Goal: Task Accomplishment & Management: Use online tool/utility

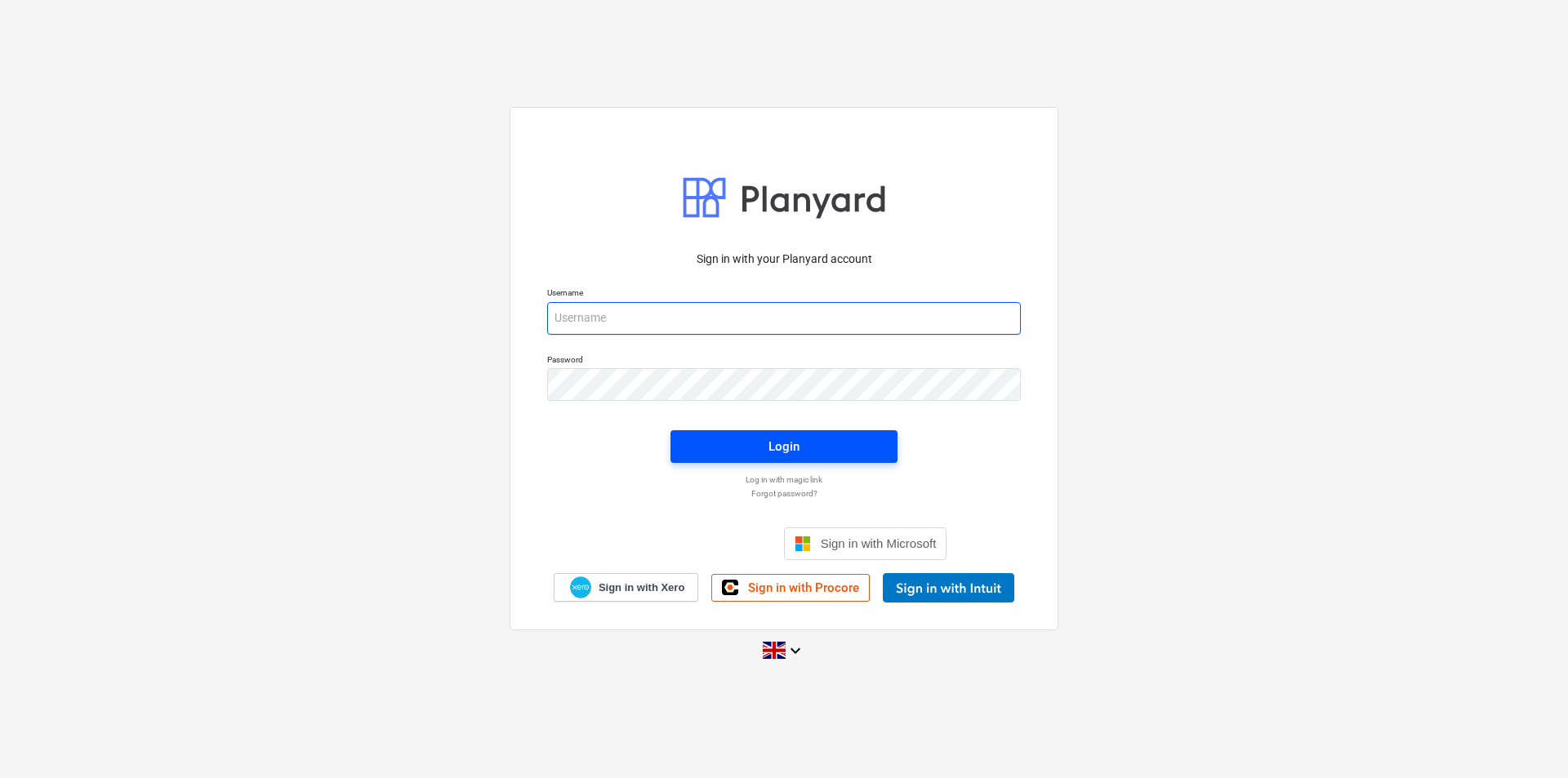
type input "sharon@karringtons.co.uk"
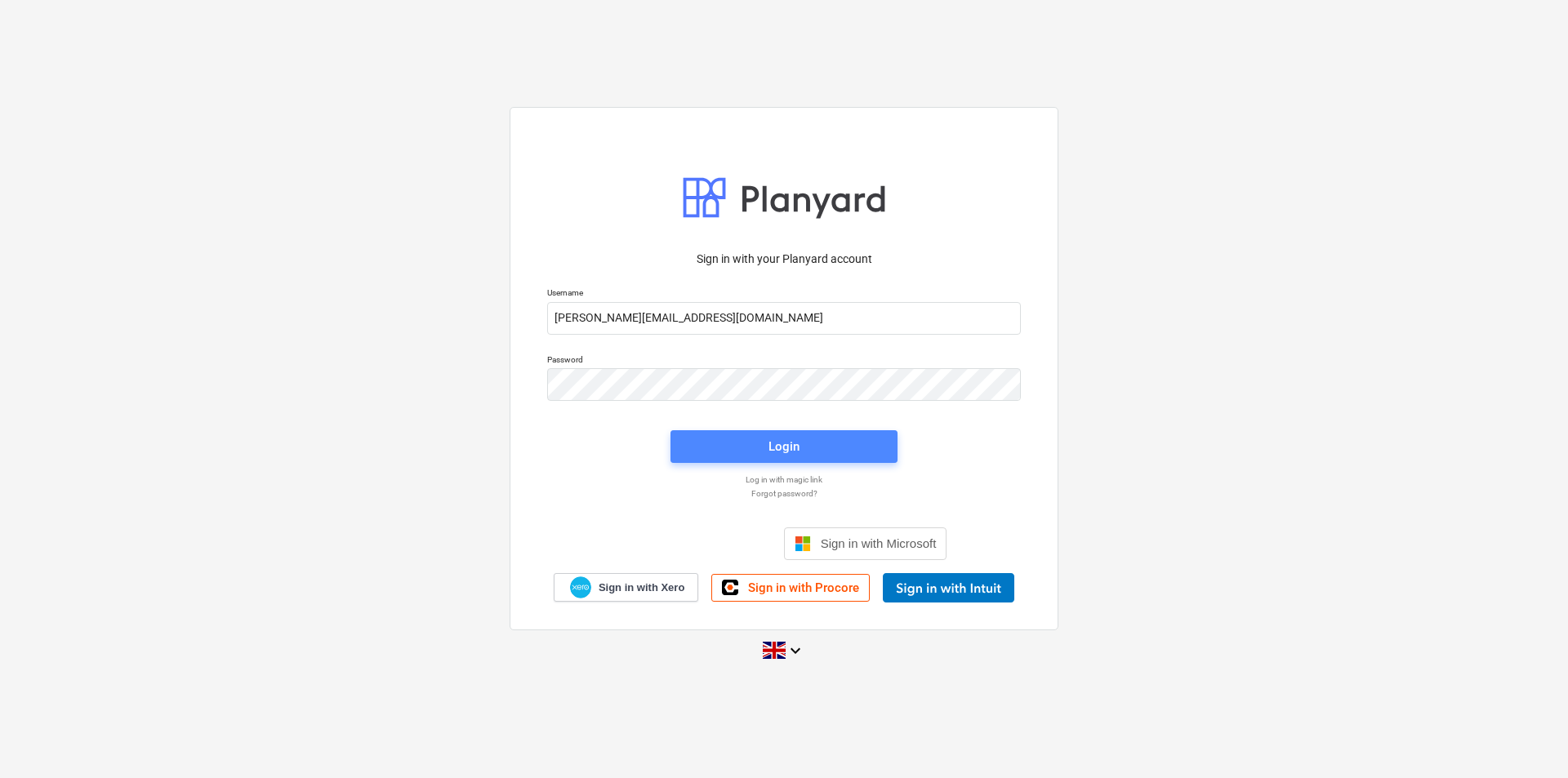
click at [807, 444] on span "Login" at bounding box center [784, 446] width 188 height 21
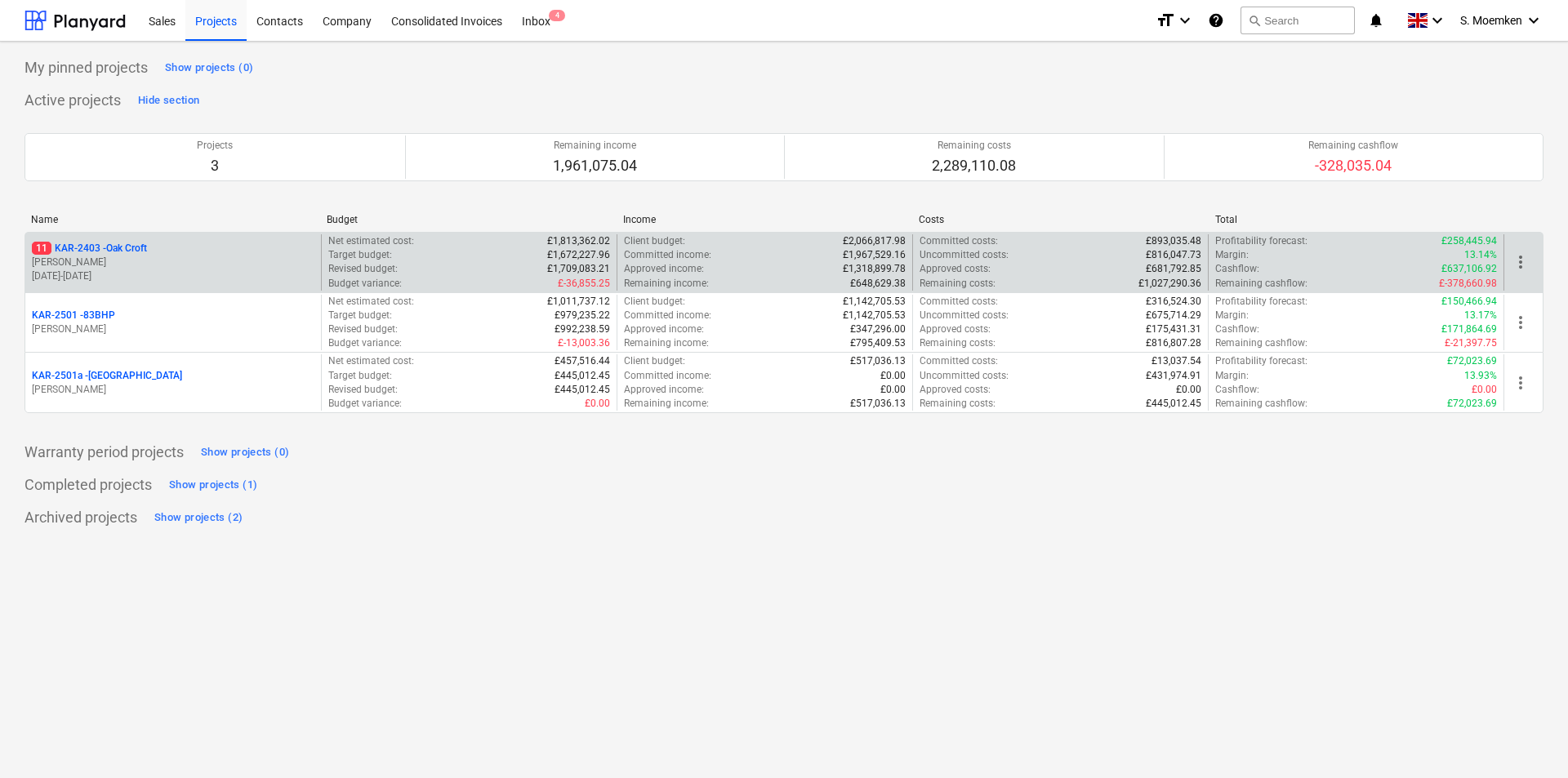
click at [131, 267] on p "G. Eastwood" at bounding box center [173, 262] width 282 height 14
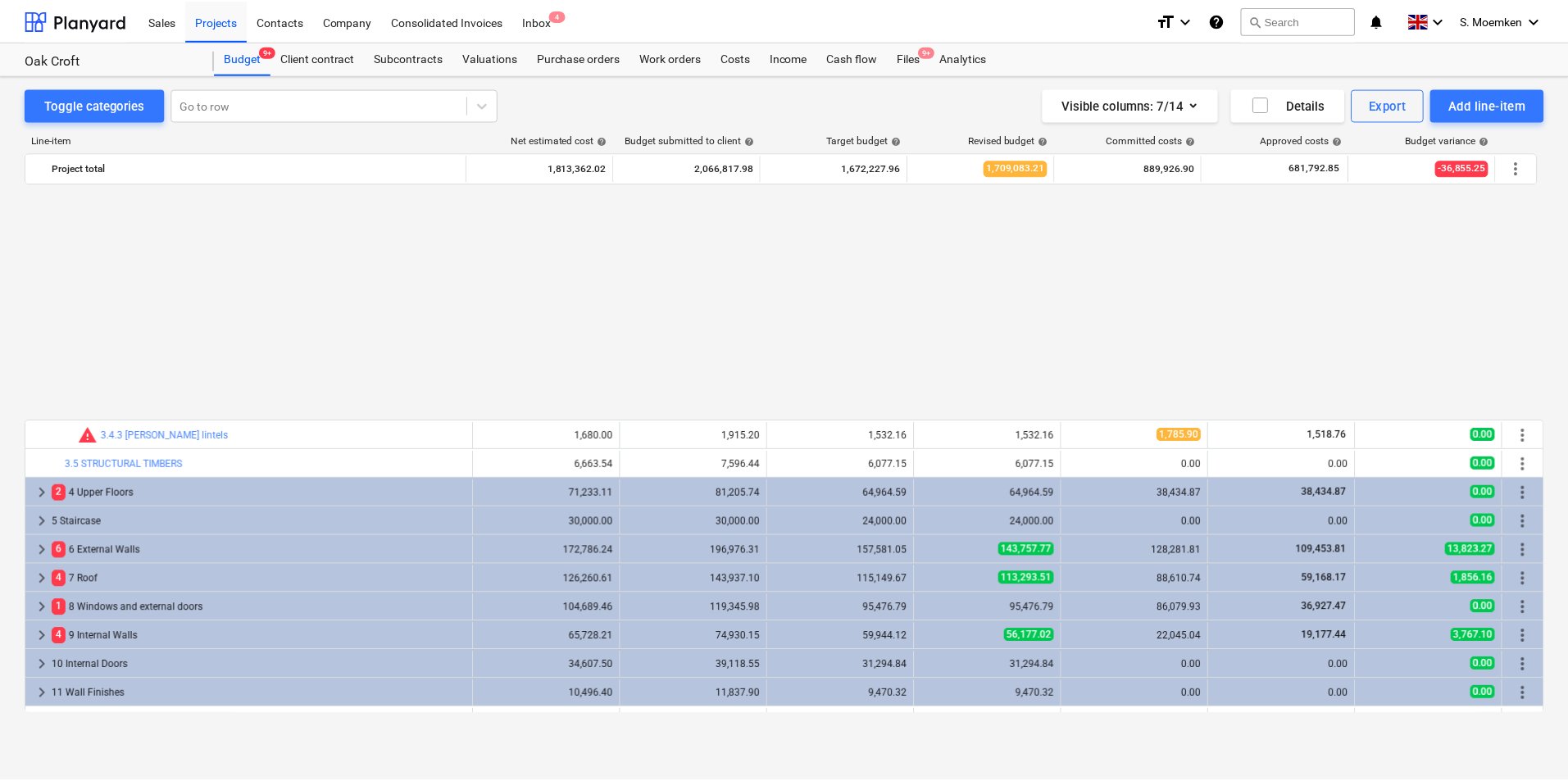
scroll to position [804, 0]
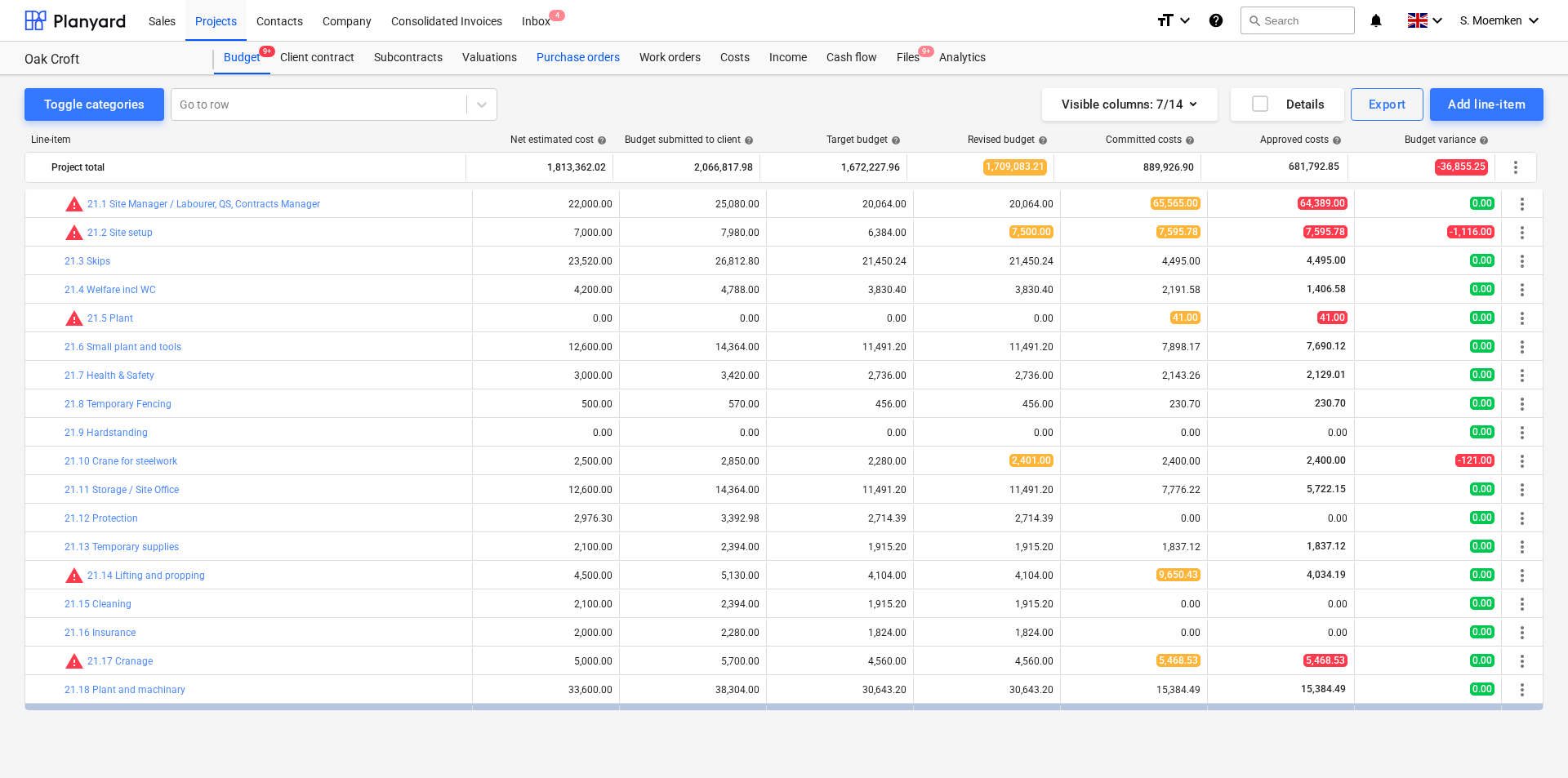
click at [585, 60] on div "Purchase orders" at bounding box center [578, 58] width 103 height 33
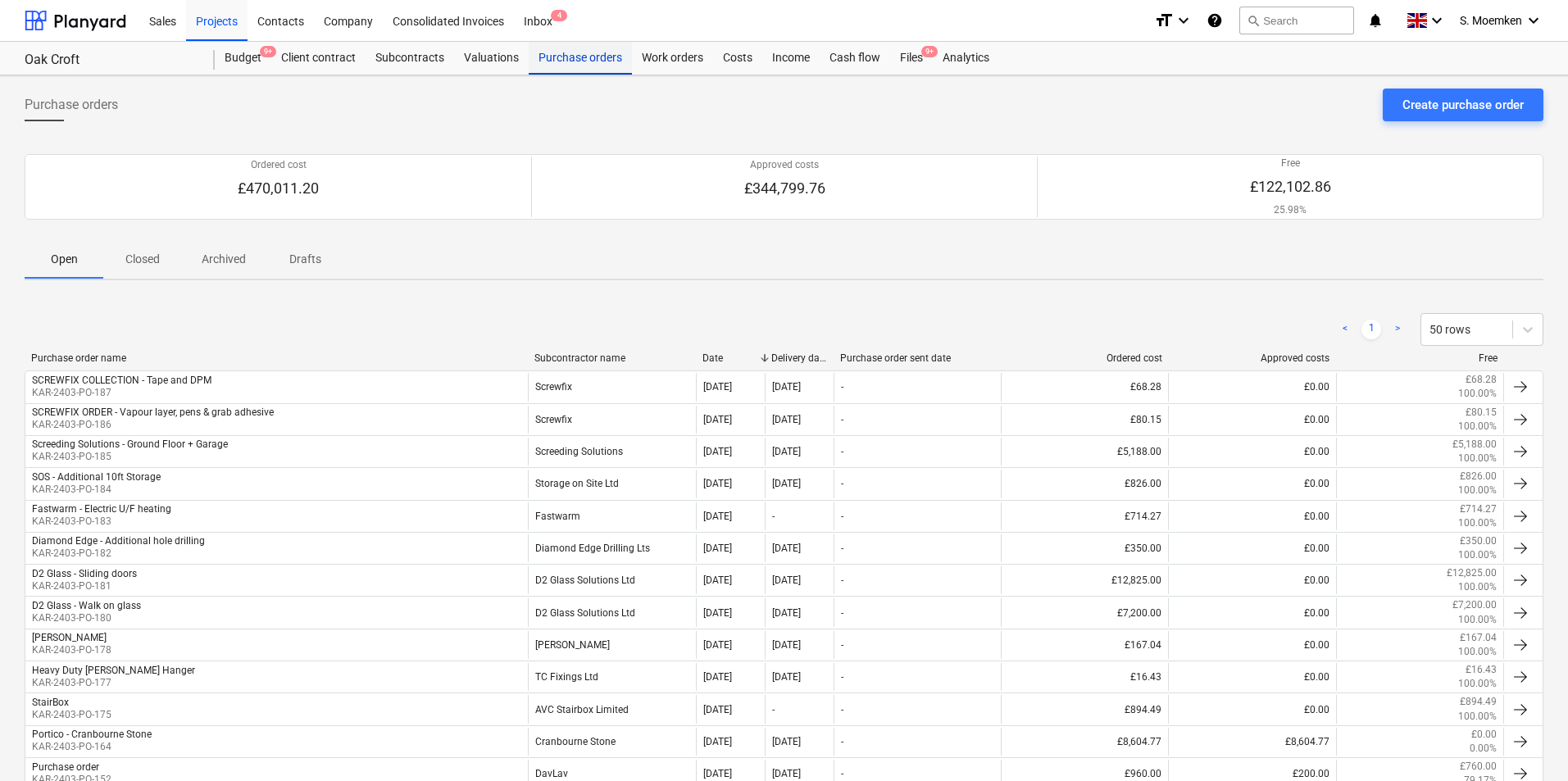
click at [558, 63] on div "Purchase orders" at bounding box center [580, 58] width 103 height 33
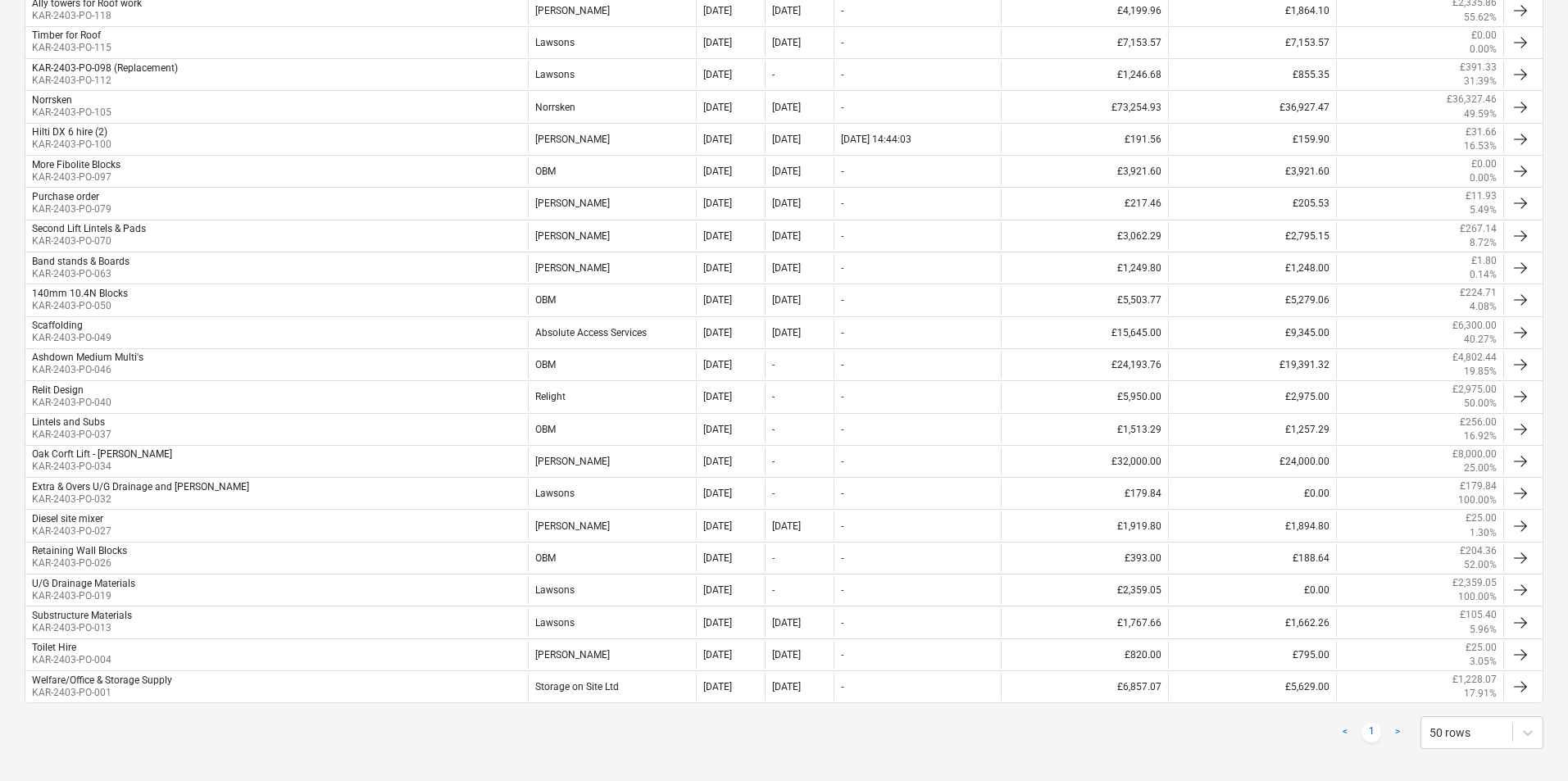
scroll to position [1132, 0]
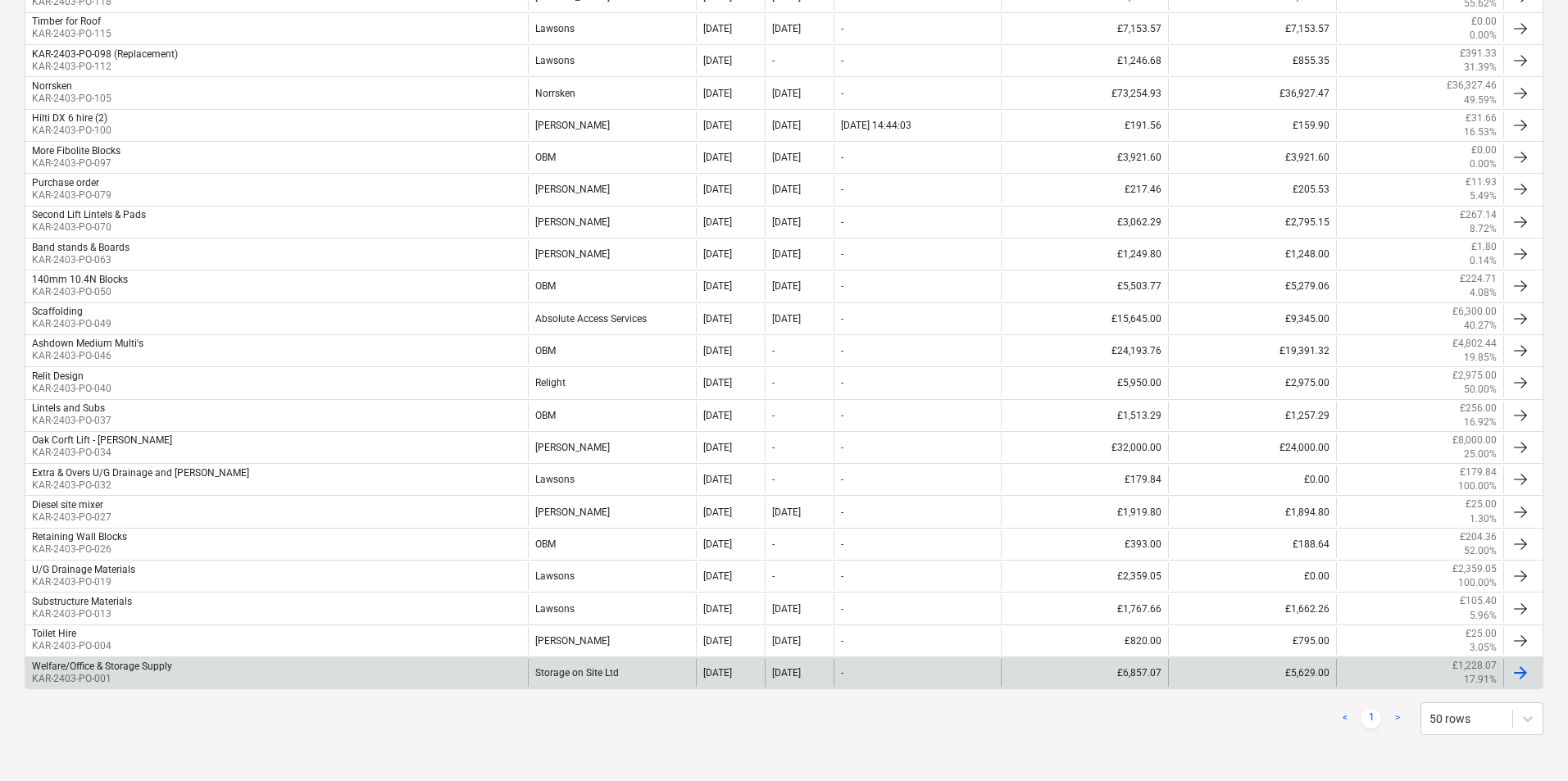
click at [255, 666] on div "Welfare/Office & Storage Supply KAR-2403-PO-001" at bounding box center [277, 673] width 502 height 28
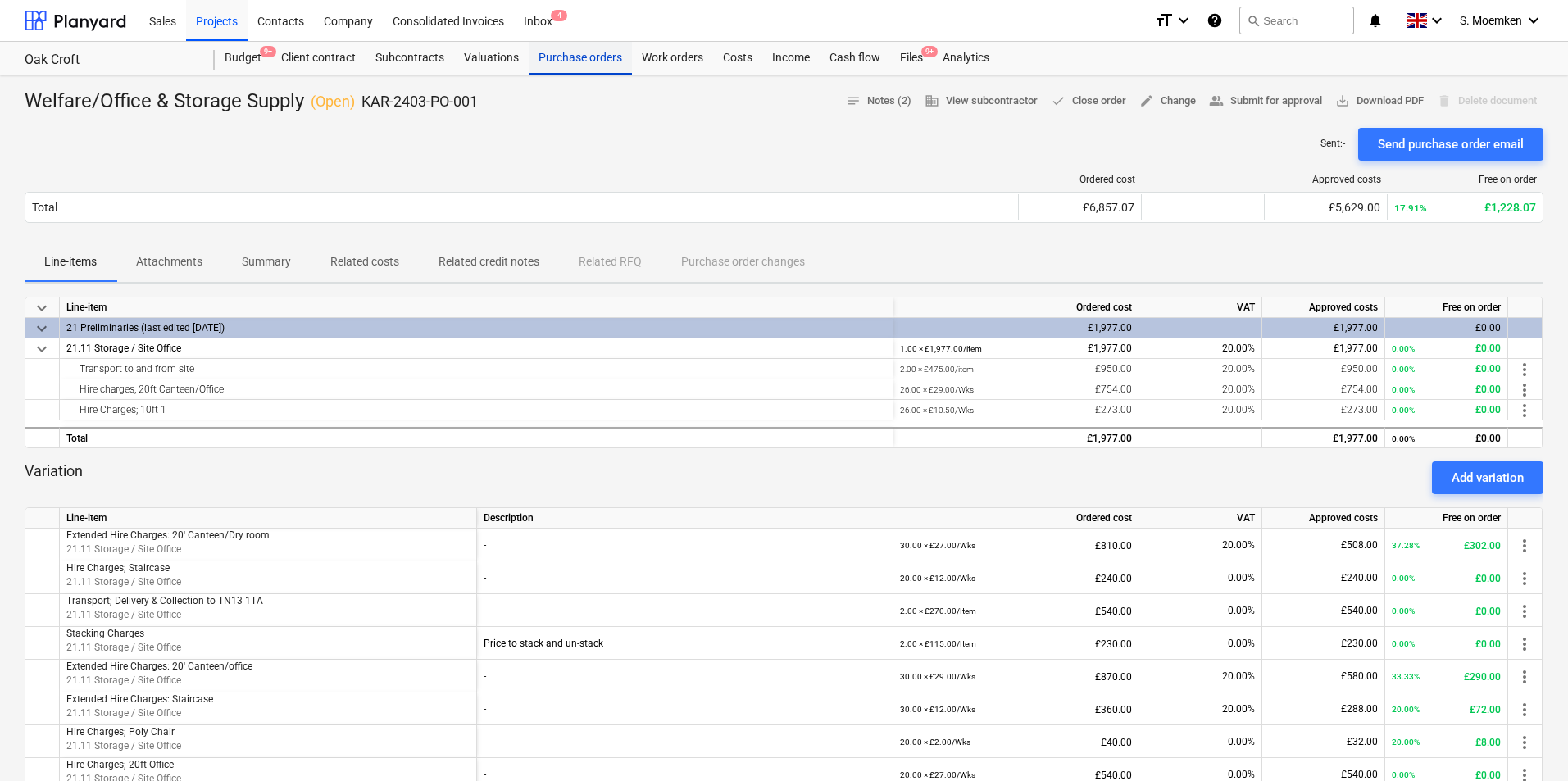
click at [585, 55] on div "Purchase orders" at bounding box center [580, 58] width 103 height 33
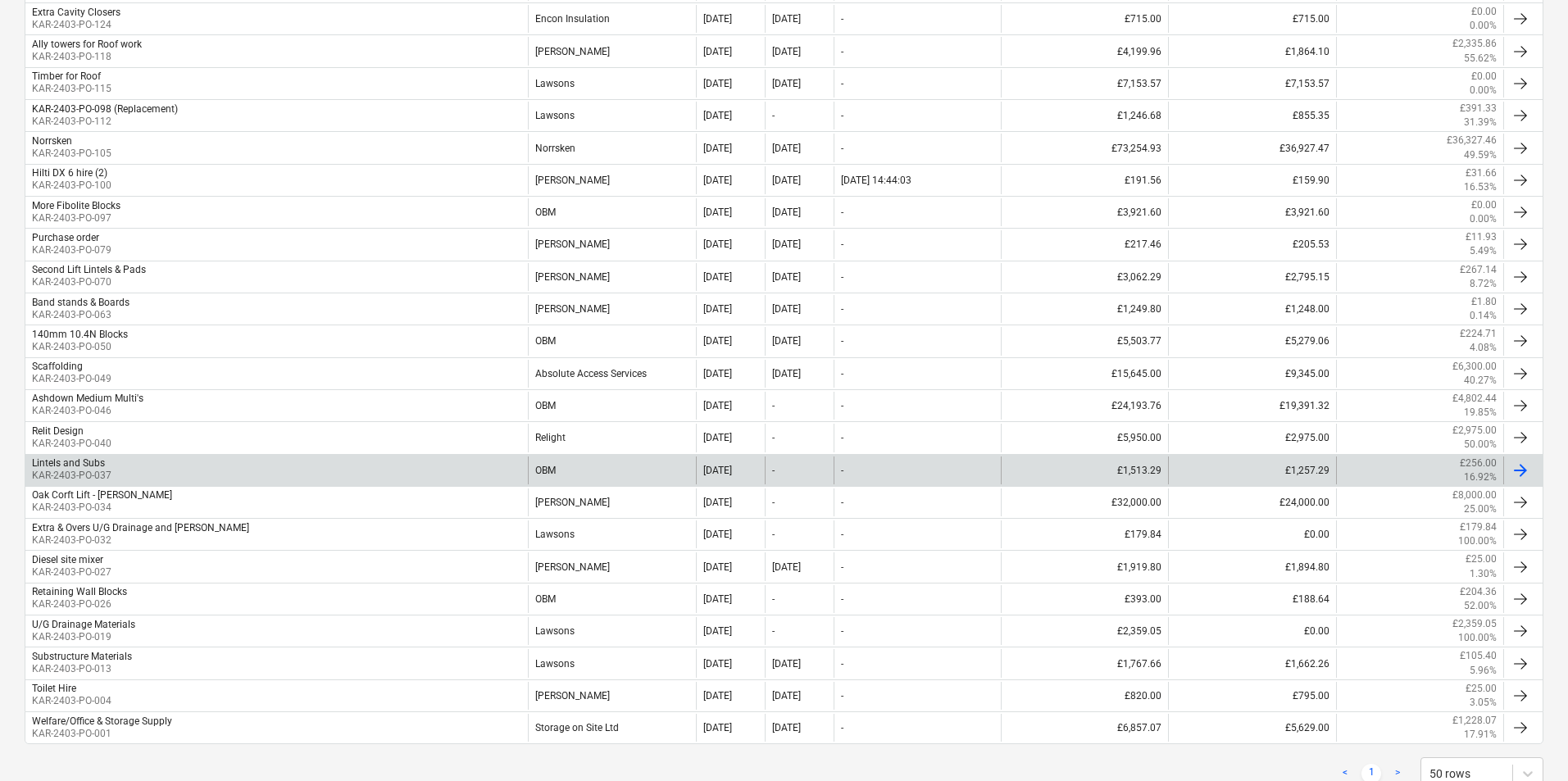
scroll to position [1132, 0]
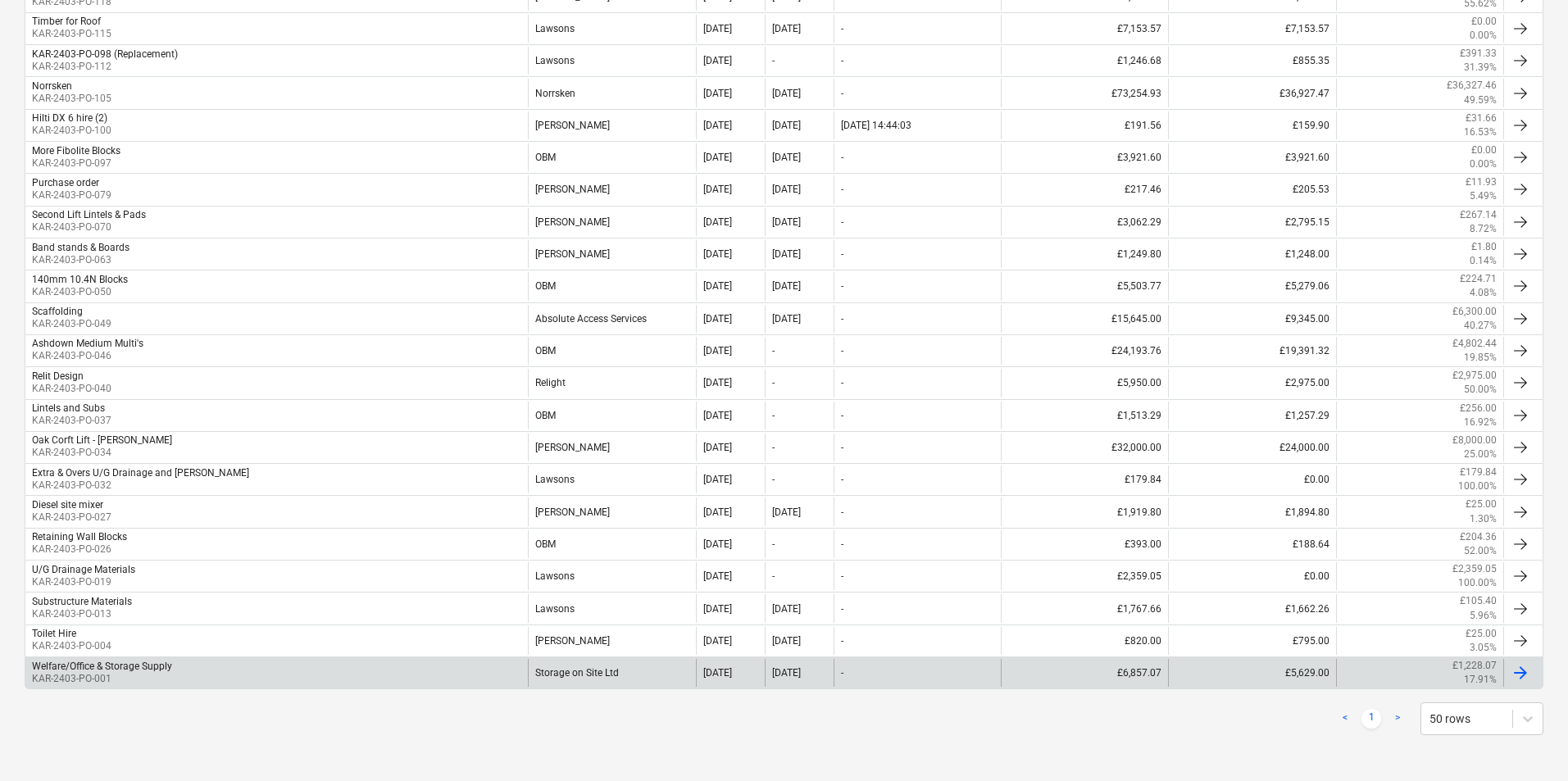
click at [162, 672] on p "KAR-2403-PO-001" at bounding box center [102, 679] width 140 height 14
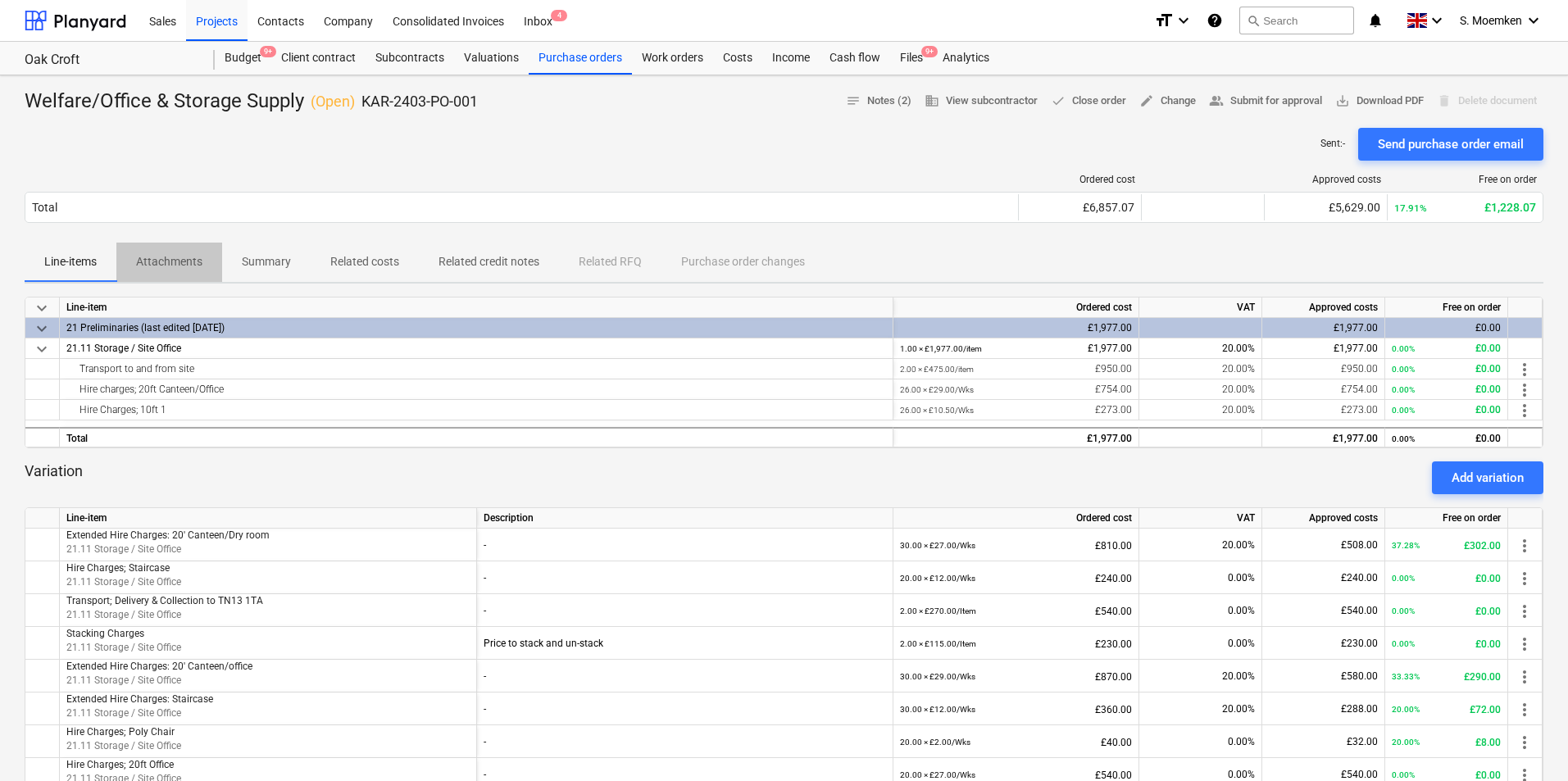
click at [166, 264] on p "Attachments" at bounding box center [169, 261] width 66 height 17
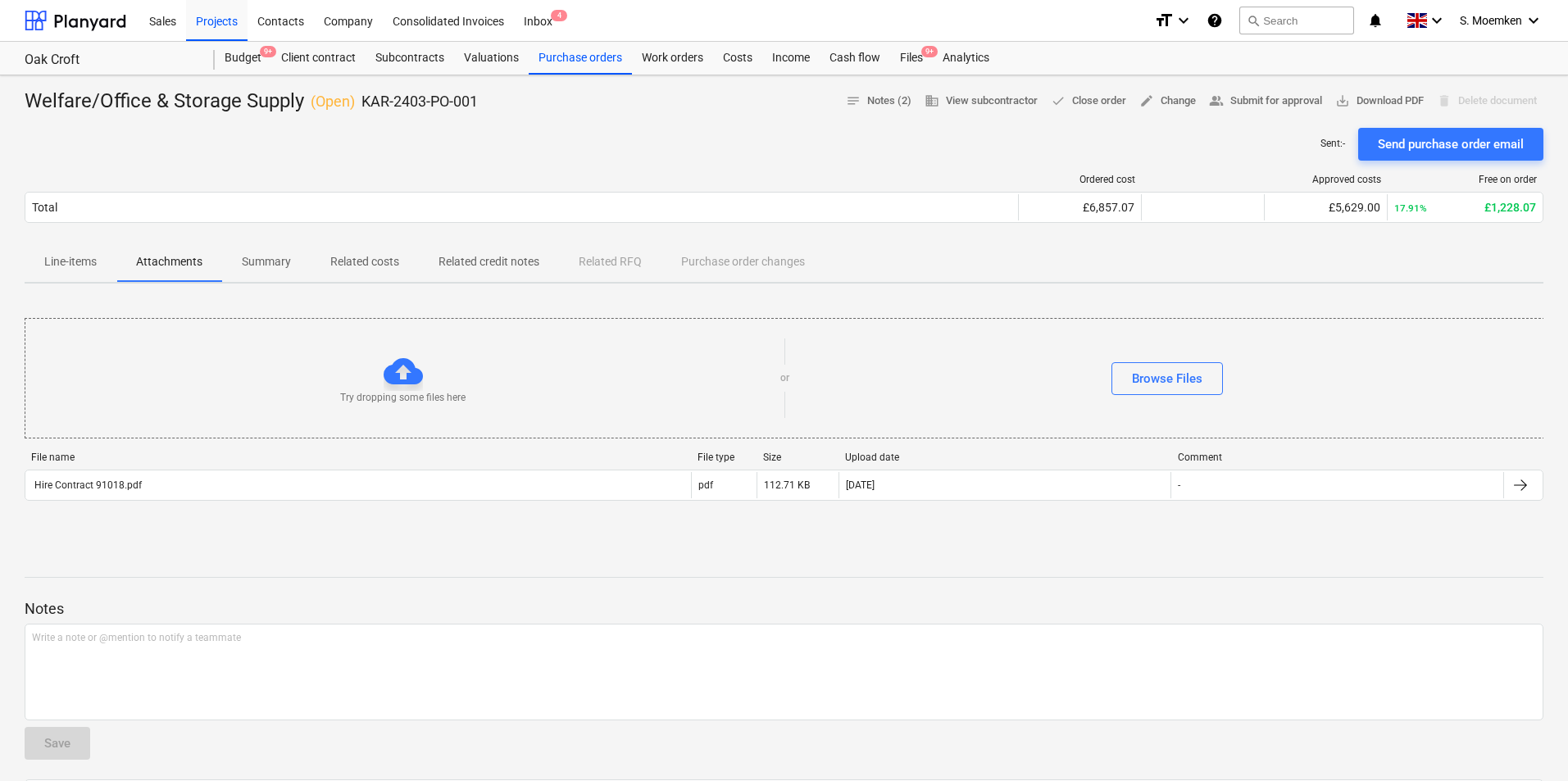
click at [280, 258] on p "Summary" at bounding box center [266, 261] width 49 height 17
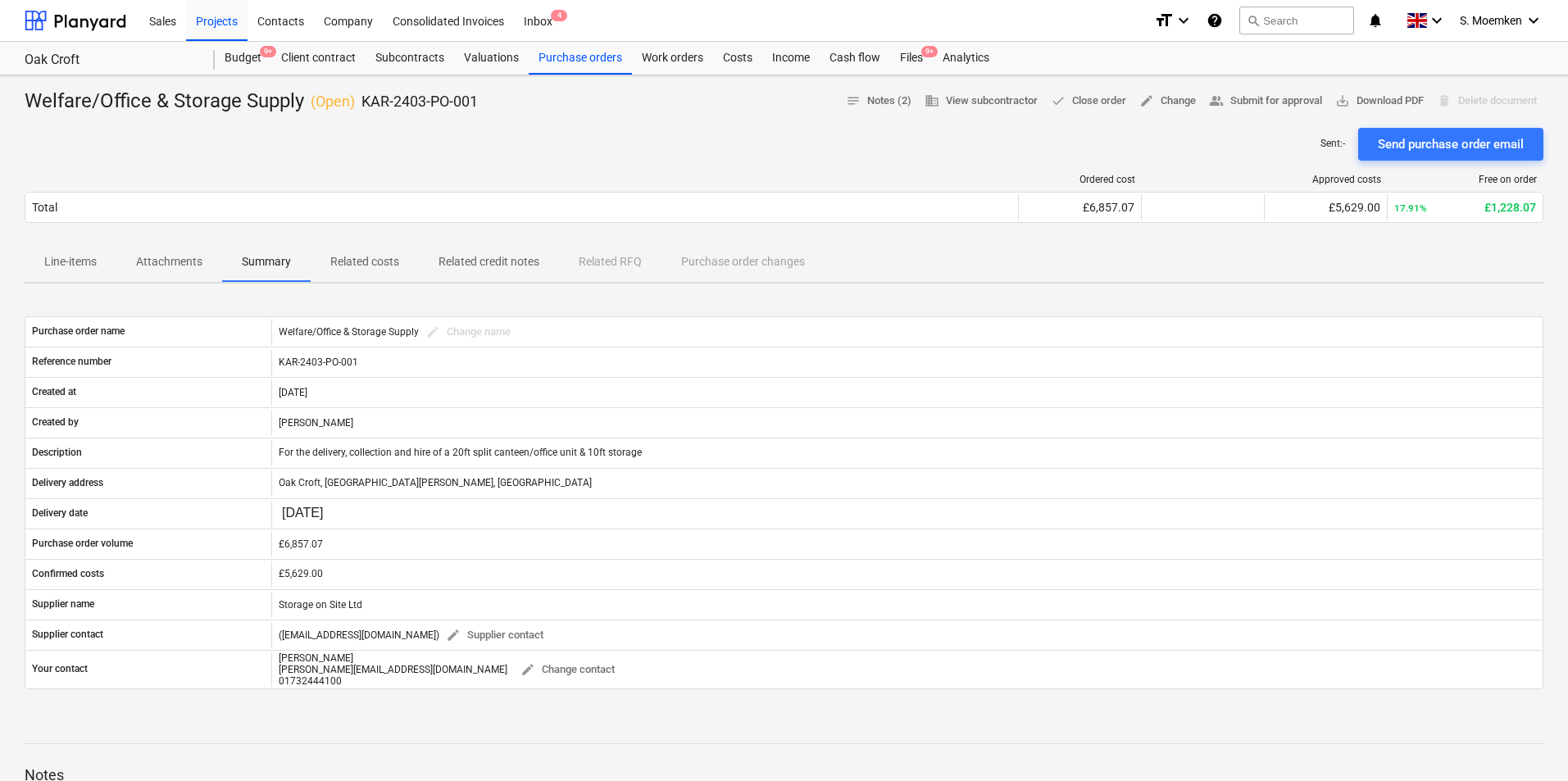
click at [372, 253] on p "Related costs" at bounding box center [364, 261] width 69 height 17
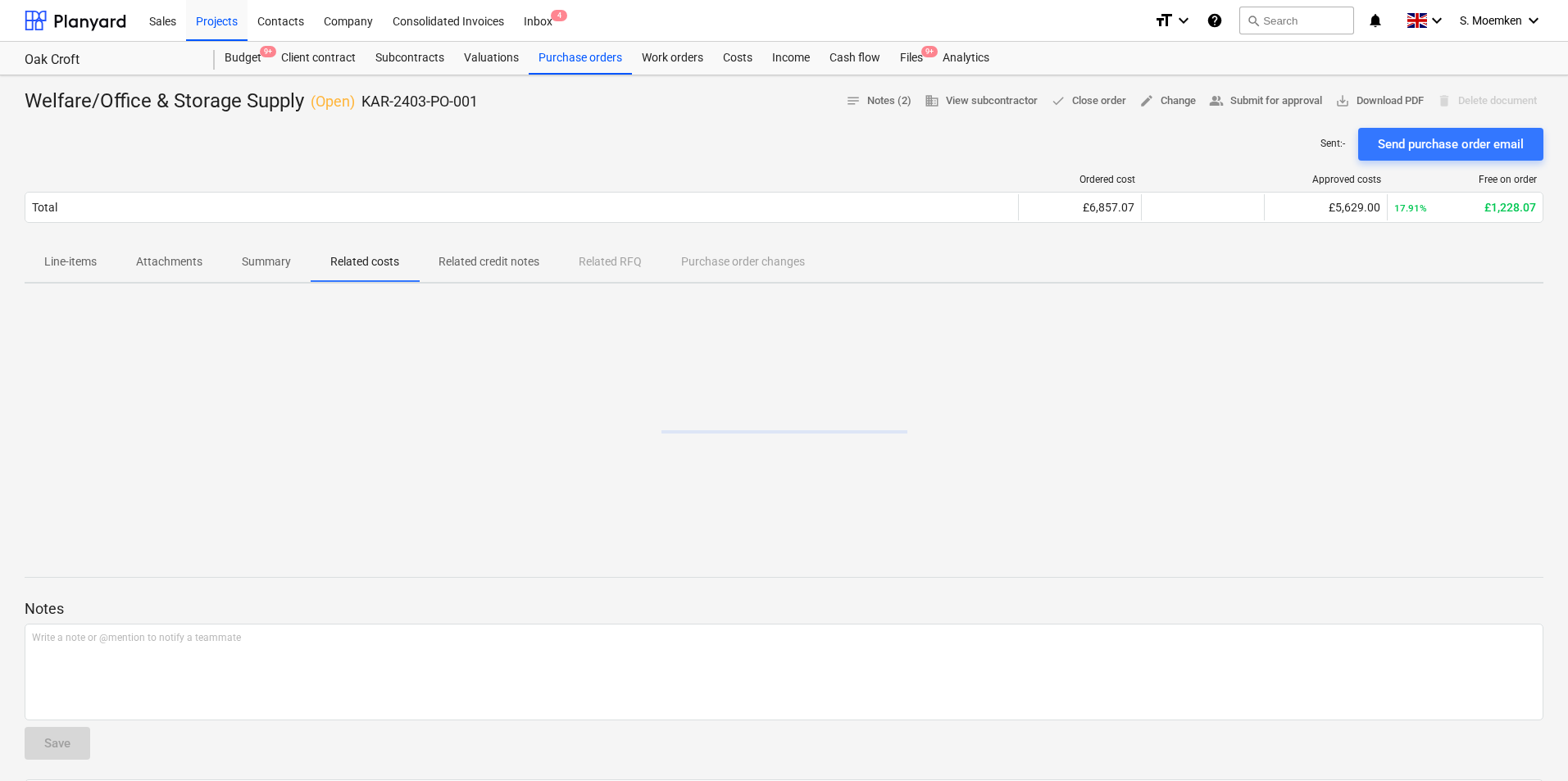
click at [77, 267] on p "Line-items" at bounding box center [70, 261] width 52 height 17
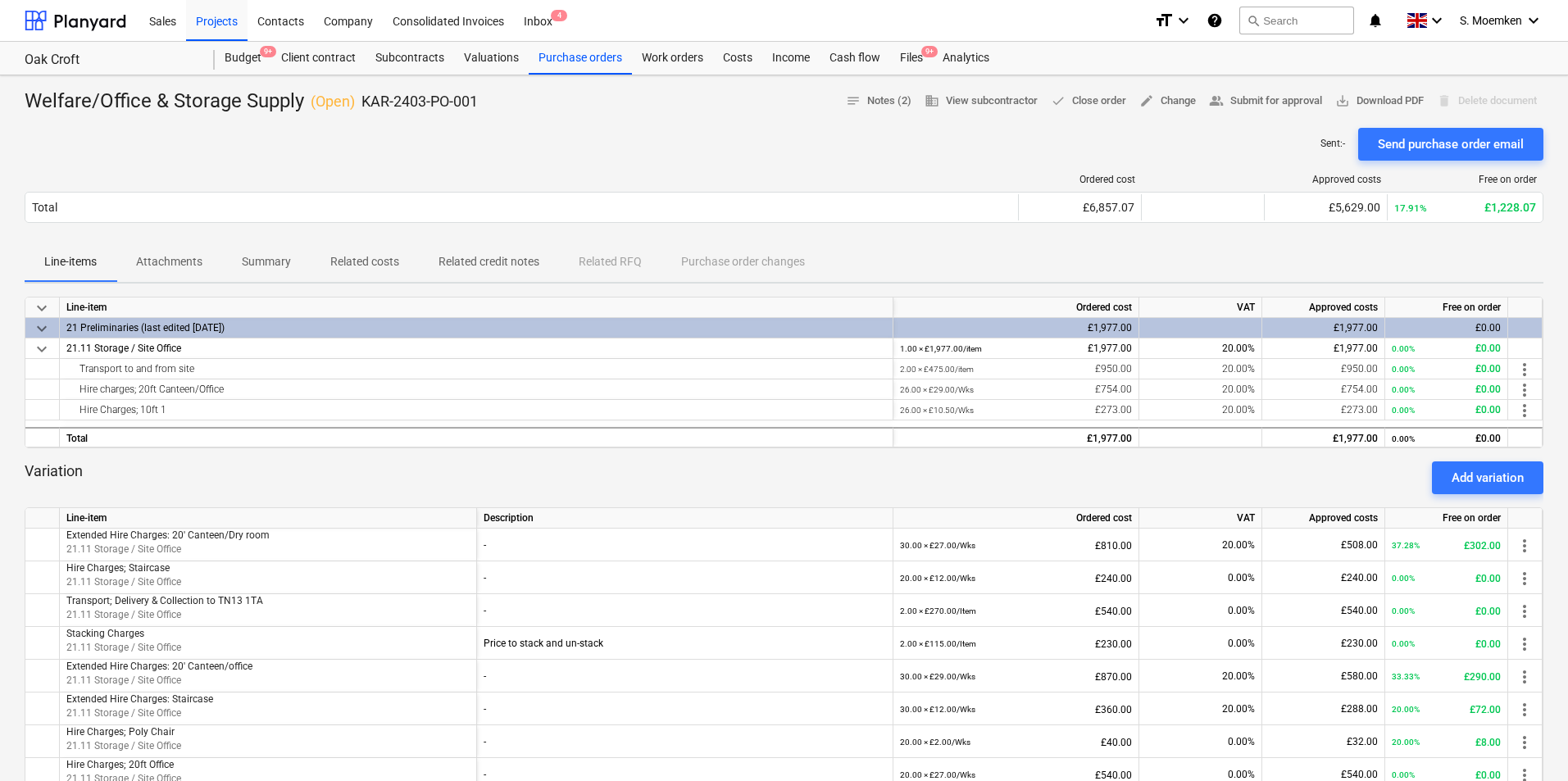
click at [655, 131] on div "Sent : - Send purchase order email" at bounding box center [784, 144] width 1518 height 33
click at [569, 56] on div "Purchase orders" at bounding box center [580, 58] width 103 height 33
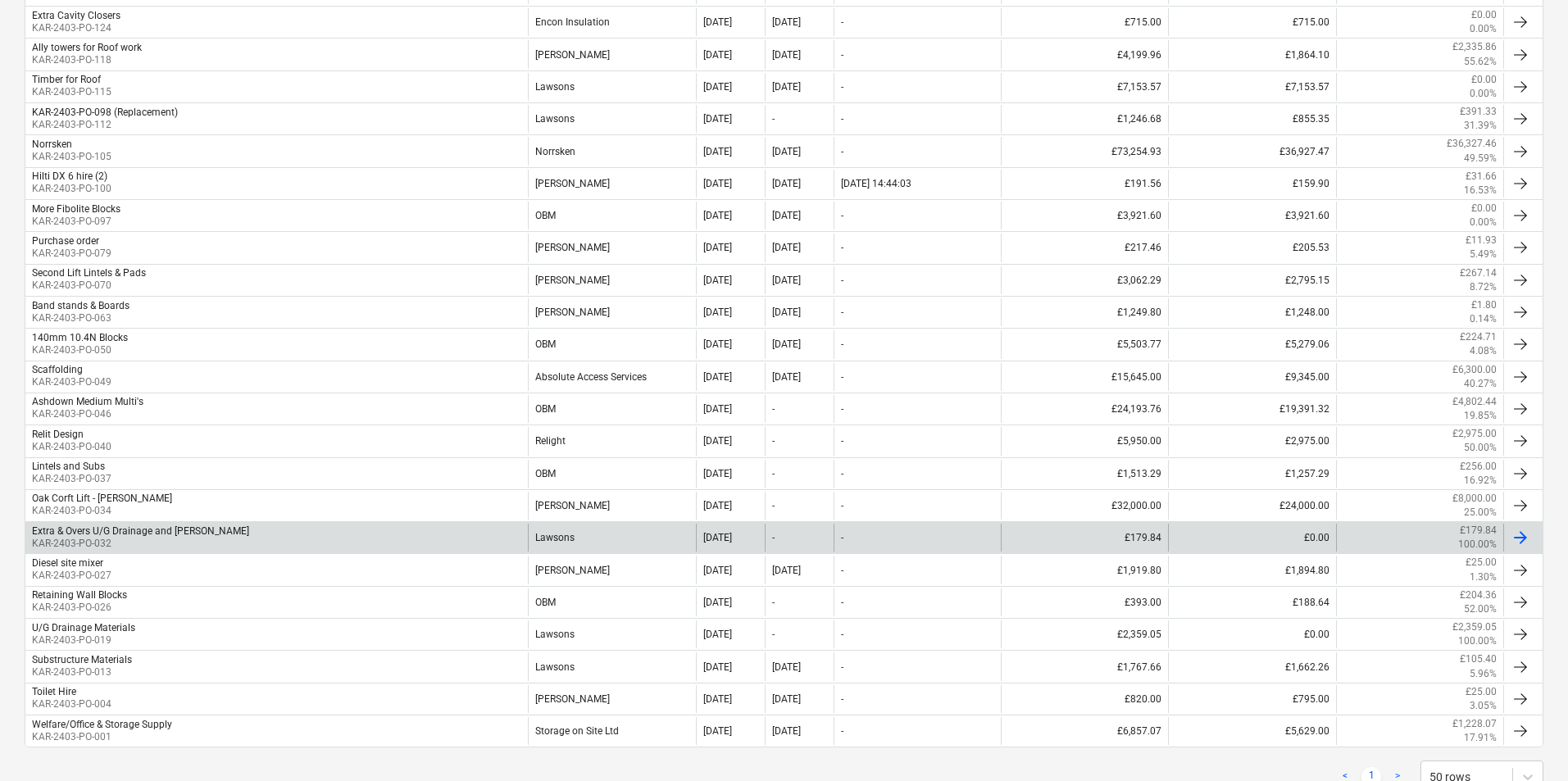
scroll to position [1132, 0]
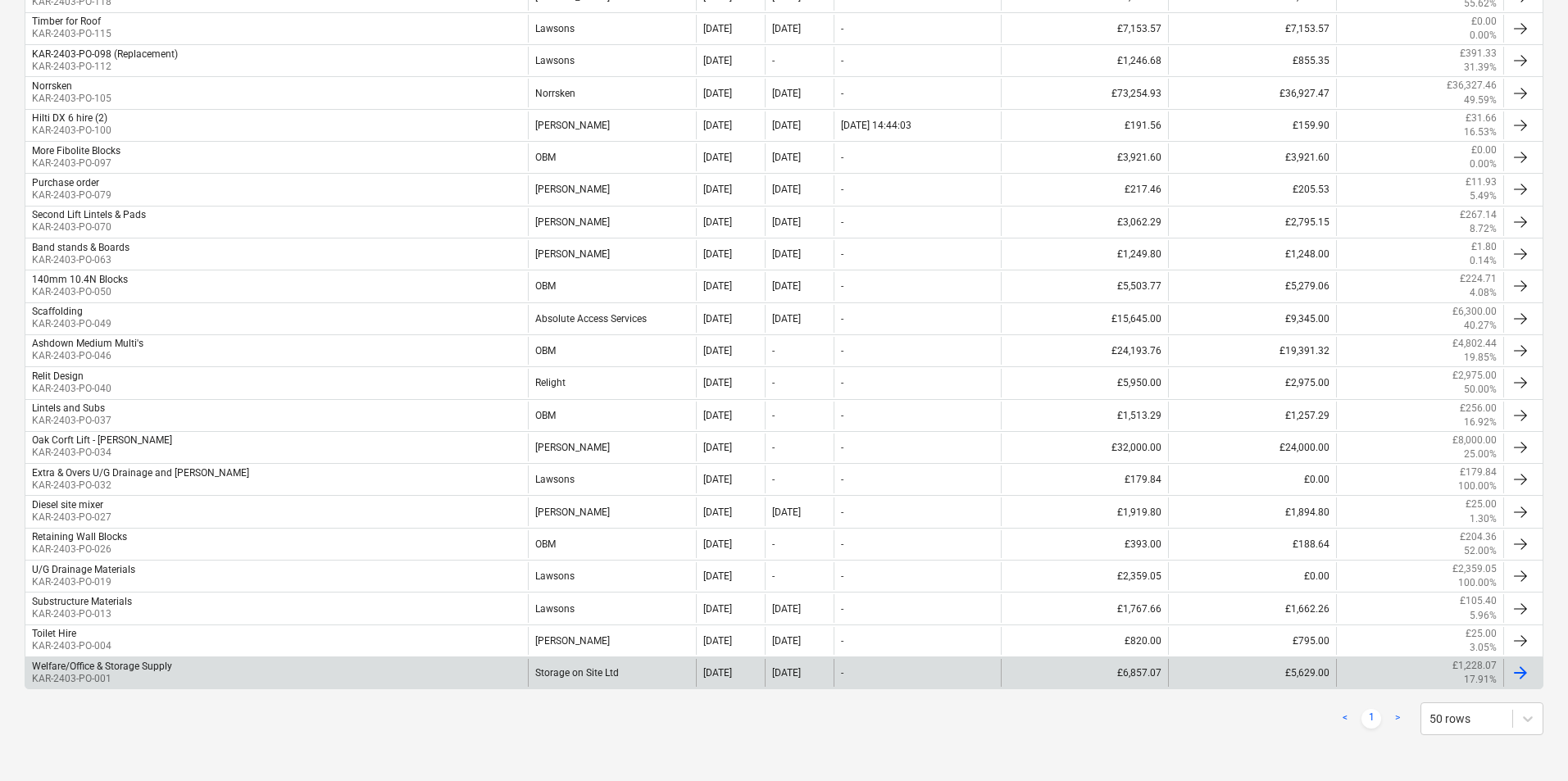
click at [128, 675] on p "KAR-2403-PO-001" at bounding box center [102, 679] width 140 height 14
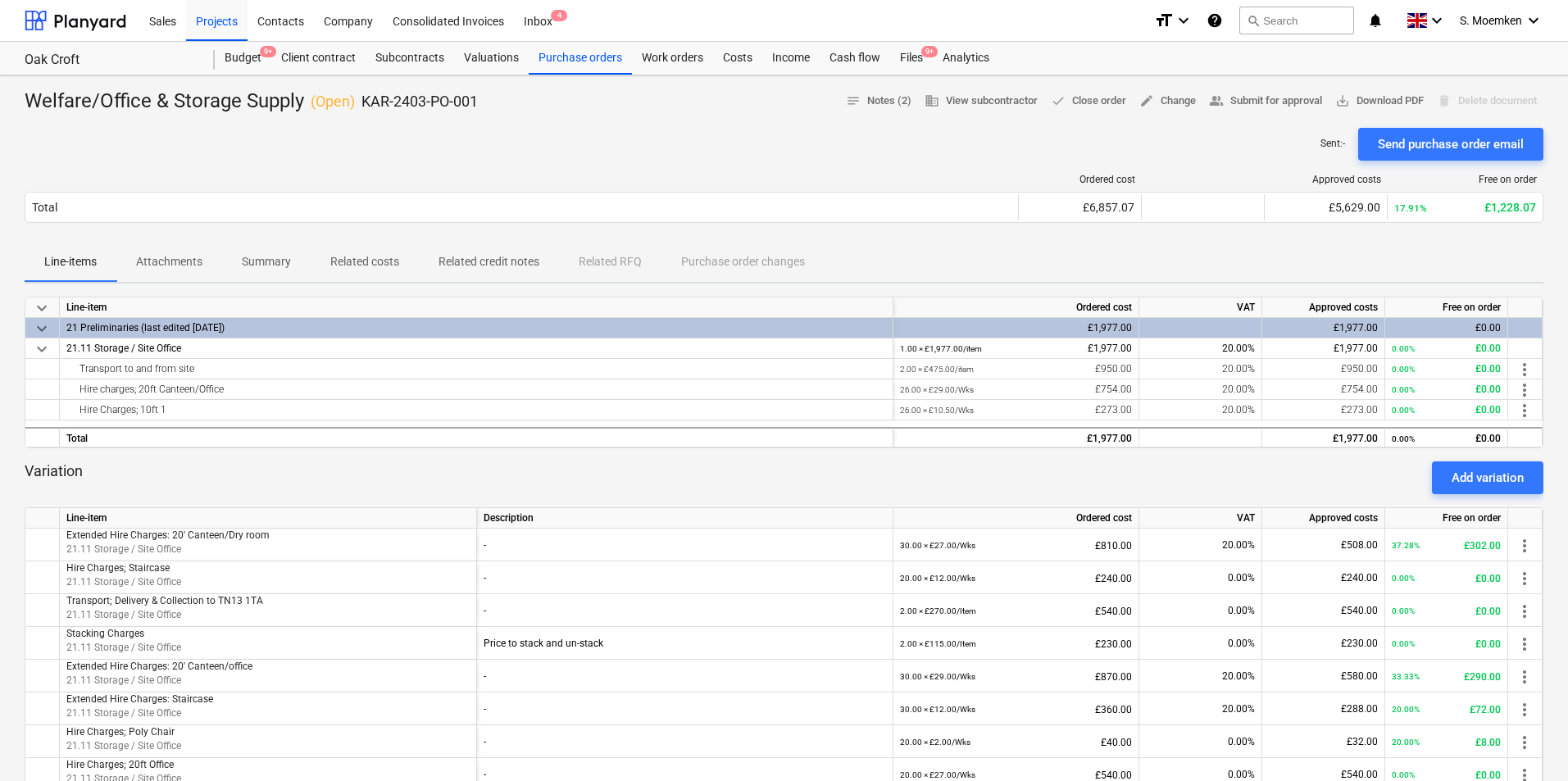
click at [275, 268] on p "Summary" at bounding box center [266, 261] width 49 height 17
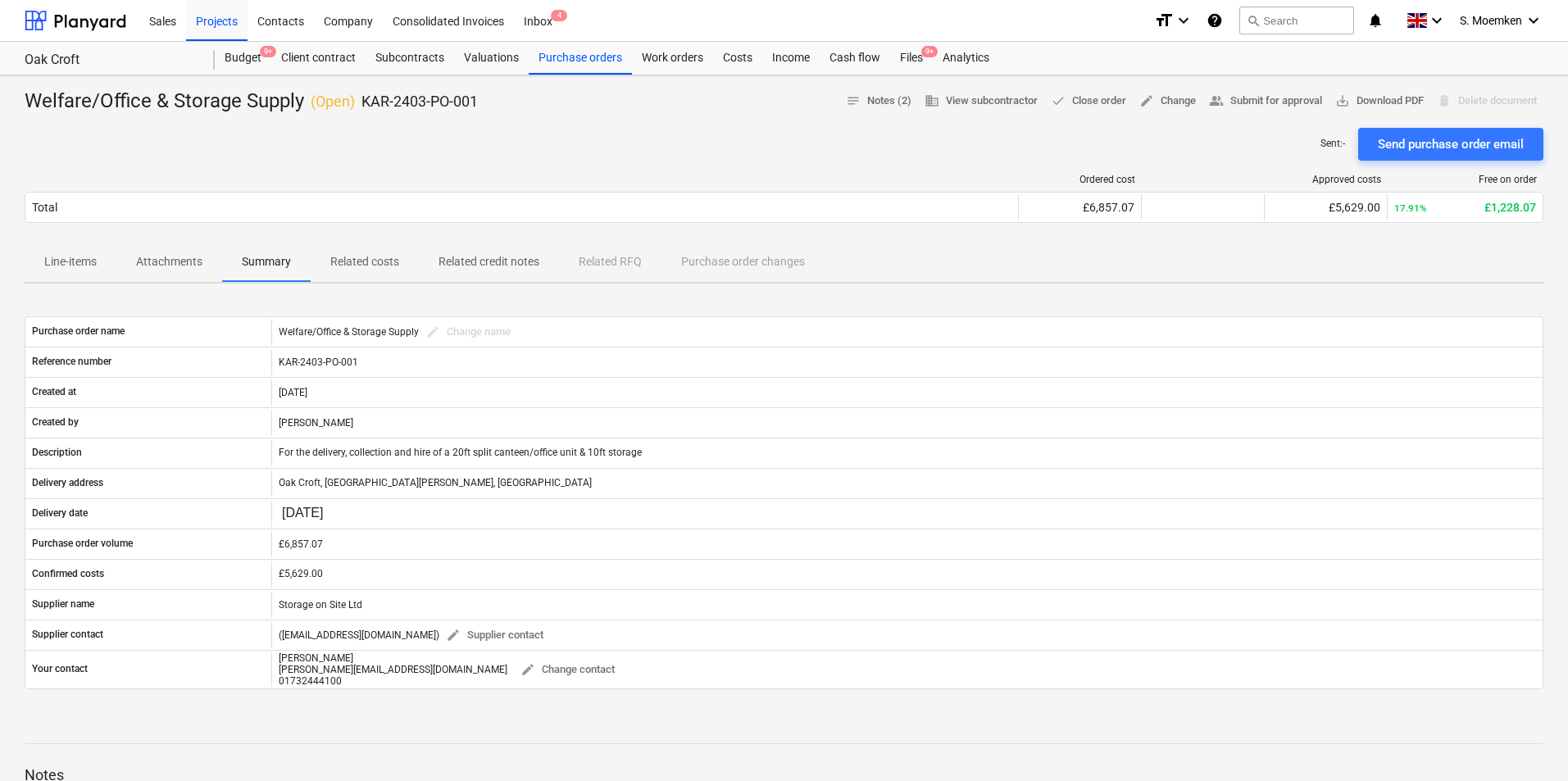
click at [79, 266] on p "Line-items" at bounding box center [70, 261] width 52 height 17
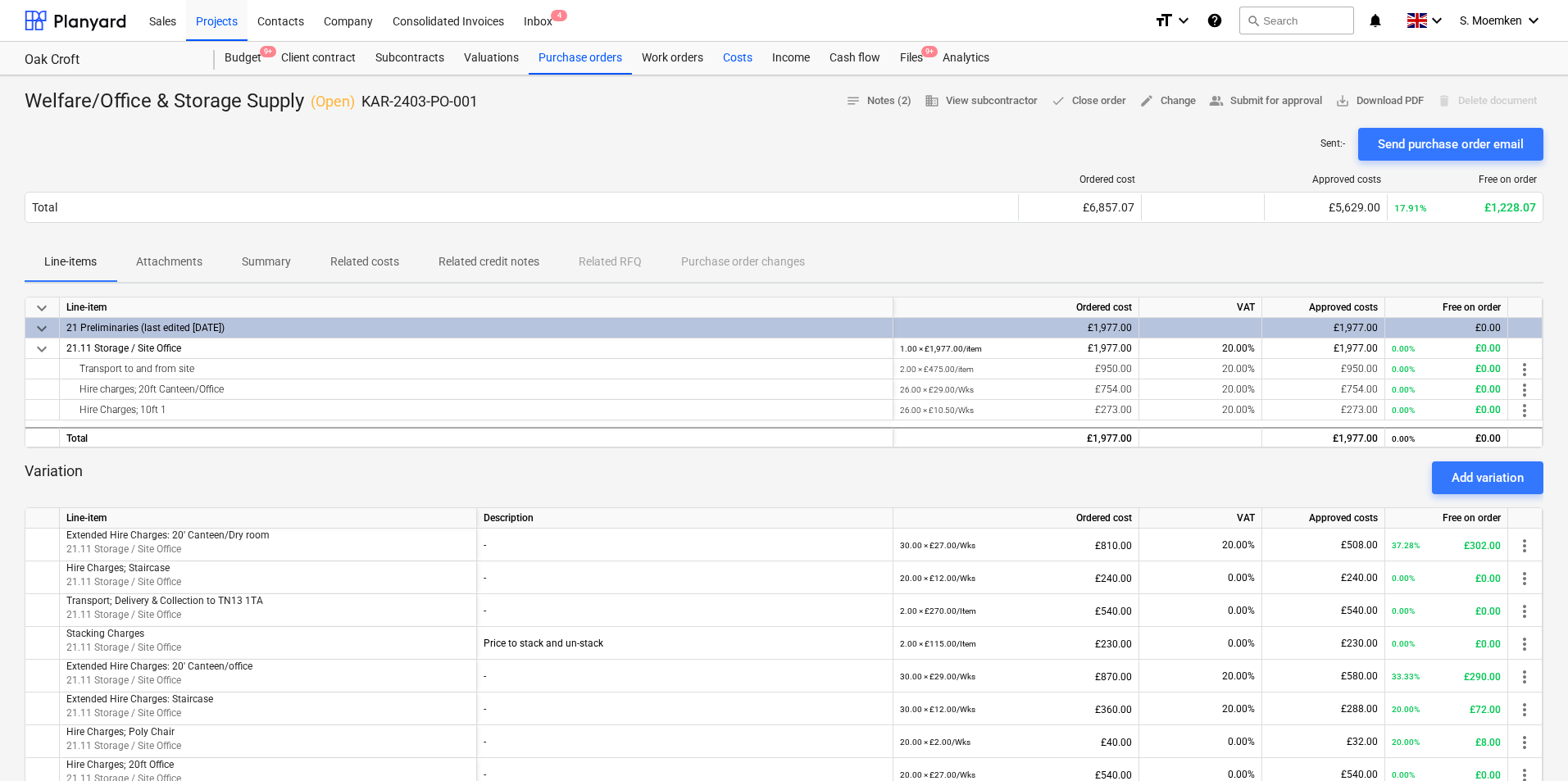
click at [733, 61] on div "Costs" at bounding box center [737, 58] width 49 height 33
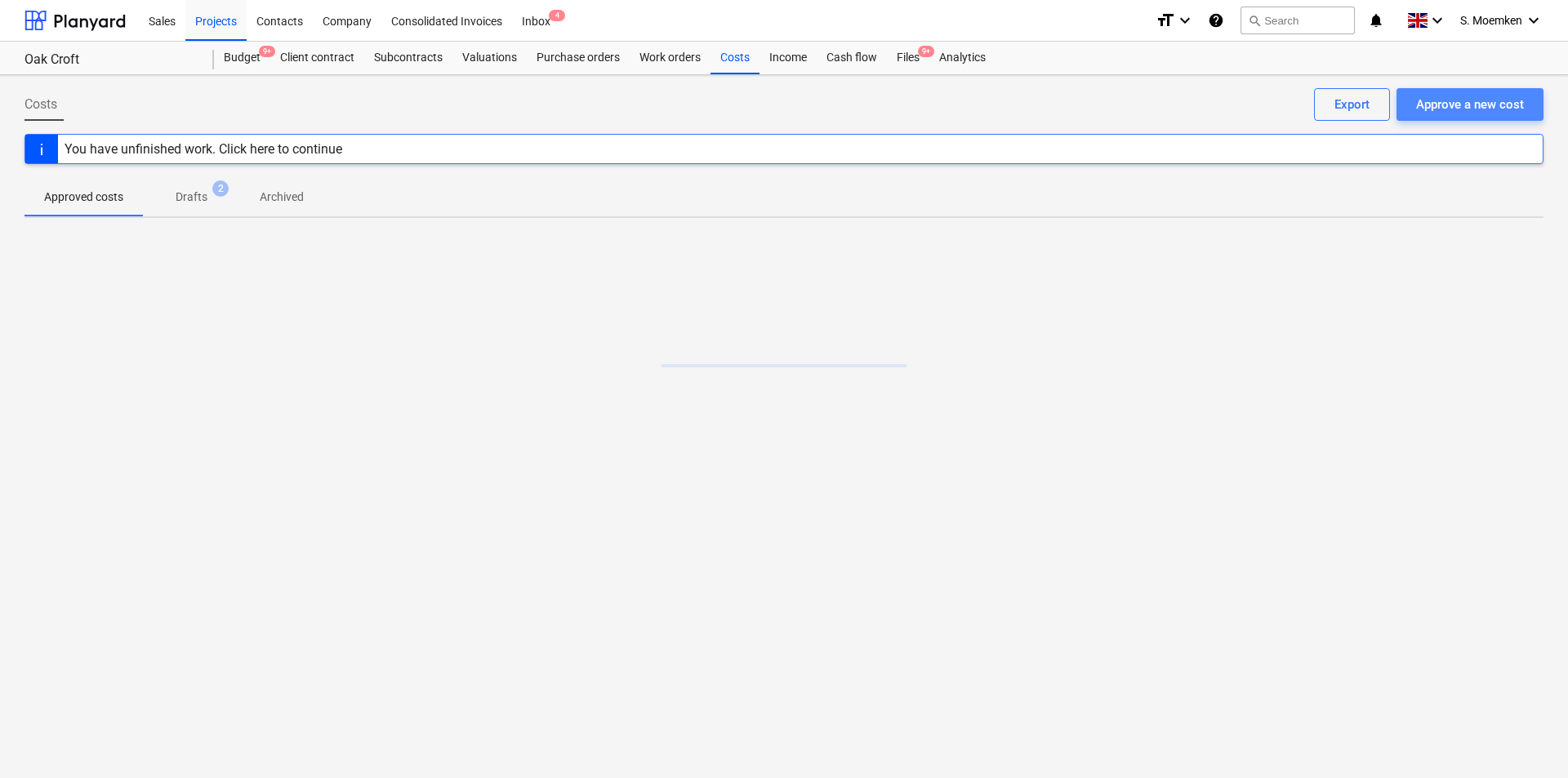
click at [1438, 104] on div "Approve a new cost" at bounding box center [1470, 104] width 108 height 21
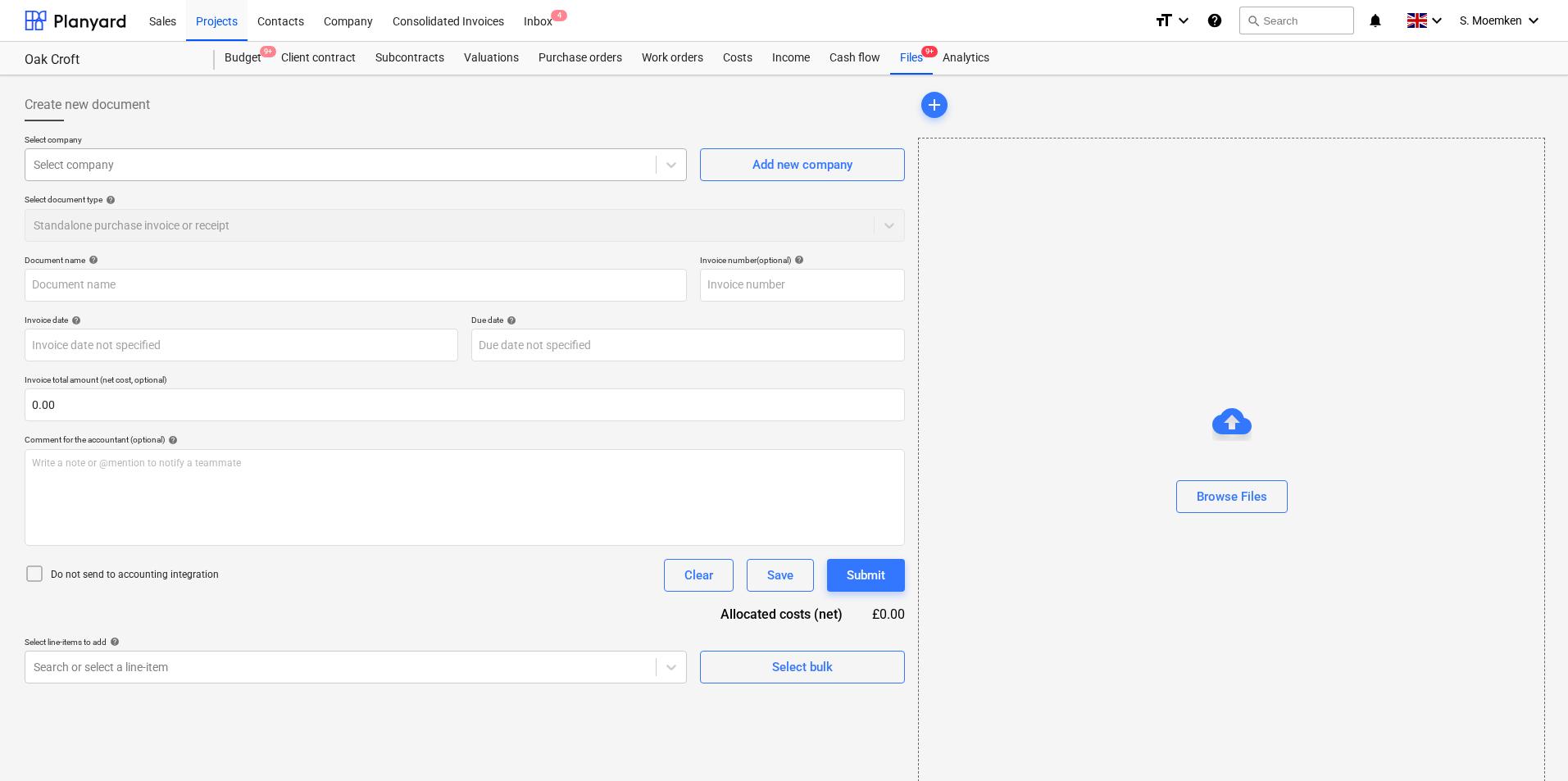
click at [189, 166] on div at bounding box center [341, 165] width 614 height 17
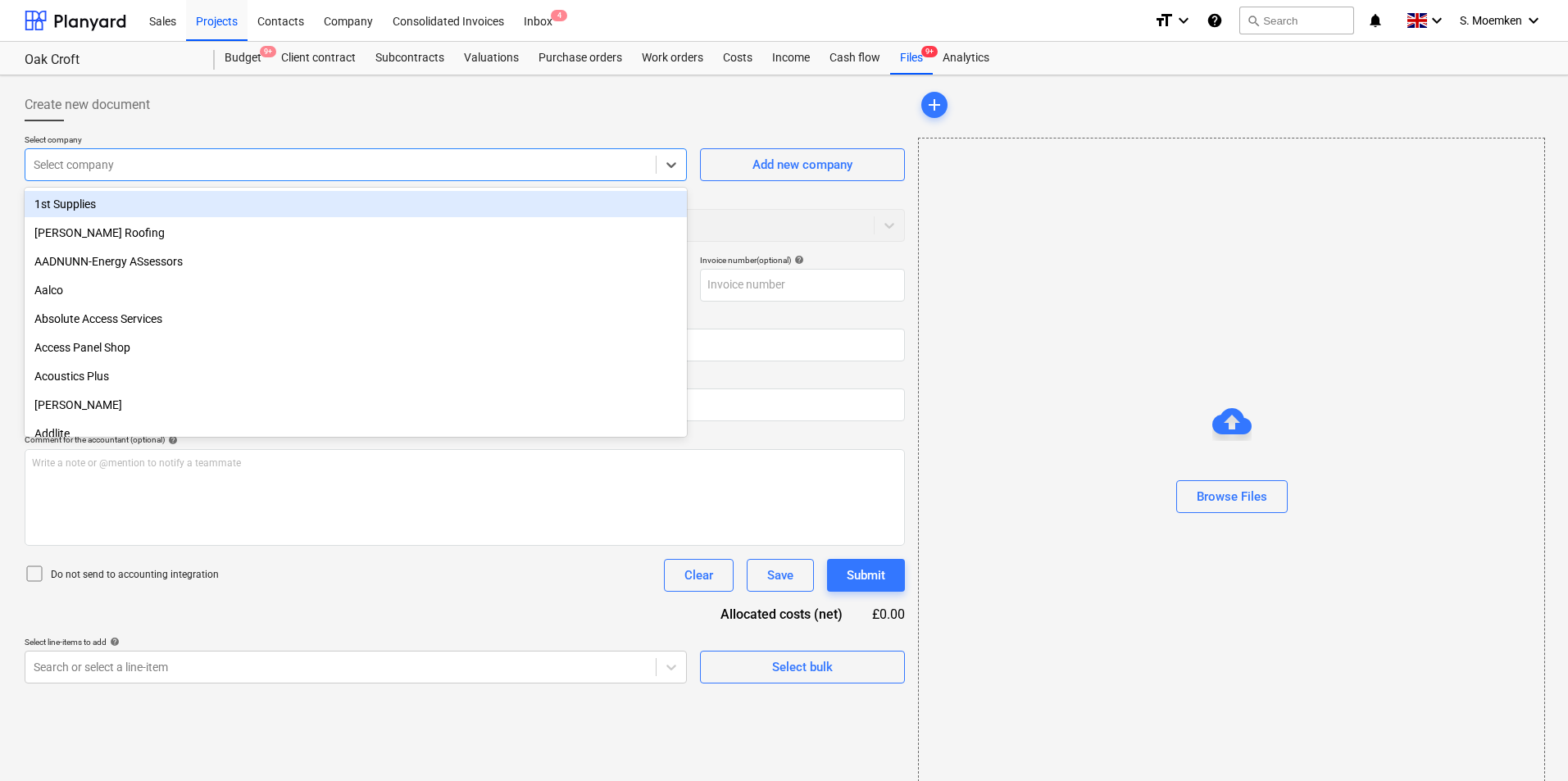
click at [395, 158] on div at bounding box center [341, 165] width 614 height 17
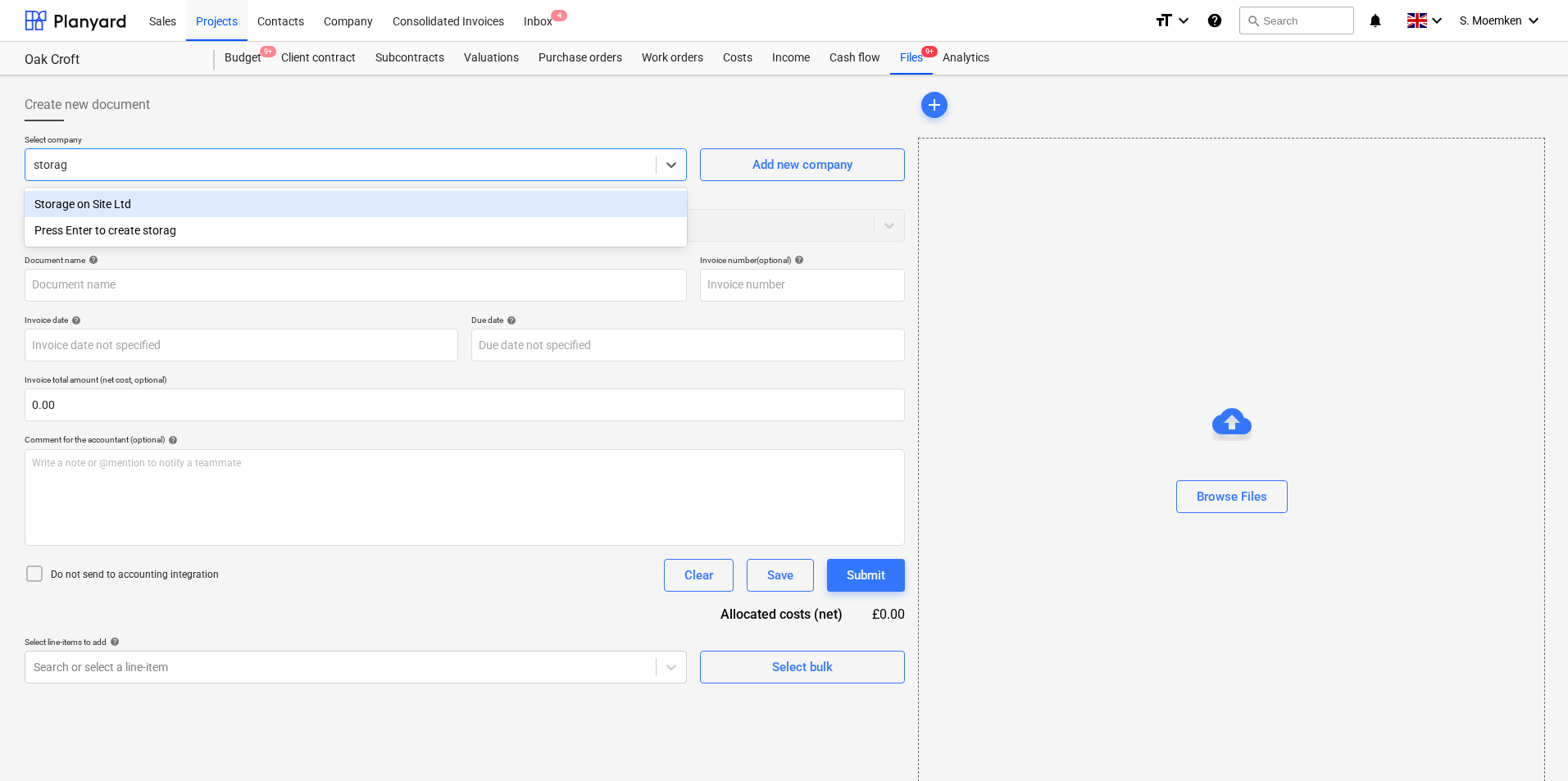
type input "storage"
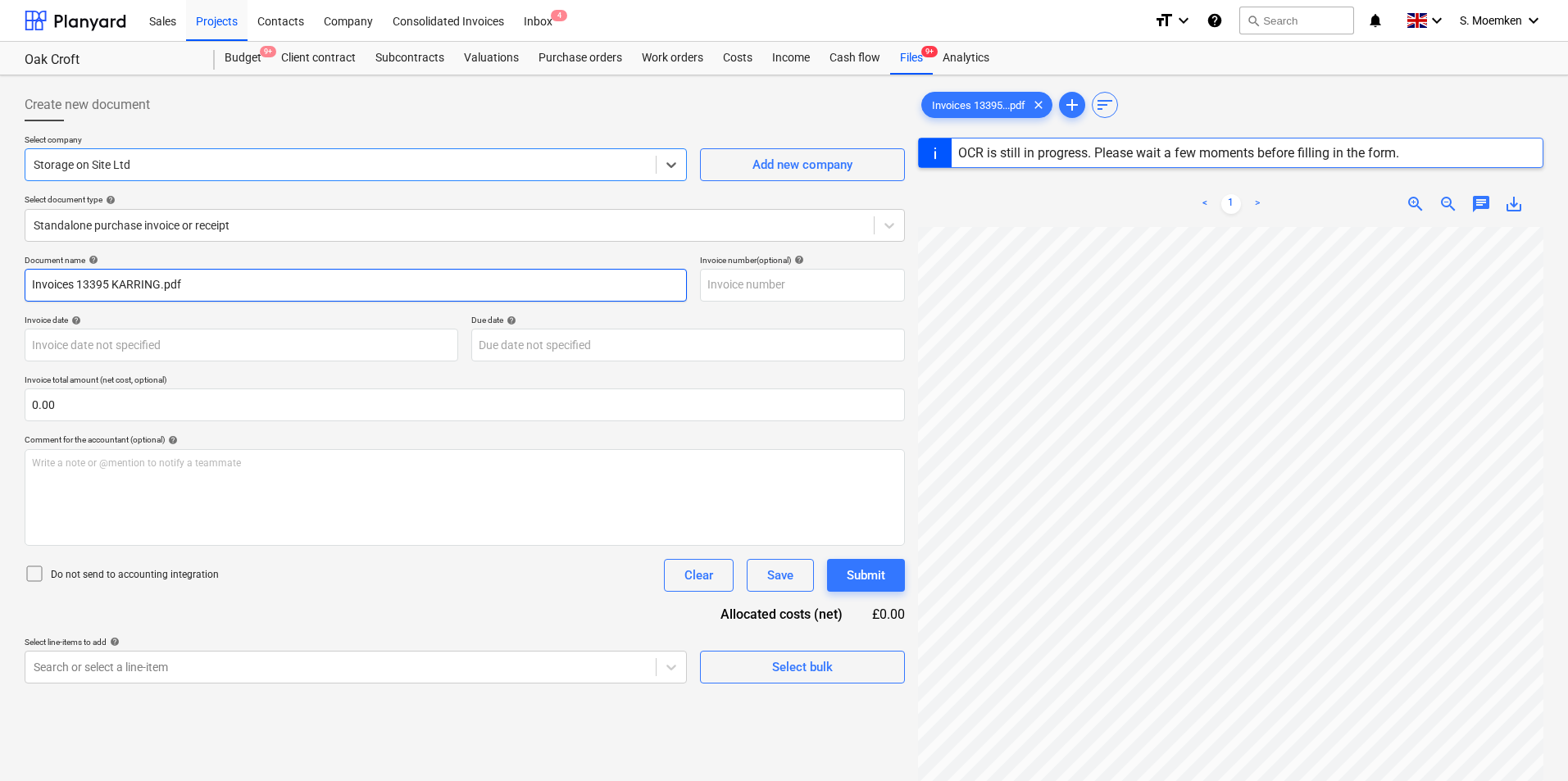
type input "938368"
type input "[DATE]"
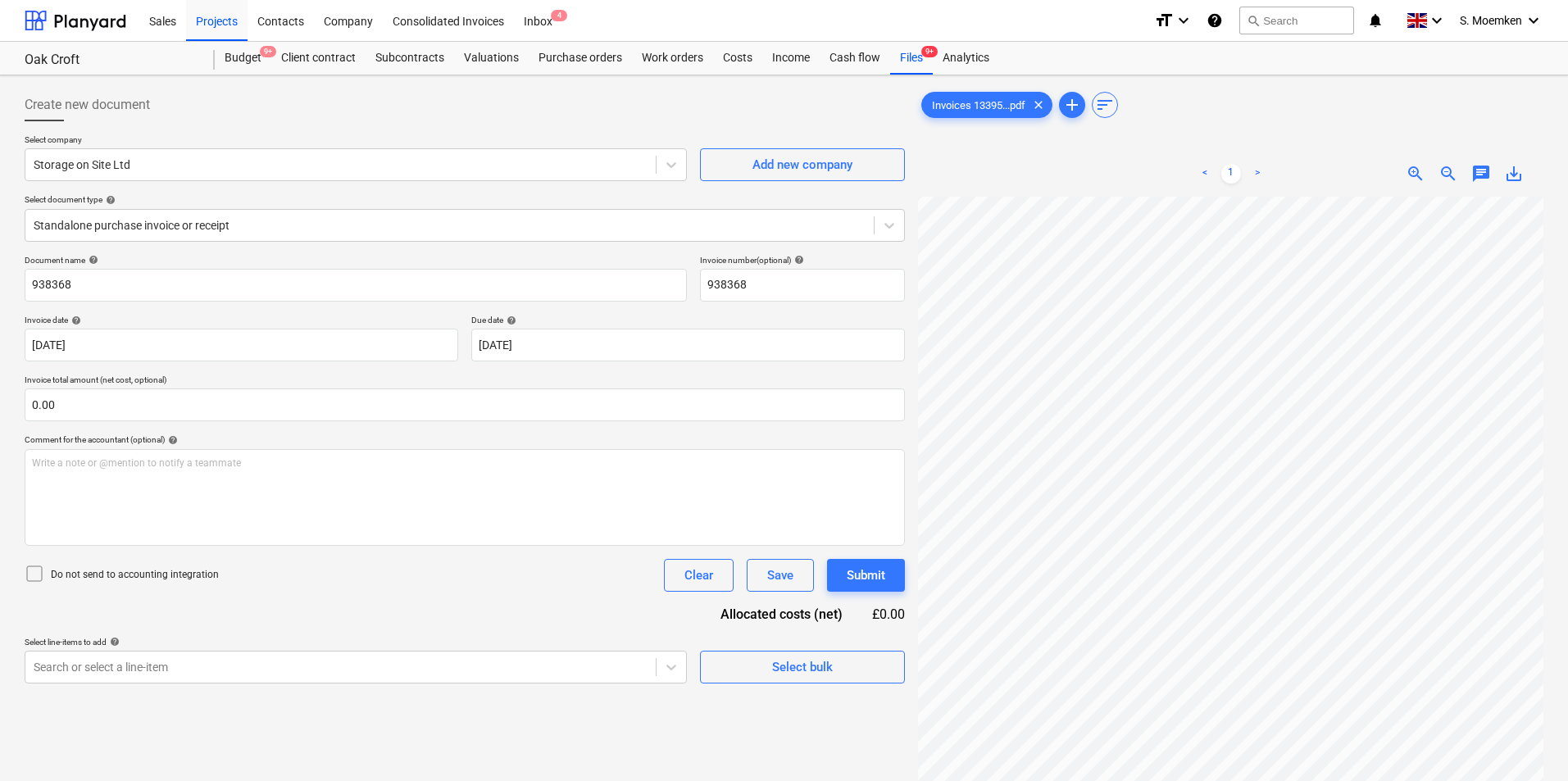
scroll to position [40, 136]
click at [175, 217] on div at bounding box center [450, 225] width 832 height 17
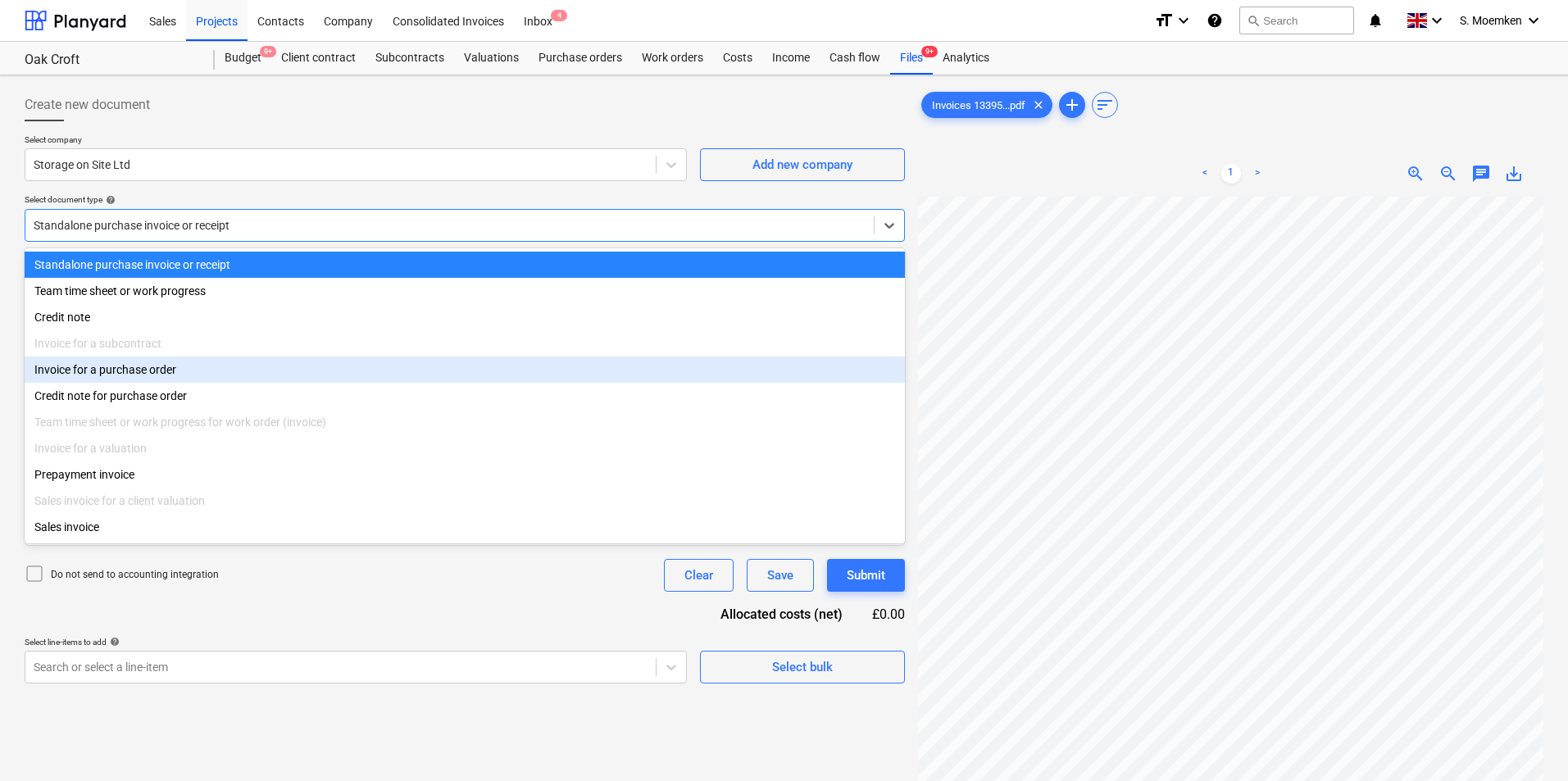
click at [109, 376] on div "Invoice for a purchase order" at bounding box center [464, 370] width 880 height 27
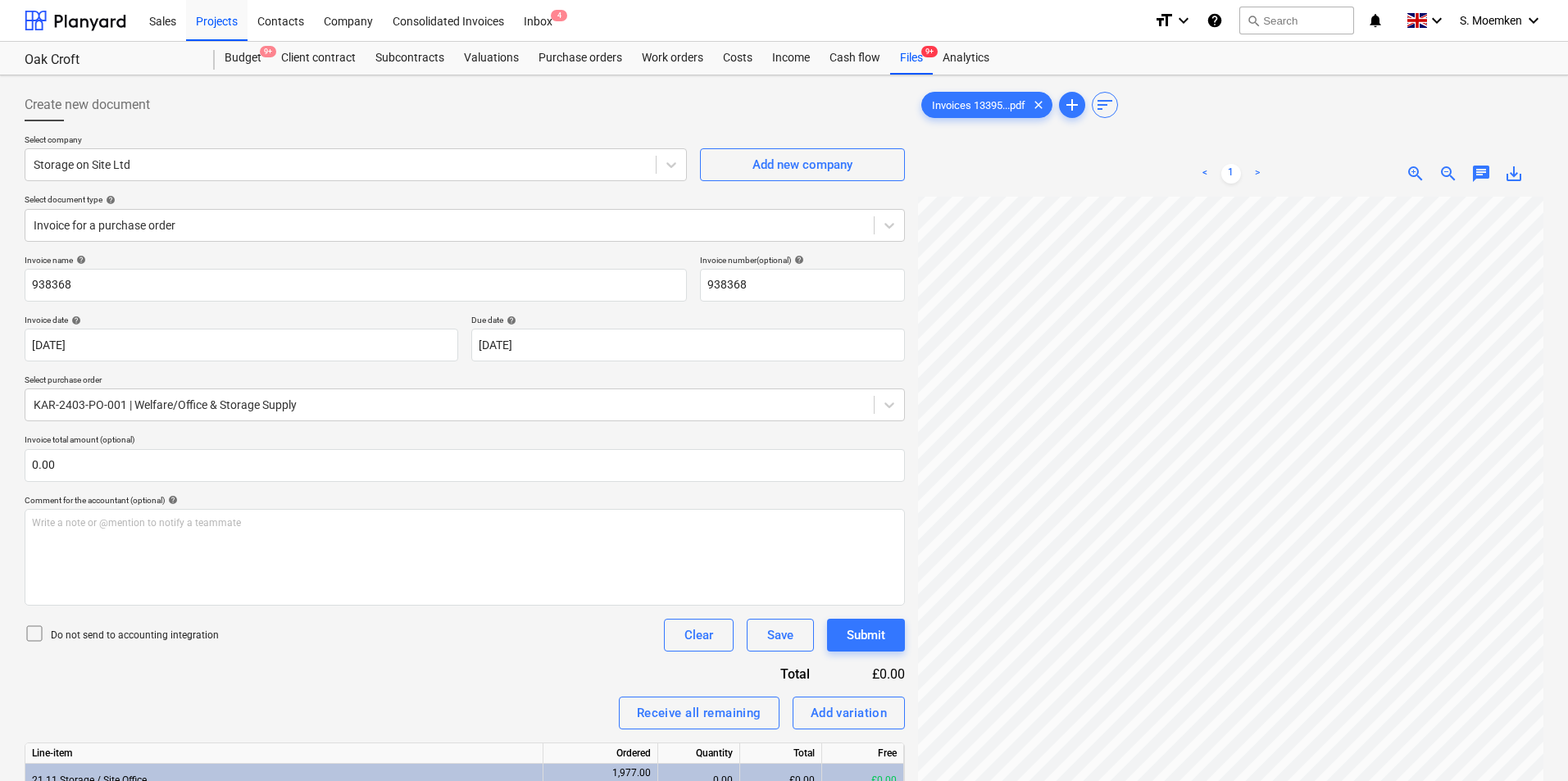
scroll to position [69, 75]
click at [685, 350] on body "Sales Projects Contacts Company Consolidated Invoices Inbox 4 format_size keybo…" at bounding box center [784, 390] width 1568 height 781
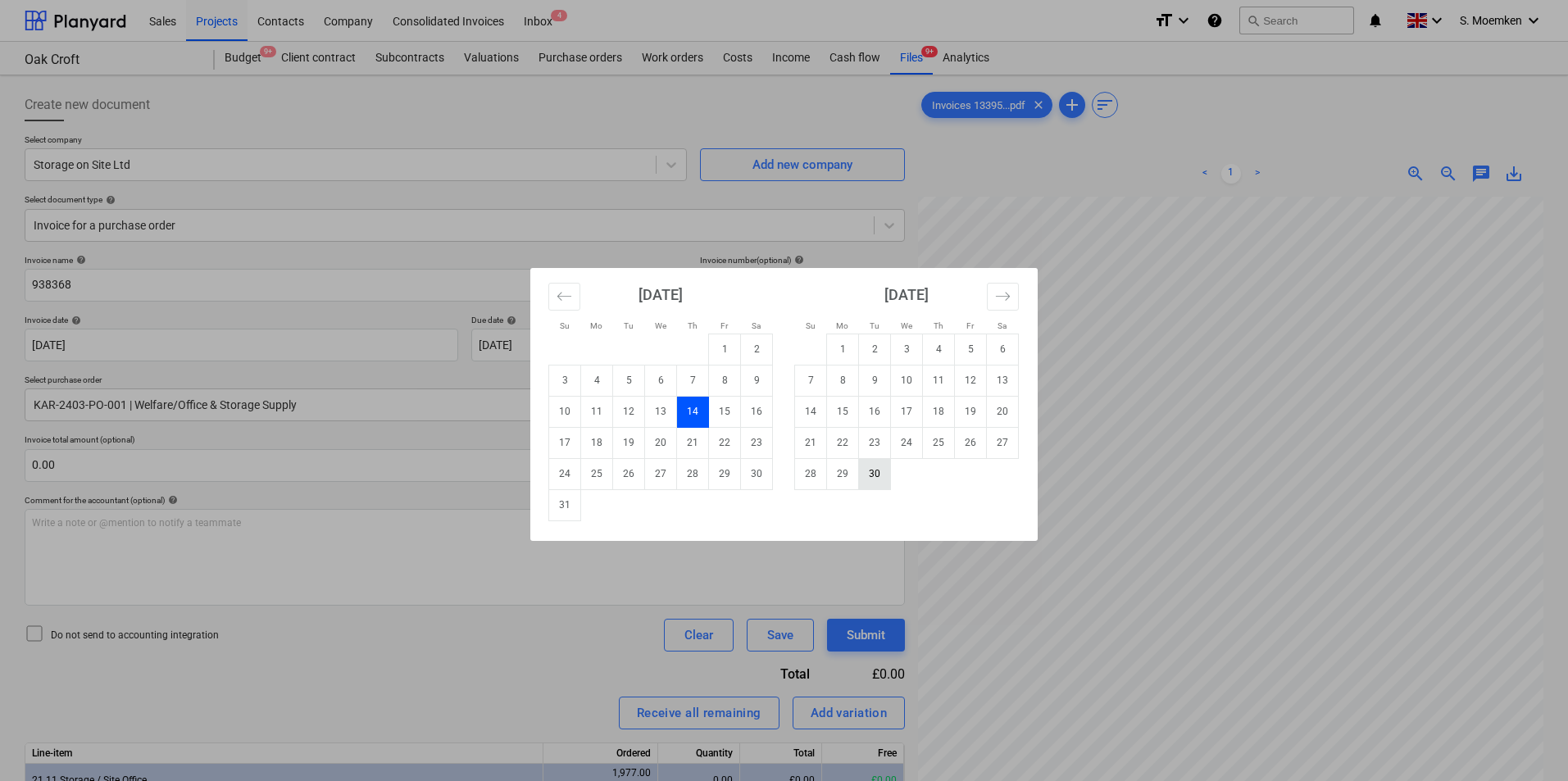
click at [881, 477] on td "30" at bounding box center [875, 474] width 32 height 31
type input "[DATE]"
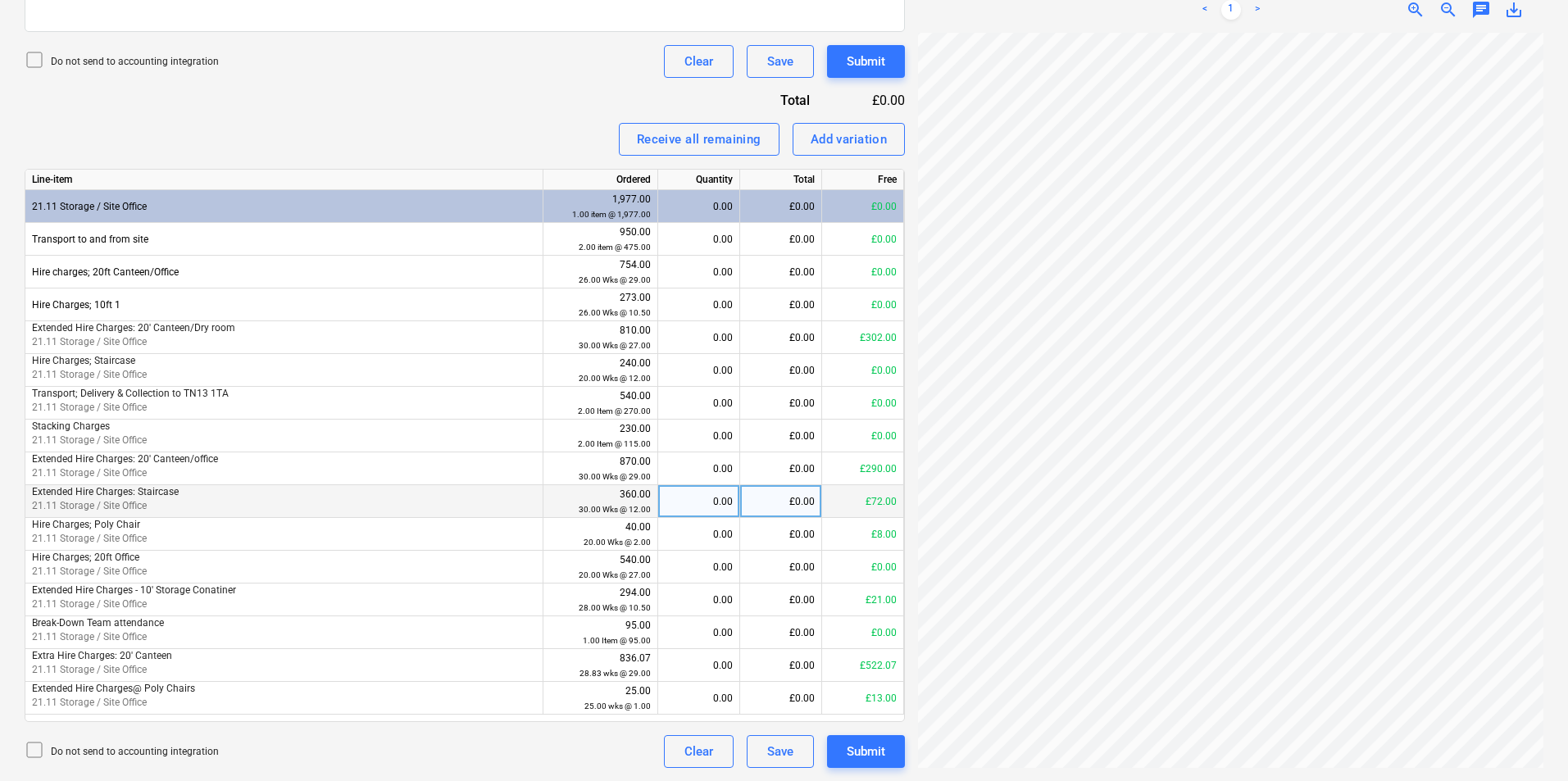
scroll to position [251, 75]
click at [27, 58] on icon at bounding box center [34, 60] width 15 height 15
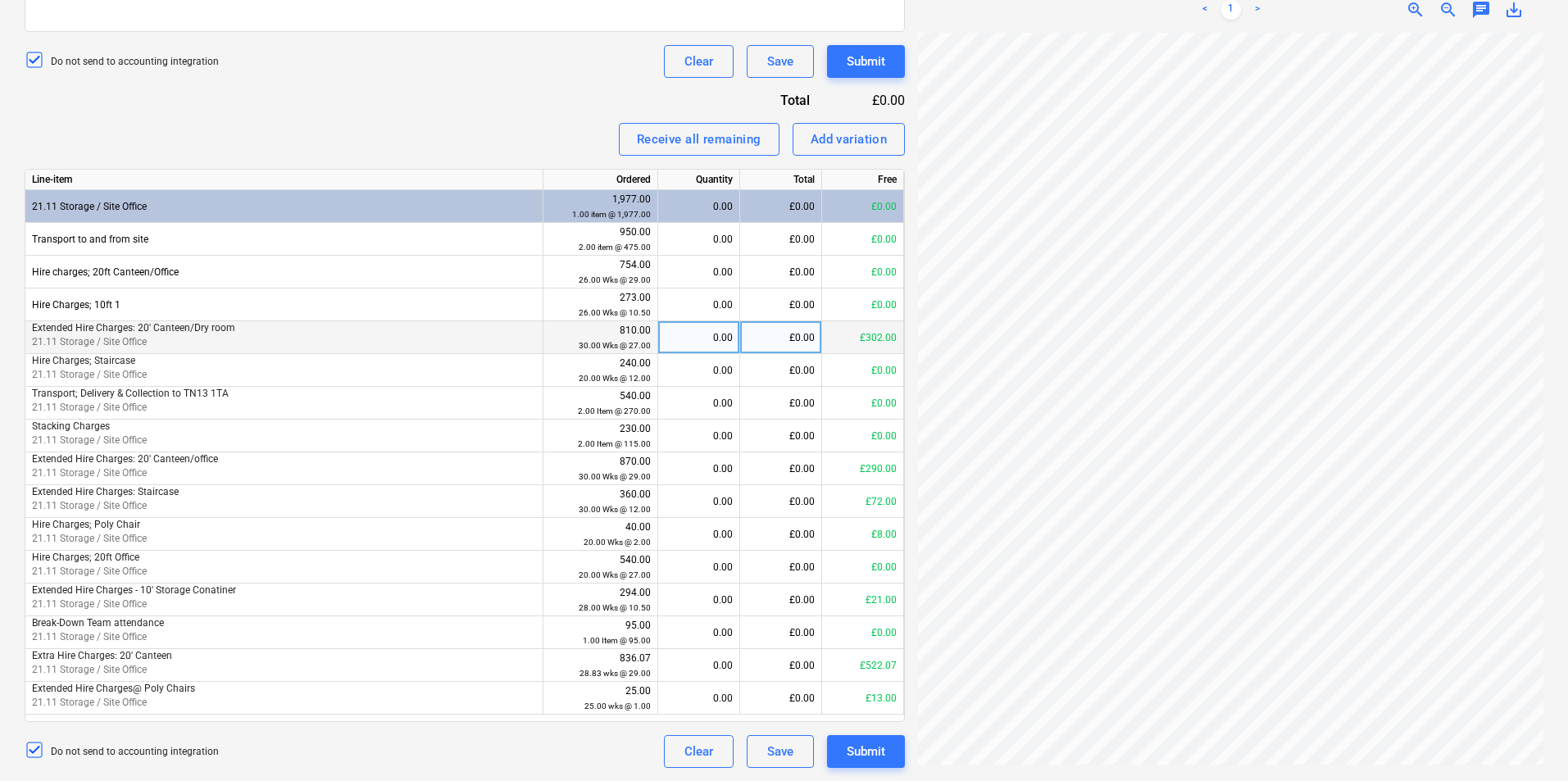
click at [704, 348] on div "0.00" at bounding box center [699, 338] width 68 height 33
type input "1"
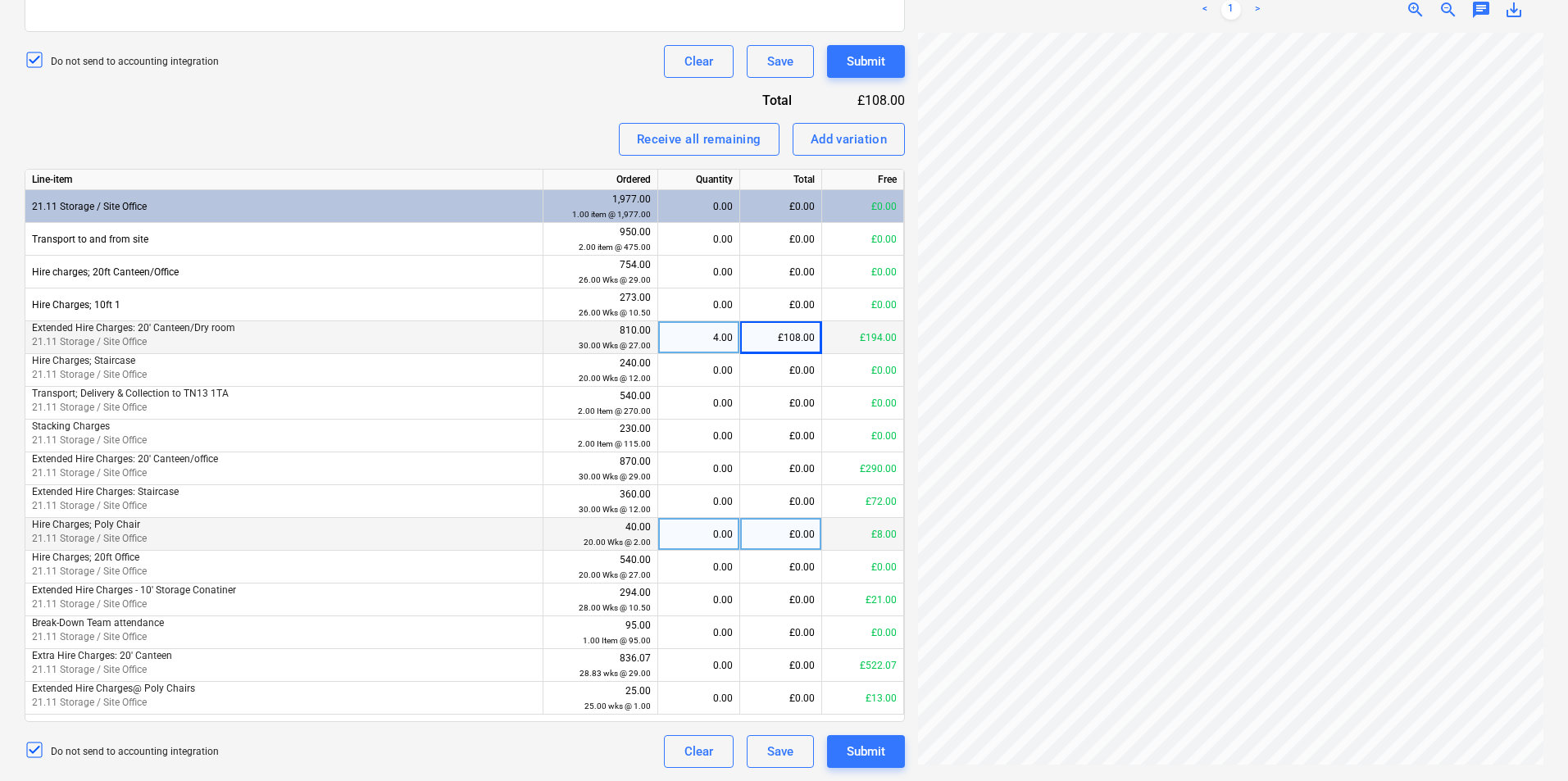
click at [594, 526] on div "40.00 20.00 Wks @ 2.00" at bounding box center [601, 534] width 101 height 30
click at [710, 528] on div "0.00" at bounding box center [699, 534] width 68 height 33
type input "2"
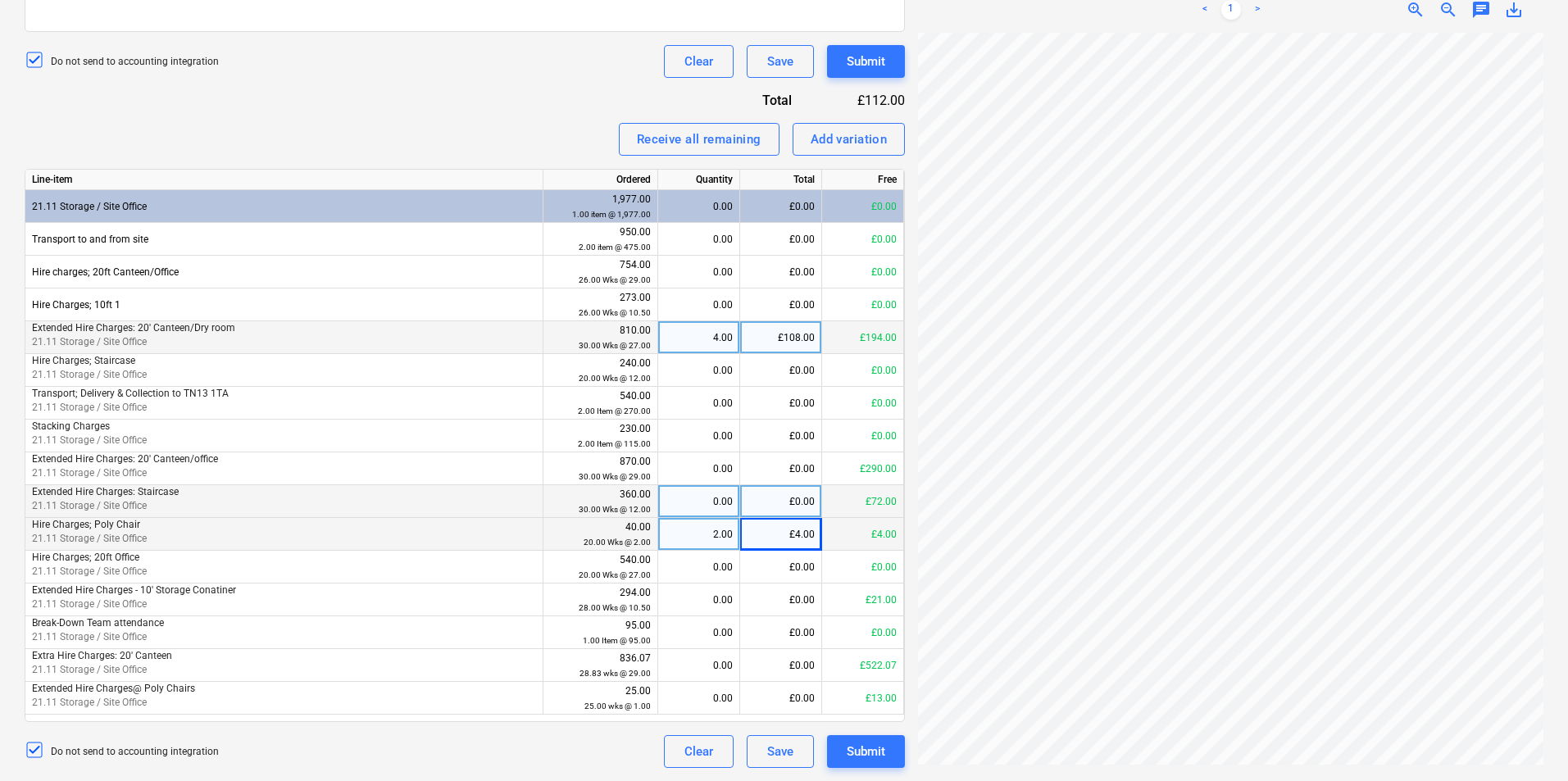
click at [695, 499] on div "0.00" at bounding box center [699, 502] width 68 height 33
type input "4"
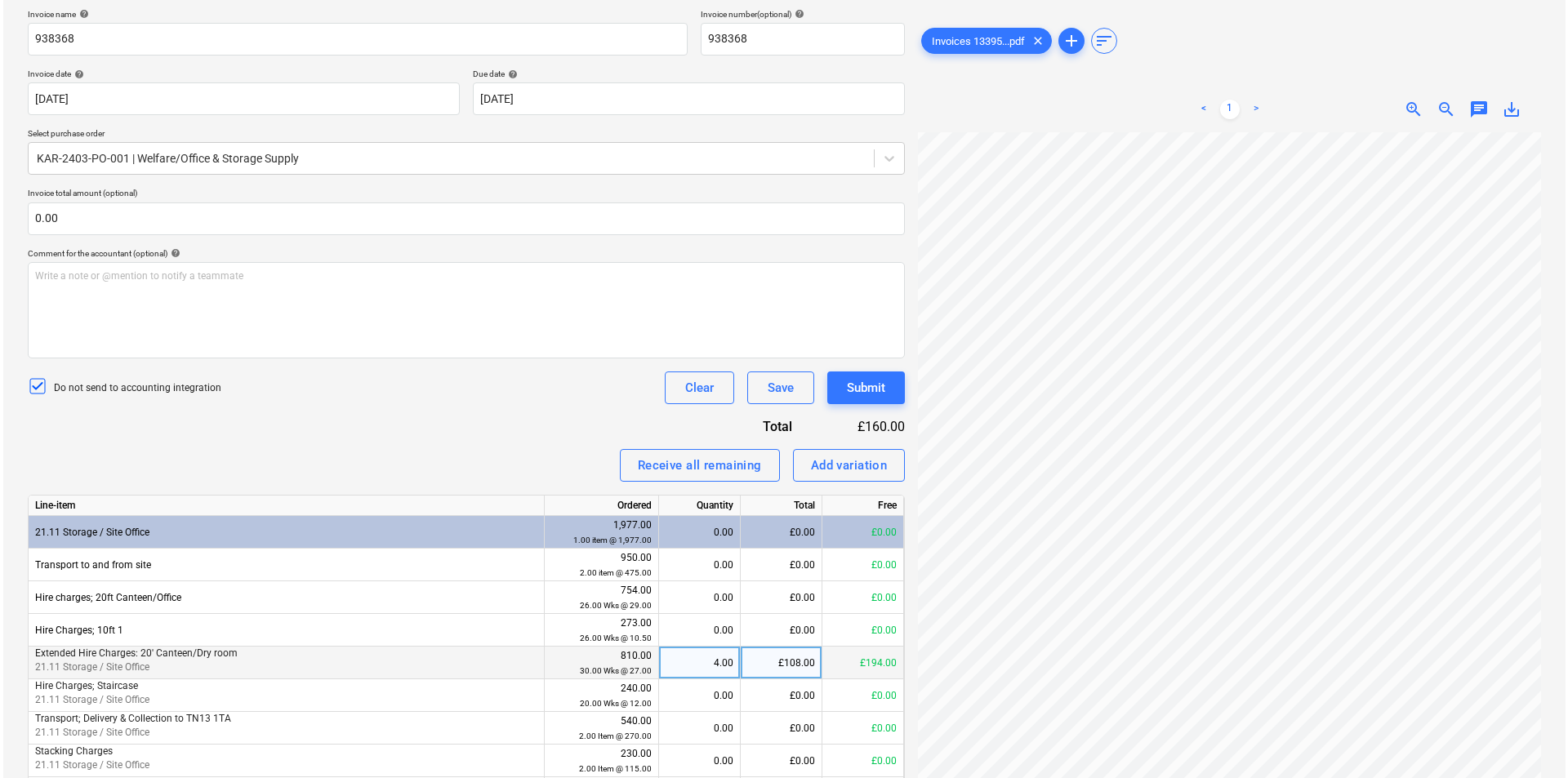
scroll to position [490, 0]
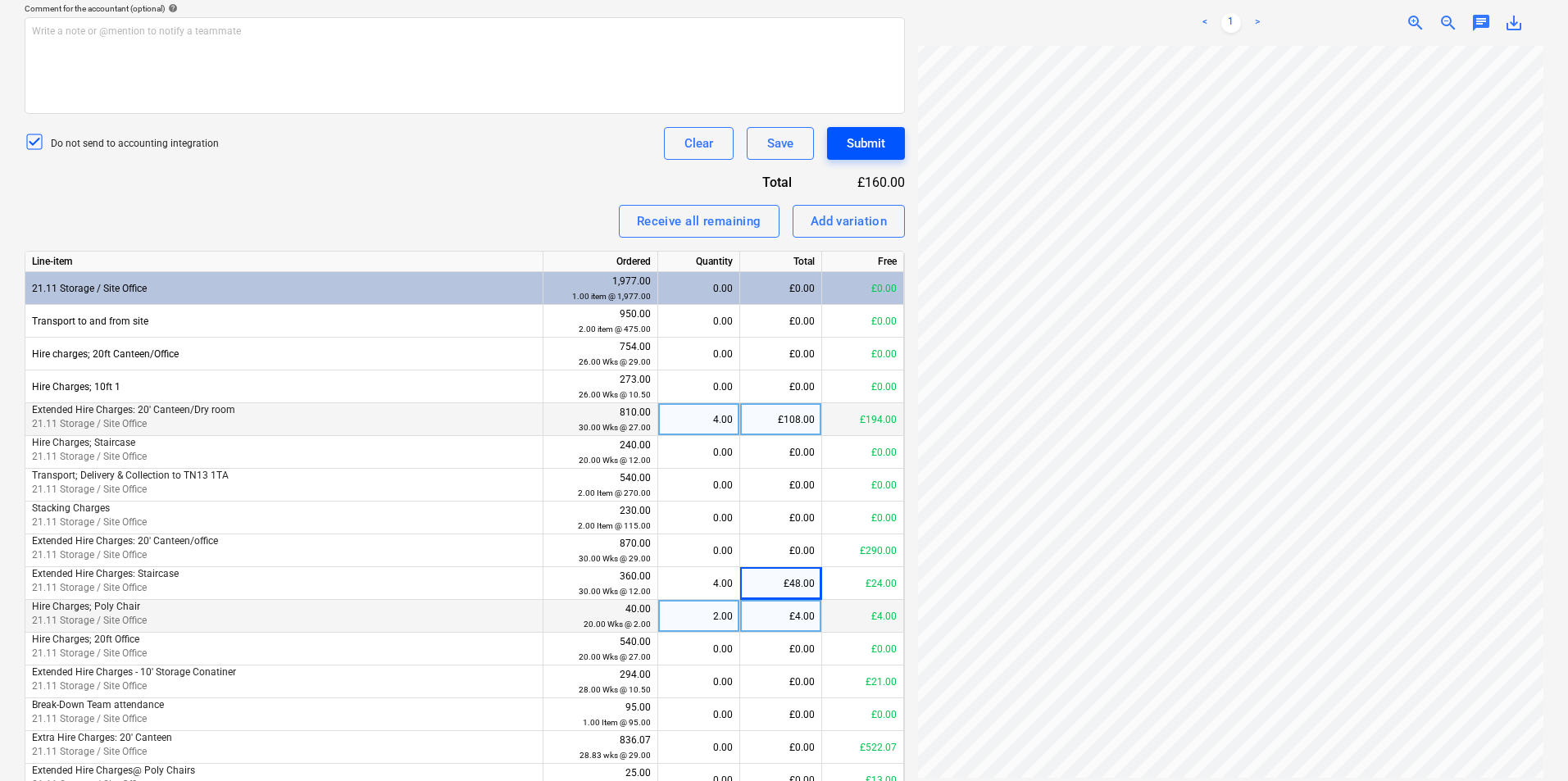
click at [876, 142] on div "Submit" at bounding box center [866, 143] width 39 height 21
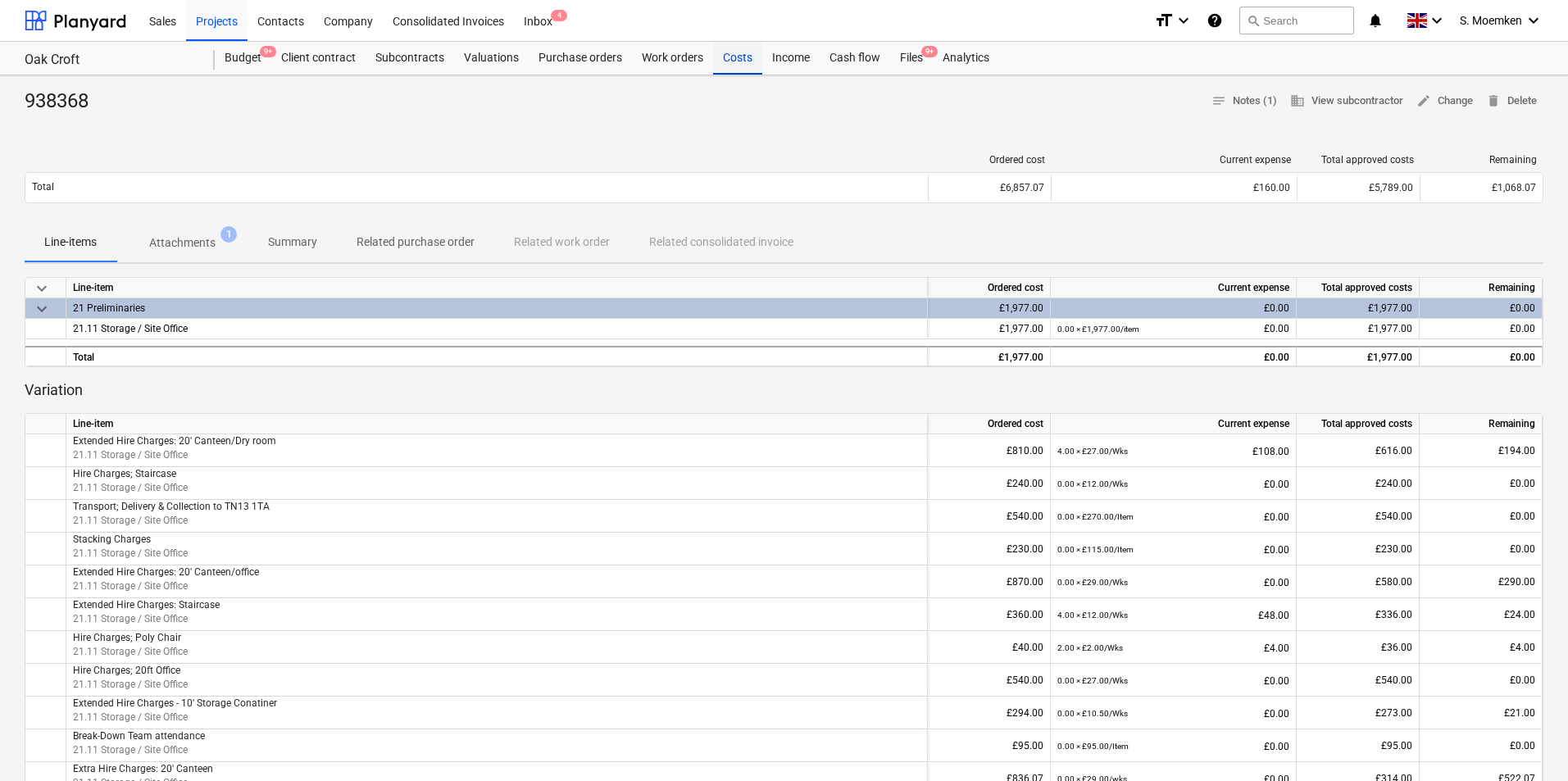
click at [728, 53] on div "Costs" at bounding box center [737, 58] width 49 height 33
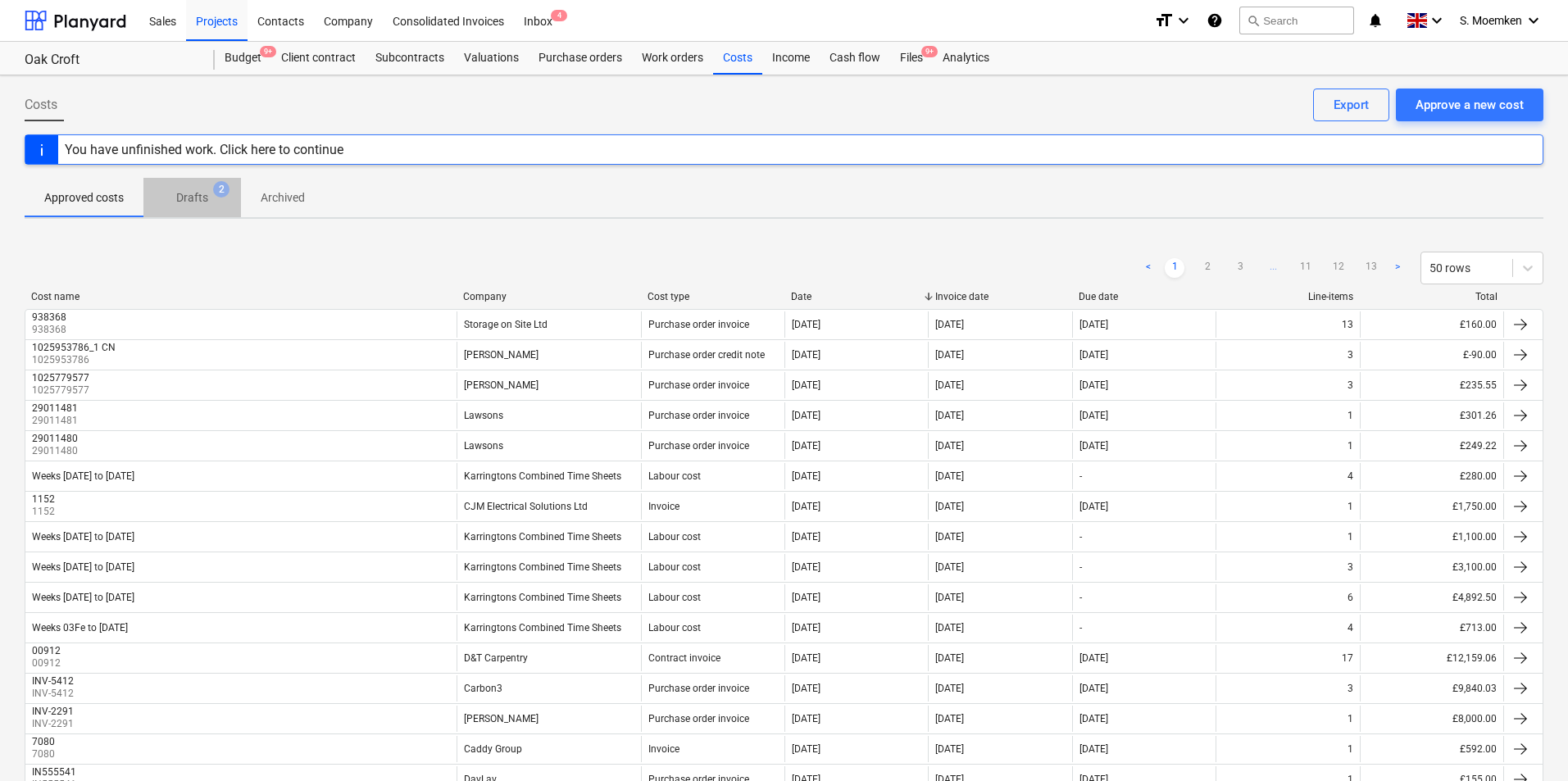
click at [197, 192] on p "Drafts" at bounding box center [192, 198] width 32 height 17
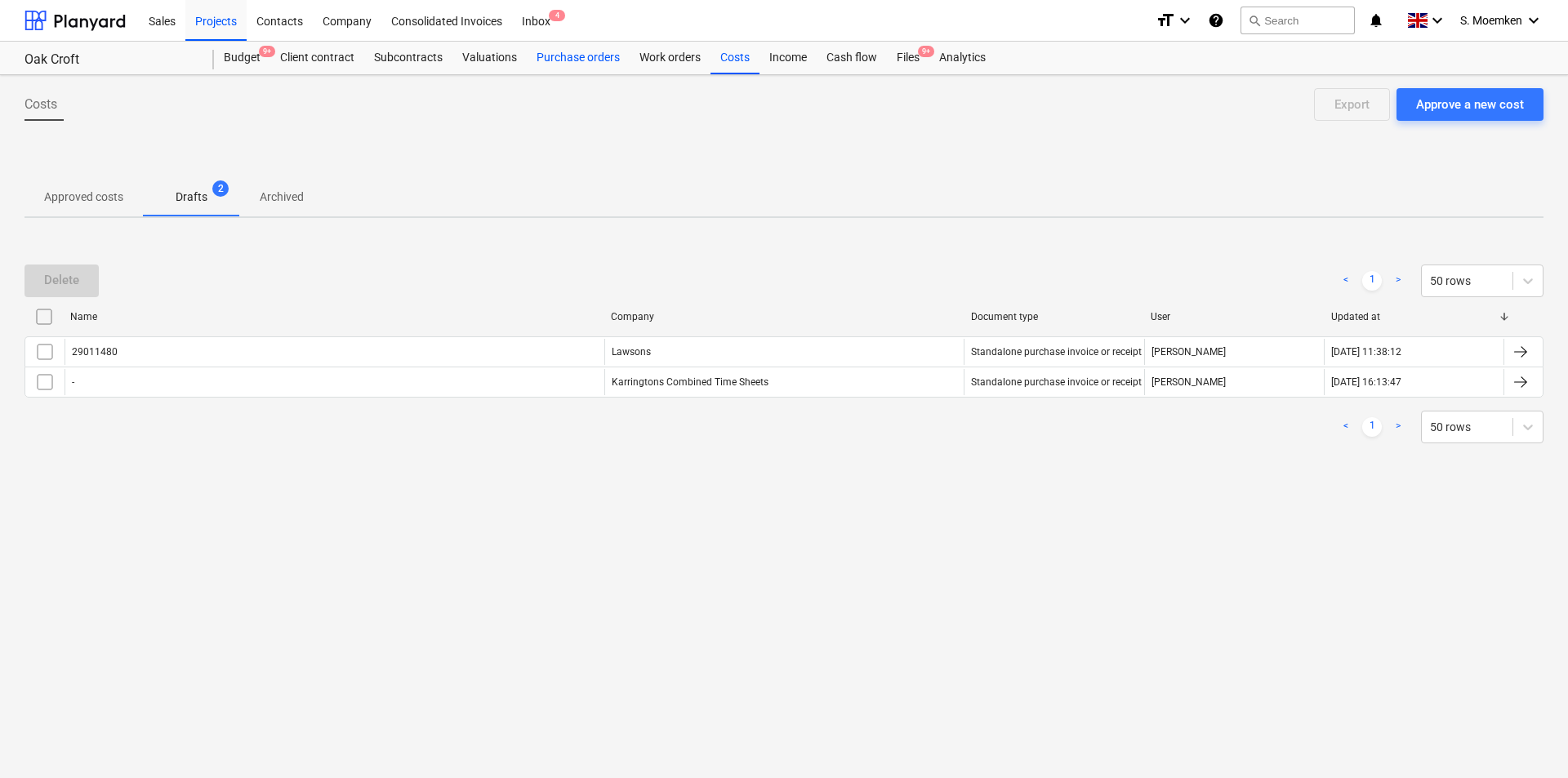
click at [588, 55] on div "Purchase orders" at bounding box center [578, 58] width 103 height 33
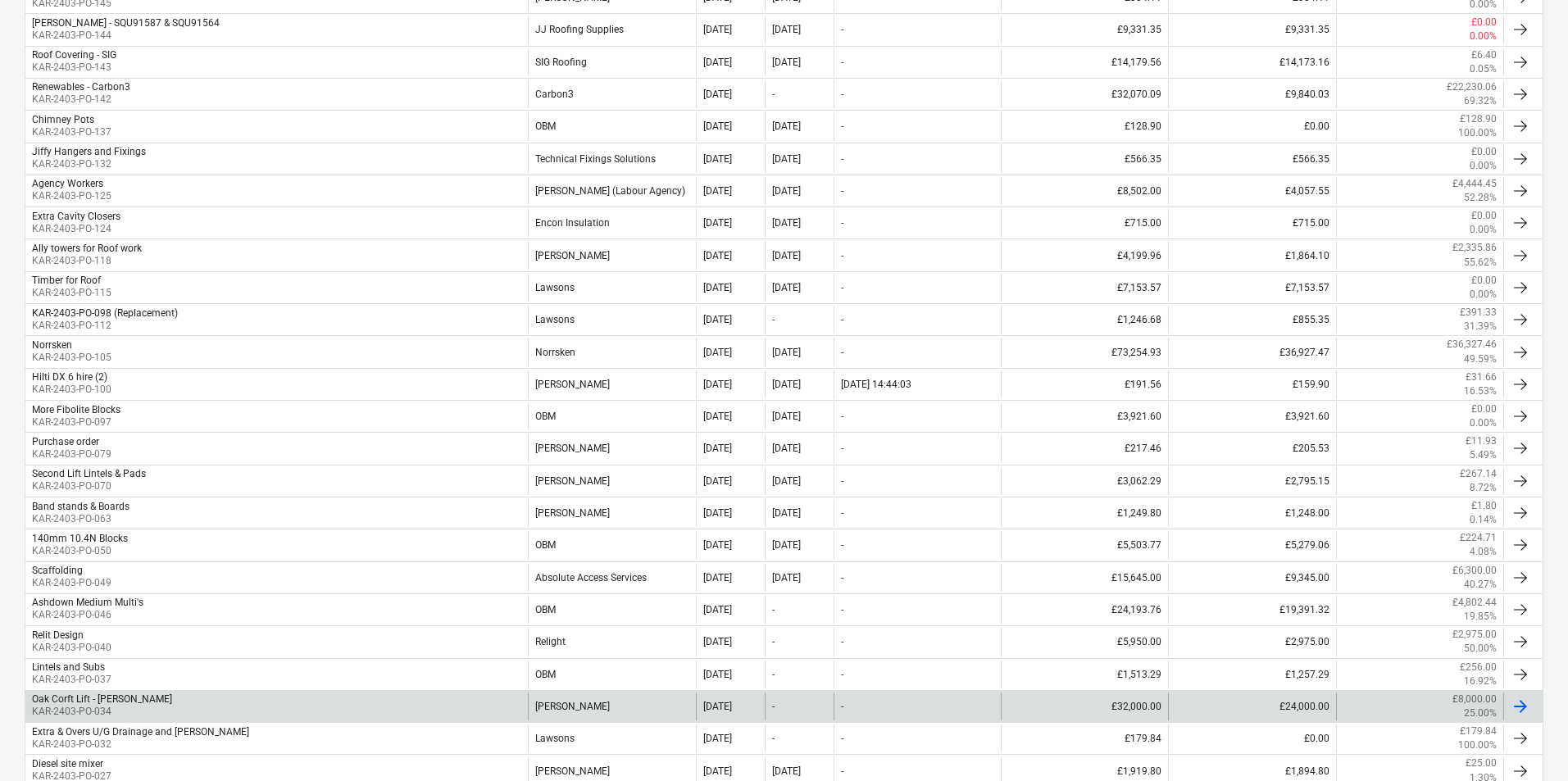
scroll to position [1132, 0]
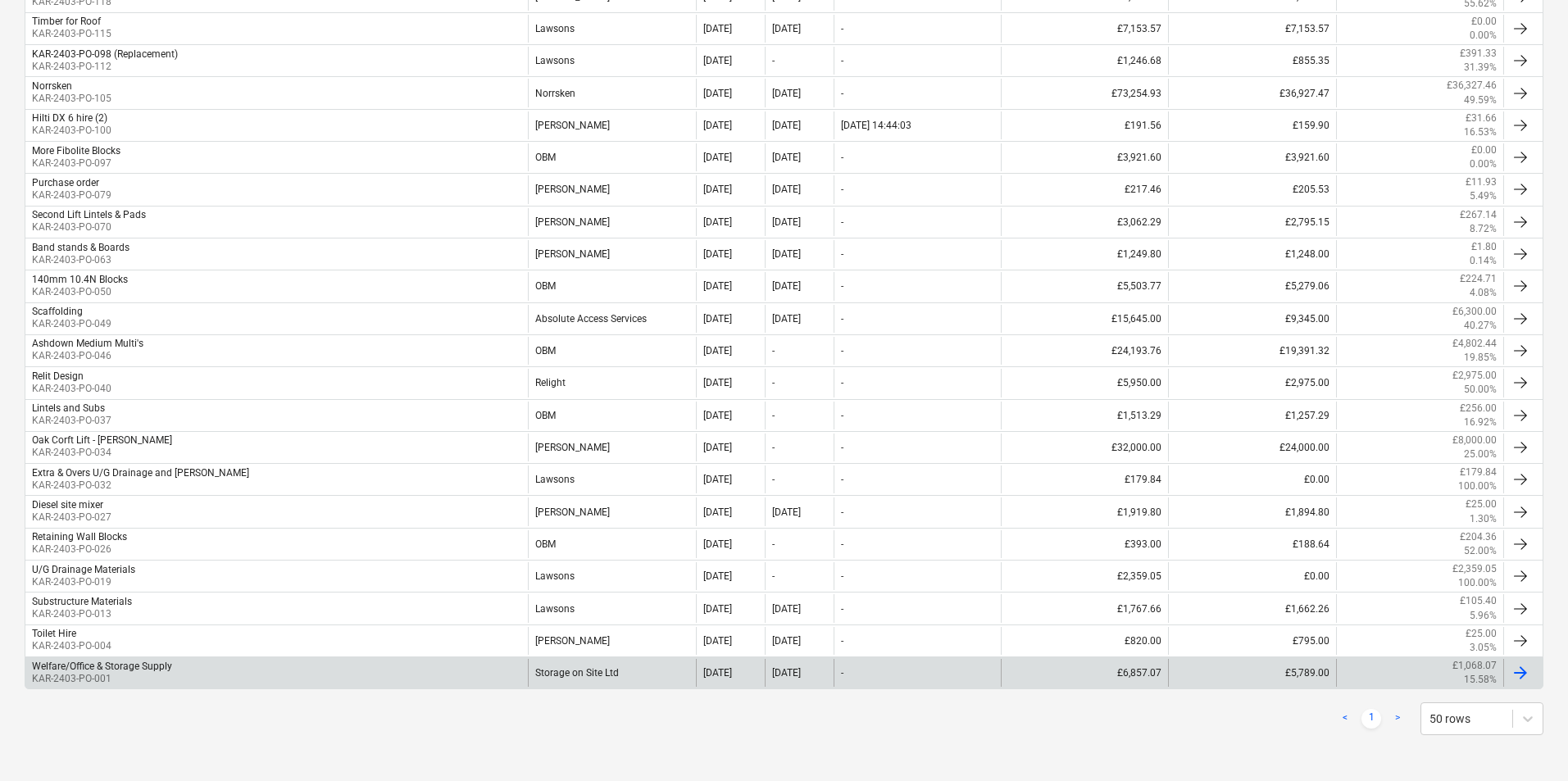
click at [100, 677] on p "KAR-2403-PO-001" at bounding box center [102, 679] width 140 height 14
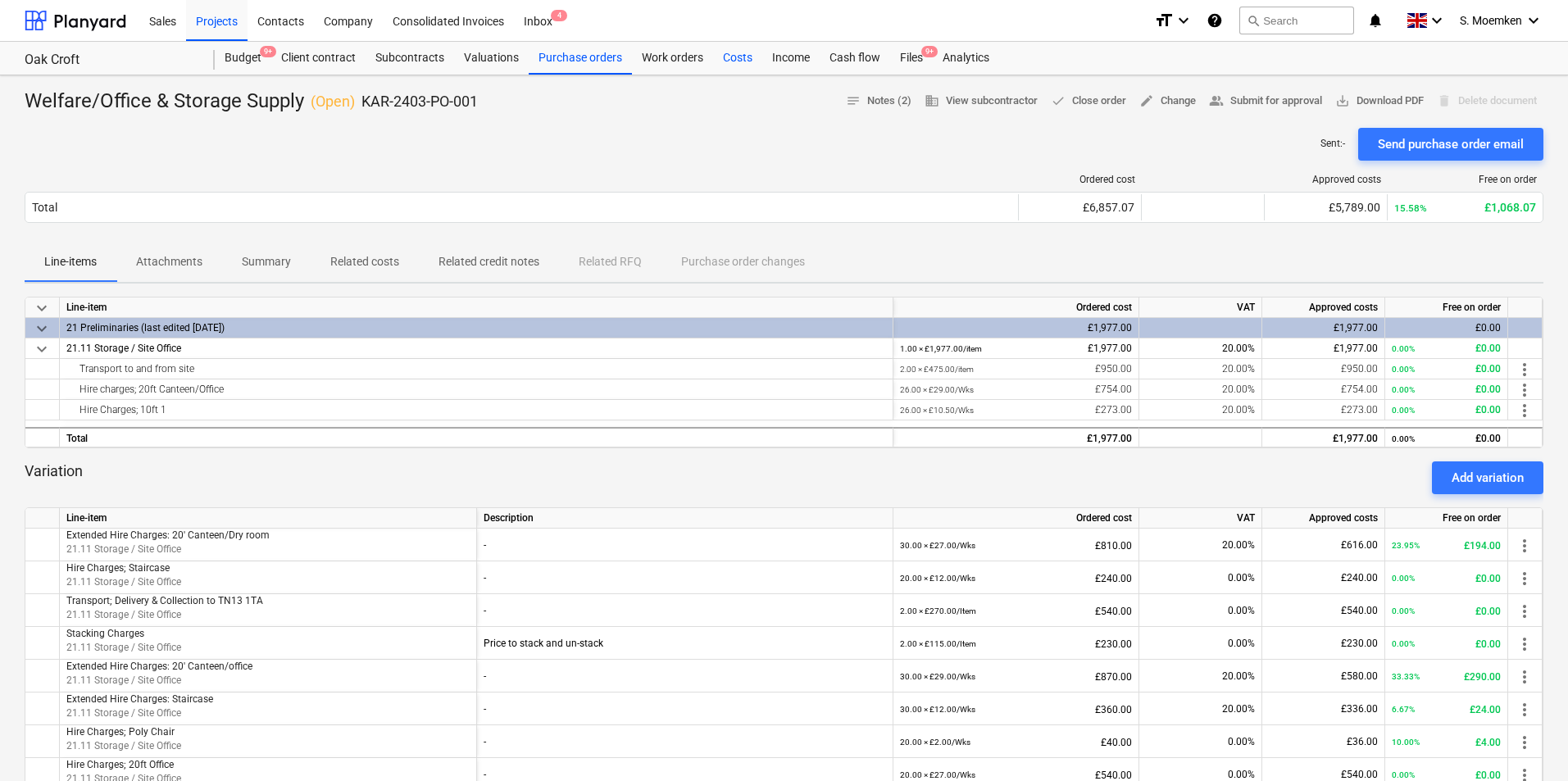
click at [731, 54] on div "Costs" at bounding box center [737, 58] width 49 height 33
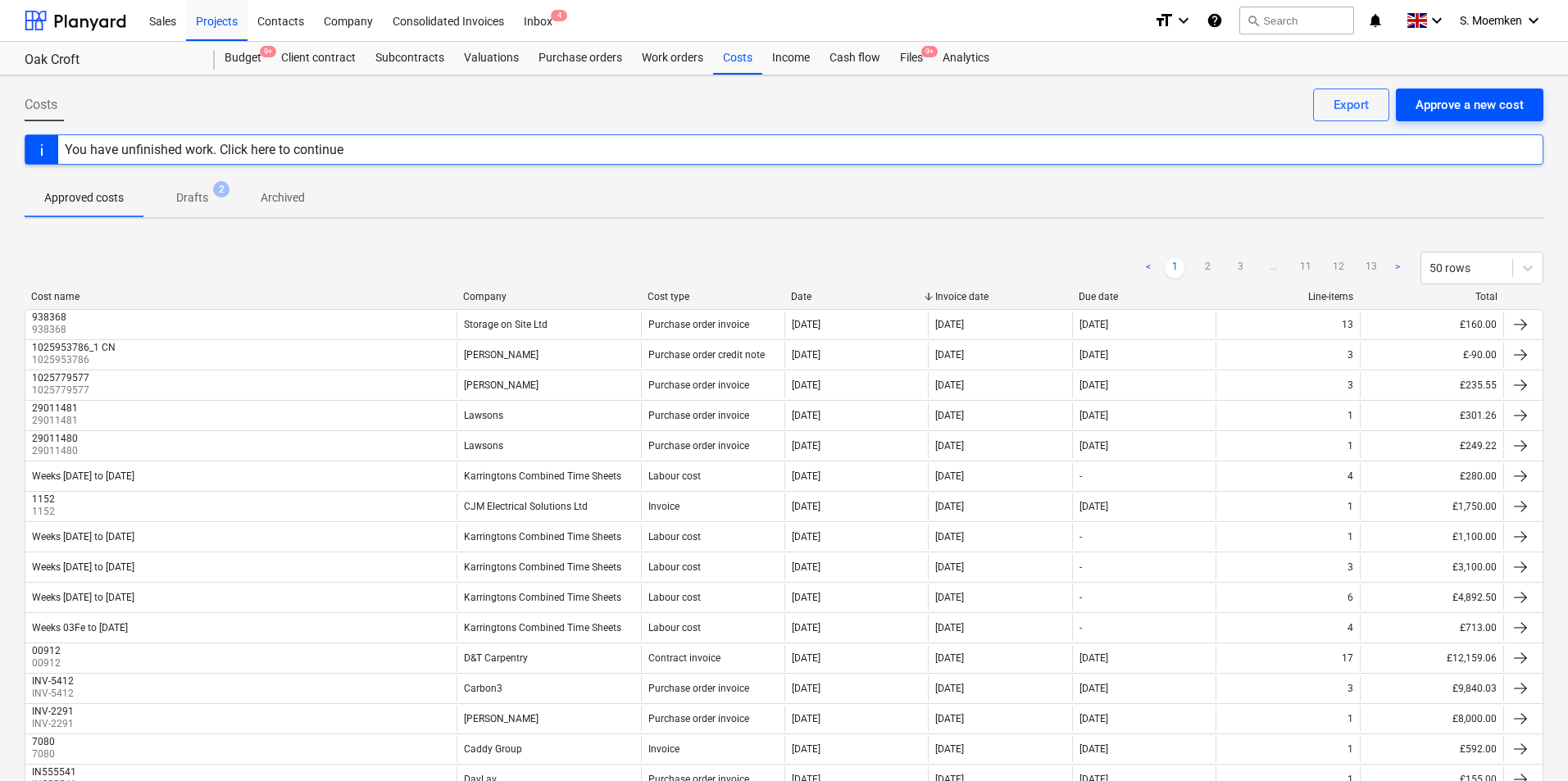
click at [1477, 102] on div "Approve a new cost" at bounding box center [1470, 104] width 109 height 21
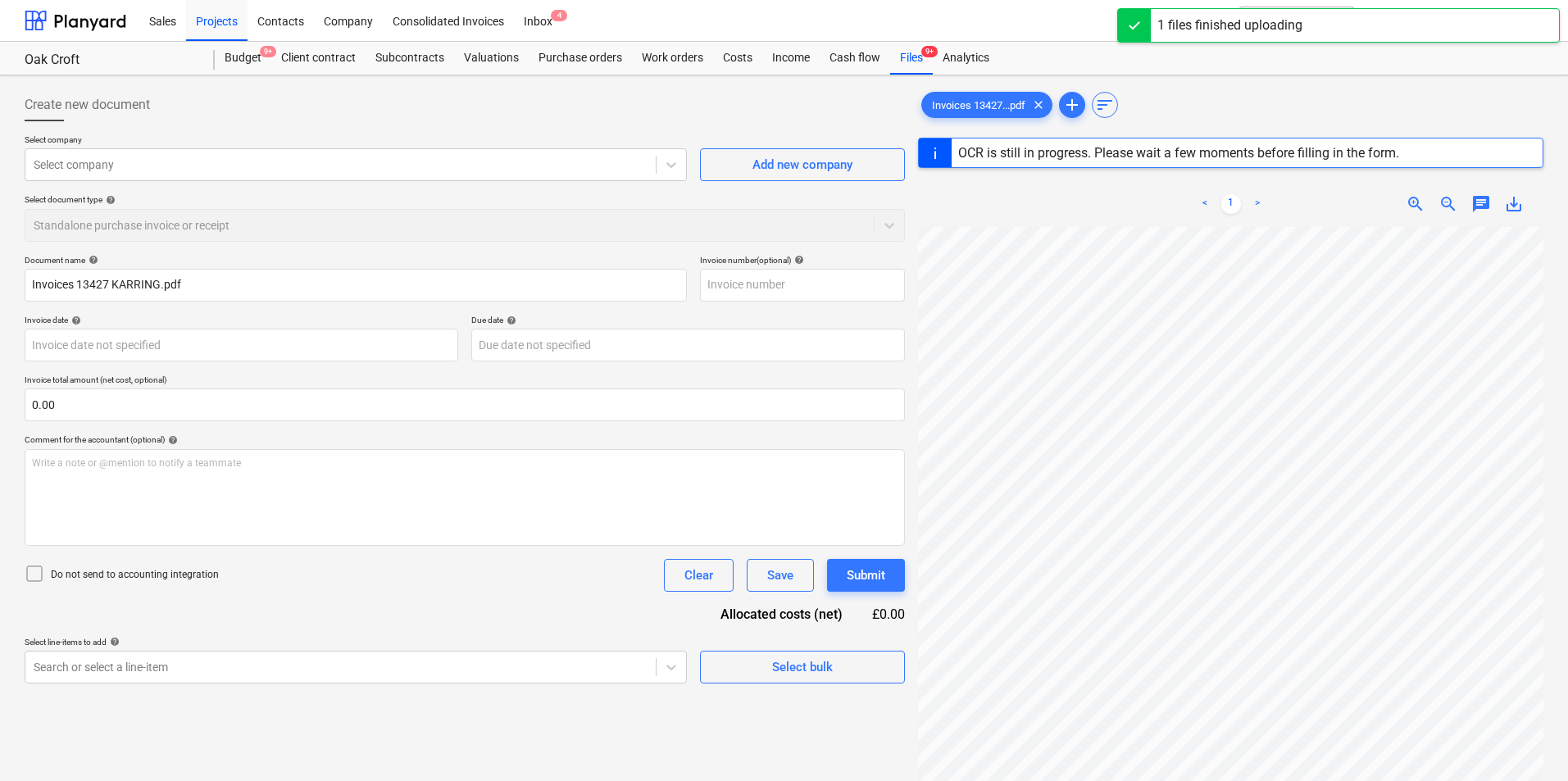
type input "940125"
type input "[DATE]"
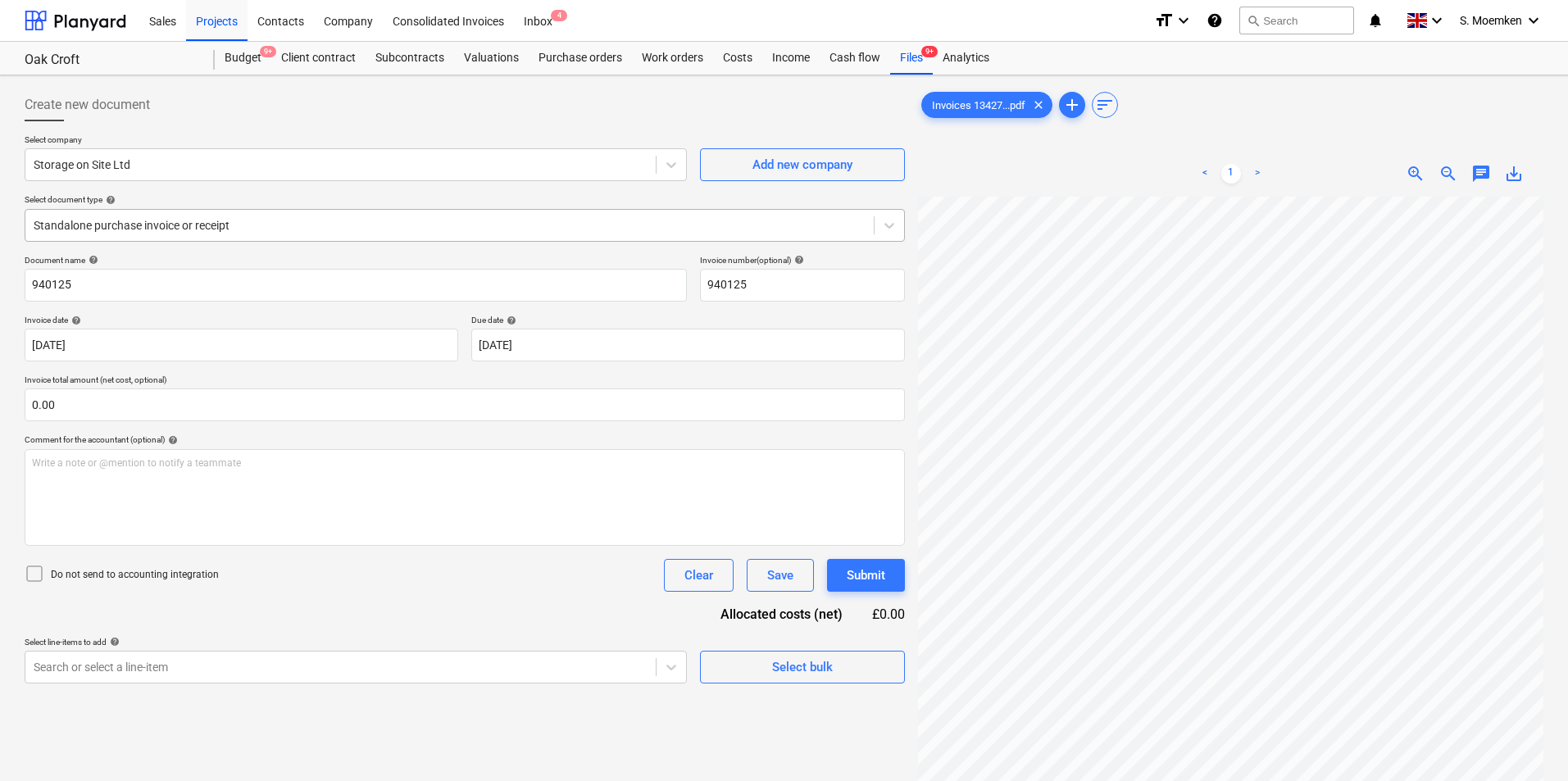
click at [183, 224] on div at bounding box center [450, 225] width 832 height 17
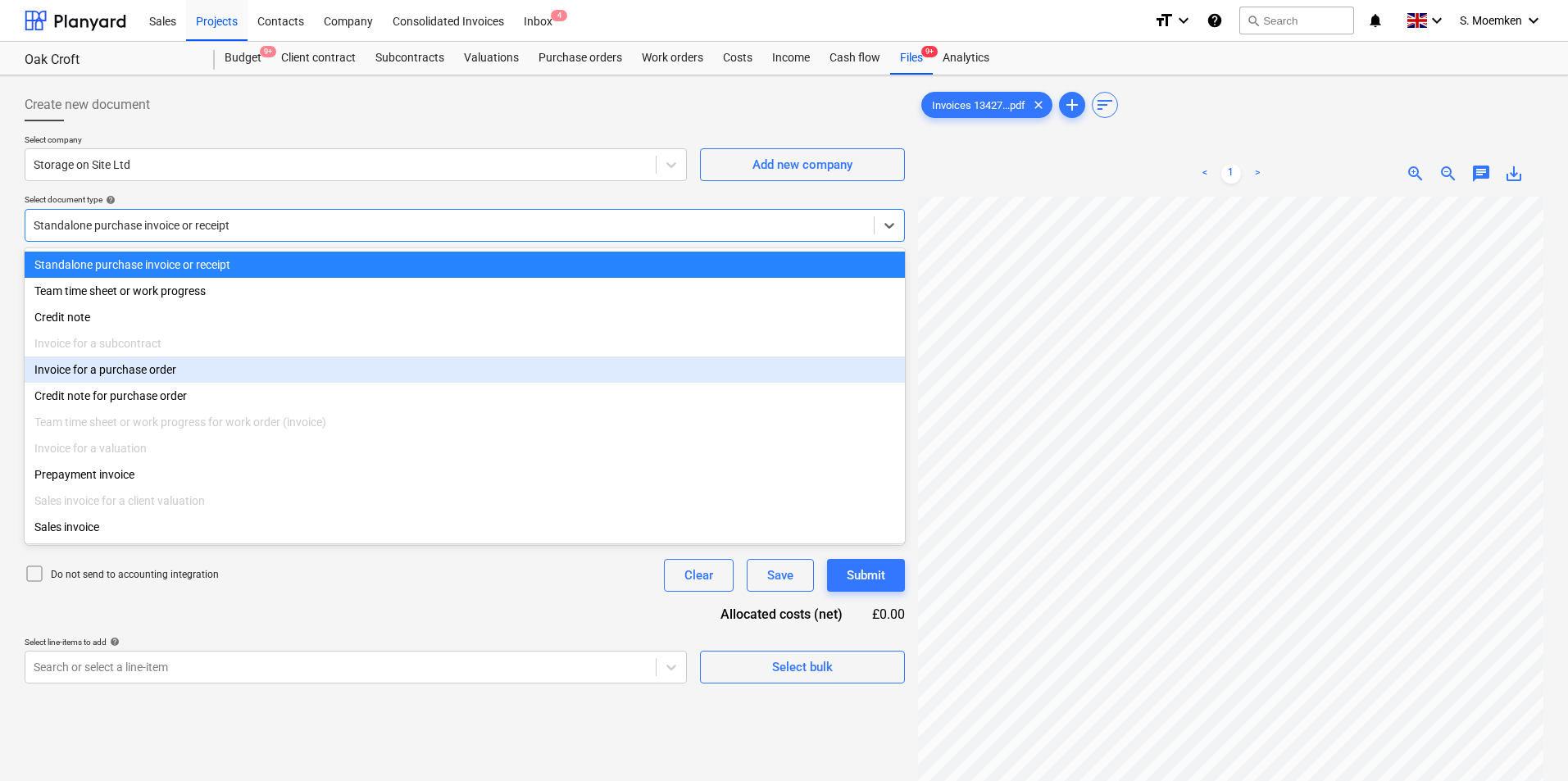
click at [153, 383] on div "Invoice for a purchase order" at bounding box center [464, 370] width 880 height 27
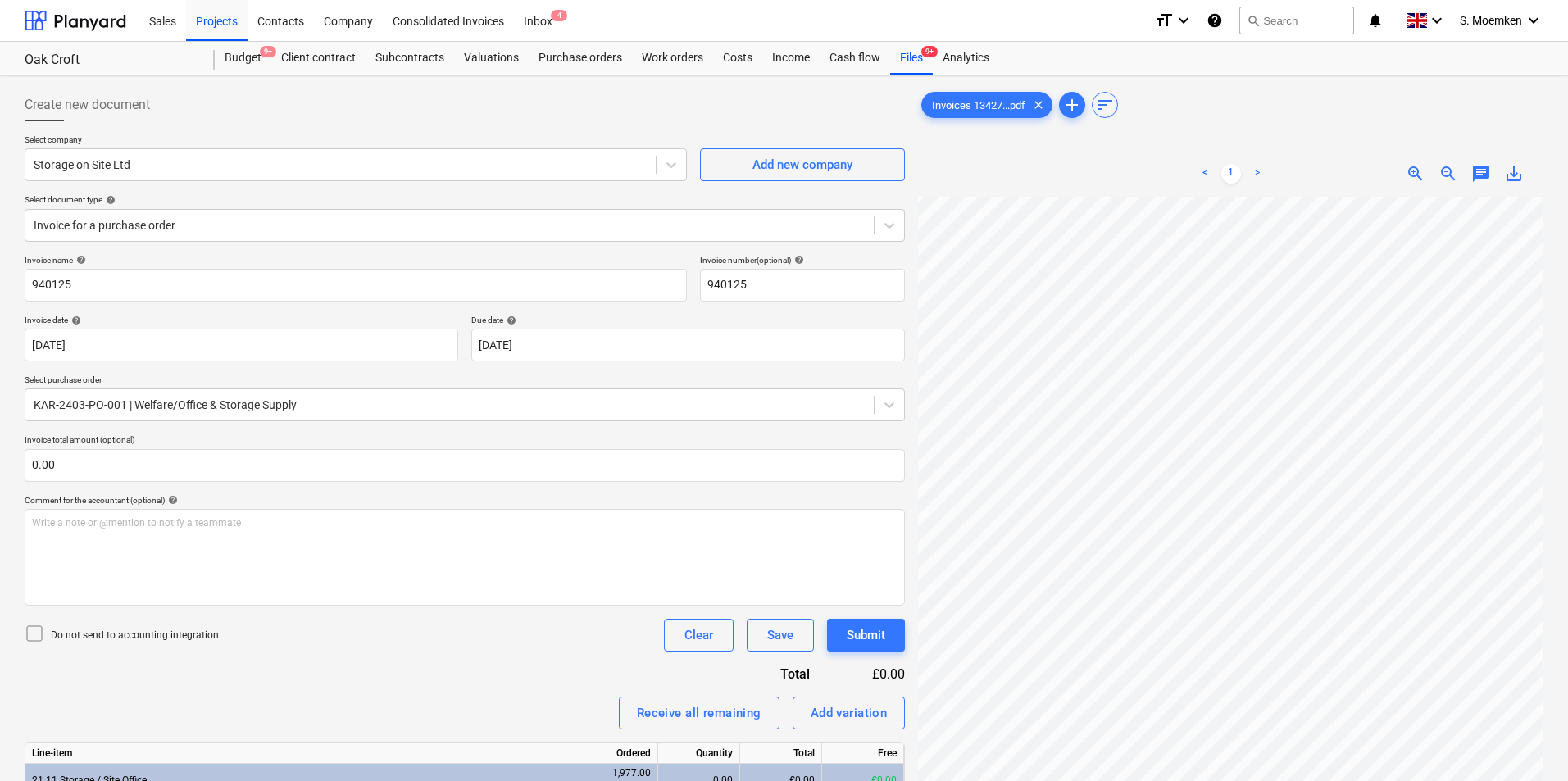
scroll to position [56, 102]
click at [715, 343] on body "Sales Projects Contacts Company Consolidated Invoices Inbox 4 format_size keybo…" at bounding box center [784, 390] width 1568 height 781
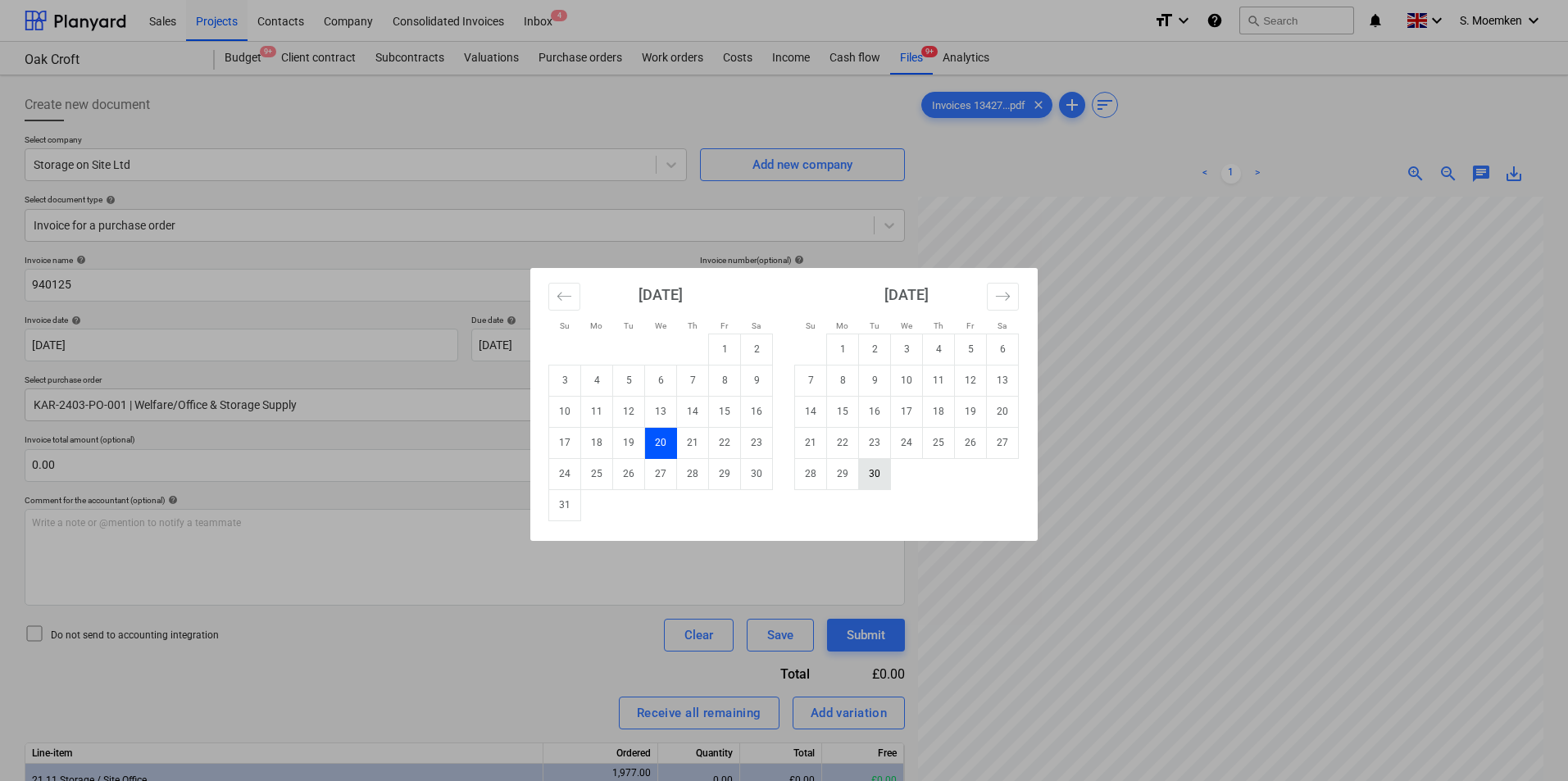
click at [885, 471] on td "30" at bounding box center [875, 474] width 32 height 31
type input "[DATE]"
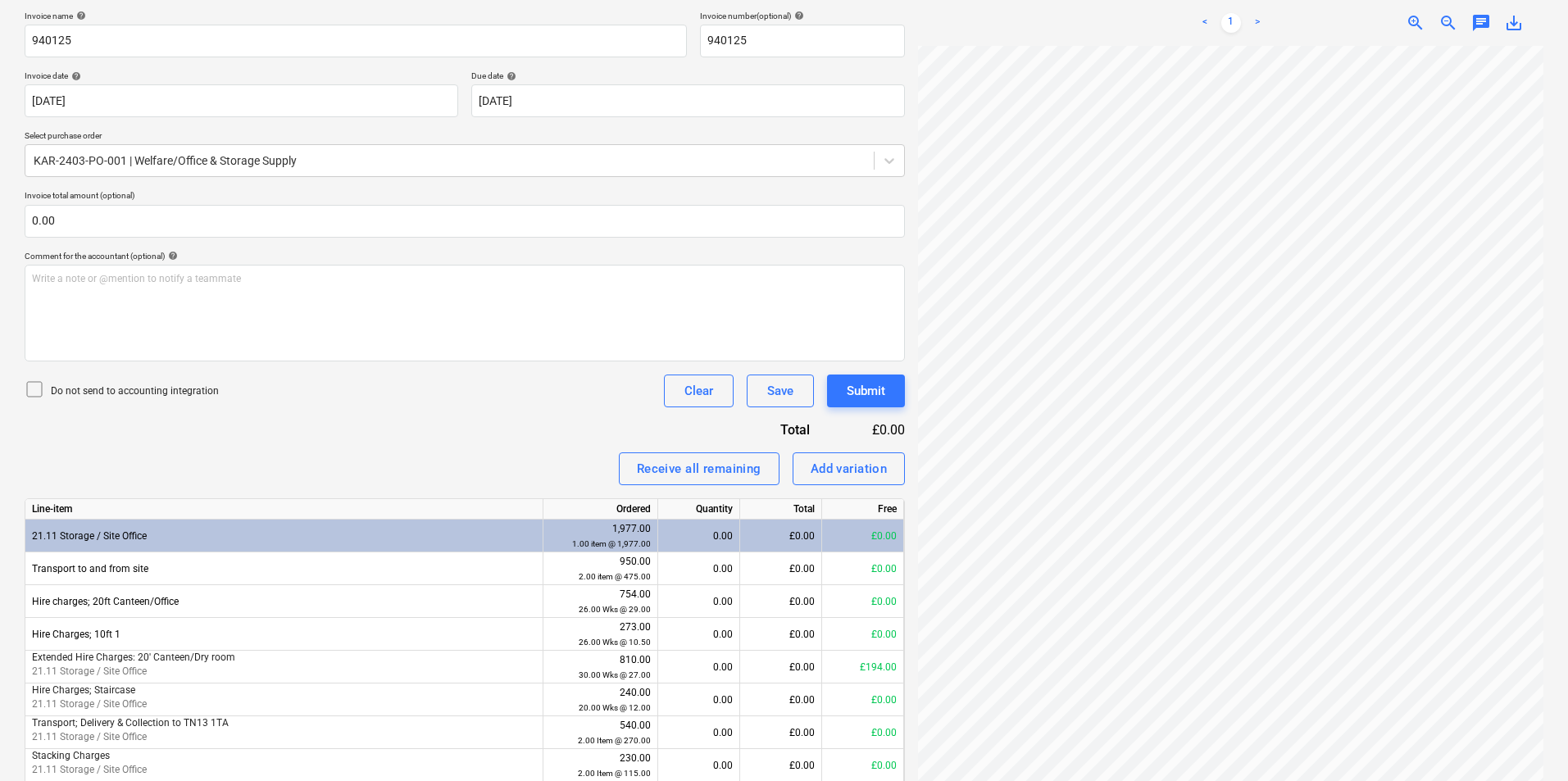
scroll to position [246, 0]
click at [35, 388] on icon at bounding box center [34, 387] width 19 height 19
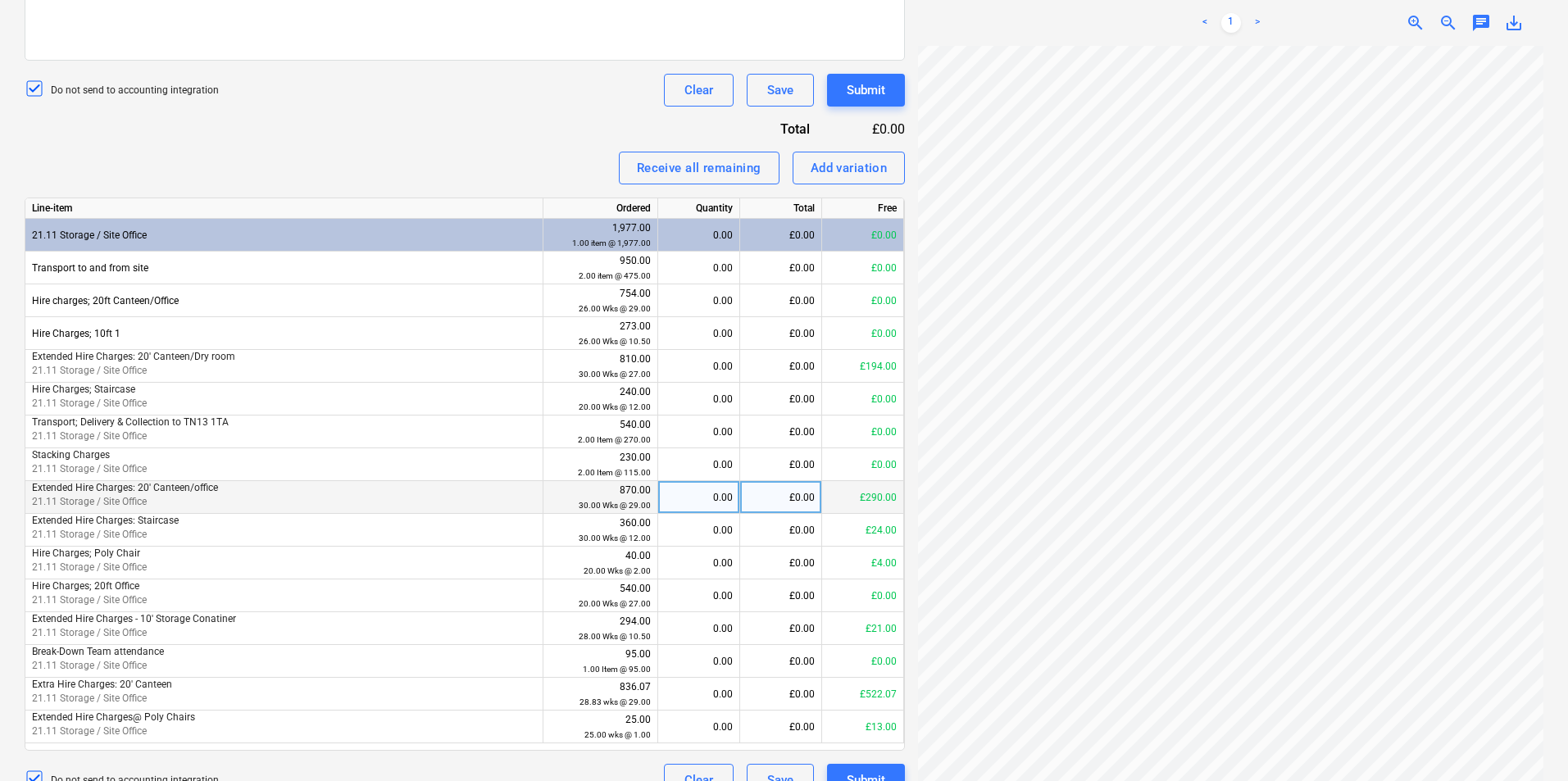
scroll to position [574, 0]
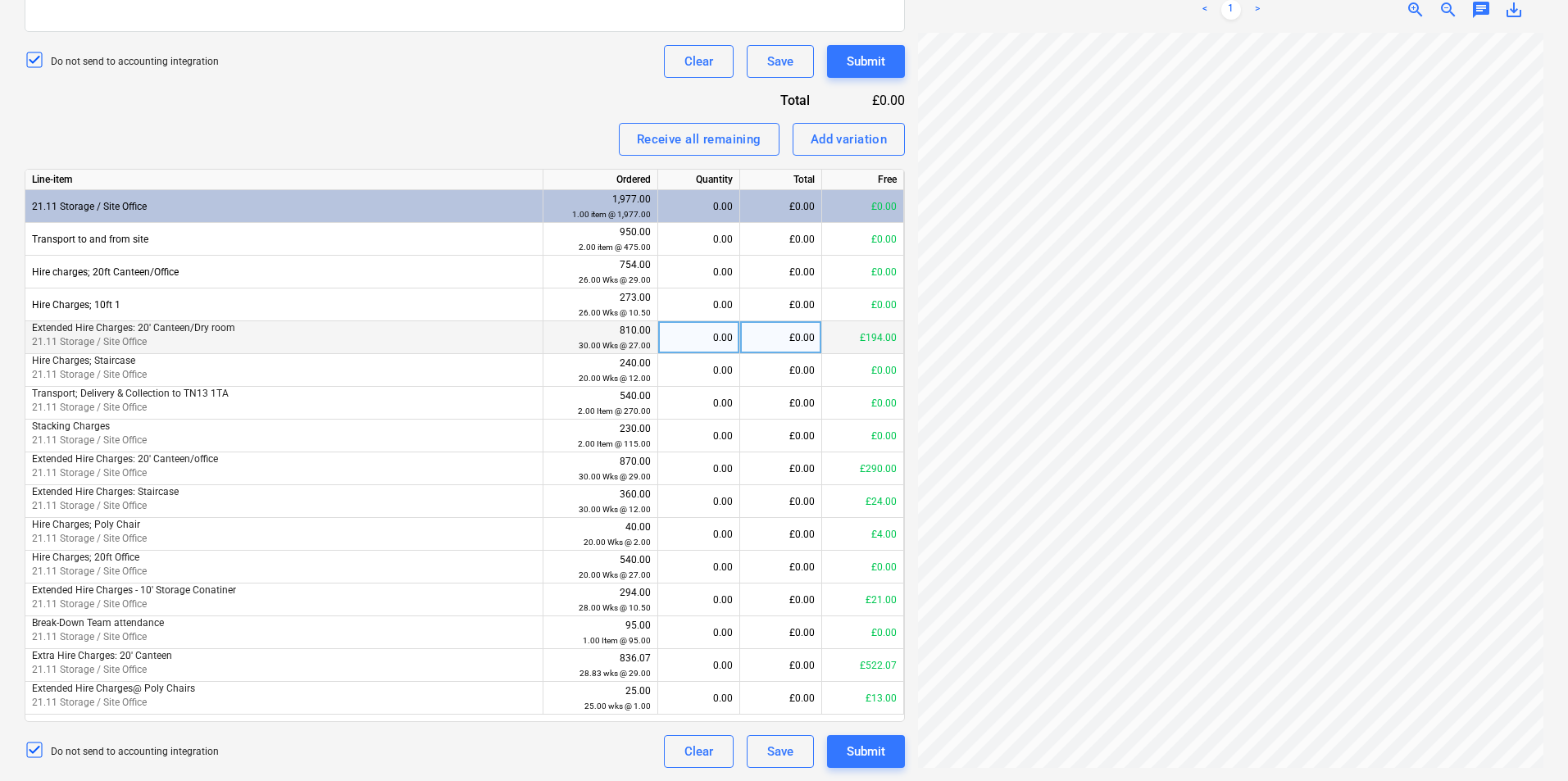
click at [667, 334] on div "0.00" at bounding box center [699, 338] width 68 height 33
type input "4"
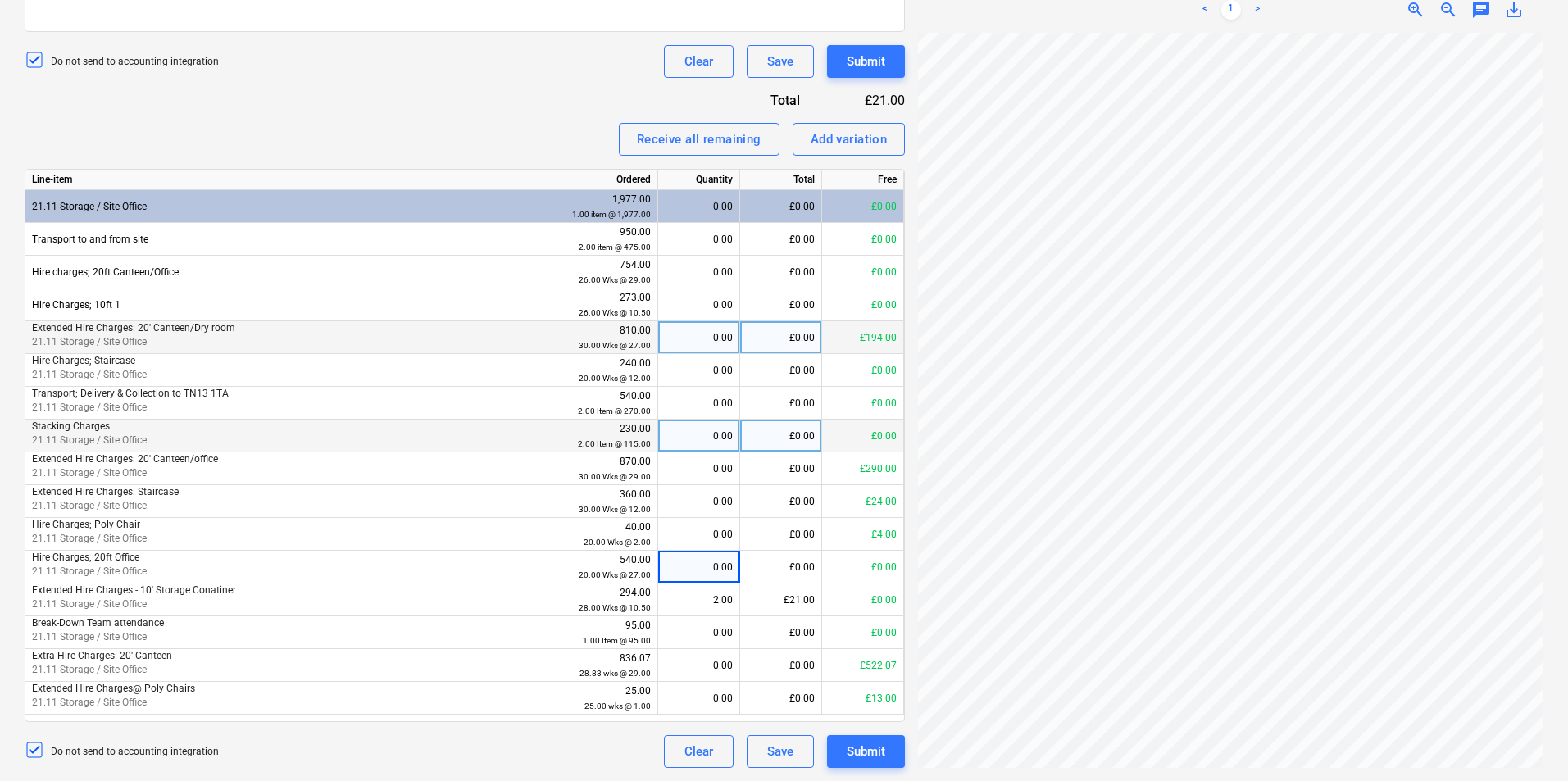
click at [694, 451] on div "0.00" at bounding box center [699, 436] width 68 height 33
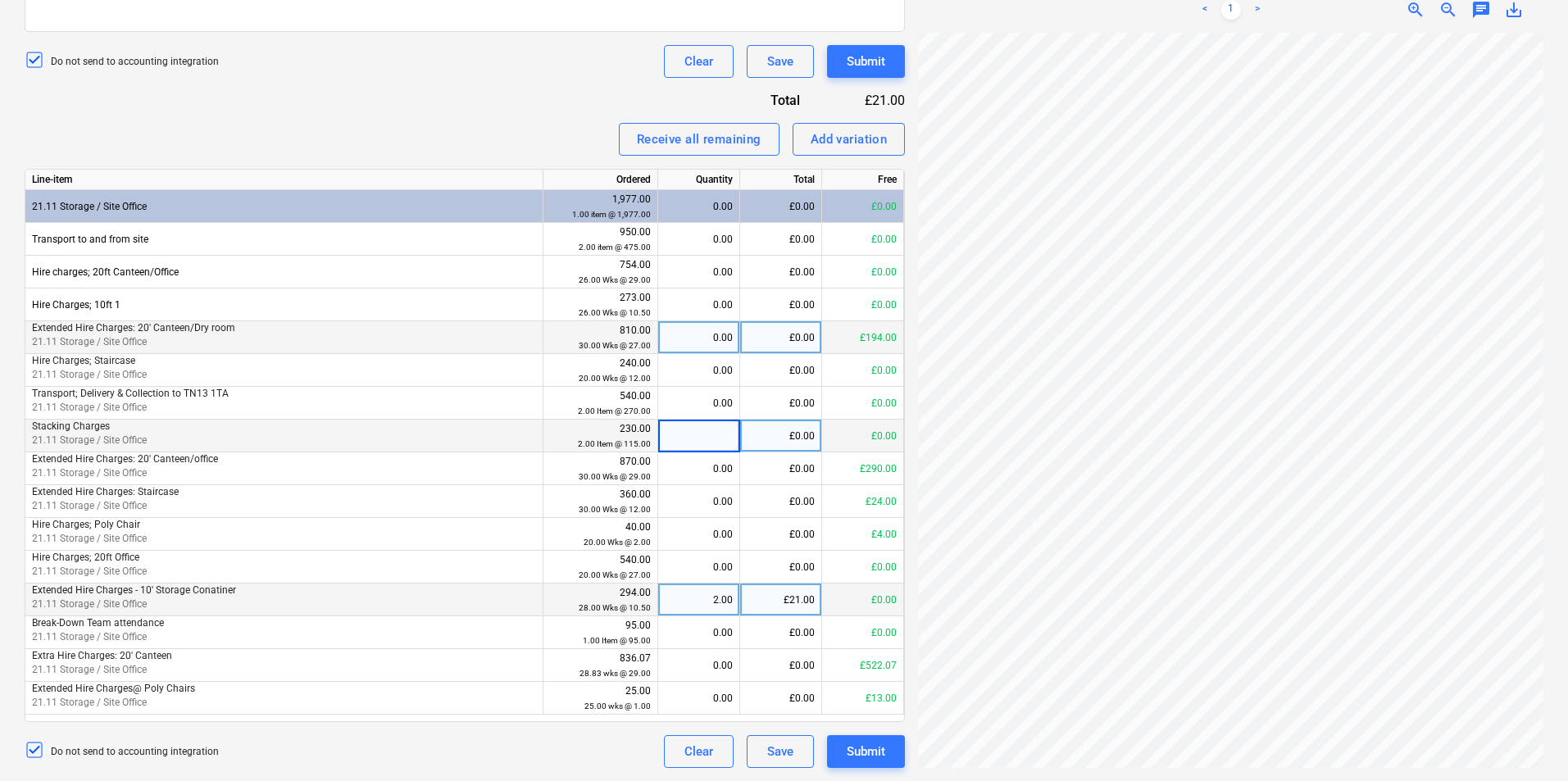
click at [692, 600] on div "2.00" at bounding box center [699, 601] width 68 height 33
type input "0"
click at [685, 599] on div "0.00" at bounding box center [699, 601] width 68 height 33
type input "4"
click at [685, 599] on div "2.00" at bounding box center [699, 601] width 68 height 33
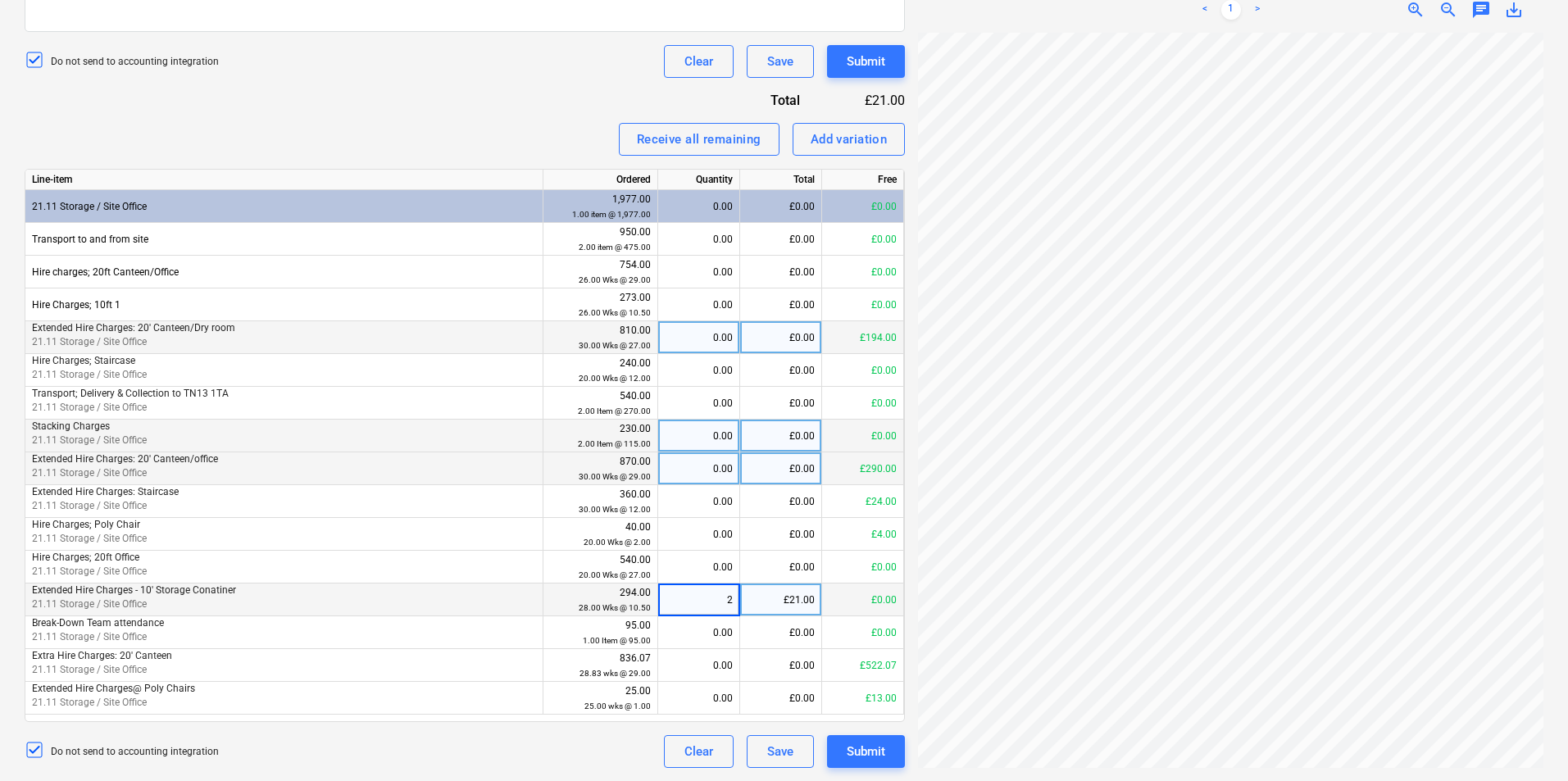
type input "0"
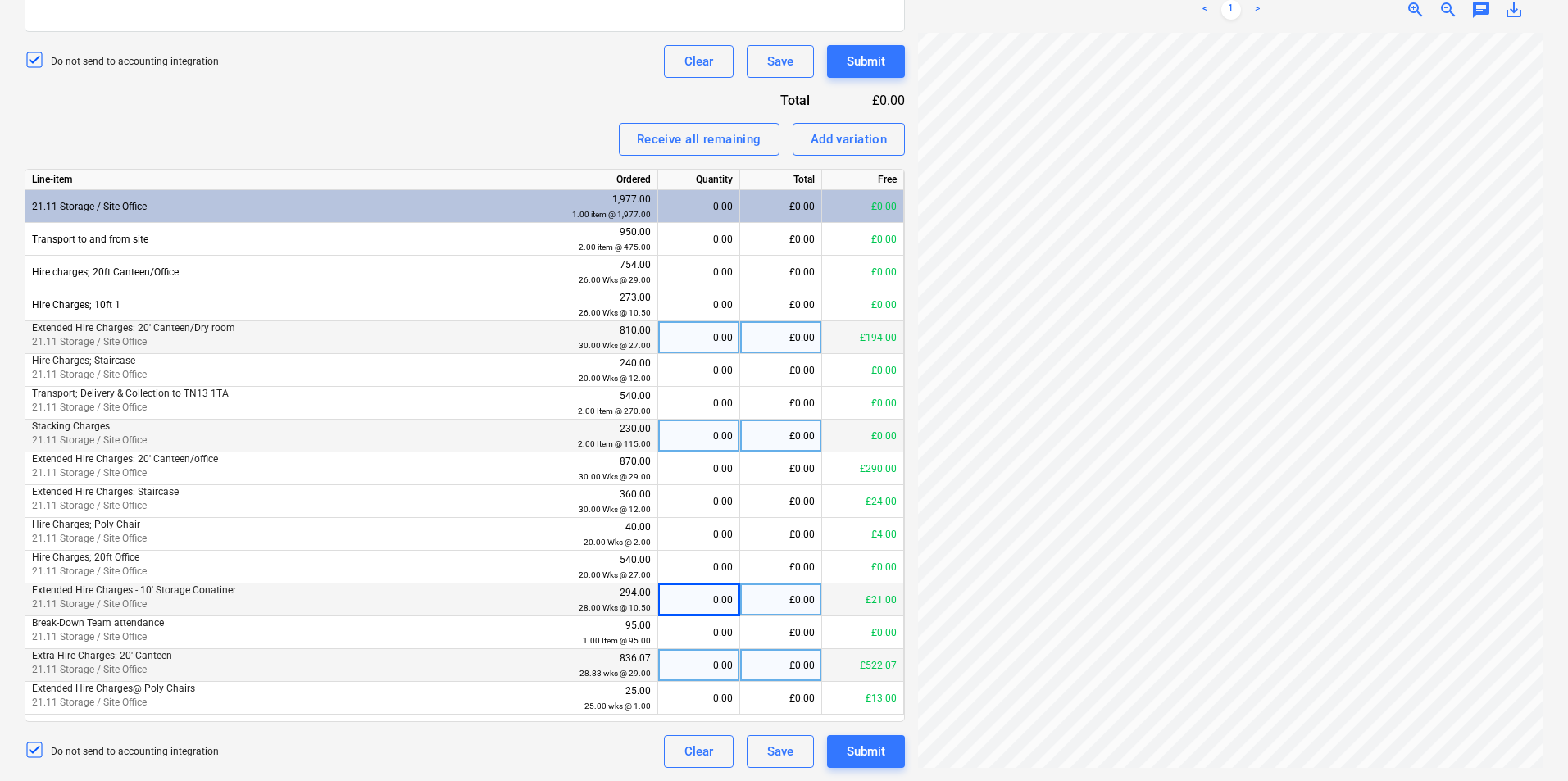
click at [678, 660] on div "0.00" at bounding box center [699, 666] width 68 height 33
type input "4"
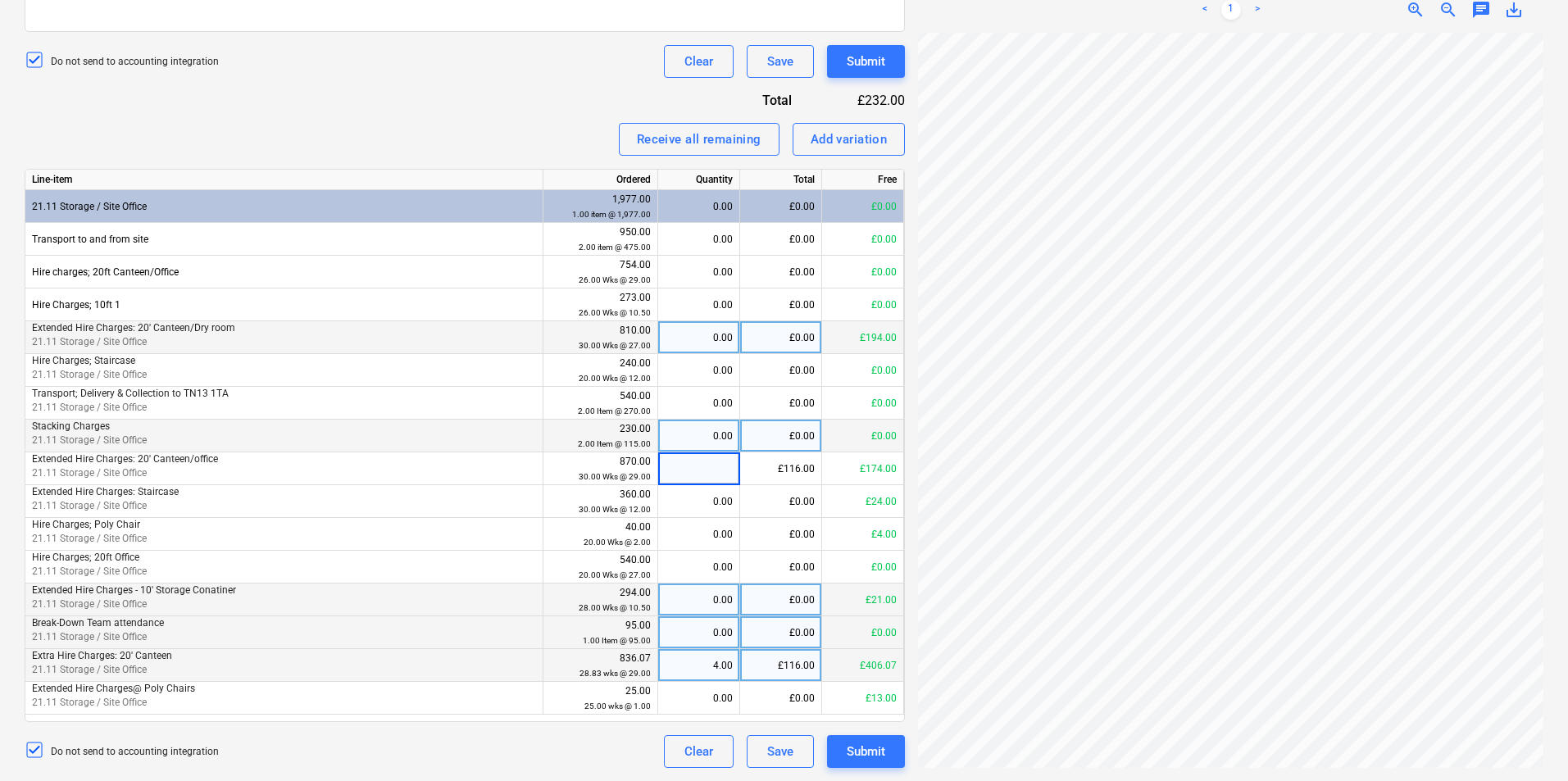
type input "0"
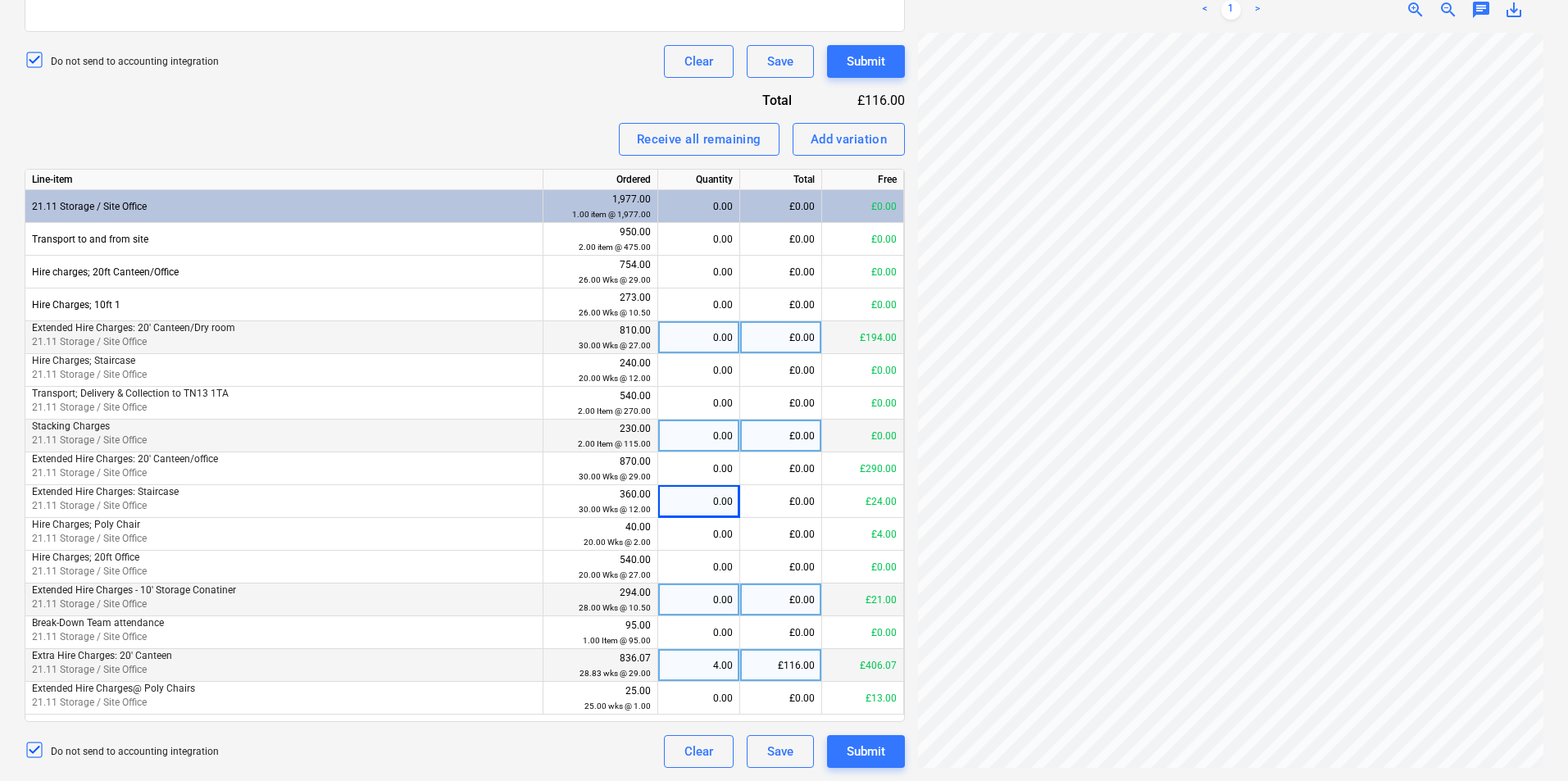
click at [784, 662] on div "£116.00" at bounding box center [781, 666] width 82 height 33
type input "5"
click at [799, 662] on div "£0.00" at bounding box center [781, 666] width 82 height 33
type input "158"
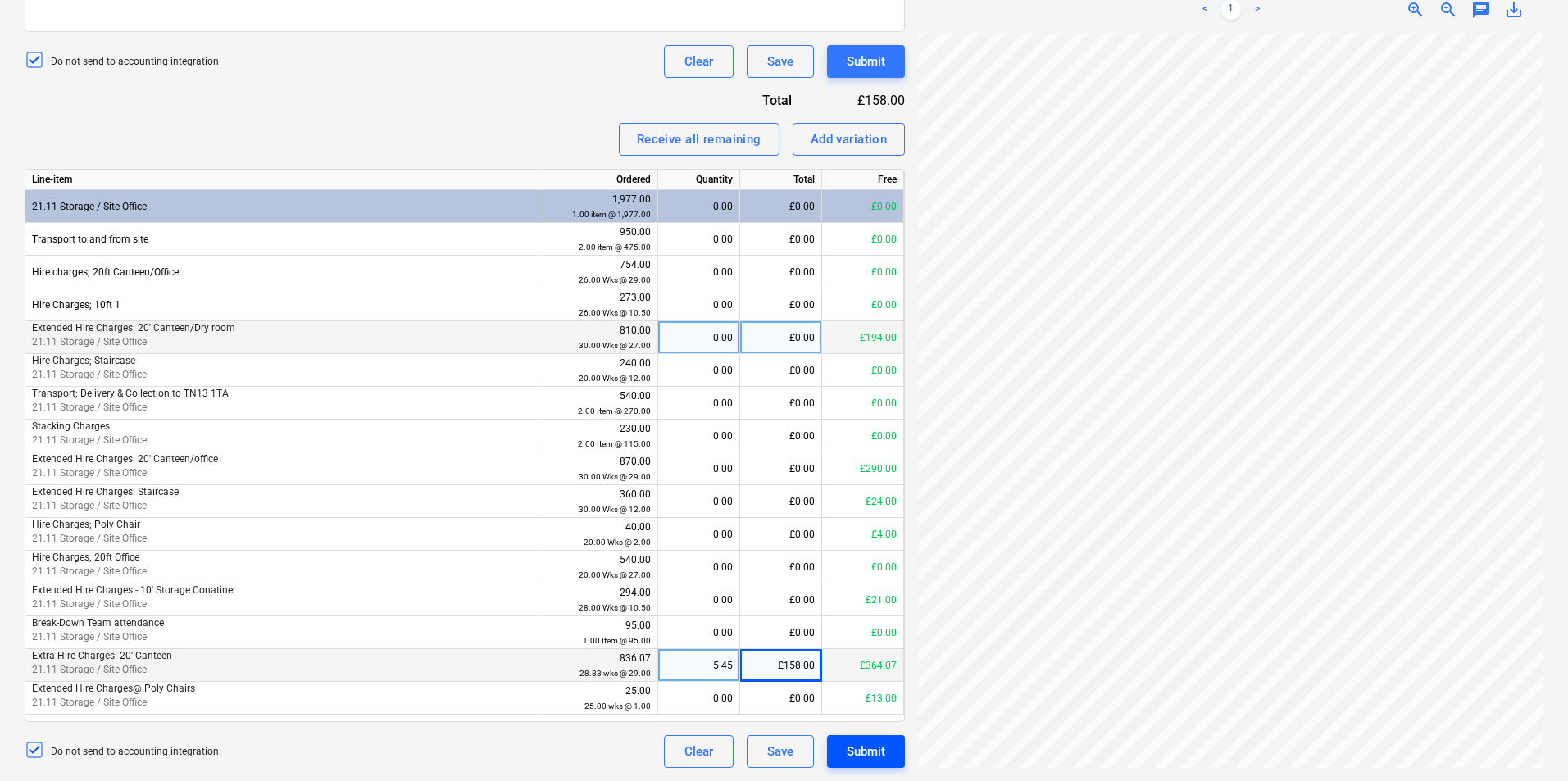
click at [884, 752] on div "Submit" at bounding box center [866, 752] width 39 height 21
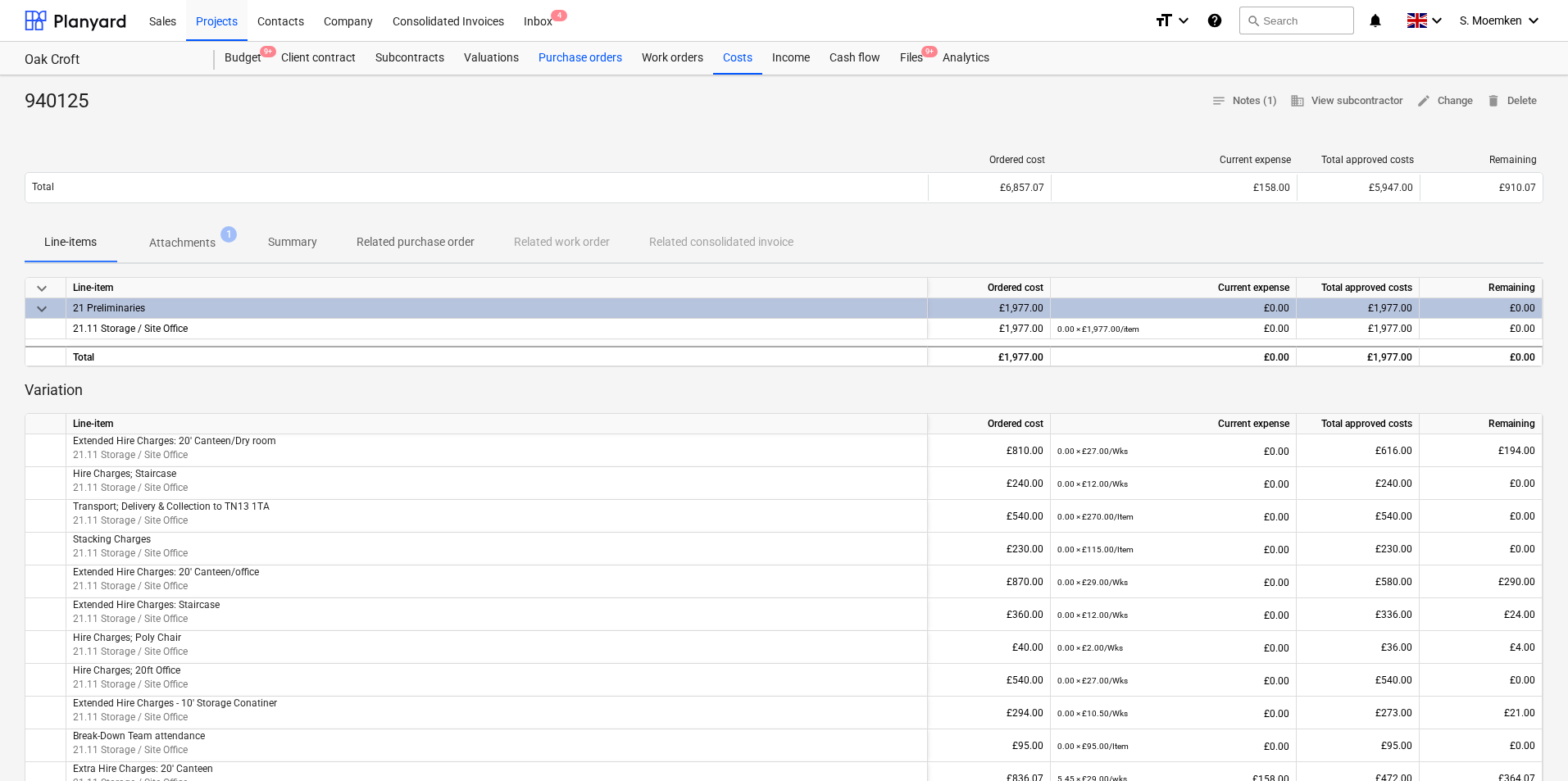
click at [587, 56] on div "Purchase orders" at bounding box center [580, 58] width 103 height 33
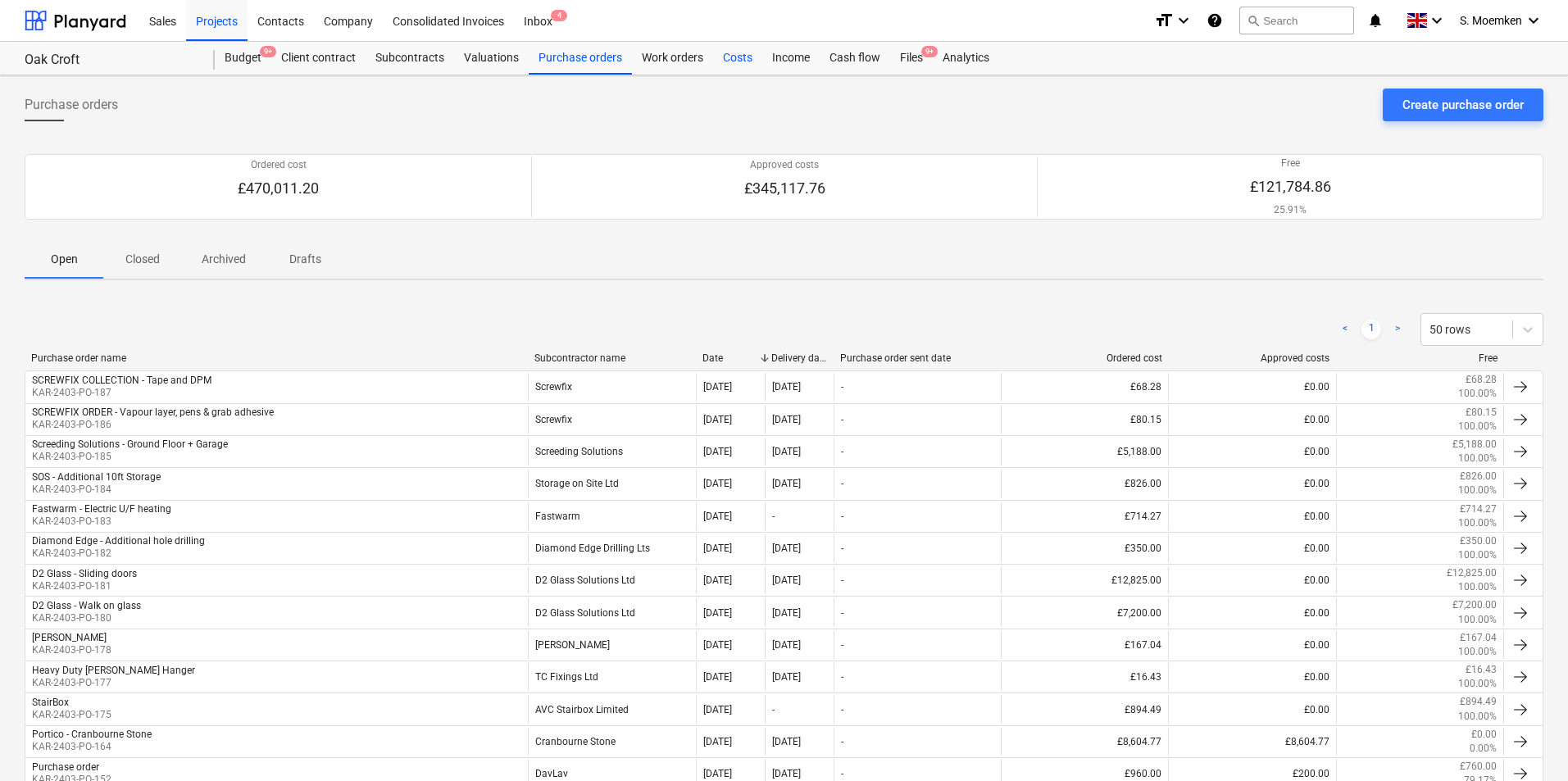
click at [731, 56] on div "Costs" at bounding box center [737, 58] width 49 height 33
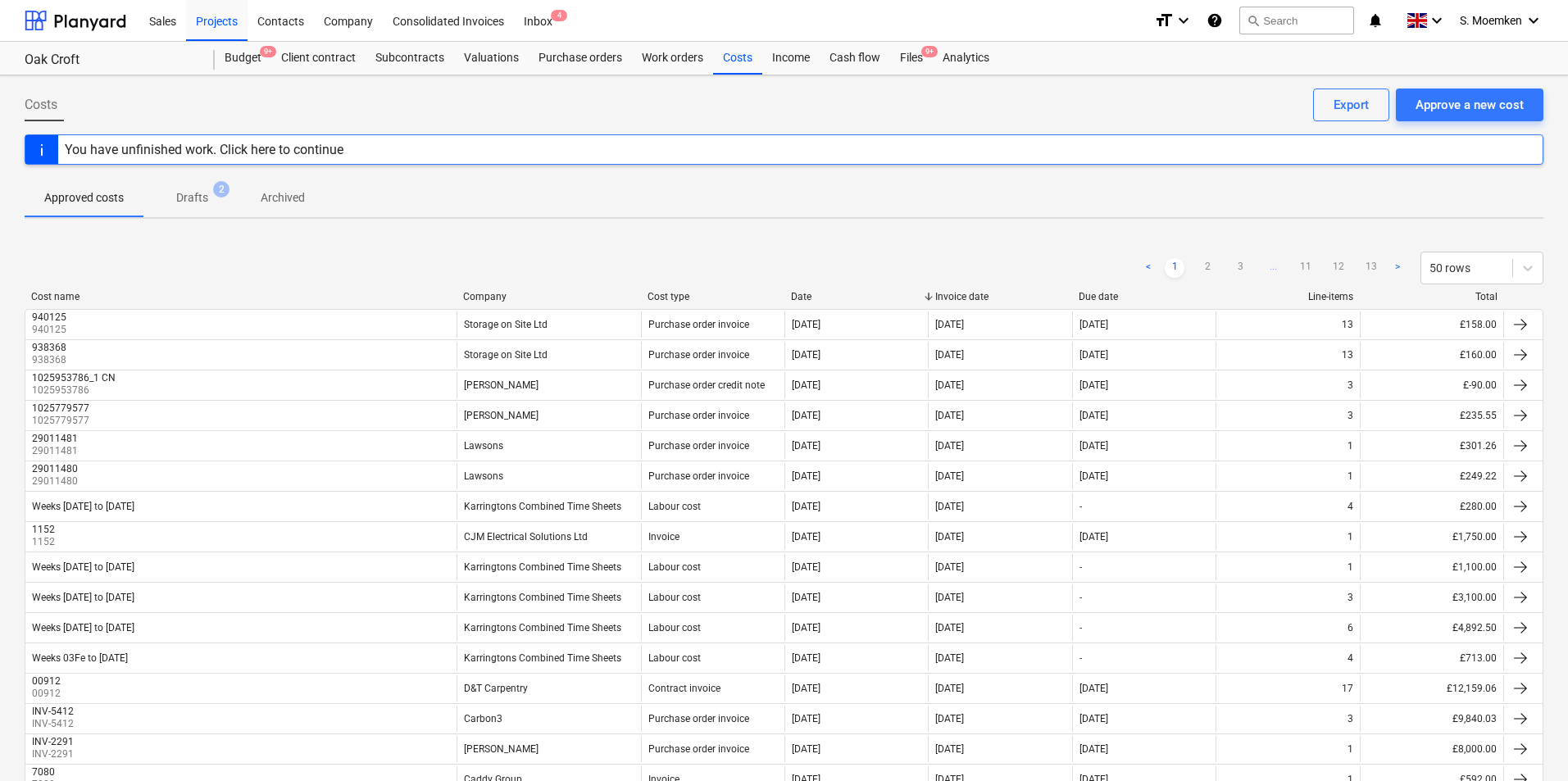
drag, startPoint x: 1472, startPoint y: 108, endPoint x: 1482, endPoint y: 132, distance: 26.0
click at [1482, 131] on div "Costs Approve a new cost Export" at bounding box center [784, 111] width 1518 height 46
click at [1482, 107] on div "Approve a new cost" at bounding box center [1470, 104] width 109 height 21
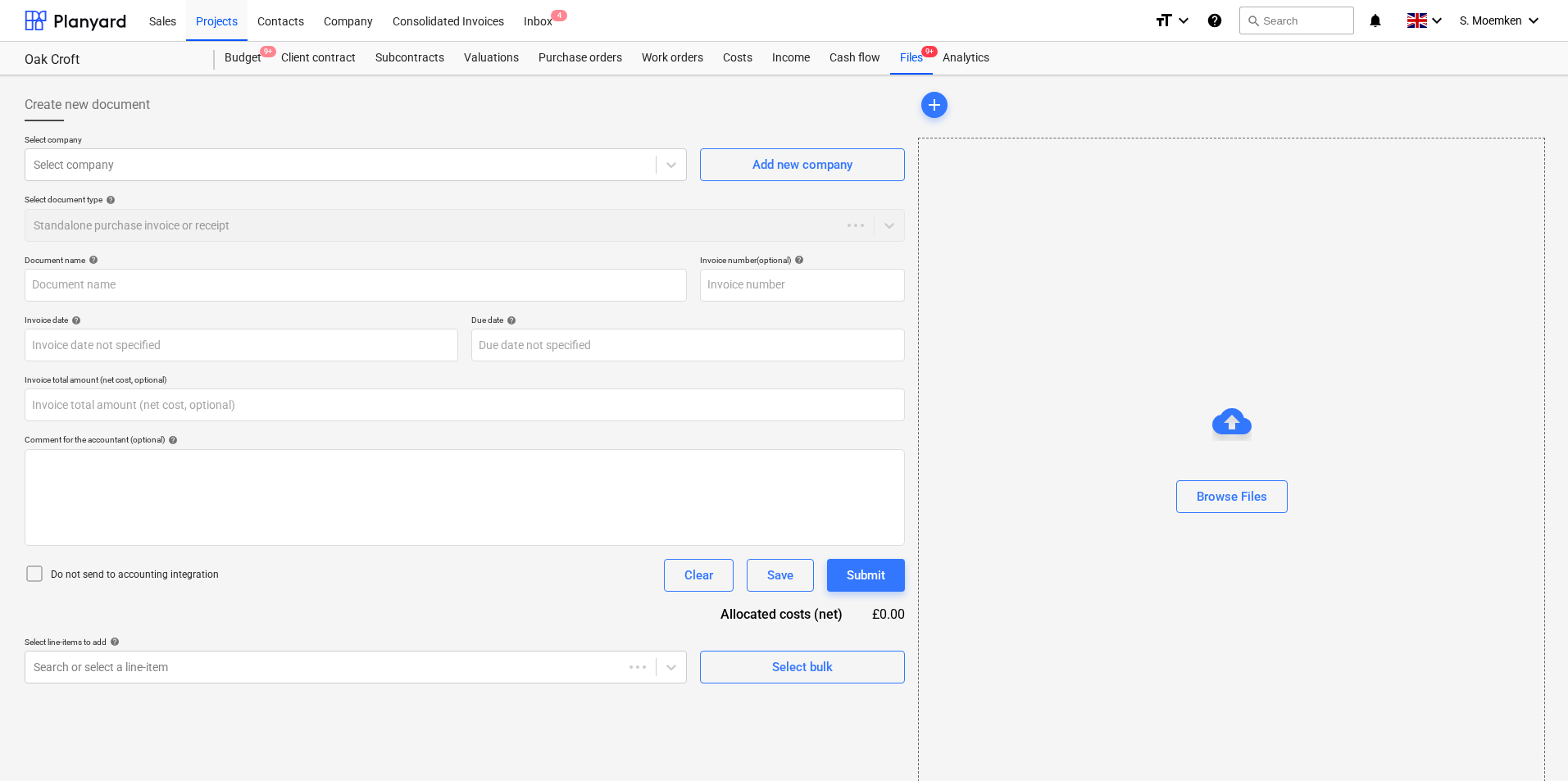
type input "0.00"
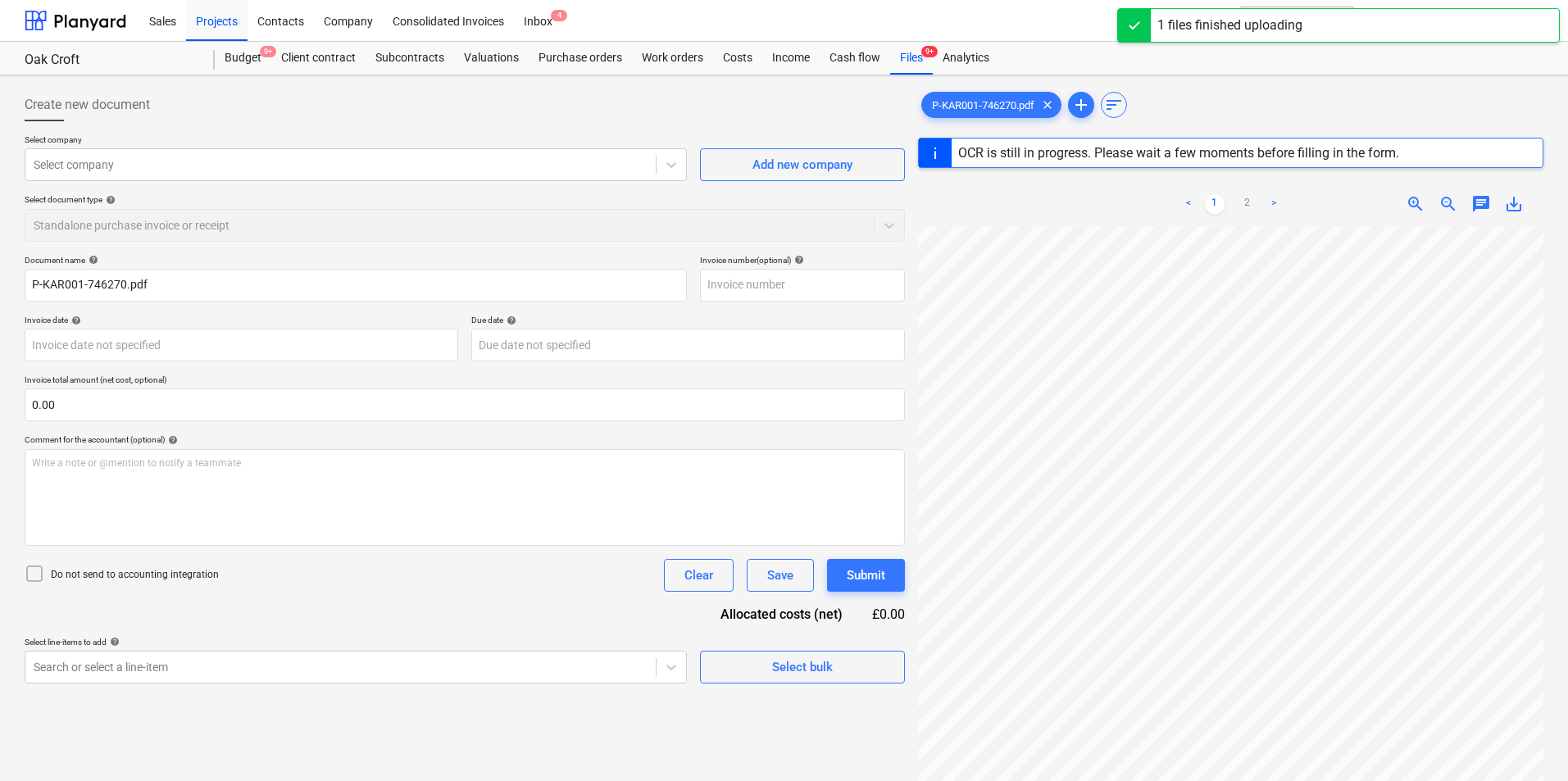
scroll to position [85, 116]
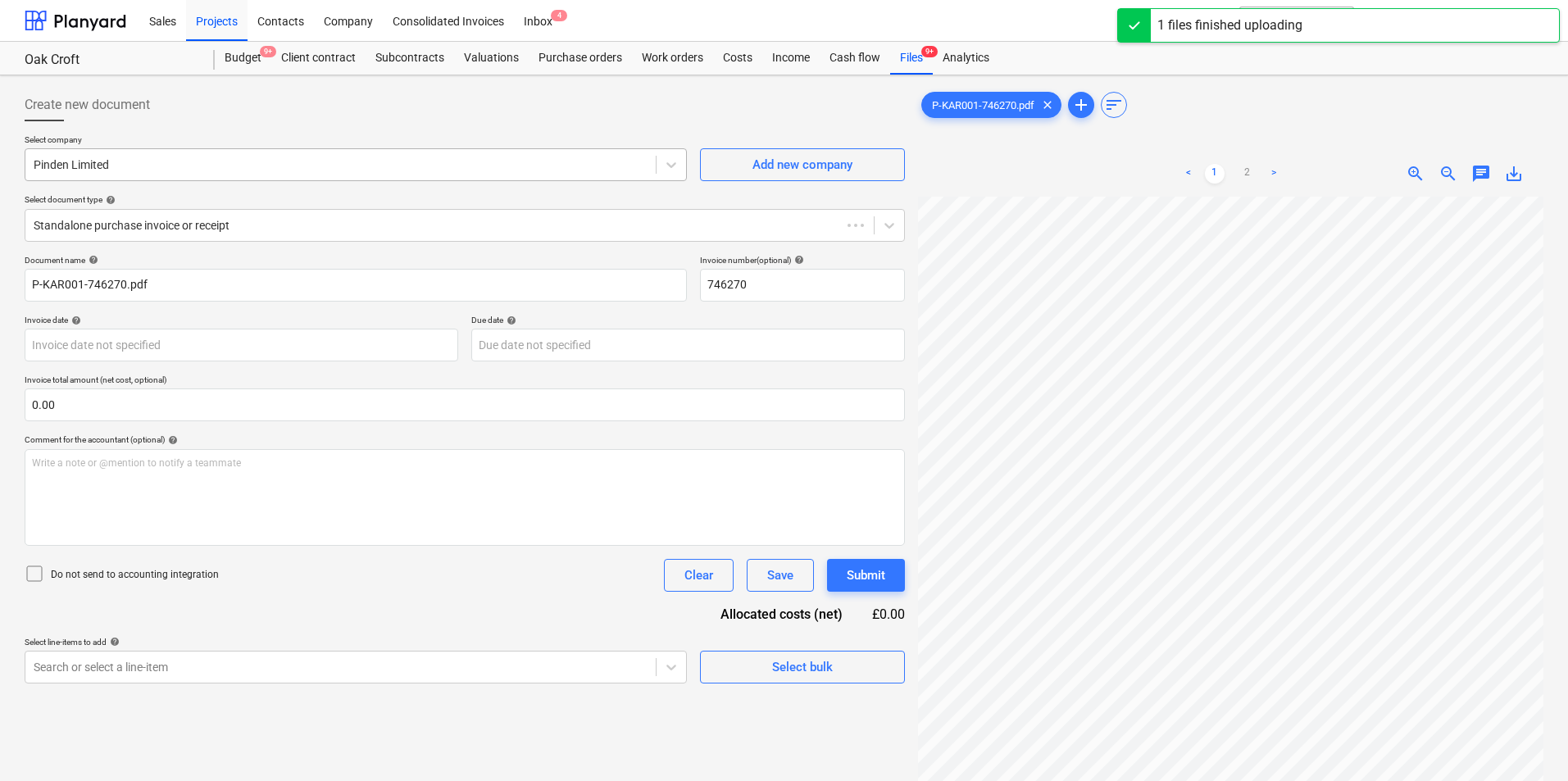
type input "746270"
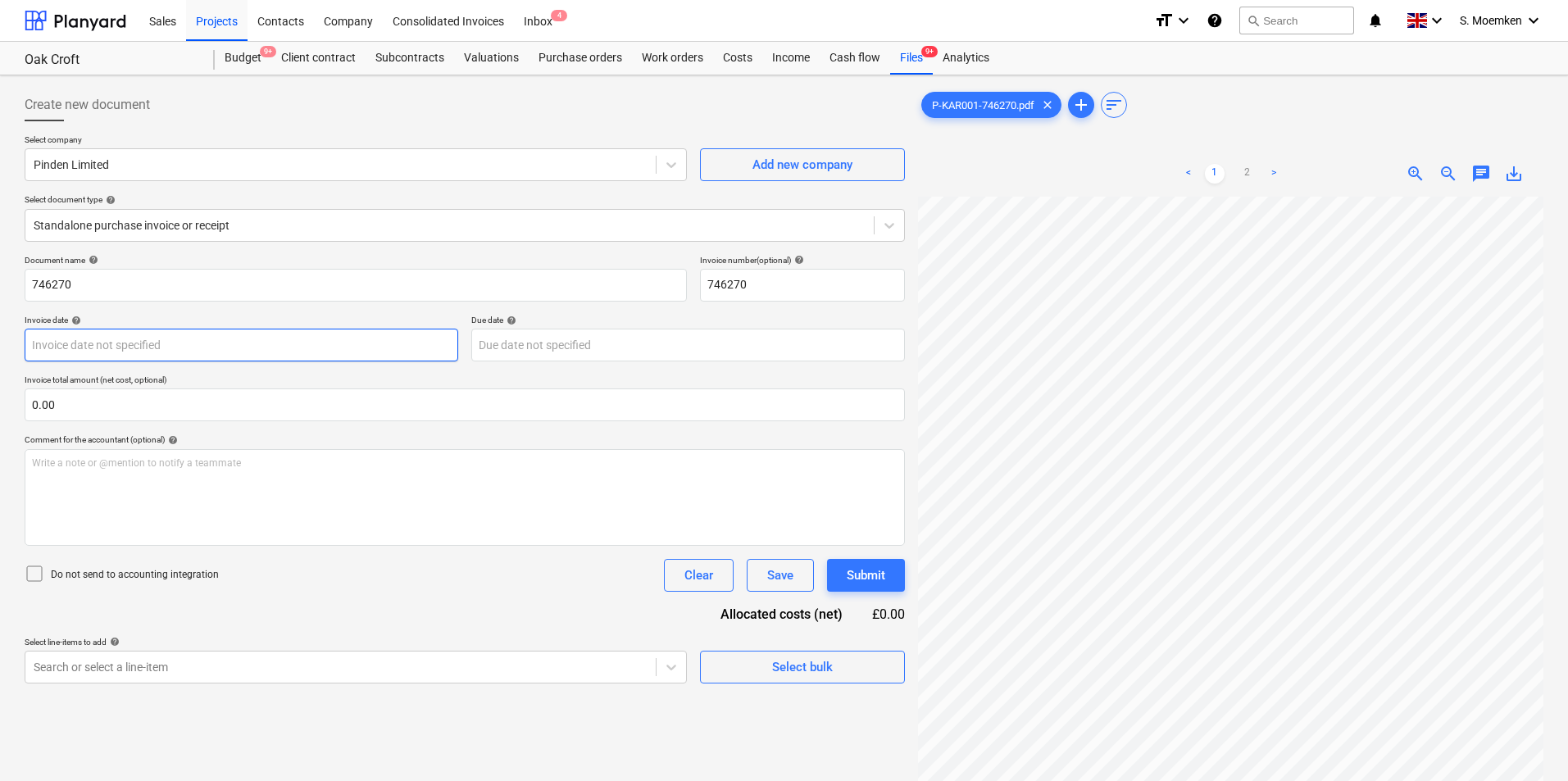
click at [218, 349] on body "Sales Projects Contacts Company Consolidated Invoices Inbox 4 format_size keybo…" at bounding box center [784, 390] width 1568 height 781
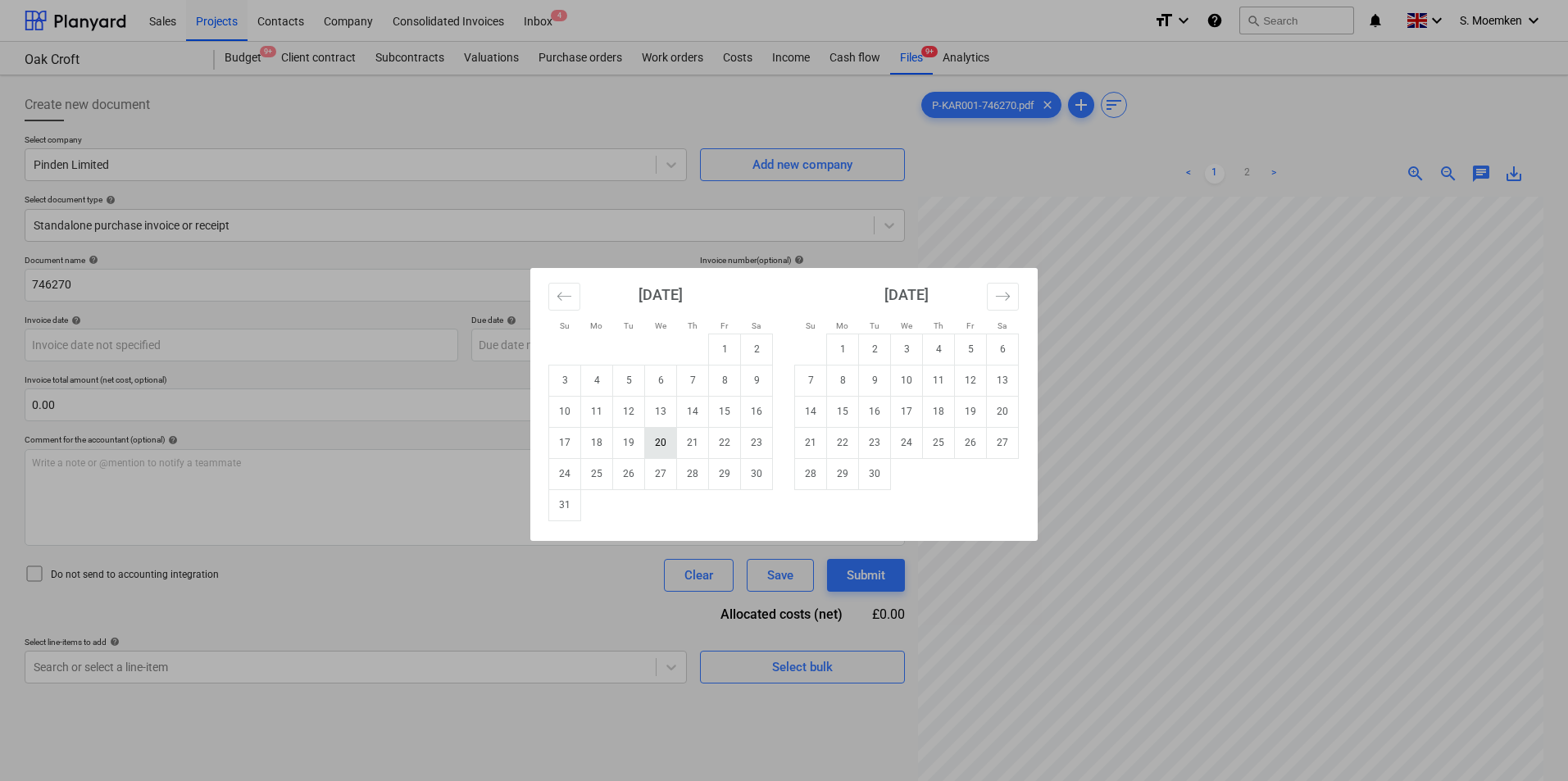
click at [657, 440] on td "20" at bounding box center [660, 442] width 32 height 31
type input "[DATE]"
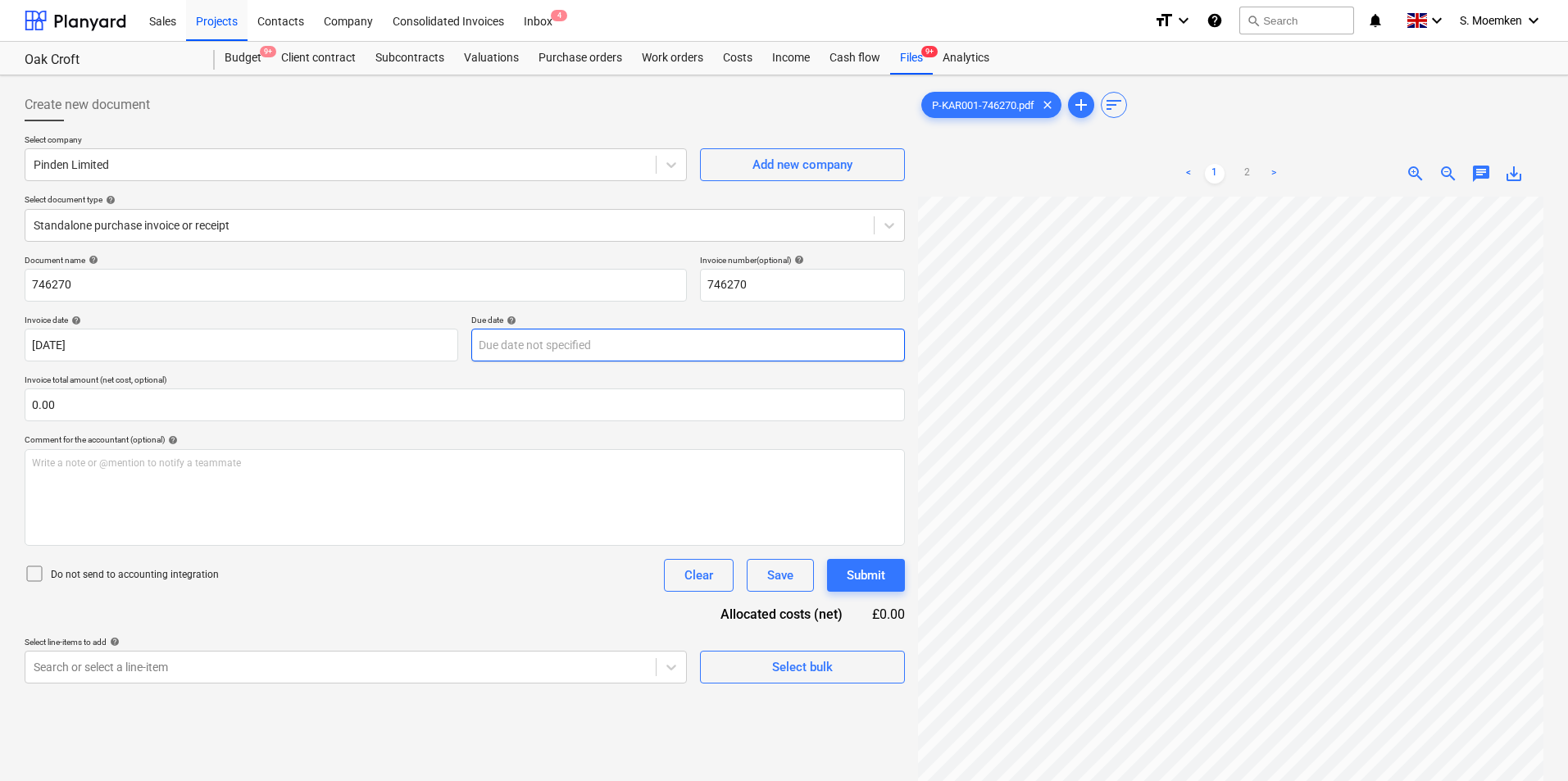
click at [730, 336] on body "Sales Projects Contacts Company Consolidated Invoices Inbox 4 format_size keybo…" at bounding box center [784, 390] width 1568 height 781
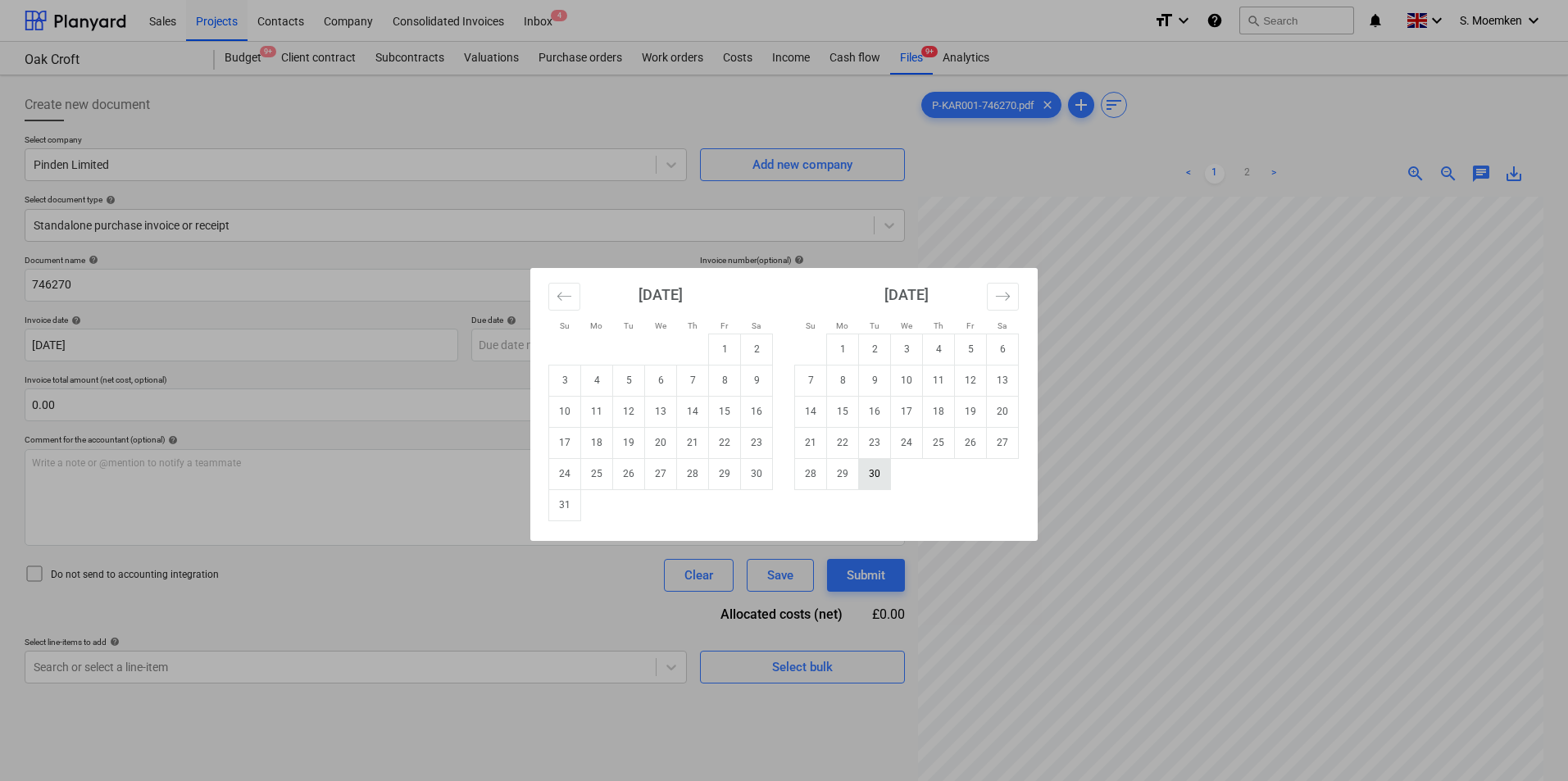
click at [863, 465] on td "30" at bounding box center [875, 474] width 32 height 31
type input "[DATE]"
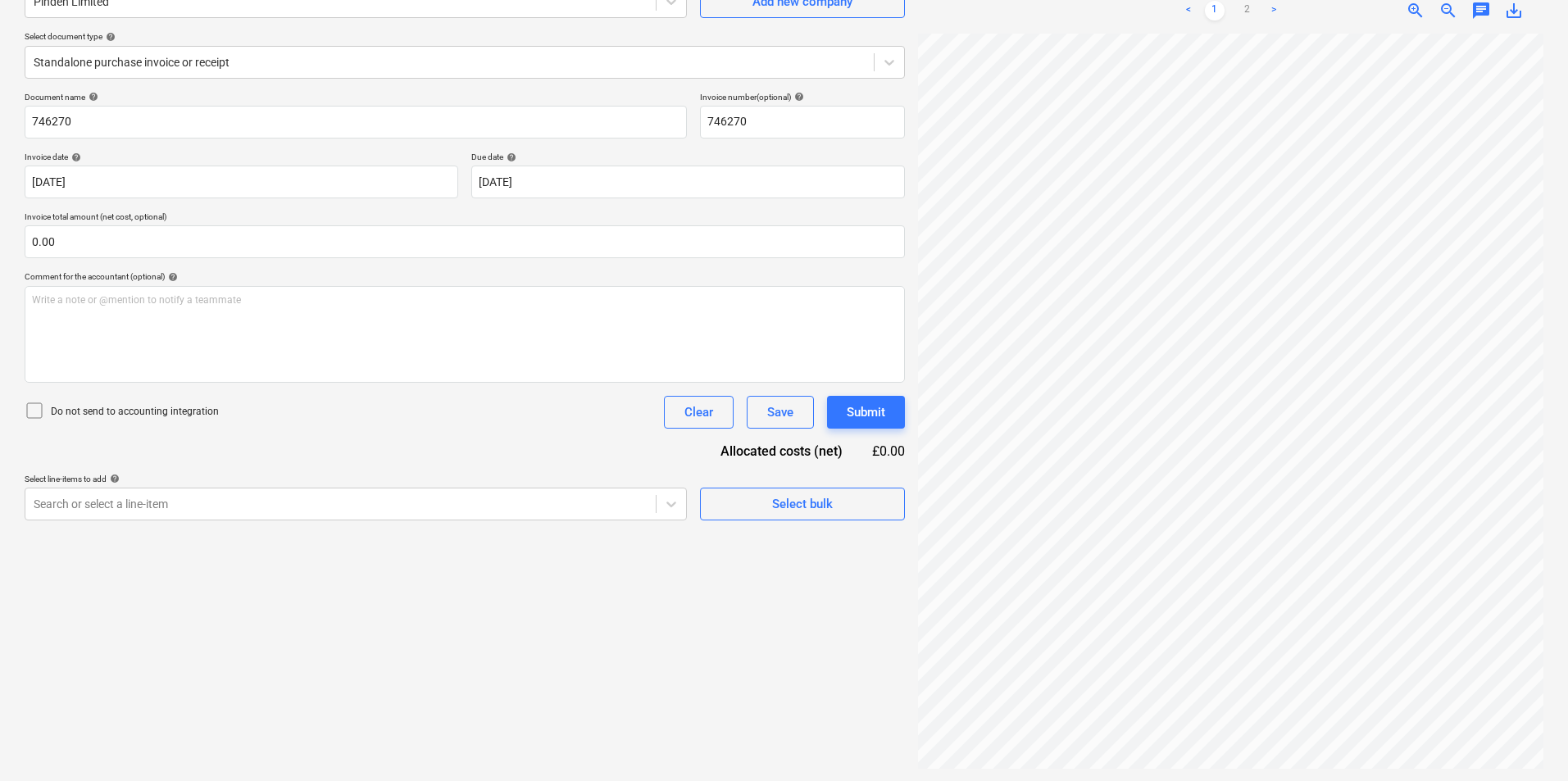
scroll to position [164, 0]
click at [33, 410] on icon at bounding box center [34, 409] width 19 height 19
click at [448, 497] on div at bounding box center [341, 503] width 614 height 17
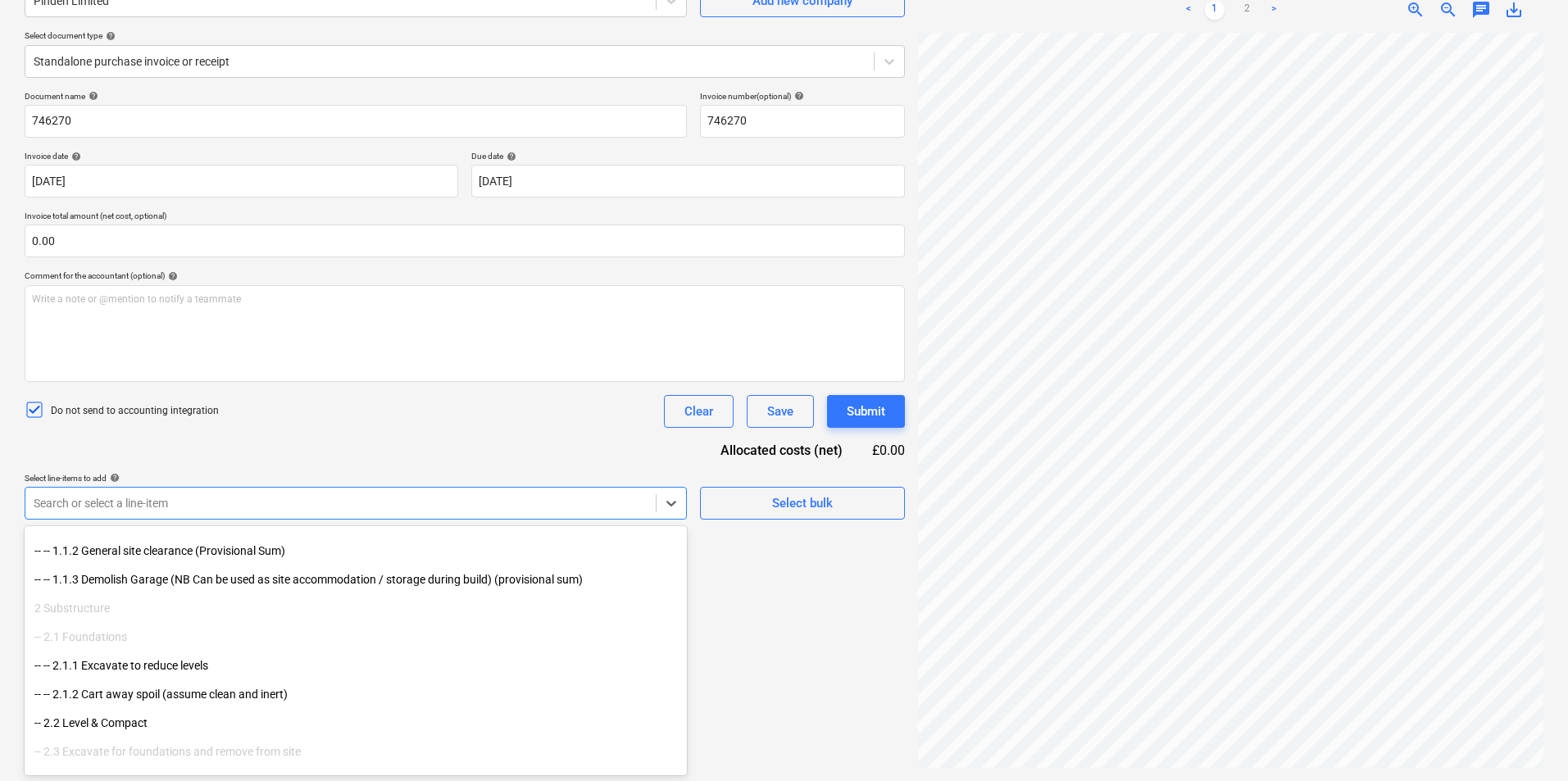
scroll to position [246, 0]
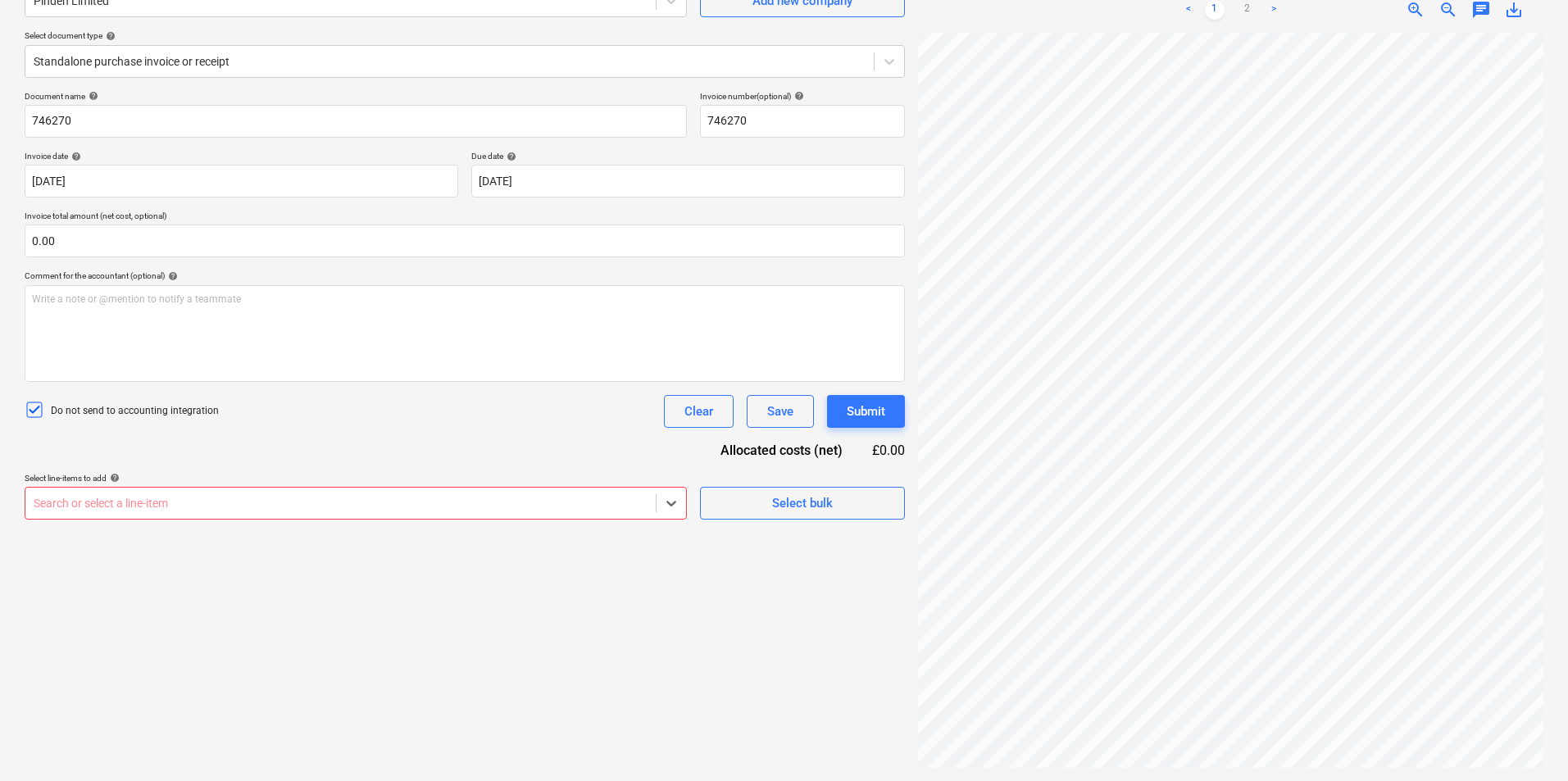
click at [220, 500] on div at bounding box center [341, 503] width 614 height 17
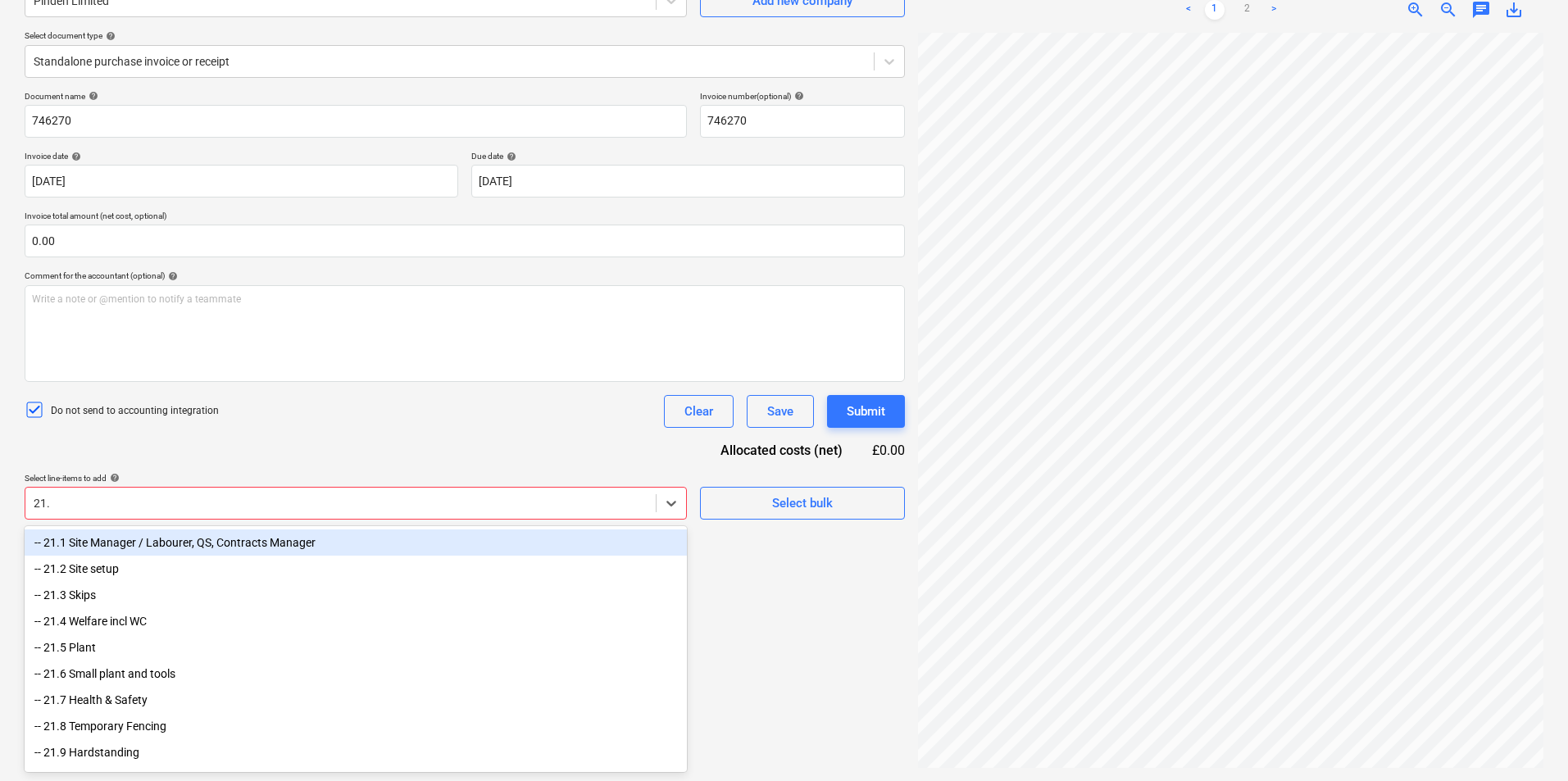
type input "21.3"
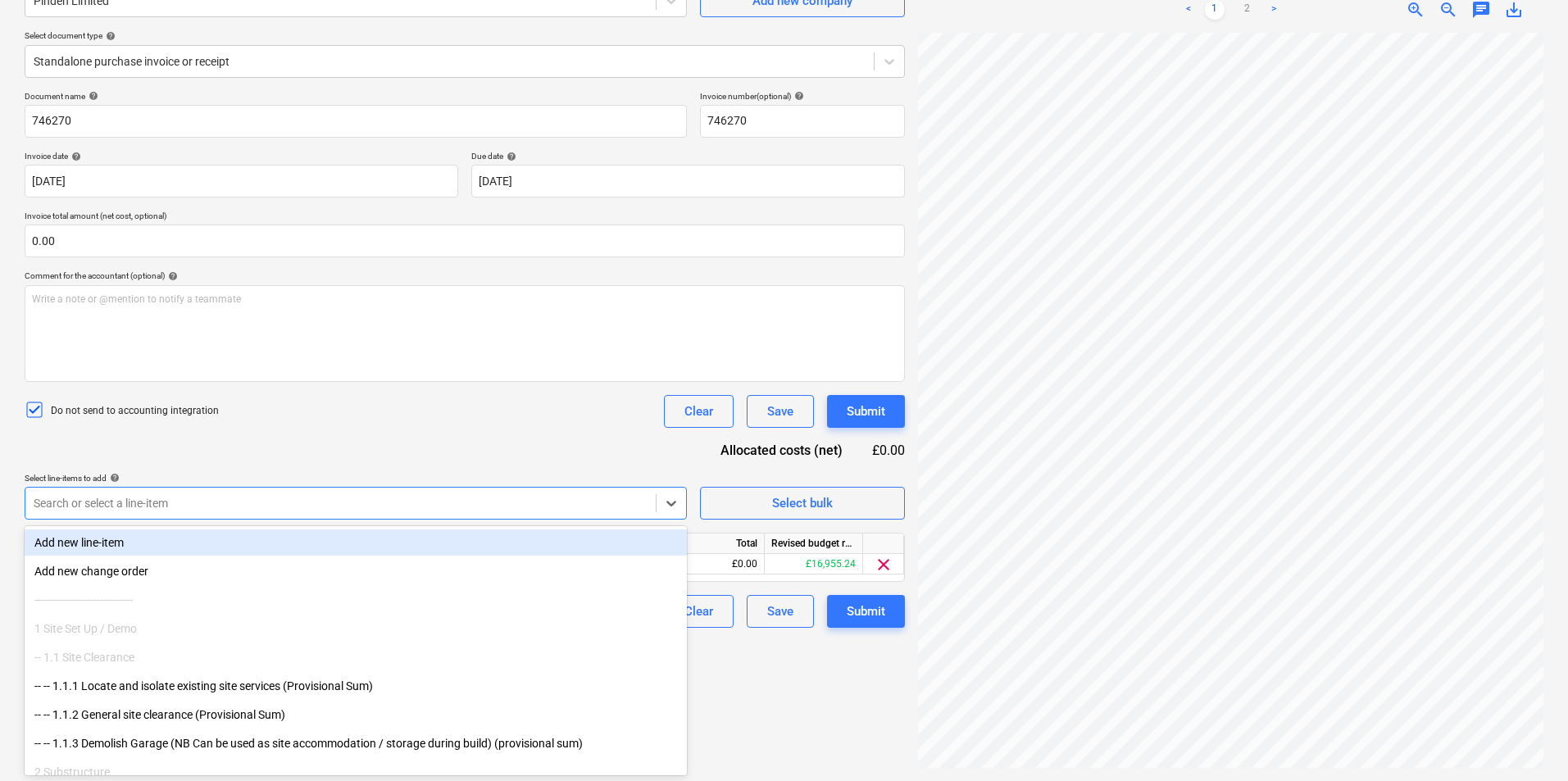
click at [452, 410] on div "Do not send to accounting integration Clear Save Submit" at bounding box center [464, 412] width 880 height 33
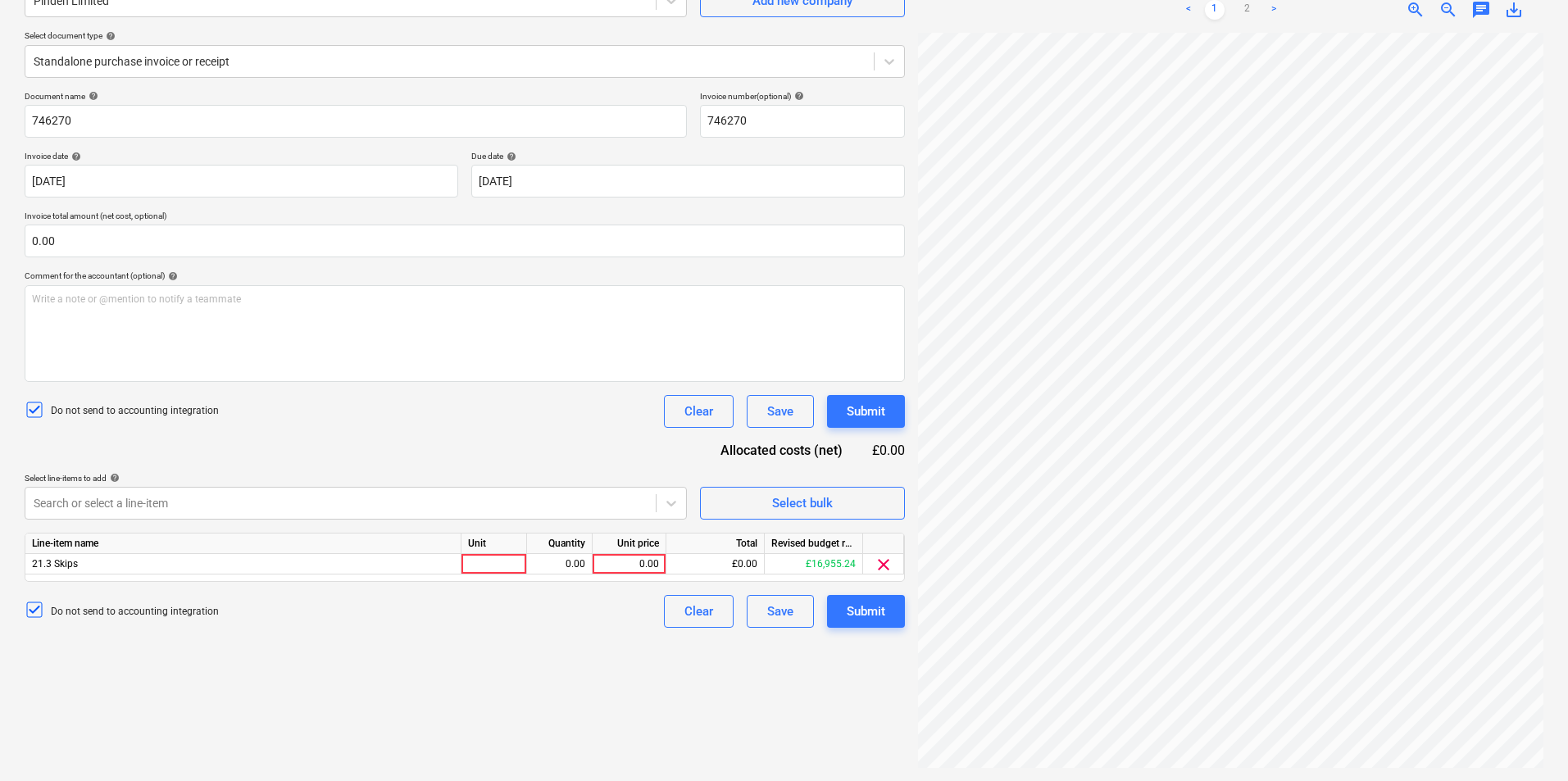
click at [491, 553] on div "Unit" at bounding box center [494, 544] width 65 height 20
click at [492, 562] on div at bounding box center [494, 564] width 65 height 20
type input "Item"
type input "250.00"
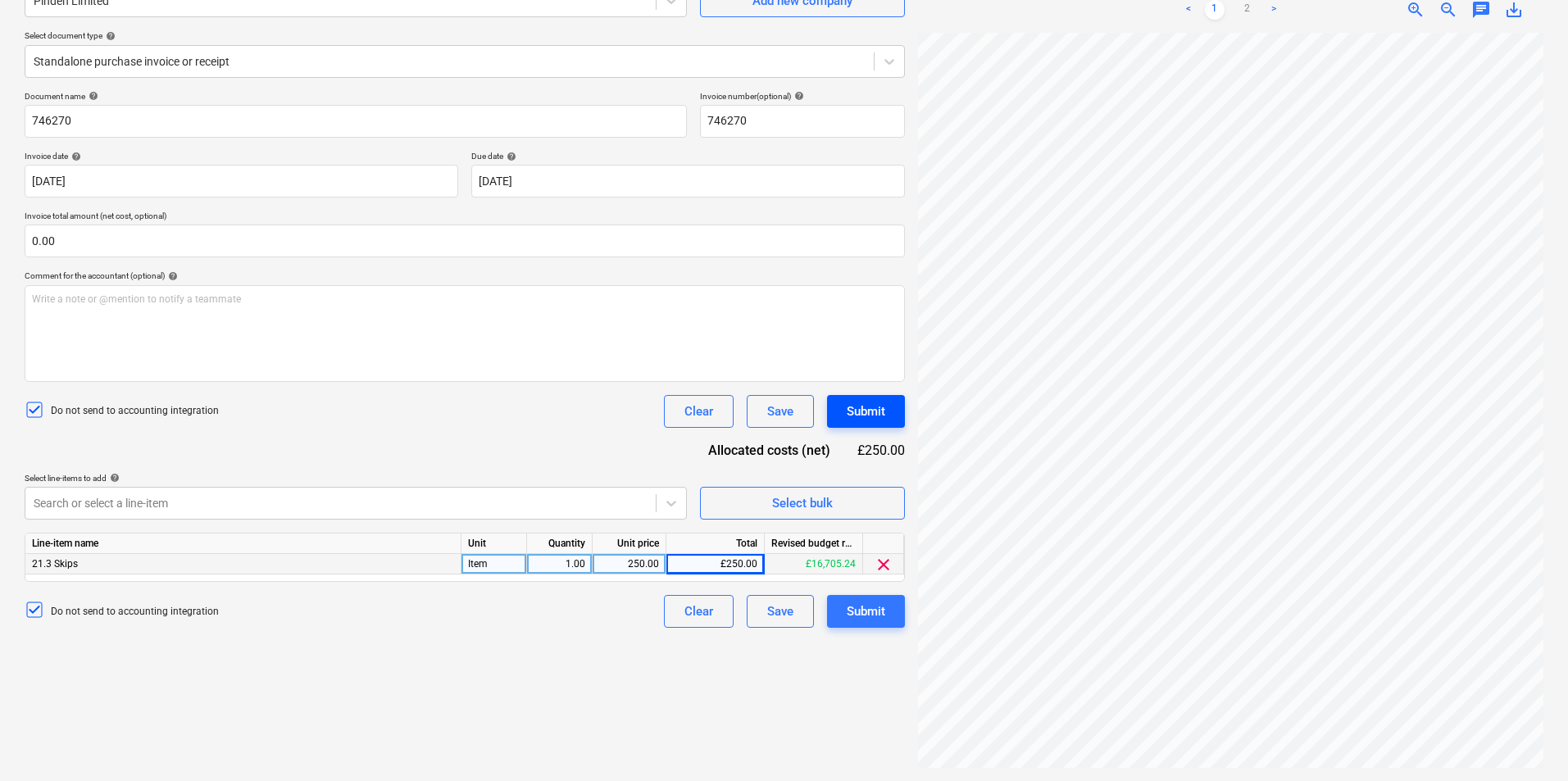
click at [860, 412] on div "Submit" at bounding box center [866, 411] width 39 height 21
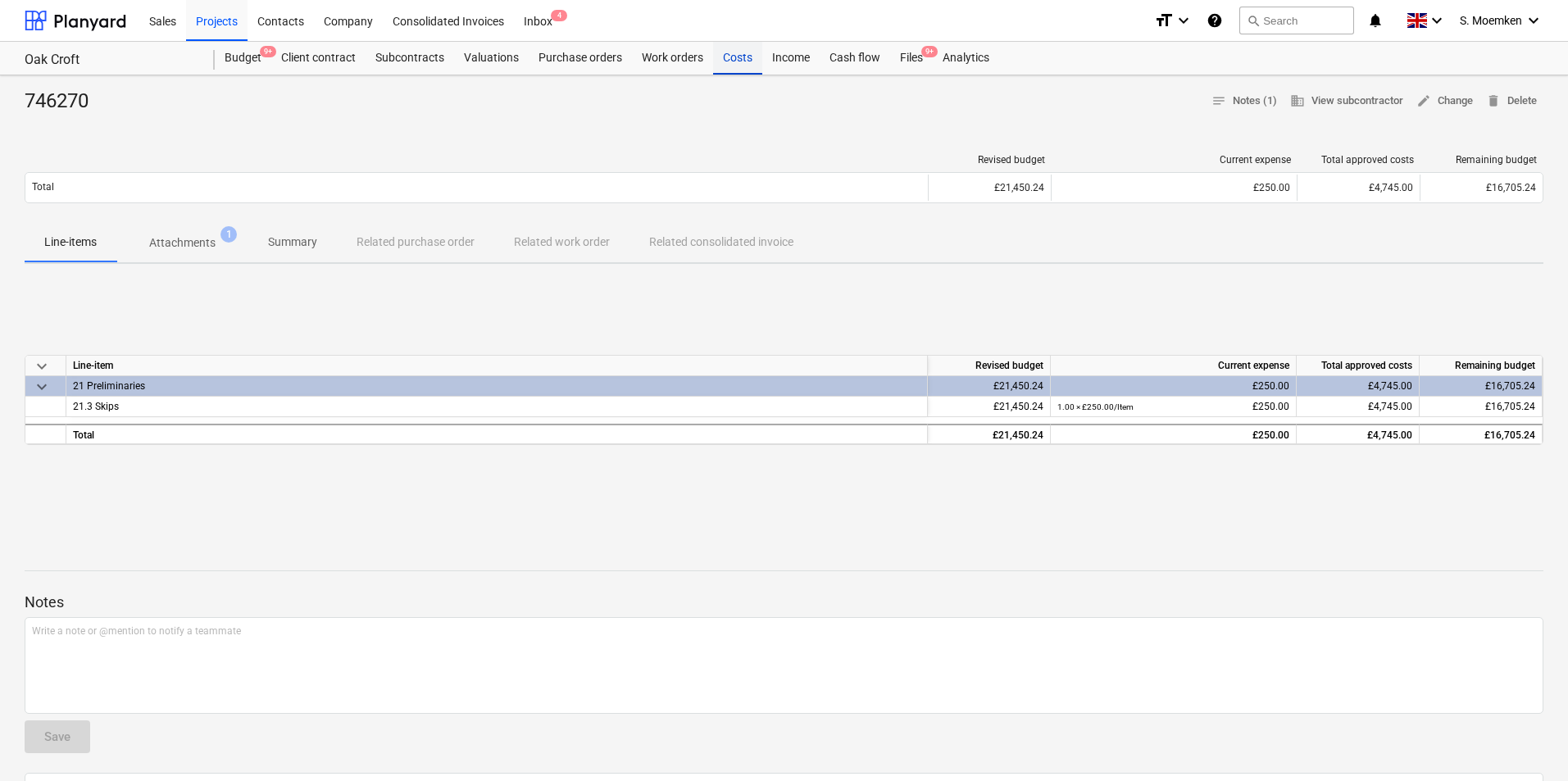
click at [727, 56] on div "Costs" at bounding box center [737, 58] width 49 height 33
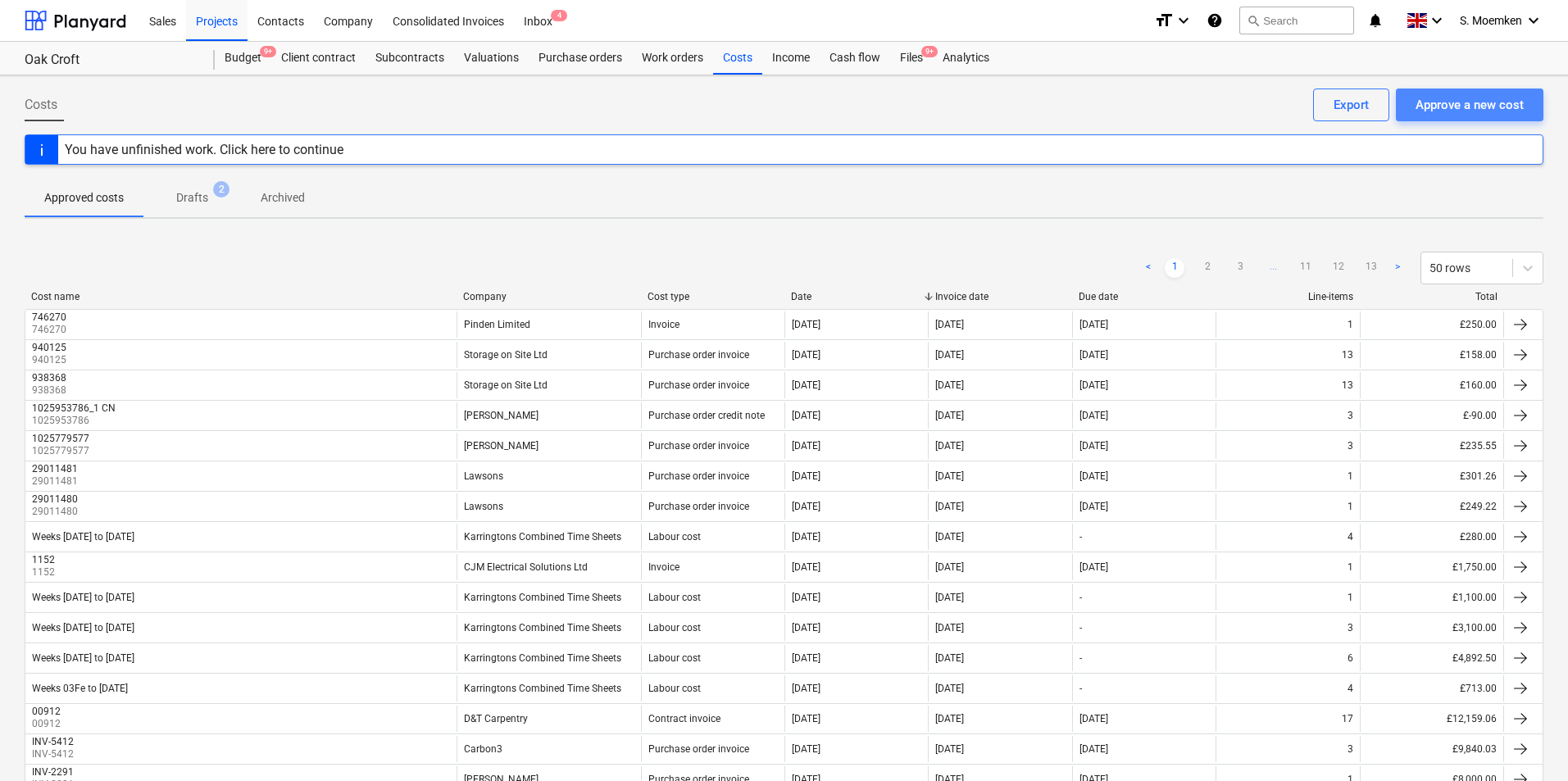
click at [1484, 105] on div "Approve a new cost" at bounding box center [1470, 104] width 109 height 21
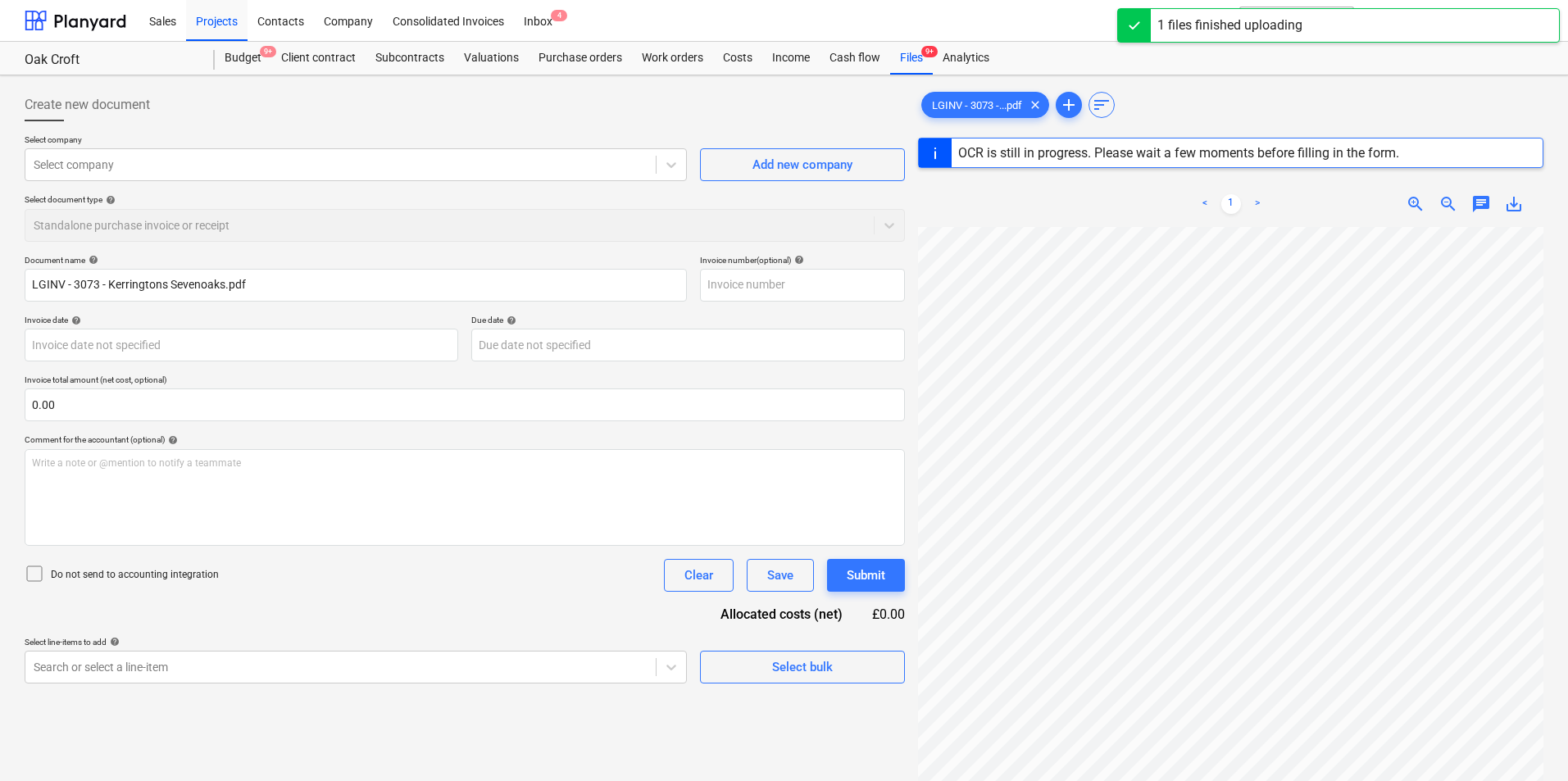
scroll to position [0, 115]
type input "LGINV-3073"
type input "[DATE]"
type input "04 Sep 2025"
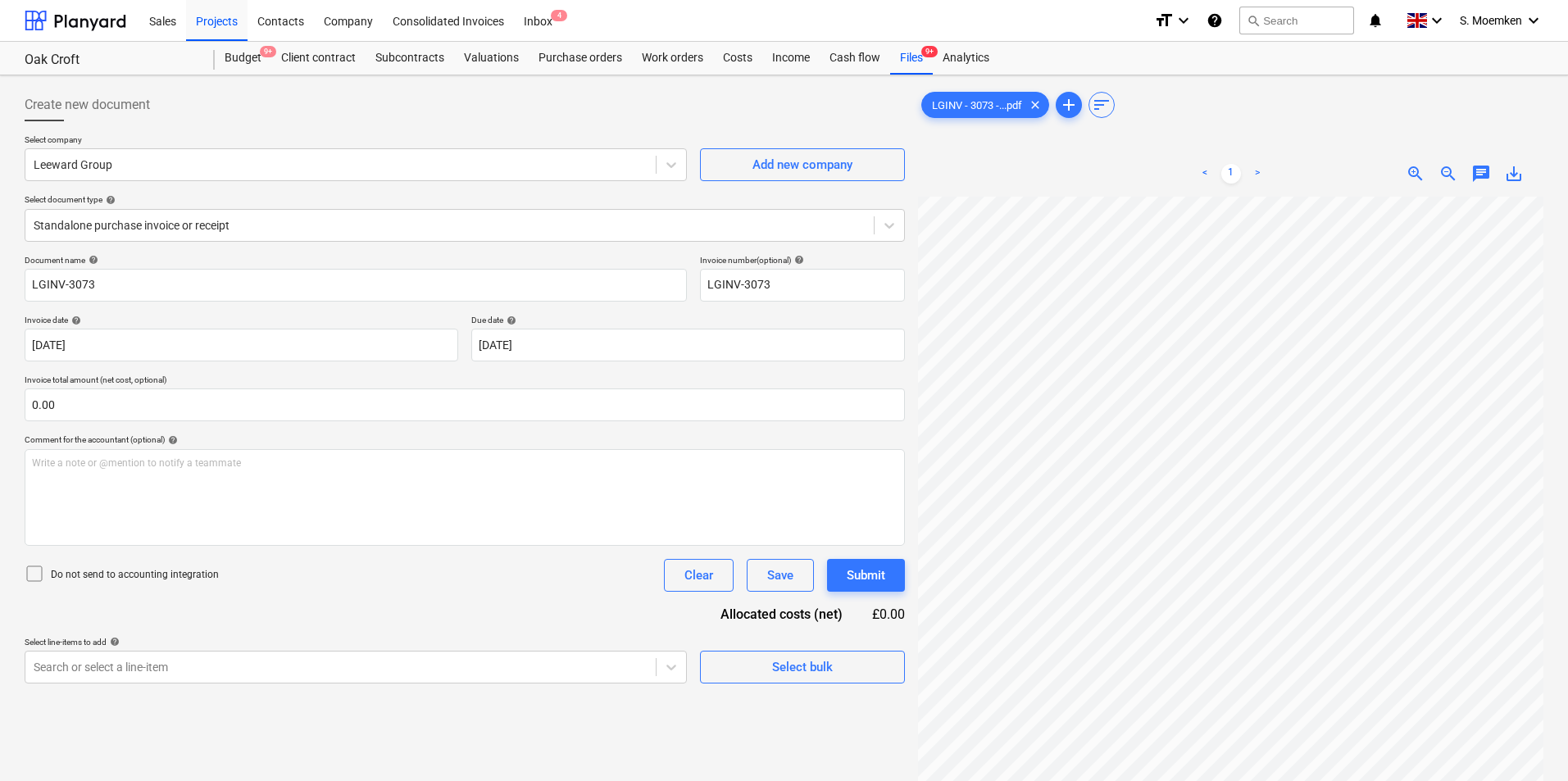
scroll to position [88, 115]
click at [39, 569] on icon at bounding box center [34, 573] width 19 height 19
click at [759, 350] on body "Sales Projects Contacts Company Consolidated Invoices Inbox 4 format_size keybo…" at bounding box center [784, 390] width 1568 height 781
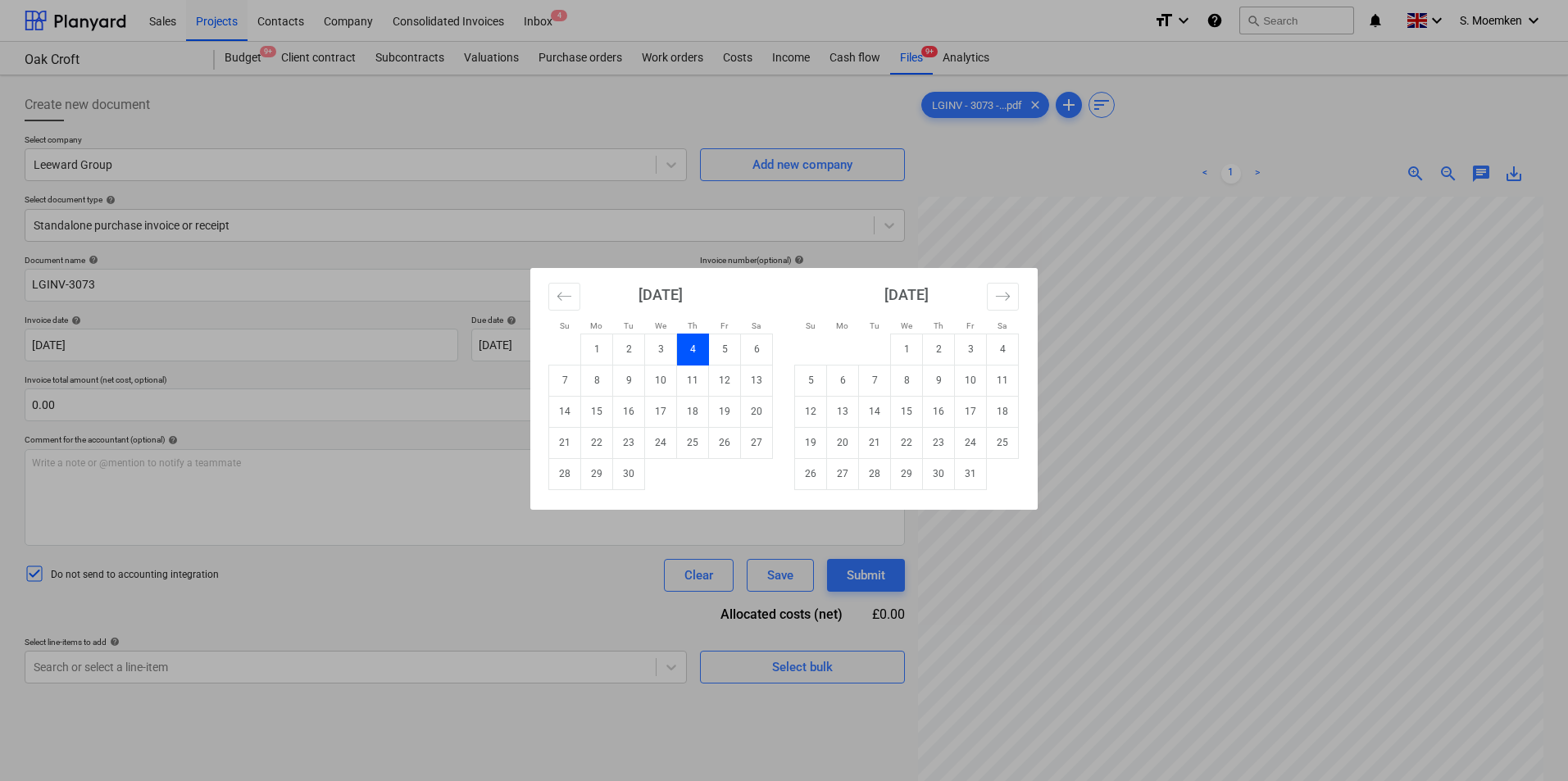
click at [418, 305] on div "Su Mo Tu We Th Fr Sa Su Mo Tu We Th Fr Sa August 2025 1 2 3 4 5 6 7 8 9 10 11 1…" at bounding box center [784, 390] width 1568 height 781
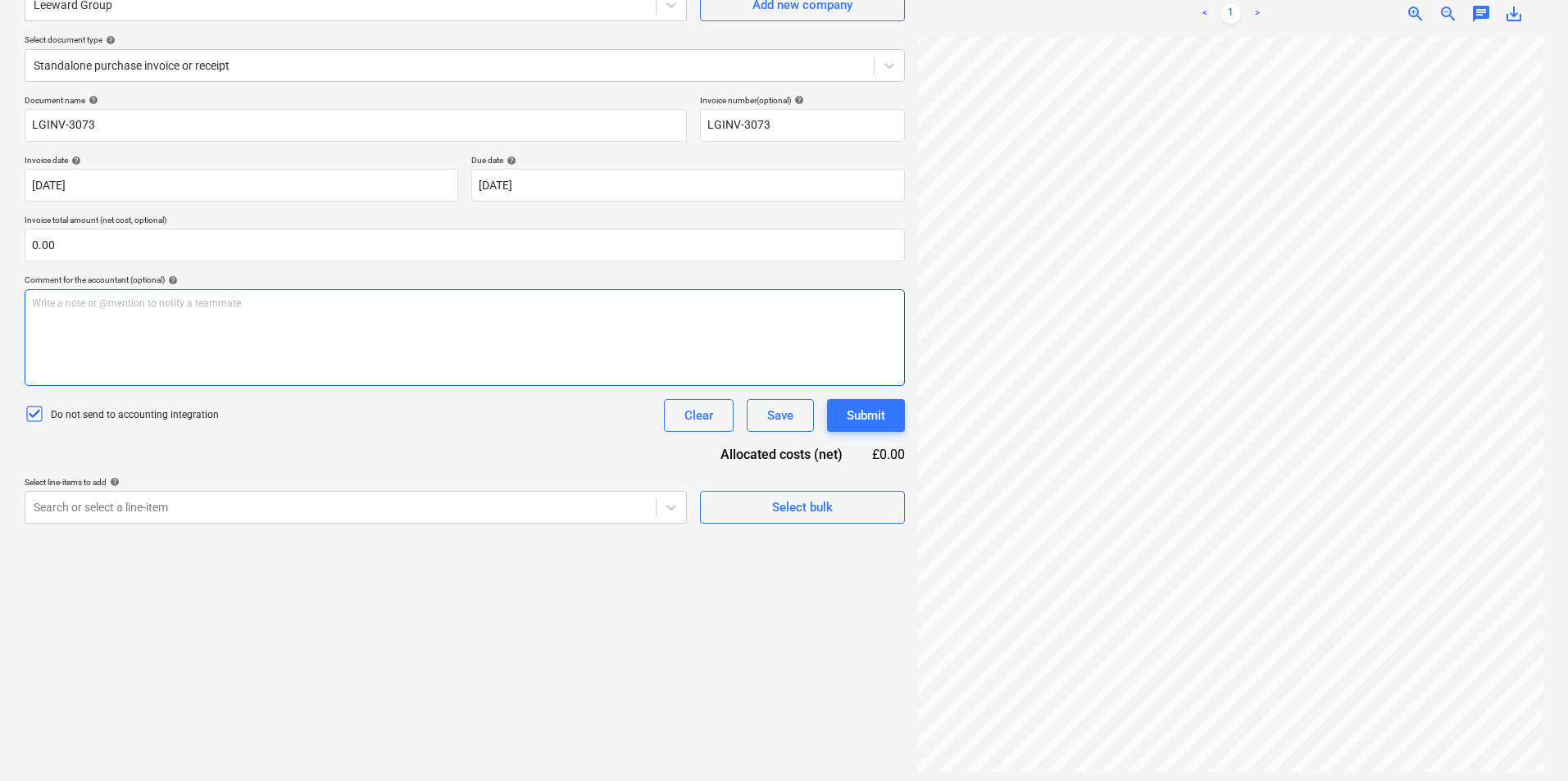
scroll to position [164, 0]
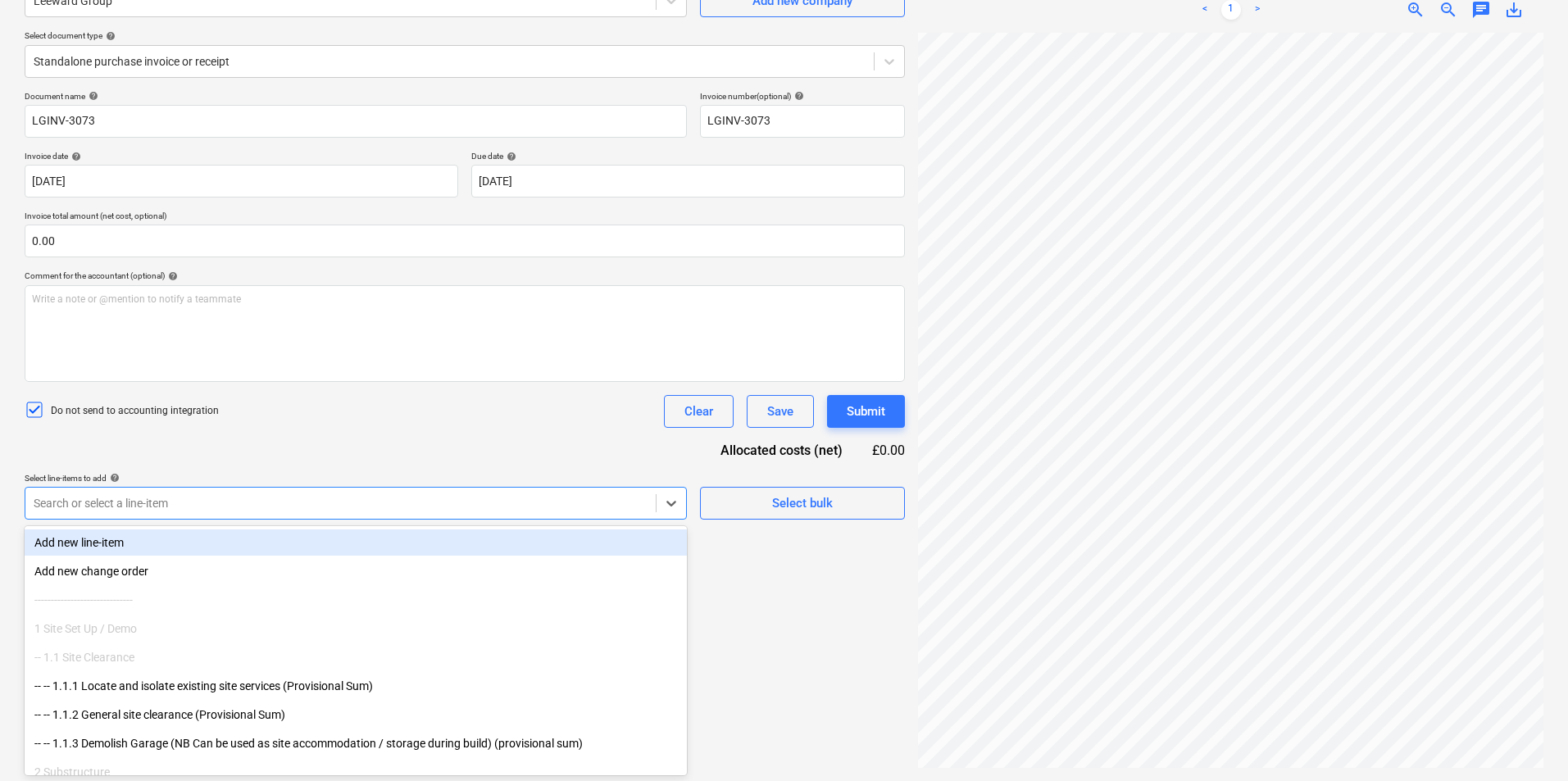
click at [384, 505] on div at bounding box center [341, 503] width 614 height 17
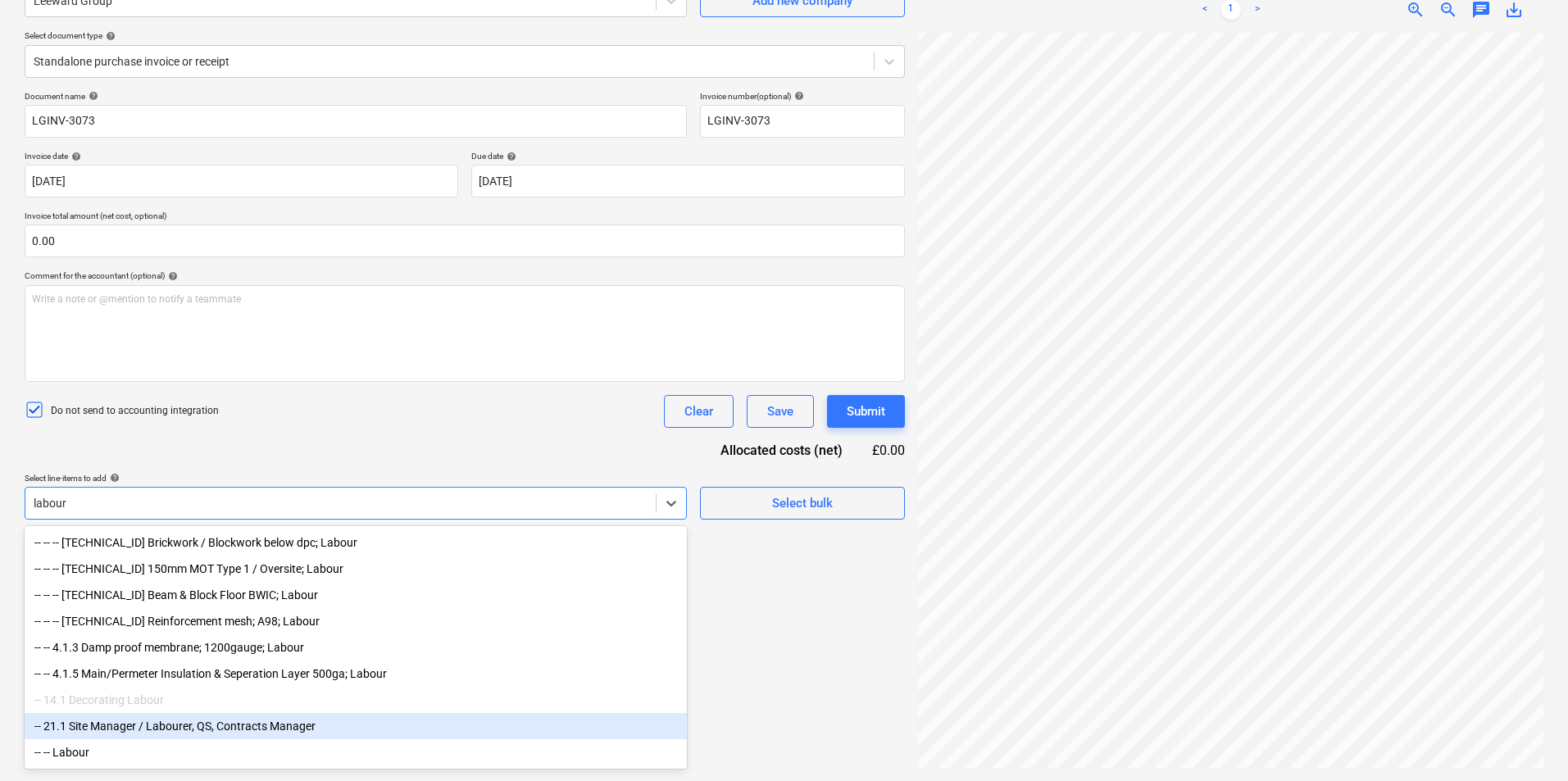
type input "labour"
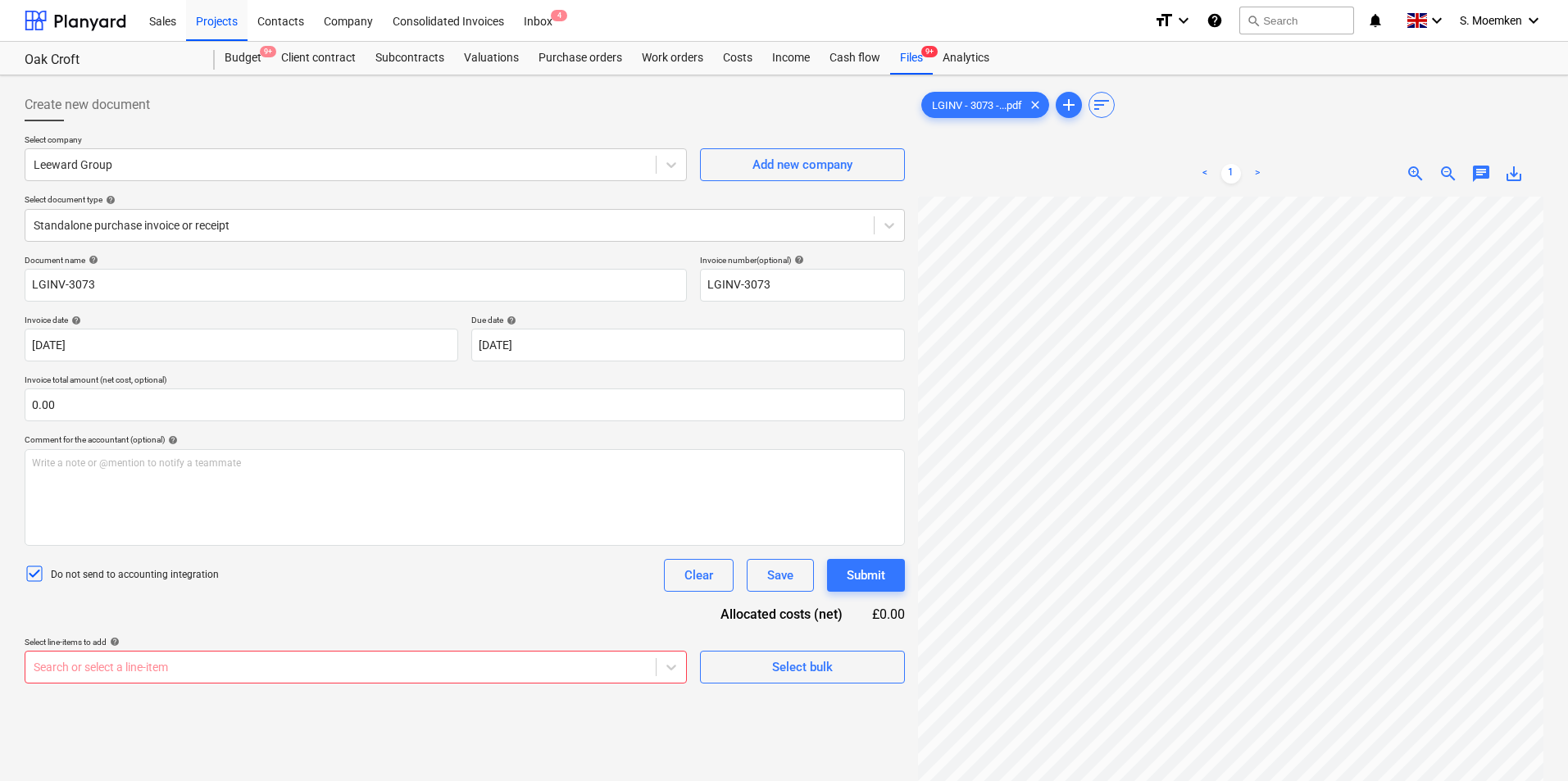
scroll to position [196, 74]
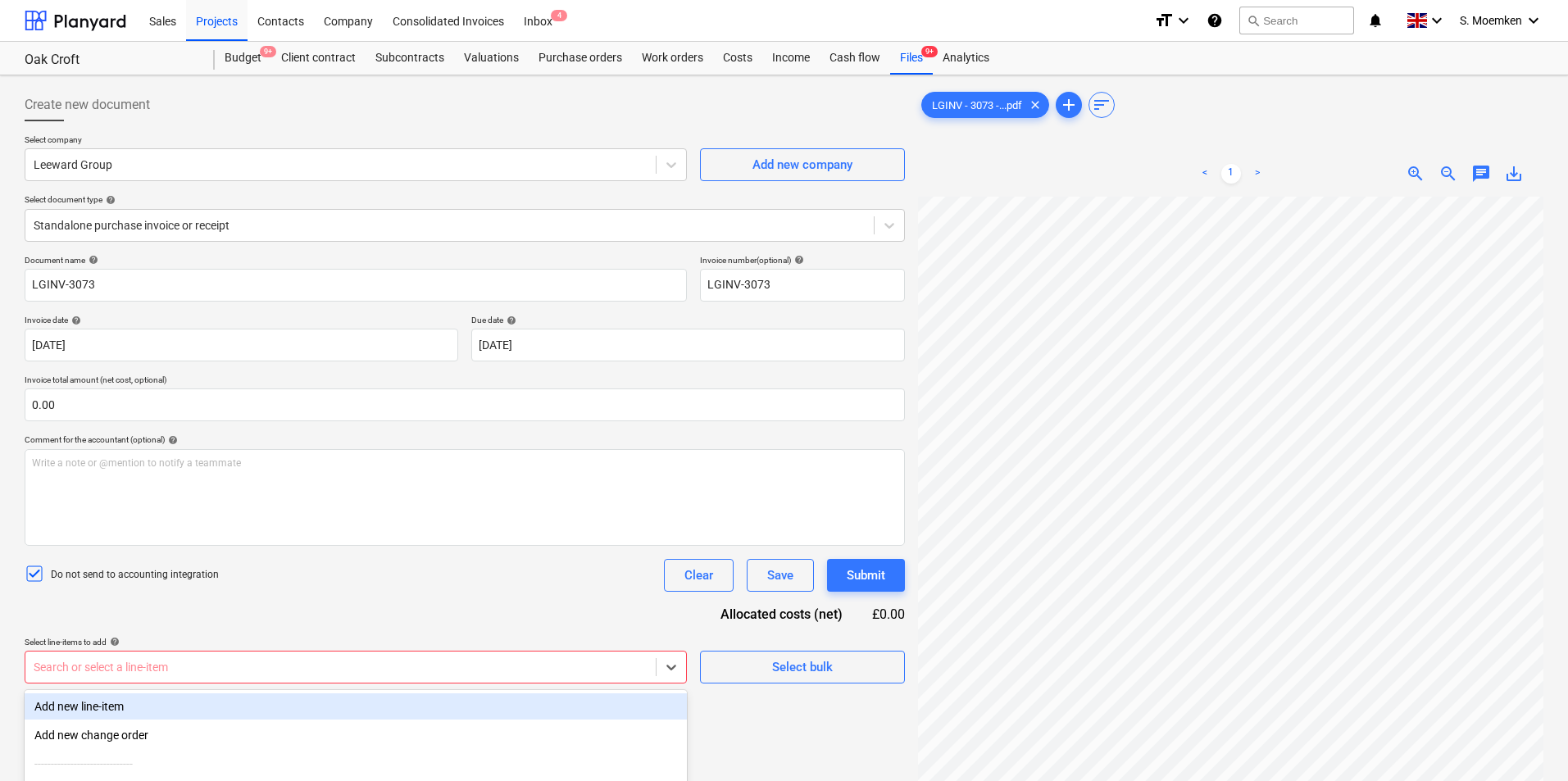
click at [298, 661] on body "Sales Projects Contacts Company Consolidated Invoices Inbox 4 format_size keybo…" at bounding box center [784, 390] width 1568 height 781
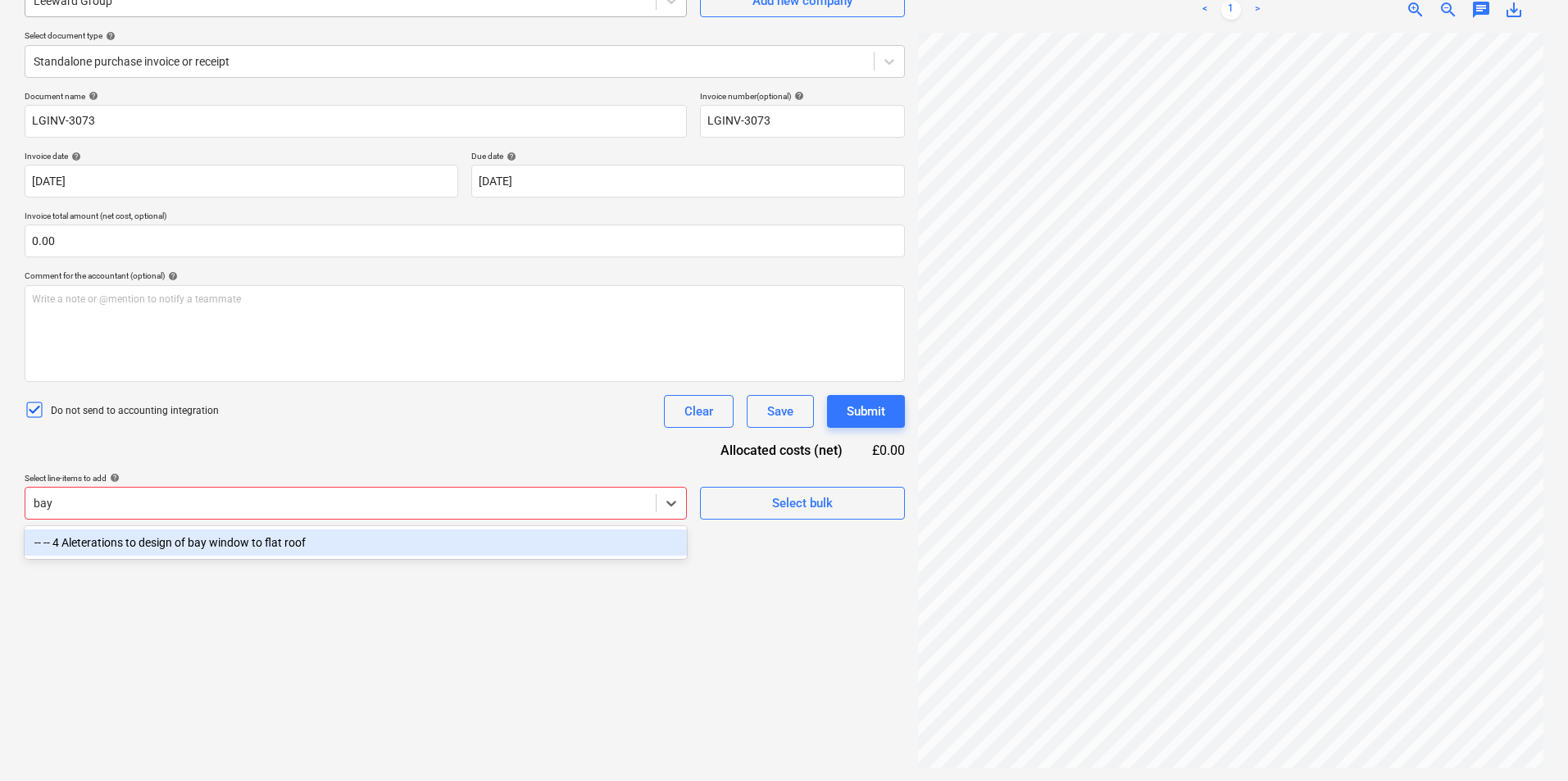
type input "bay"
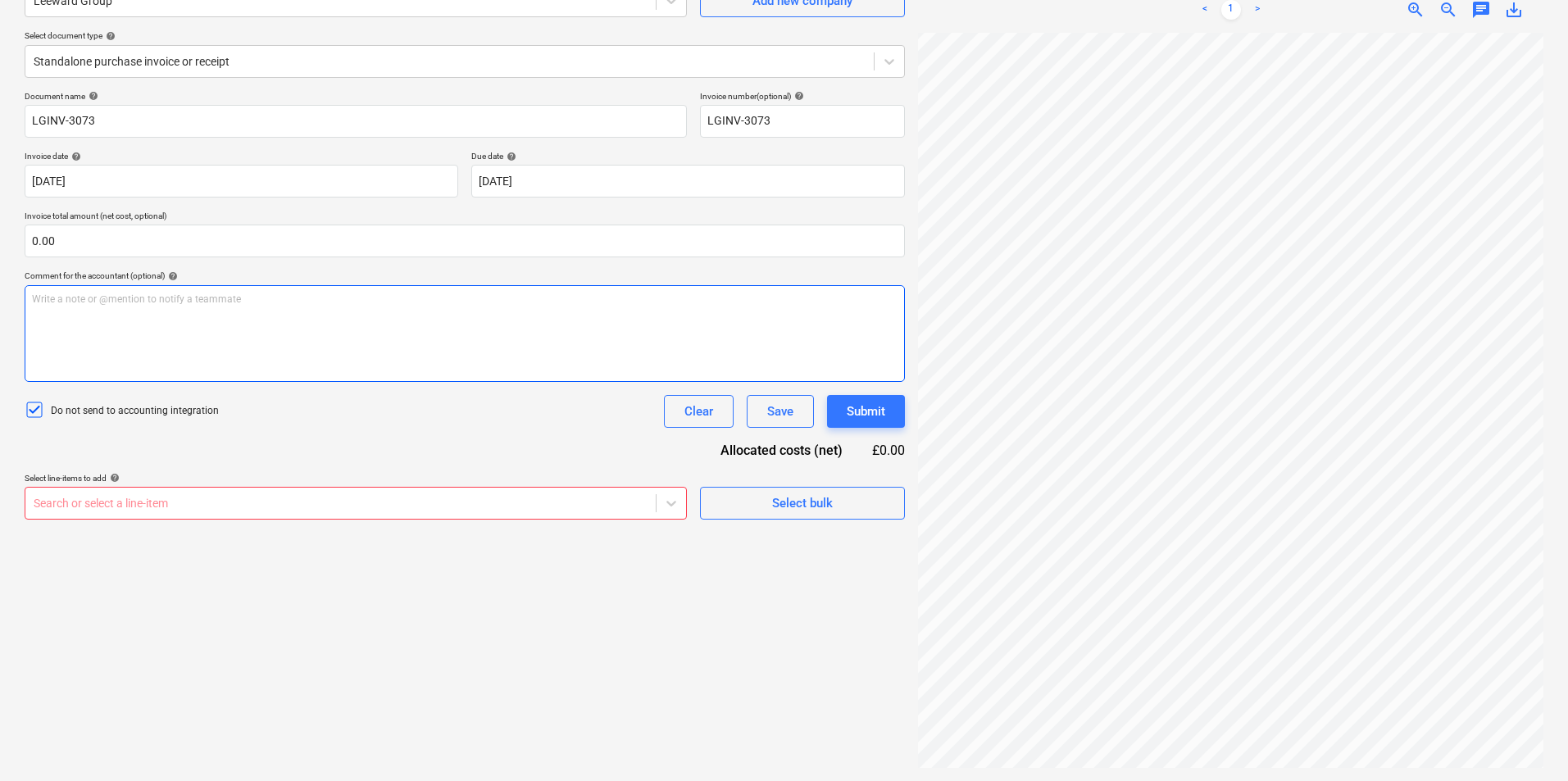
scroll to position [30, 86]
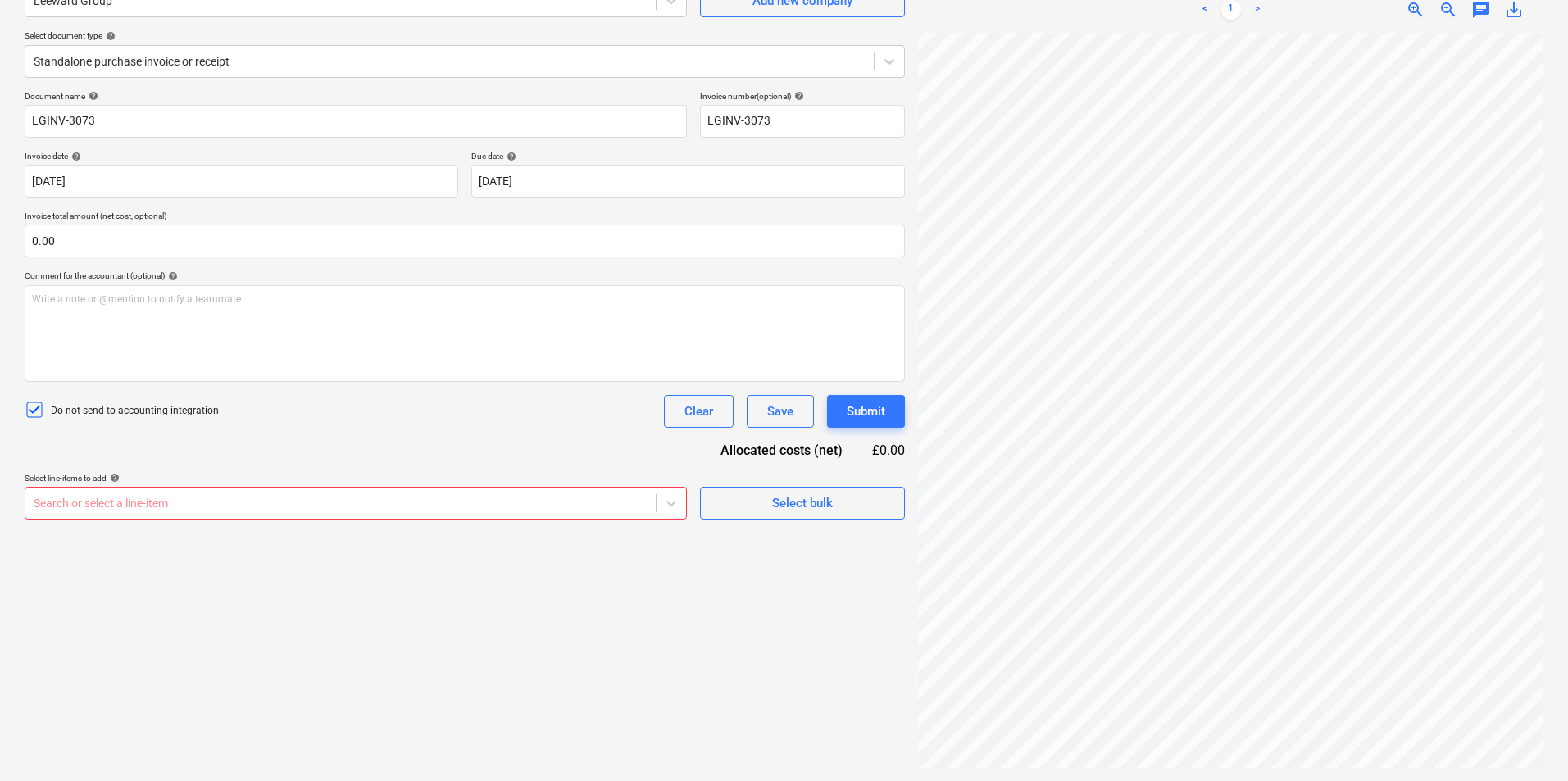
click at [233, 507] on div at bounding box center [341, 503] width 614 height 17
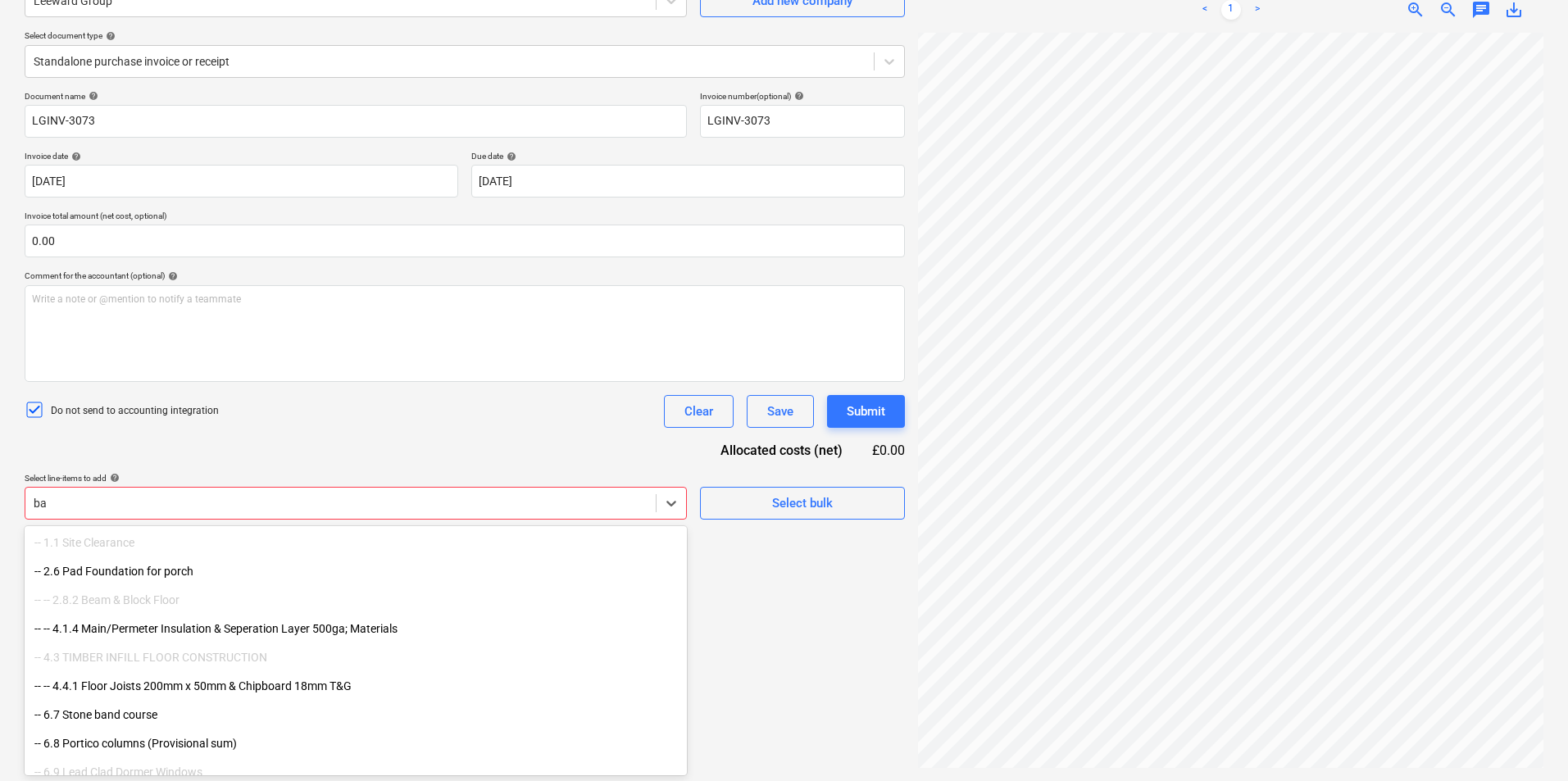
type input "b"
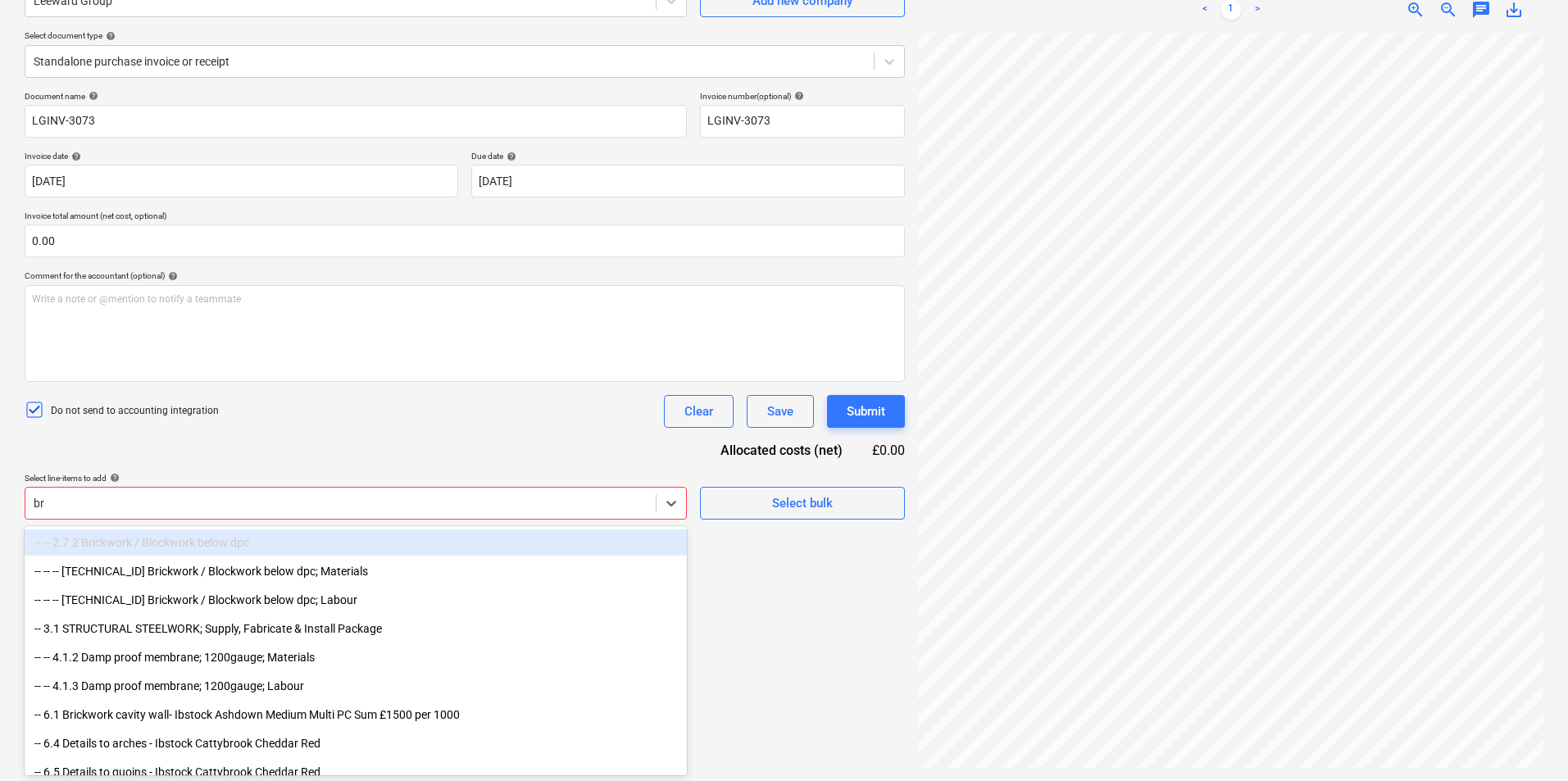
type input "bri"
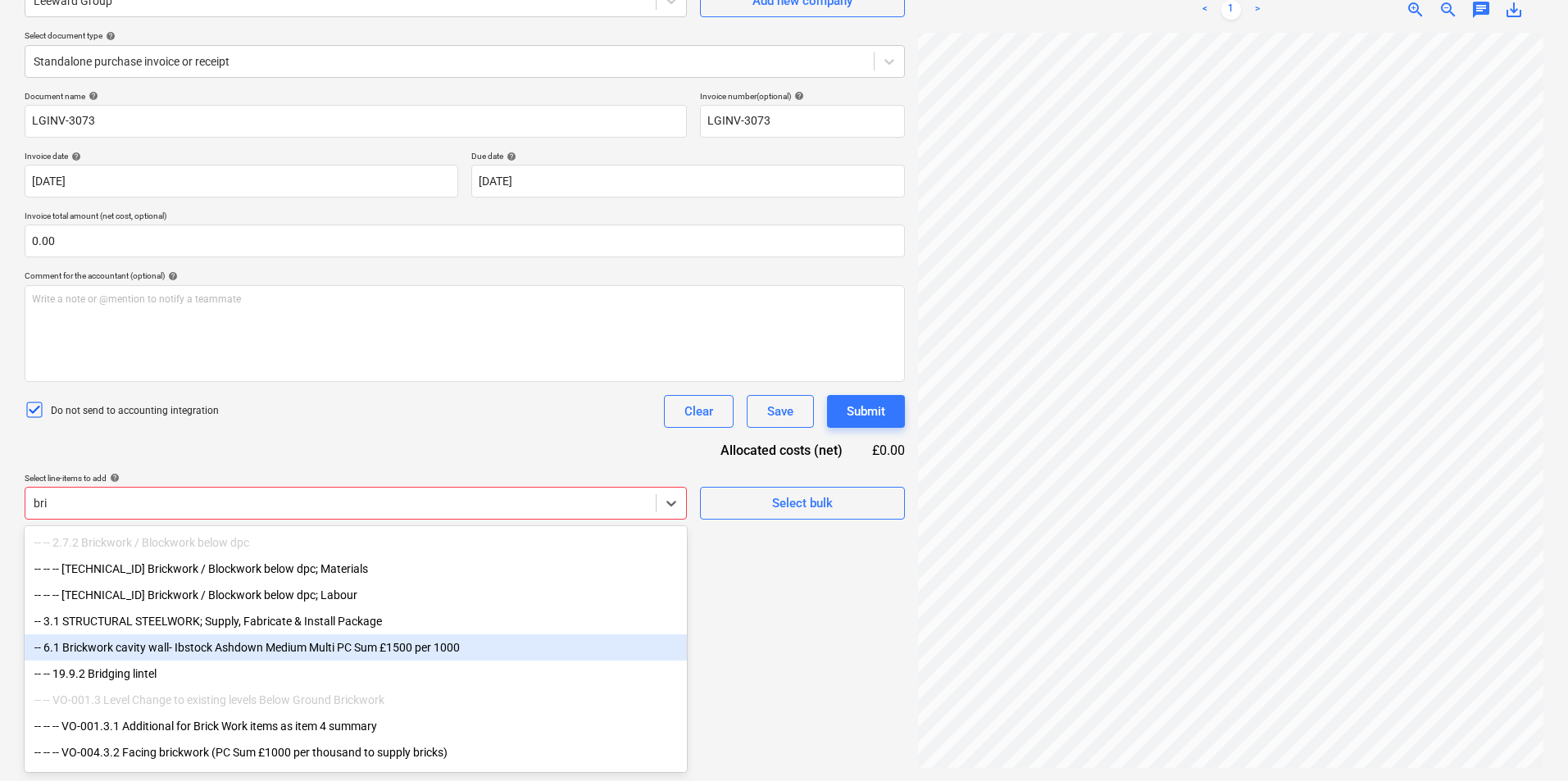
click at [235, 654] on div "-- 6.1 Brickwork cavity wall- Ibstock Ashdown Medium Multi PC Sum £1500 per 1000" at bounding box center [356, 648] width 662 height 27
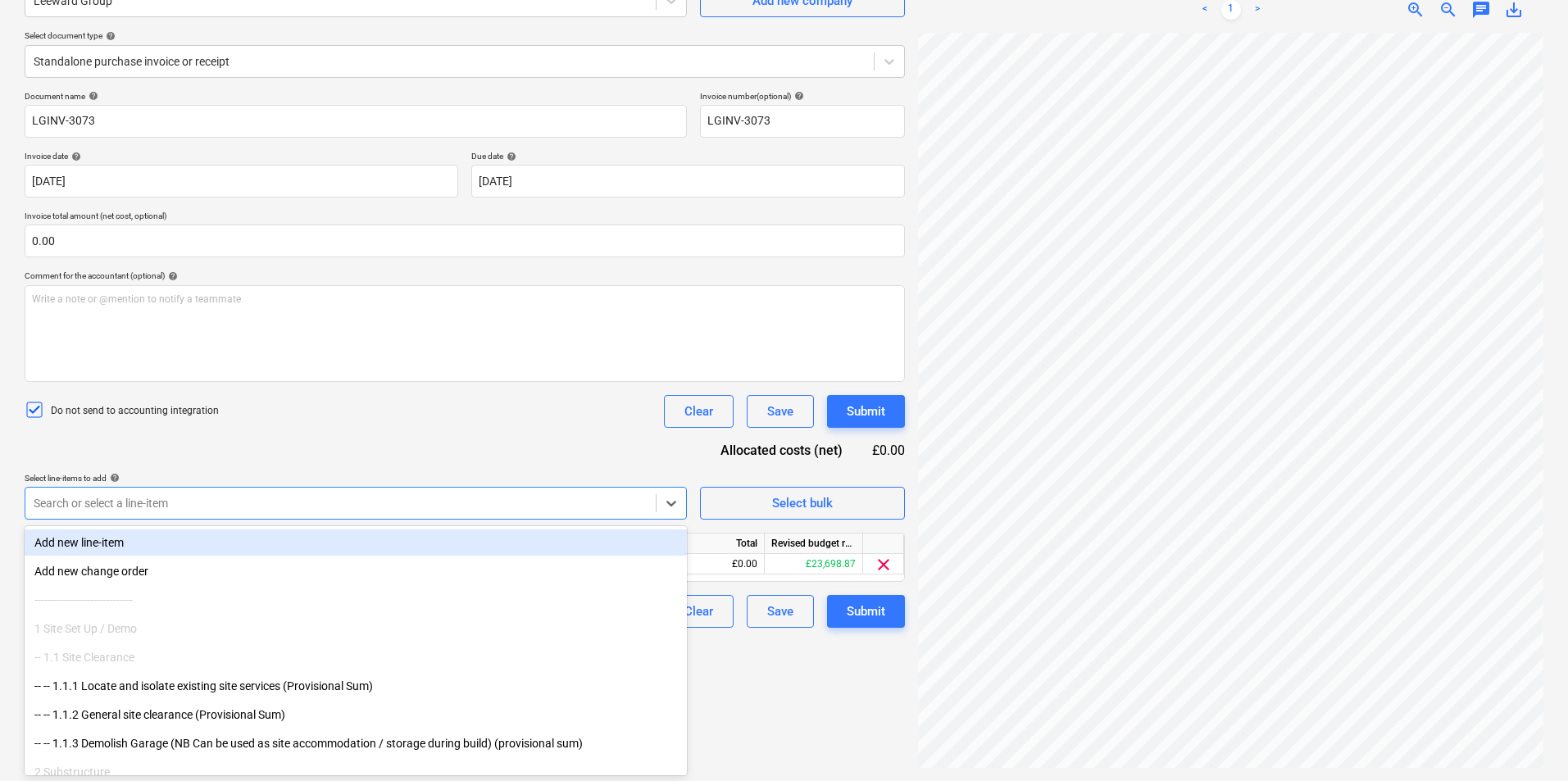
click at [445, 435] on div "Document name help LGINV-3073 Invoice number (optional) help LGINV-3073 Invoice…" at bounding box center [464, 360] width 880 height 537
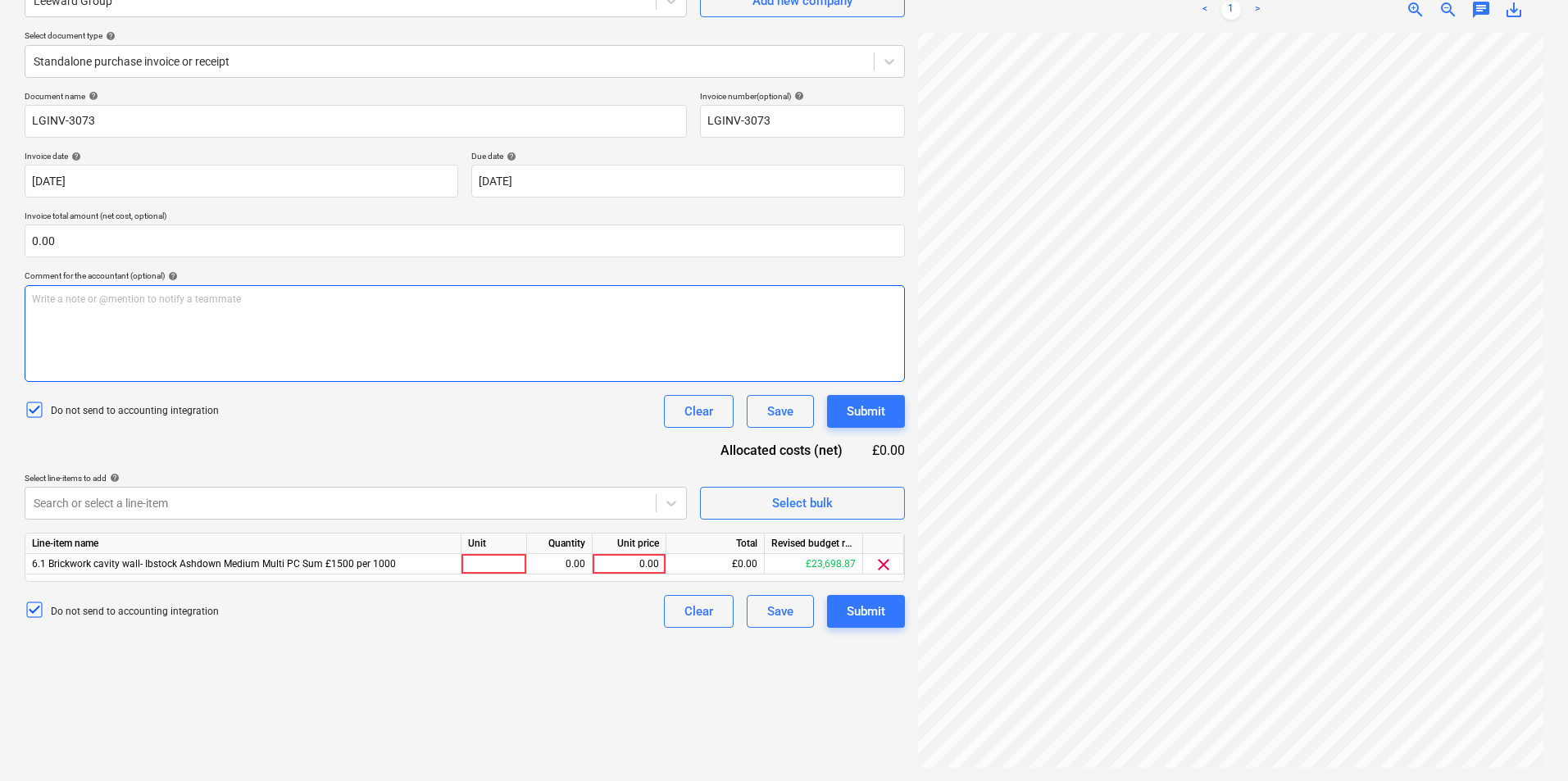
click at [155, 312] on div "Write a note or @mention to notify a teammate ﻿" at bounding box center [464, 333] width 880 height 97
click at [179, 298] on span "Labour - Lintel for Ornate Kitchen Ducting" at bounding box center [123, 299] width 182 height 11
click at [144, 298] on span "Labour - Lintel for Ornate Kitchen ducting & brickwork remedial to lift." at bounding box center [184, 299] width 303 height 11
click at [113, 296] on span "Labour - Lintel for Ornate kitchen ducting & brickwork remedial to lift." at bounding box center [183, 299] width 302 height 11
click at [357, 303] on p "Labour - Lintel for ornate kitchen ducting & brickwork remedial to lift." at bounding box center [464, 299] width 865 height 14
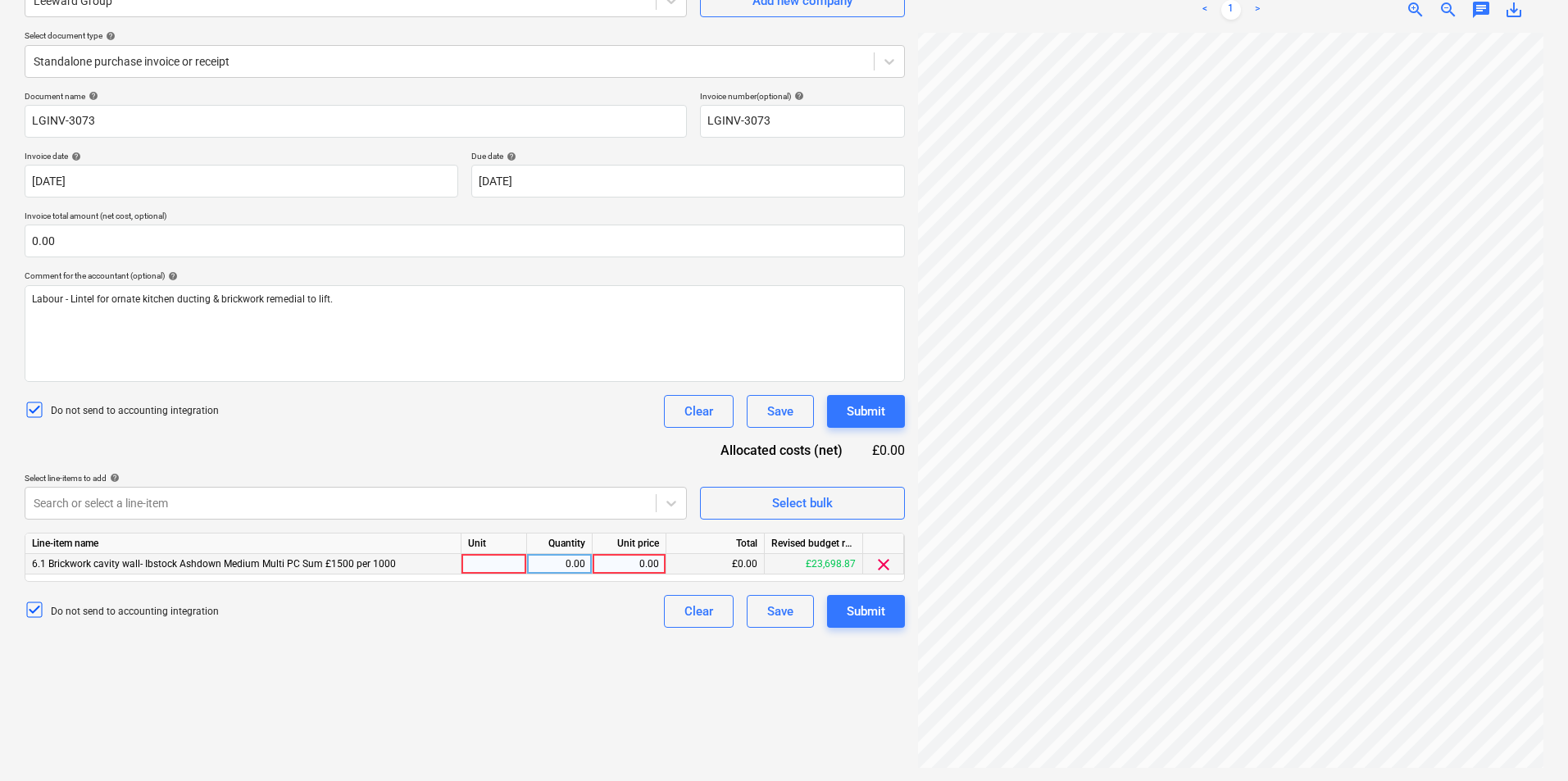
click at [516, 563] on div at bounding box center [494, 564] width 65 height 20
type input "1"
click at [486, 568] on div "1" at bounding box center [494, 564] width 65 height 20
type input "Item"
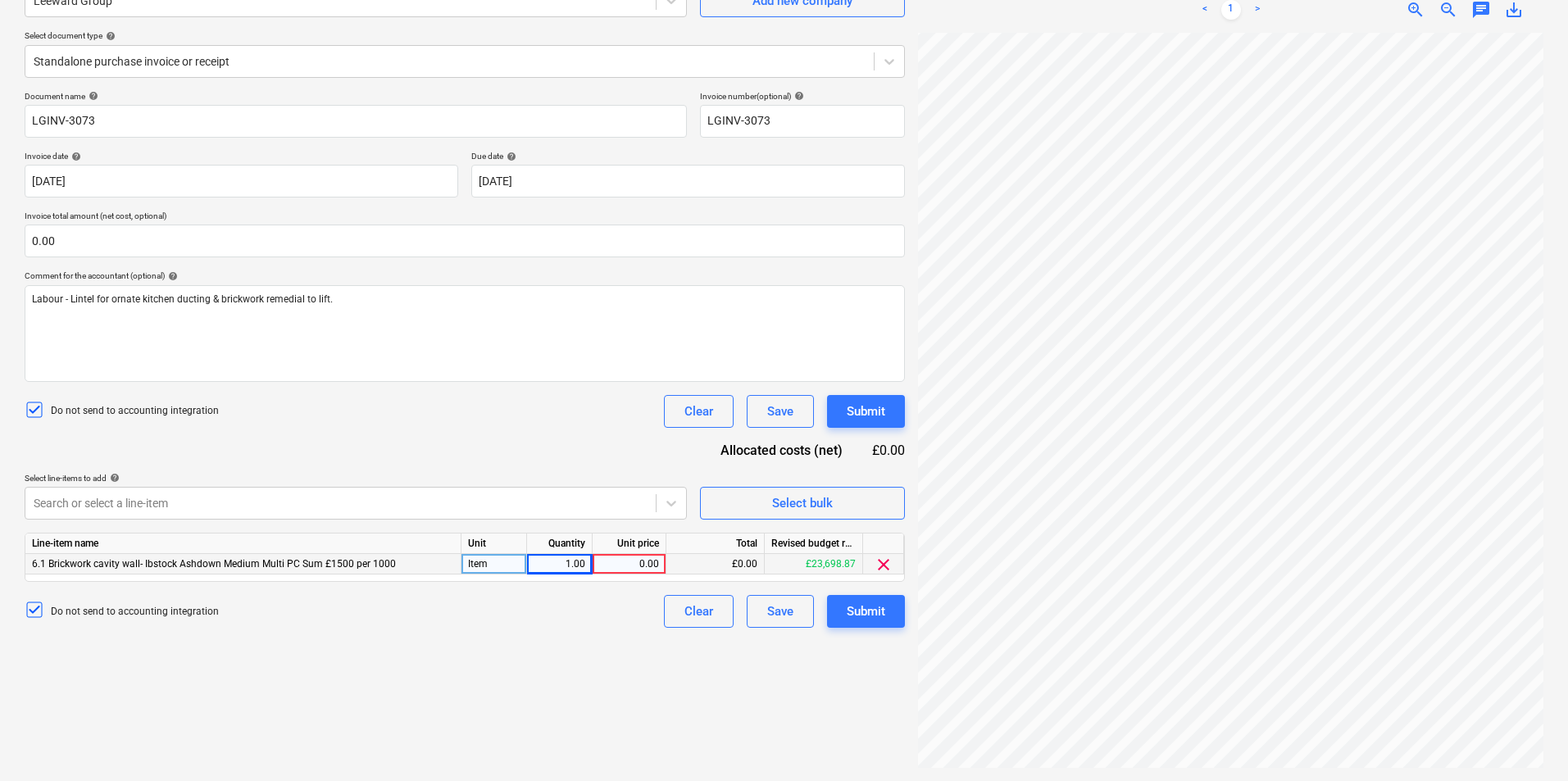
click at [648, 568] on div "0.00" at bounding box center [628, 564] width 60 height 20
type input "732.80"
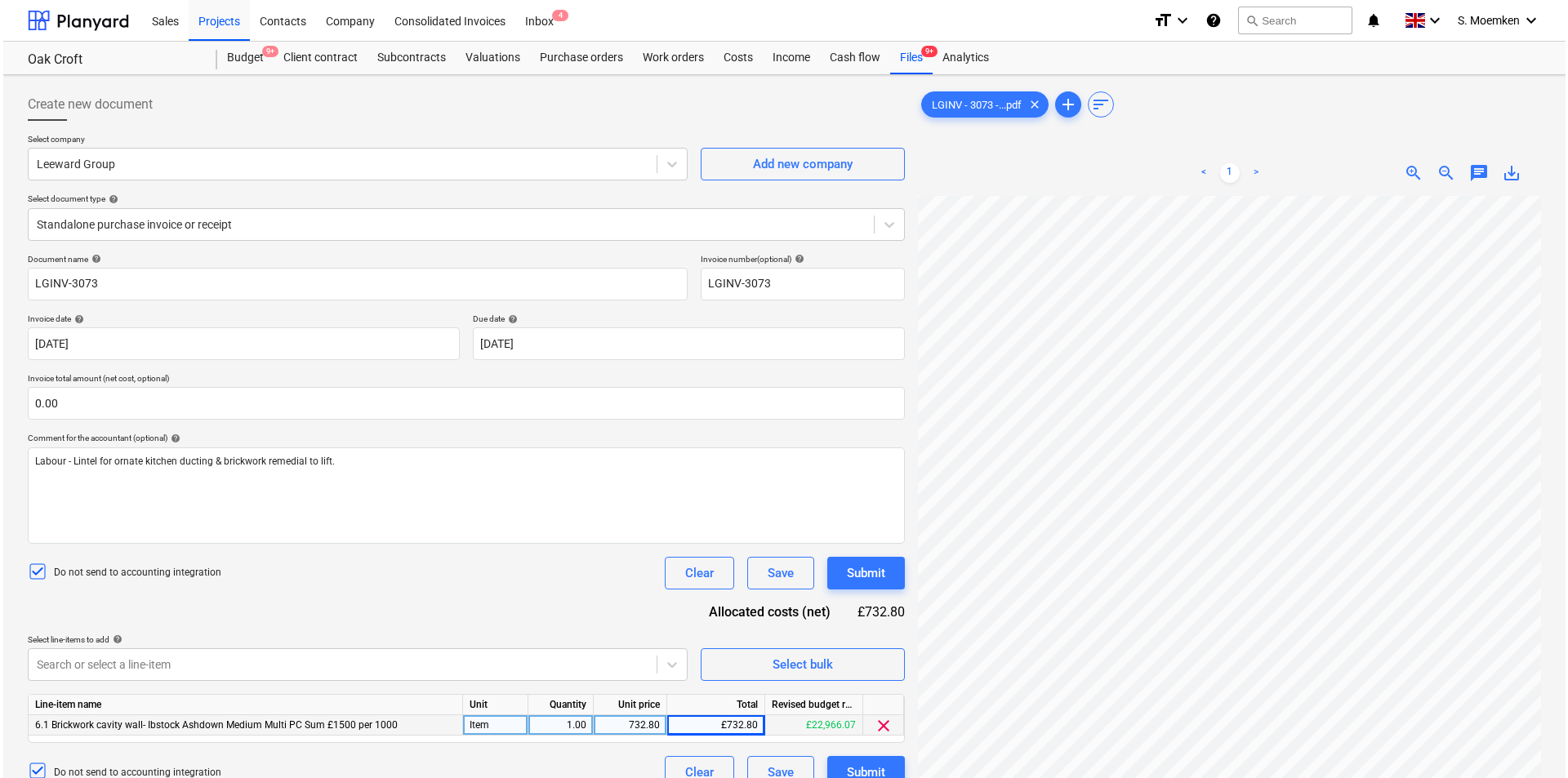
scroll to position [163, 0]
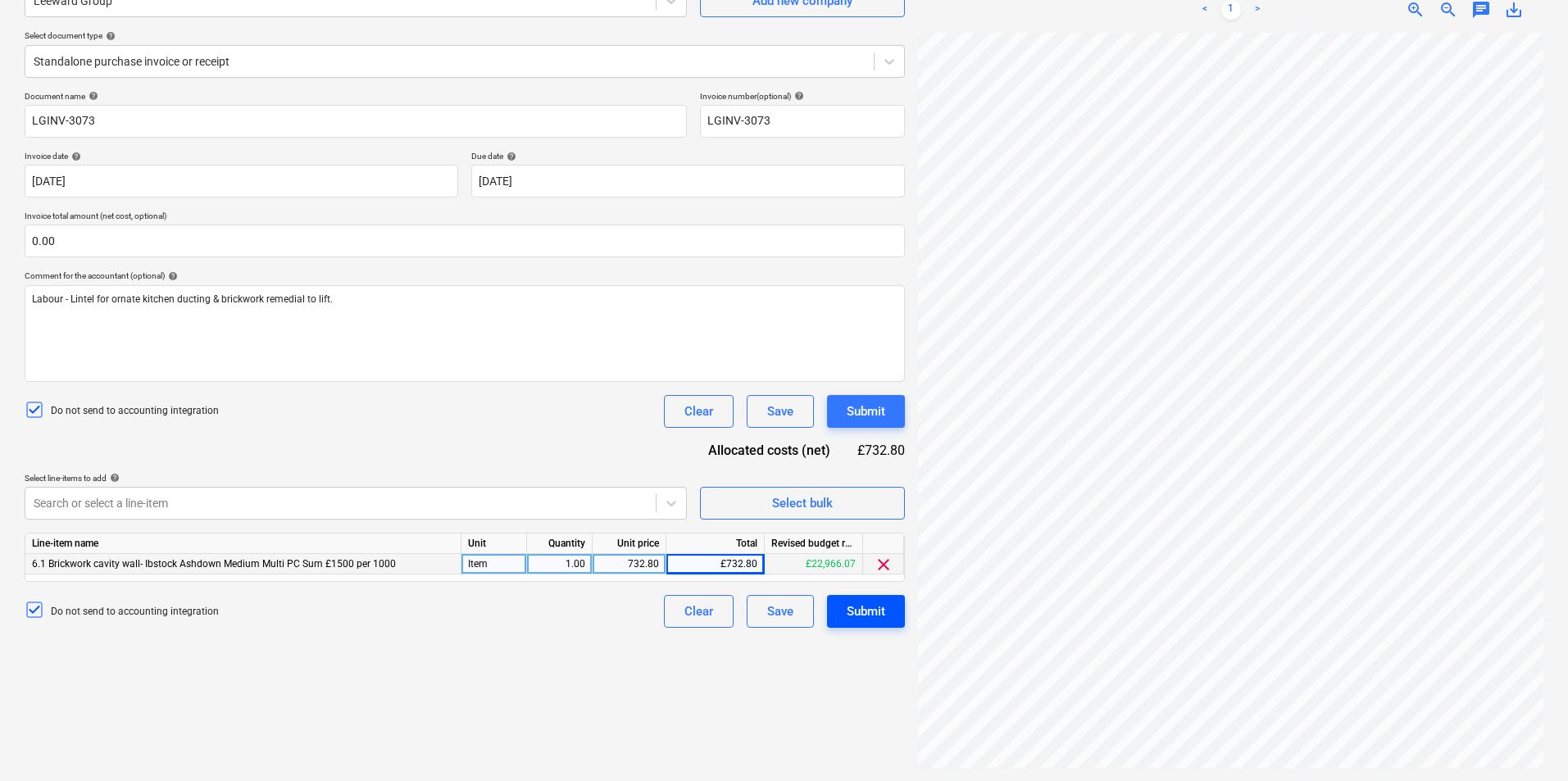
click at [873, 606] on div "Submit" at bounding box center [866, 611] width 39 height 21
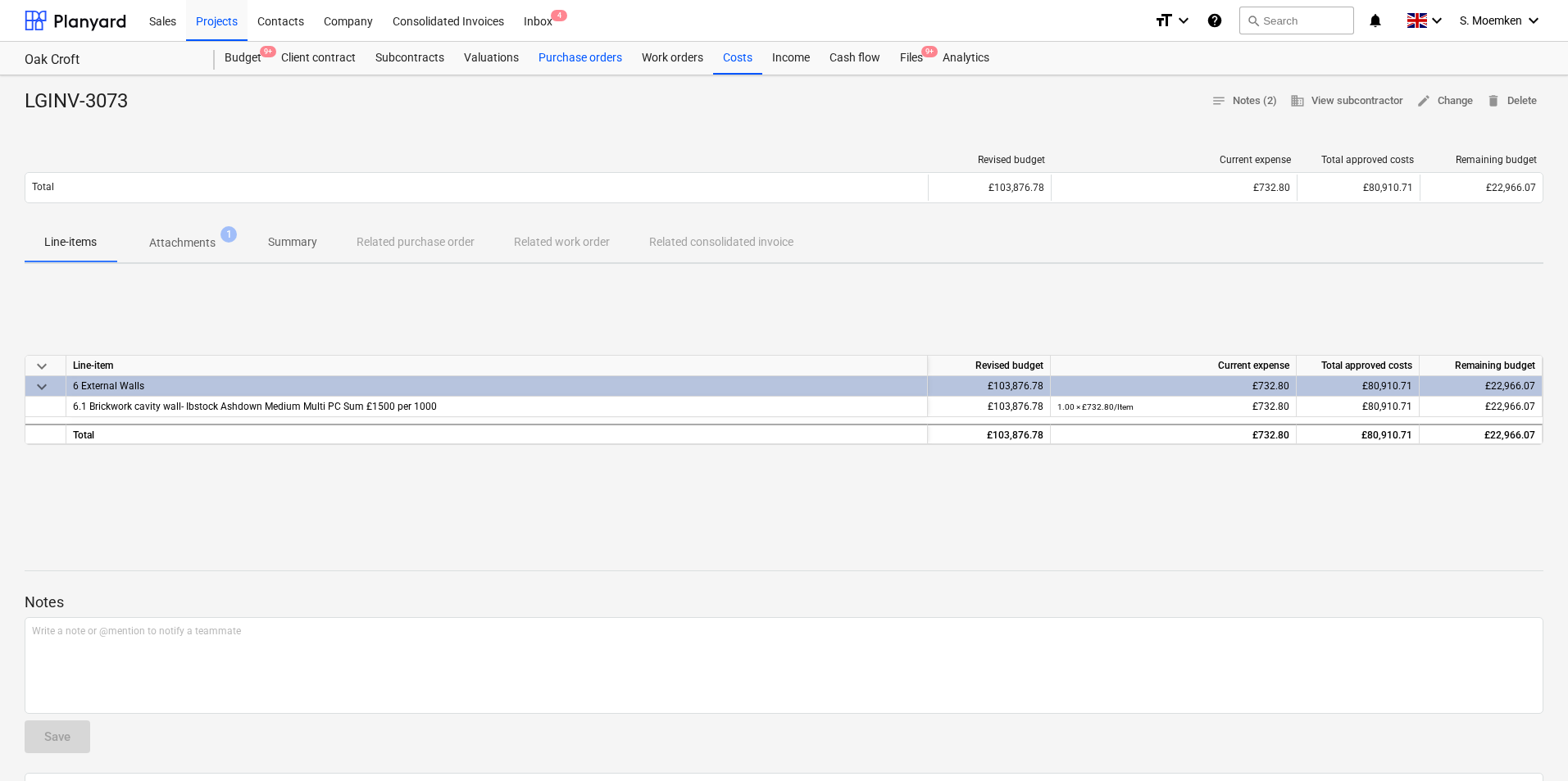
click at [567, 56] on div "Purchase orders" at bounding box center [580, 58] width 103 height 33
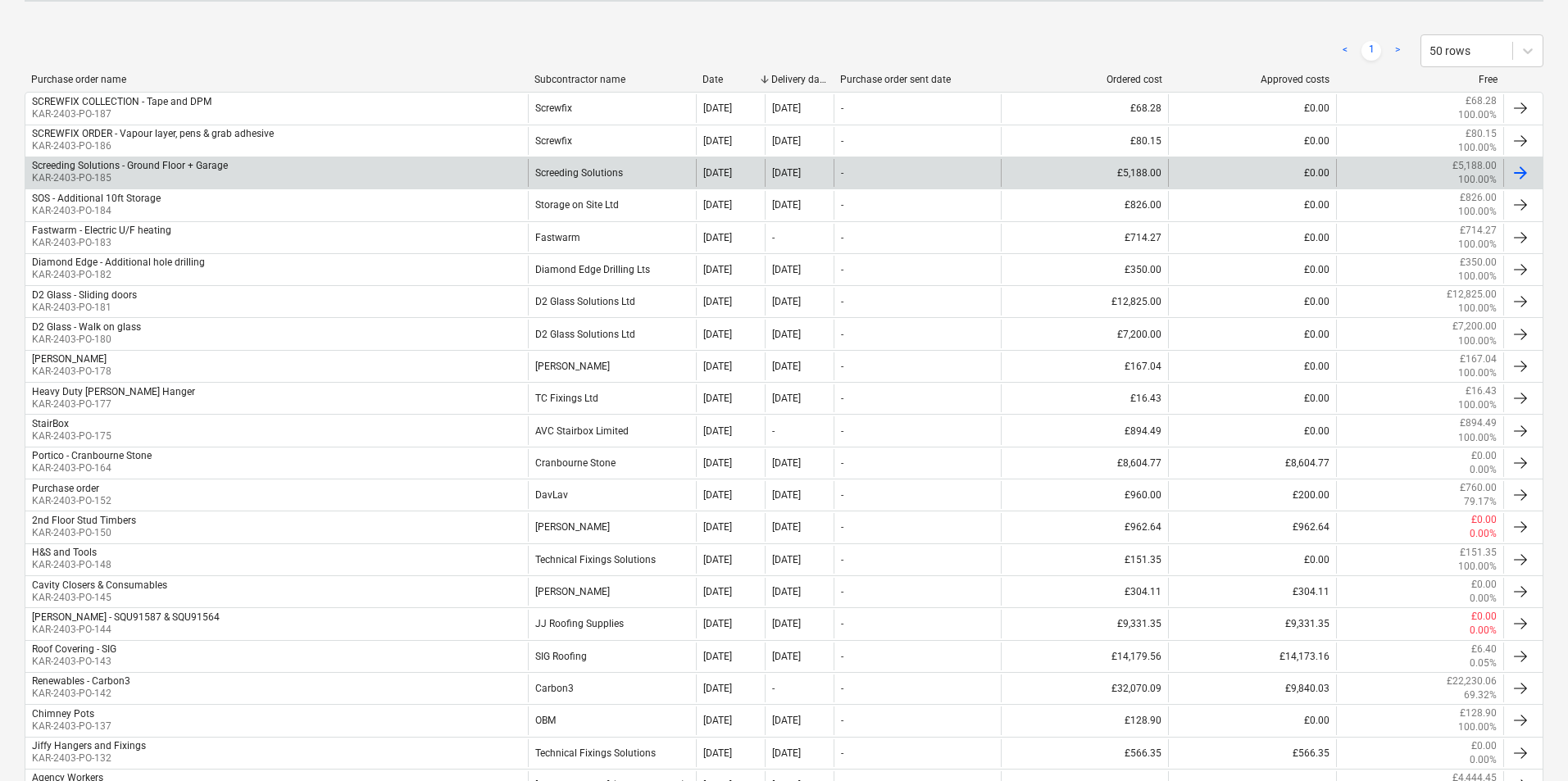
scroll to position [327, 0]
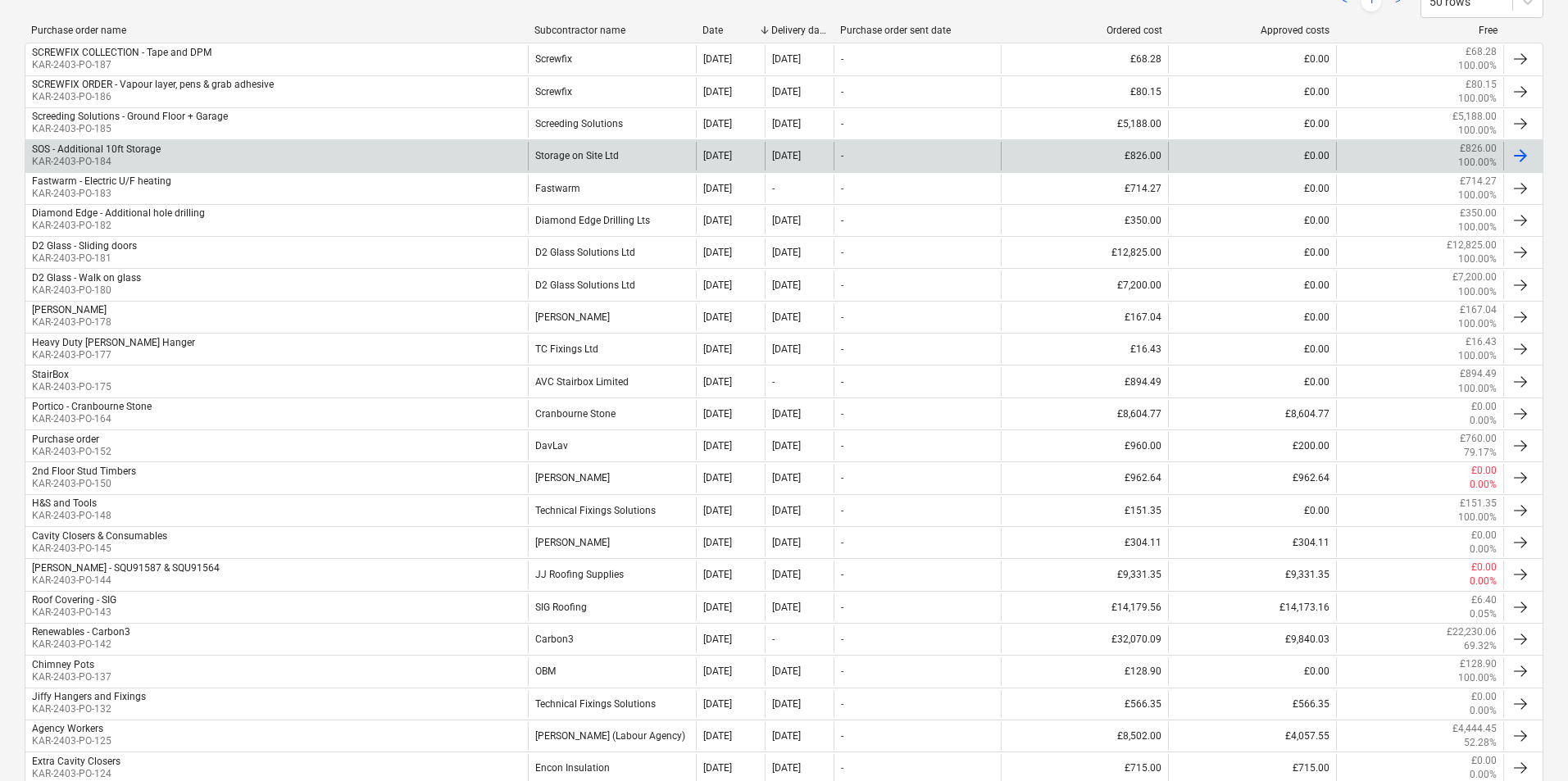
click at [157, 158] on p "KAR-2403-PO-184" at bounding box center [97, 161] width 129 height 14
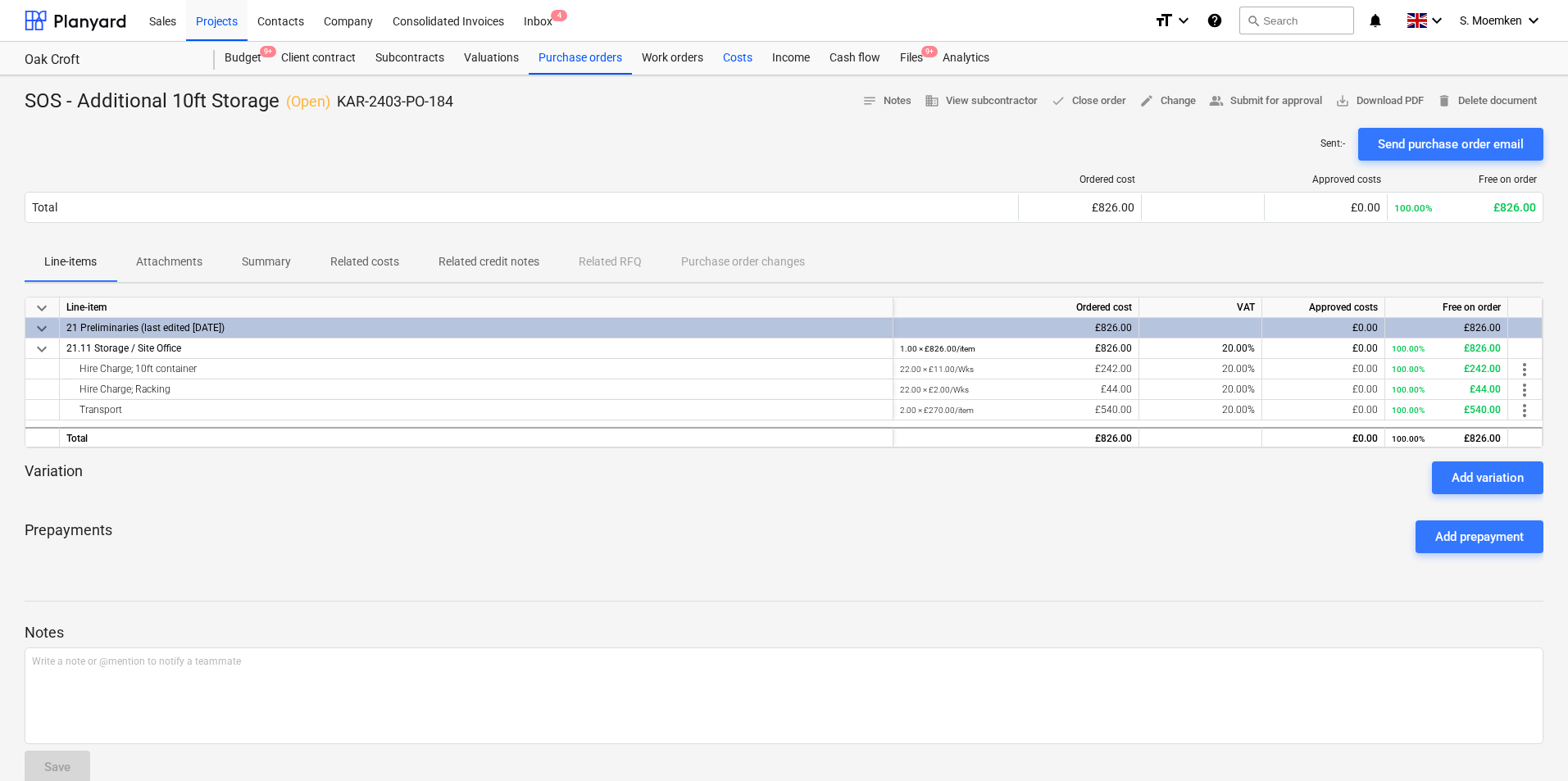
click at [736, 55] on div "Costs" at bounding box center [737, 58] width 49 height 33
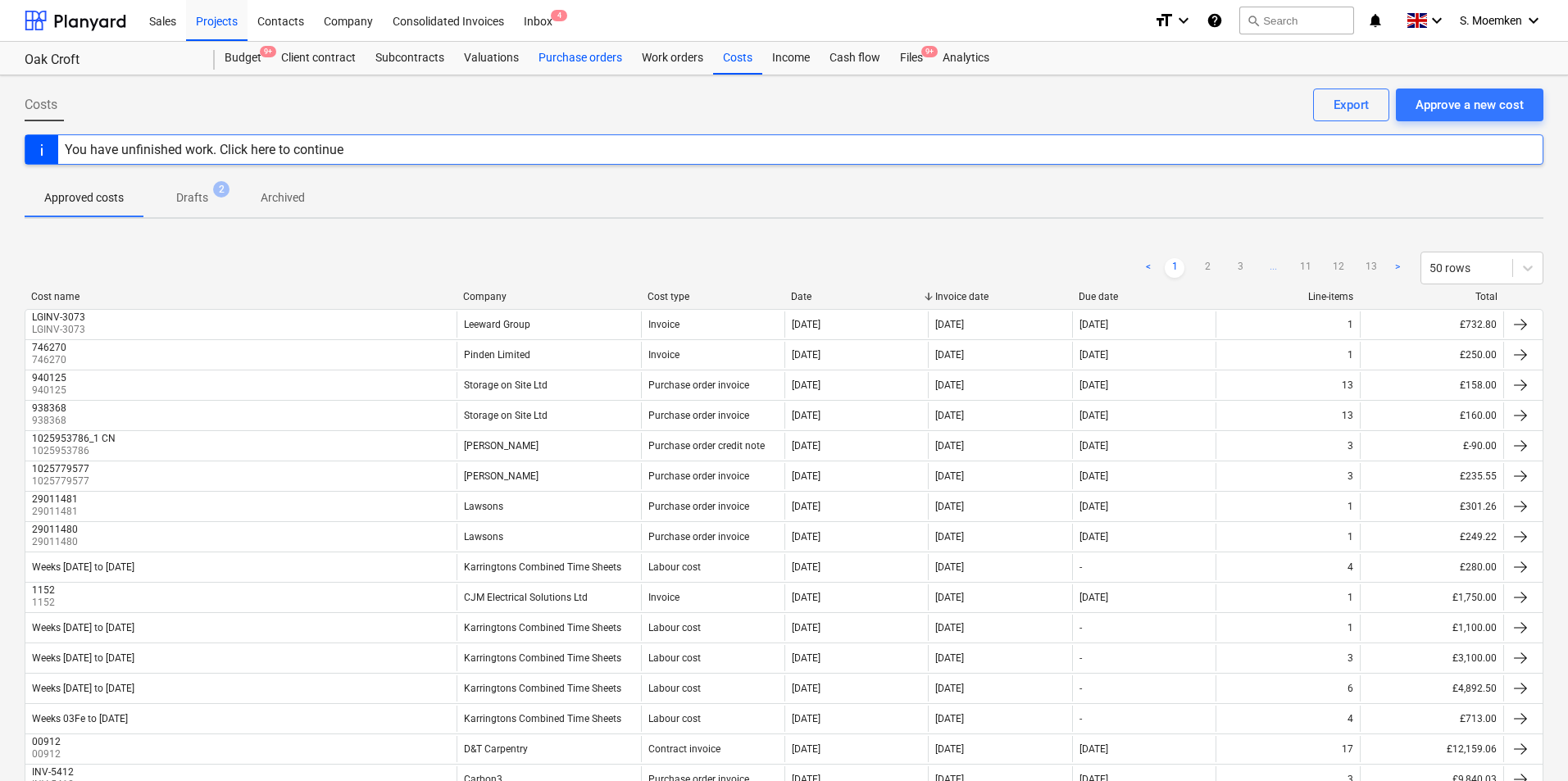
click at [567, 57] on div "Purchase orders" at bounding box center [580, 58] width 103 height 33
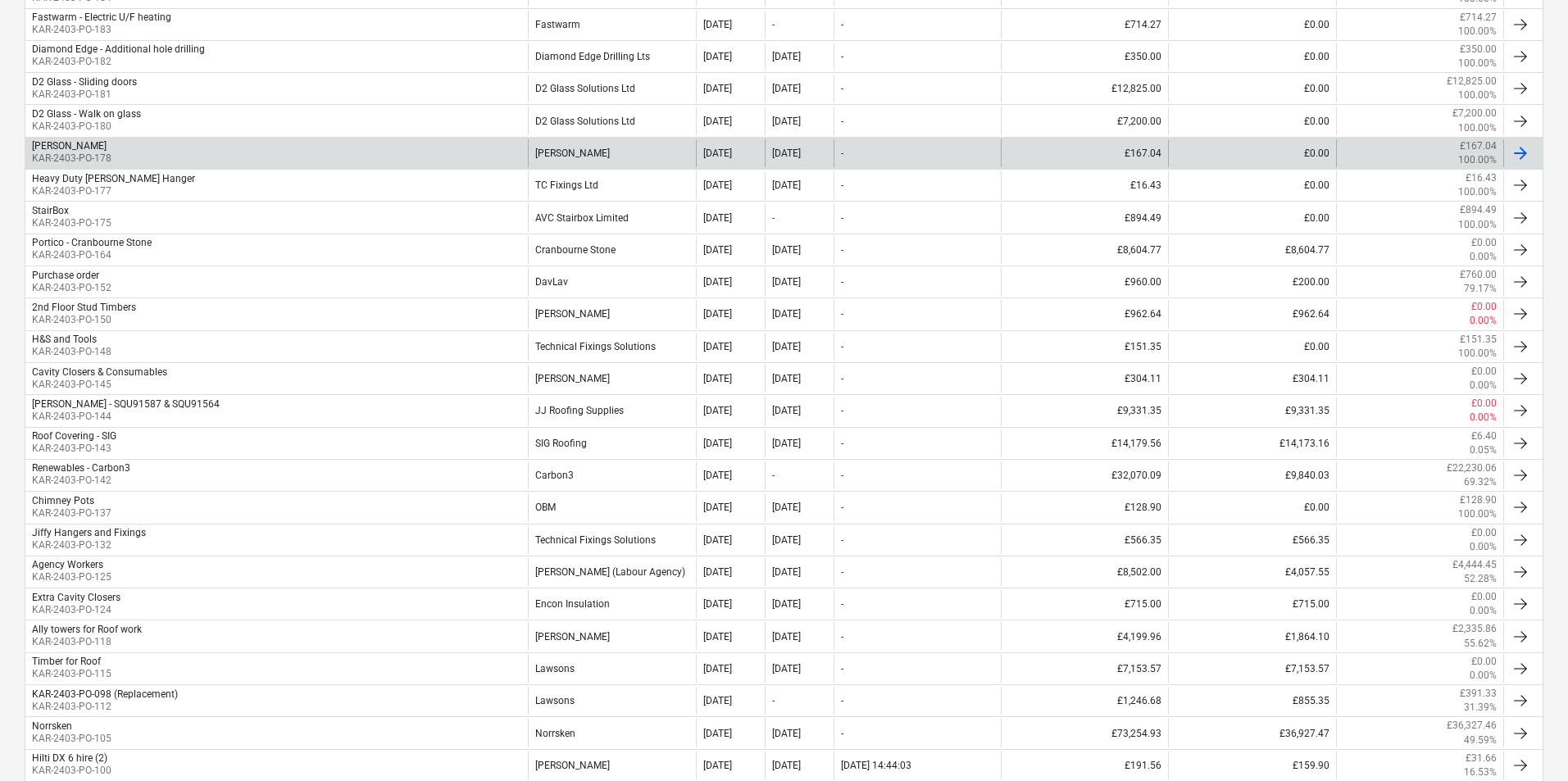
scroll to position [410, 0]
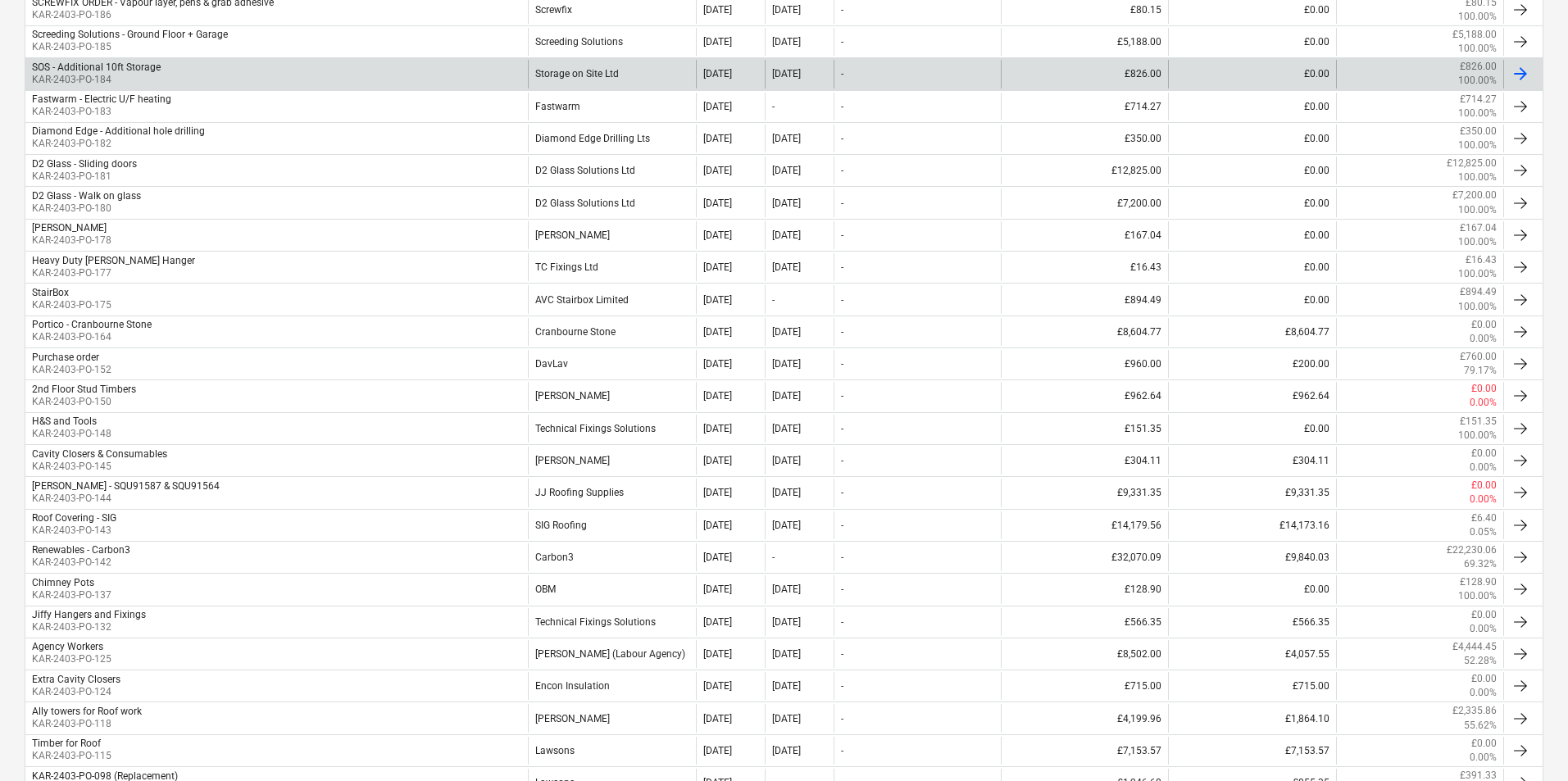
click at [86, 69] on div "SOS - Additional 10ft Storage" at bounding box center [97, 67] width 129 height 11
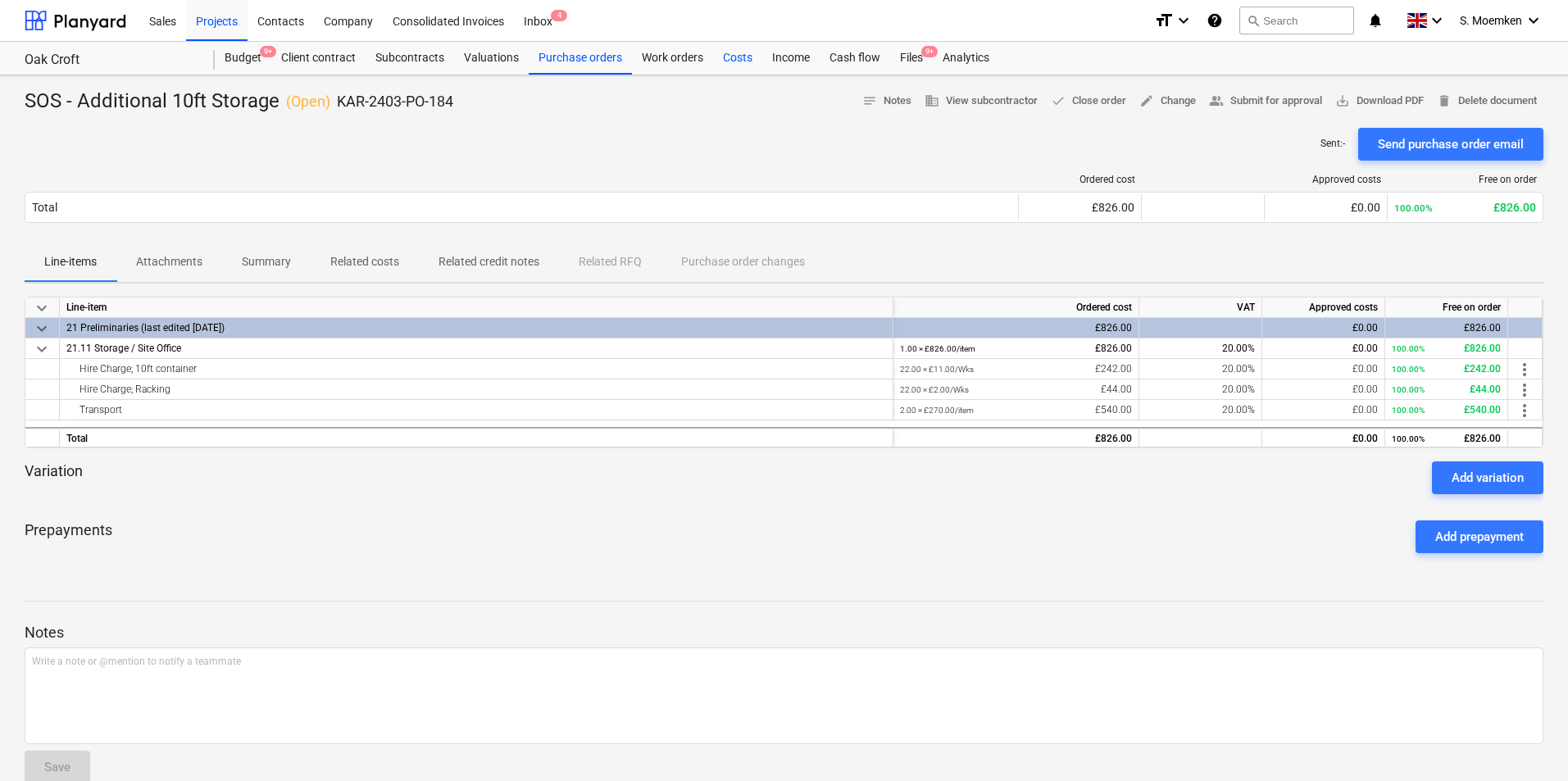
click at [727, 56] on div "Costs" at bounding box center [737, 58] width 49 height 33
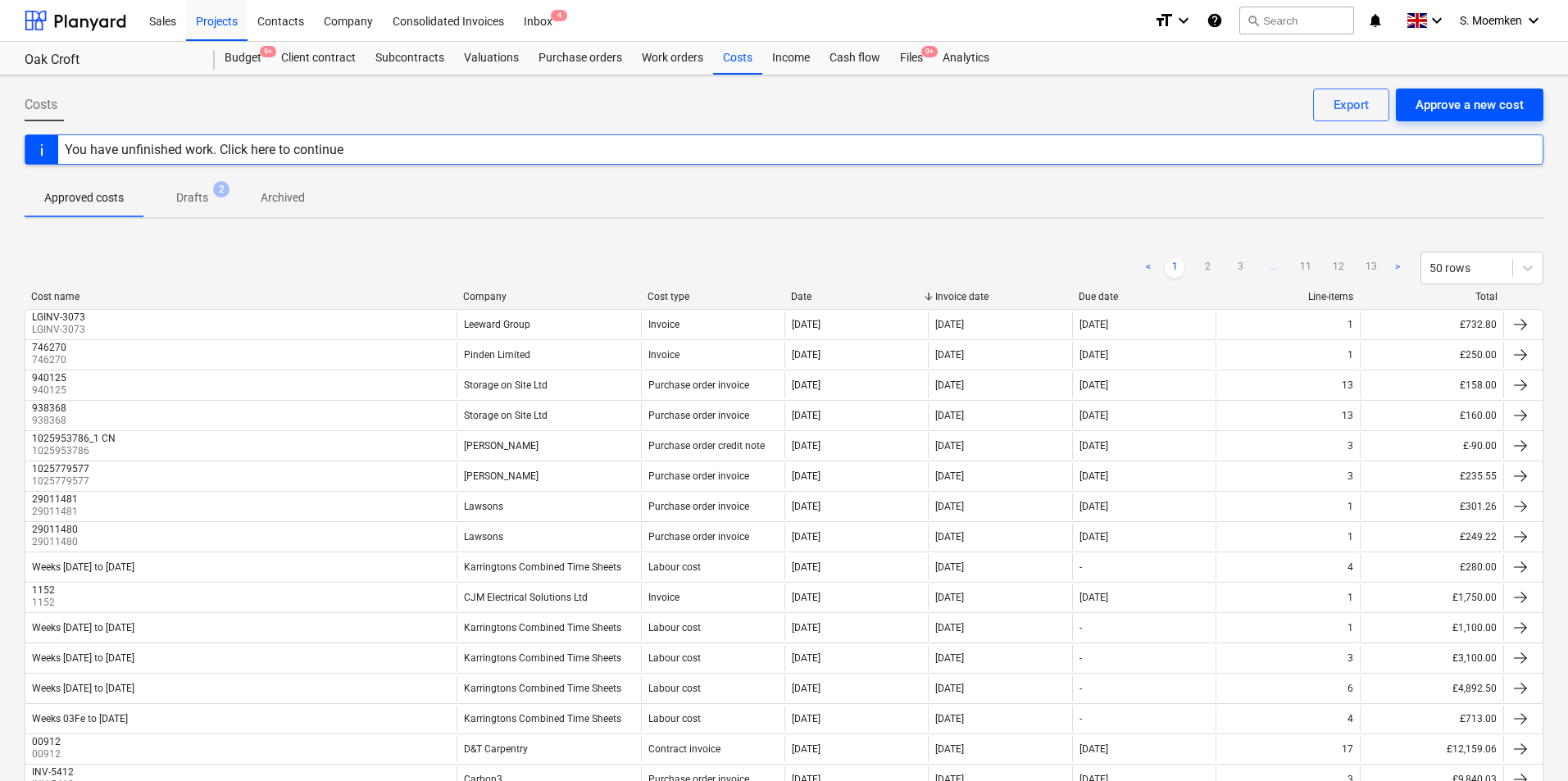
click at [1486, 98] on div "Approve a new cost" at bounding box center [1470, 104] width 109 height 21
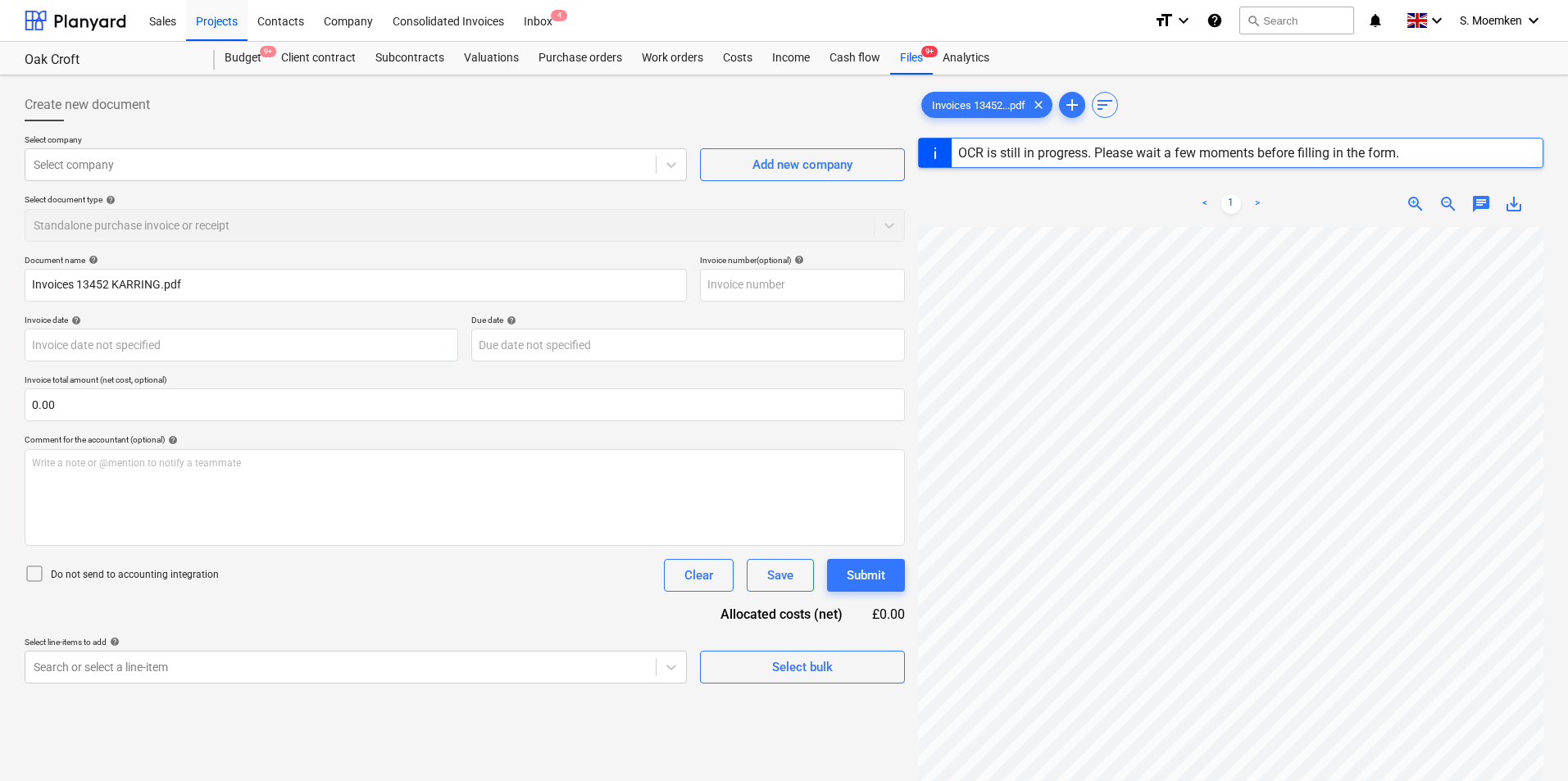
type input "941188"
type input "[DATE]"
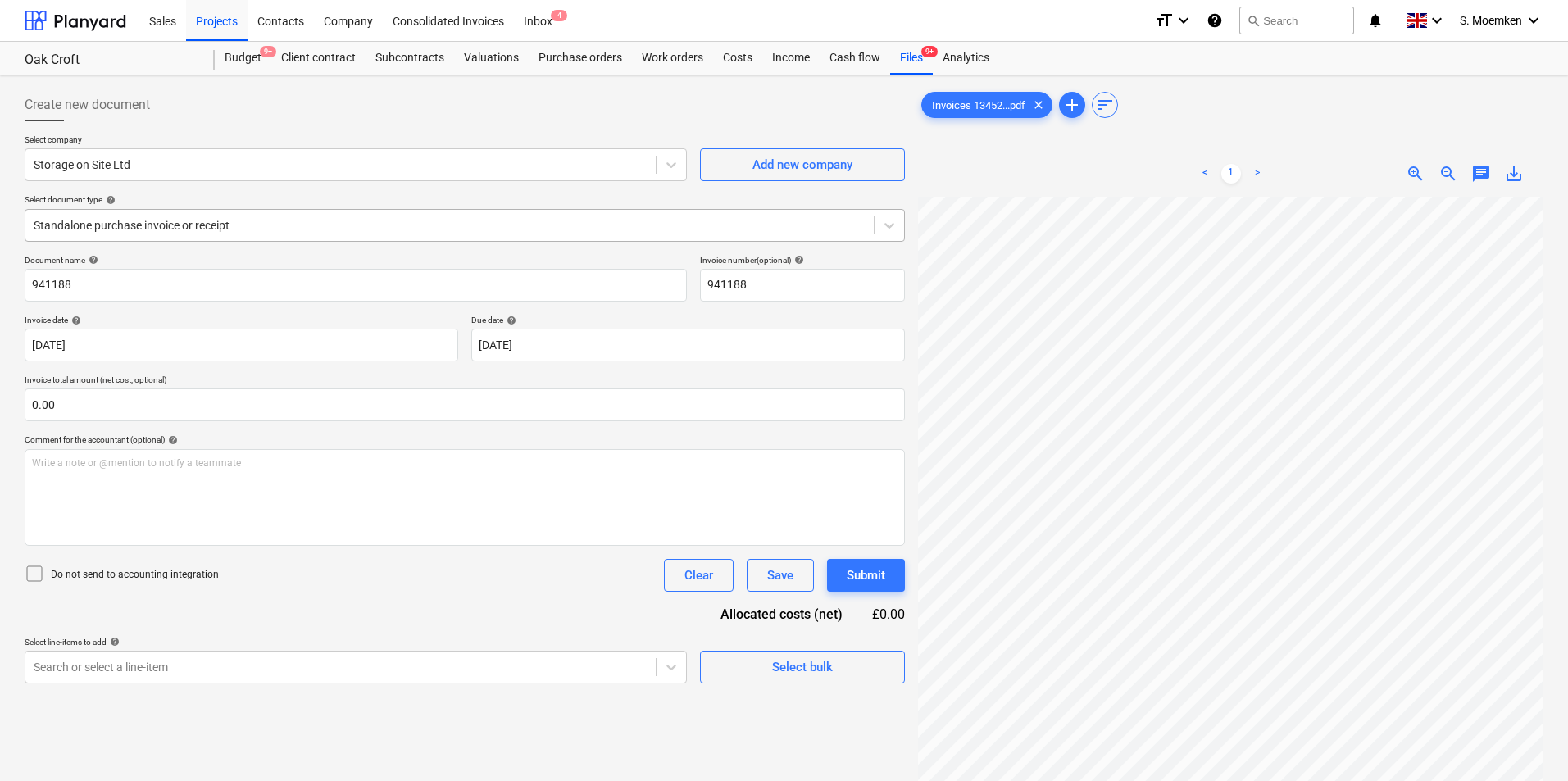
click at [213, 224] on div at bounding box center [450, 225] width 832 height 17
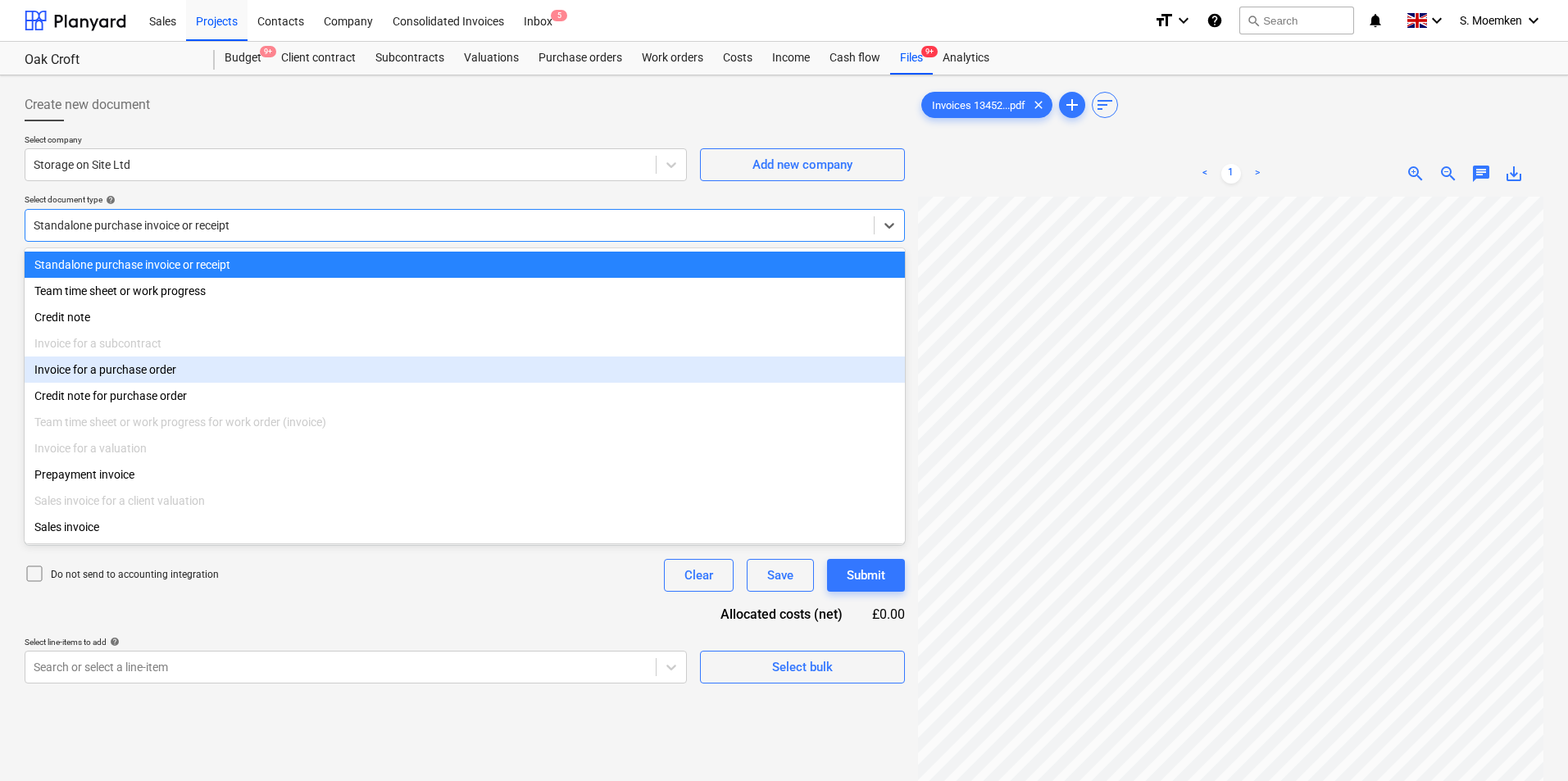
click at [128, 380] on div "Invoice for a purchase order" at bounding box center [464, 370] width 880 height 27
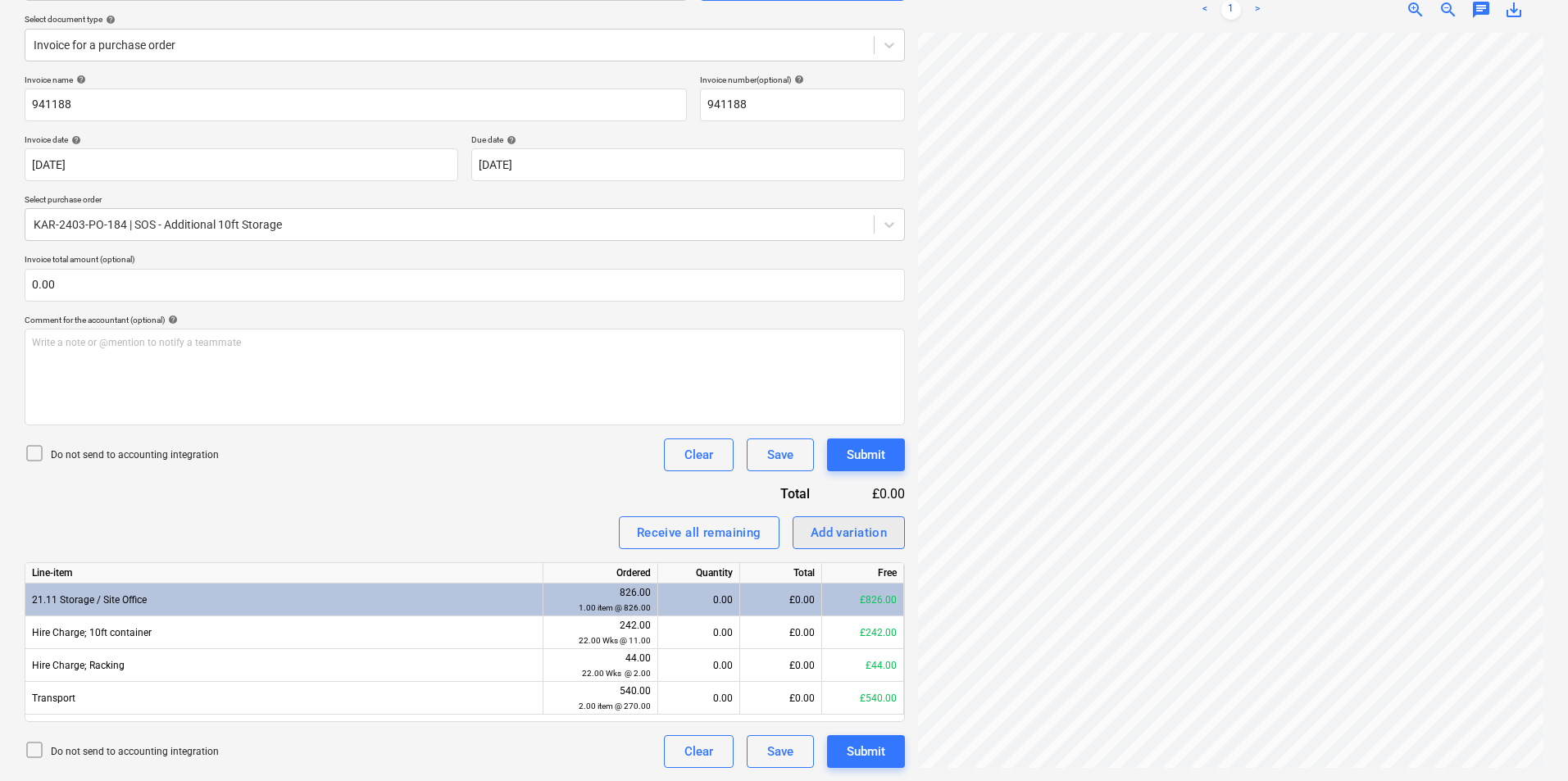
scroll to position [18, 118]
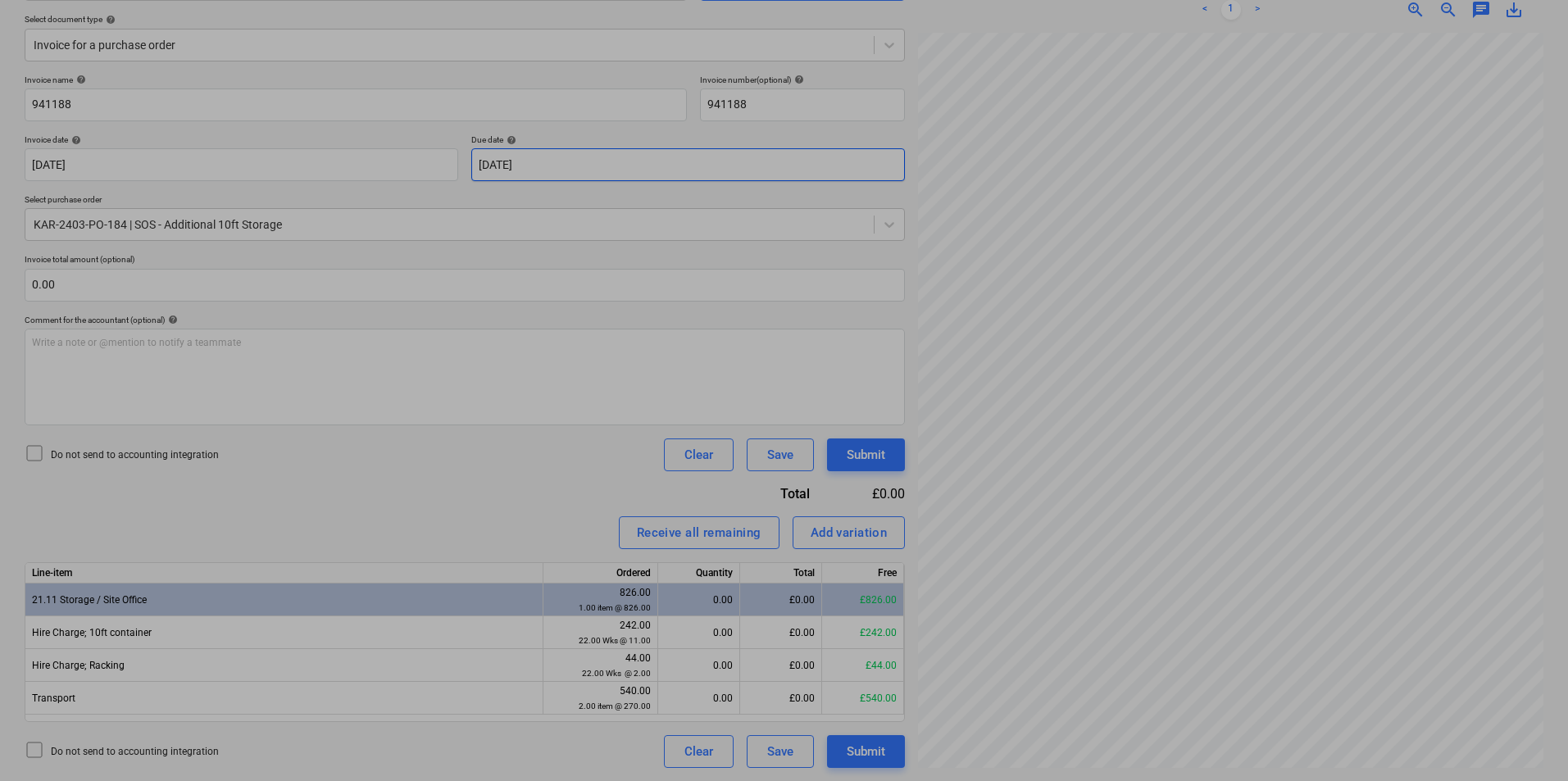
click at [650, 162] on body "Sales Projects Contacts Company Consolidated Invoices Inbox 5 format_size keybo…" at bounding box center [784, 210] width 1568 height 781
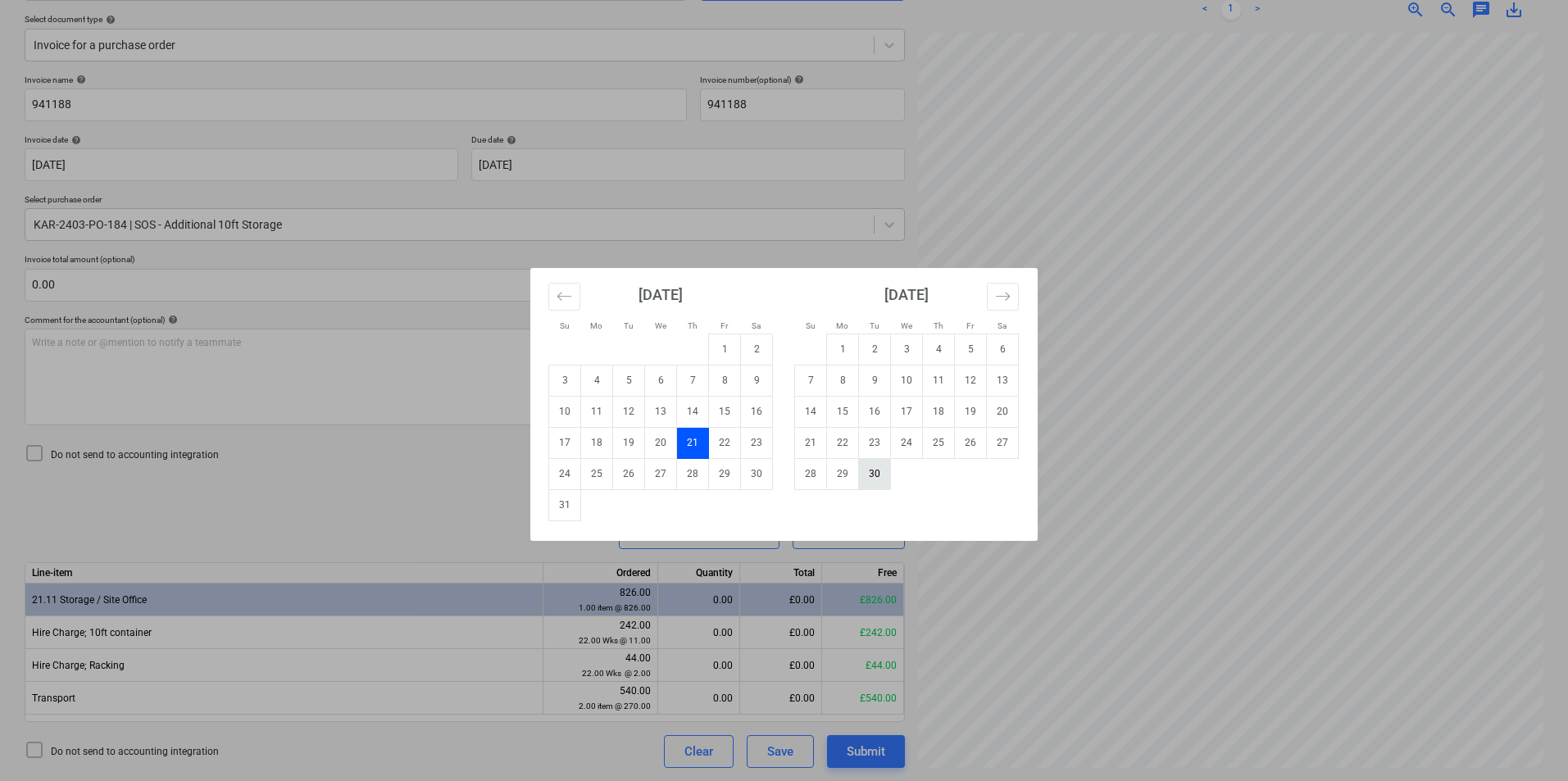
click at [875, 472] on td "30" at bounding box center [875, 474] width 32 height 31
type input "[DATE]"
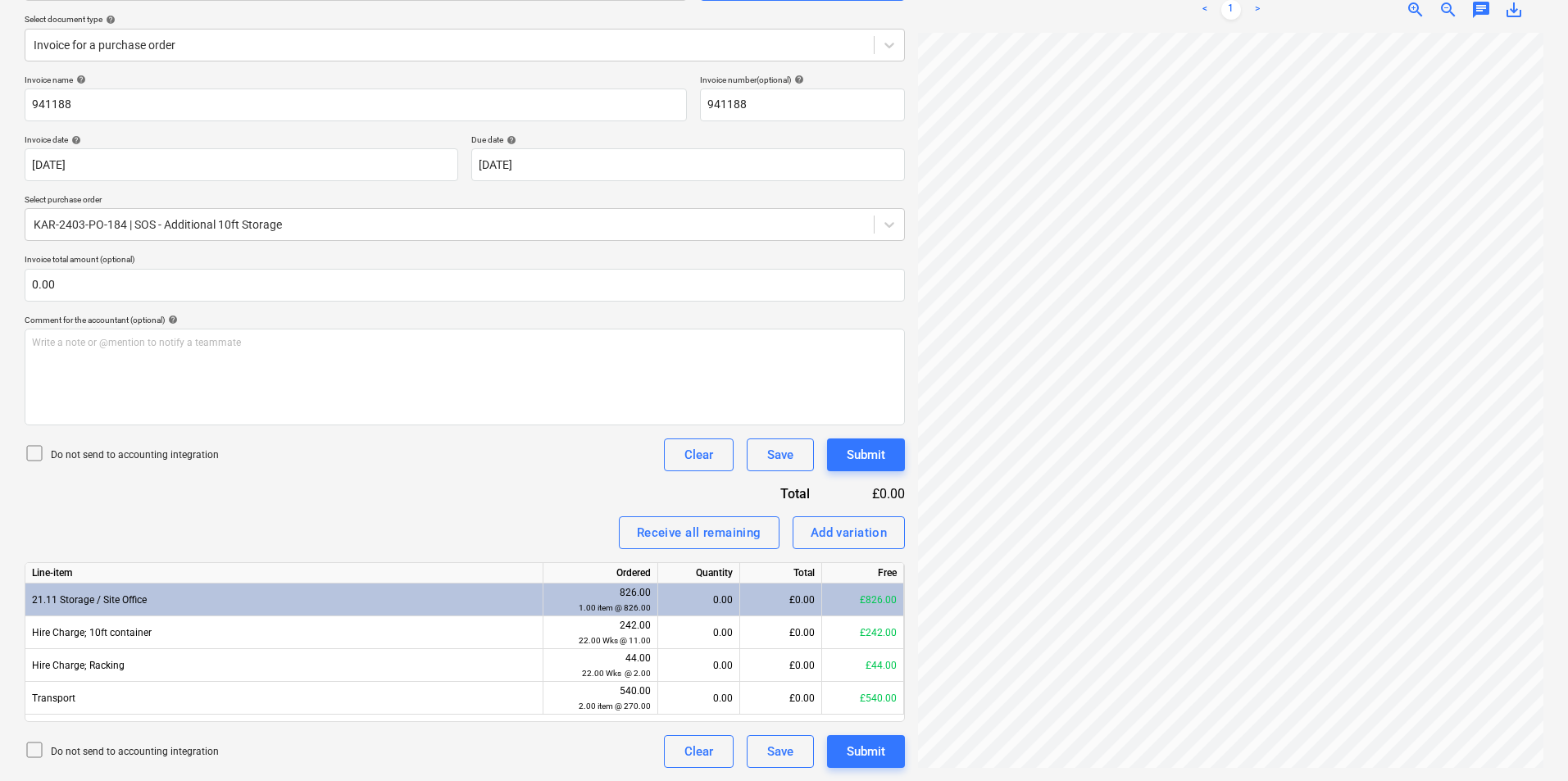
click at [39, 454] on icon at bounding box center [34, 453] width 19 height 19
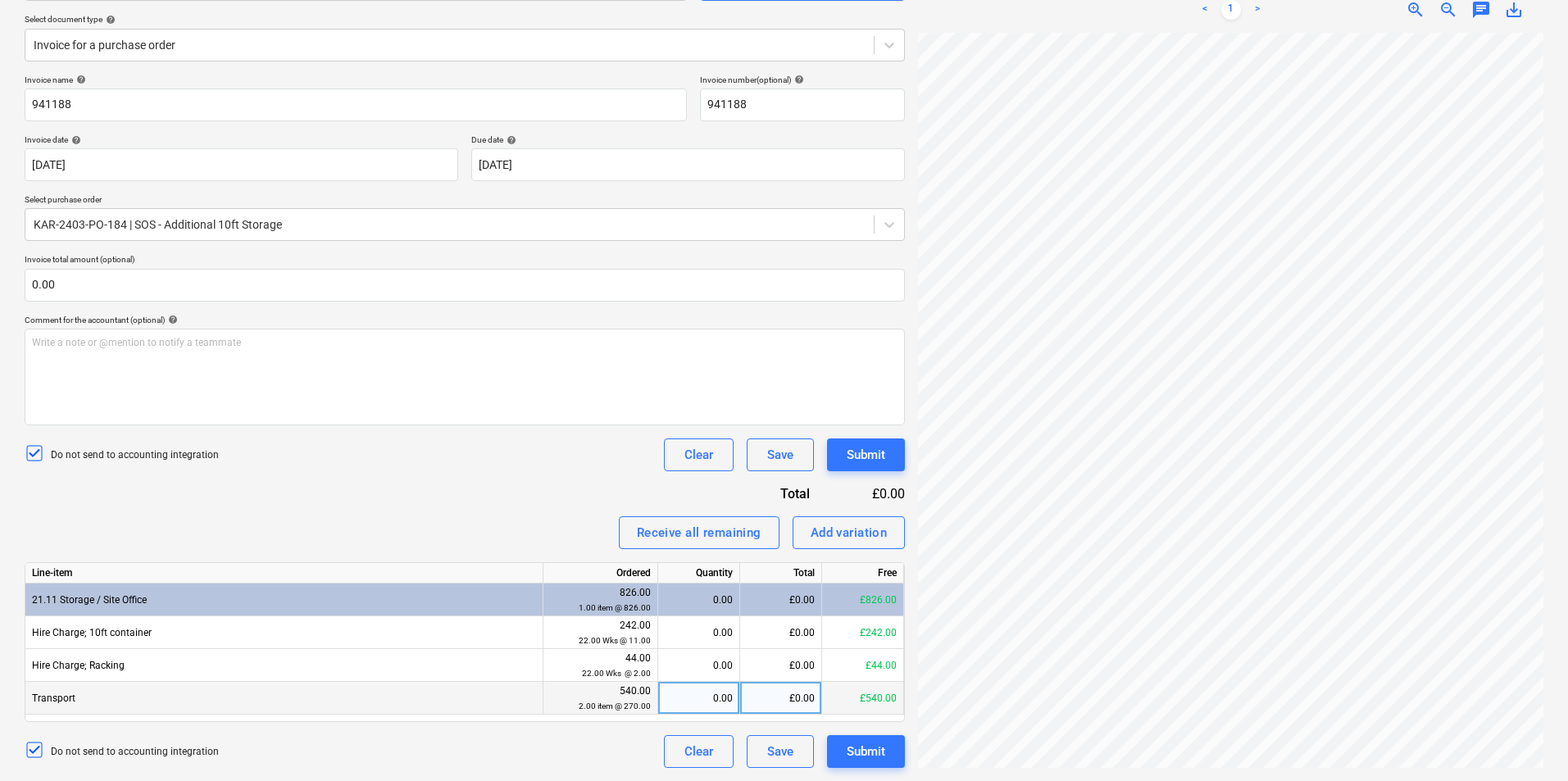
click at [690, 698] on div "0.00" at bounding box center [699, 698] width 68 height 33
type input "2"
click at [713, 697] on div "1.00" at bounding box center [699, 698] width 68 height 33
type input "2"
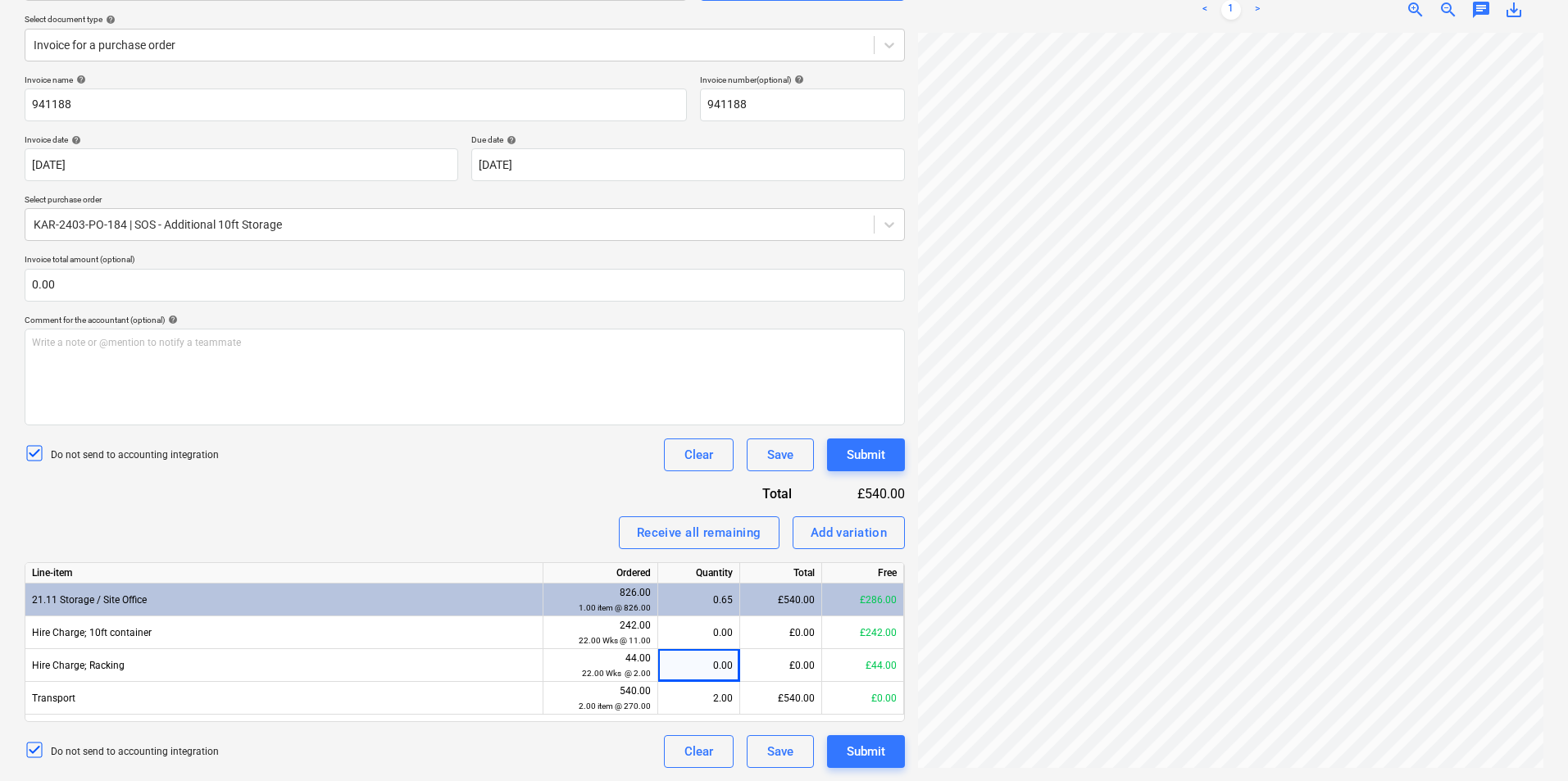
click at [695, 597] on div "0.65" at bounding box center [699, 601] width 68 height 33
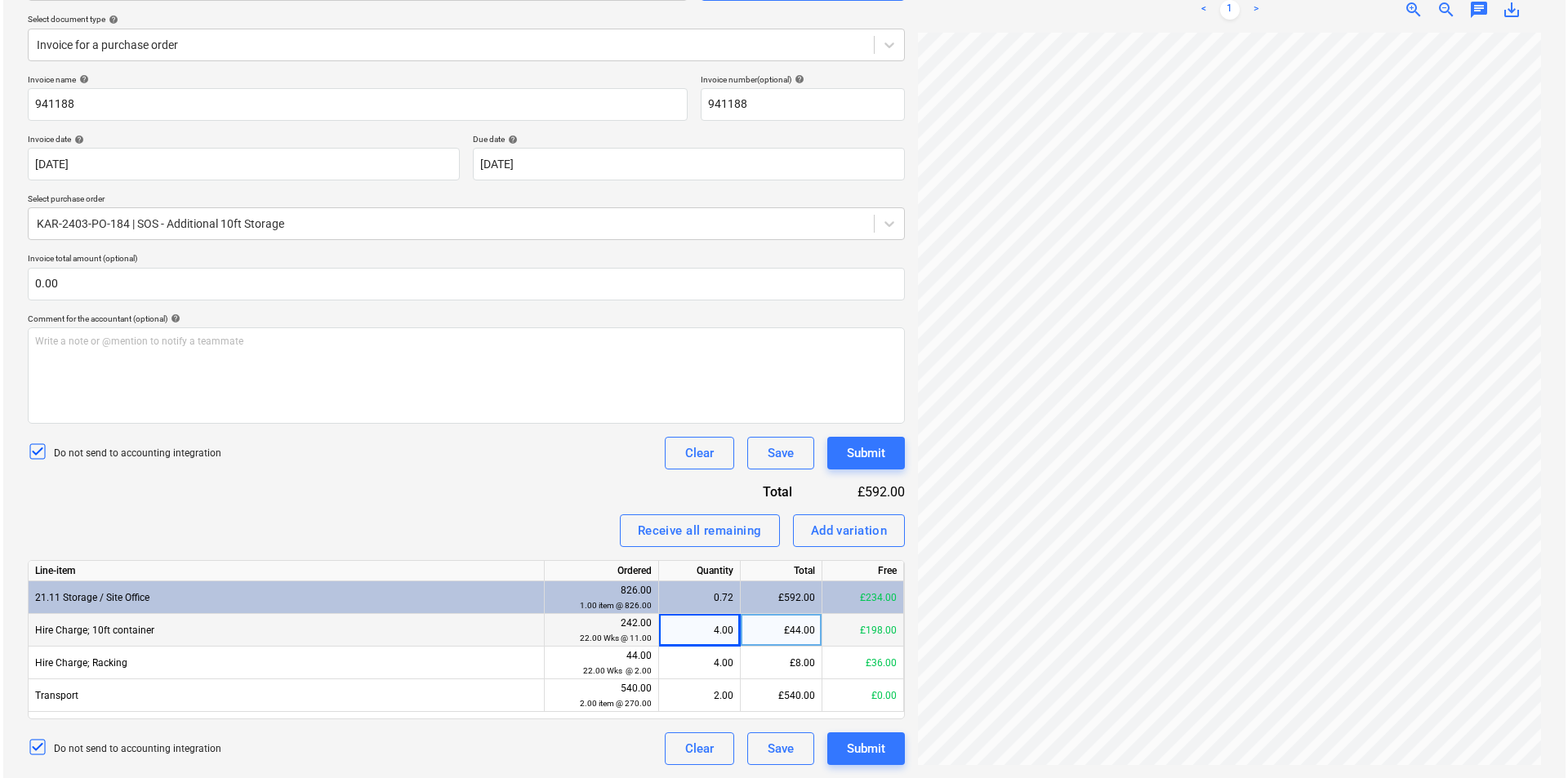
scroll to position [250, 107]
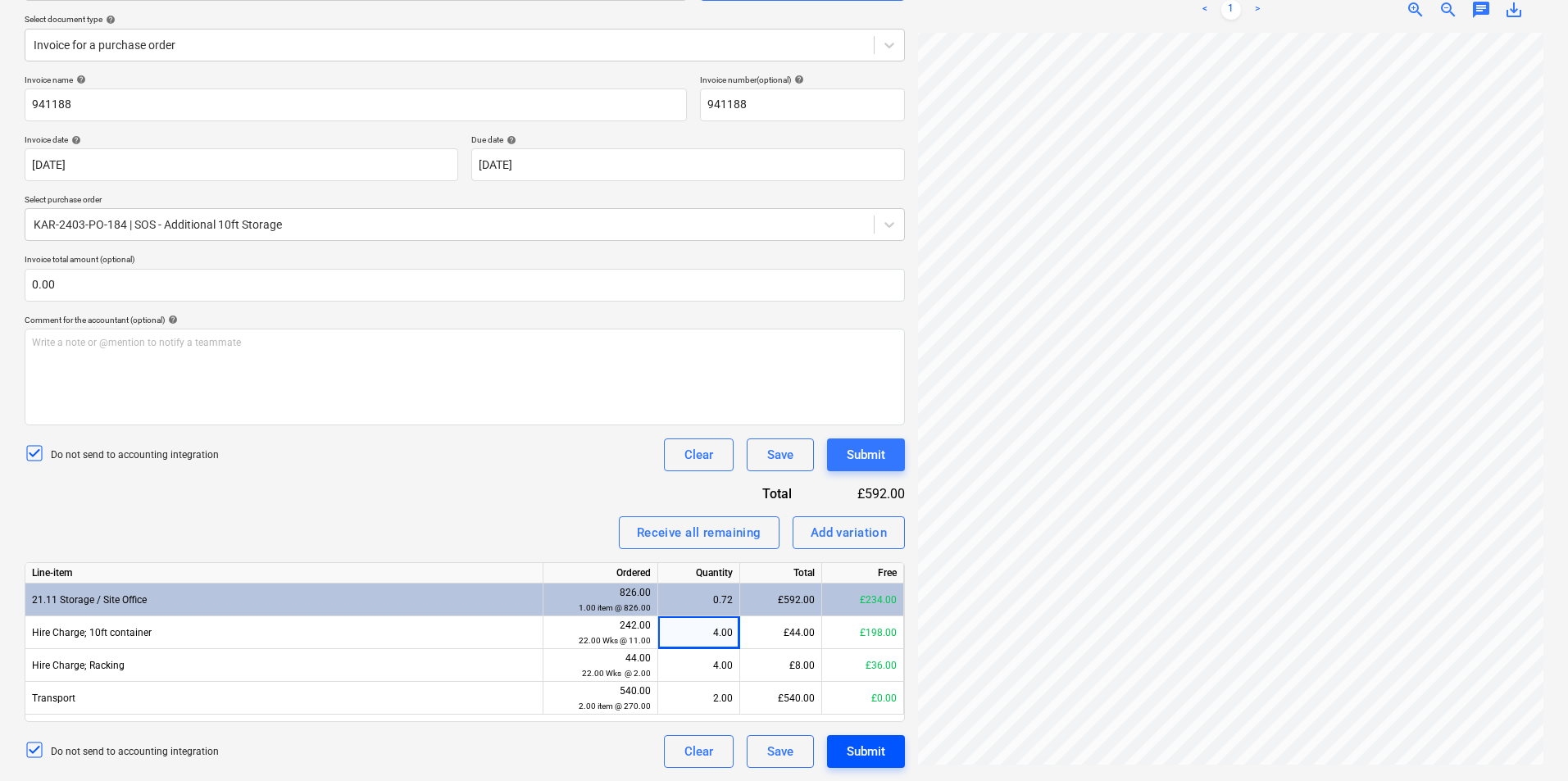
click at [883, 752] on div "Submit" at bounding box center [866, 752] width 39 height 21
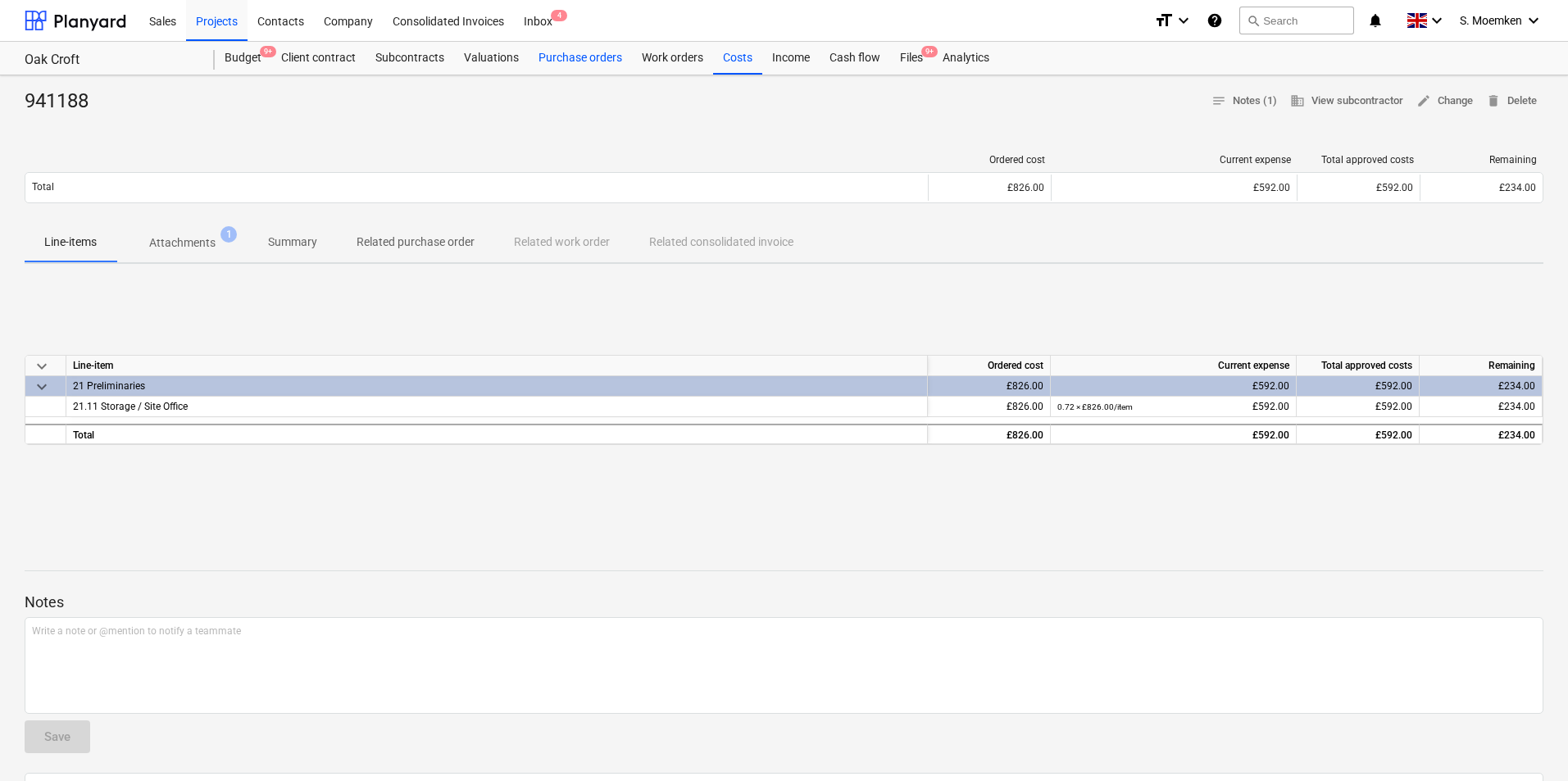
click at [573, 63] on div "Purchase orders" at bounding box center [580, 58] width 103 height 33
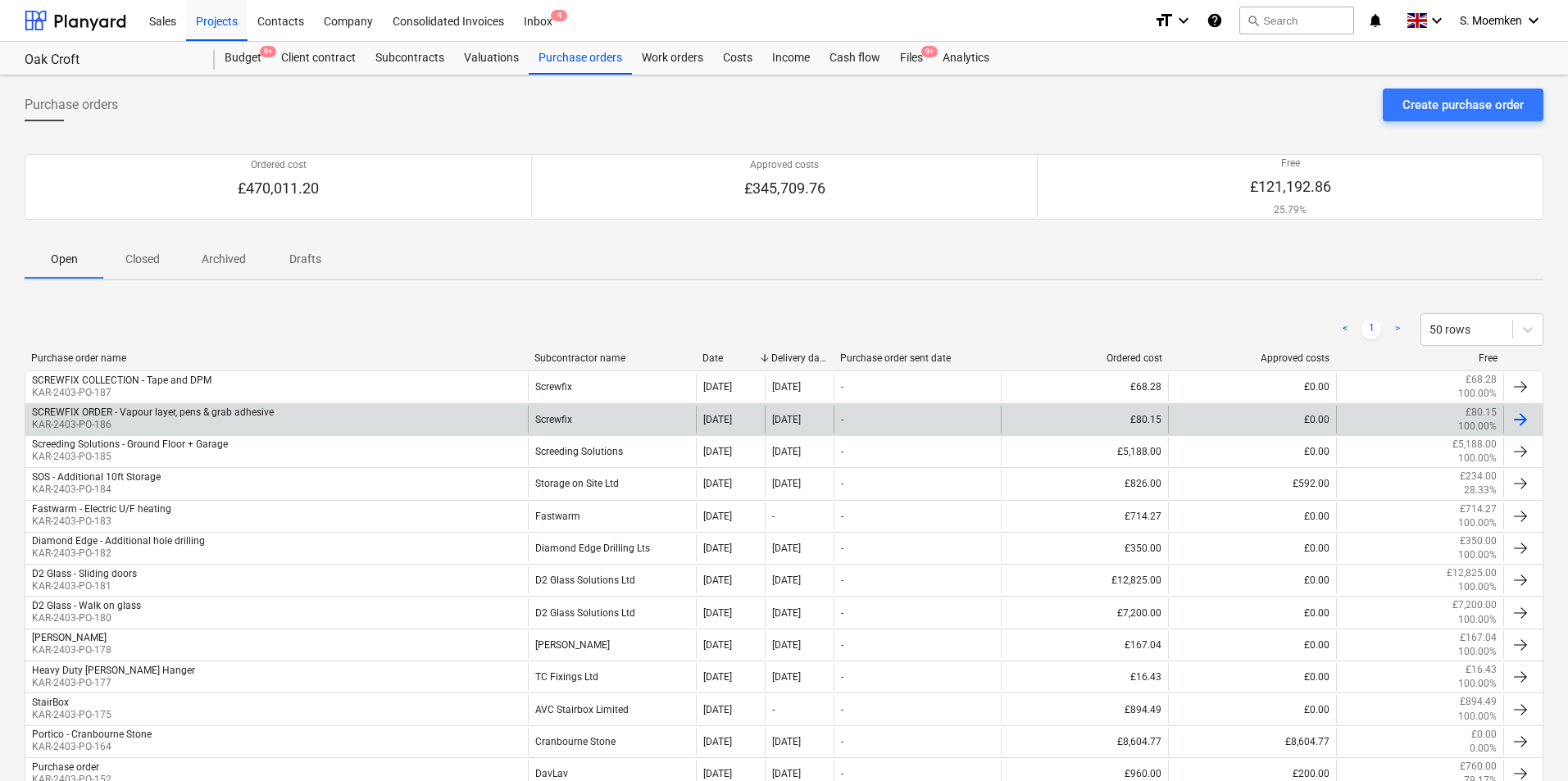
click at [133, 418] on div "SCREWFIX ORDER - Vapour layer, pens & grab adhesive" at bounding box center [153, 412] width 242 height 11
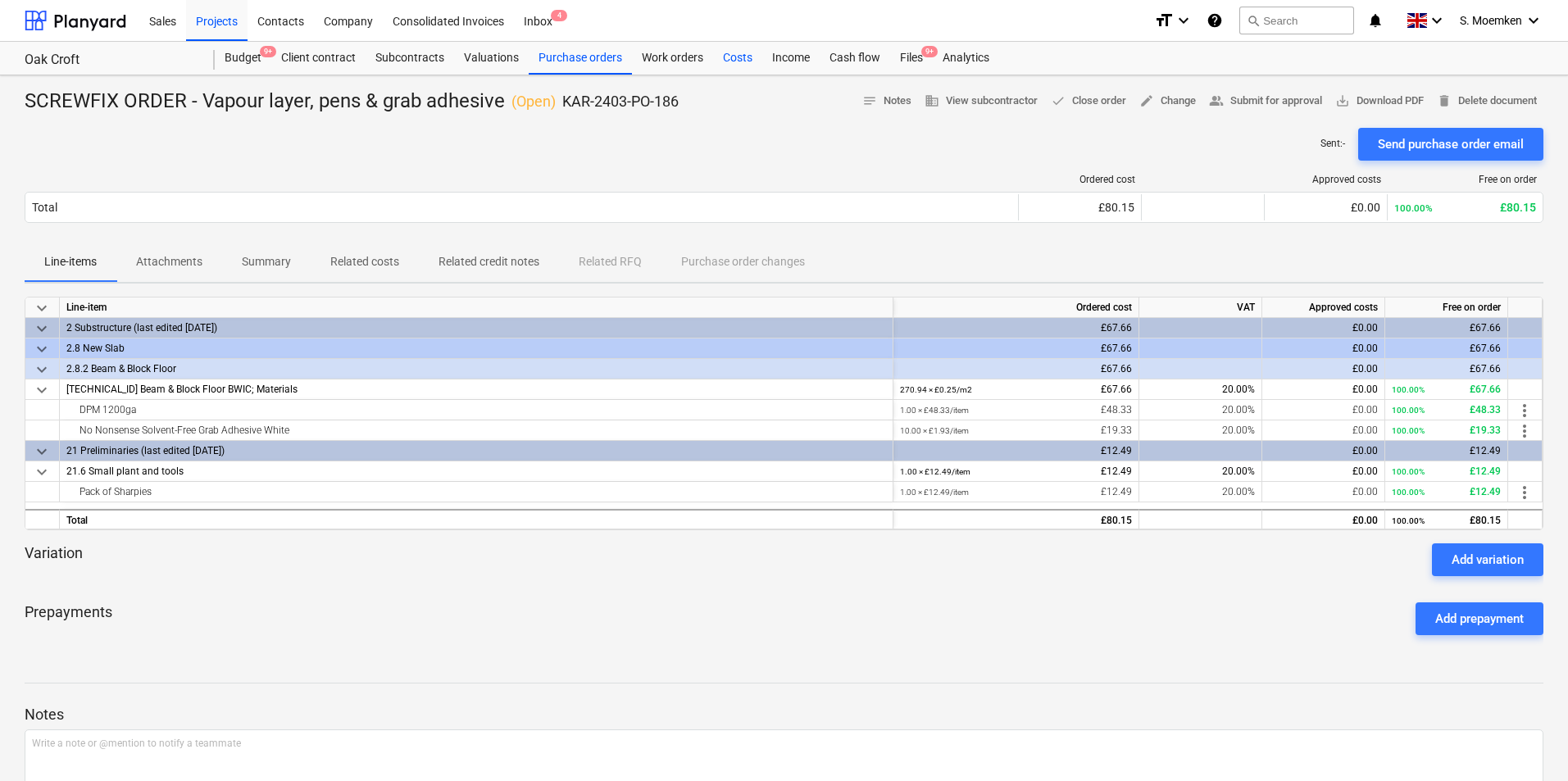
click at [742, 57] on div "Costs" at bounding box center [737, 58] width 49 height 33
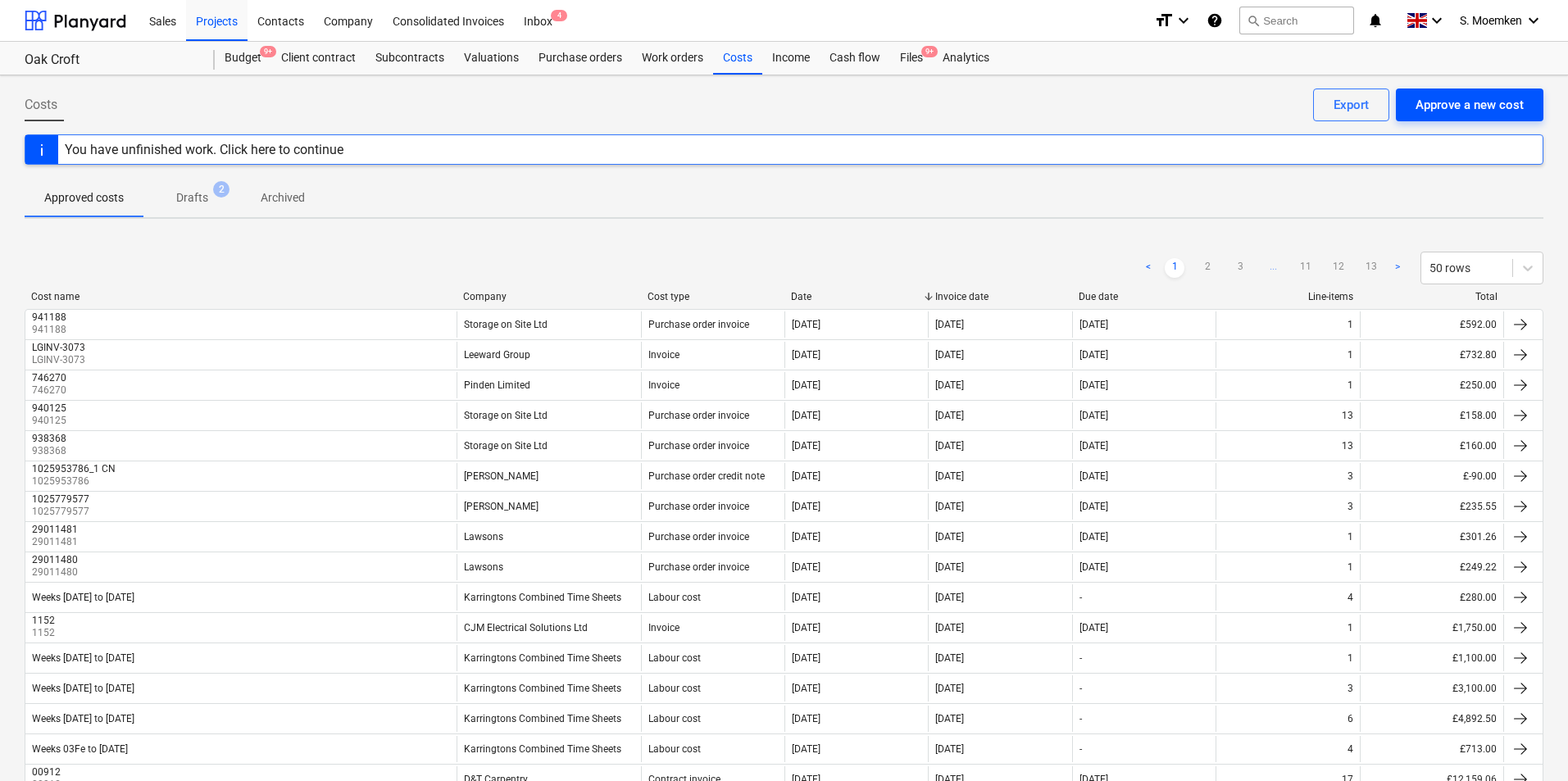
click at [1453, 107] on div "Approve a new cost" at bounding box center [1470, 104] width 109 height 21
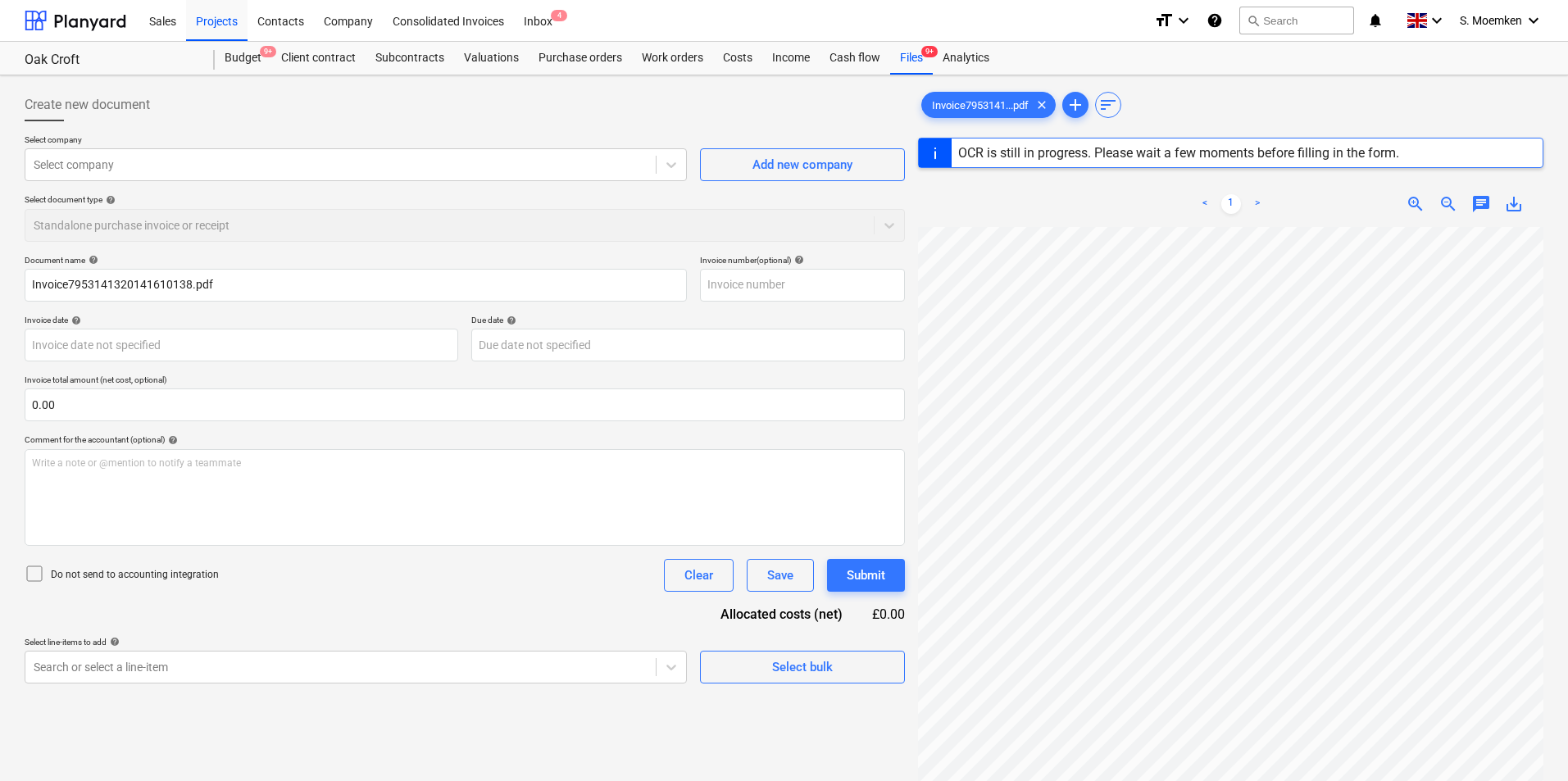
type input "A22756686198"
type input "[DATE]"
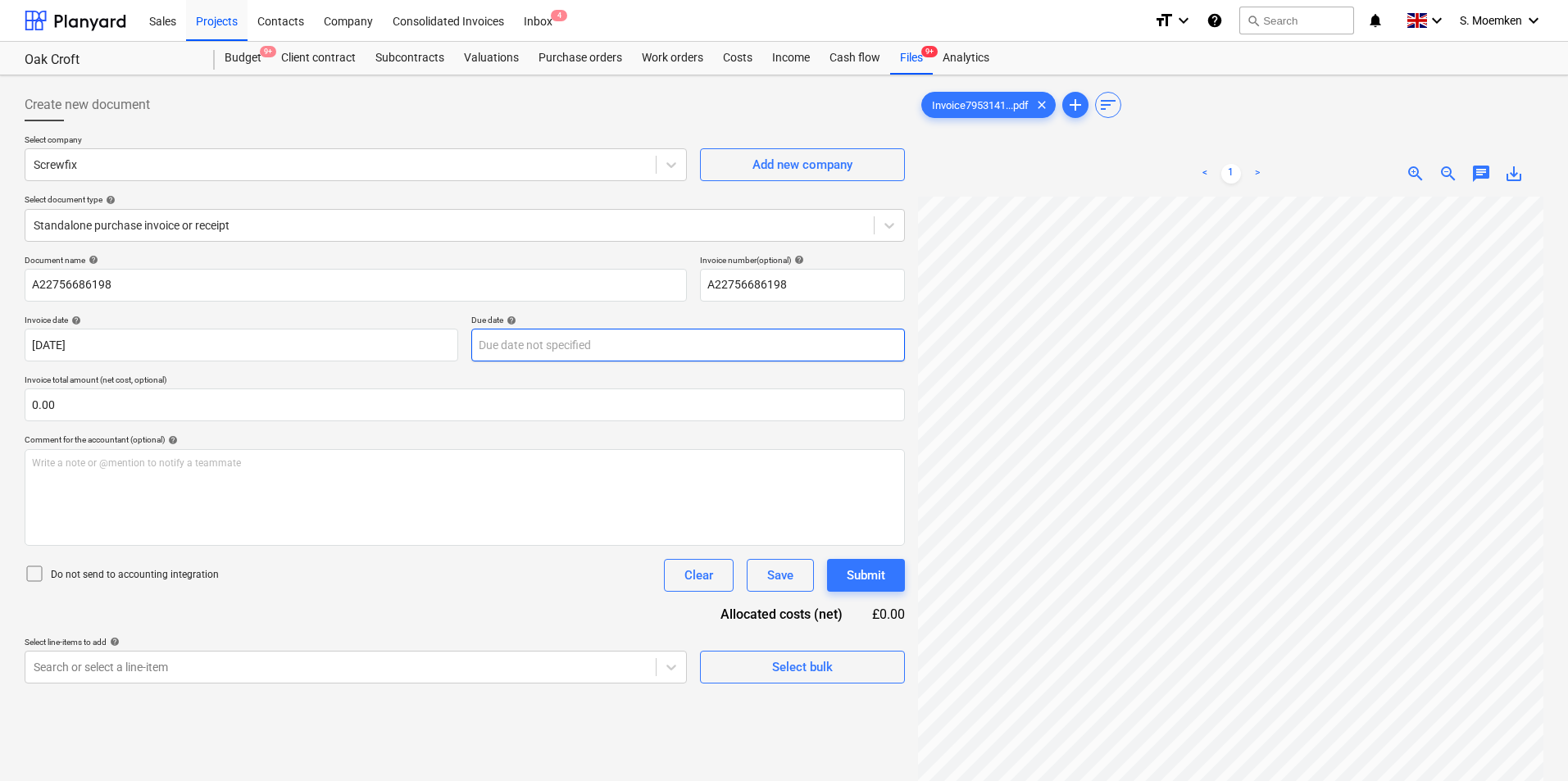
scroll to position [4, 116]
click at [559, 345] on body "Sales Projects Contacts Company Consolidated Invoices Inbox 4 format_size keybo…" at bounding box center [784, 390] width 1568 height 781
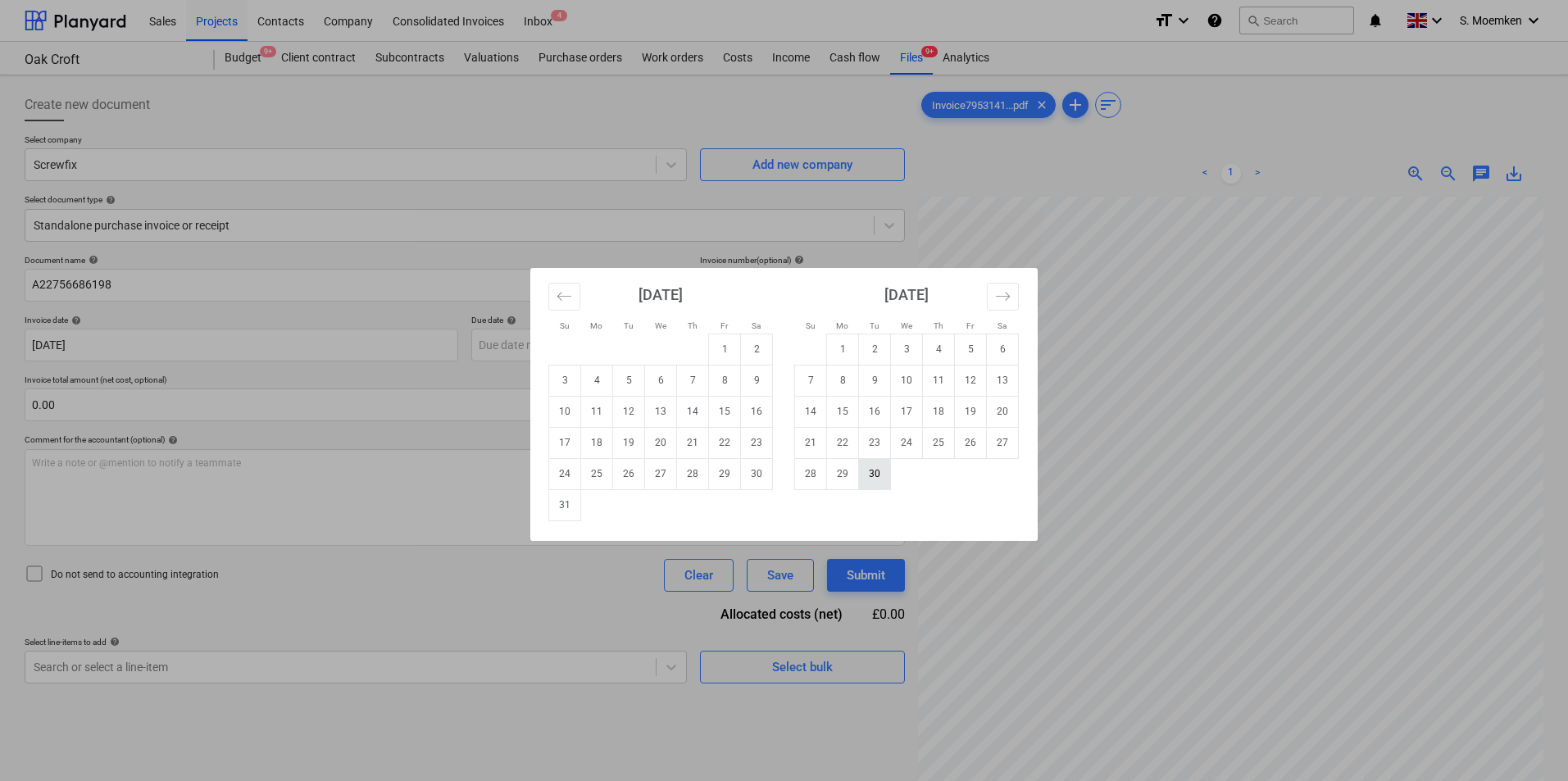
click at [864, 475] on td "30" at bounding box center [875, 474] width 32 height 31
type input "[DATE]"
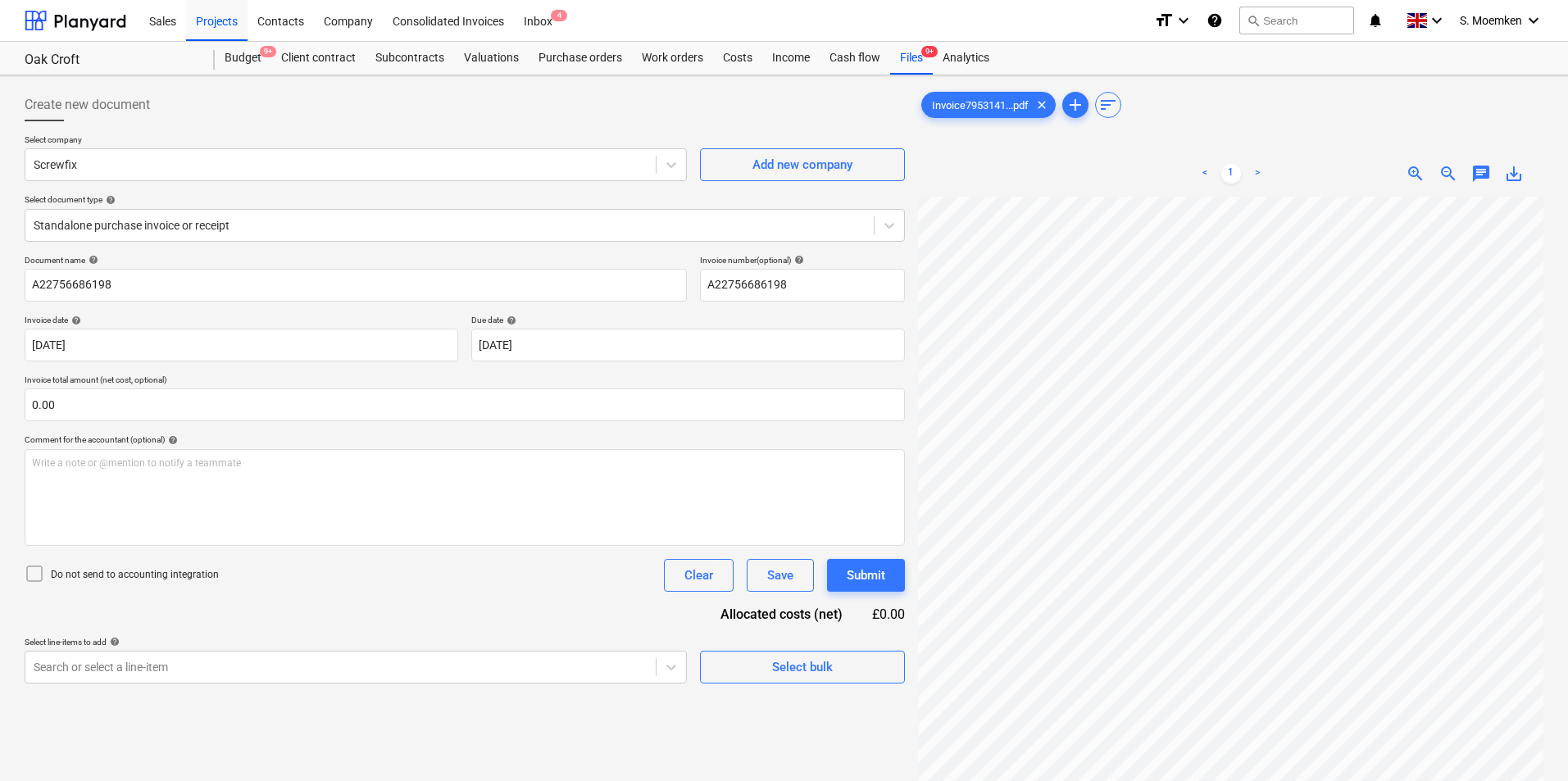
click at [32, 576] on icon at bounding box center [34, 573] width 19 height 19
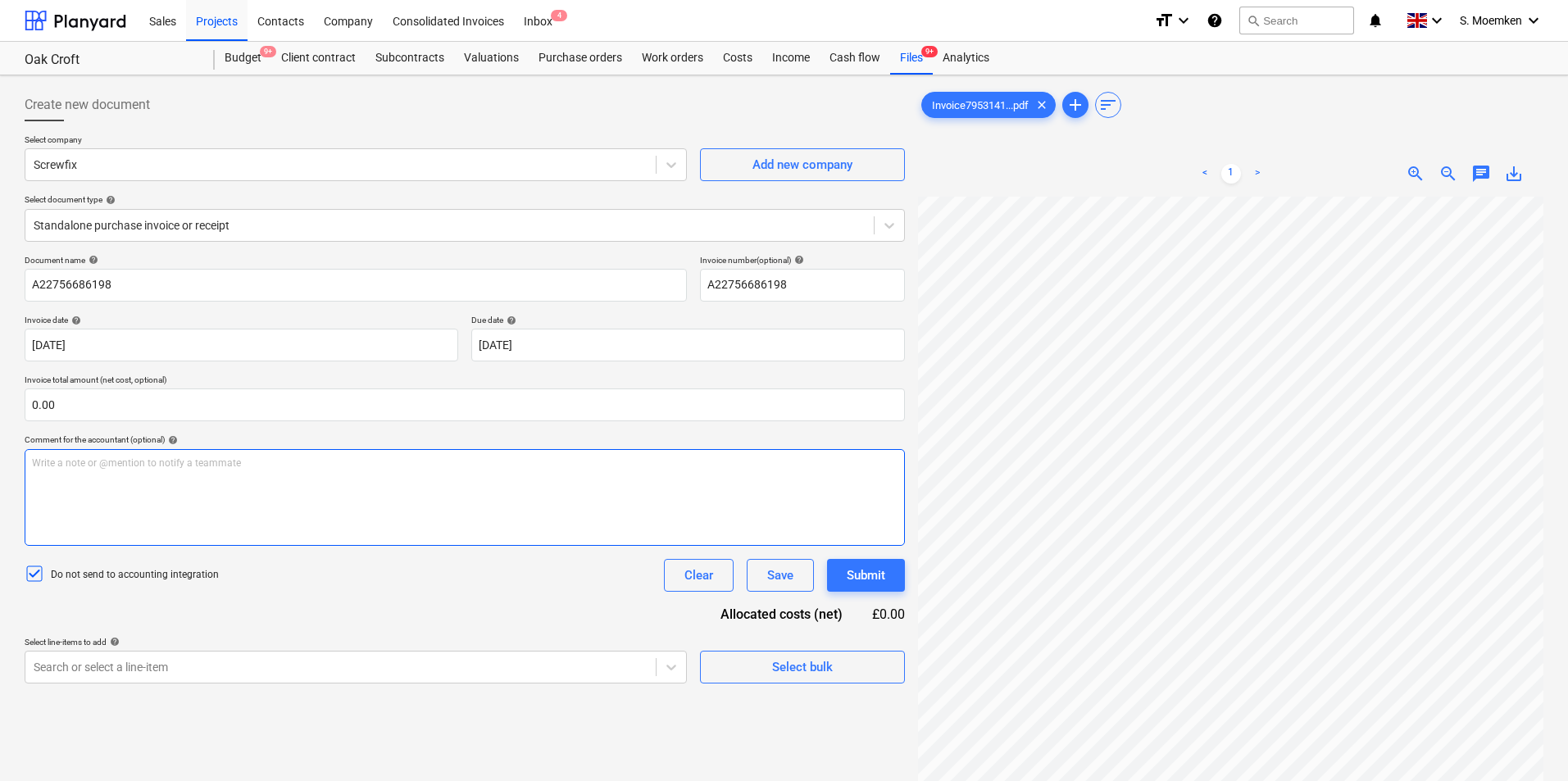
scroll to position [64, 24]
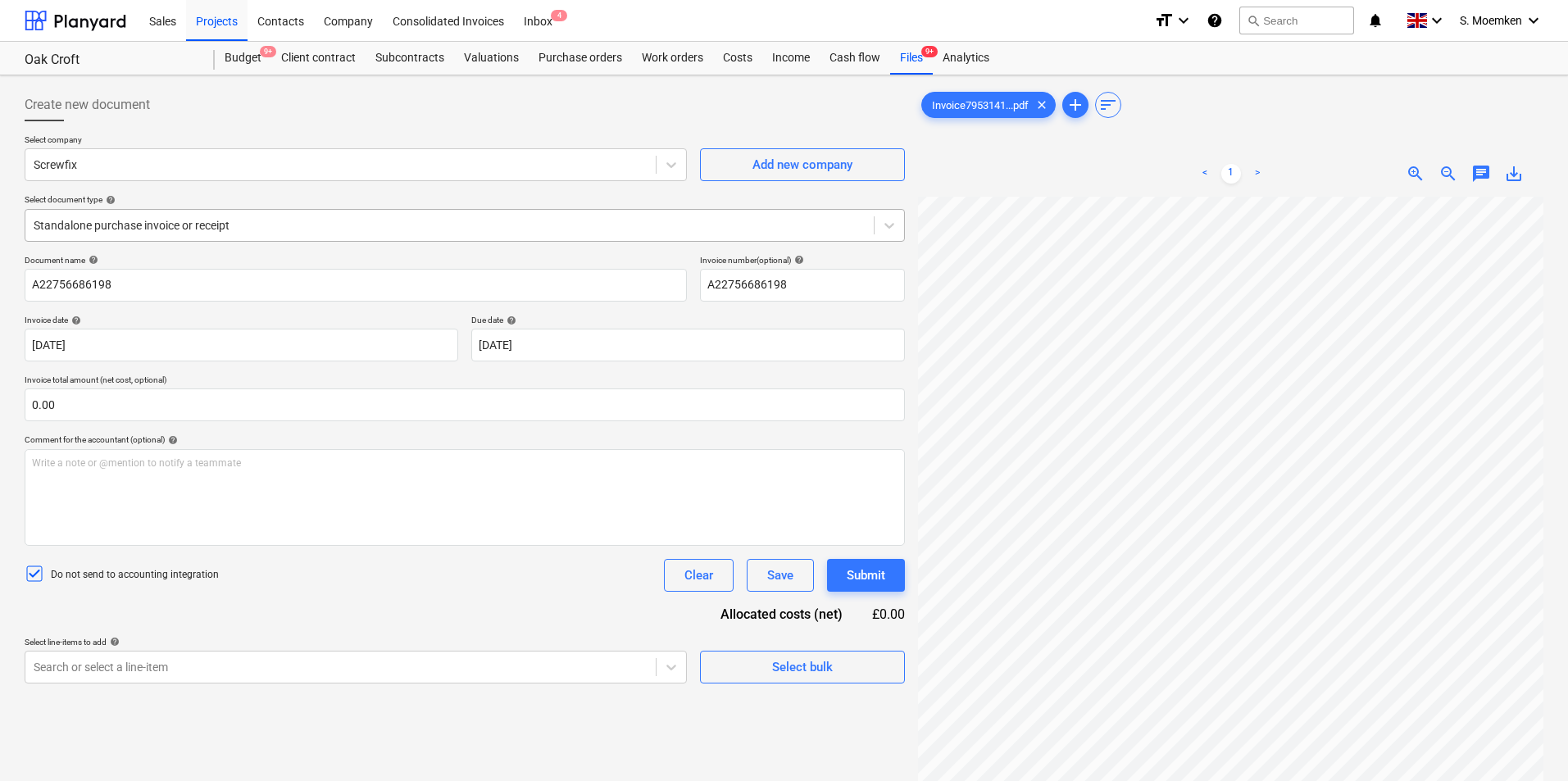
click at [307, 224] on div at bounding box center [450, 225] width 832 height 17
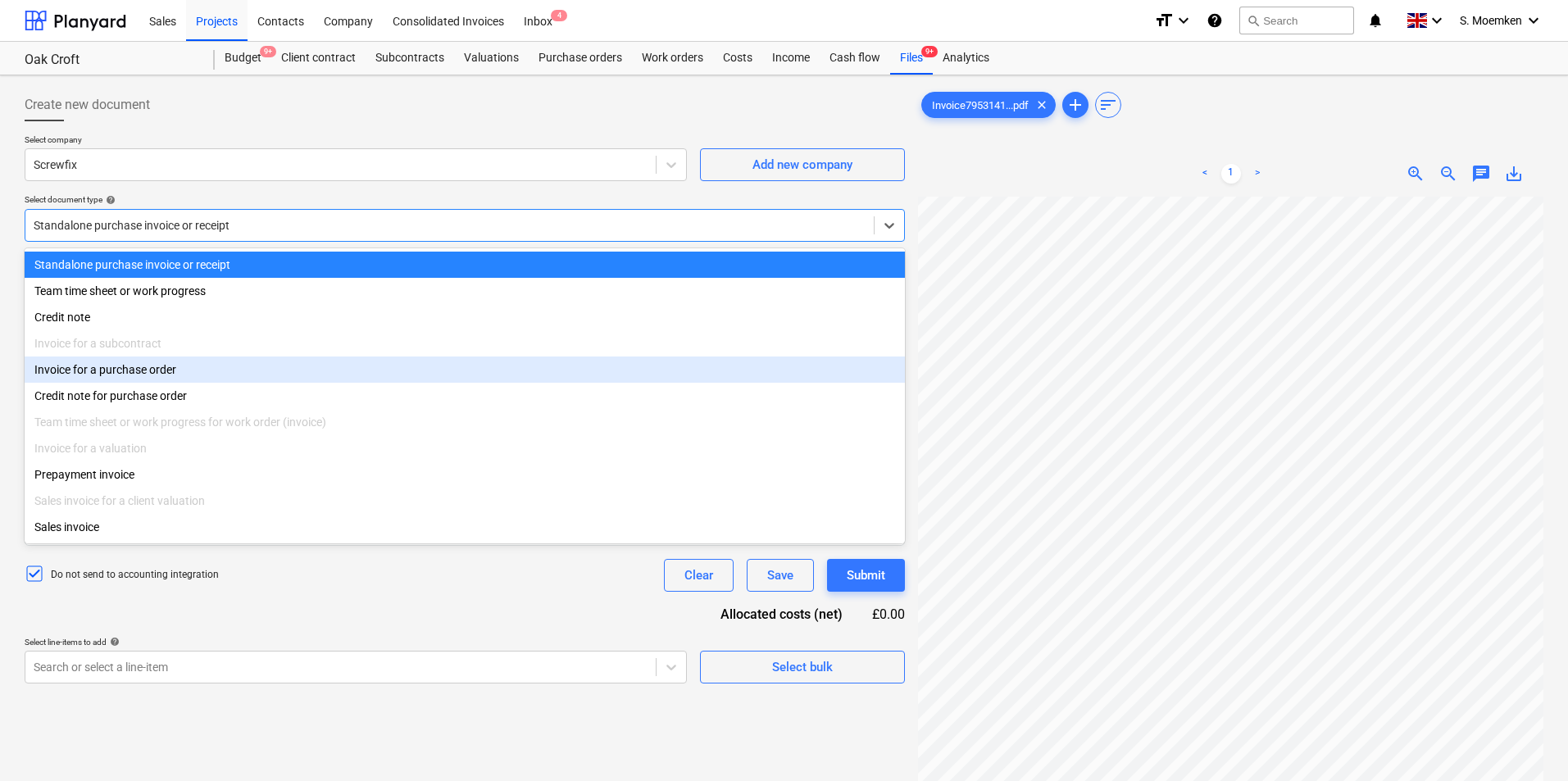
click at [143, 381] on div "Invoice for a purchase order" at bounding box center [464, 370] width 880 height 27
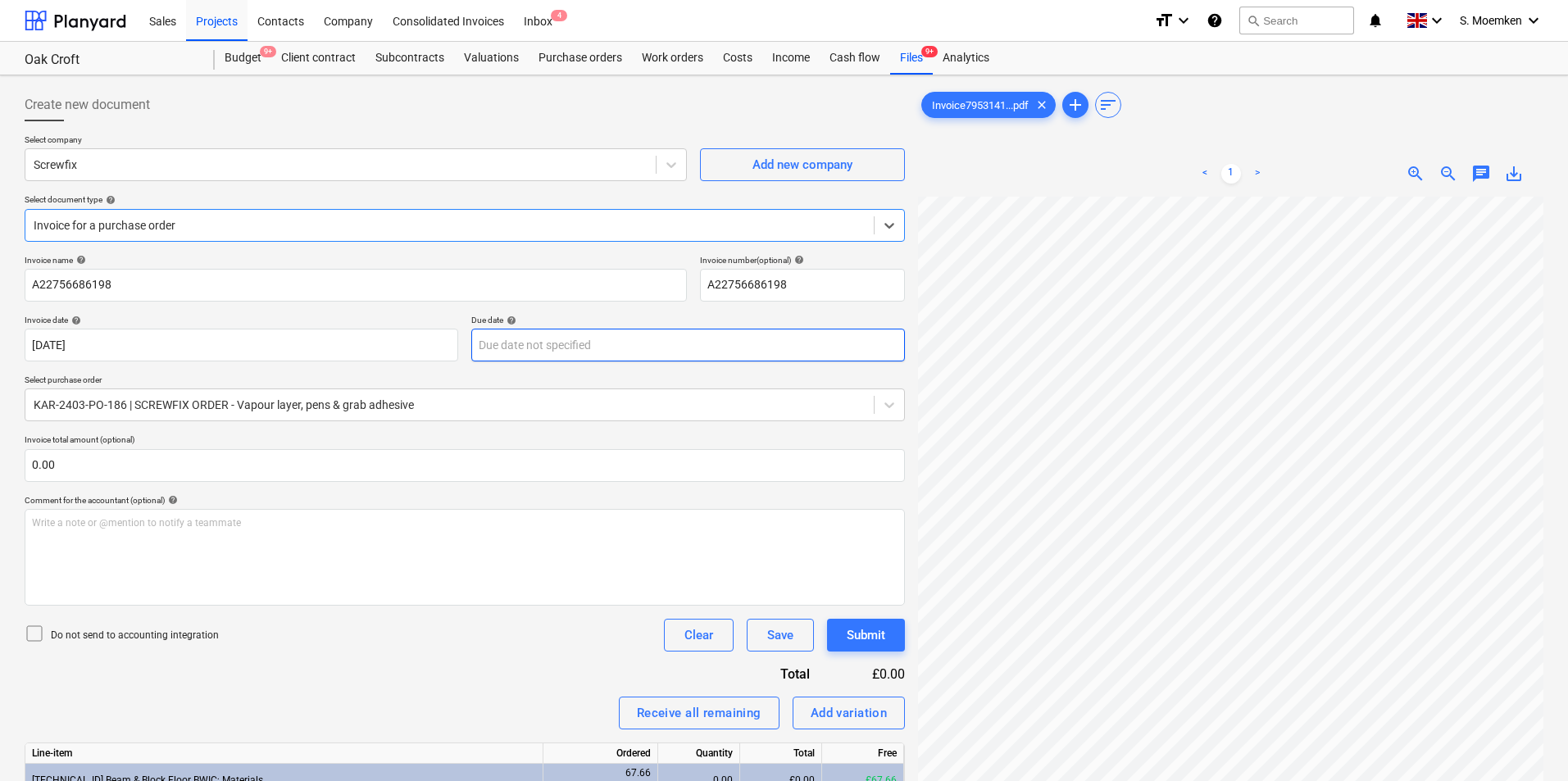
click at [543, 350] on body "Sales Projects Contacts Company Consolidated Invoices Inbox 4 format_size keybo…" at bounding box center [784, 390] width 1568 height 781
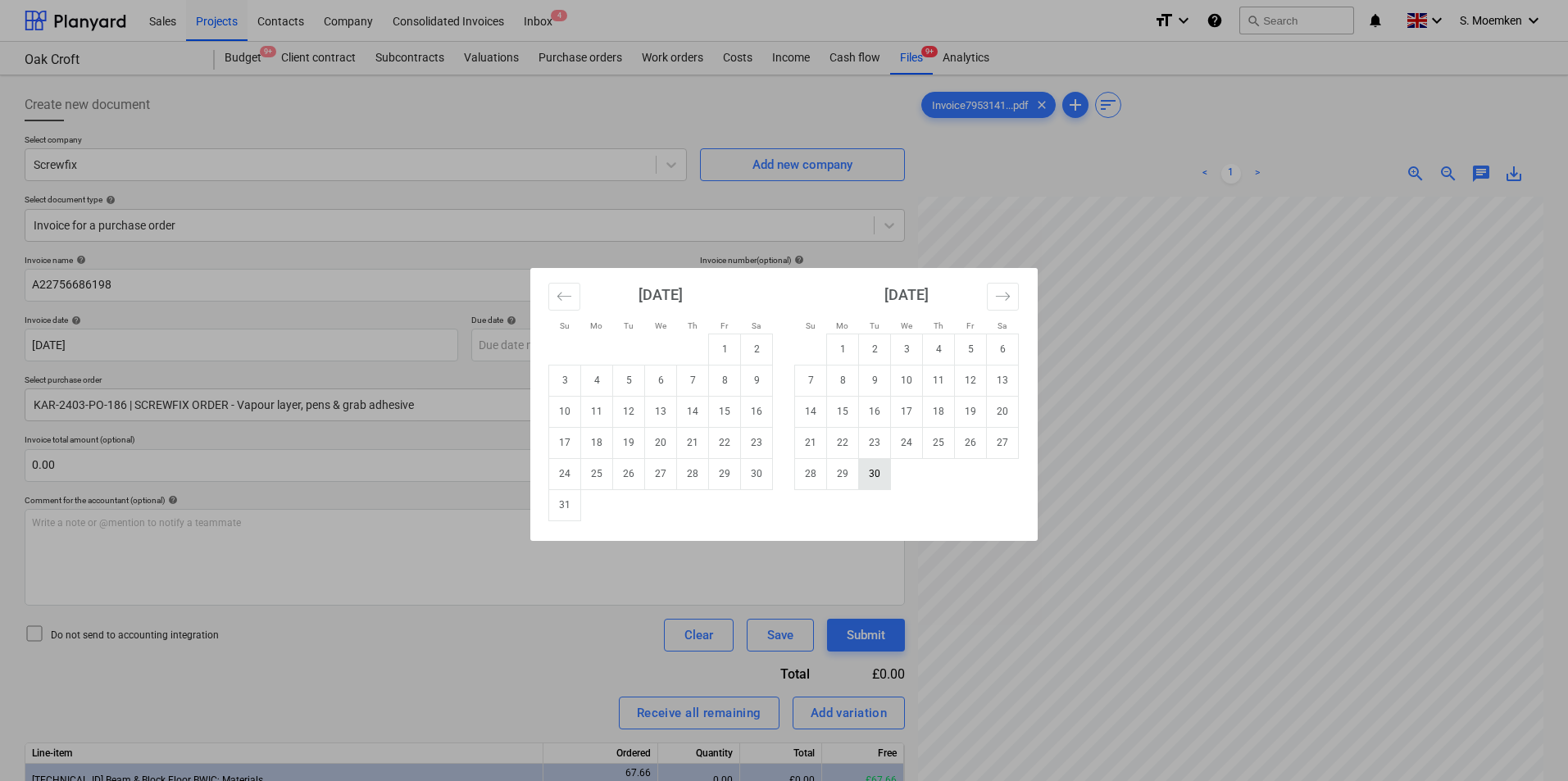
click at [872, 478] on td "30" at bounding box center [875, 474] width 32 height 31
type input "[DATE]"
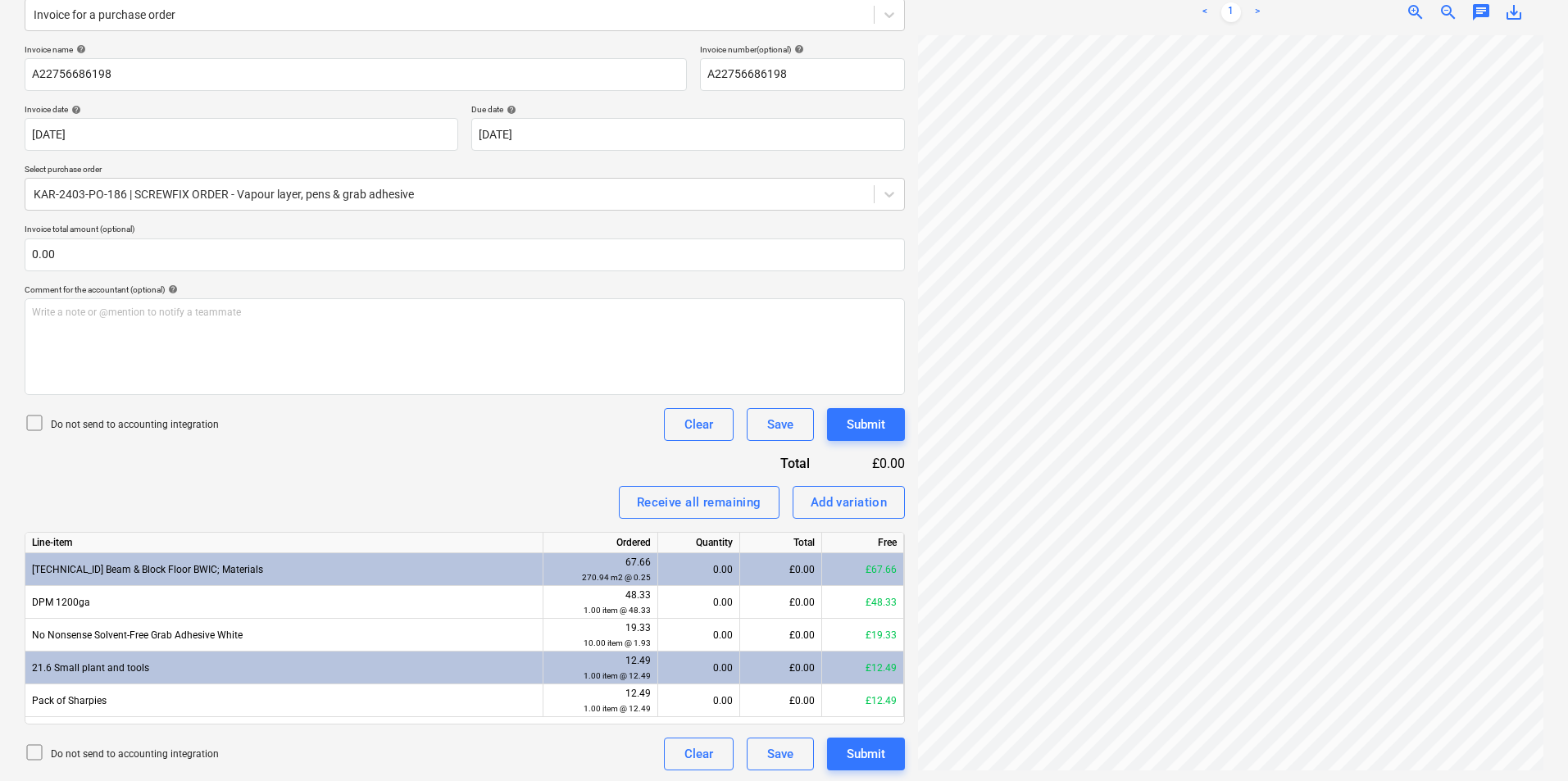
scroll to position [213, 0]
click at [35, 422] on icon at bounding box center [34, 419] width 19 height 19
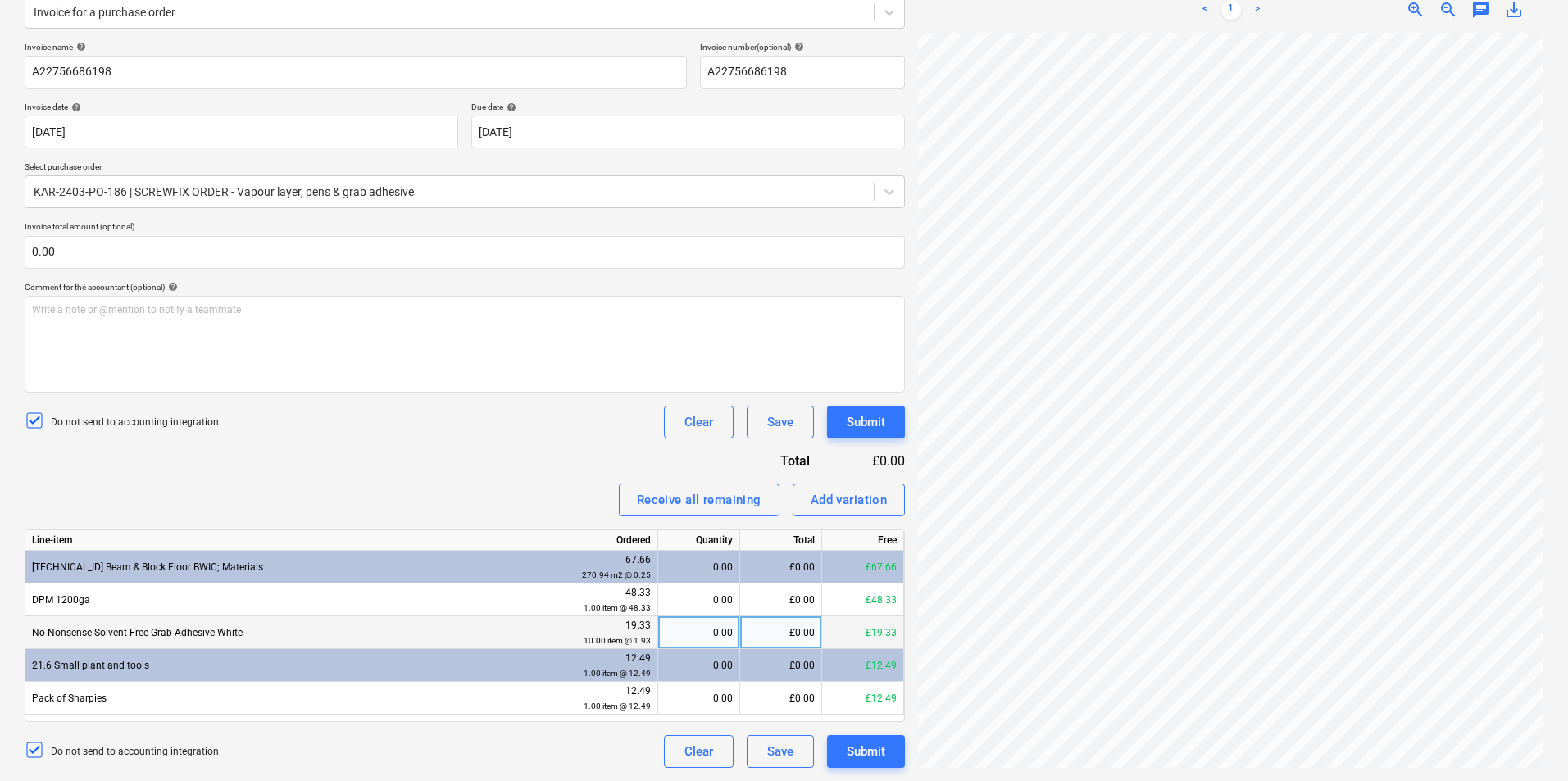
click at [701, 629] on div "0.00" at bounding box center [699, 633] width 68 height 33
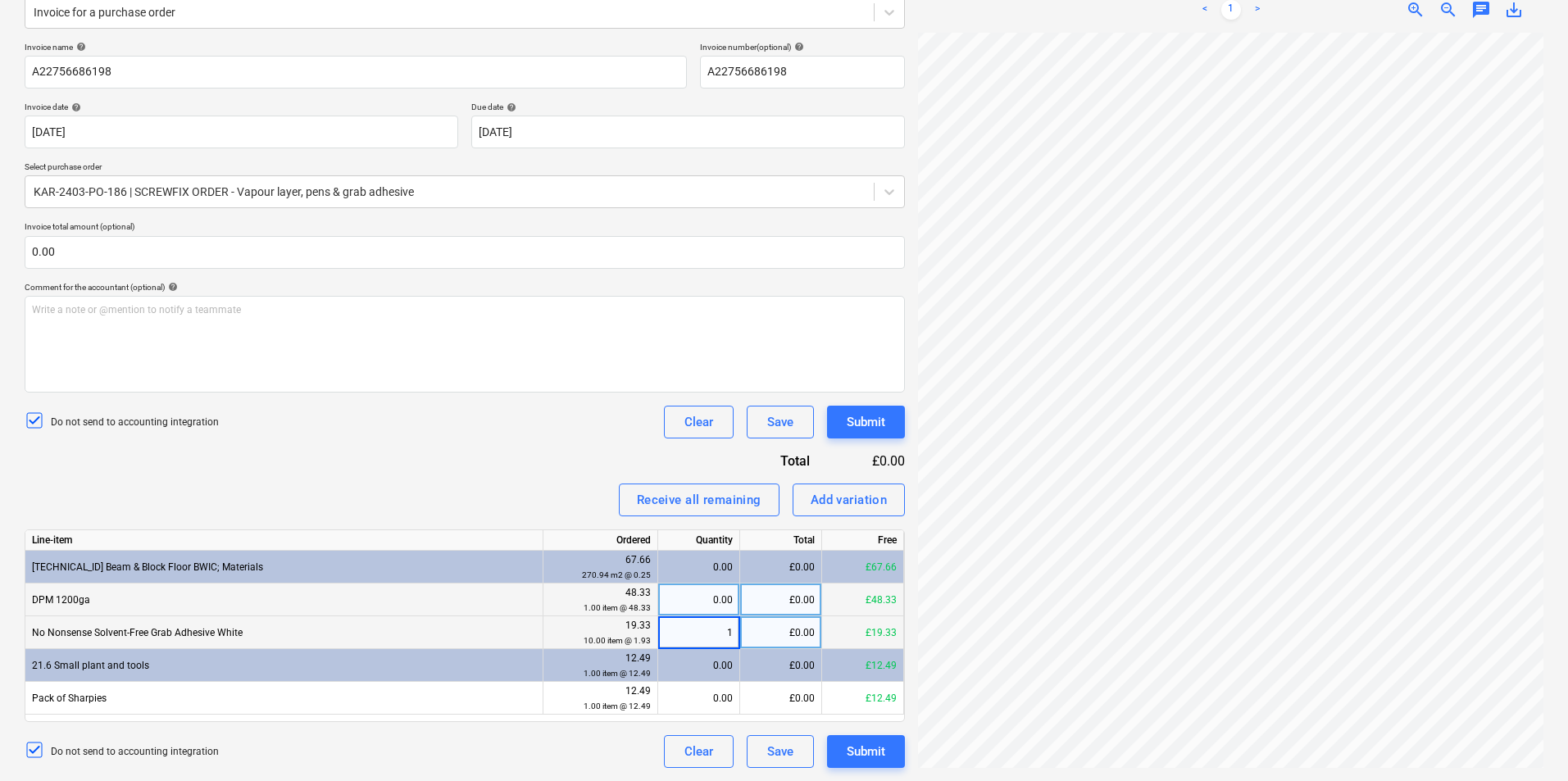
type input "10"
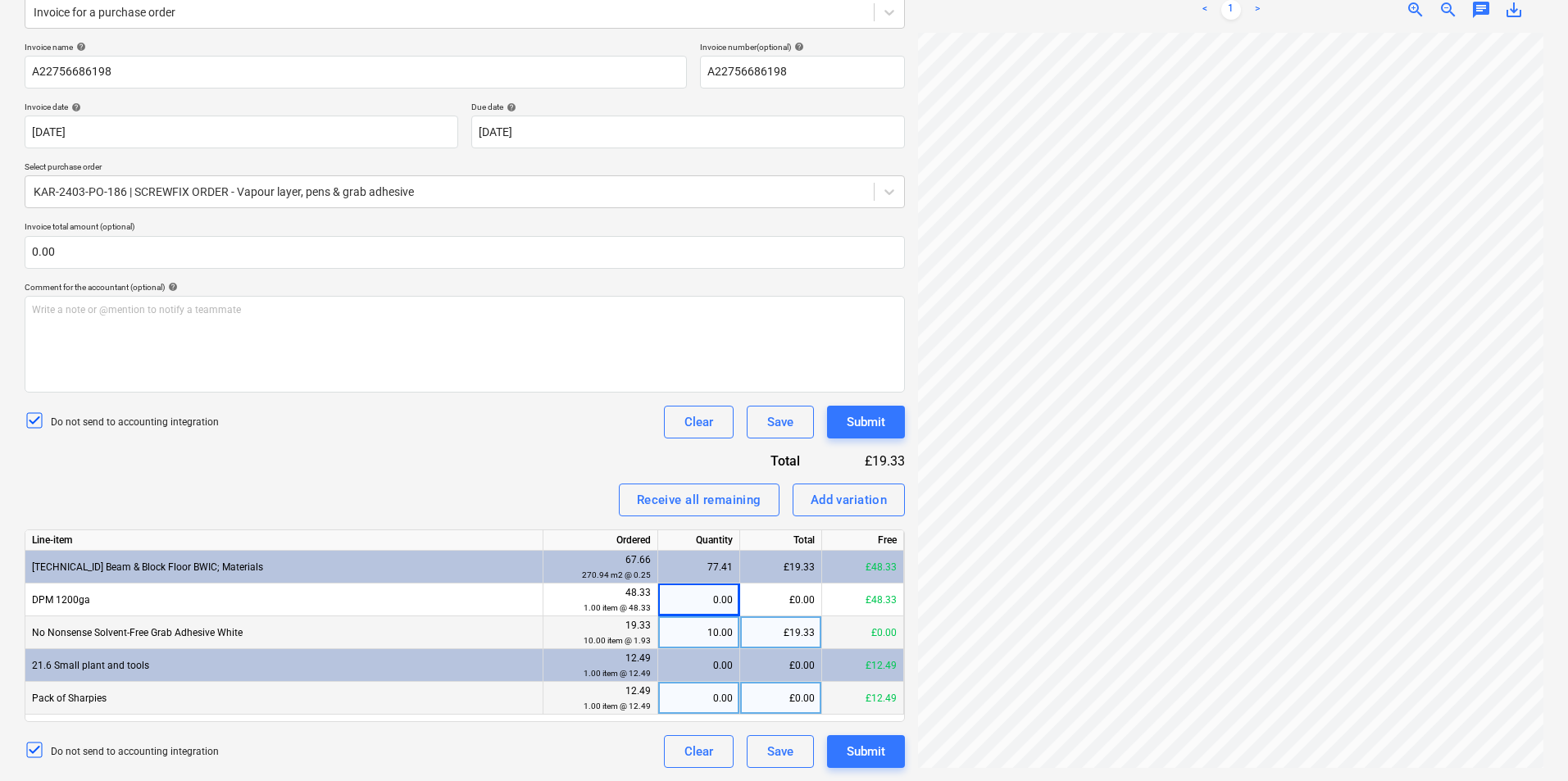
click at [690, 686] on div "0.00" at bounding box center [699, 698] width 68 height 33
type input "1"
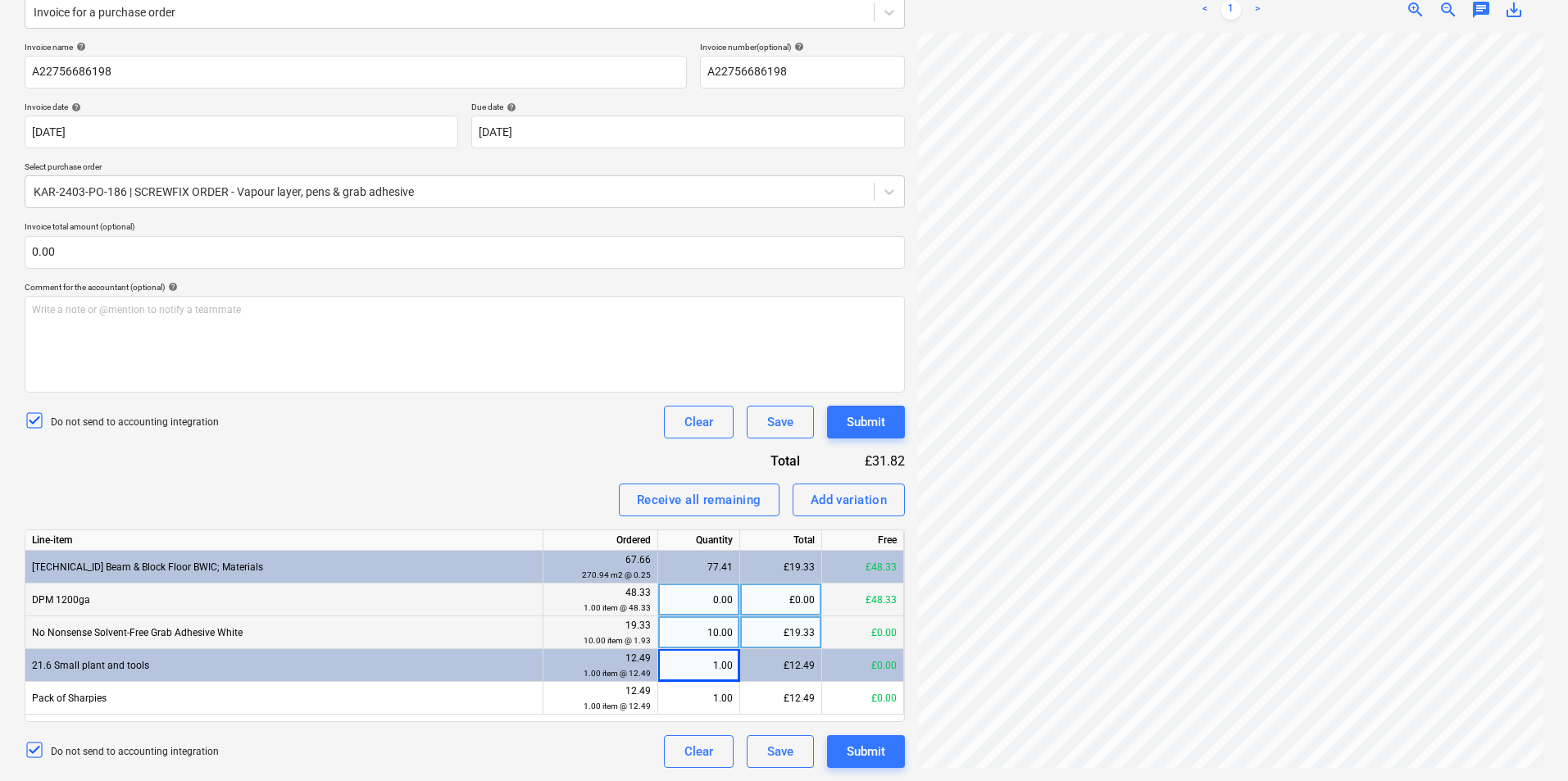
click at [704, 591] on div "0.00" at bounding box center [699, 601] width 68 height 33
type input "1"
click at [808, 594] on div "£48.33" at bounding box center [781, 601] width 82 height 33
click at [791, 590] on div "£48.33" at bounding box center [781, 601] width 82 height 33
click at [810, 597] on input "48.325" at bounding box center [781, 600] width 81 height 32
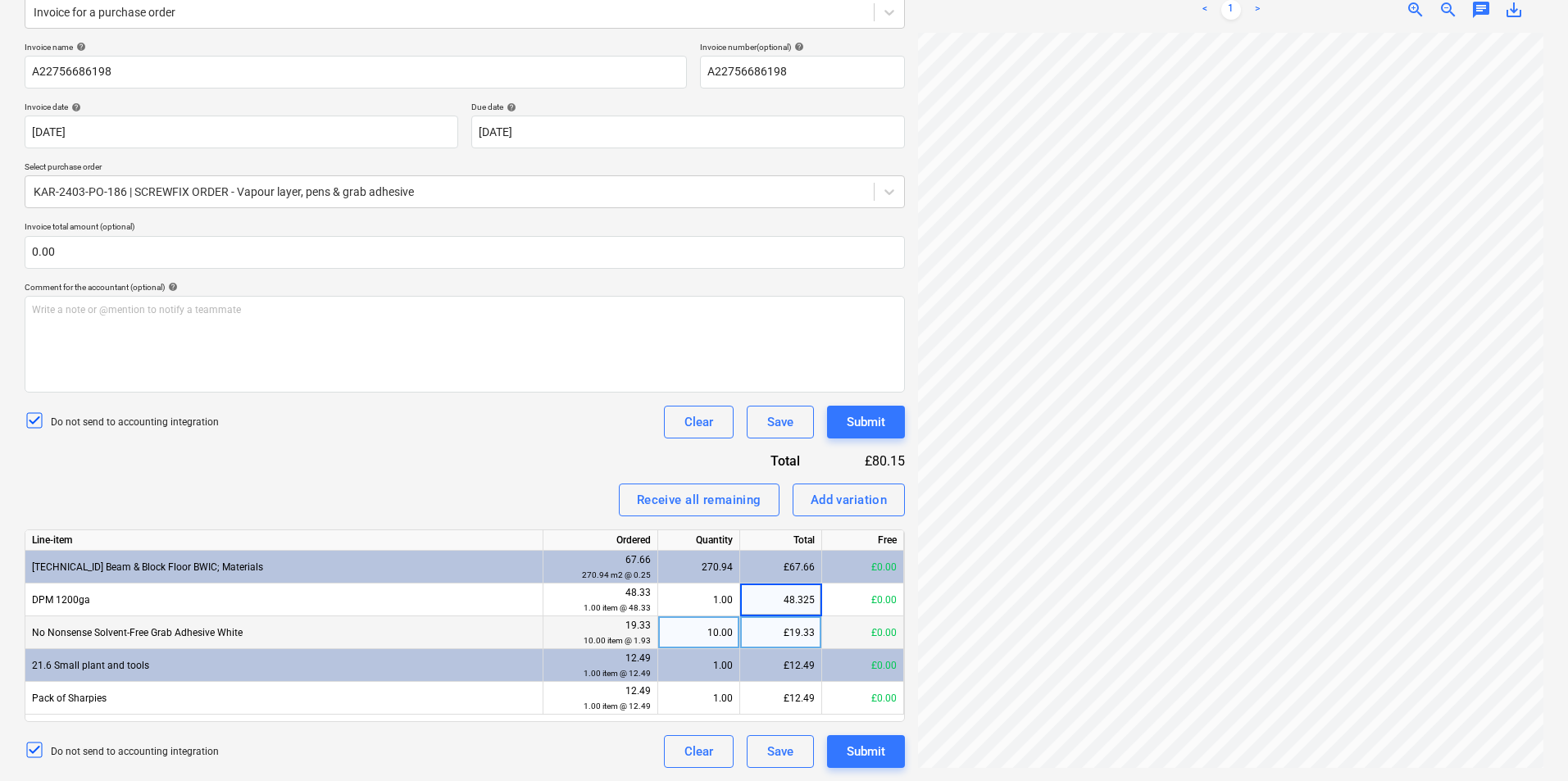
type input "48.32"
click at [772, 567] on div "£67.66" at bounding box center [781, 568] width 82 height 33
click at [868, 747] on div "Submit" at bounding box center [866, 752] width 39 height 21
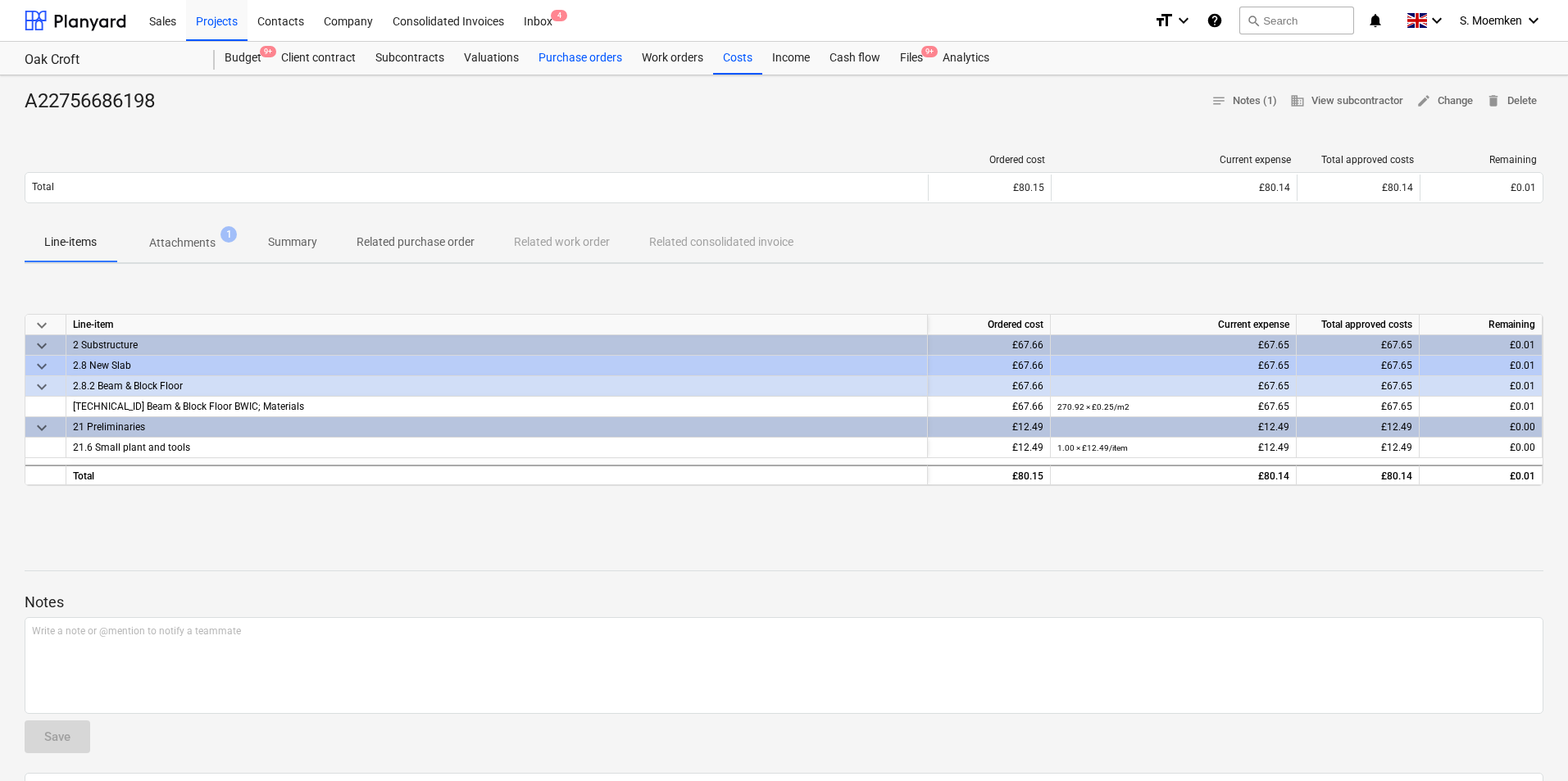
drag, startPoint x: 561, startPoint y: 59, endPoint x: 578, endPoint y: 52, distance: 18.4
click at [561, 59] on div "Purchase orders" at bounding box center [580, 58] width 103 height 33
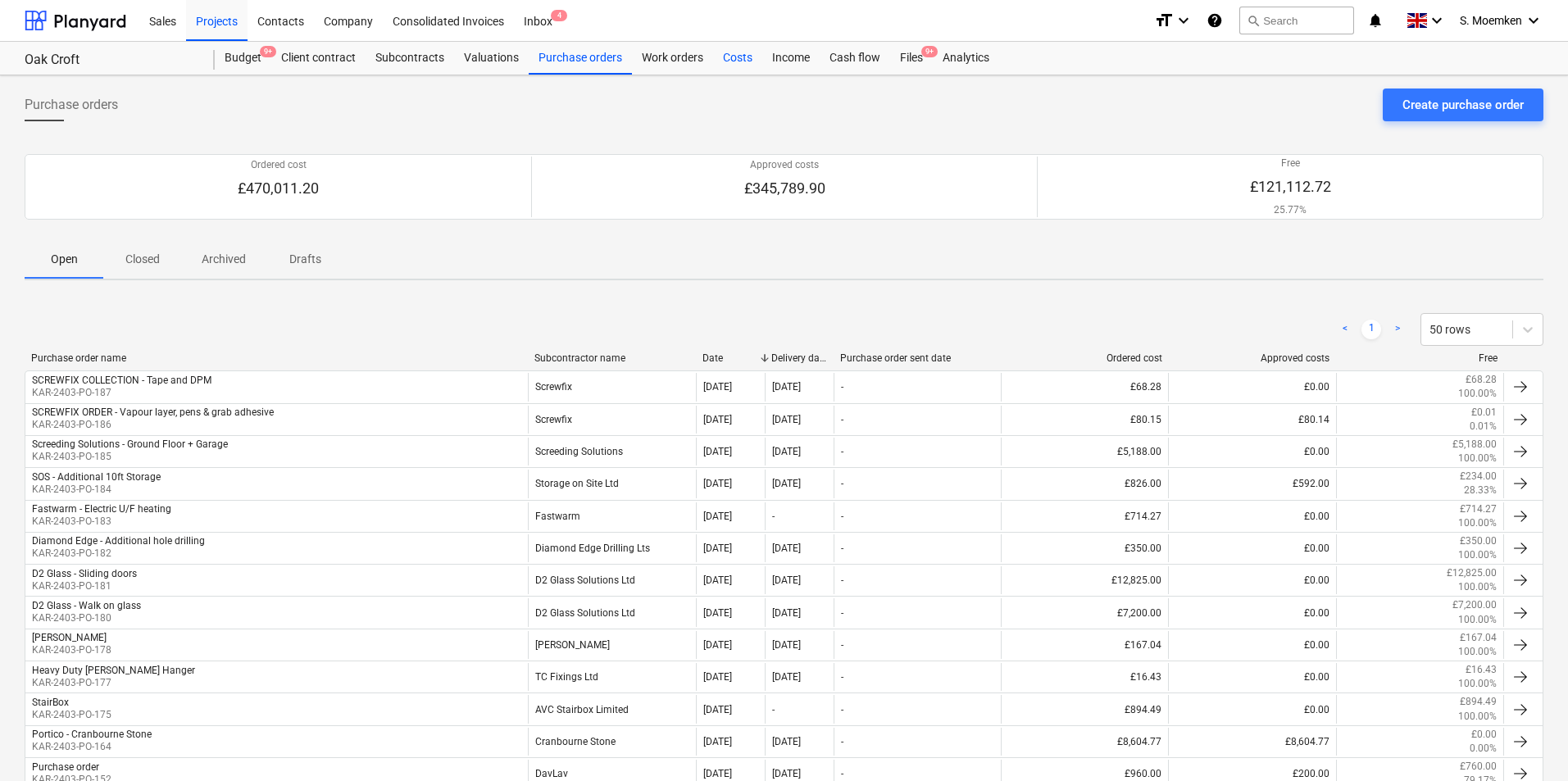
click at [741, 53] on div "Costs" at bounding box center [737, 58] width 49 height 33
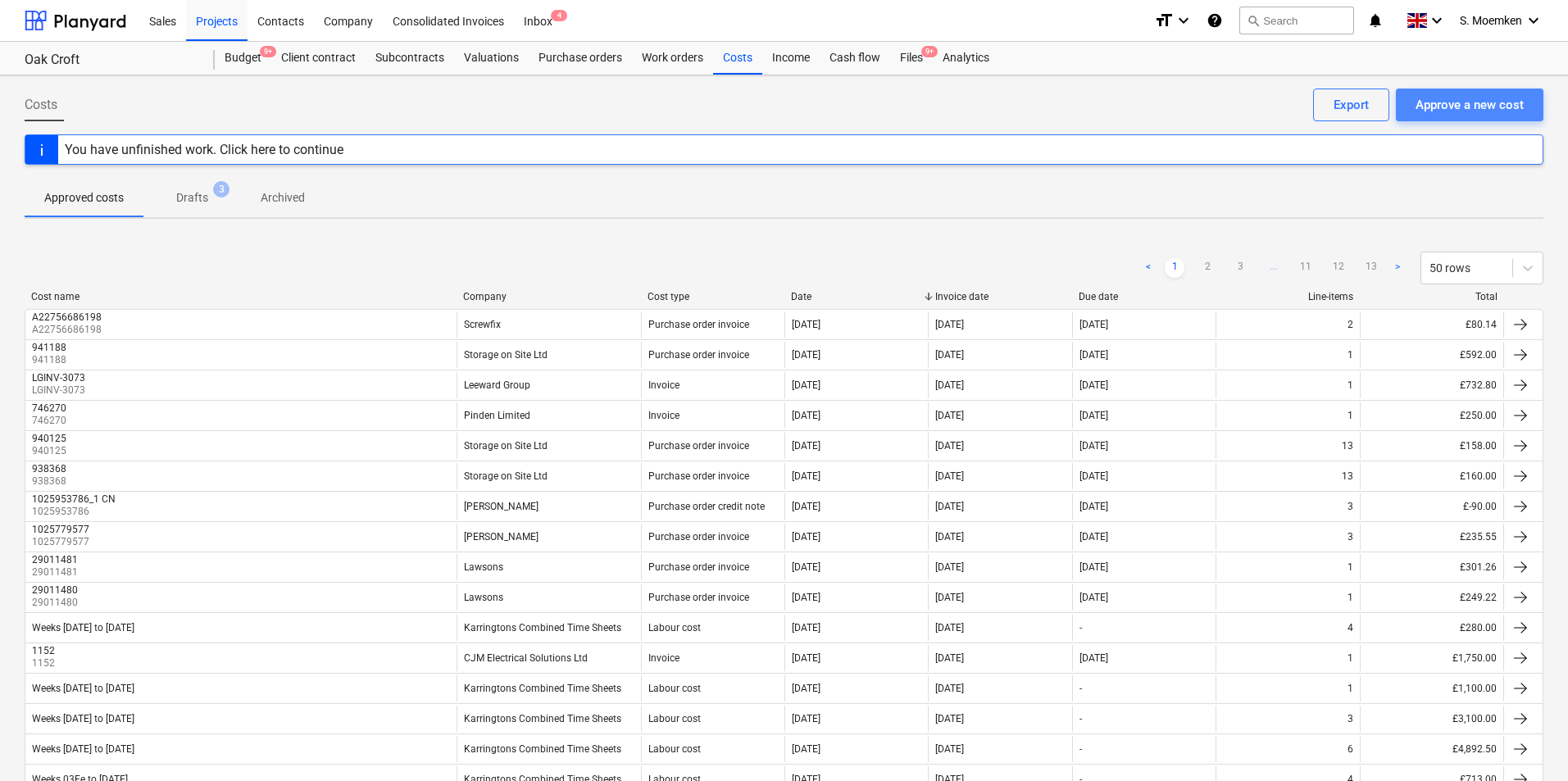
click at [1456, 99] on div "Approve a new cost" at bounding box center [1470, 104] width 109 height 21
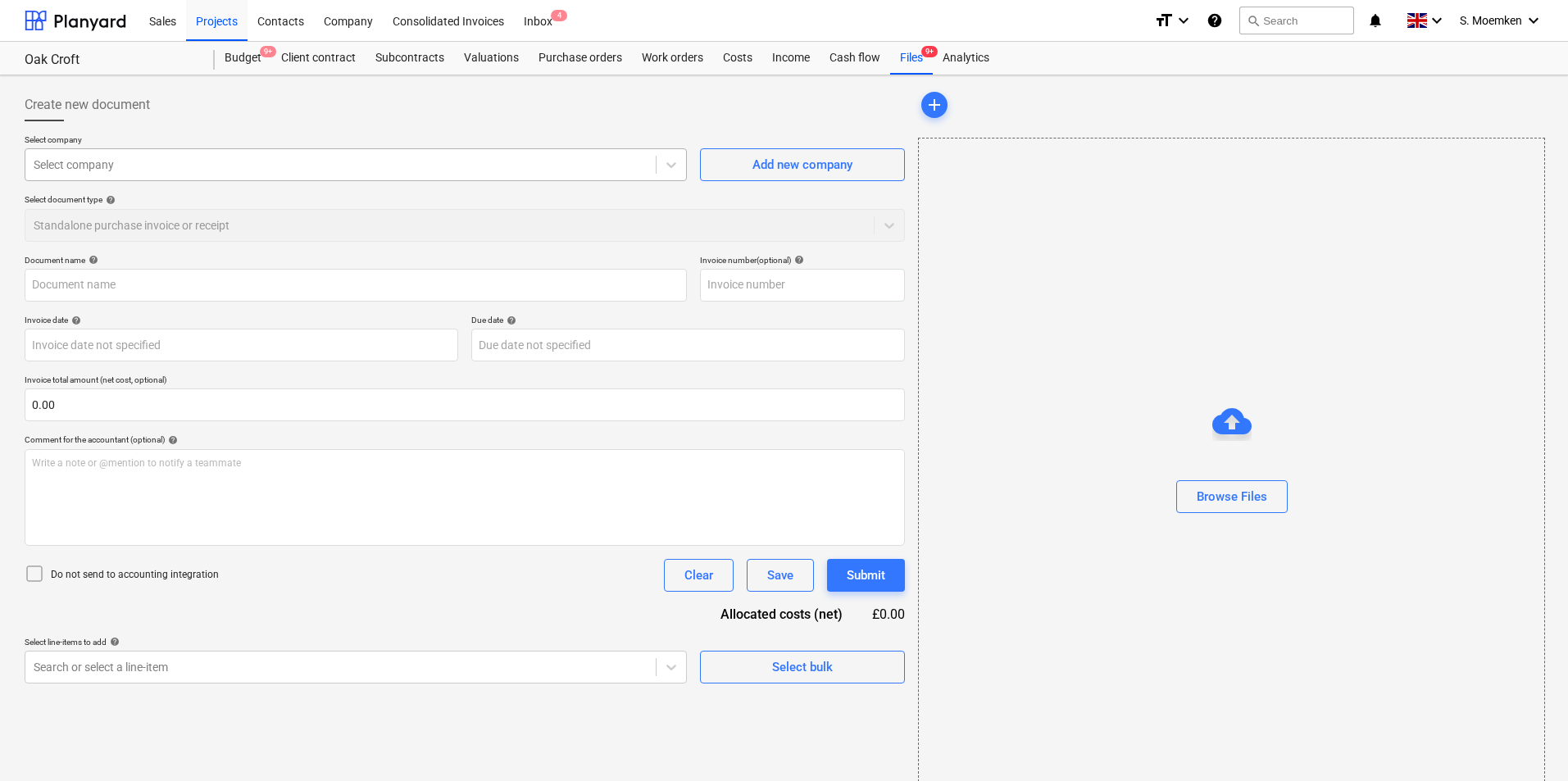
click at [470, 166] on div at bounding box center [341, 165] width 614 height 17
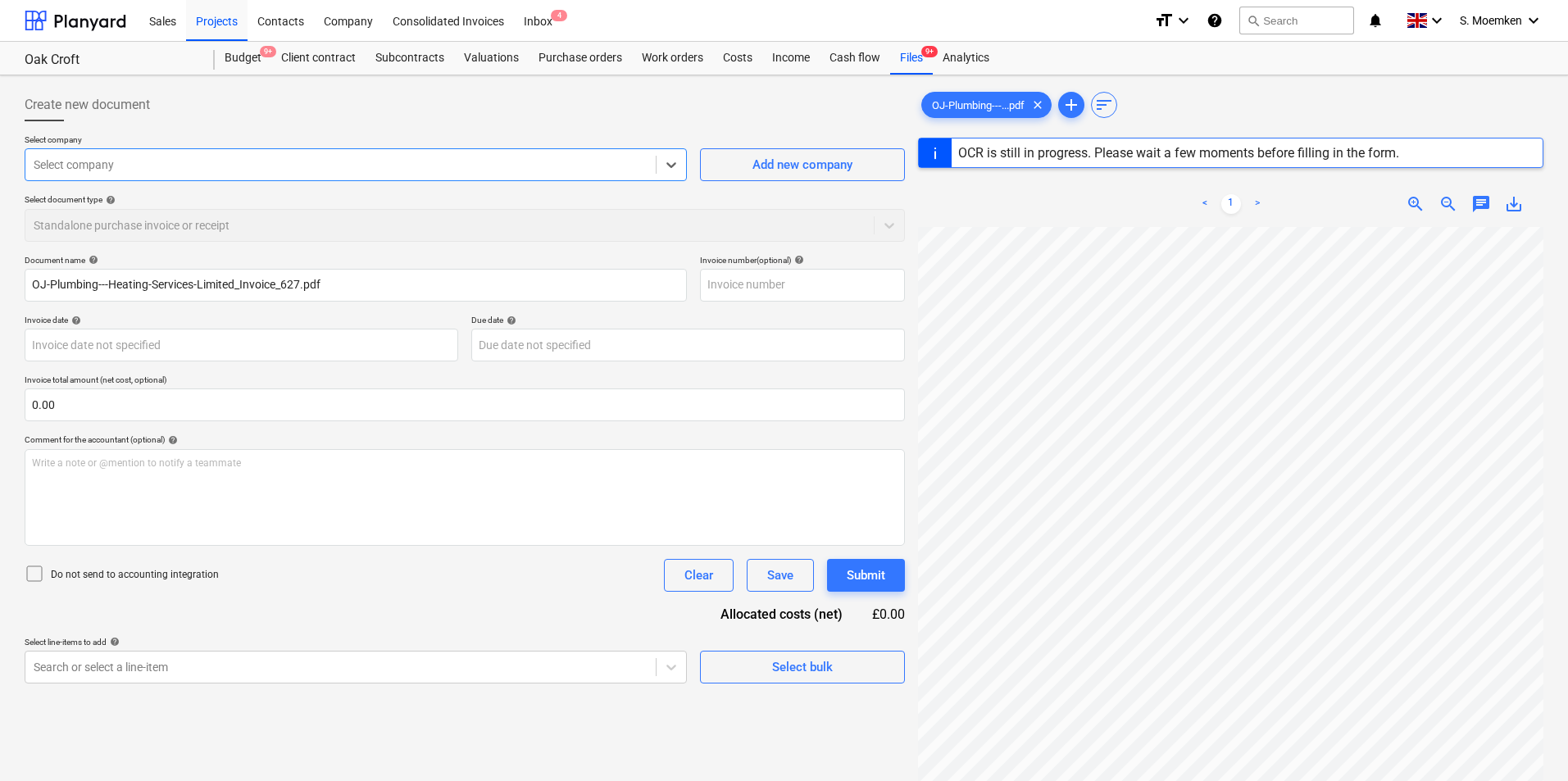
type input "627"
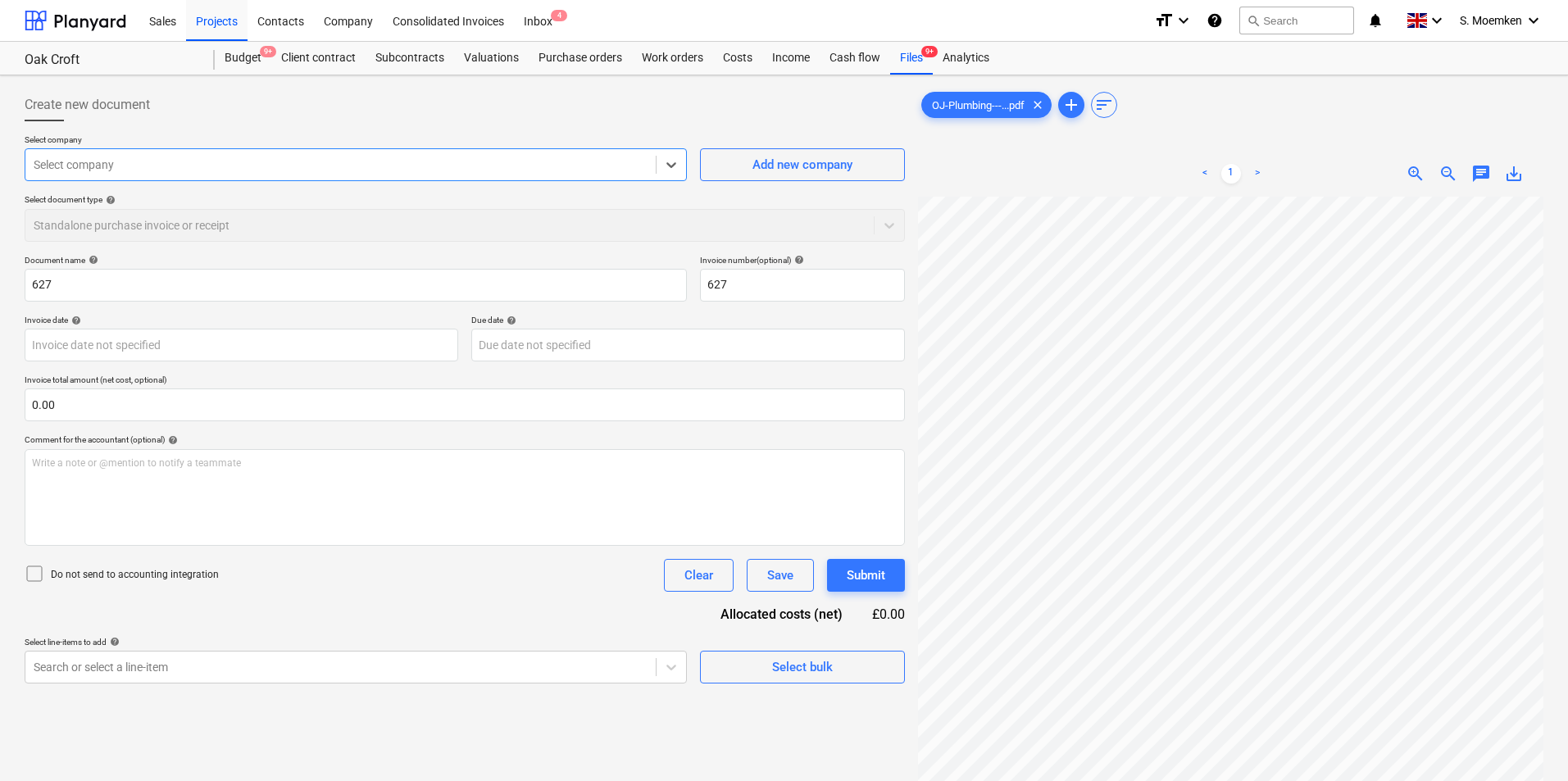
click at [426, 160] on div at bounding box center [341, 165] width 614 height 17
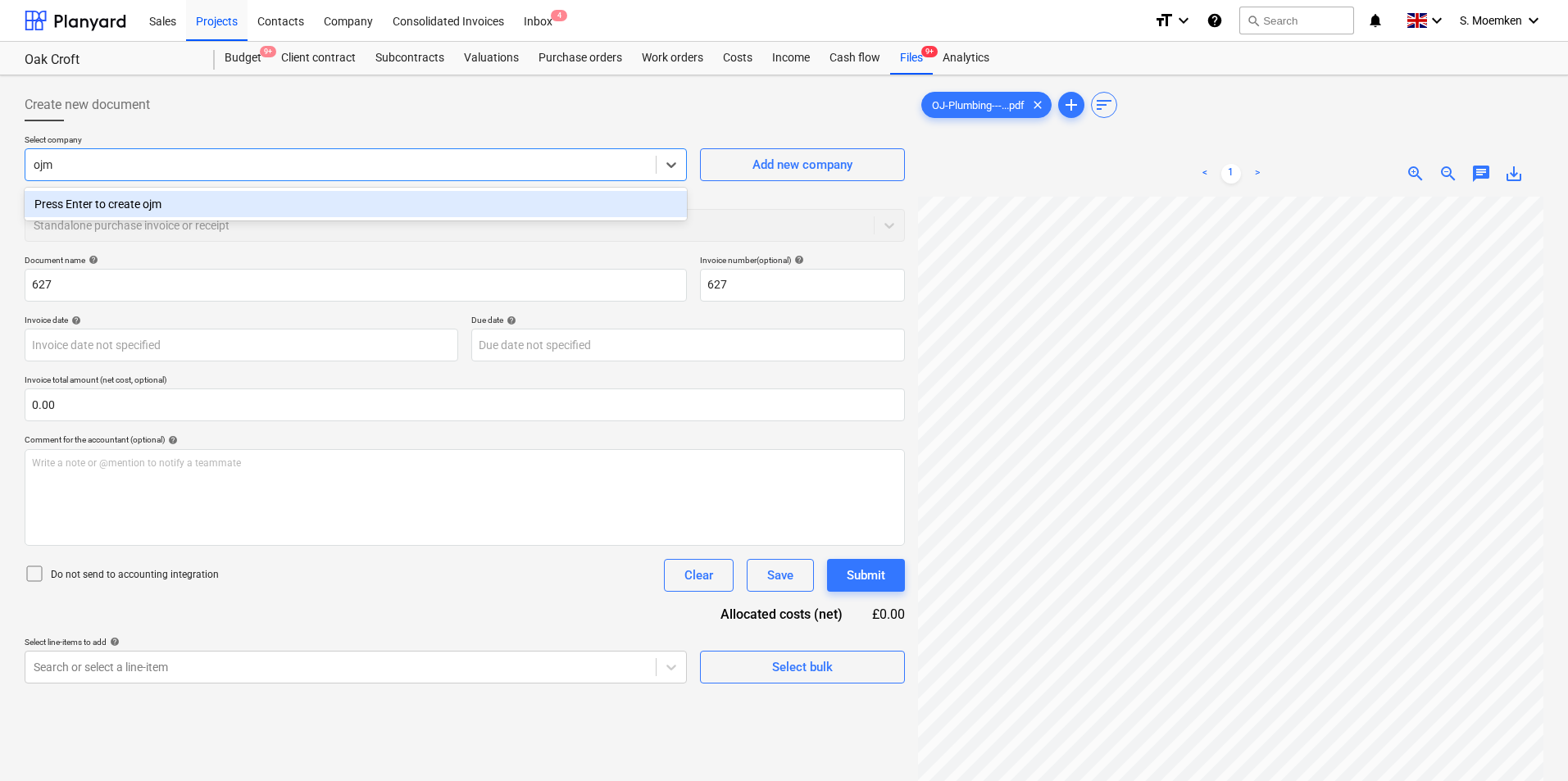
type input "oj"
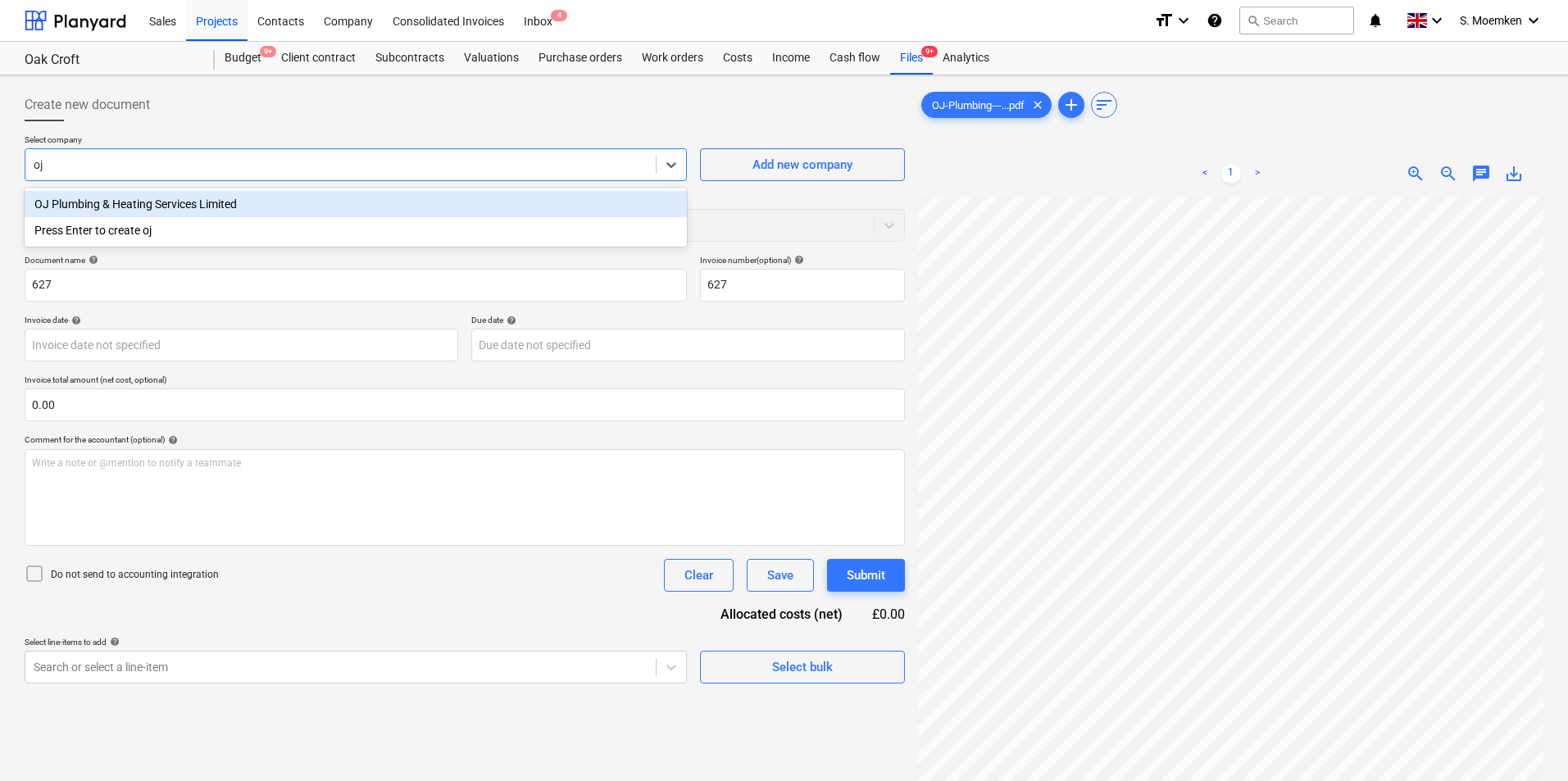
click at [225, 210] on div "OJ Plumbing & Heating Services Limited" at bounding box center [356, 204] width 662 height 27
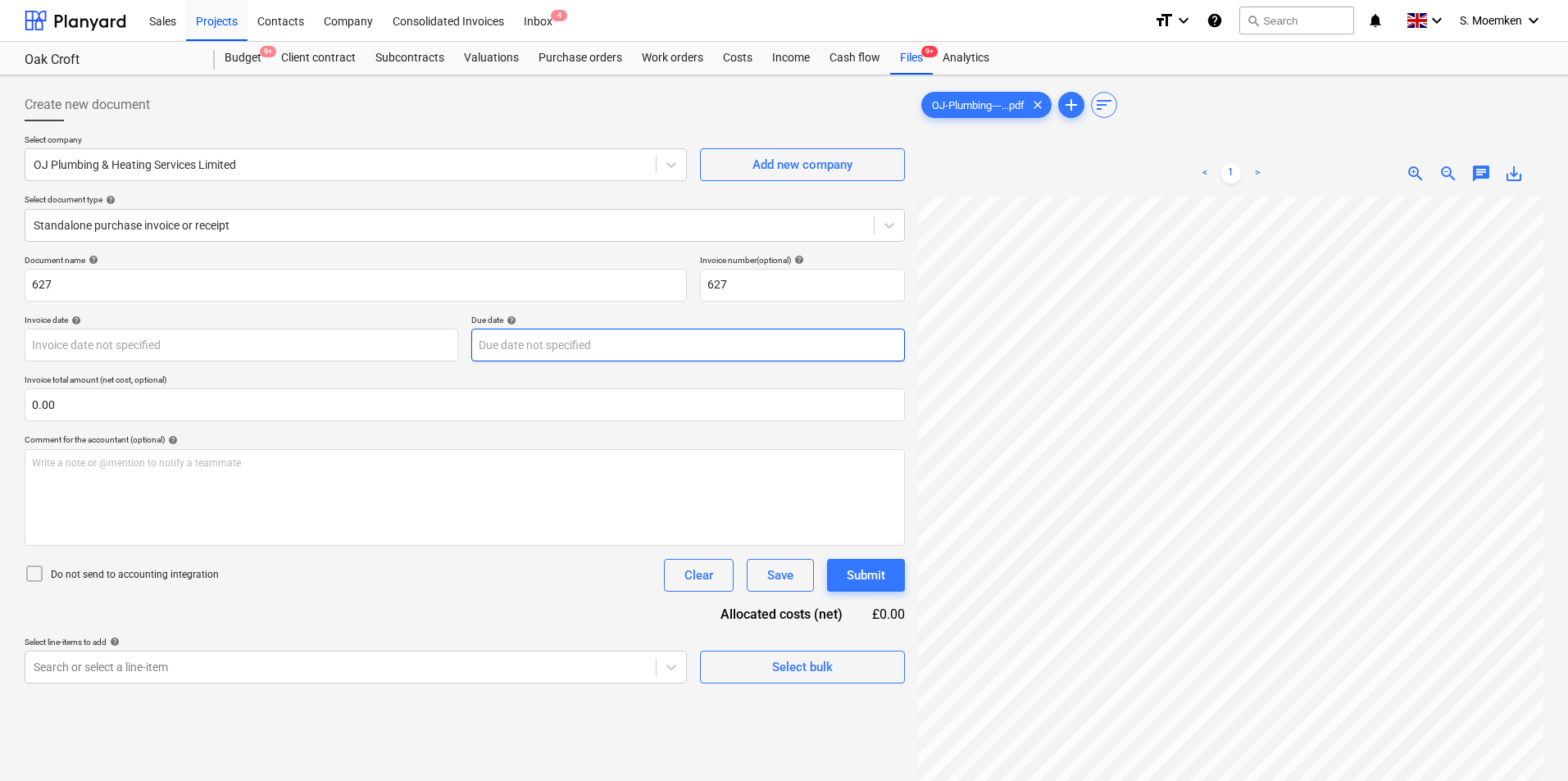
scroll to position [0, 109]
click at [181, 344] on body "Sales Projects Contacts Company Consolidated Invoices Inbox 4 format_size keybo…" at bounding box center [784, 390] width 1568 height 781
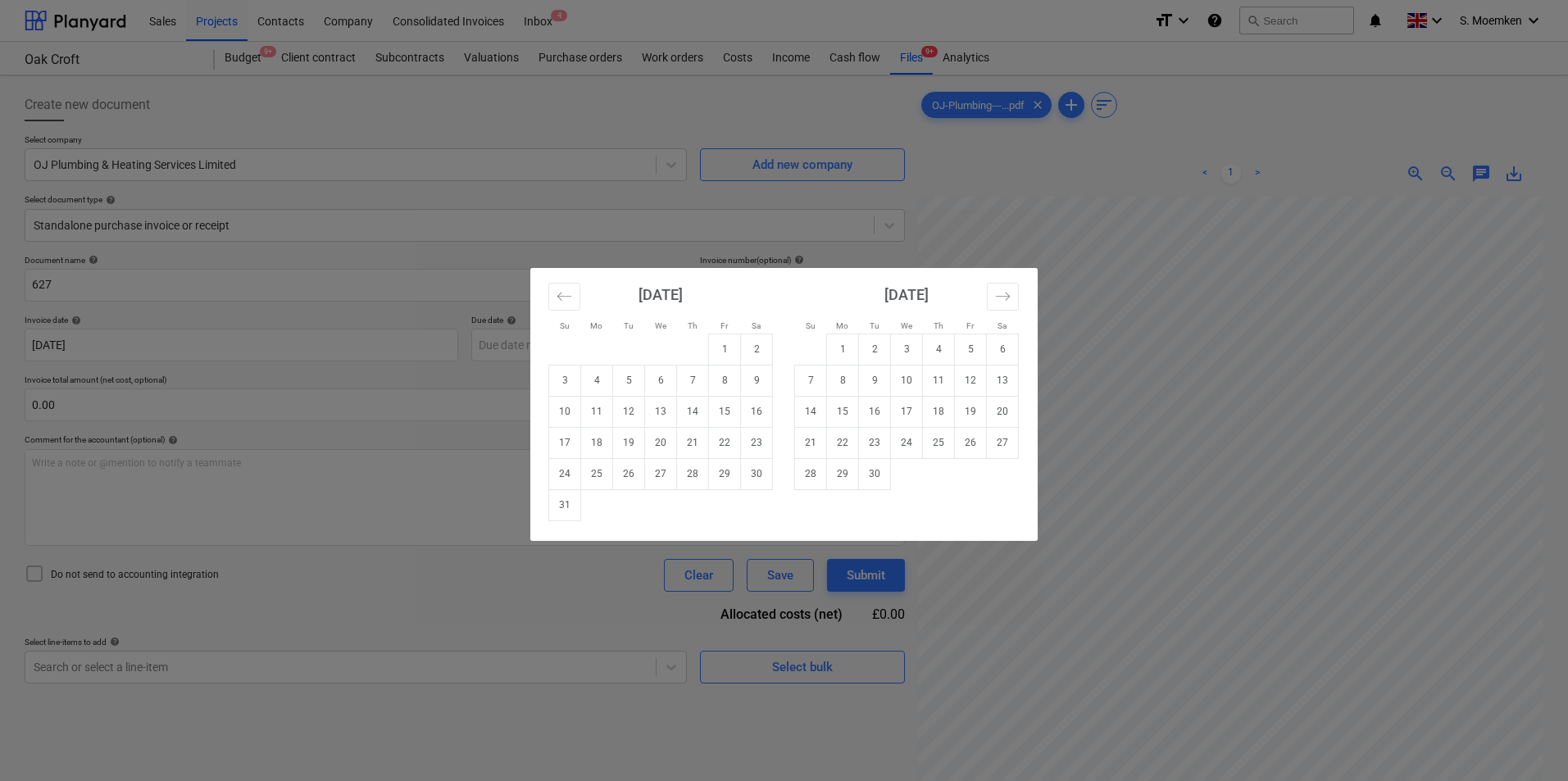
click at [741, 289] on div "[DATE]" at bounding box center [660, 300] width 224 height 65
click at [94, 341] on div "Su Mo Tu We Th Fr Sa Su Mo Tu We Th Fr Sa July 2025 1 2 3 4 5 6 7 8 9 10 11 12 …" at bounding box center [784, 390] width 1568 height 781
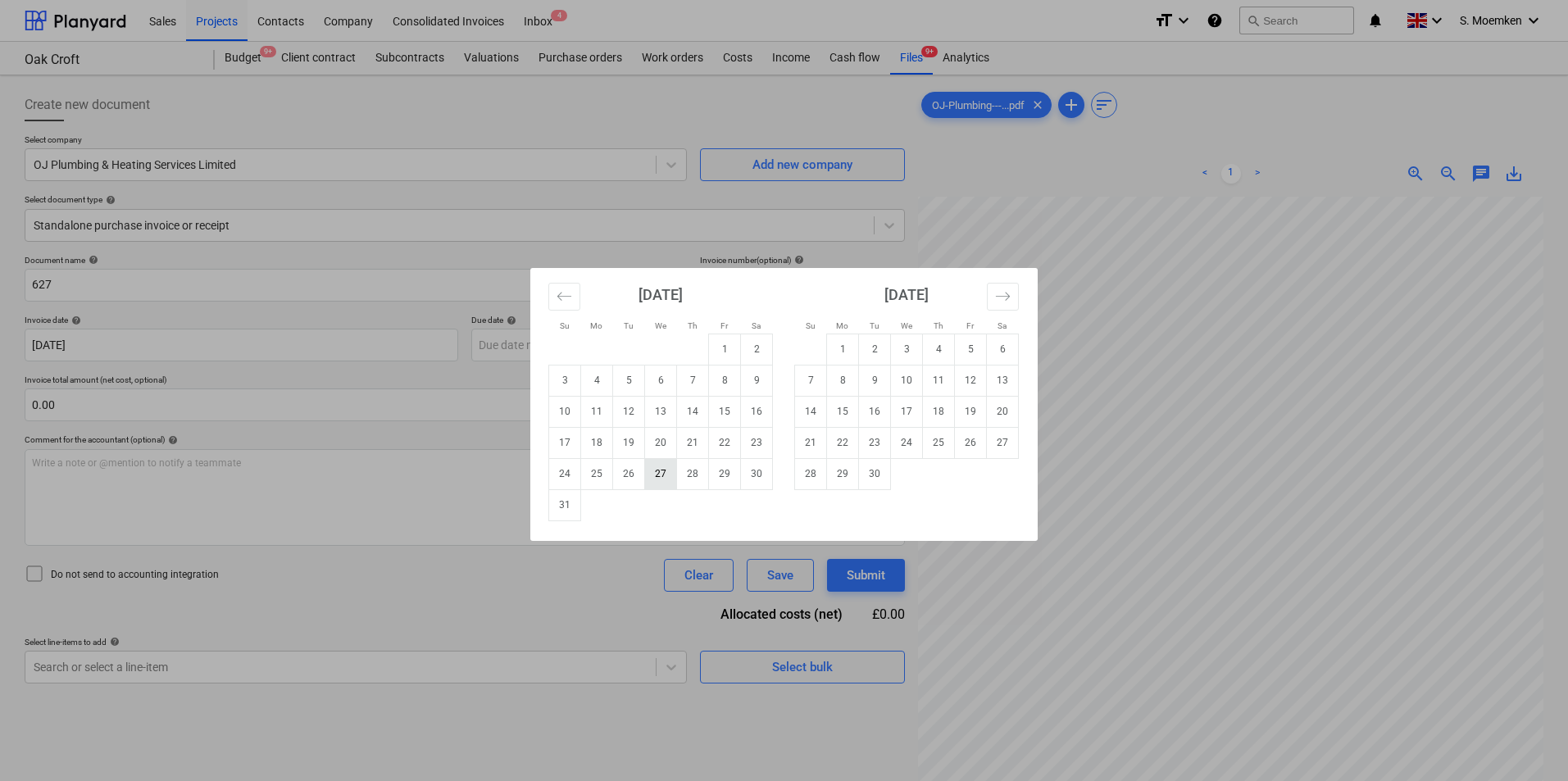
click at [667, 470] on td "27" at bounding box center [660, 474] width 32 height 31
type input "[DATE]"
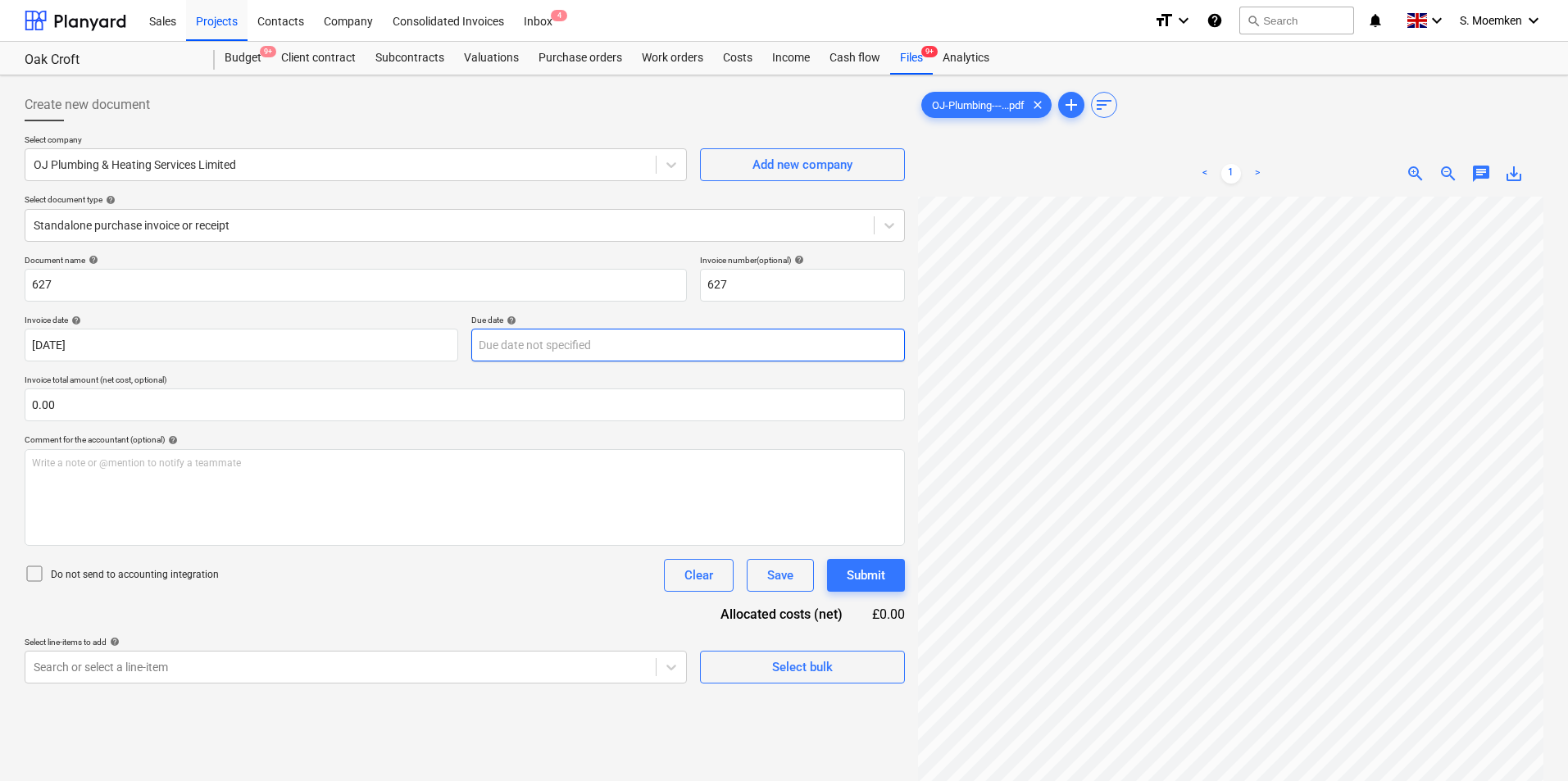
click at [567, 345] on body "Sales Projects Contacts Company Consolidated Invoices Inbox 4 format_size keybo…" at bounding box center [784, 390] width 1568 height 781
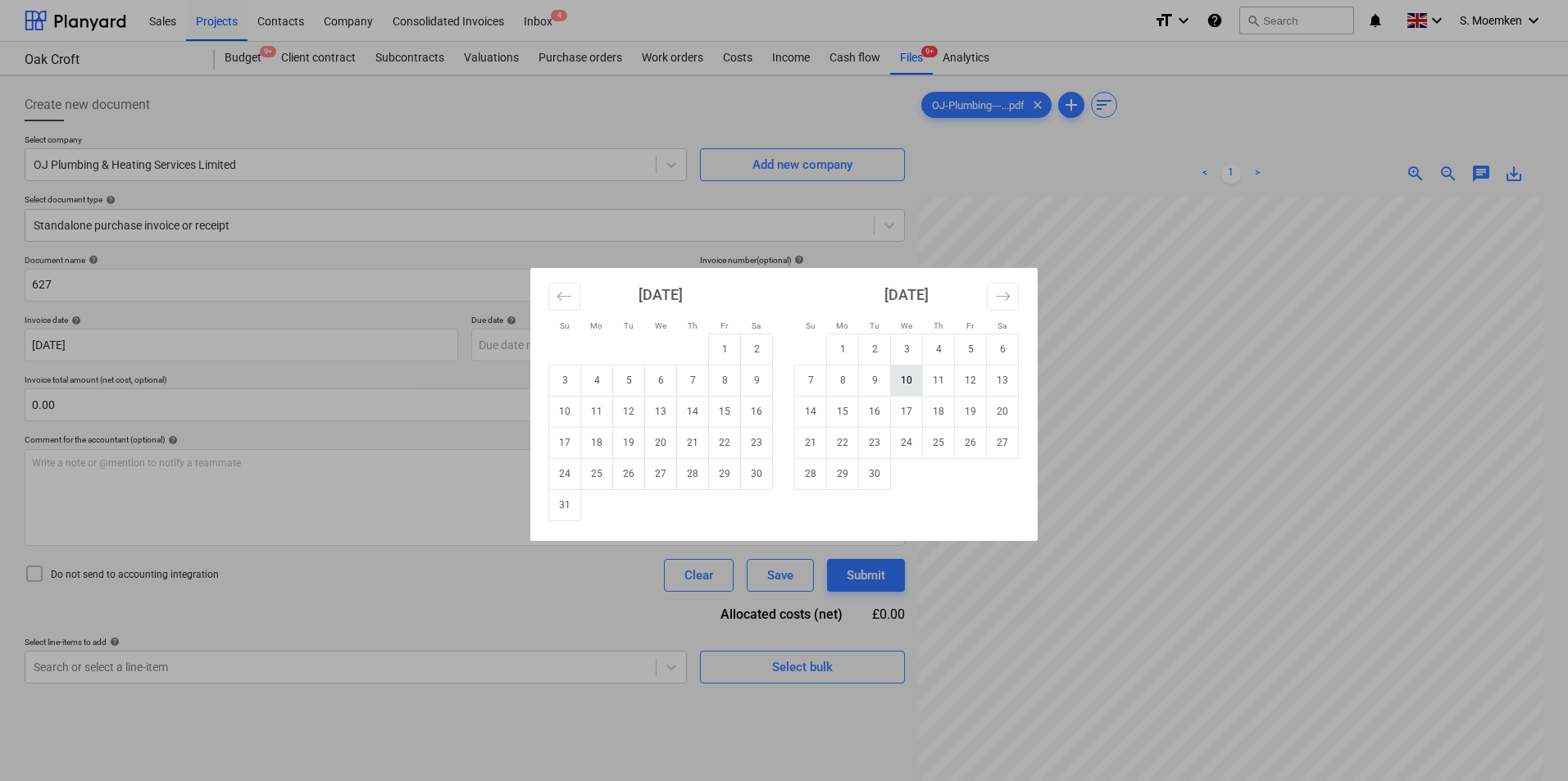
click at [909, 381] on td "10" at bounding box center [907, 381] width 32 height 31
type input "10 Sep 2025"
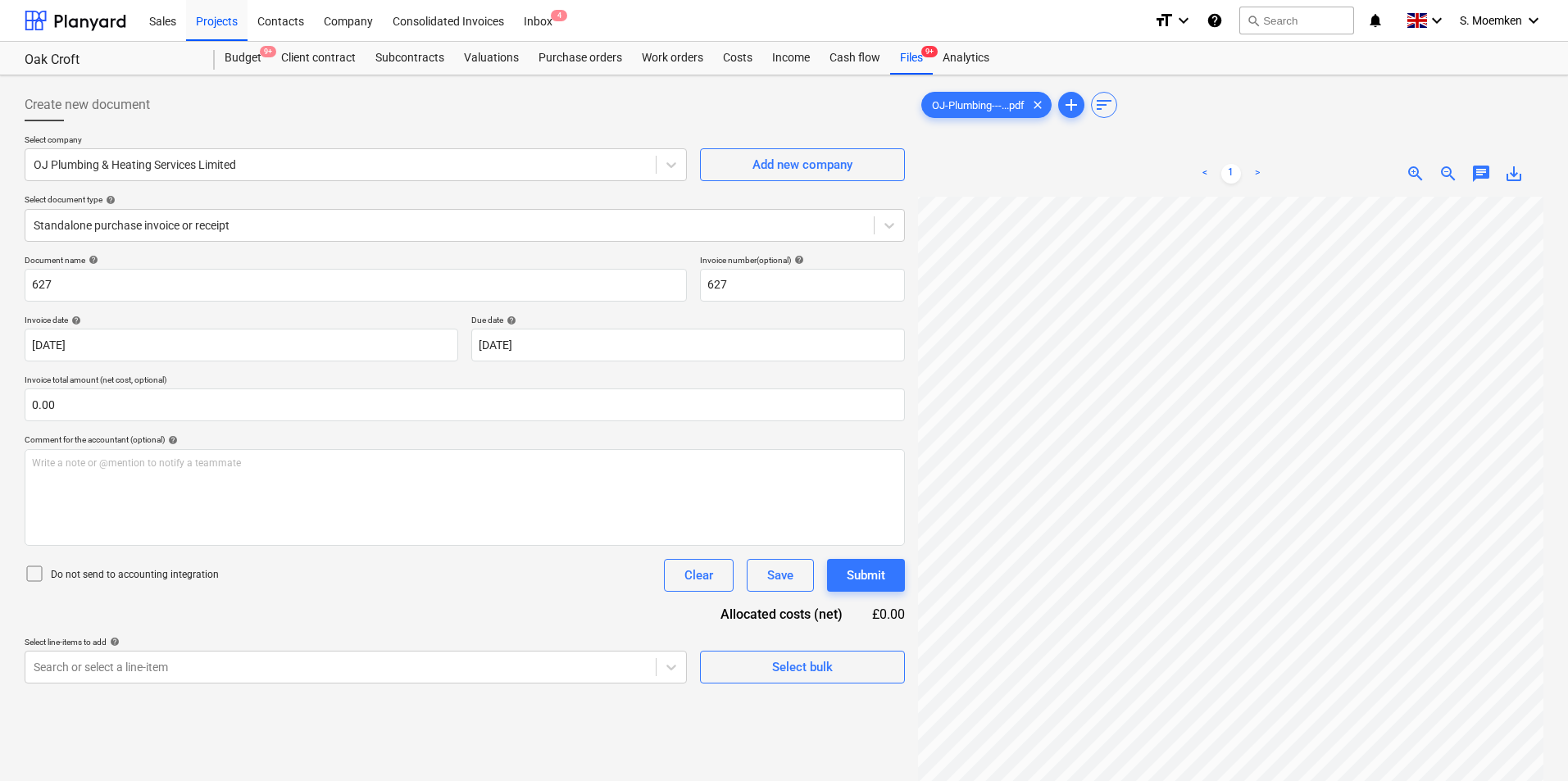
click at [38, 572] on icon at bounding box center [34, 573] width 19 height 19
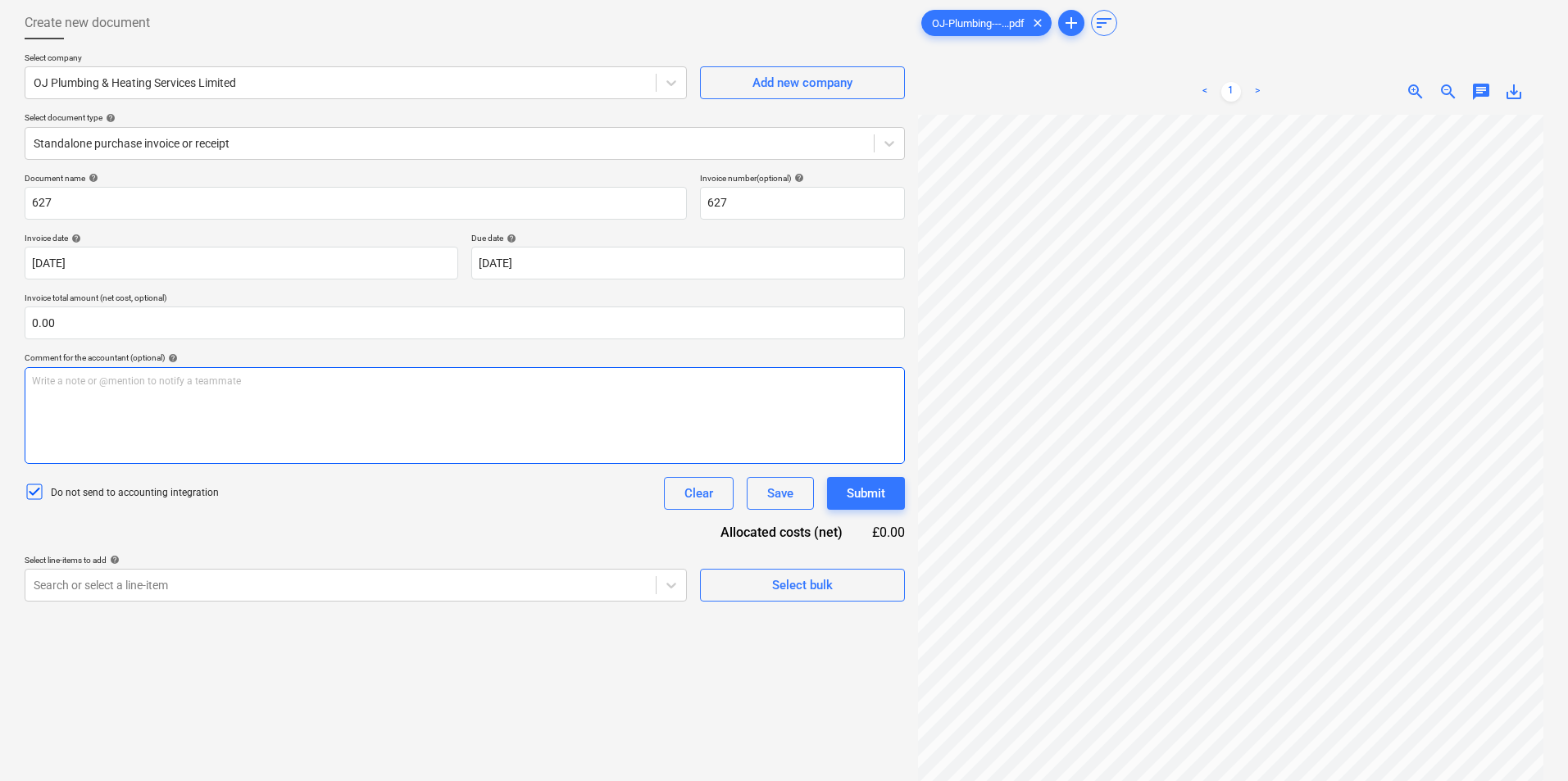
scroll to position [72, 0]
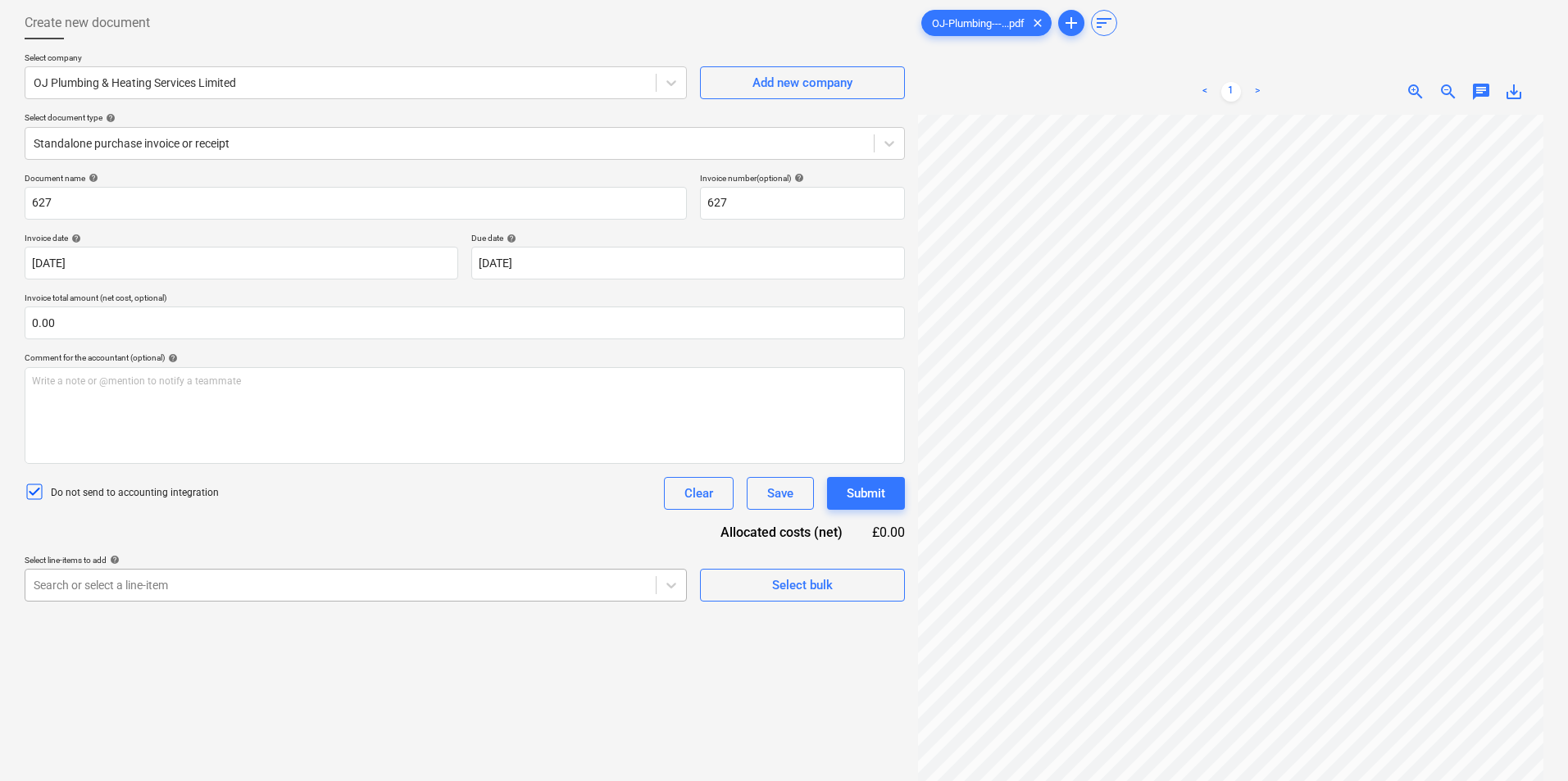
click at [356, 583] on body "Sales Projects Contacts Company Consolidated Invoices Inbox 4 format_size keybo…" at bounding box center [784, 308] width 1568 height 781
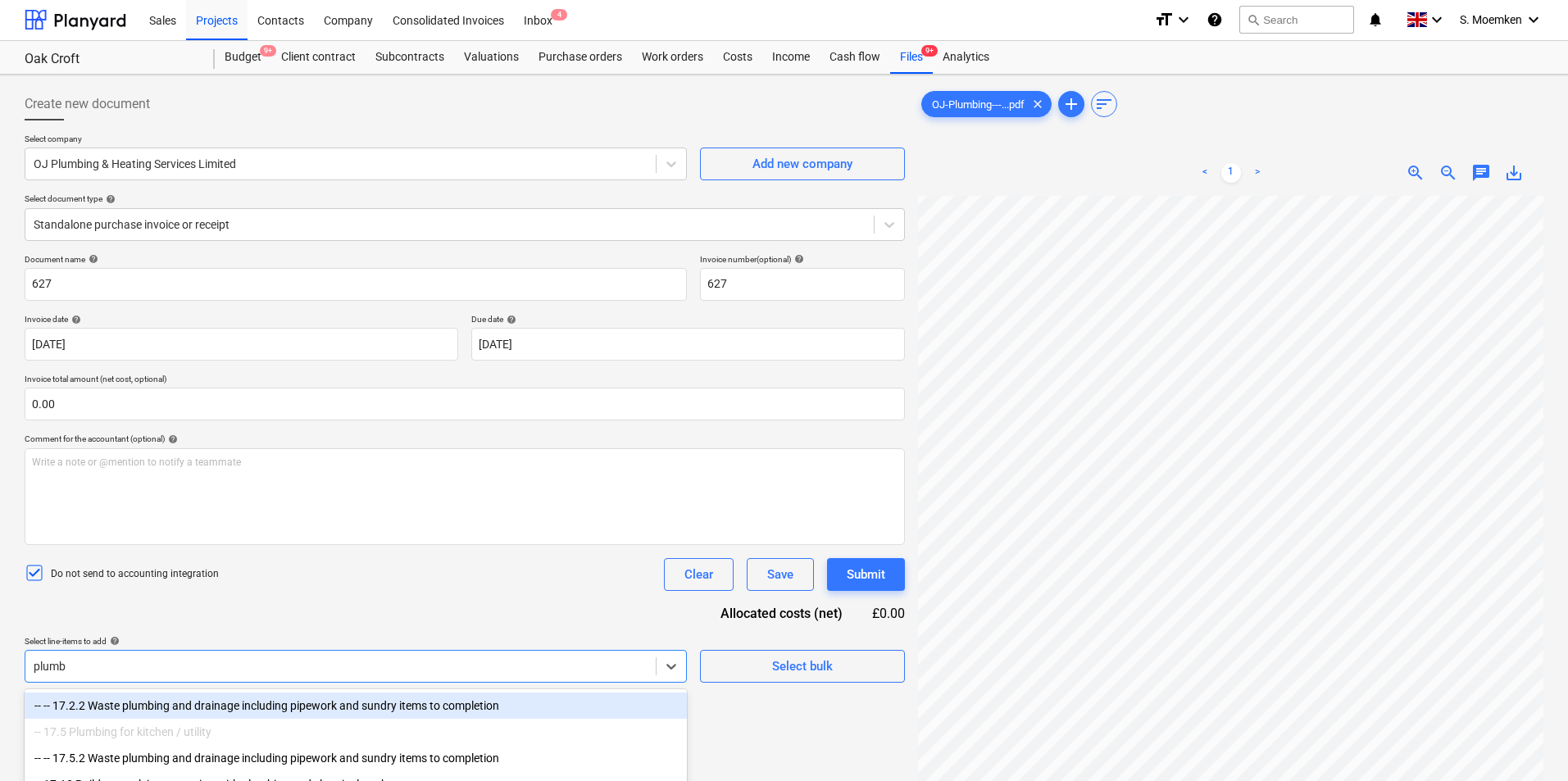
scroll to position [0, 0]
type input "plumb"
click at [705, 573] on div "Clear" at bounding box center [698, 575] width 29 height 21
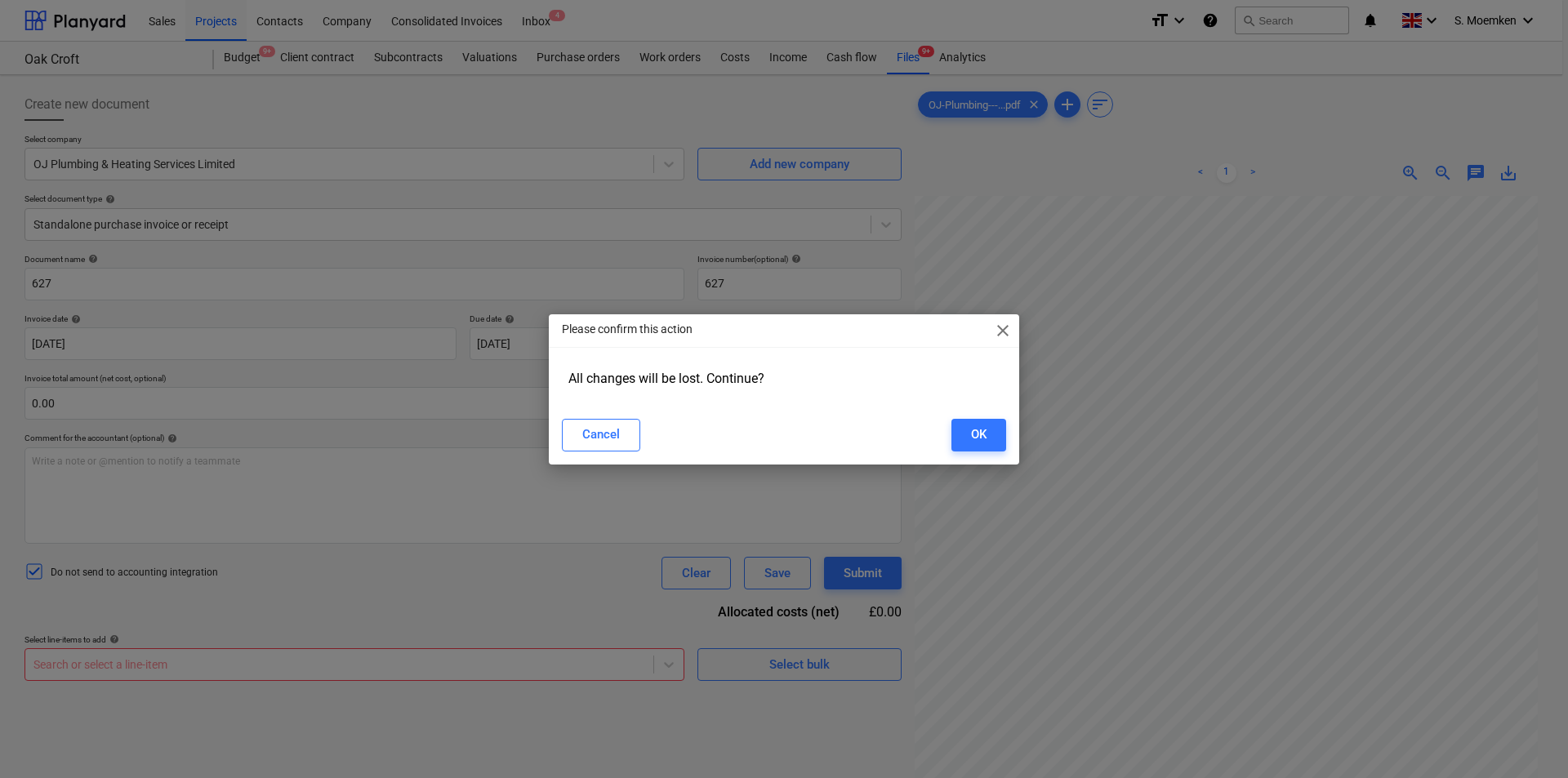
click at [938, 28] on div "Please confirm this action close All changes will be lost. Continue? Cancel OK" at bounding box center [784, 389] width 1568 height 778
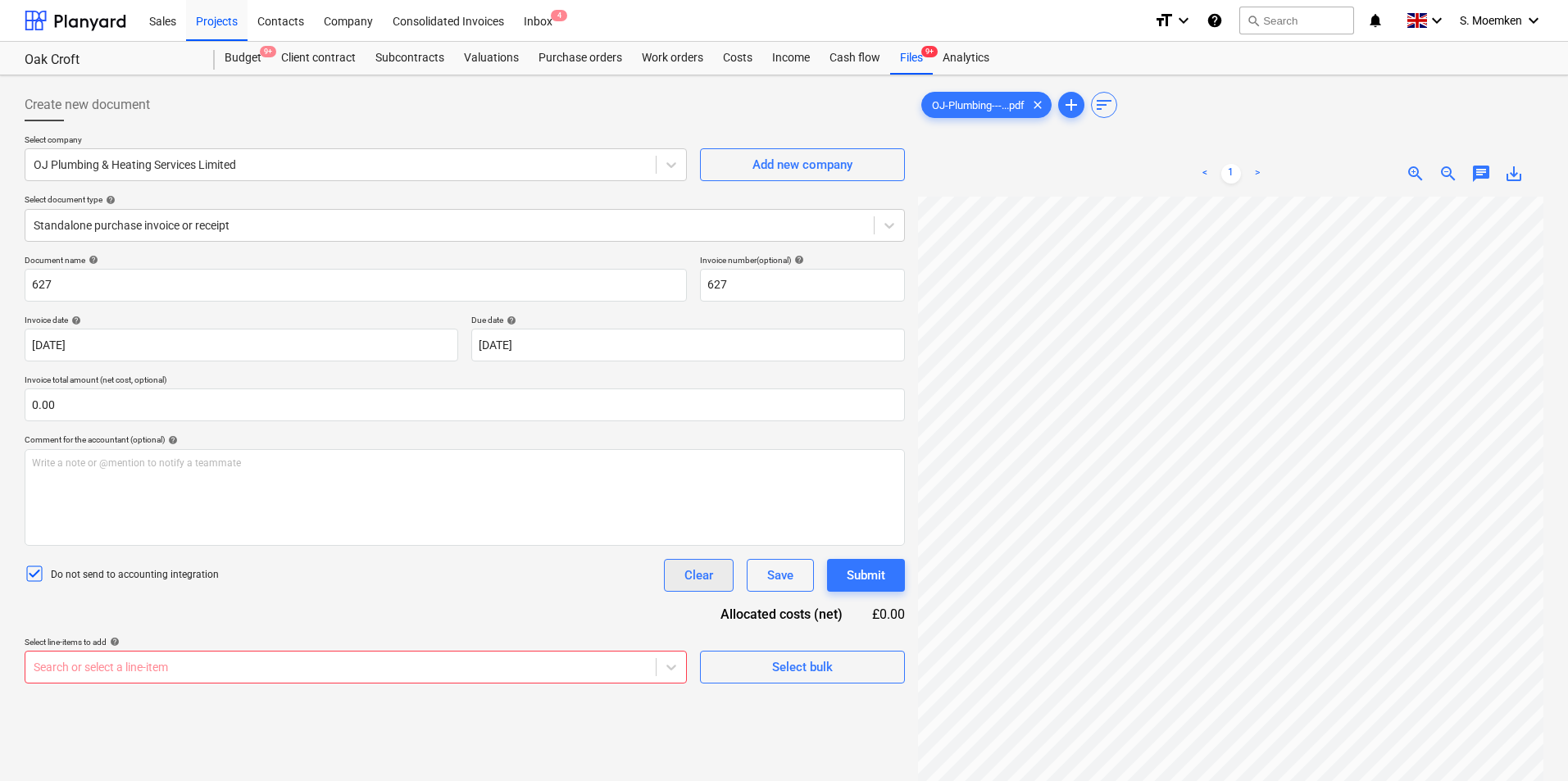
click at [691, 582] on div "Clear" at bounding box center [698, 575] width 29 height 21
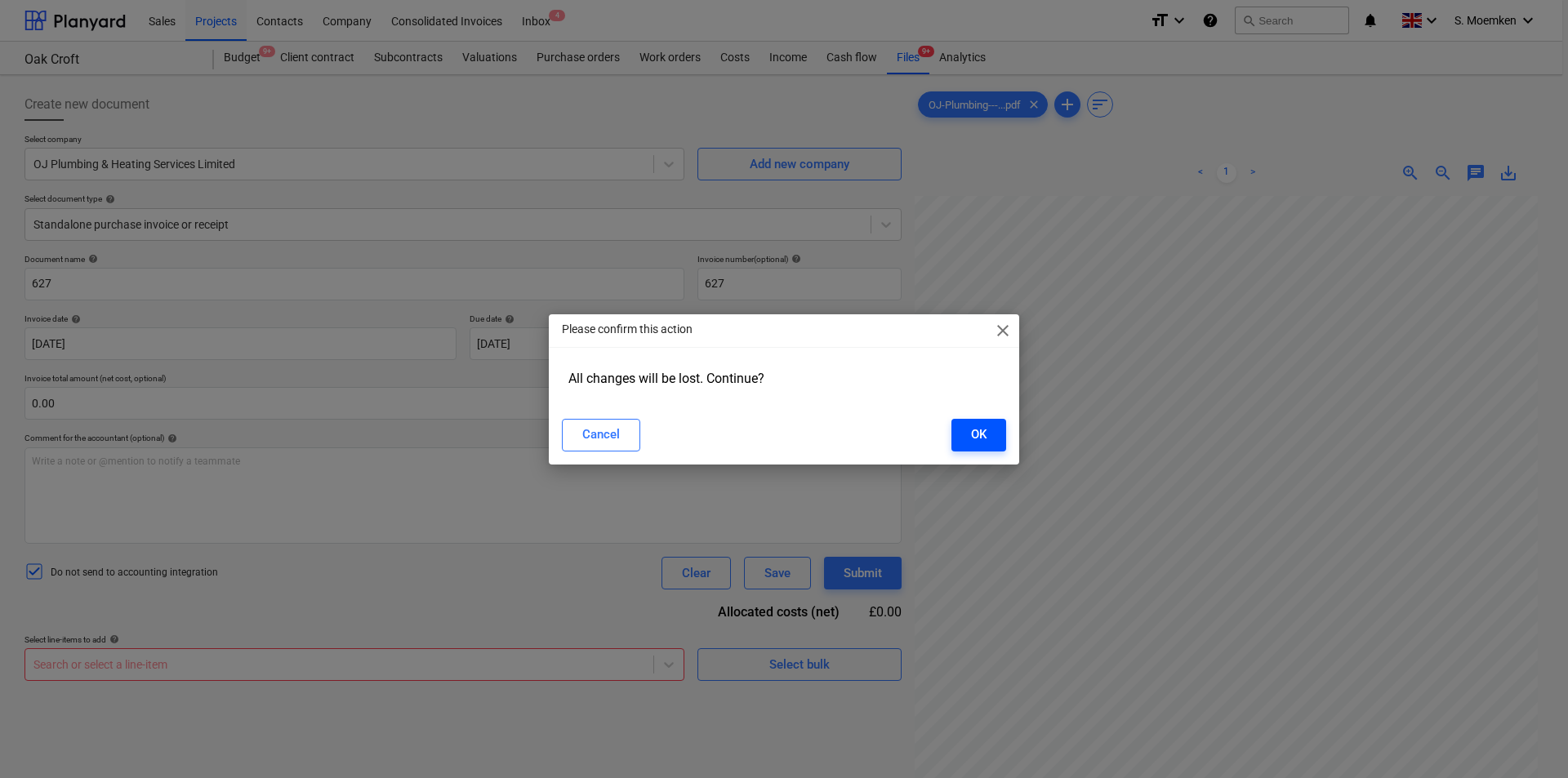
click at [980, 430] on div "OK" at bounding box center [979, 434] width 16 height 21
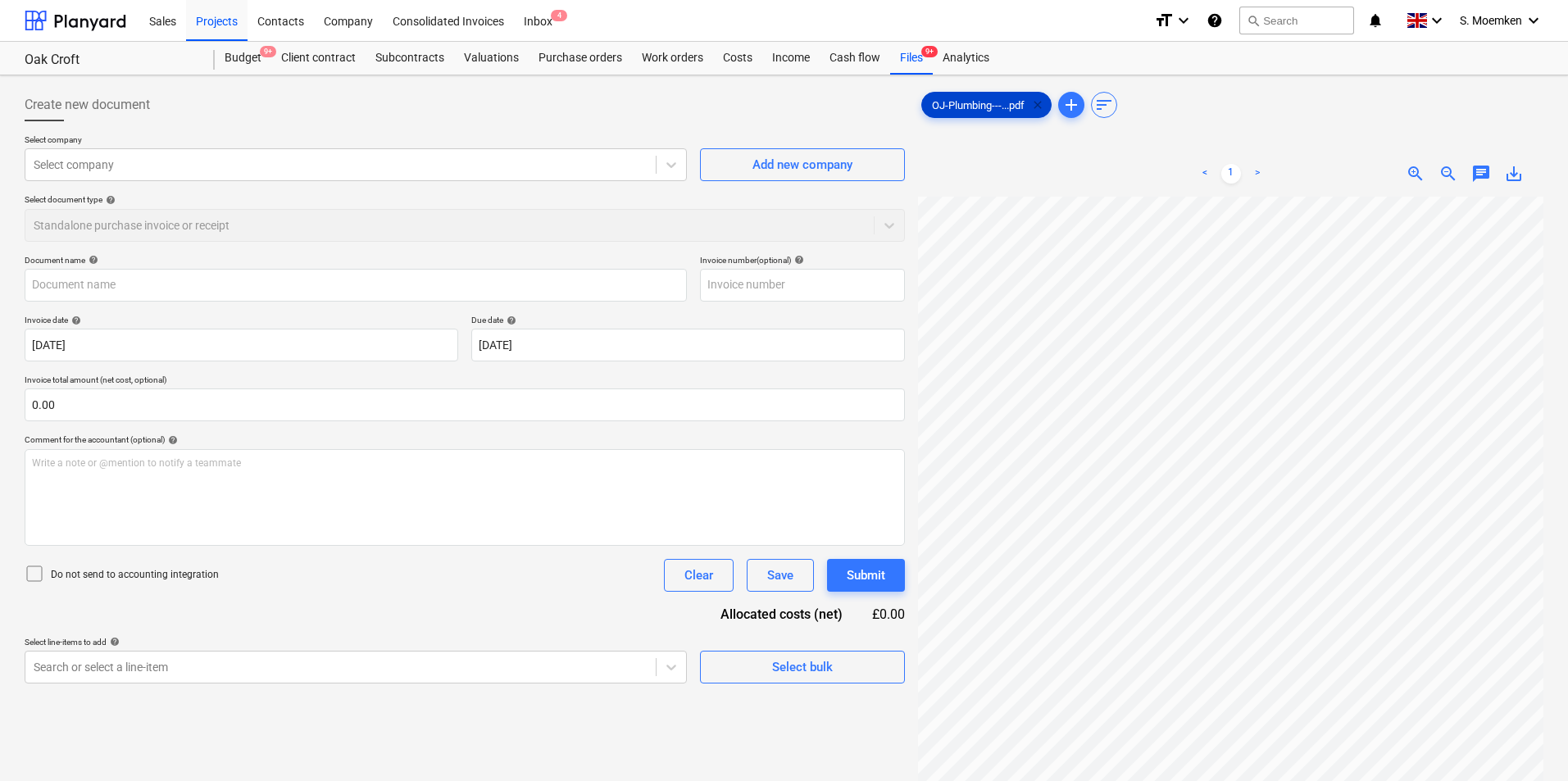
click at [1037, 100] on span "clear" at bounding box center [1037, 104] width 19 height 19
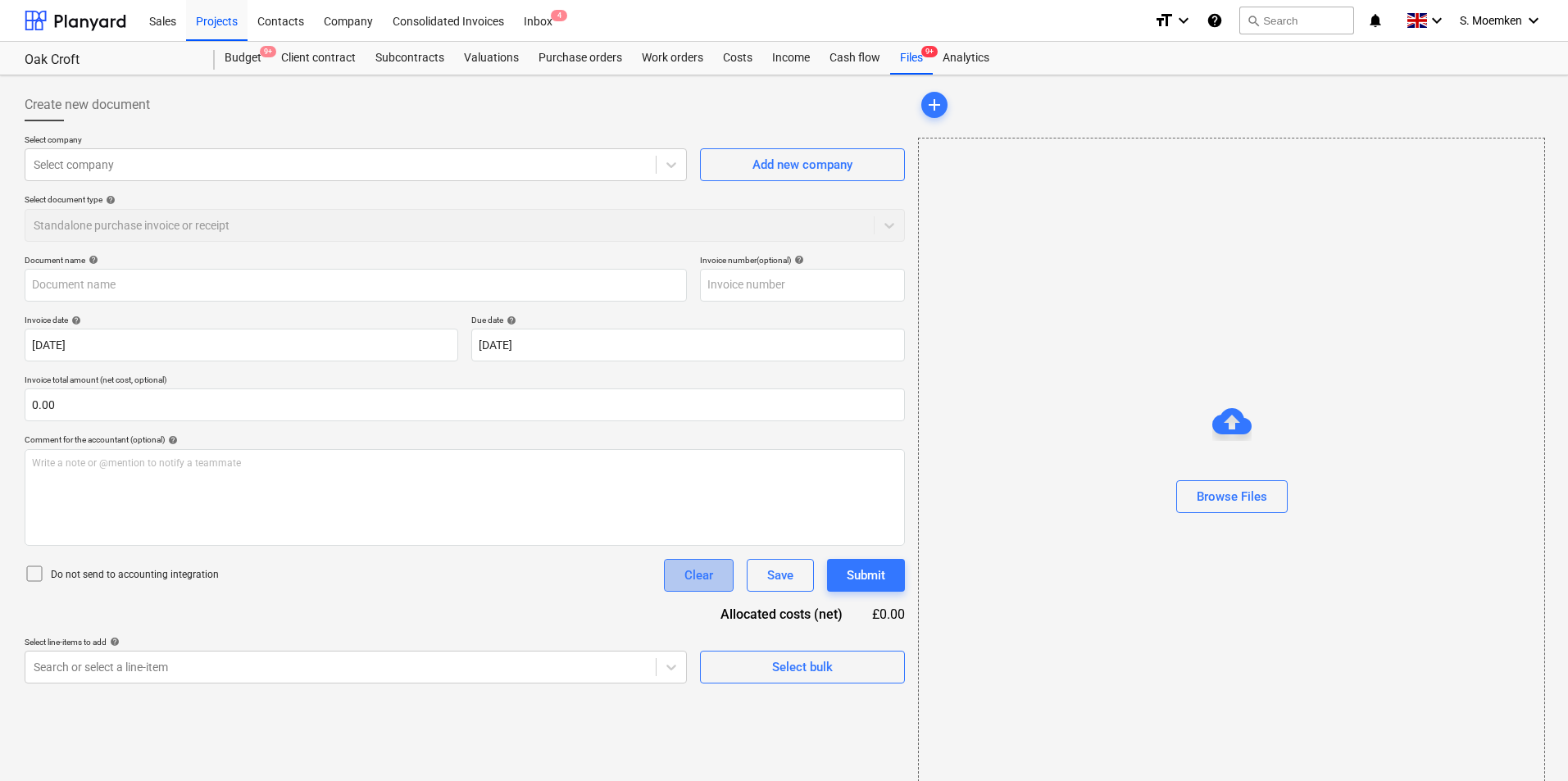
click at [698, 565] on div "Clear" at bounding box center [698, 575] width 29 height 21
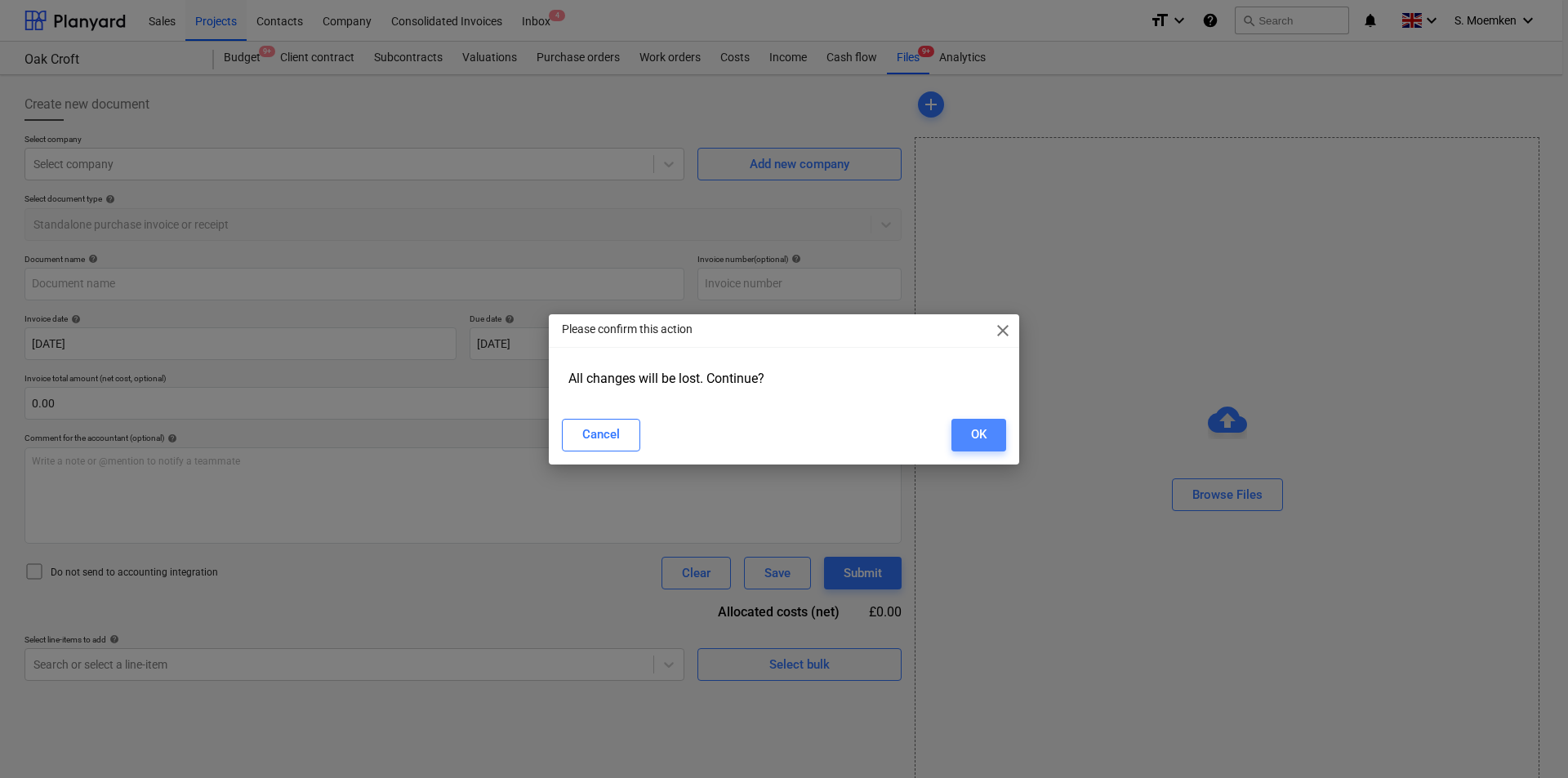
click at [982, 426] on div "OK" at bounding box center [979, 434] width 16 height 21
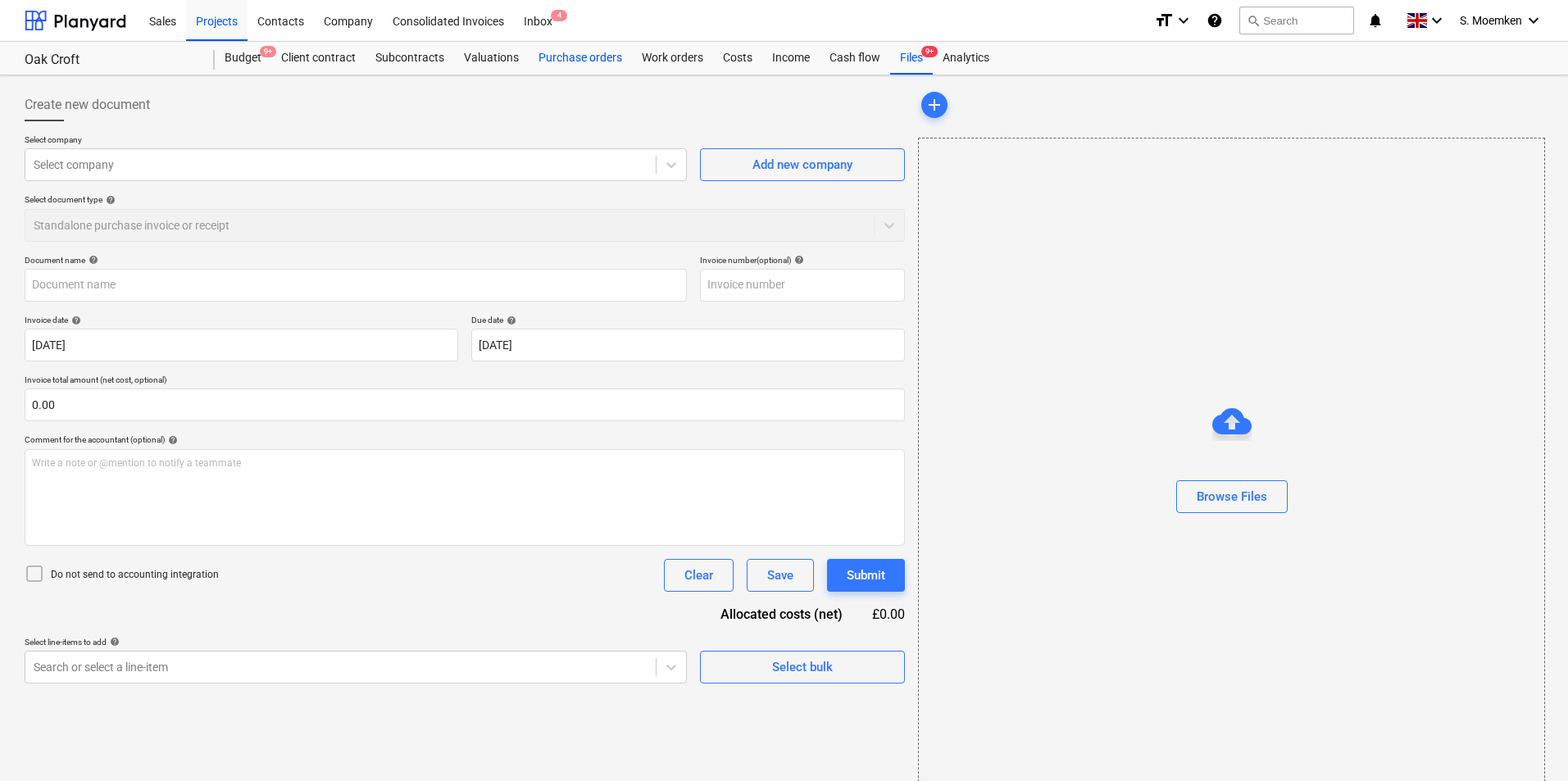
click at [606, 64] on div "Purchase orders" at bounding box center [580, 58] width 103 height 33
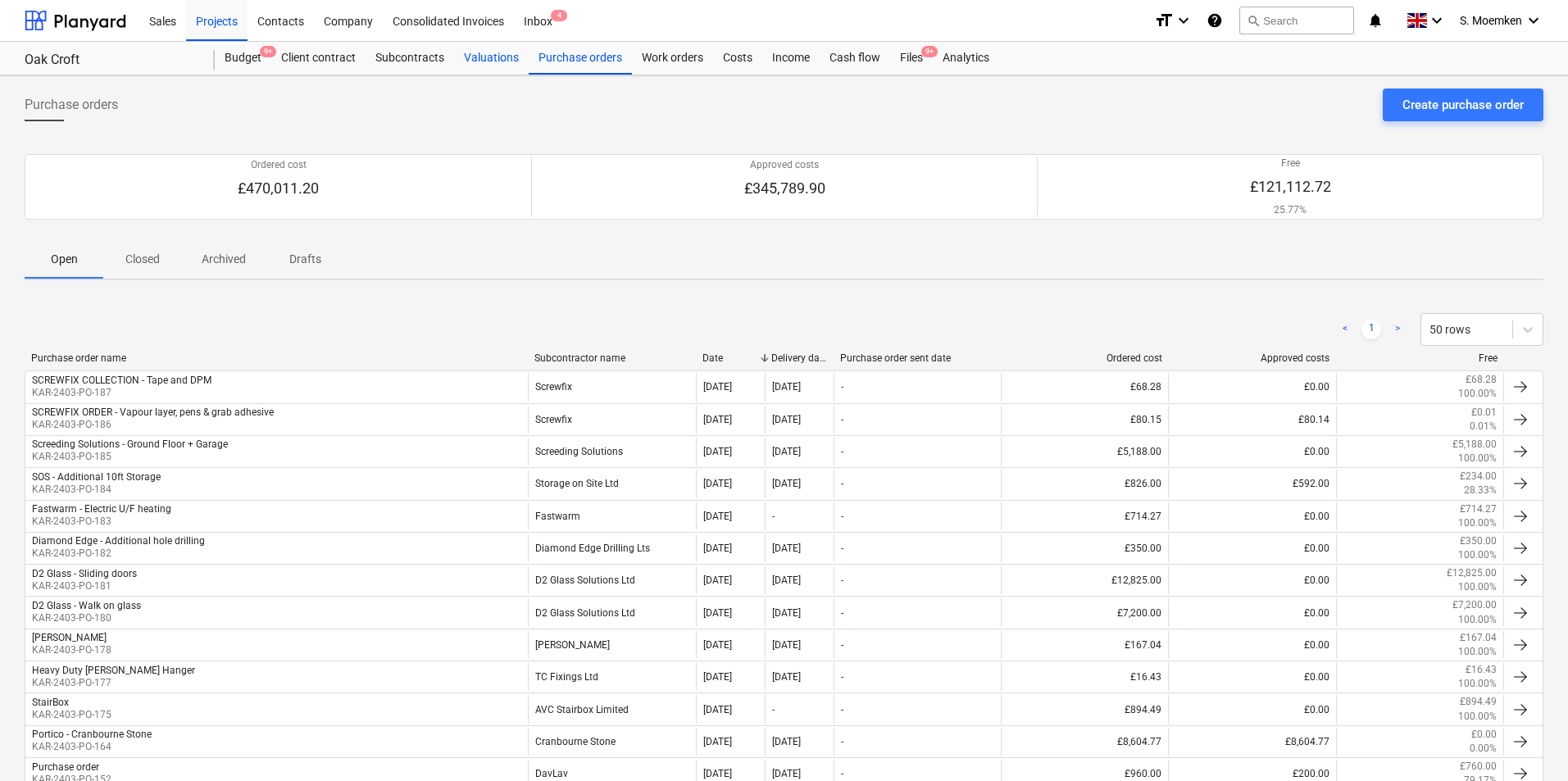
click at [485, 57] on div "Valuations" at bounding box center [491, 58] width 74 height 33
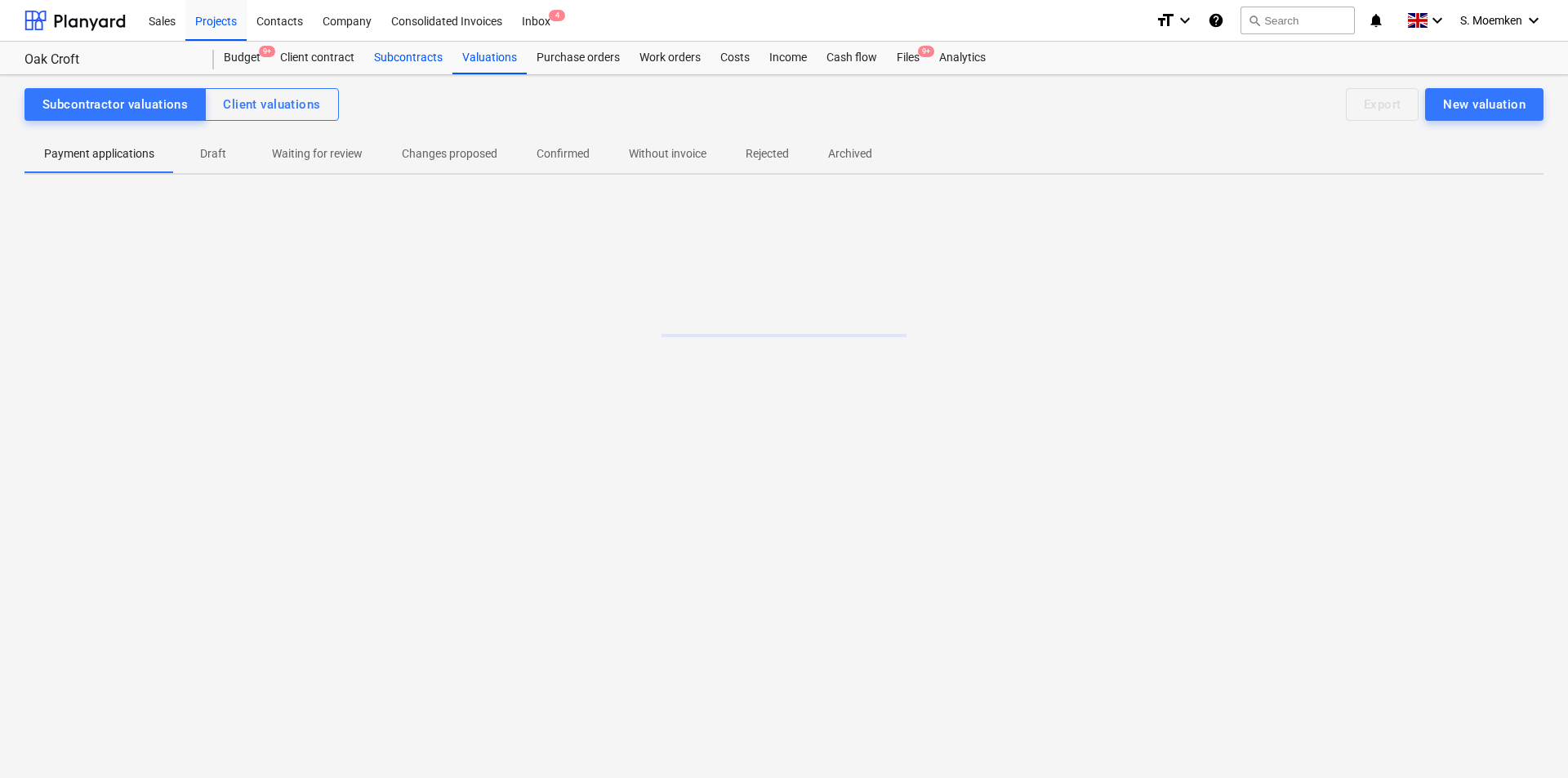
click at [414, 64] on div "Subcontracts" at bounding box center [408, 58] width 88 height 33
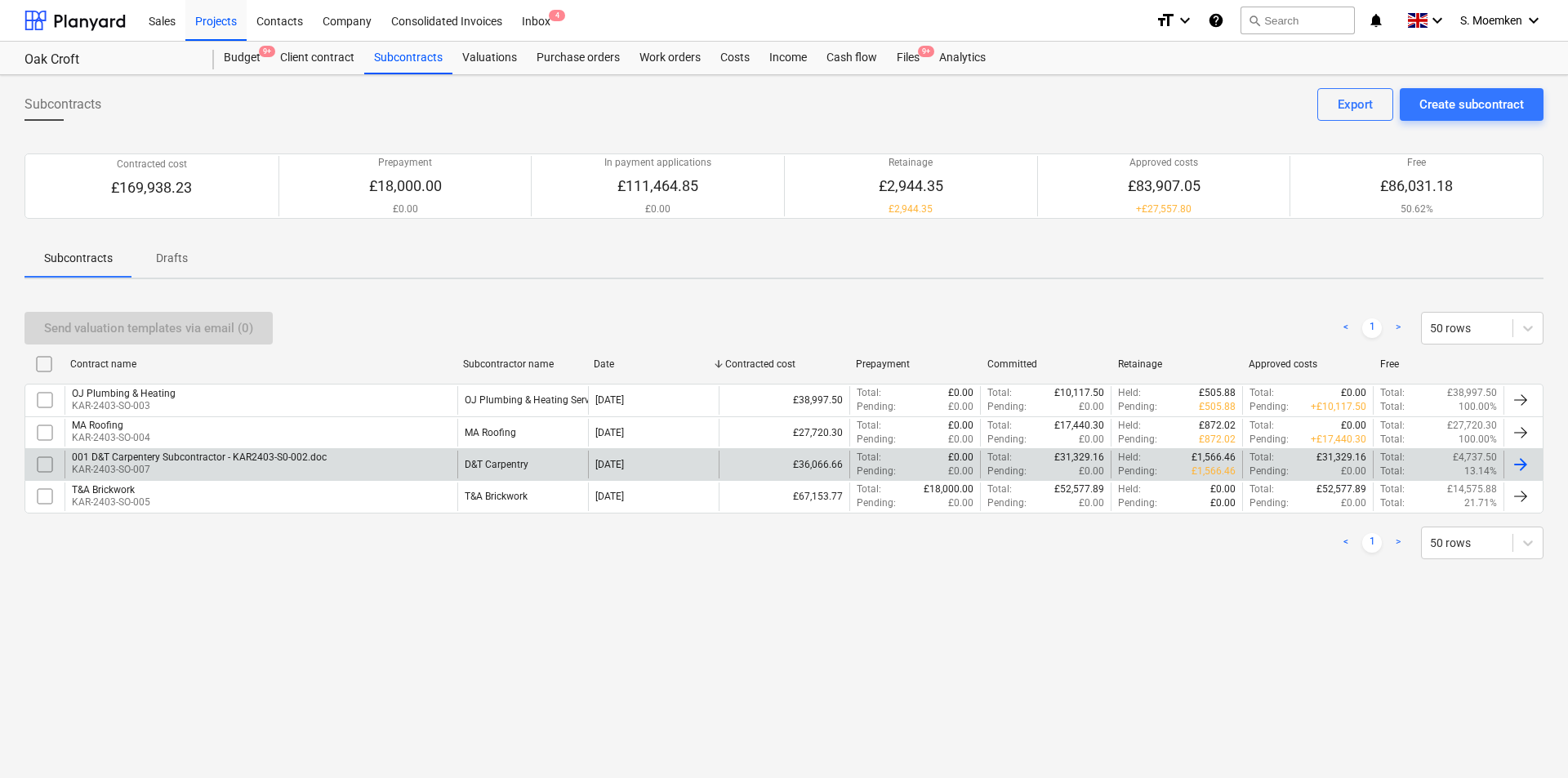
click at [280, 461] on div "001 D&T Carpentery Subcontractor - KAR2403-S0-002.doc" at bounding box center [199, 457] width 255 height 11
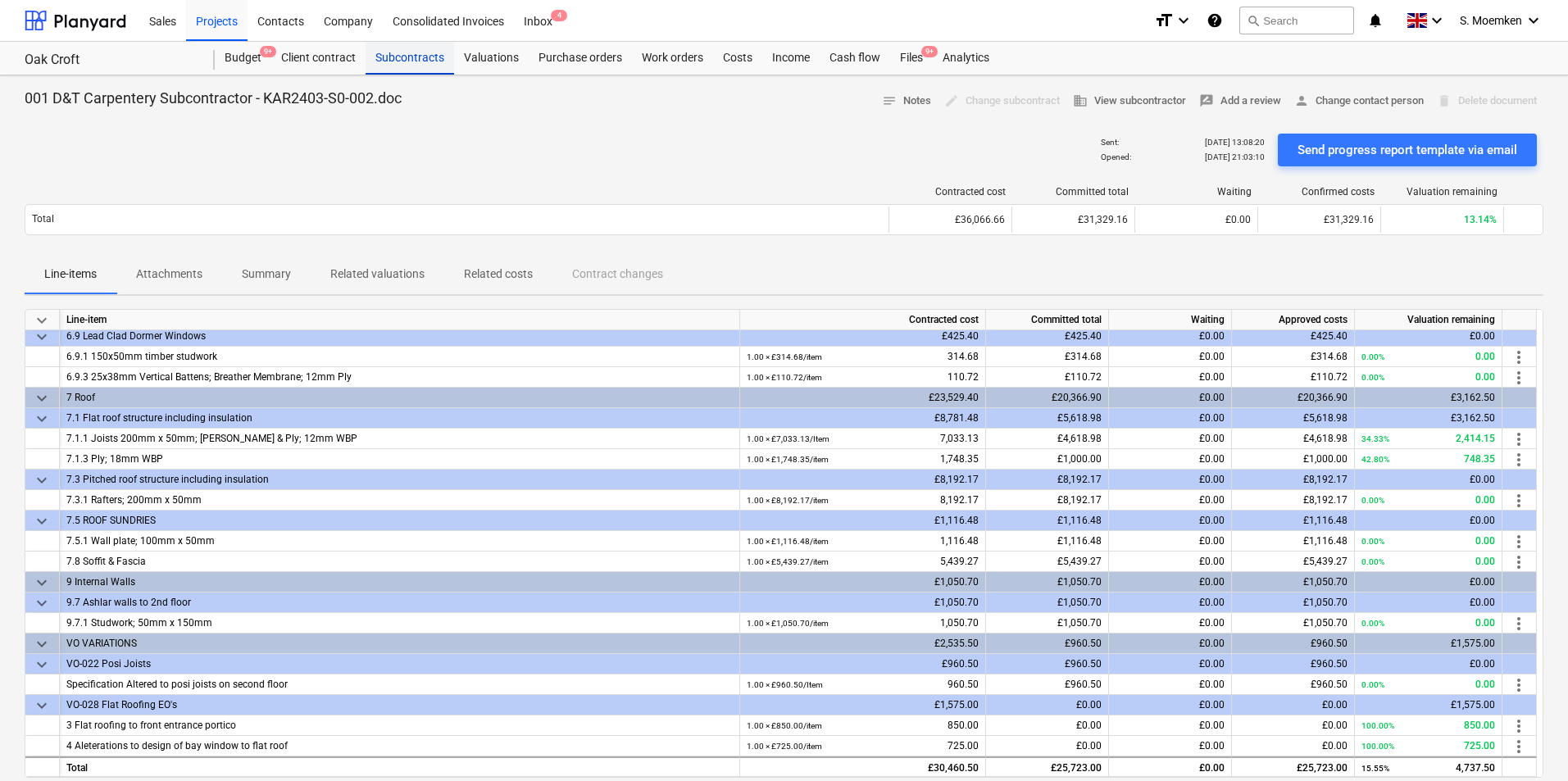
click at [410, 54] on div "Subcontracts" at bounding box center [409, 58] width 88 height 33
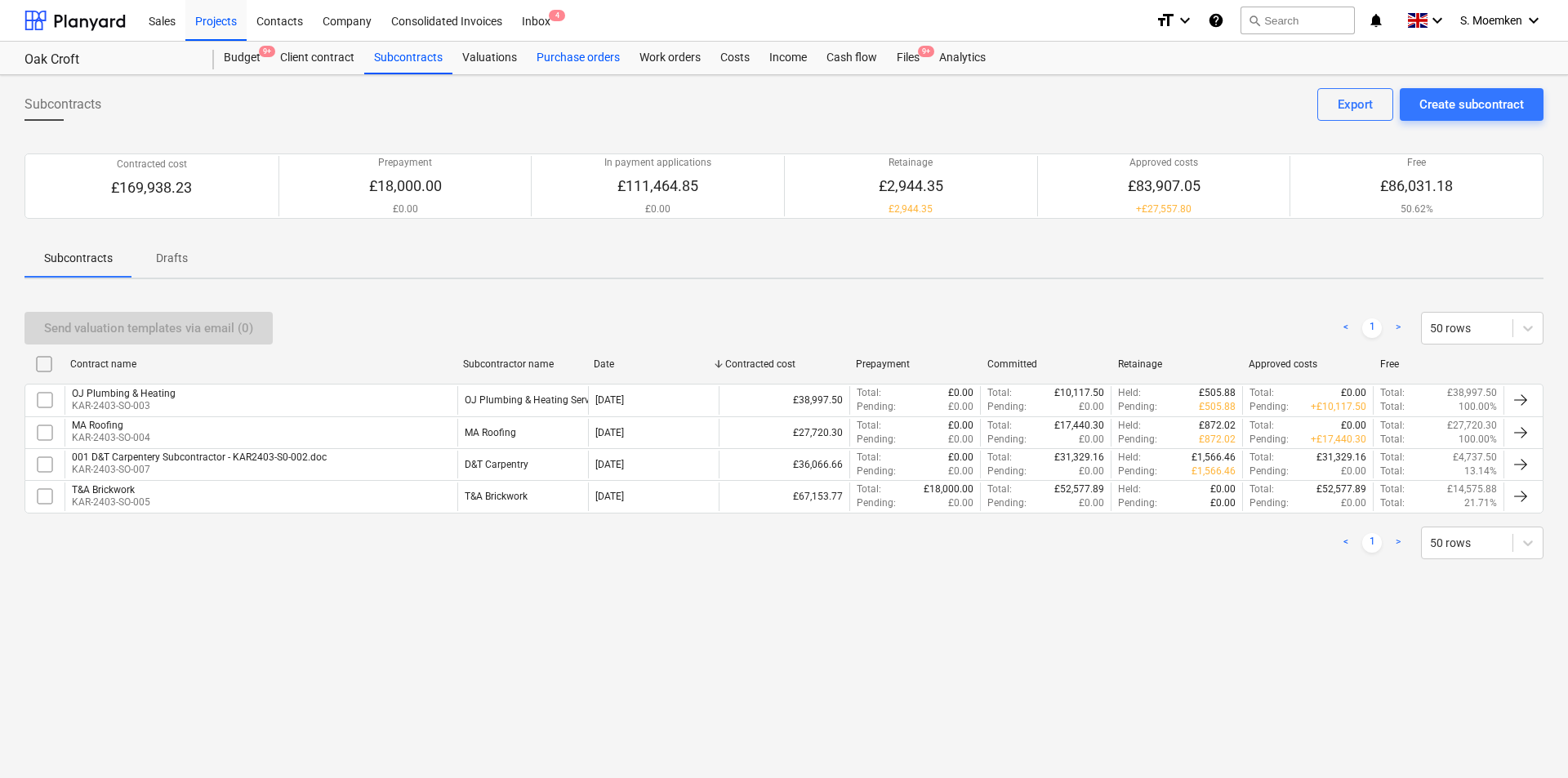
click at [585, 57] on div "Purchase orders" at bounding box center [578, 58] width 103 height 33
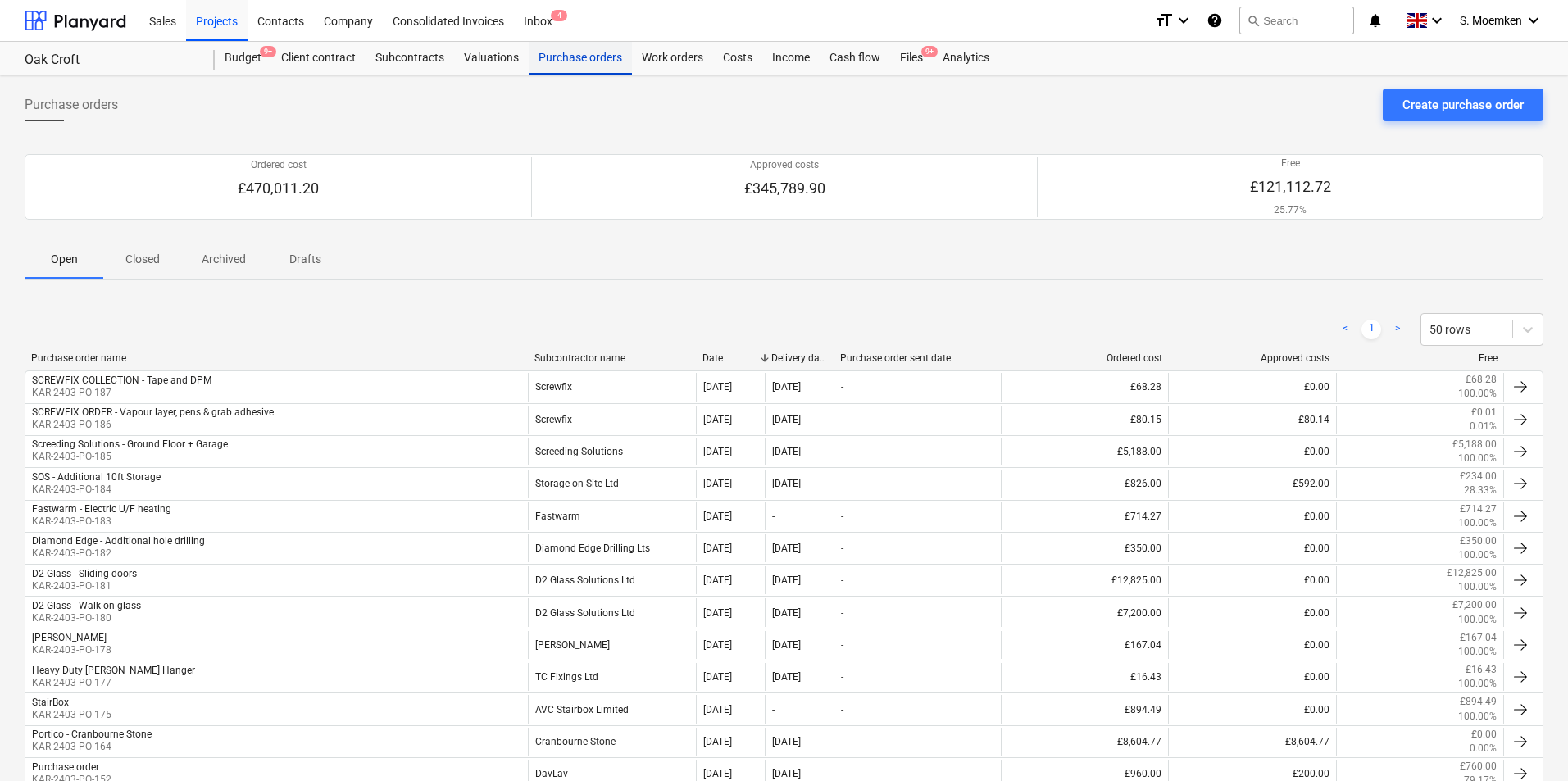
click at [574, 64] on div "Purchase orders" at bounding box center [580, 58] width 103 height 33
click at [214, 17] on div "Projects" at bounding box center [216, 19] width 62 height 41
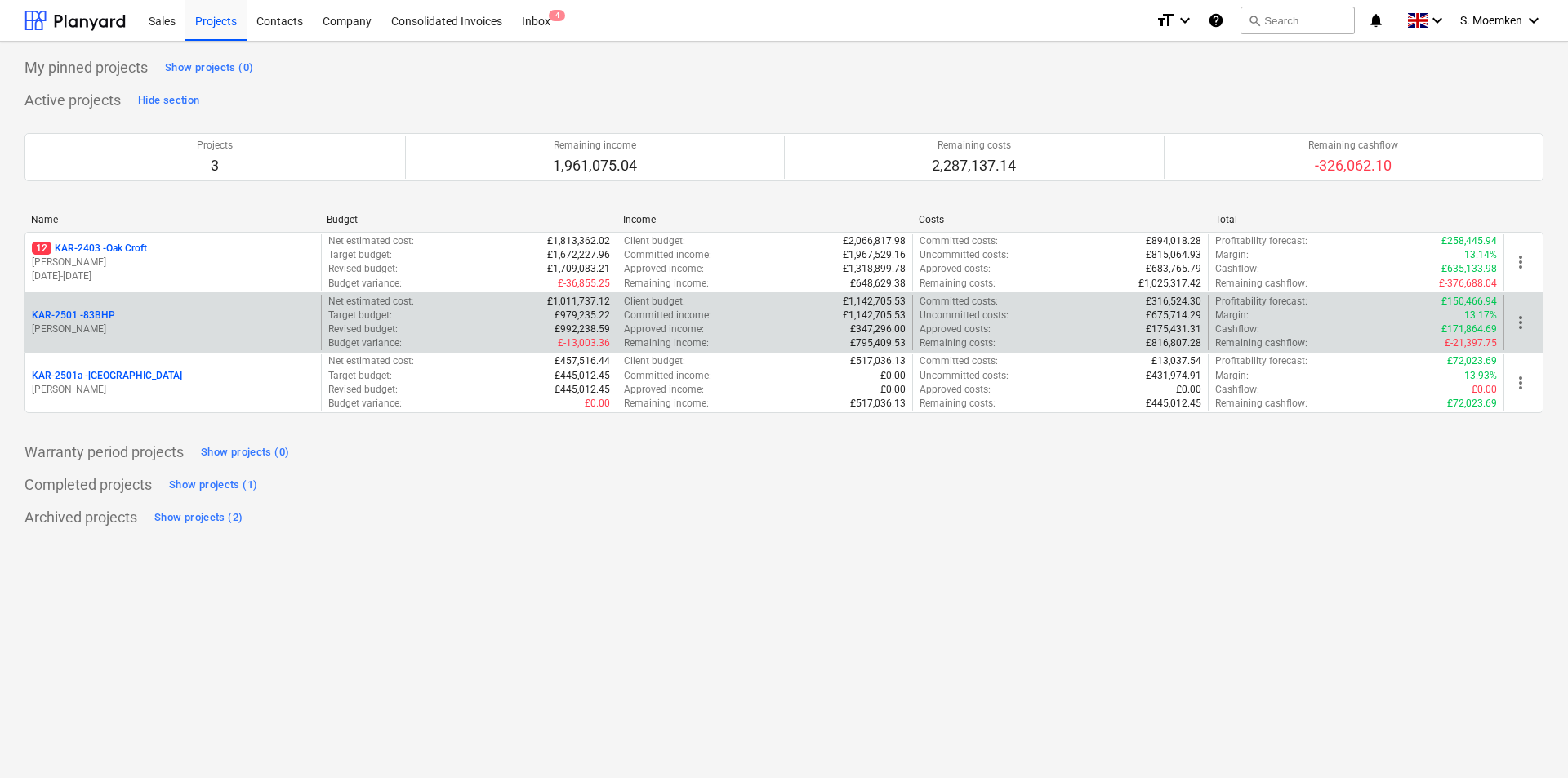
click at [93, 328] on p "[PERSON_NAME]" at bounding box center [173, 329] width 282 height 14
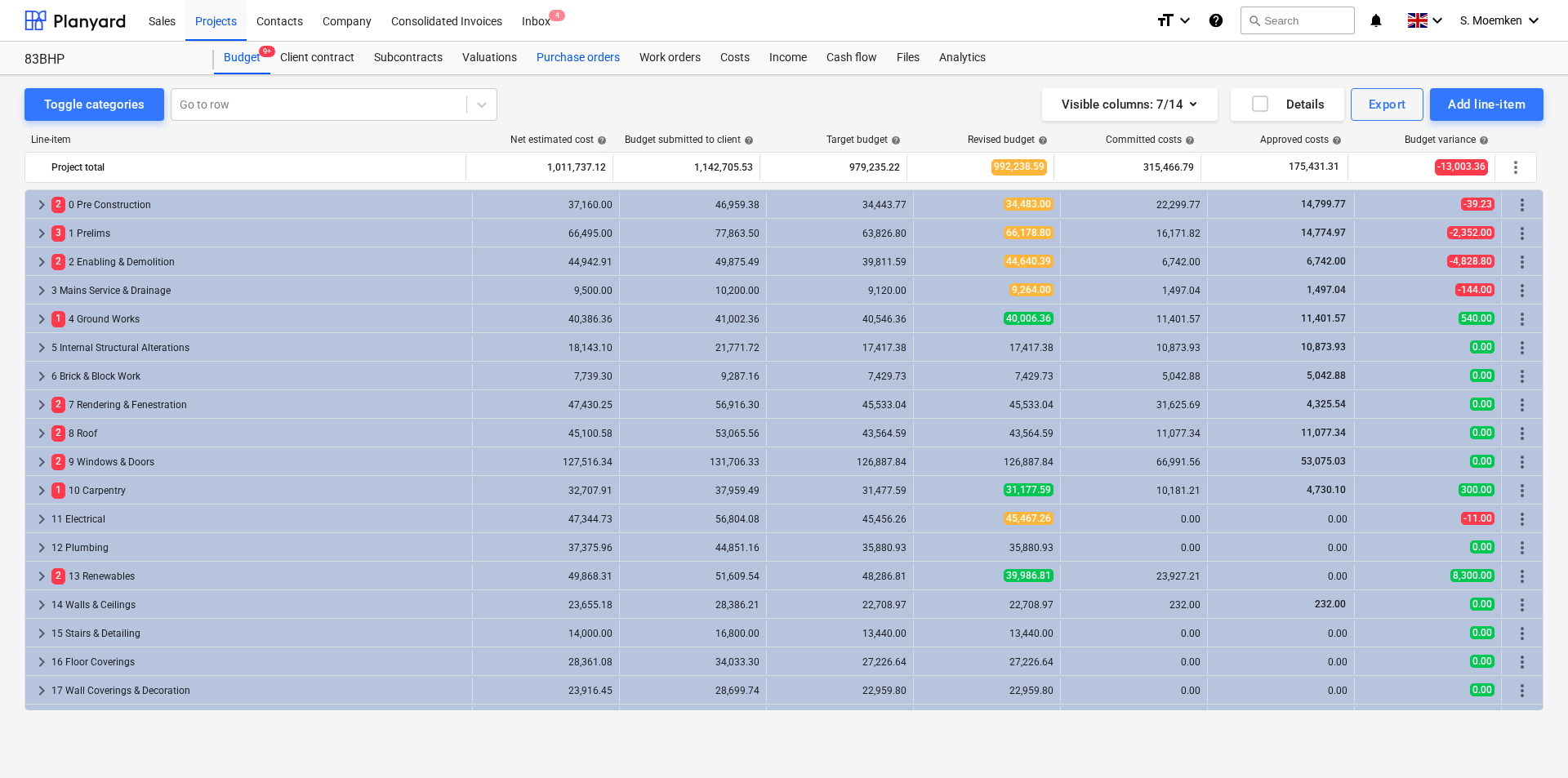
click at [570, 50] on div "Purchase orders" at bounding box center [578, 58] width 103 height 33
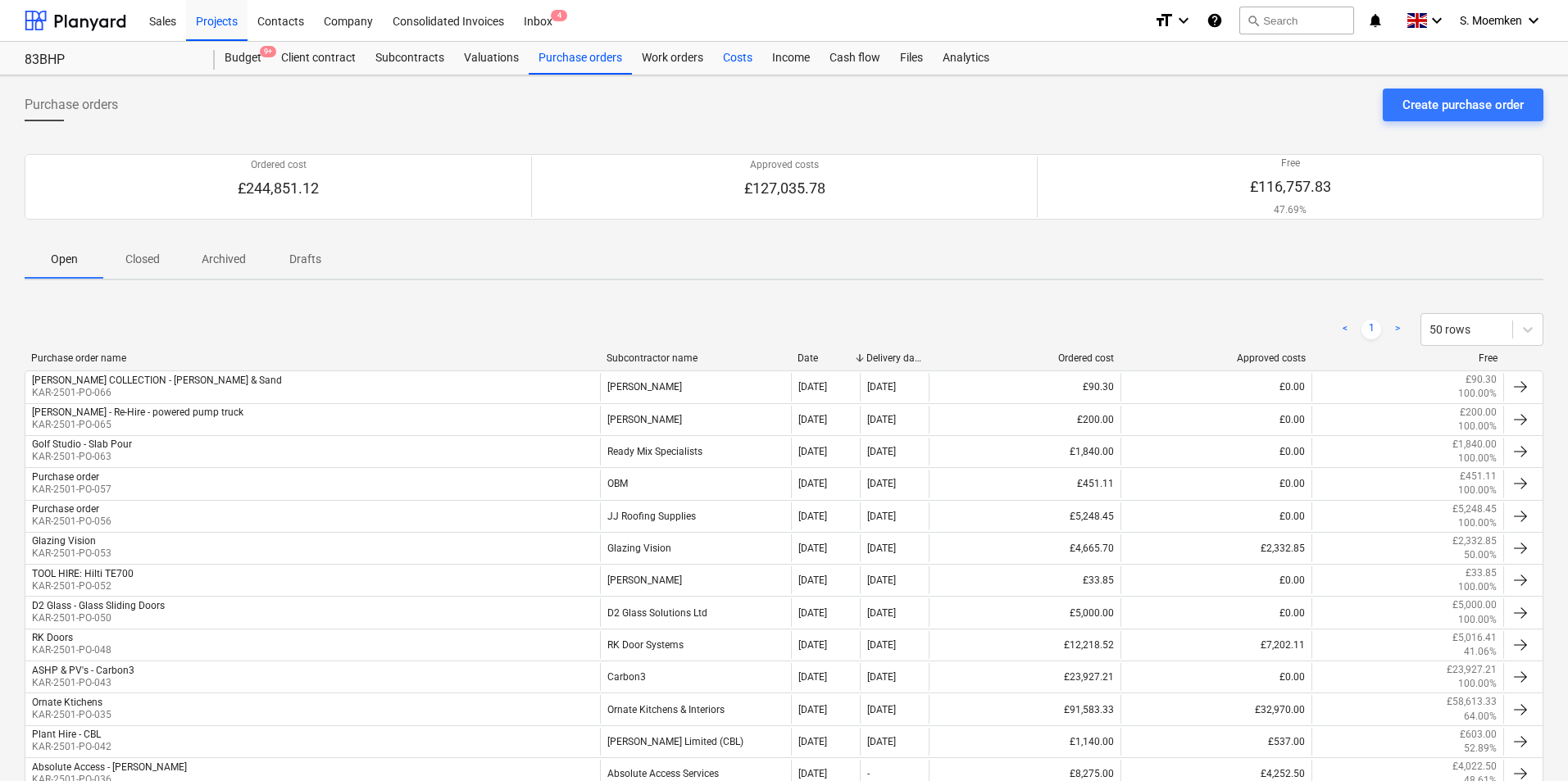
click at [729, 56] on div "Costs" at bounding box center [737, 58] width 49 height 33
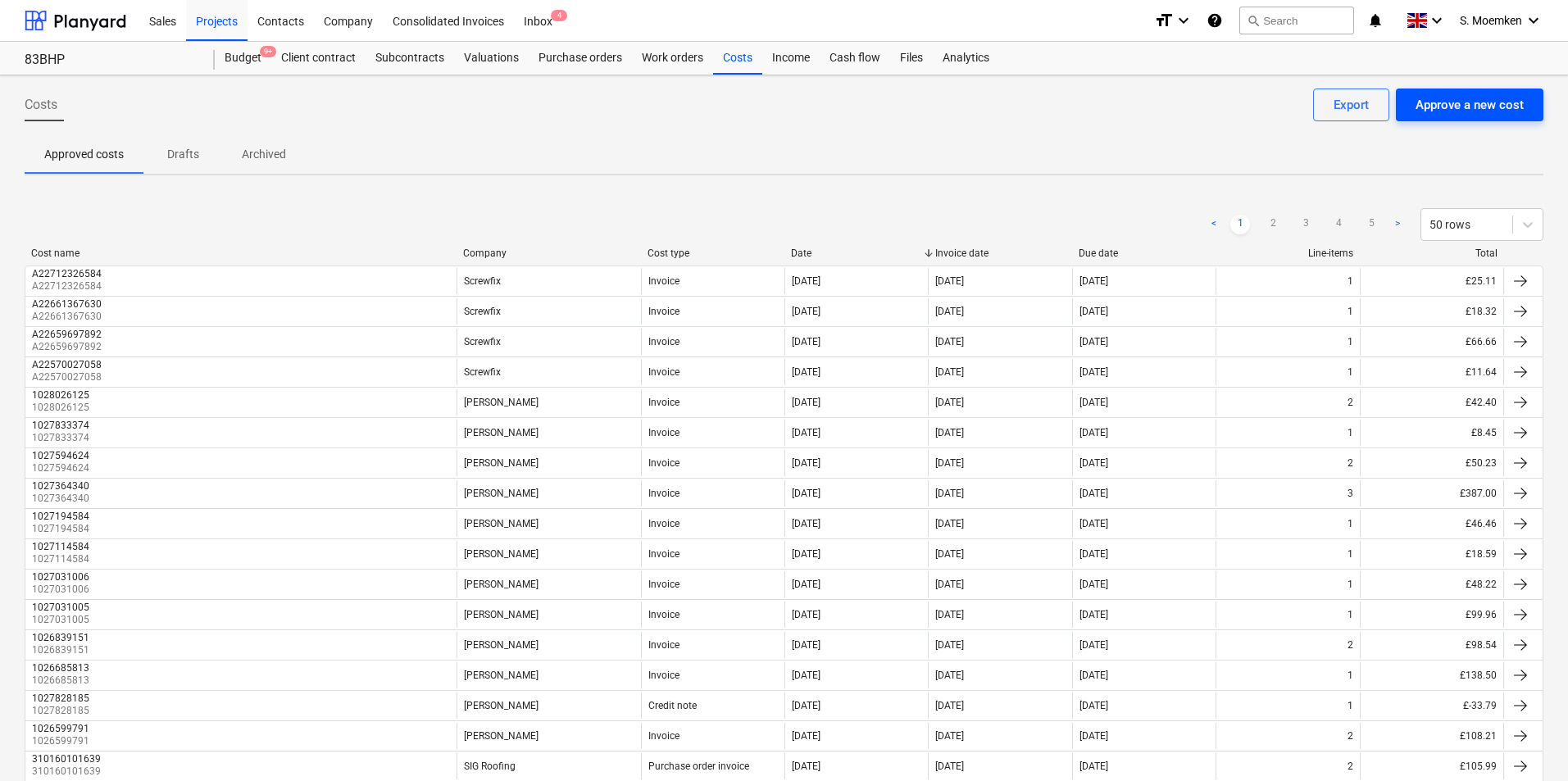
click at [1479, 98] on div "Approve a new cost" at bounding box center [1470, 104] width 109 height 21
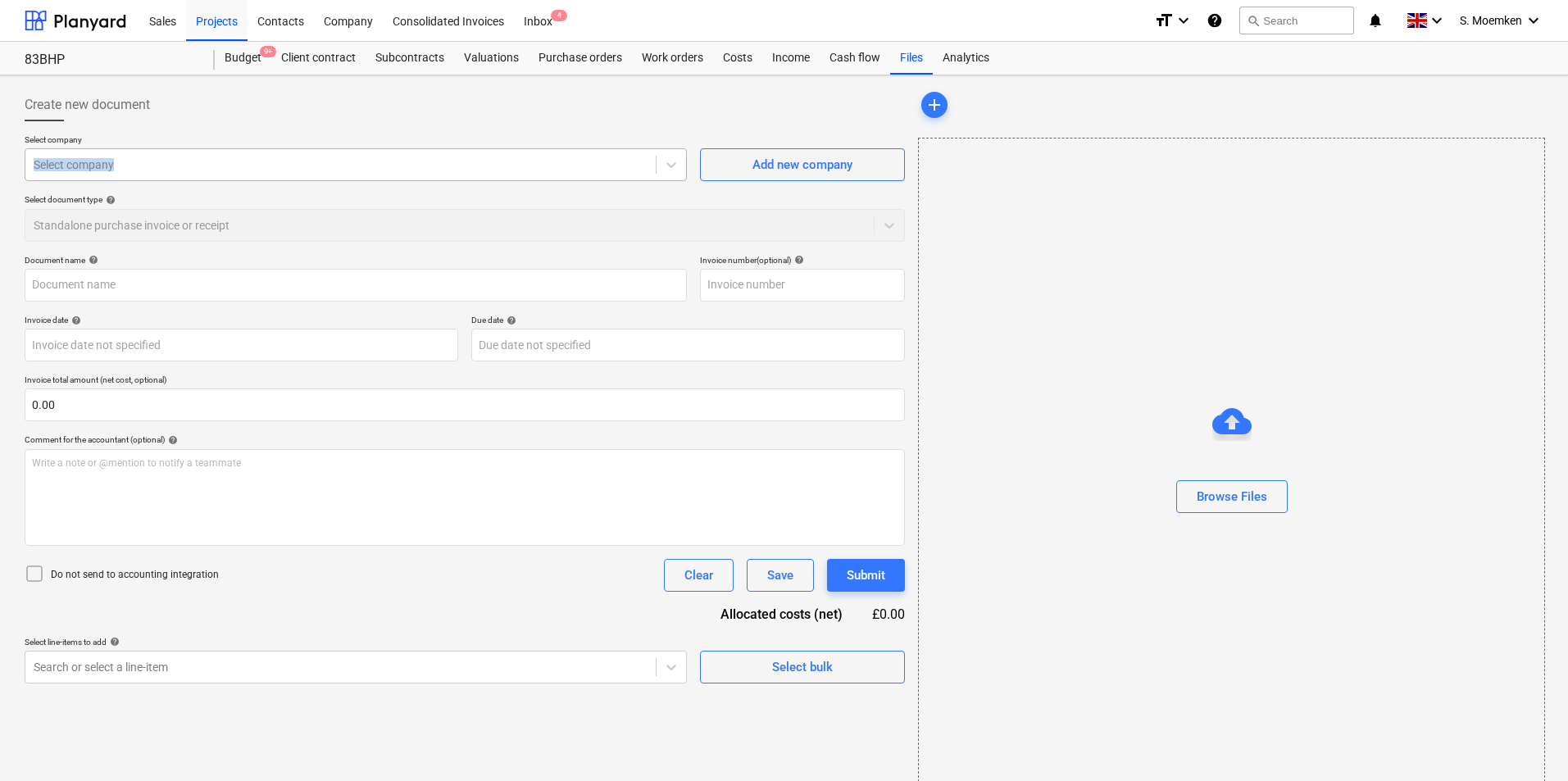
drag, startPoint x: 242, startPoint y: 138, endPoint x: 286, endPoint y: 166, distance: 52.2
click at [286, 165] on div "Select company Select company" at bounding box center [356, 157] width 662 height 47
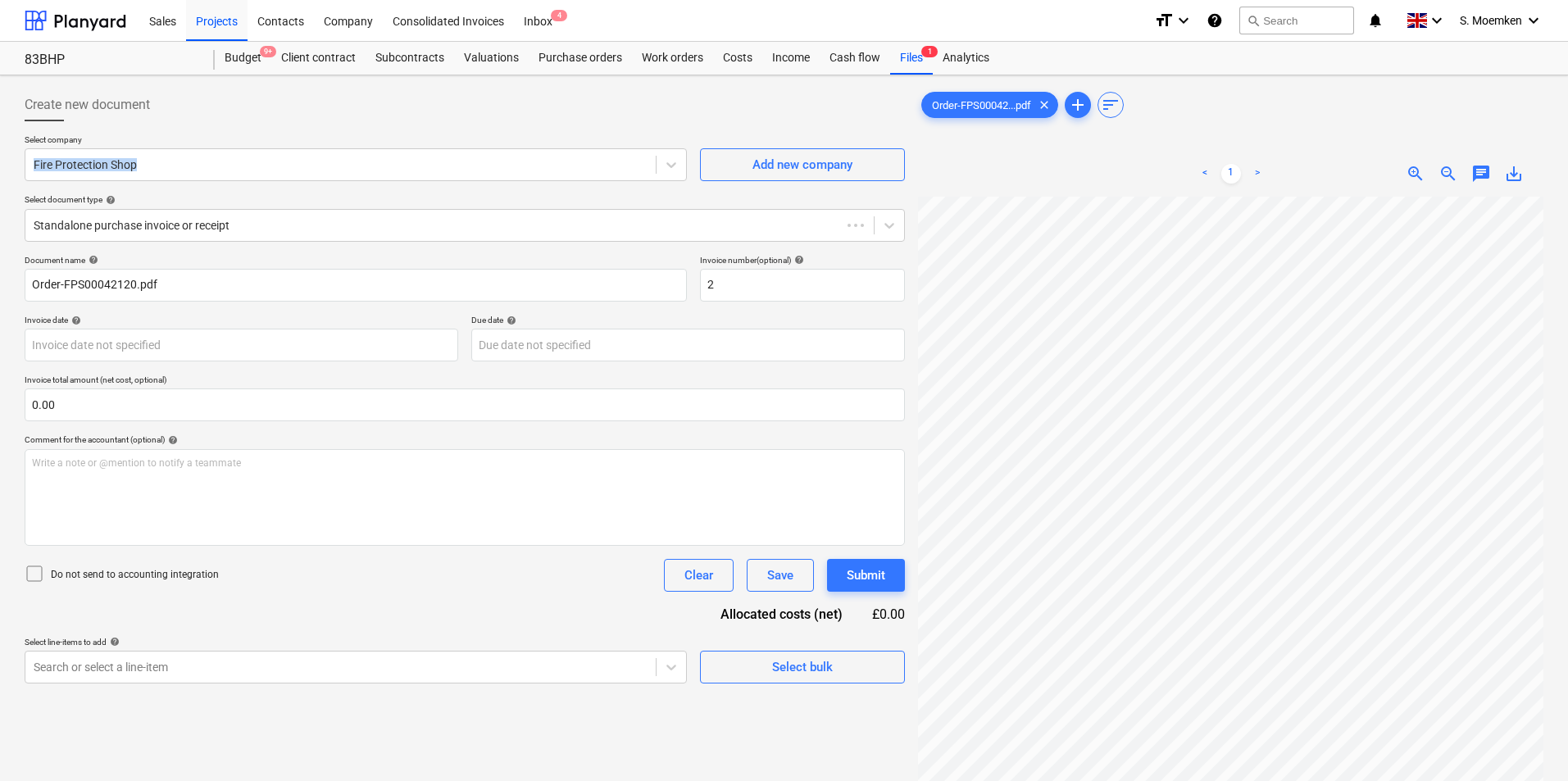
type input "2"
click at [622, 223] on div at bounding box center [450, 225] width 832 height 17
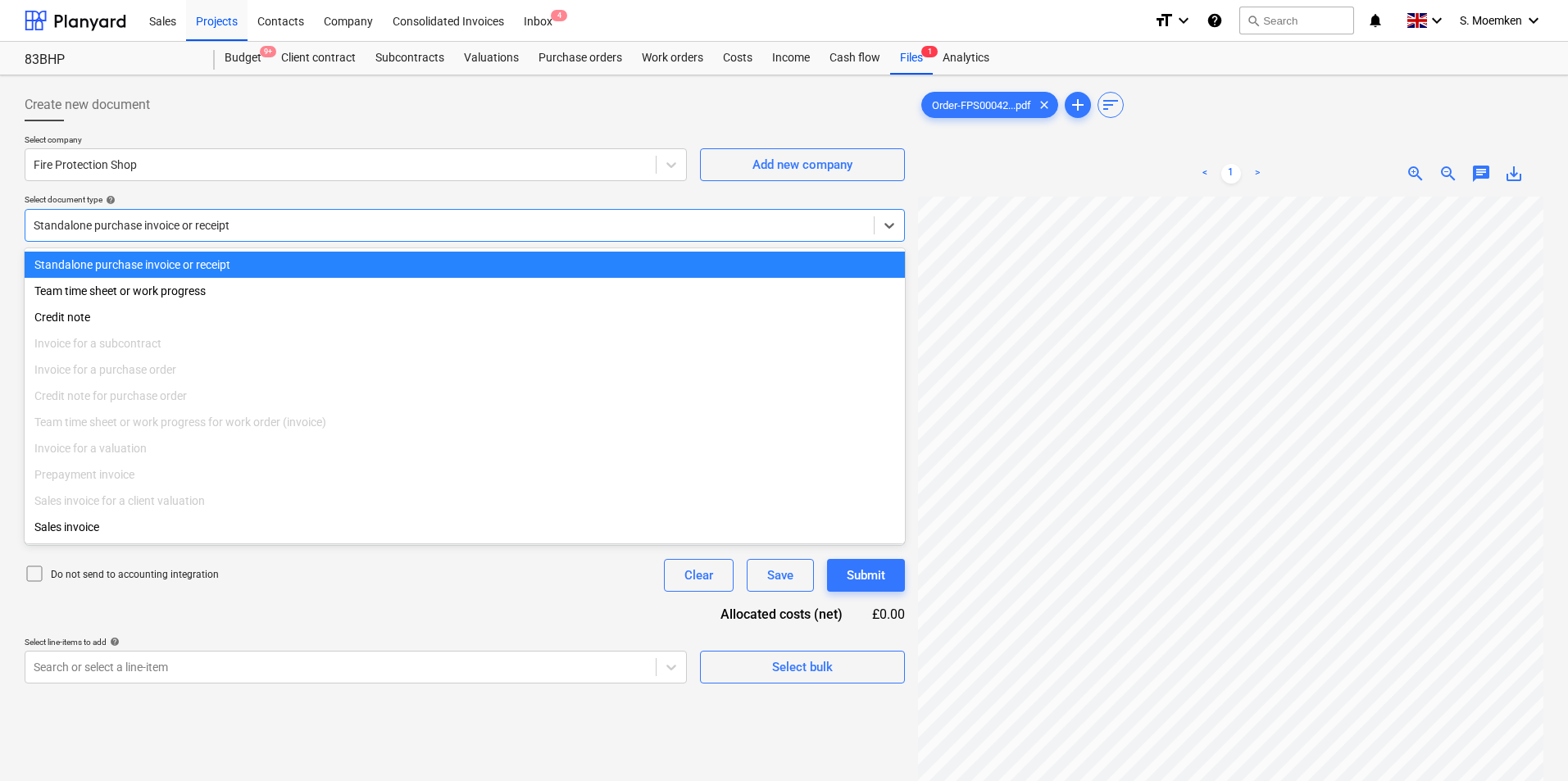
click at [622, 223] on div at bounding box center [450, 225] width 832 height 17
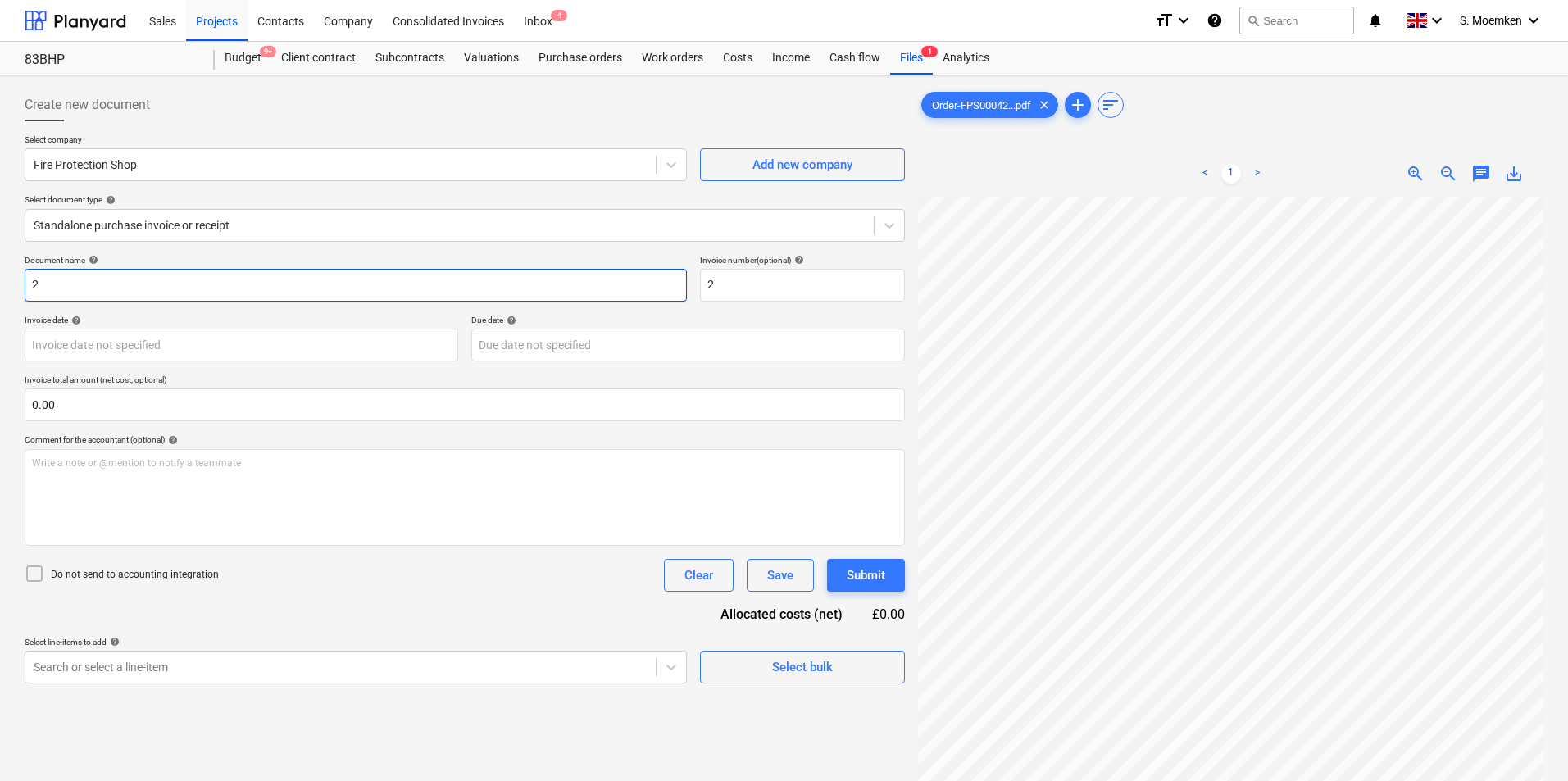
click at [189, 295] on input "2" at bounding box center [356, 285] width 662 height 33
drag, startPoint x: 124, startPoint y: 295, endPoint x: 0, endPoint y: 291, distance: 124.1
click at [0, 291] on div "Create new document Select company Fire Protection Shop Add new company Select …" at bounding box center [784, 511] width 1568 height 870
paste input "FPS00042120"
type input "FPS00042120"
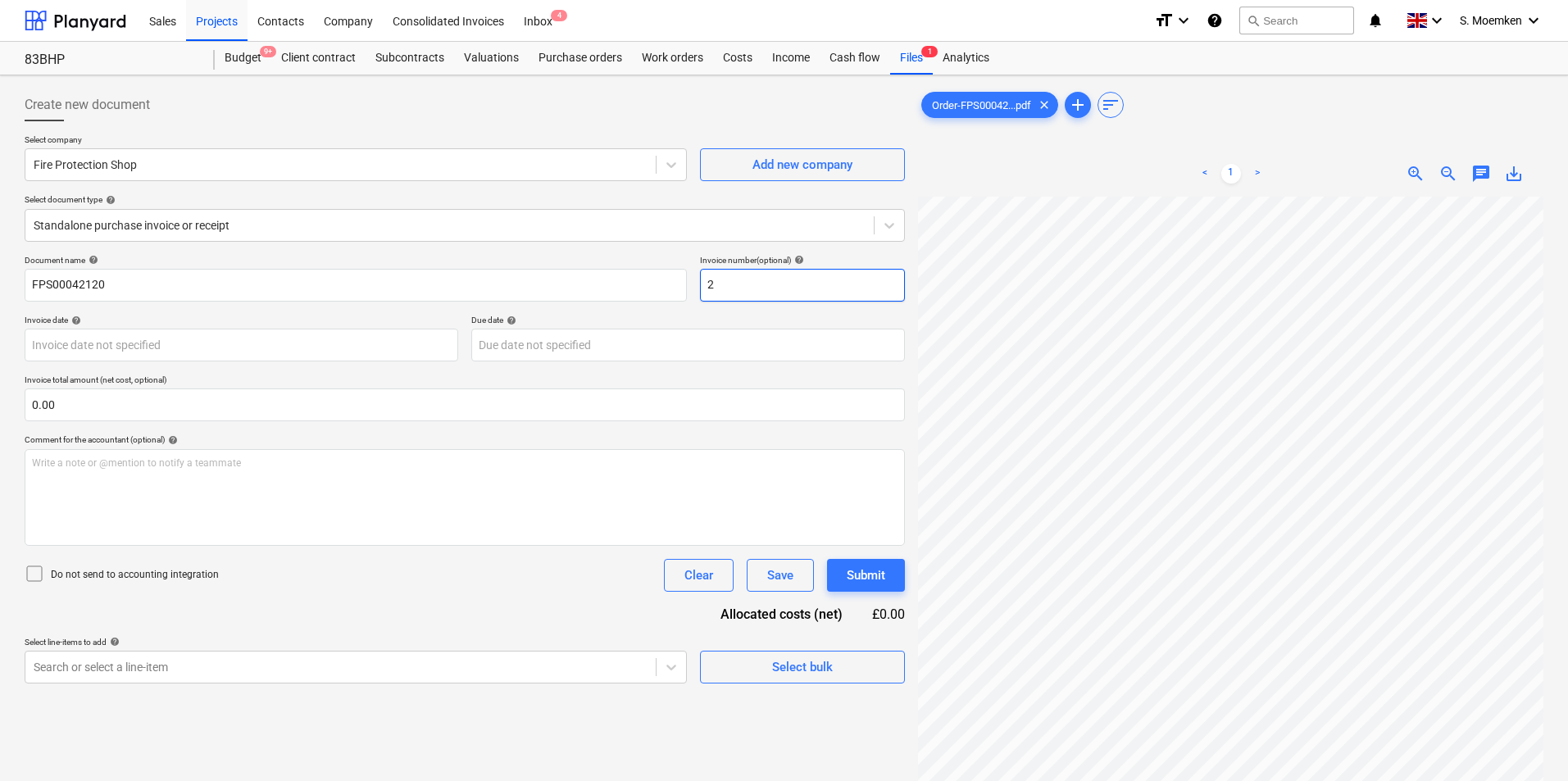
click at [761, 283] on input "2" at bounding box center [802, 285] width 205 height 33
drag, startPoint x: 712, startPoint y: 288, endPoint x: 697, endPoint y: 288, distance: 15.0
click at [697, 288] on div "Document name help FPS00042120 Invoice number (optional) help 2" at bounding box center [464, 278] width 880 height 47
paste input "FPS00042120"
type input "FPS00042120"
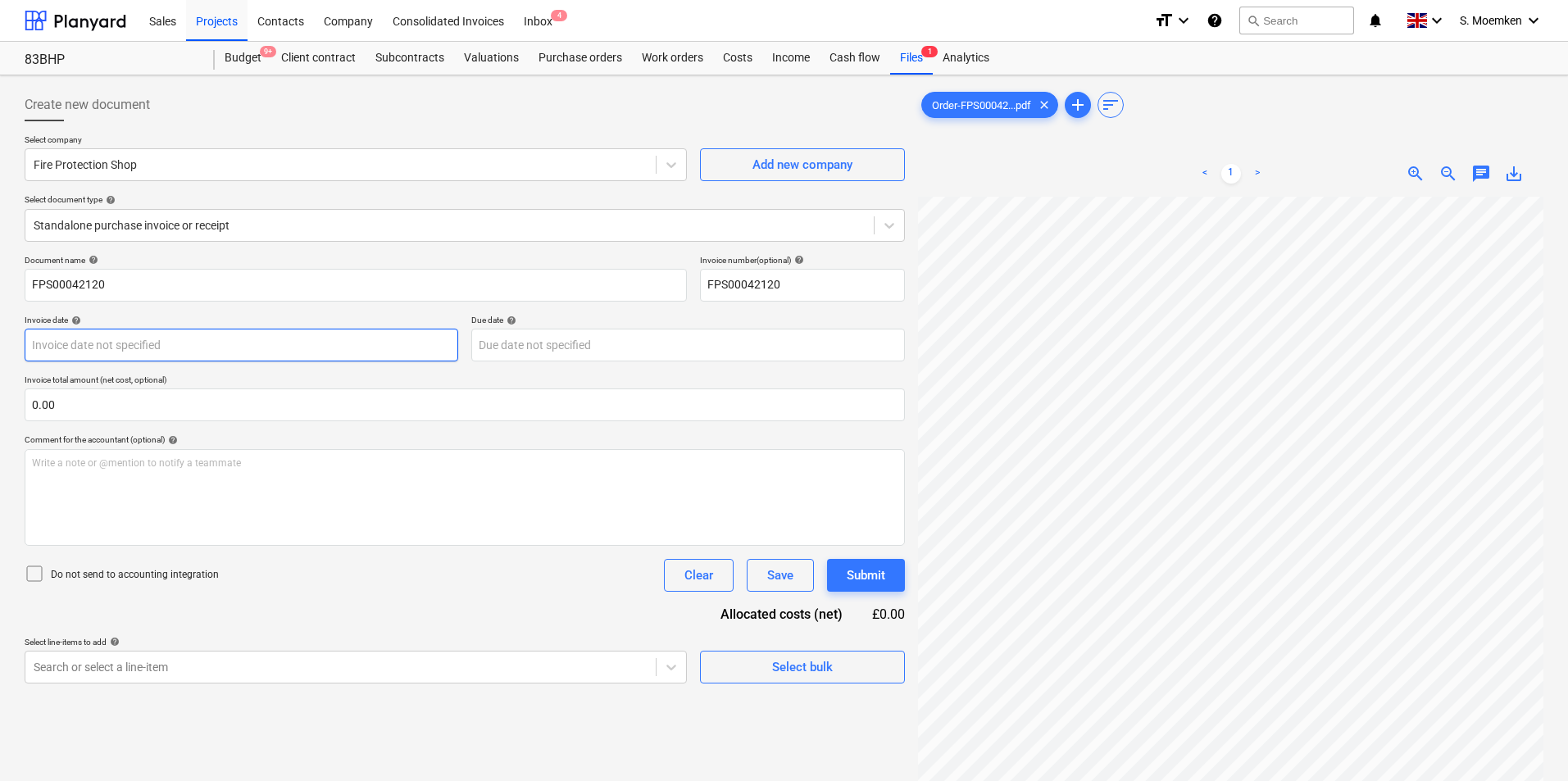
click at [172, 341] on body "Sales Projects Contacts Company Consolidated Invoices Inbox 4 format_size keybo…" at bounding box center [784, 390] width 1568 height 781
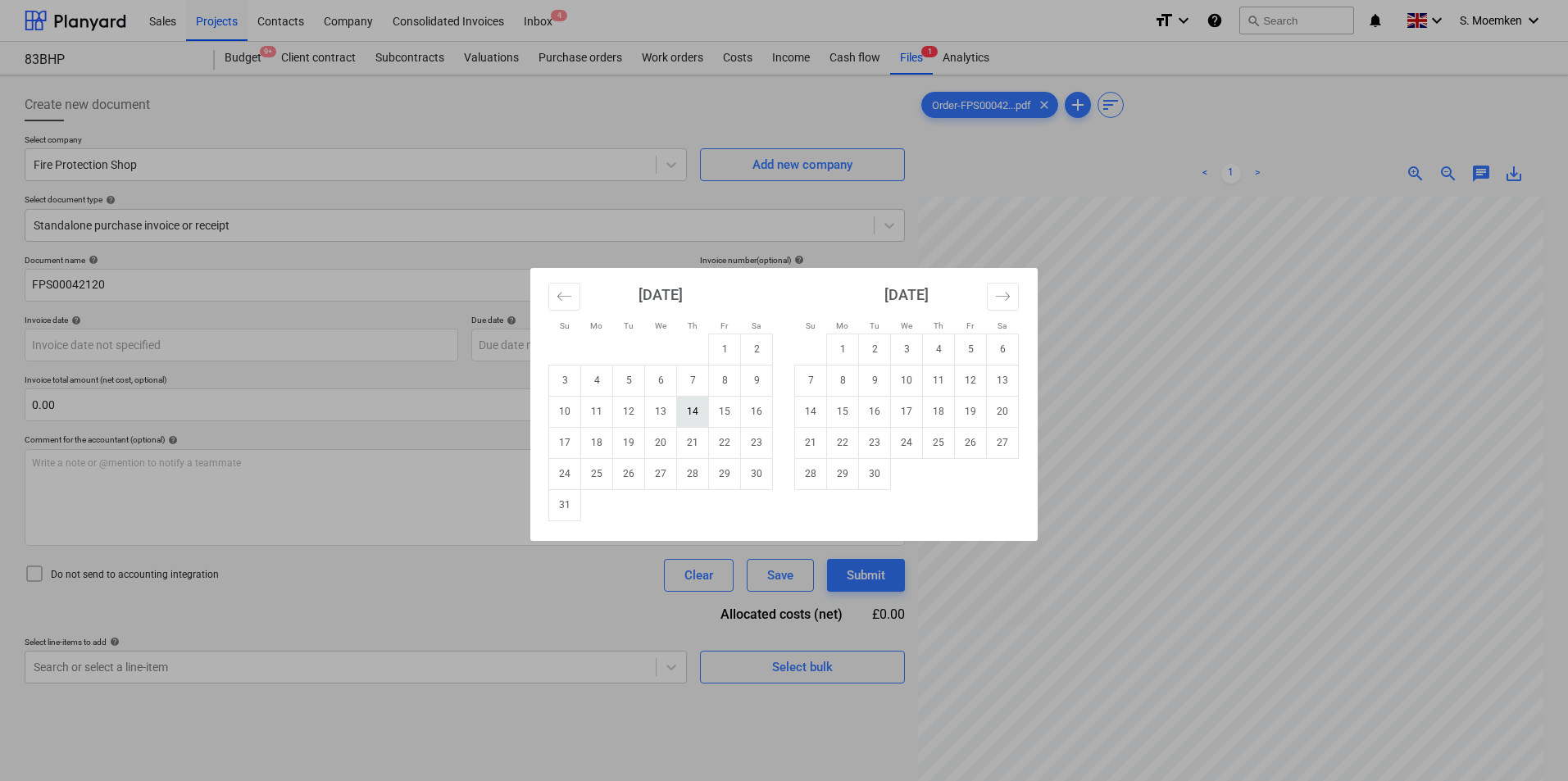
click at [690, 411] on td "14" at bounding box center [692, 411] width 32 height 31
type input "[DATE]"
click at [711, 345] on body "Sales Projects Contacts Company Consolidated Invoices Inbox 4 format_size keybo…" at bounding box center [784, 390] width 1568 height 781
click at [562, 510] on td "31" at bounding box center [565, 505] width 32 height 31
type input "[DATE]"
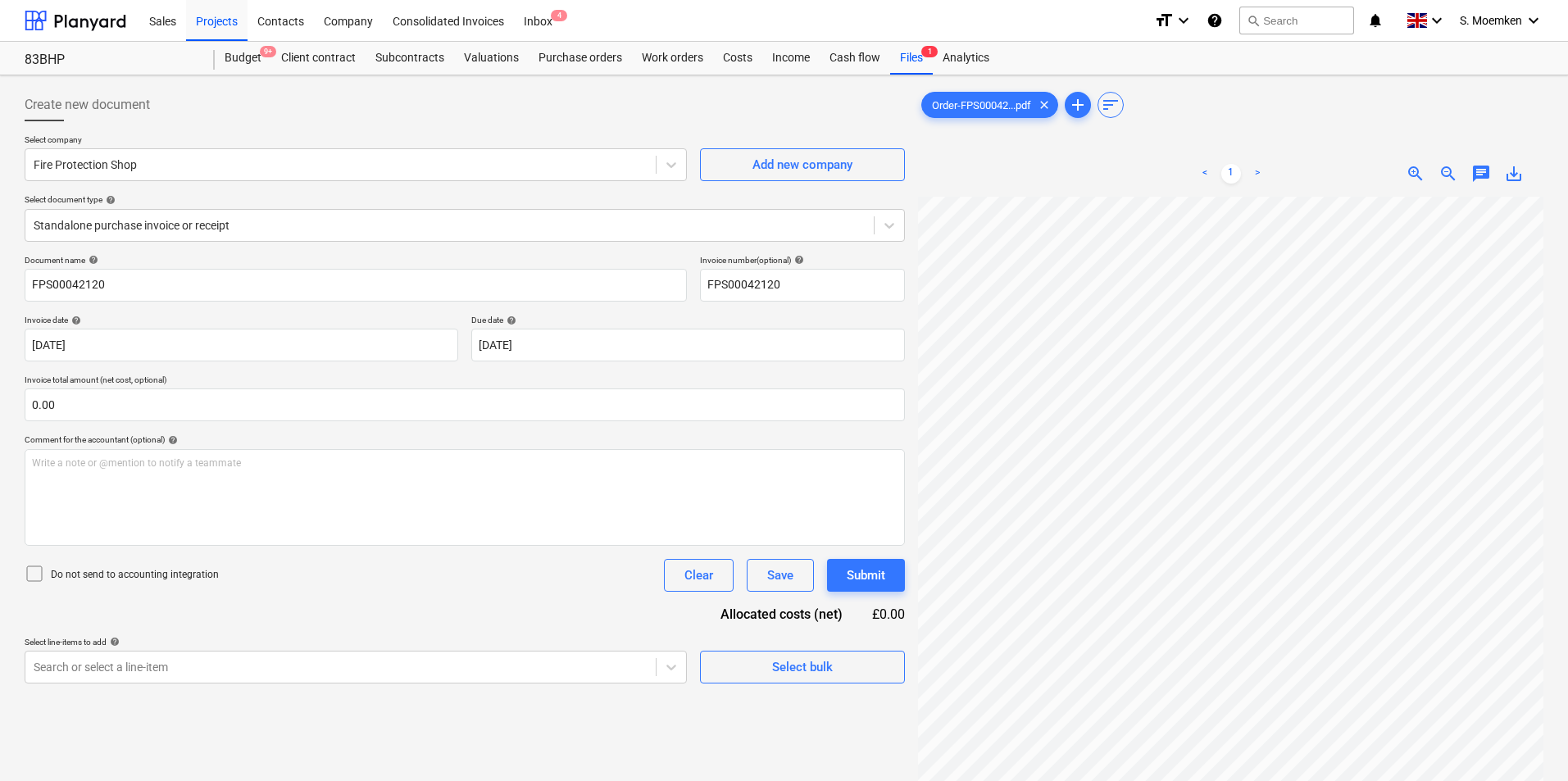
click at [31, 570] on icon at bounding box center [34, 573] width 19 height 19
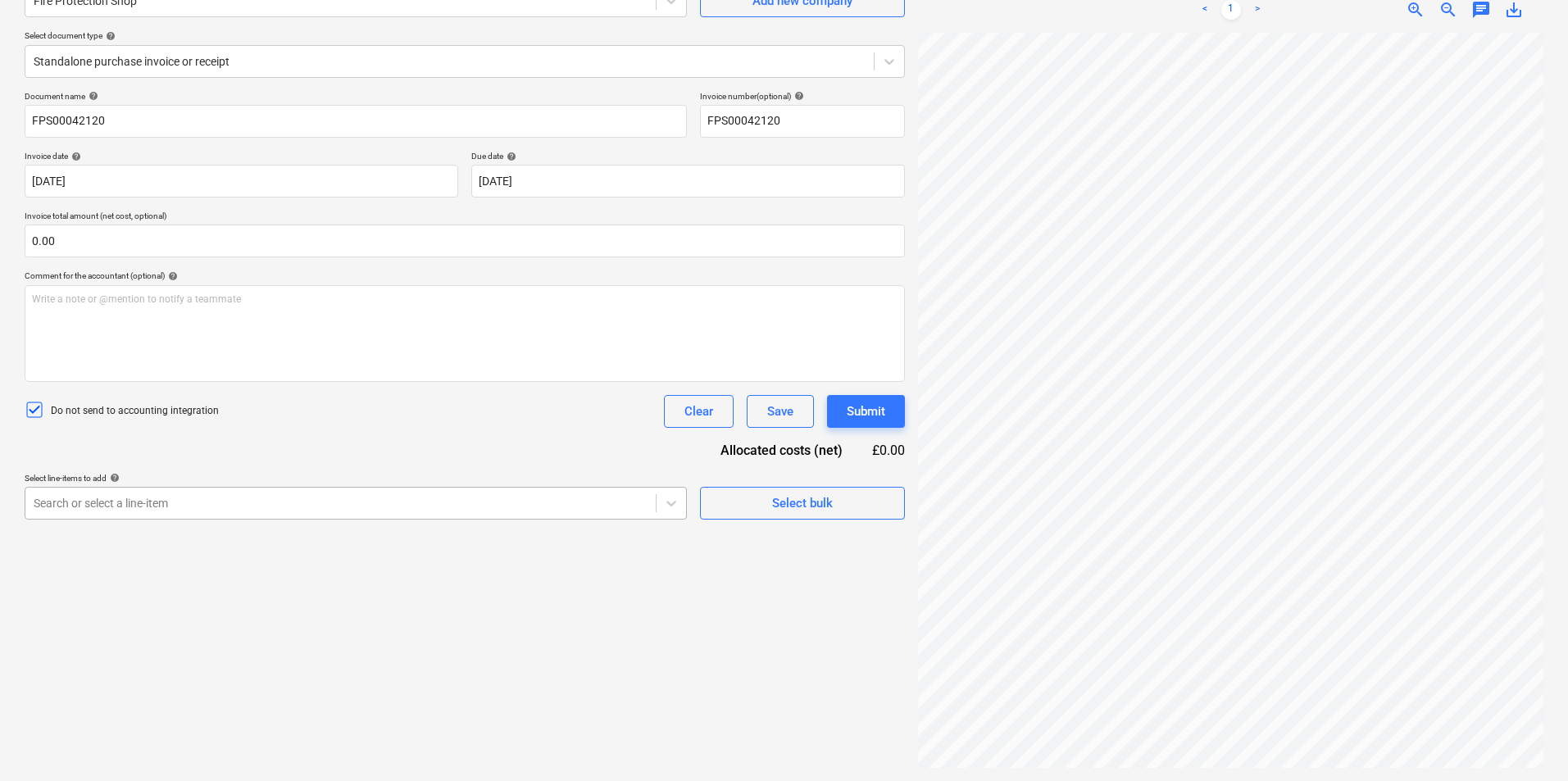
click at [266, 617] on body "Sales Projects Contacts Company Consolidated Invoices Inbox 4 format_size keybo…" at bounding box center [784, 226] width 1568 height 781
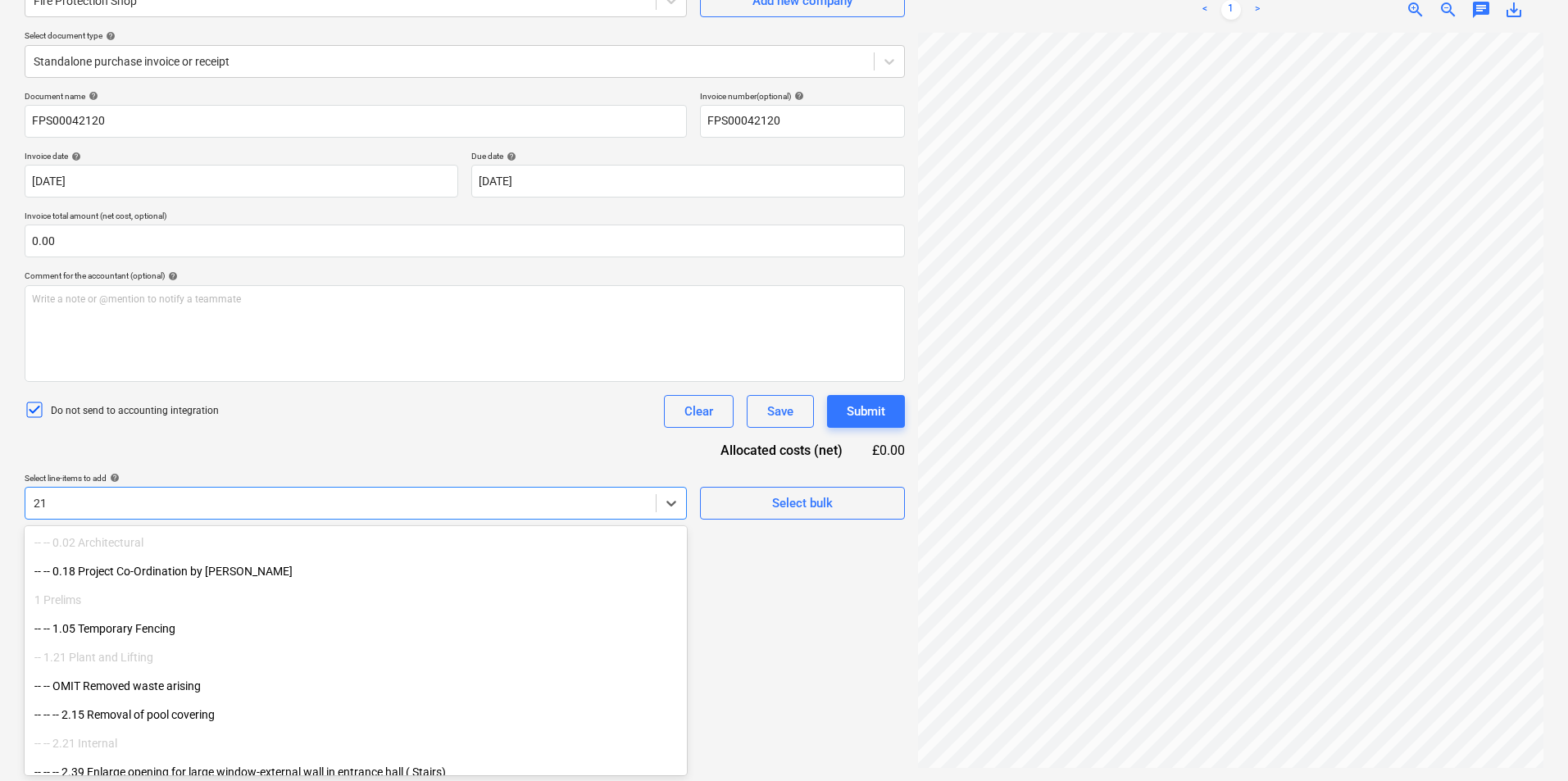
type input "2"
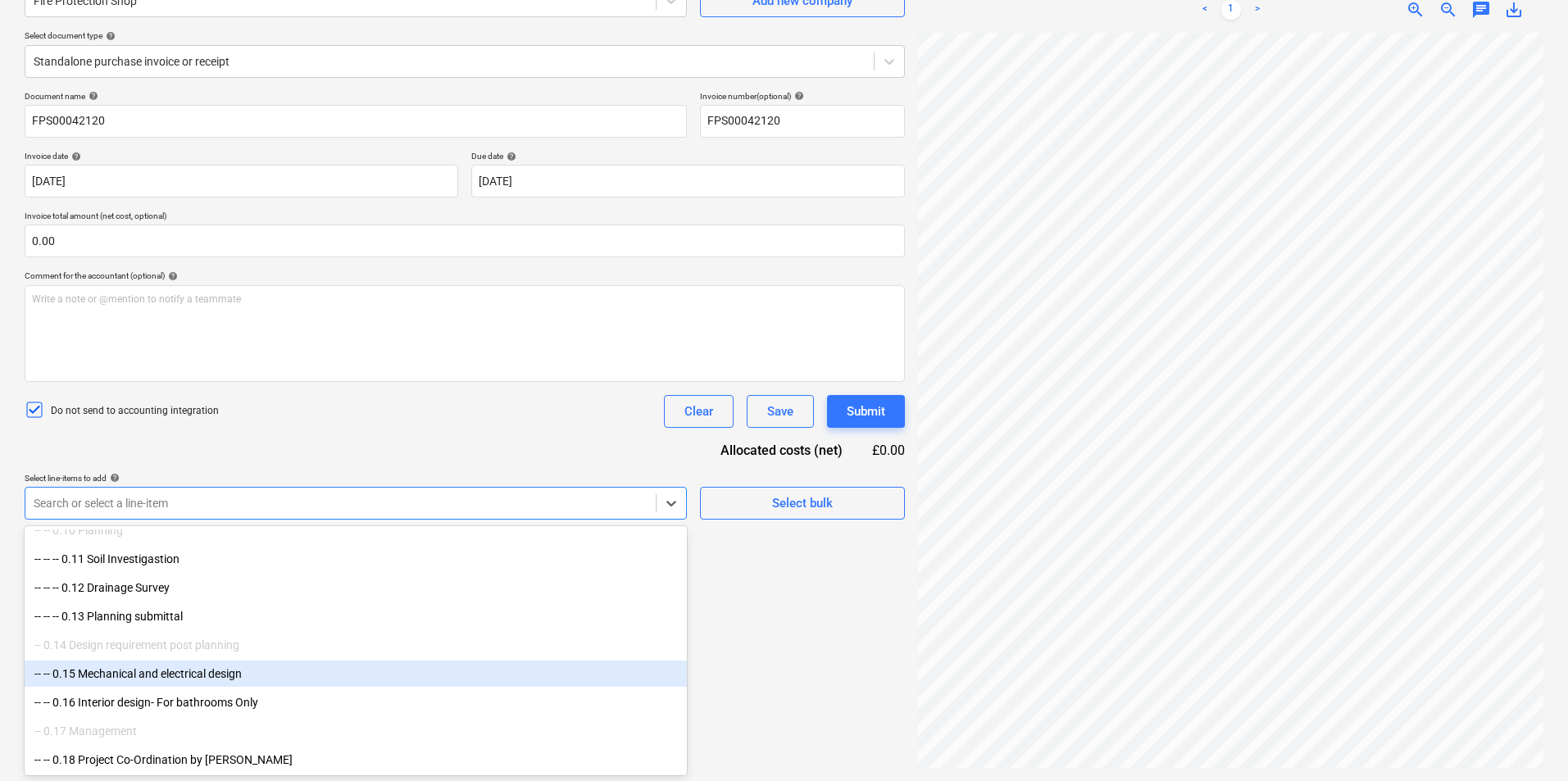
scroll to position [410, 0]
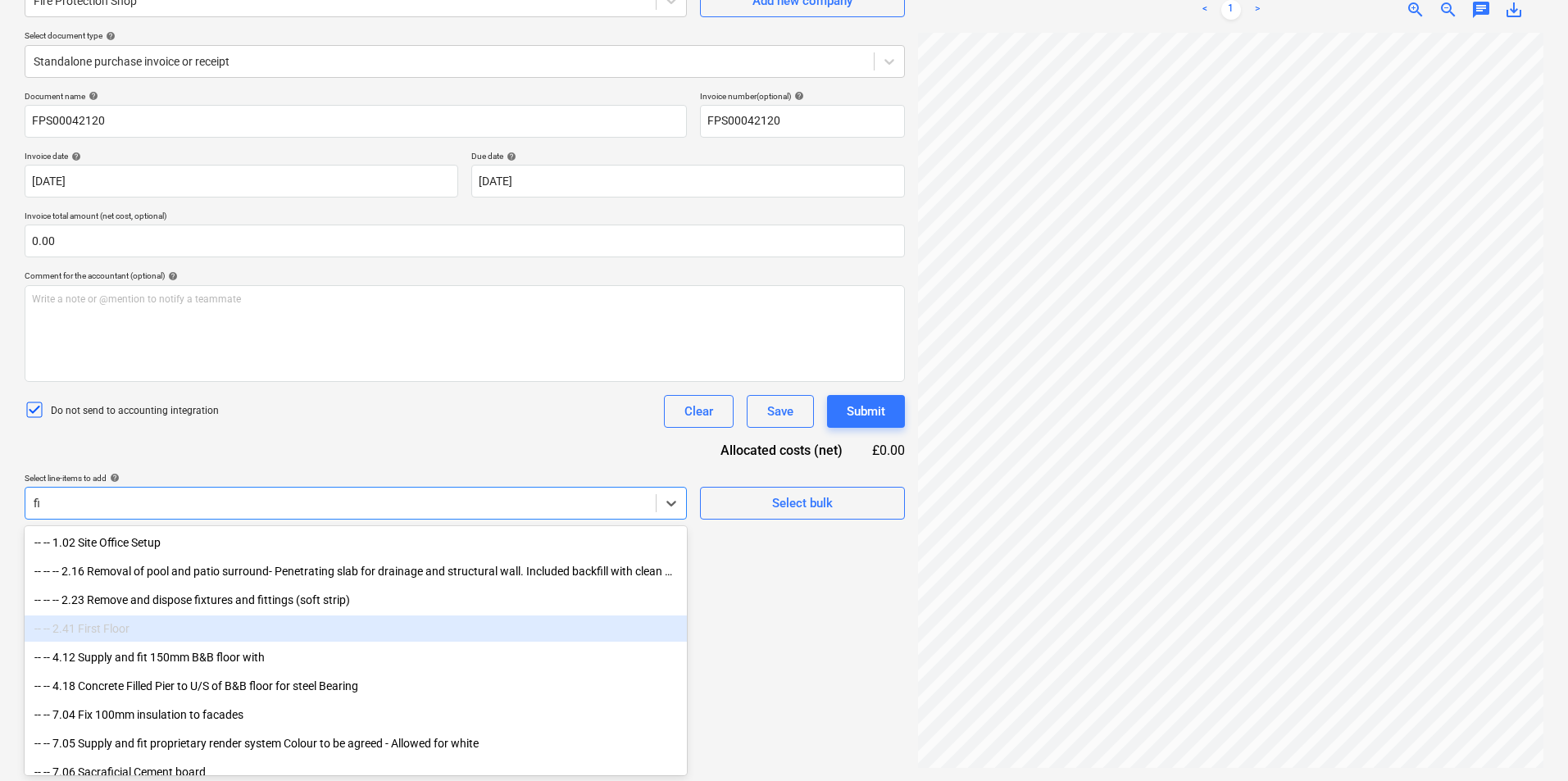
type input "f"
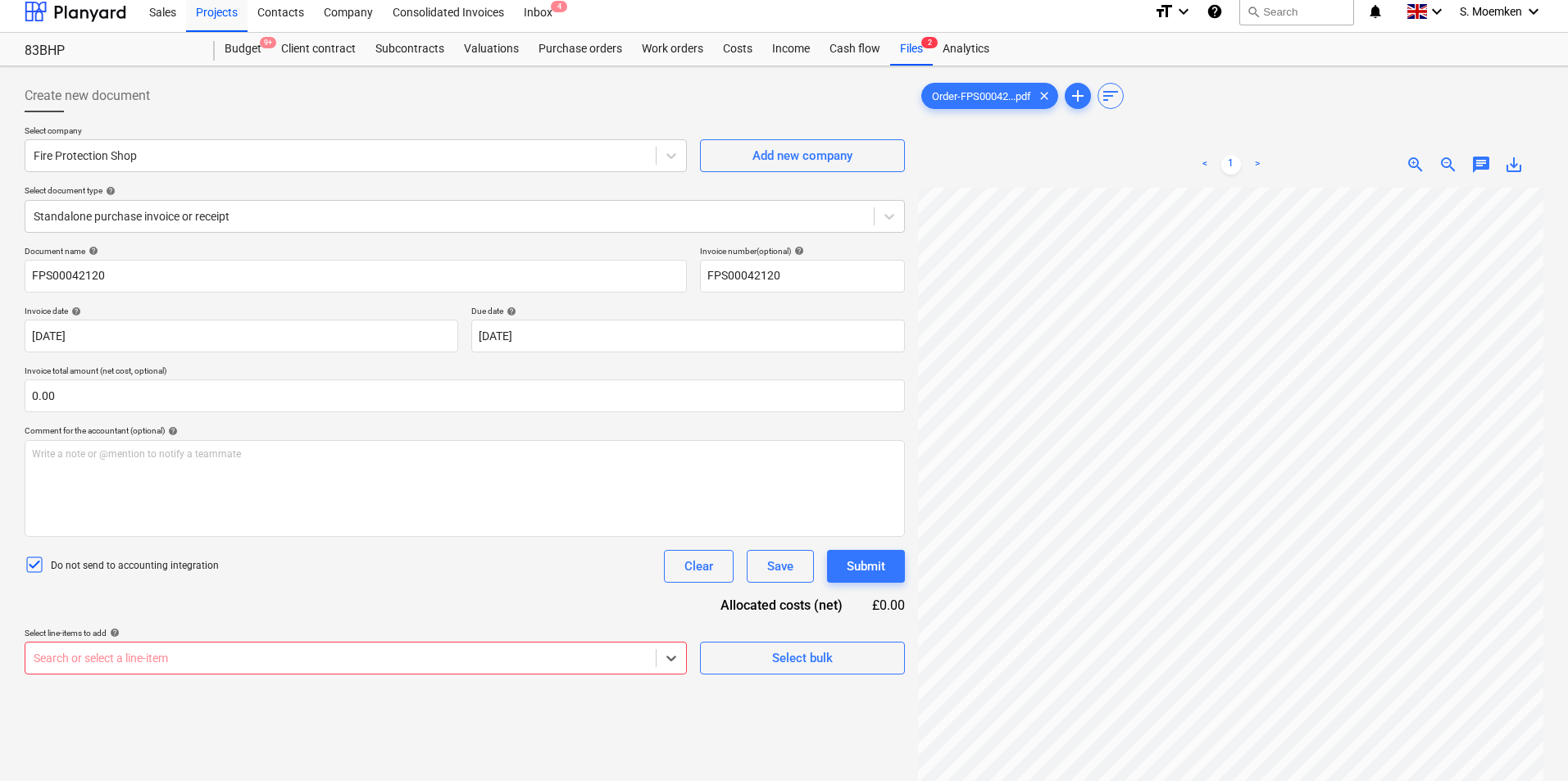
scroll to position [0, 0]
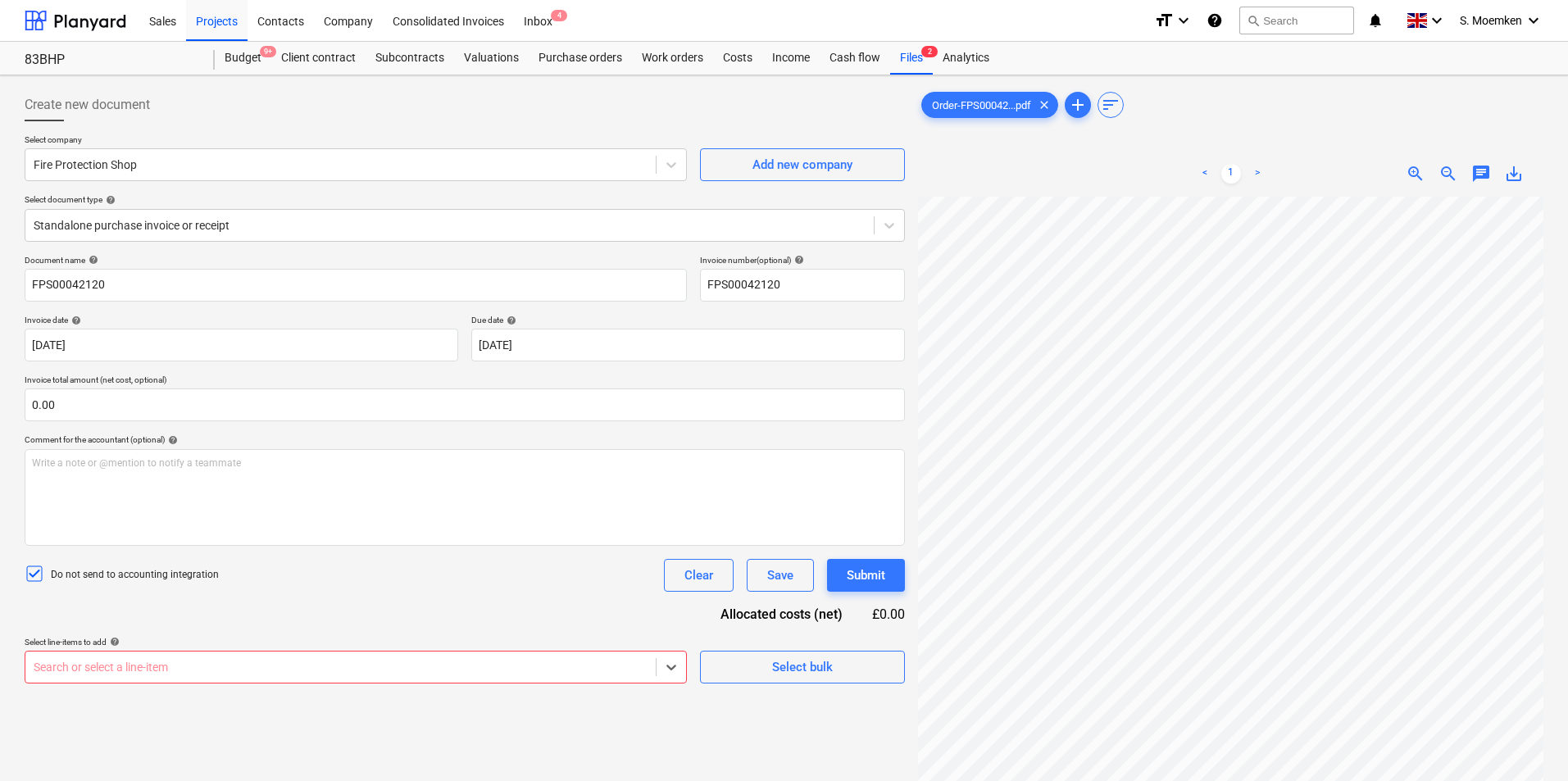
click at [270, 666] on body "Sales Projects Contacts Company Consolidated Invoices Inbox 4 format_size keybo…" at bounding box center [784, 390] width 1568 height 781
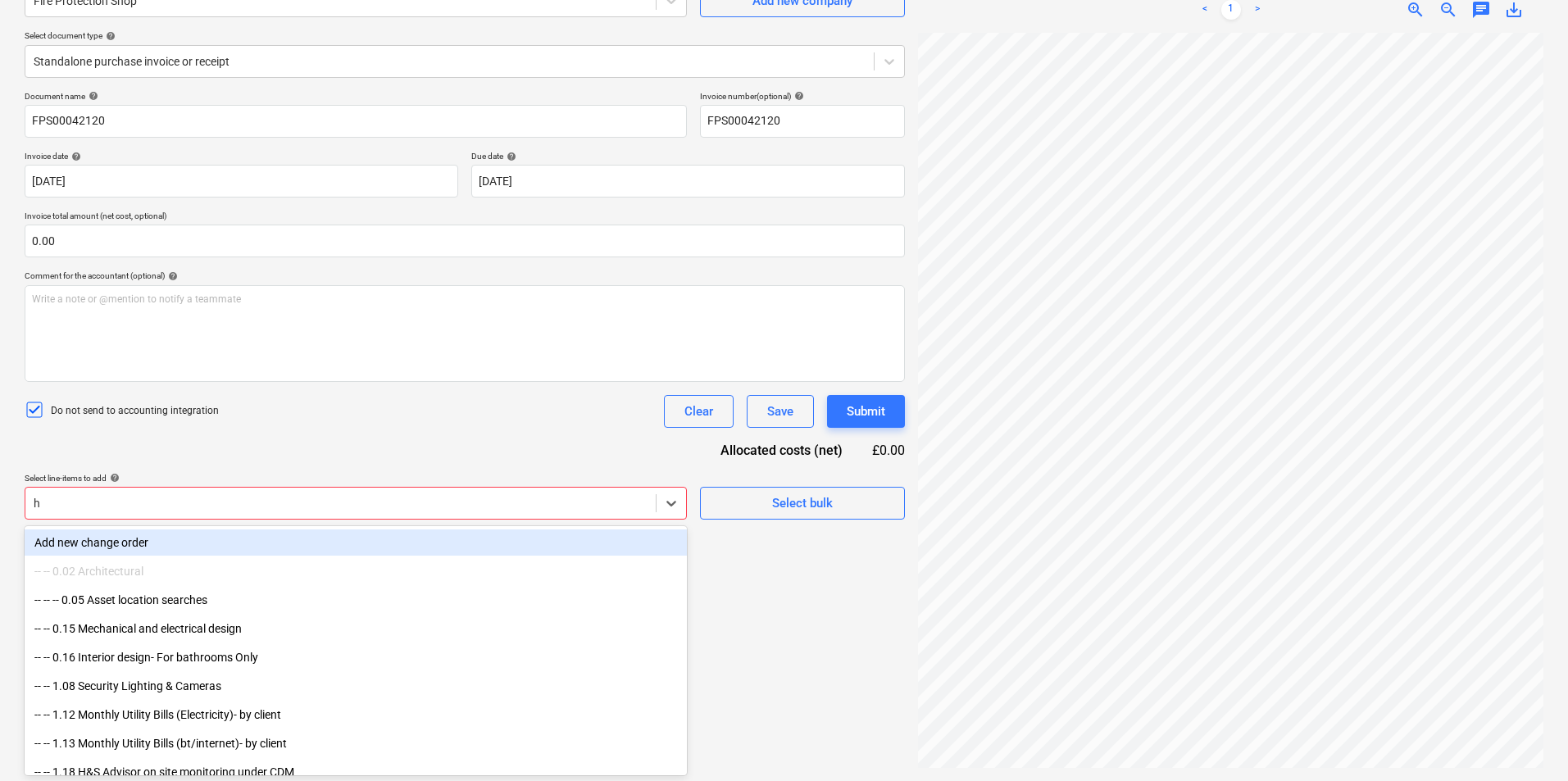
type input "h&"
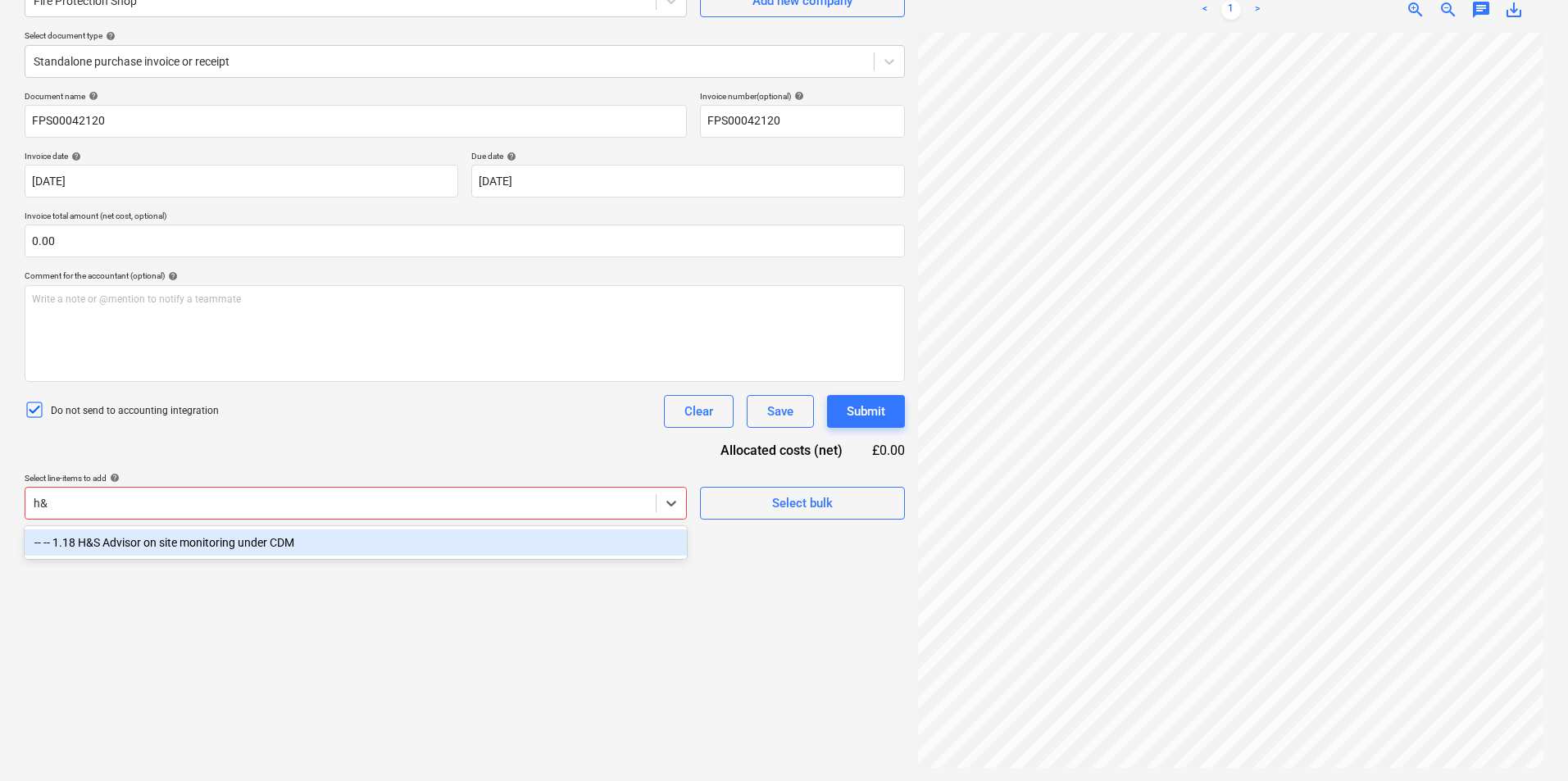
click at [238, 549] on div "-- -- 1.18 H&S Advisor on site monitoring under CDM" at bounding box center [356, 543] width 662 height 27
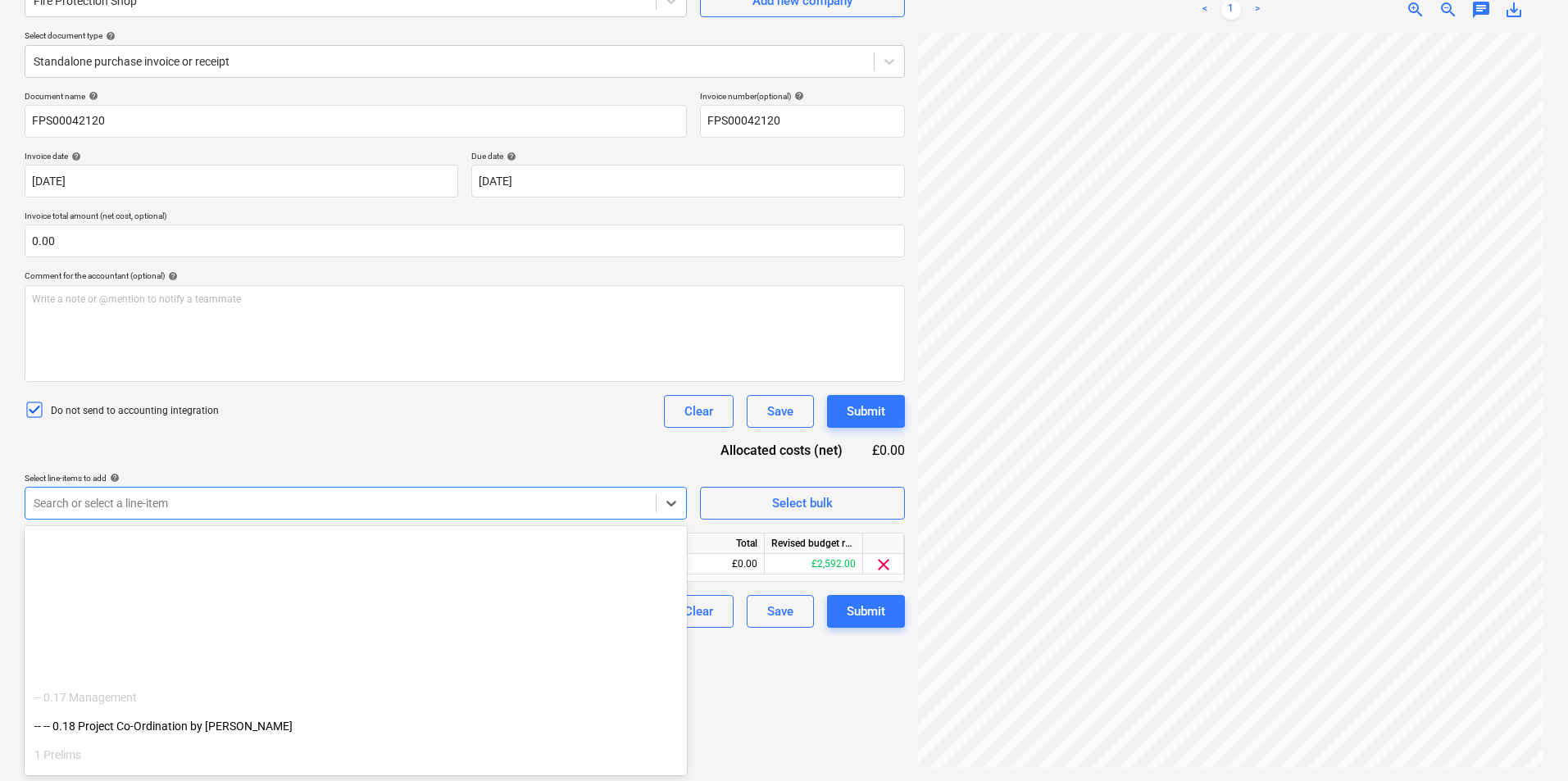
scroll to position [574, 0]
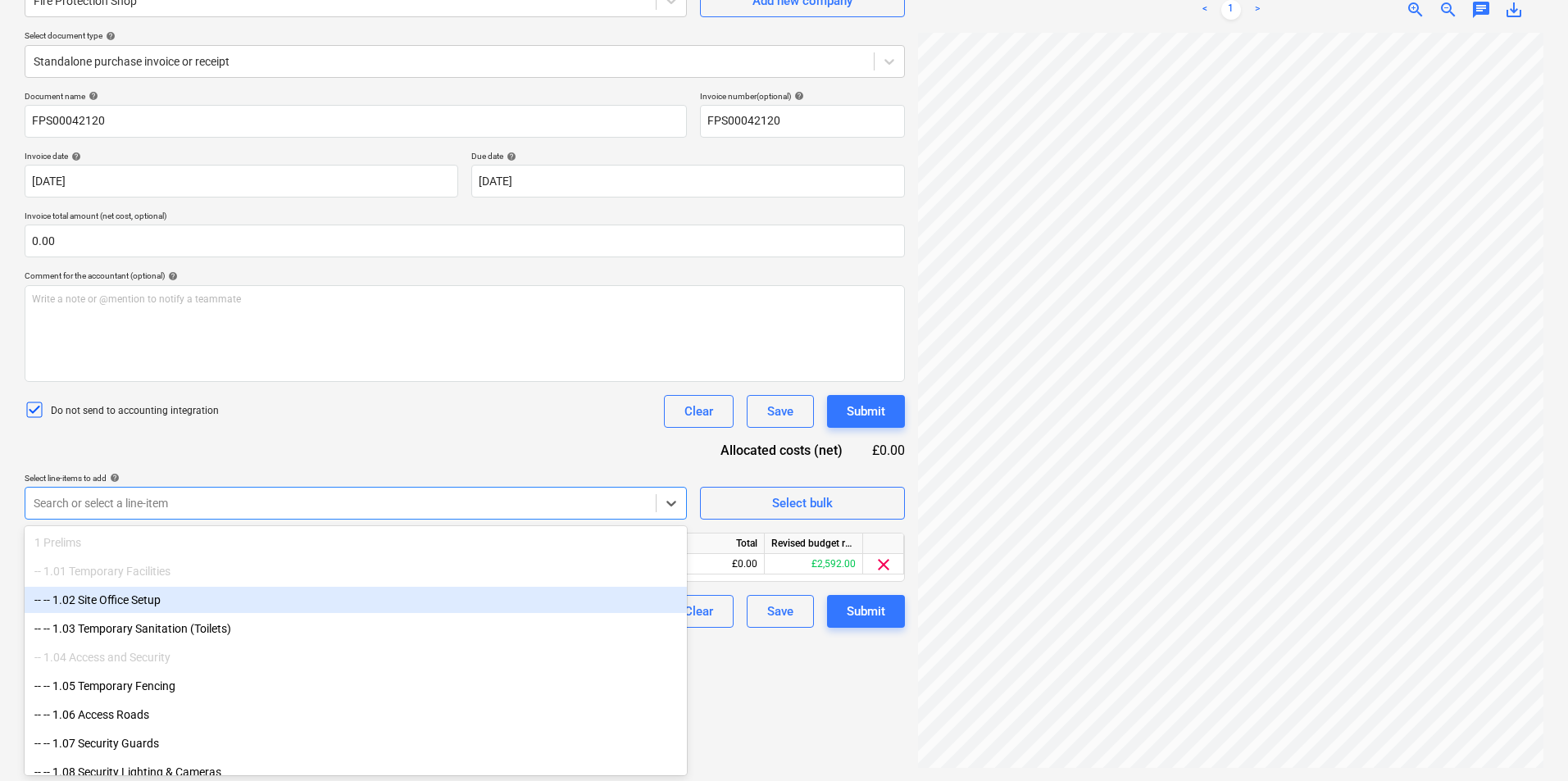
click at [186, 498] on div at bounding box center [341, 503] width 614 height 17
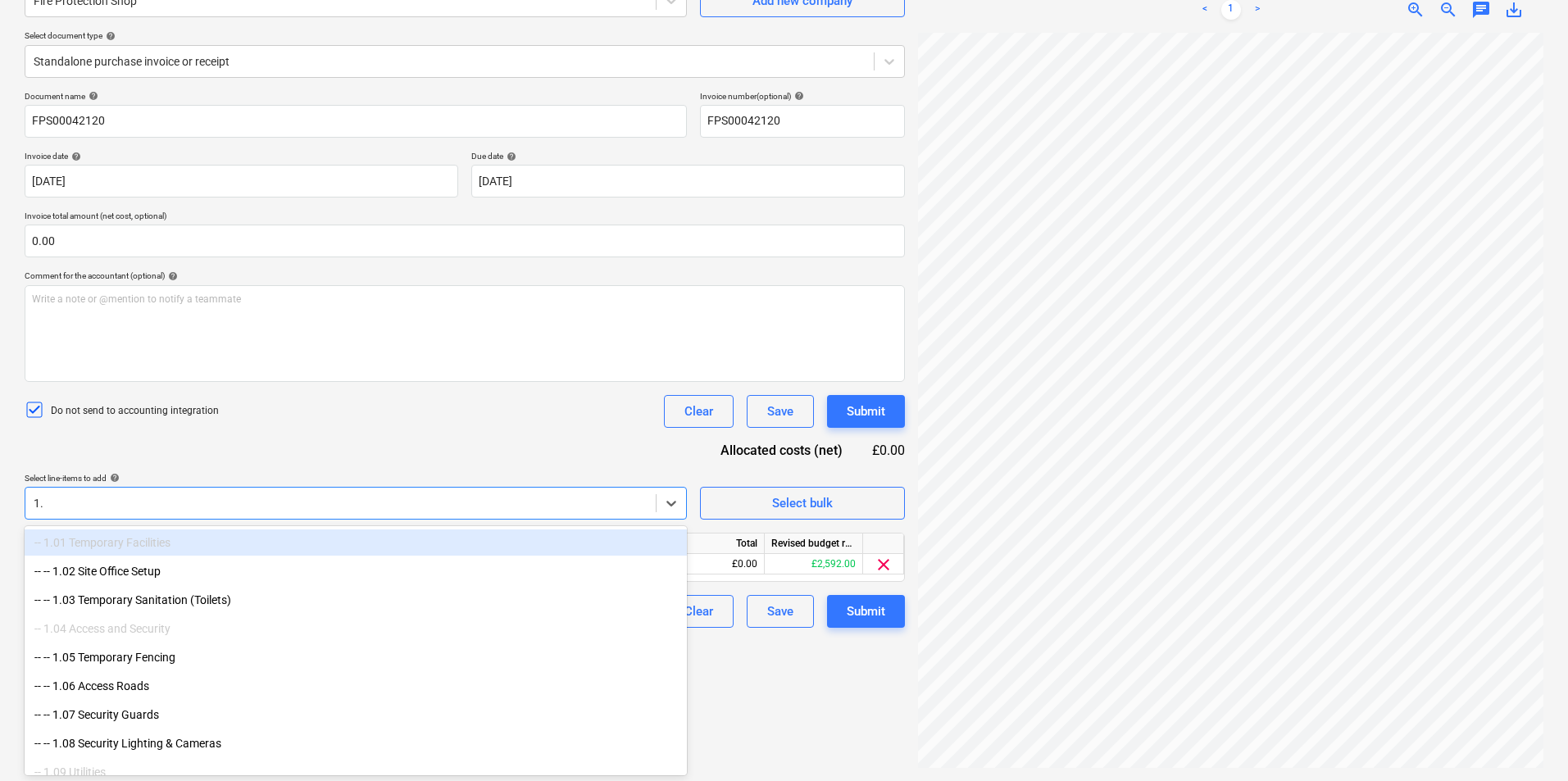
type input "1.1"
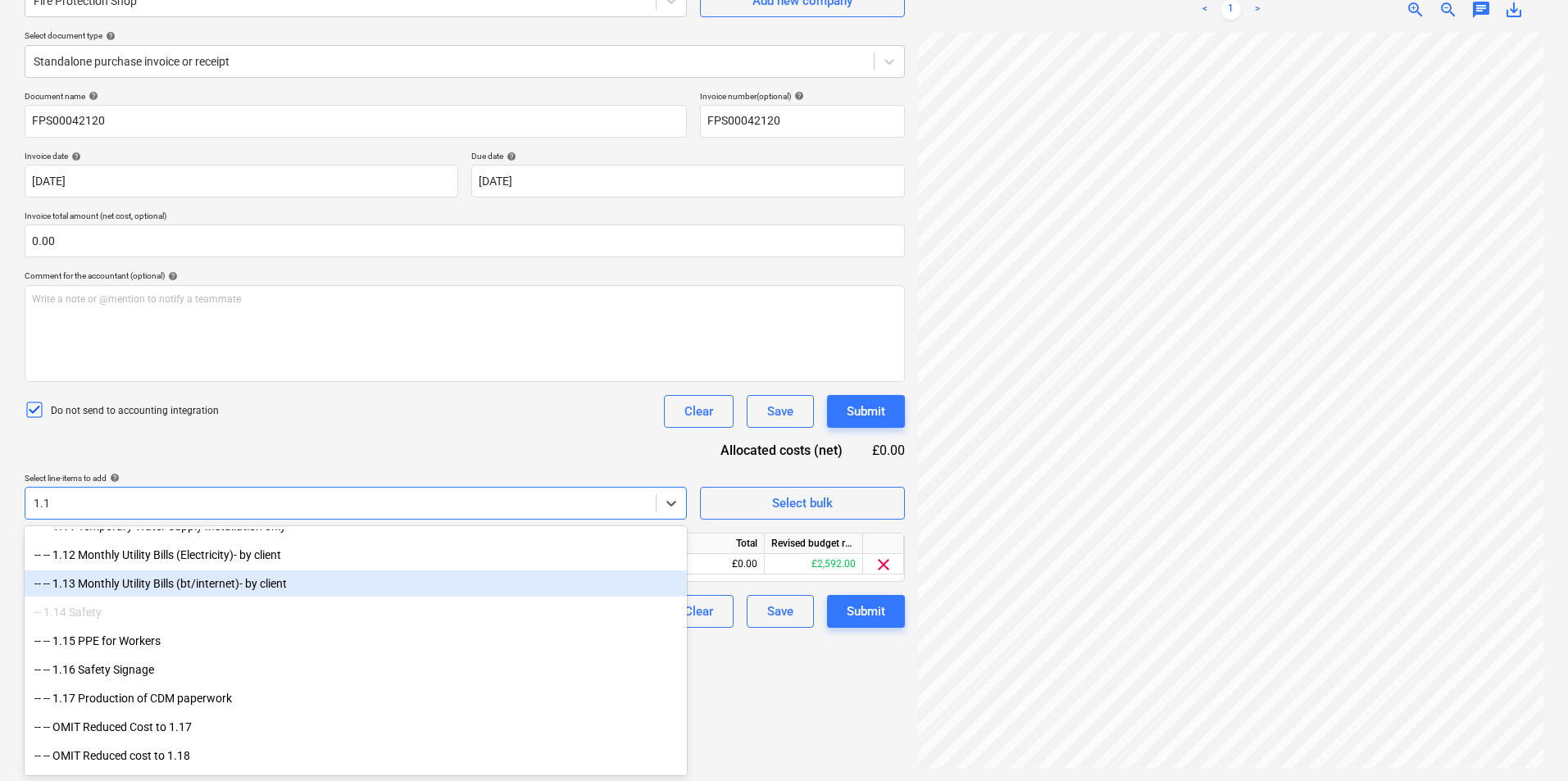
scroll to position [82, 0]
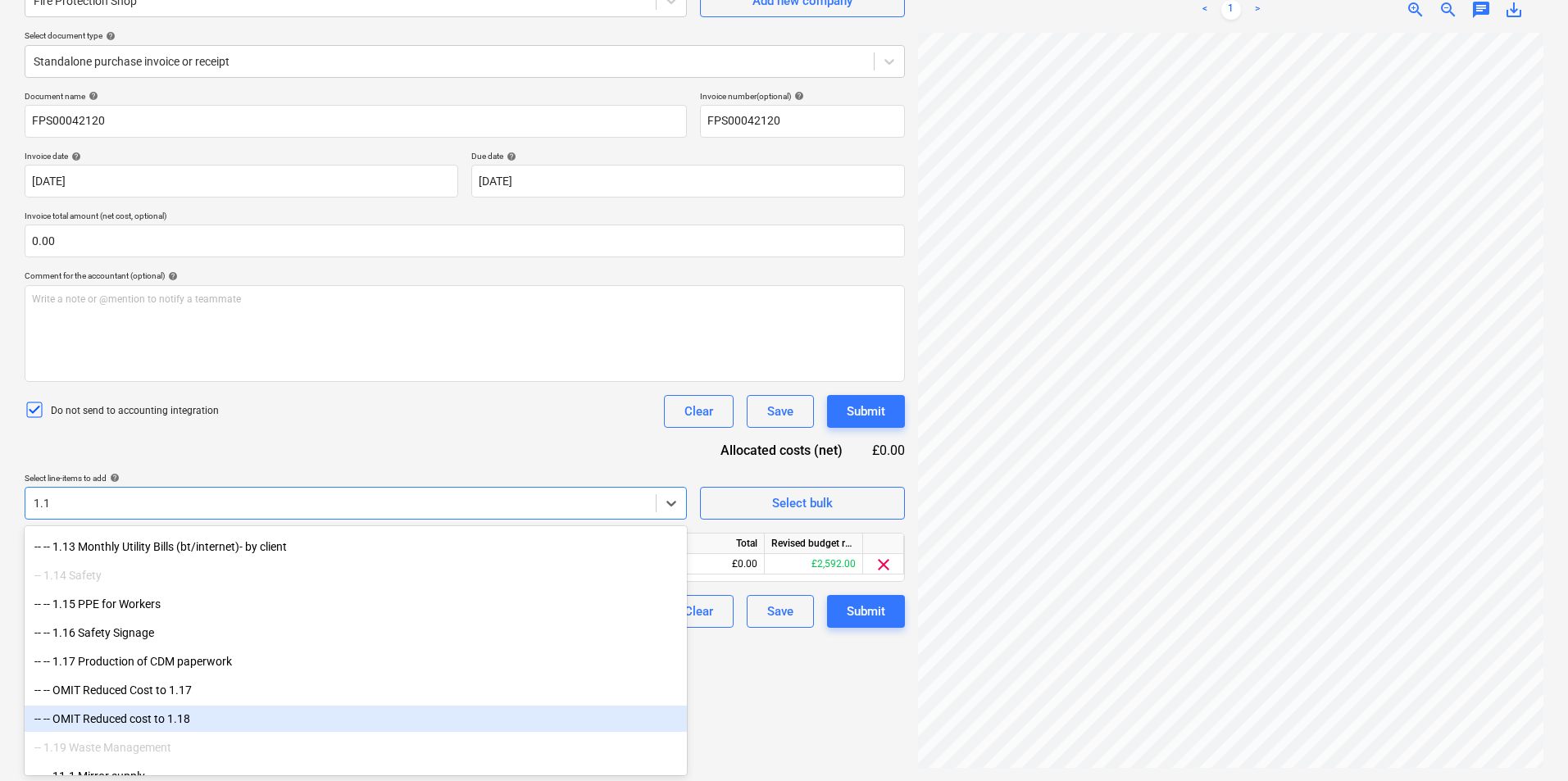
click at [112, 716] on div "-- -- OMIT Reduced cost to 1.18" at bounding box center [356, 718] width 662 height 27
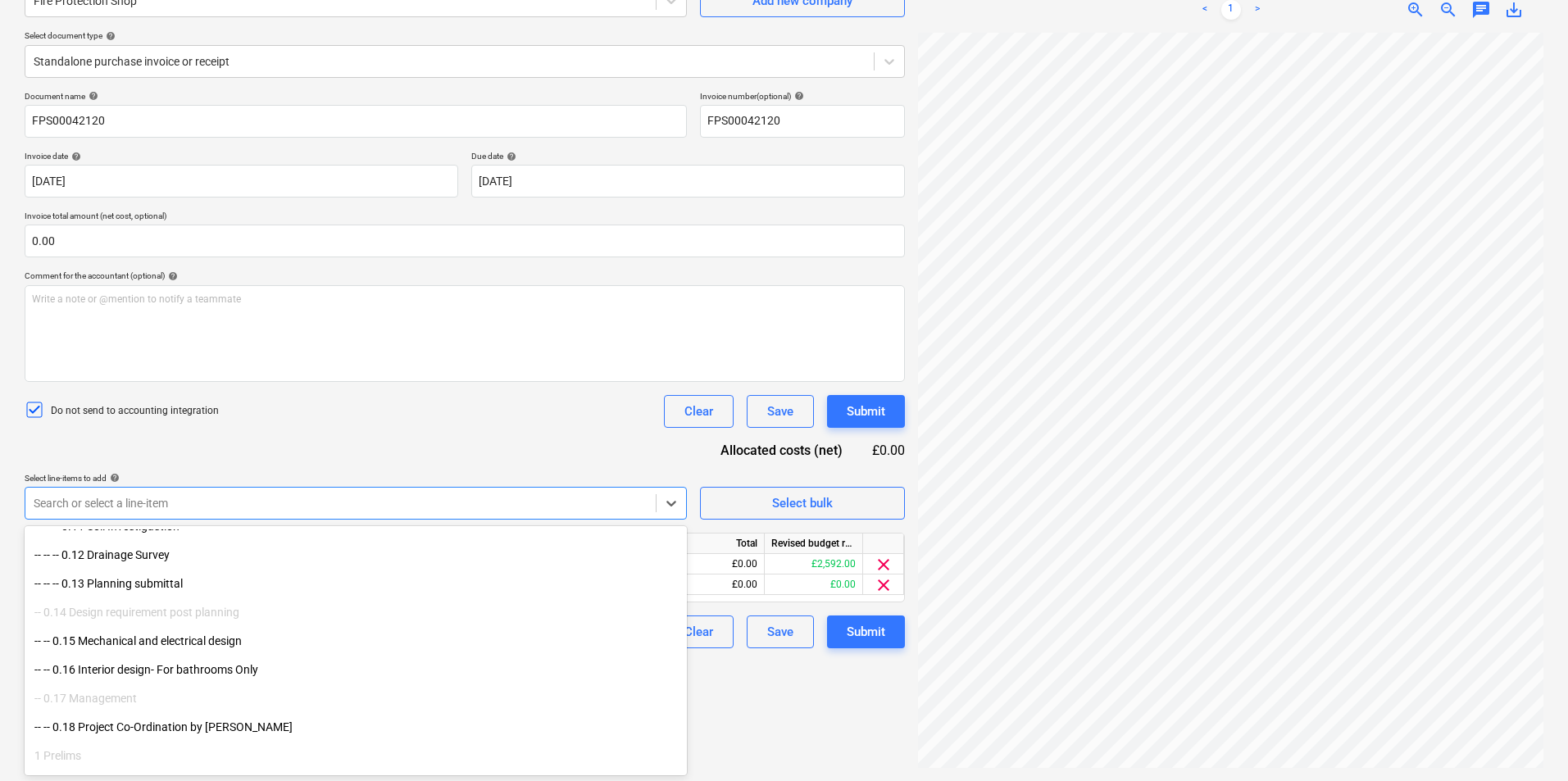
scroll to position [410, 0]
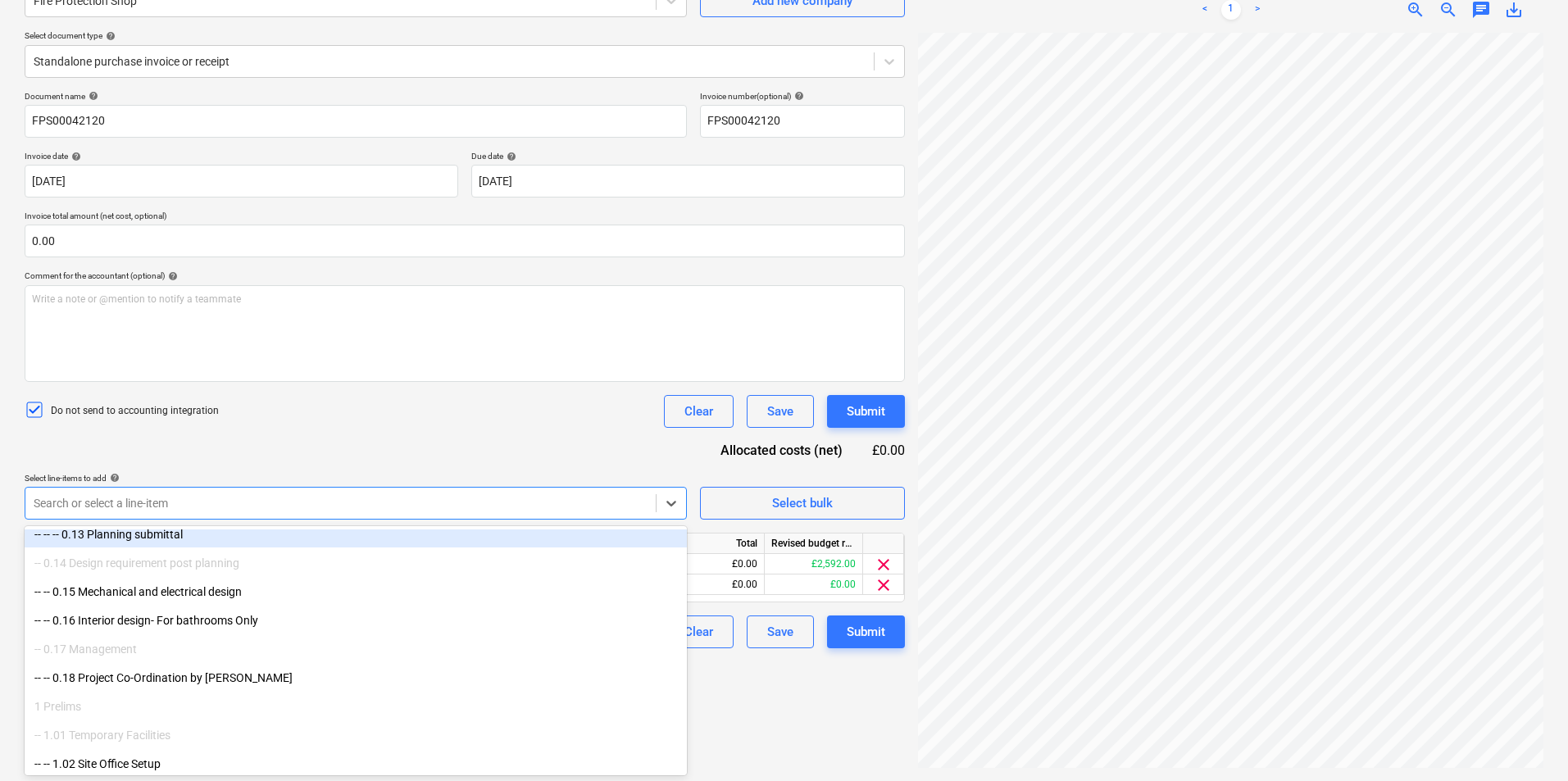
click at [407, 433] on div "Document name help FPS00042120 Invoice number (optional) help FPS00042120 Invoi…" at bounding box center [464, 370] width 880 height 557
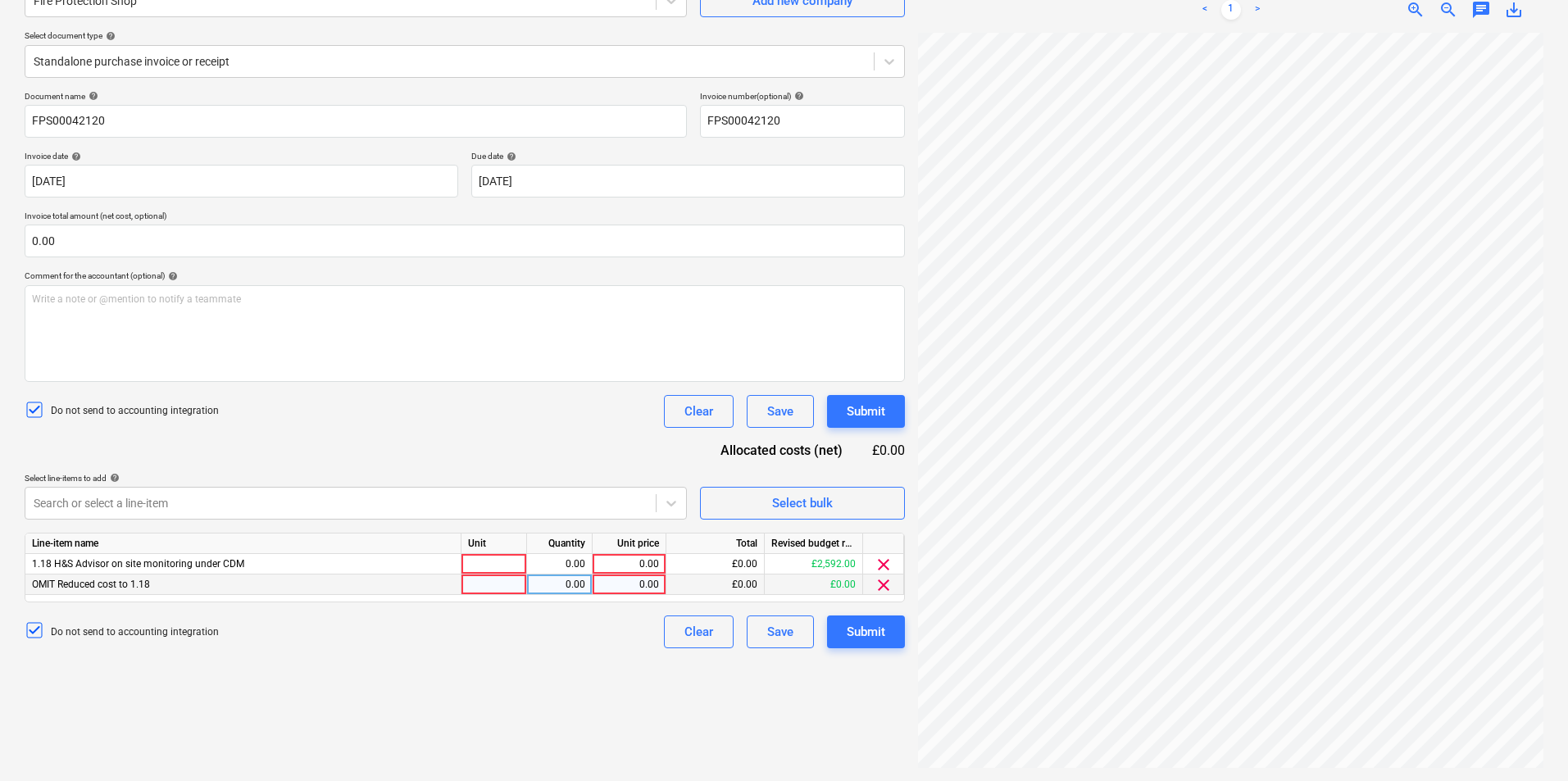
click at [884, 584] on span "clear" at bounding box center [883, 585] width 19 height 19
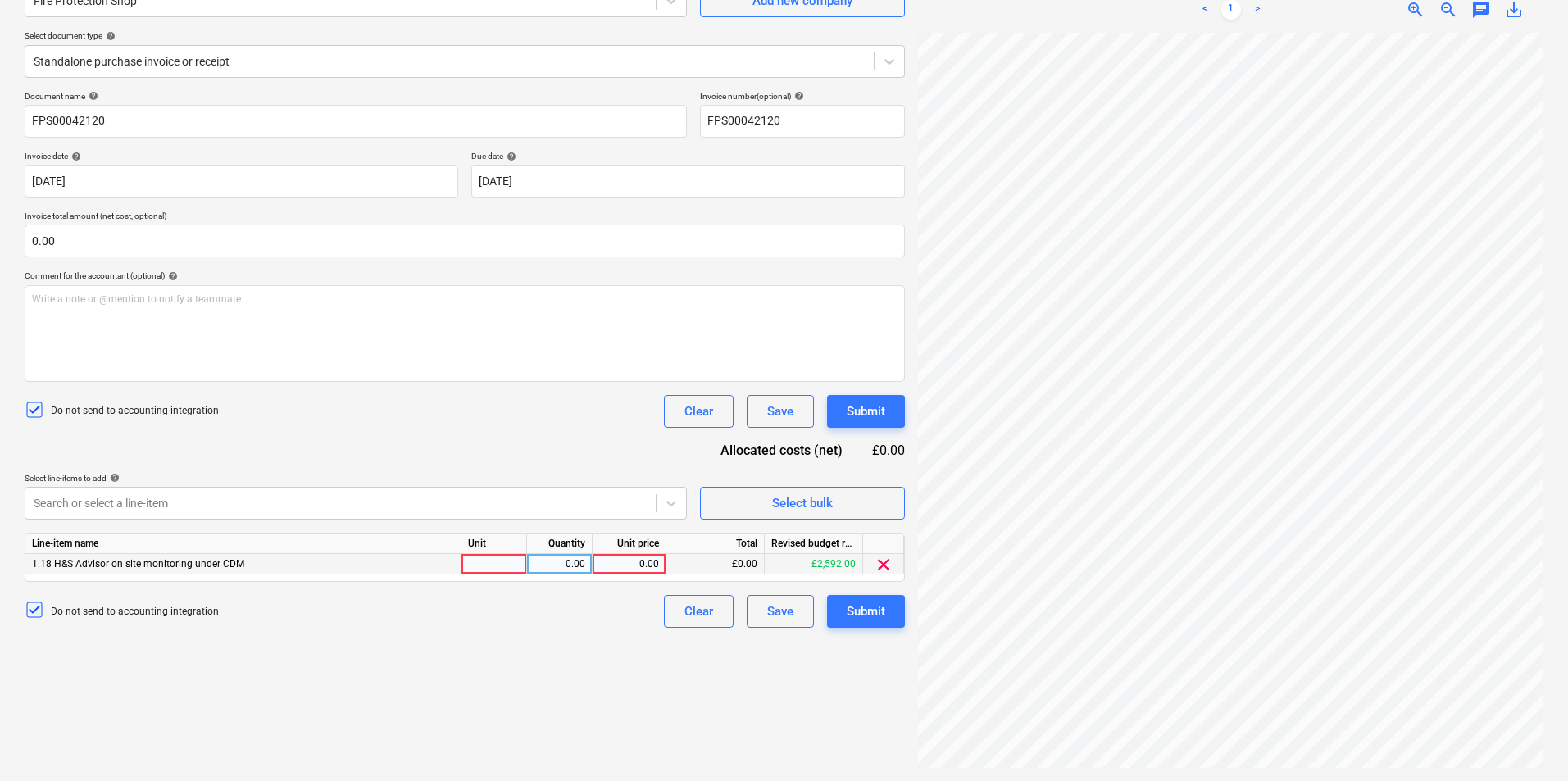
click at [497, 556] on div at bounding box center [494, 564] width 65 height 20
type input "Item"
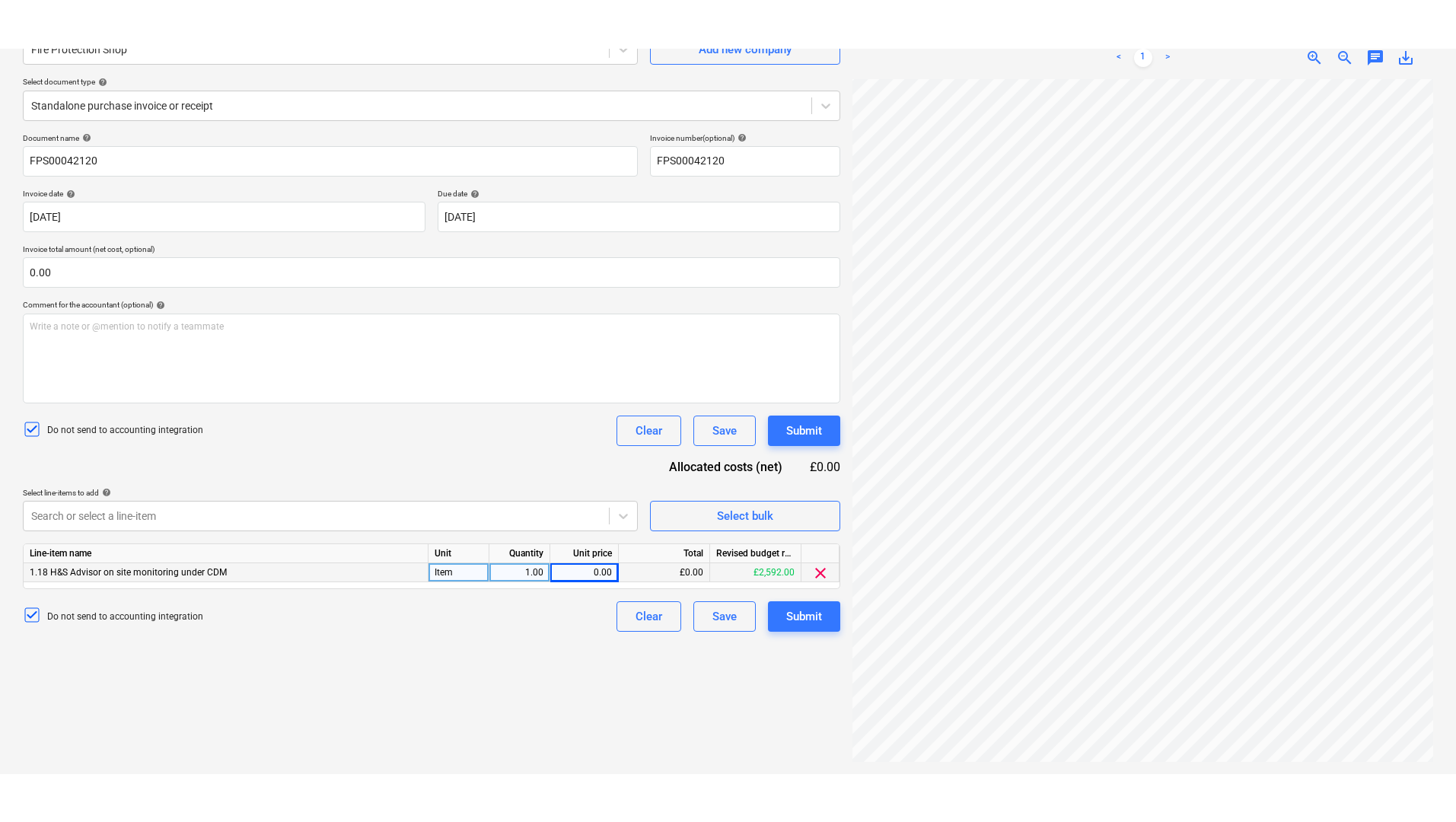
scroll to position [152, 0]
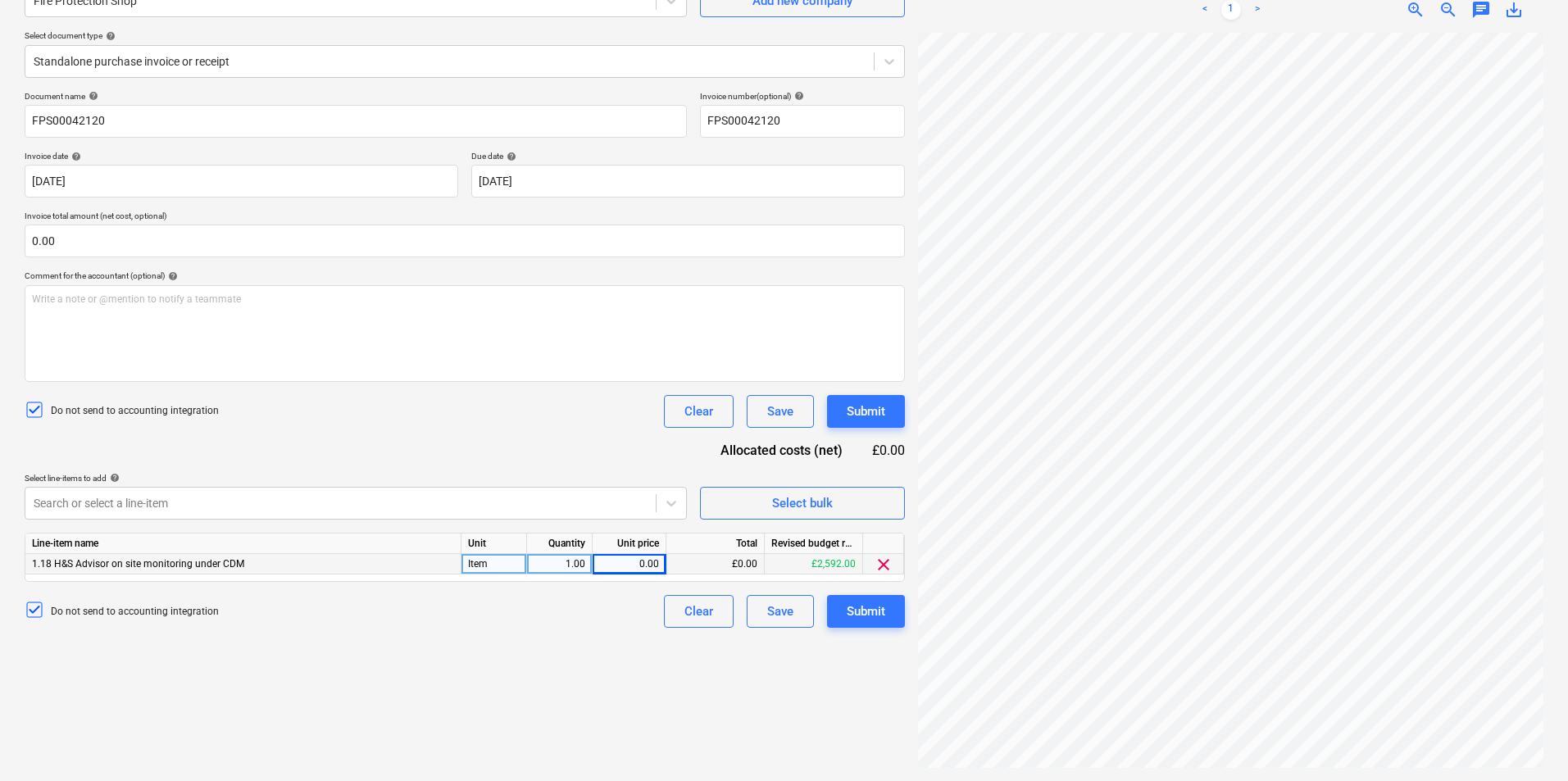
click at [633, 561] on div "0.00" at bounding box center [628, 564] width 60 height 20
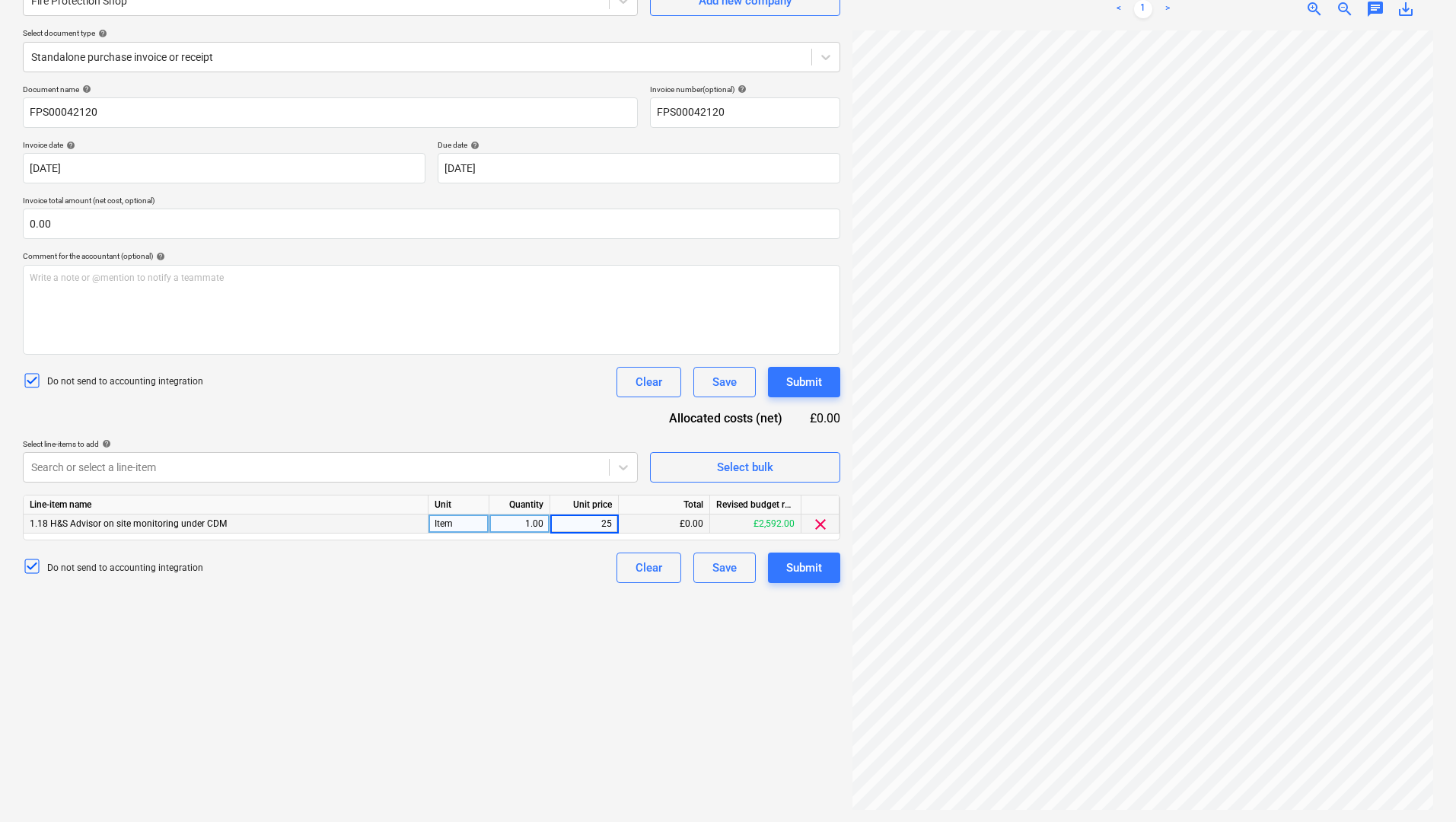
type input "2"
click at [745, 234] on input "text" at bounding box center [431, 224] width 817 height 31
type input "0.00"
click at [590, 525] on div "0.00" at bounding box center [583, 523] width 56 height 19
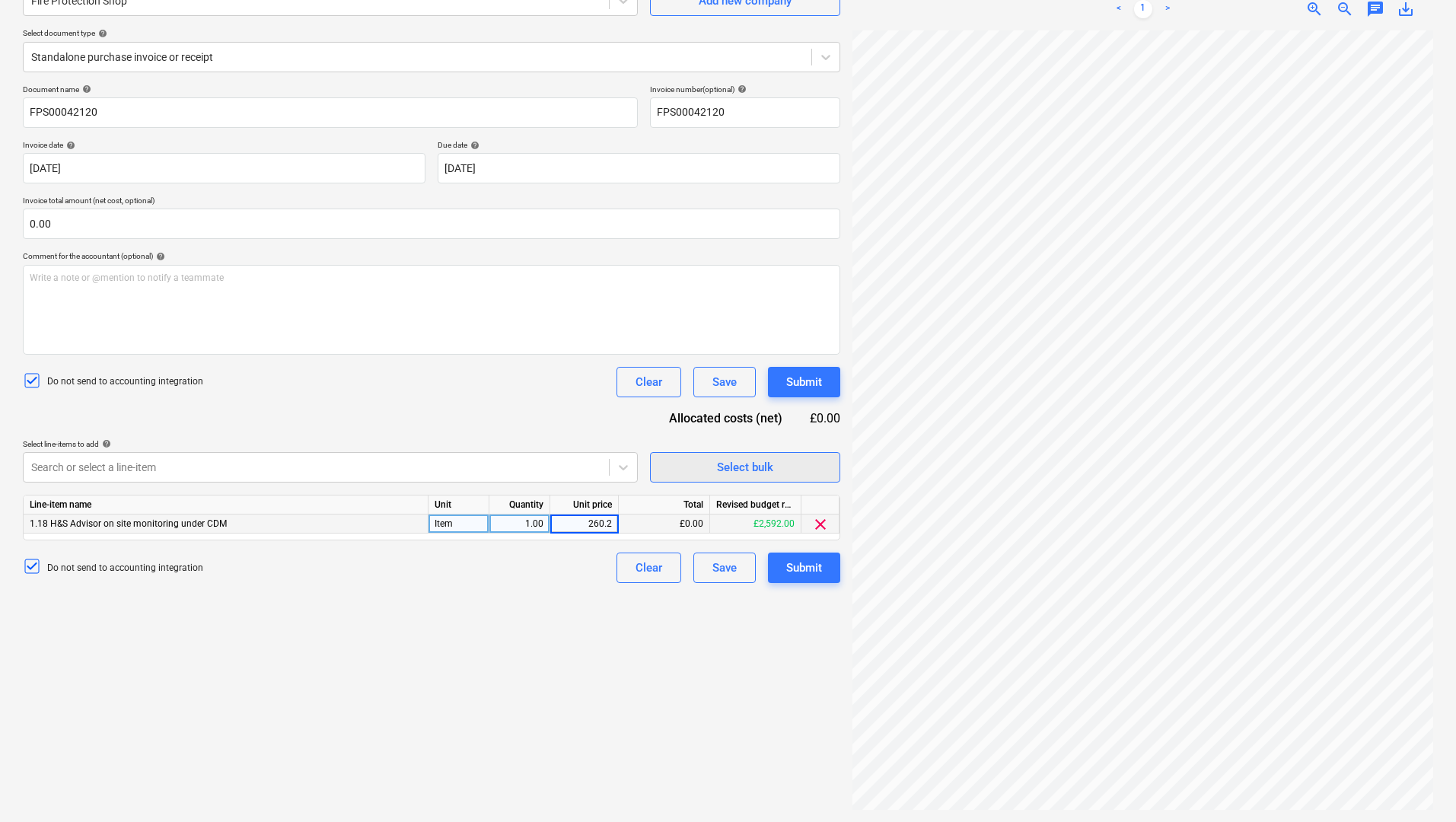
type input "260.22"
click at [558, 377] on div "Do not send to accounting integration Clear Save Submit" at bounding box center [431, 382] width 817 height 31
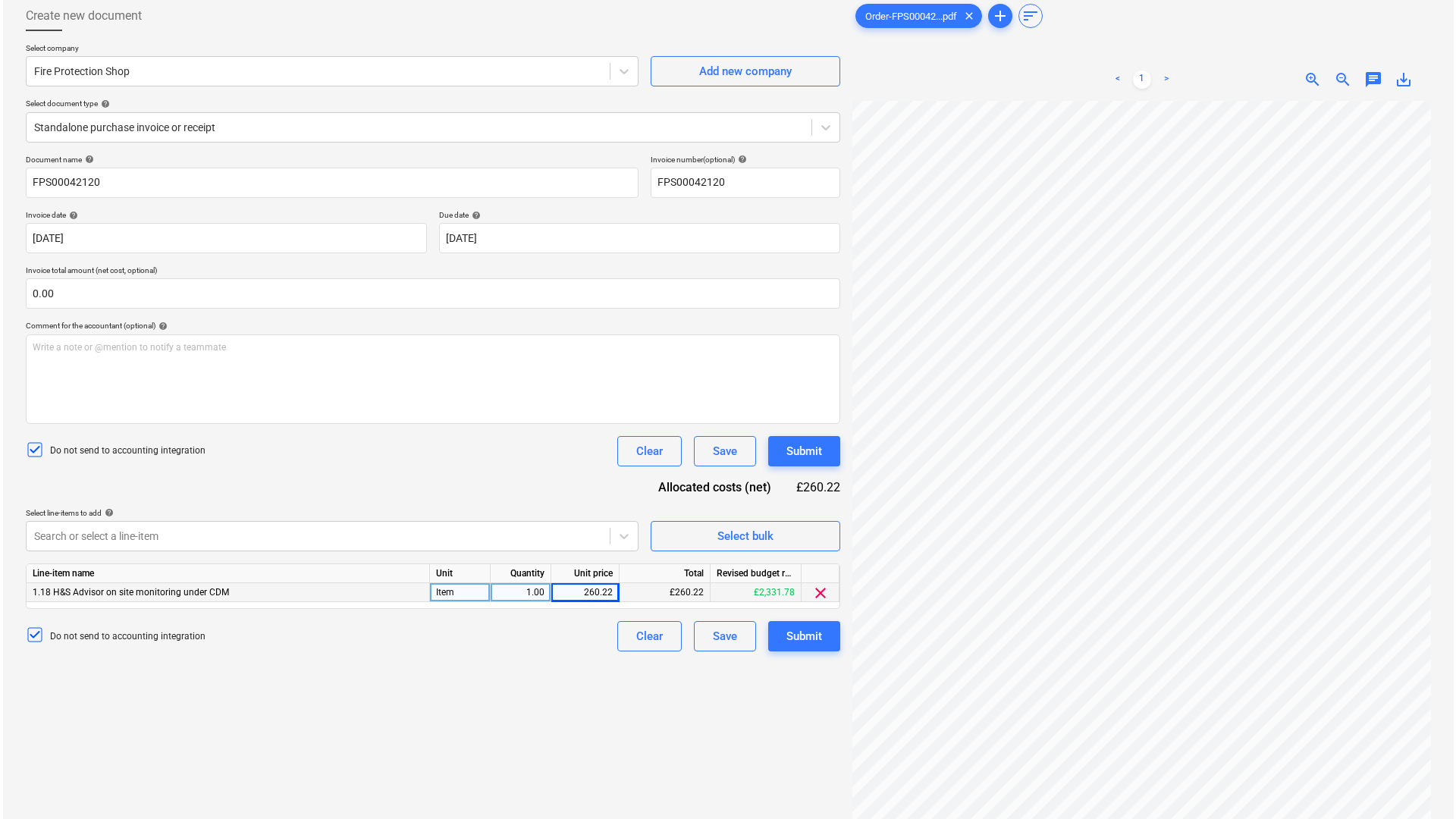
scroll to position [151, 0]
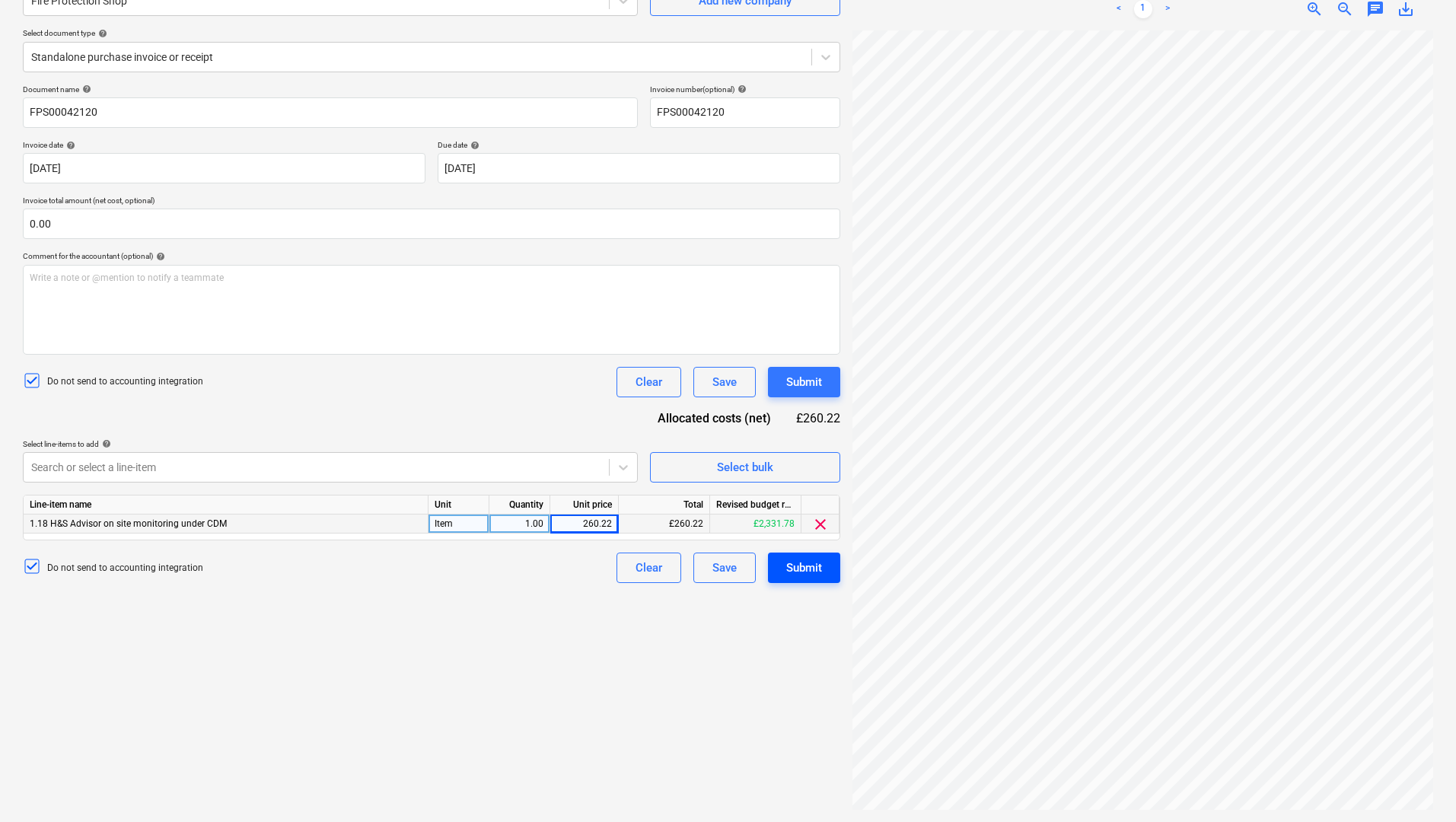
click at [804, 565] on div "Submit" at bounding box center [804, 567] width 36 height 20
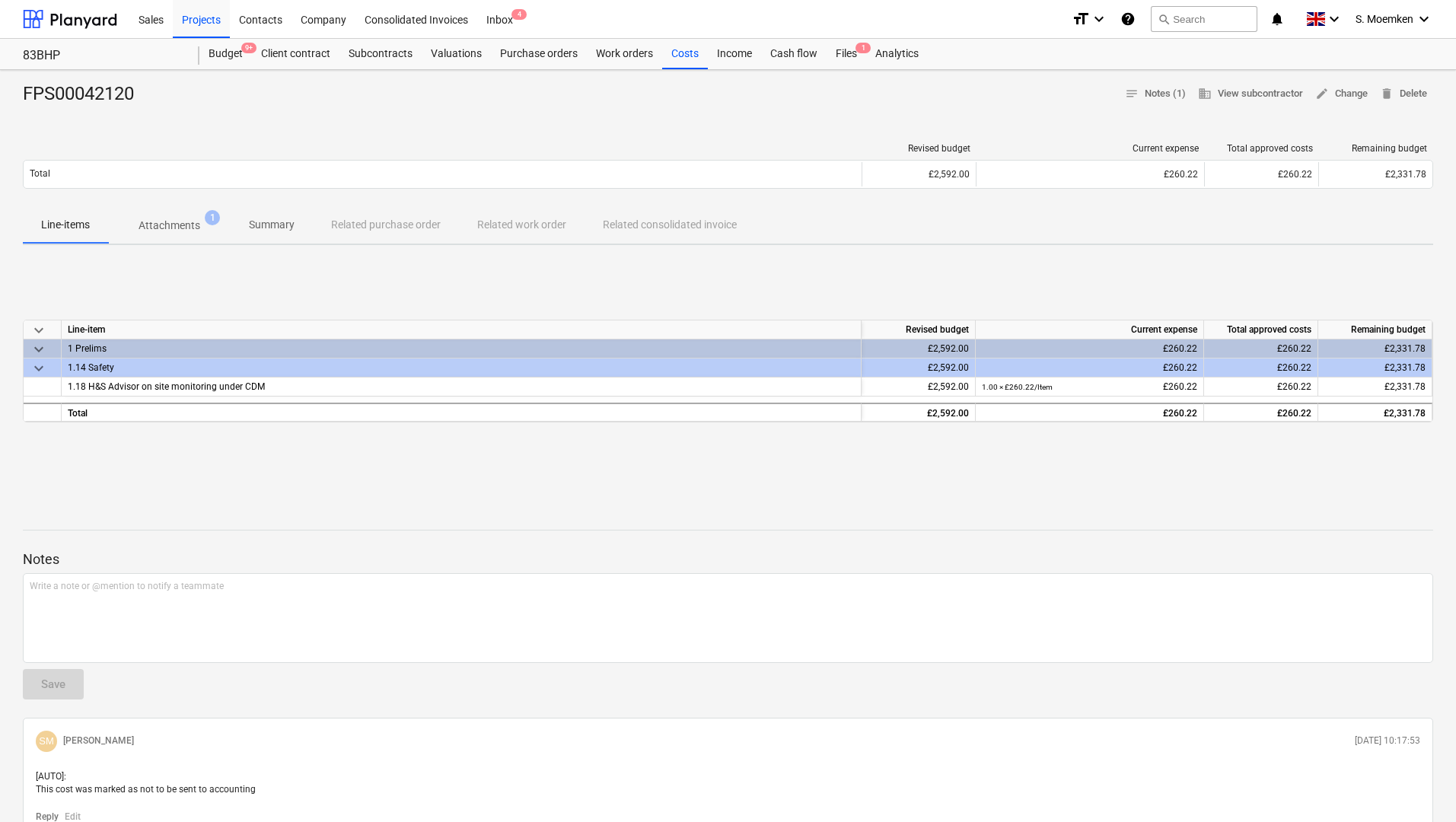
click at [974, 10] on div "Sales Projects Contacts Company Consolidated Invoices Inbox 4" at bounding box center [594, 19] width 930 height 38
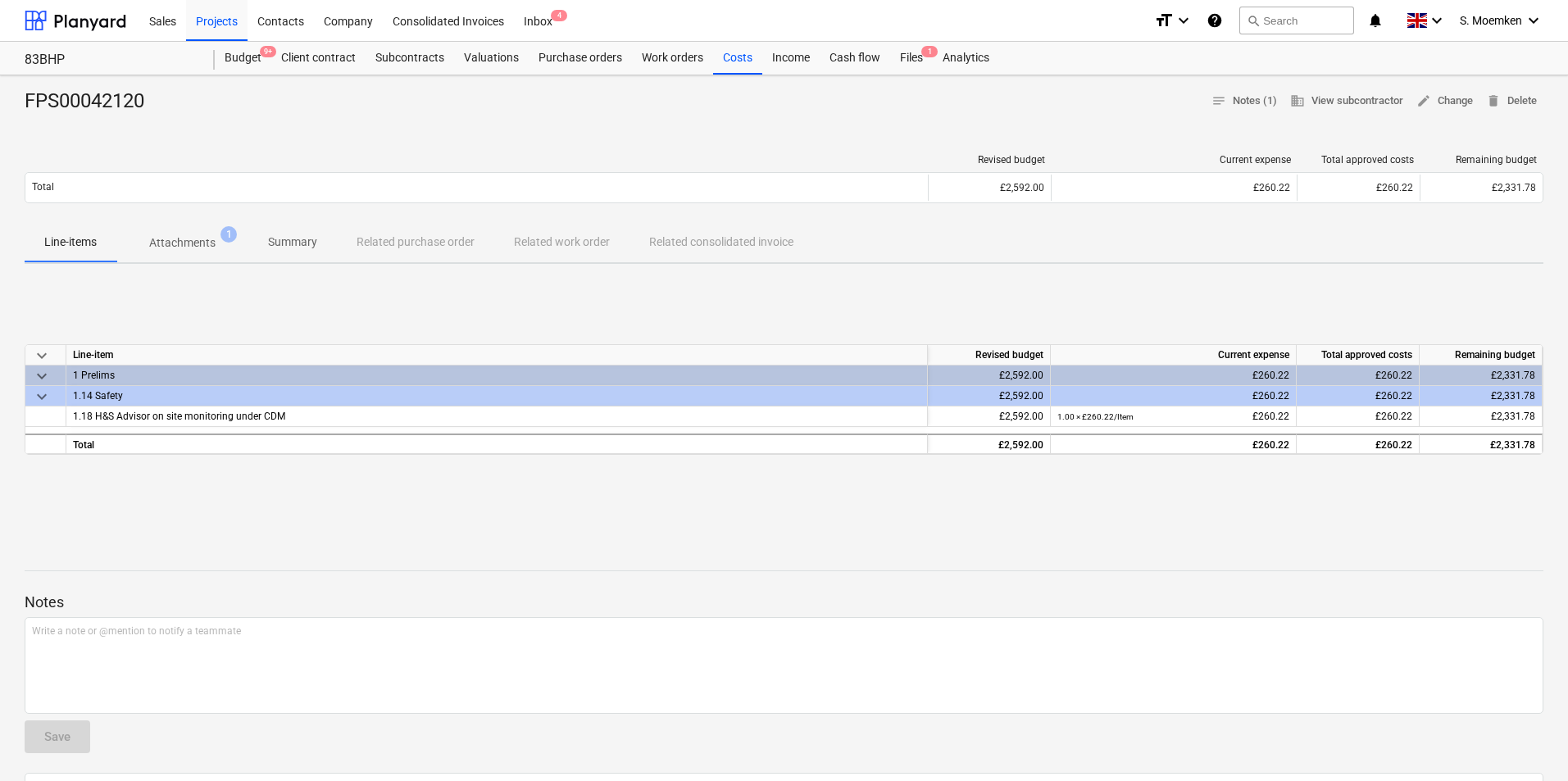
click at [225, 126] on div at bounding box center [784, 121] width 1518 height 13
click at [575, 59] on div "Purchase orders" at bounding box center [580, 58] width 103 height 33
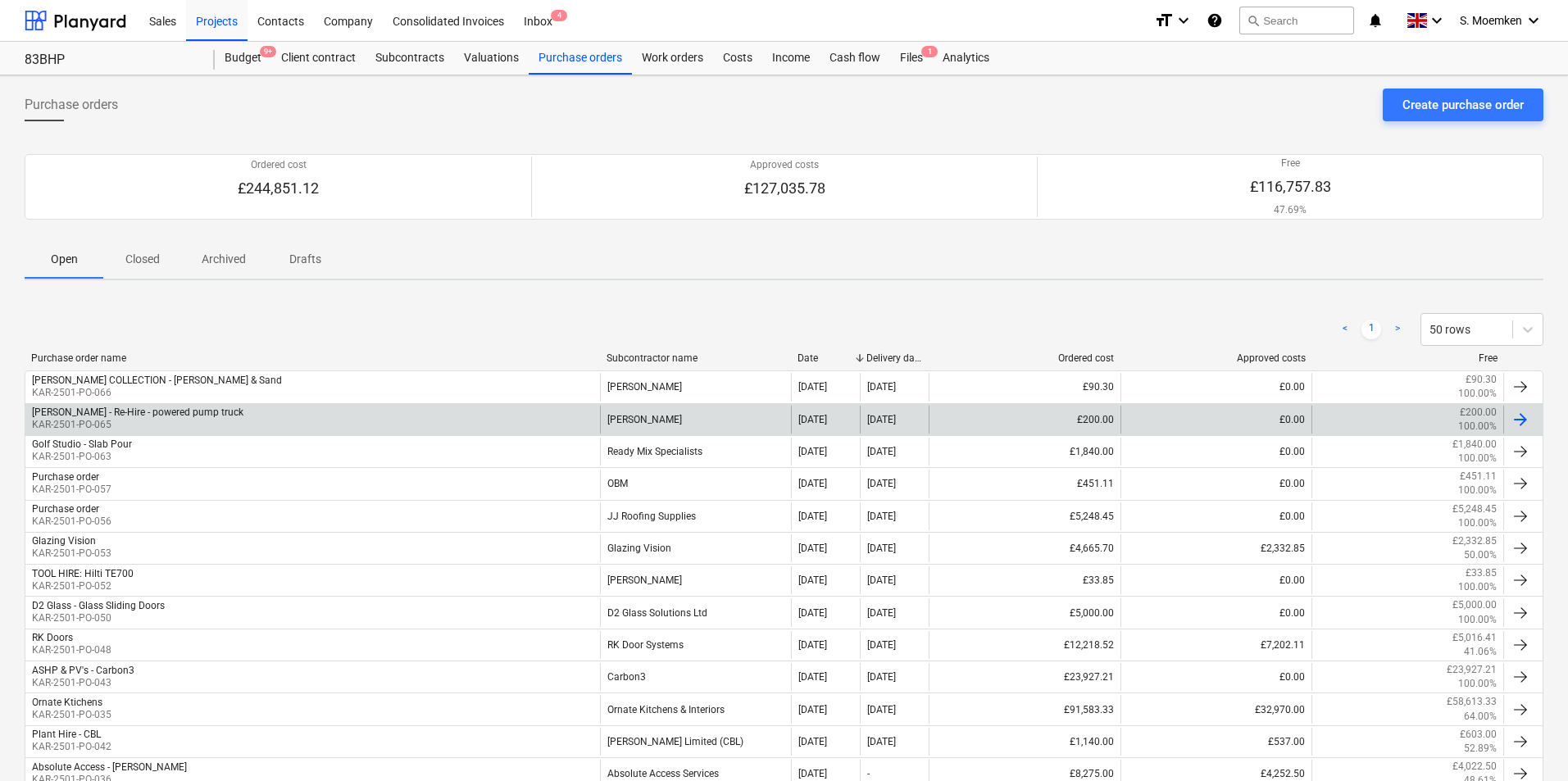
scroll to position [82, 0]
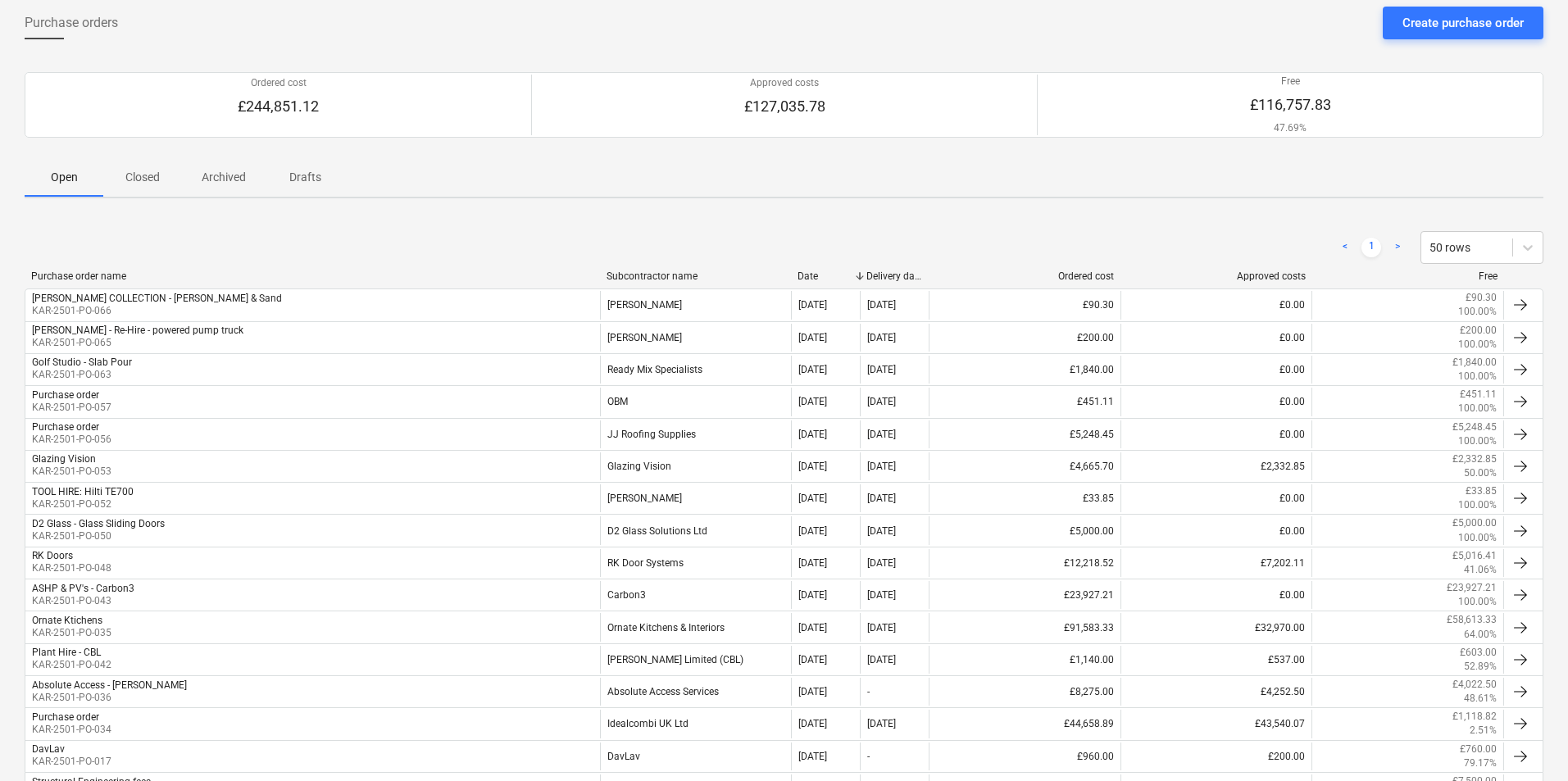
drag, startPoint x: 645, startPoint y: 259, endPoint x: 652, endPoint y: 267, distance: 10.6
click at [646, 259] on div "< 1 > 50 rows" at bounding box center [784, 247] width 1518 height 33
click at [654, 271] on div "Subcontractor name" at bounding box center [695, 276] width 178 height 11
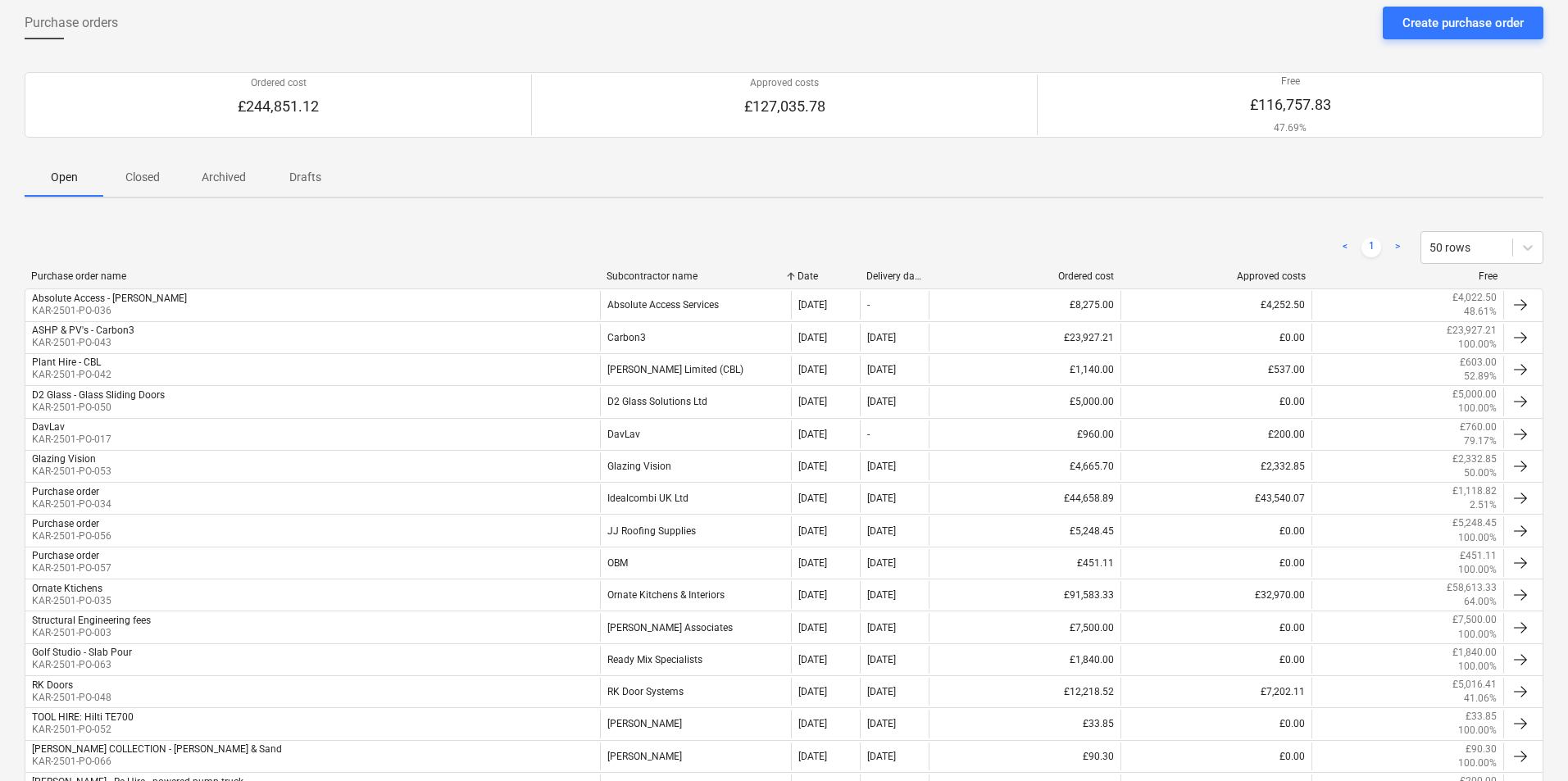
click at [654, 272] on div "Subcontractor name" at bounding box center [695, 276] width 178 height 11
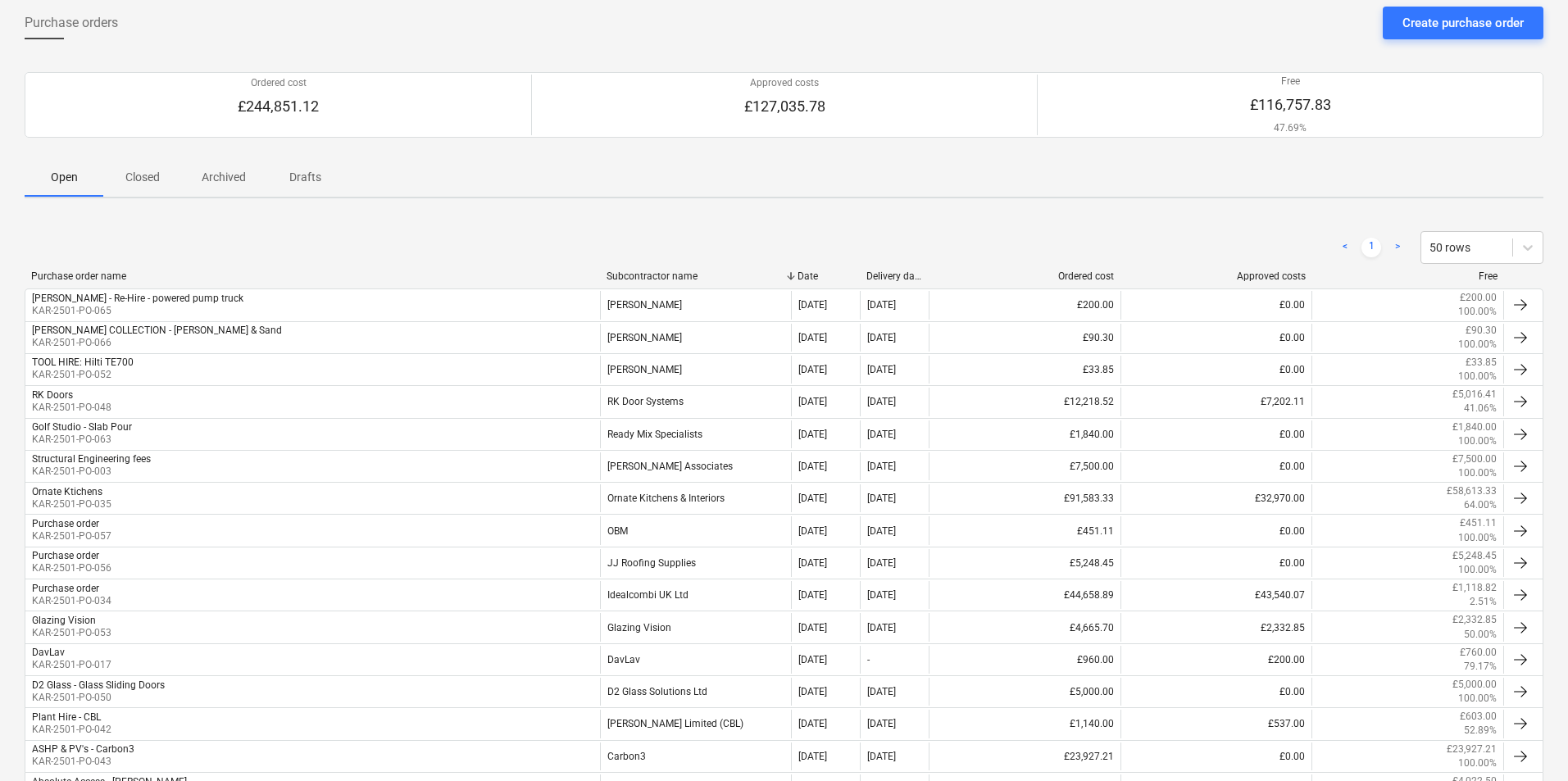
click at [654, 272] on div "Subcontractor name" at bounding box center [695, 276] width 178 height 11
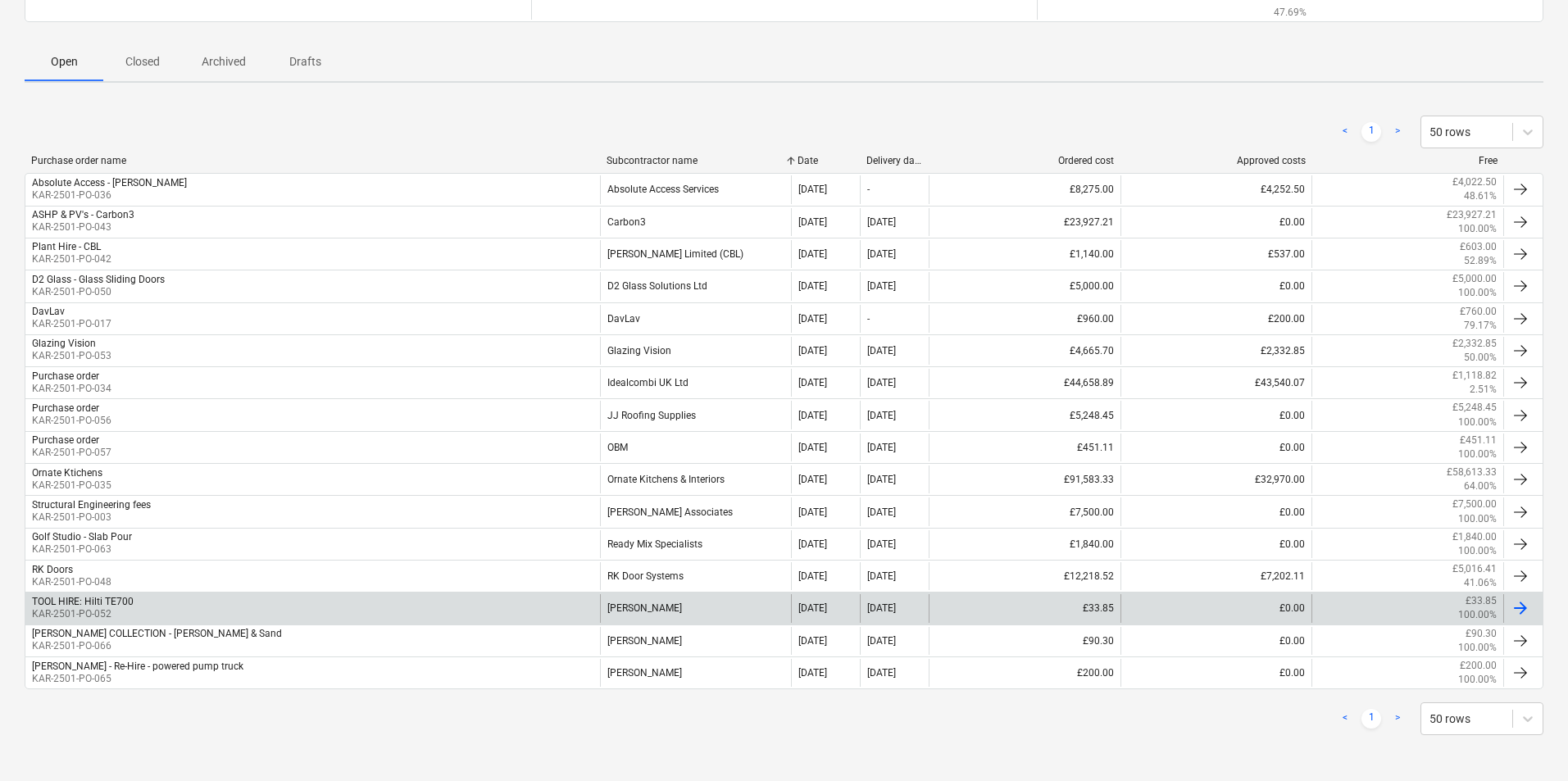
scroll to position [0, 0]
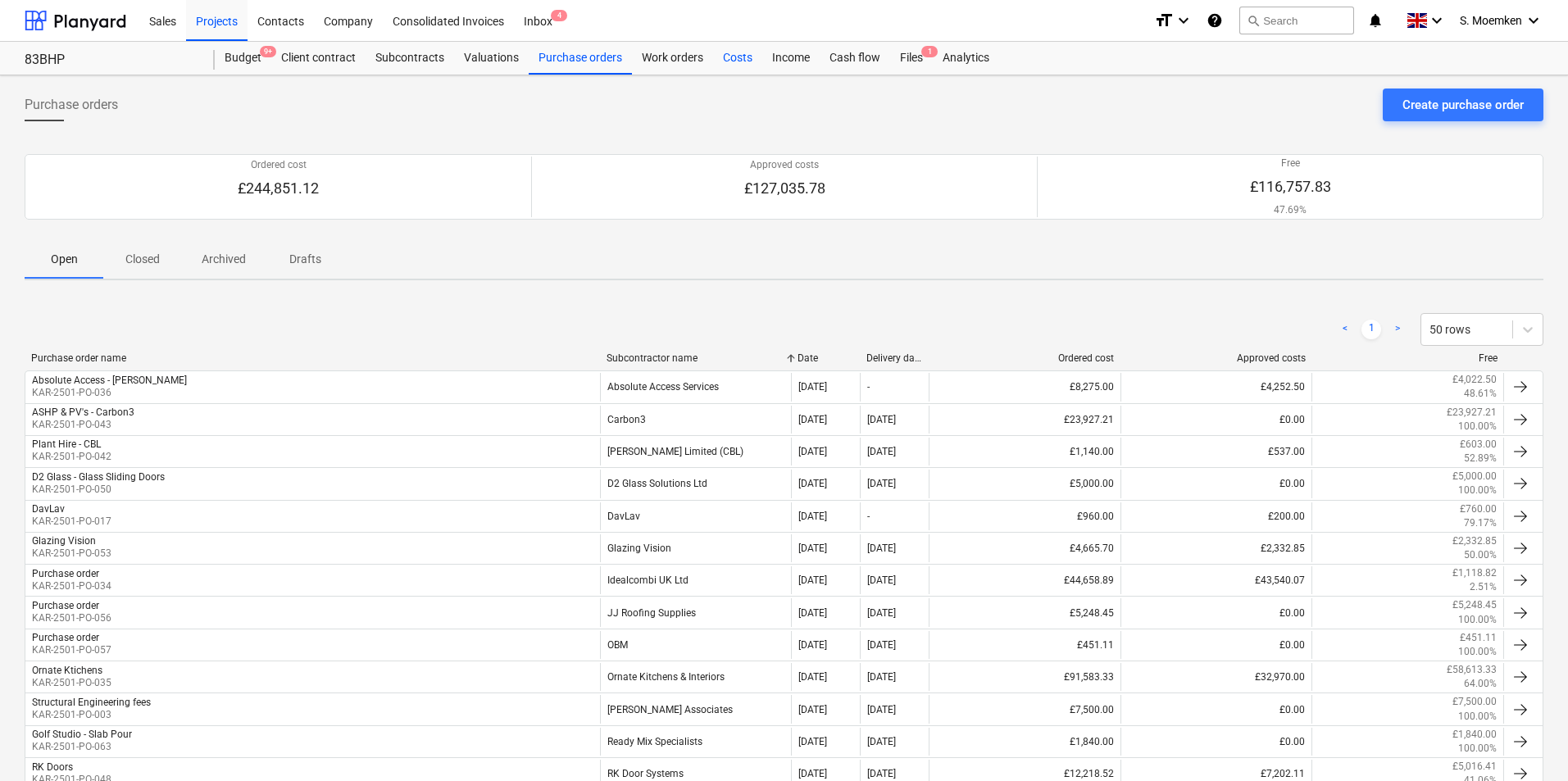
click at [735, 55] on div "Costs" at bounding box center [737, 58] width 49 height 33
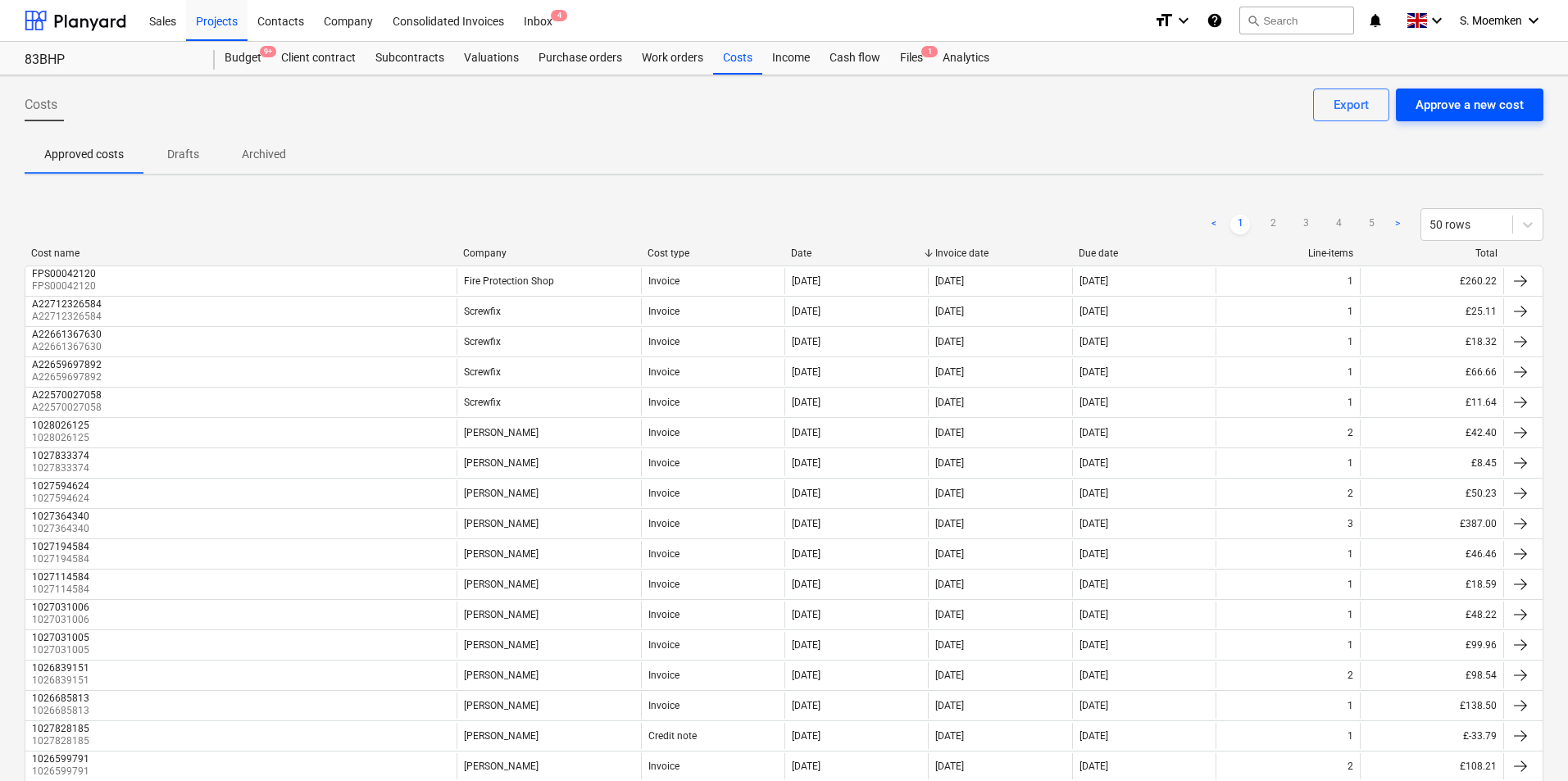
click at [1472, 101] on div "Approve a new cost" at bounding box center [1470, 104] width 109 height 21
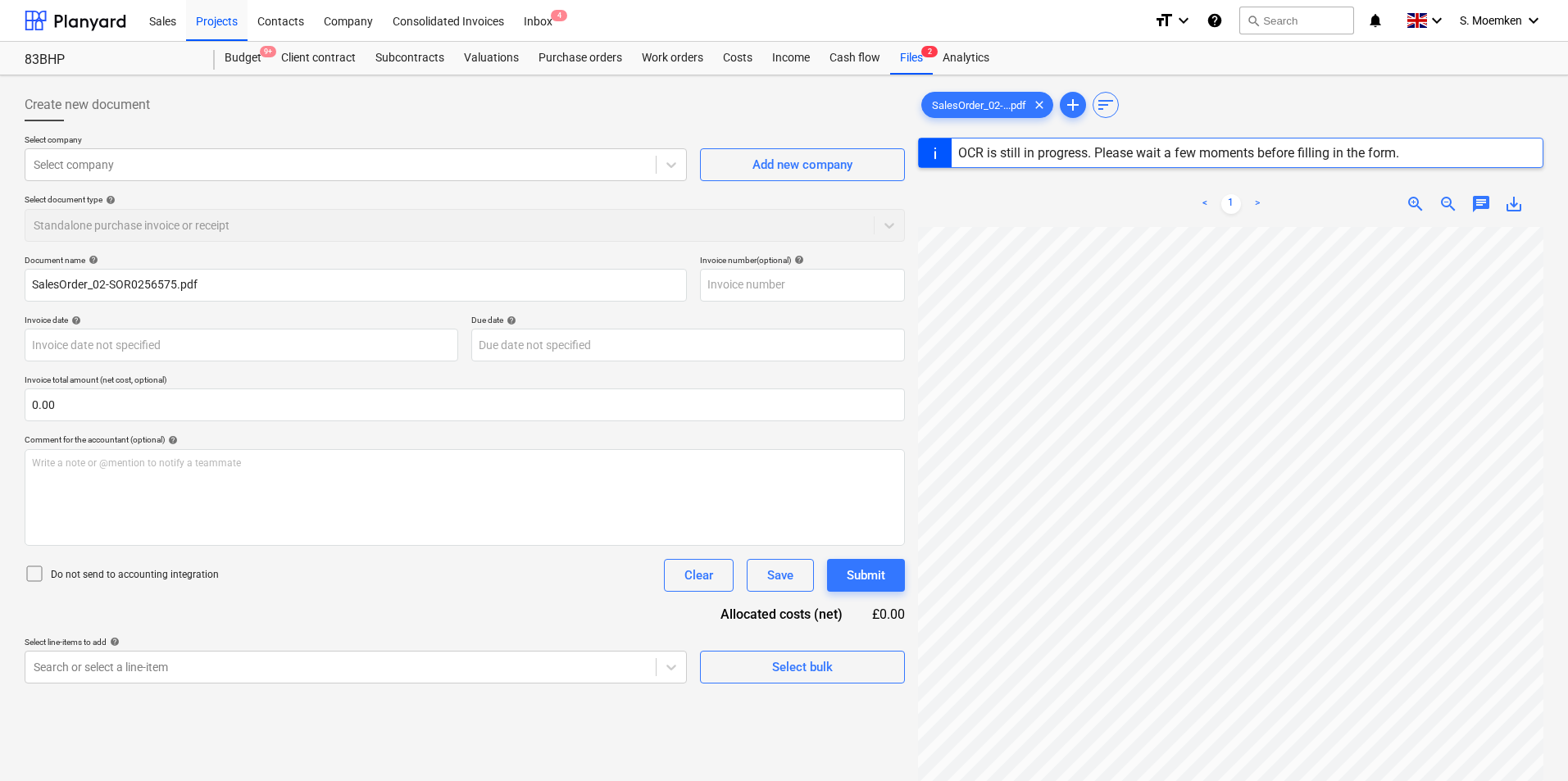
type input "02-SOR0256575"
type input "[DATE]"
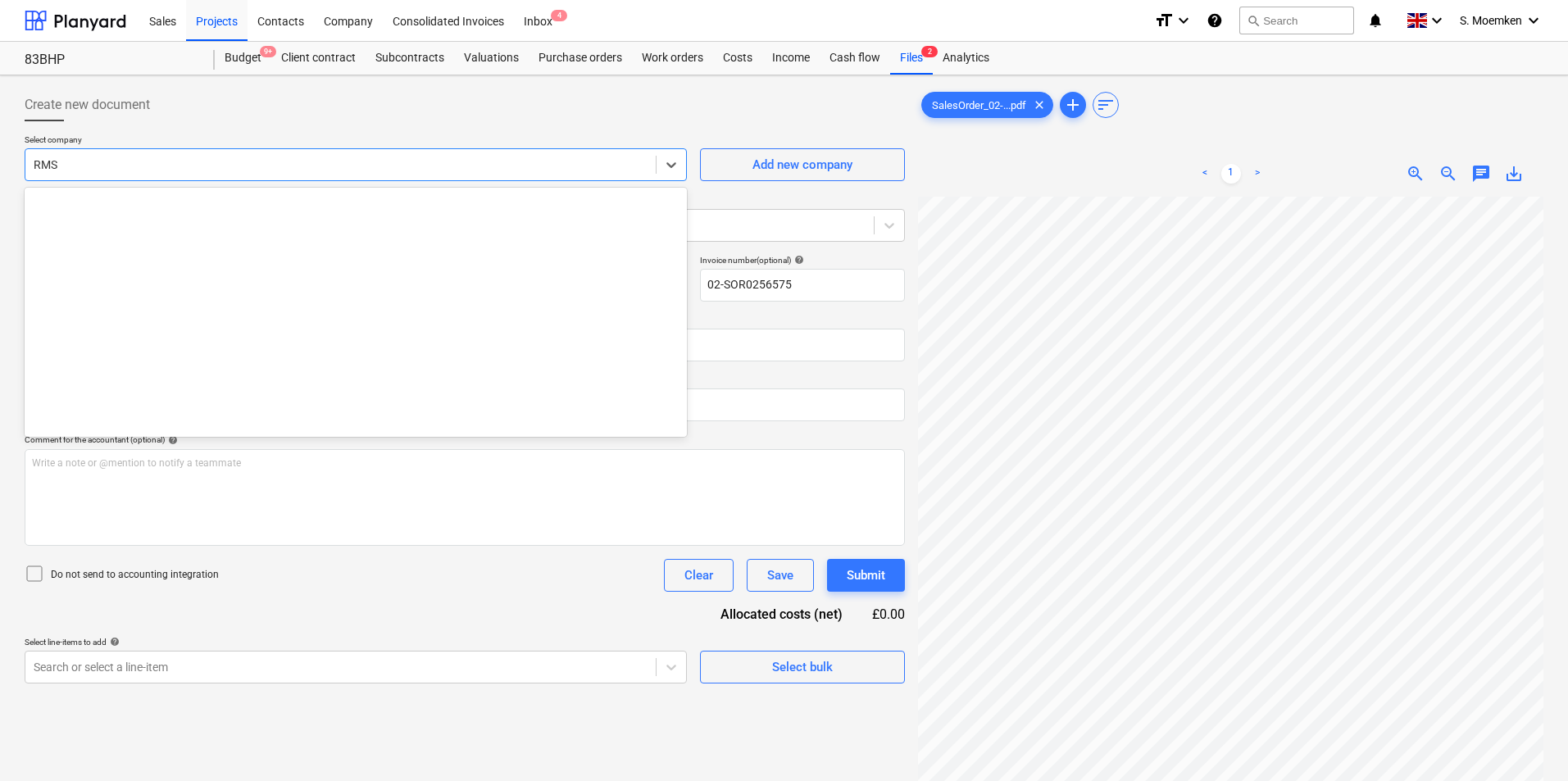
click at [421, 169] on div at bounding box center [341, 165] width 614 height 17
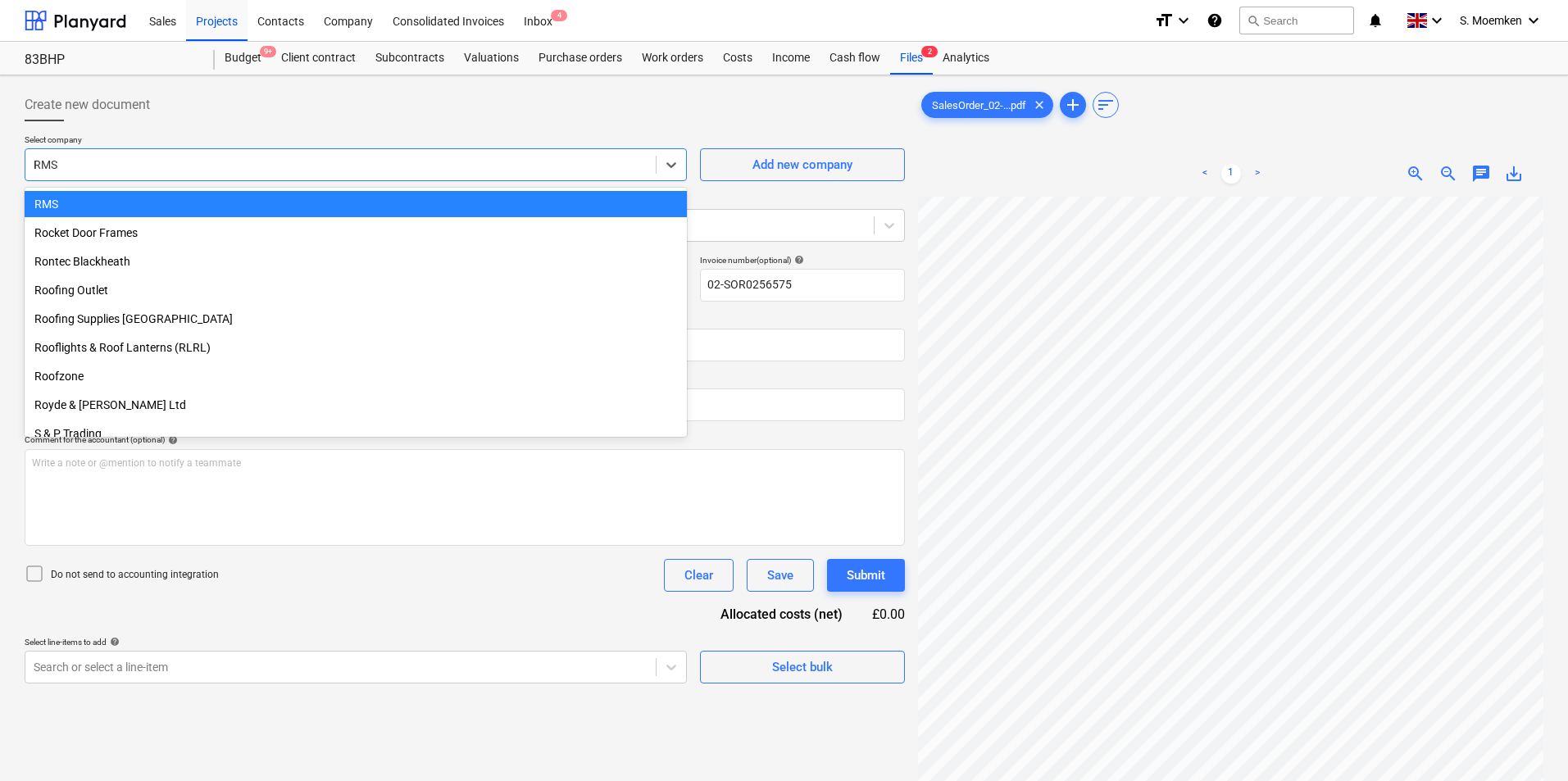
scroll to position [3455, 0]
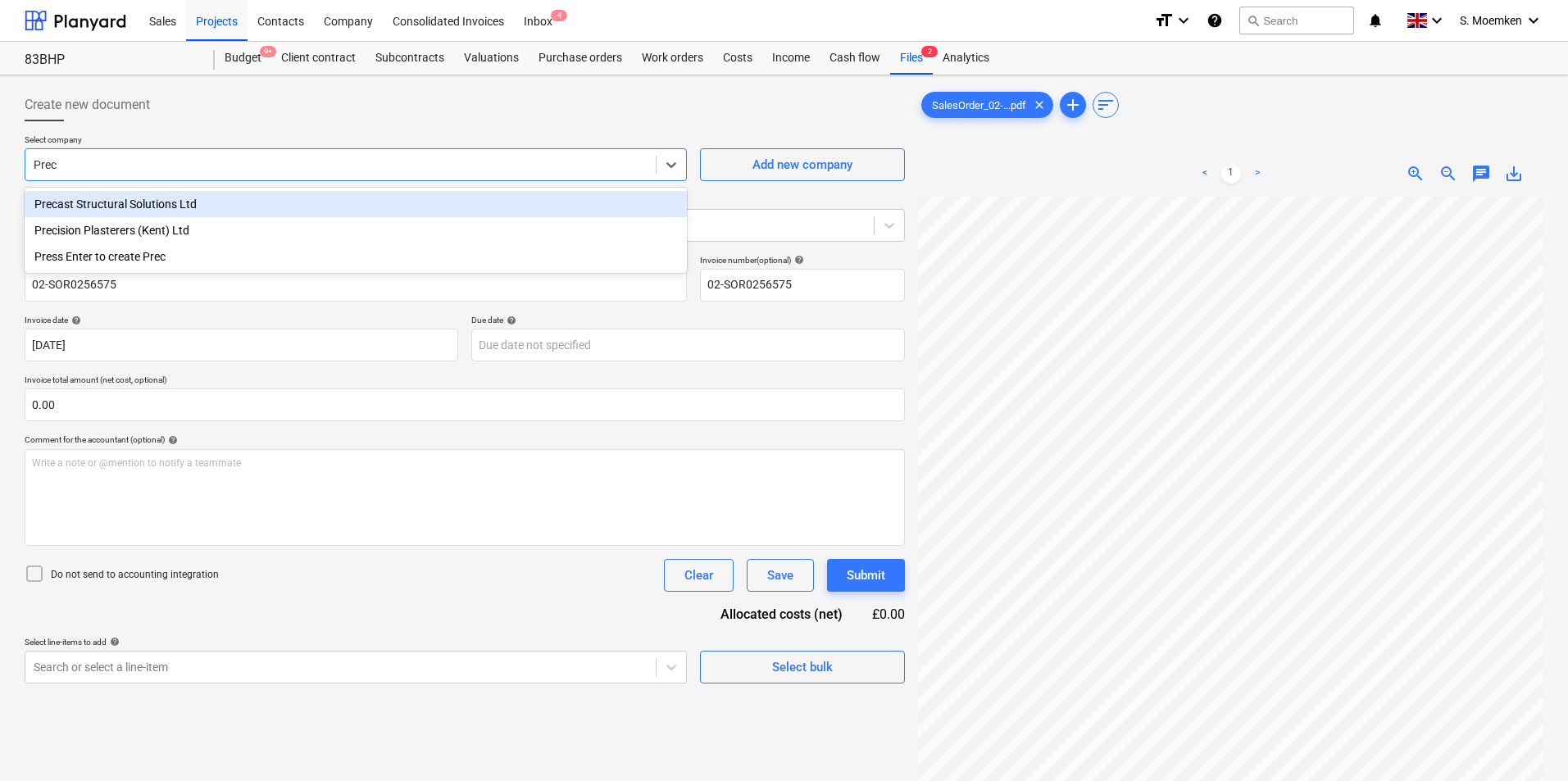
type input "Prec"
drag, startPoint x: 449, startPoint y: 109, endPoint x: 601, endPoint y: 110, distance: 152.0
click at [451, 109] on div "Create new document" at bounding box center [464, 105] width 880 height 33
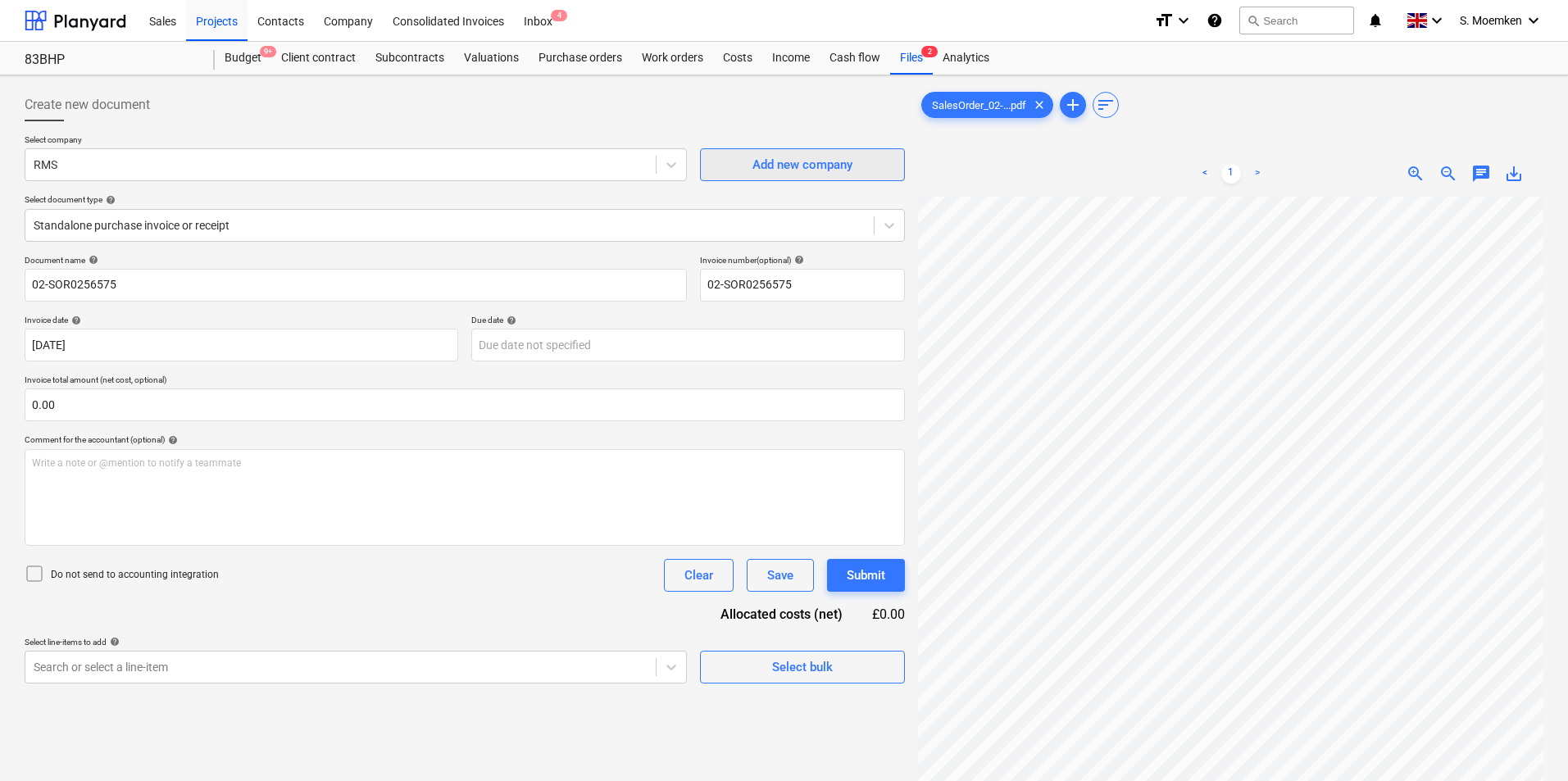
click at [789, 173] on div "Add new company" at bounding box center [802, 165] width 100 height 21
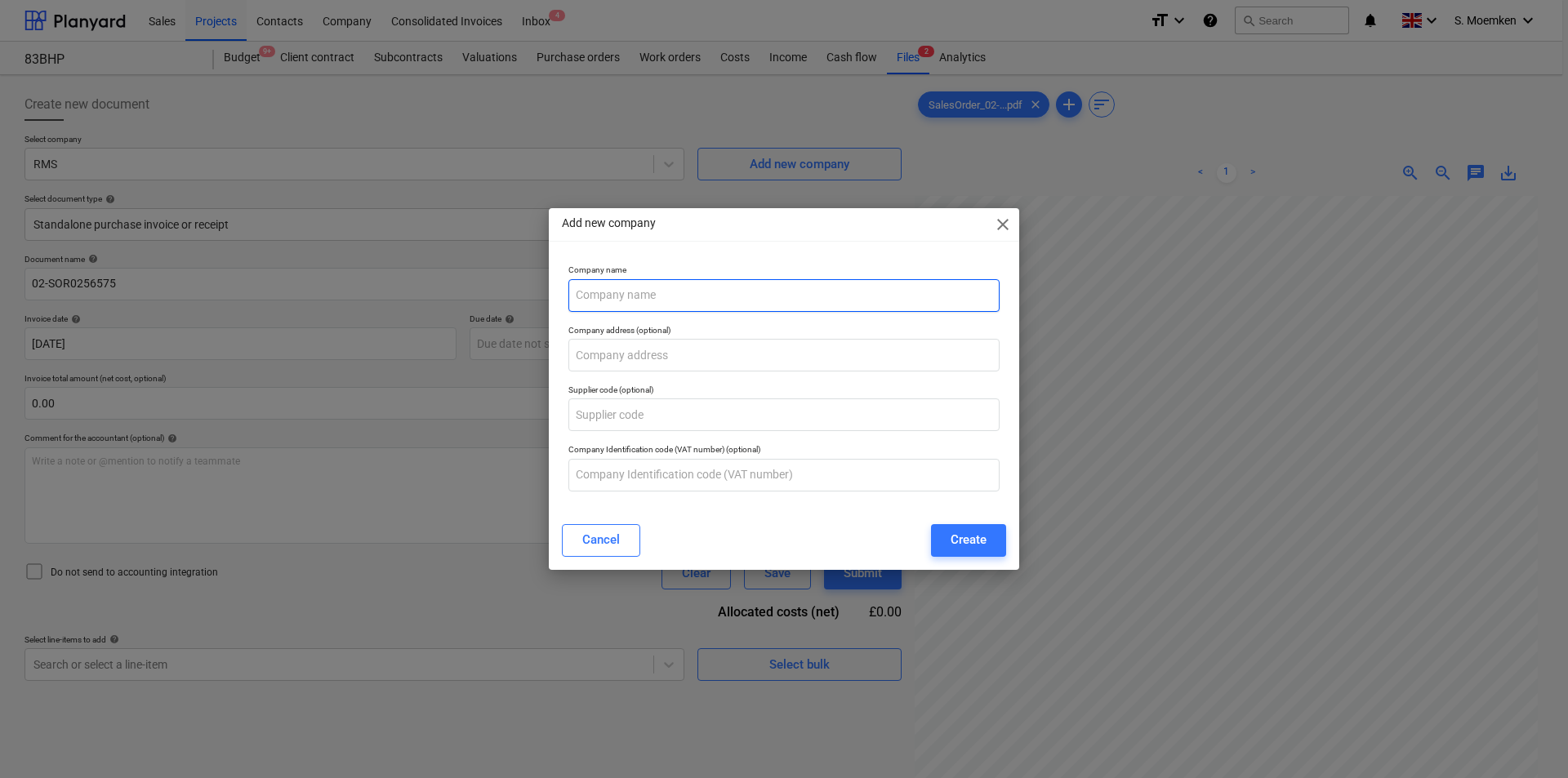
click at [727, 281] on input "text" at bounding box center [784, 296] width 432 height 33
click at [719, 290] on input "text" at bounding box center [784, 296] width 432 height 33
type input "Precon Products Ltd"
click at [695, 354] on input "text" at bounding box center [784, 356] width 432 height 33
drag, startPoint x: 805, startPoint y: 223, endPoint x: 511, endPoint y: 194, distance: 295.4
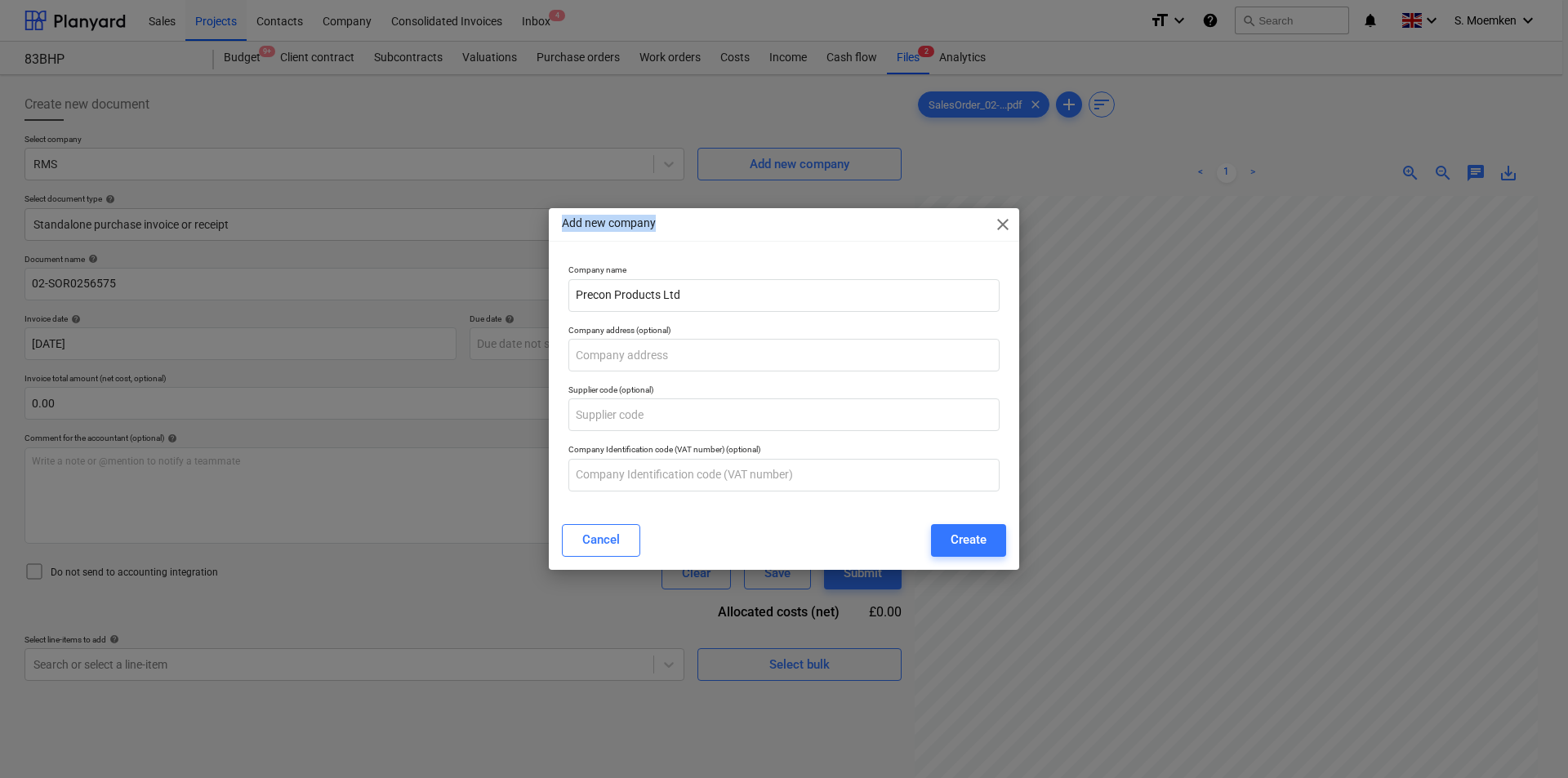
click at [511, 194] on div "Add new company close Company name Precon Products Ltd Company address (optiona…" at bounding box center [784, 389] width 1568 height 778
click at [694, 351] on input "text" at bounding box center [784, 356] width 432 height 33
click at [688, 352] on input "text" at bounding box center [784, 356] width 432 height 33
paste input "Unit 1, Lawn Farm Business Park, Venture Road, Woolpit, Suffolk"
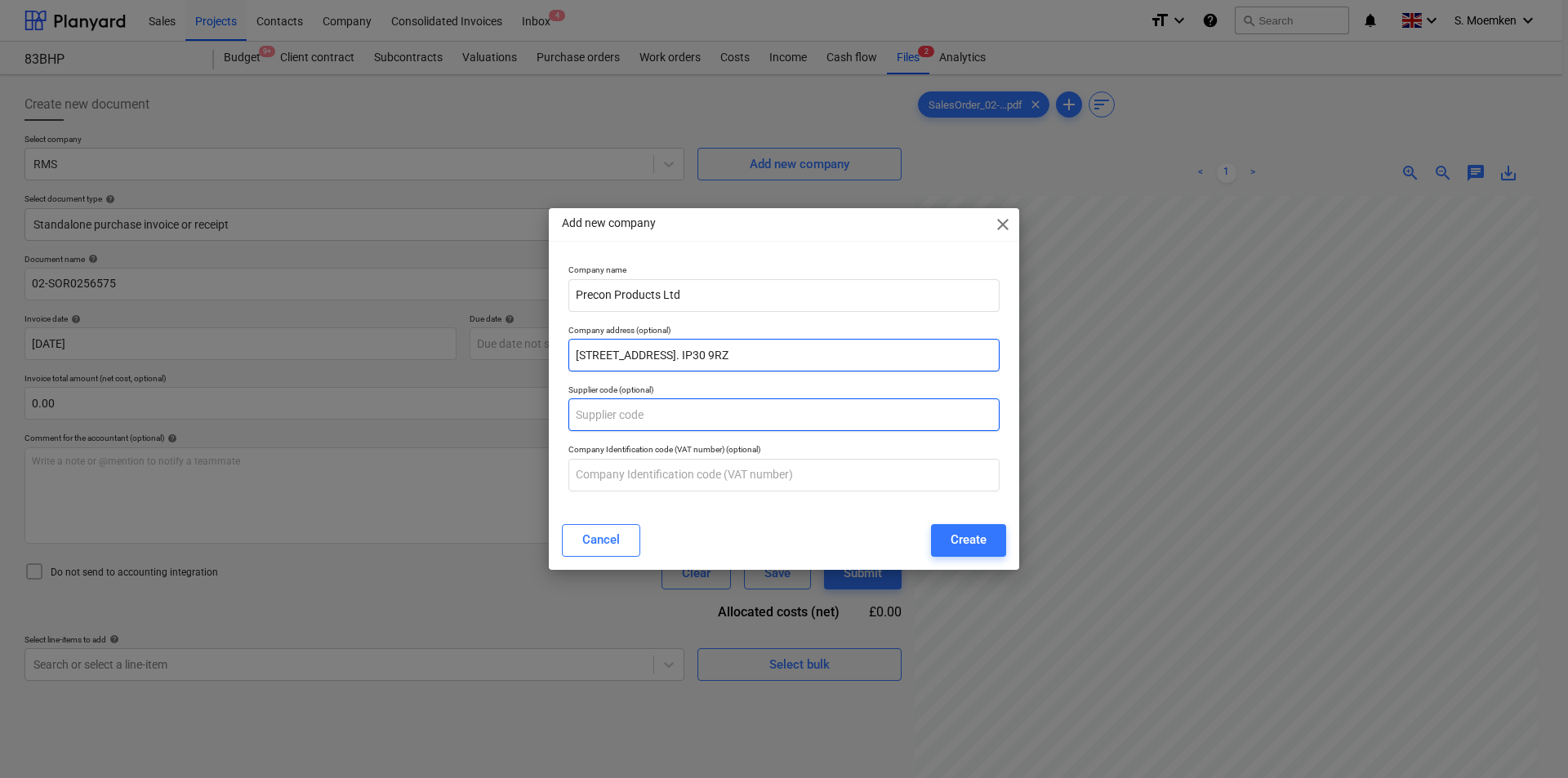
type input "Unit 1, Lawn Farm Business Park, Venture Road, Woolpit, Suffolk. IP30 9RZ"
click at [699, 409] on input "text" at bounding box center [784, 415] width 432 height 33
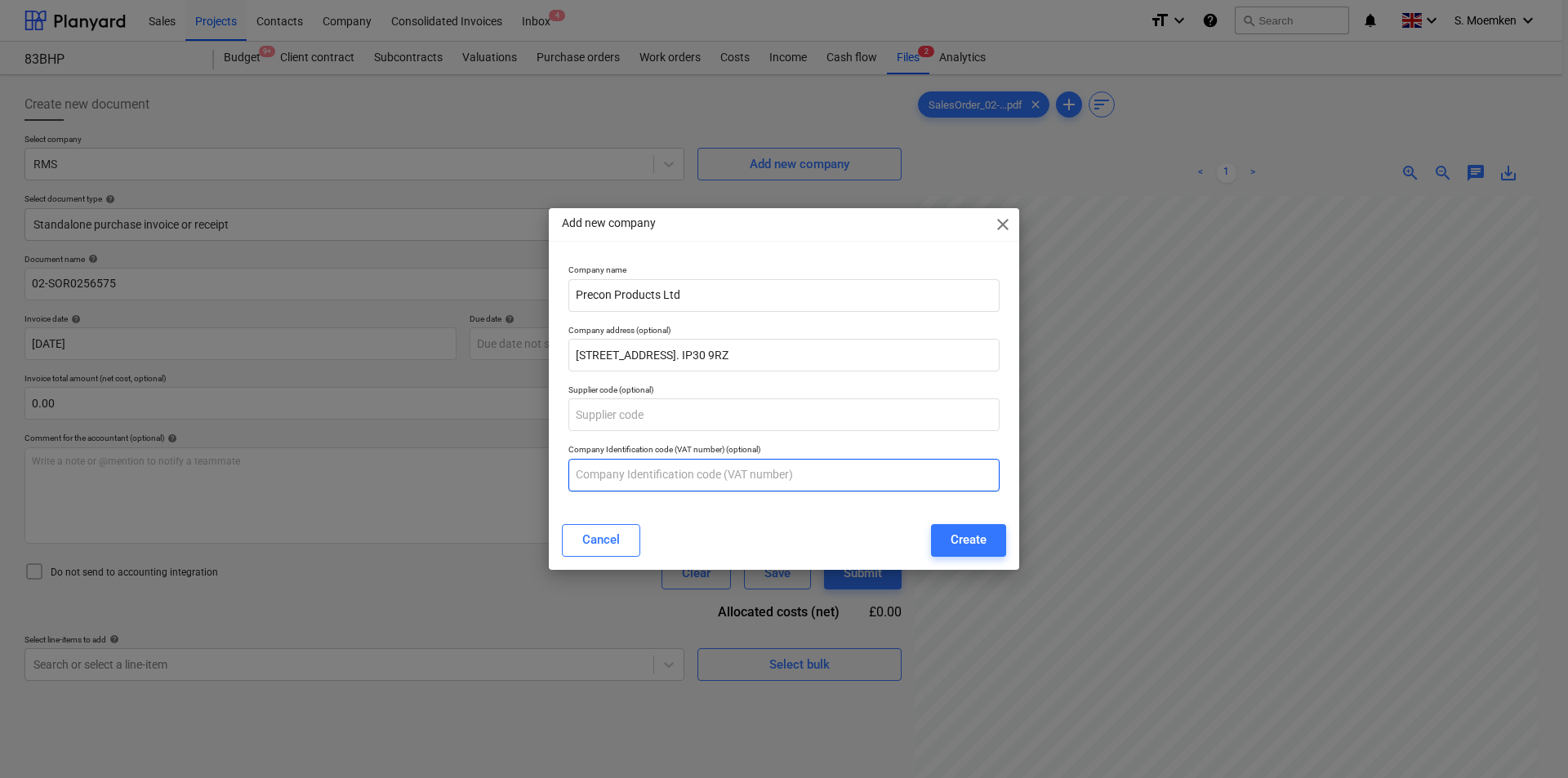
click at [659, 475] on input "text" at bounding box center [784, 476] width 432 height 33
click at [739, 478] on input "text" at bounding box center [784, 476] width 432 height 33
paste input "GB930251362"
type input "GB930251362"
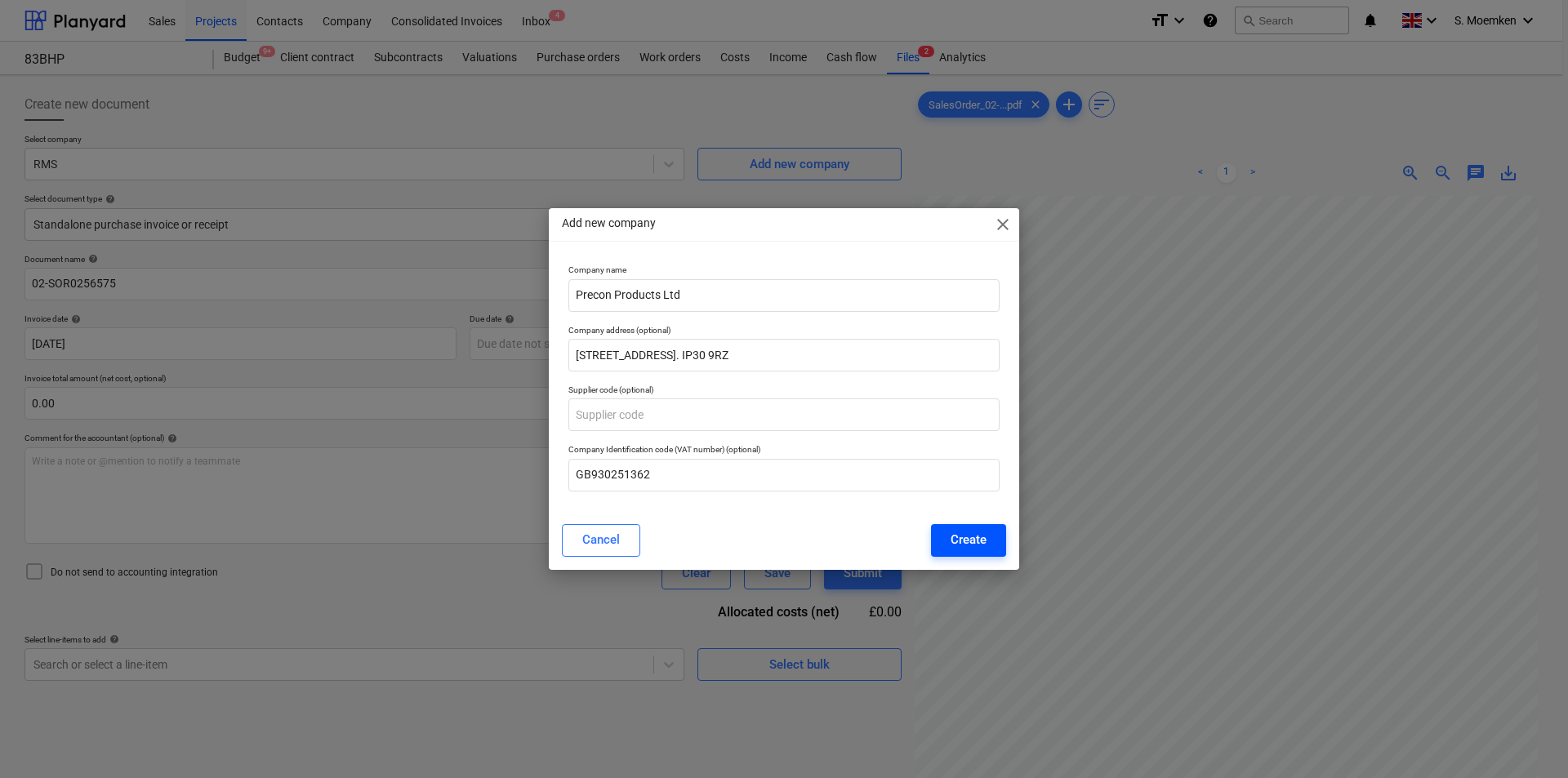
click at [998, 538] on button "Create" at bounding box center [969, 541] width 75 height 33
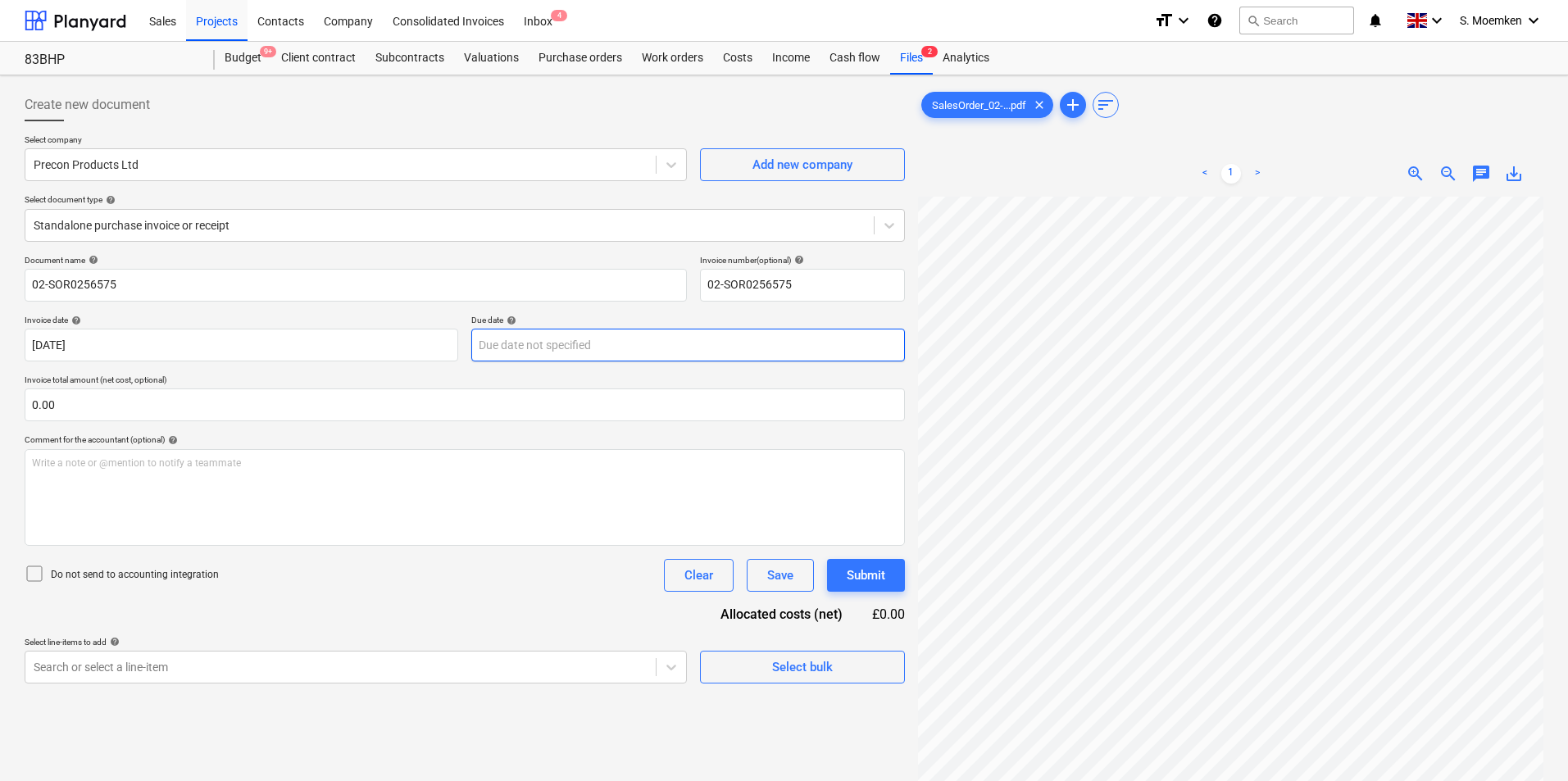
click at [523, 341] on body "Sales Projects Contacts Company Consolidated Invoices Inbox 4 format_size keybo…" at bounding box center [784, 390] width 1568 height 781
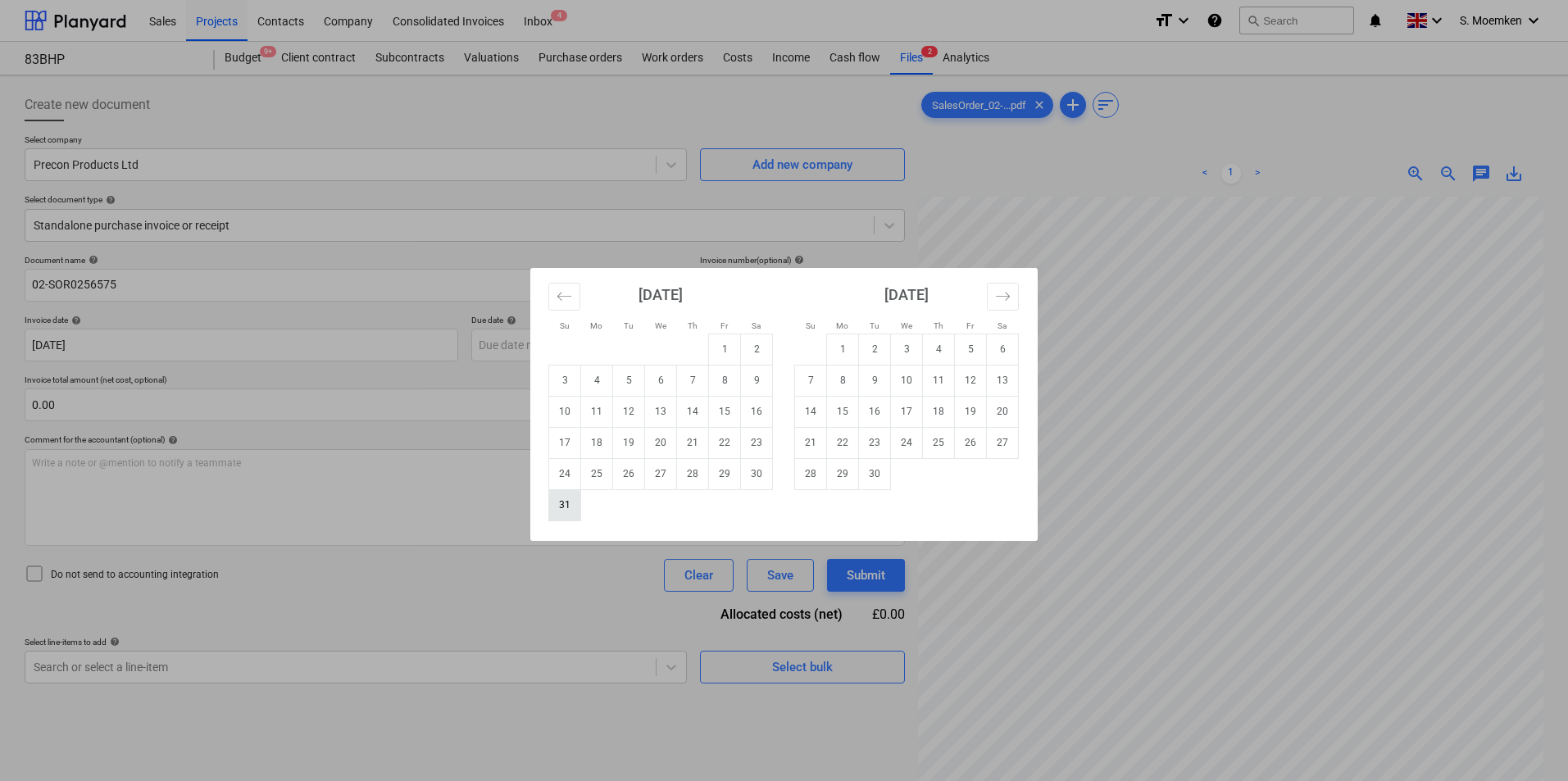
click at [557, 501] on td "31" at bounding box center [565, 505] width 32 height 31
type input "[DATE]"
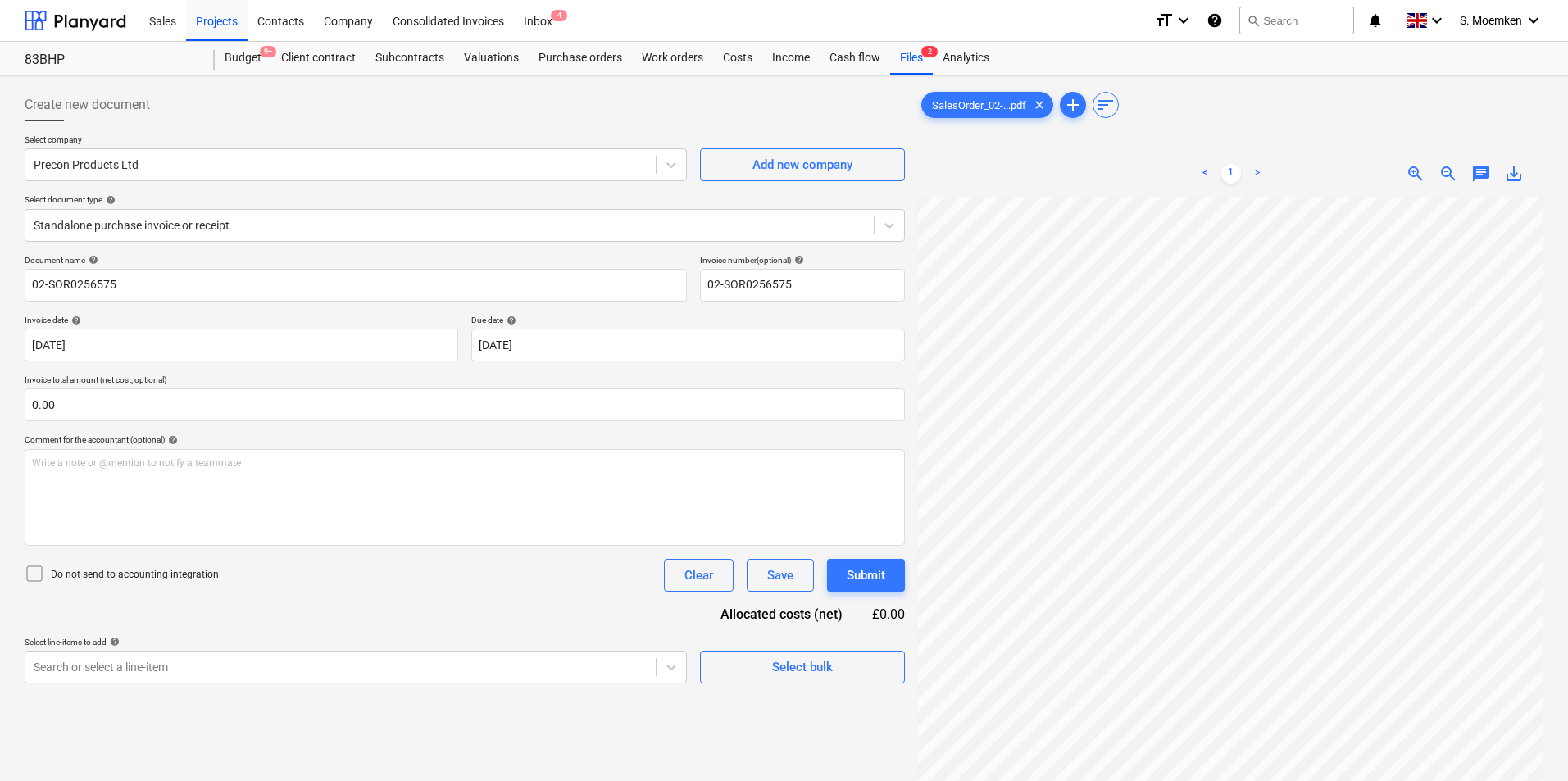
click at [35, 574] on icon at bounding box center [34, 573] width 19 height 19
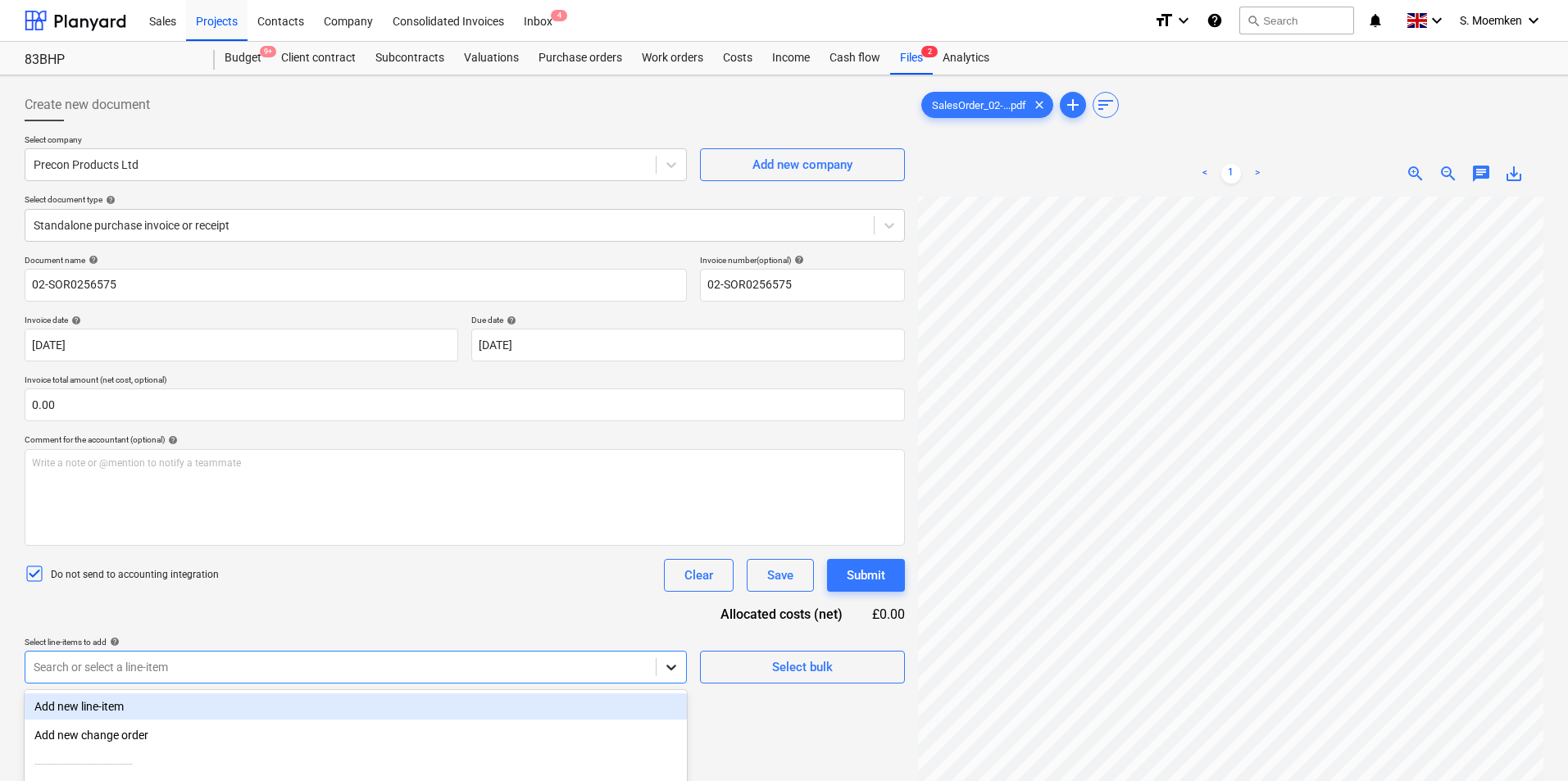
click at [657, 660] on body "Sales Projects Contacts Company Consolidated Invoices Inbox 4 format_size keybo…" at bounding box center [784, 390] width 1568 height 781
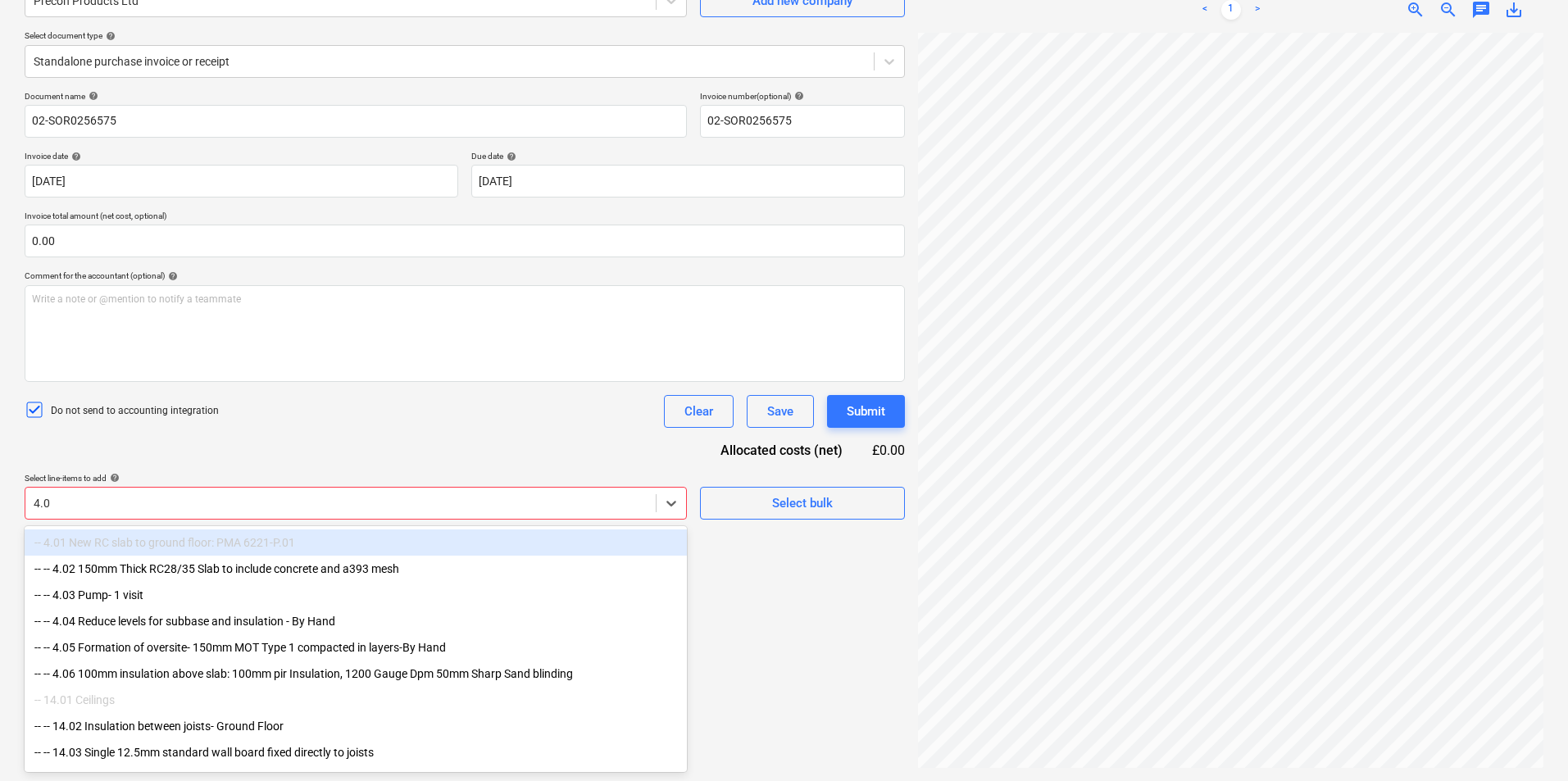
type input "4.01"
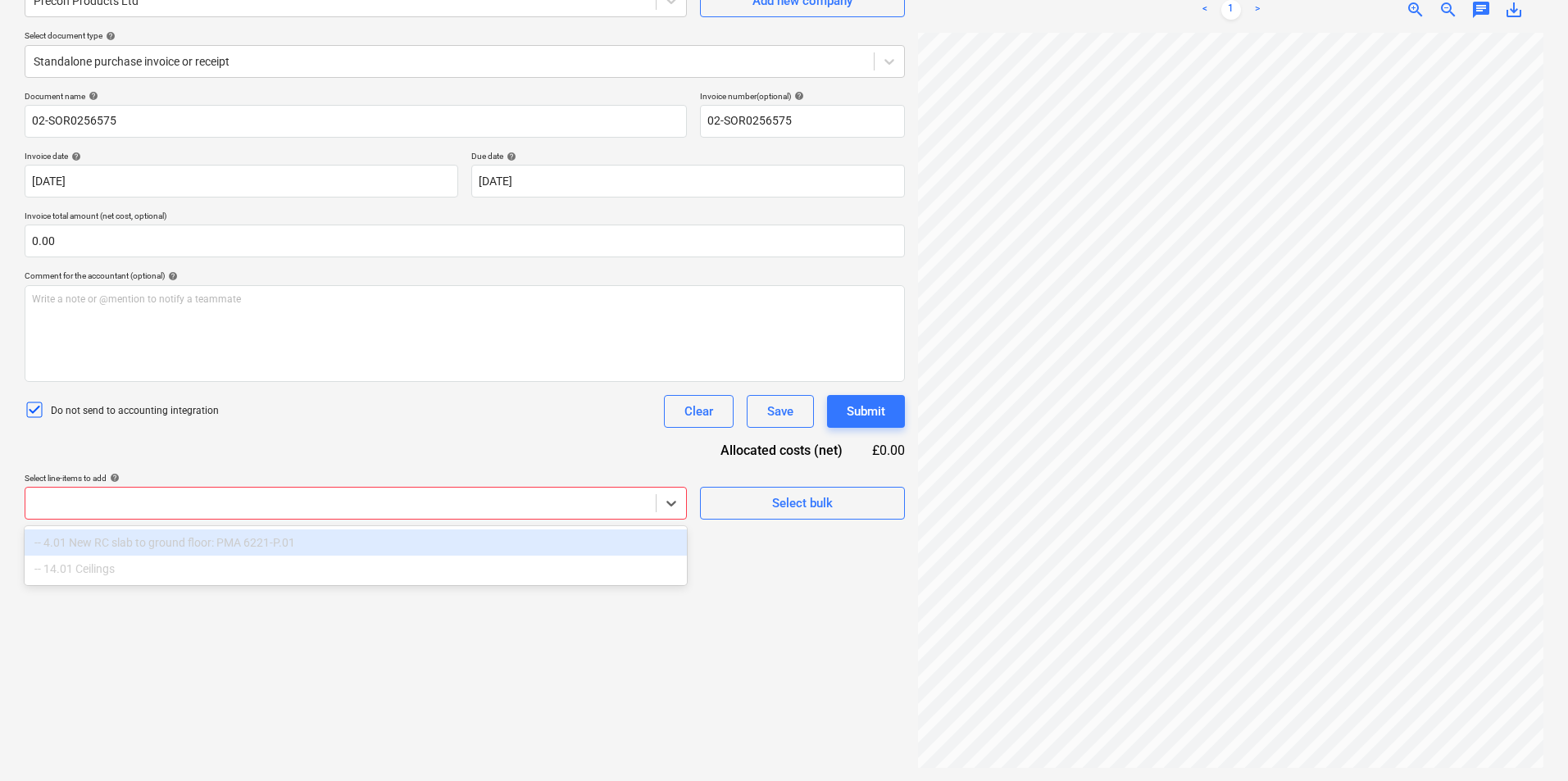
click at [143, 500] on div at bounding box center [341, 503] width 614 height 17
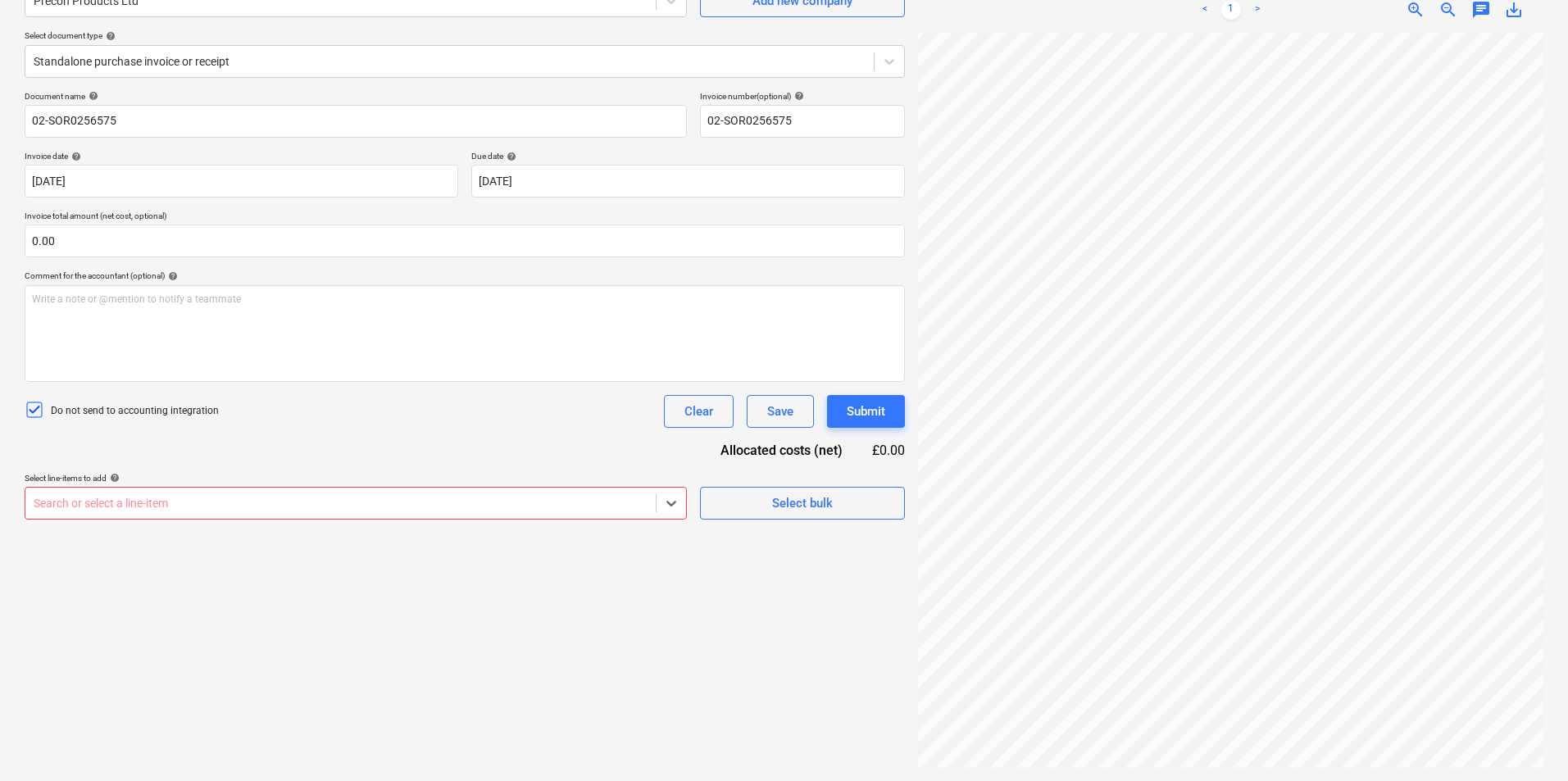
click at [143, 500] on div at bounding box center [341, 503] width 614 height 17
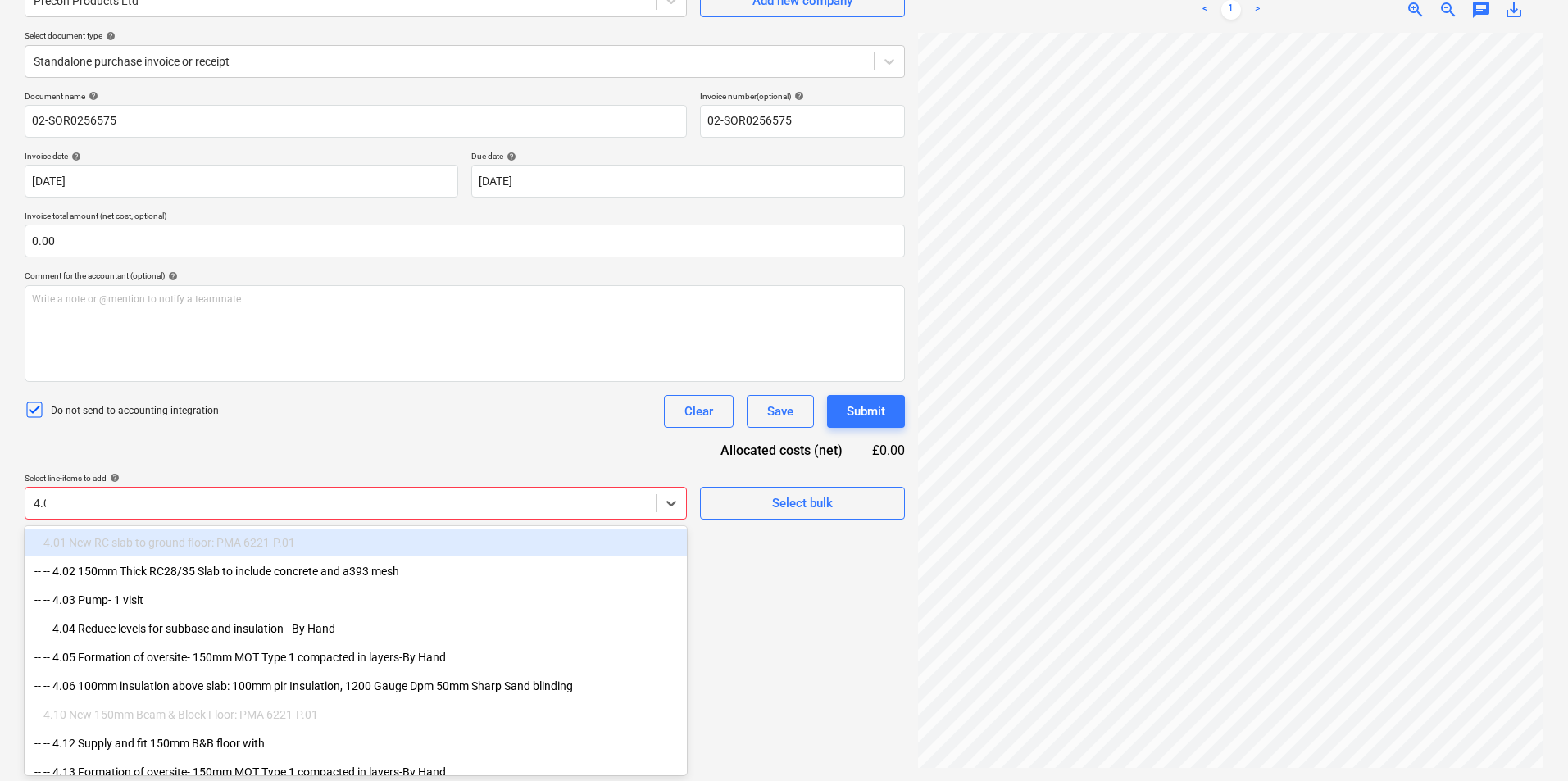
type input "4.01"
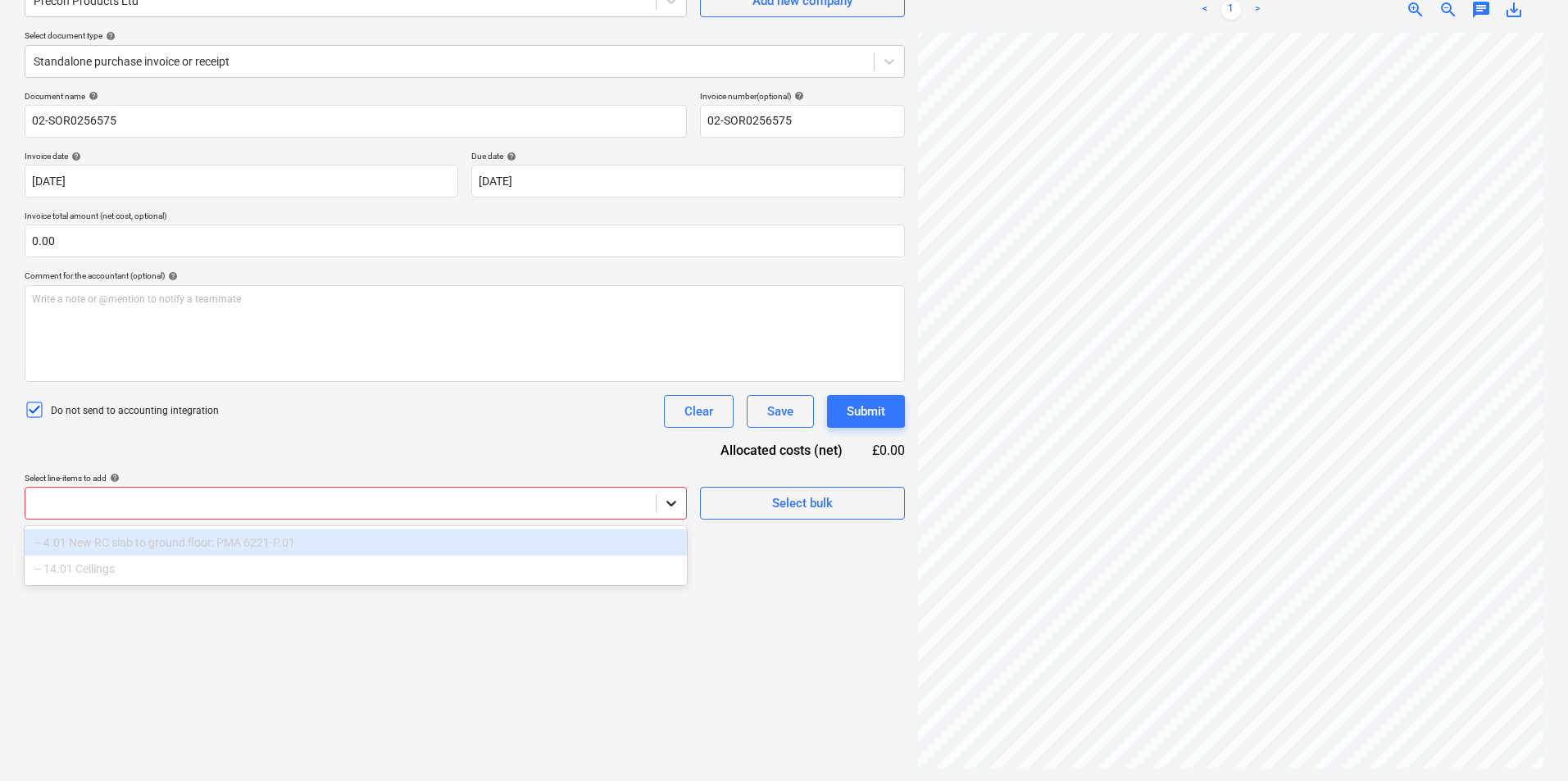
click at [667, 504] on icon at bounding box center [671, 503] width 17 height 17
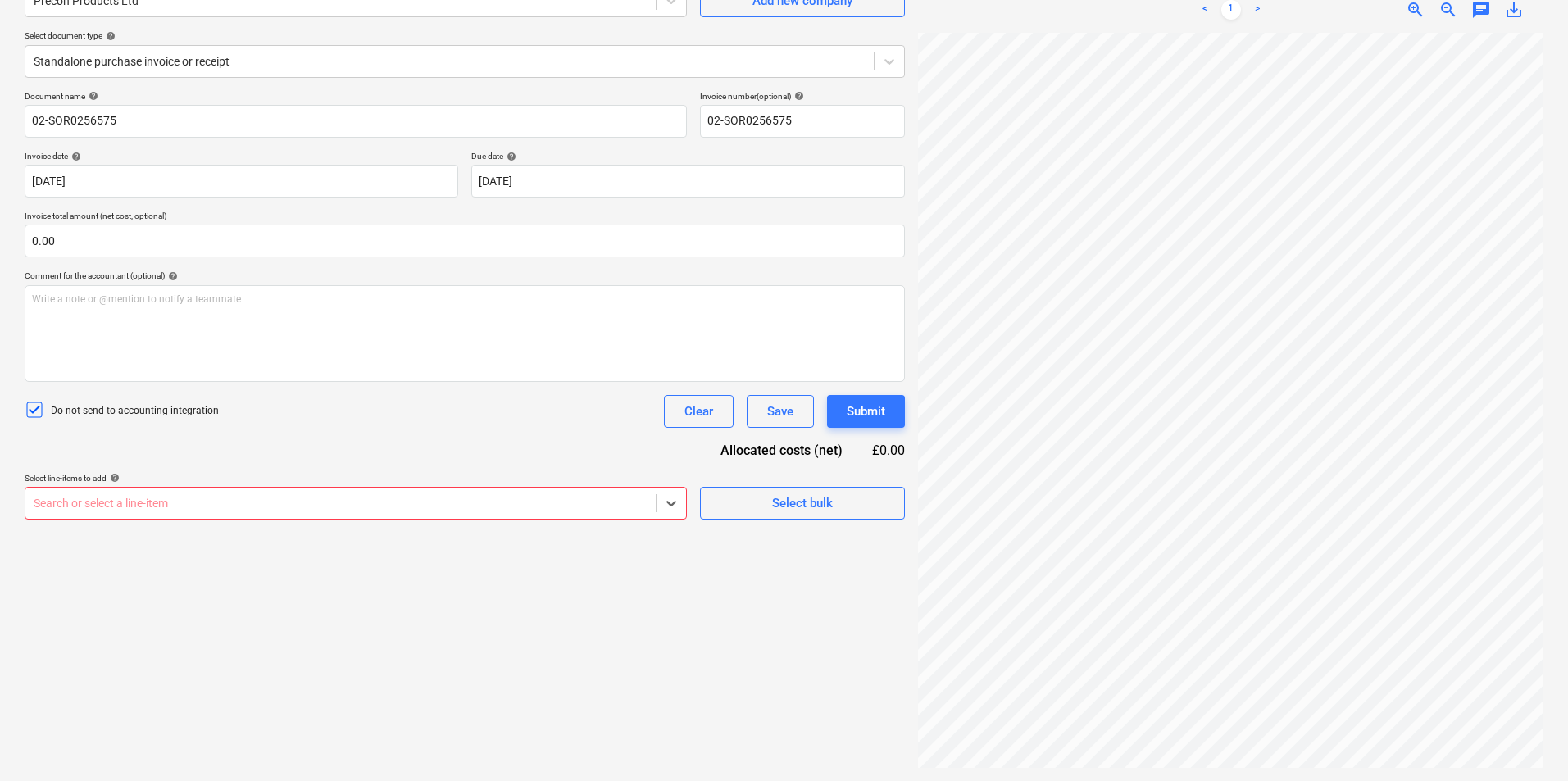
click at [406, 505] on div at bounding box center [341, 503] width 614 height 17
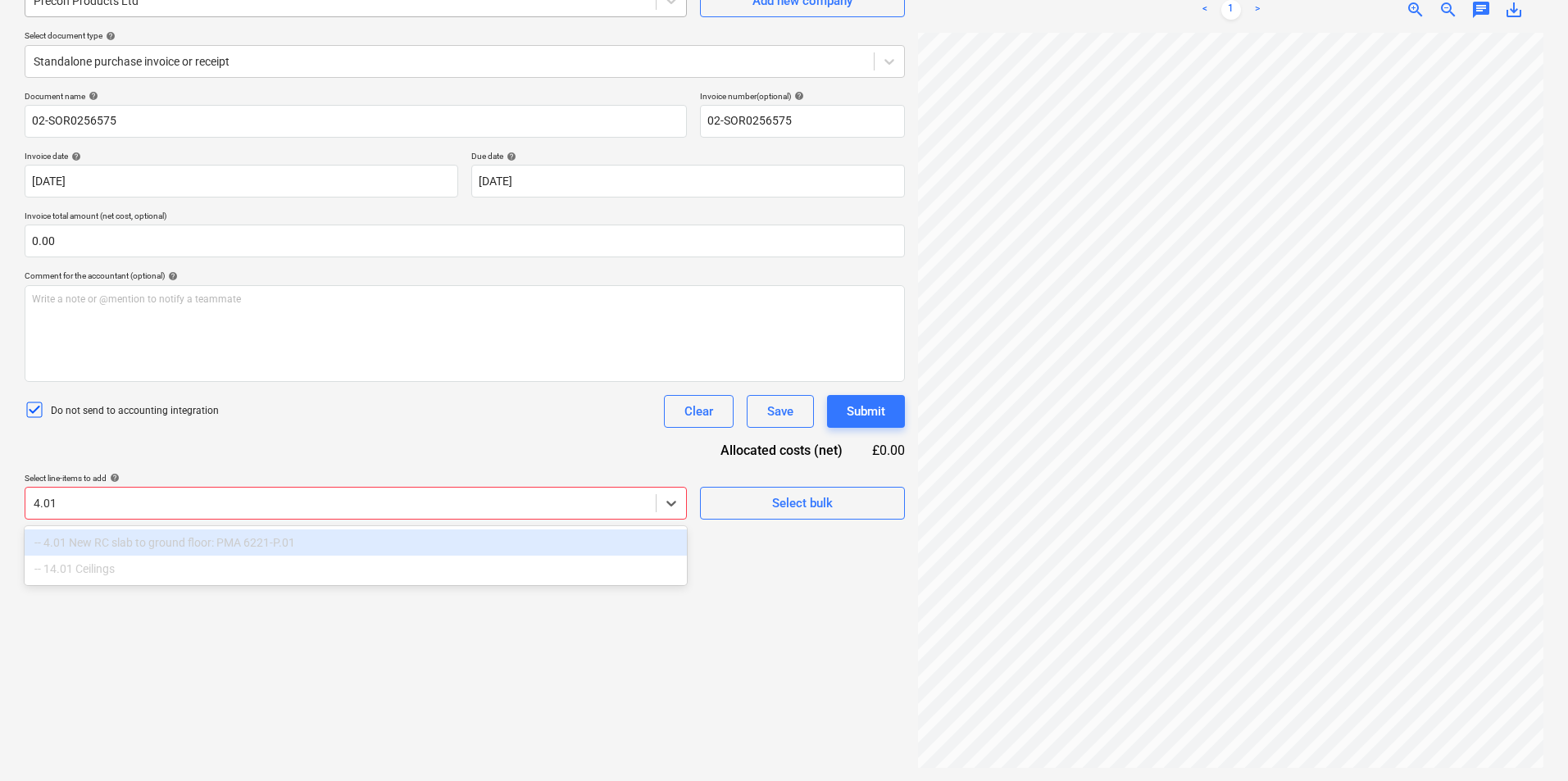
type input "4.01"
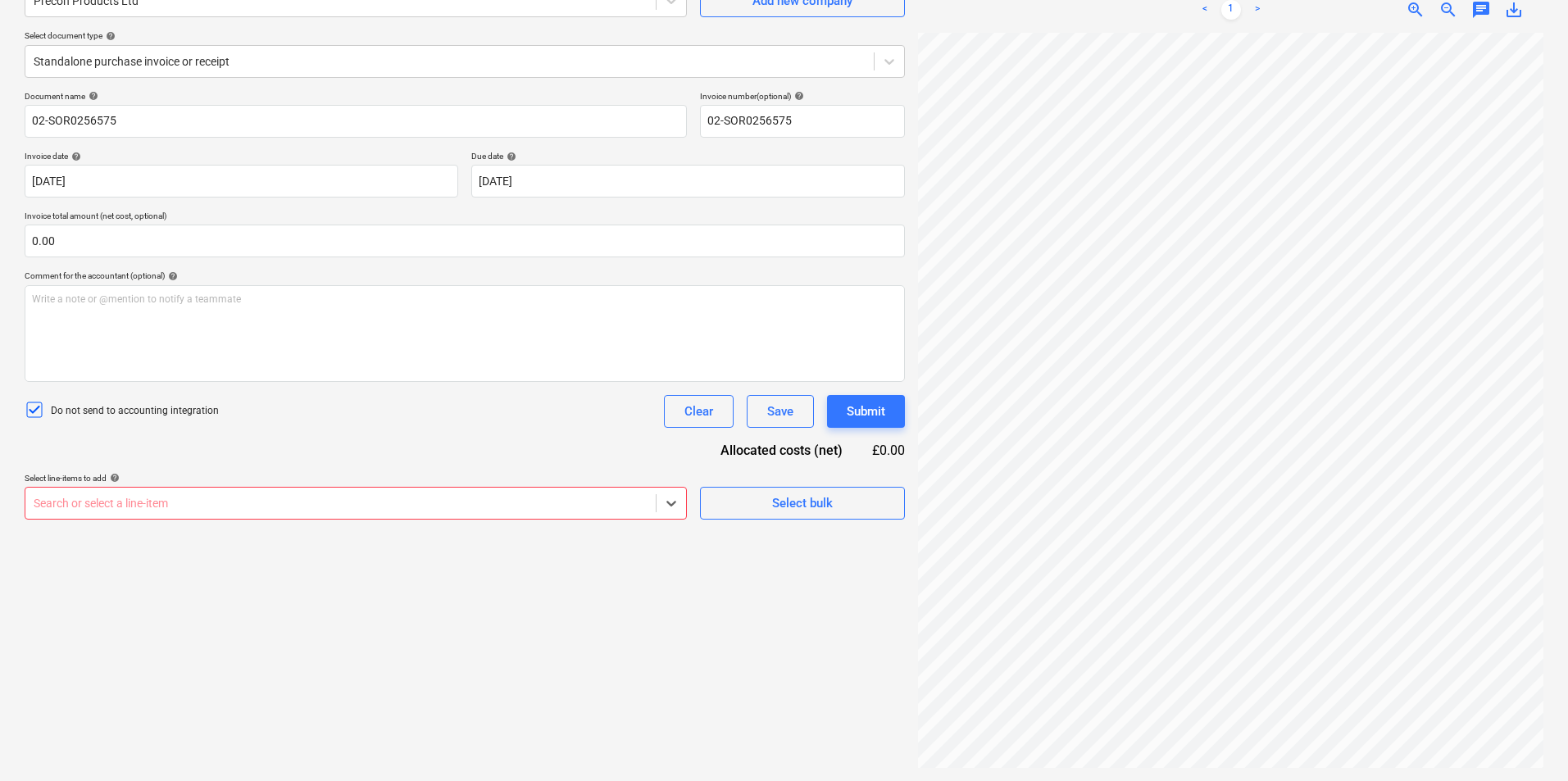
click at [147, 496] on div at bounding box center [341, 503] width 614 height 17
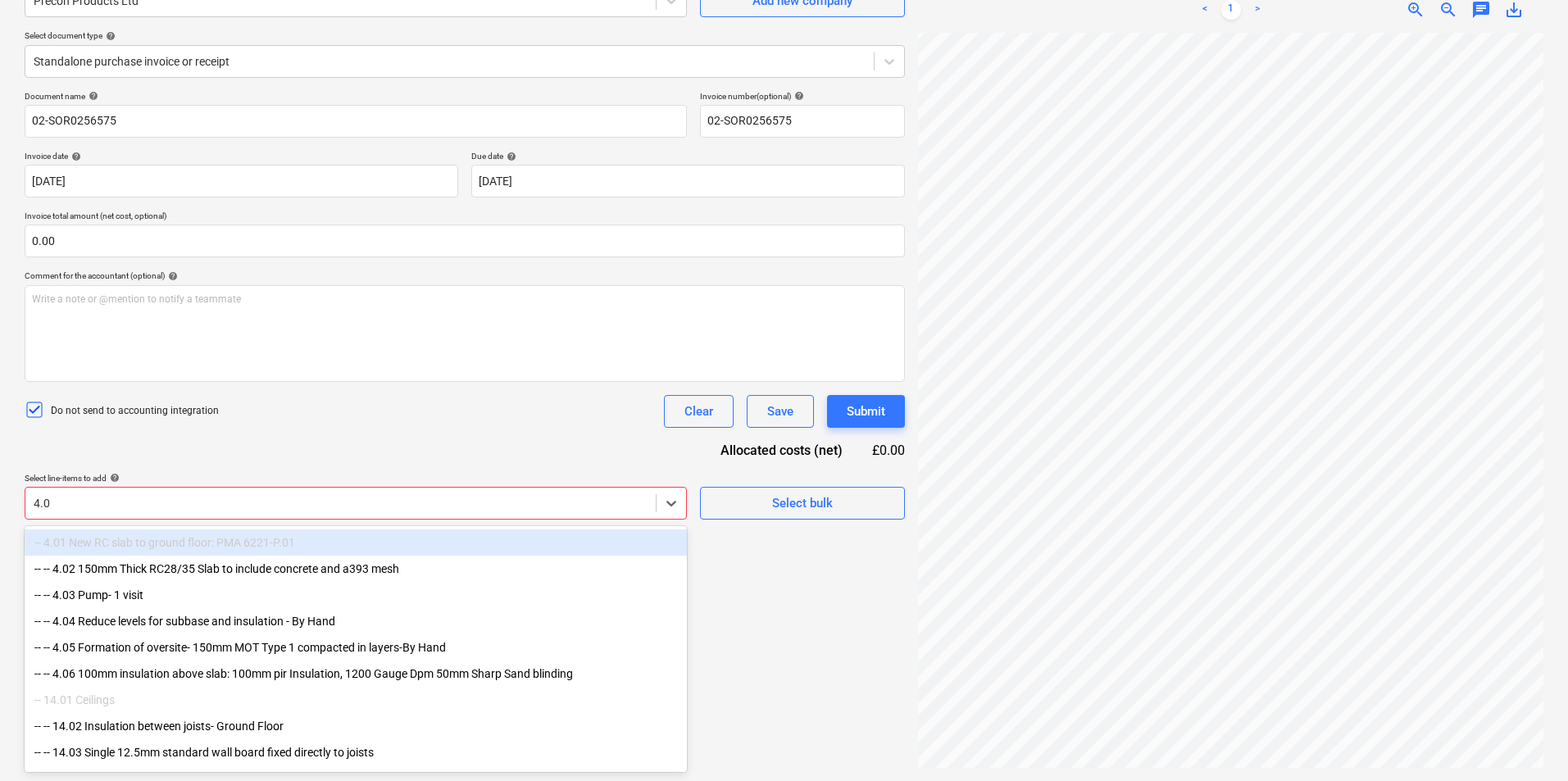
type input "4.02"
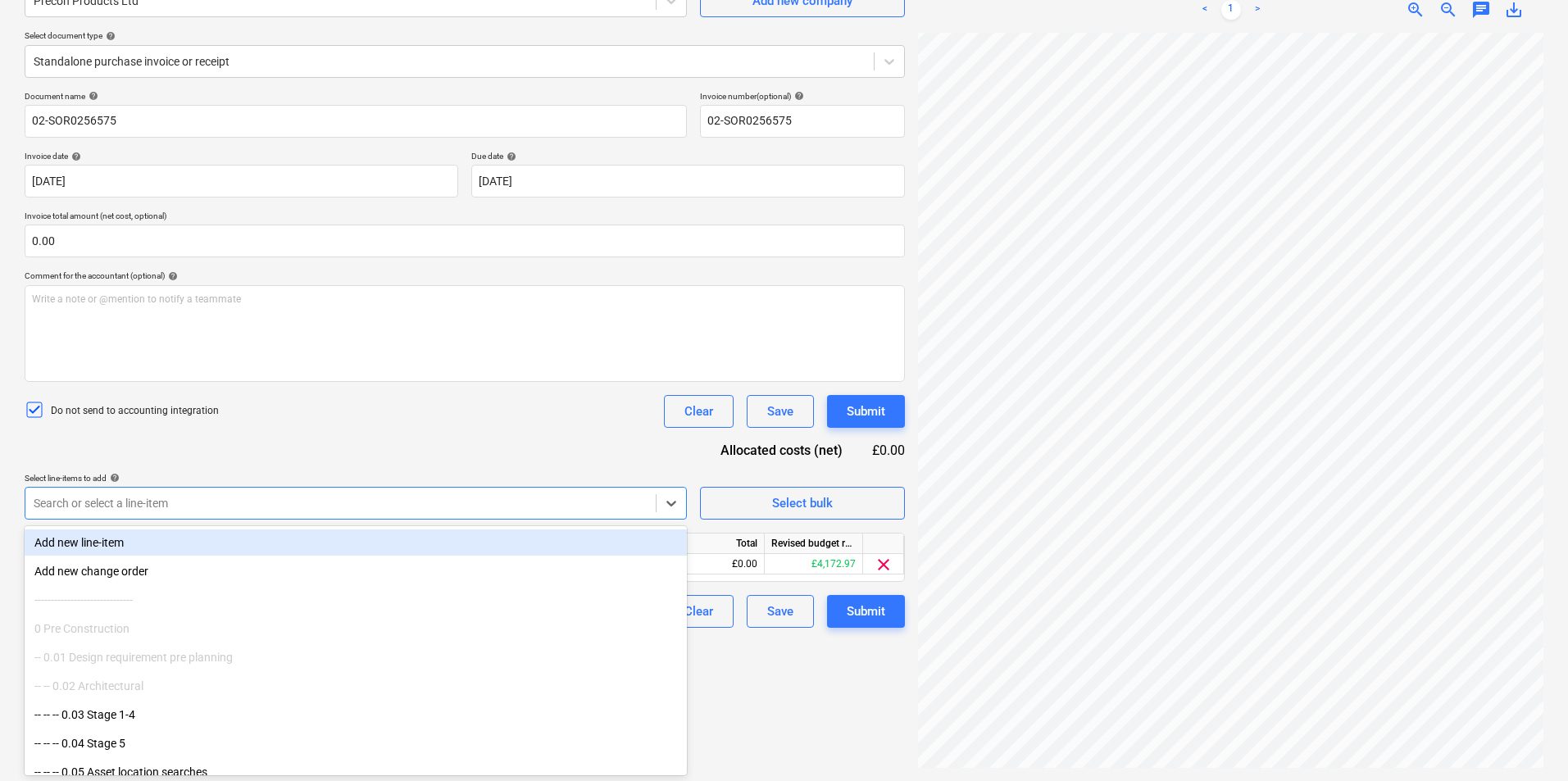
click at [555, 409] on div "Do not send to accounting integration Clear Save Submit" at bounding box center [464, 412] width 880 height 33
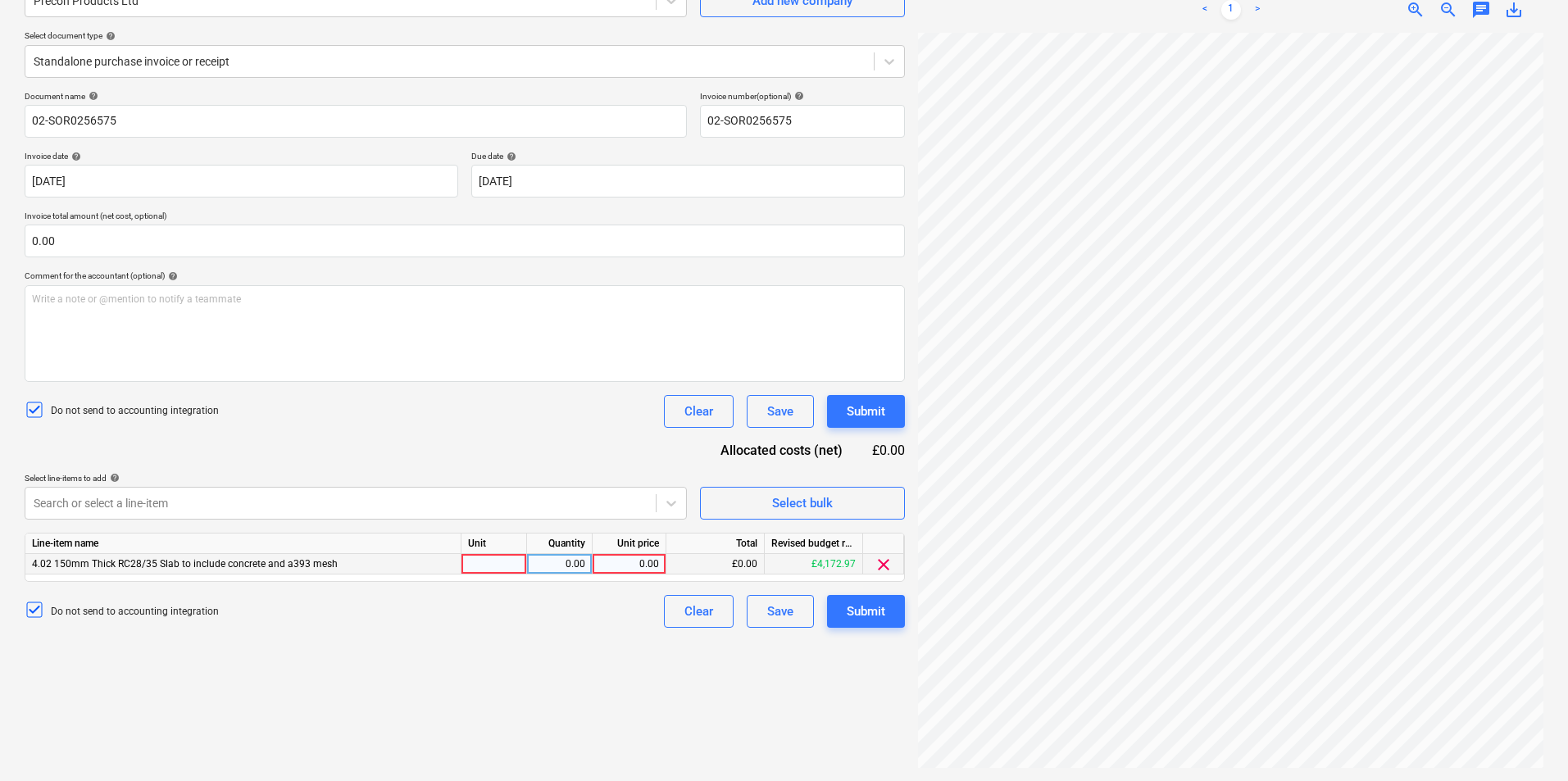
click at [466, 556] on div at bounding box center [494, 564] width 65 height 20
type input "Item"
type input "17.66"
click at [866, 606] on div "Submit" at bounding box center [866, 611] width 39 height 21
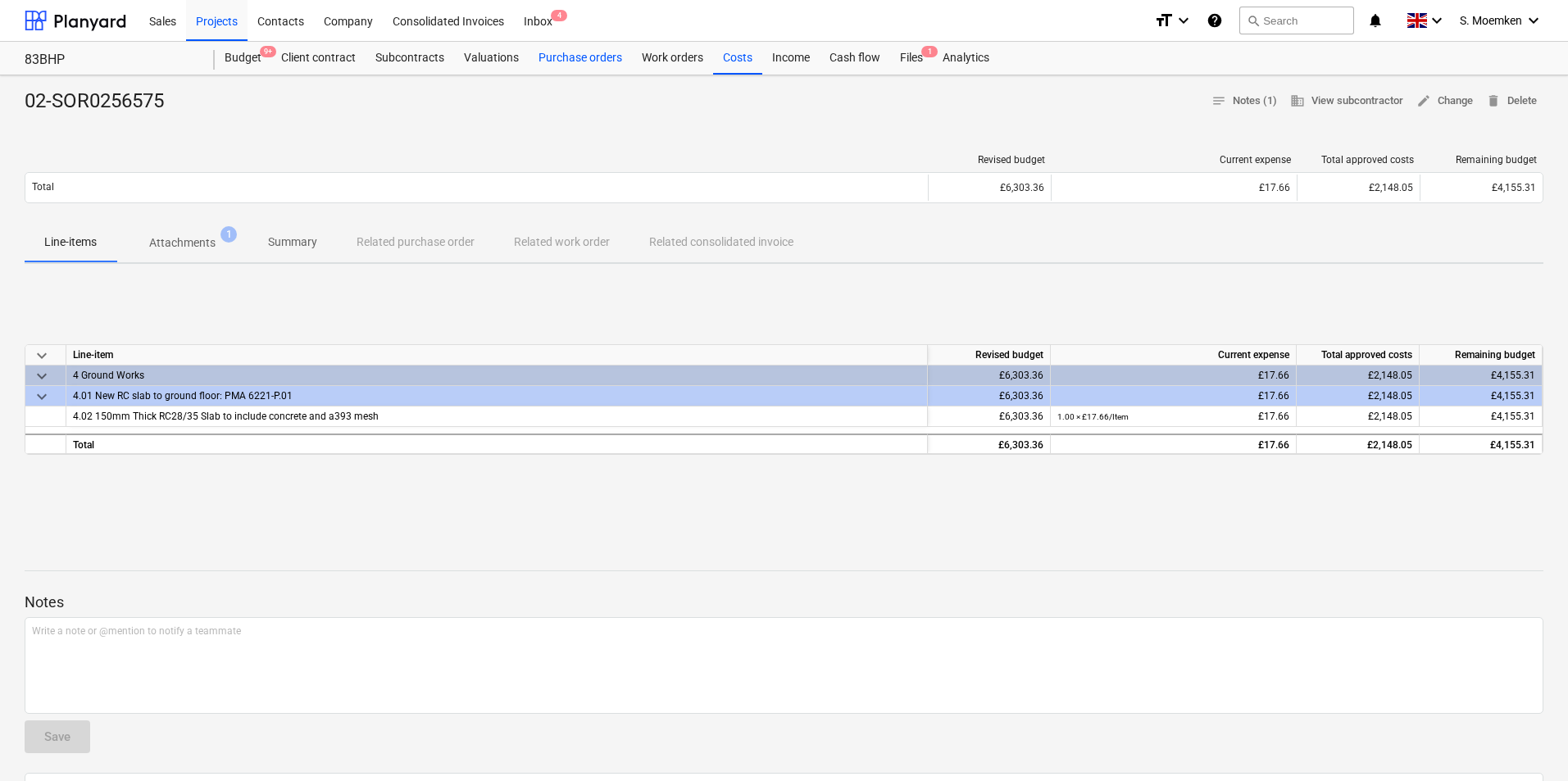
click at [600, 50] on div "Purchase orders" at bounding box center [580, 58] width 103 height 33
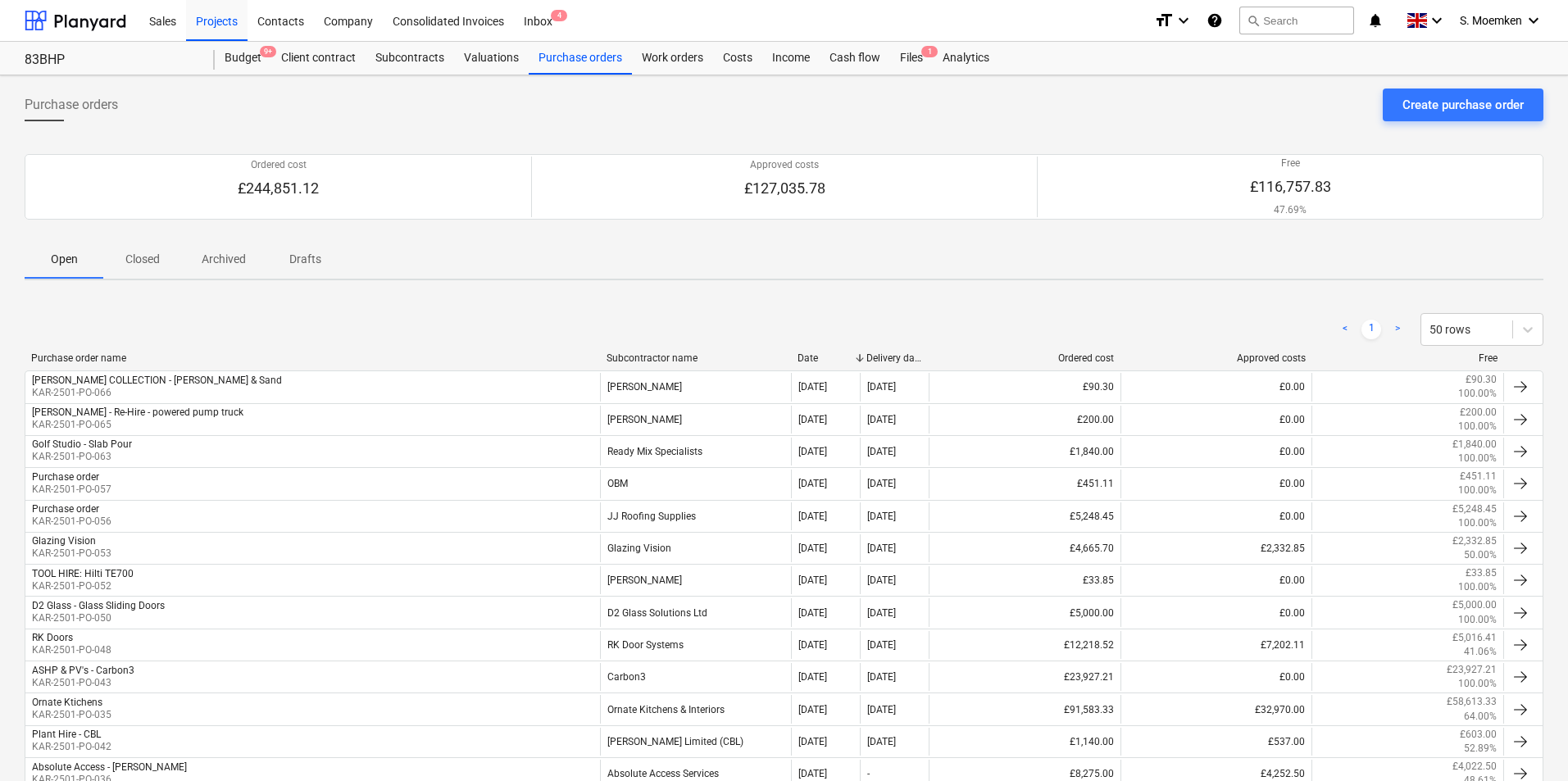
click at [652, 358] on div "Subcontractor name" at bounding box center [695, 358] width 178 height 11
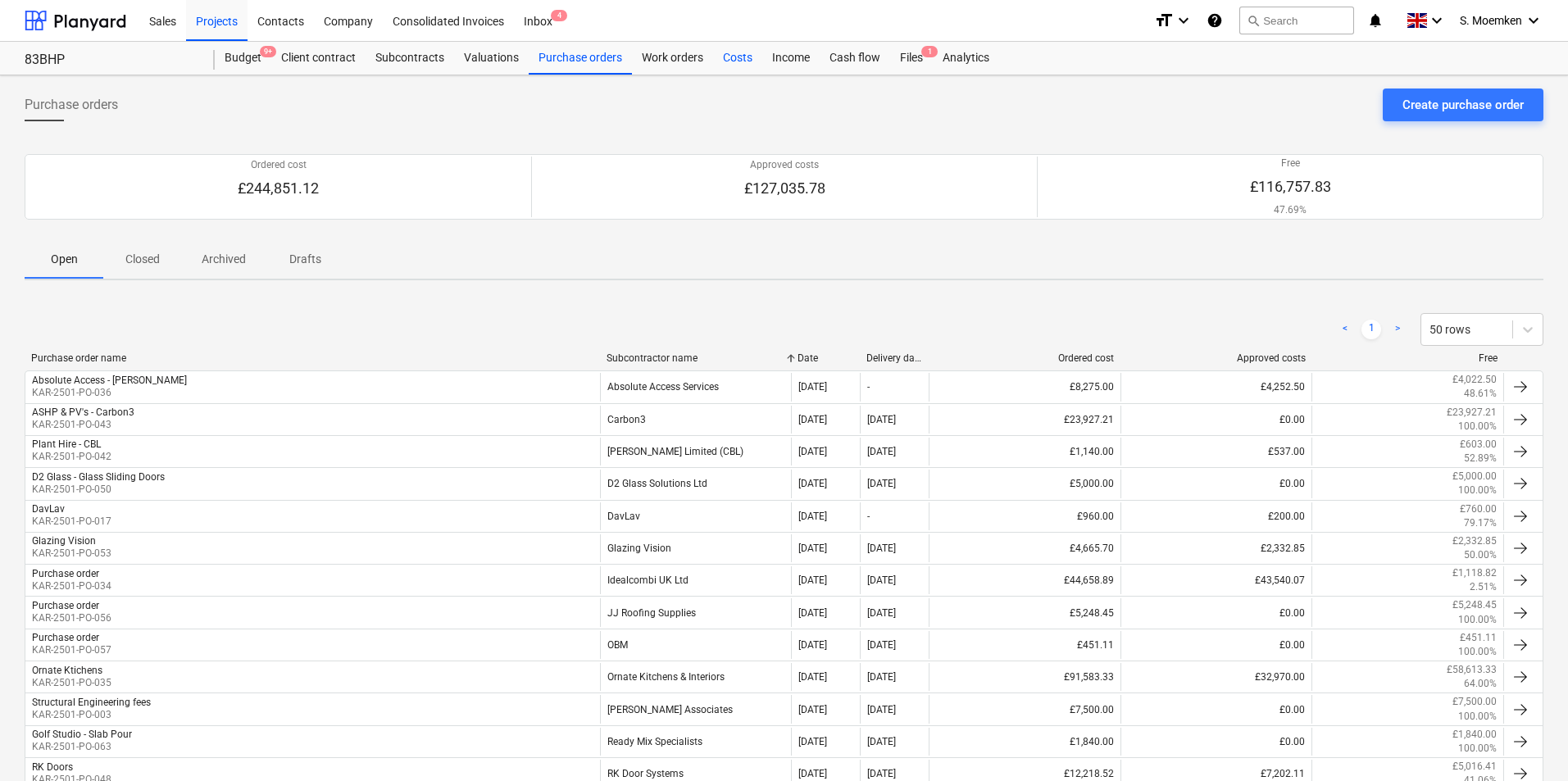
click at [737, 56] on div "Costs" at bounding box center [737, 58] width 49 height 33
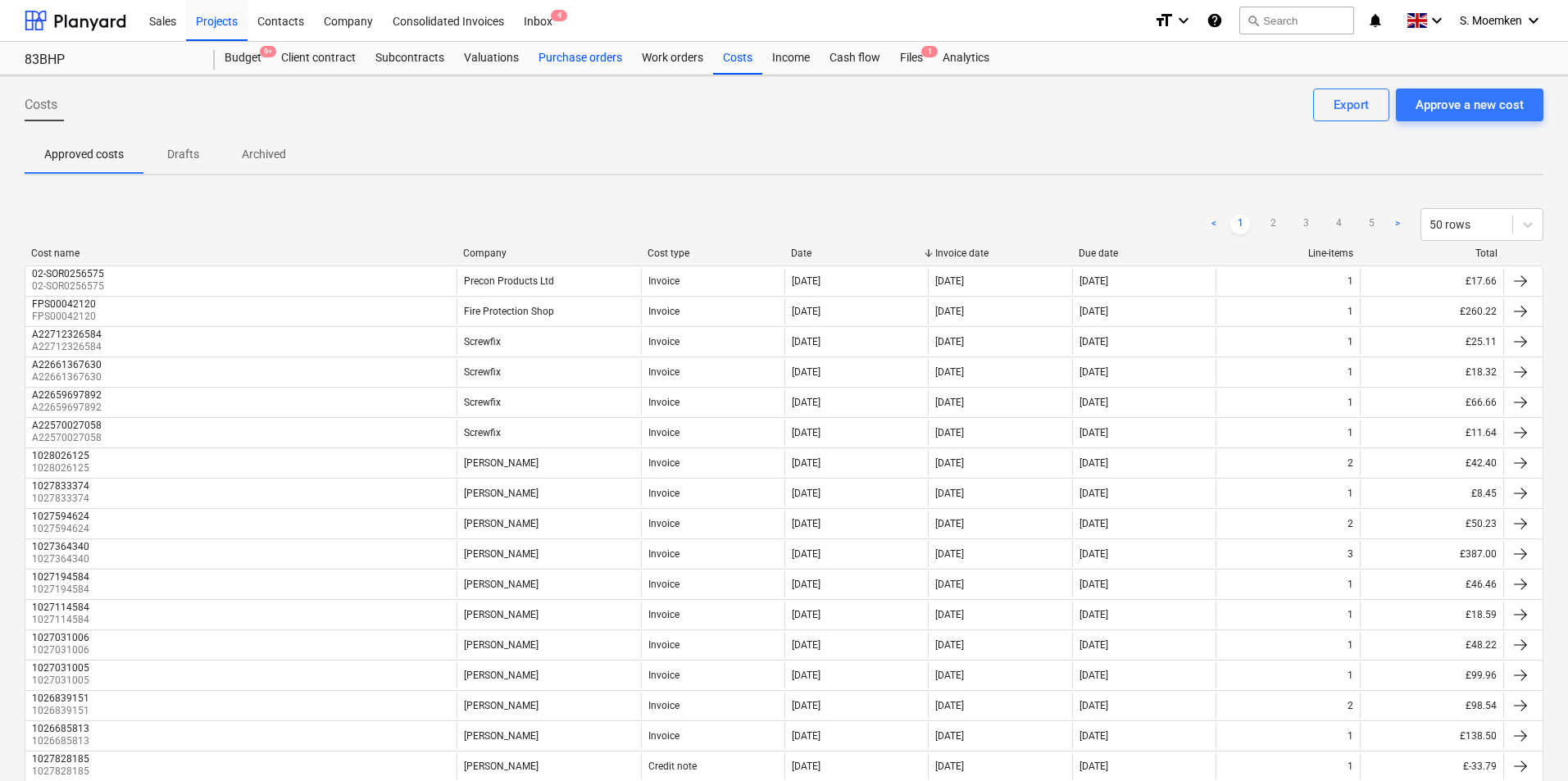
click at [582, 57] on div "Purchase orders" at bounding box center [580, 58] width 103 height 33
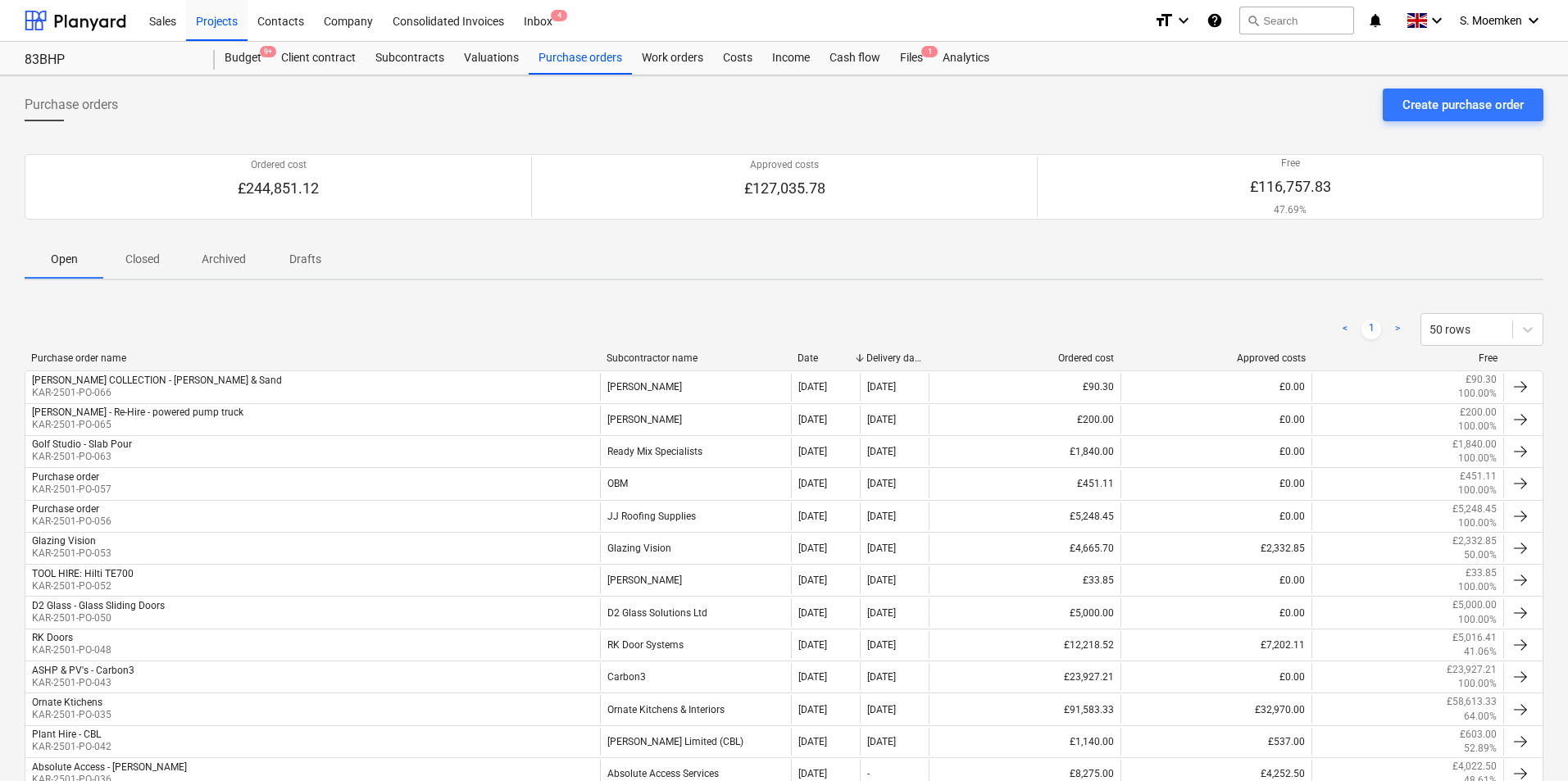
click at [626, 353] on div "Subcontractor name" at bounding box center [695, 358] width 178 height 11
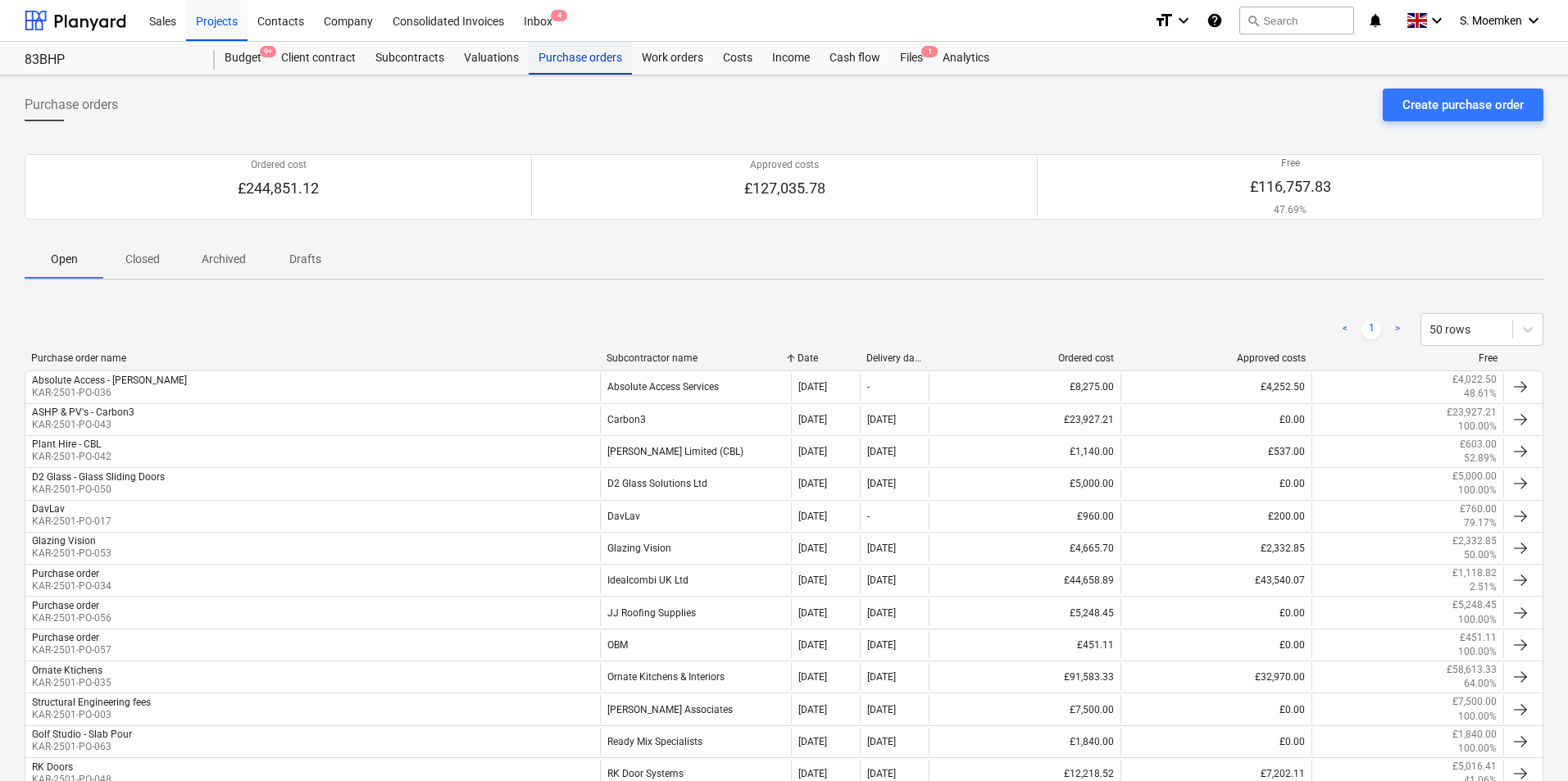
click at [577, 56] on div "Purchase orders" at bounding box center [580, 58] width 103 height 33
click at [407, 58] on div "Subcontracts" at bounding box center [409, 58] width 88 height 33
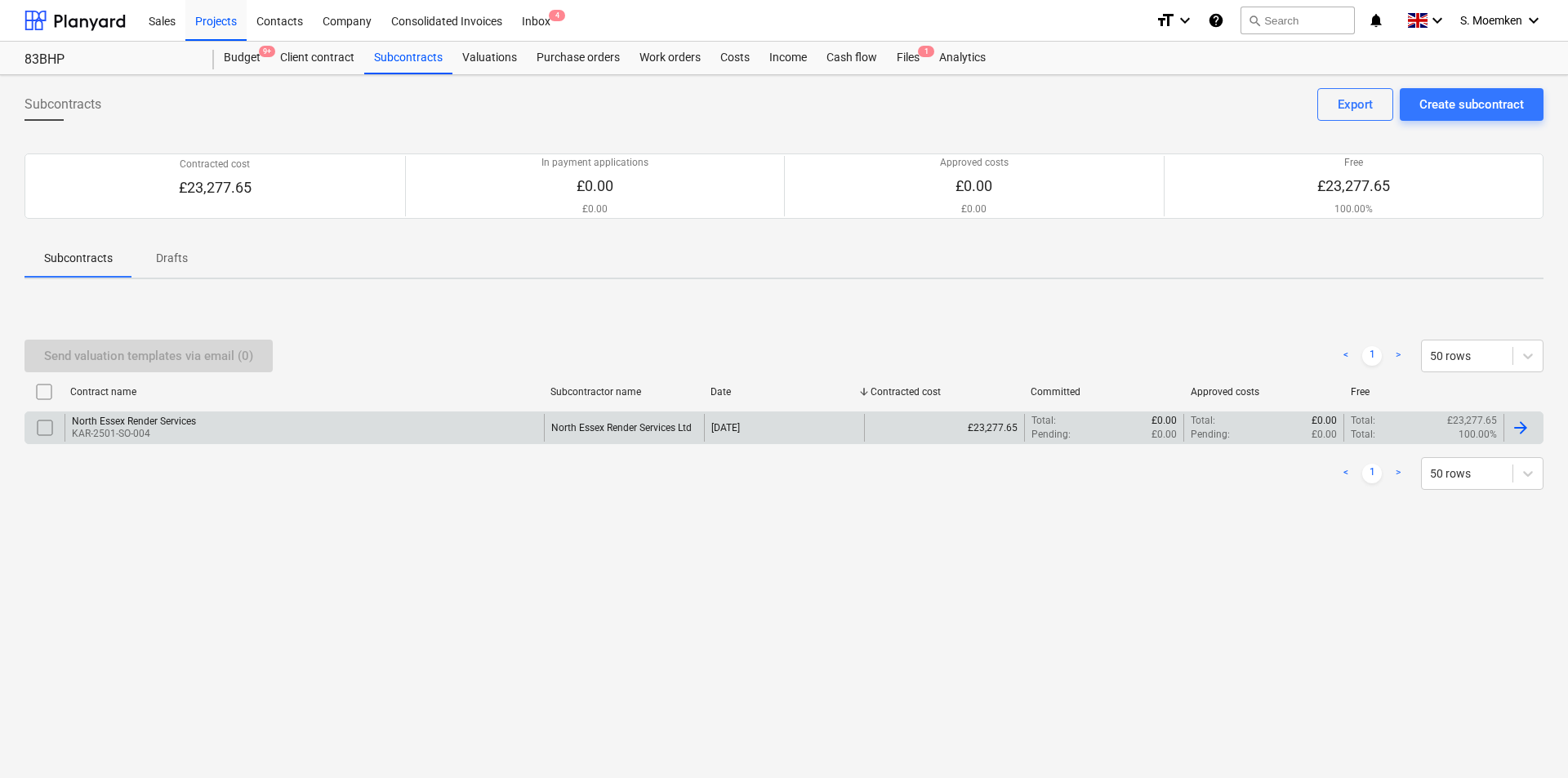
click at [265, 422] on div "North Essex Render Services KAR-2501-SO-004" at bounding box center [303, 428] width 479 height 27
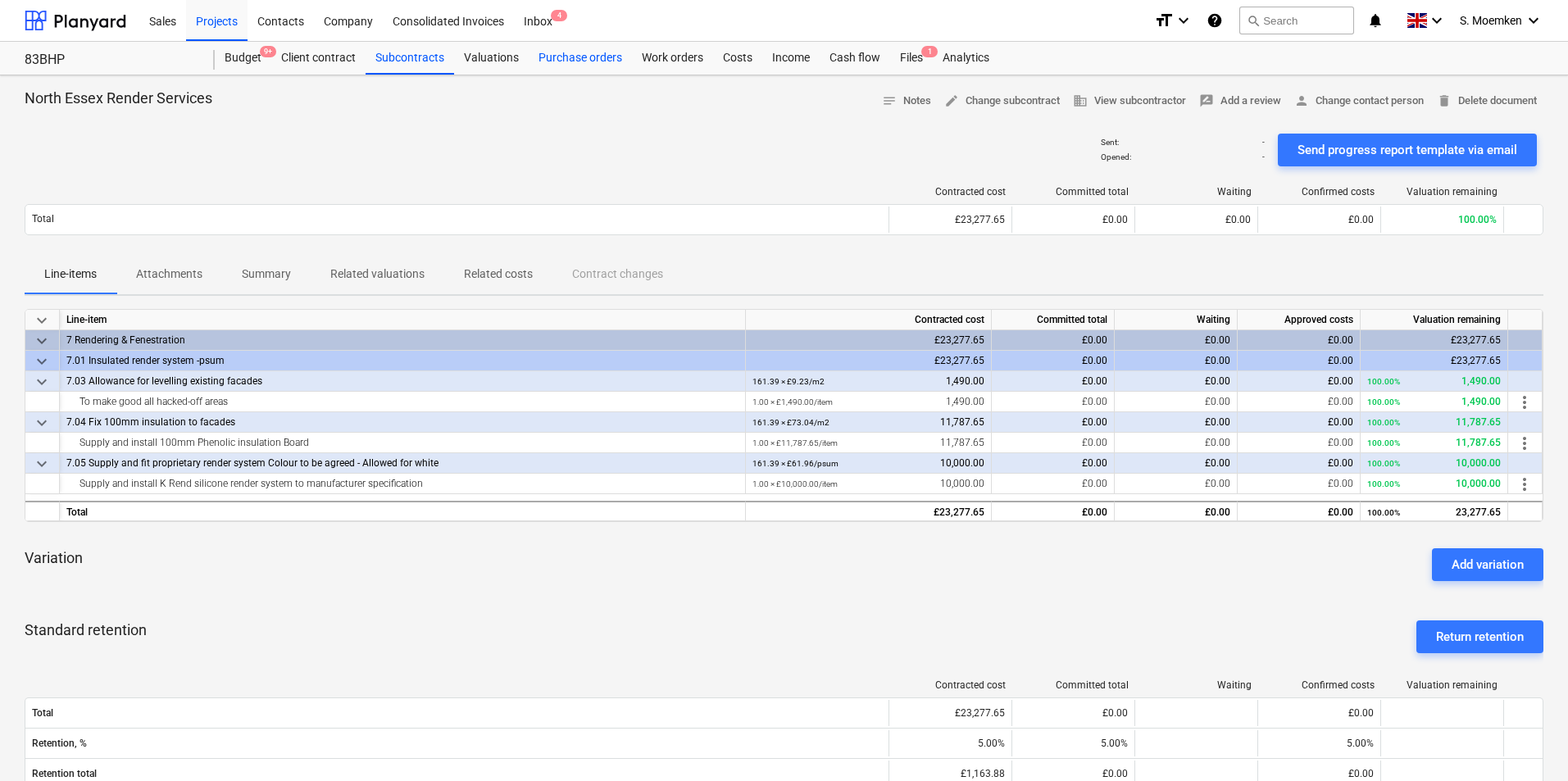
click at [593, 55] on div "Purchase orders" at bounding box center [580, 58] width 103 height 33
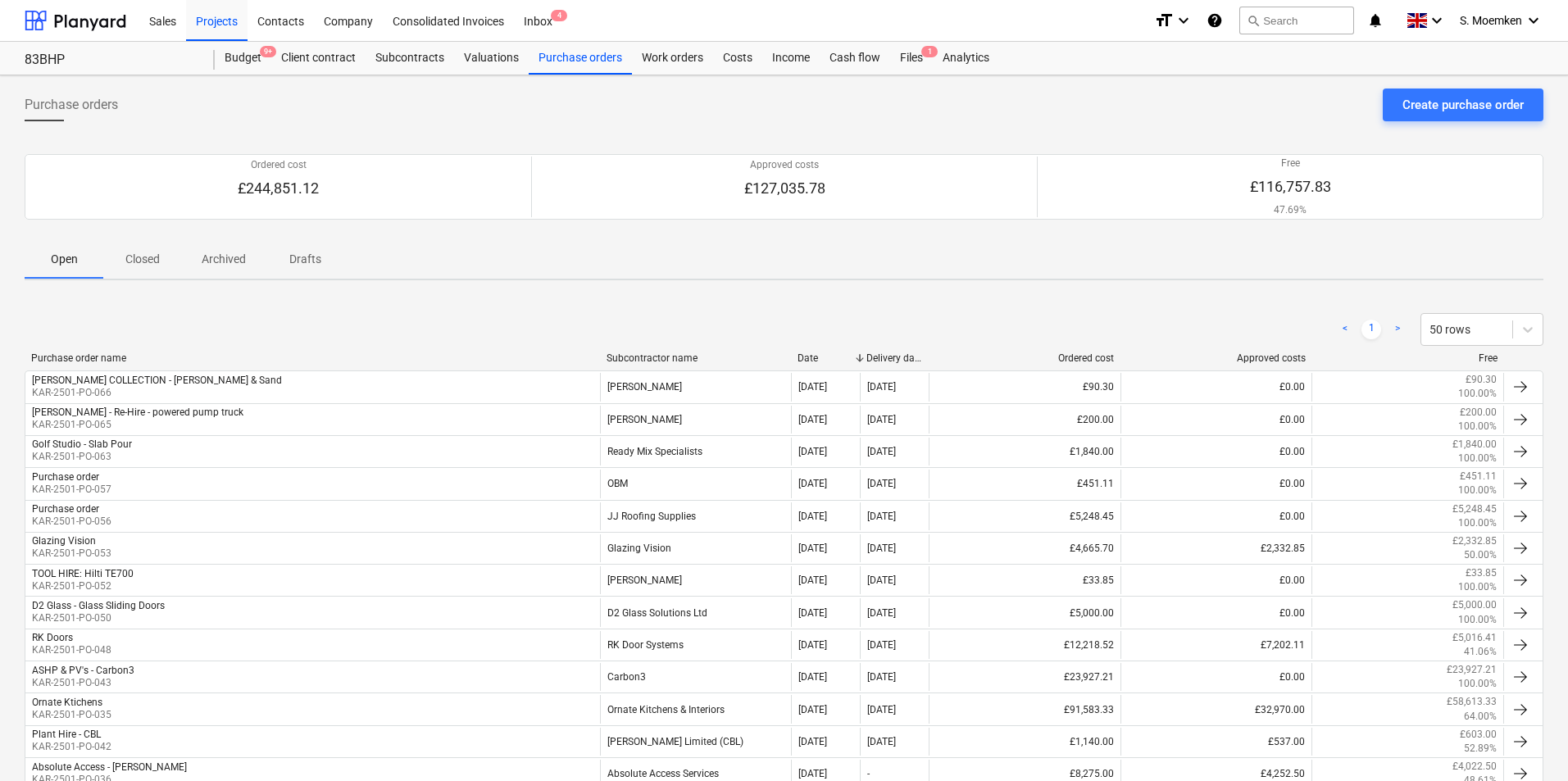
click at [653, 354] on div "Subcontractor name" at bounding box center [695, 358] width 178 height 11
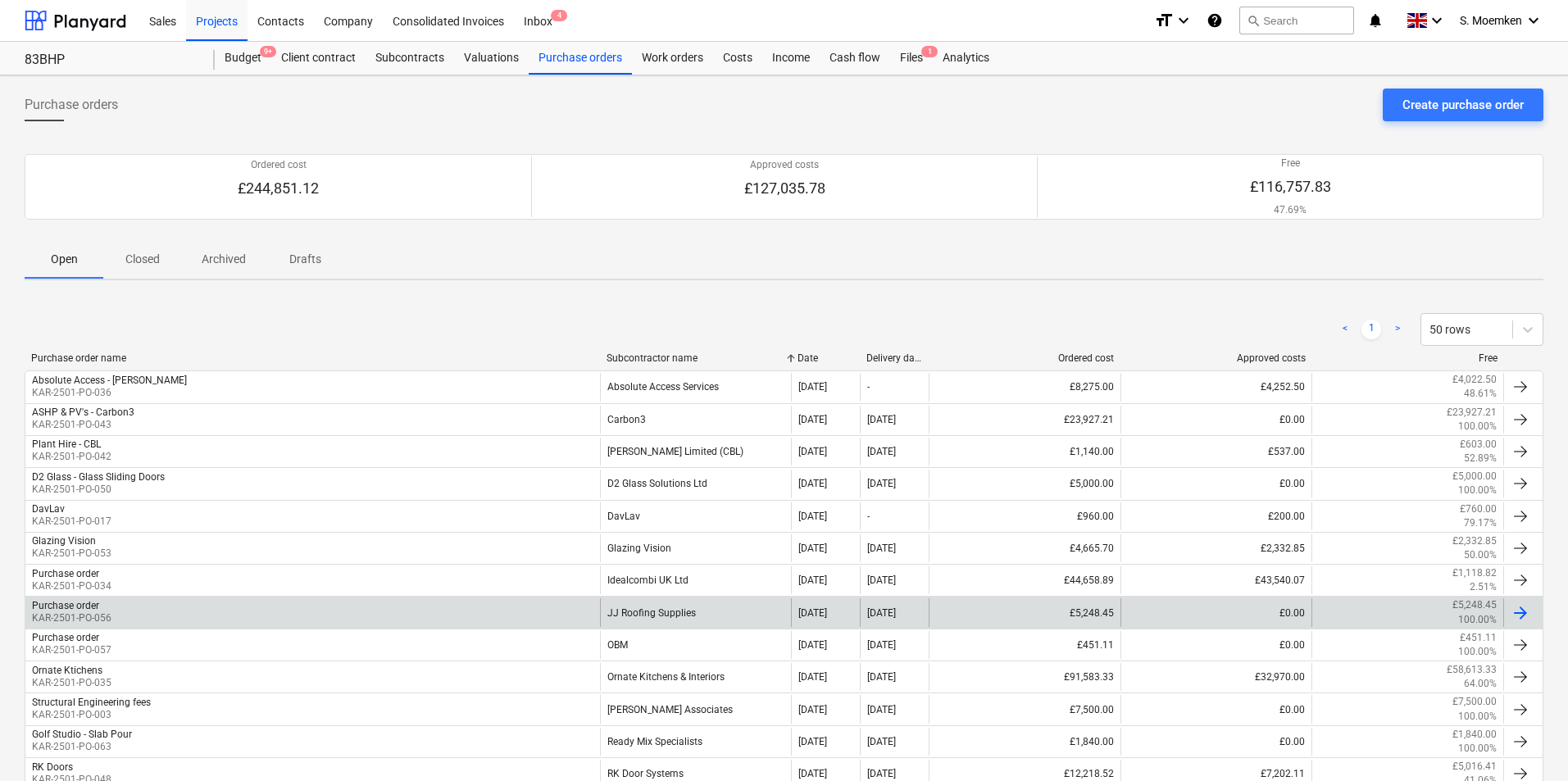
click at [198, 614] on div "Purchase order KAR-2501-PO-056" at bounding box center [313, 613] width 575 height 28
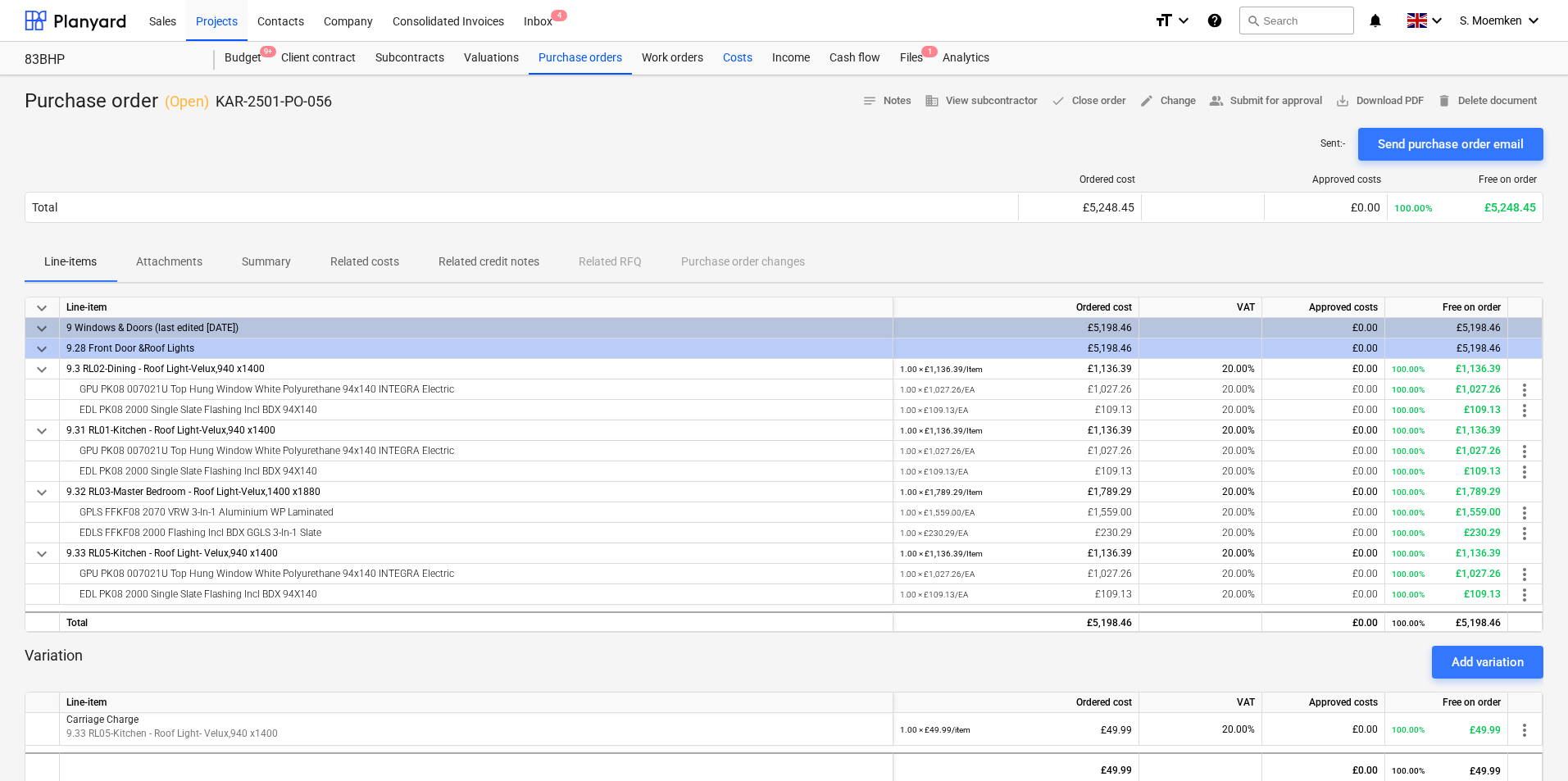
click at [737, 64] on div "Costs" at bounding box center [737, 58] width 49 height 33
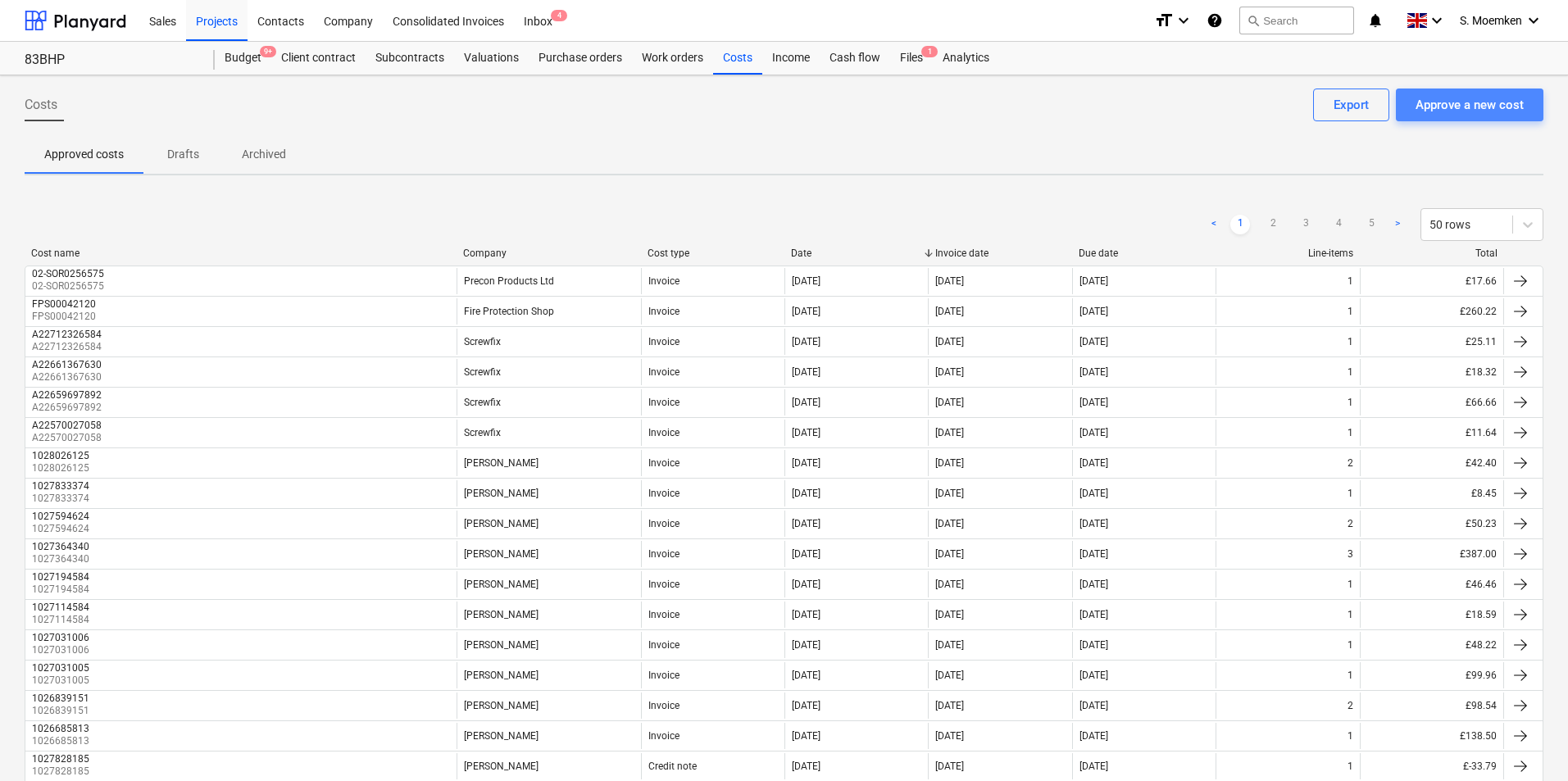
click at [1466, 107] on div "Approve a new cost" at bounding box center [1470, 104] width 109 height 21
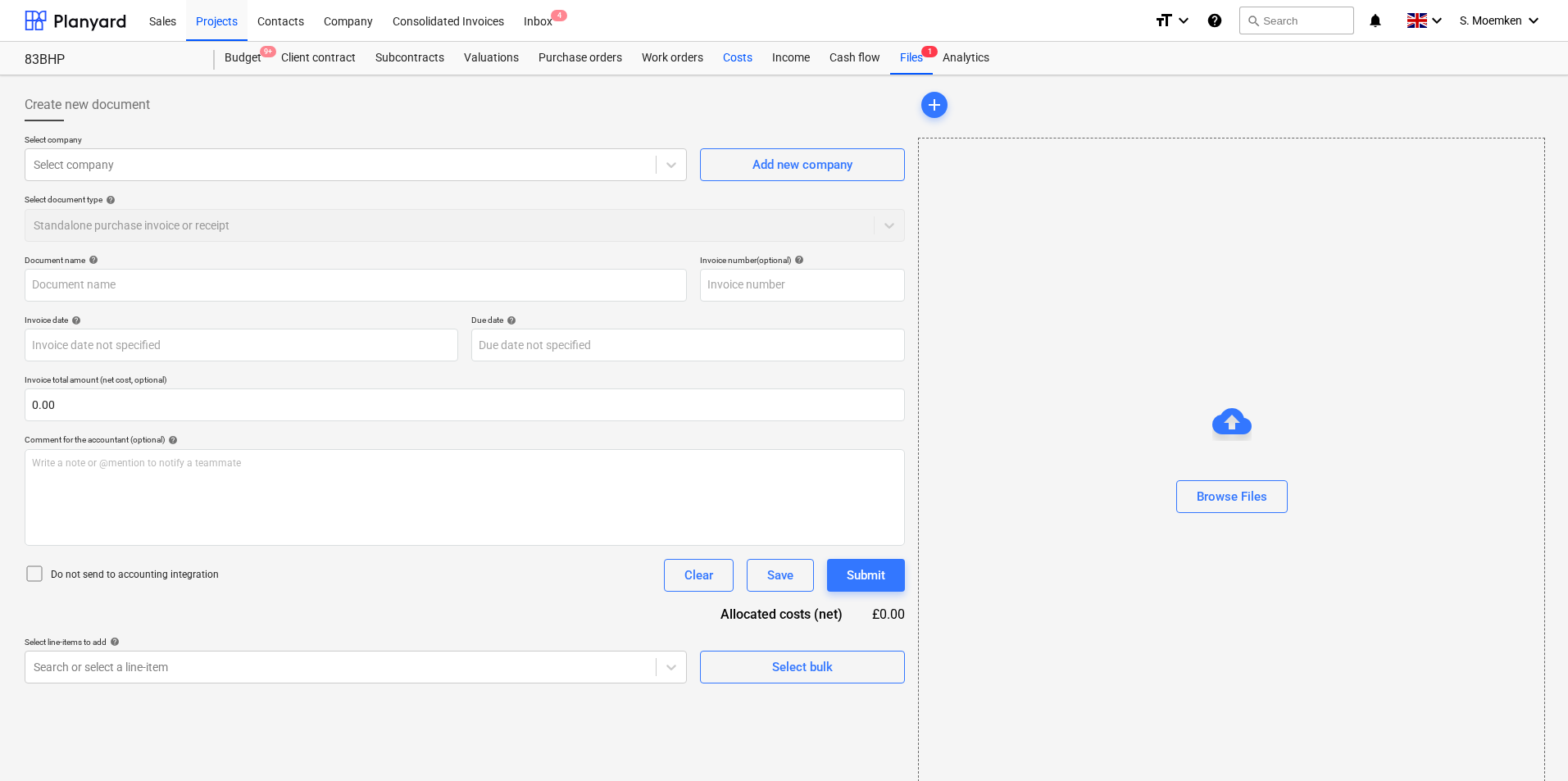
click at [749, 59] on div "Costs" at bounding box center [737, 58] width 49 height 33
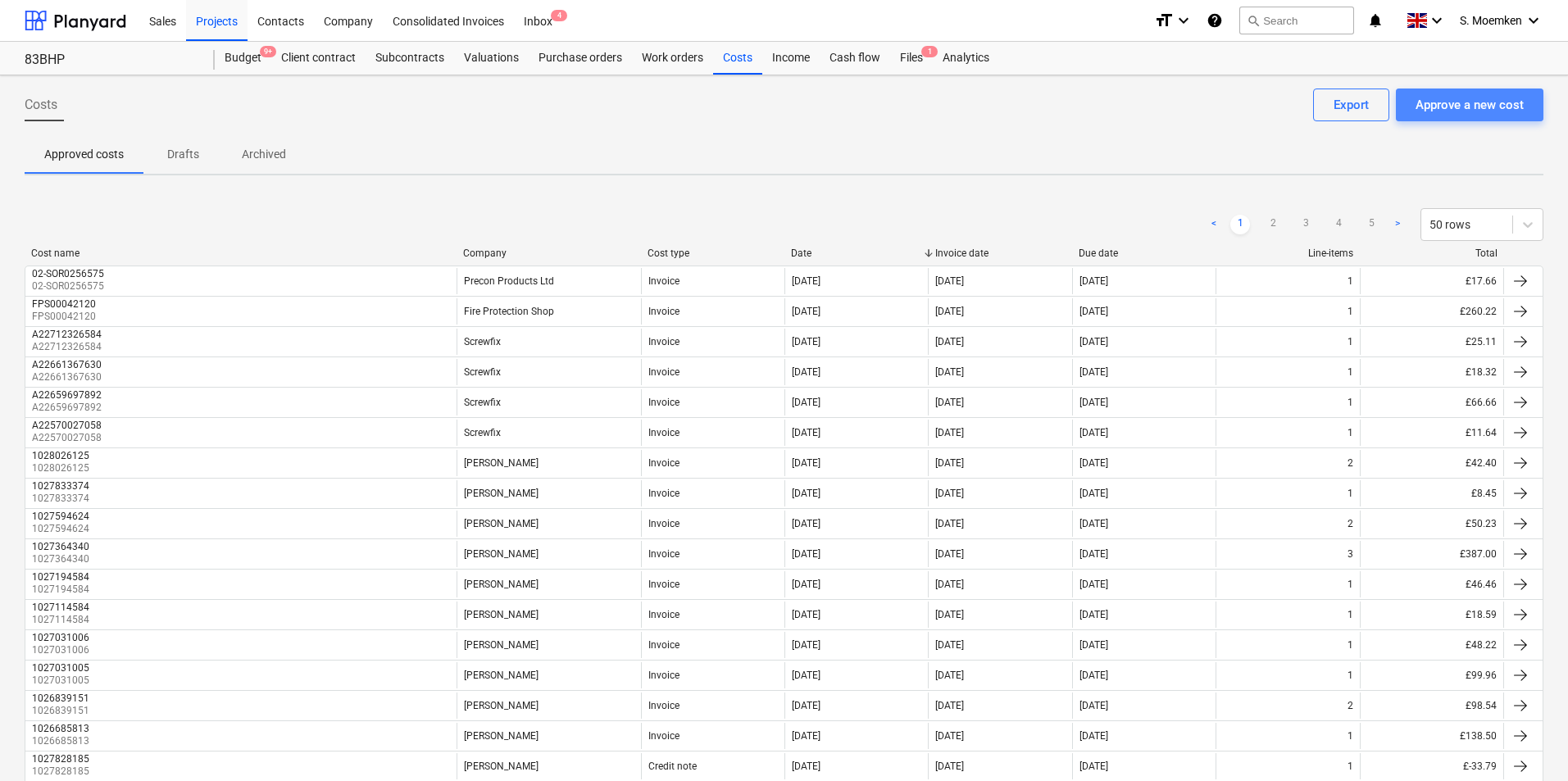
click at [1454, 102] on div "Approve a new cost" at bounding box center [1470, 104] width 109 height 21
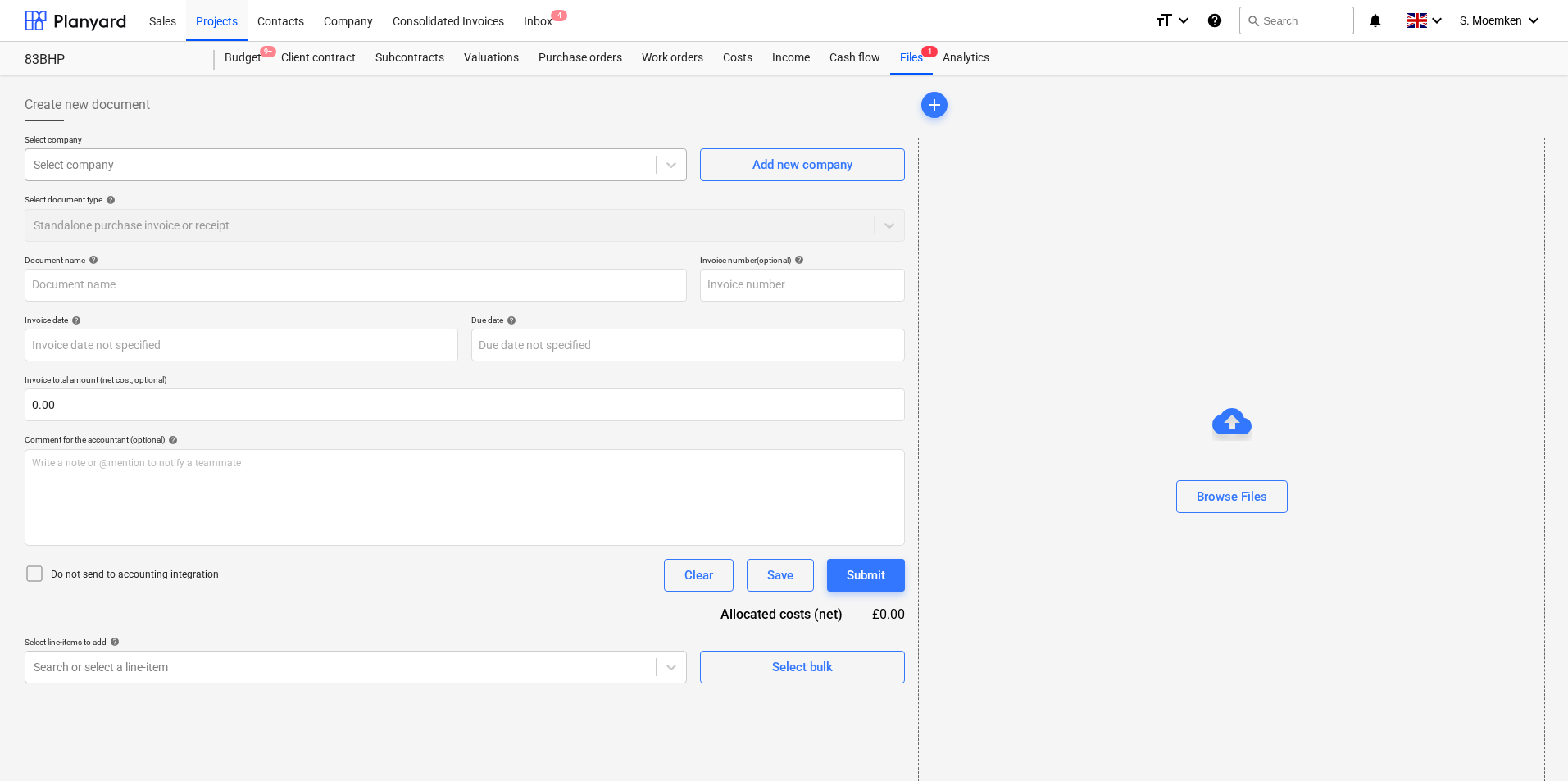
click at [377, 170] on div at bounding box center [341, 165] width 614 height 17
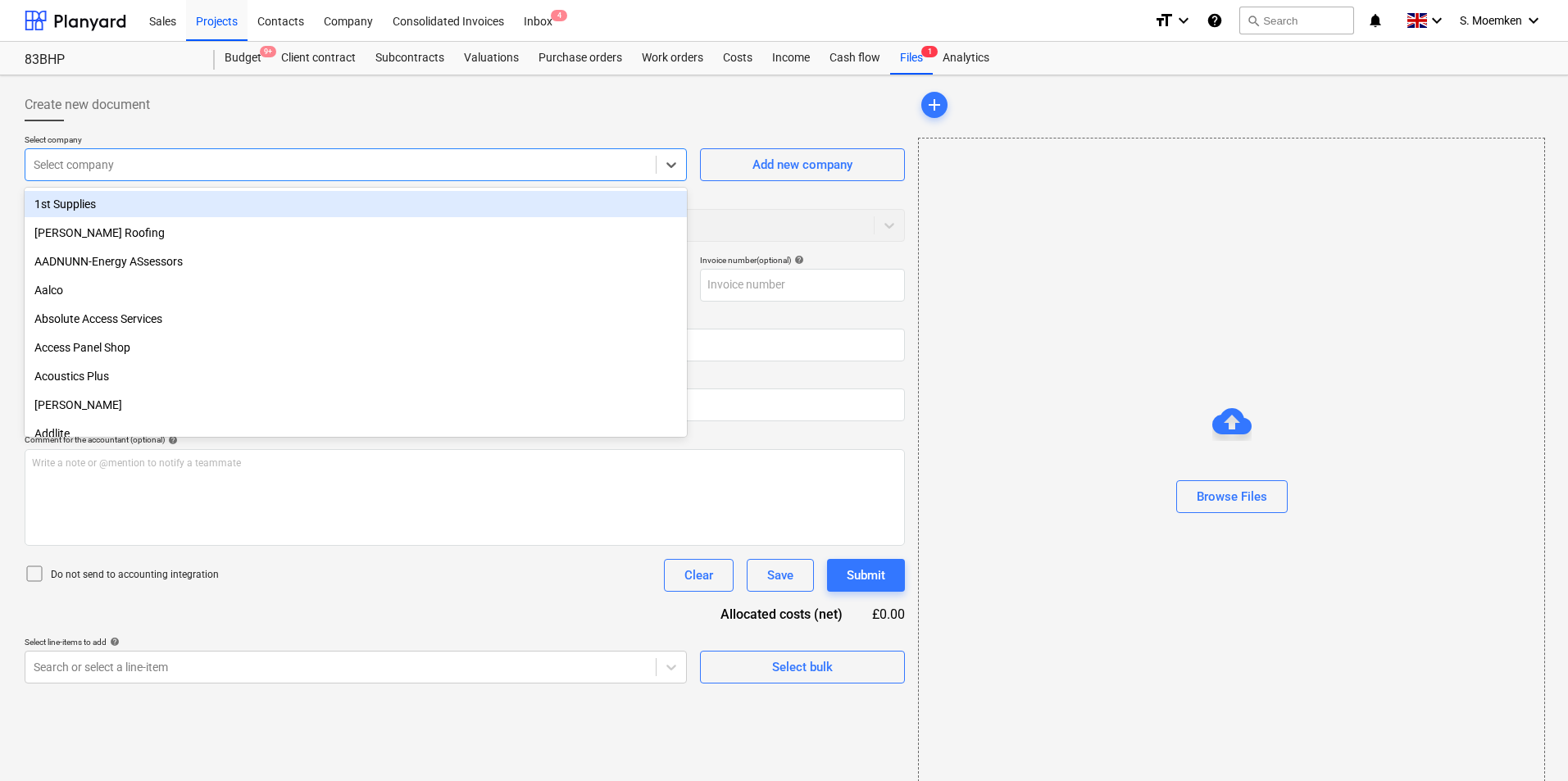
click at [550, 97] on div "Create new document" at bounding box center [464, 105] width 880 height 33
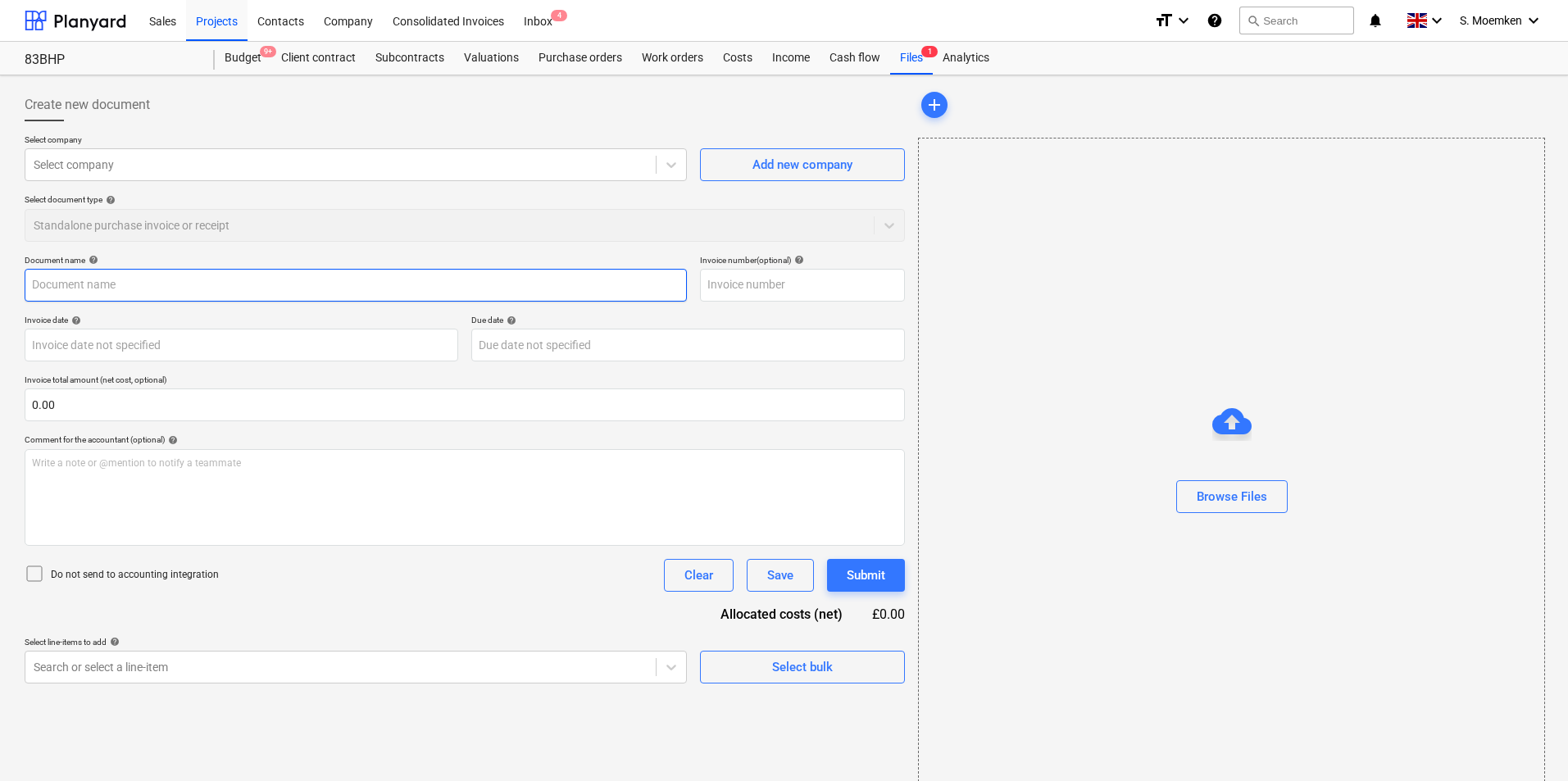
click at [238, 285] on input "text" at bounding box center [356, 285] width 662 height 33
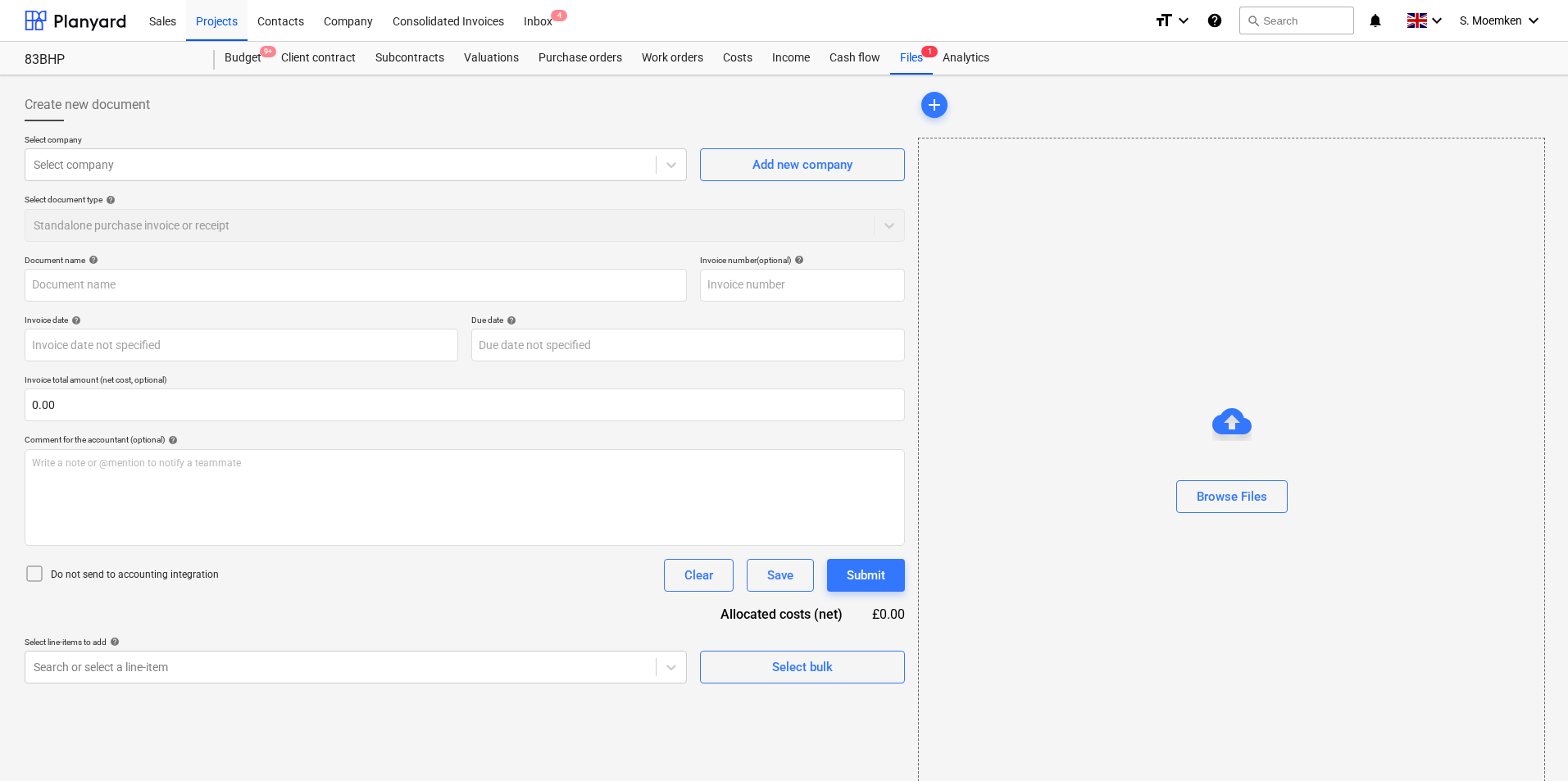
click at [268, 215] on div "Select document type help Standalone purchase invoice or receipt" at bounding box center [464, 217] width 880 height 47
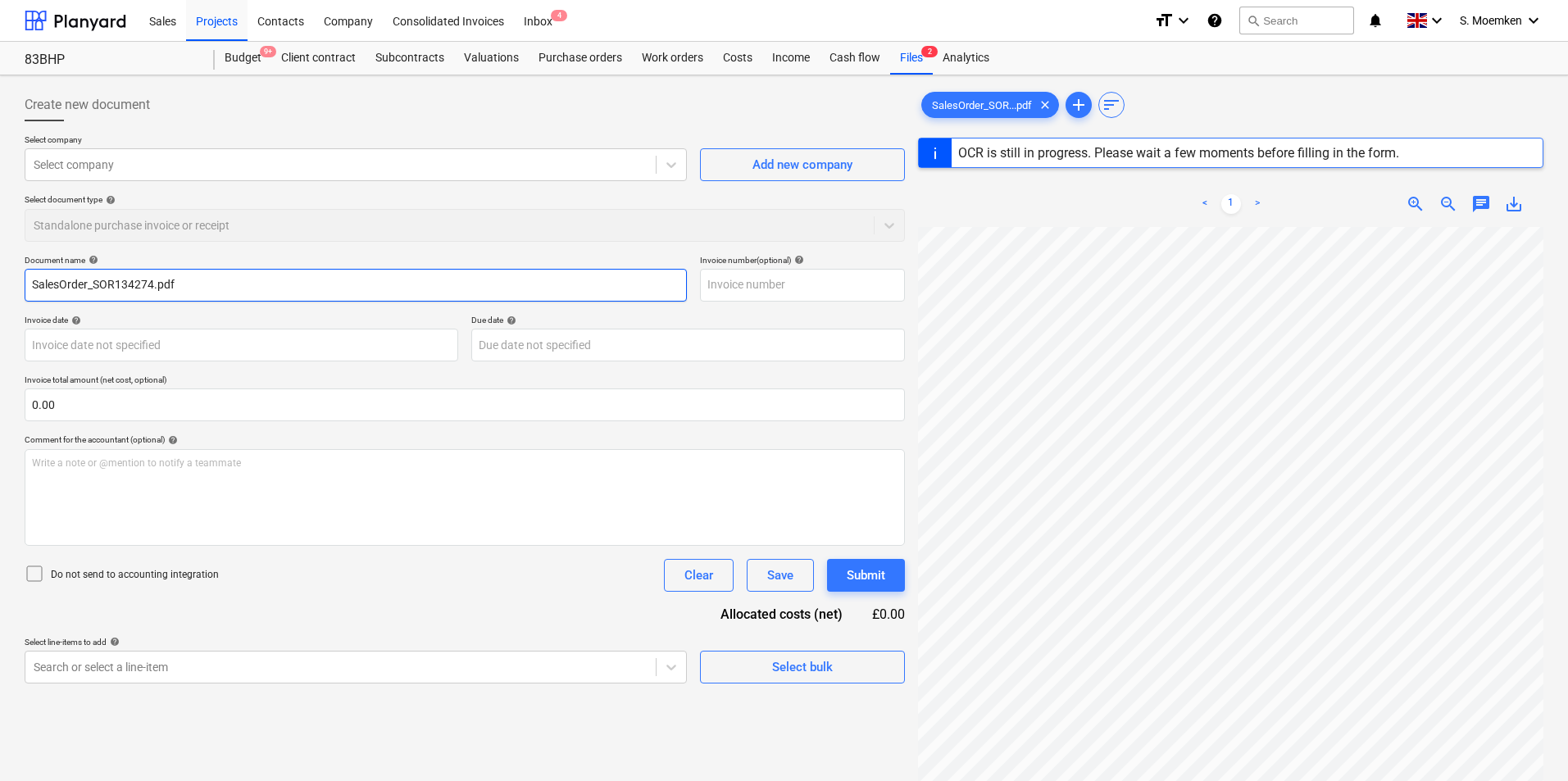
type input "SOR134274"
type input "[DATE]"
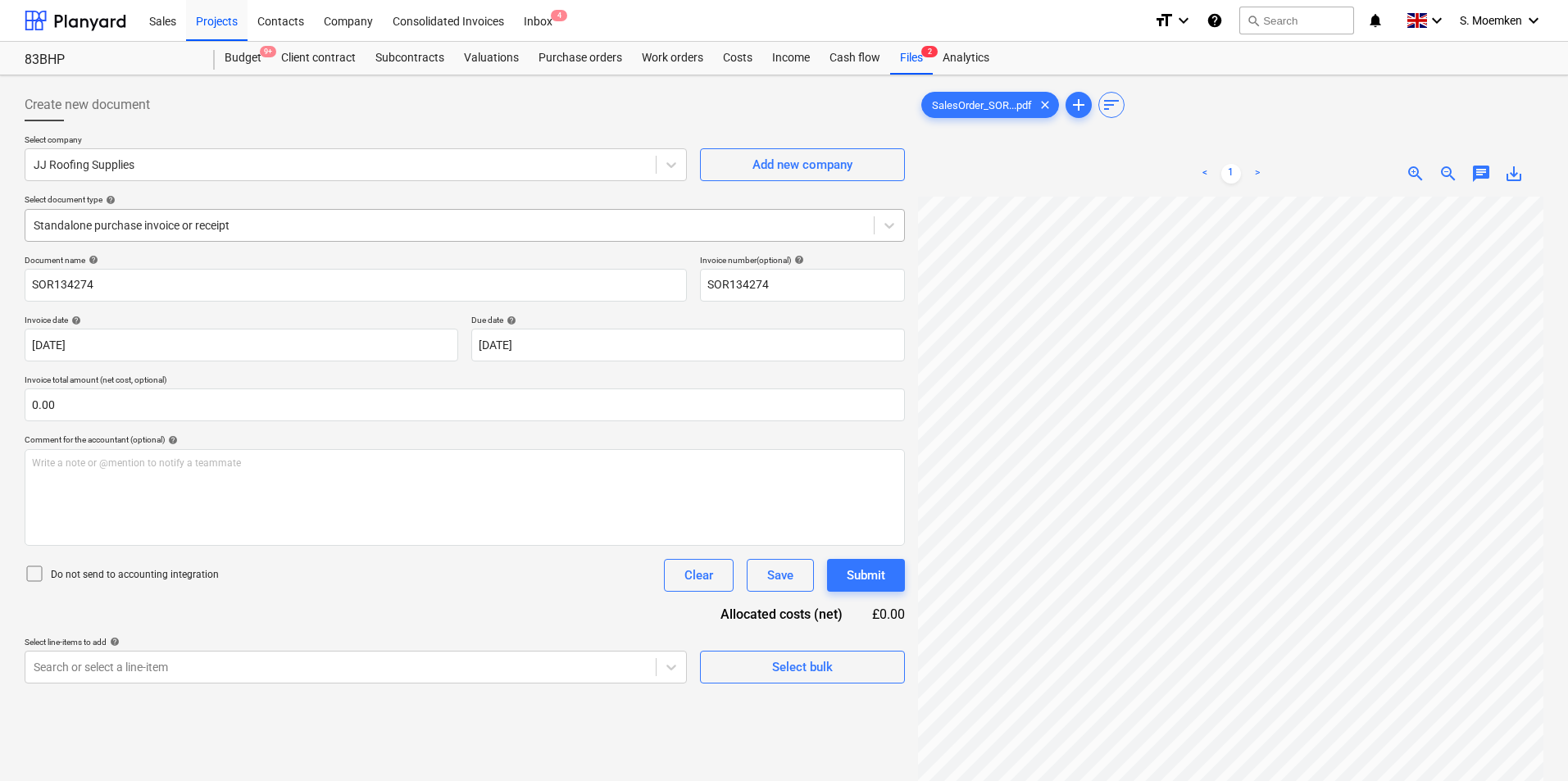
click at [471, 221] on div at bounding box center [450, 225] width 832 height 17
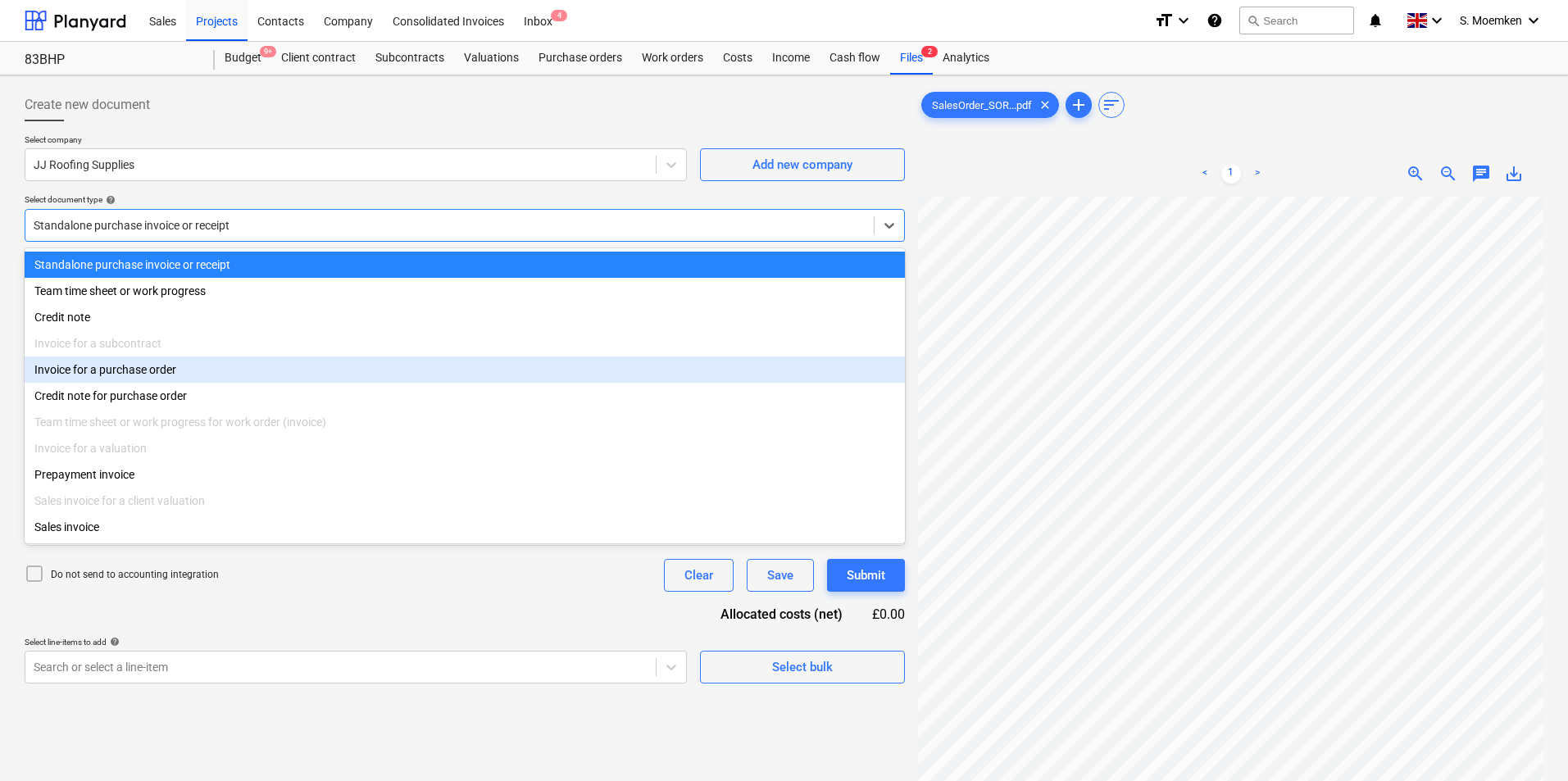
click at [154, 383] on div "Invoice for a purchase order" at bounding box center [464, 370] width 880 height 27
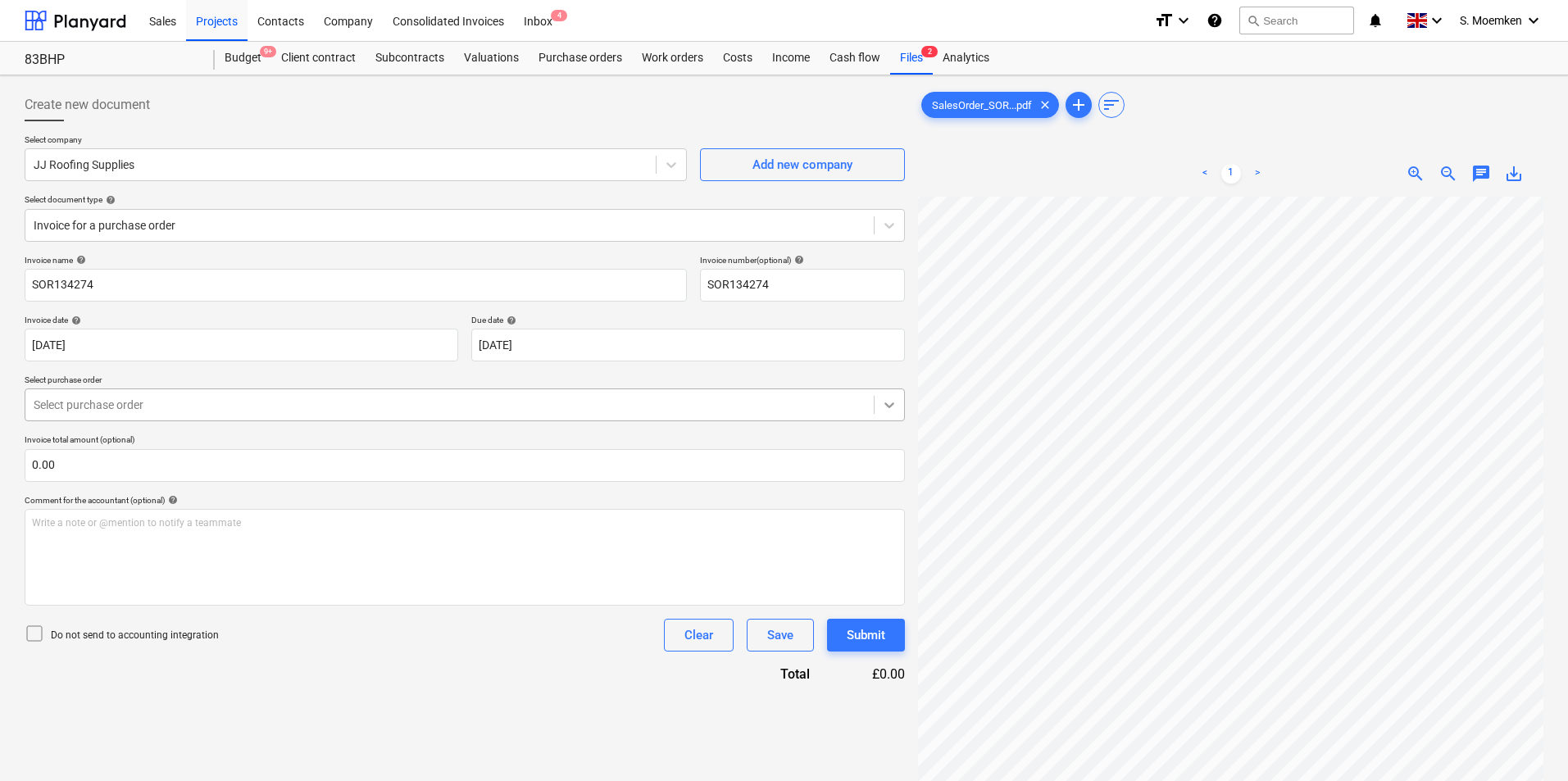
scroll to position [0, 116]
click at [630, 339] on body "Sales Projects Contacts Company Consolidated Invoices Inbox 4 format_size keybo…" at bounding box center [784, 390] width 1568 height 781
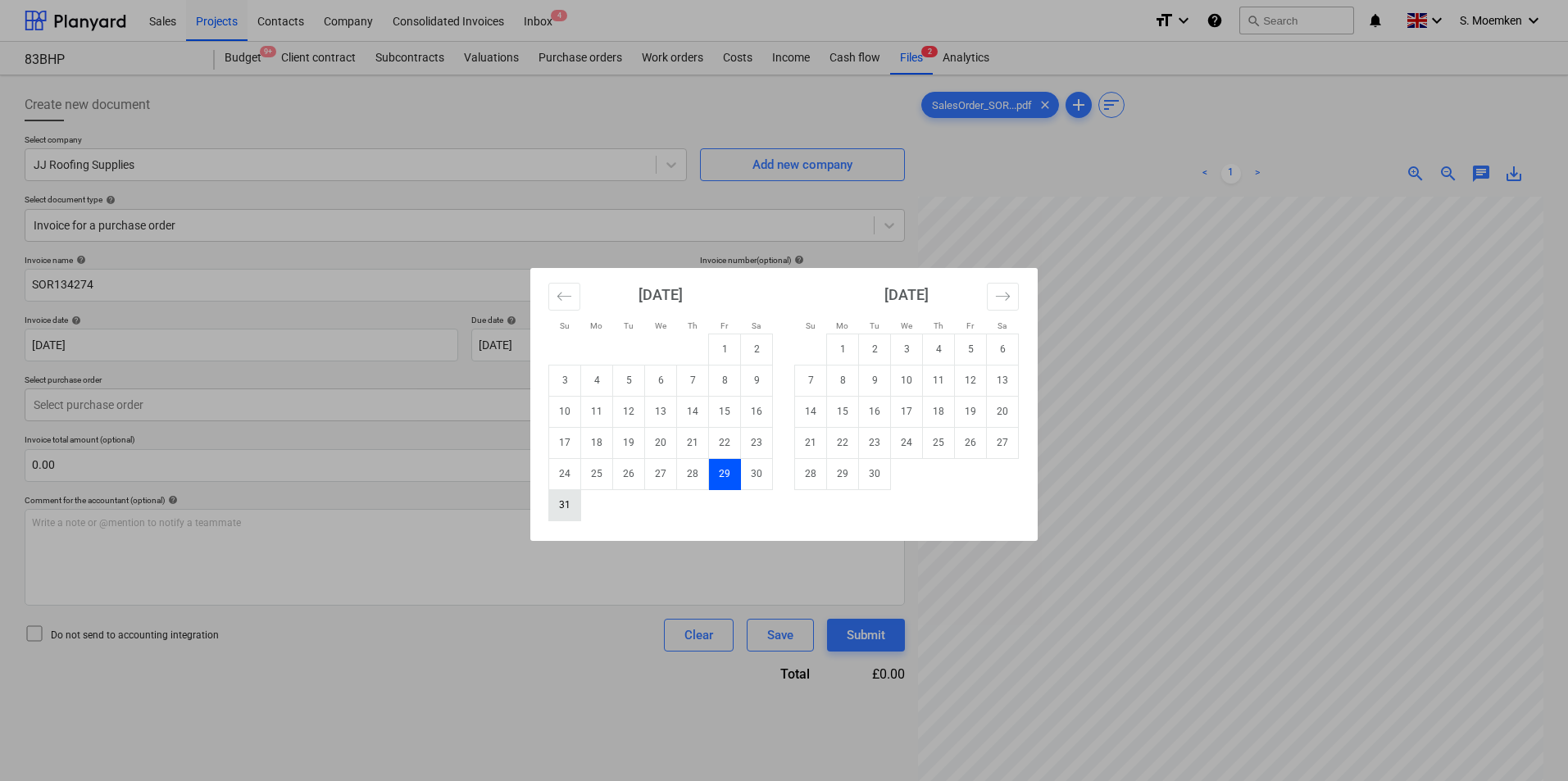
click at [559, 506] on td "31" at bounding box center [565, 505] width 32 height 31
type input "[DATE]"
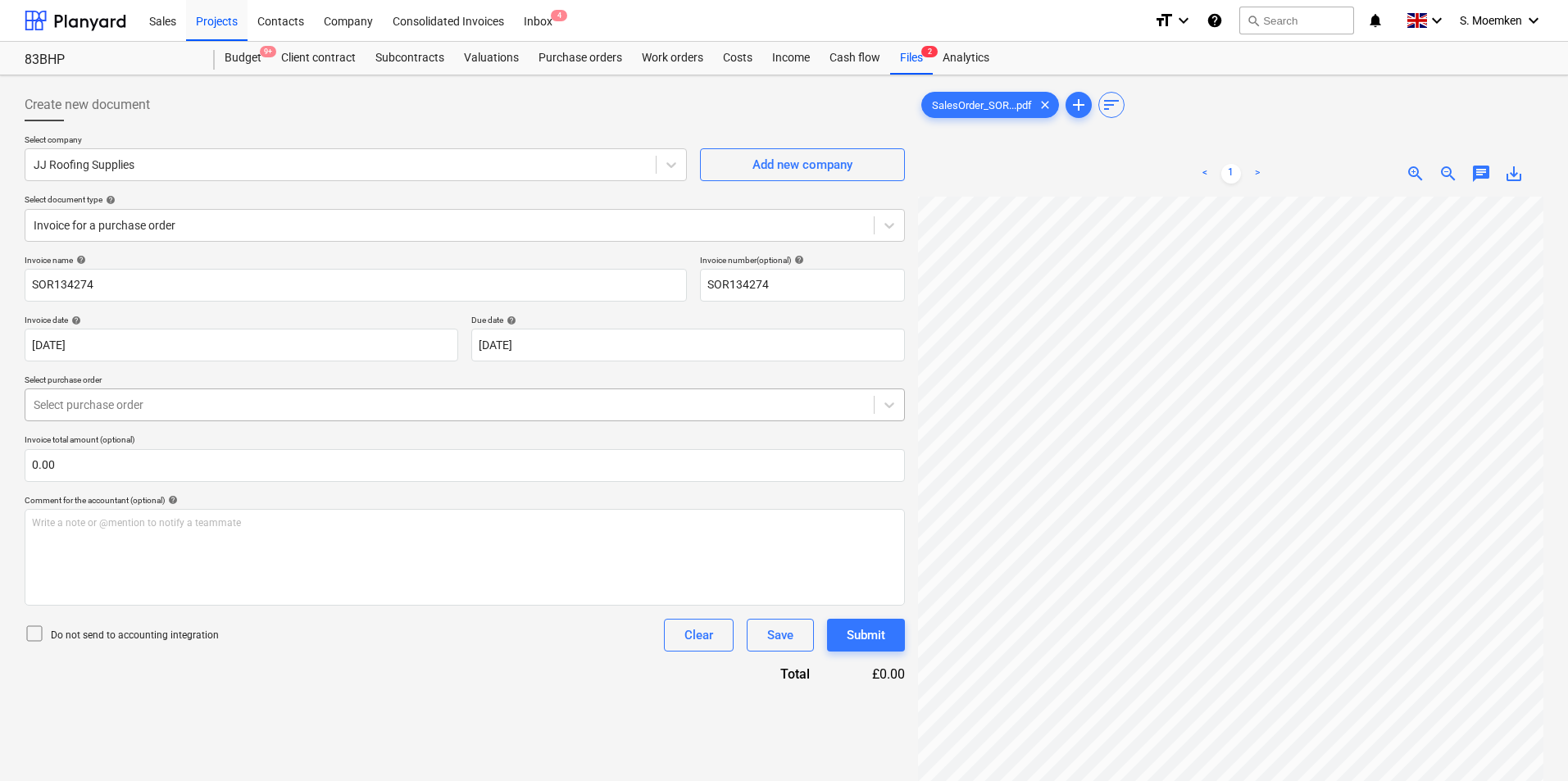
click at [303, 400] on div at bounding box center [450, 405] width 832 height 17
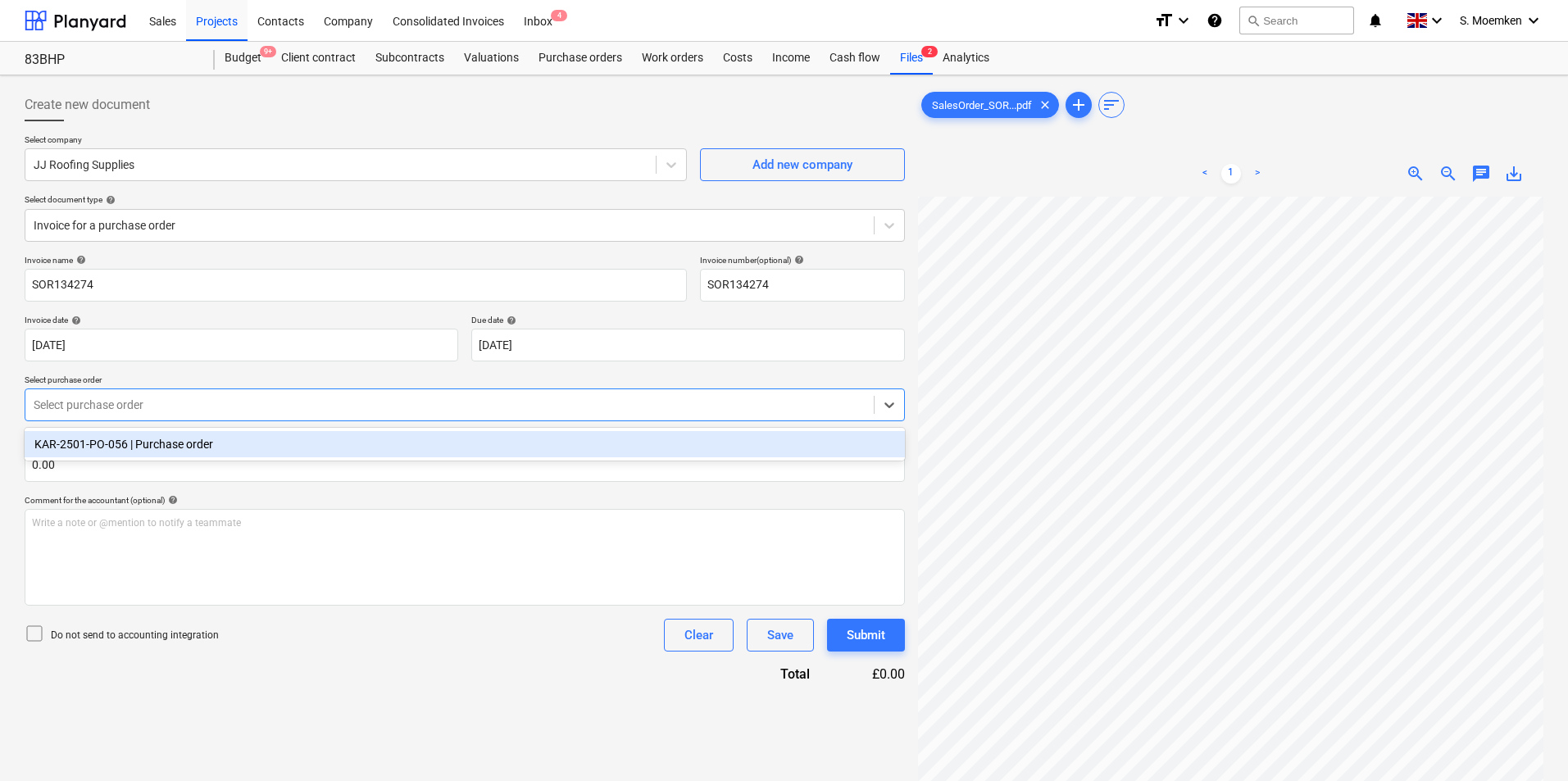
click at [246, 446] on div "KAR-2501-PO-056 | Purchase order" at bounding box center [464, 444] width 880 height 27
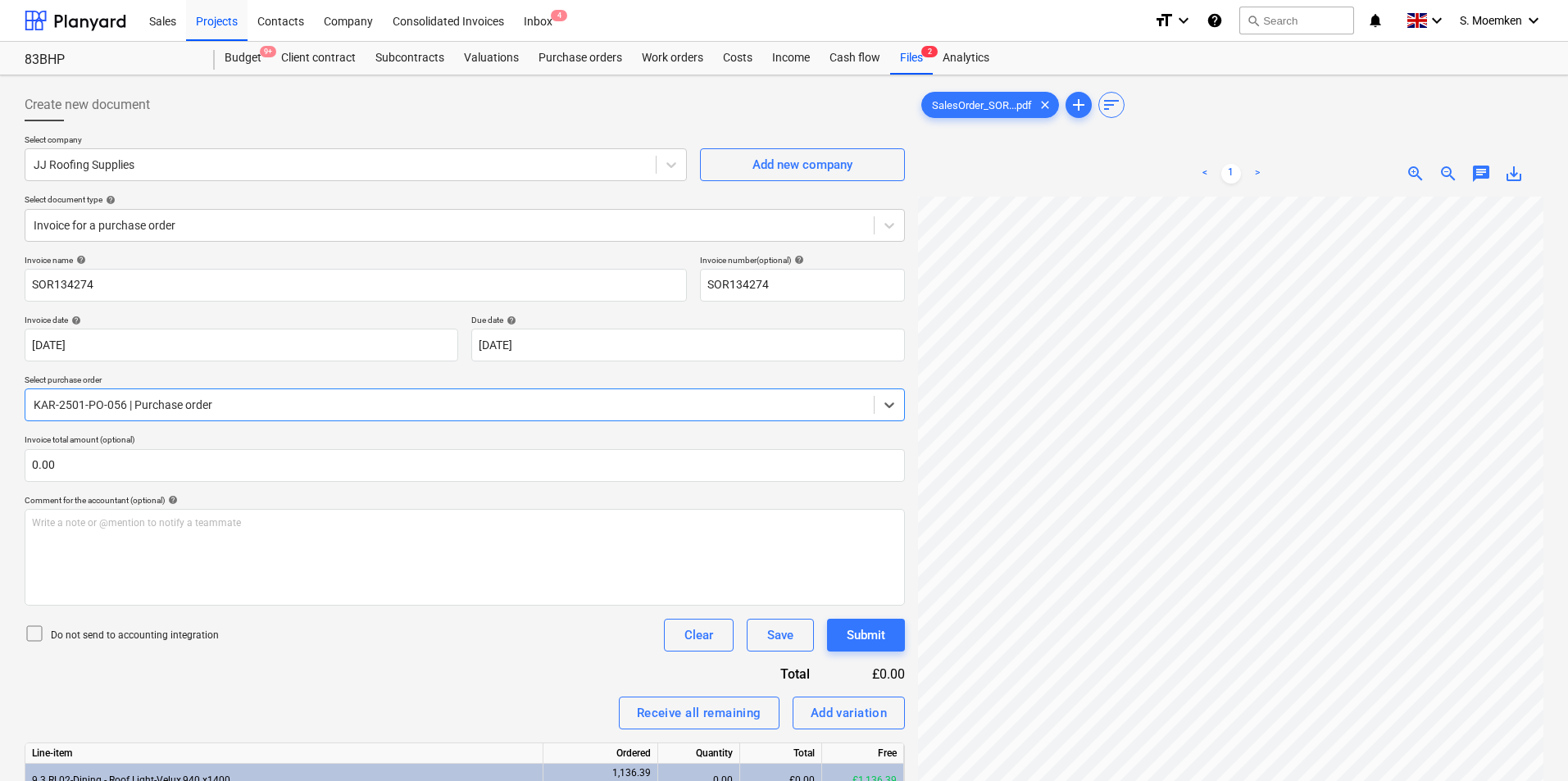
click at [37, 635] on icon at bounding box center [34, 633] width 19 height 19
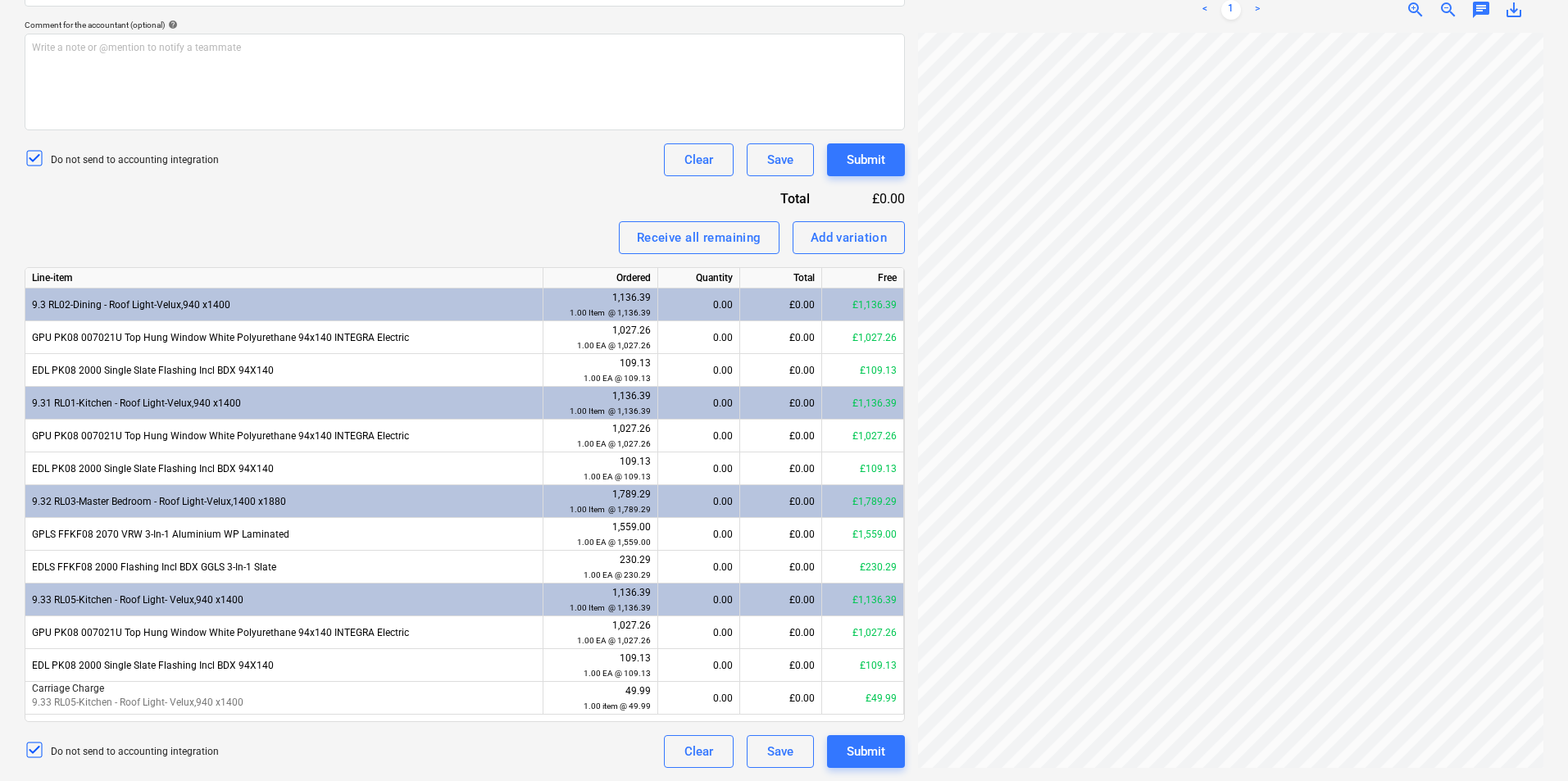
scroll to position [223, 79]
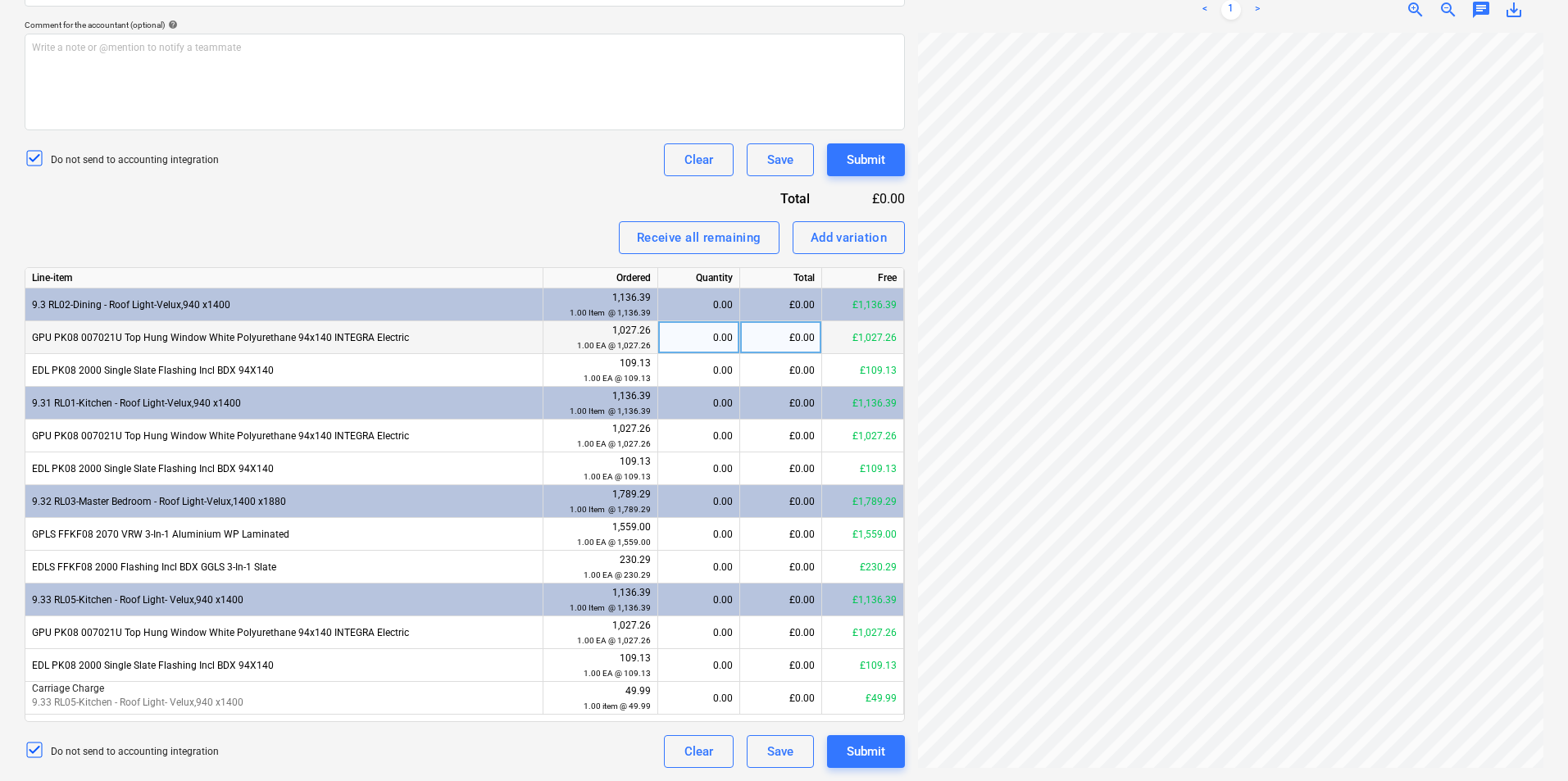
click at [699, 336] on div "0.00" at bounding box center [699, 338] width 68 height 33
type input "1"
click at [714, 236] on div "Receive all remaining" at bounding box center [698, 237] width 124 height 21
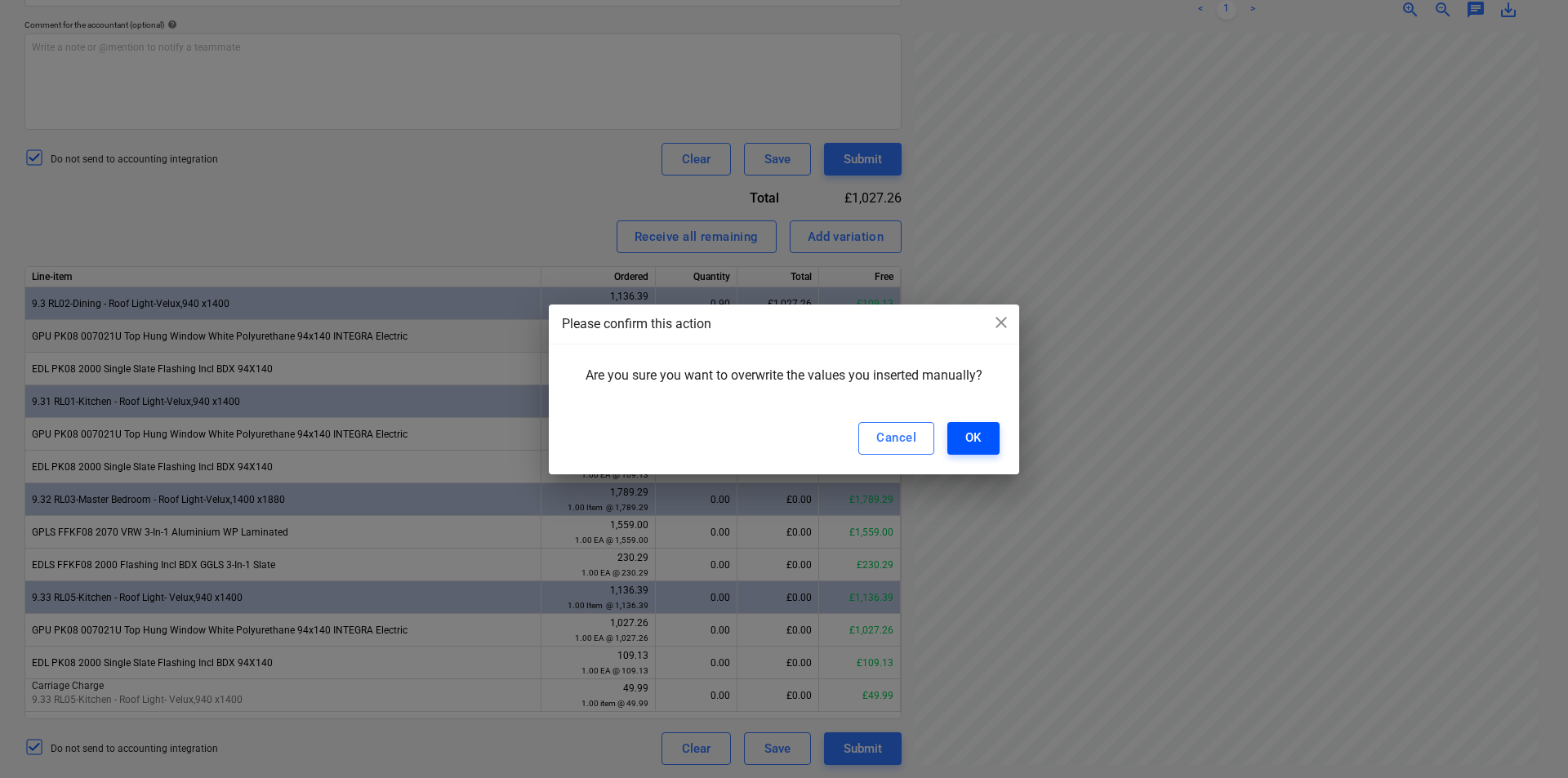
click at [981, 437] on button "OK" at bounding box center [973, 439] width 52 height 33
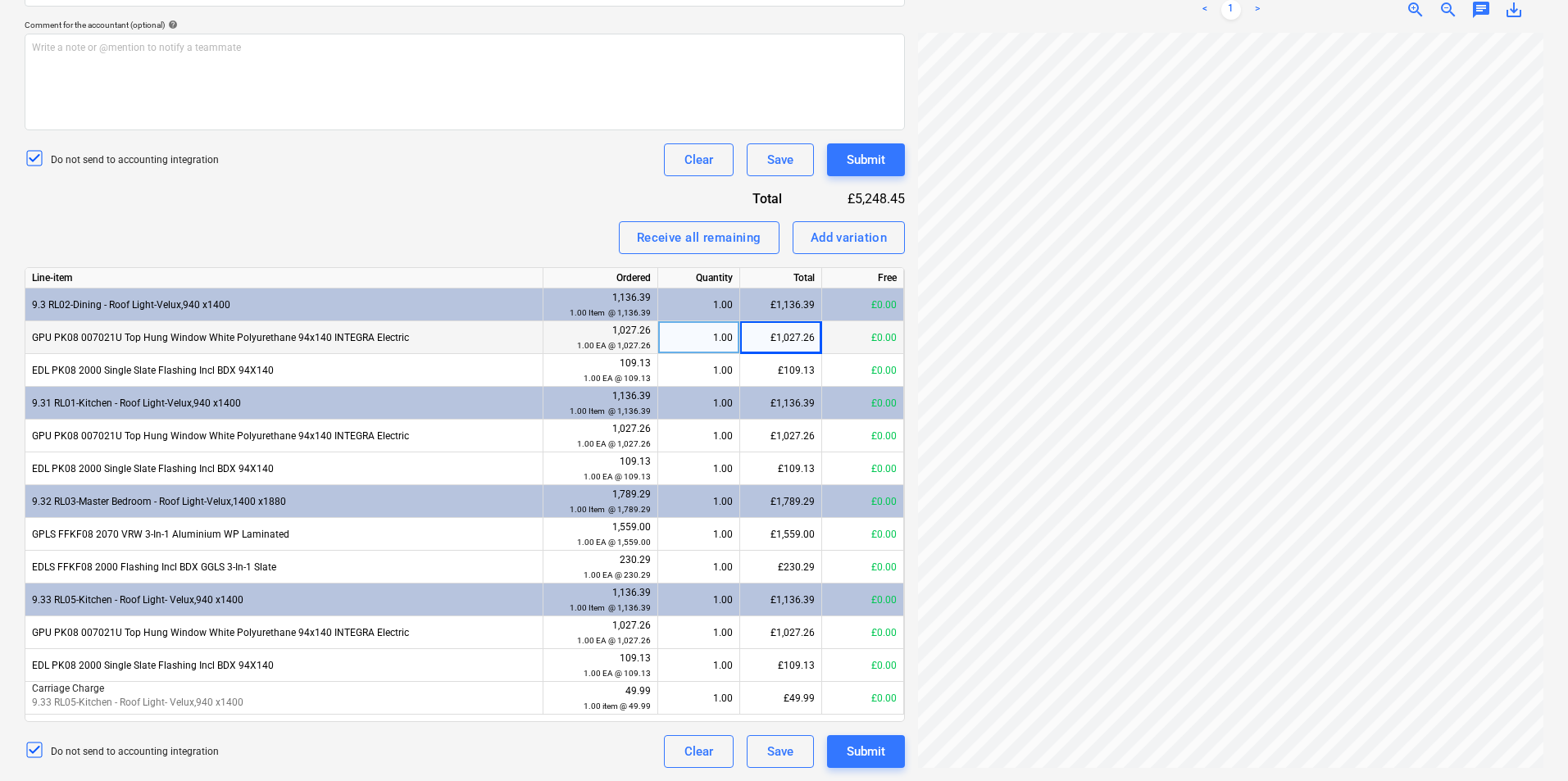
click at [340, 138] on div "Invoice name help SOR134274 Invoice number (optional) help SOR134274 Invoice da…" at bounding box center [464, 273] width 880 height 989
click at [813, 697] on div "£49.99" at bounding box center [781, 698] width 82 height 33
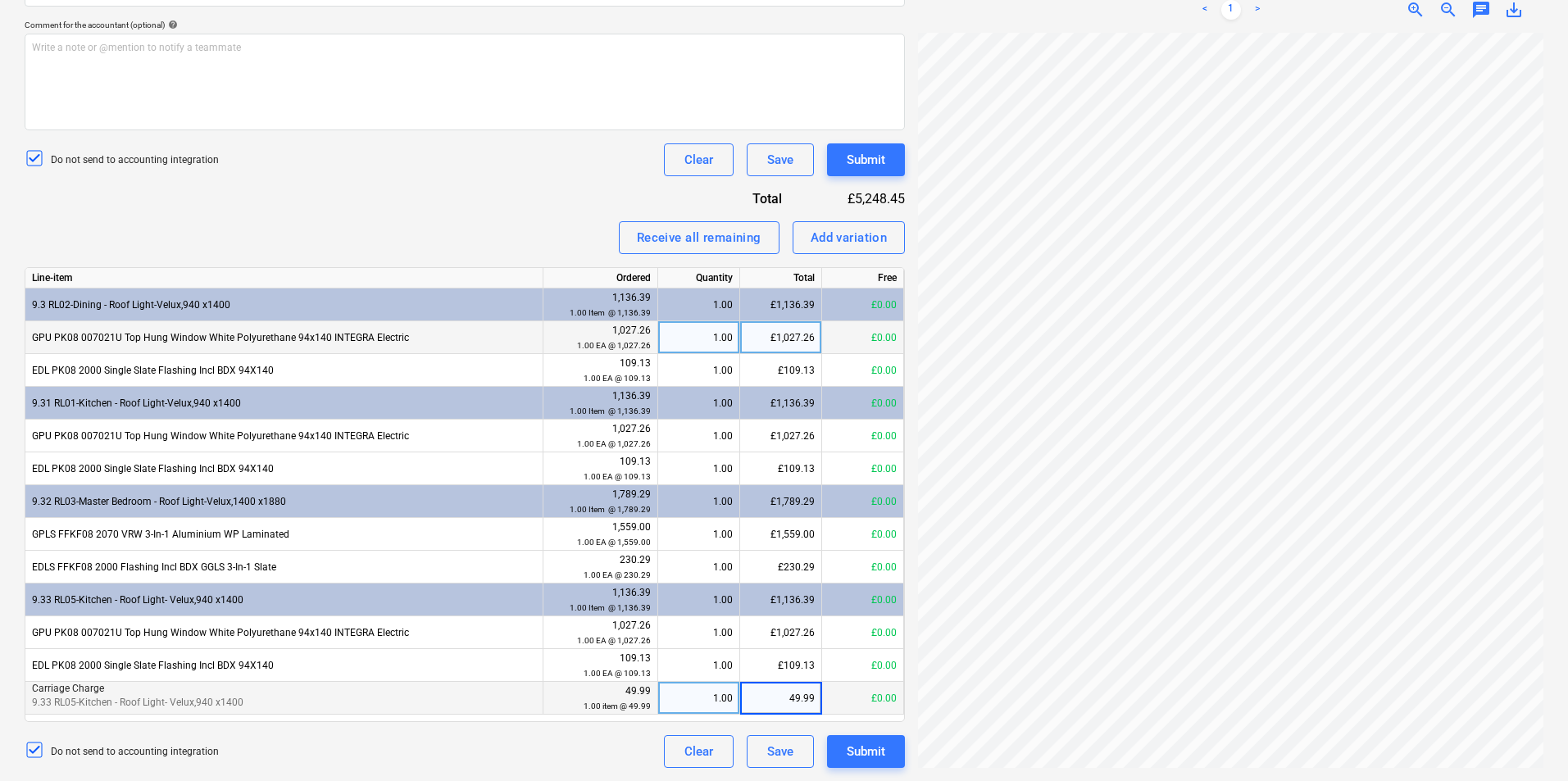
click at [813, 697] on input "49.99" at bounding box center [781, 697] width 81 height 32
type input "49.98"
click at [567, 177] on div "Do not send to accounting integration Clear Save Submit" at bounding box center [464, 160] width 880 height 33
click at [872, 752] on div "Submit" at bounding box center [866, 752] width 39 height 21
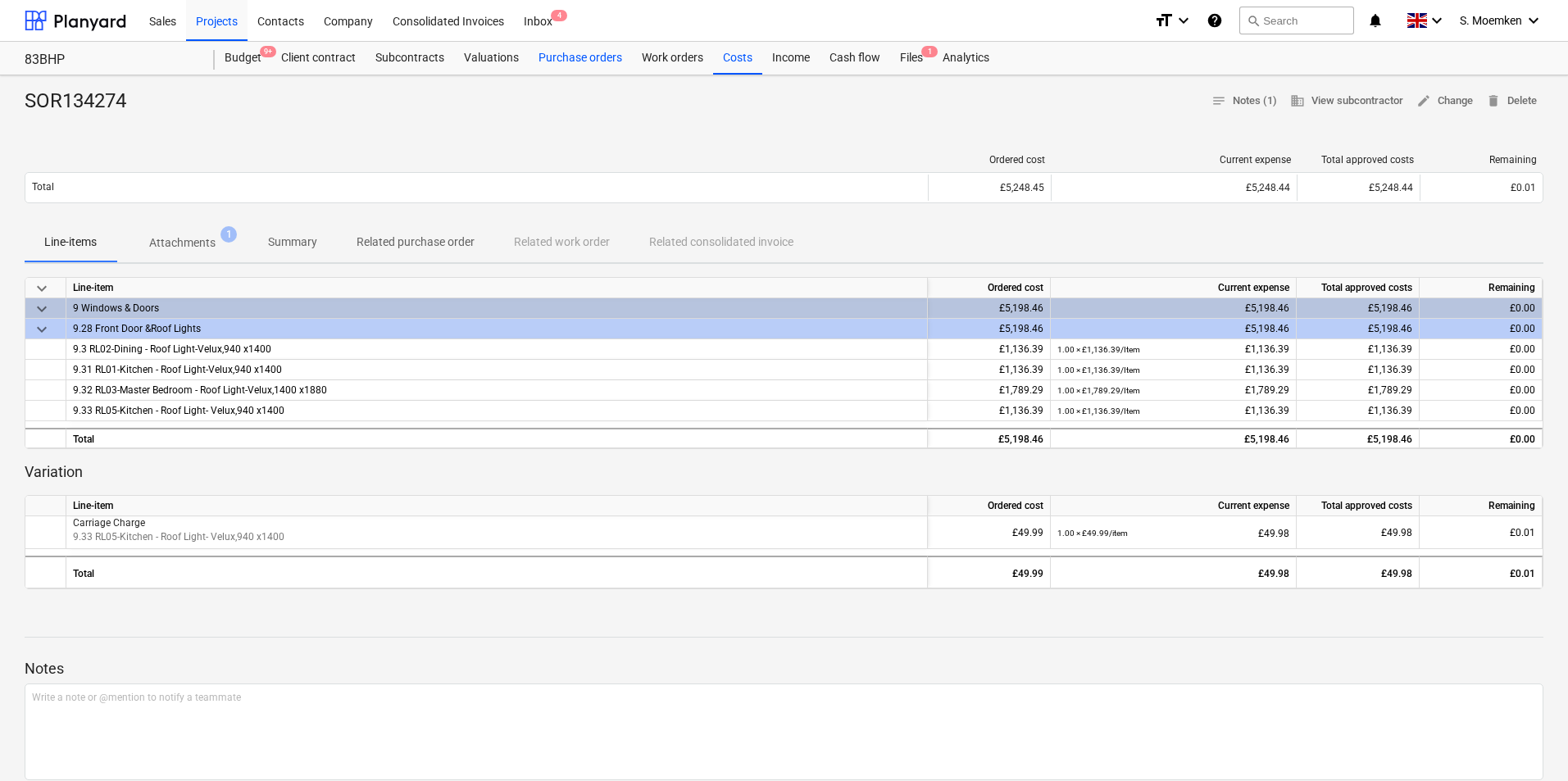
click at [557, 60] on div "Purchase orders" at bounding box center [580, 58] width 103 height 33
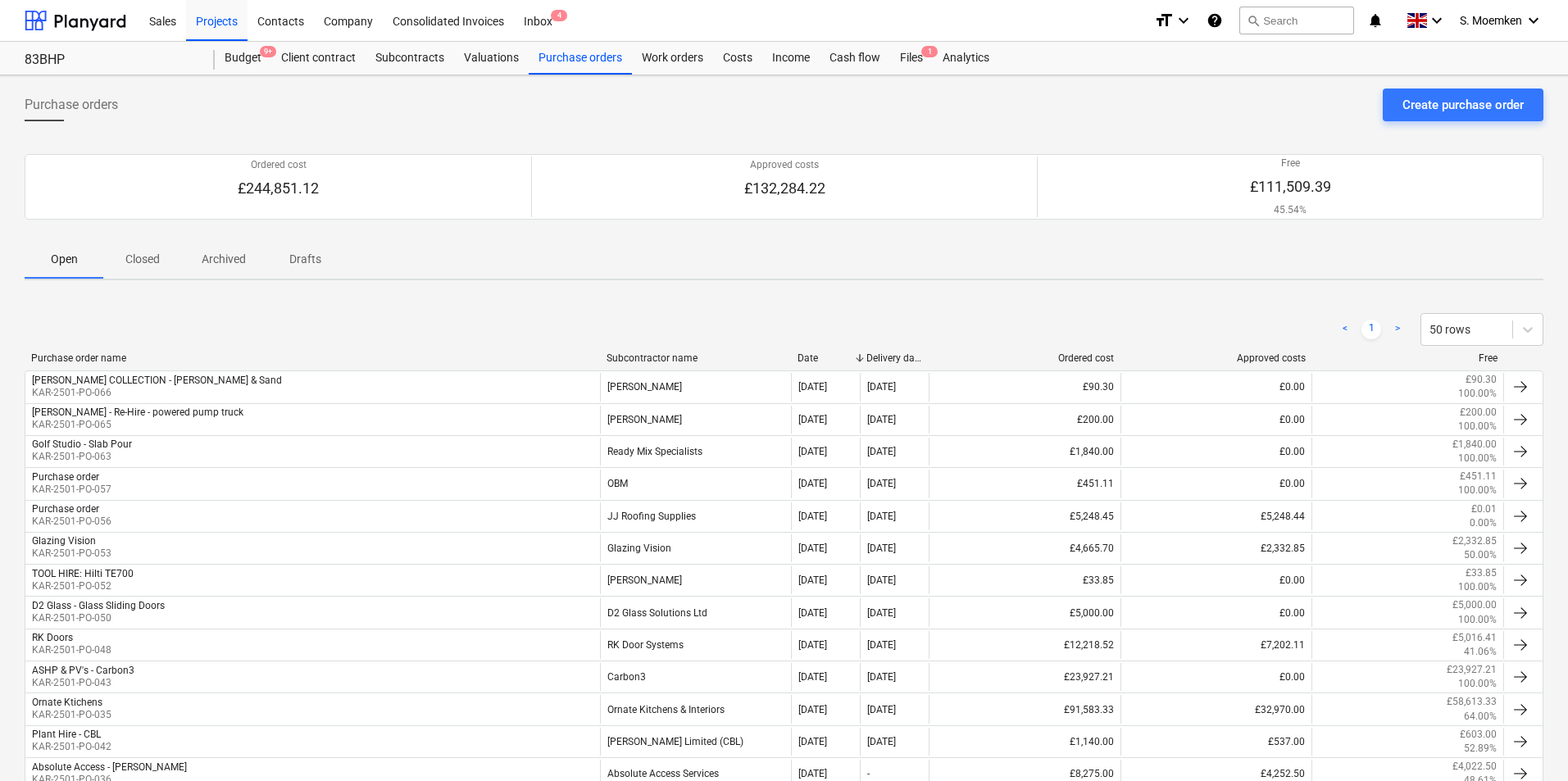
click at [652, 355] on div "Subcontractor name" at bounding box center [695, 358] width 178 height 11
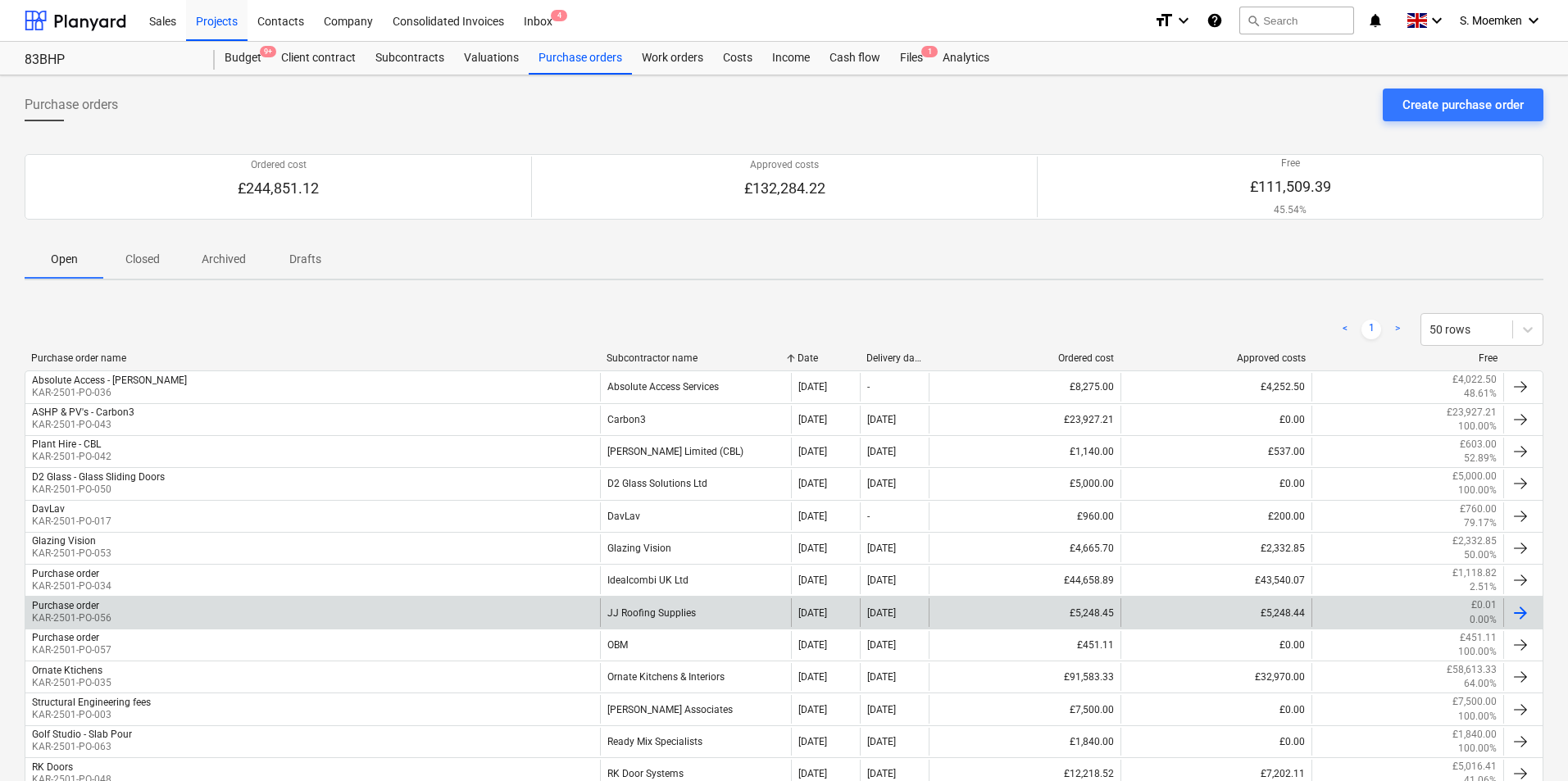
click at [656, 610] on div "JJ Roofing Supplies" at bounding box center [695, 613] width 192 height 28
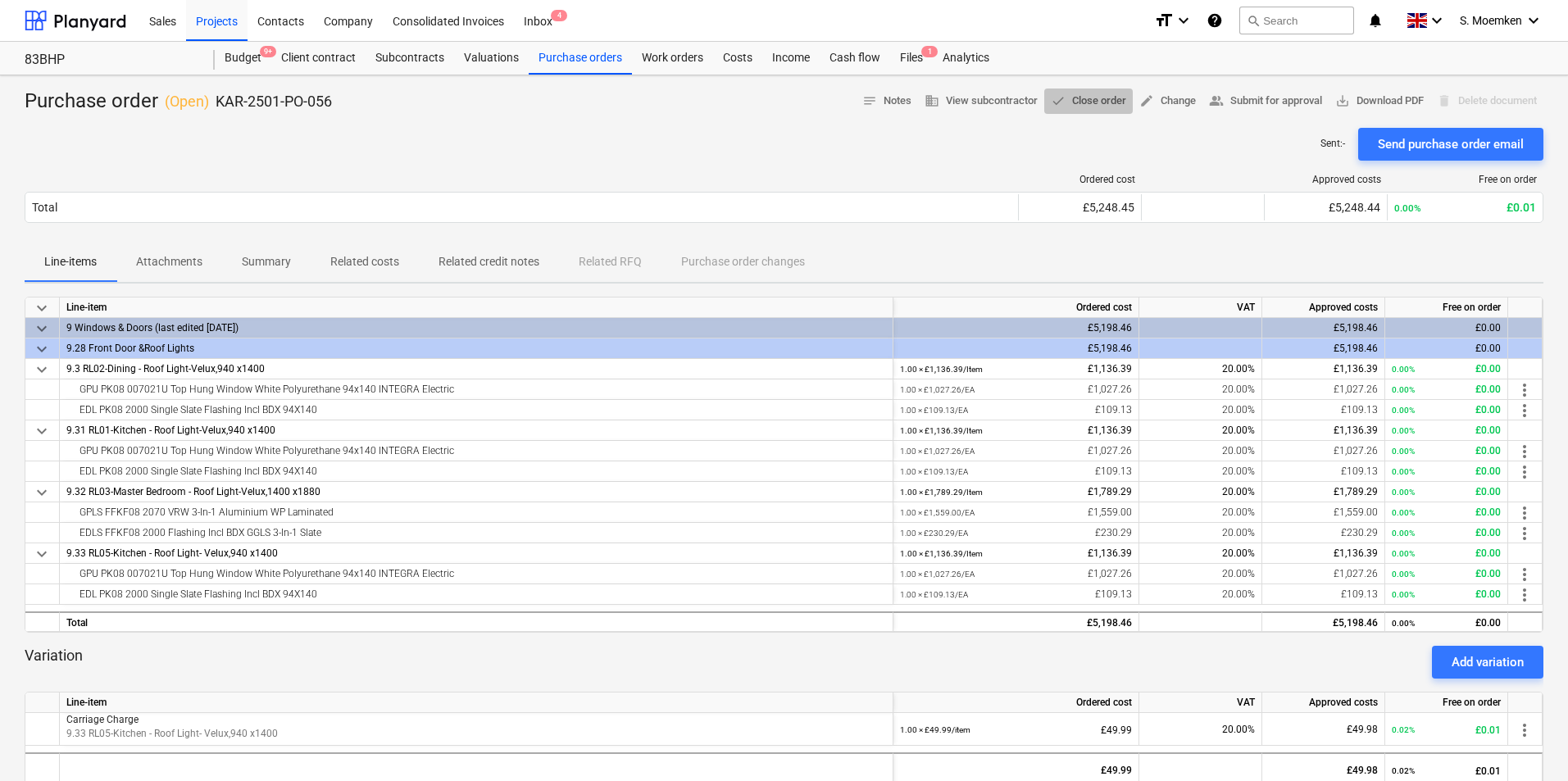
click at [1082, 101] on span "done Close order" at bounding box center [1089, 101] width 75 height 18
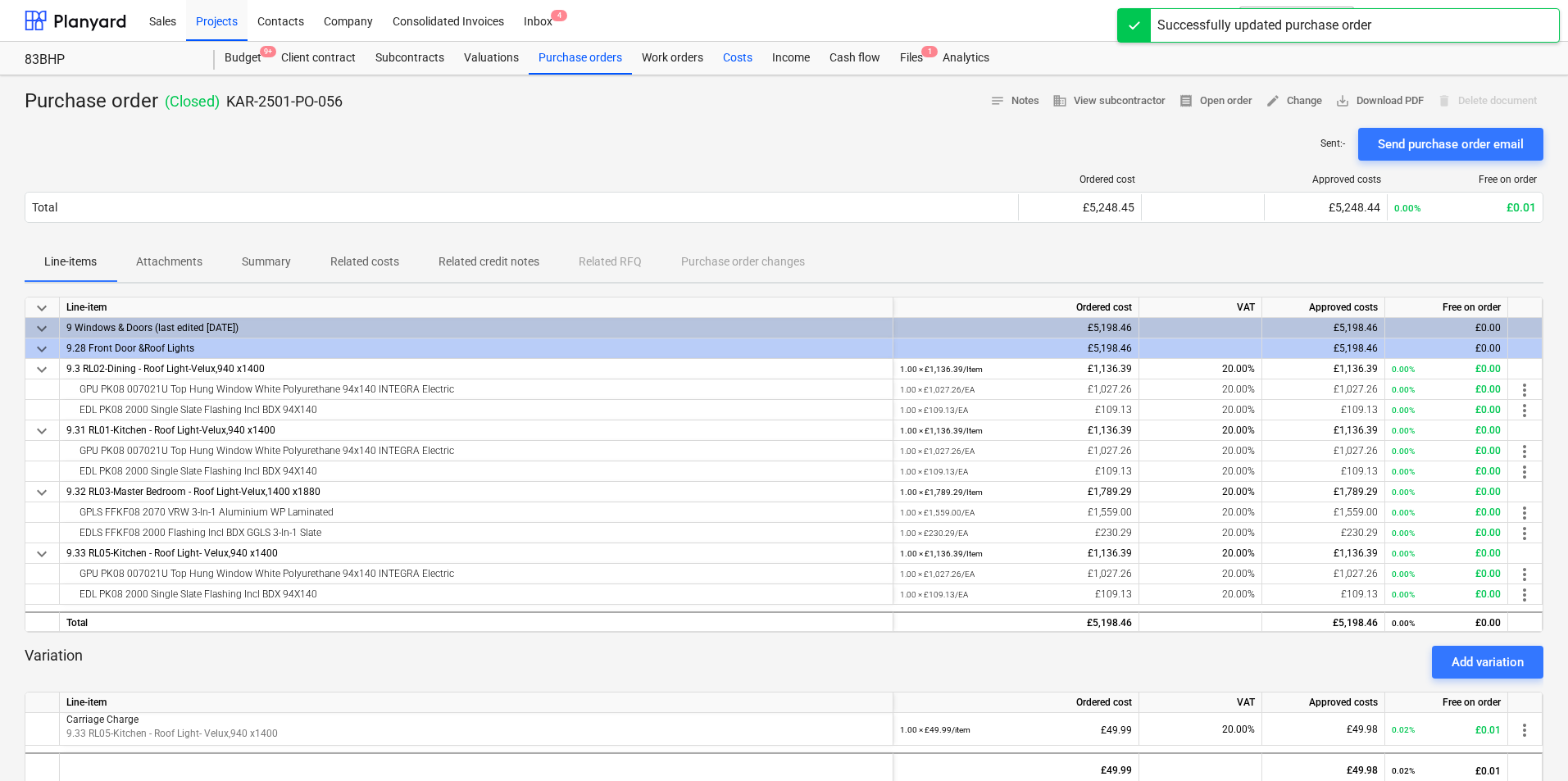
click at [731, 54] on div "Costs" at bounding box center [737, 58] width 49 height 33
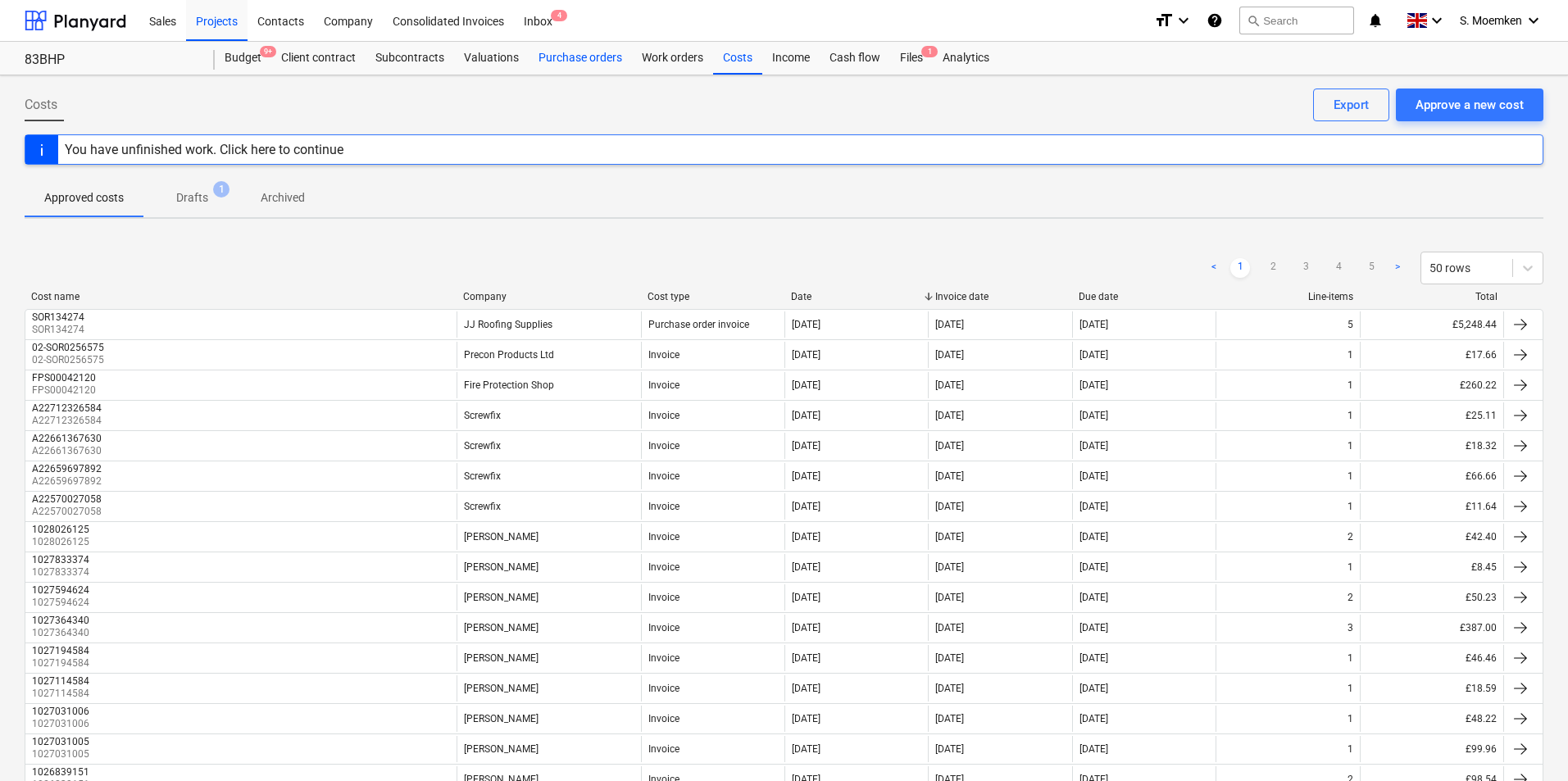
click at [568, 56] on div "Purchase orders" at bounding box center [580, 58] width 103 height 33
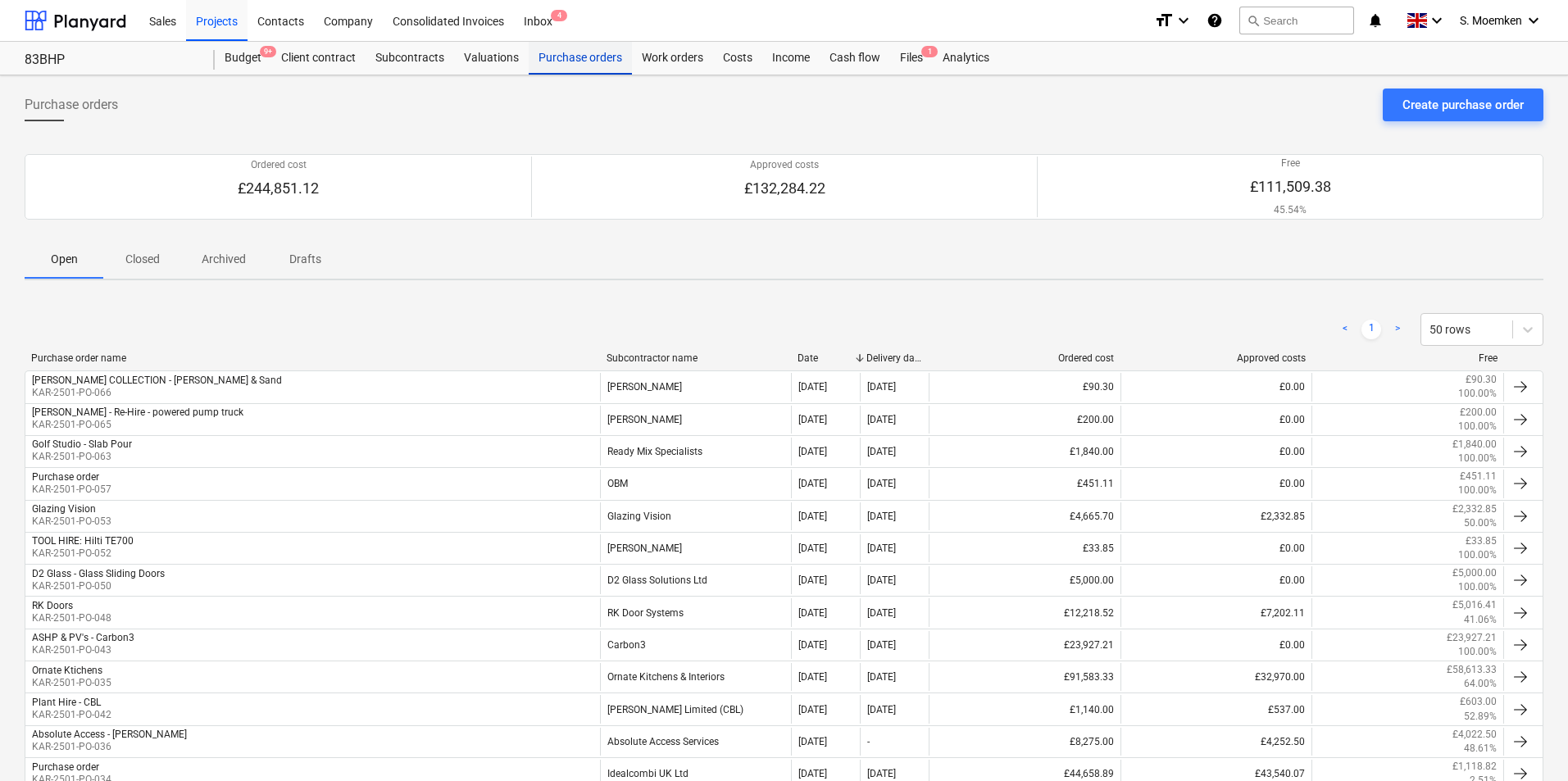
click at [580, 62] on div "Purchase orders" at bounding box center [580, 58] width 103 height 33
click at [638, 357] on div "Subcontractor name" at bounding box center [695, 358] width 178 height 11
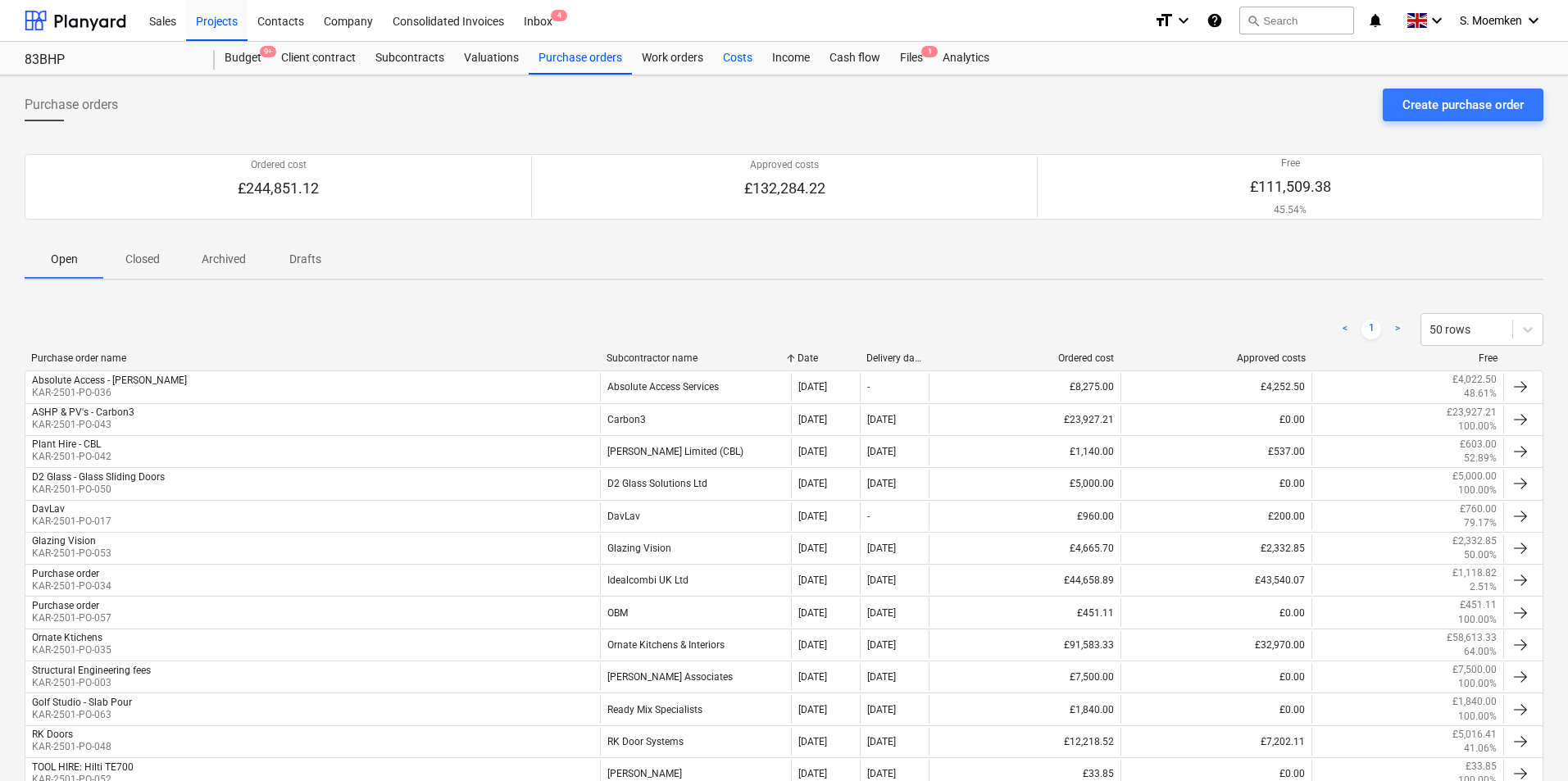
click at [726, 51] on div "Costs" at bounding box center [737, 58] width 49 height 33
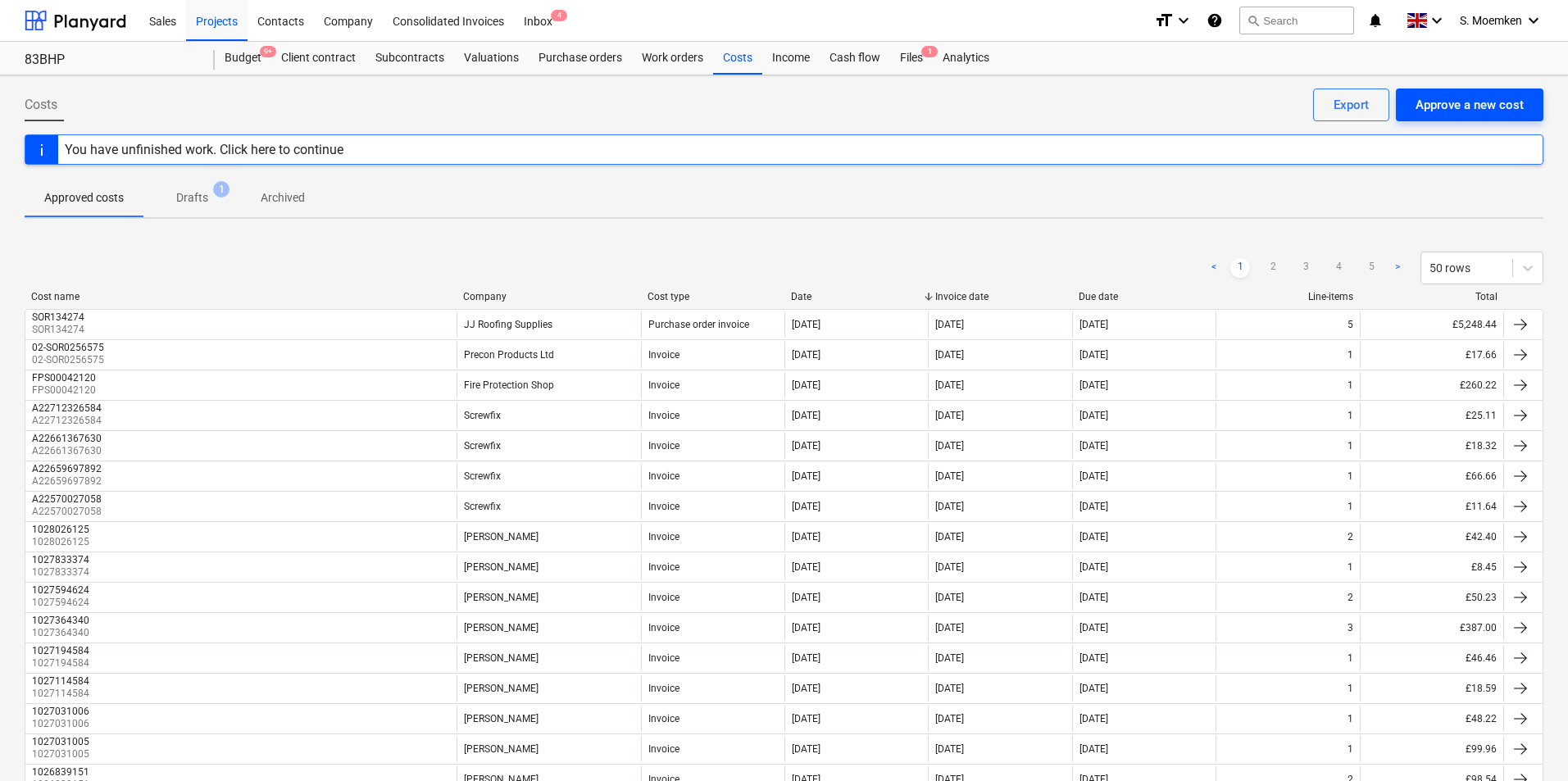
click at [1452, 106] on div "Approve a new cost" at bounding box center [1470, 104] width 109 height 21
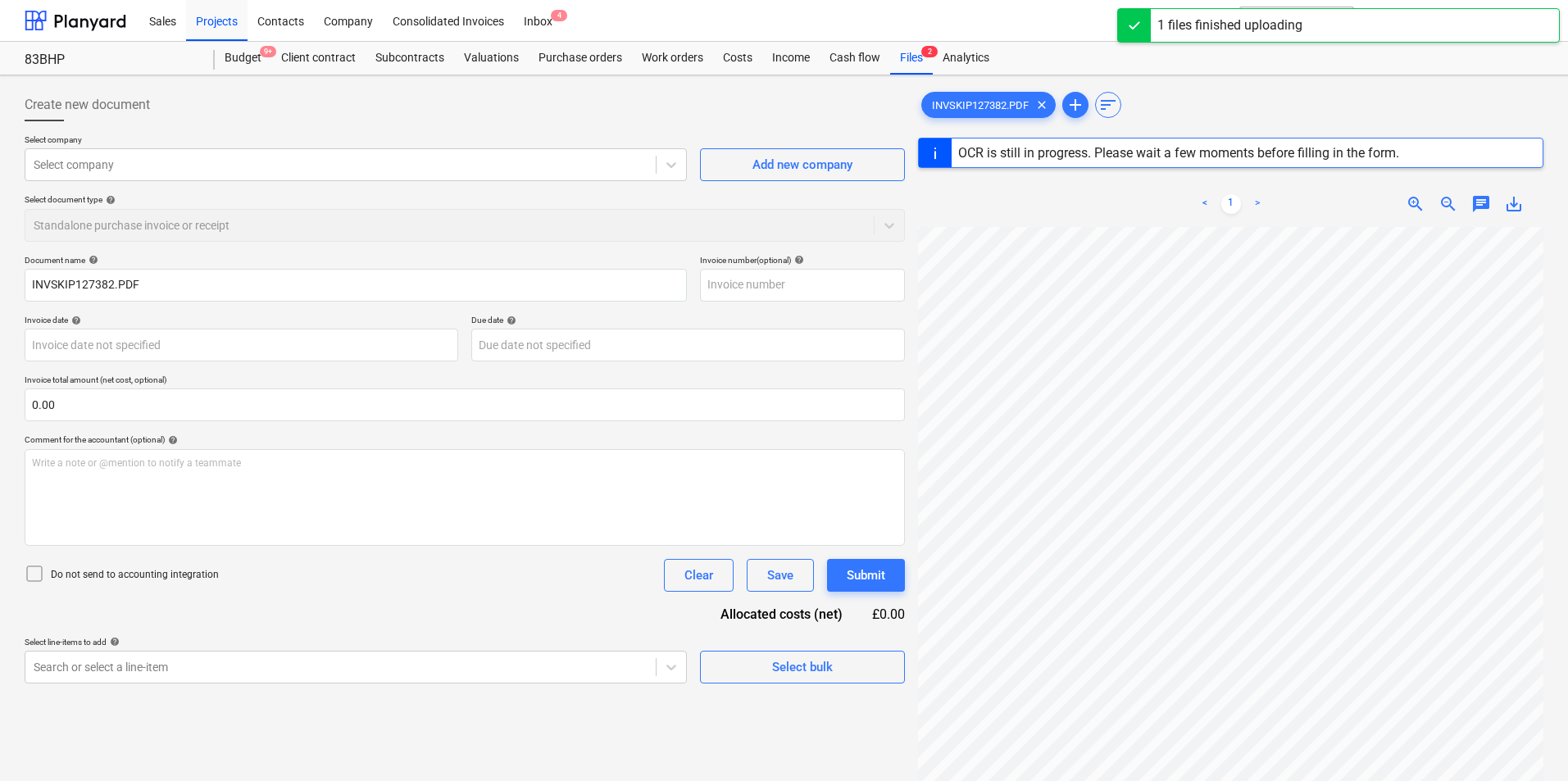
scroll to position [0, 116]
type input "SKIP127382"
type input "[DATE]"
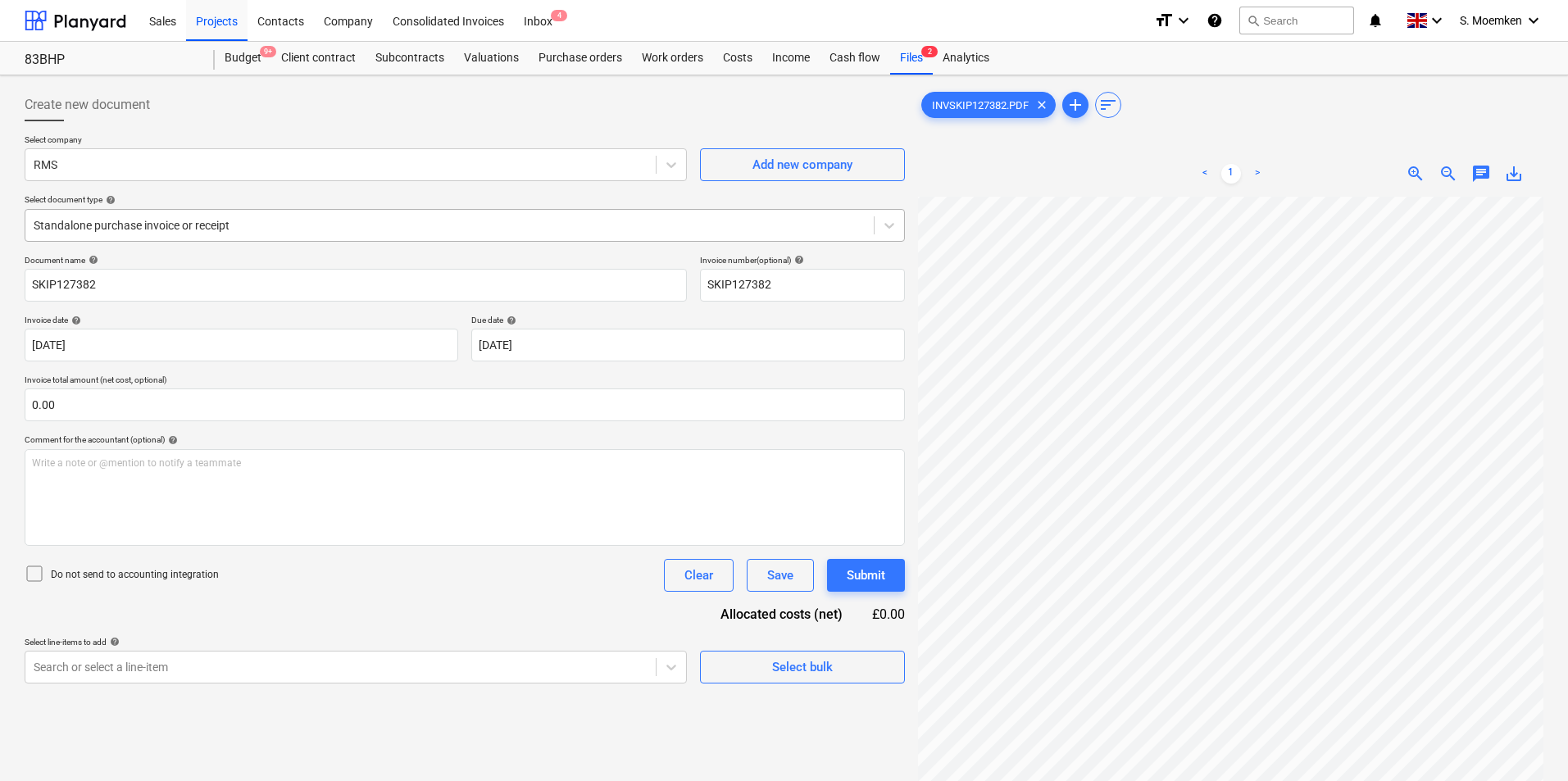
click at [501, 223] on div at bounding box center [450, 225] width 832 height 17
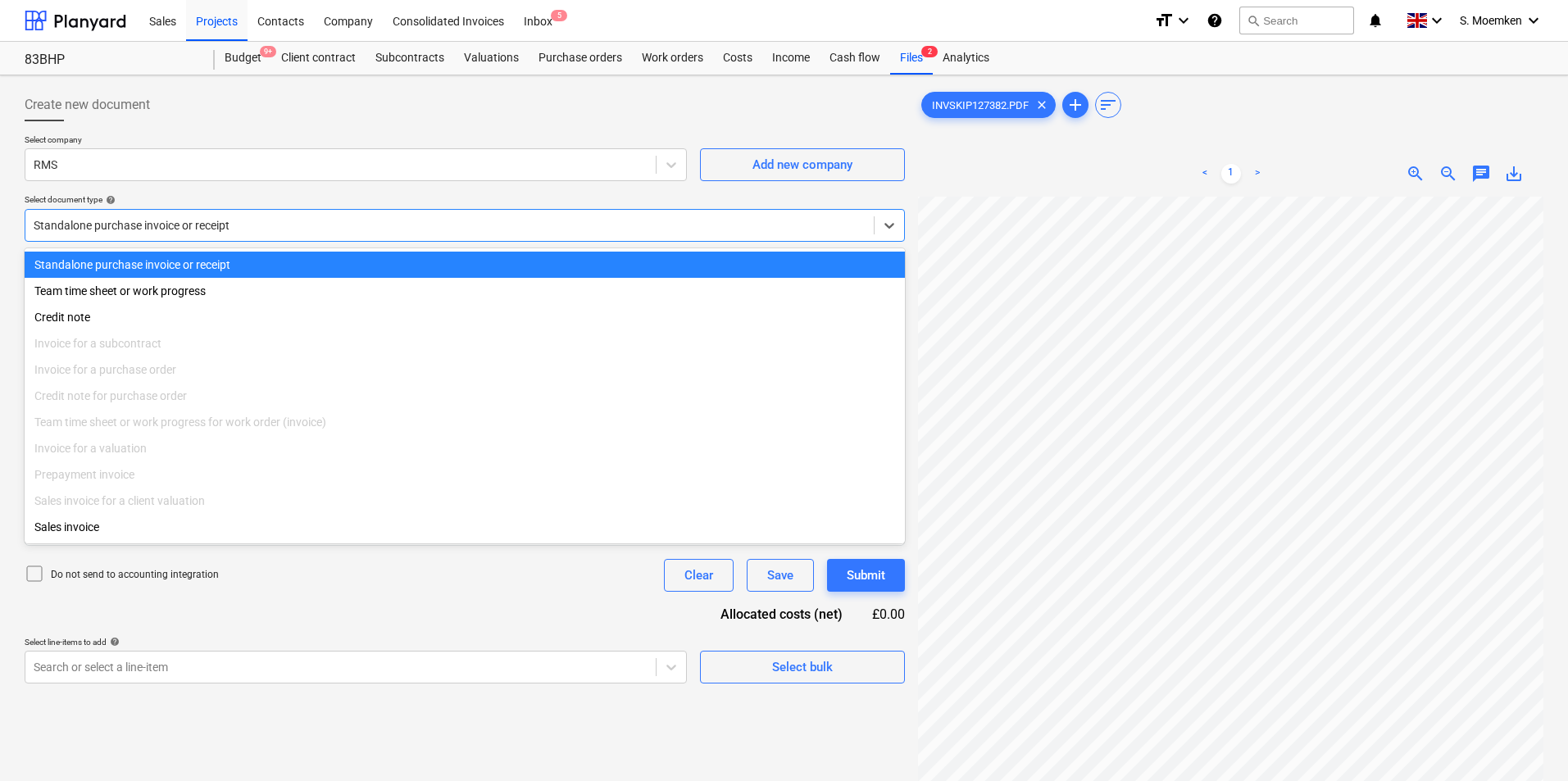
click at [464, 227] on div at bounding box center [450, 225] width 832 height 17
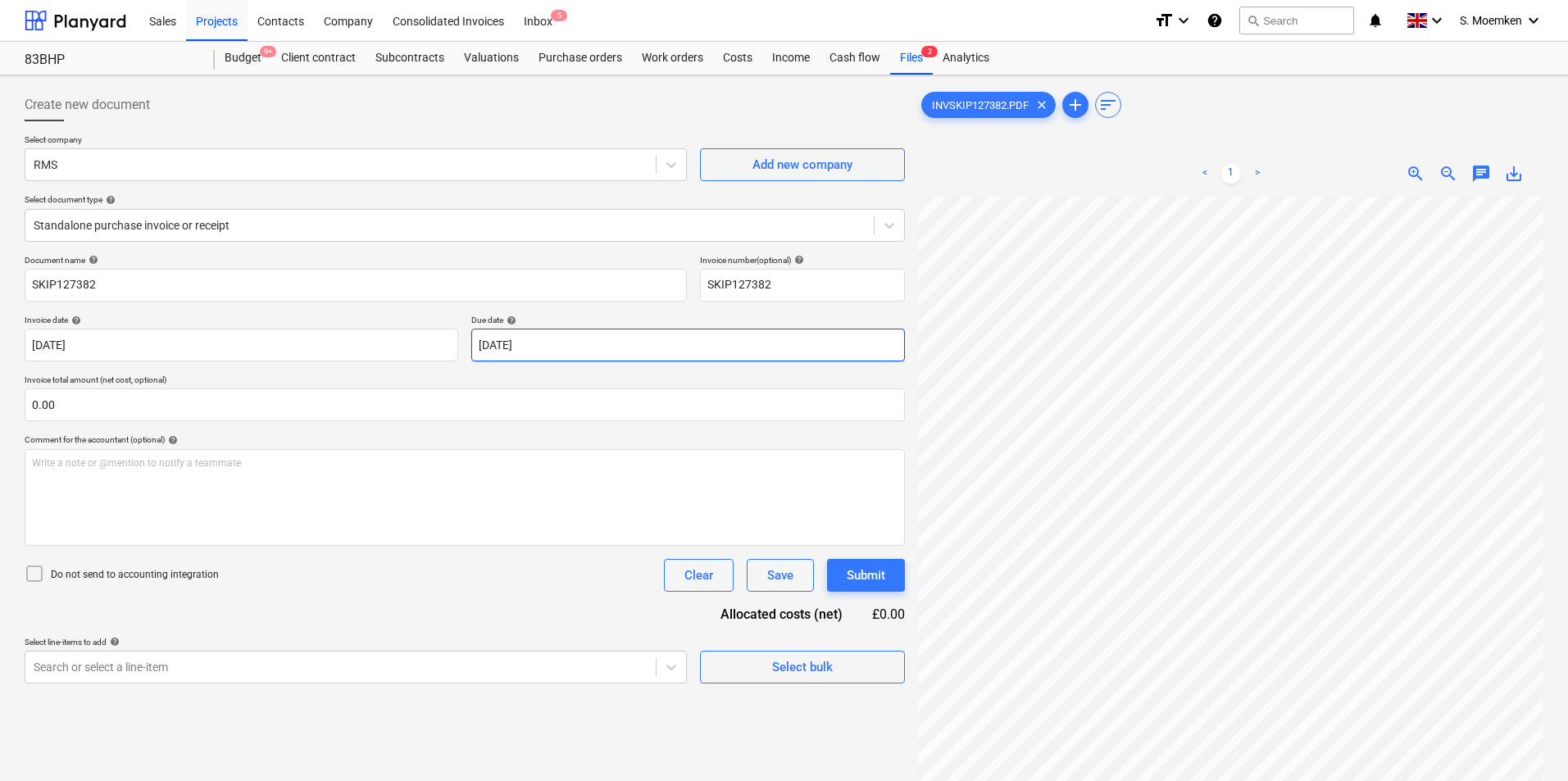
click at [633, 359] on body "Sales Projects Contacts Company Consolidated Invoices Inbox 5 format_size keybo…" at bounding box center [784, 390] width 1568 height 781
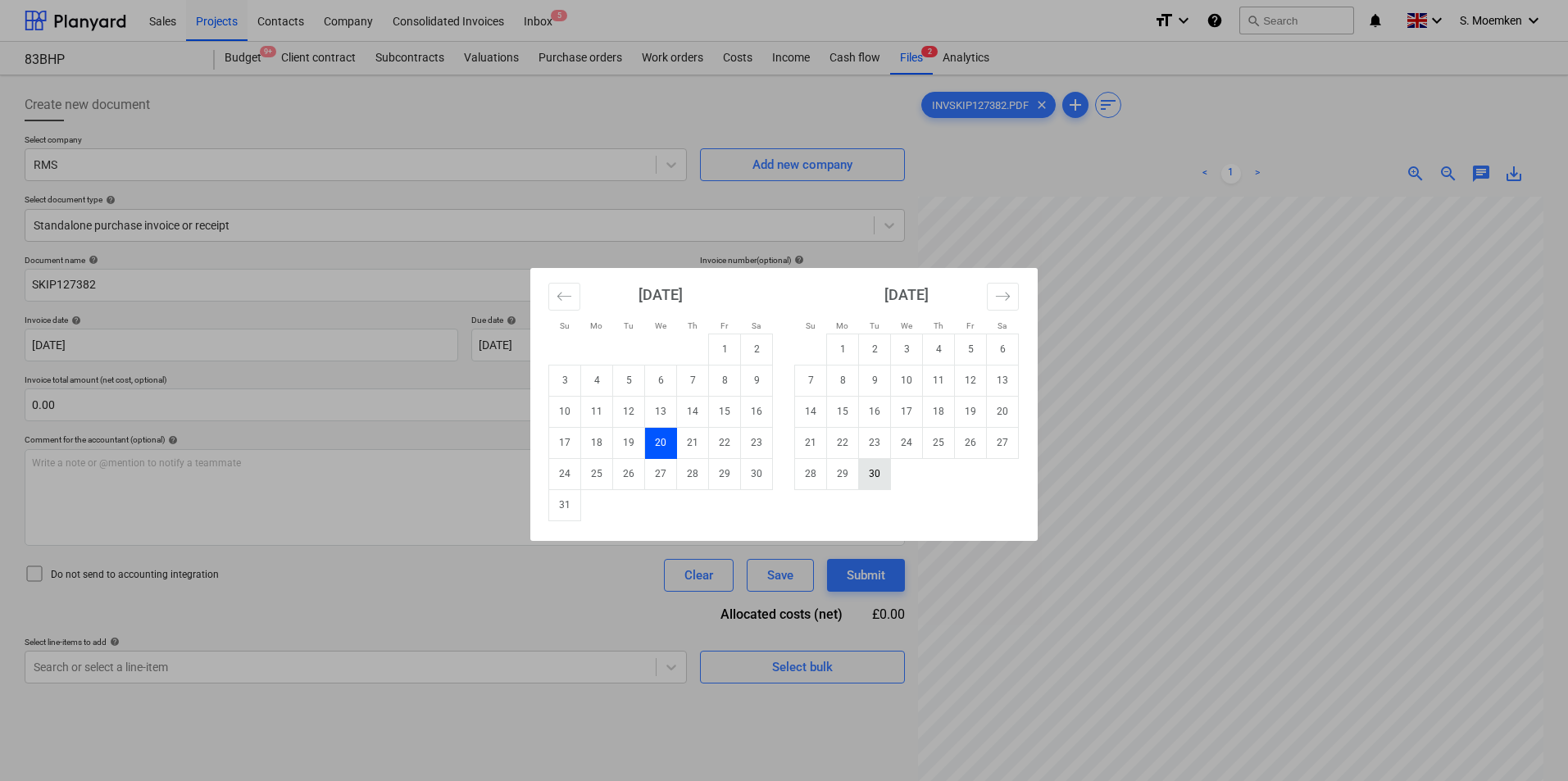
click at [868, 469] on td "30" at bounding box center [875, 474] width 32 height 31
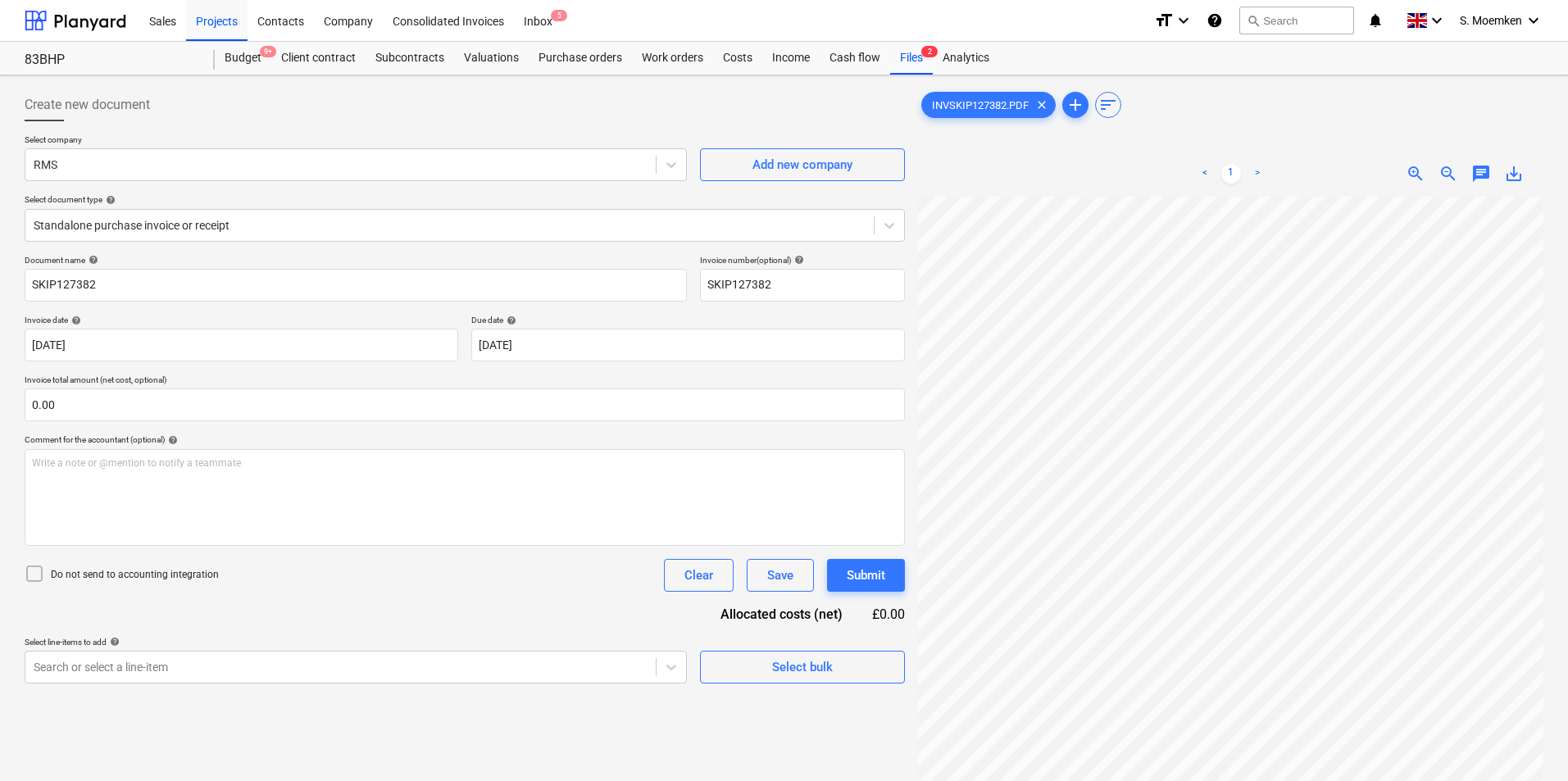
type input "[DATE]"
click at [34, 573] on icon at bounding box center [34, 573] width 19 height 19
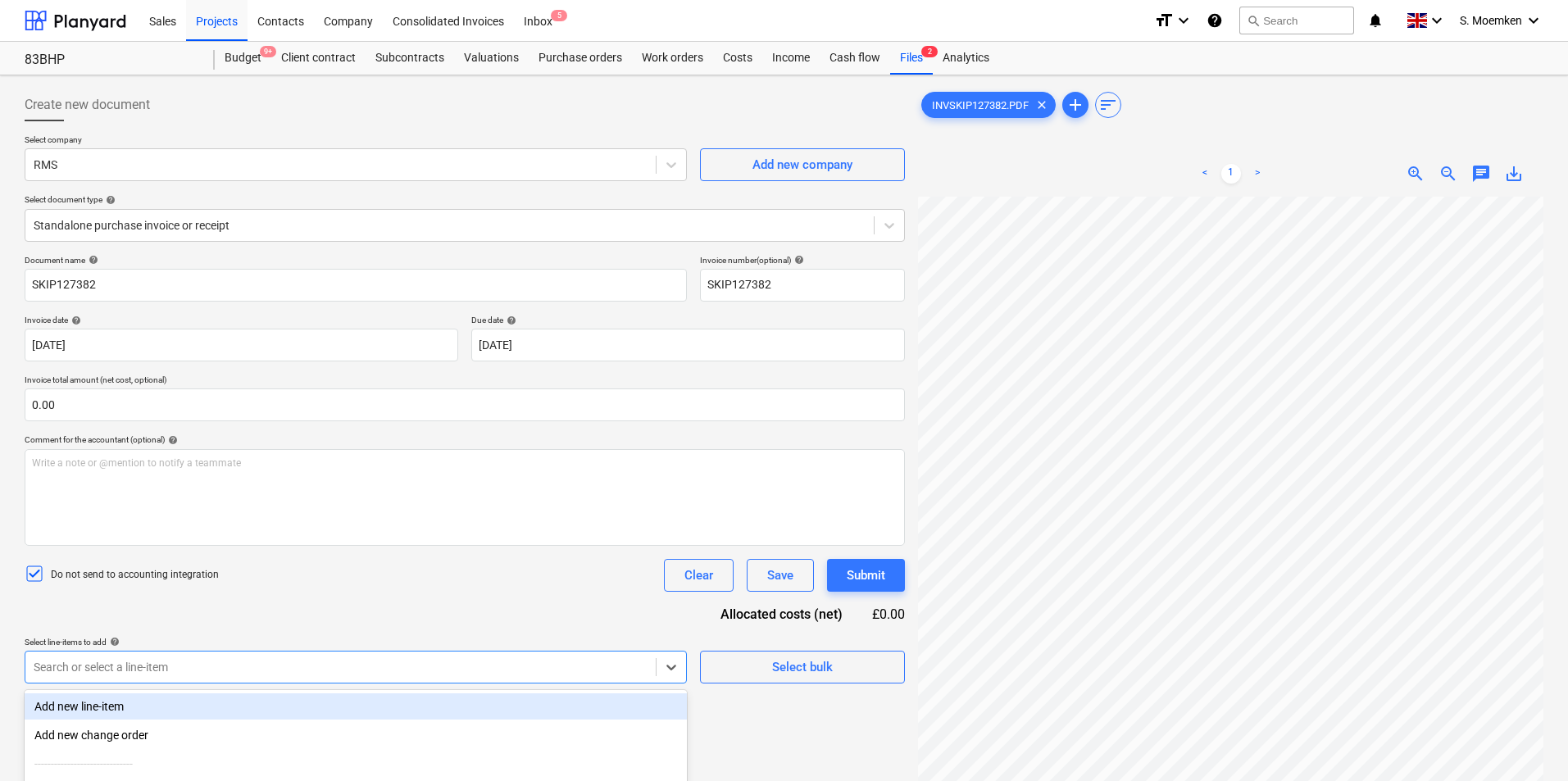
click at [379, 667] on body "Sales Projects Contacts Company Consolidated Invoices Inbox 5 format_size keybo…" at bounding box center [784, 390] width 1568 height 781
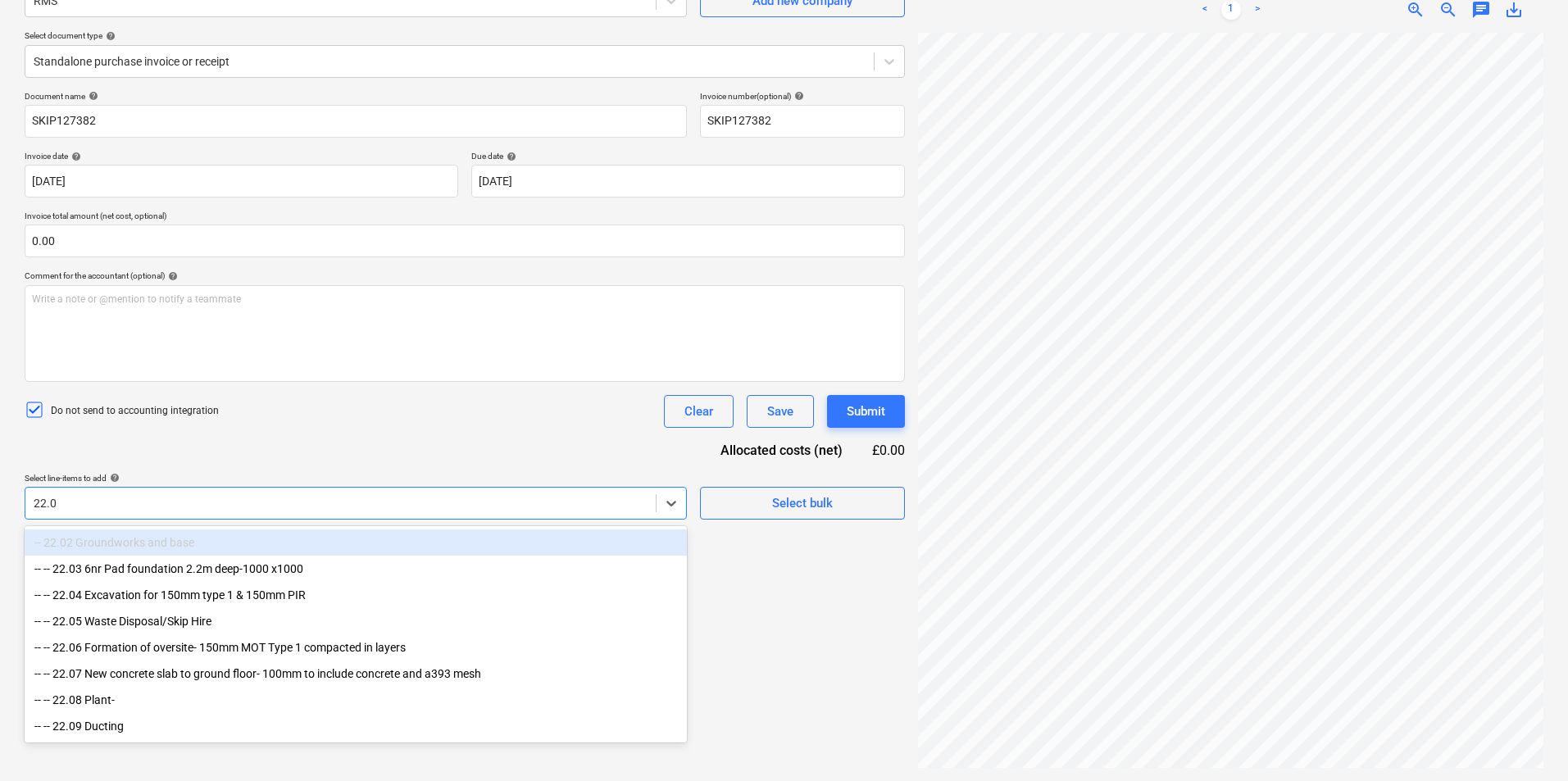
type input "22.05"
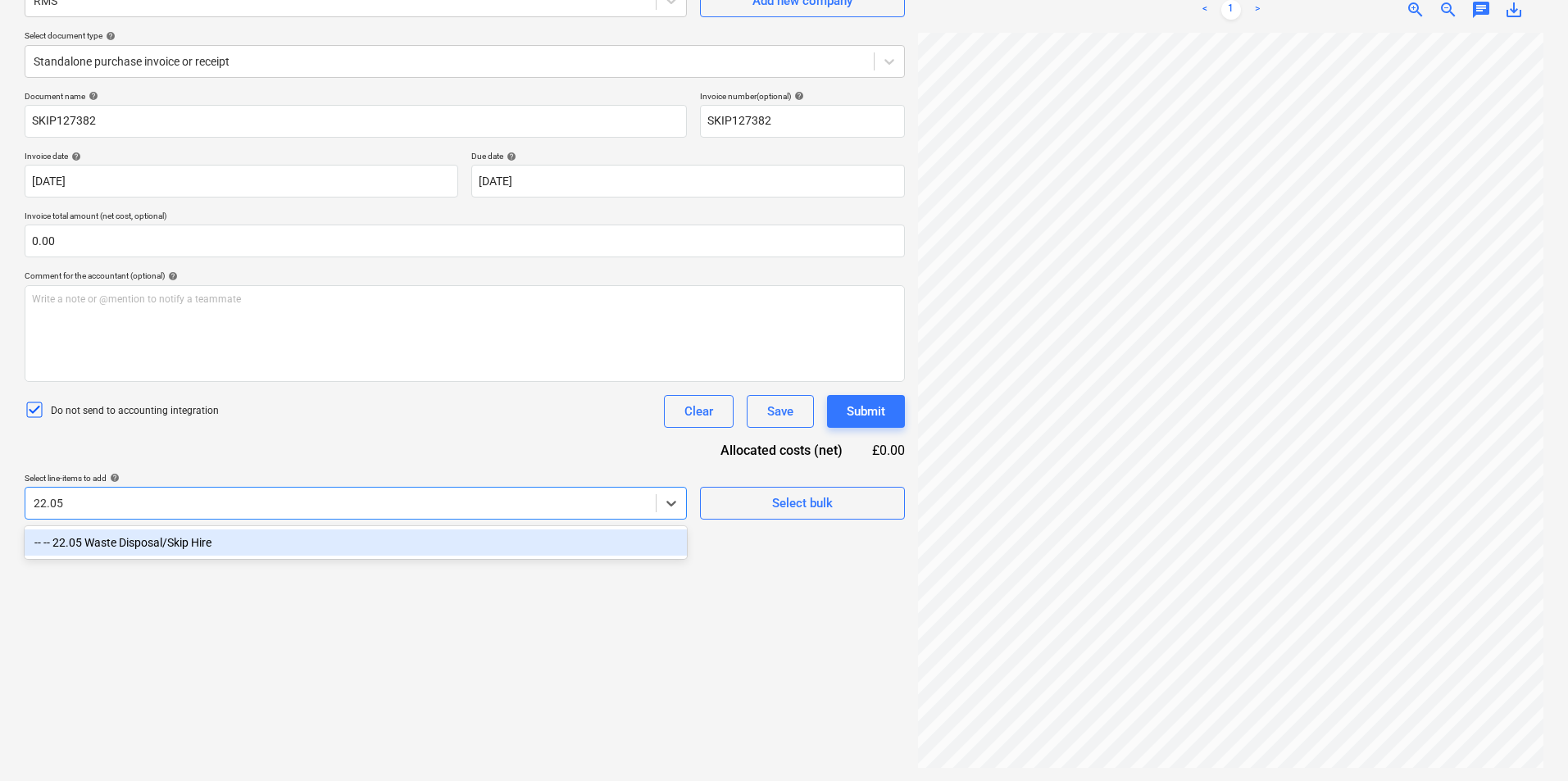
click at [303, 550] on div "-- -- 22.05 Waste Disposal/Skip Hire" at bounding box center [356, 543] width 662 height 27
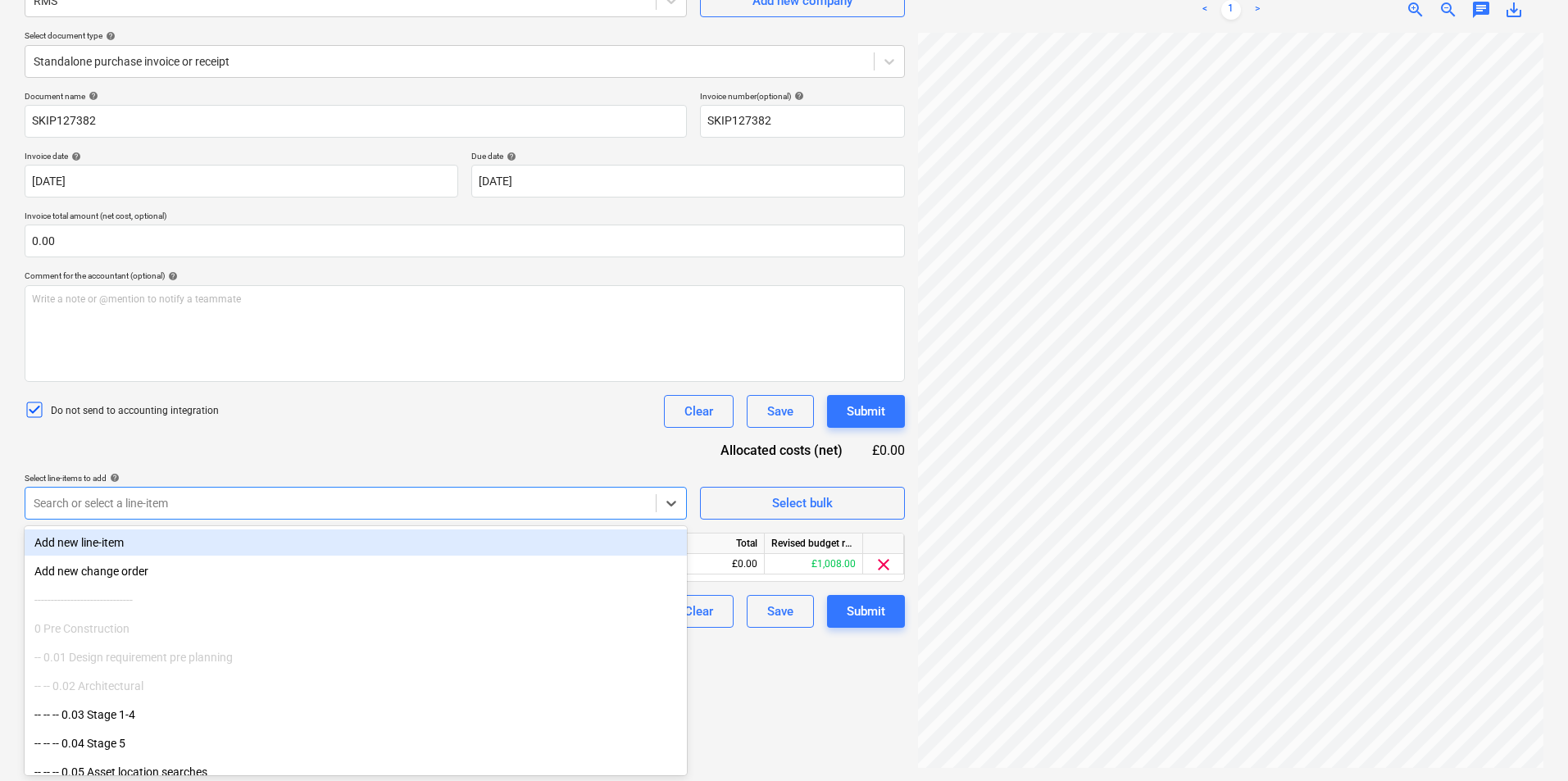
click at [353, 445] on div "Document name help SKIP127382 Invoice number (optional) help SKIP127382 Invoice…" at bounding box center [464, 360] width 880 height 537
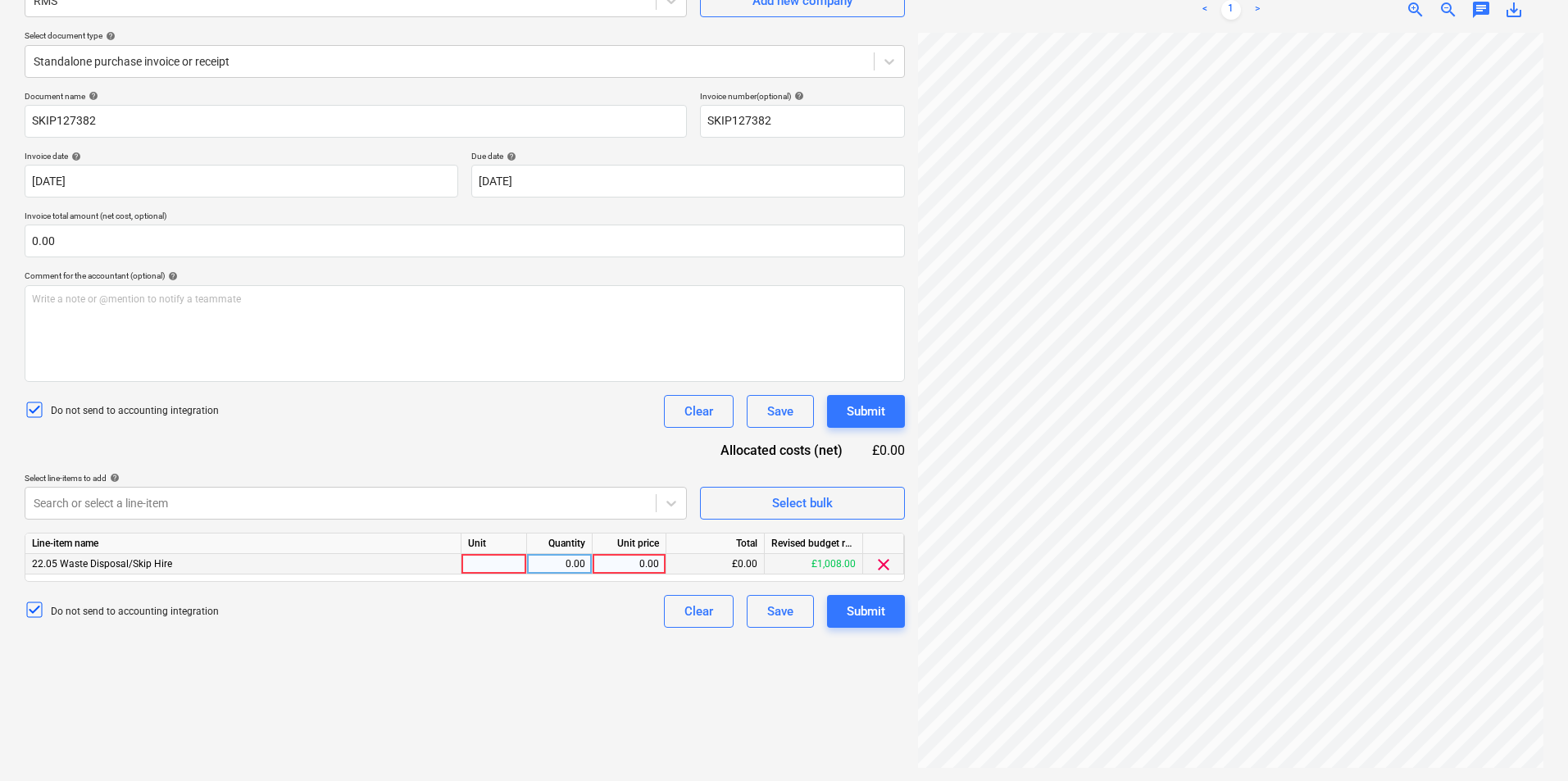
click at [501, 569] on div at bounding box center [494, 564] width 65 height 20
type input "Item"
type input "265.00"
click at [875, 609] on div "Submit" at bounding box center [866, 611] width 39 height 21
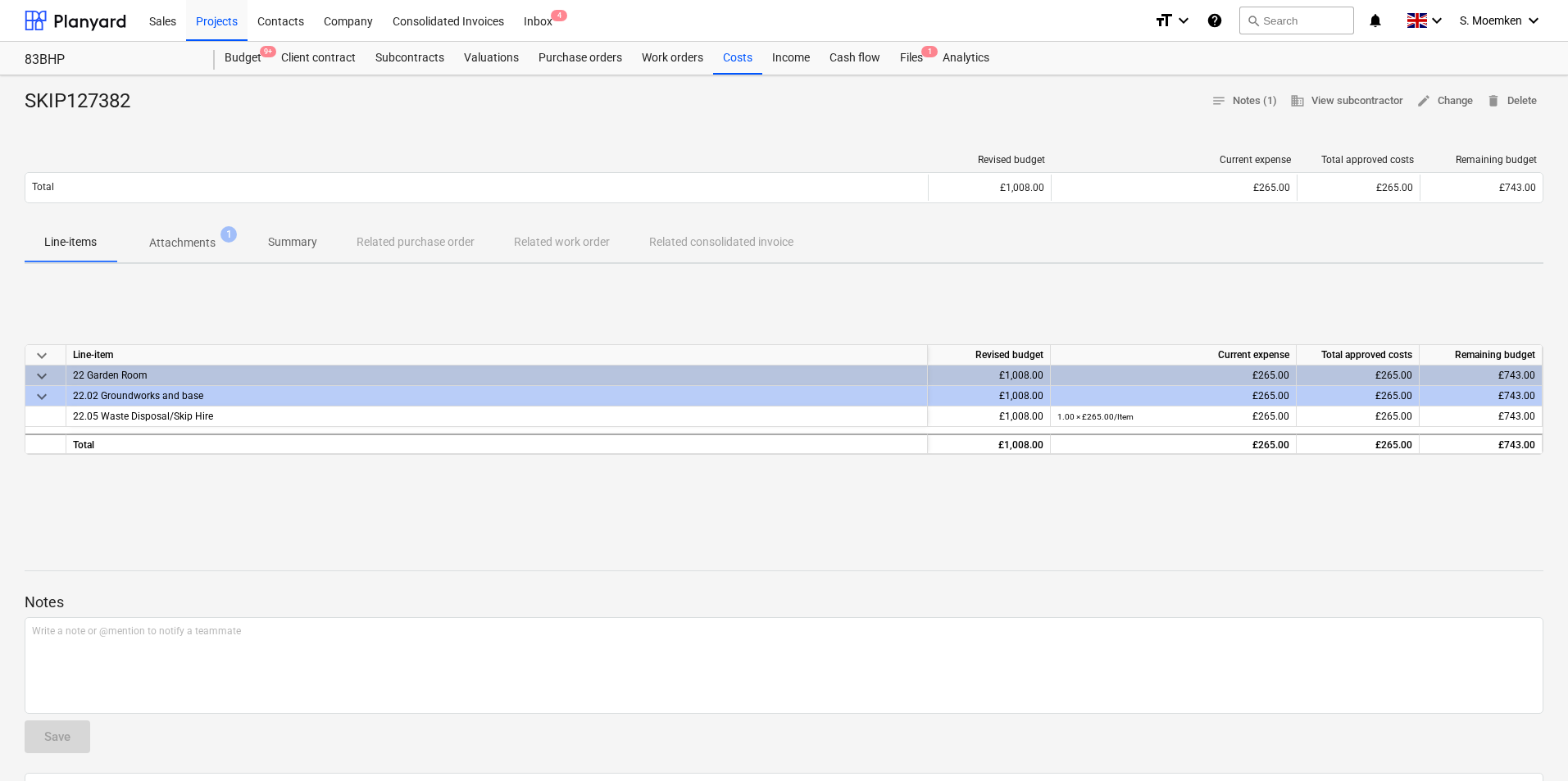
click at [787, 18] on div "Sales Projects Contacts Company Consolidated Invoices Inbox 4" at bounding box center [640, 20] width 1001 height 41
click at [579, 55] on div "Purchase orders" at bounding box center [580, 58] width 103 height 33
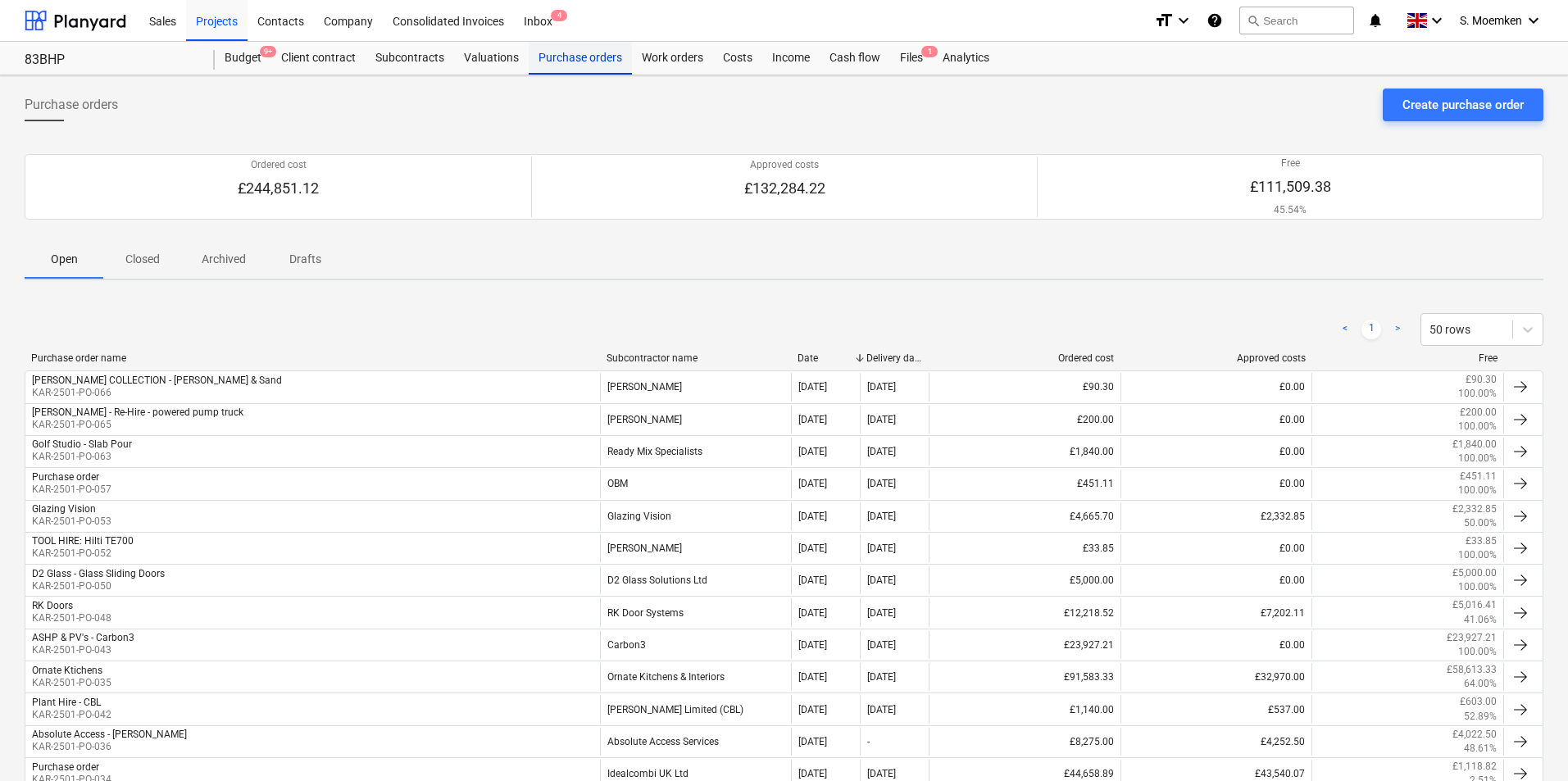
click at [587, 52] on div "Purchase orders" at bounding box center [580, 58] width 103 height 33
click at [736, 56] on div "Costs" at bounding box center [737, 58] width 49 height 33
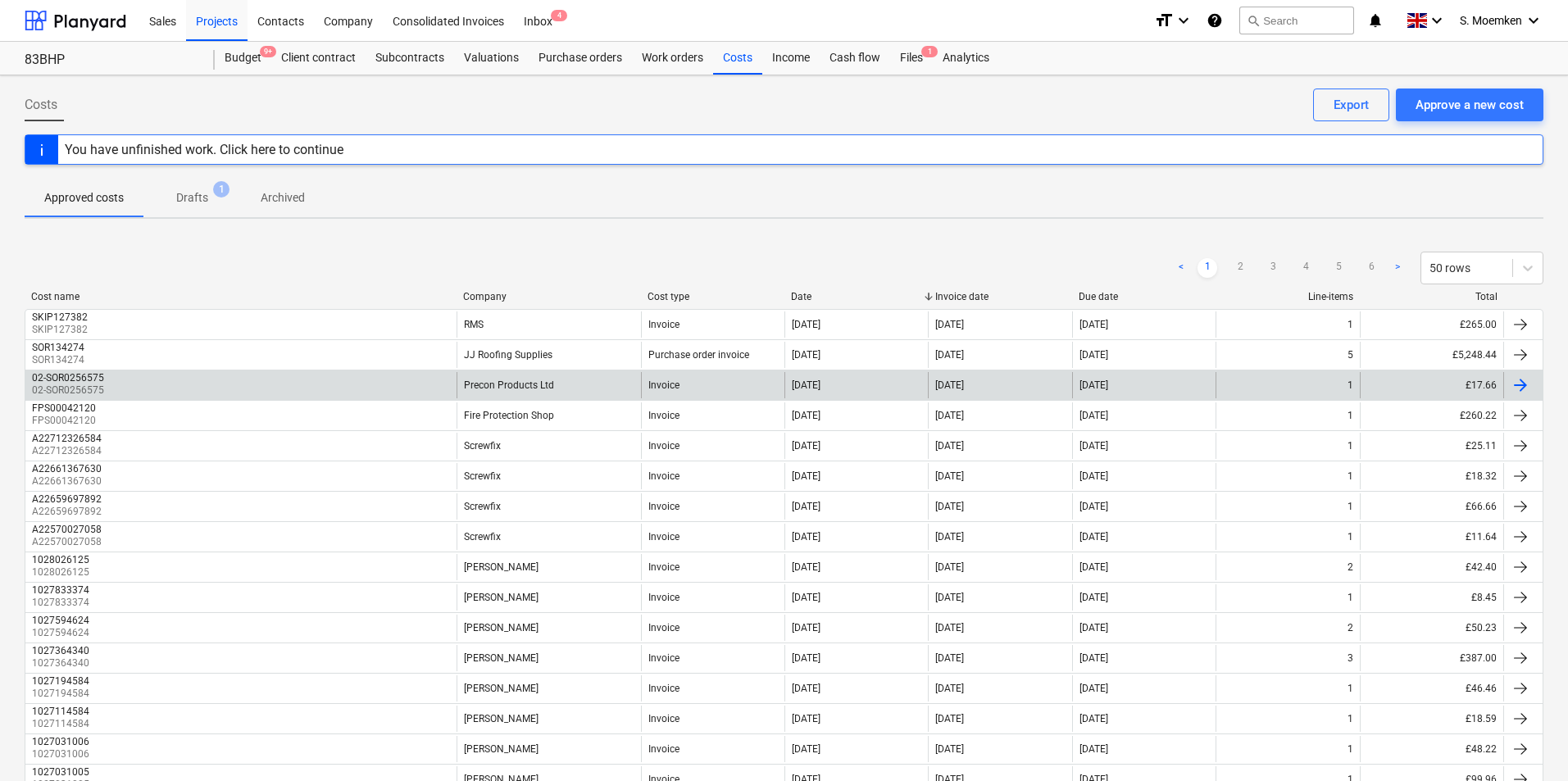
click at [110, 387] on div "02-SOR0256575 02-SOR0256575" at bounding box center [241, 385] width 431 height 27
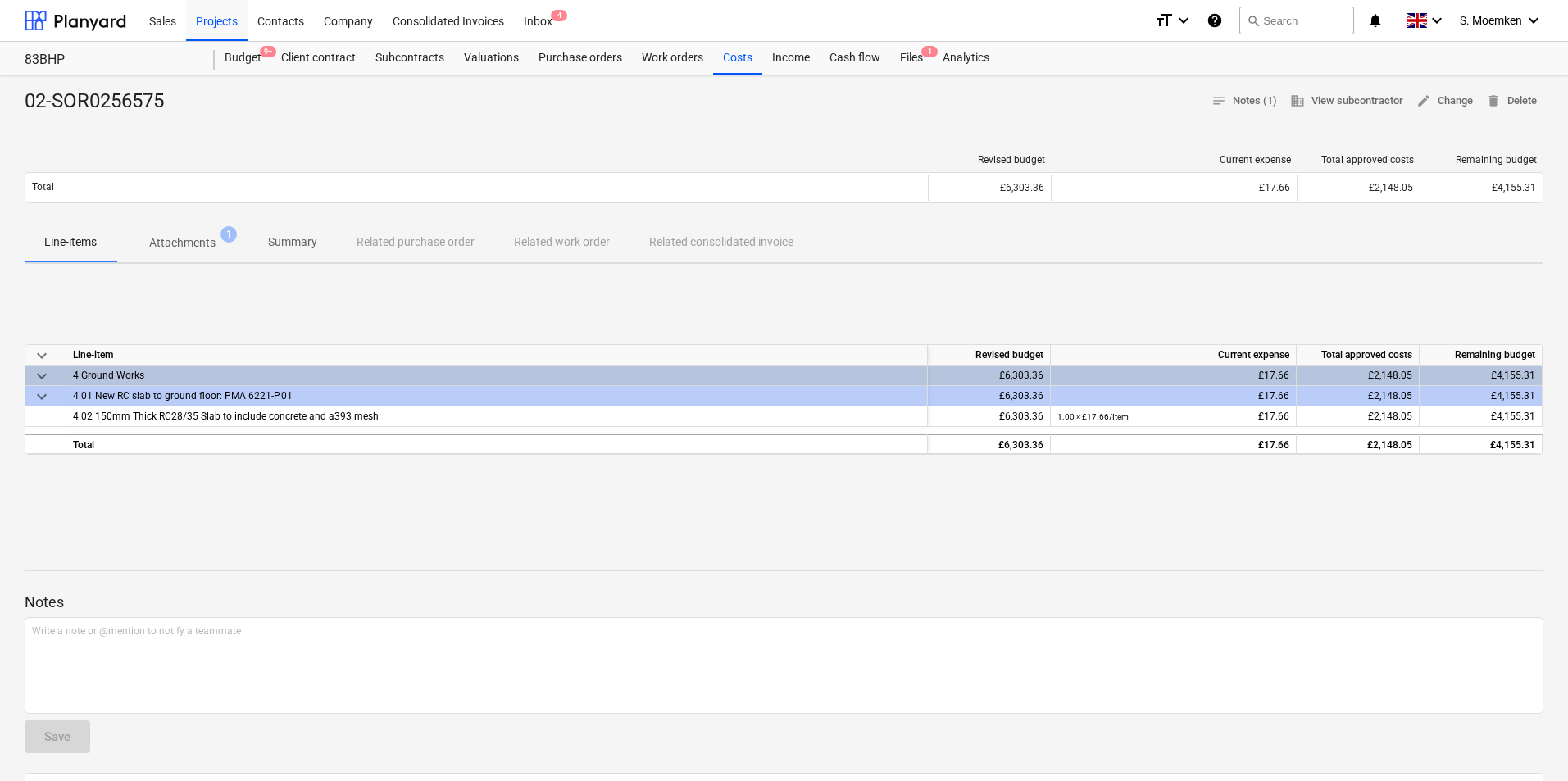
click at [199, 246] on p "Attachments" at bounding box center [182, 243] width 66 height 17
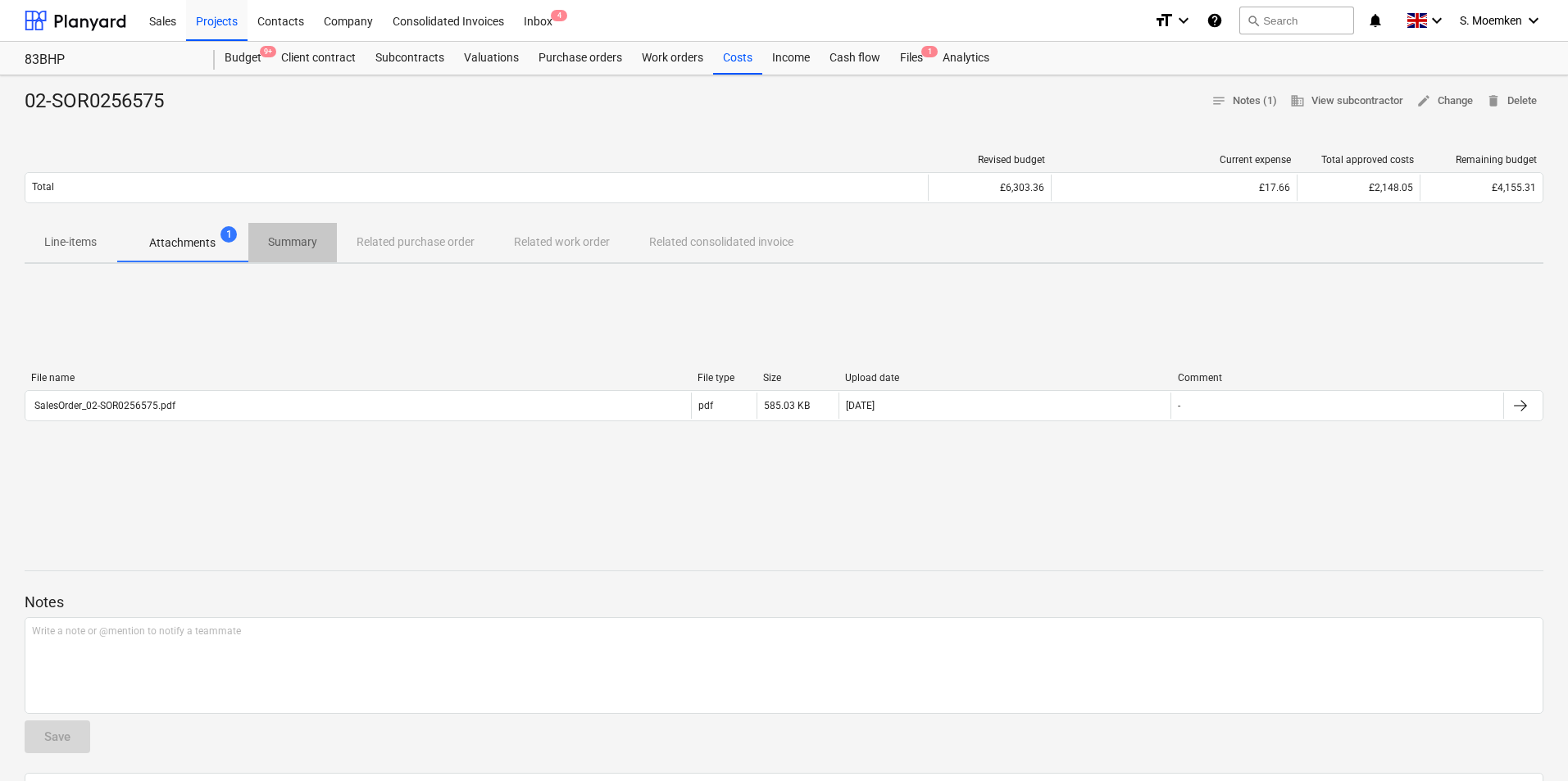
click at [289, 238] on p "Summary" at bounding box center [292, 242] width 49 height 17
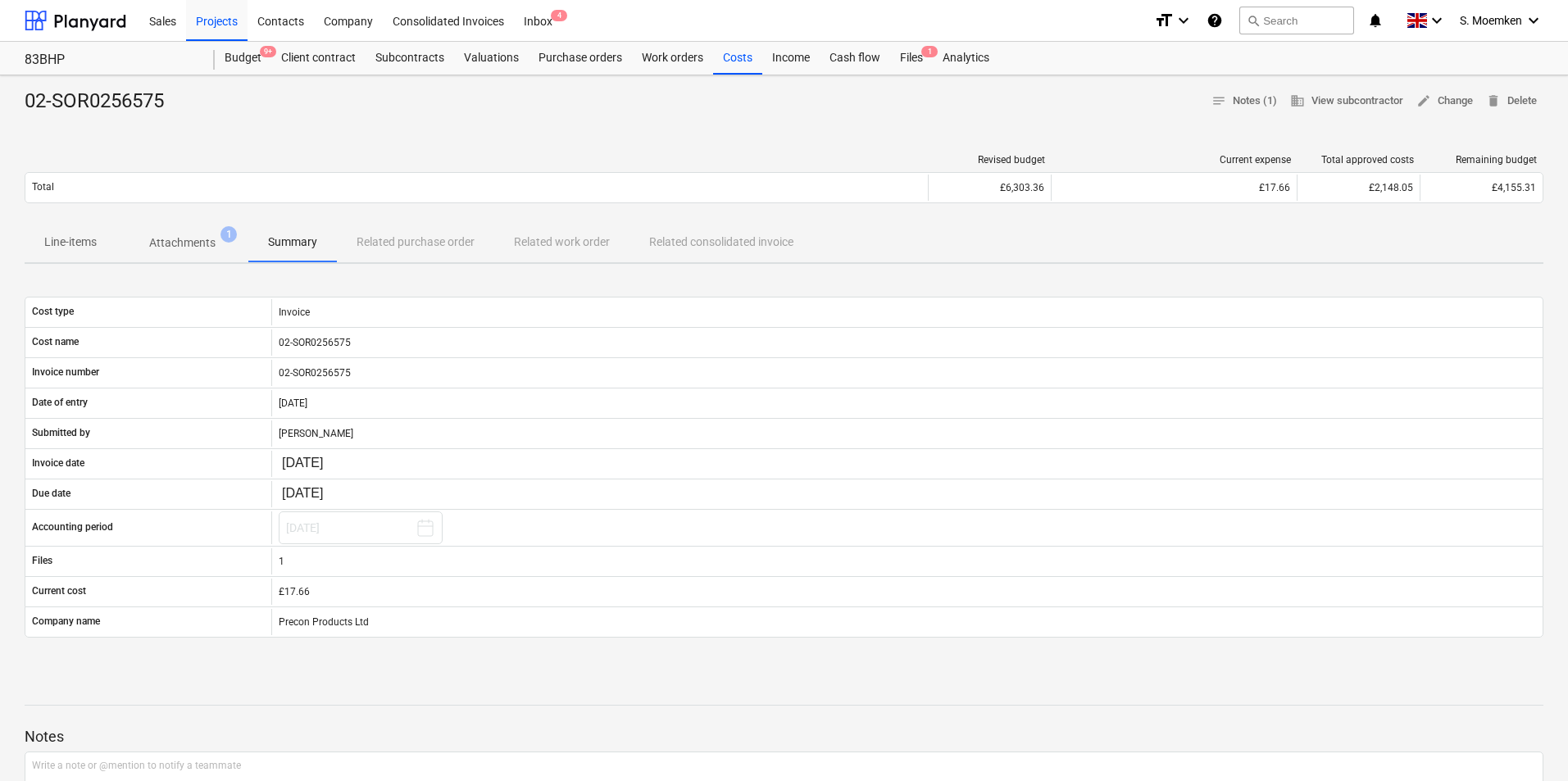
click at [381, 242] on div "Line-items Attachments 1 Summary Related purchase order Related work order Rela…" at bounding box center [784, 242] width 1518 height 40
click at [388, 241] on div "Line-items Attachments 1 Summary Related purchase order Related work order Rela…" at bounding box center [784, 242] width 1518 height 40
click at [561, 229] on div "Line-items Attachments 1 Summary Related purchase order Related work order Rela…" at bounding box center [784, 242] width 1518 height 40
click at [79, 243] on p "Line-items" at bounding box center [70, 242] width 52 height 17
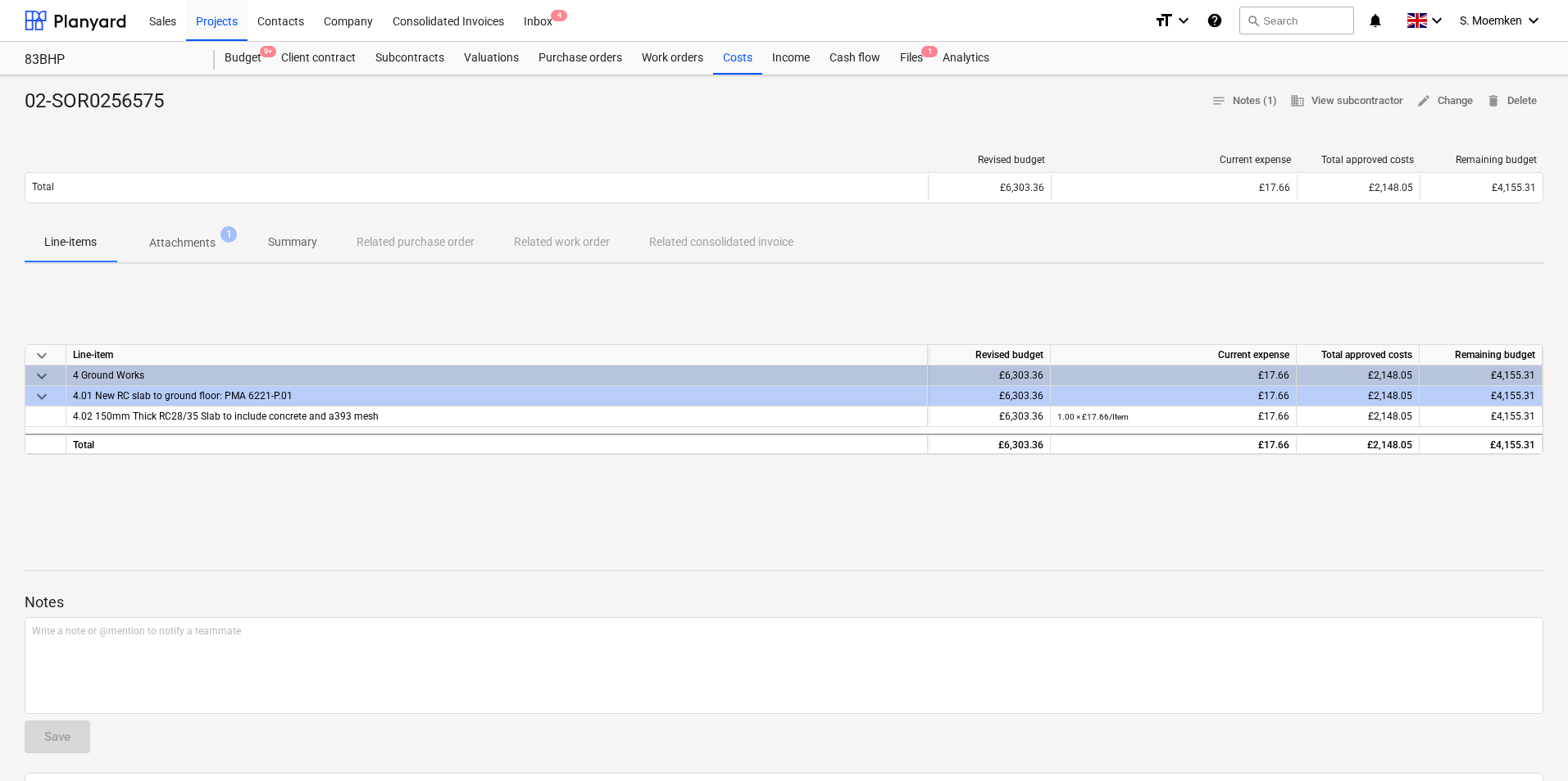
click at [192, 240] on p "Attachments" at bounding box center [182, 243] width 66 height 17
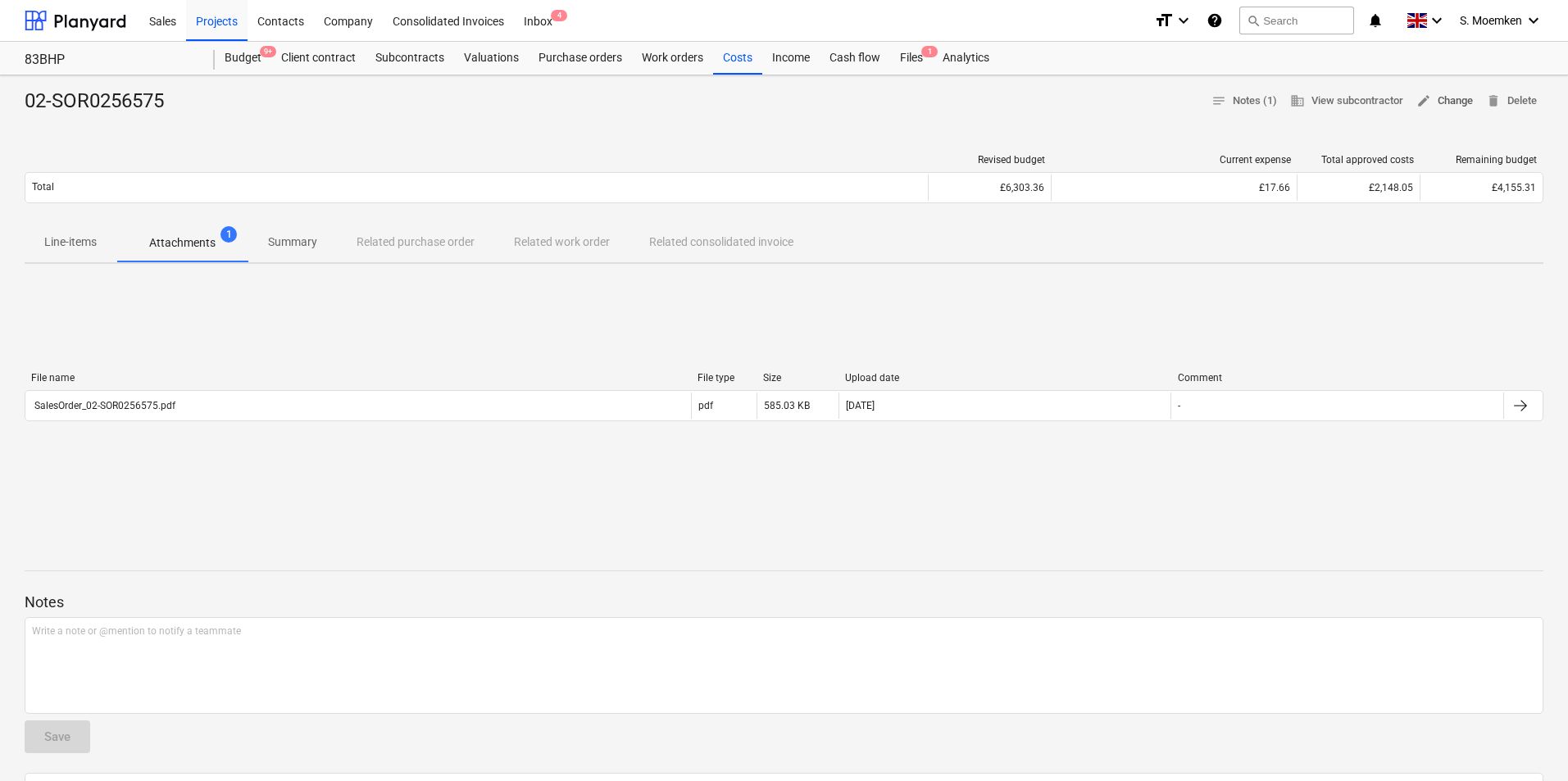
click at [1455, 102] on span "edit Change" at bounding box center [1444, 101] width 56 height 18
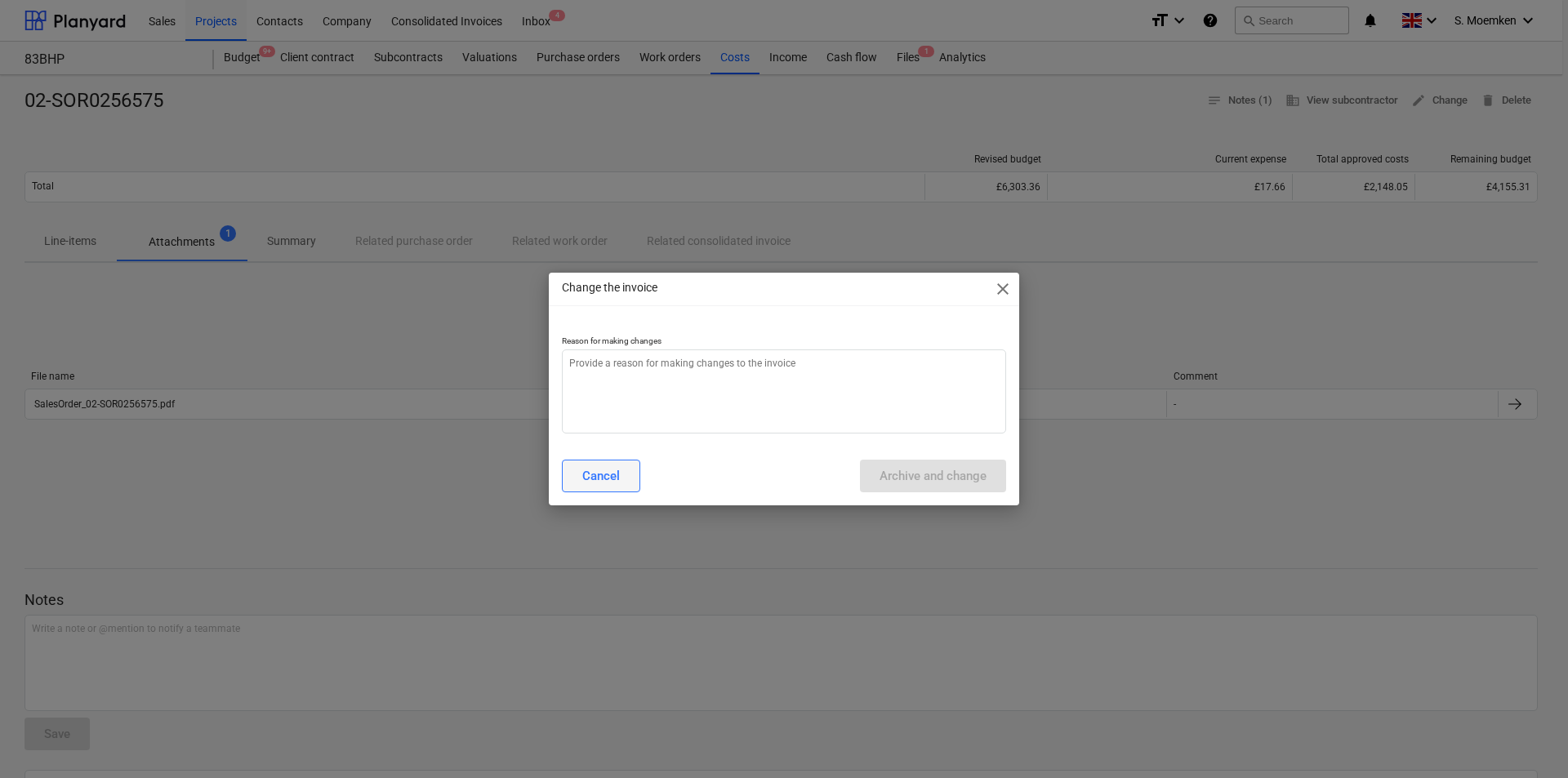
click at [568, 467] on button "Cancel" at bounding box center [601, 477] width 79 height 33
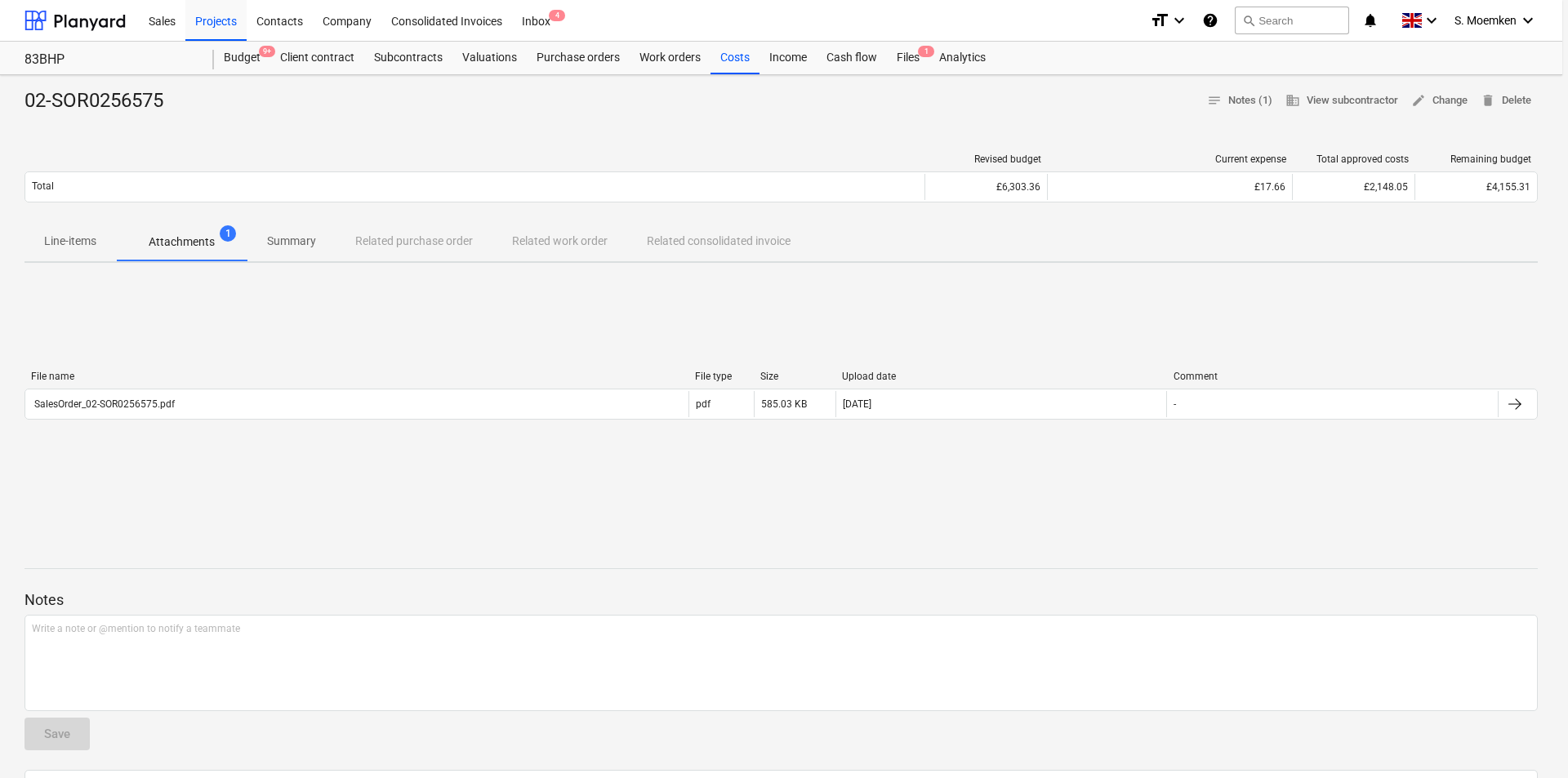
type textarea "x"
click at [1229, 95] on span "notes Notes (1)" at bounding box center [1239, 101] width 65 height 18
click at [731, 58] on div "Costs" at bounding box center [734, 58] width 49 height 33
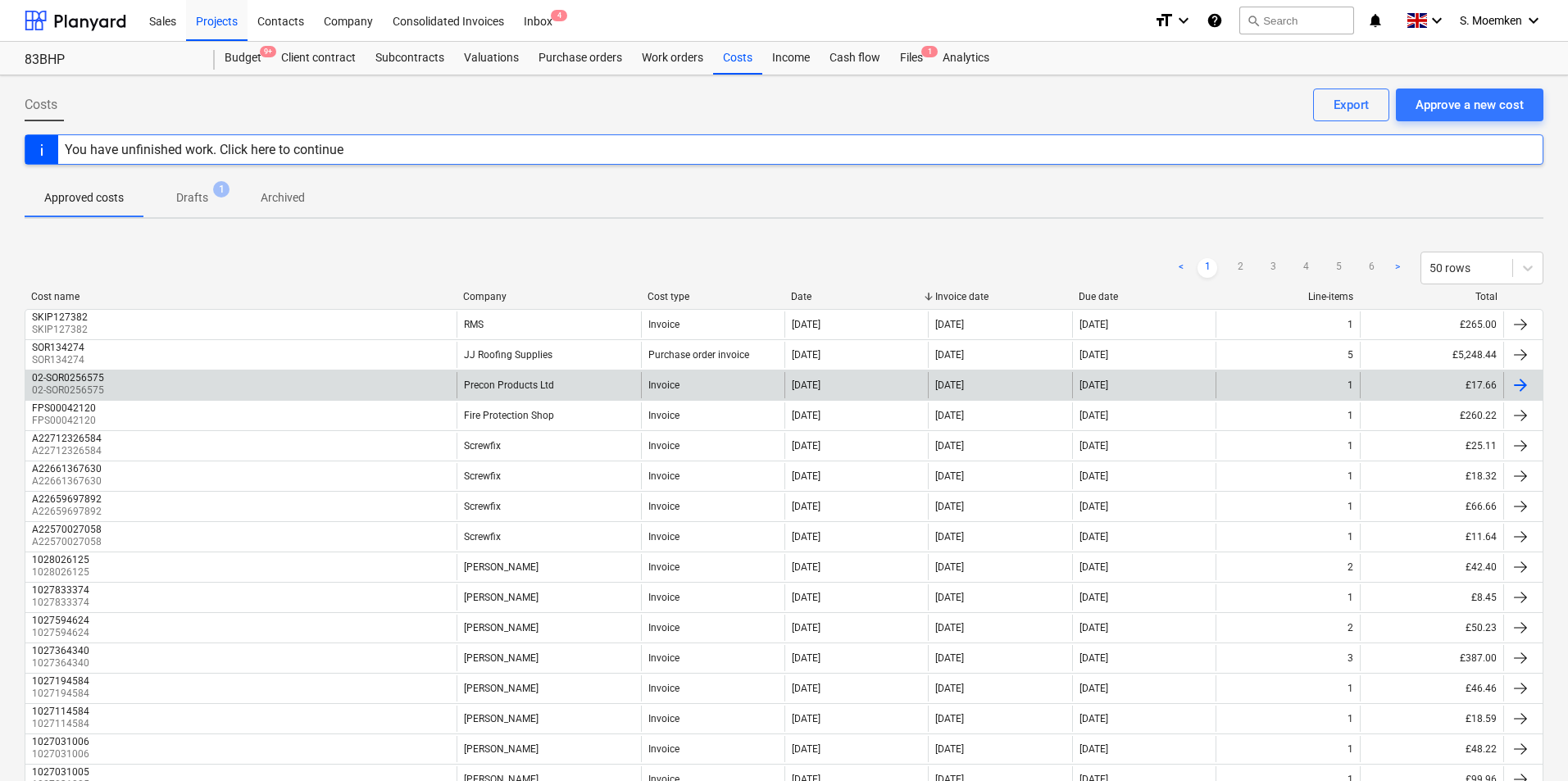
click at [1518, 381] on div at bounding box center [1520, 385] width 19 height 19
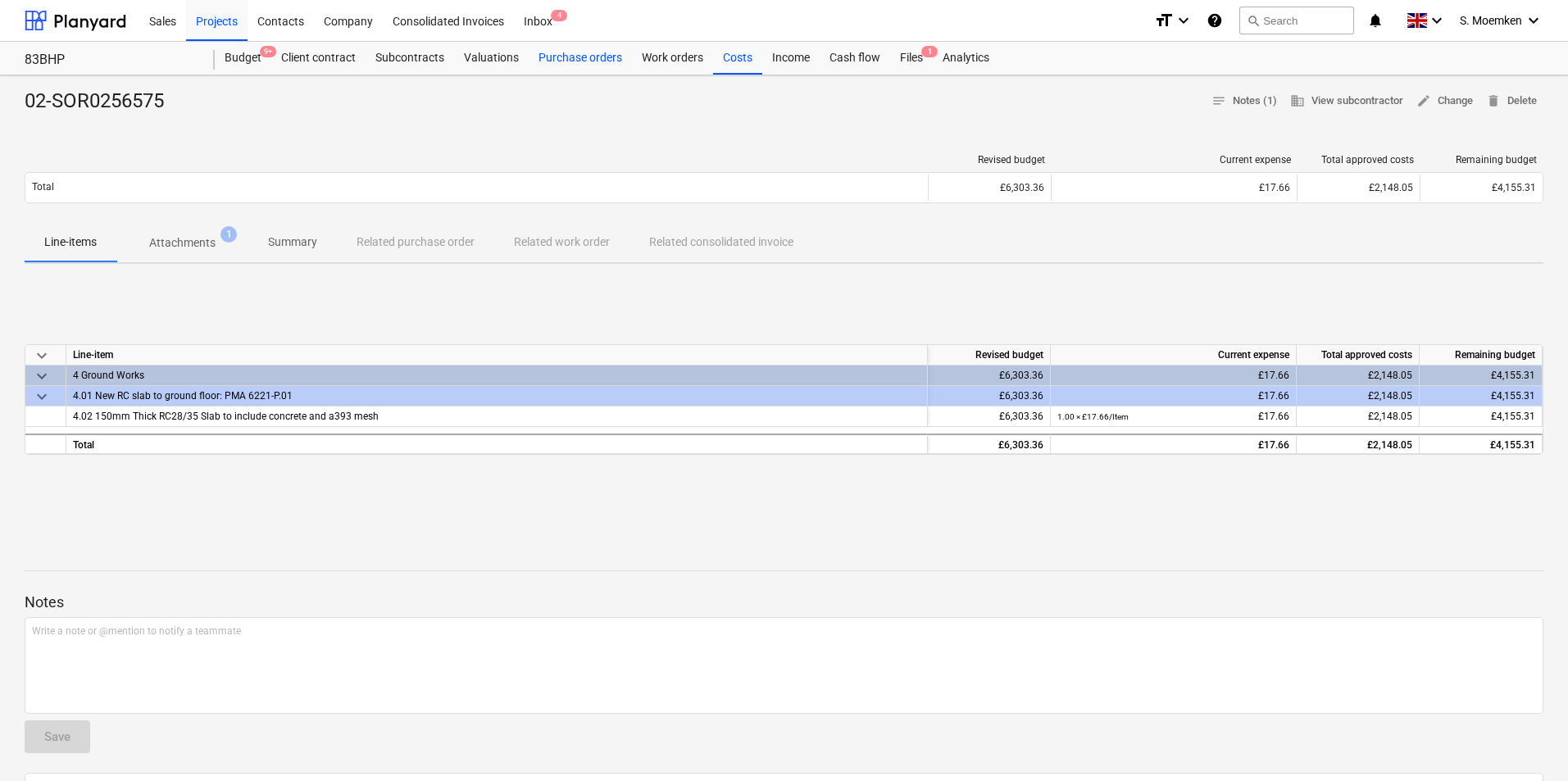
drag, startPoint x: 561, startPoint y: 54, endPoint x: 557, endPoint y: 62, distance: 8.9
click at [562, 54] on div "Purchase orders" at bounding box center [580, 58] width 103 height 33
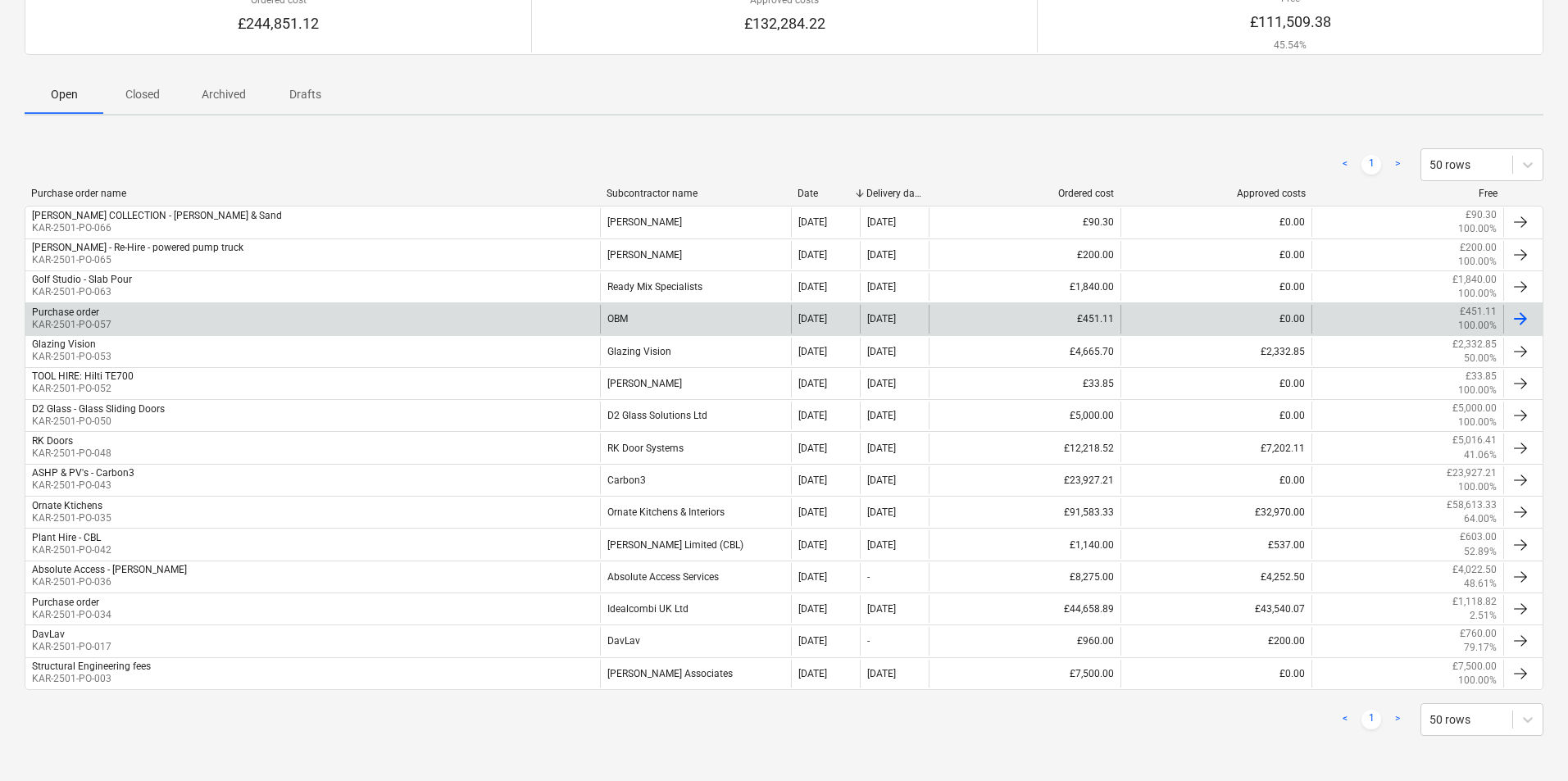
scroll to position [166, 0]
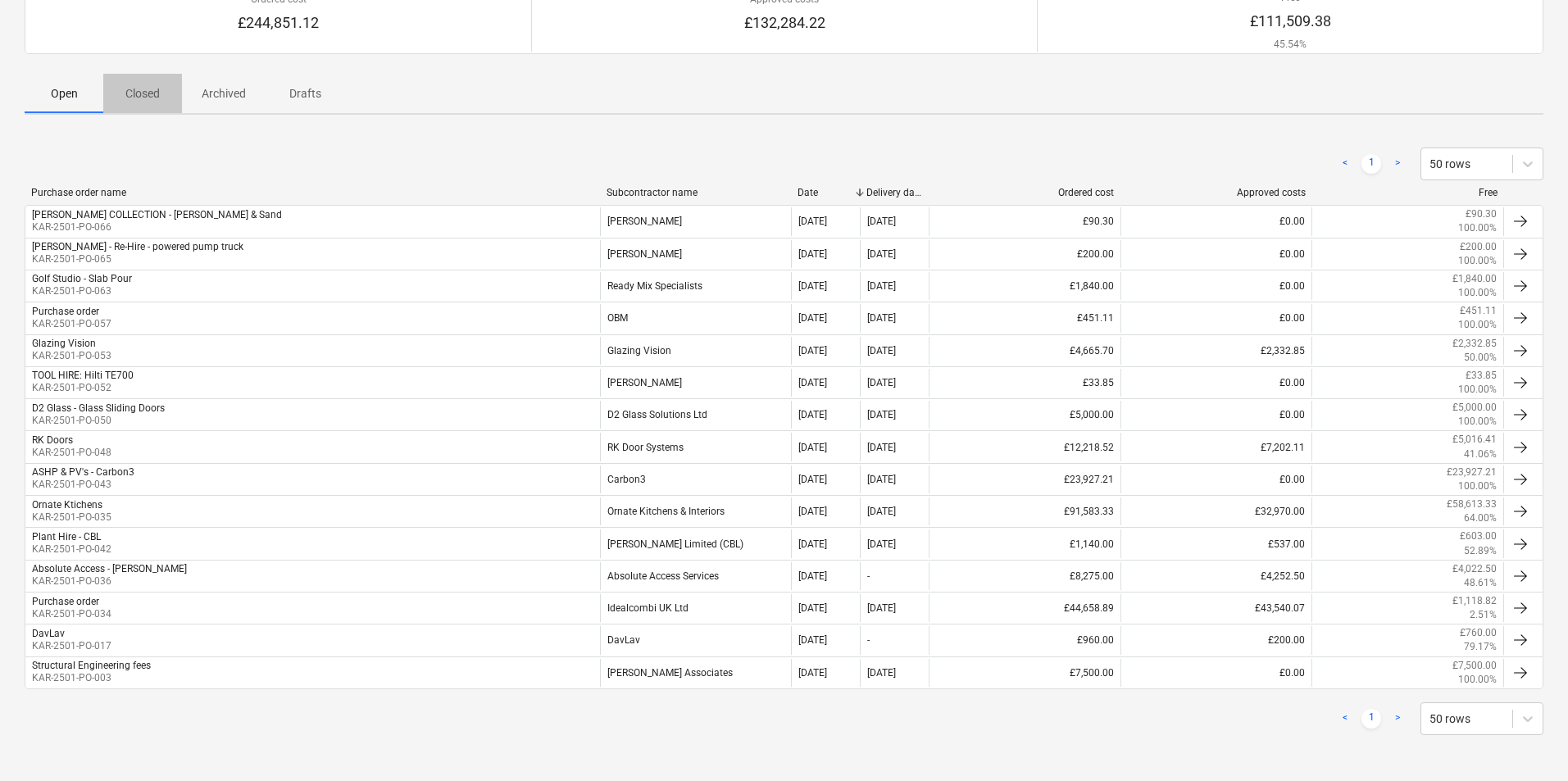
click at [132, 95] on p "Closed" at bounding box center [143, 94] width 40 height 17
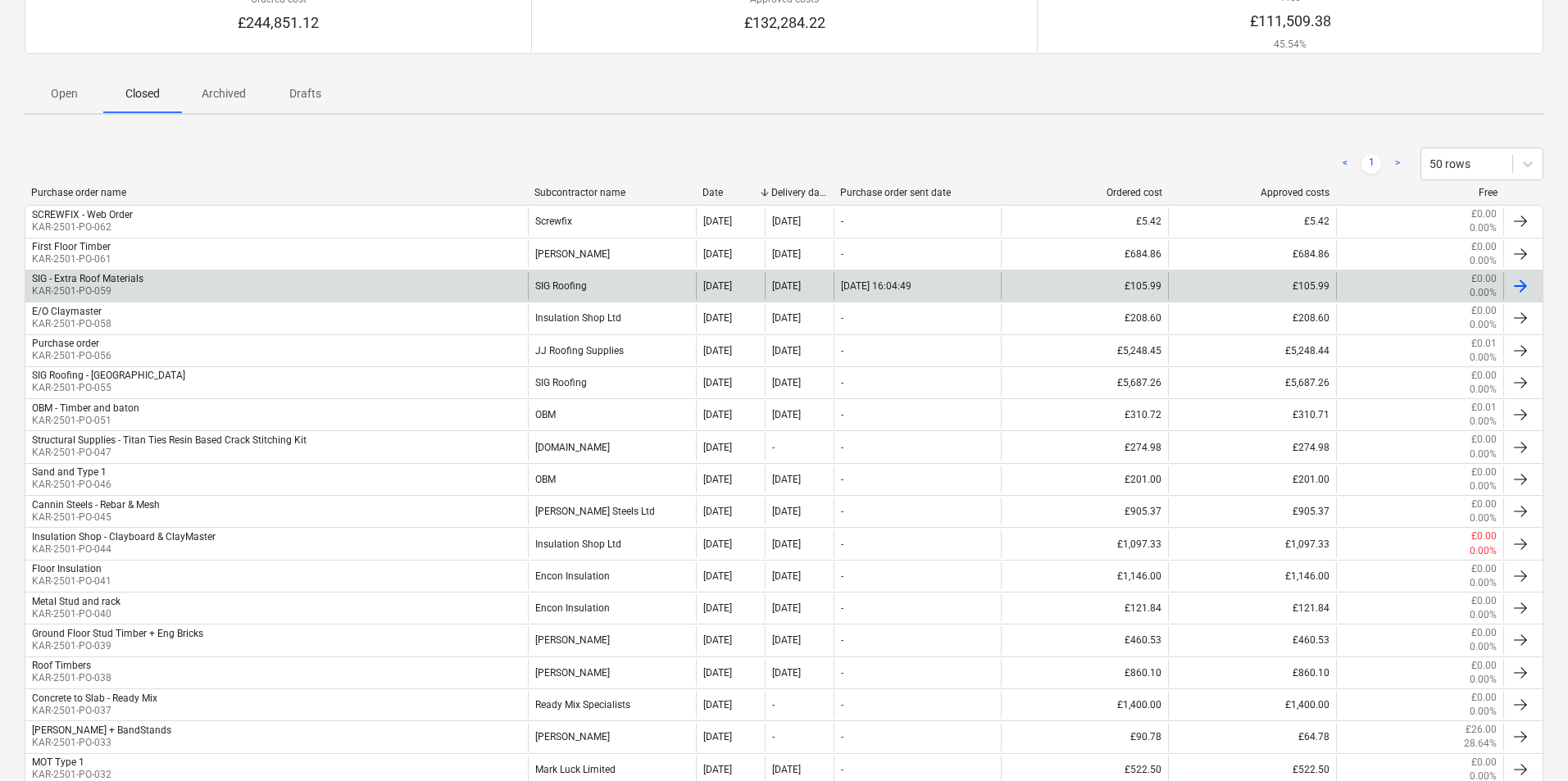
click at [171, 287] on div "SIG - Extra Roof Materials KAR-2501-PO-059" at bounding box center [277, 286] width 502 height 28
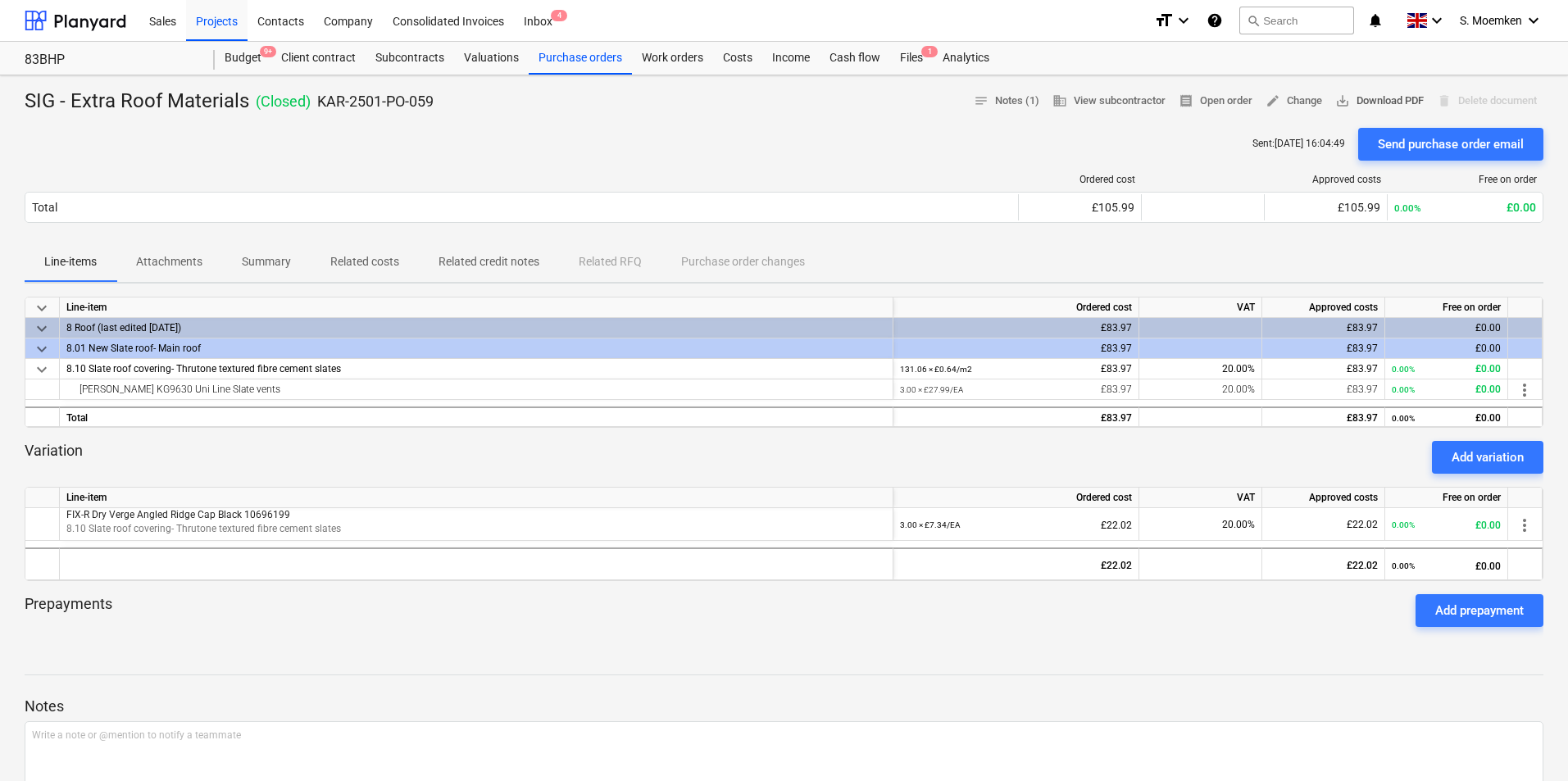
click at [1368, 98] on span "save_alt Download PDF" at bounding box center [1379, 101] width 88 height 18
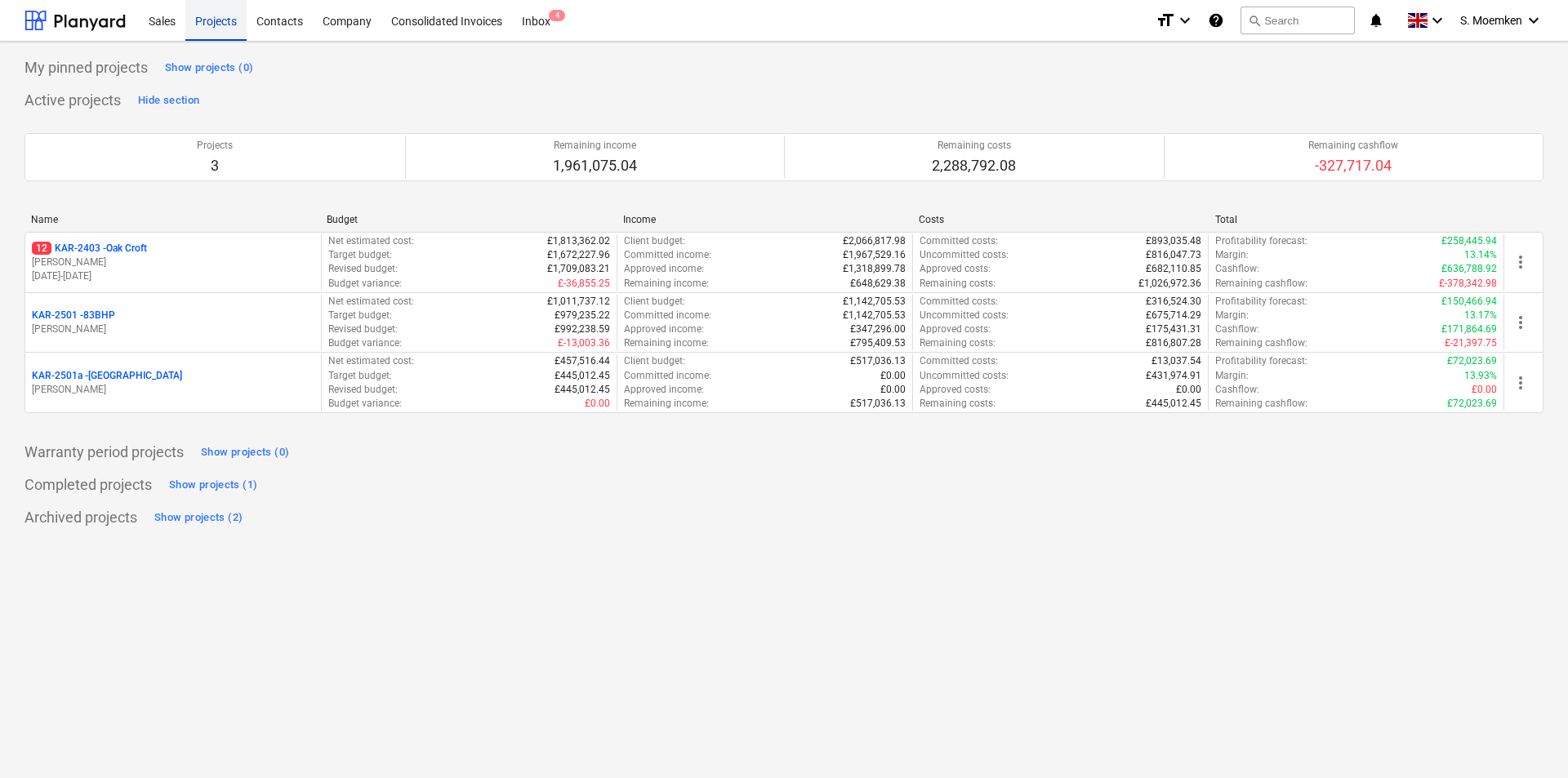
click at [210, 22] on div "Projects" at bounding box center [215, 19] width 61 height 41
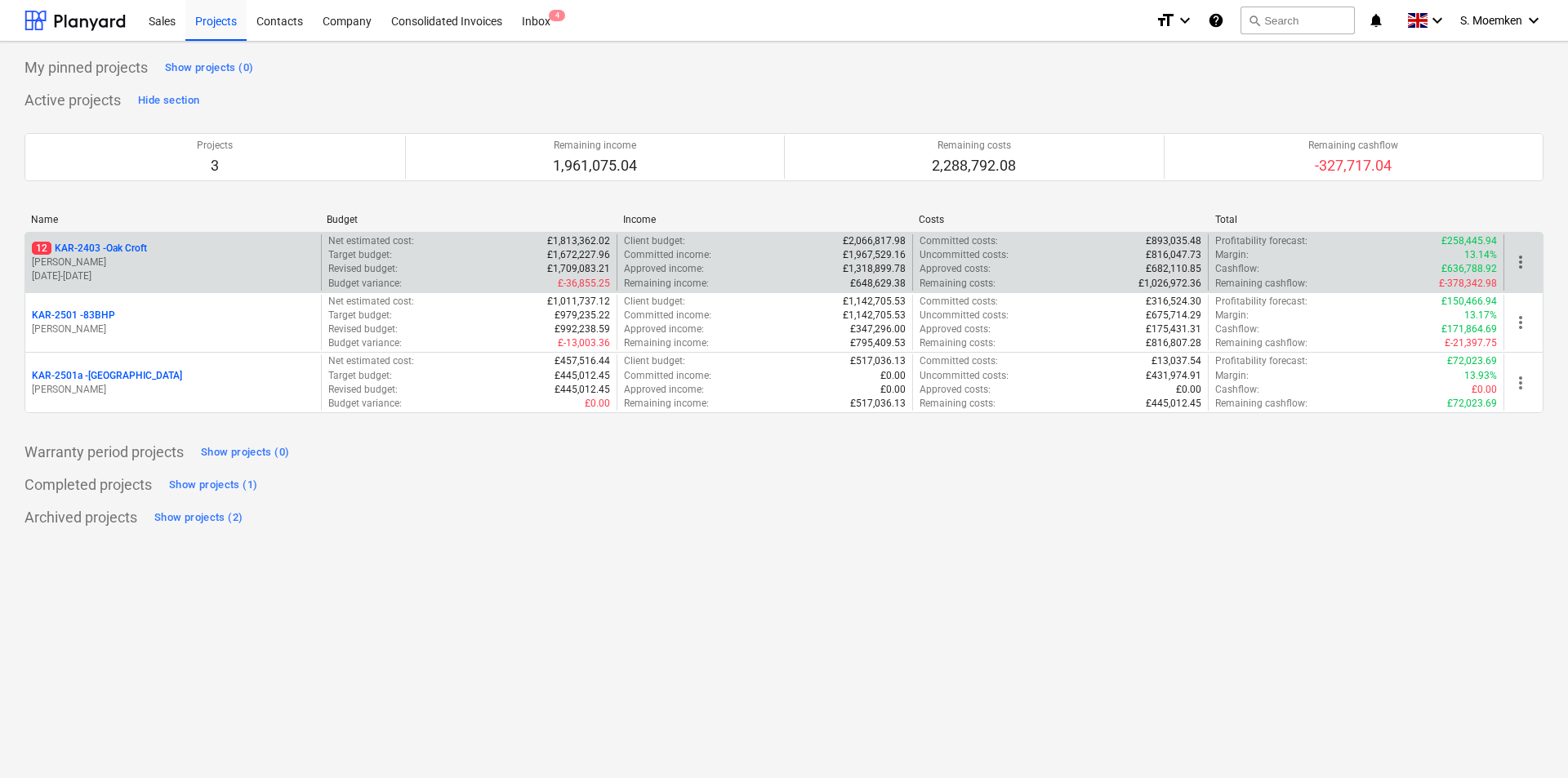
click at [124, 246] on p "12 KAR-2403 - Oak Croft" at bounding box center [90, 248] width 115 height 14
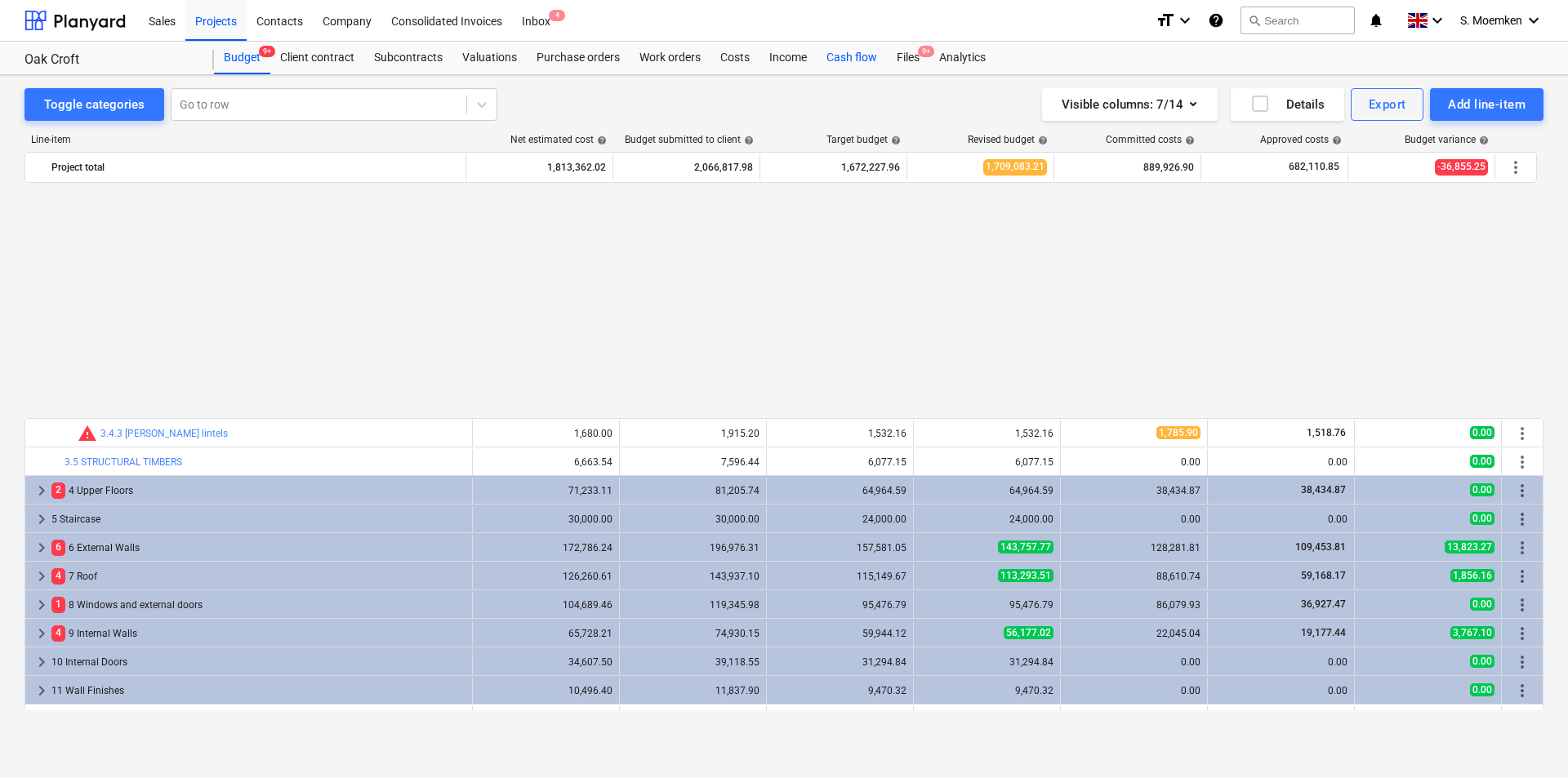
scroll to position [801, 0]
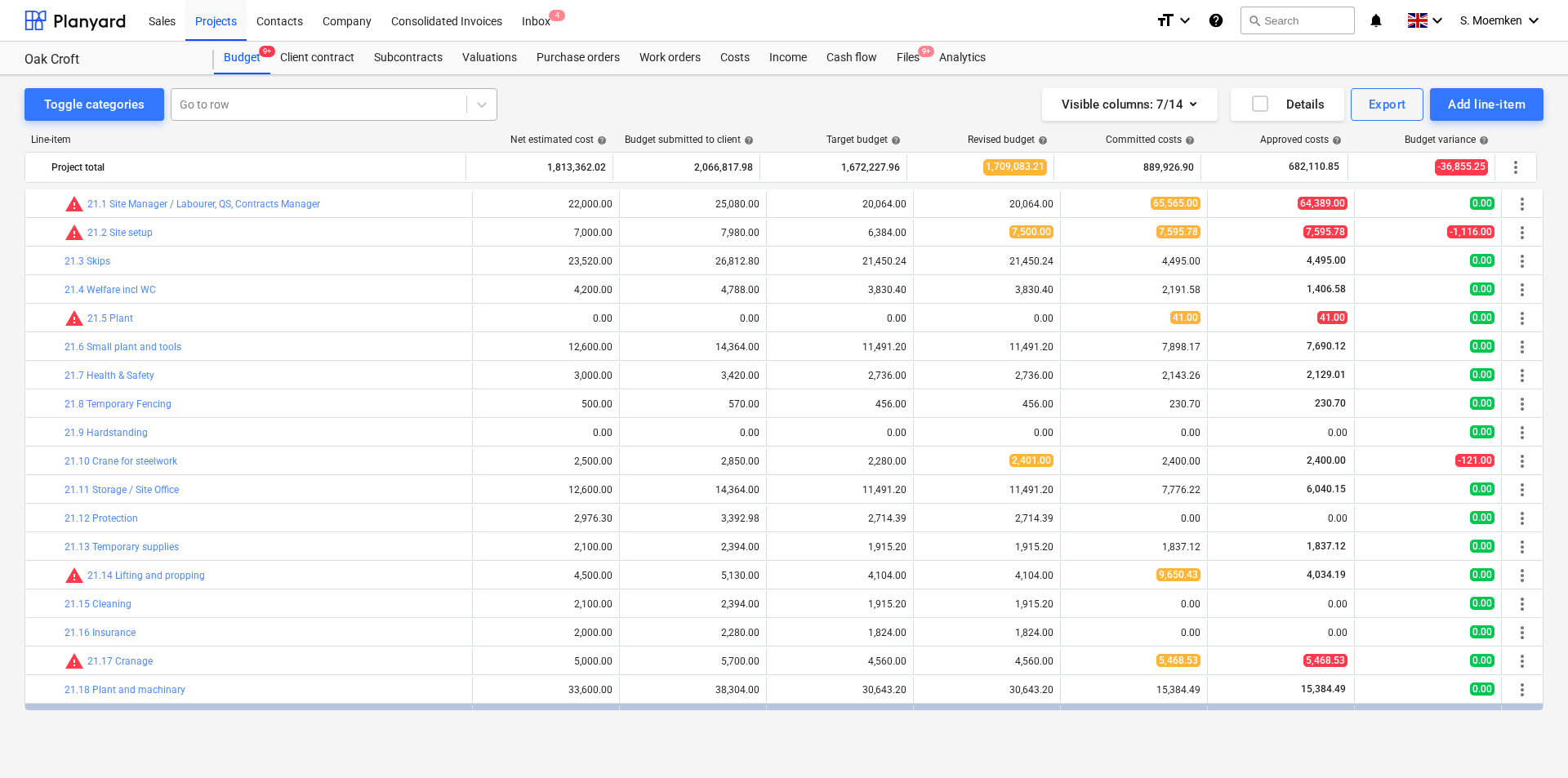
click at [217, 104] on div at bounding box center [319, 104] width 279 height 16
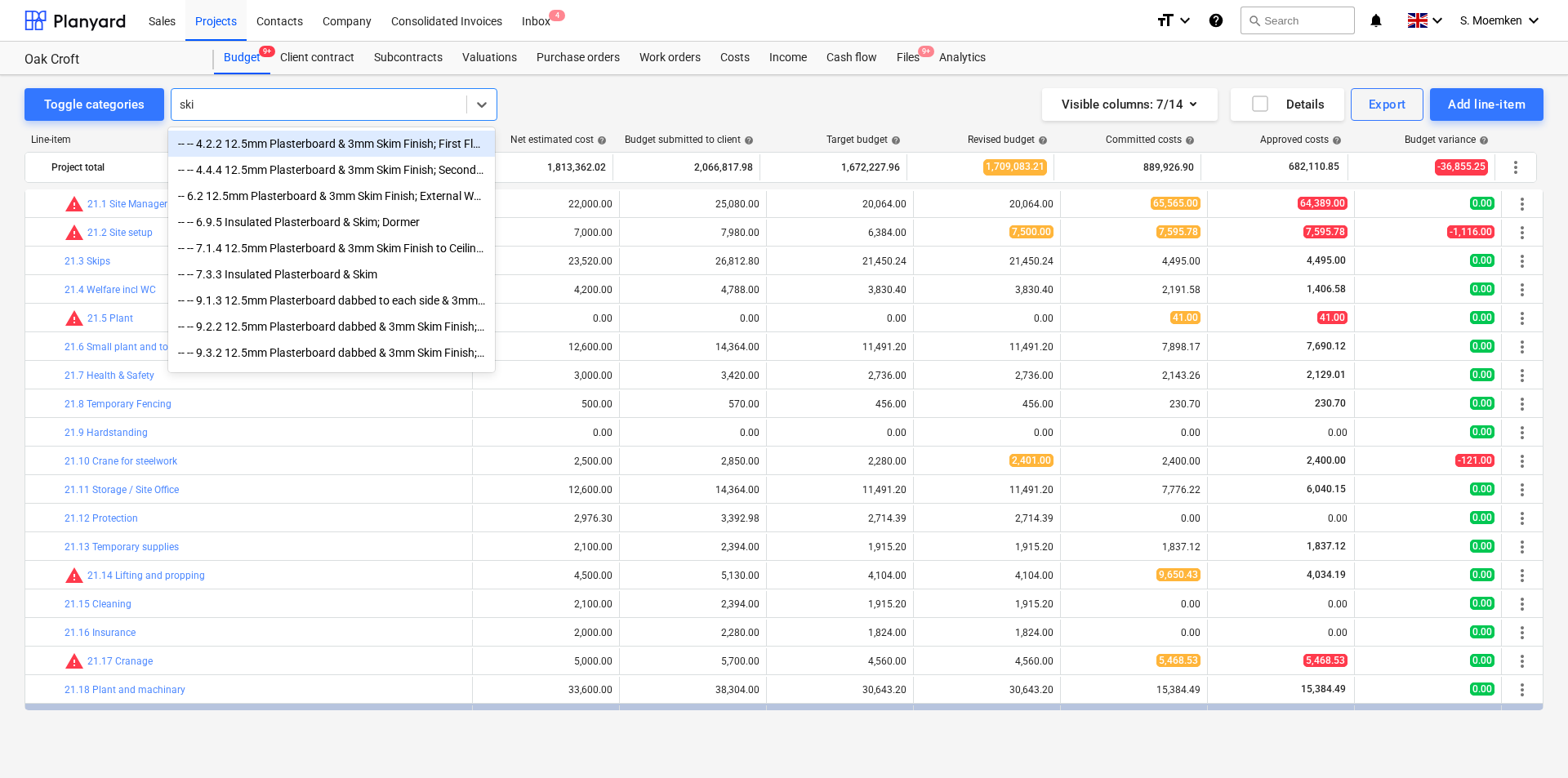
type input "skip"
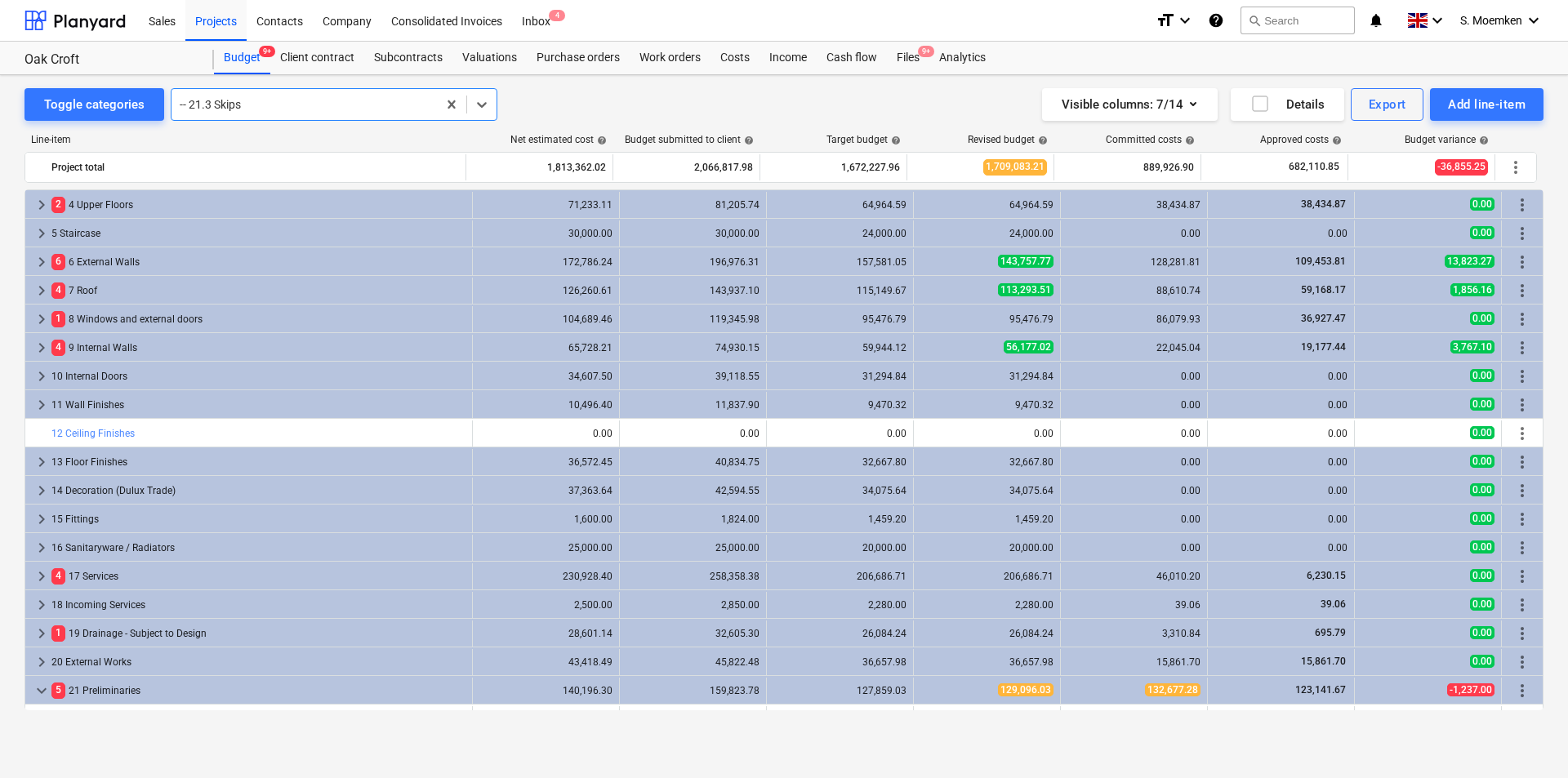
scroll to position [776, 0]
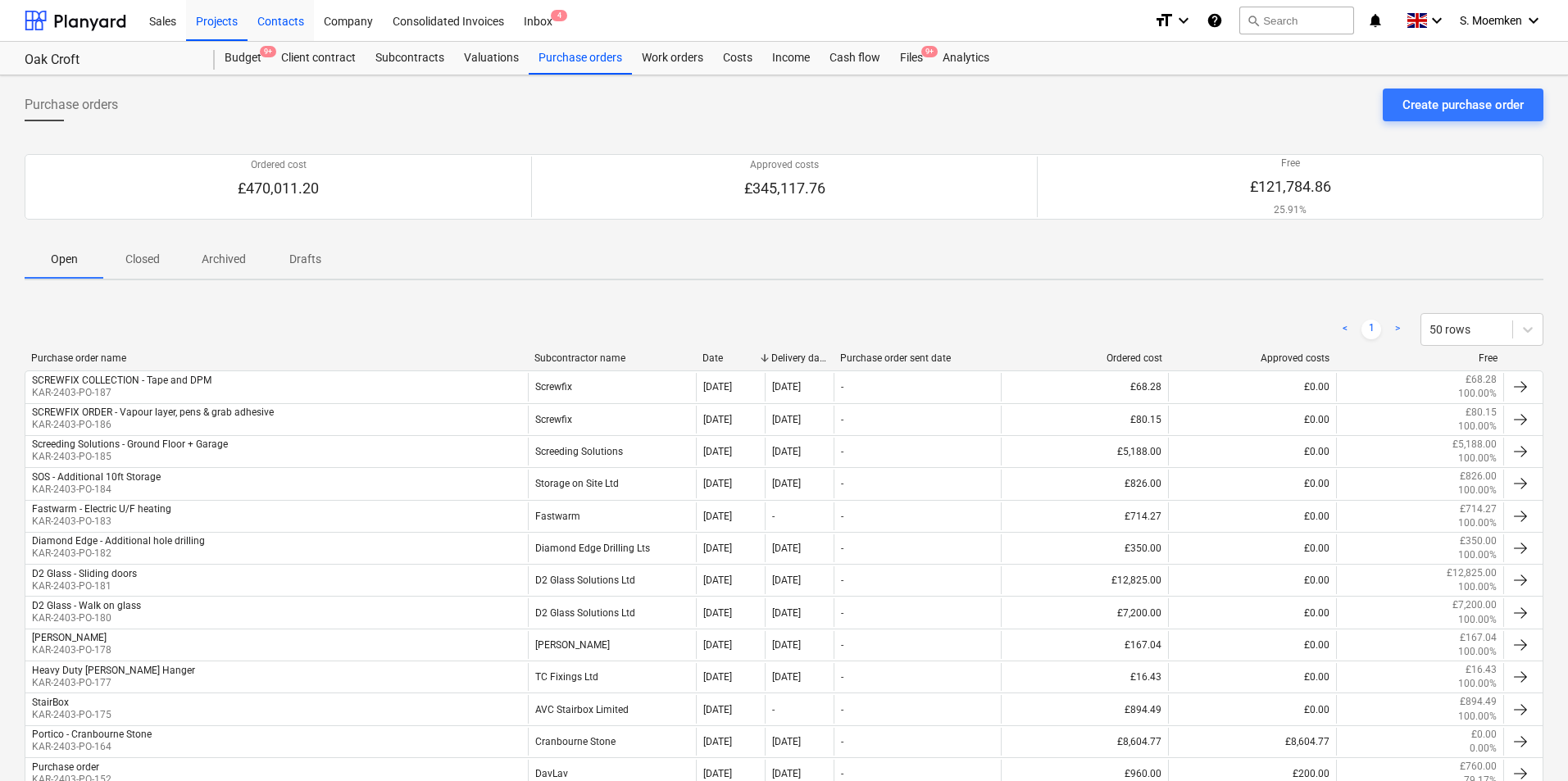
click at [301, 22] on div "Contacts" at bounding box center [280, 19] width 66 height 41
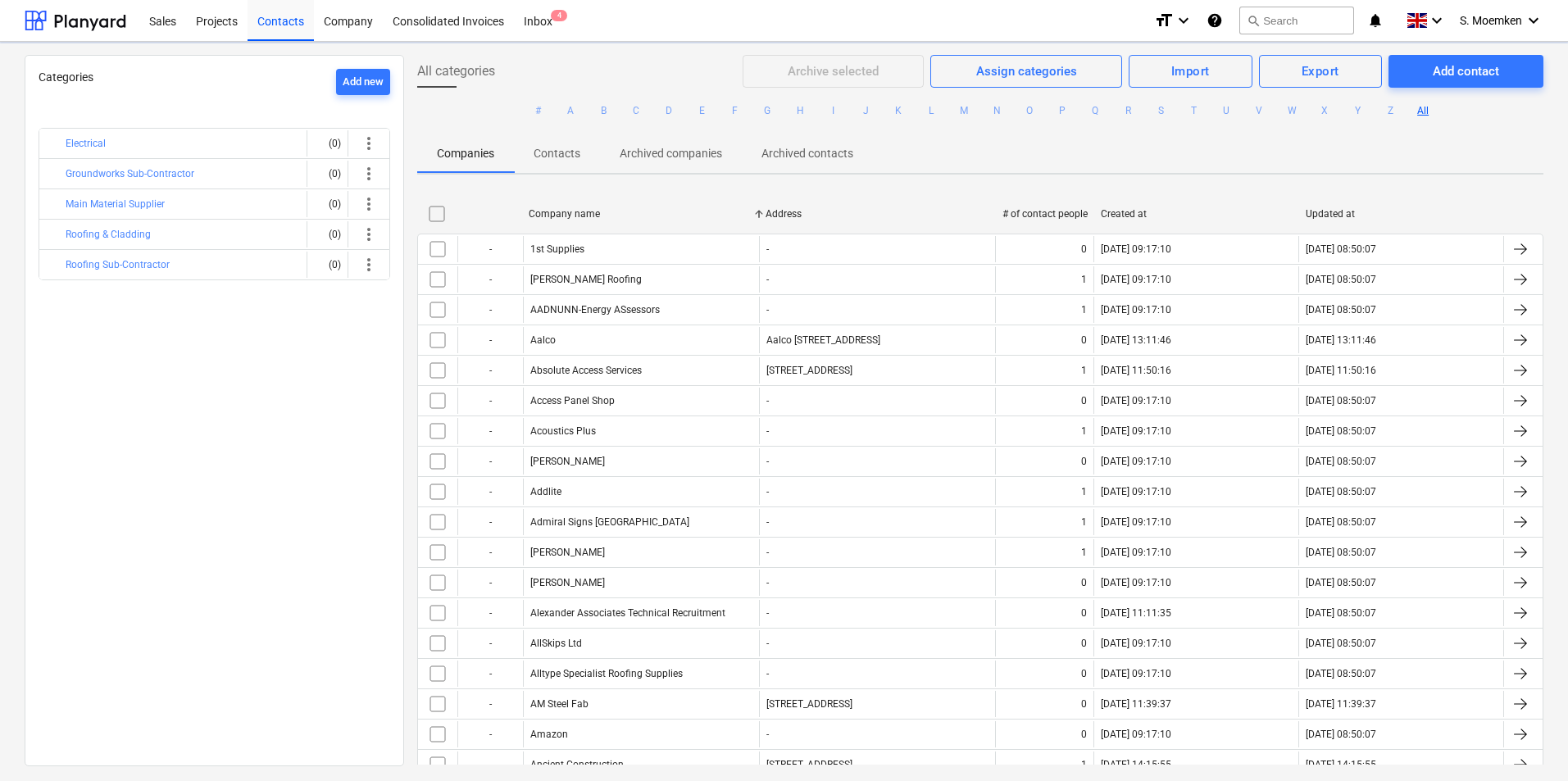
click at [928, 112] on button "L" at bounding box center [931, 110] width 19 height 19
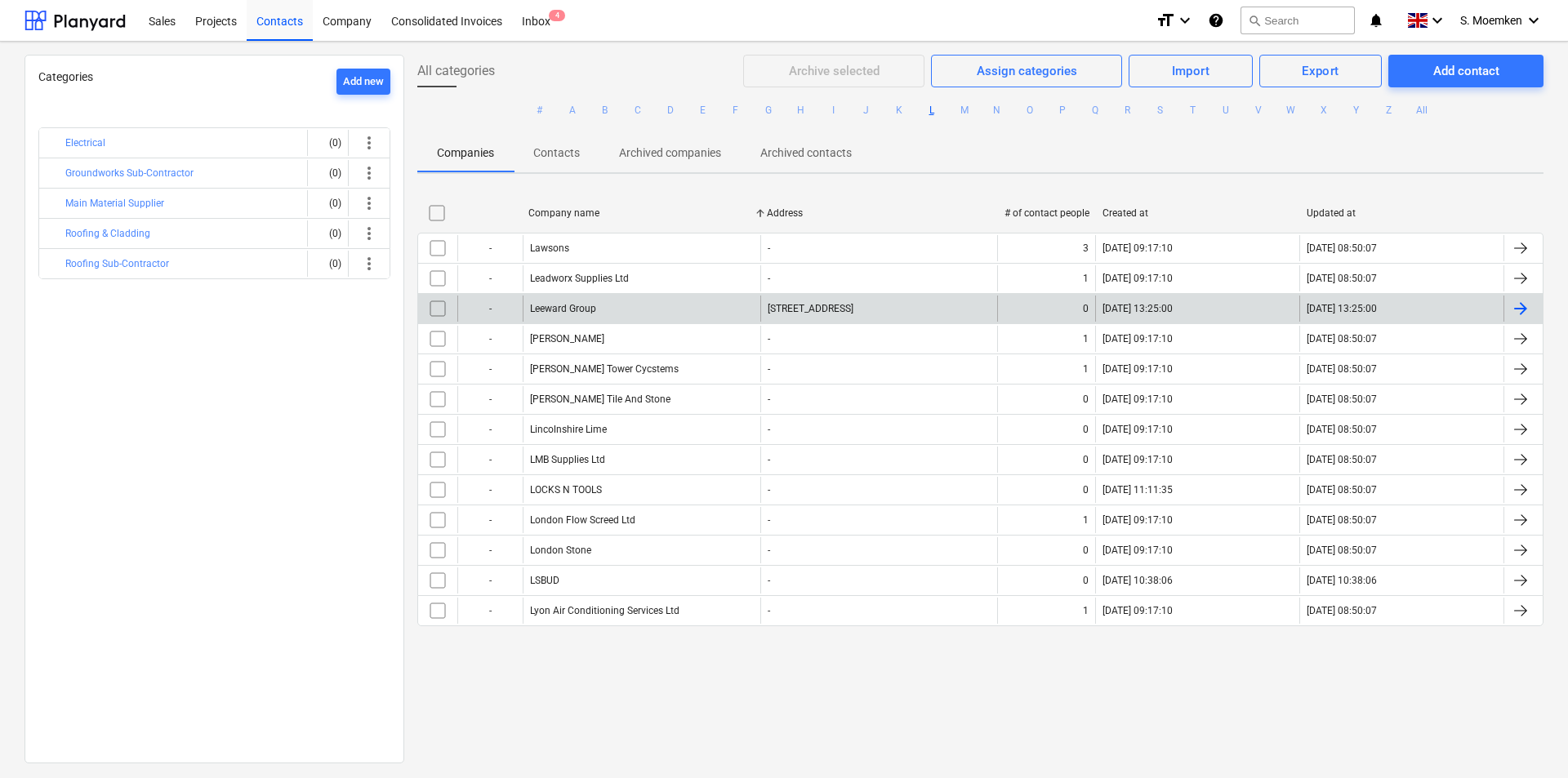
click at [611, 311] on div "Leeward Group" at bounding box center [641, 309] width 237 height 27
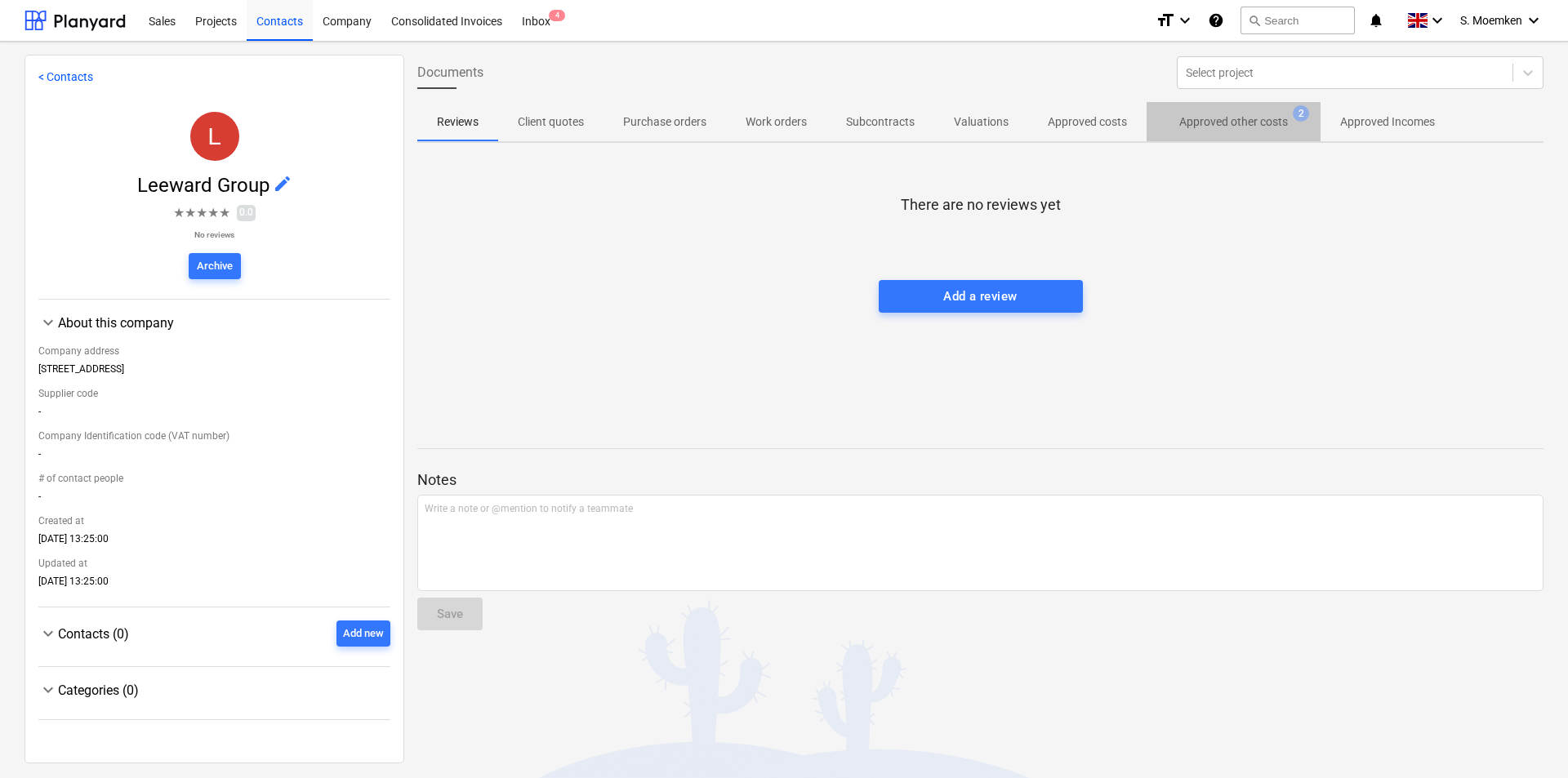
click at [1253, 124] on p "Approved other costs" at bounding box center [1234, 122] width 109 height 17
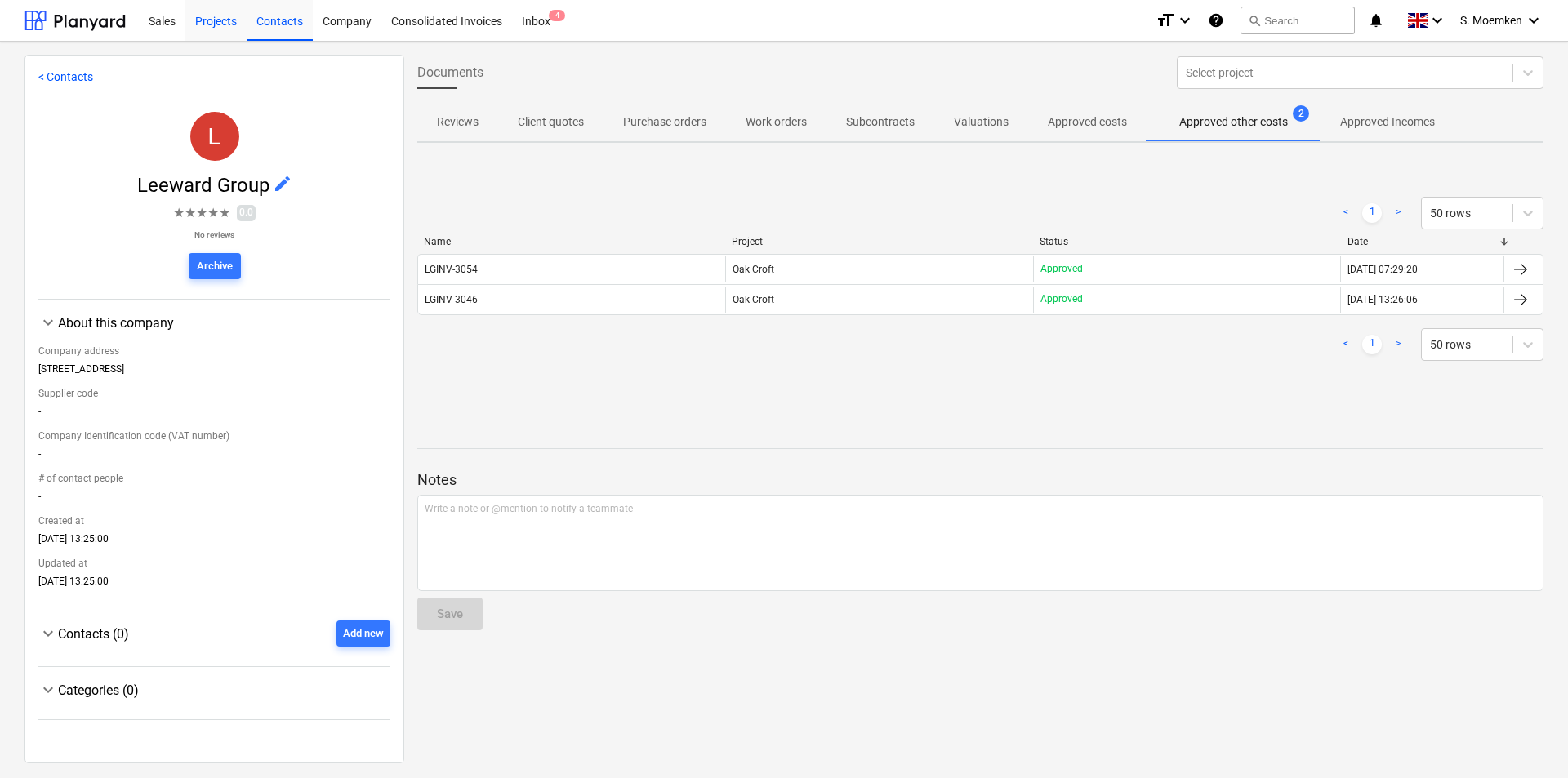
click at [204, 19] on div "Projects" at bounding box center [215, 19] width 61 height 41
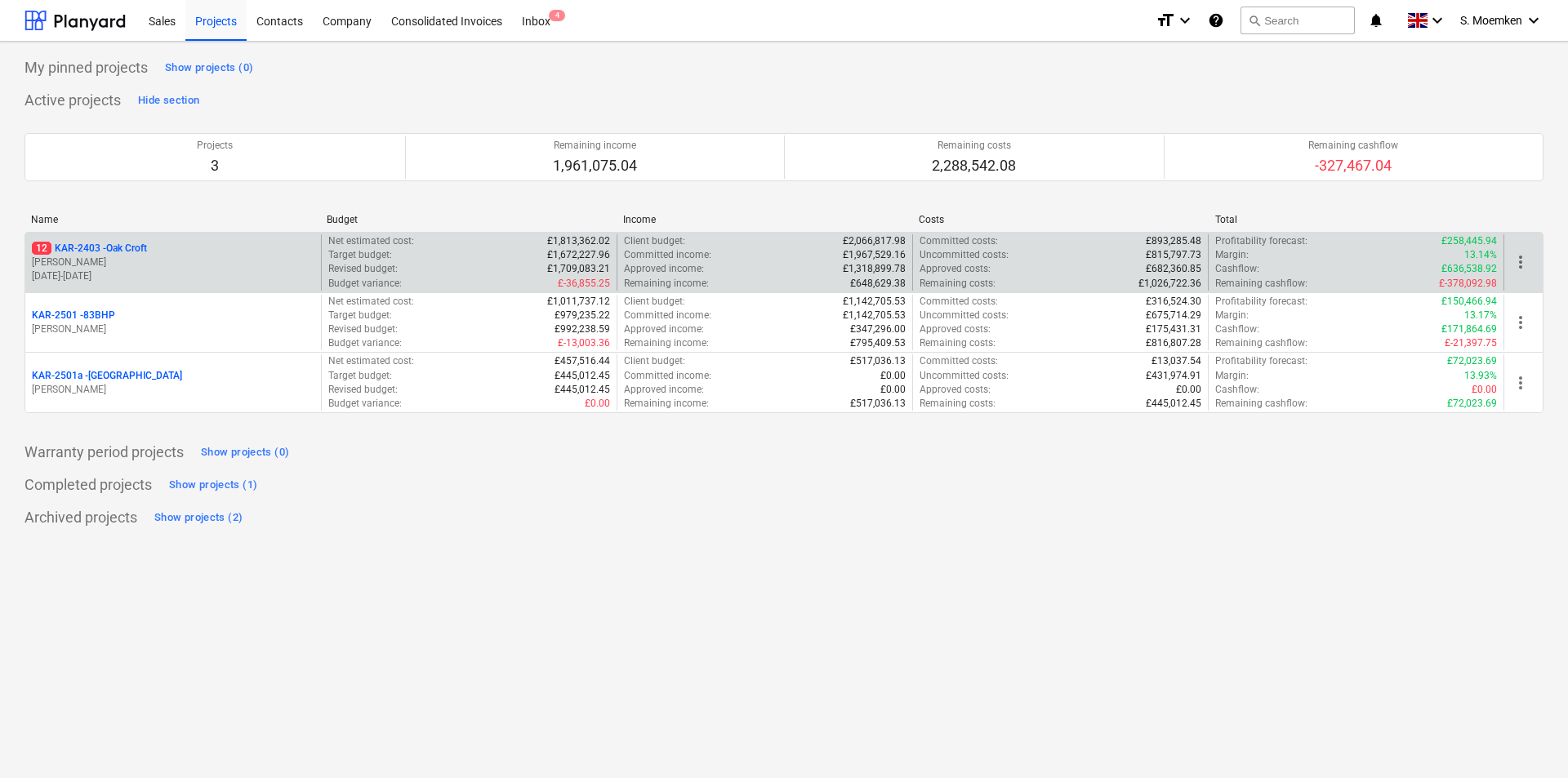
click at [138, 272] on p "05.08.2024 - 26.09.2025" at bounding box center [173, 276] width 282 height 14
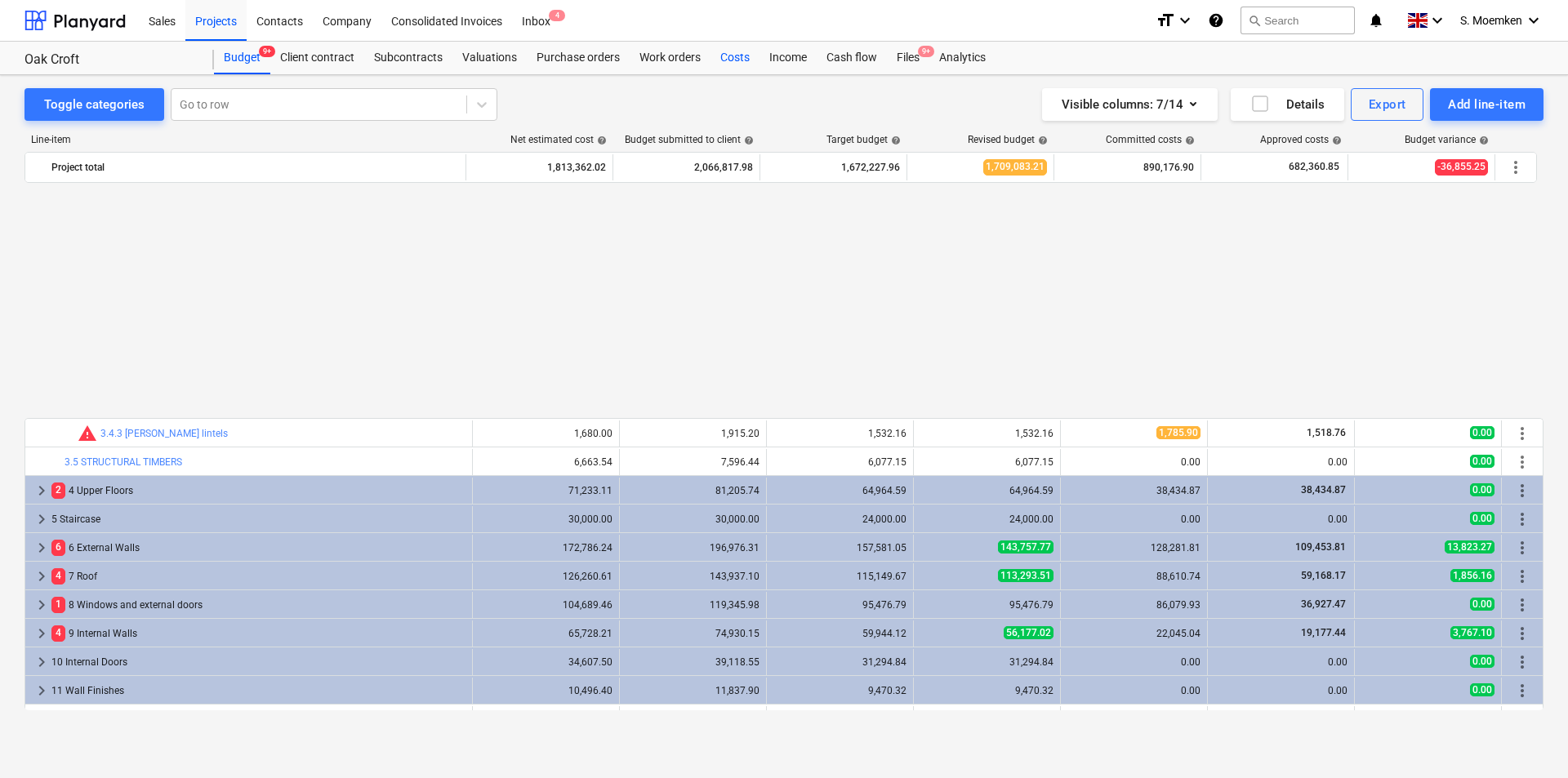
scroll to position [801, 0]
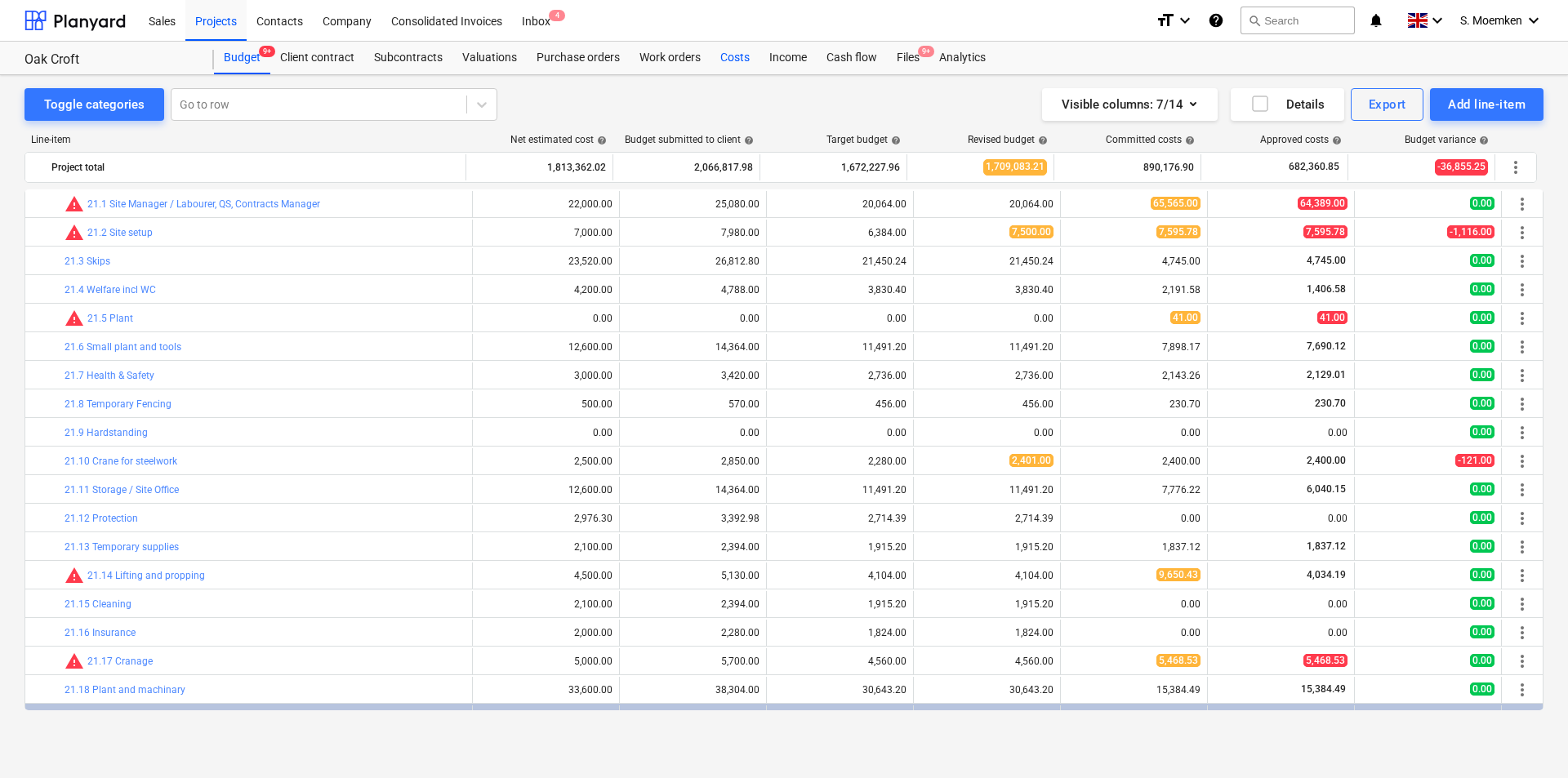
click at [740, 59] on div "Costs" at bounding box center [734, 58] width 49 height 33
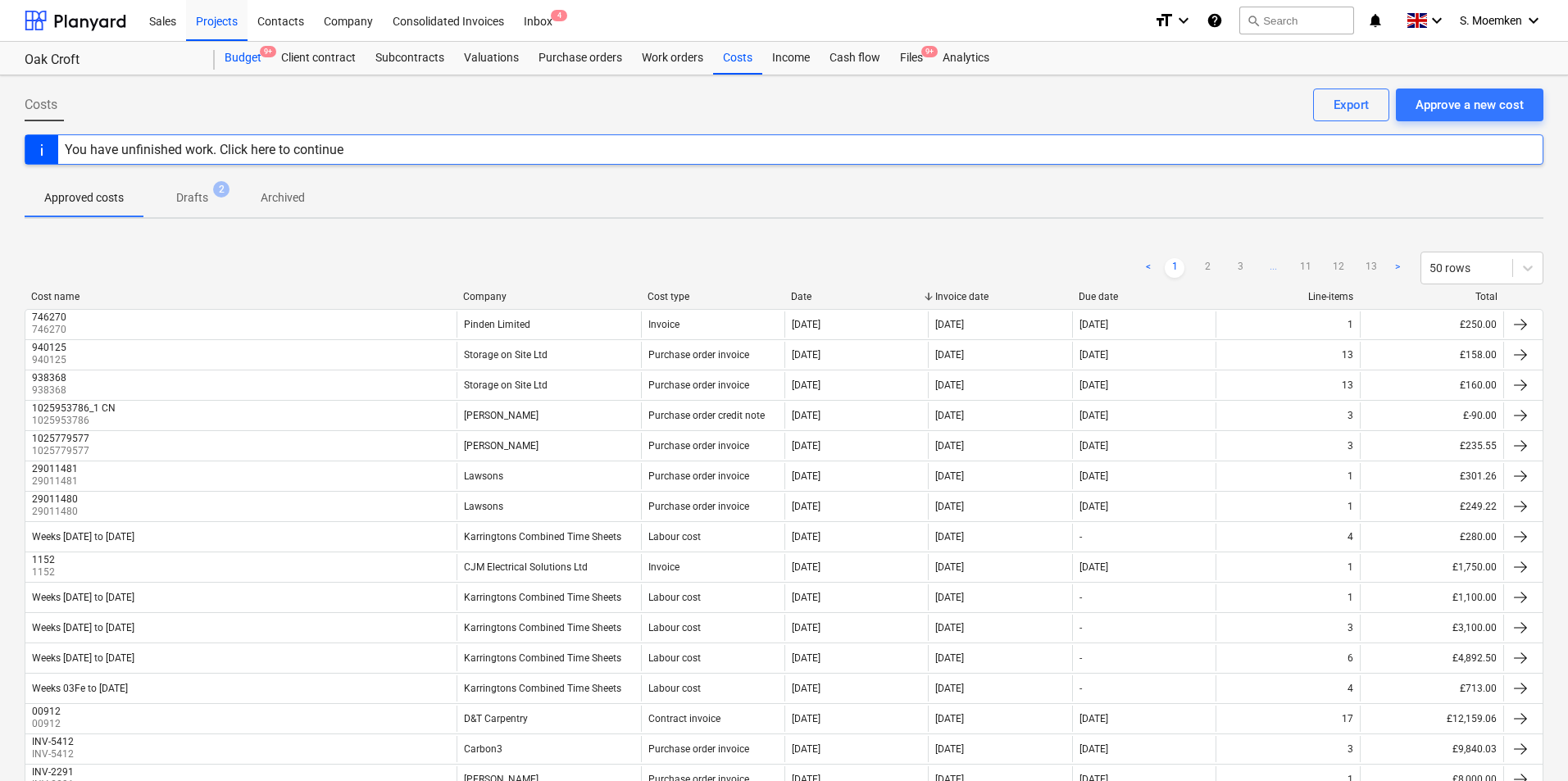
click at [237, 55] on div "Budget 9+" at bounding box center [242, 58] width 56 height 33
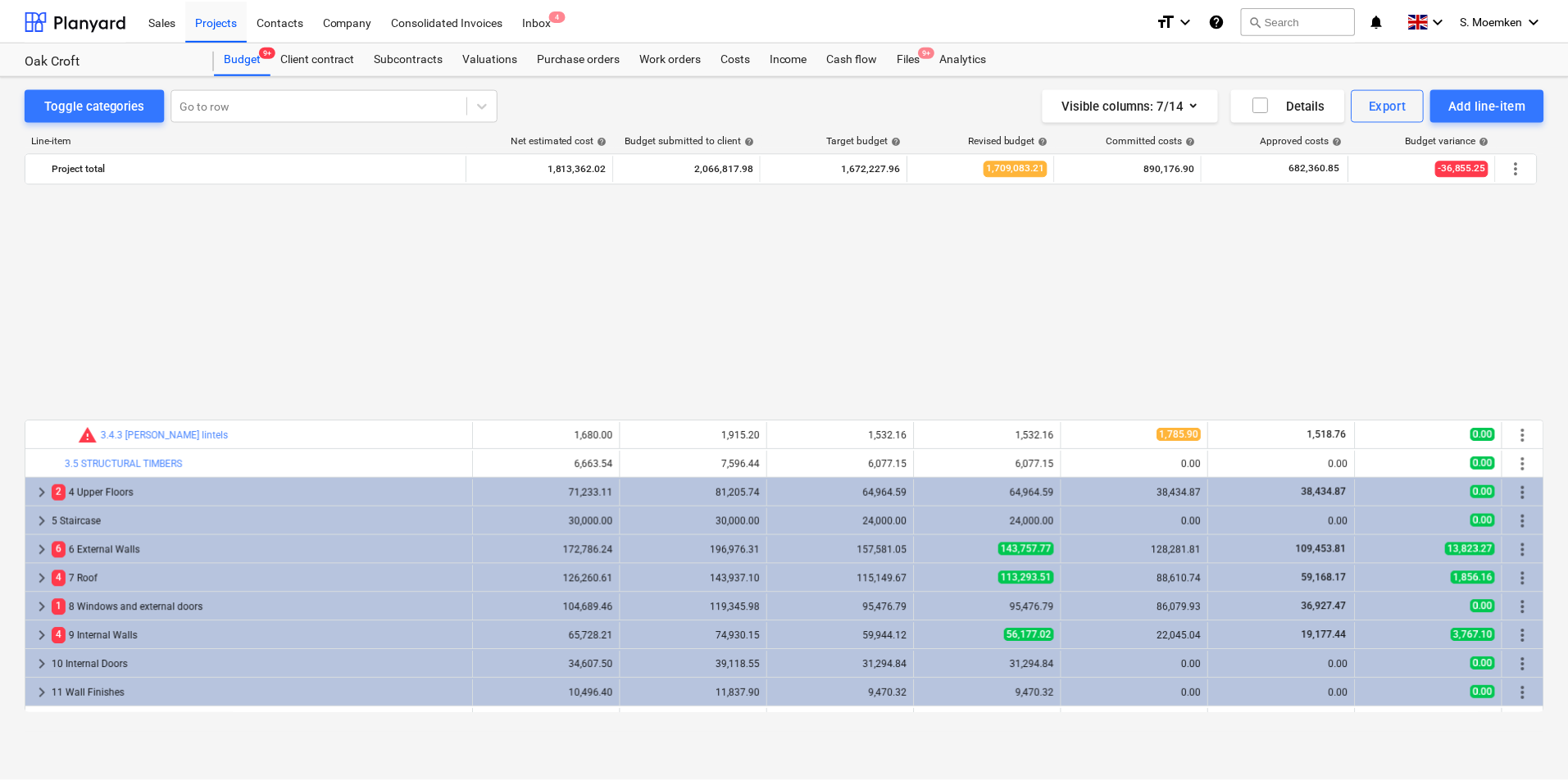
scroll to position [804, 0]
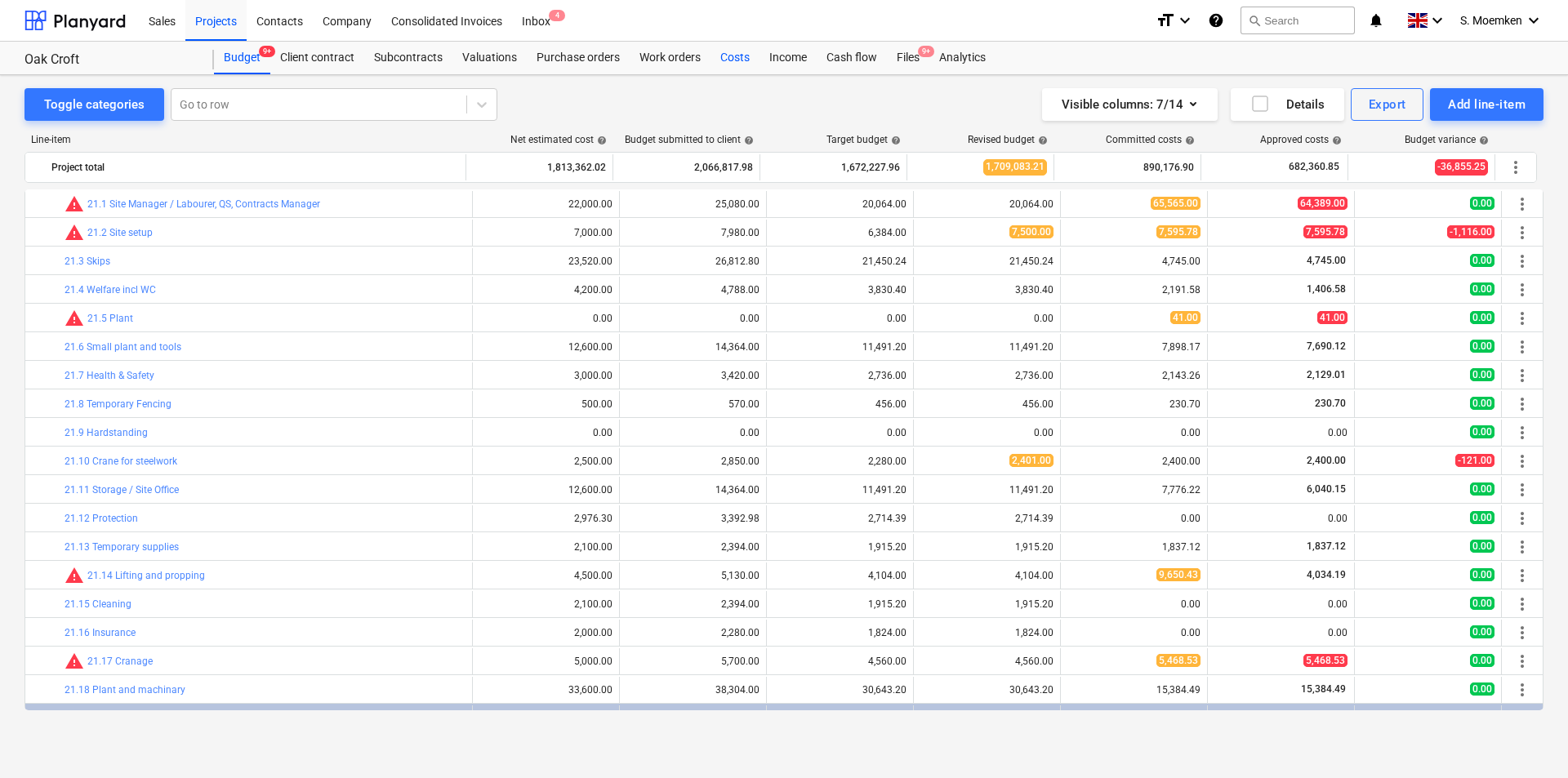
click at [730, 58] on div "Costs" at bounding box center [734, 58] width 49 height 33
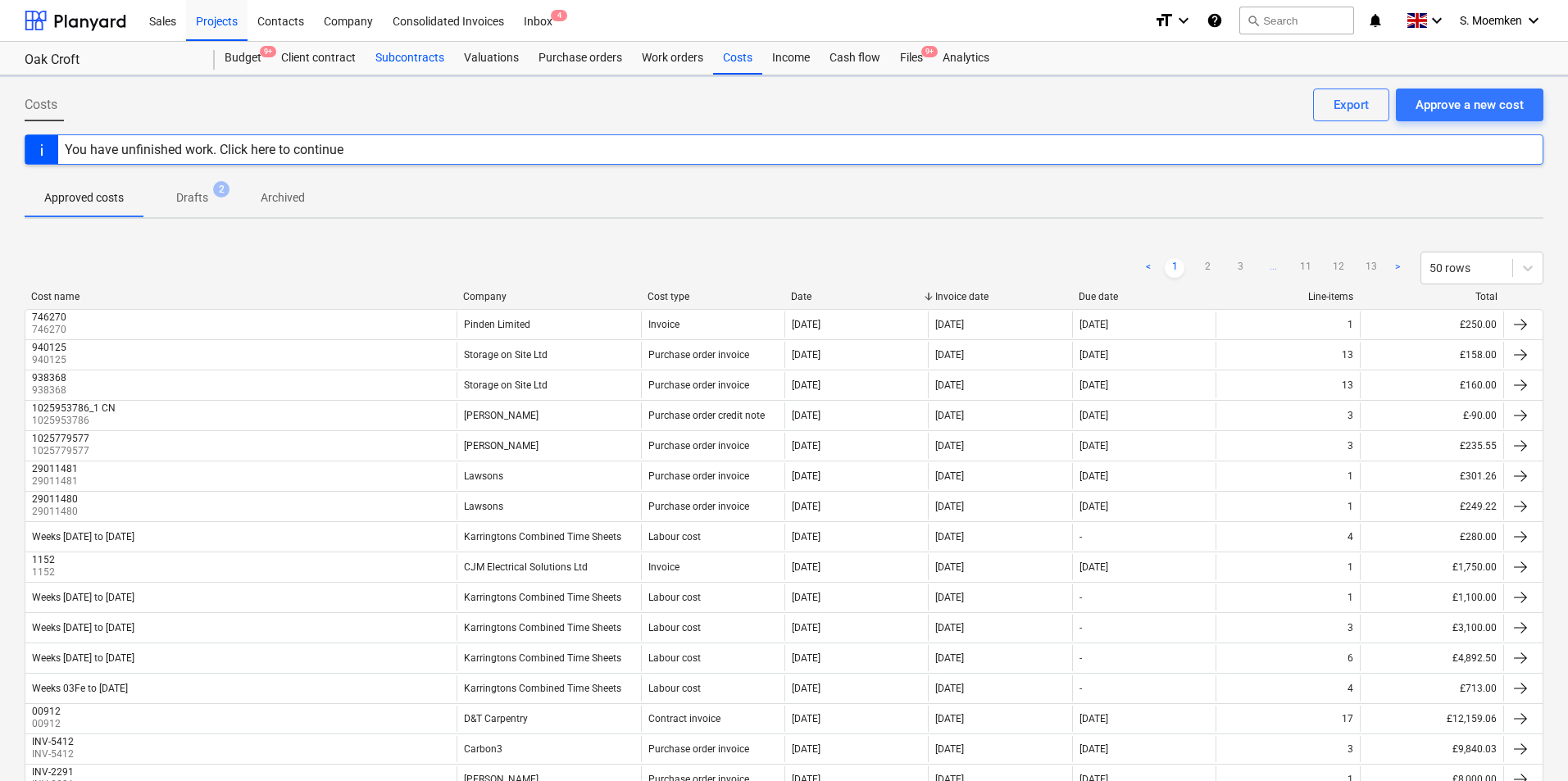
click at [404, 57] on div "Subcontracts" at bounding box center [409, 58] width 88 height 33
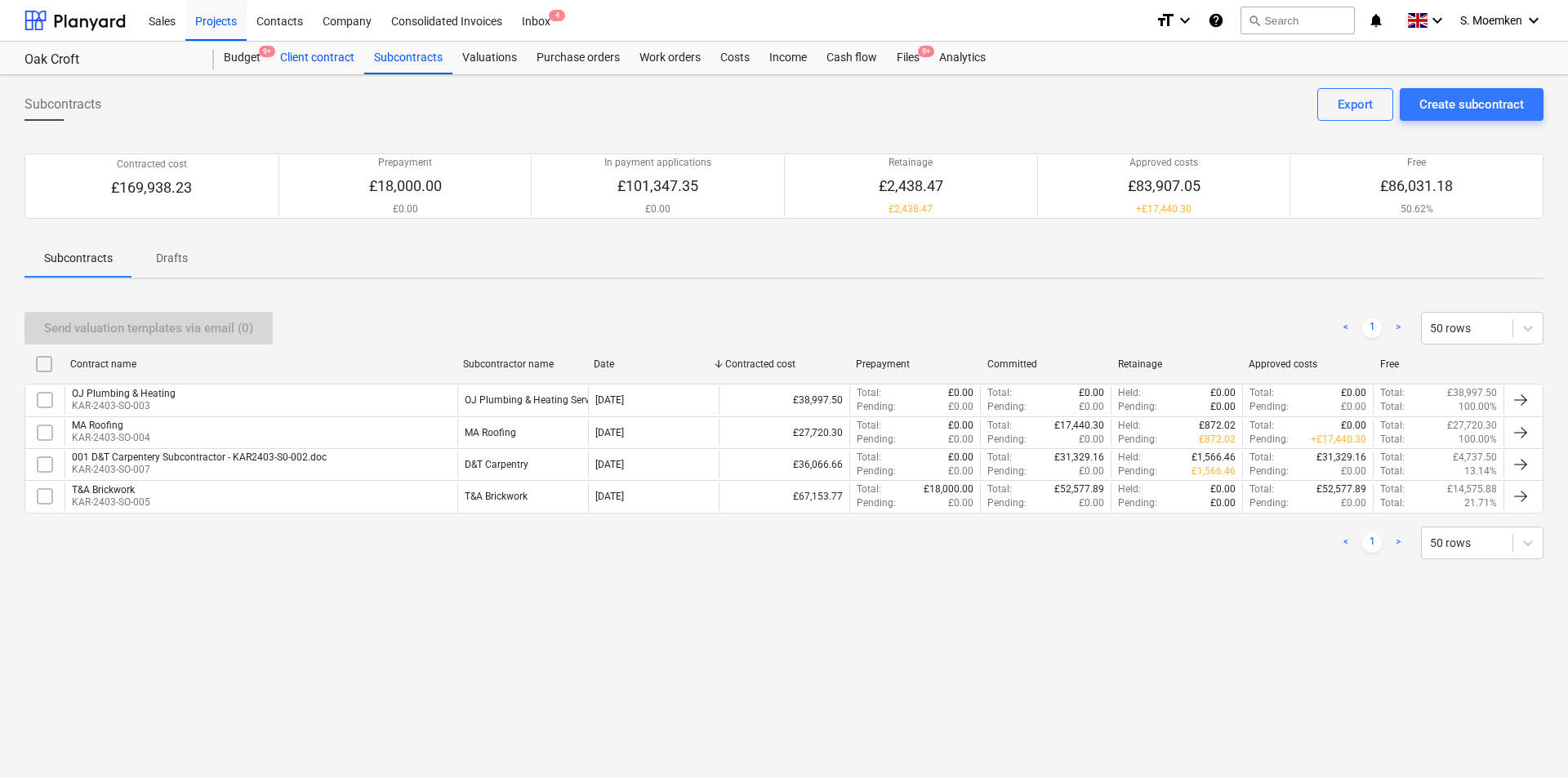
click at [310, 56] on div "Client contract" at bounding box center [317, 58] width 93 height 33
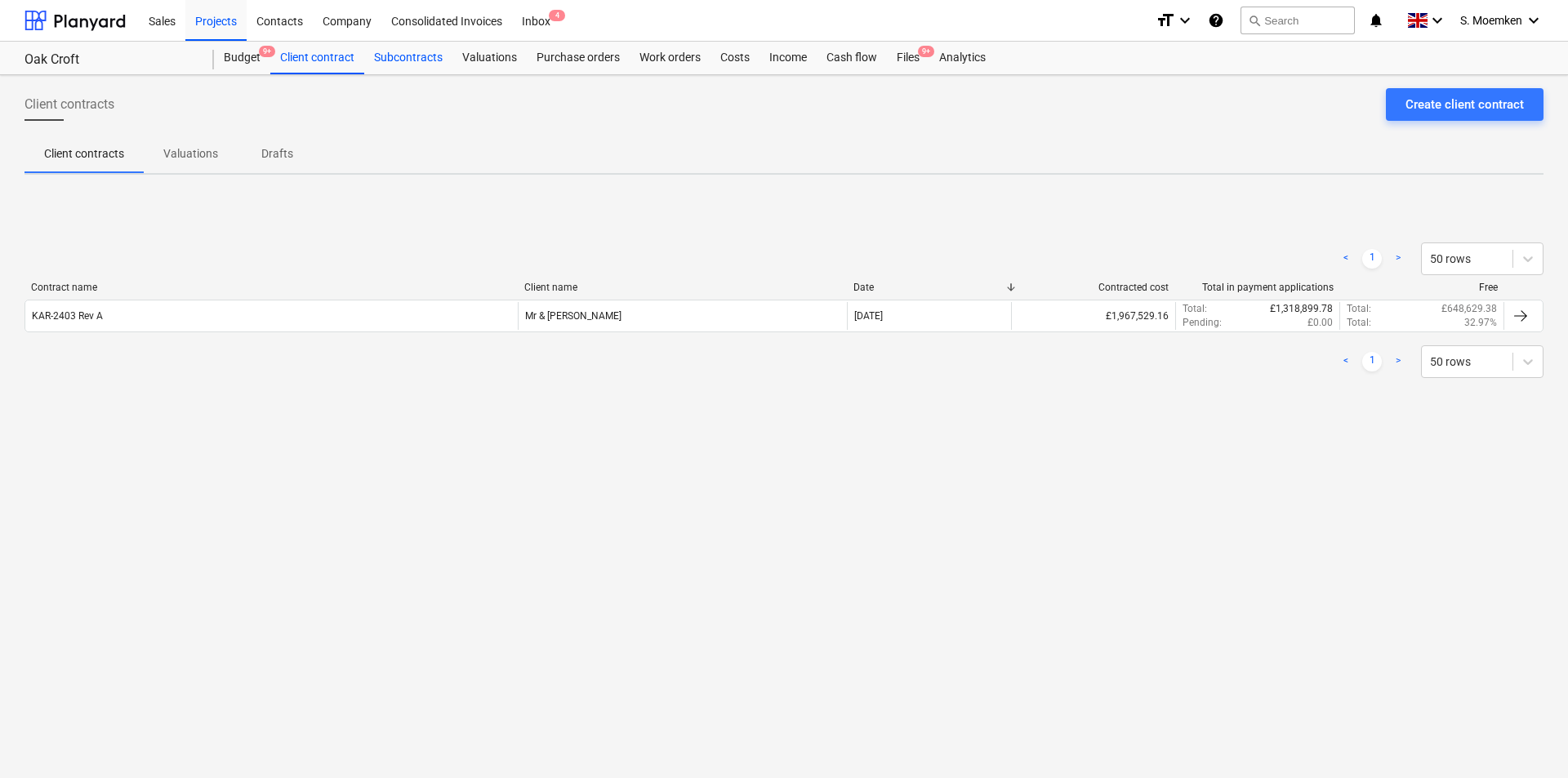
click at [418, 57] on div "Subcontracts" at bounding box center [408, 58] width 88 height 33
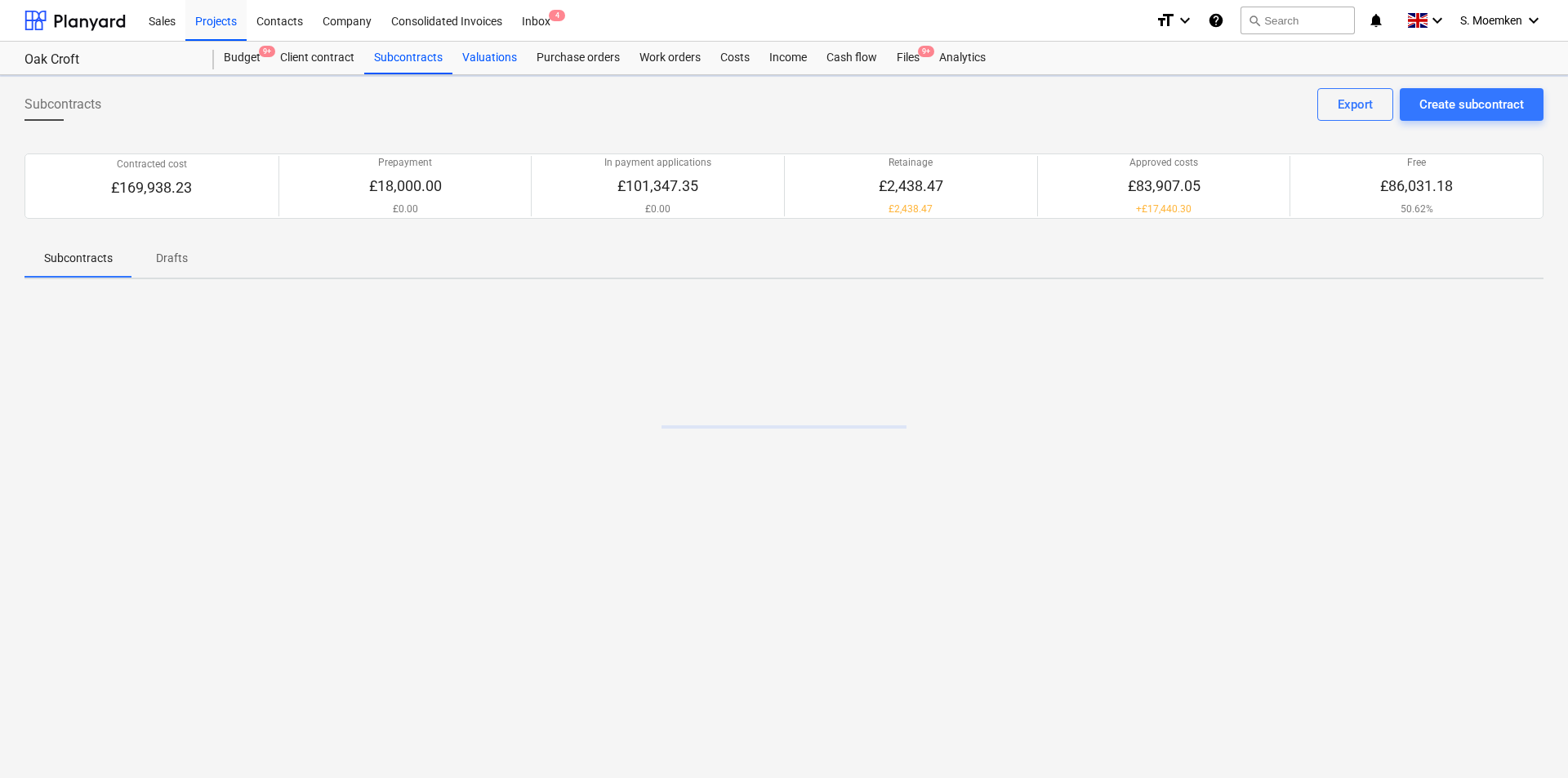
click at [496, 56] on div "Valuations" at bounding box center [489, 58] width 74 height 33
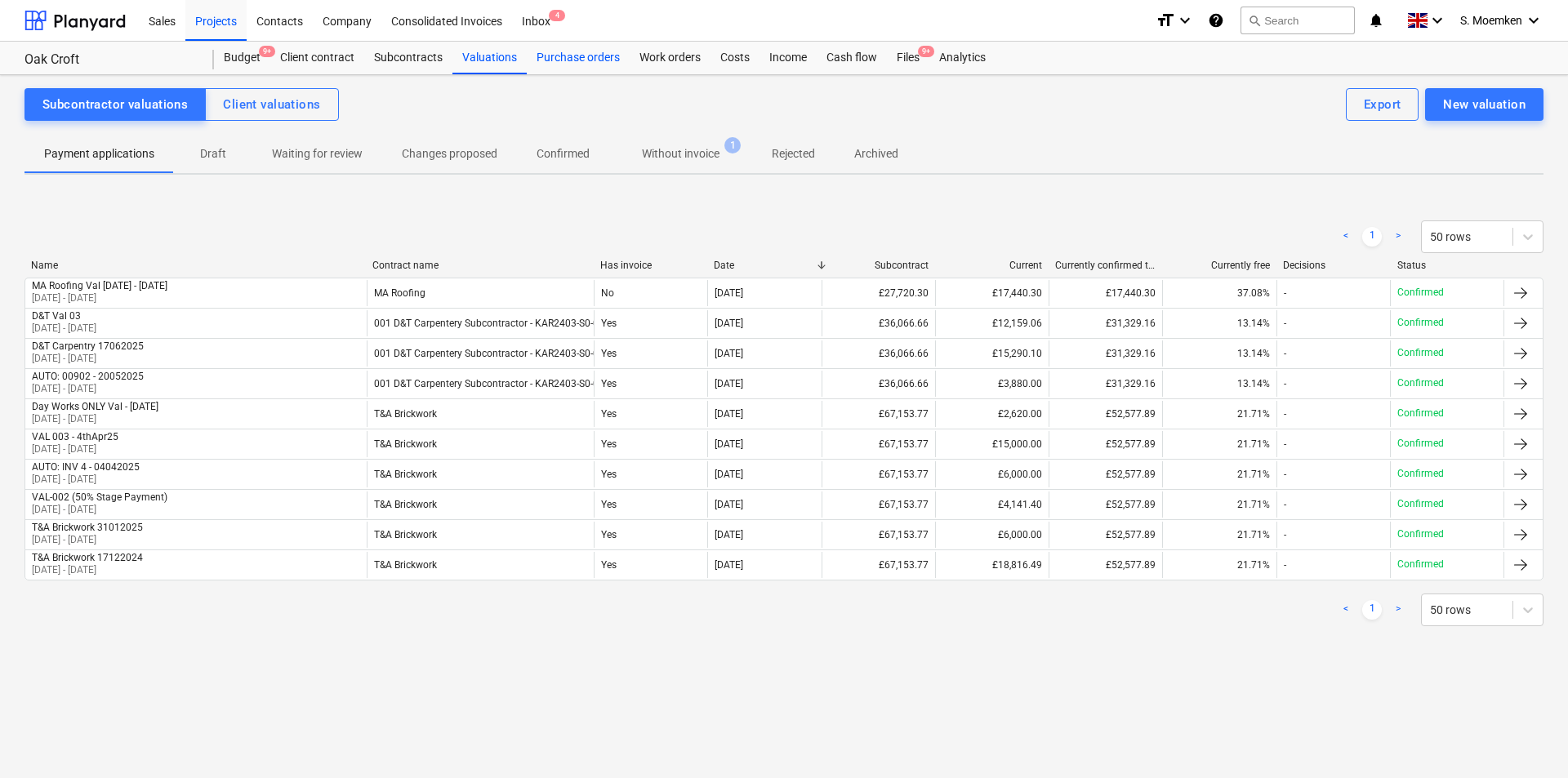
click at [565, 55] on div "Purchase orders" at bounding box center [578, 58] width 103 height 33
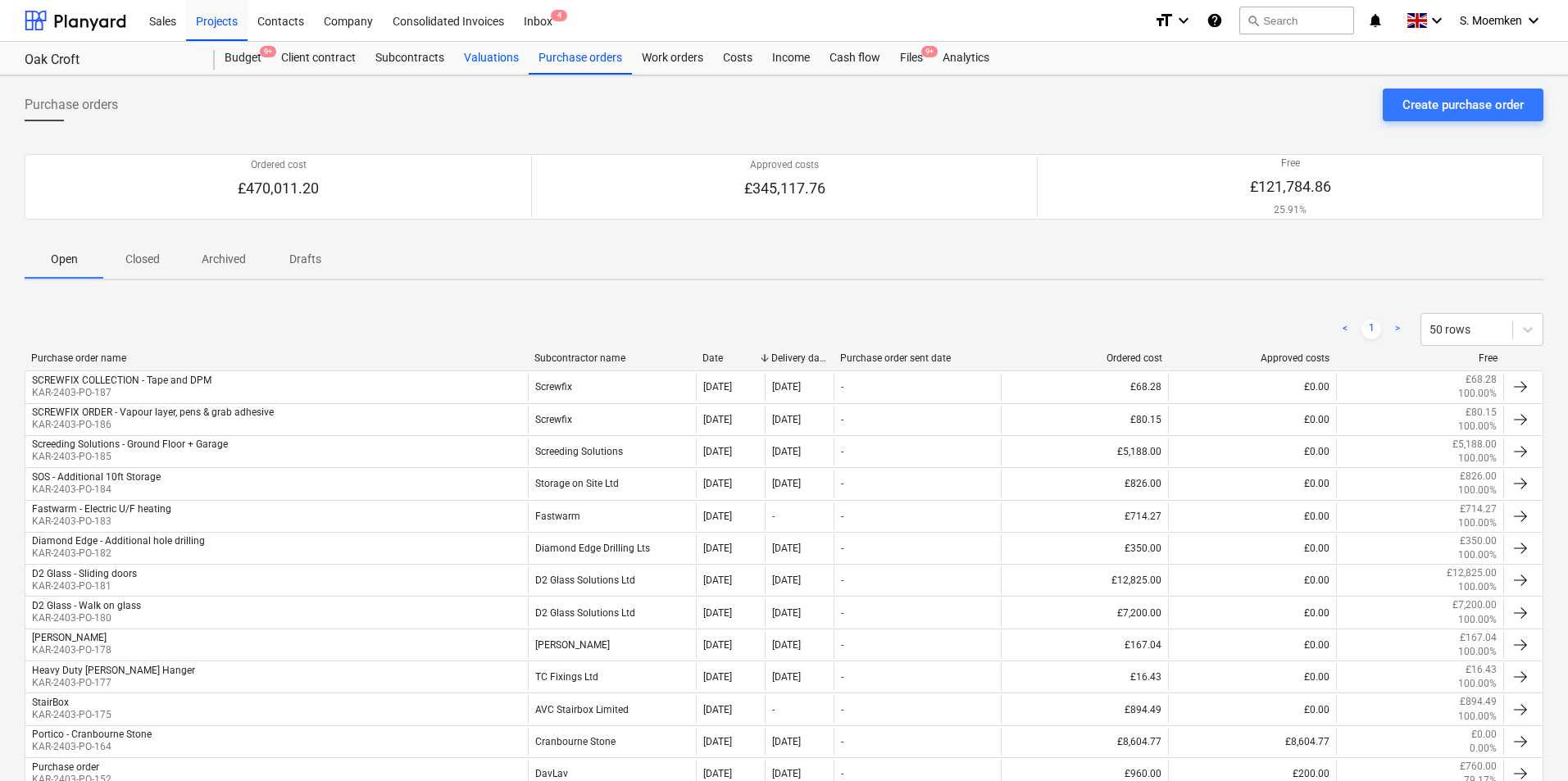
click at [475, 53] on div "Valuations" at bounding box center [491, 58] width 74 height 33
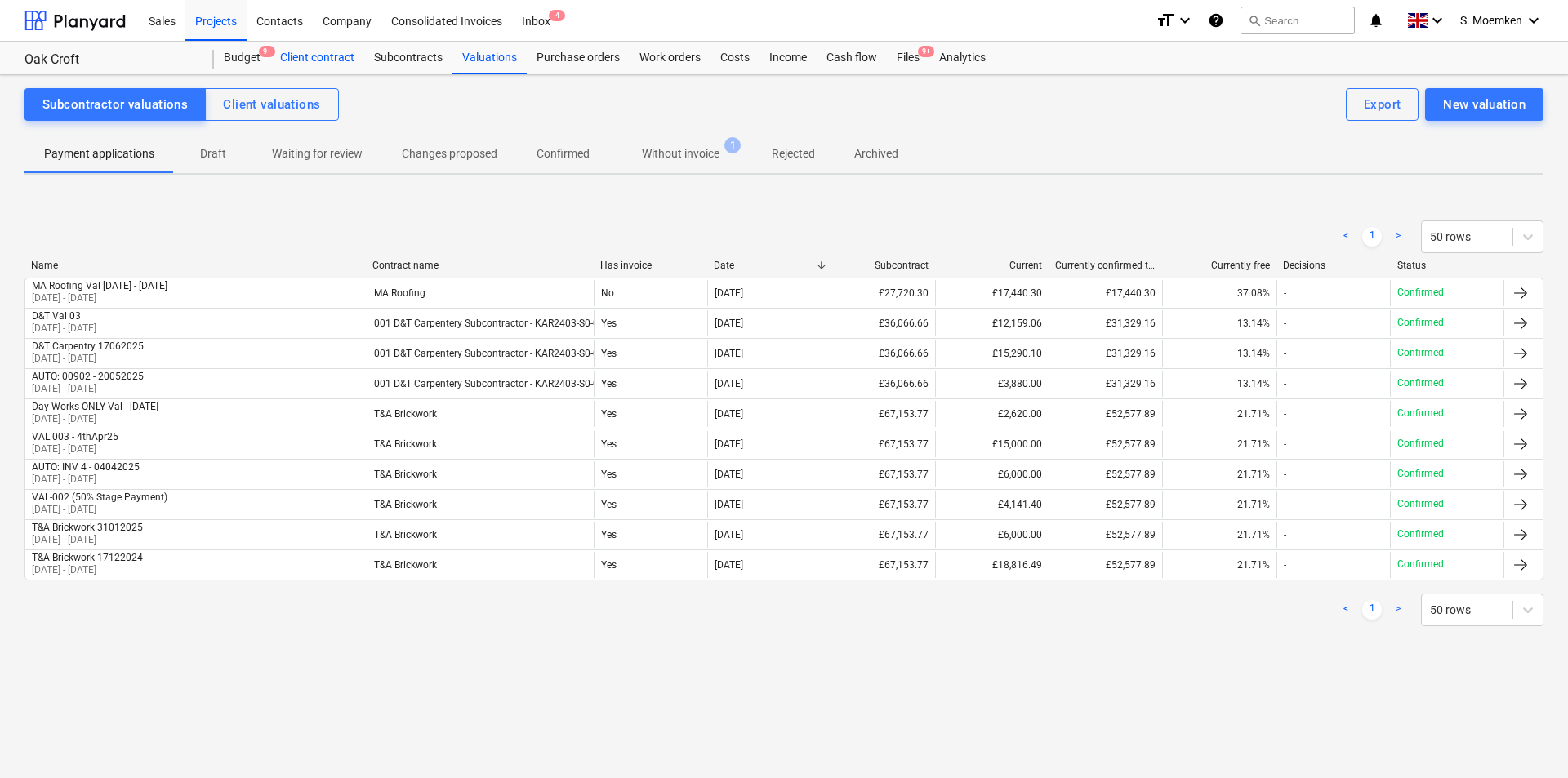
click at [327, 56] on div "Client contract" at bounding box center [317, 58] width 93 height 33
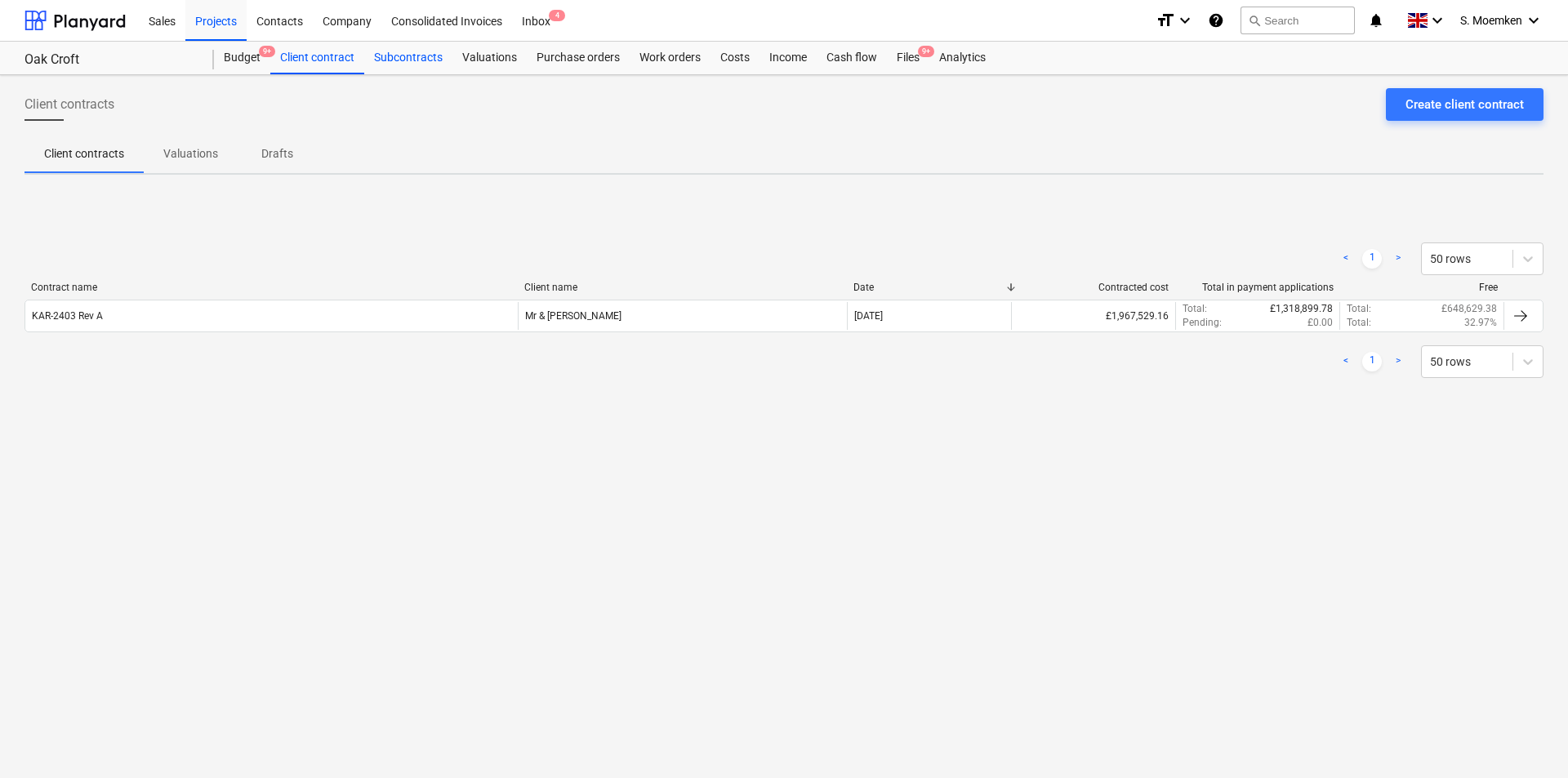
click at [406, 56] on div "Subcontracts" at bounding box center [408, 58] width 88 height 33
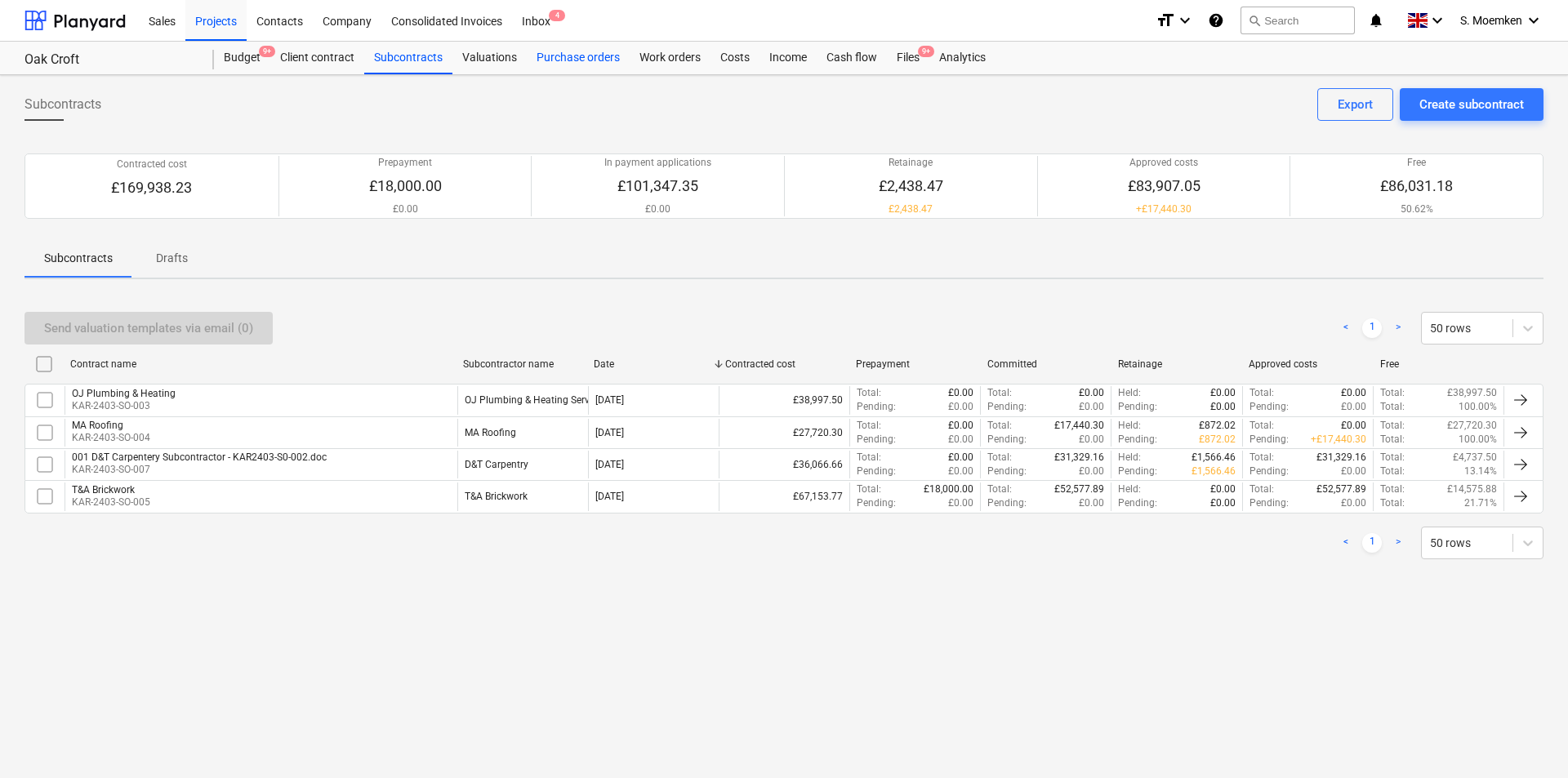
click at [541, 50] on div "Purchase orders" at bounding box center [578, 58] width 103 height 33
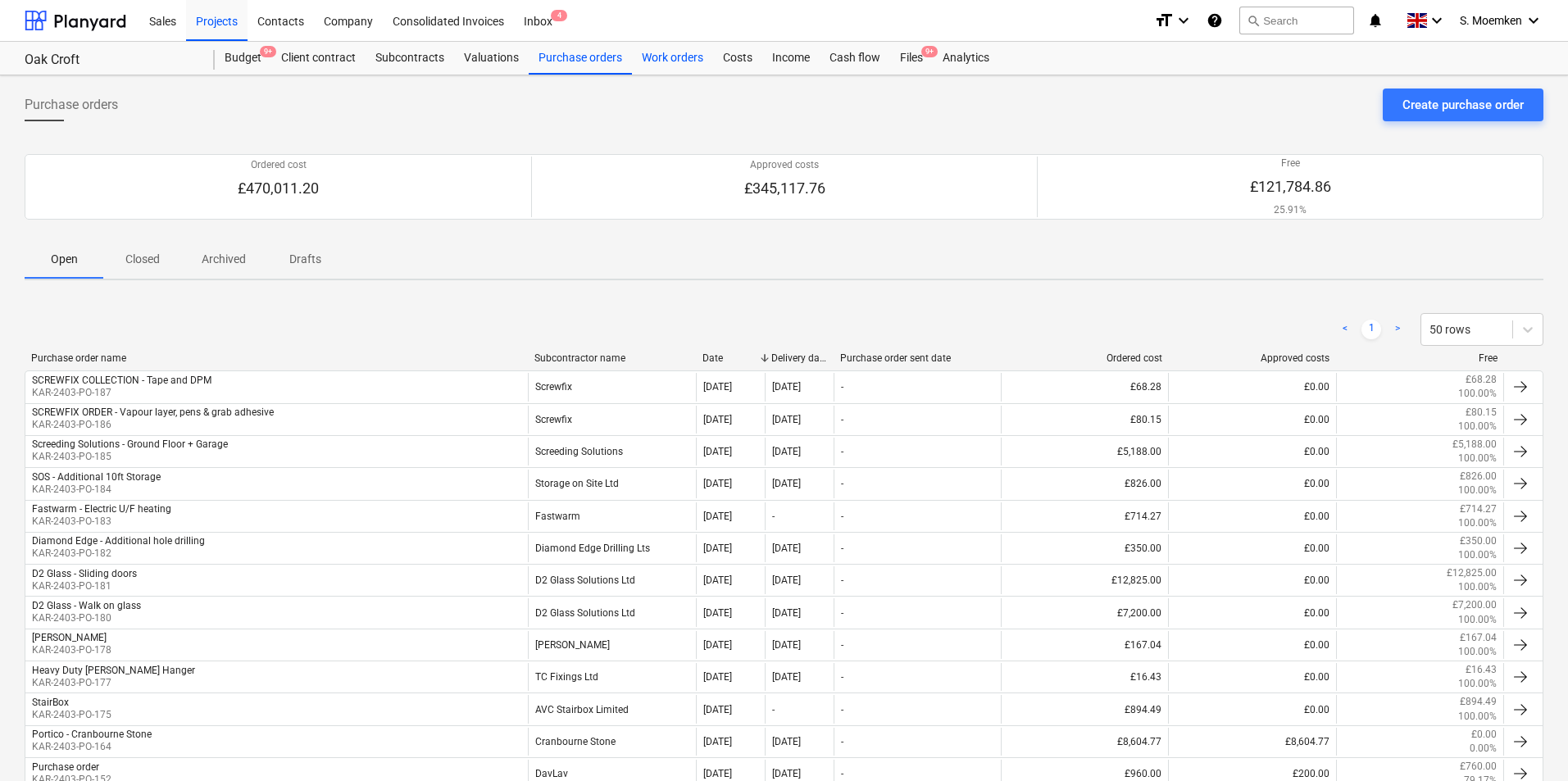
click at [662, 62] on div "Work orders" at bounding box center [672, 58] width 81 height 33
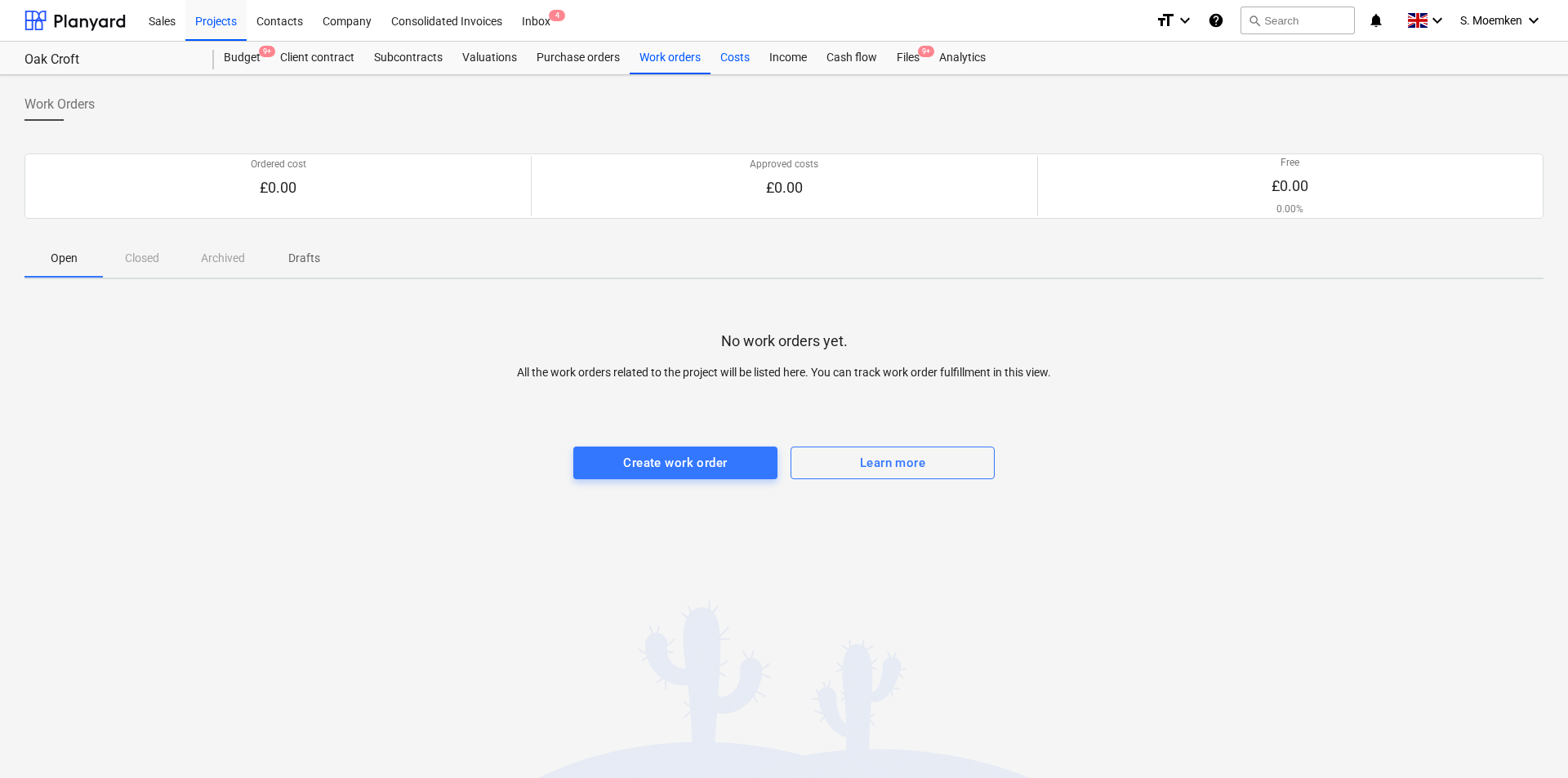
click at [732, 52] on div "Costs" at bounding box center [734, 58] width 49 height 33
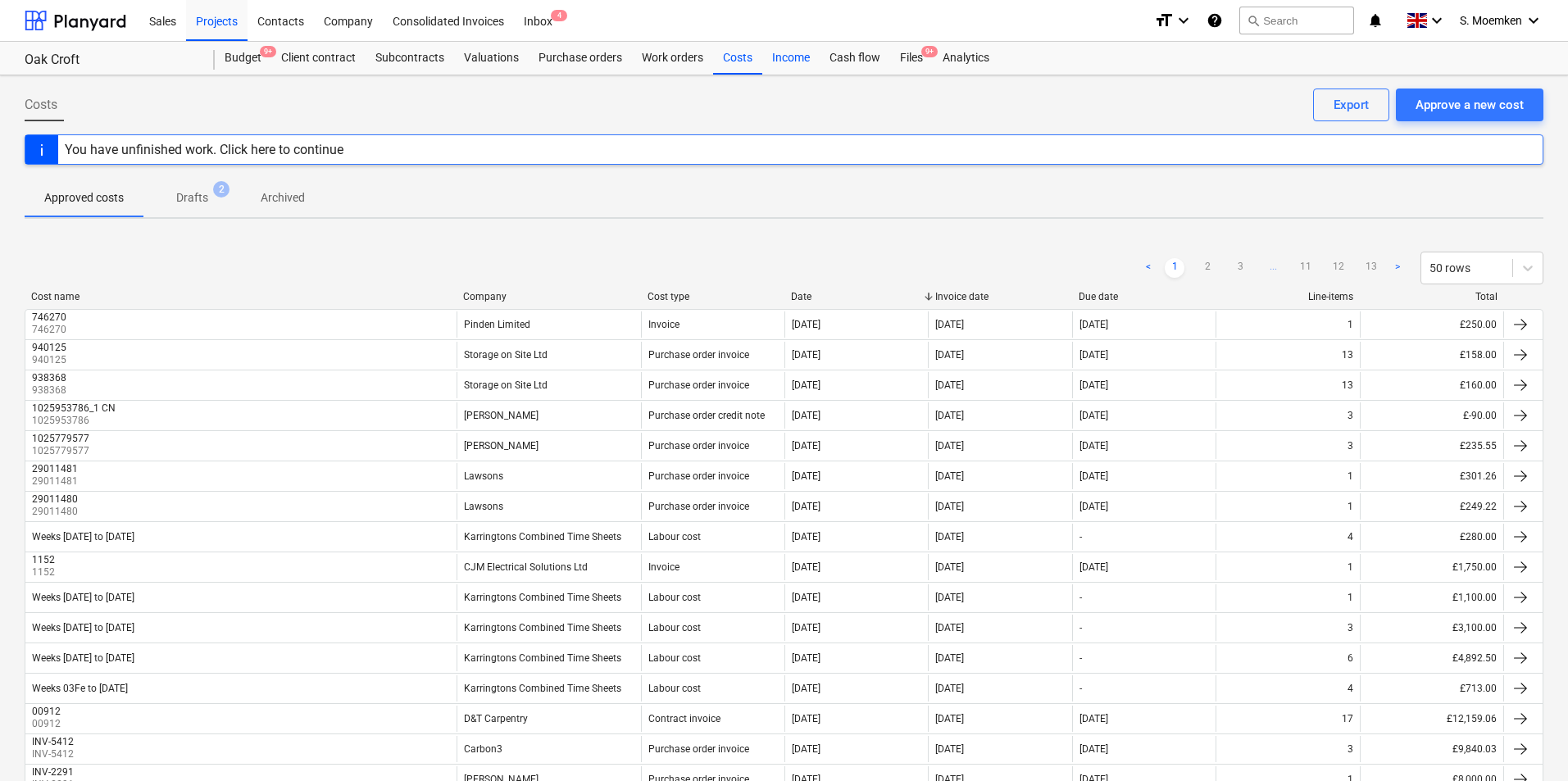
click at [797, 55] on div "Income" at bounding box center [791, 58] width 57 height 33
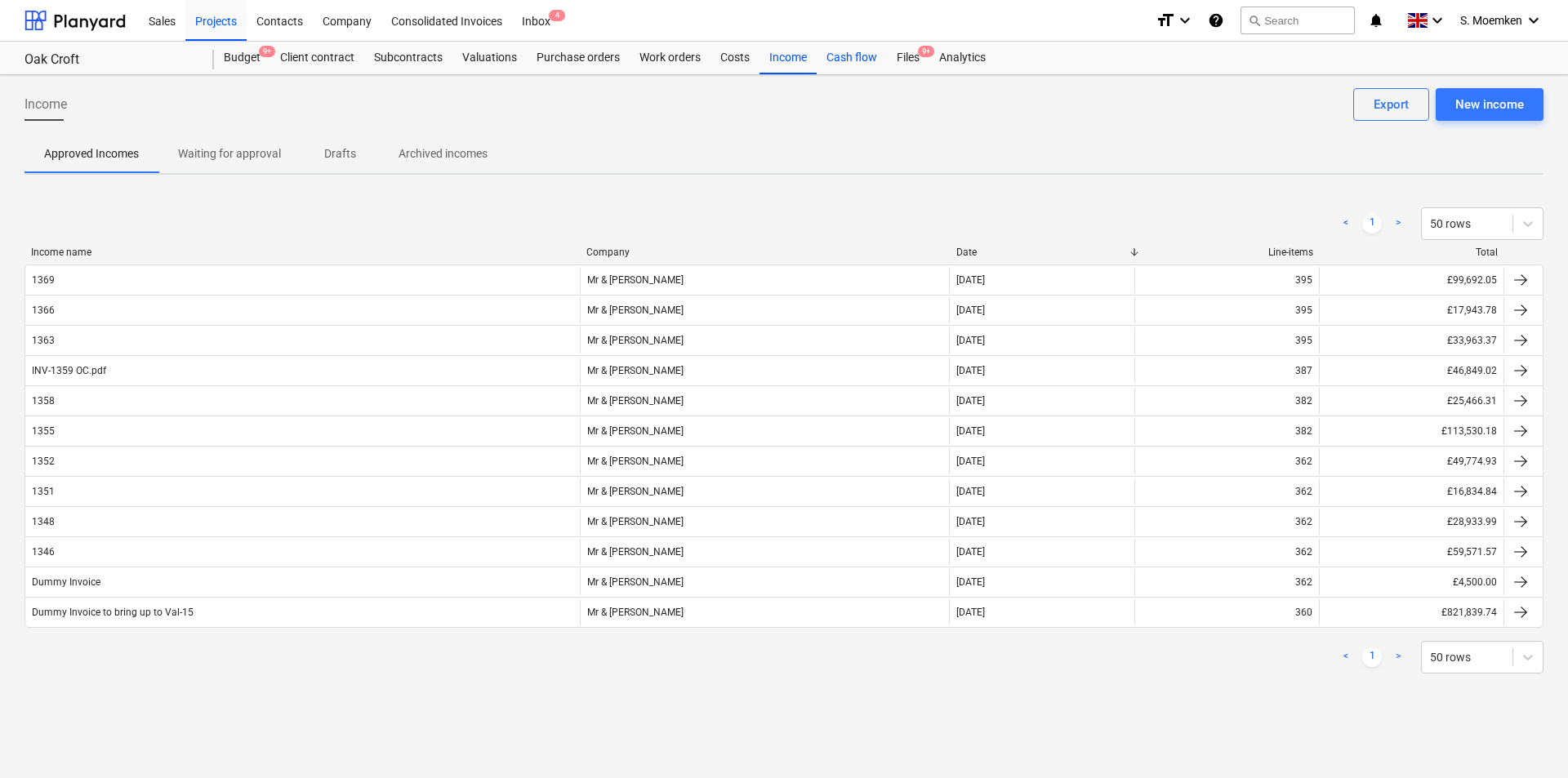
click at [864, 58] on div "Cash flow" at bounding box center [851, 58] width 71 height 33
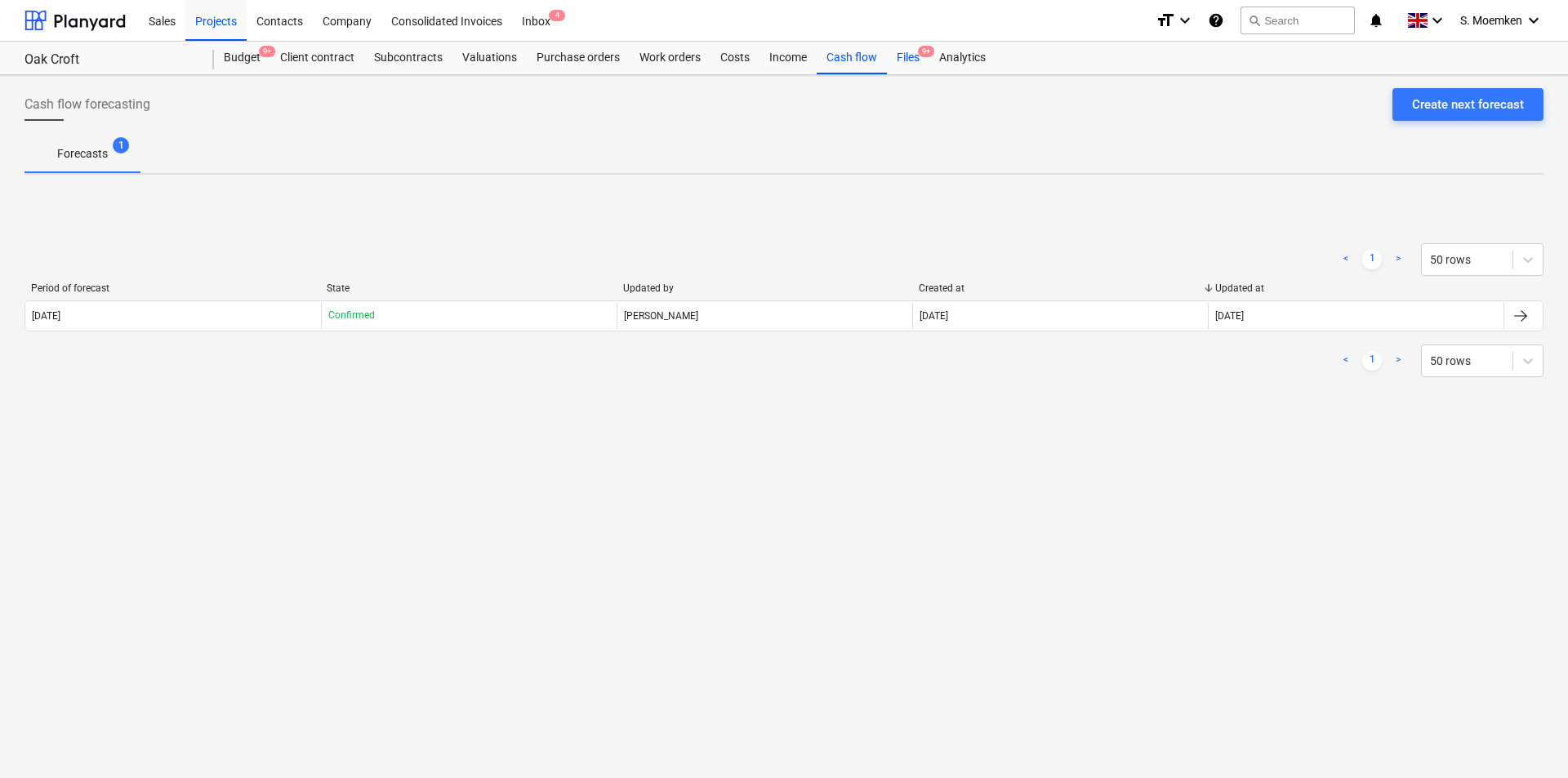
click at [905, 59] on div "Files 9+" at bounding box center [908, 58] width 42 height 33
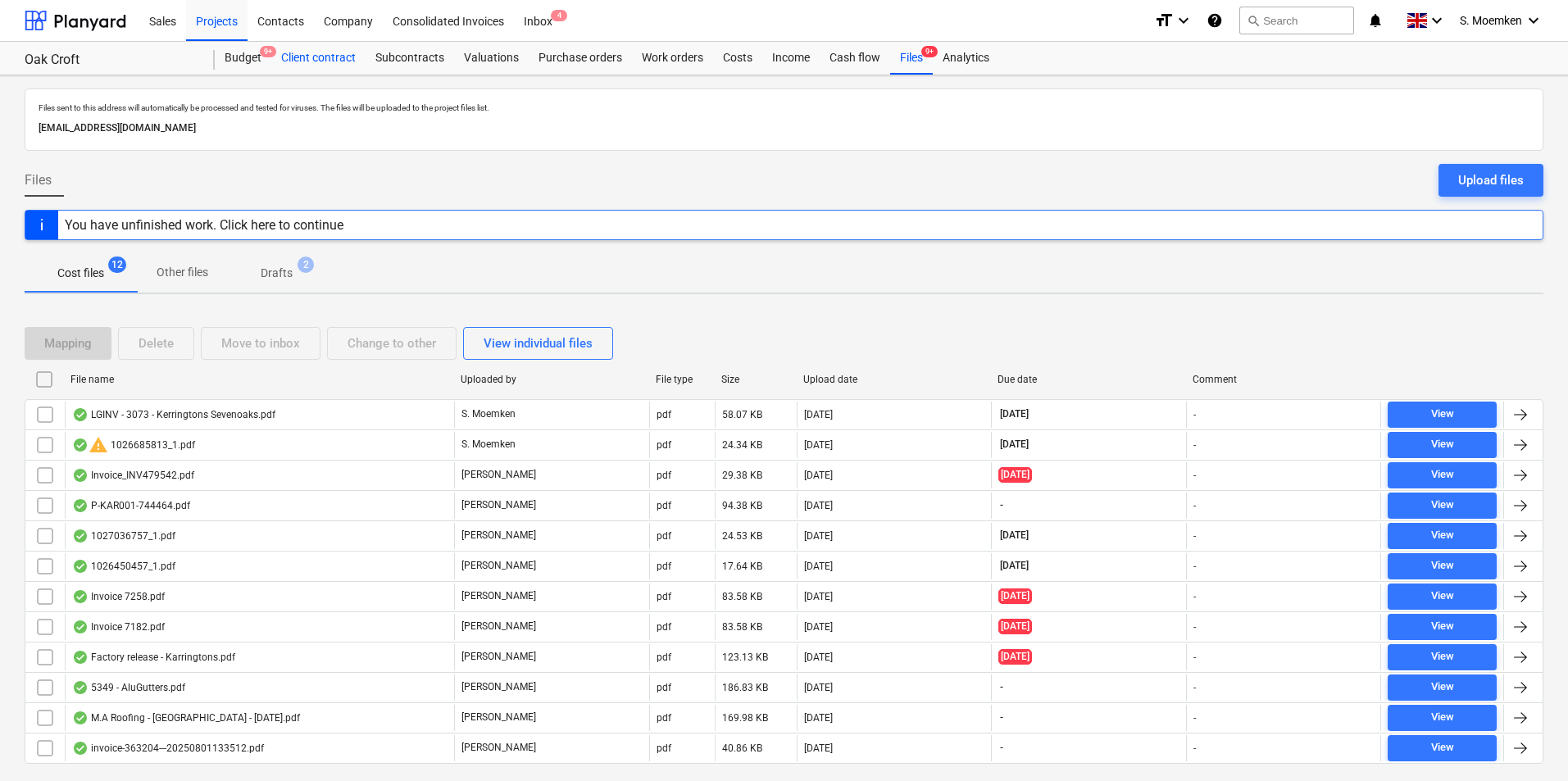
click at [308, 59] on div "Client contract" at bounding box center [318, 58] width 94 height 33
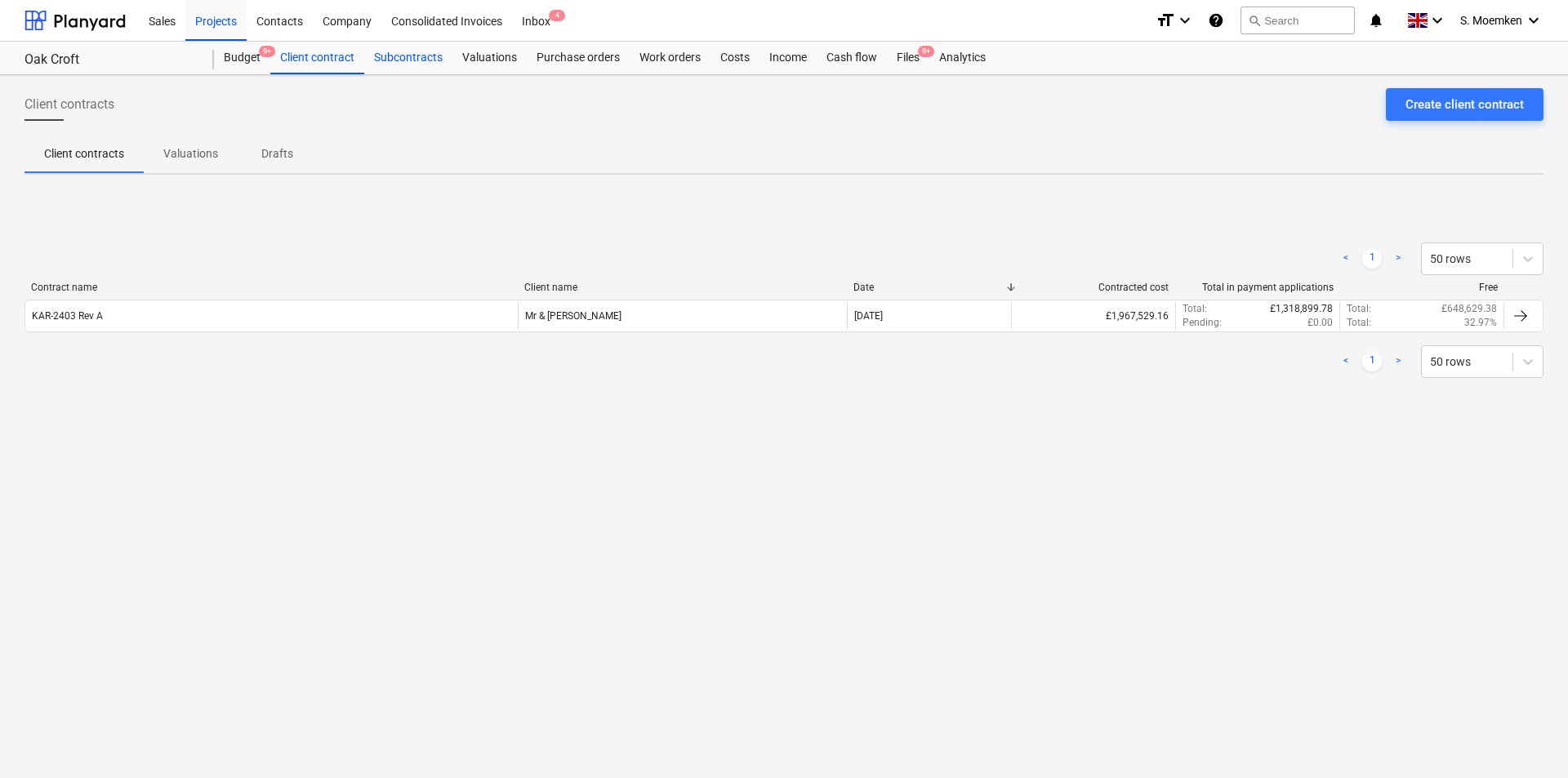
click at [417, 59] on div "Subcontracts" at bounding box center [408, 58] width 88 height 33
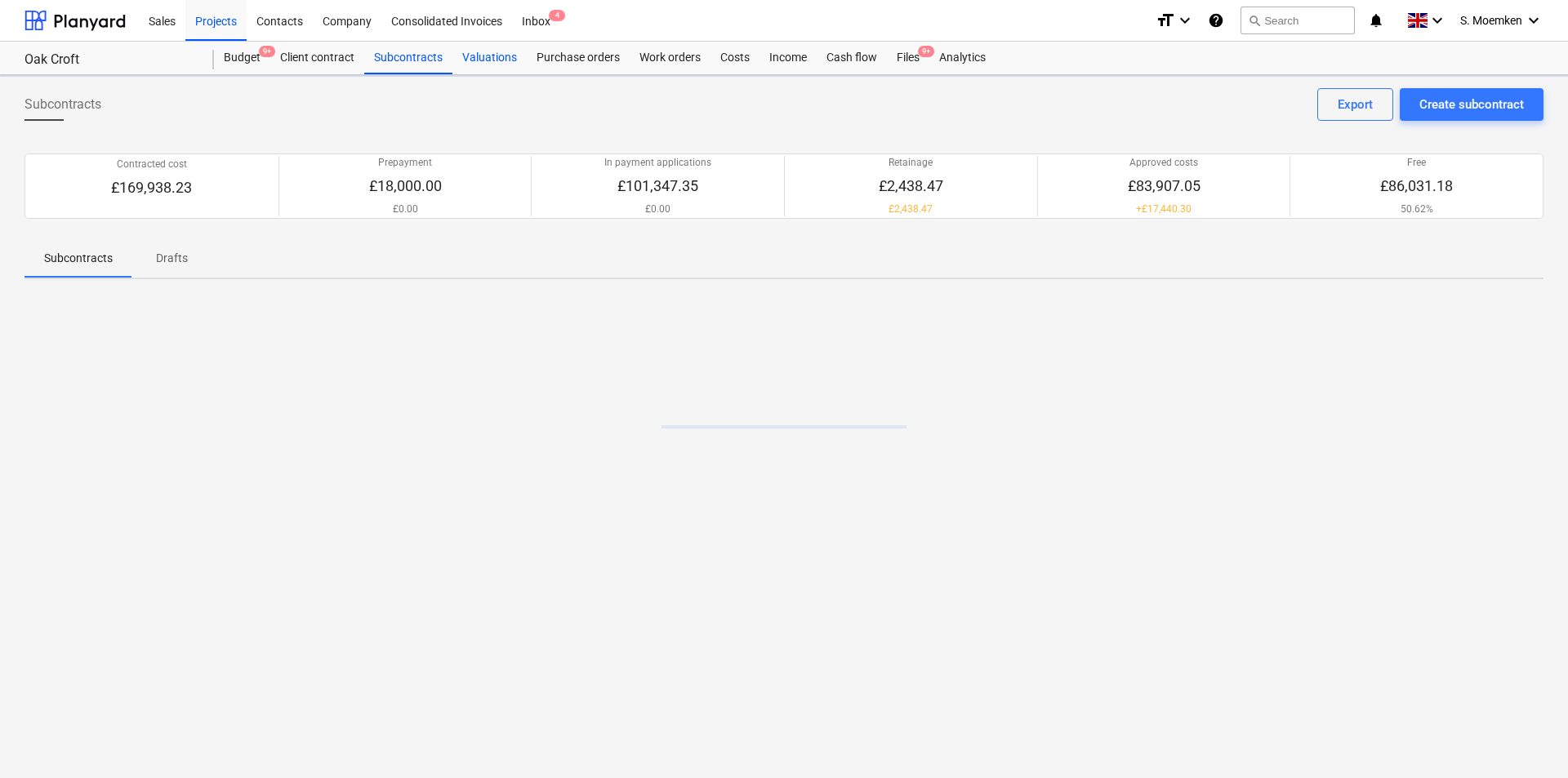
click at [488, 55] on div "Valuations" at bounding box center [489, 58] width 74 height 33
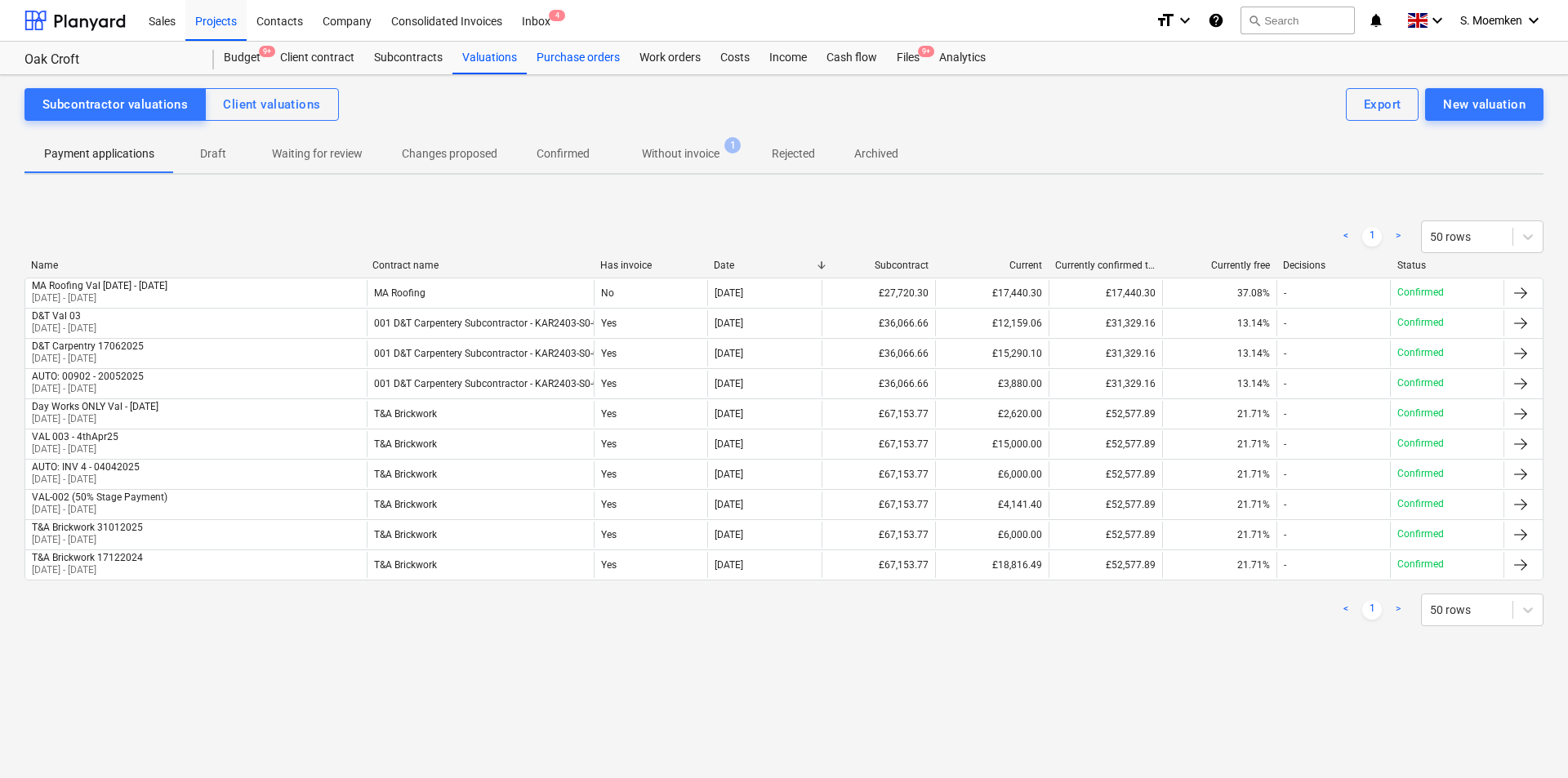
click at [593, 57] on div "Purchase orders" at bounding box center [578, 58] width 103 height 33
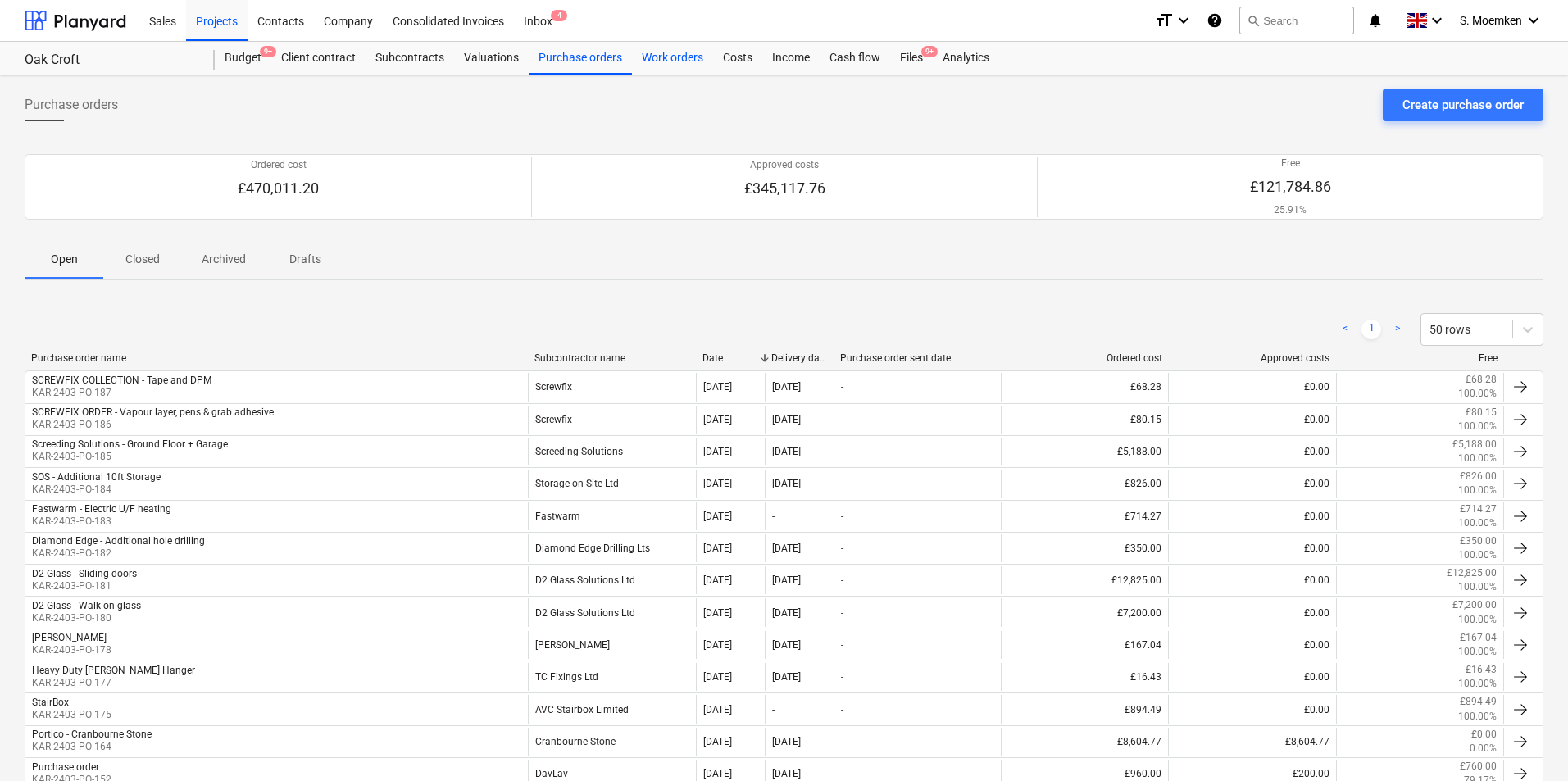
click at [671, 57] on div "Work orders" at bounding box center [672, 58] width 81 height 33
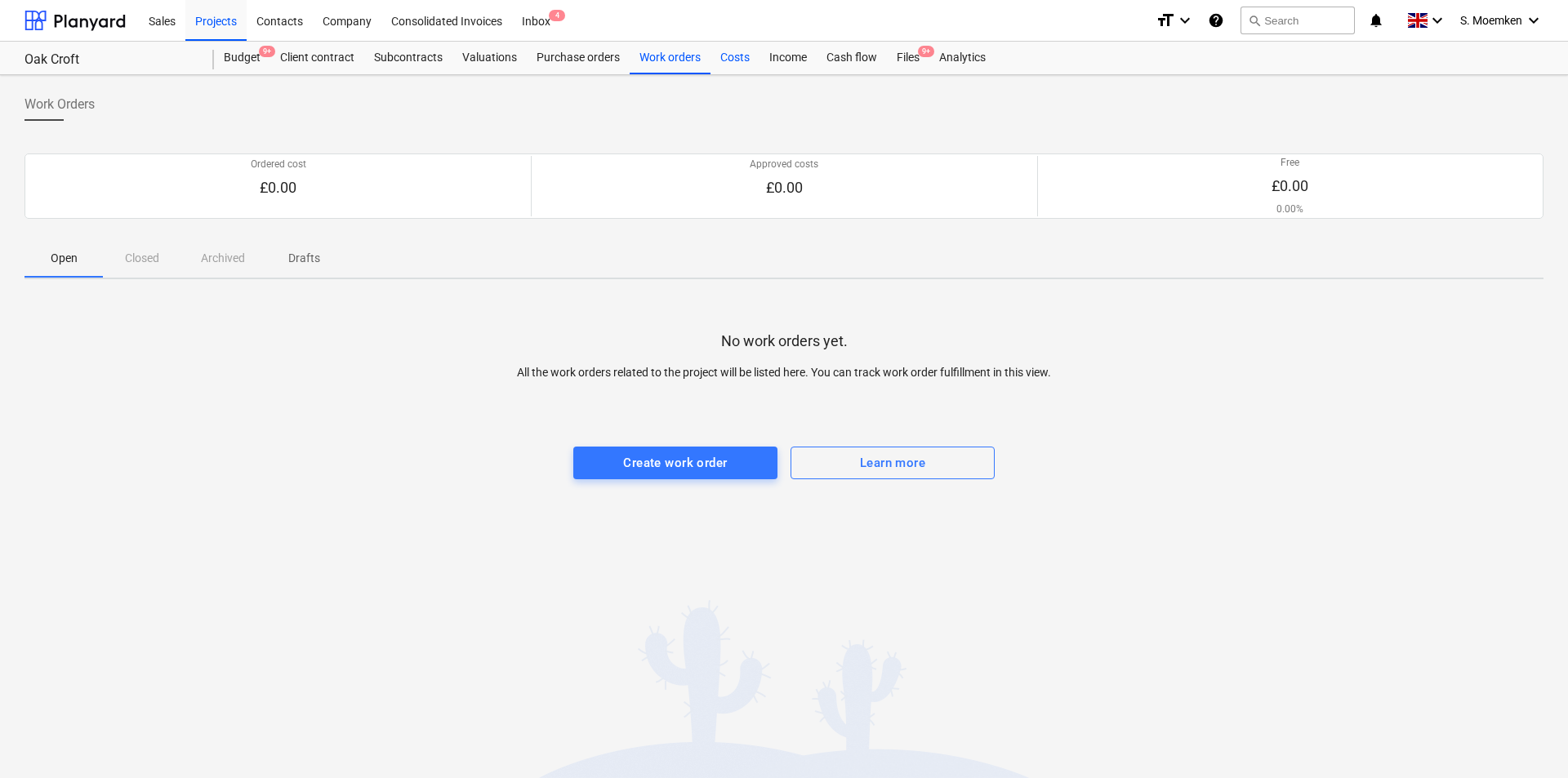
click at [728, 55] on div "Costs" at bounding box center [734, 58] width 49 height 33
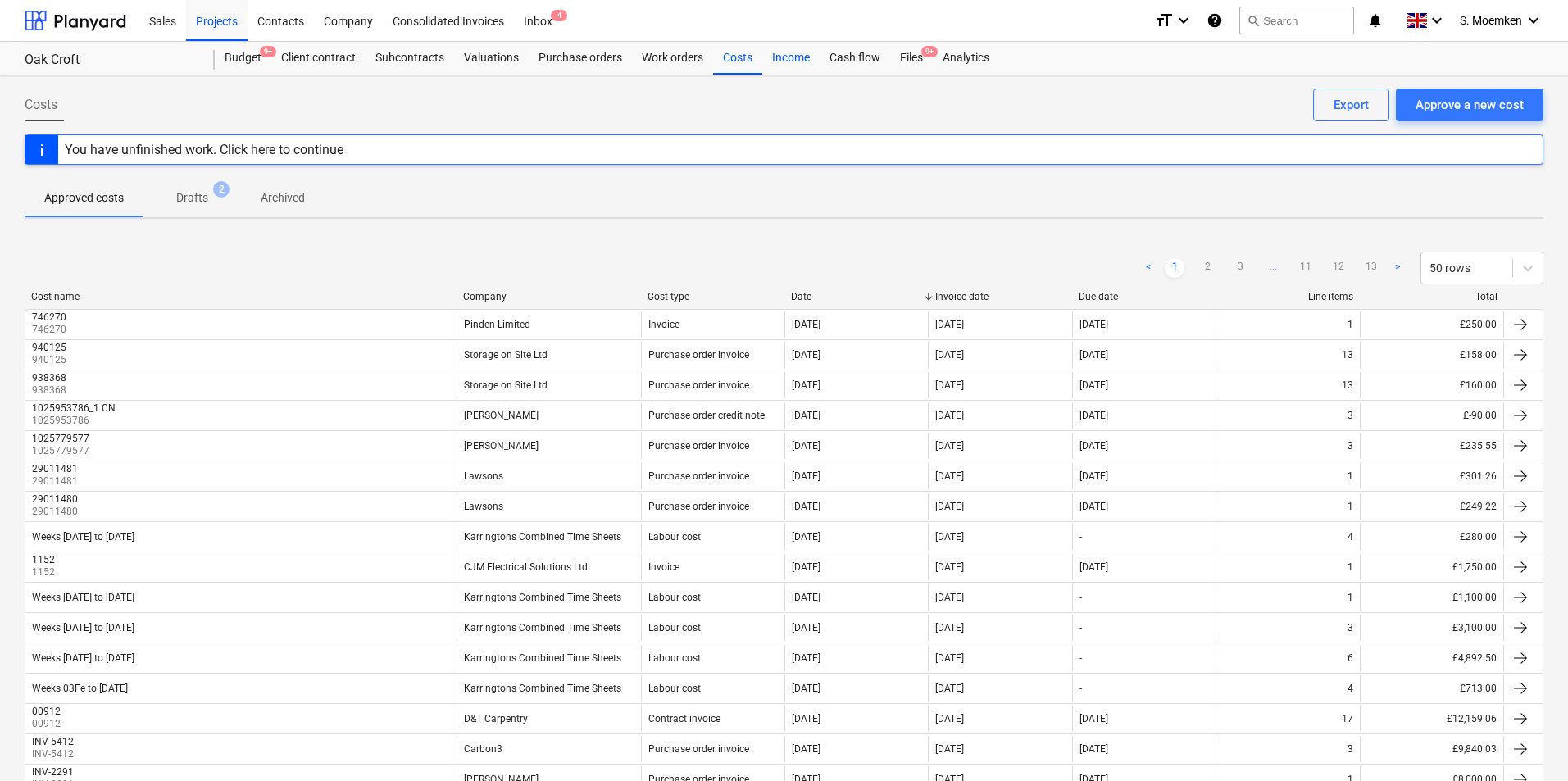
click at [781, 56] on div "Income" at bounding box center [791, 58] width 57 height 33
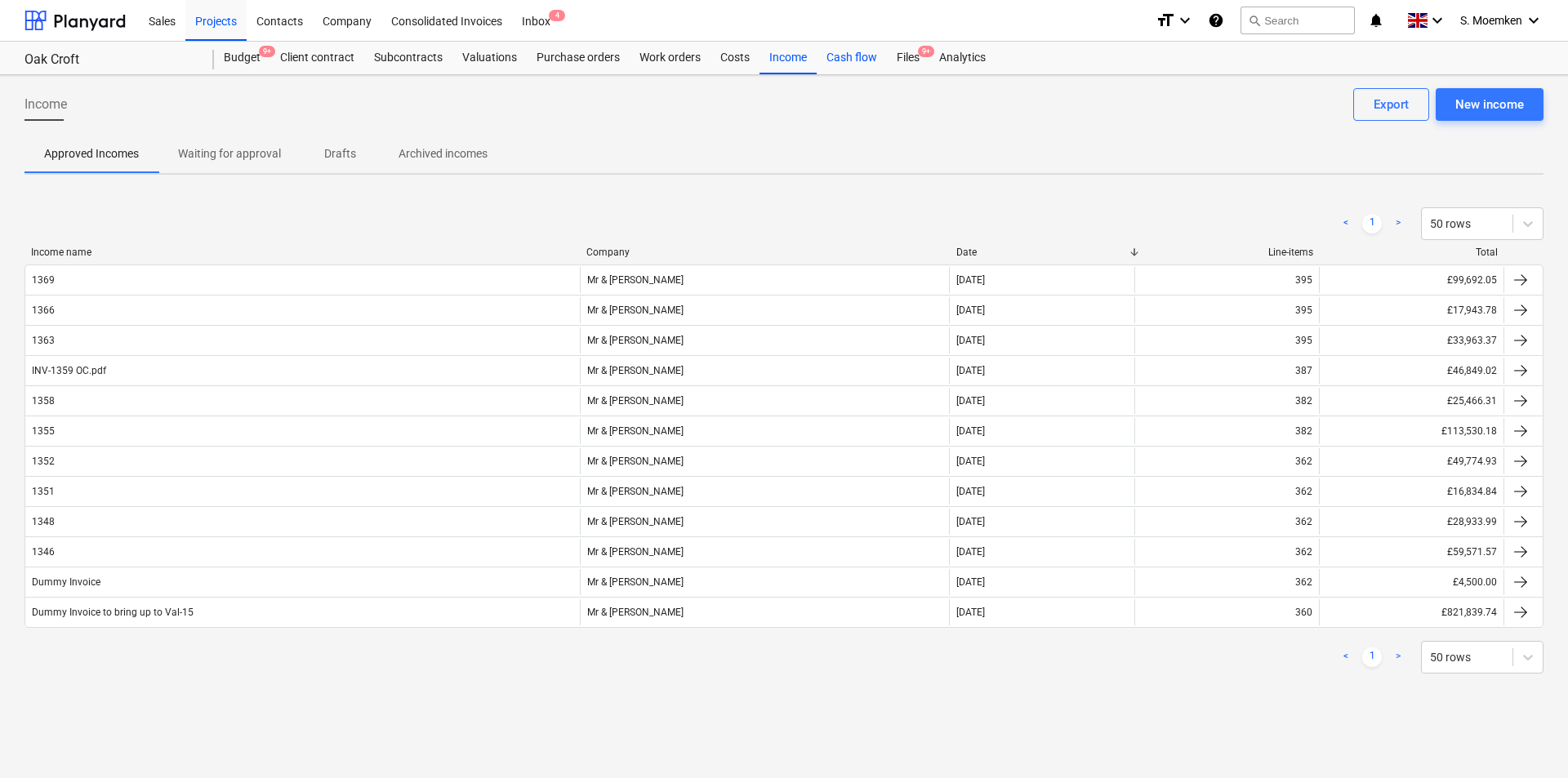
click at [840, 56] on div "Cash flow" at bounding box center [851, 58] width 71 height 33
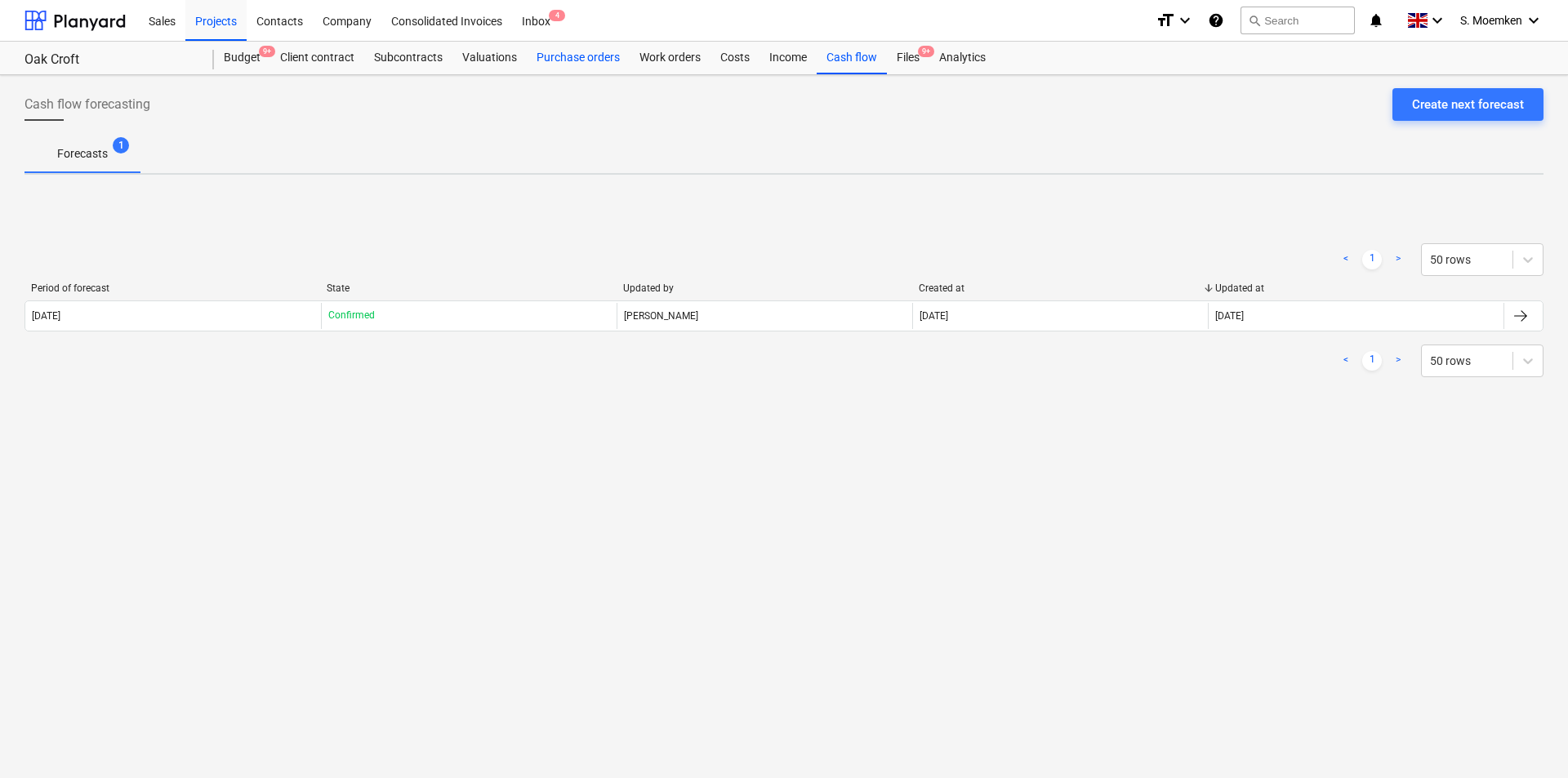
click at [571, 57] on div "Purchase orders" at bounding box center [578, 58] width 103 height 33
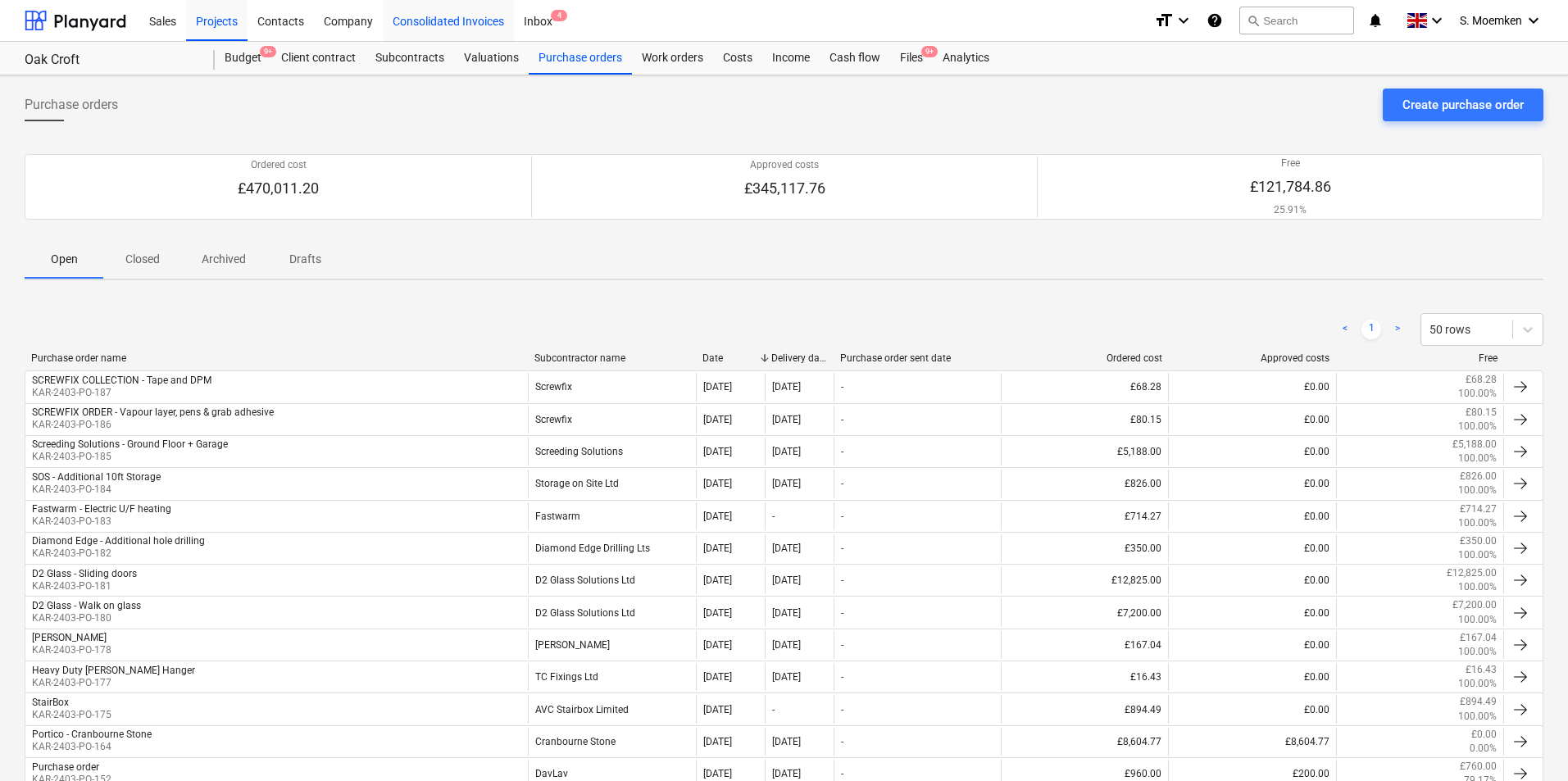
click at [453, 20] on div "Consolidated Invoices" at bounding box center [448, 19] width 132 height 41
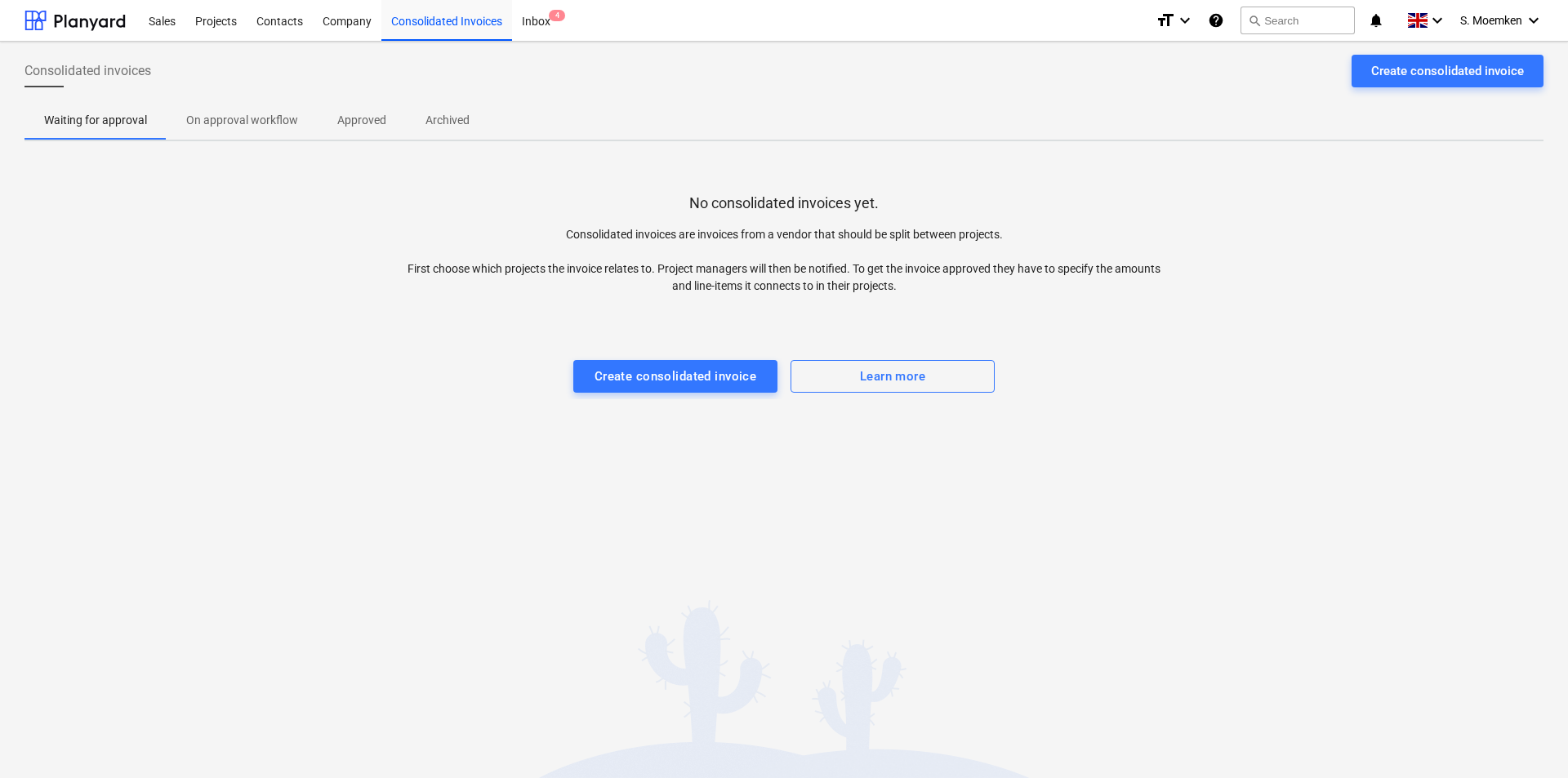
click at [362, 113] on p "Approved" at bounding box center [361, 120] width 49 height 17
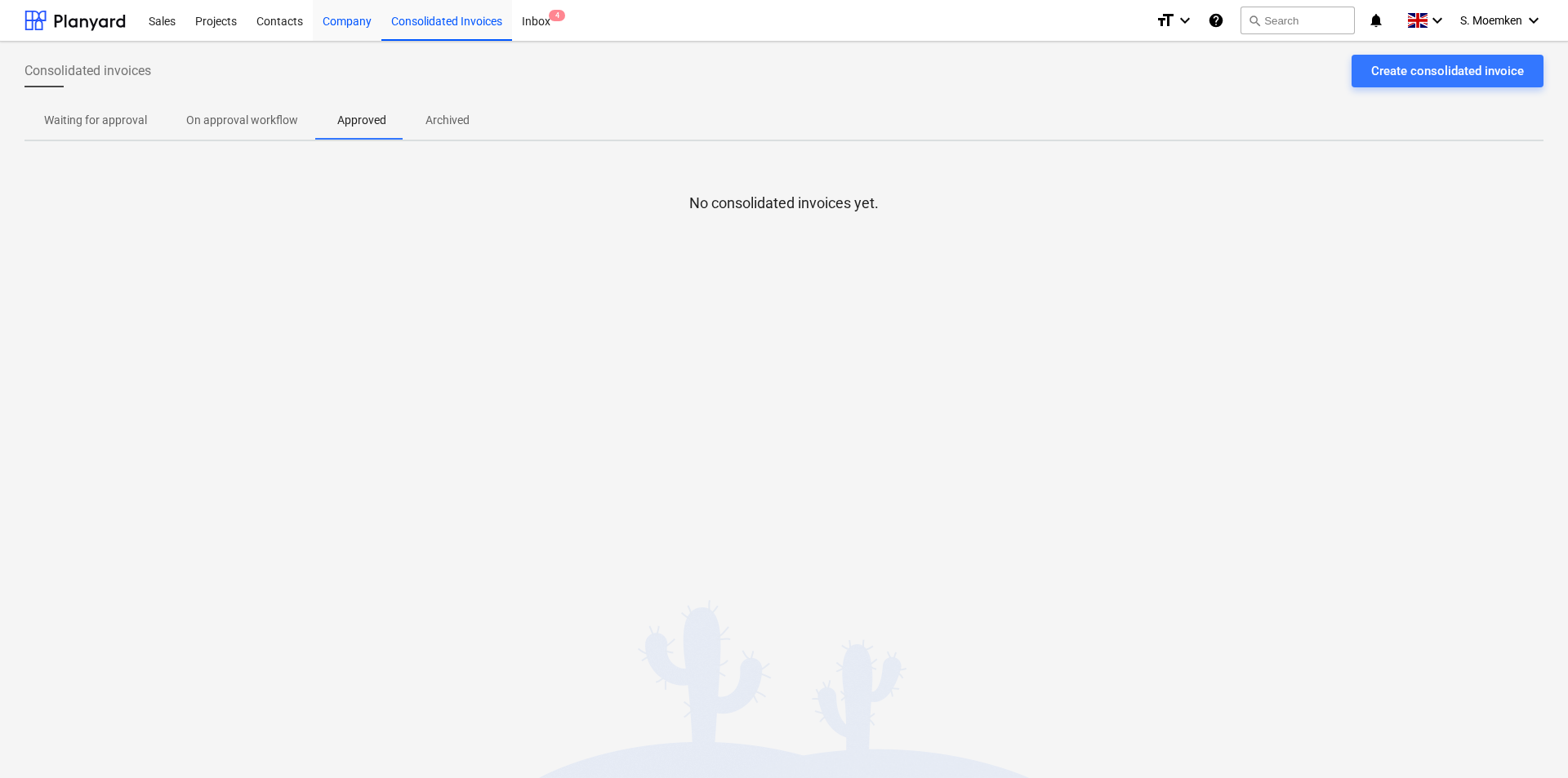
click at [334, 14] on div "Company" at bounding box center [346, 19] width 69 height 41
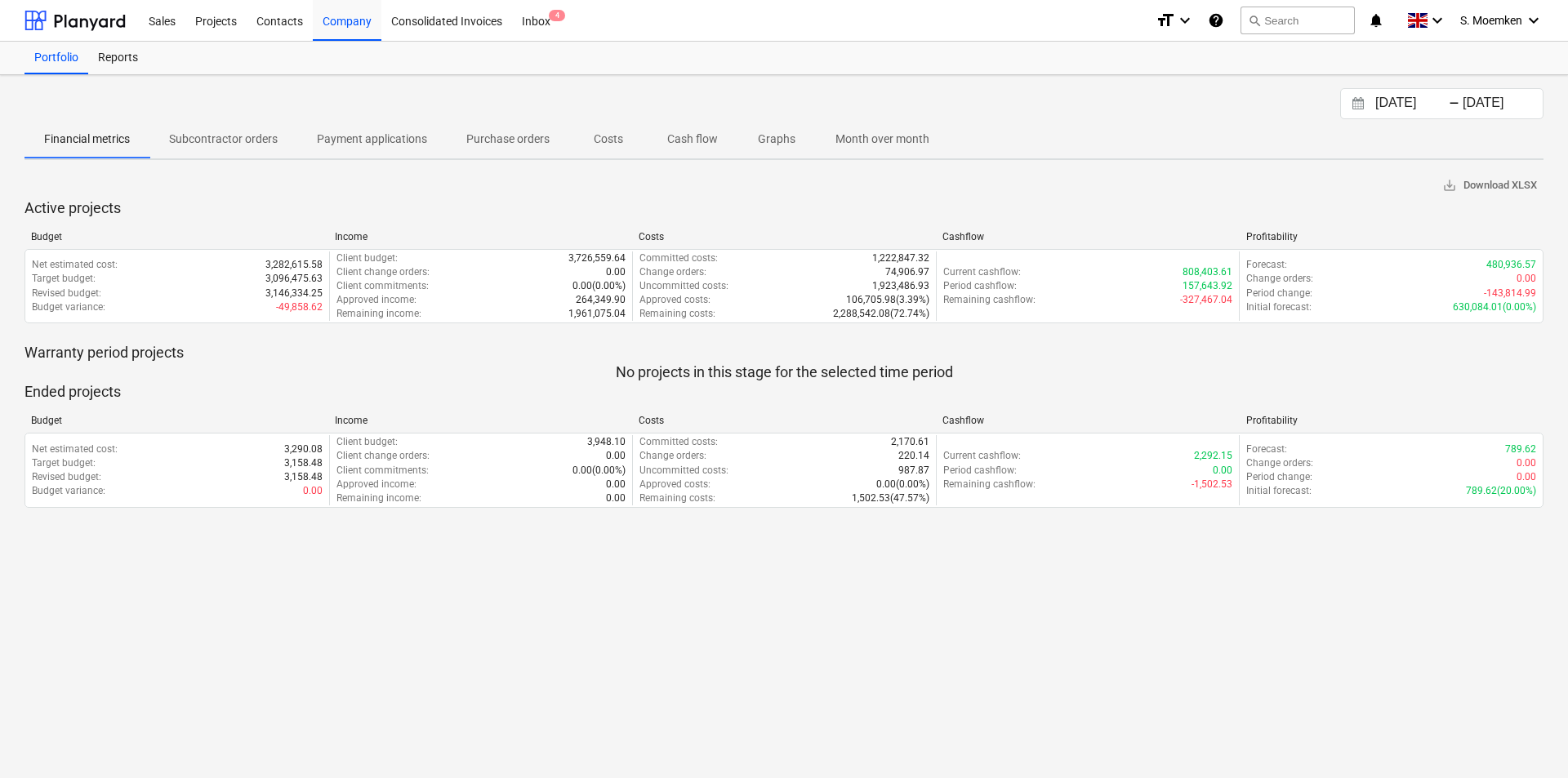
click at [484, 147] on span "Purchase orders" at bounding box center [508, 138] width 123 height 27
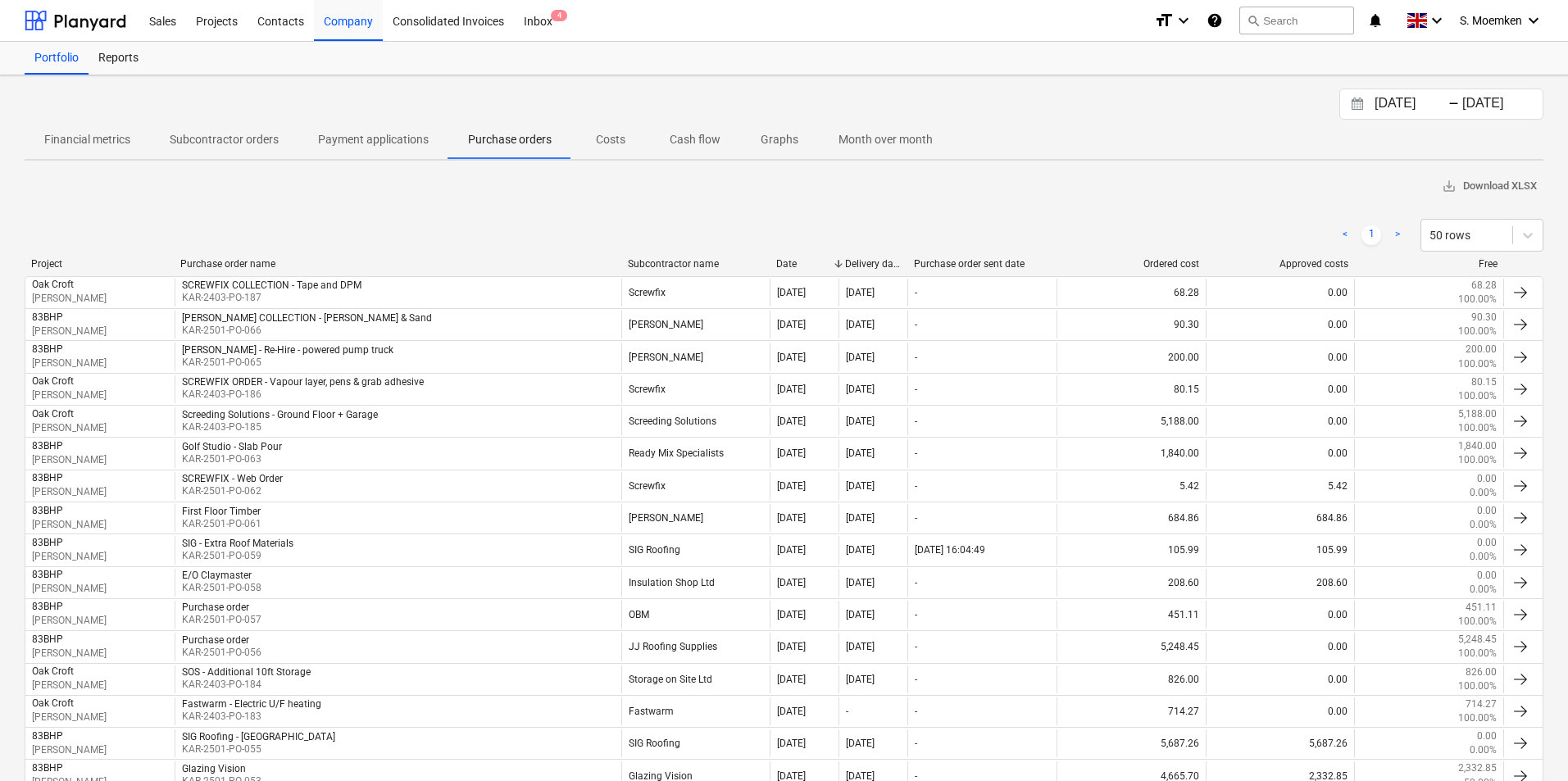
click at [601, 138] on p "Costs" at bounding box center [611, 140] width 40 height 17
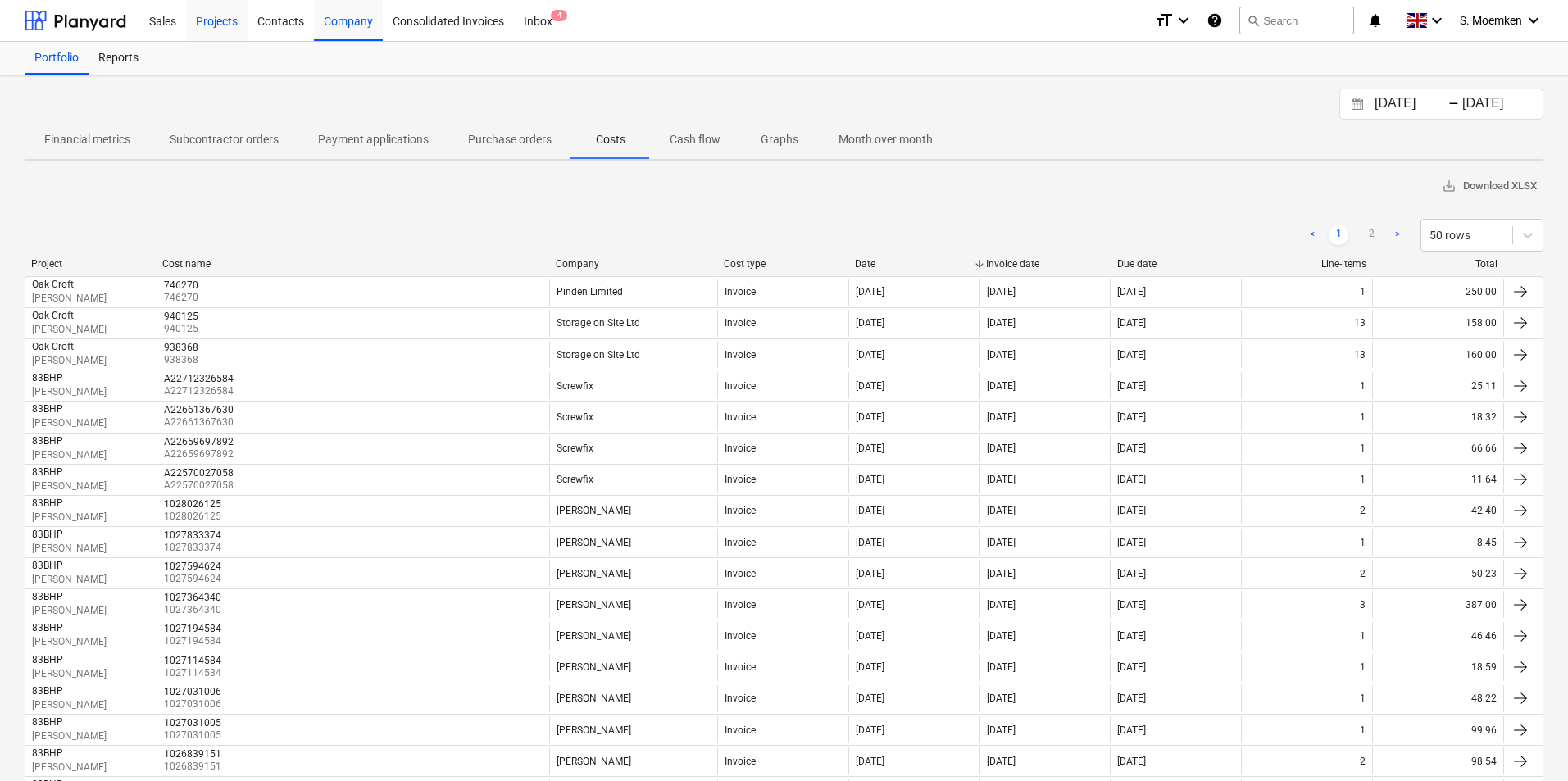
click at [216, 19] on div "Projects" at bounding box center [216, 19] width 62 height 41
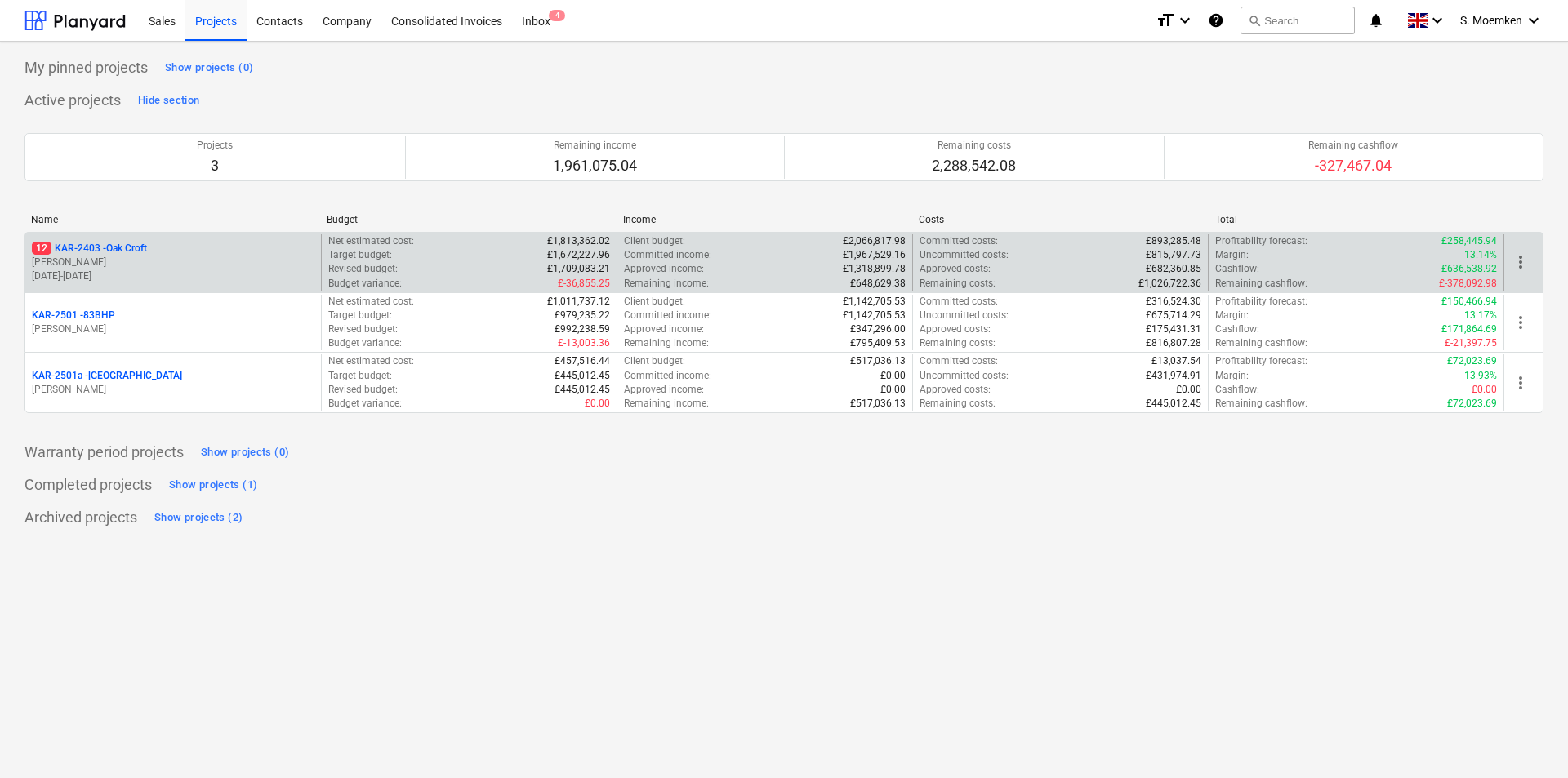
click at [134, 267] on p "[PERSON_NAME]" at bounding box center [173, 262] width 282 height 14
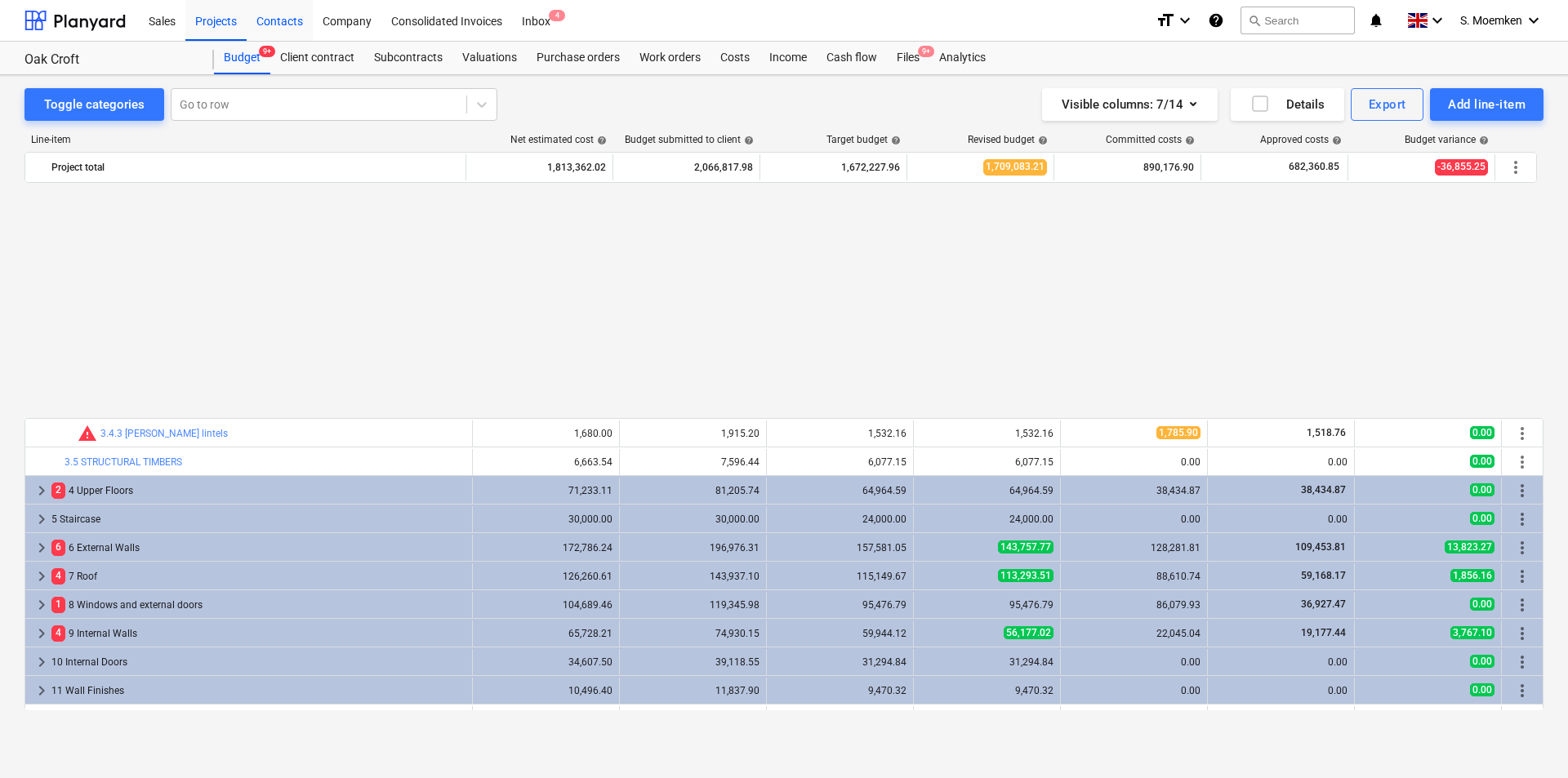
scroll to position [801, 0]
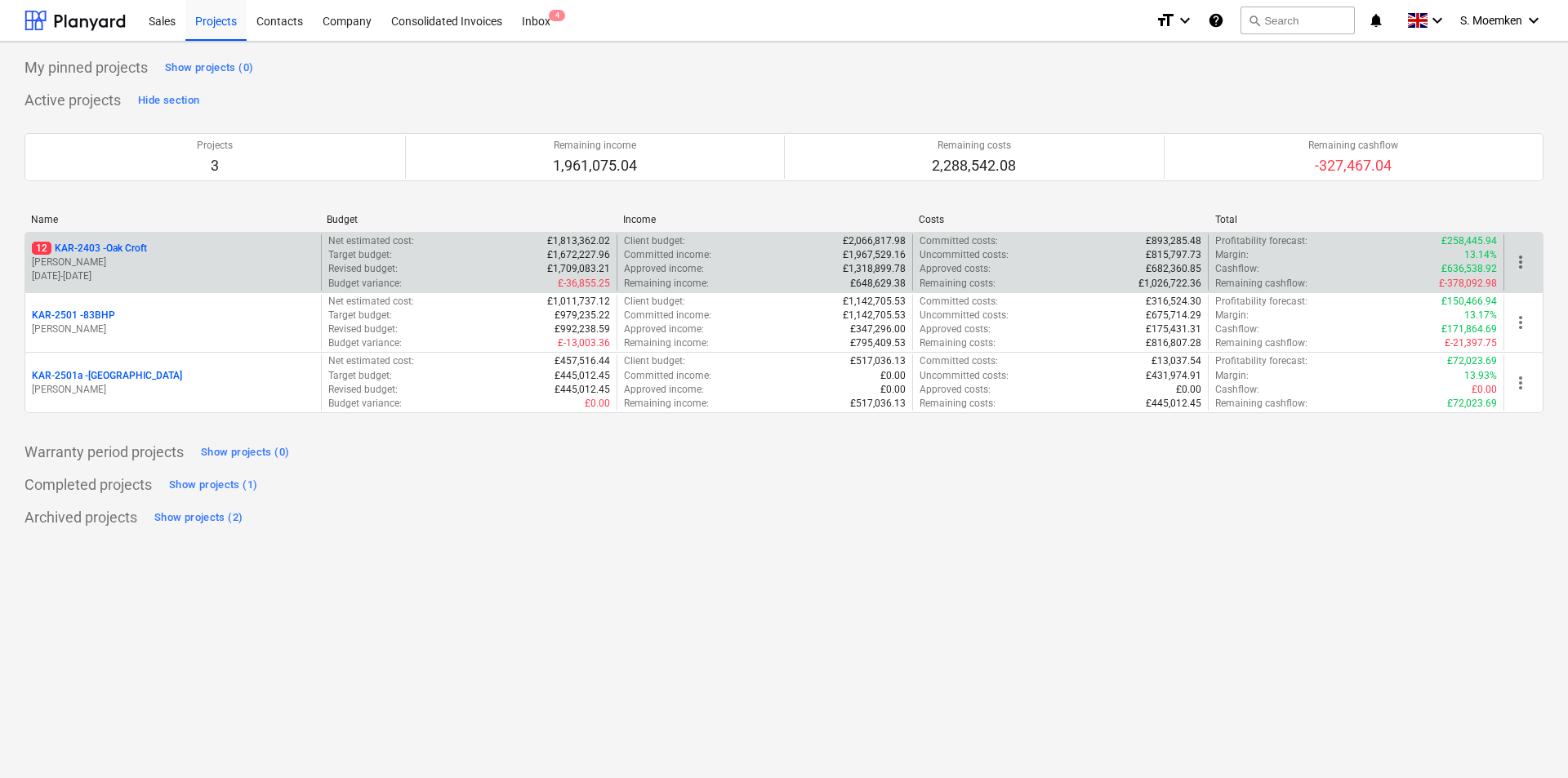
click at [162, 257] on p "[PERSON_NAME]" at bounding box center [173, 262] width 282 height 14
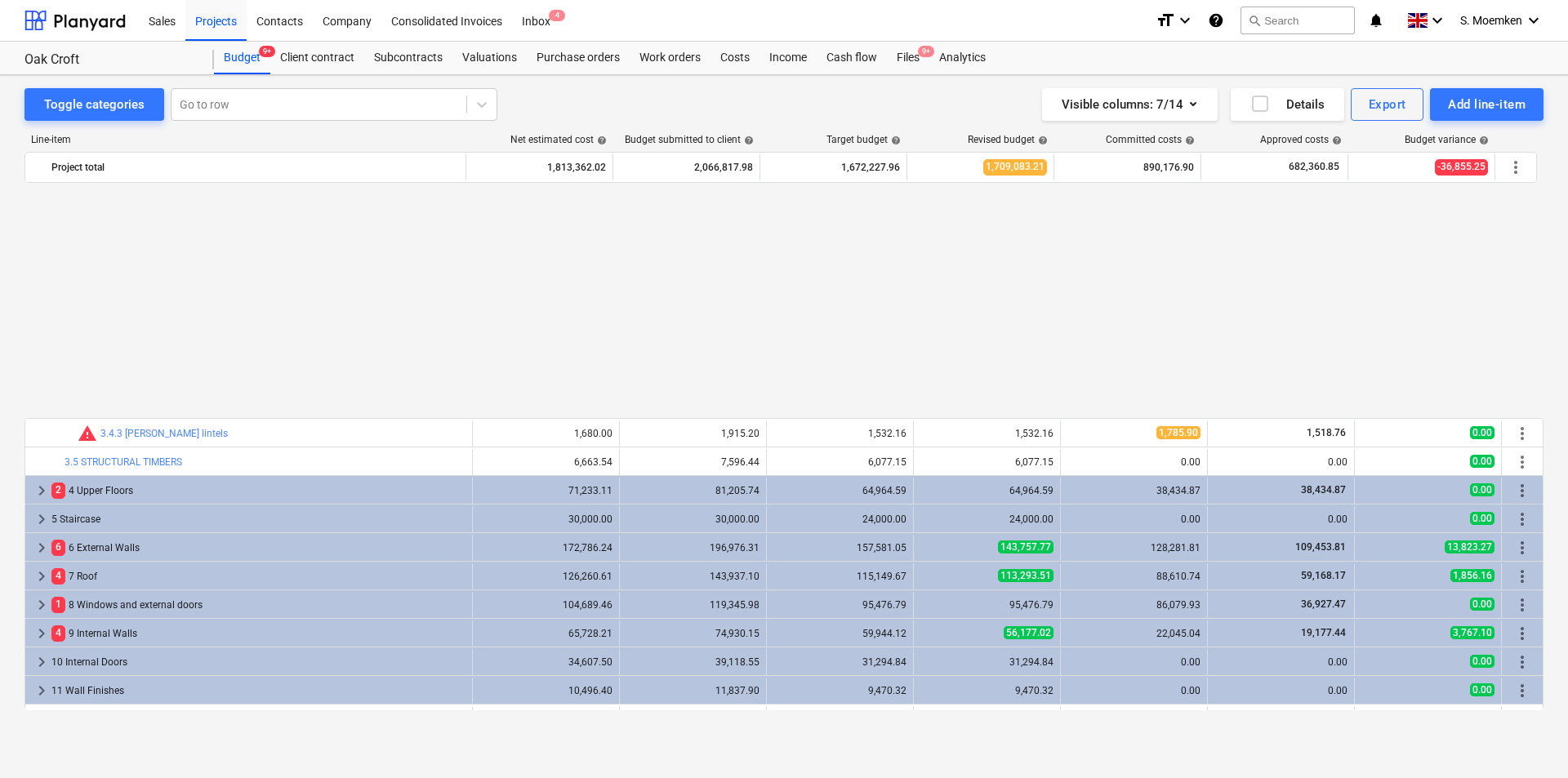
scroll to position [801, 0]
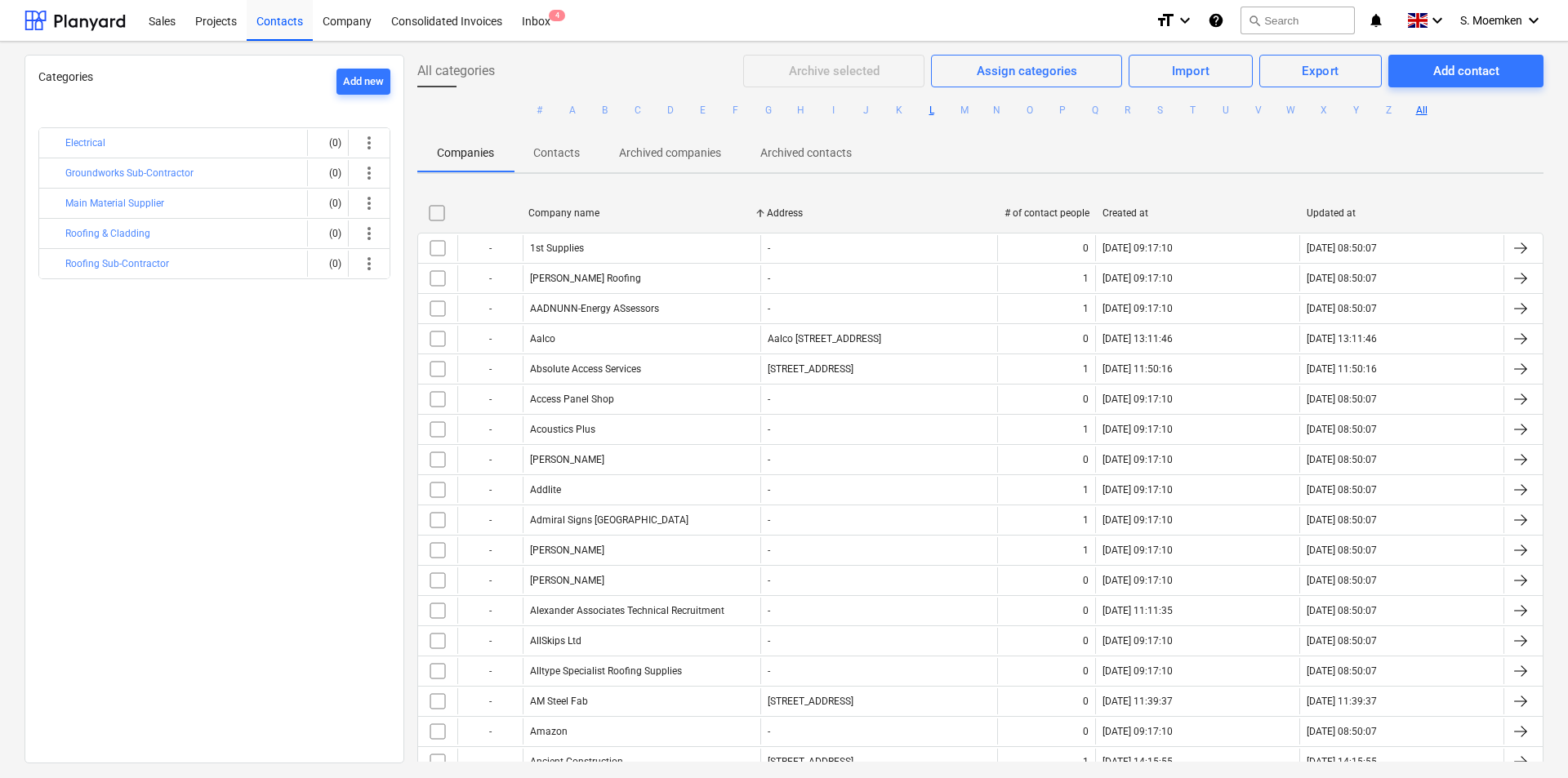
click at [926, 110] on button "L" at bounding box center [931, 110] width 19 height 19
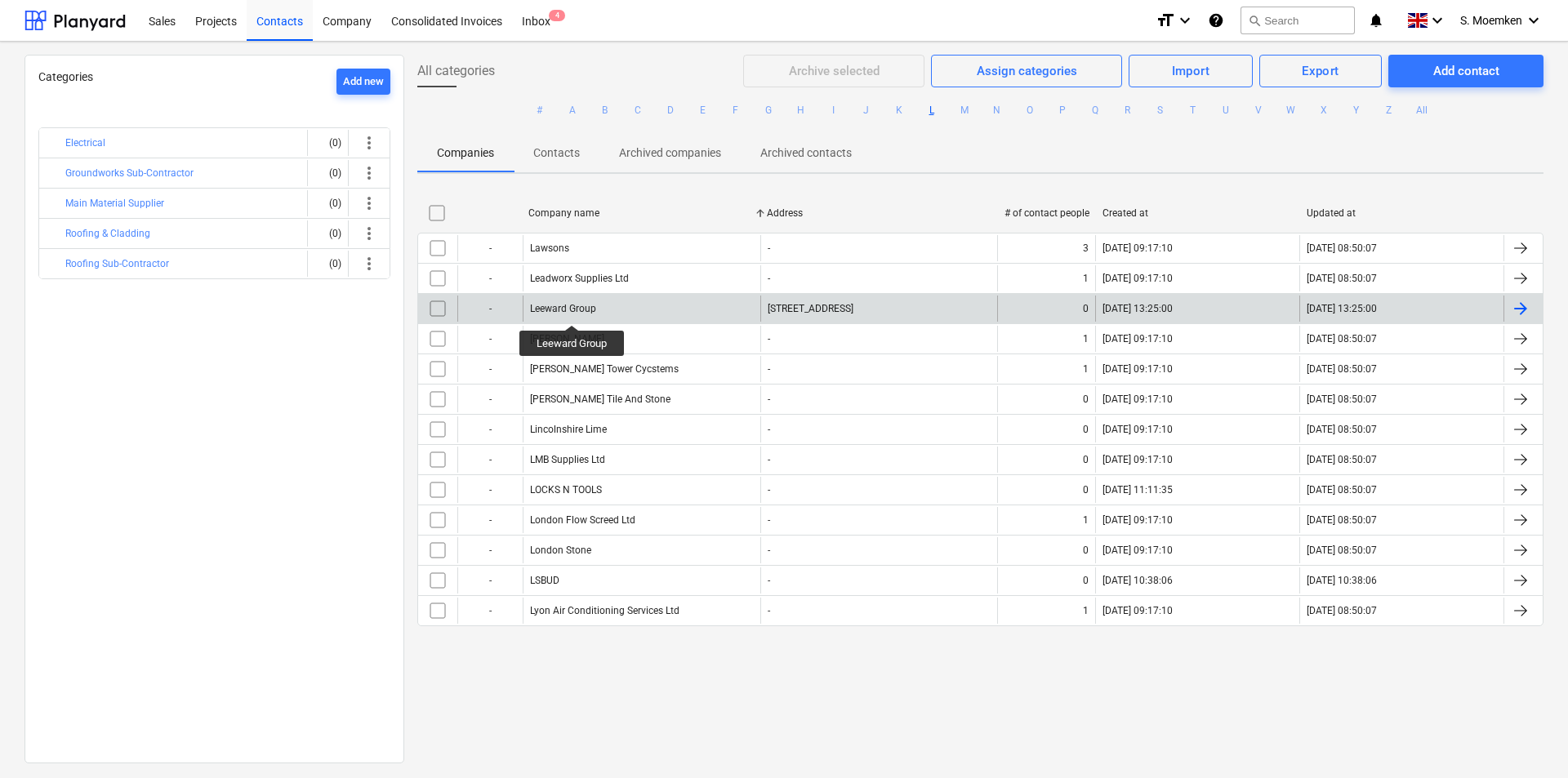
click at [572, 312] on div "Leeward Group" at bounding box center [563, 309] width 66 height 11
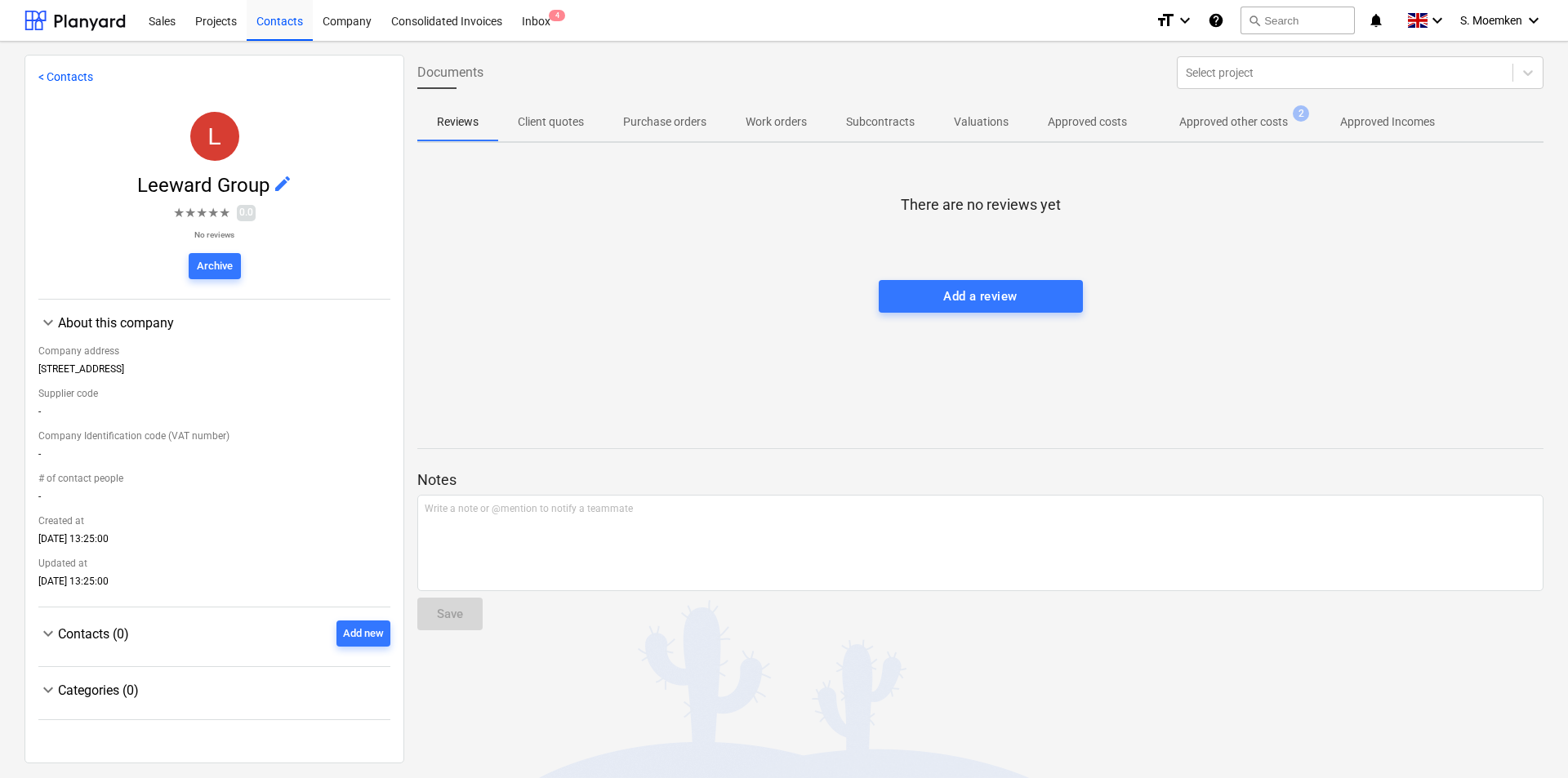
click at [973, 121] on p "Valuations" at bounding box center [981, 122] width 55 height 17
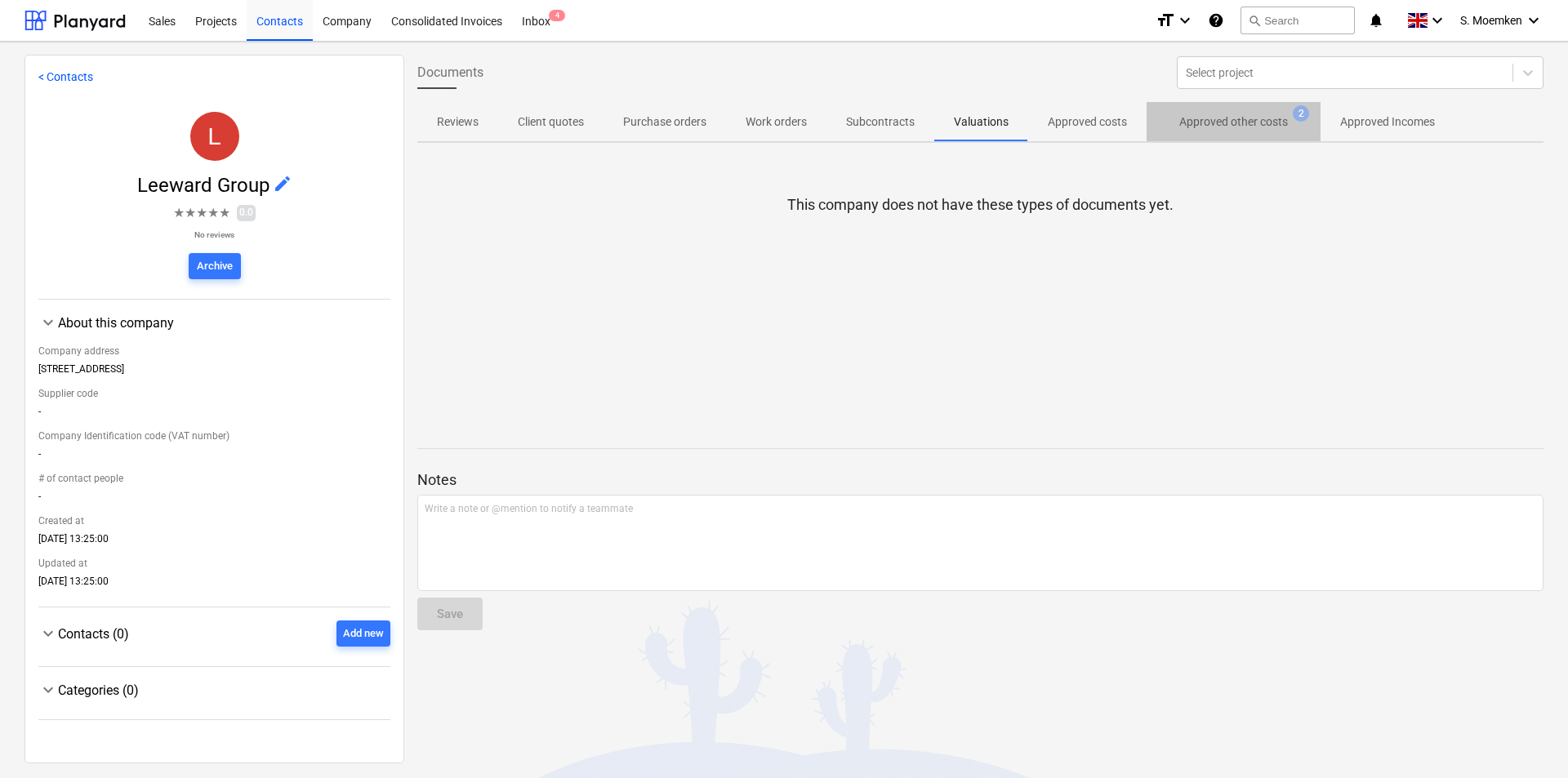
click at [1243, 124] on p "Approved other costs" at bounding box center [1234, 122] width 109 height 17
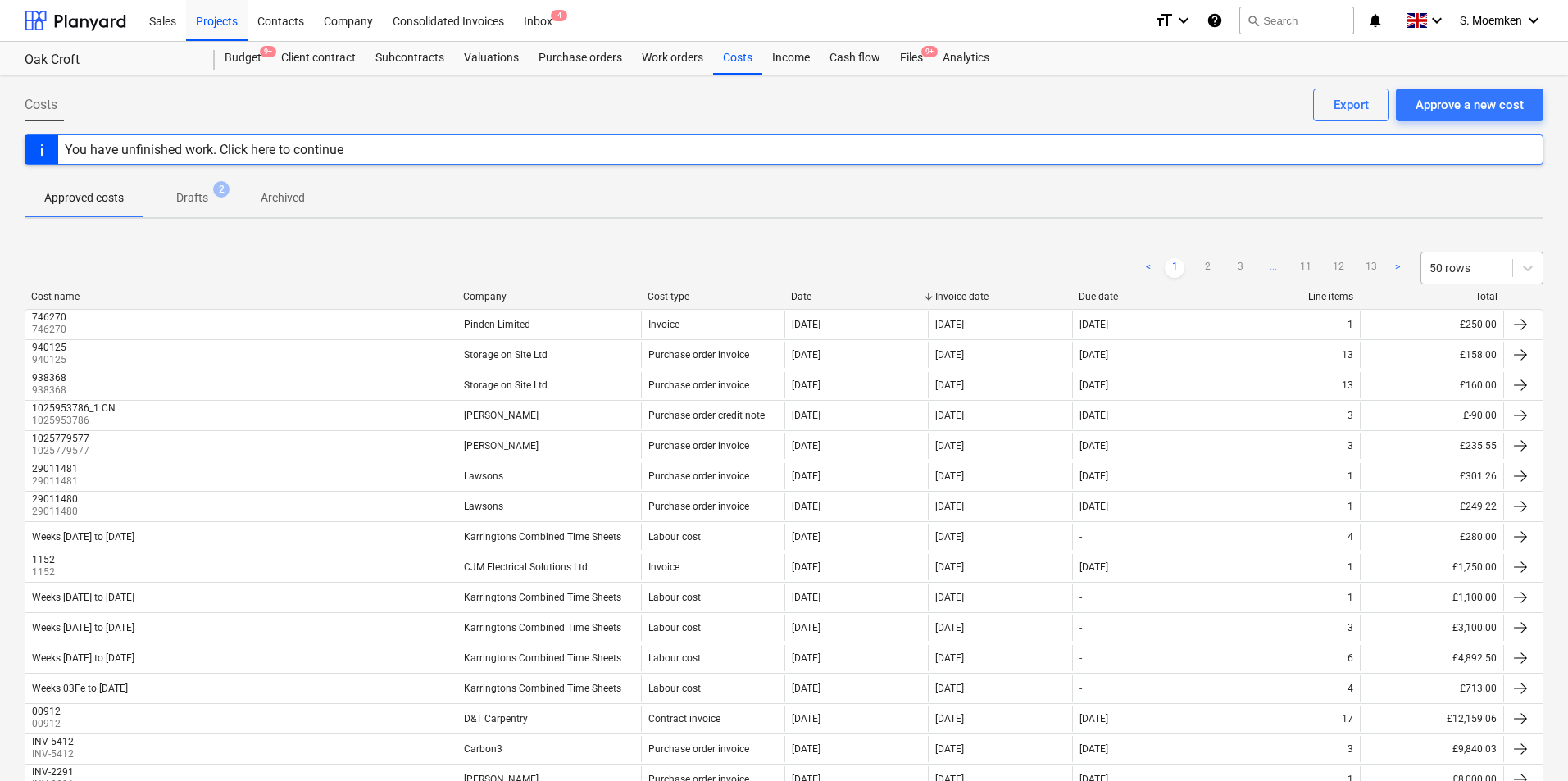
click at [1473, 267] on div at bounding box center [1466, 269] width 74 height 17
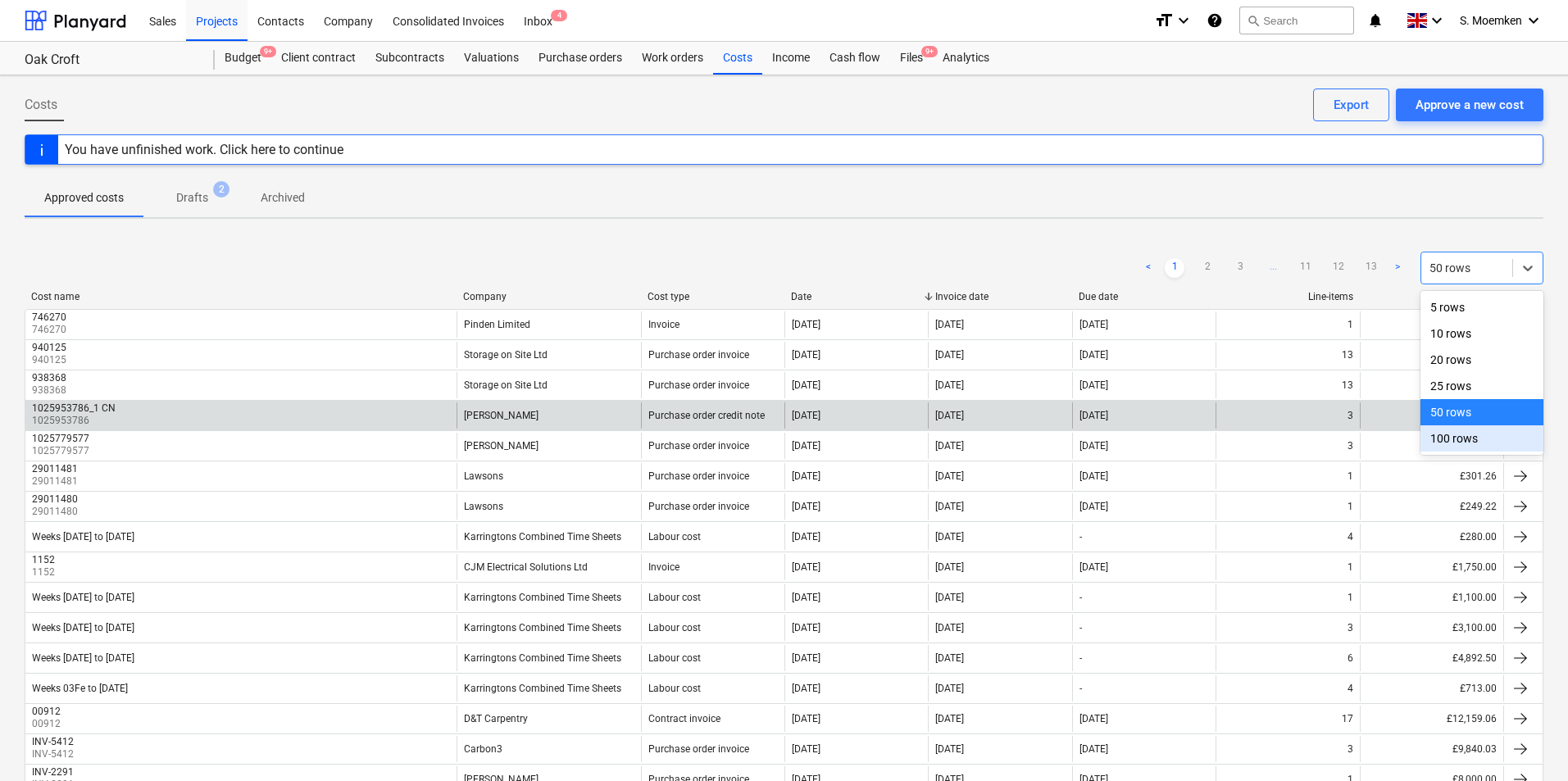
drag, startPoint x: 1461, startPoint y: 436, endPoint x: 1433, endPoint y: 409, distance: 38.9
click at [1462, 436] on div "100 rows" at bounding box center [1482, 439] width 123 height 27
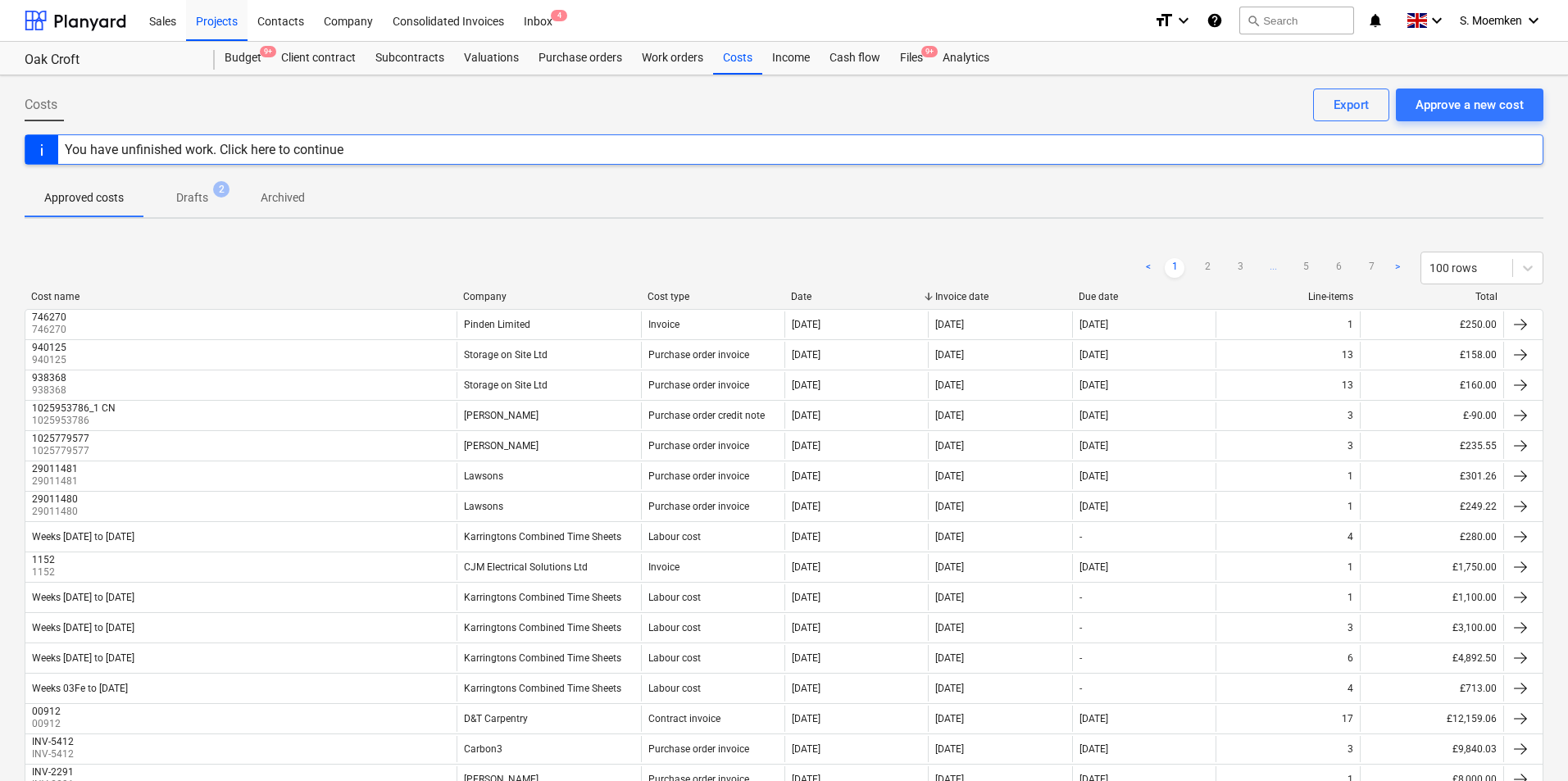
click at [490, 296] on div "Company" at bounding box center [549, 296] width 171 height 11
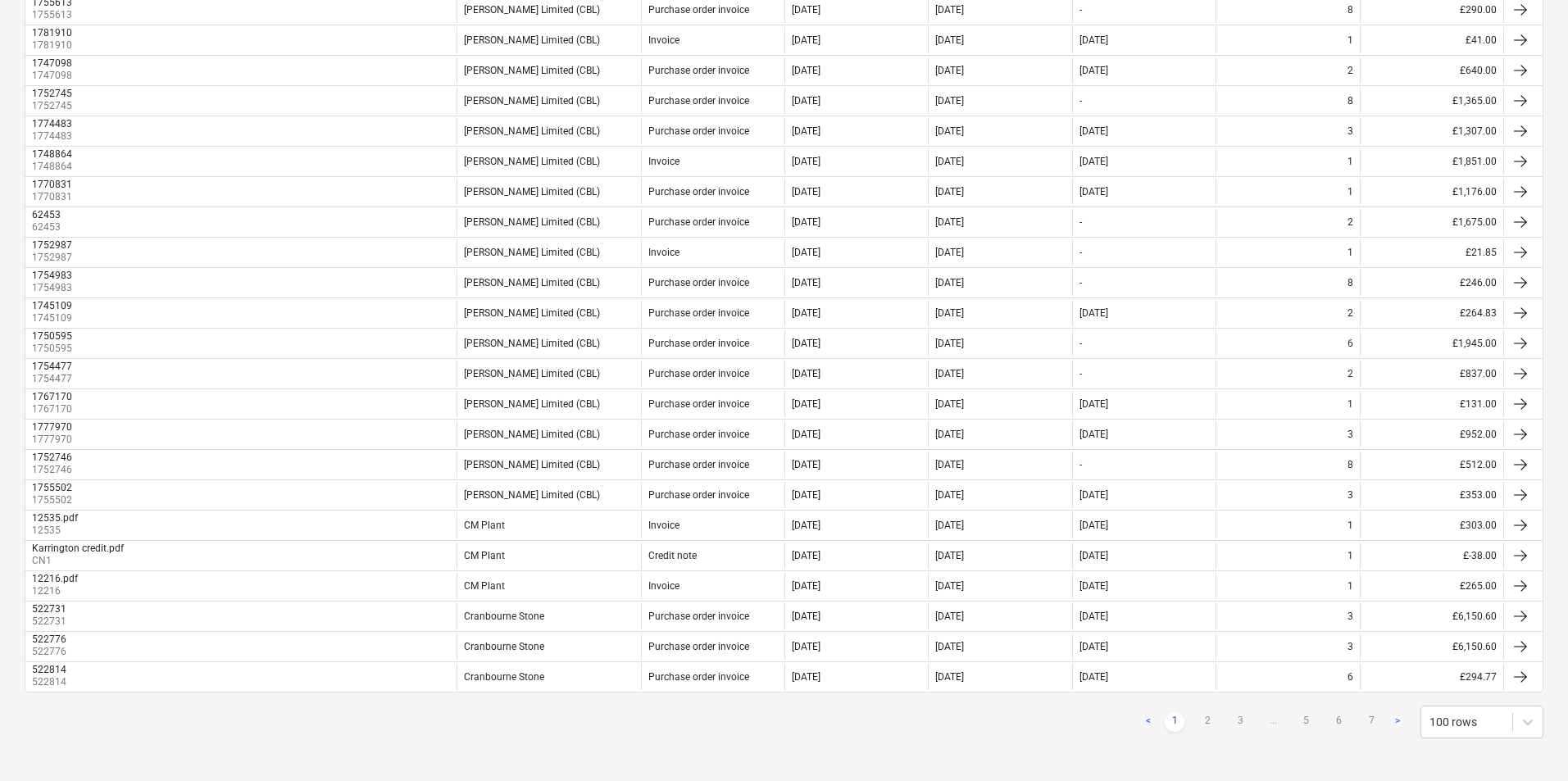
scroll to position [2654, 0]
click at [1241, 719] on link "3" at bounding box center [1240, 718] width 19 height 19
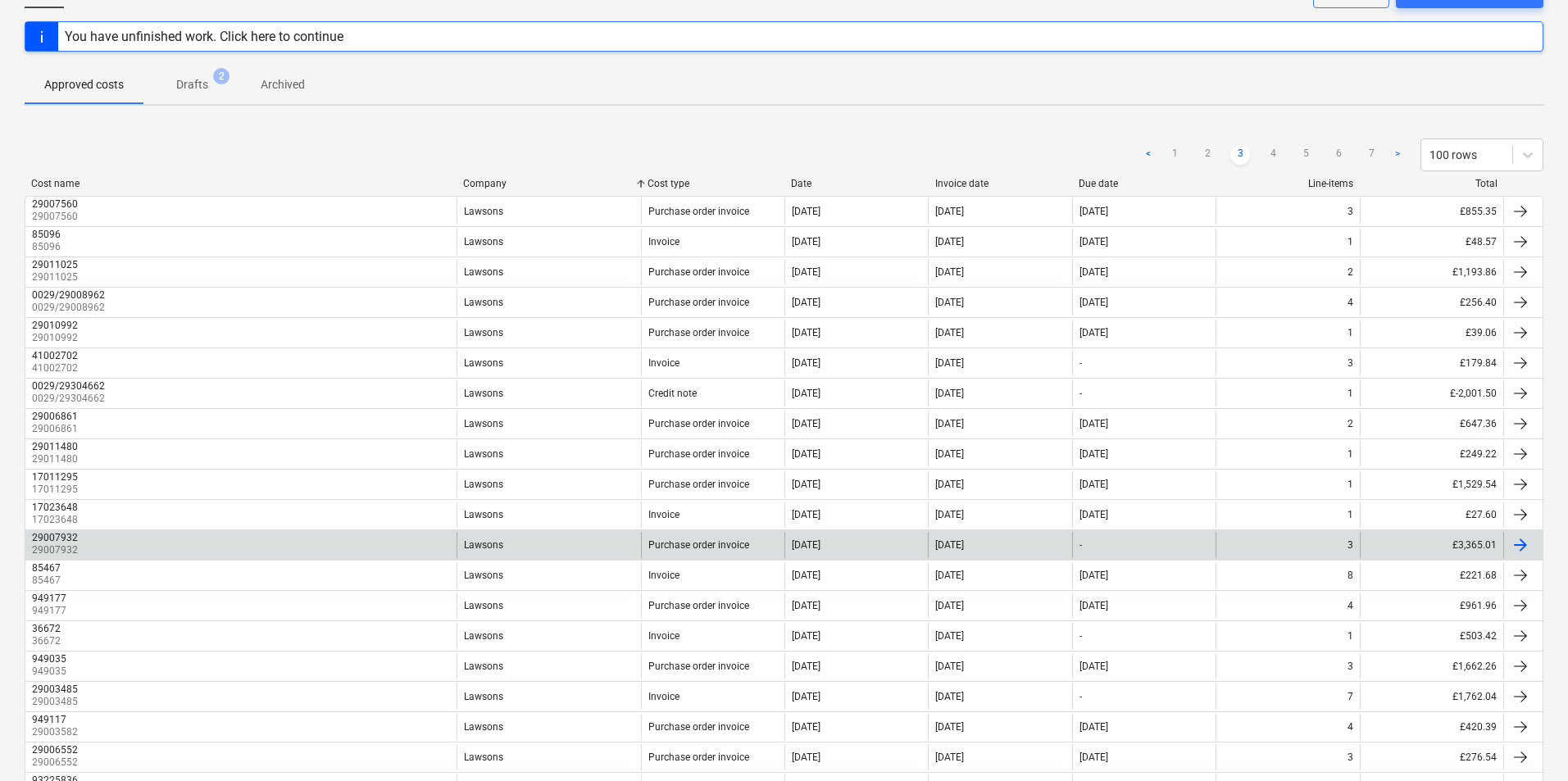
scroll to position [0, 0]
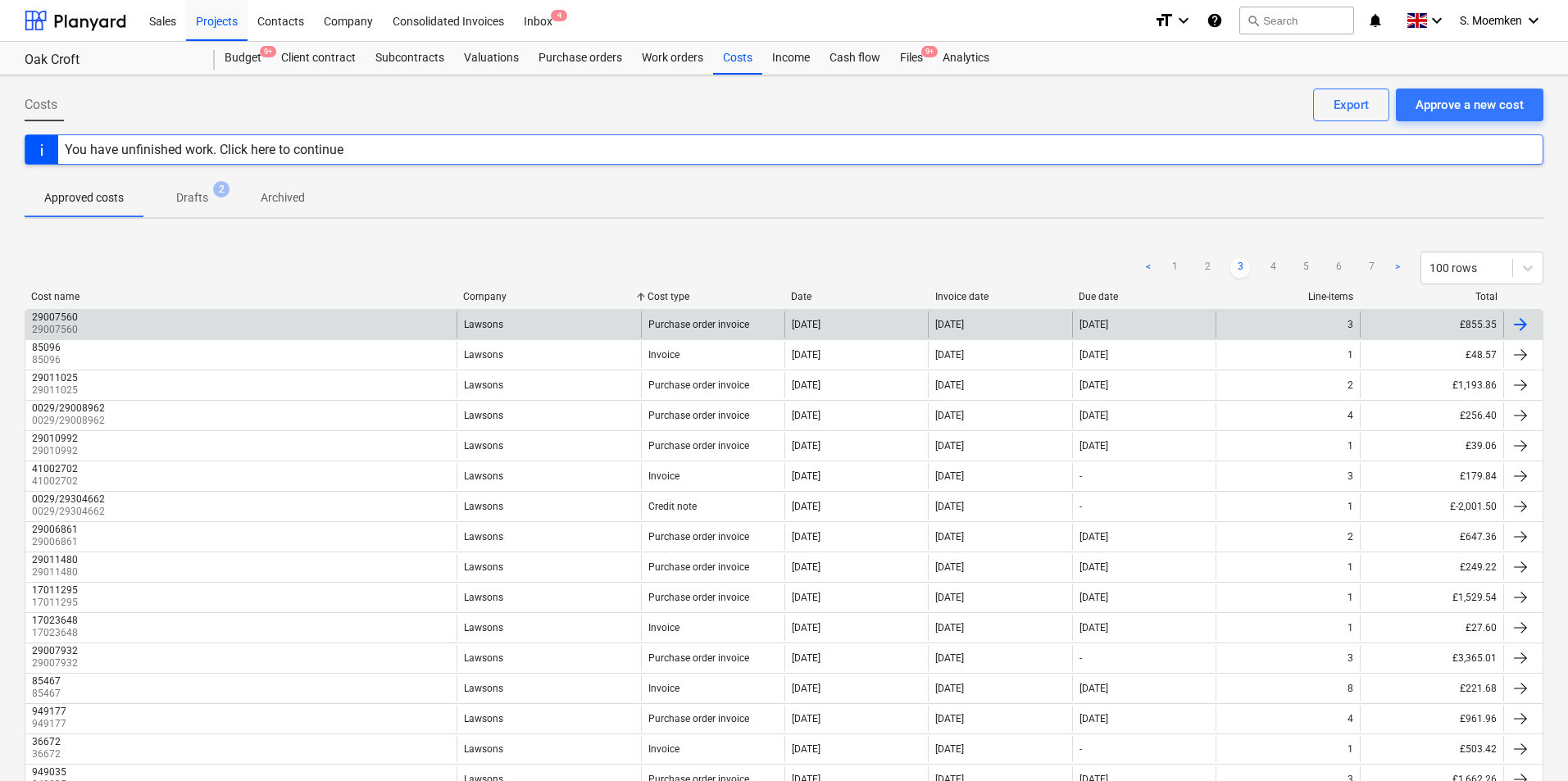
click at [524, 320] on div "Lawsons" at bounding box center [548, 325] width 185 height 27
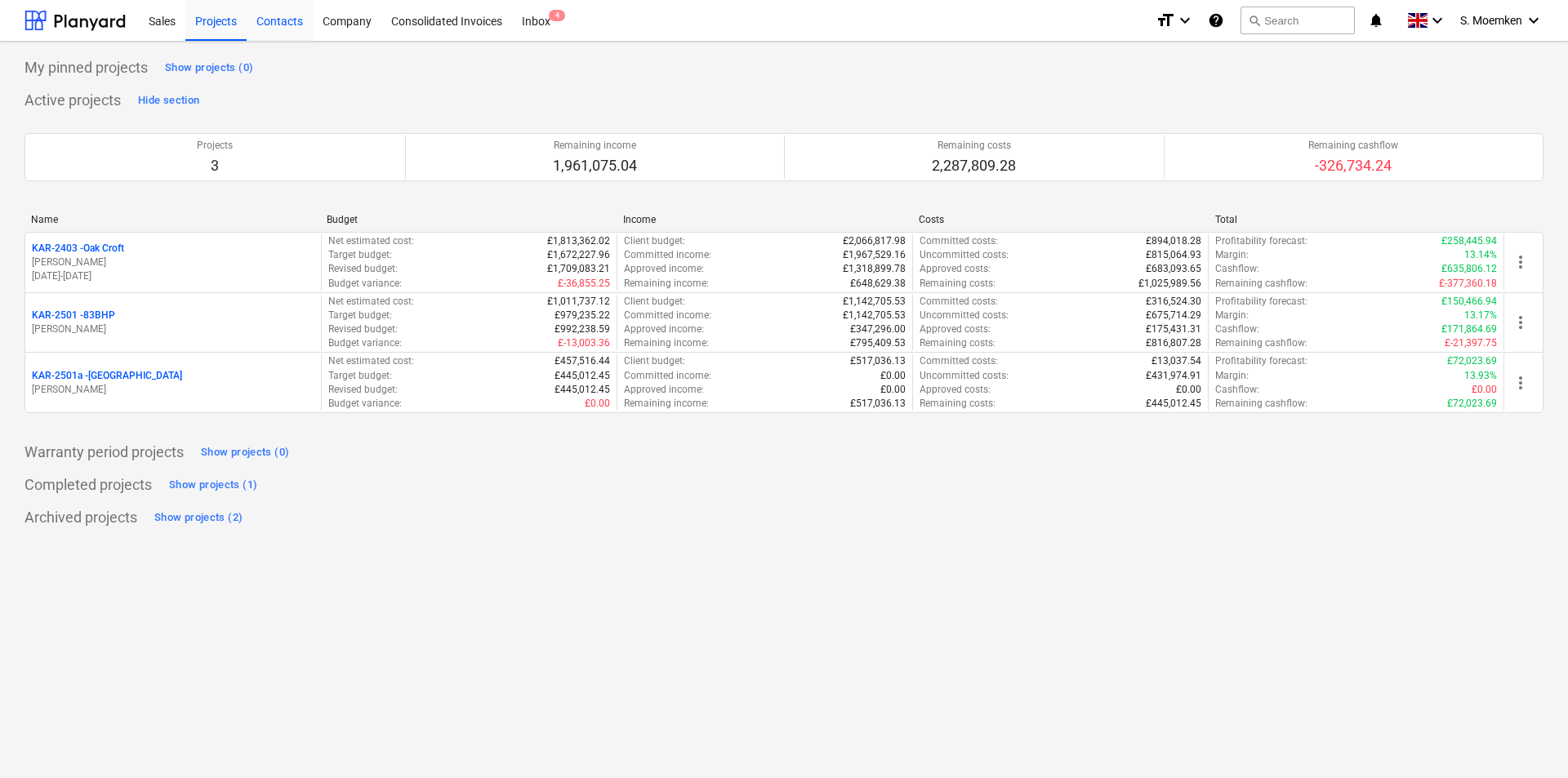
click at [269, 24] on div "Contacts" at bounding box center [280, 19] width 66 height 41
click at [281, 18] on div "Contacts" at bounding box center [280, 19] width 66 height 41
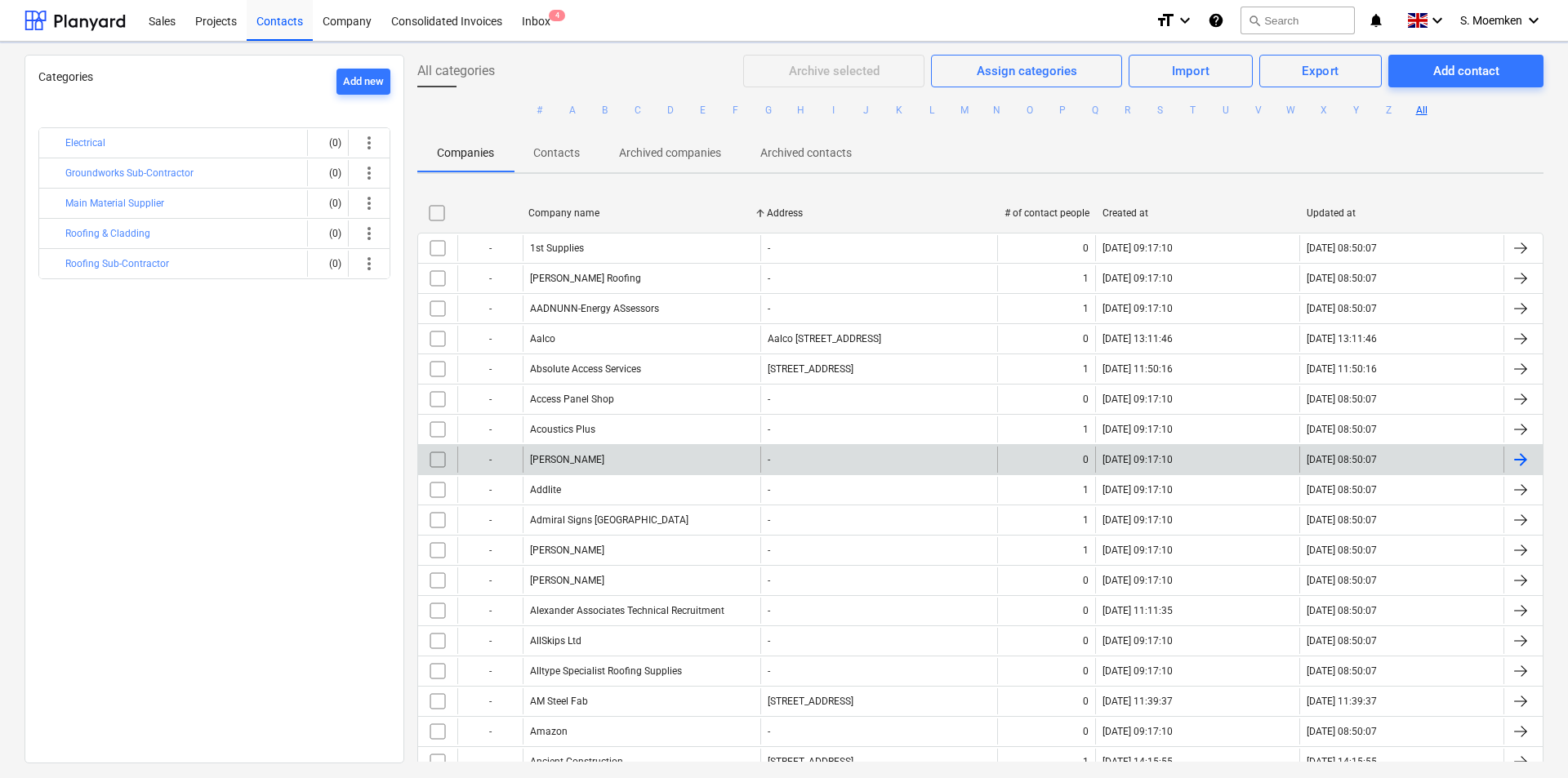
click at [926, 108] on button "L" at bounding box center [931, 110] width 19 height 19
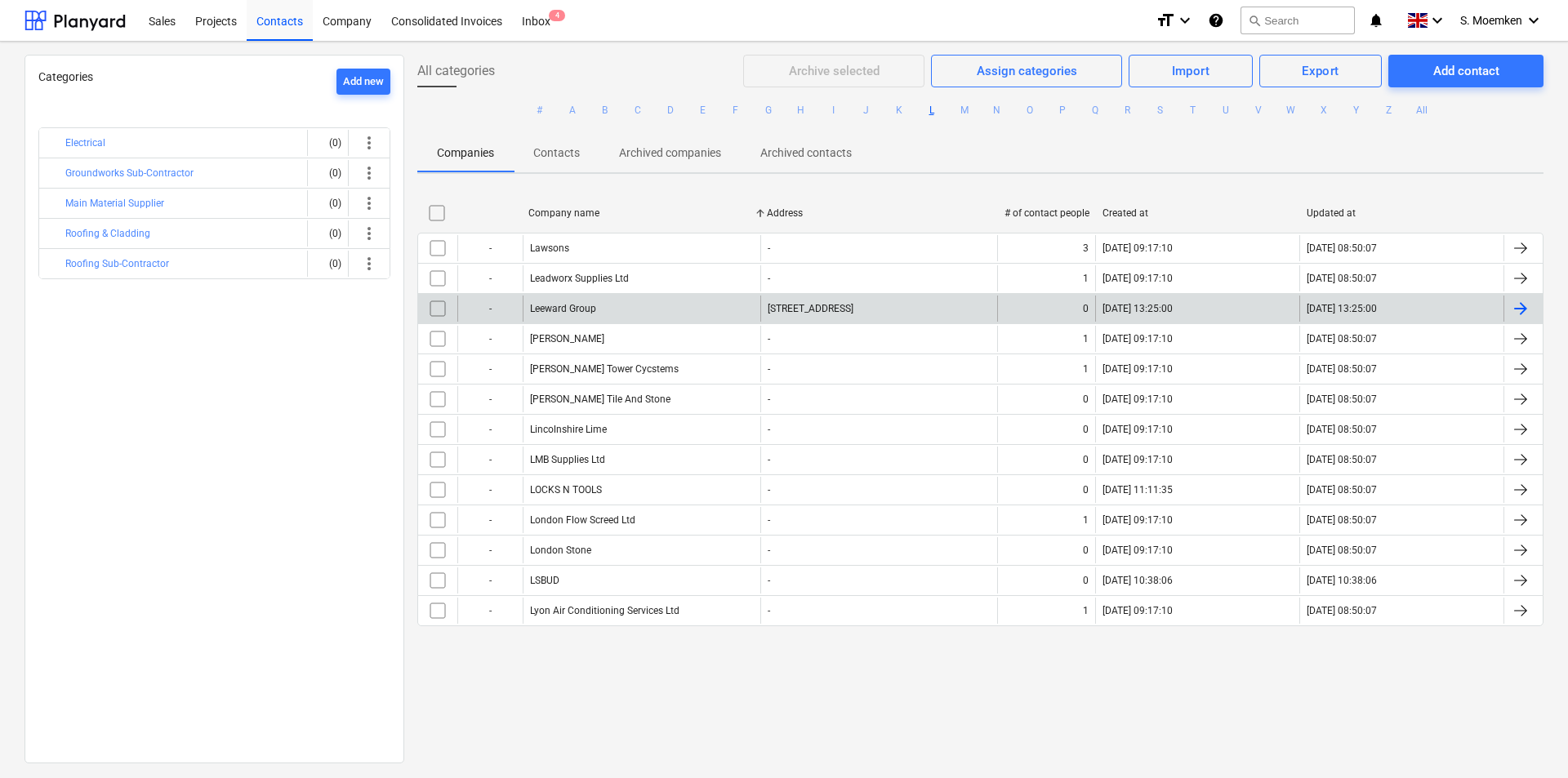
click at [554, 306] on div "Leeward Group" at bounding box center [563, 309] width 66 height 11
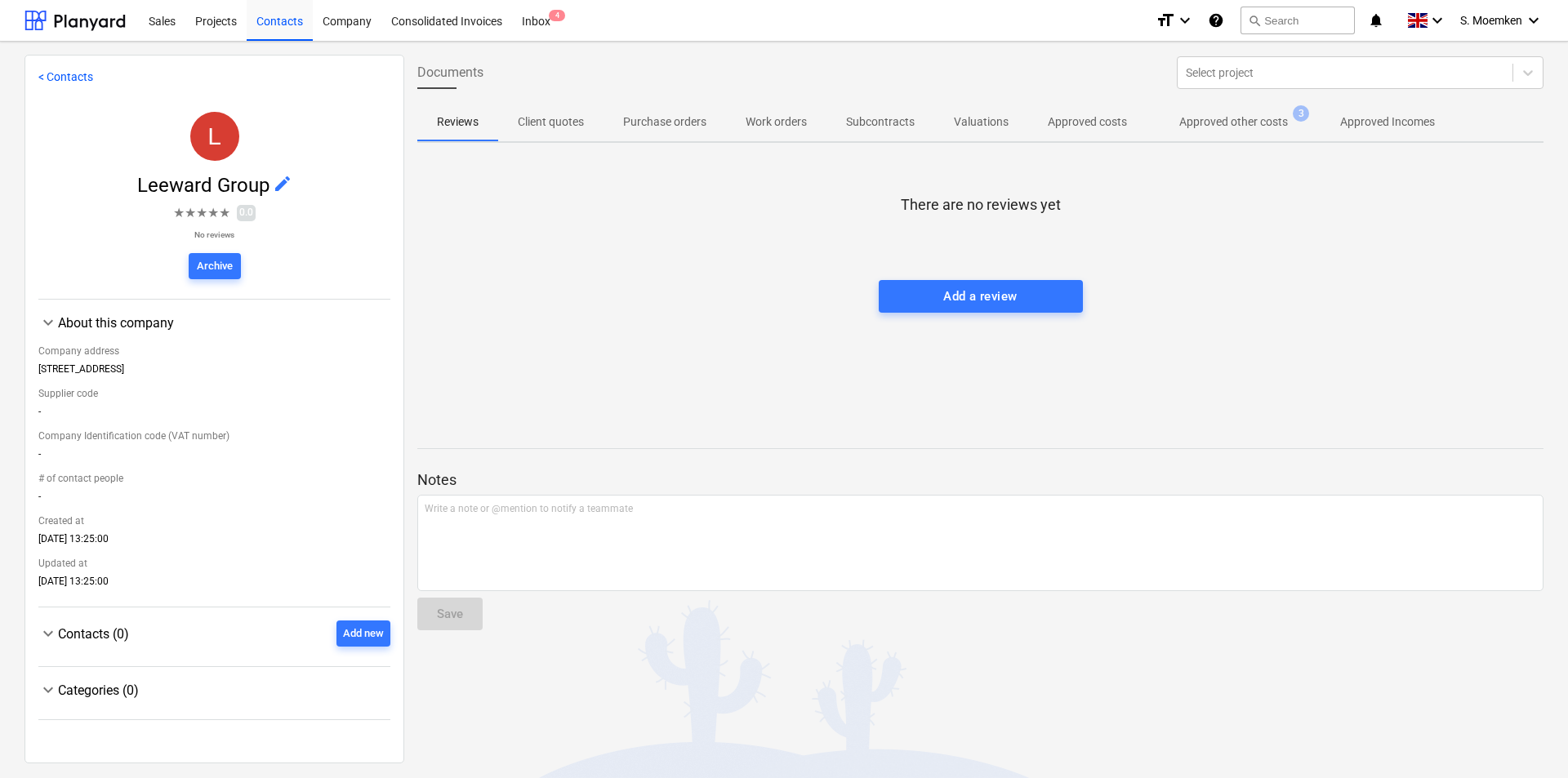
click at [539, 124] on p "Client quotes" at bounding box center [551, 122] width 66 height 17
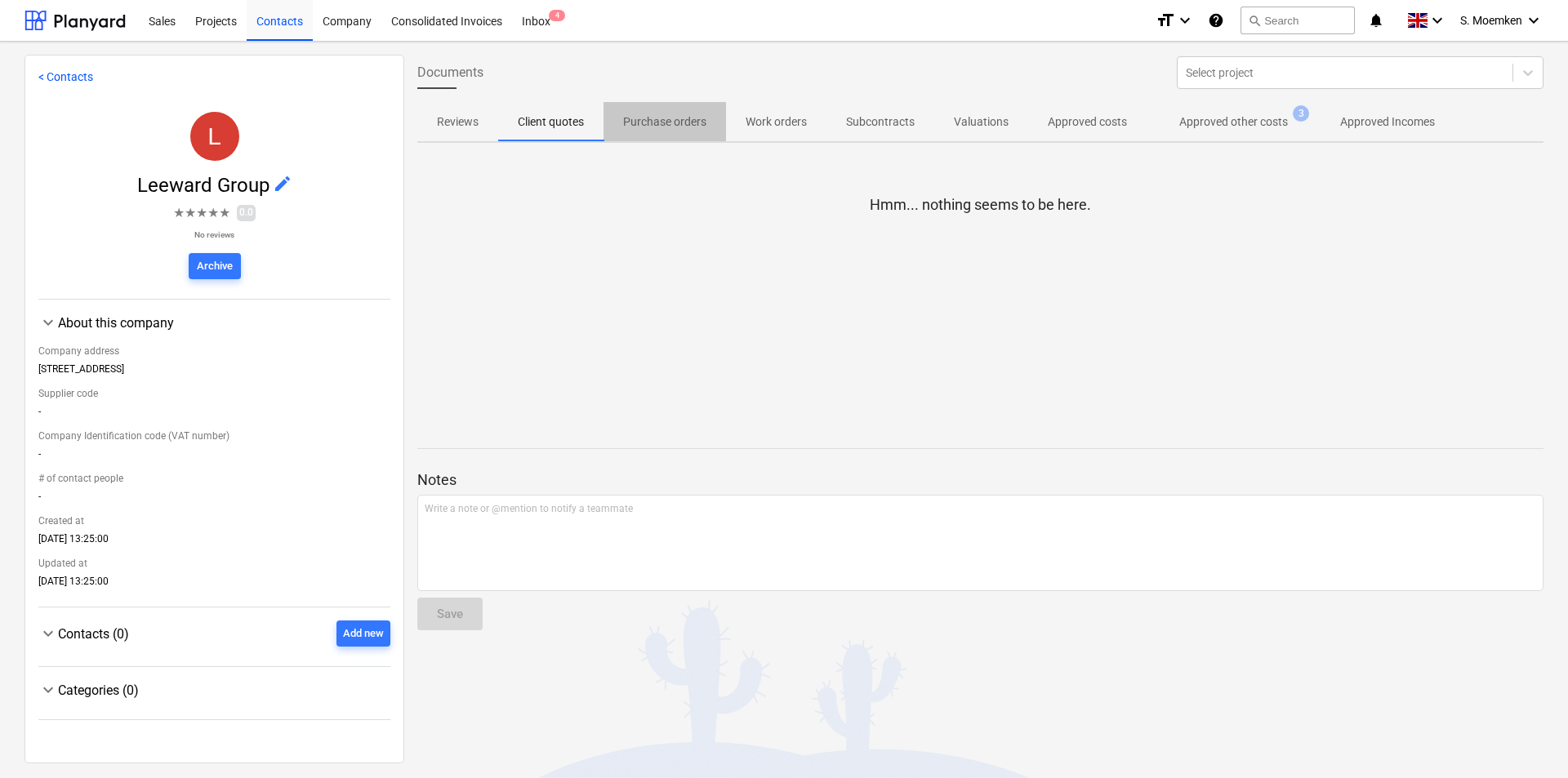
click at [650, 119] on p "Purchase orders" at bounding box center [664, 122] width 83 height 17
click at [778, 120] on p "Work orders" at bounding box center [776, 122] width 61 height 17
click at [1246, 121] on p "Approved other costs" at bounding box center [1234, 122] width 109 height 17
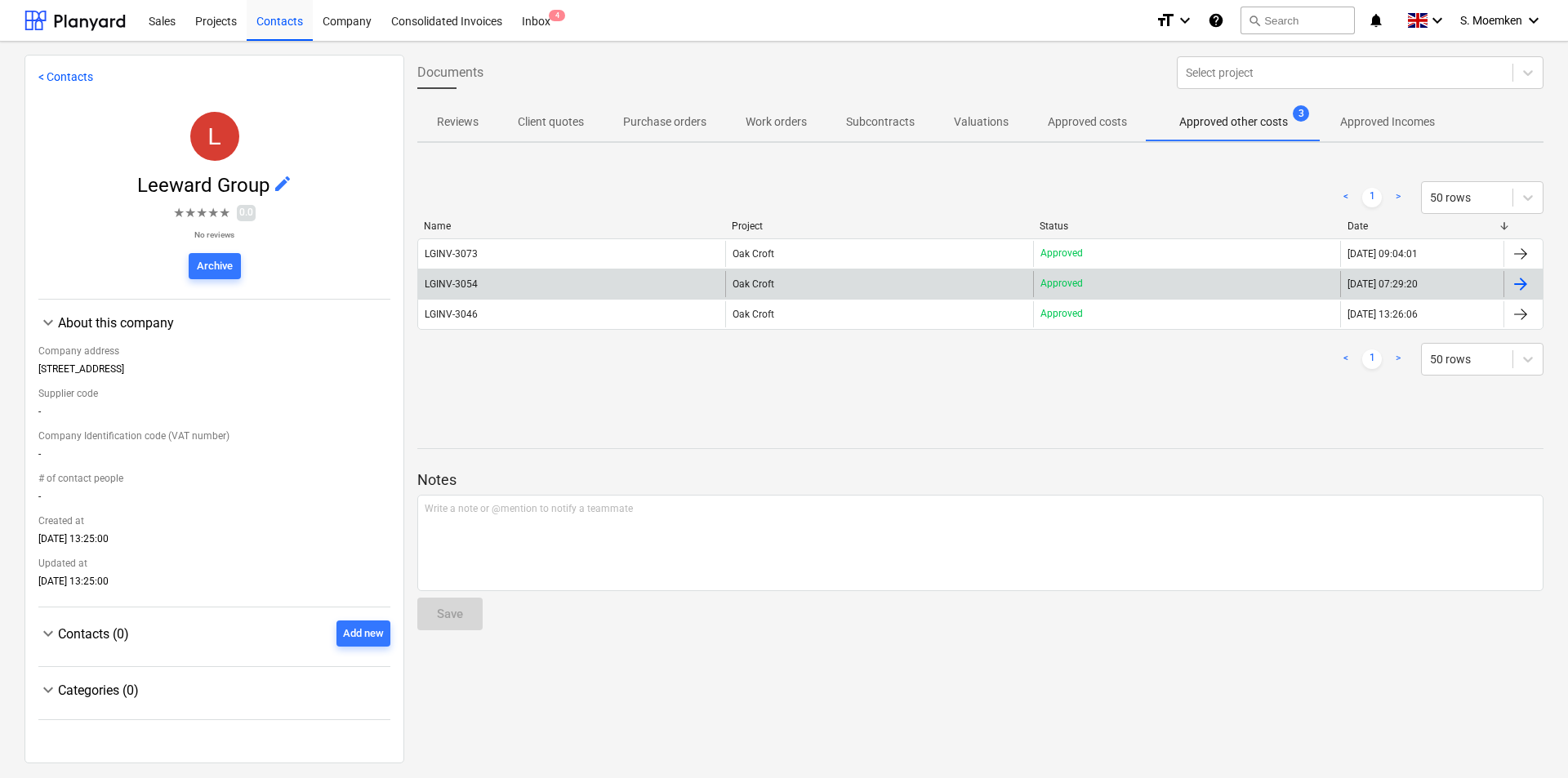
click at [1515, 281] on div at bounding box center [1520, 283] width 19 height 19
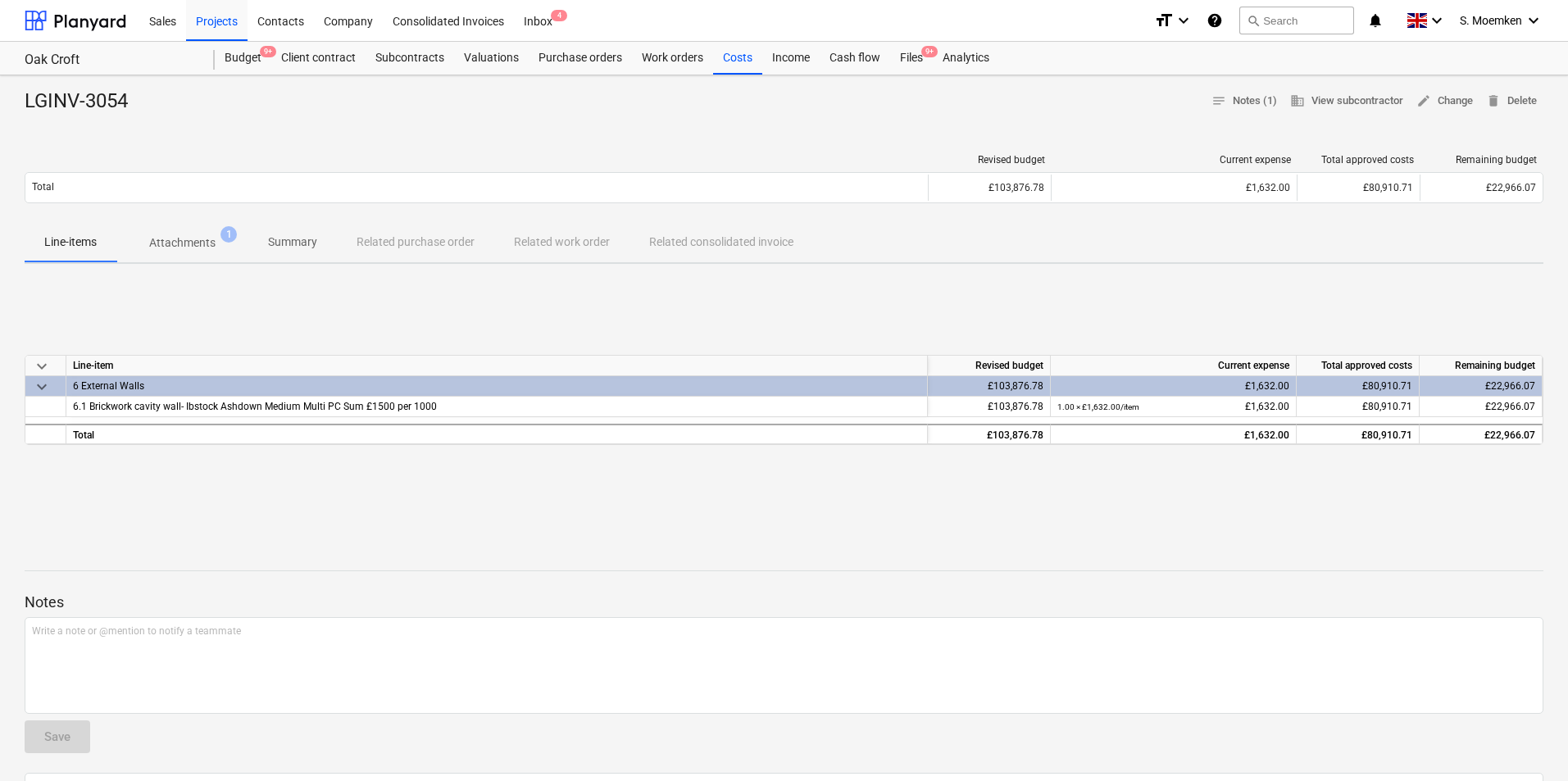
click at [188, 245] on p "Attachments" at bounding box center [182, 243] width 66 height 17
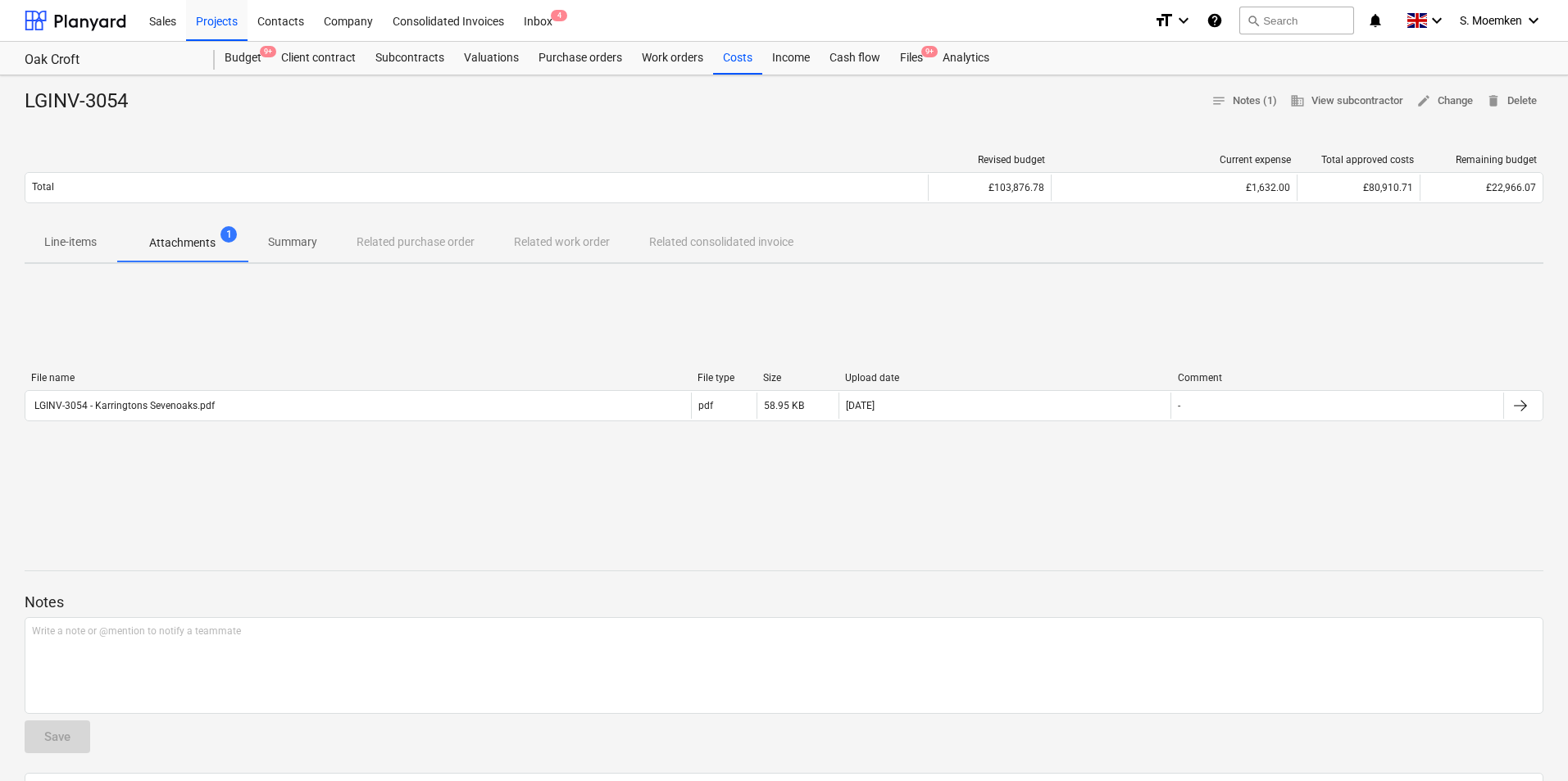
drag, startPoint x: 258, startPoint y: 408, endPoint x: 985, endPoint y: 462, distance: 729.0
click at [985, 462] on div "File name File type Size Upload date Comment LGINV-3054 - Karringtons Sevenoaks…" at bounding box center [784, 399] width 1518 height 246
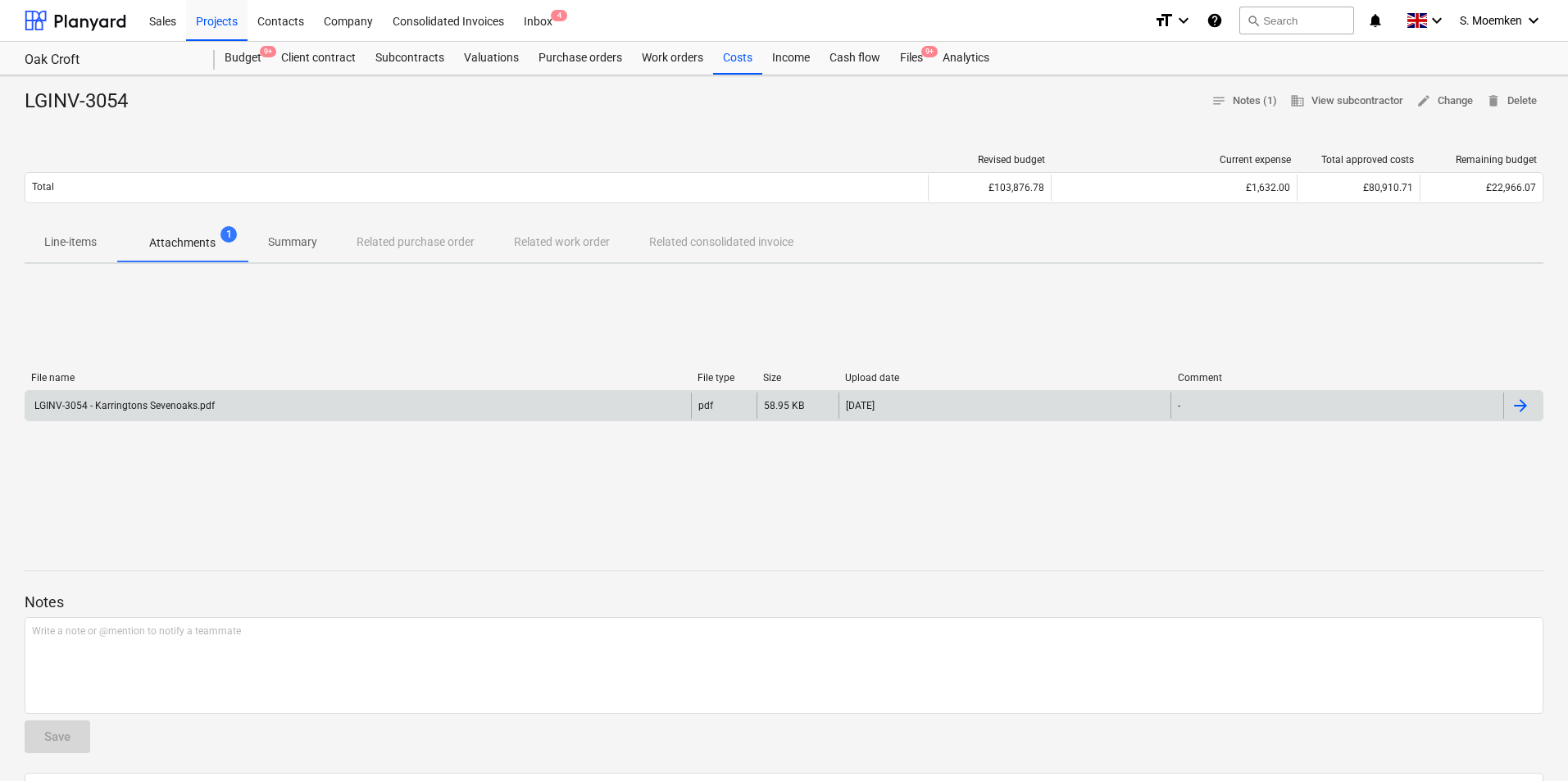
click at [603, 414] on div "LGINV-3054 - Karringtons Sevenoaks.pdf" at bounding box center [359, 406] width 666 height 27
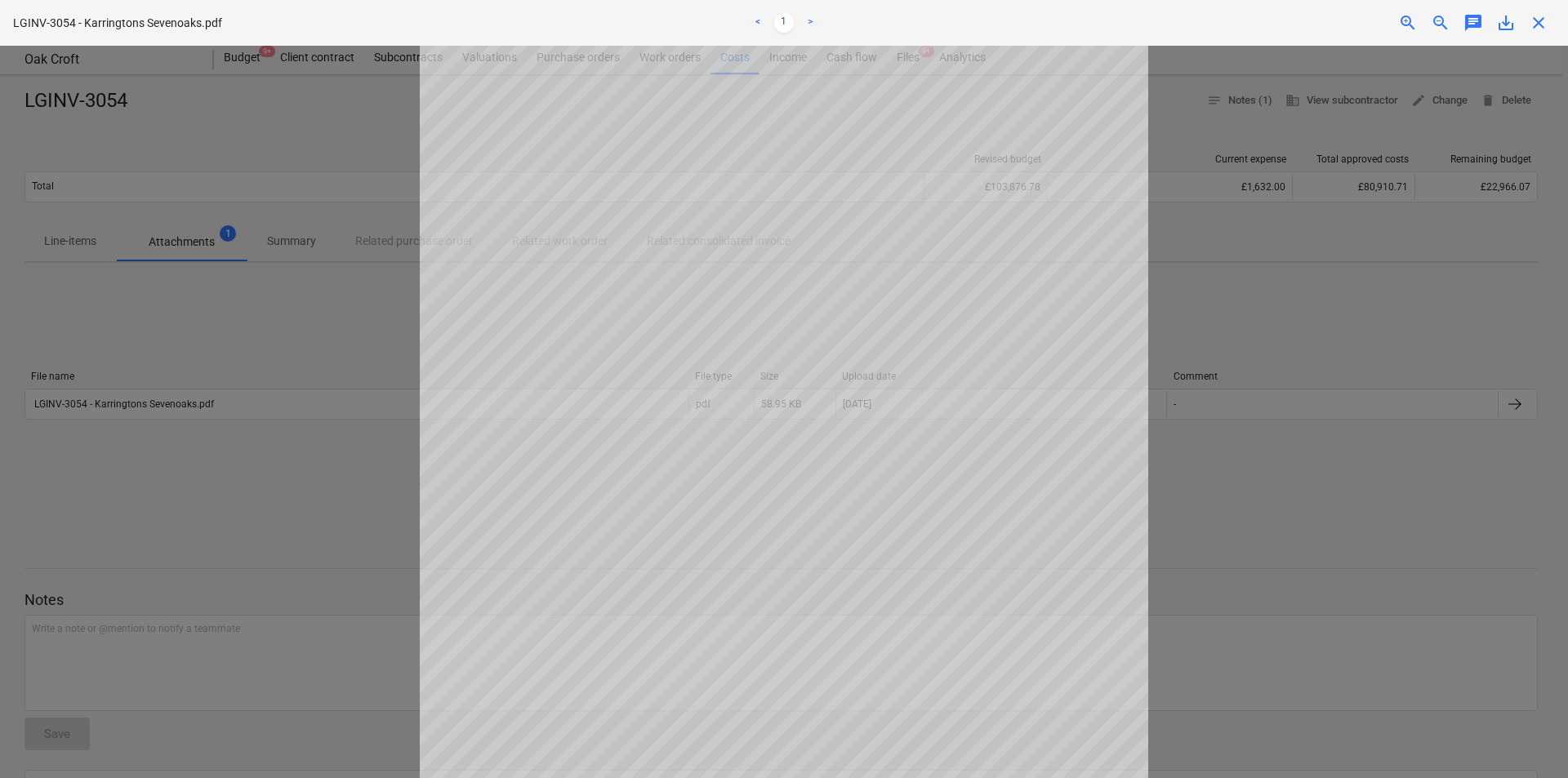
click at [1284, 319] on div at bounding box center [784, 411] width 1568 height 732
click at [1255, 267] on div at bounding box center [784, 411] width 1568 height 732
click at [1535, 20] on span "close" at bounding box center [1538, 22] width 19 height 19
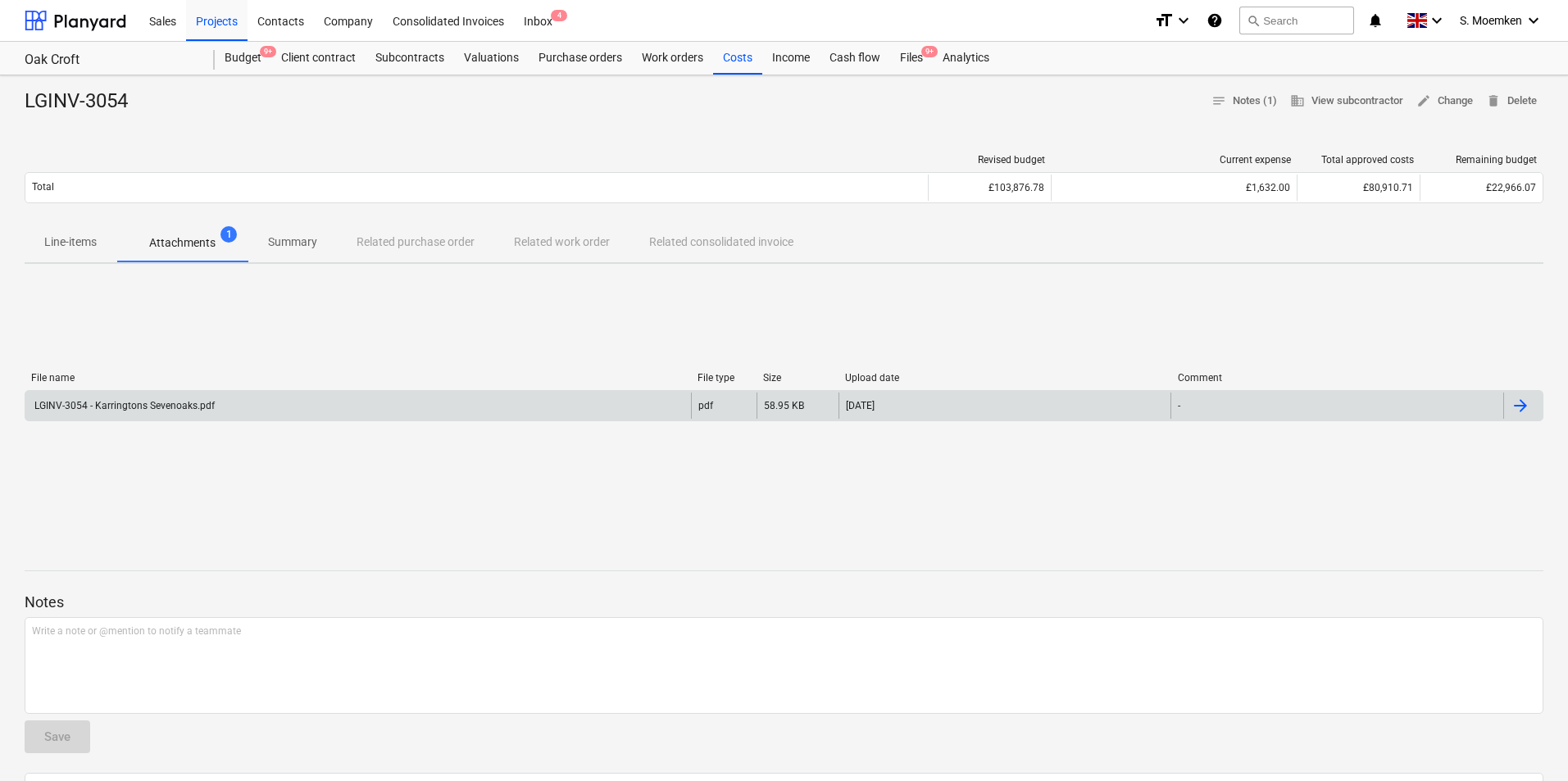
click at [1522, 404] on div at bounding box center [1520, 405] width 19 height 19
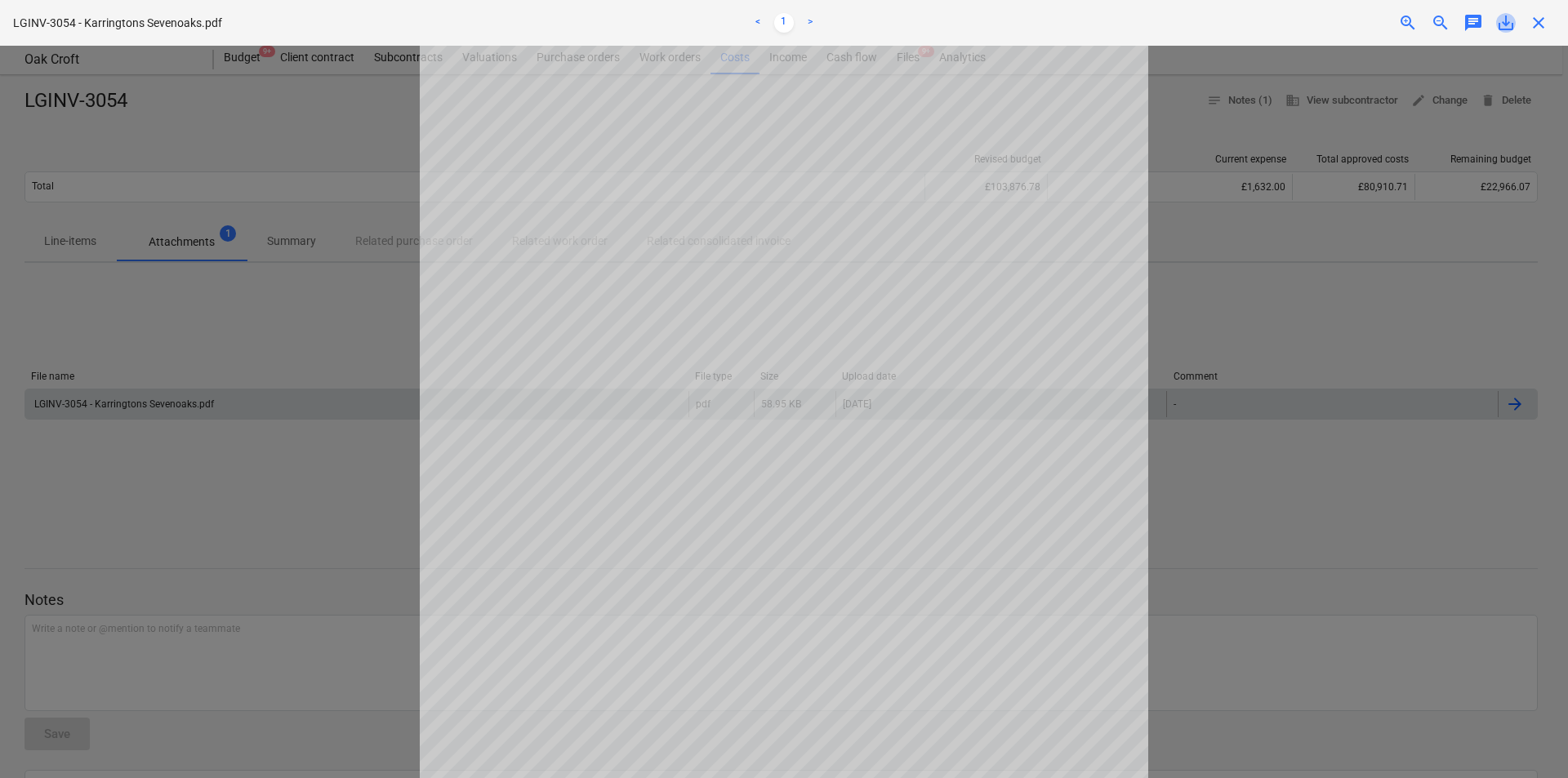
click at [1508, 23] on span "save_alt" at bounding box center [1506, 22] width 19 height 19
click at [1528, 16] on div "close" at bounding box center [1539, 22] width 33 height 19
click at [1537, 20] on span "close" at bounding box center [1538, 22] width 19 height 19
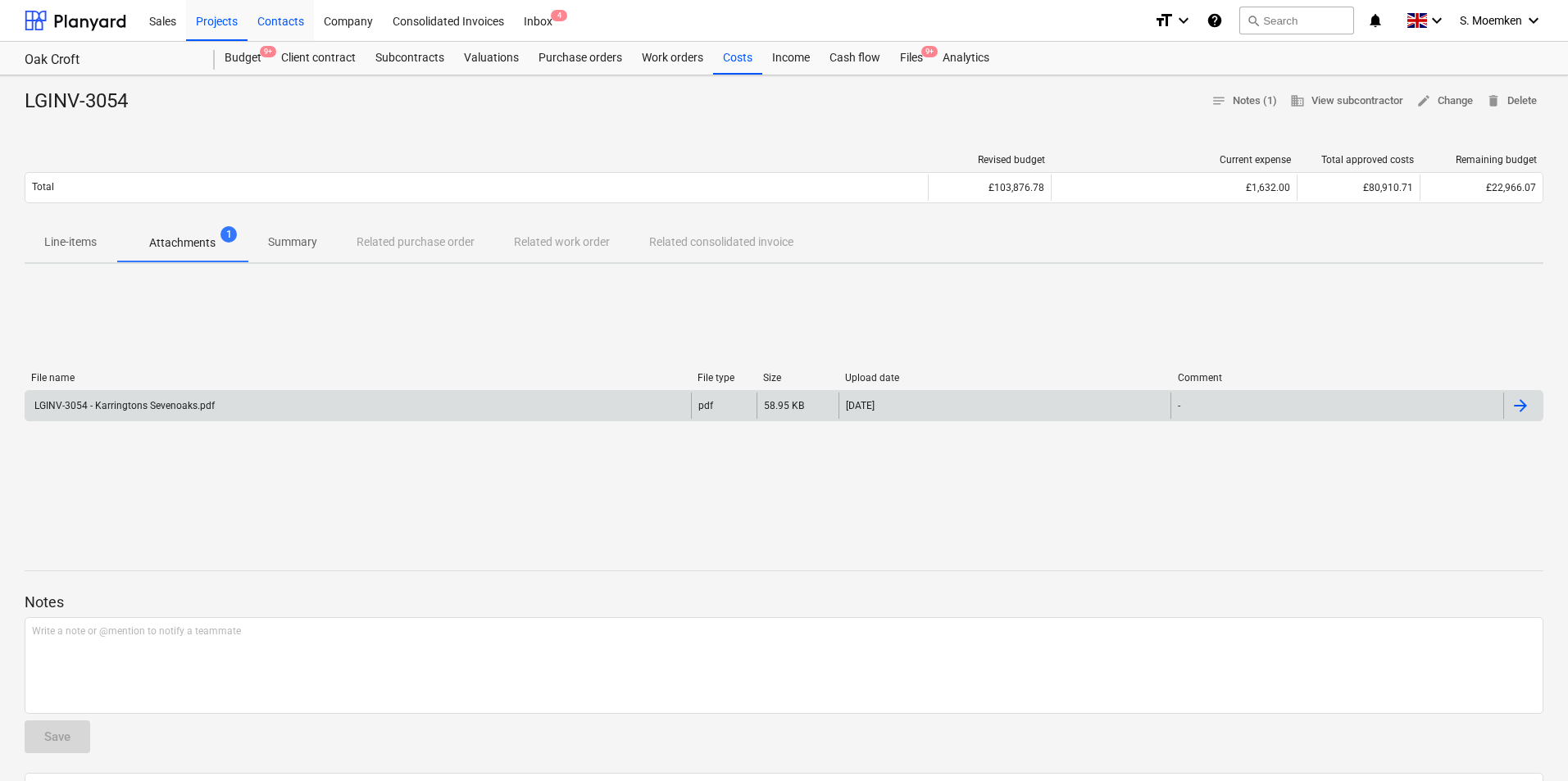
click at [282, 15] on div "Contacts" at bounding box center [280, 19] width 66 height 41
click at [282, 19] on div "Contacts" at bounding box center [280, 19] width 66 height 41
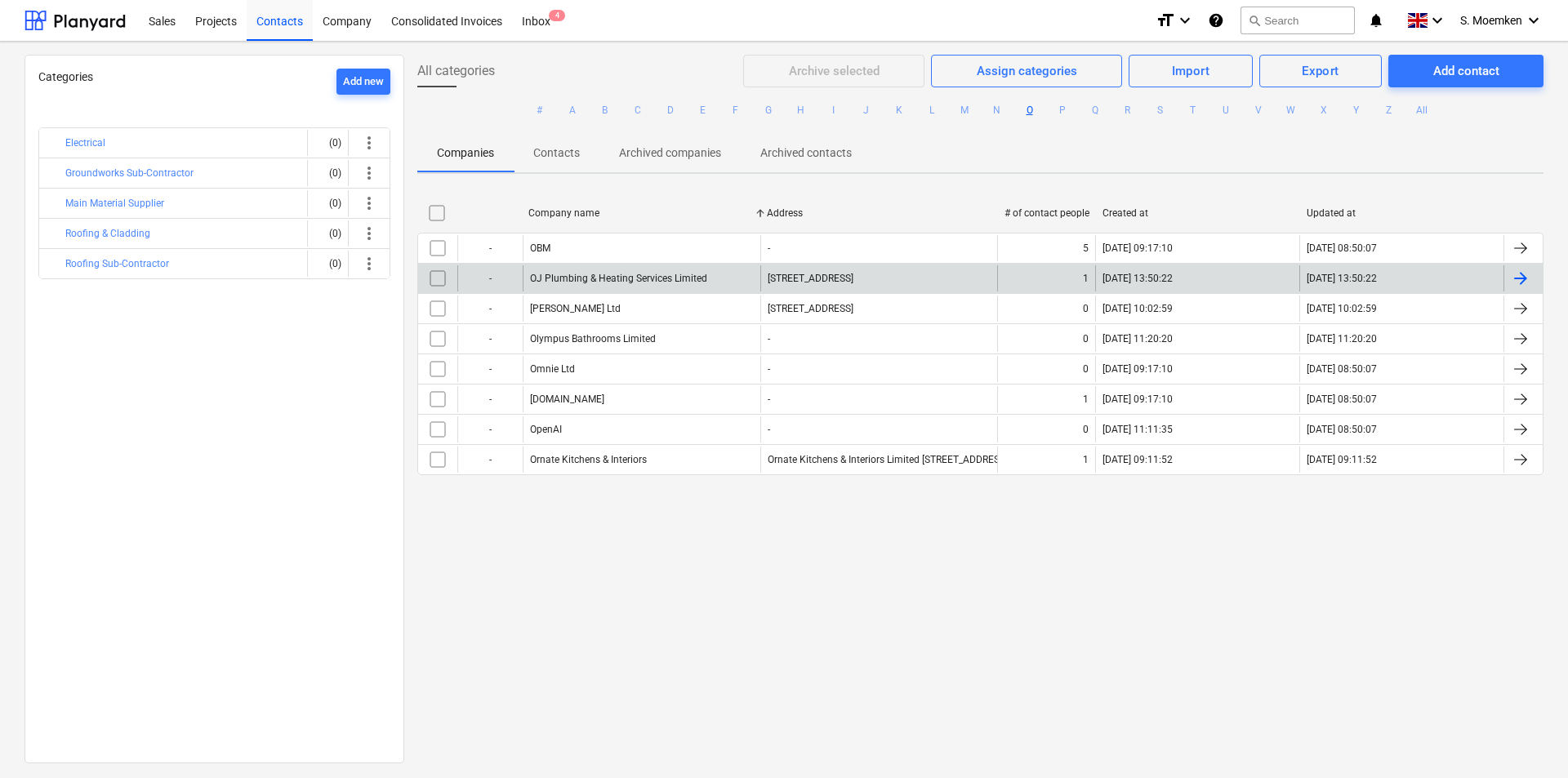
click at [617, 273] on div "OJ Plumbing & Heating Services Limited" at bounding box center [618, 279] width 177 height 11
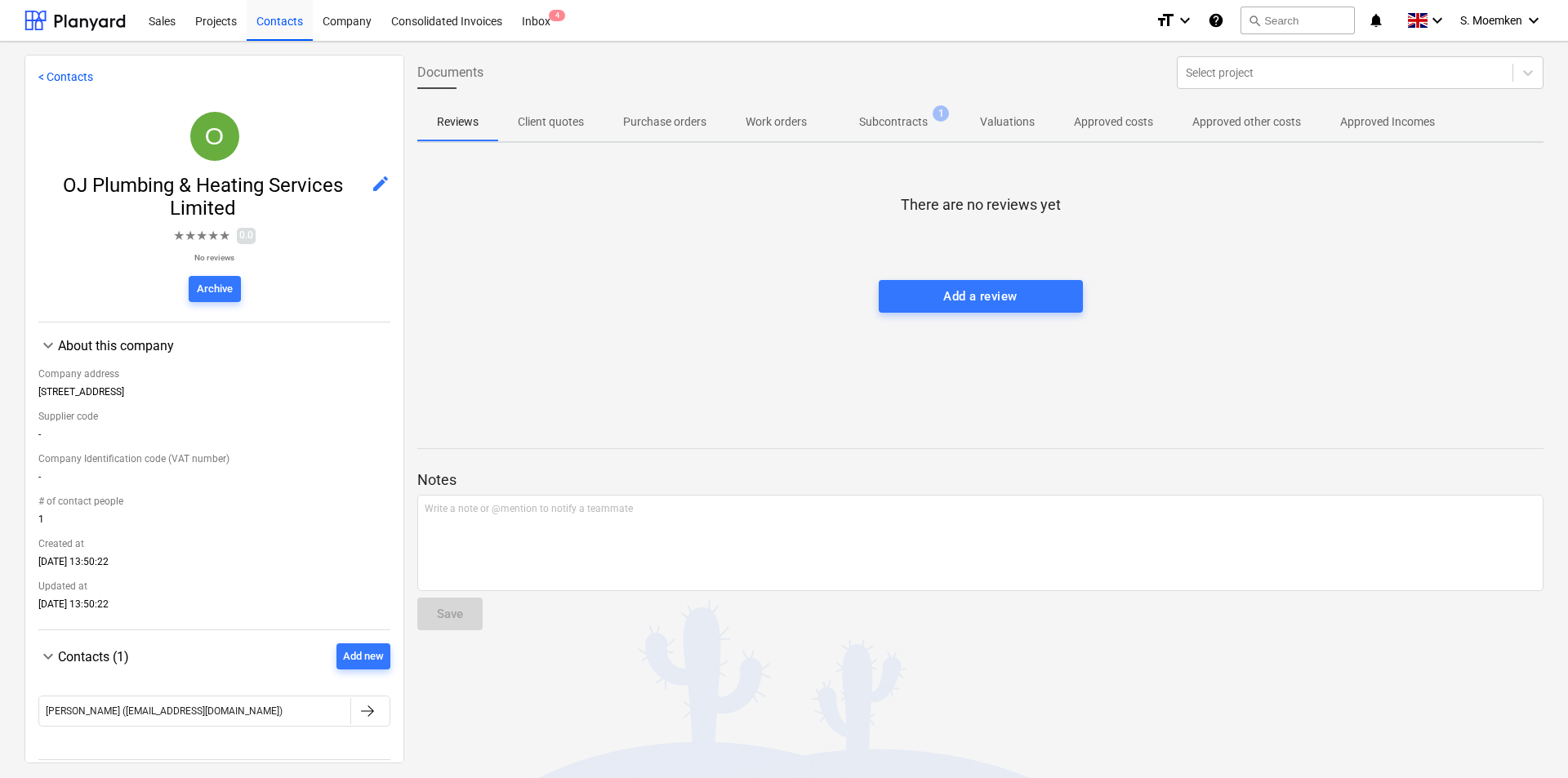
click at [787, 117] on p "Work orders" at bounding box center [776, 122] width 61 height 17
click at [879, 117] on p "Subcontracts" at bounding box center [894, 122] width 69 height 17
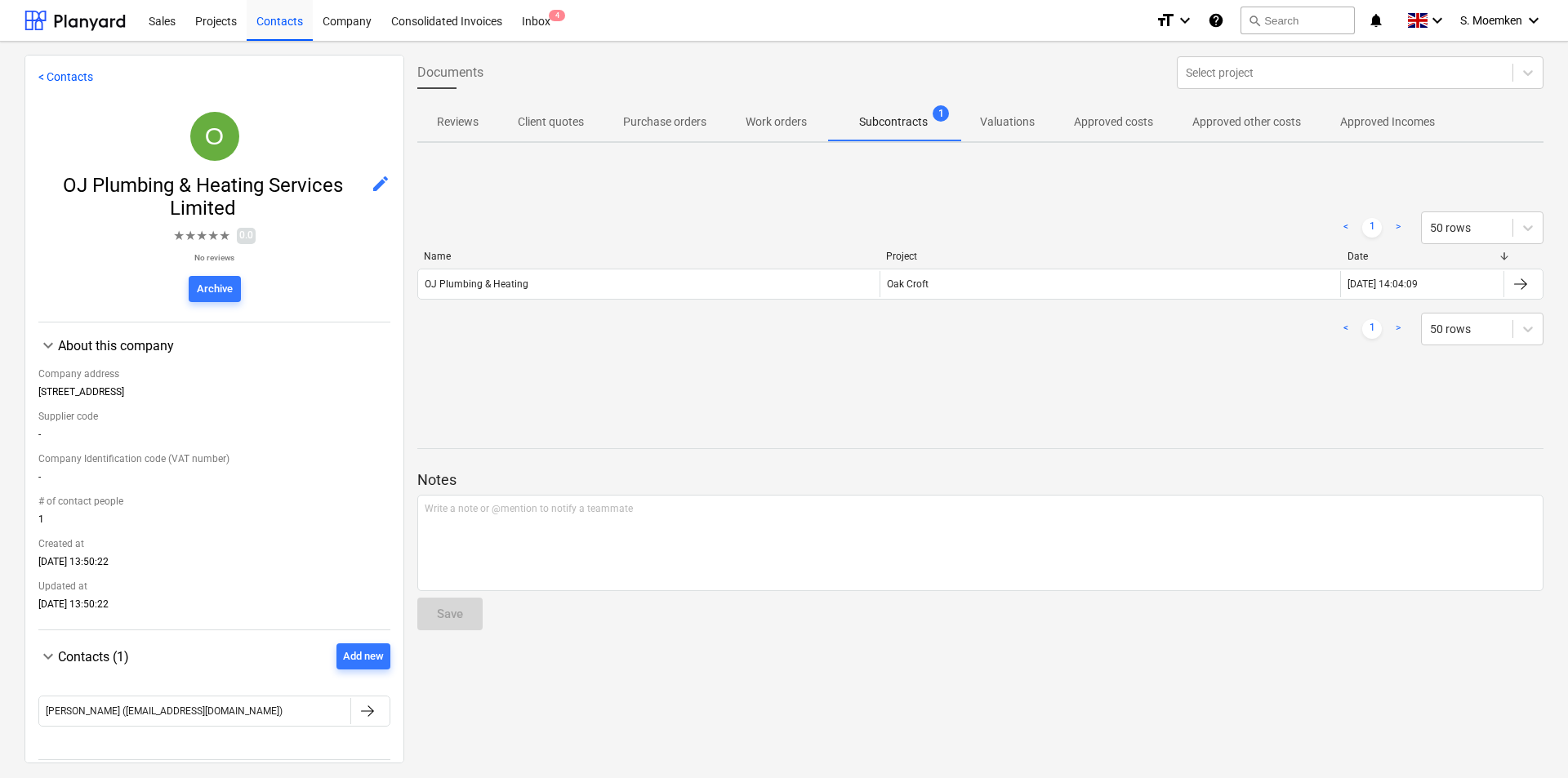
click at [1250, 111] on span "Approved other costs" at bounding box center [1246, 122] width 148 height 27
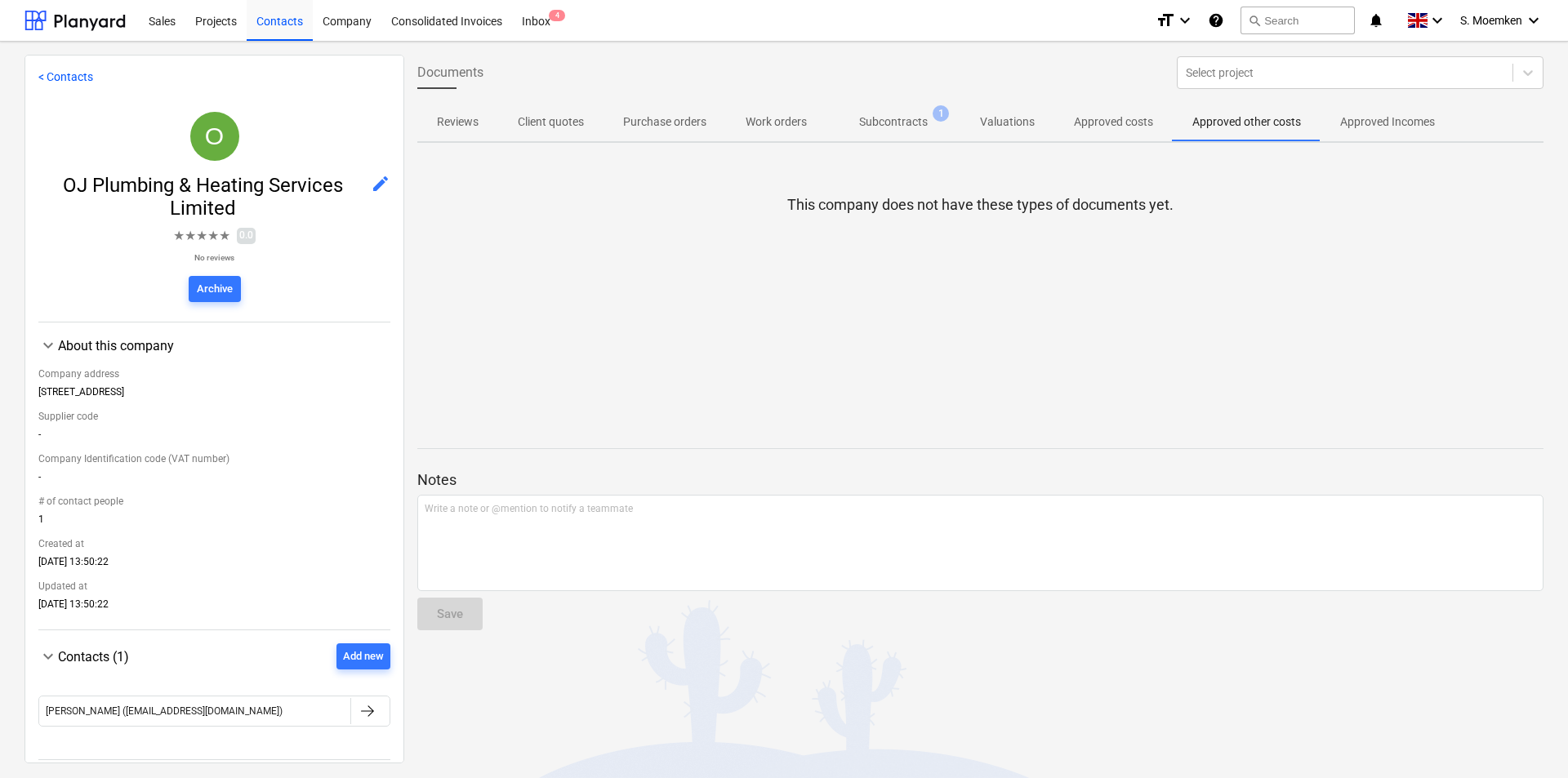
click at [1127, 126] on p "Approved costs" at bounding box center [1113, 122] width 79 height 17
click at [1364, 116] on p "Approved Incomes" at bounding box center [1387, 122] width 94 height 17
click at [1011, 126] on p "Valuations" at bounding box center [1007, 122] width 55 height 17
click at [872, 120] on p "Subcontracts" at bounding box center [894, 122] width 69 height 17
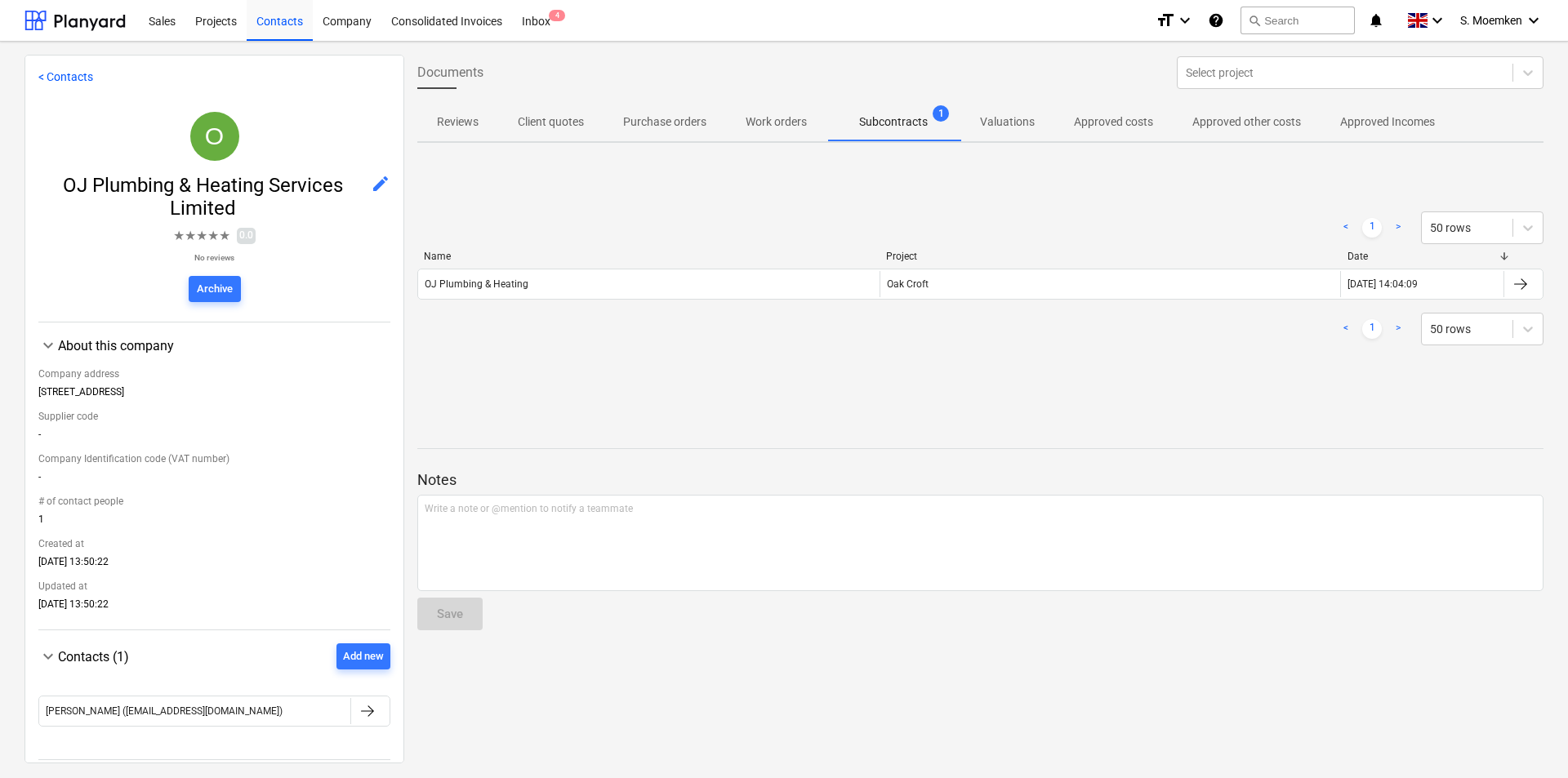
click at [758, 122] on p "Work orders" at bounding box center [776, 122] width 61 height 17
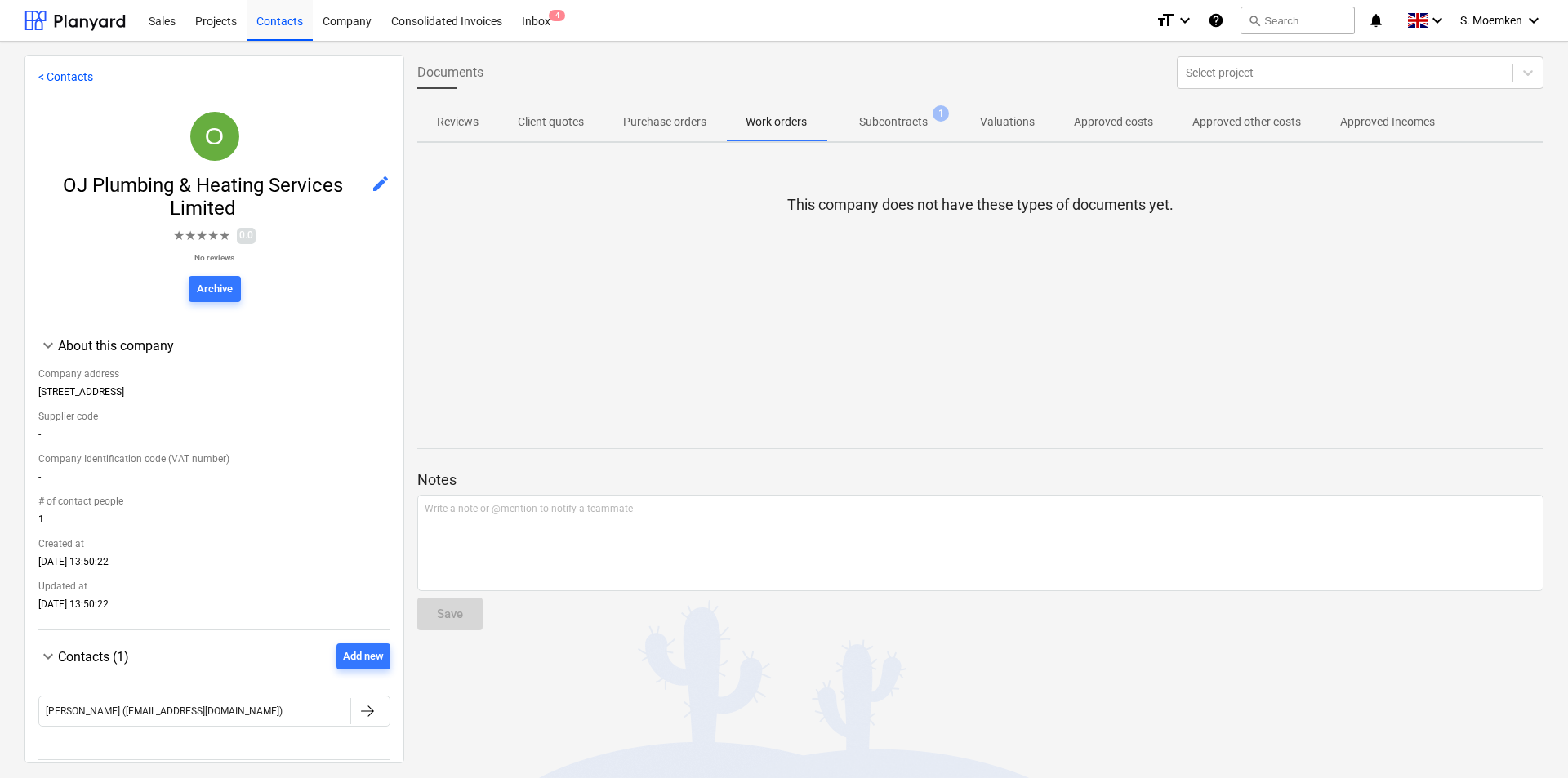
click at [678, 123] on p "Purchase orders" at bounding box center [664, 122] width 83 height 17
click at [525, 116] on p "Client quotes" at bounding box center [551, 122] width 66 height 17
click at [440, 118] on p "Reviews" at bounding box center [457, 122] width 41 height 17
click at [791, 124] on p "Work orders" at bounding box center [776, 122] width 61 height 17
click at [918, 120] on p "Subcontracts" at bounding box center [894, 122] width 69 height 17
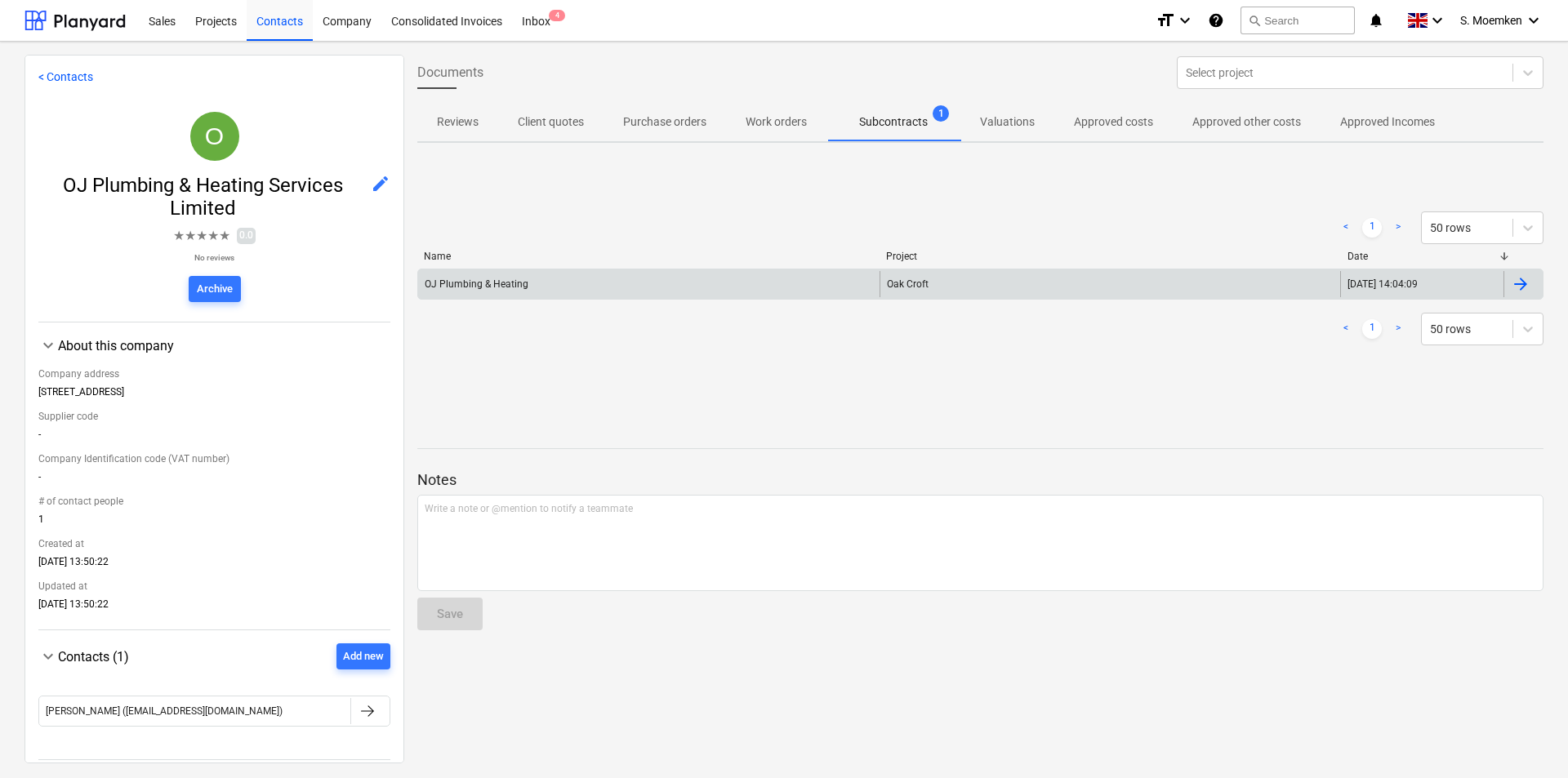
click at [1418, 283] on div "22.08.2025 14:04:09" at bounding box center [1383, 284] width 71 height 11
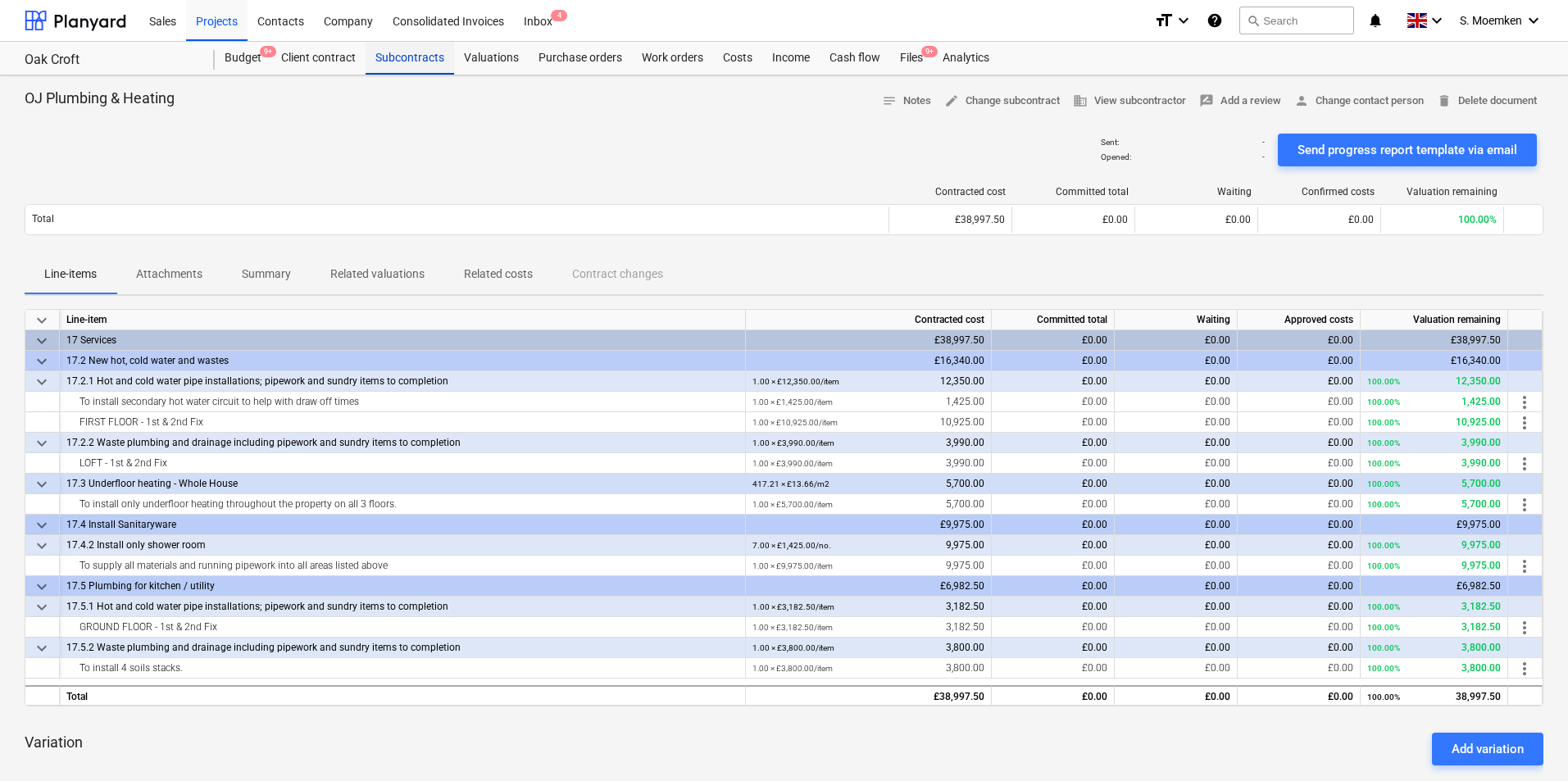
click at [408, 60] on div "Subcontracts" at bounding box center [409, 58] width 88 height 33
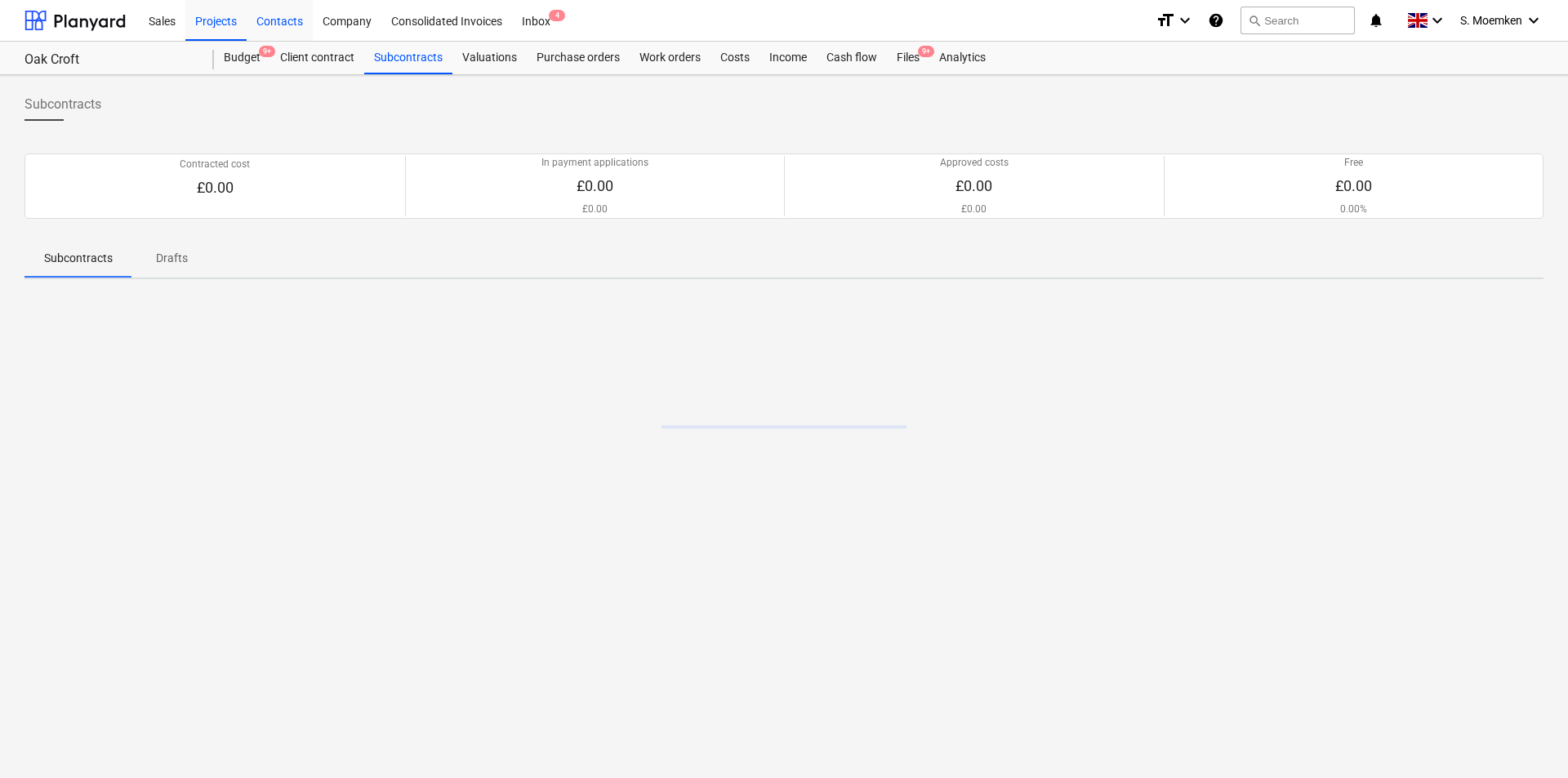
click at [288, 20] on div "Contacts" at bounding box center [280, 19] width 66 height 41
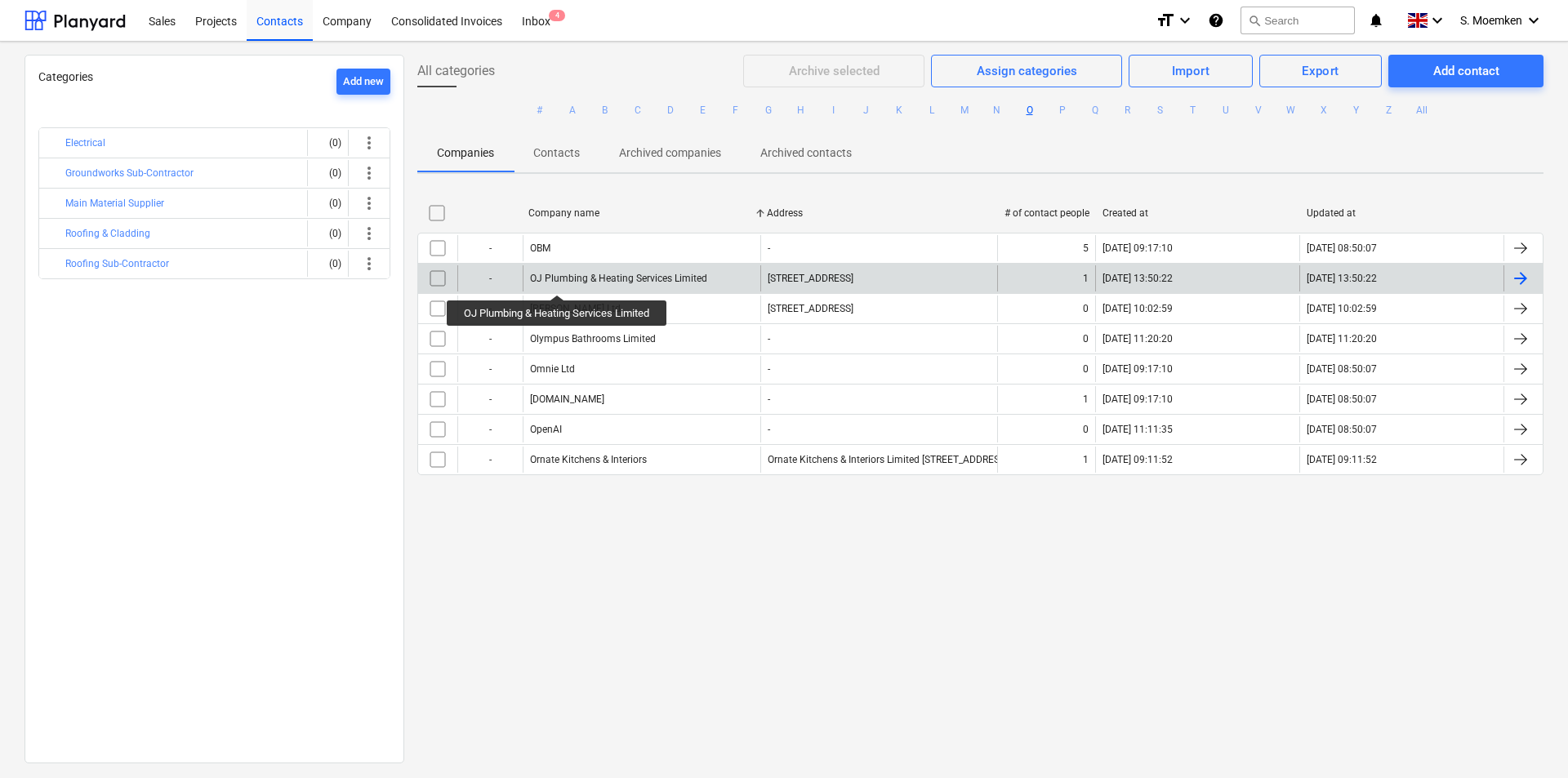
click at [559, 278] on div "OJ Plumbing & Heating Services Limited" at bounding box center [618, 279] width 177 height 11
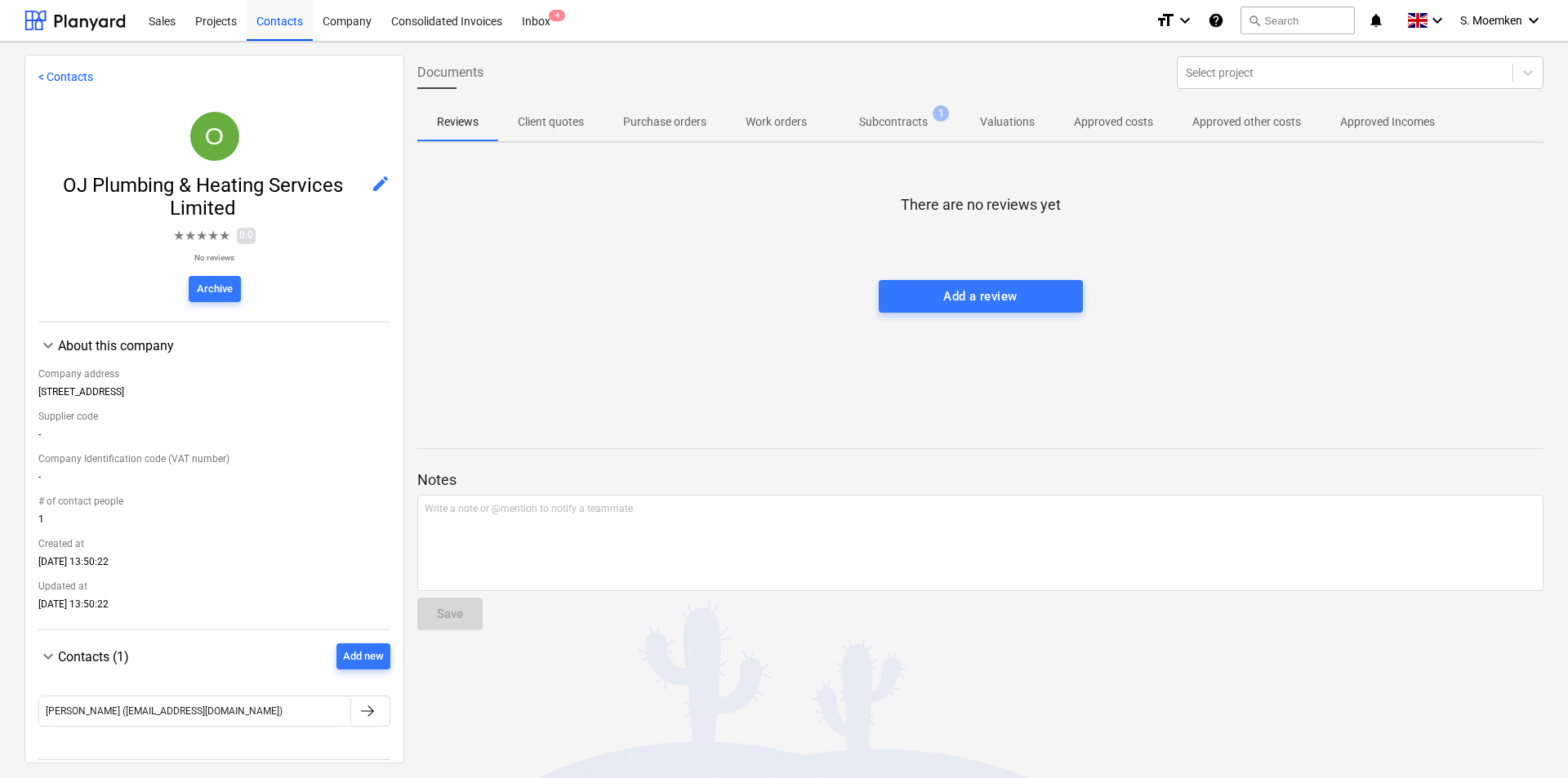
click at [1361, 130] on p "Approved Incomes" at bounding box center [1387, 122] width 94 height 17
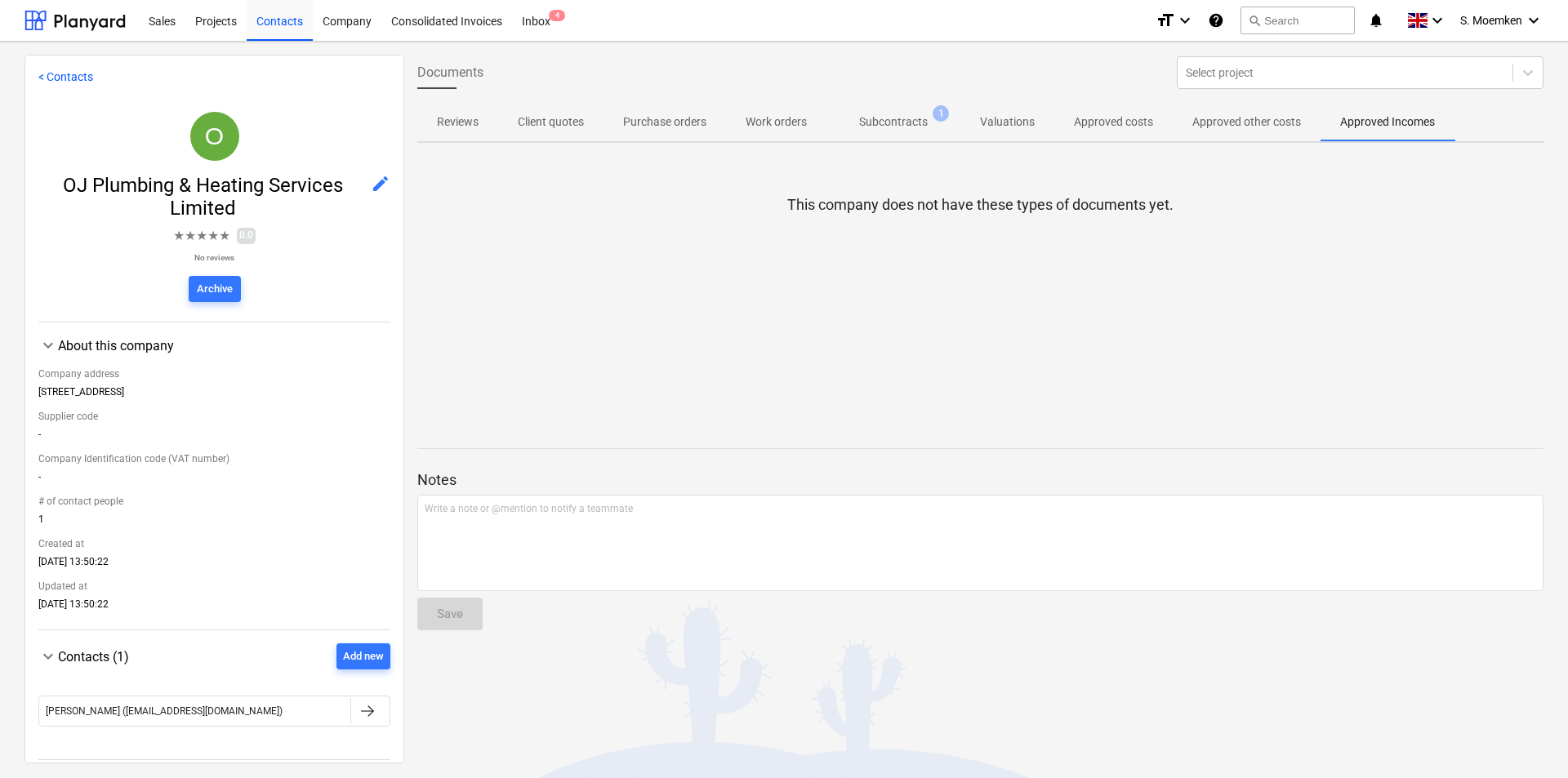
click at [1224, 123] on p "Approved other costs" at bounding box center [1246, 122] width 109 height 17
click at [1124, 121] on p "Approved costs" at bounding box center [1113, 122] width 79 height 17
click at [1003, 120] on p "Valuations" at bounding box center [1007, 122] width 55 height 17
click at [928, 110] on span "Subcontracts 1" at bounding box center [894, 122] width 134 height 29
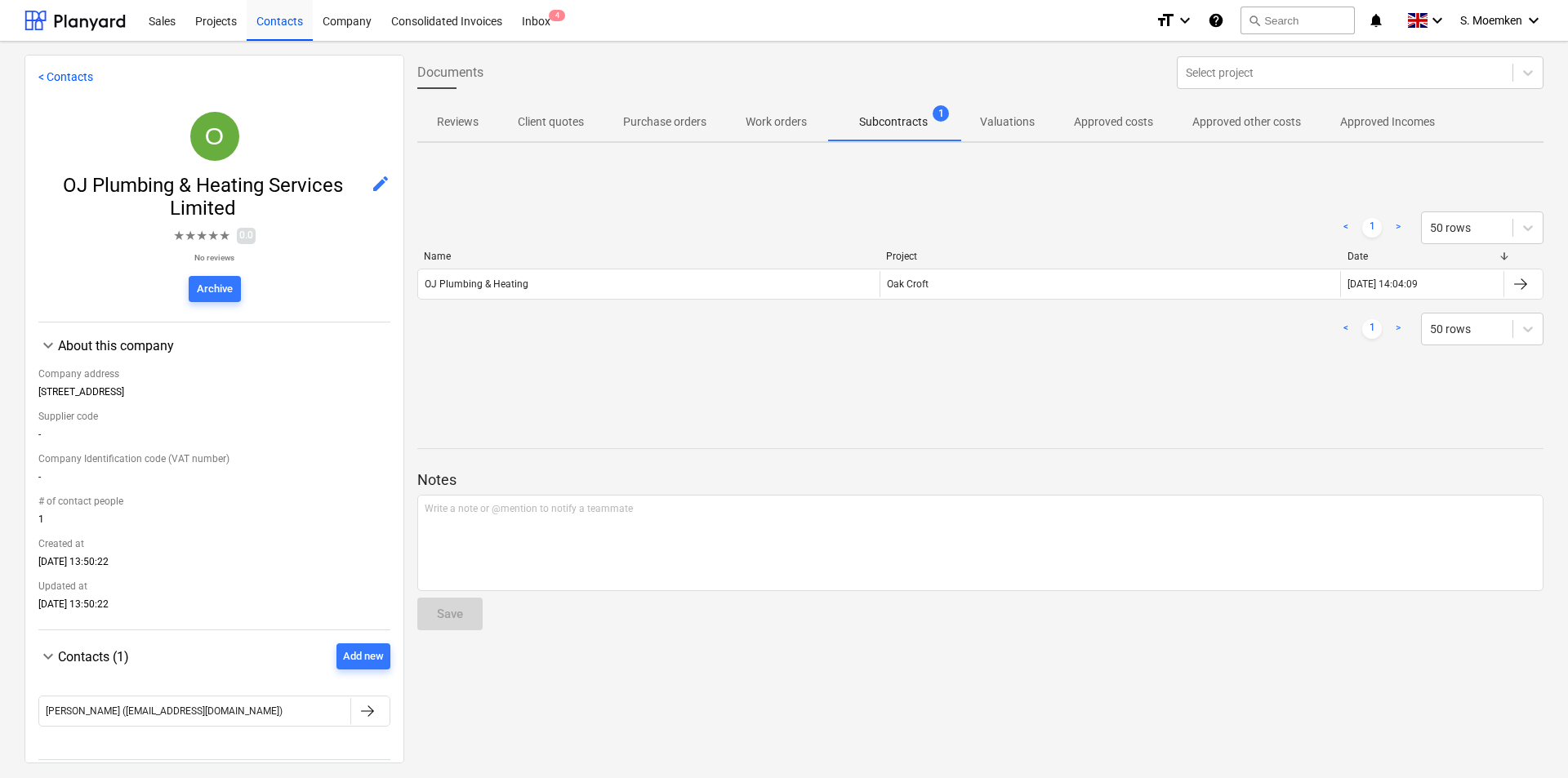
click at [761, 115] on p "Work orders" at bounding box center [776, 122] width 61 height 17
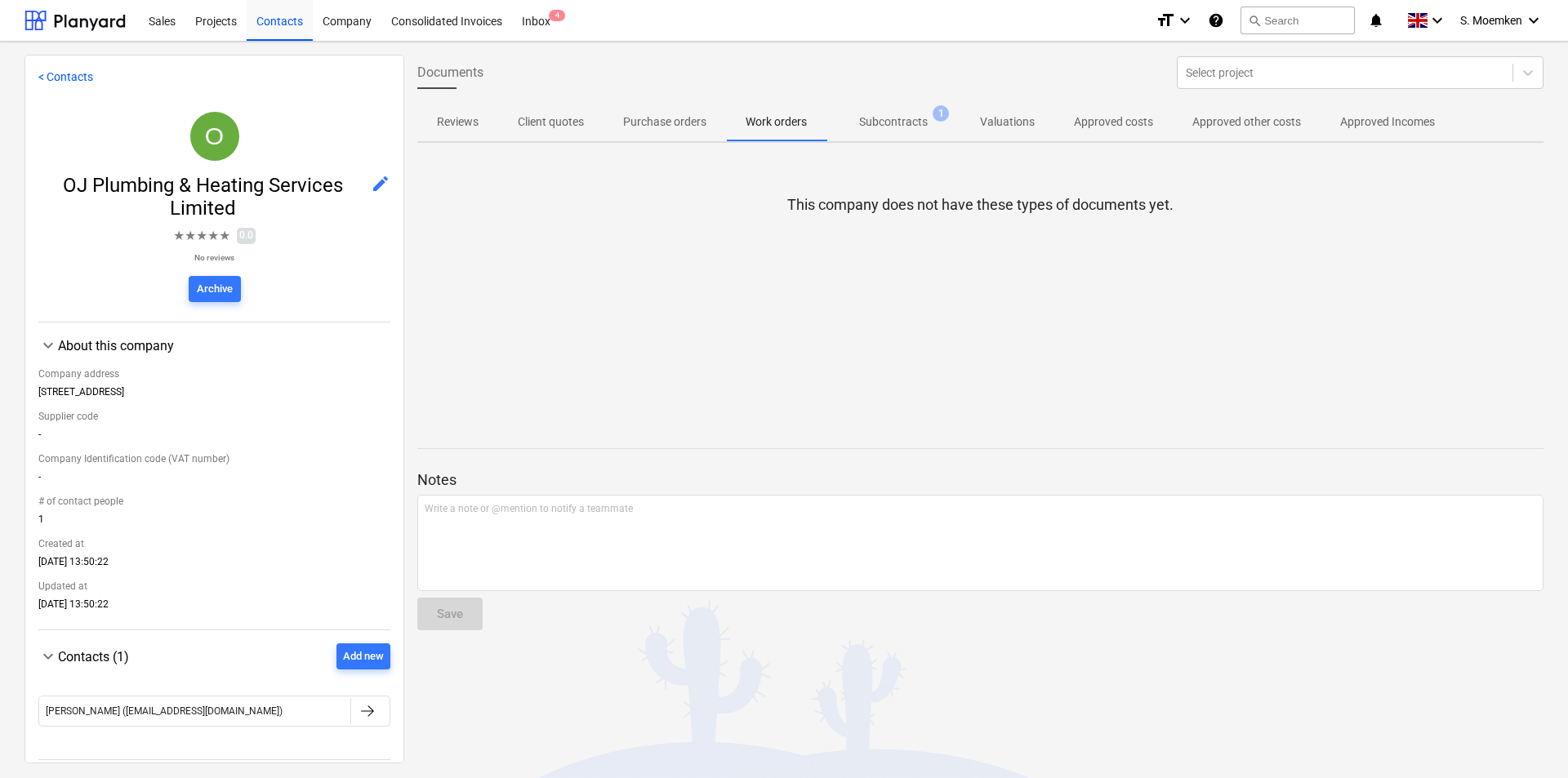
click at [652, 118] on p "Purchase orders" at bounding box center [664, 122] width 83 height 17
click at [540, 117] on p "Client quotes" at bounding box center [551, 122] width 66 height 17
click at [466, 111] on span "Reviews" at bounding box center [457, 122] width 81 height 27
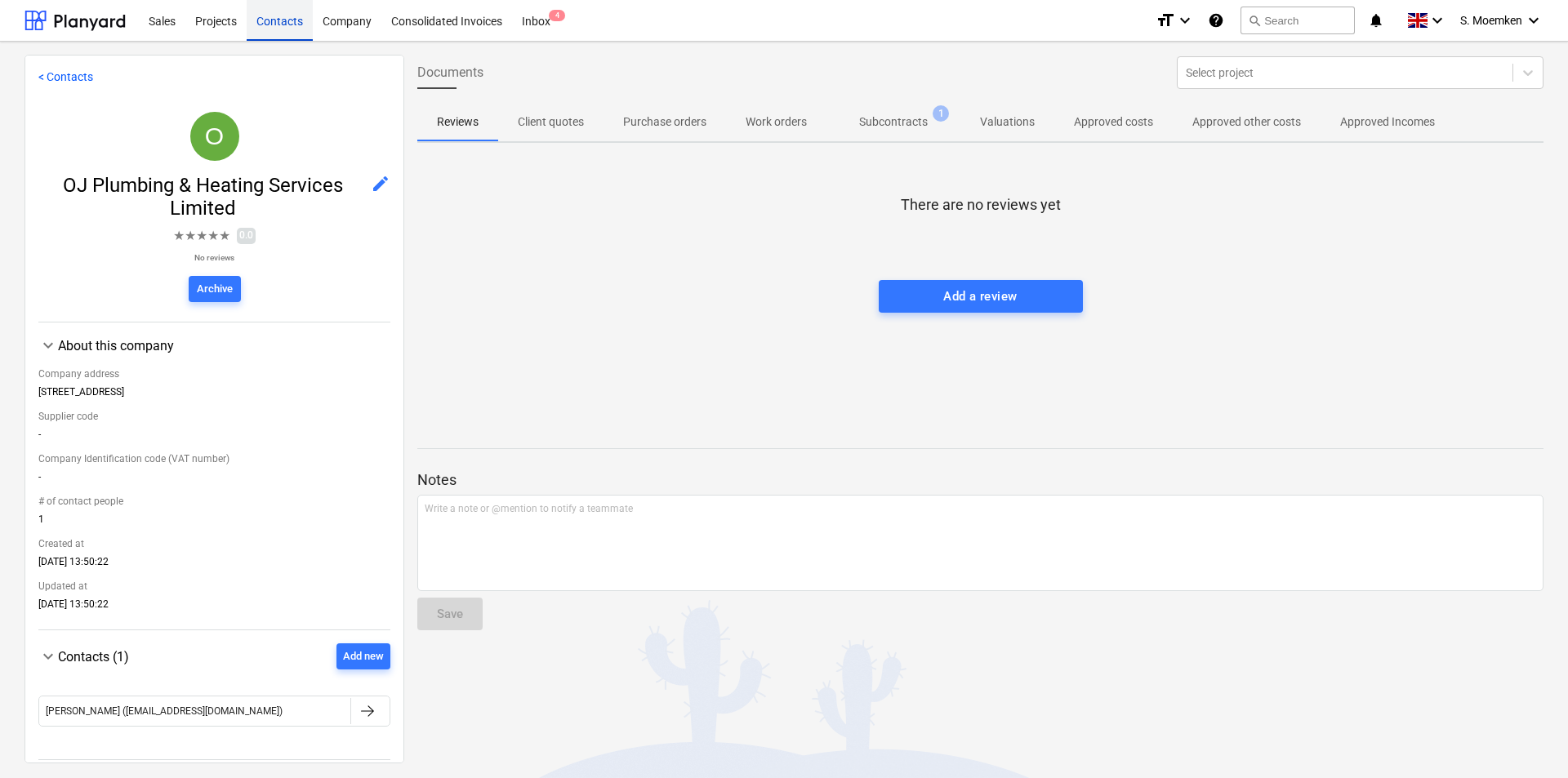
click at [272, 15] on div "Contacts" at bounding box center [280, 19] width 66 height 41
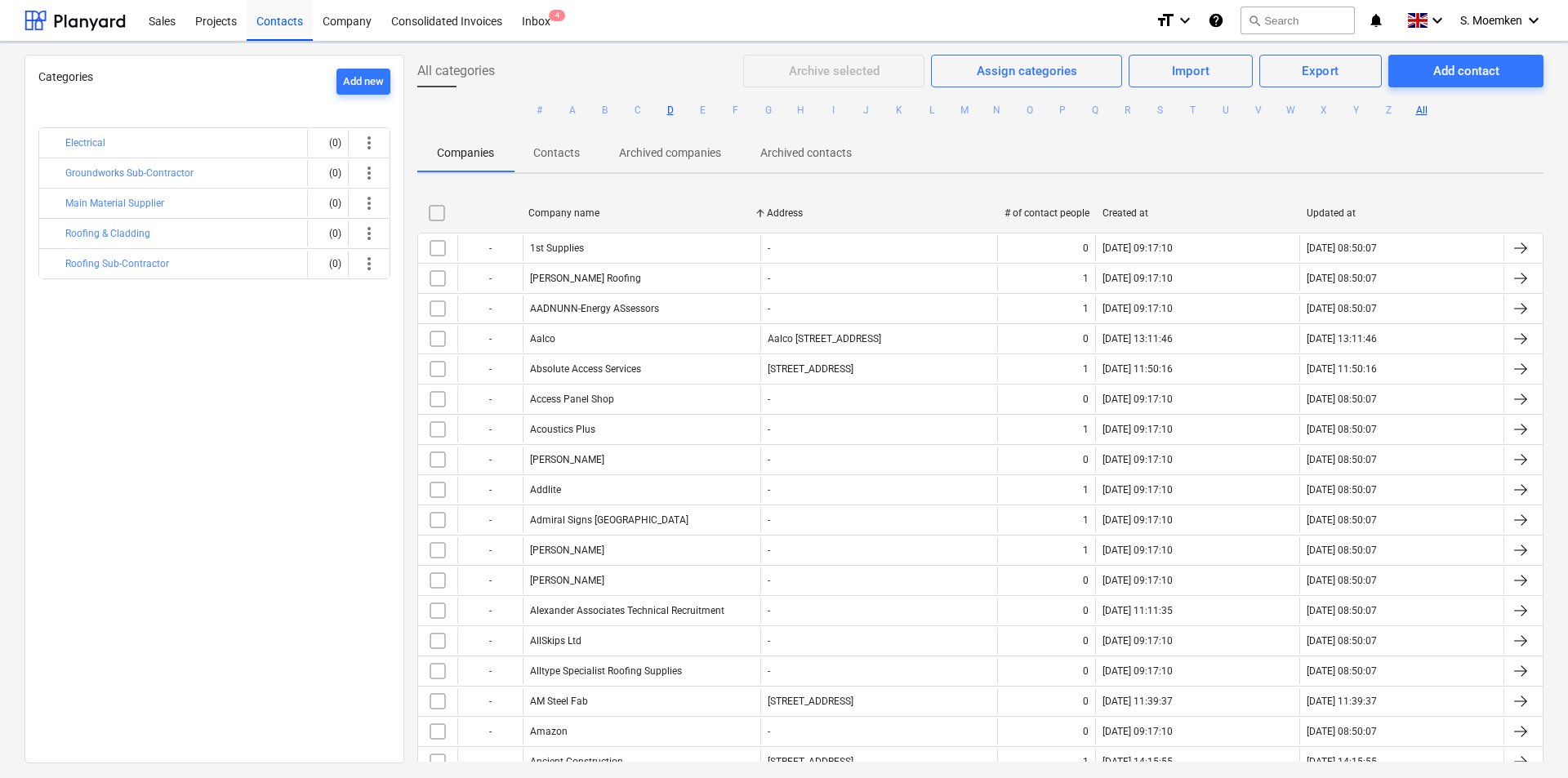
click at [665, 109] on button "D" at bounding box center [670, 110] width 19 height 19
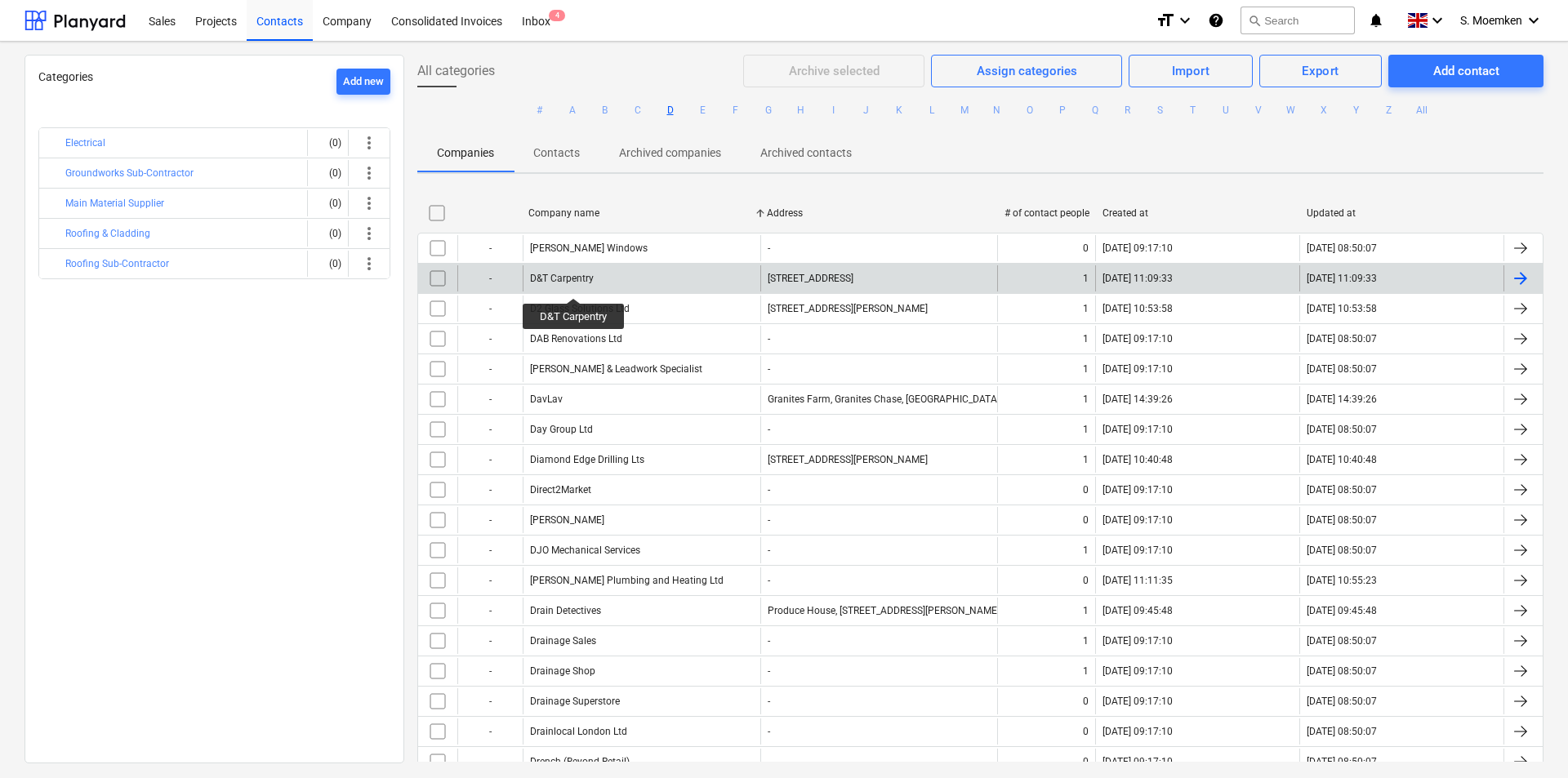
click at [575, 283] on div "D&T Carpentry" at bounding box center [562, 279] width 64 height 11
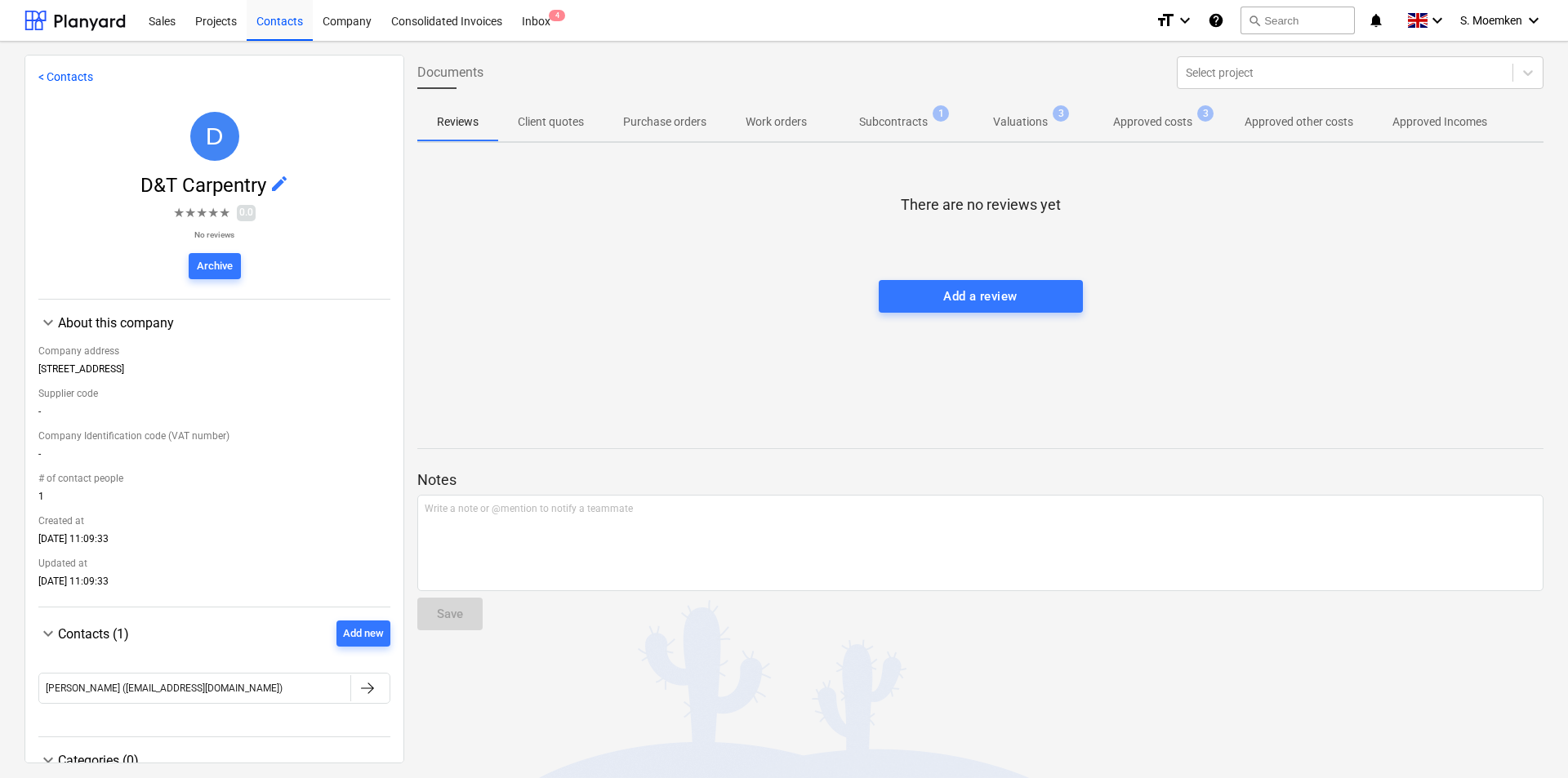
click at [880, 115] on p "Subcontracts" at bounding box center [894, 122] width 69 height 17
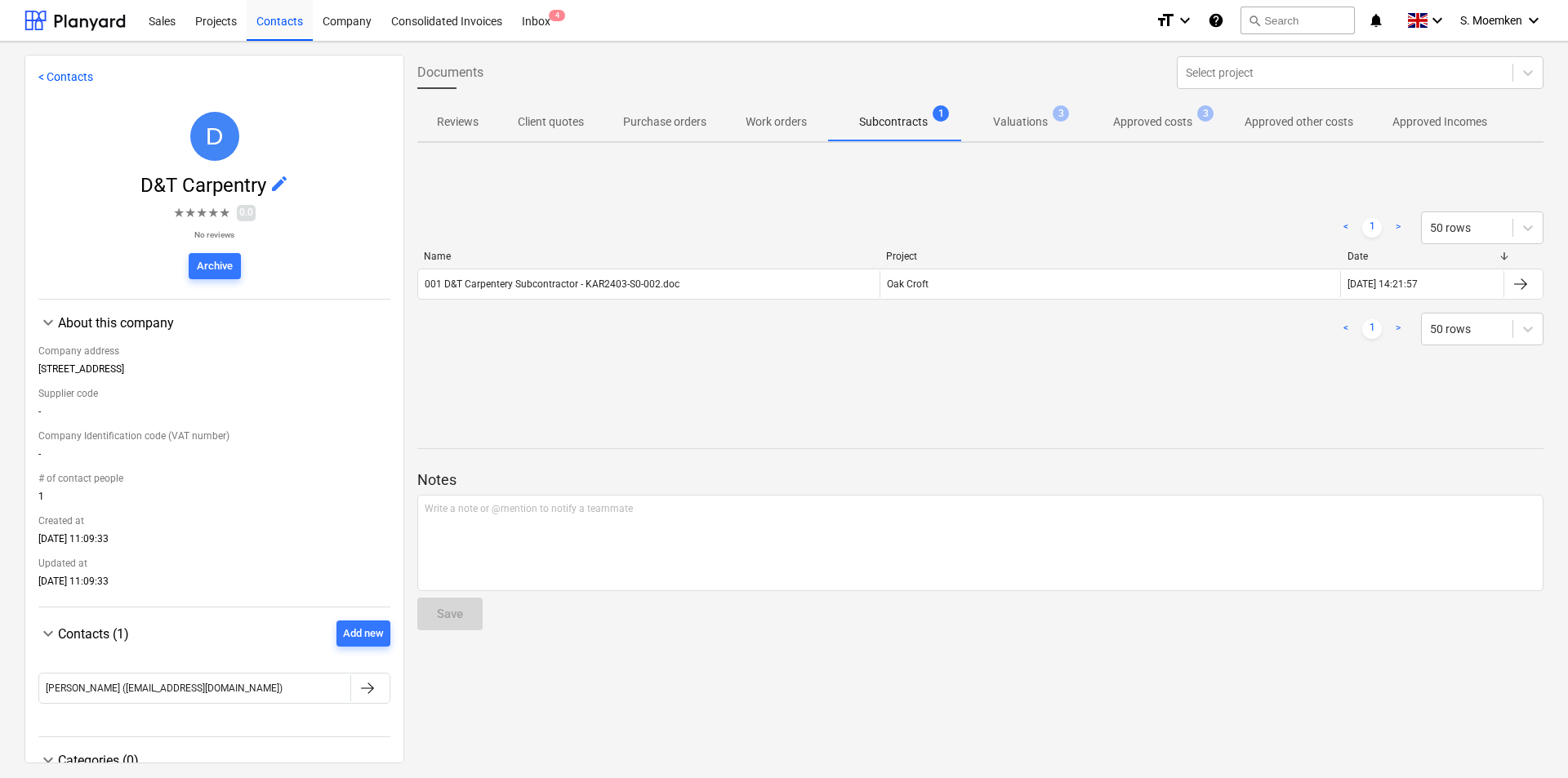
click at [1025, 118] on p "Valuations" at bounding box center [1021, 122] width 55 height 17
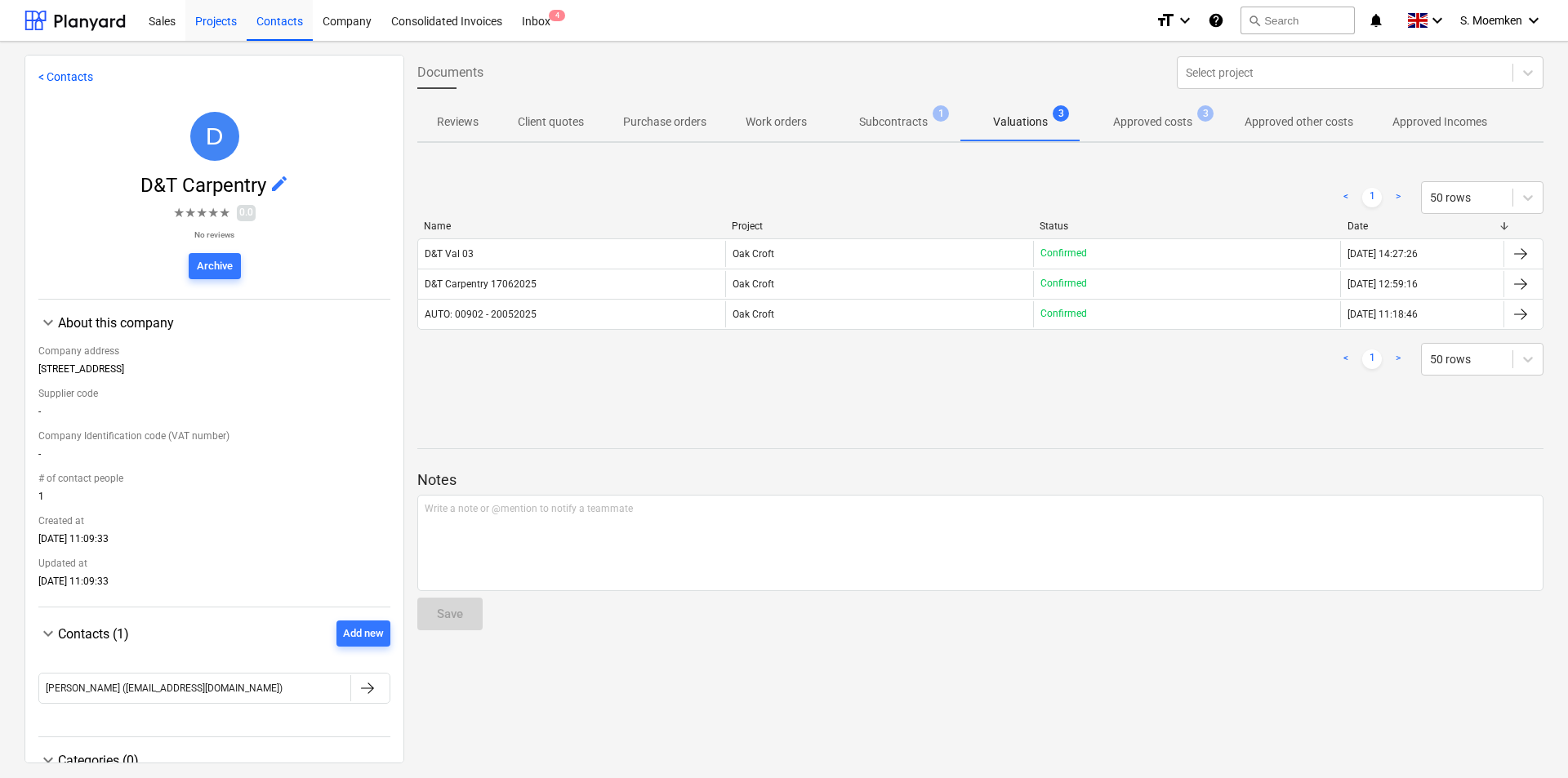
click at [213, 22] on div "Projects" at bounding box center [215, 19] width 61 height 41
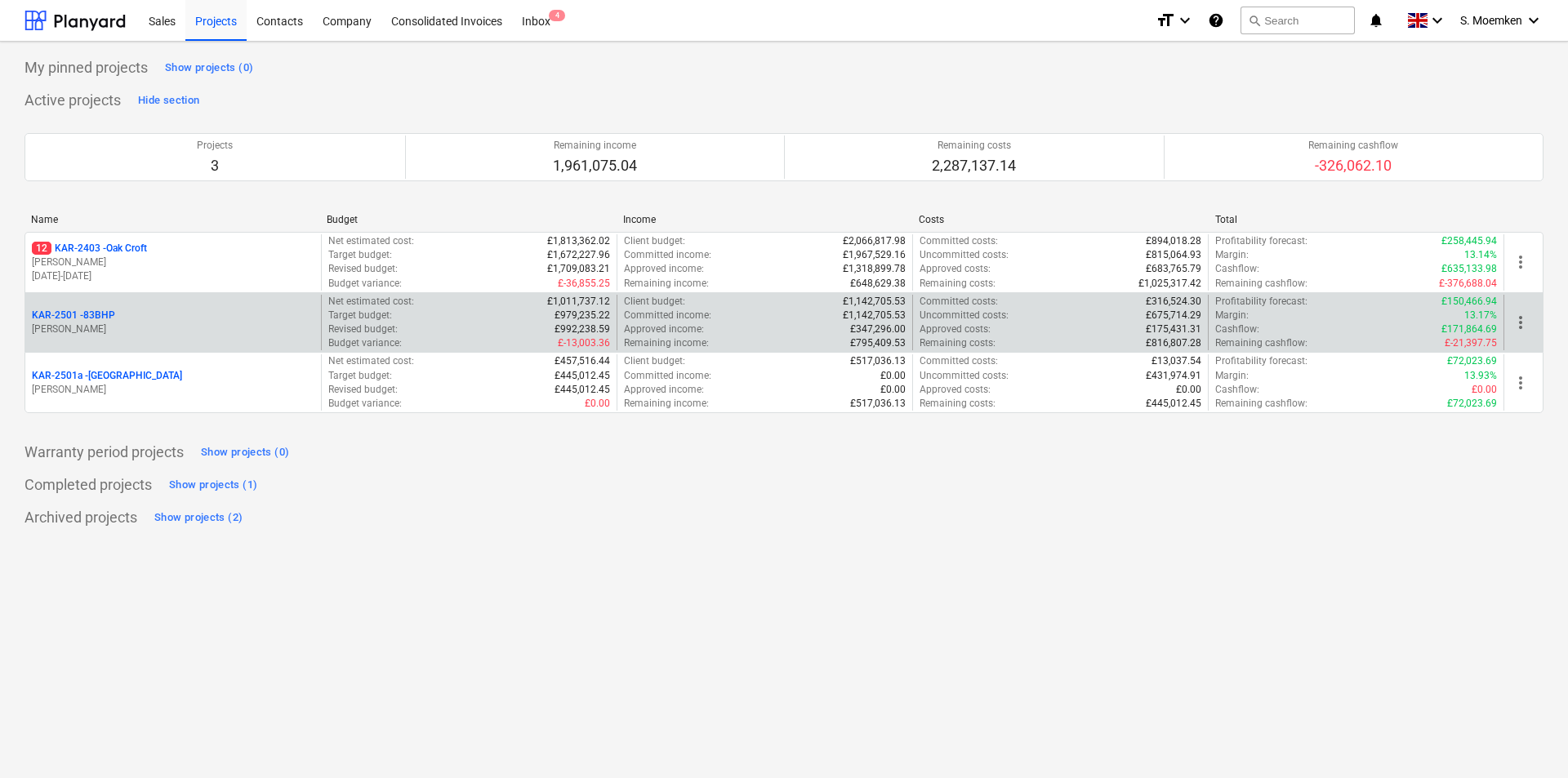
click at [116, 309] on div "KAR-2501 - 83BHP" at bounding box center [173, 315] width 282 height 14
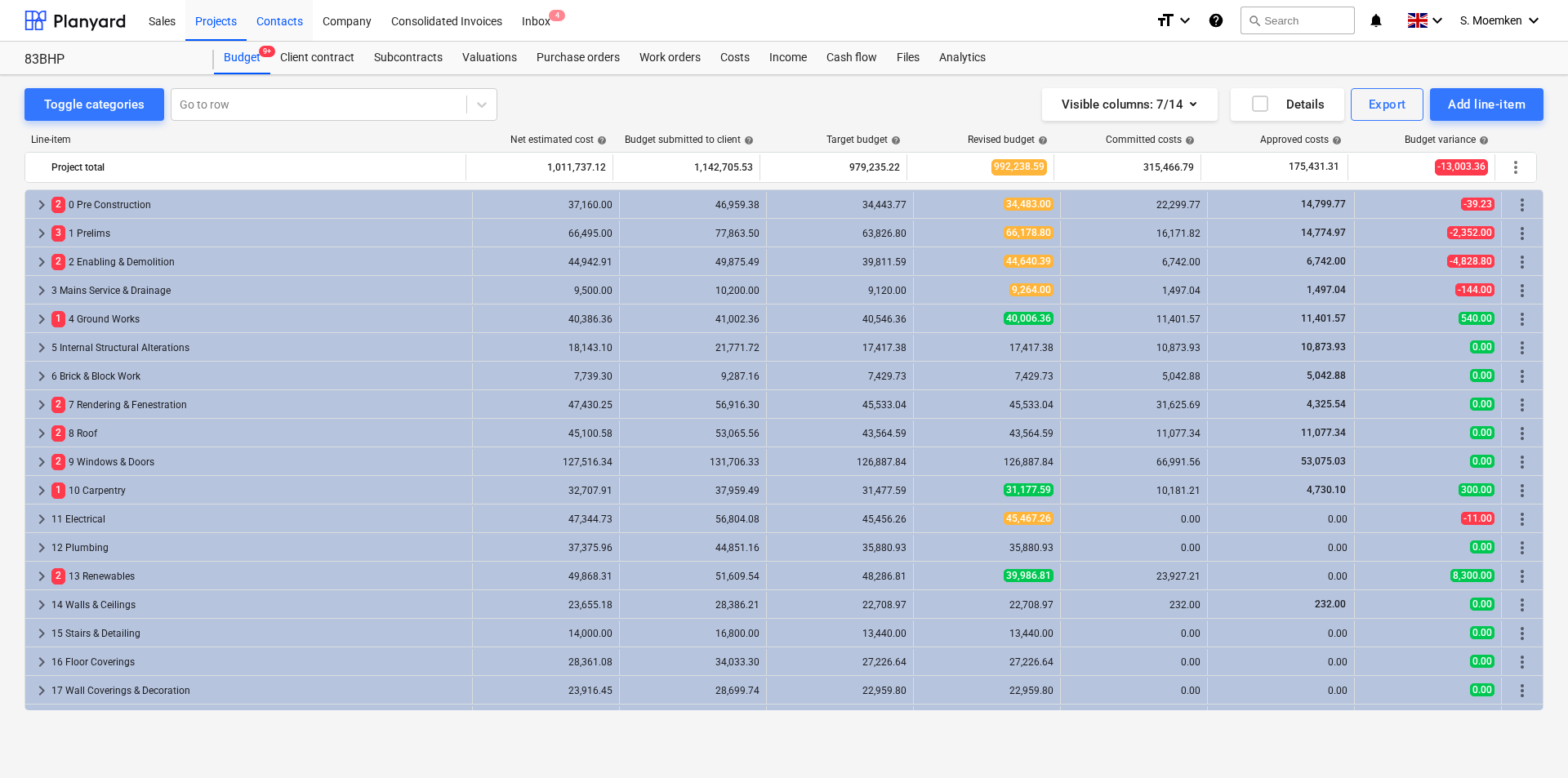
click at [289, 18] on div "Contacts" at bounding box center [280, 19] width 66 height 41
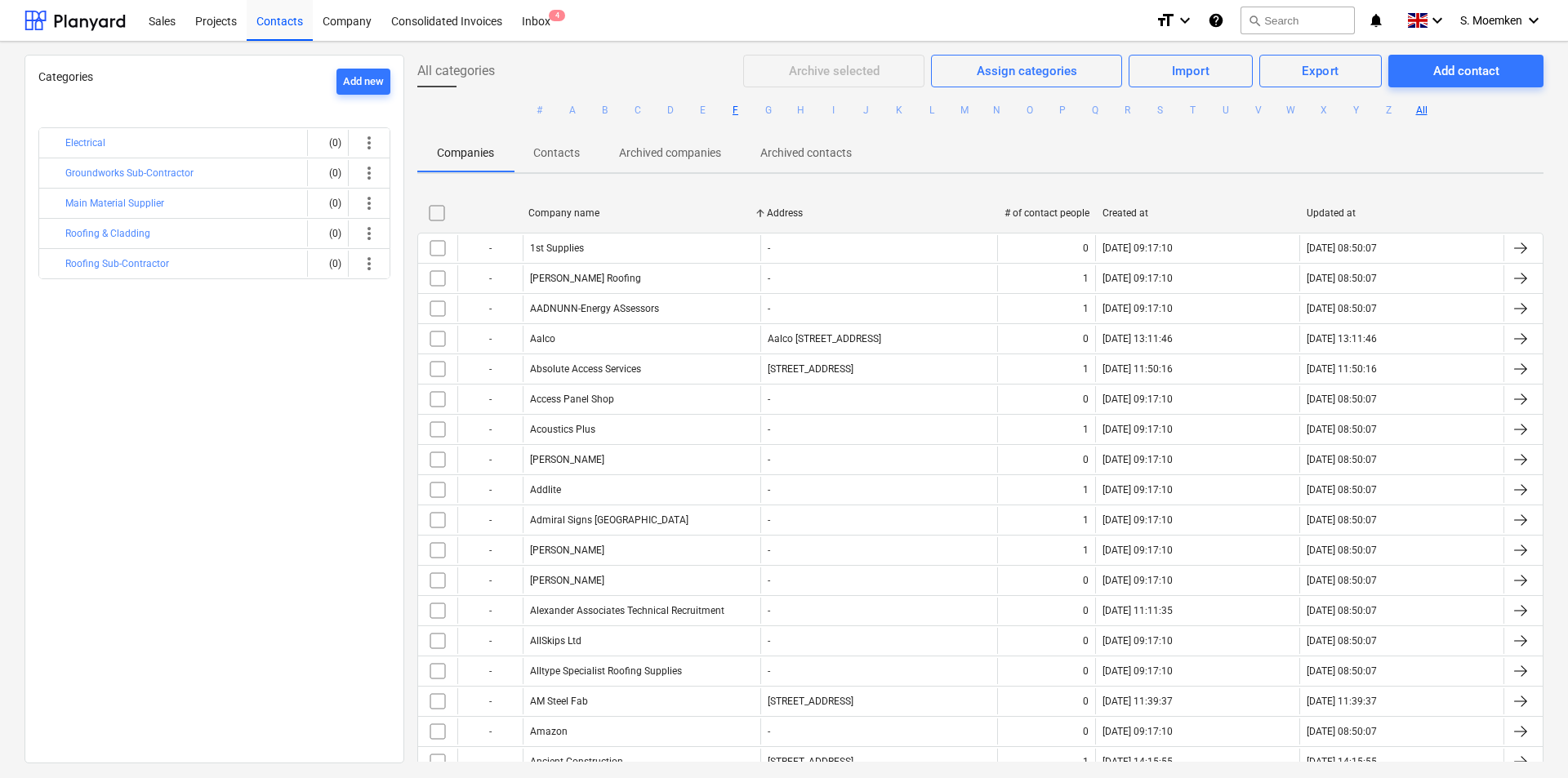
click at [727, 106] on button "F" at bounding box center [735, 110] width 19 height 19
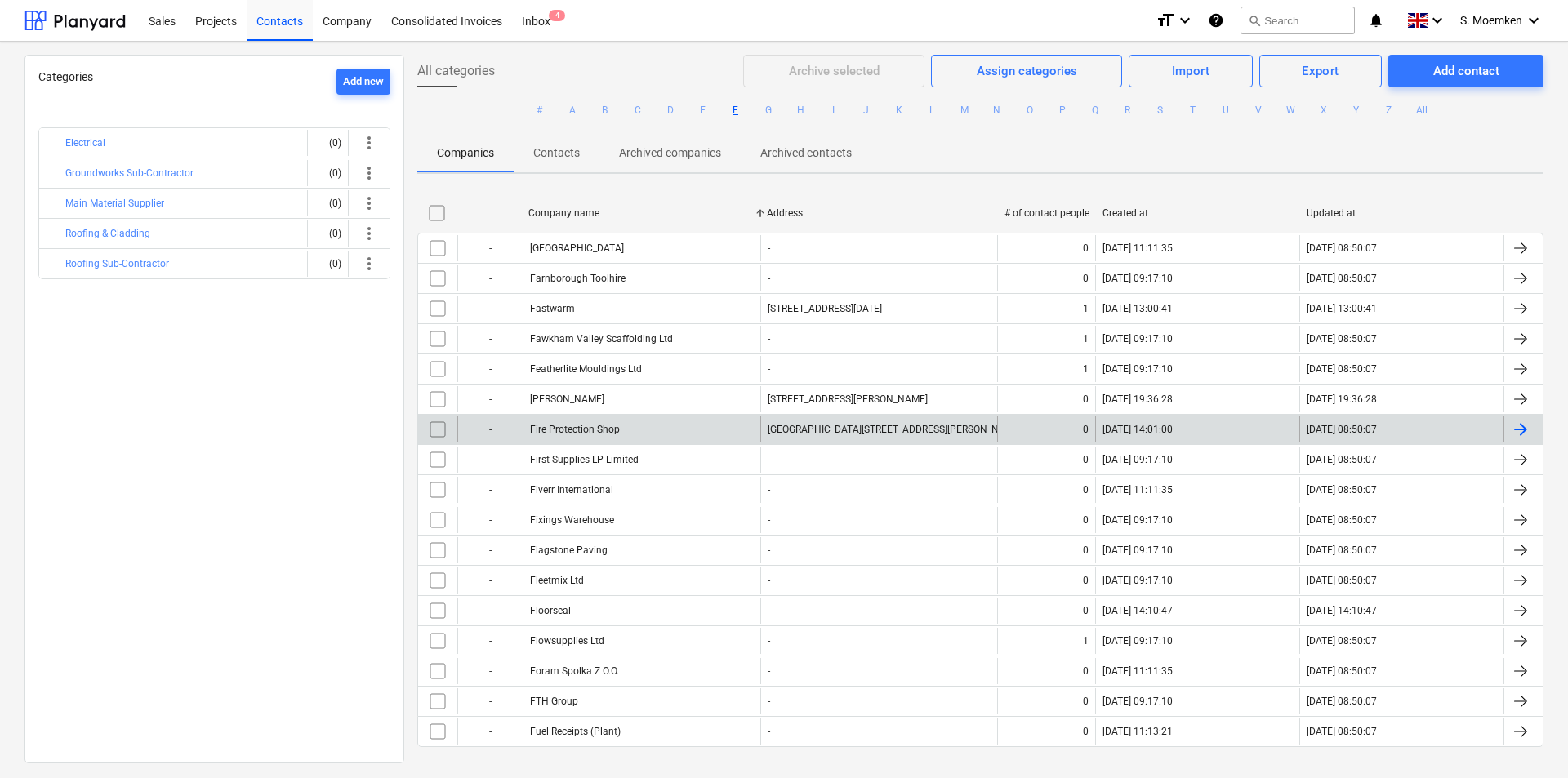
click at [578, 428] on div "Fire Protection Shop" at bounding box center [575, 430] width 90 height 11
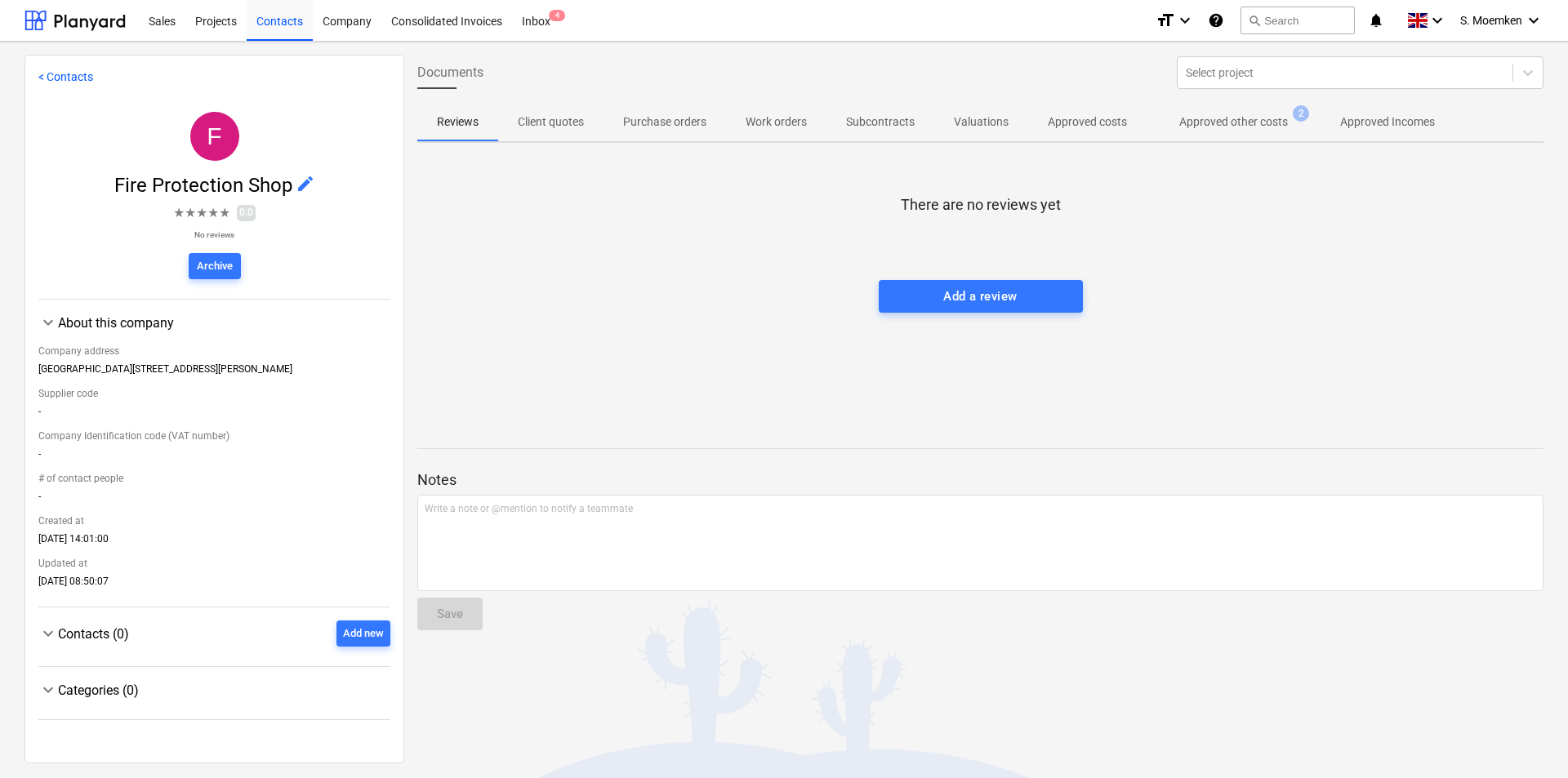
click at [1051, 130] on p "Approved costs" at bounding box center [1087, 122] width 79 height 17
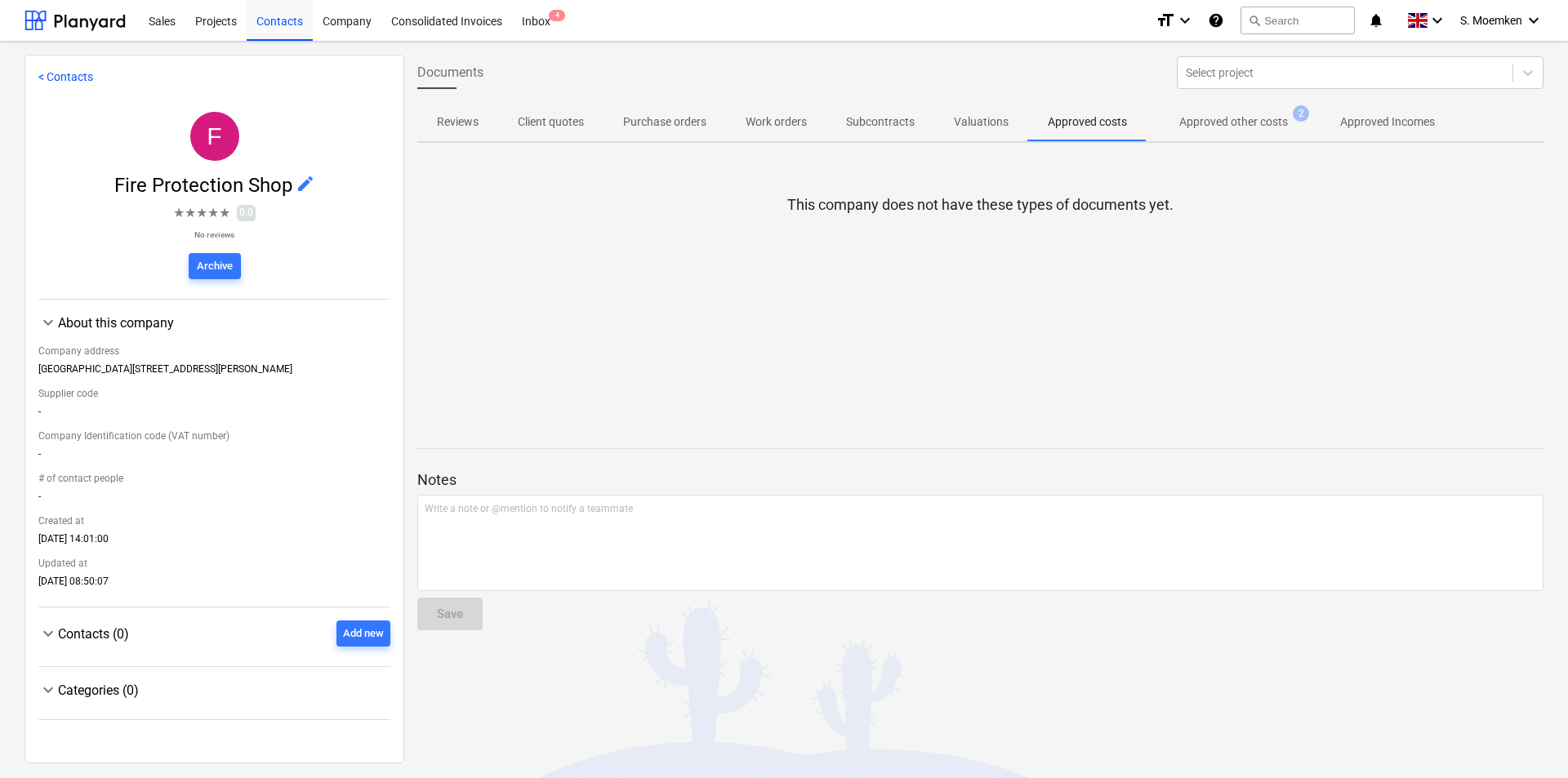
click at [1202, 120] on p "Approved other costs" at bounding box center [1234, 122] width 109 height 17
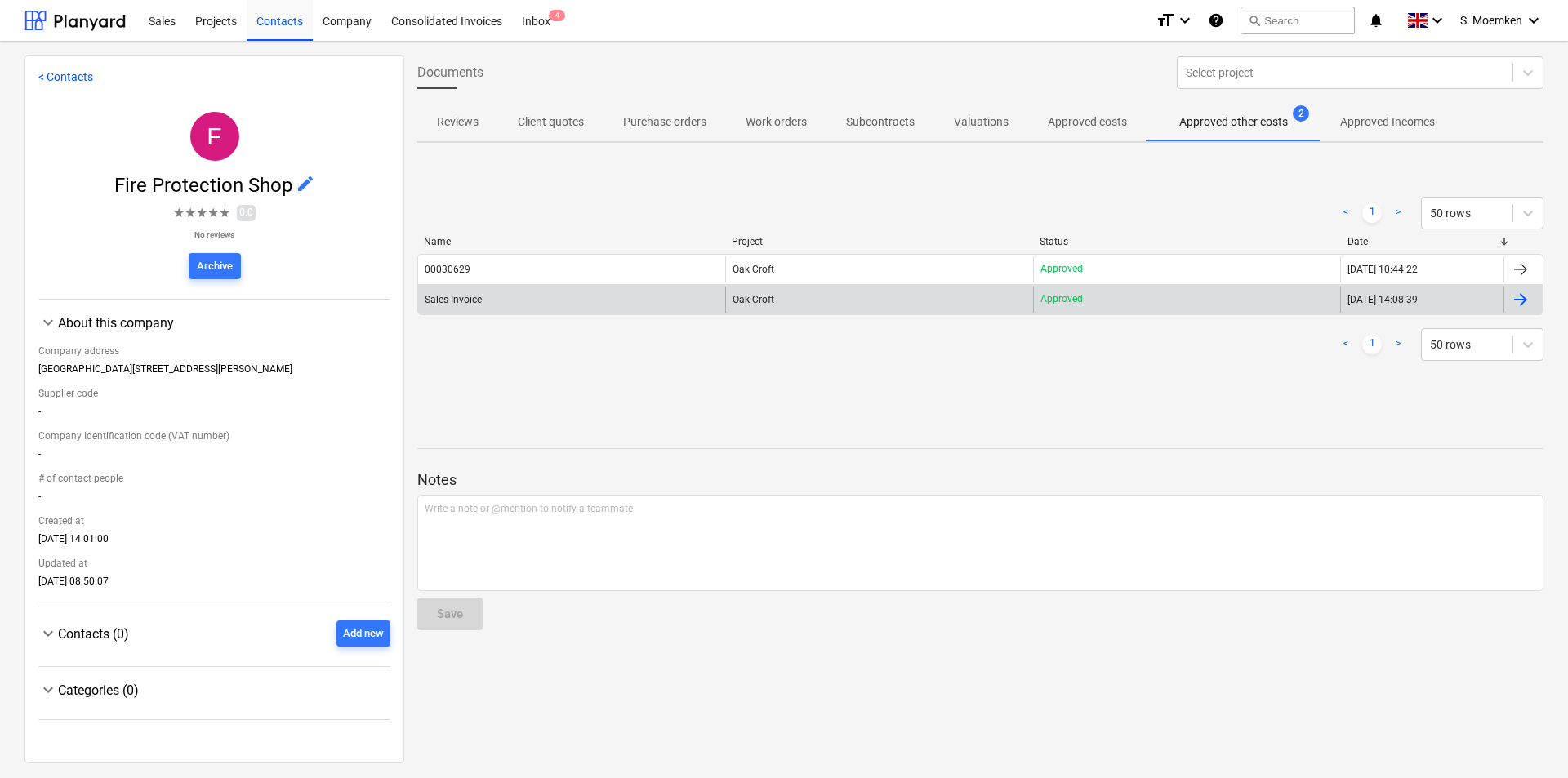
click at [1511, 294] on div at bounding box center [1520, 299] width 19 height 19
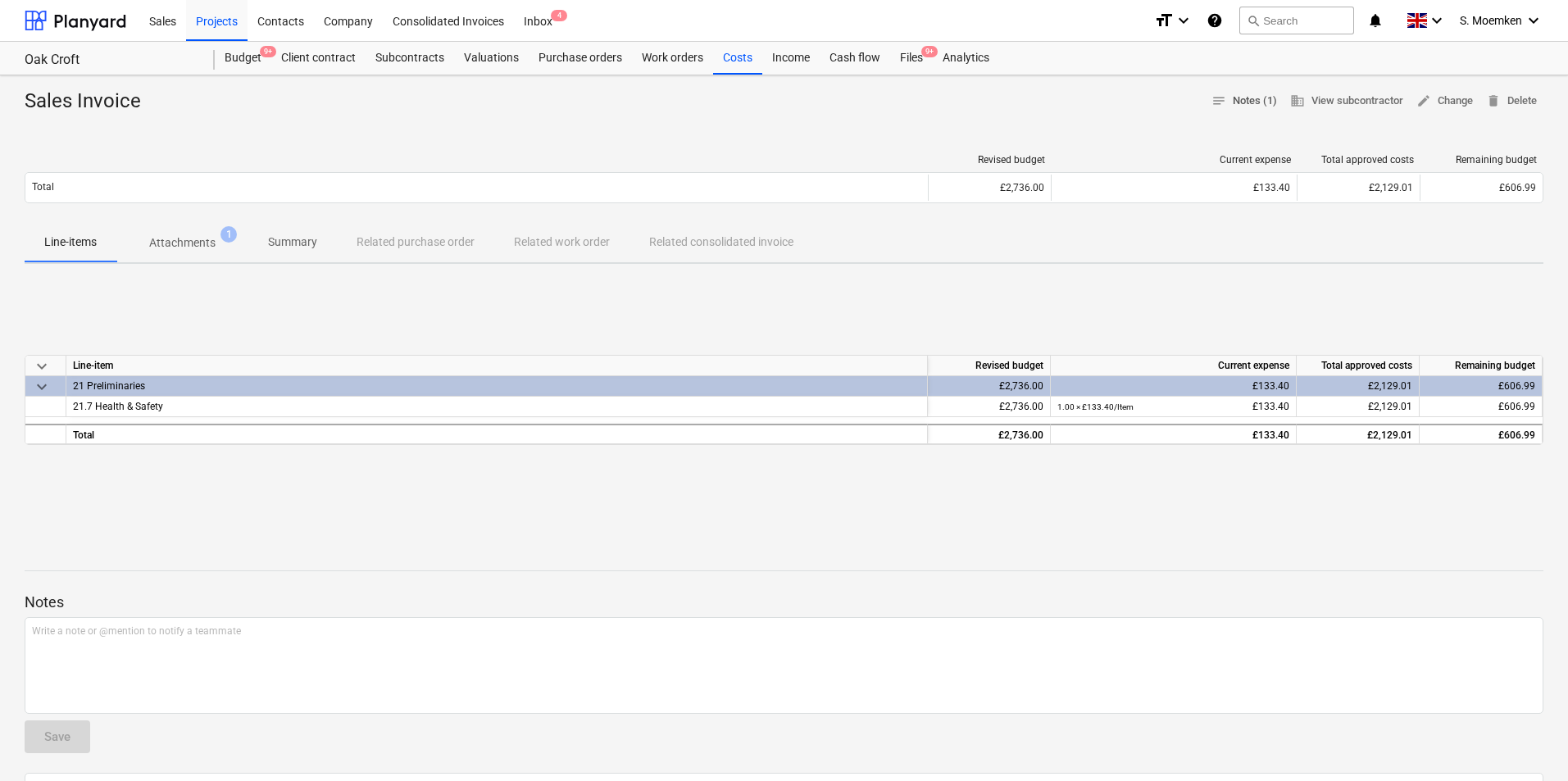
click at [1249, 103] on span "notes Notes (1)" at bounding box center [1243, 101] width 65 height 18
click at [501, 290] on div "keyboard_arrow_down Line-item Revised budget Current expense Total approved cos…" at bounding box center [784, 399] width 1518 height 246
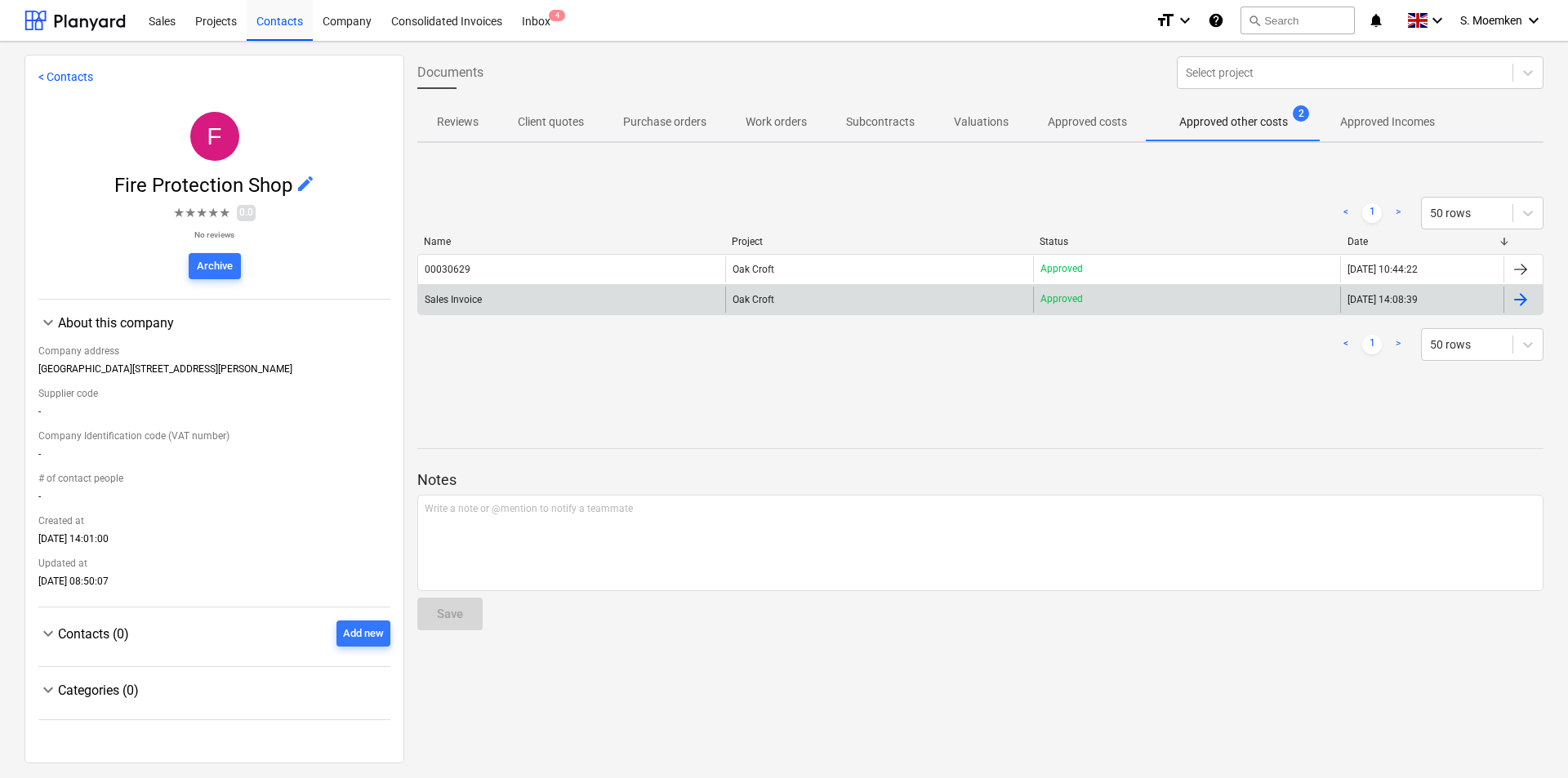
click at [1054, 299] on p "Approved" at bounding box center [1061, 299] width 42 height 14
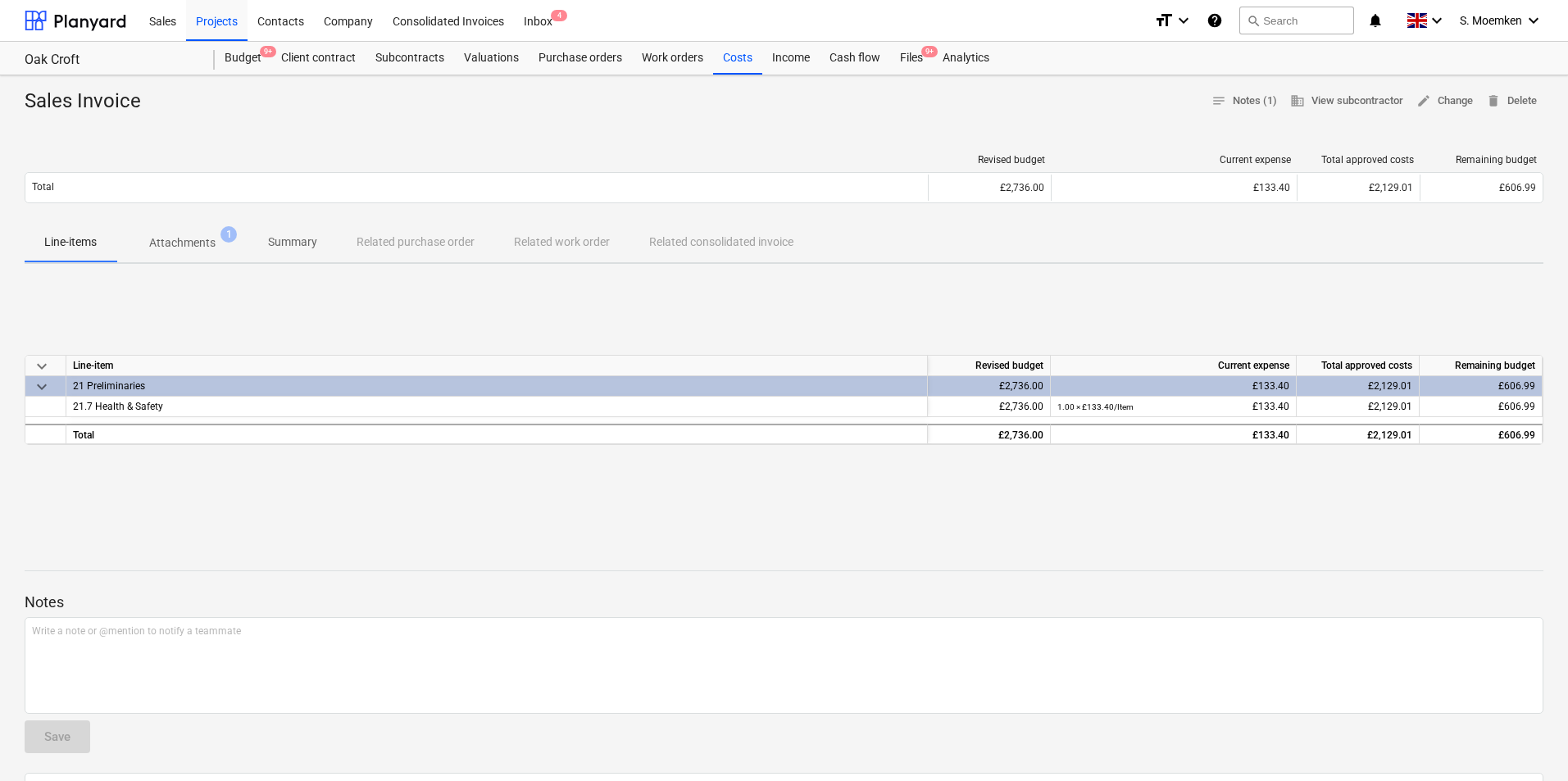
click at [179, 242] on p "Attachments" at bounding box center [182, 243] width 66 height 17
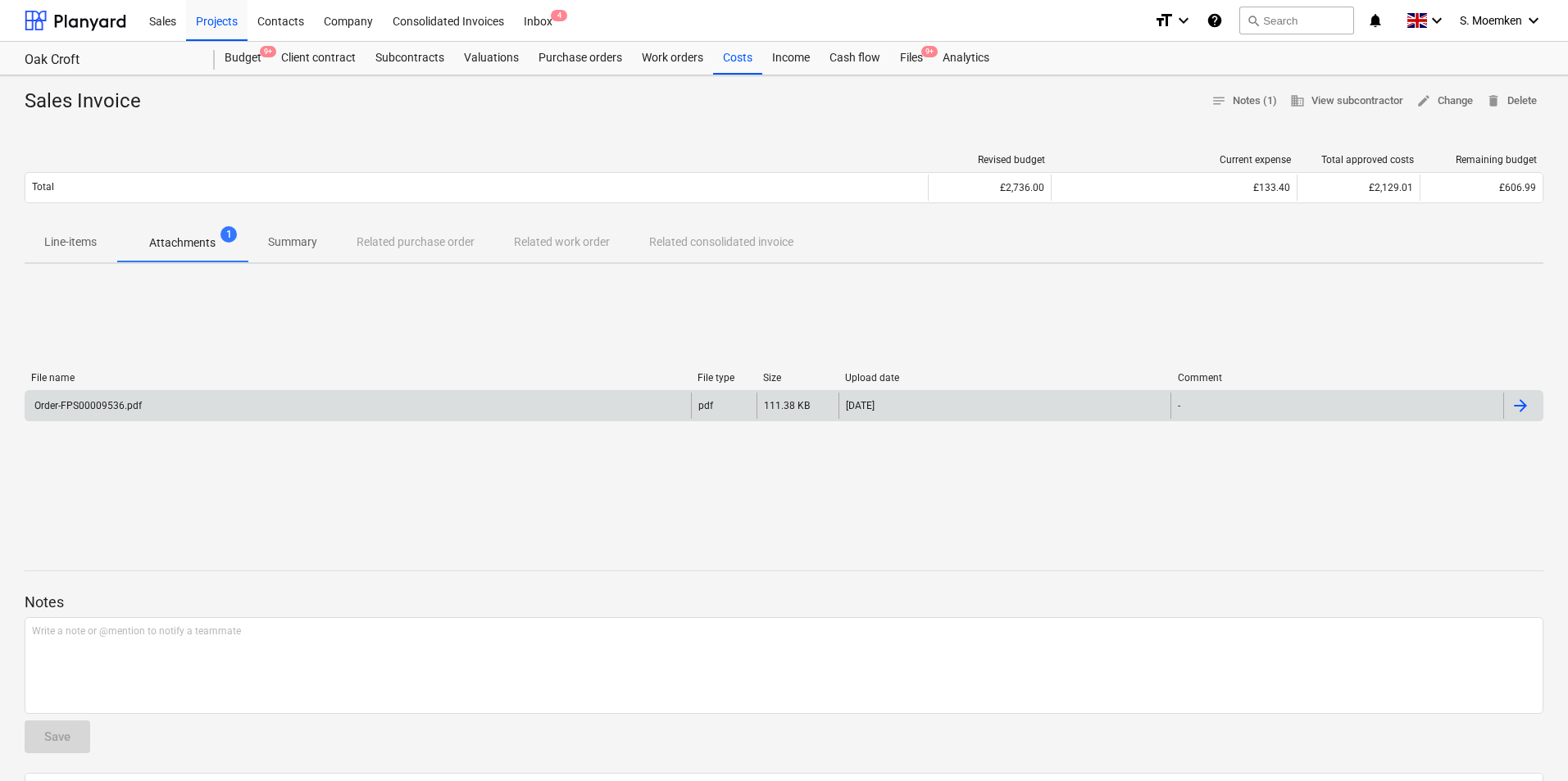
click at [86, 402] on div "Order-FPS00009536.pdf" at bounding box center [86, 406] width 109 height 11
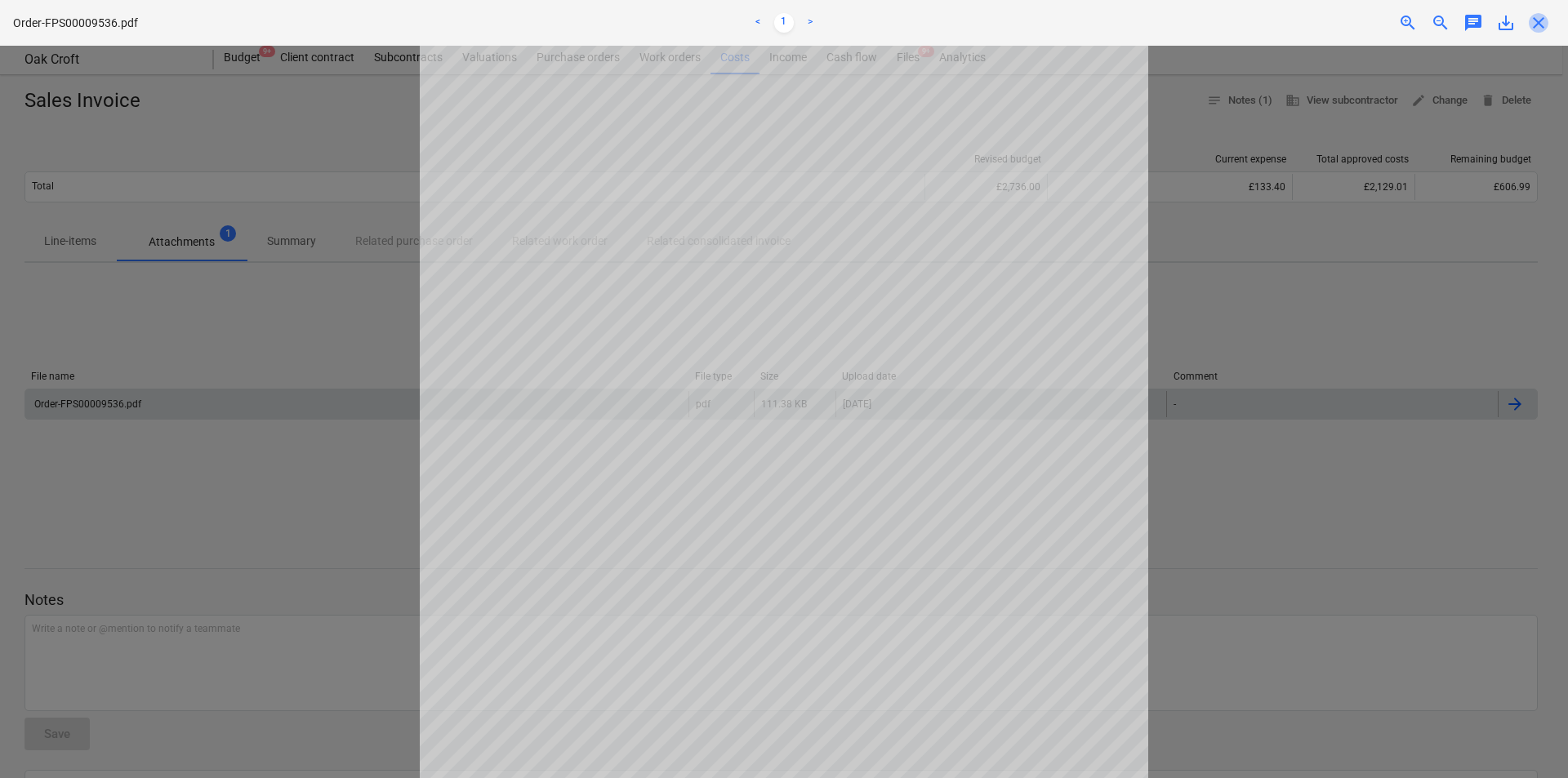
click at [1545, 18] on span "close" at bounding box center [1538, 22] width 19 height 19
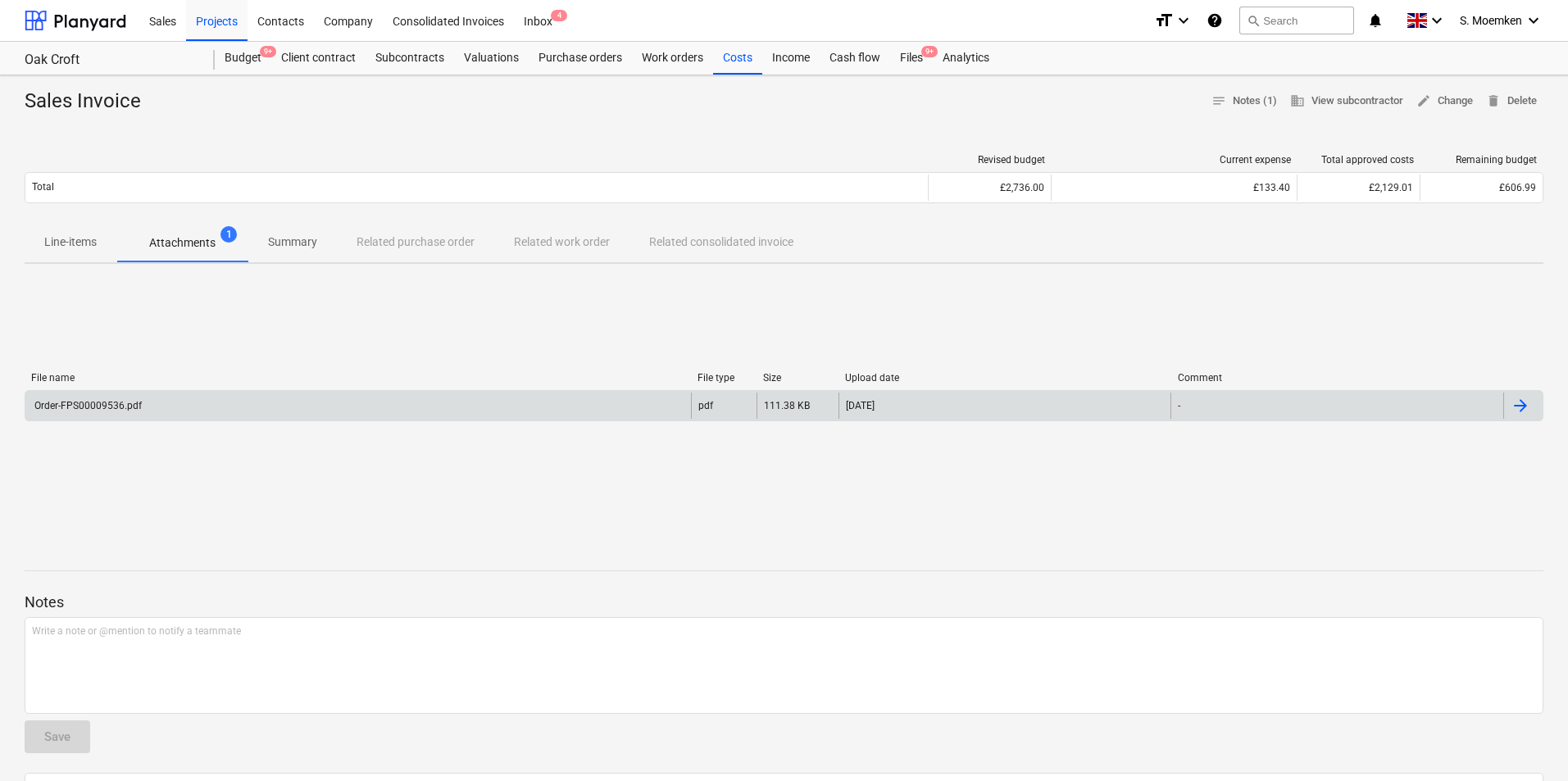
click at [119, 409] on div "Order-FPS00009536.pdf" at bounding box center [86, 406] width 109 height 11
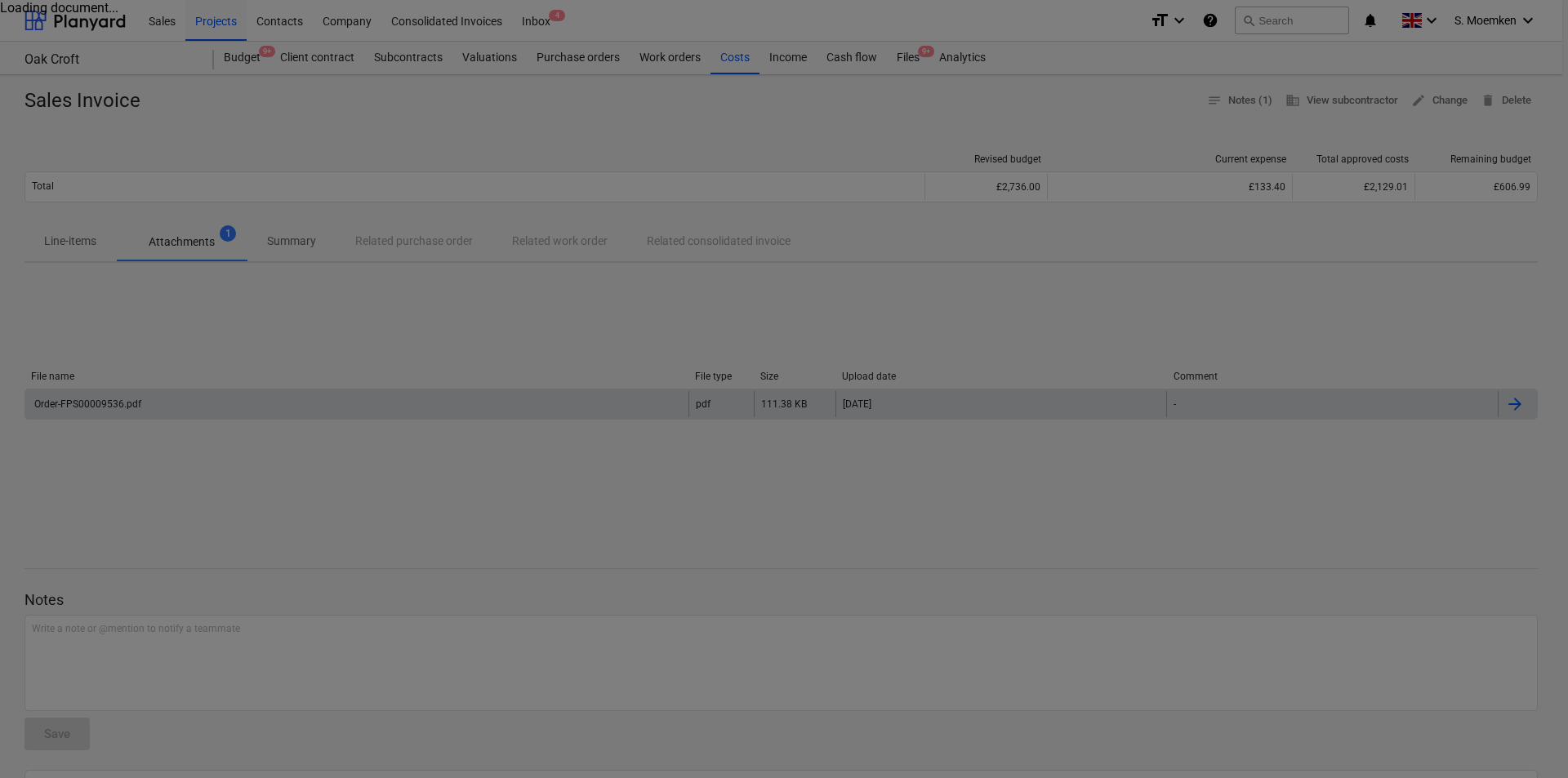
click at [118, 408] on div at bounding box center [784, 389] width 1568 height 778
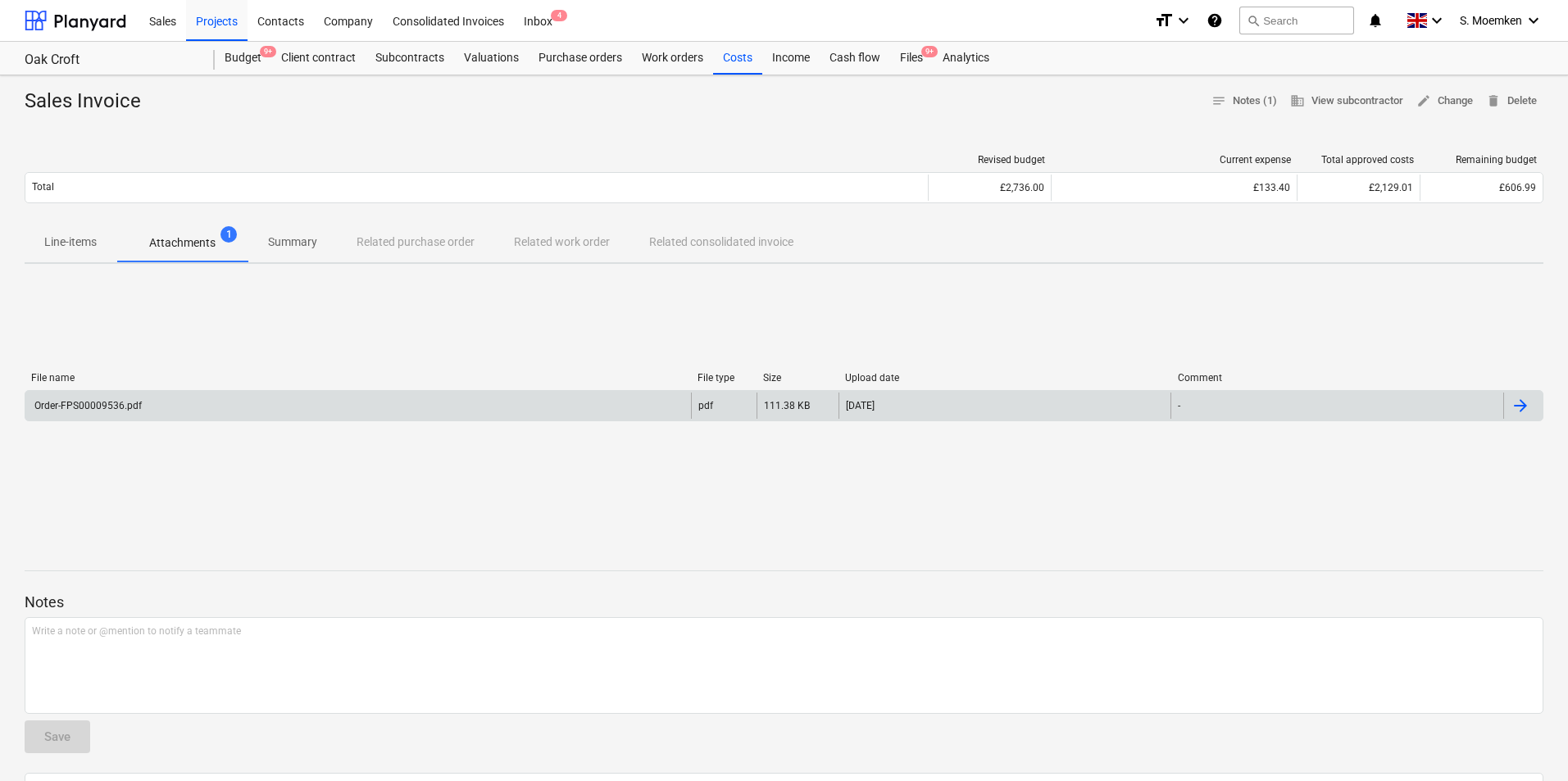
click at [692, 403] on div "pdf" at bounding box center [723, 406] width 65 height 27
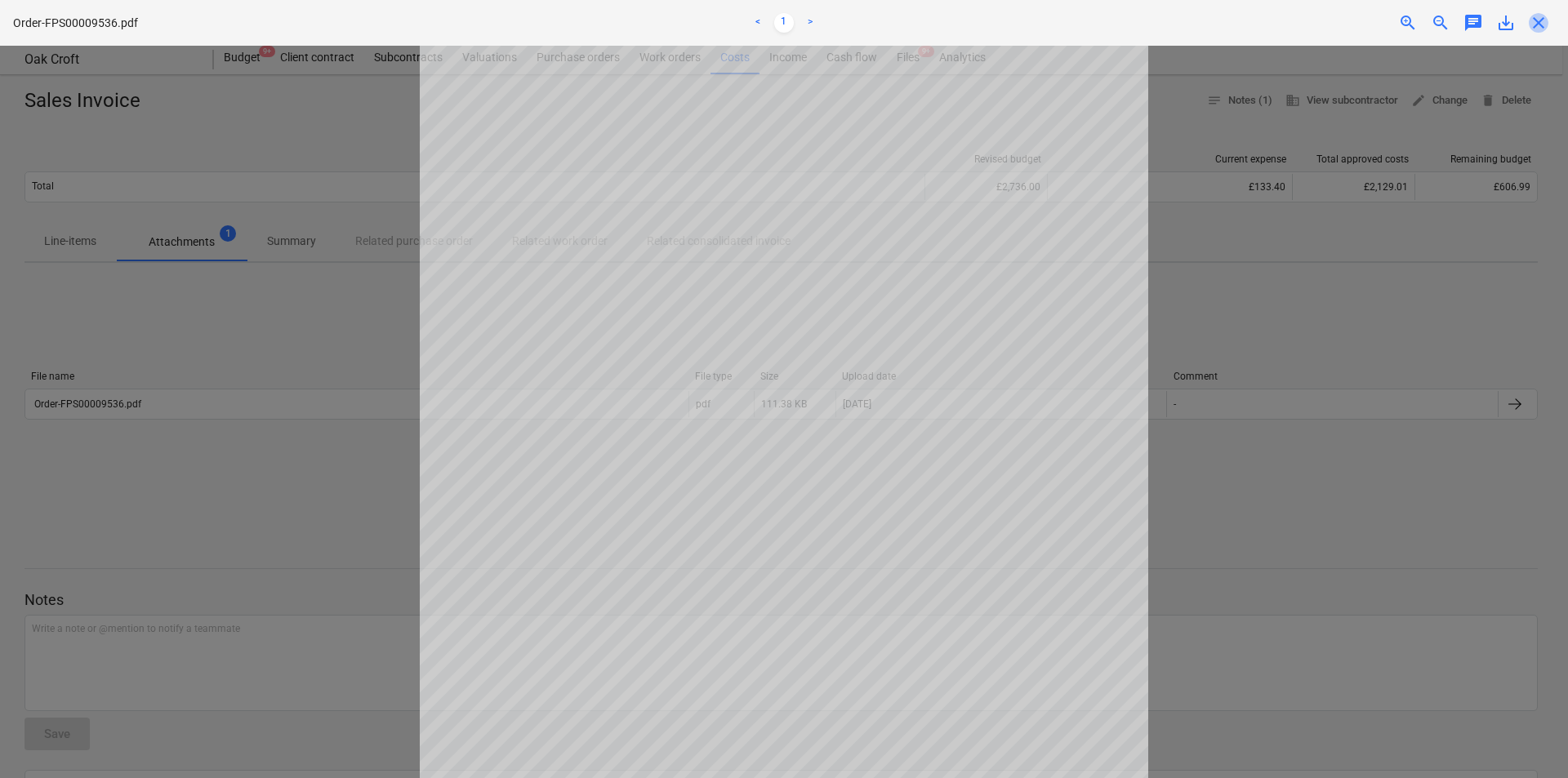
click at [1545, 26] on span "close" at bounding box center [1538, 22] width 19 height 19
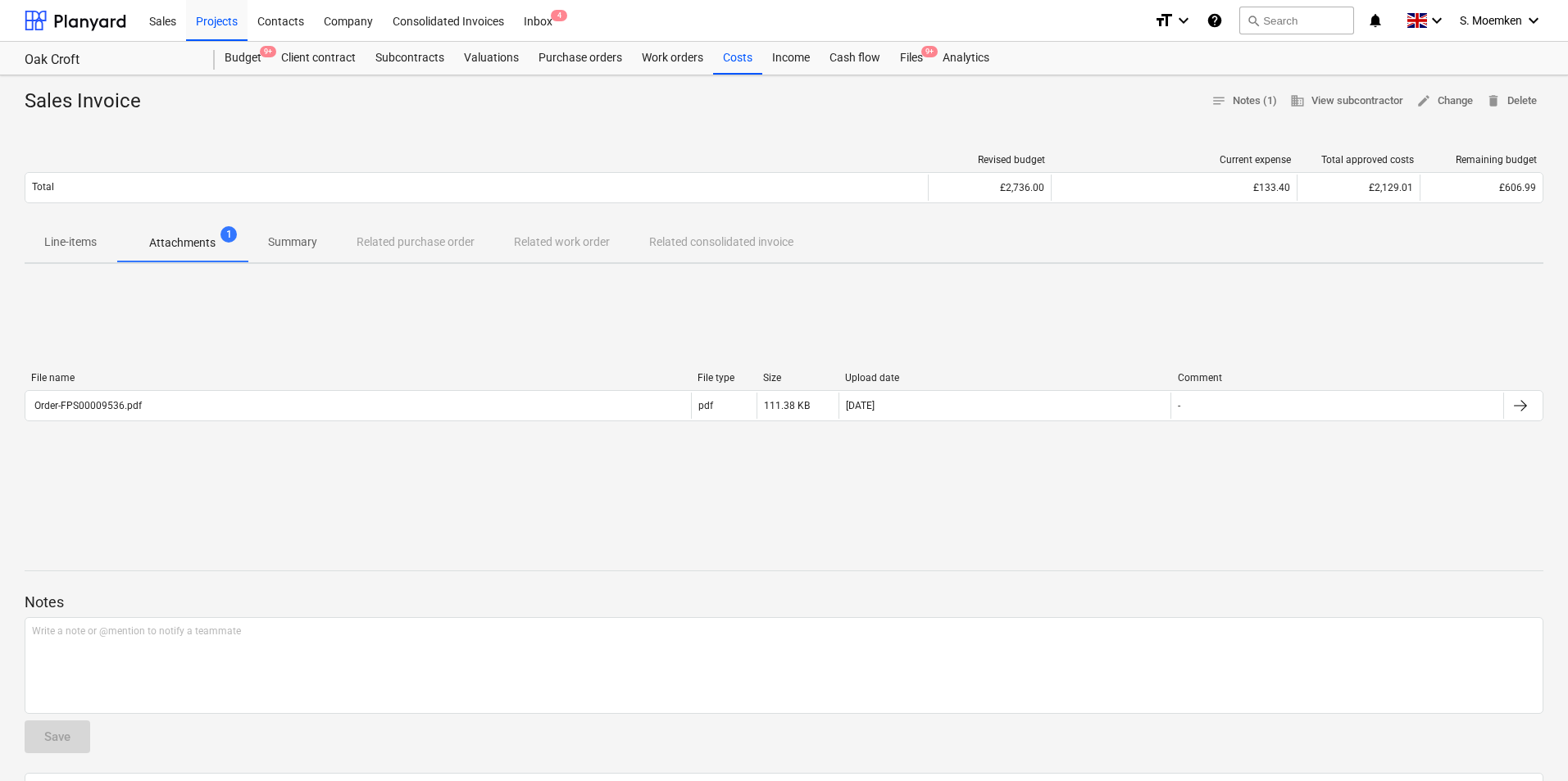
click at [200, 248] on p "Attachments" at bounding box center [182, 243] width 66 height 17
click at [184, 240] on p "Attachments" at bounding box center [182, 243] width 66 height 17
click at [297, 243] on p "Summary" at bounding box center [292, 242] width 49 height 17
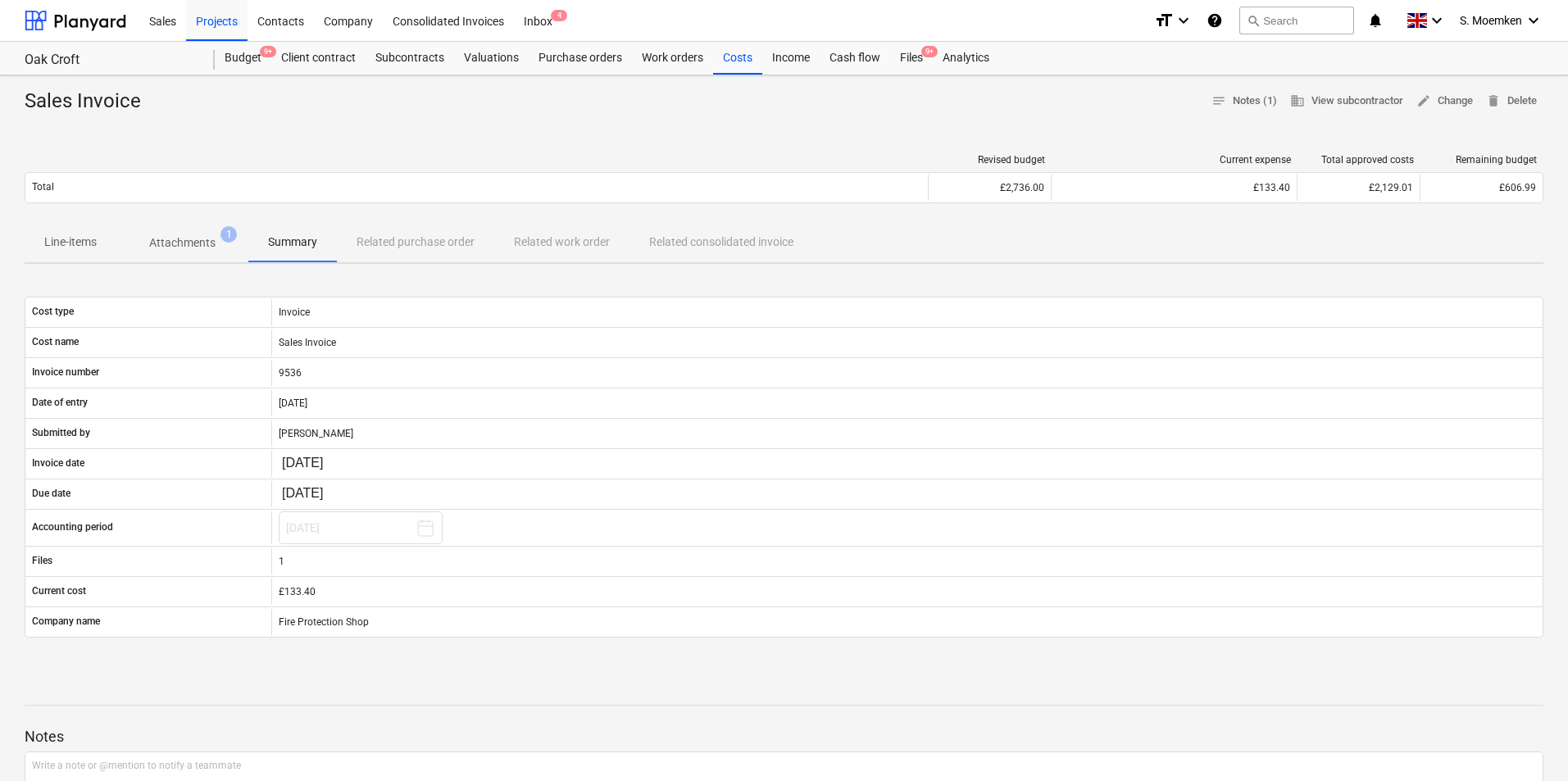
click at [189, 240] on p "Attachments" at bounding box center [182, 243] width 66 height 17
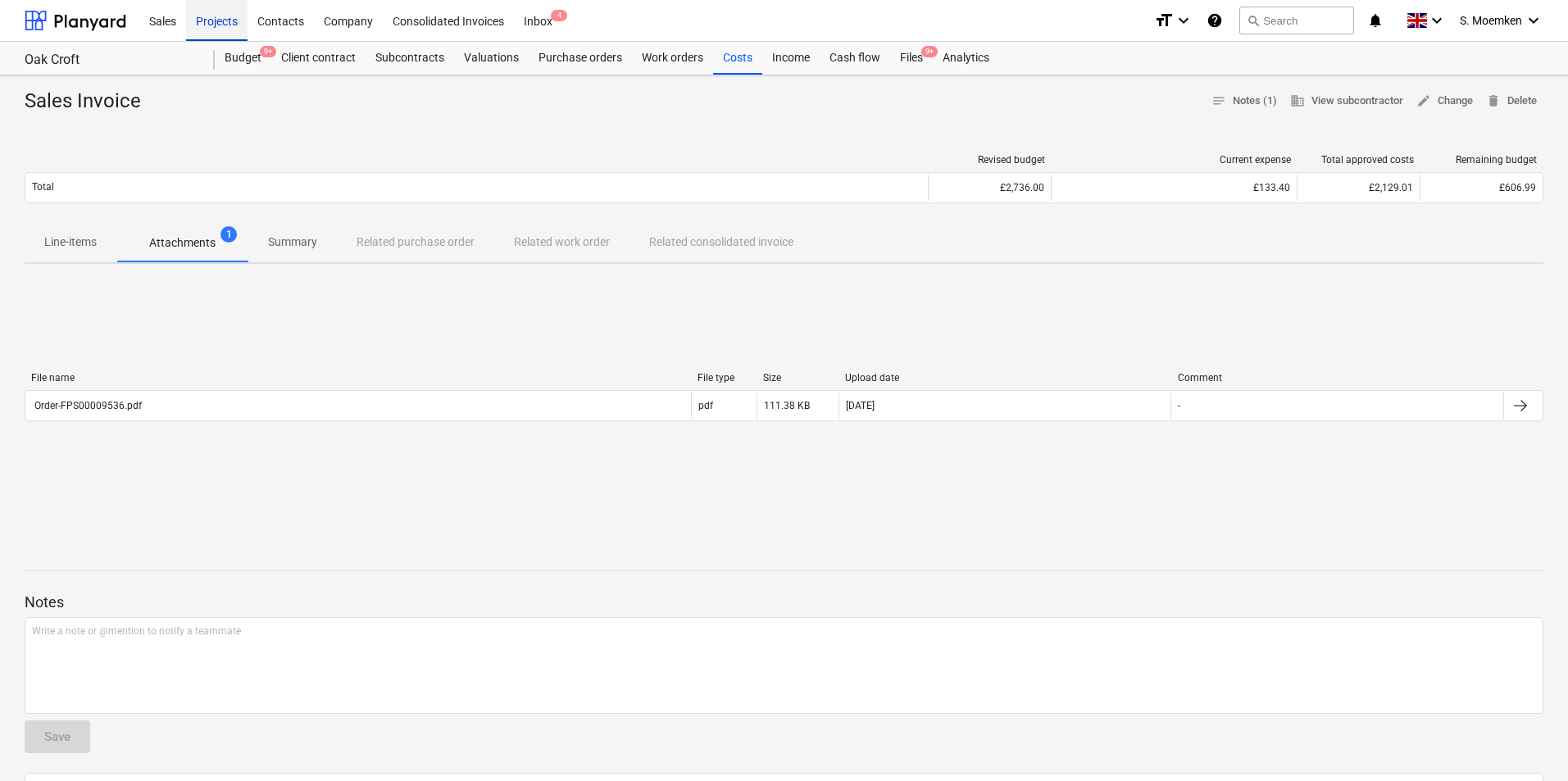
click at [210, 18] on div "Projects" at bounding box center [216, 19] width 62 height 41
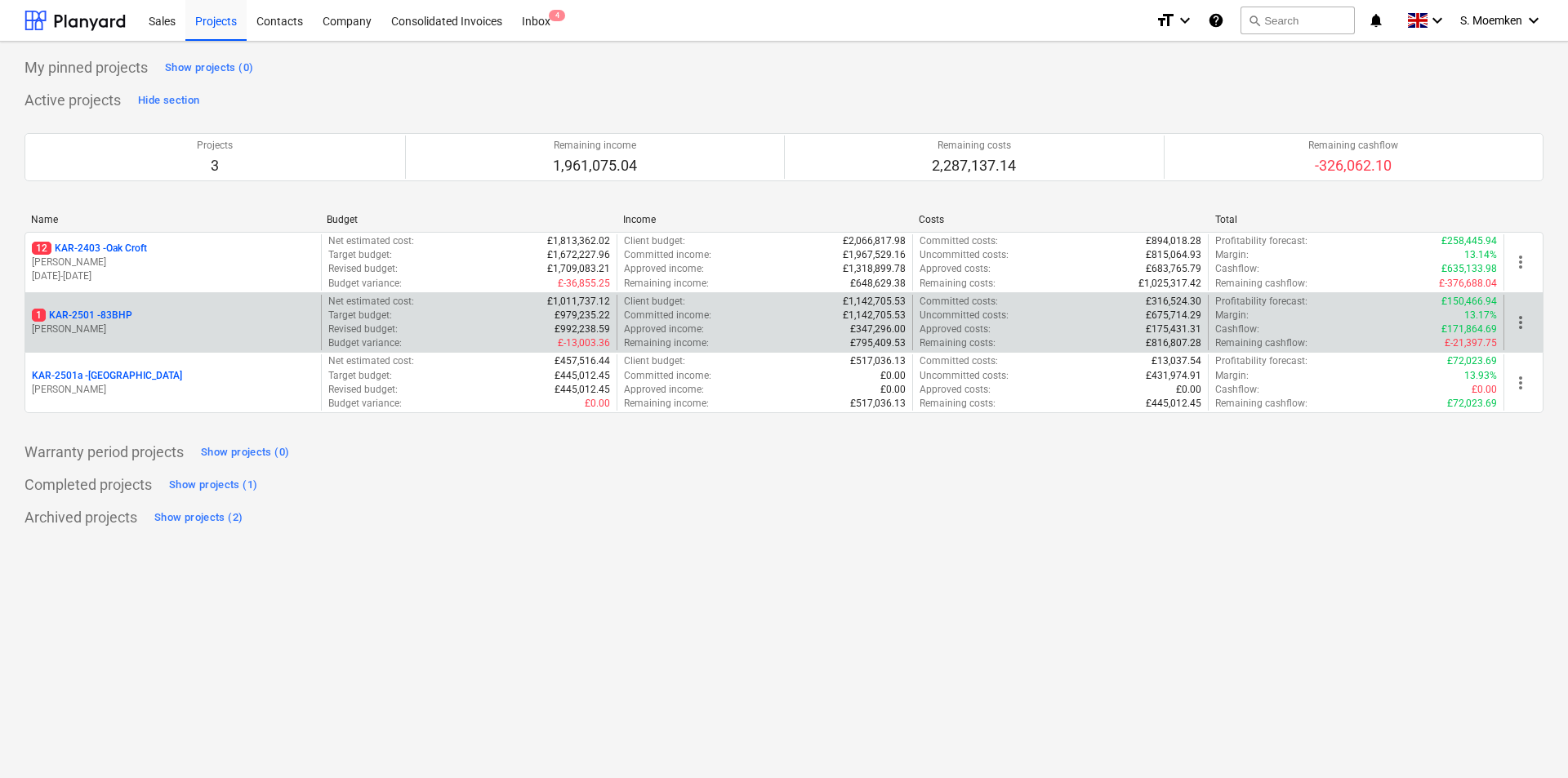
click at [140, 315] on div "1 KAR-2501 - 83BHP" at bounding box center [173, 315] width 282 height 14
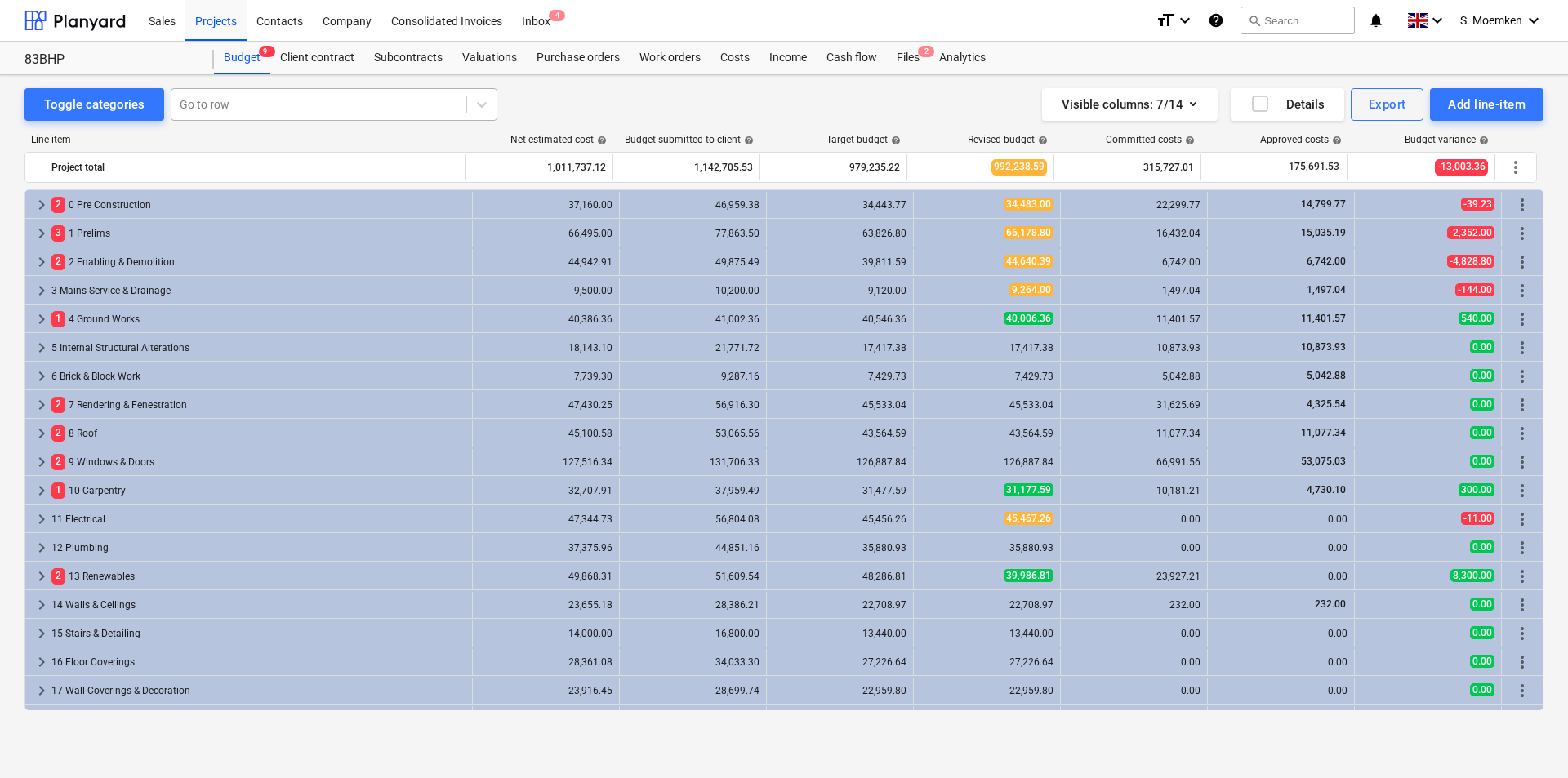
click at [247, 102] on div at bounding box center [319, 104] width 279 height 16
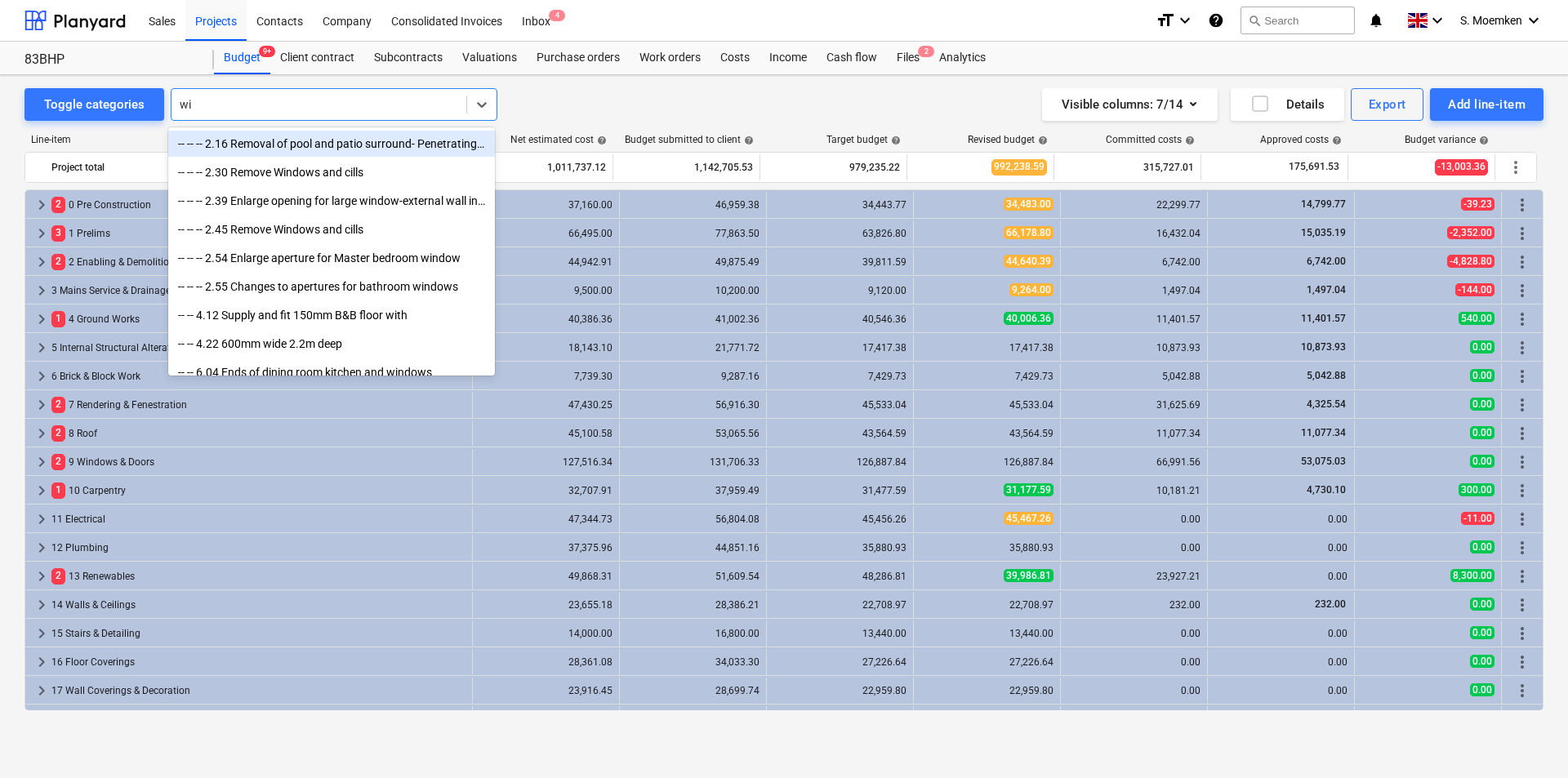
type input "w"
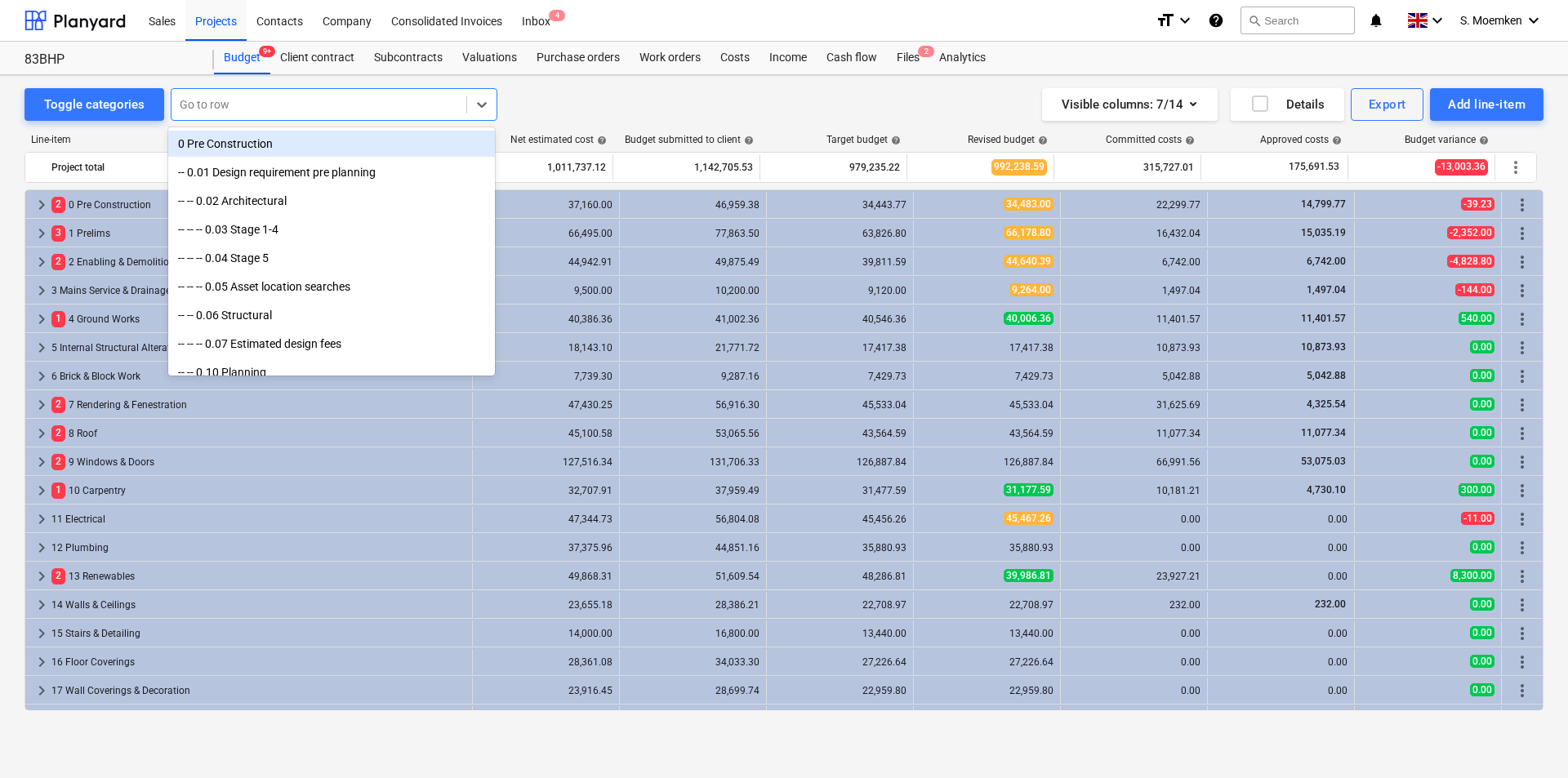
click at [232, 102] on div at bounding box center [319, 104] width 279 height 16
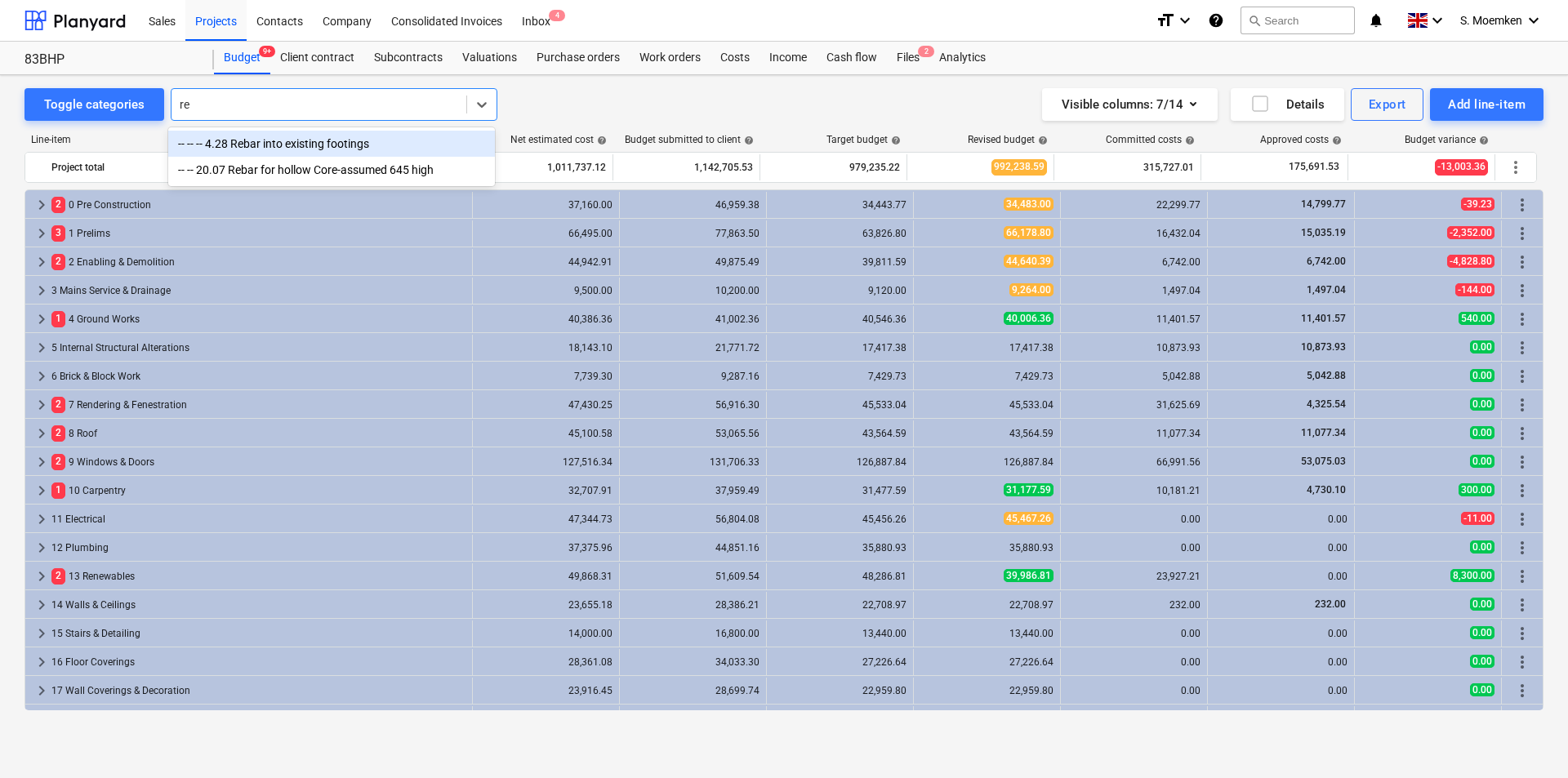
type input "r"
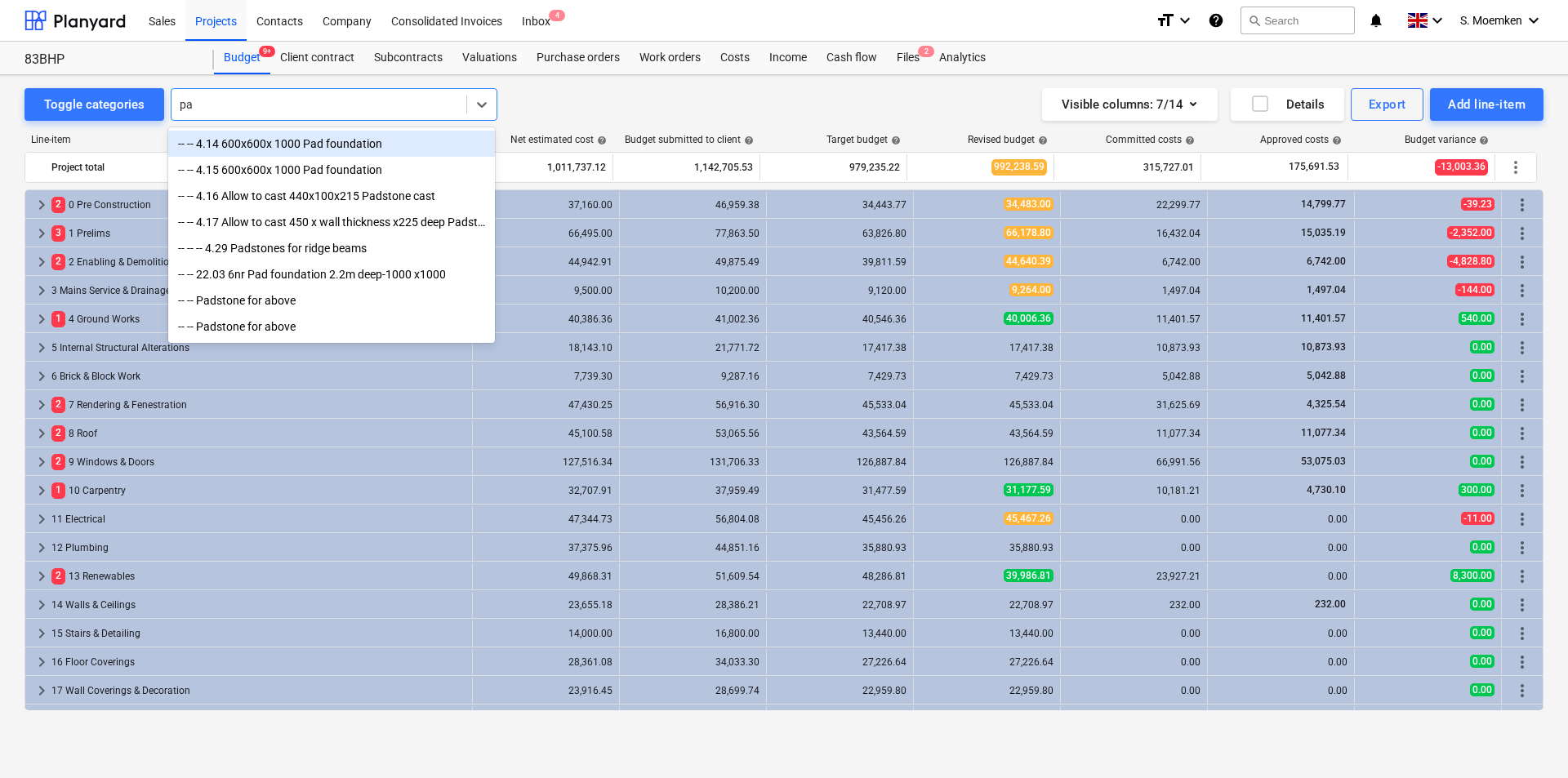
type input "p"
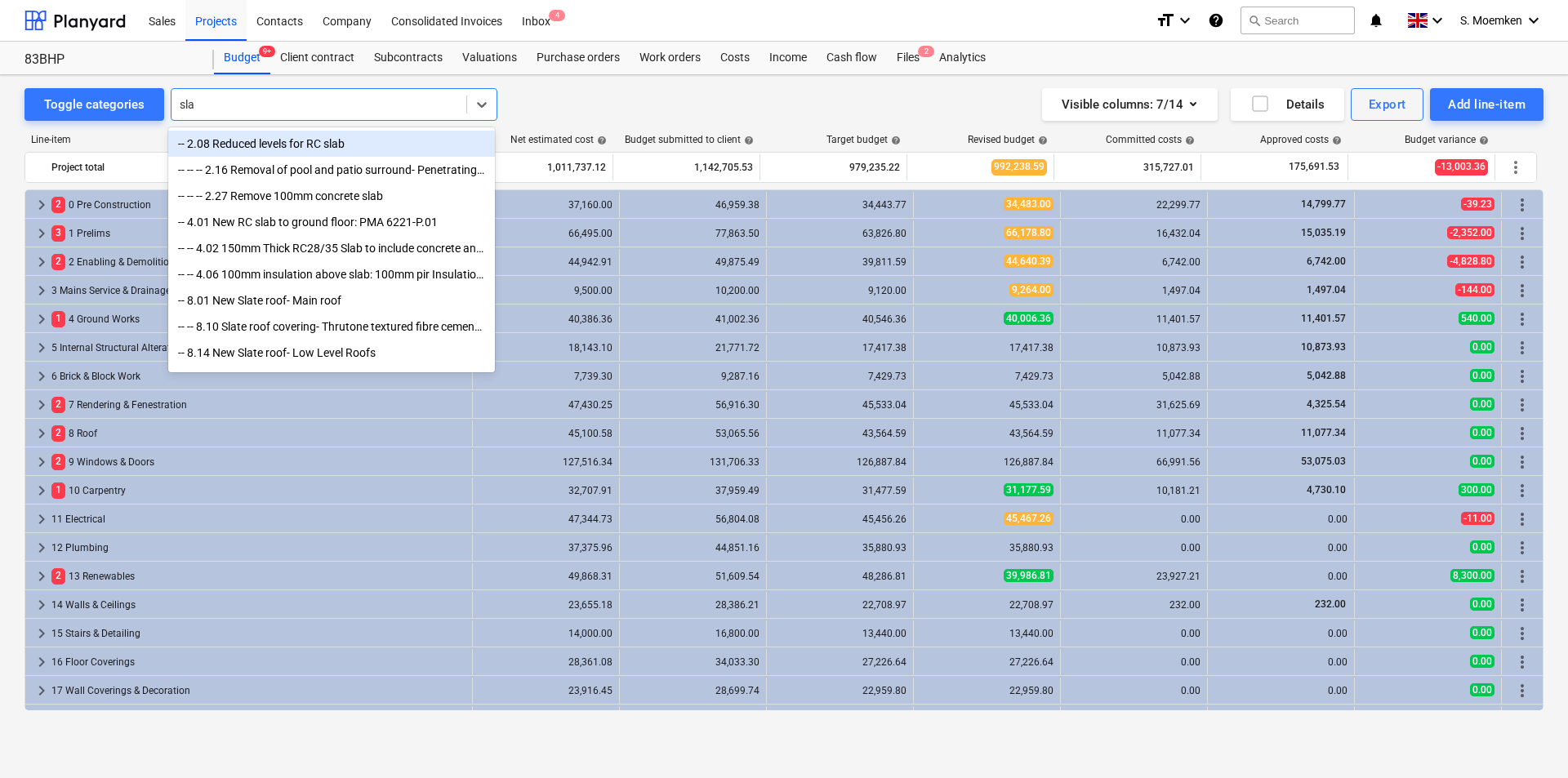
type input "slab"
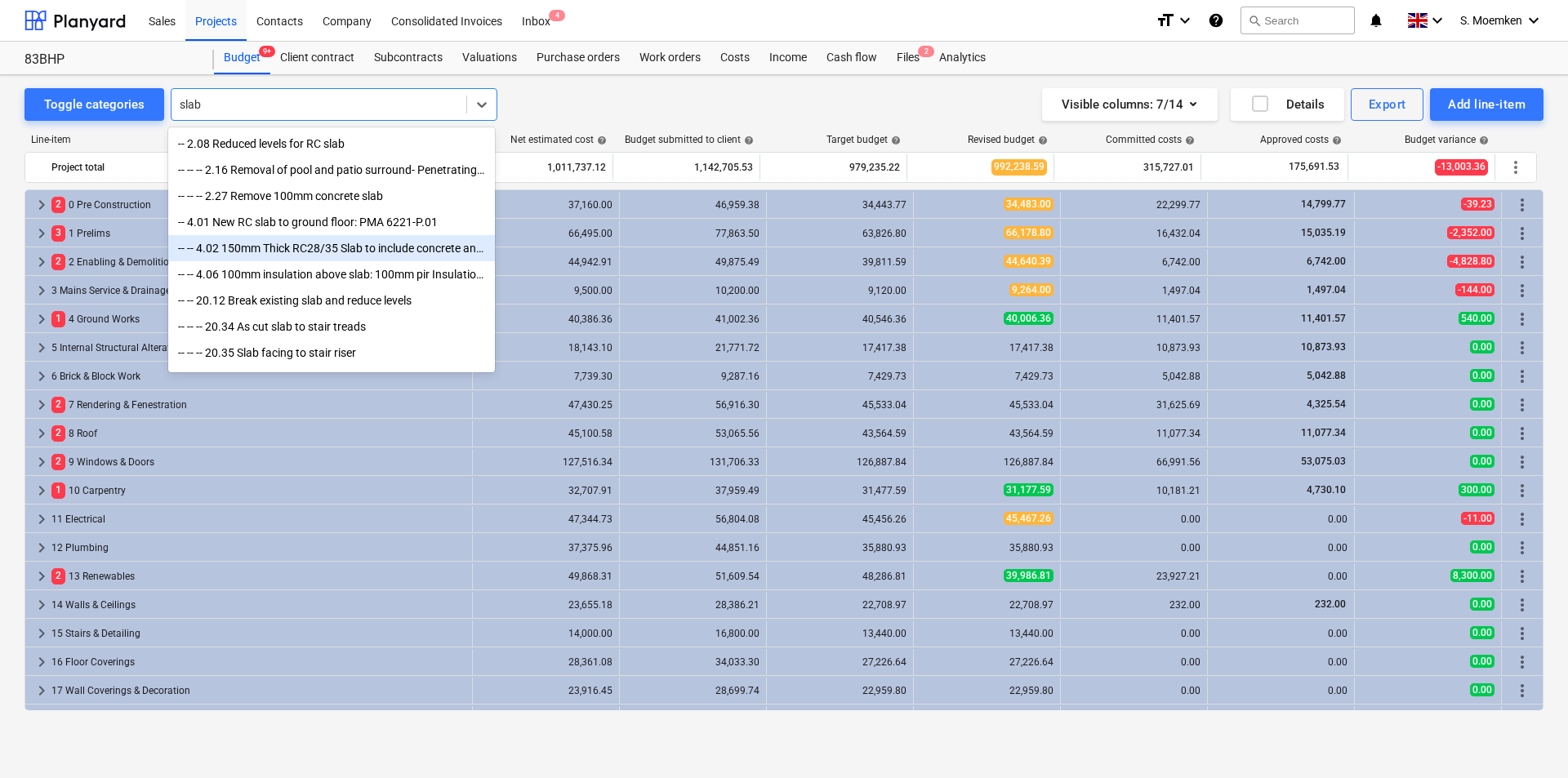
click at [295, 250] on div "-- -- 4.02 150mm Thick RC28/35 Slab to include concrete and a393 mesh" at bounding box center [332, 248] width 326 height 27
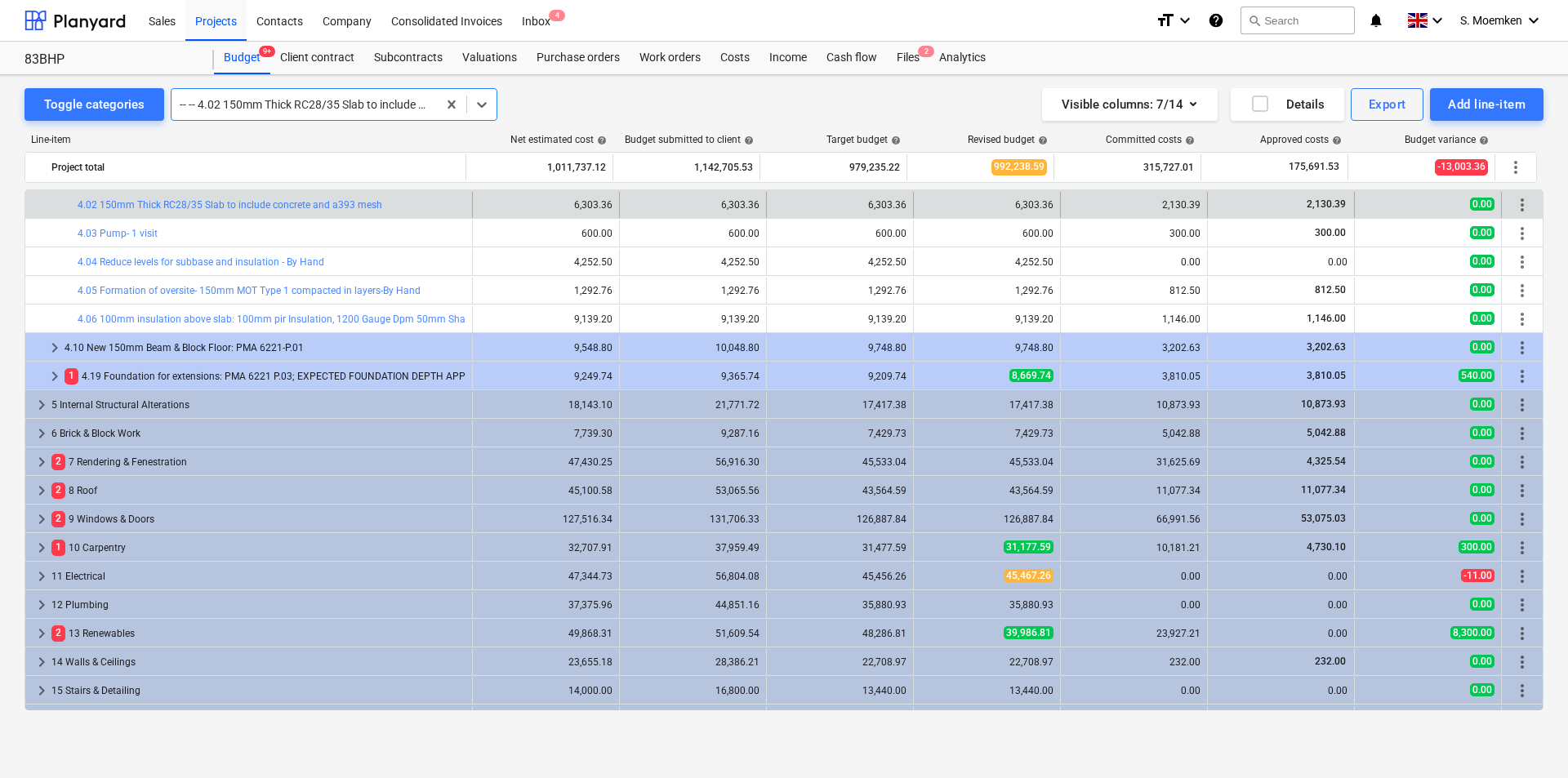
scroll to position [8, 0]
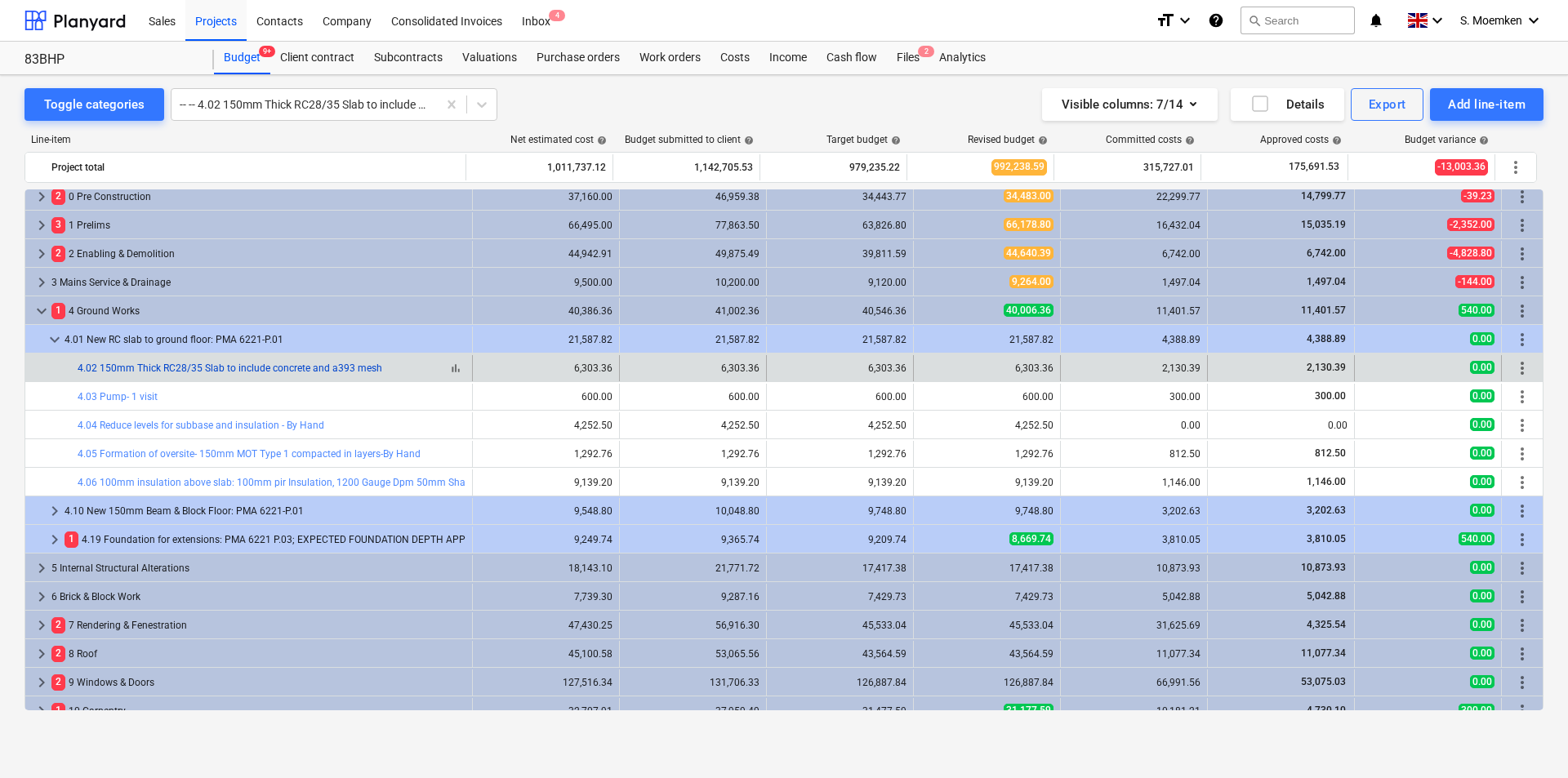
click at [357, 372] on link "4.02 150mm Thick RC28/35 Slab to include concrete and a393 mesh" at bounding box center [230, 368] width 304 height 11
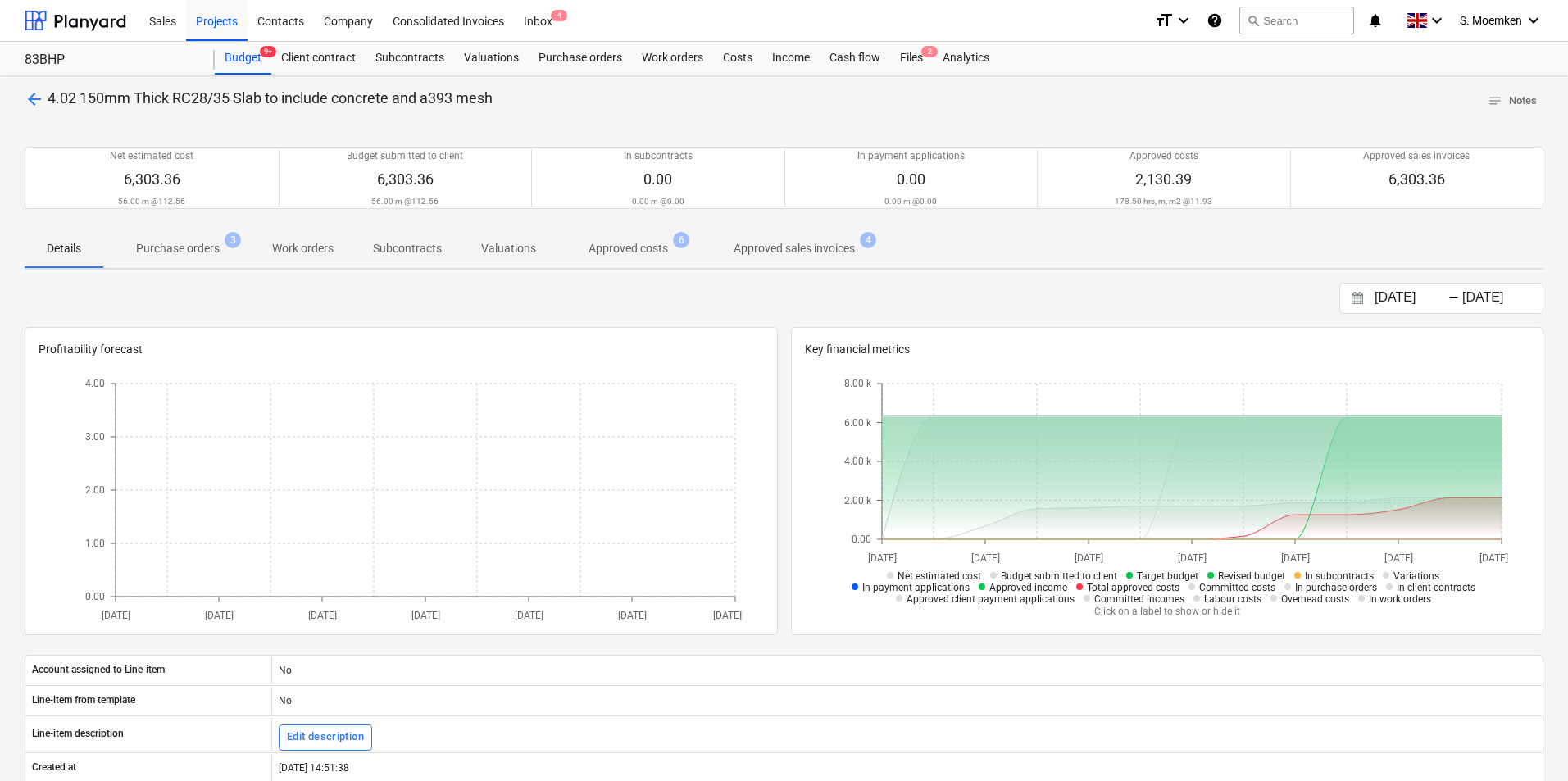
click at [32, 98] on span "arrow_back" at bounding box center [34, 98] width 19 height 19
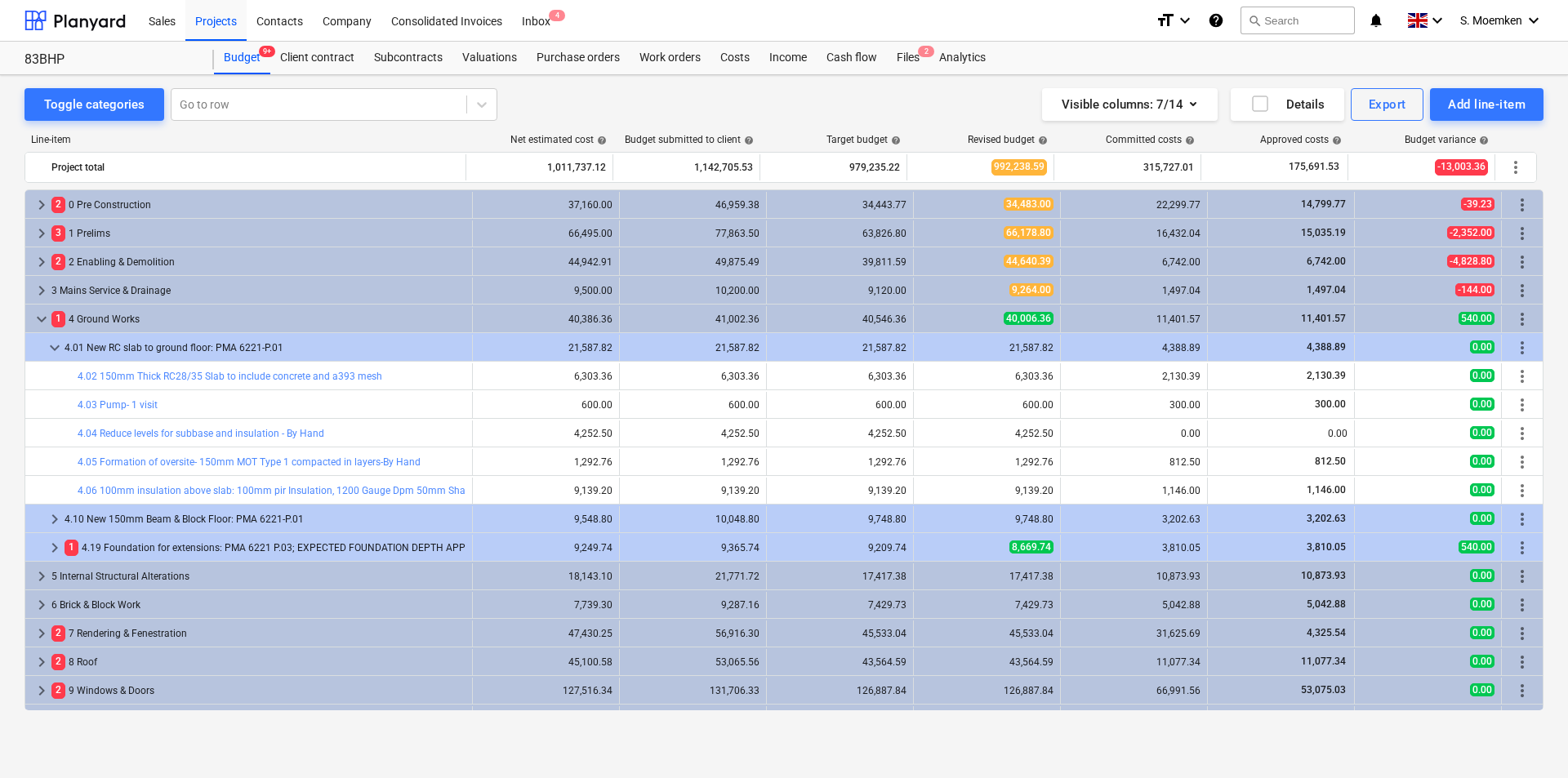
scroll to position [8, 0]
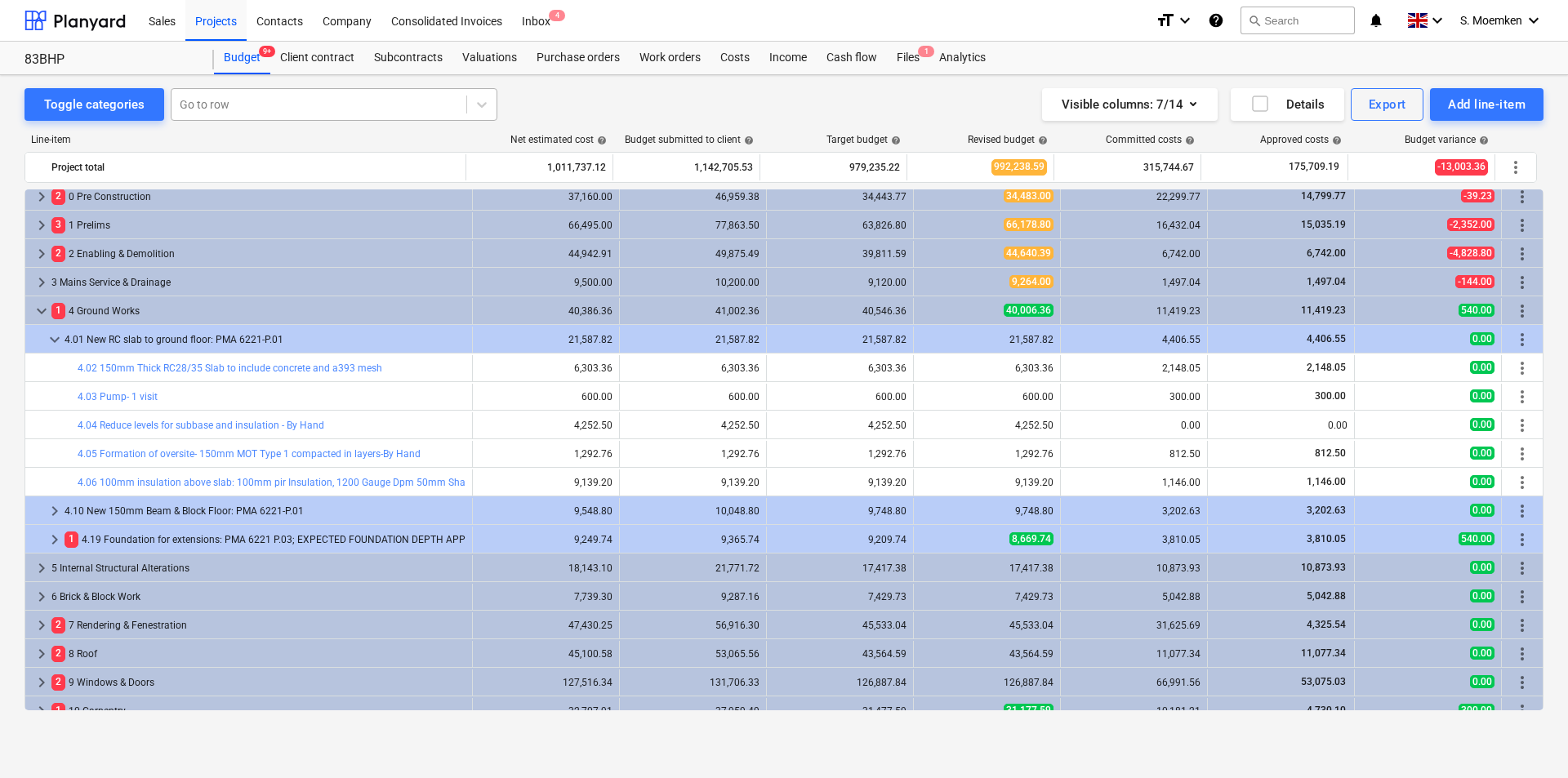
click at [211, 106] on div at bounding box center [319, 104] width 279 height 16
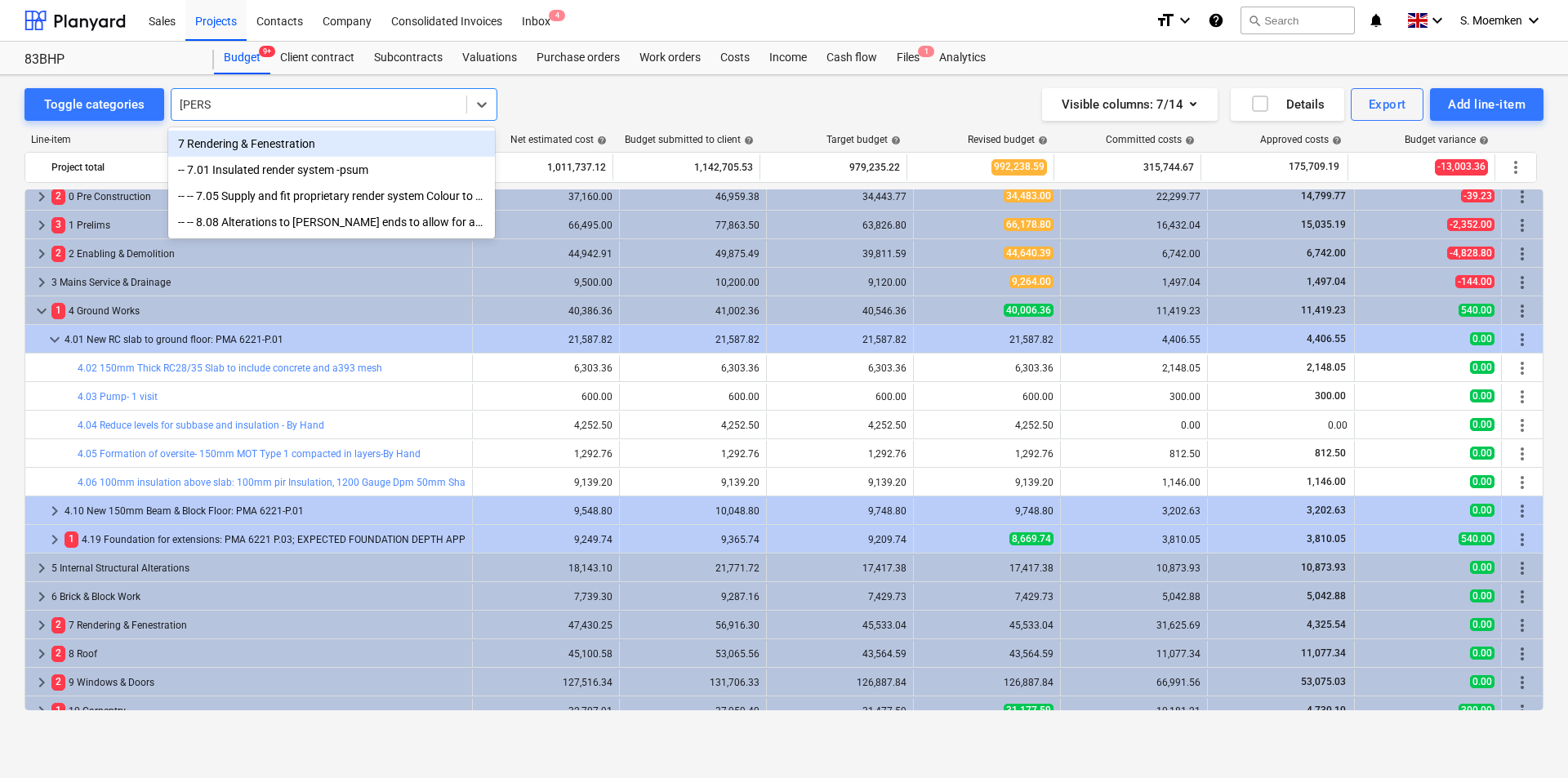
type input "render"
click at [216, 146] on div "7 Rendering & Fenestration" at bounding box center [332, 144] width 326 height 27
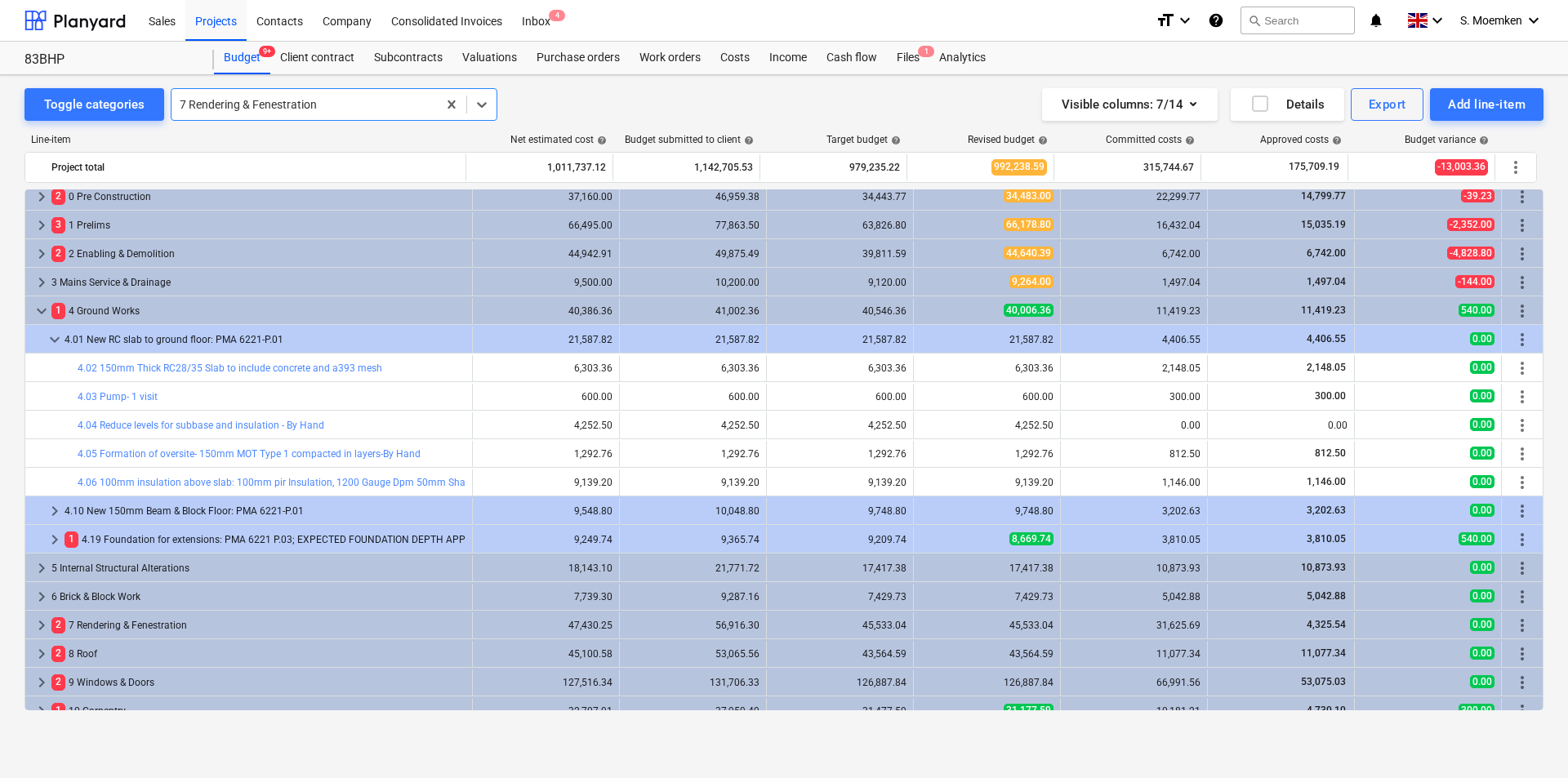
scroll to position [0, 0]
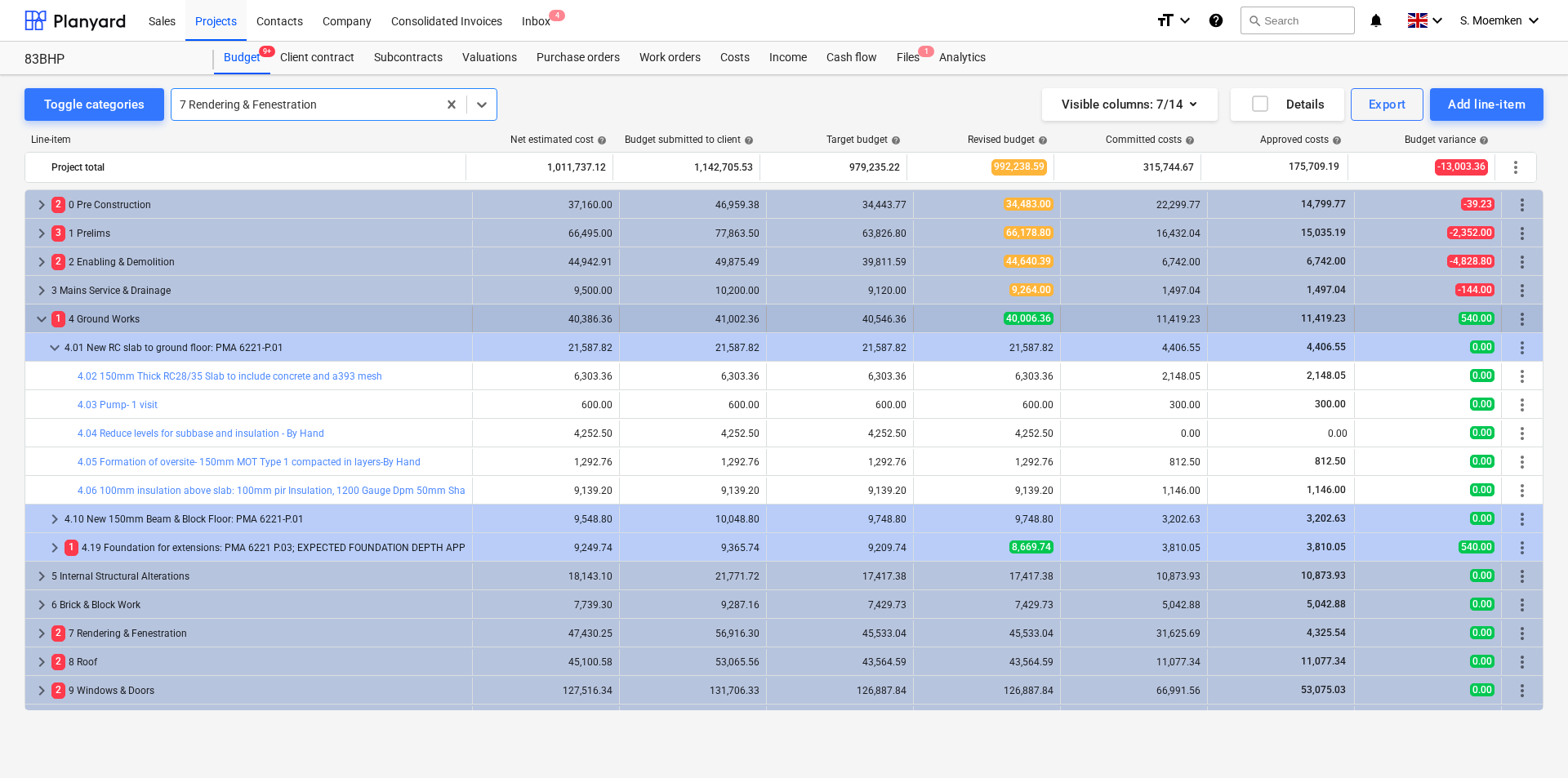
click at [42, 315] on span "keyboard_arrow_down" at bounding box center [41, 319] width 19 height 19
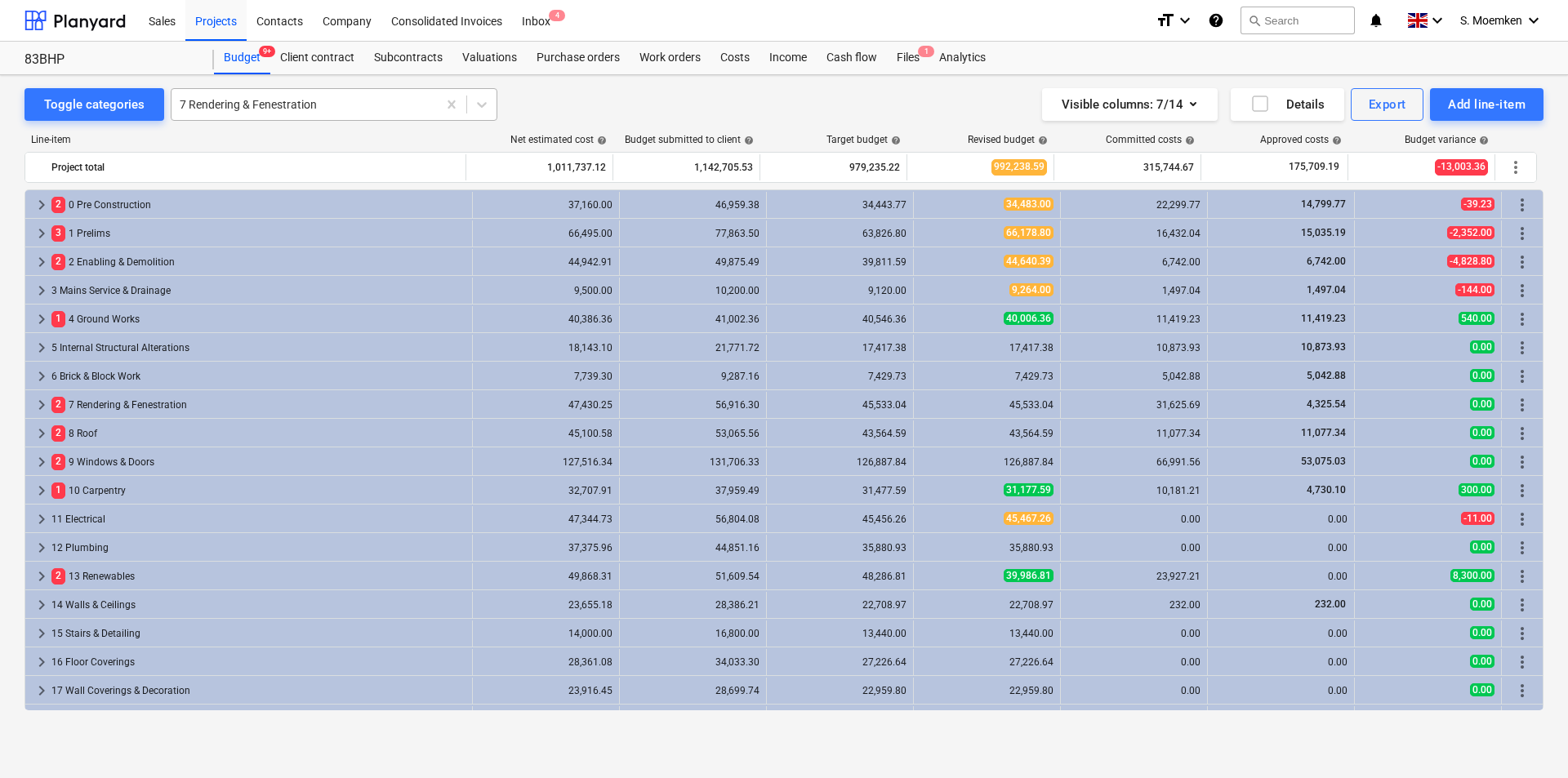
click at [360, 106] on div at bounding box center [304, 104] width 249 height 16
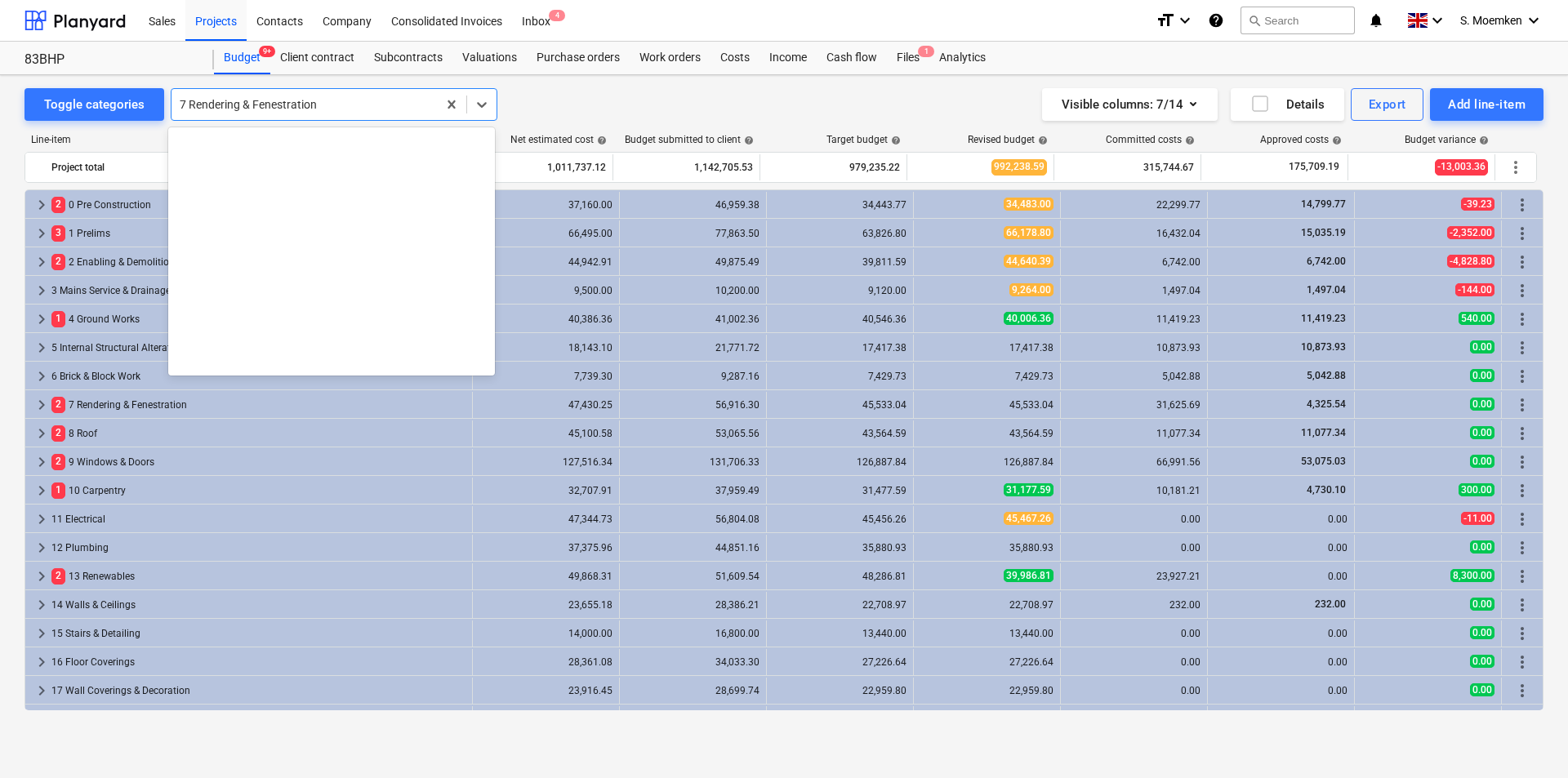
scroll to position [5088, 0]
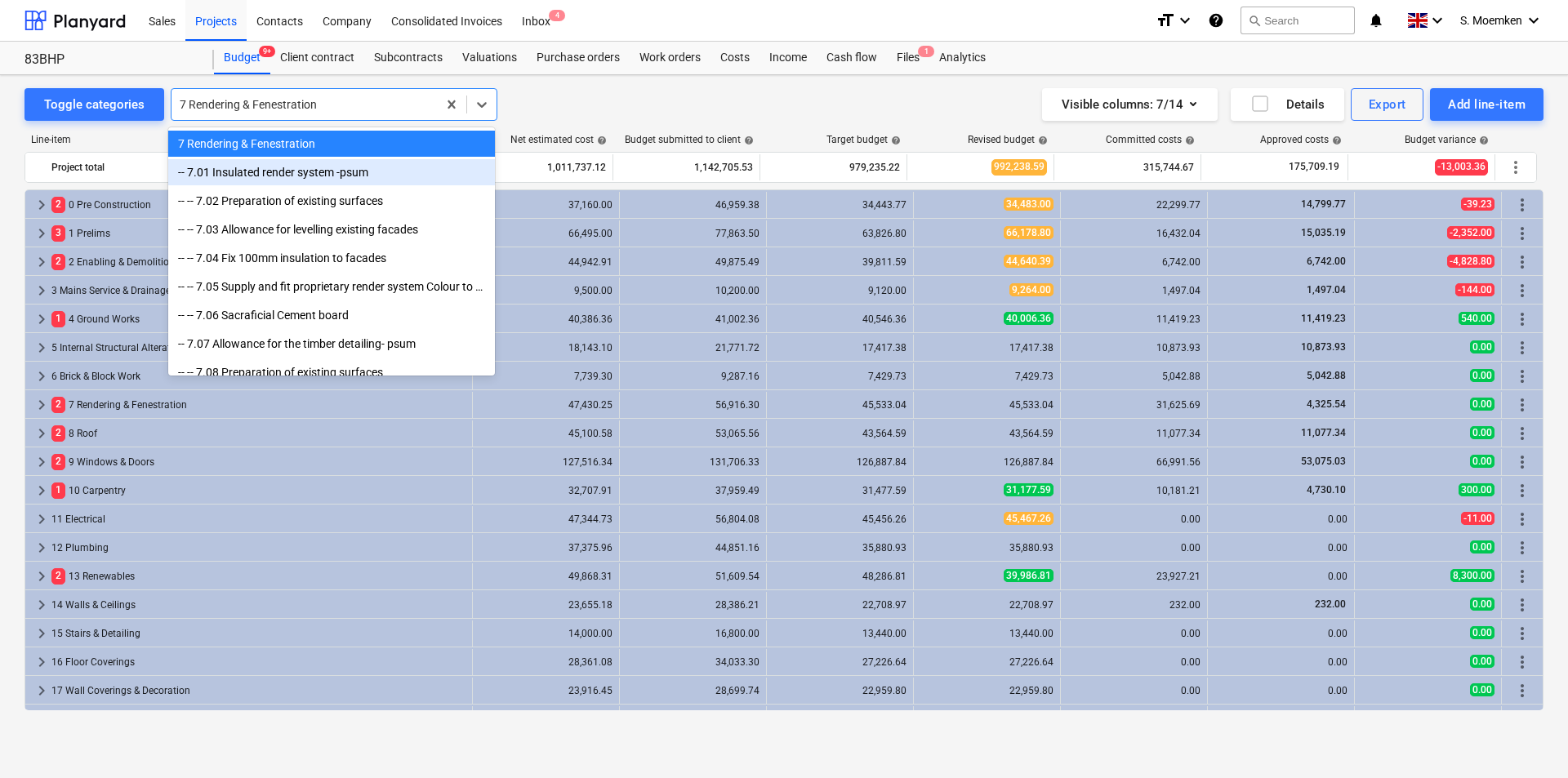
click at [236, 179] on div "-- 7.01 Insulated render system -psum" at bounding box center [332, 172] width 326 height 27
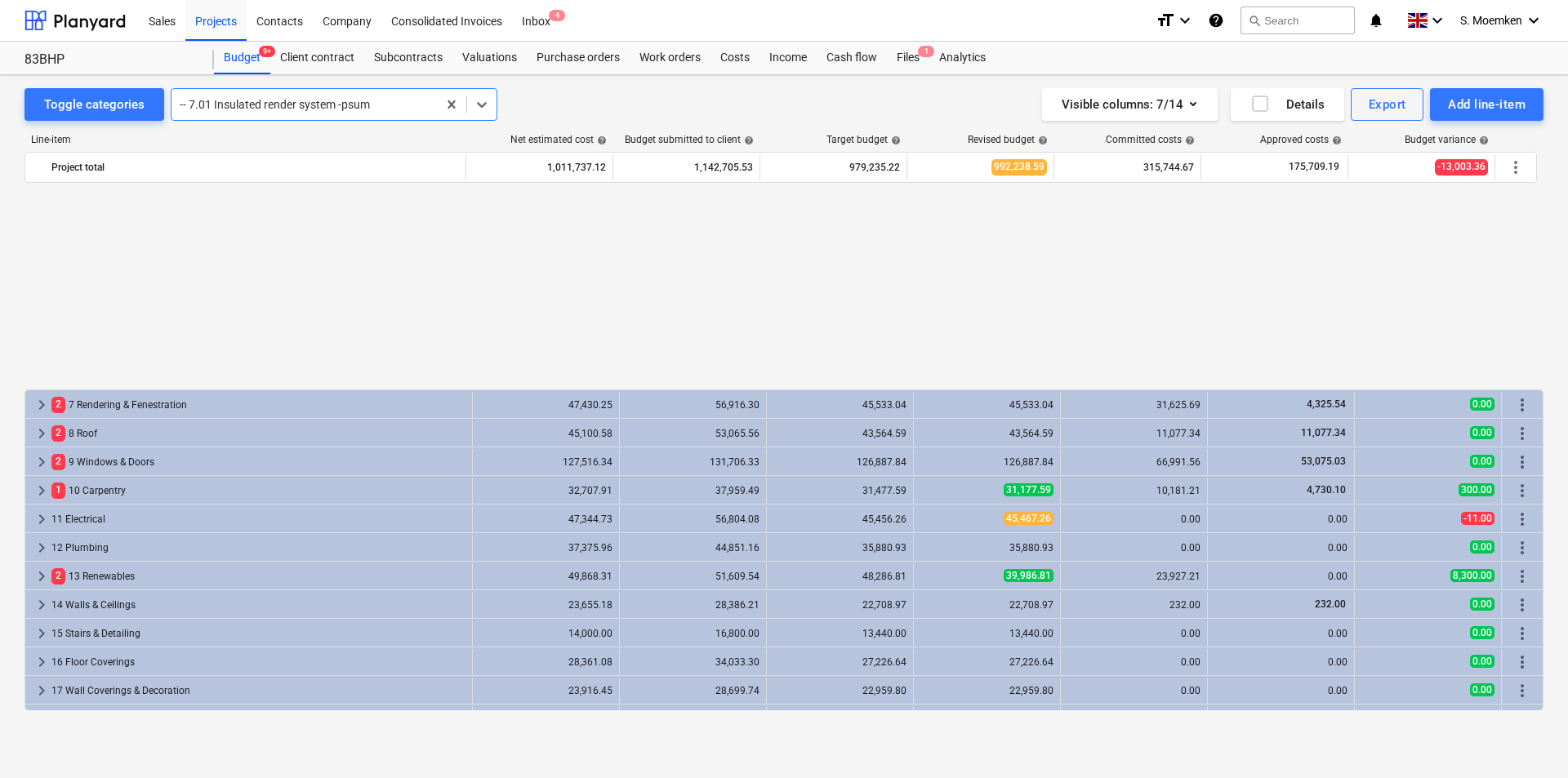
scroll to position [251, 0]
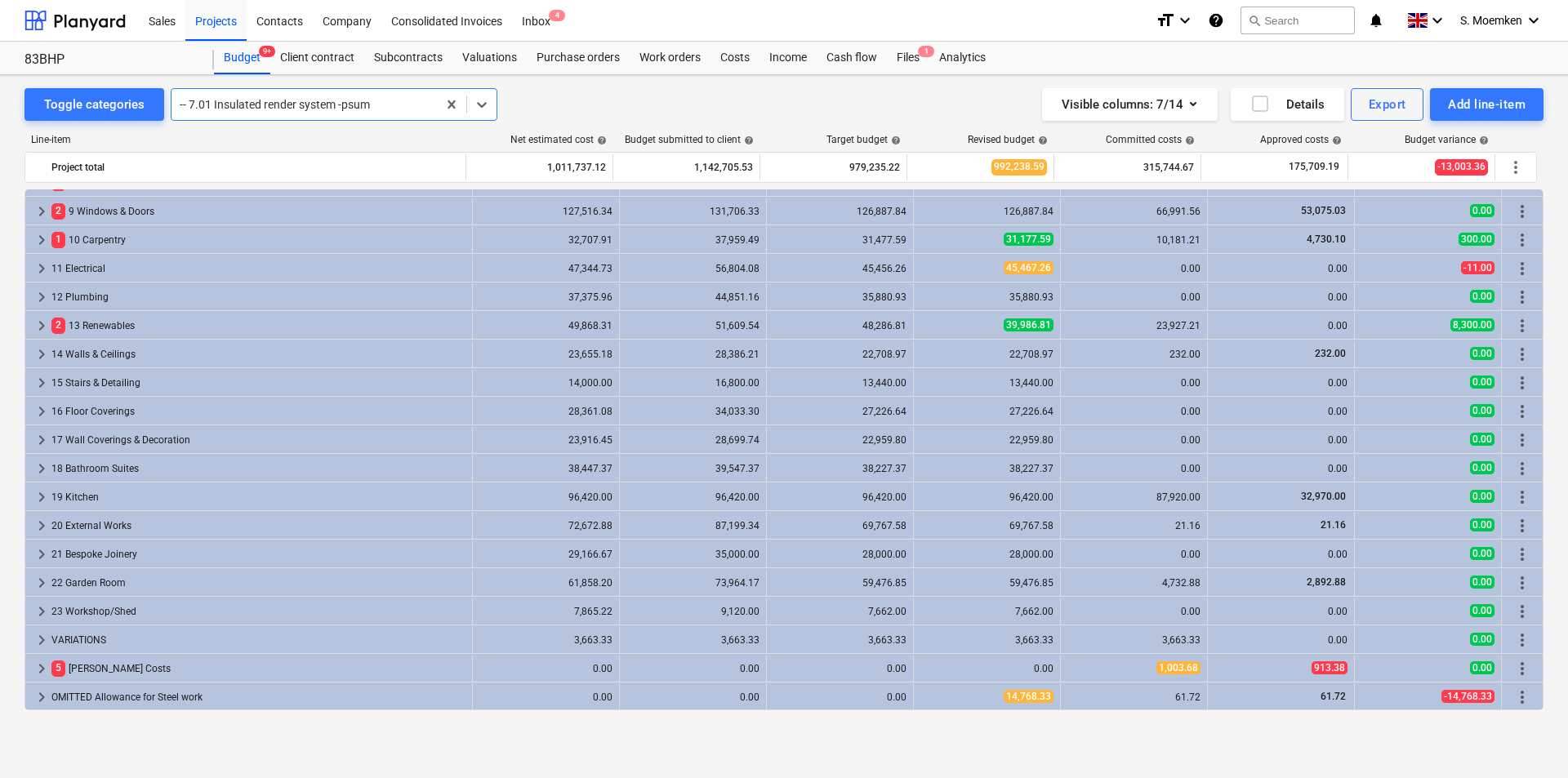
click at [329, 109] on div at bounding box center [304, 104] width 249 height 16
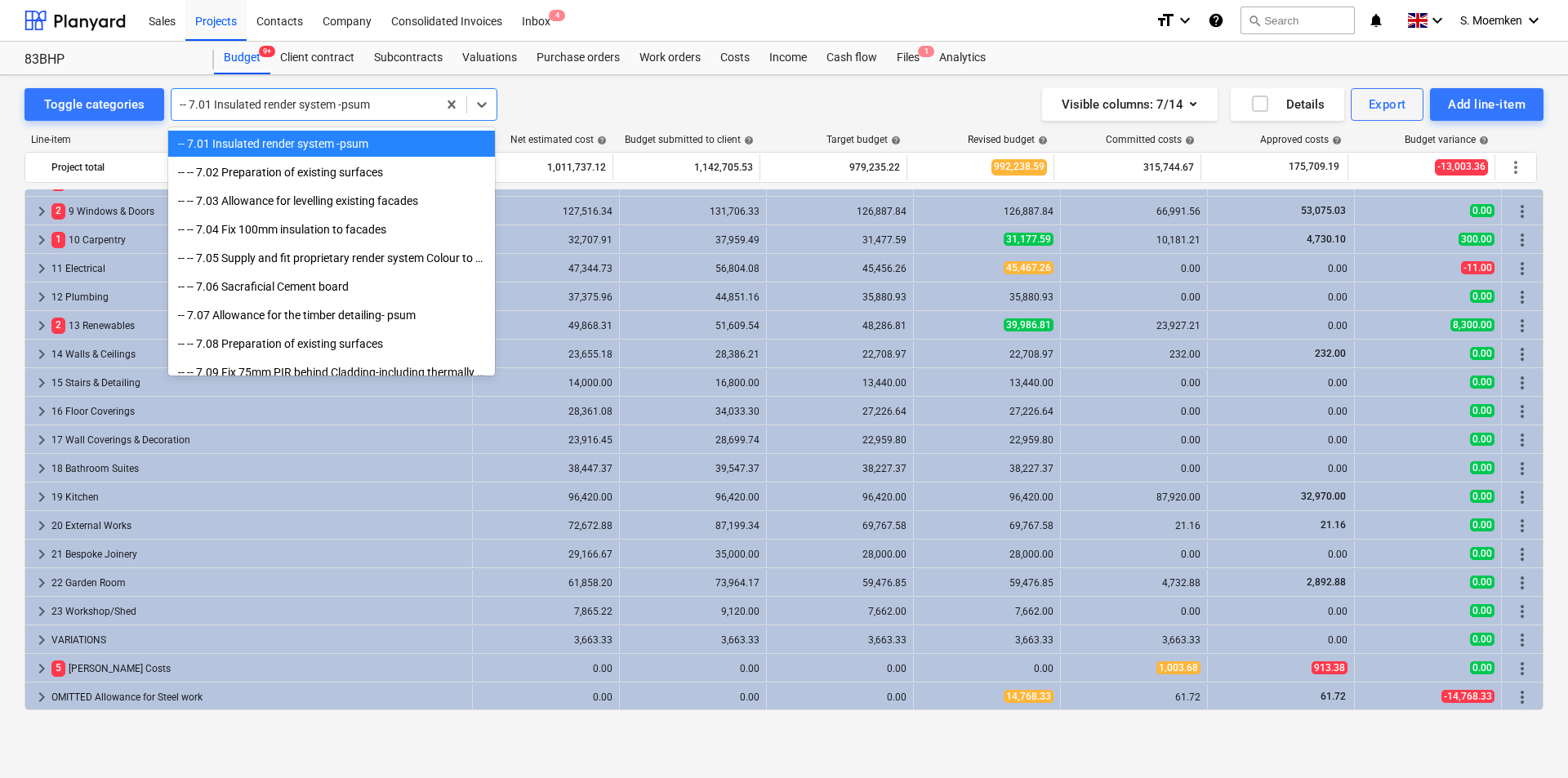
scroll to position [5035, 0]
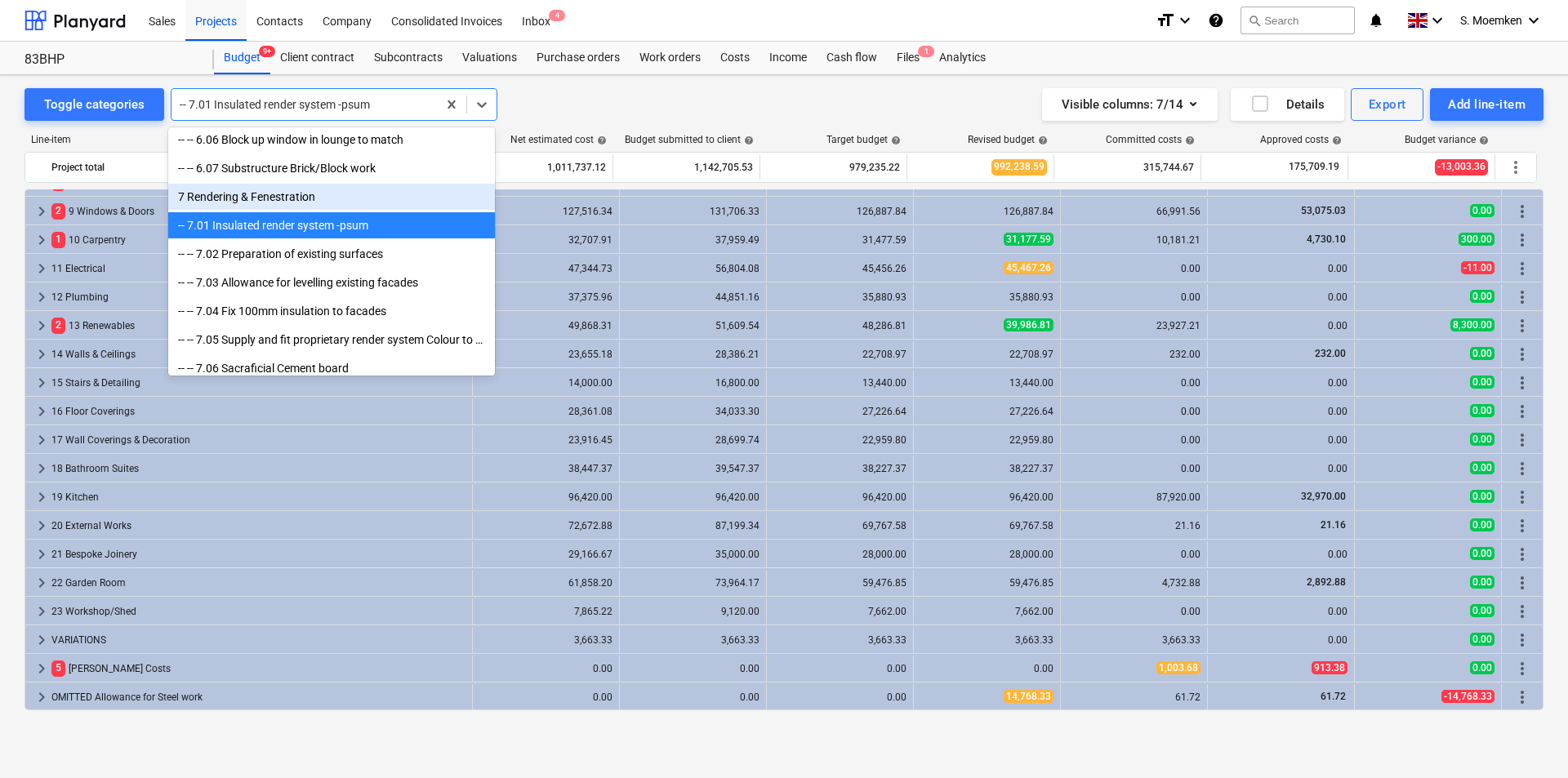
click at [179, 199] on div "7 Rendering & Fenestration" at bounding box center [332, 197] width 326 height 27
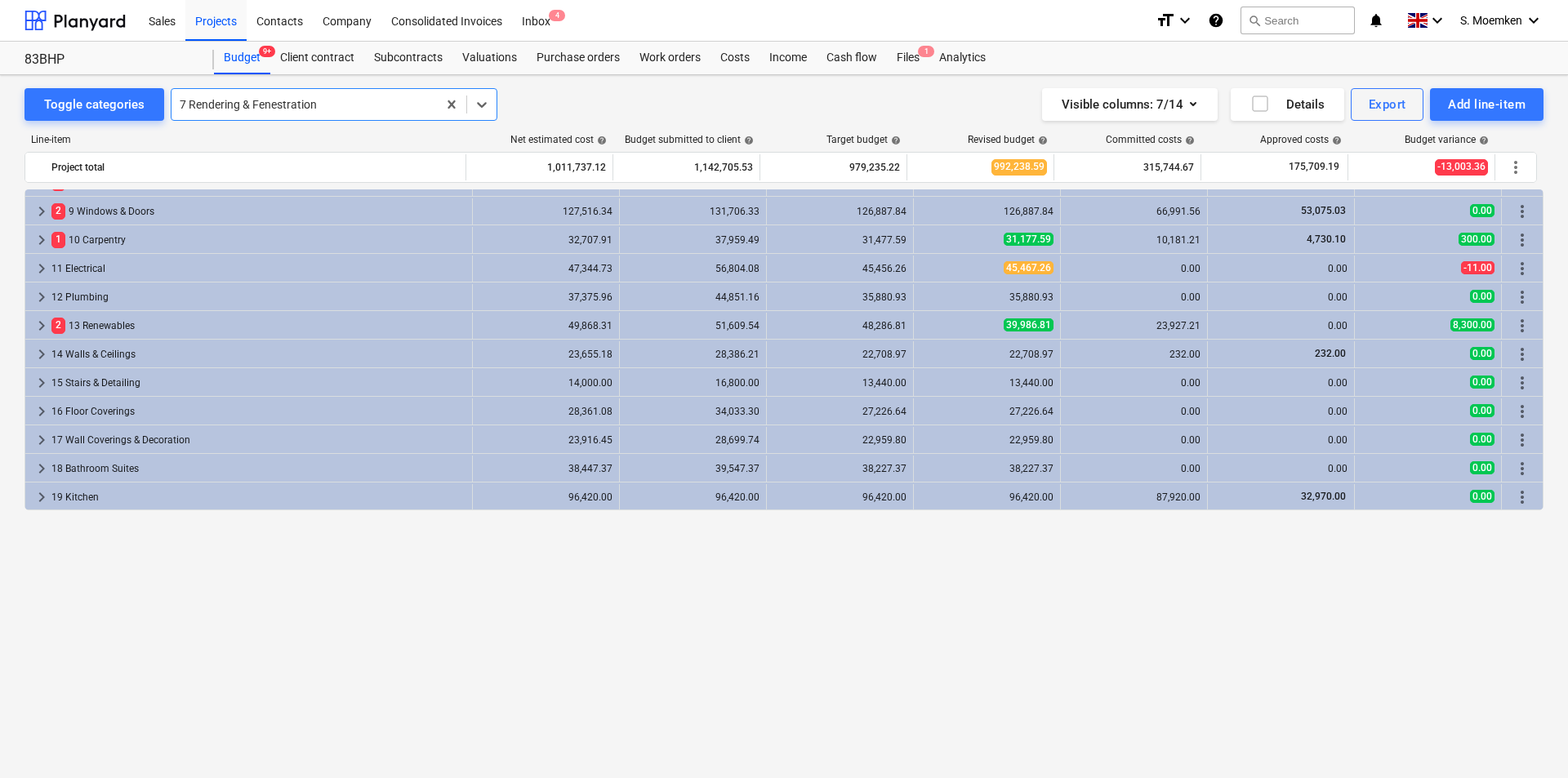
scroll to position [0, 0]
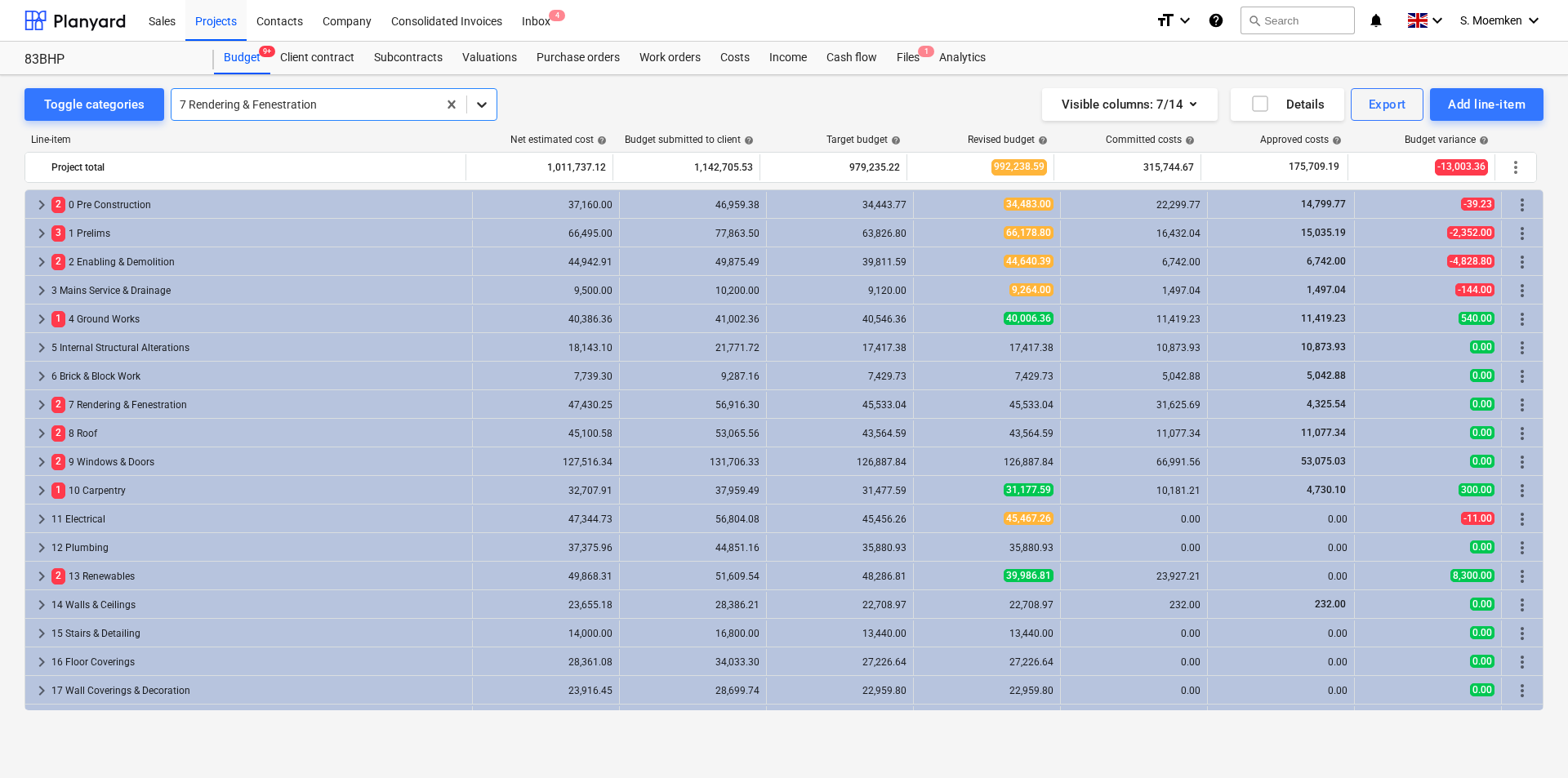
click at [477, 104] on icon at bounding box center [482, 104] width 16 height 16
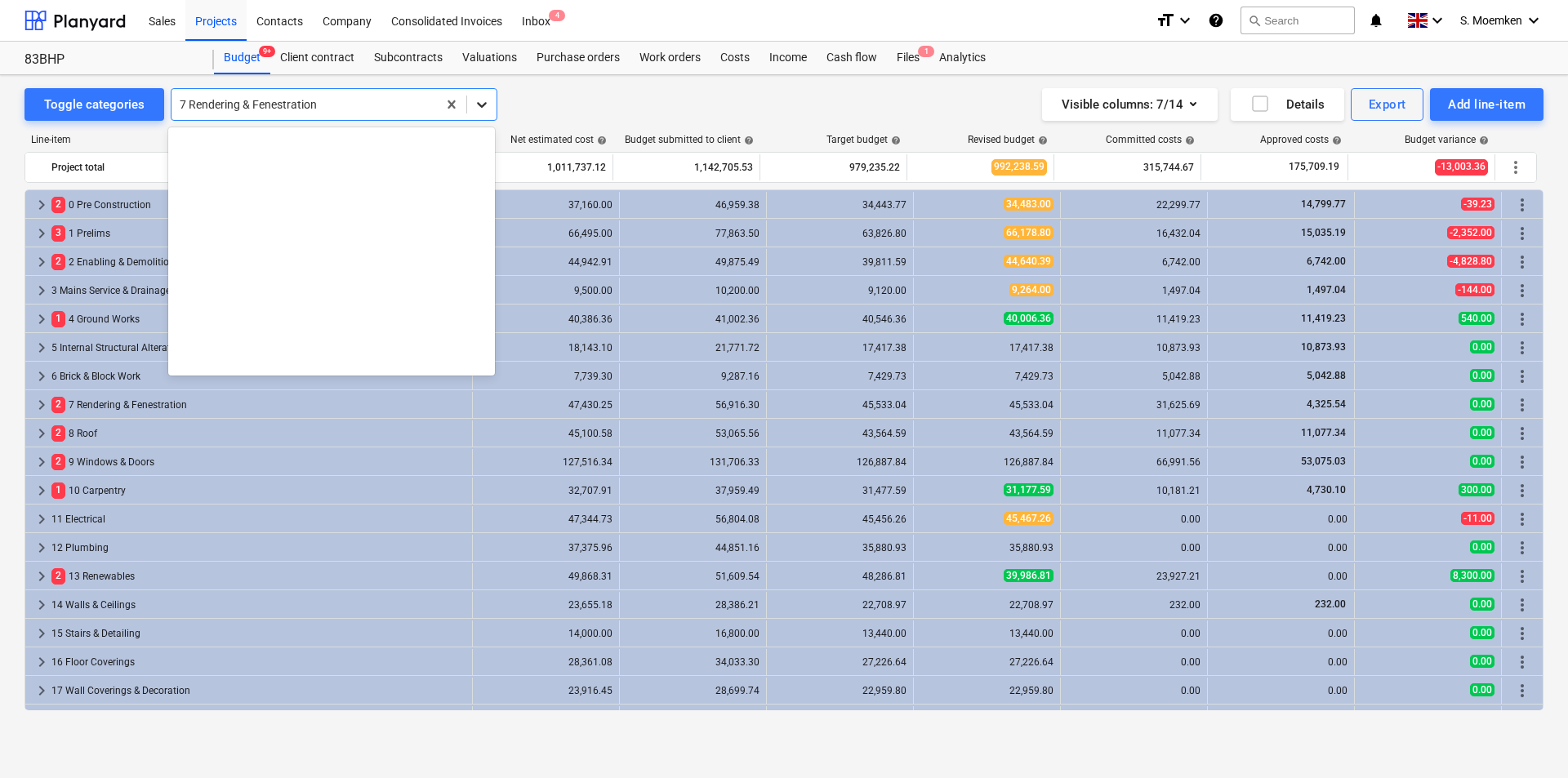
scroll to position [5088, 0]
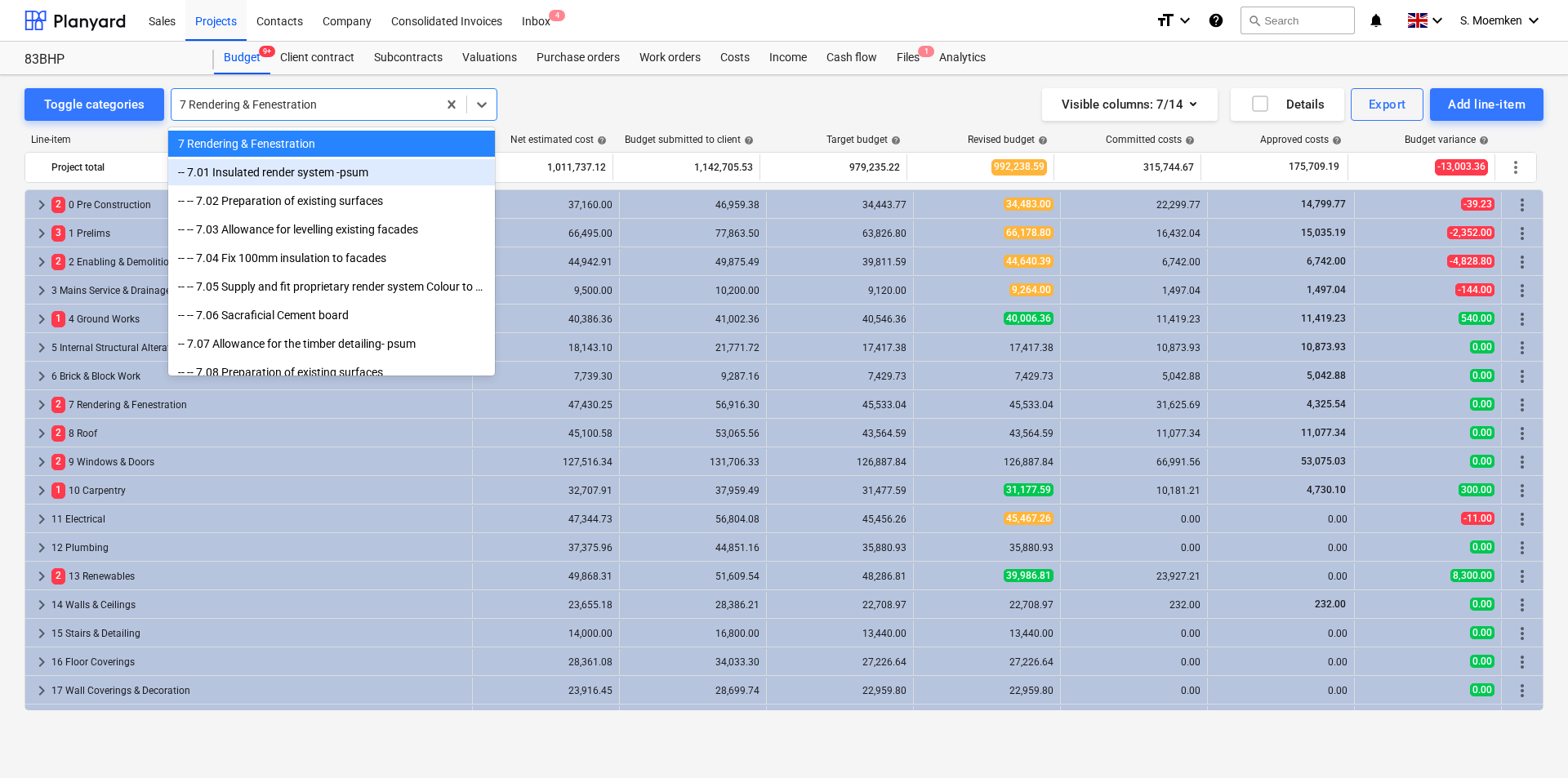
click at [339, 184] on div "-- 7.01 Insulated render system -psum" at bounding box center [332, 172] width 326 height 27
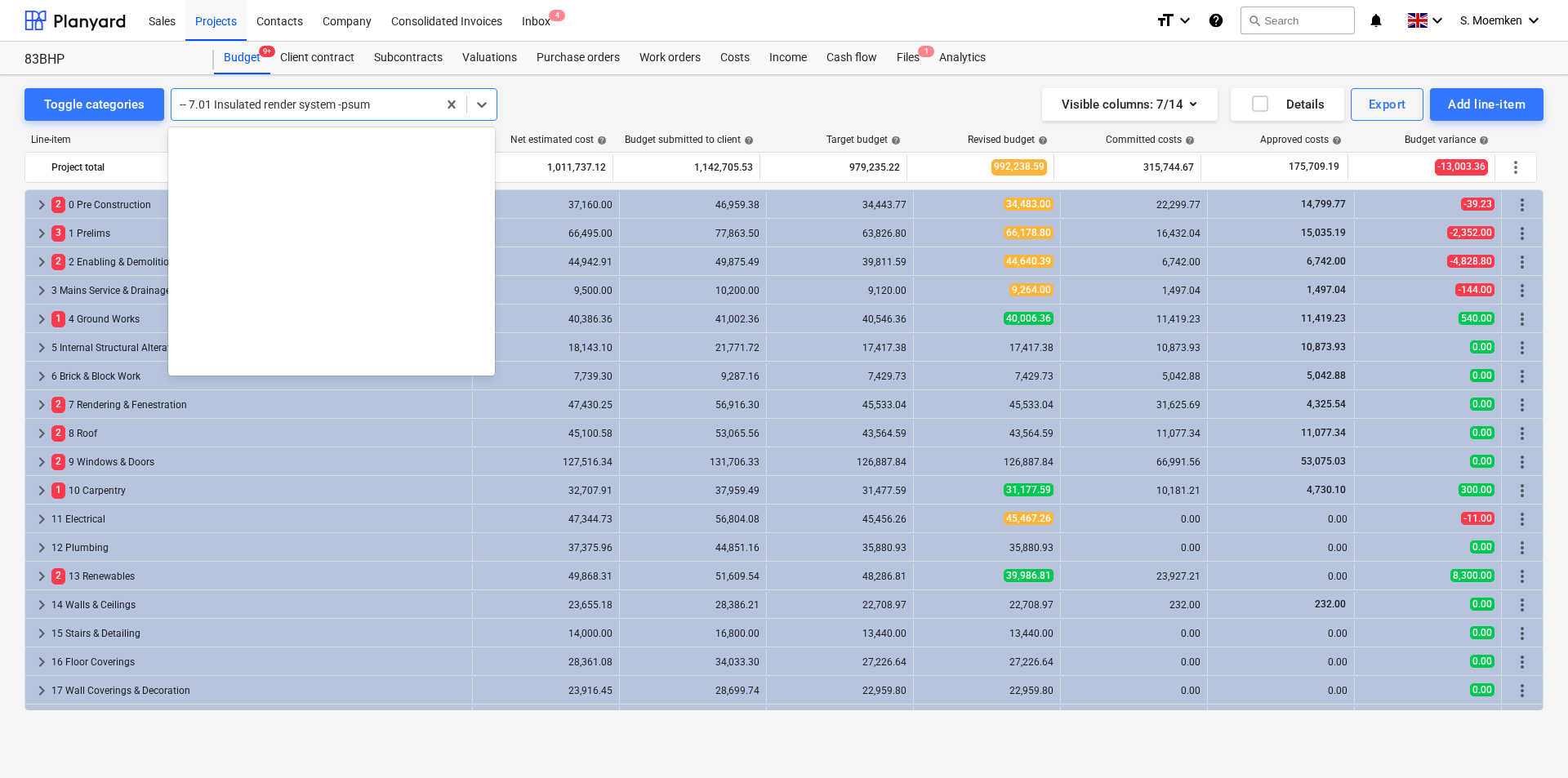
click at [247, 108] on div at bounding box center [304, 104] width 249 height 16
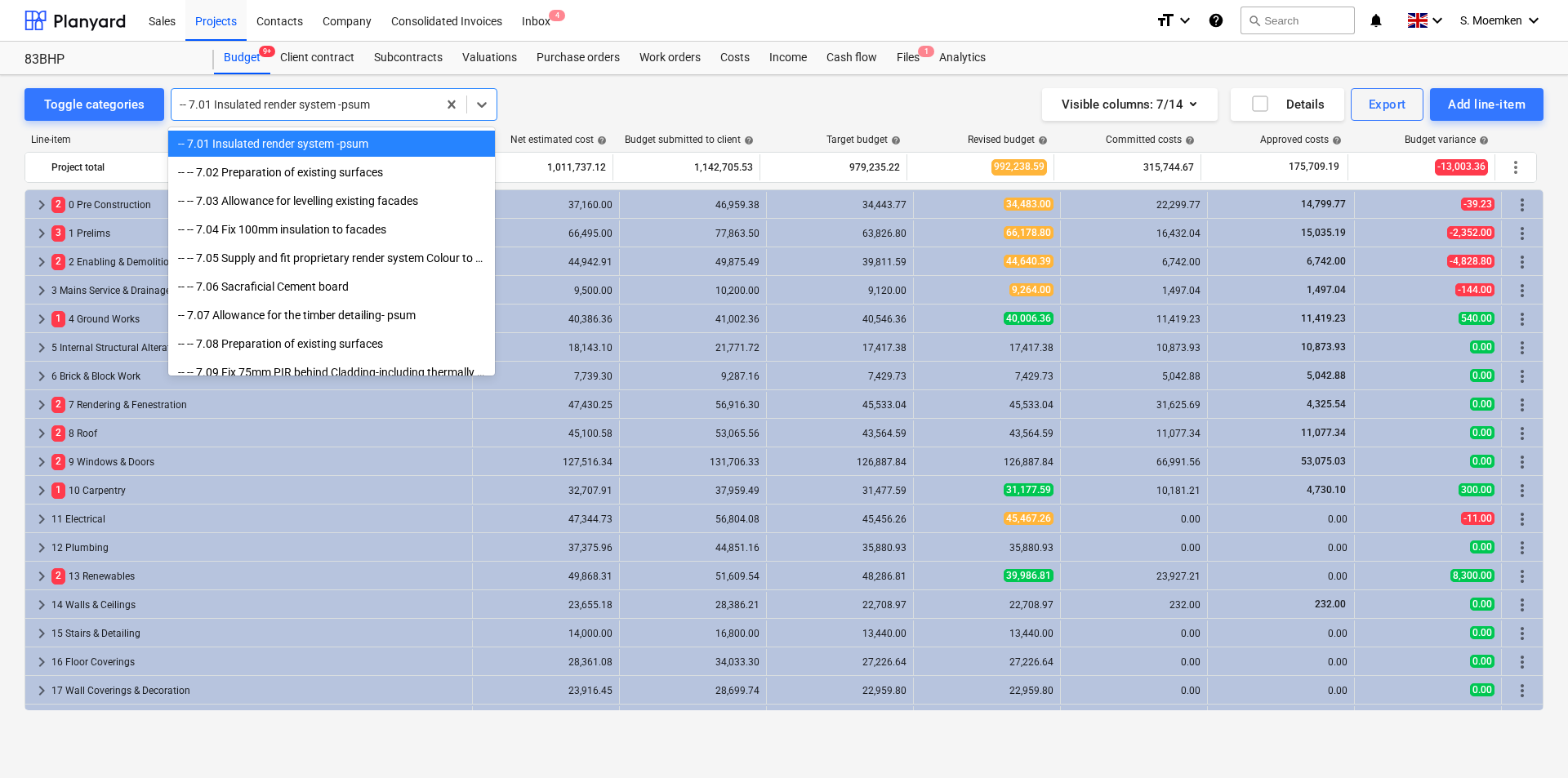
click at [268, 137] on div "-- -- 6.07 Substructure Brick/Block work 7 Rendering & Fenestration -- 7.01 Ins…" at bounding box center [332, 251] width 326 height 248
click at [280, 262] on div "-- -- 7.05 Supply and fit proprietary render system Colour to be agreed - Allow…" at bounding box center [332, 258] width 326 height 27
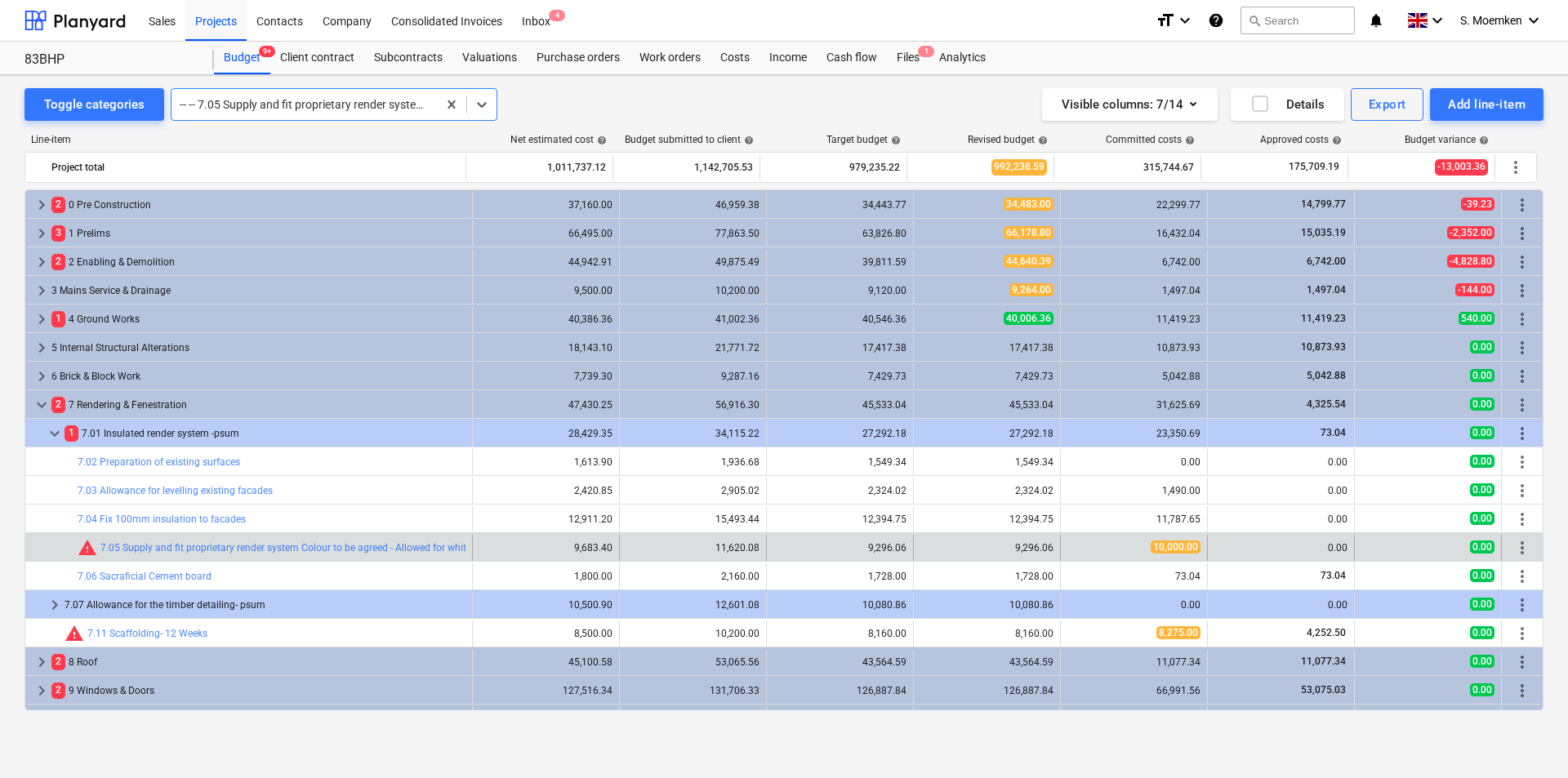
scroll to position [343, 0]
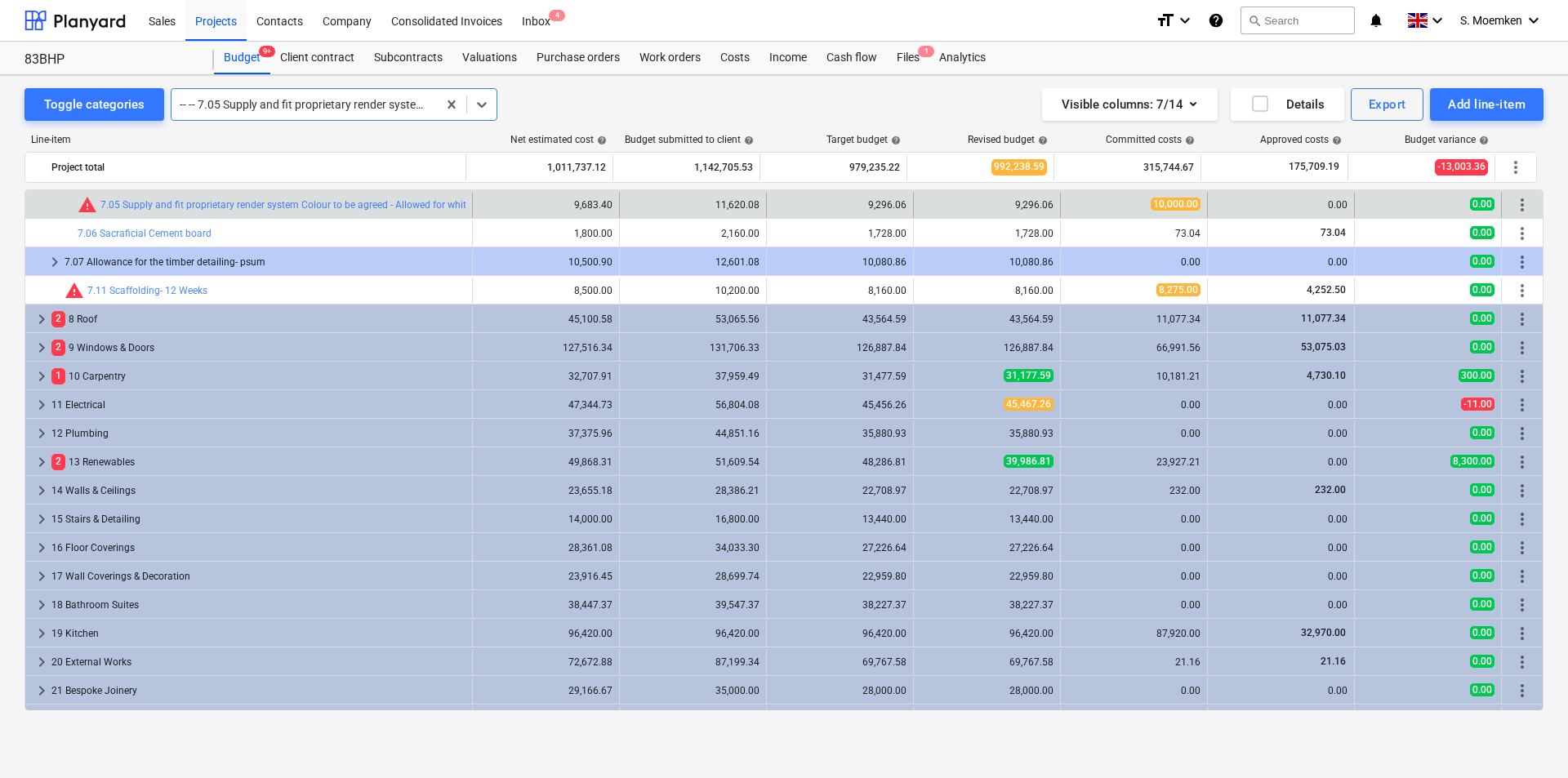
click at [388, 103] on div at bounding box center [304, 104] width 249 height 16
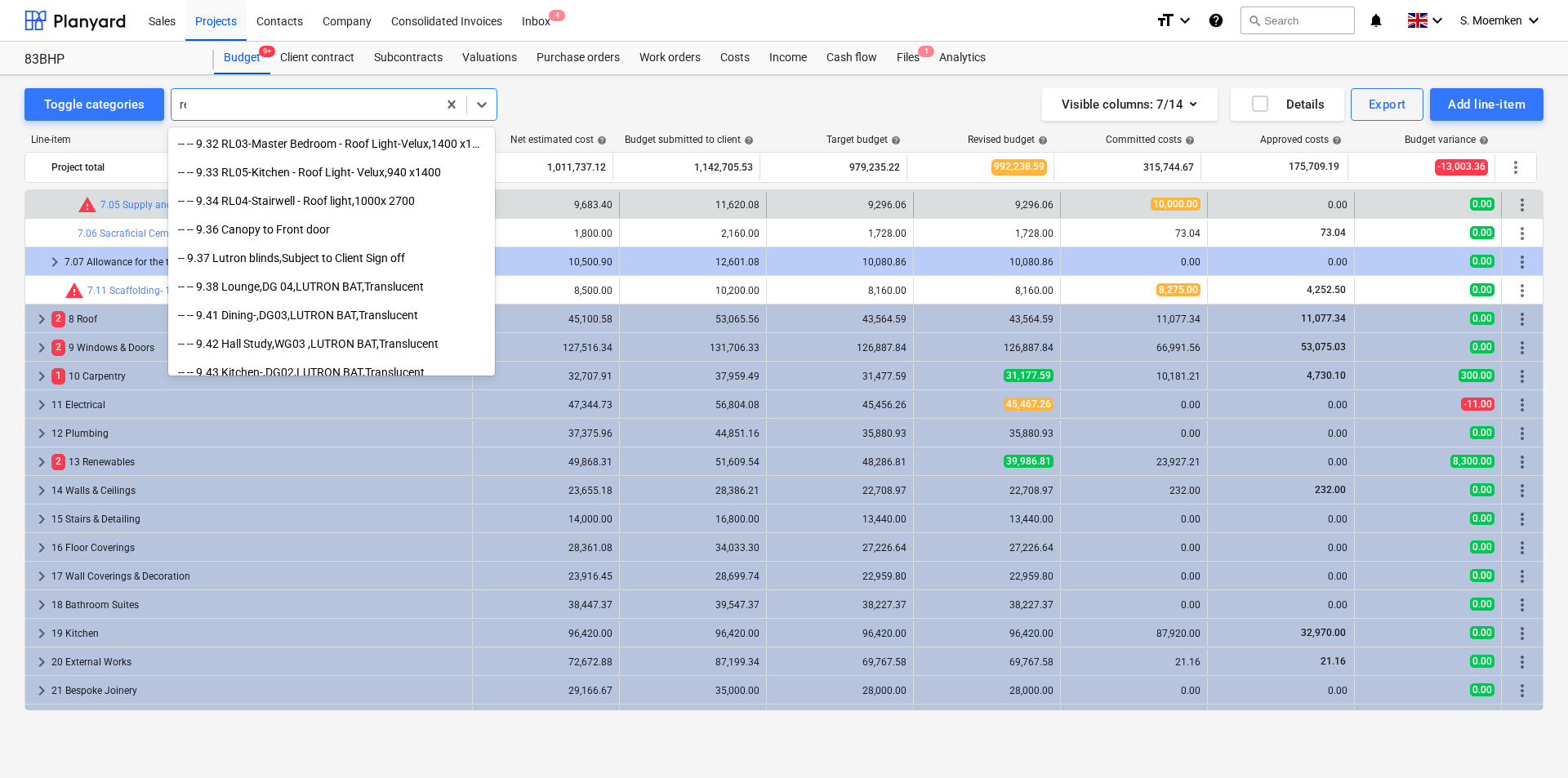
scroll to position [4043, 0]
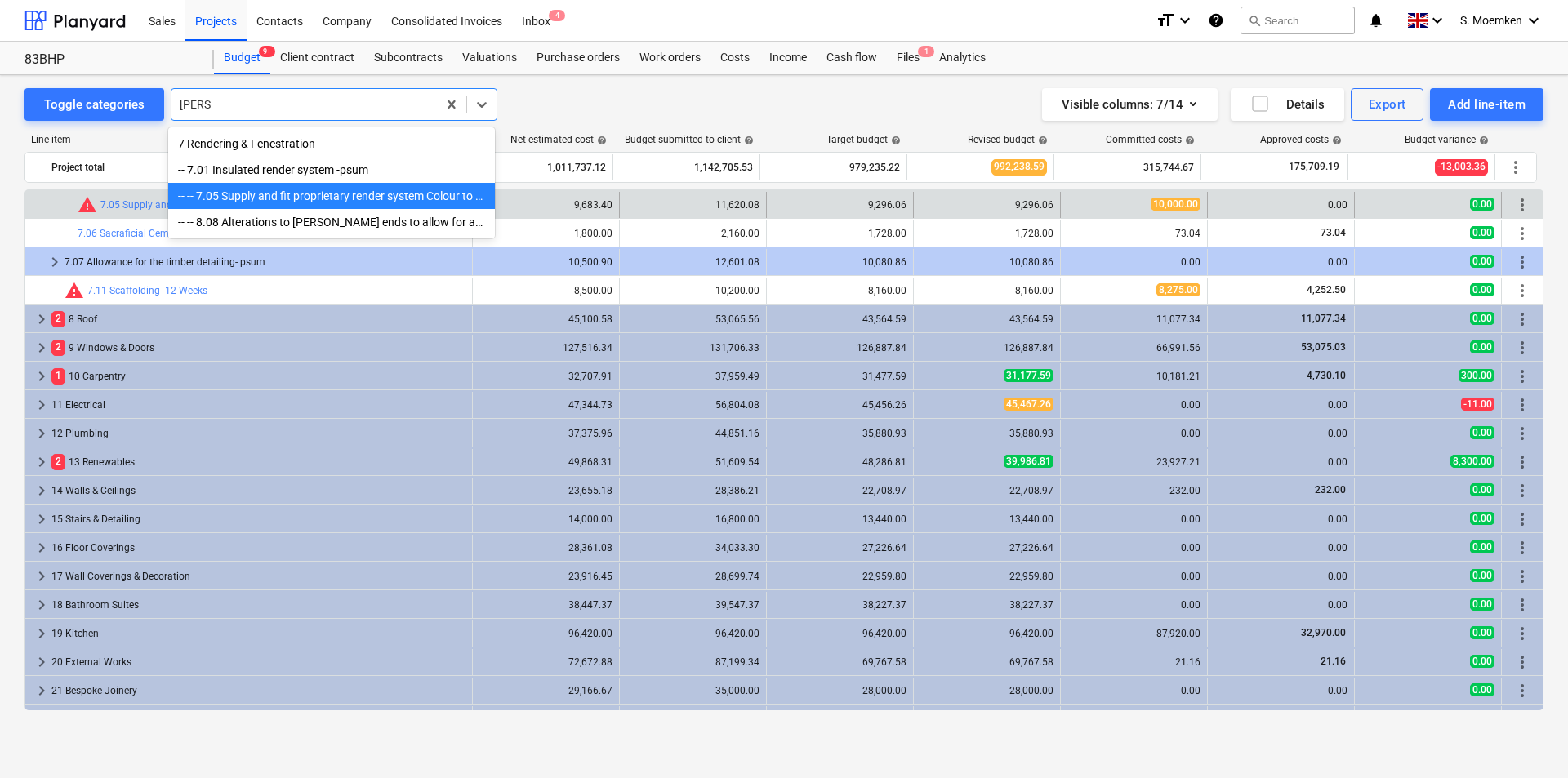
type input "render"
click at [215, 146] on div "7 Rendering & Fenestration" at bounding box center [332, 144] width 326 height 27
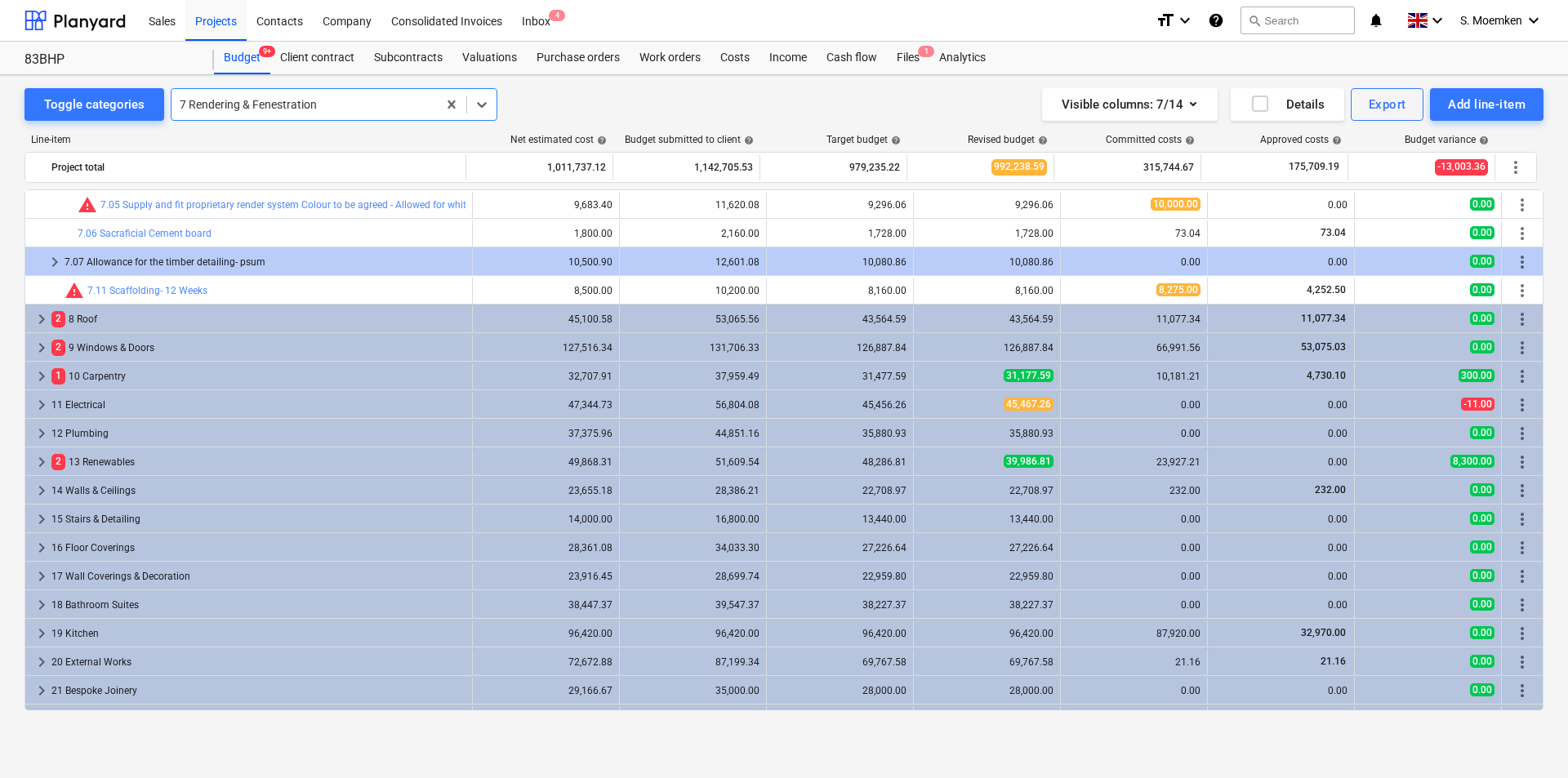
scroll to position [0, 0]
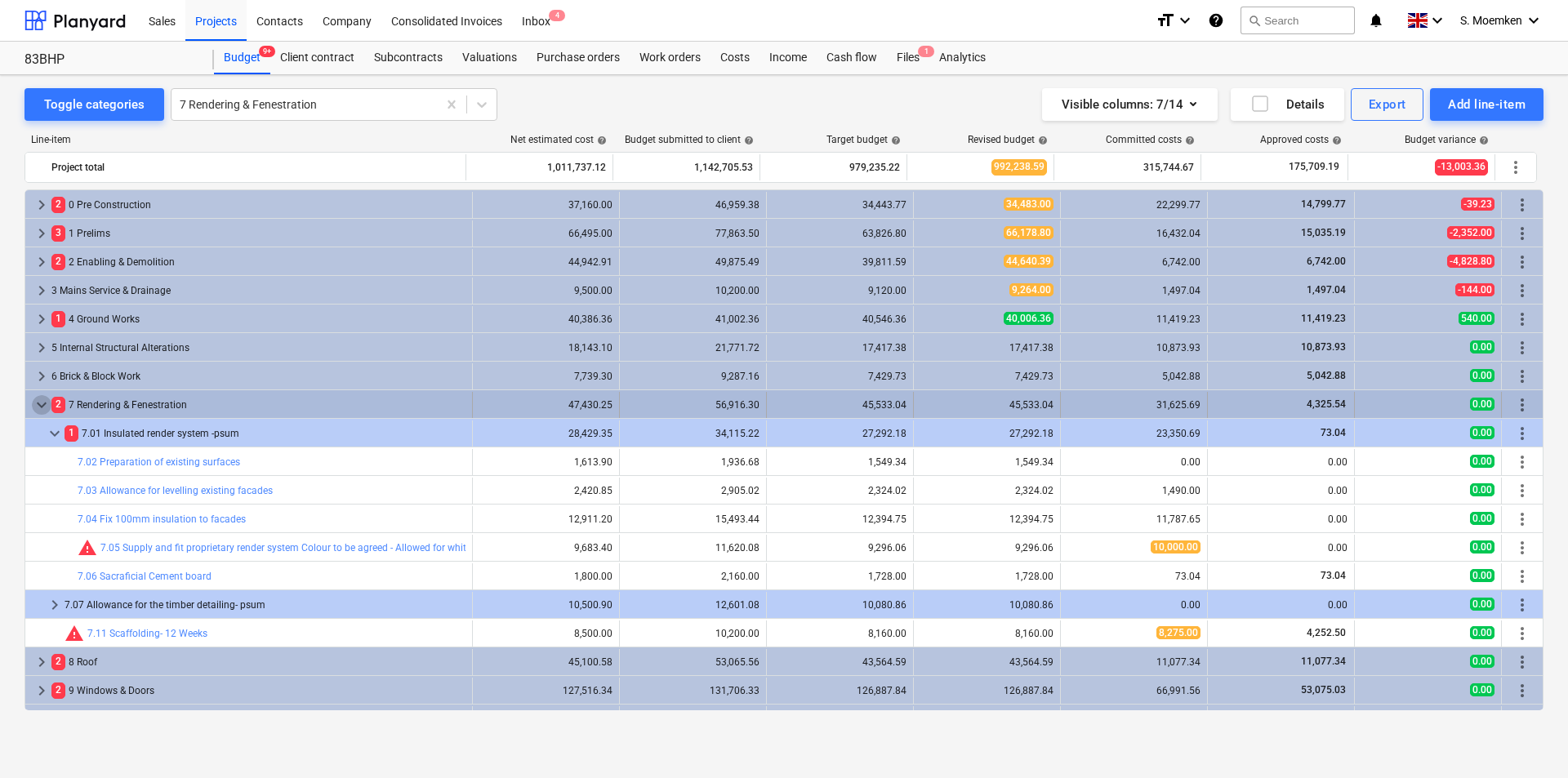
click at [39, 403] on span "keyboard_arrow_down" at bounding box center [41, 404] width 19 height 19
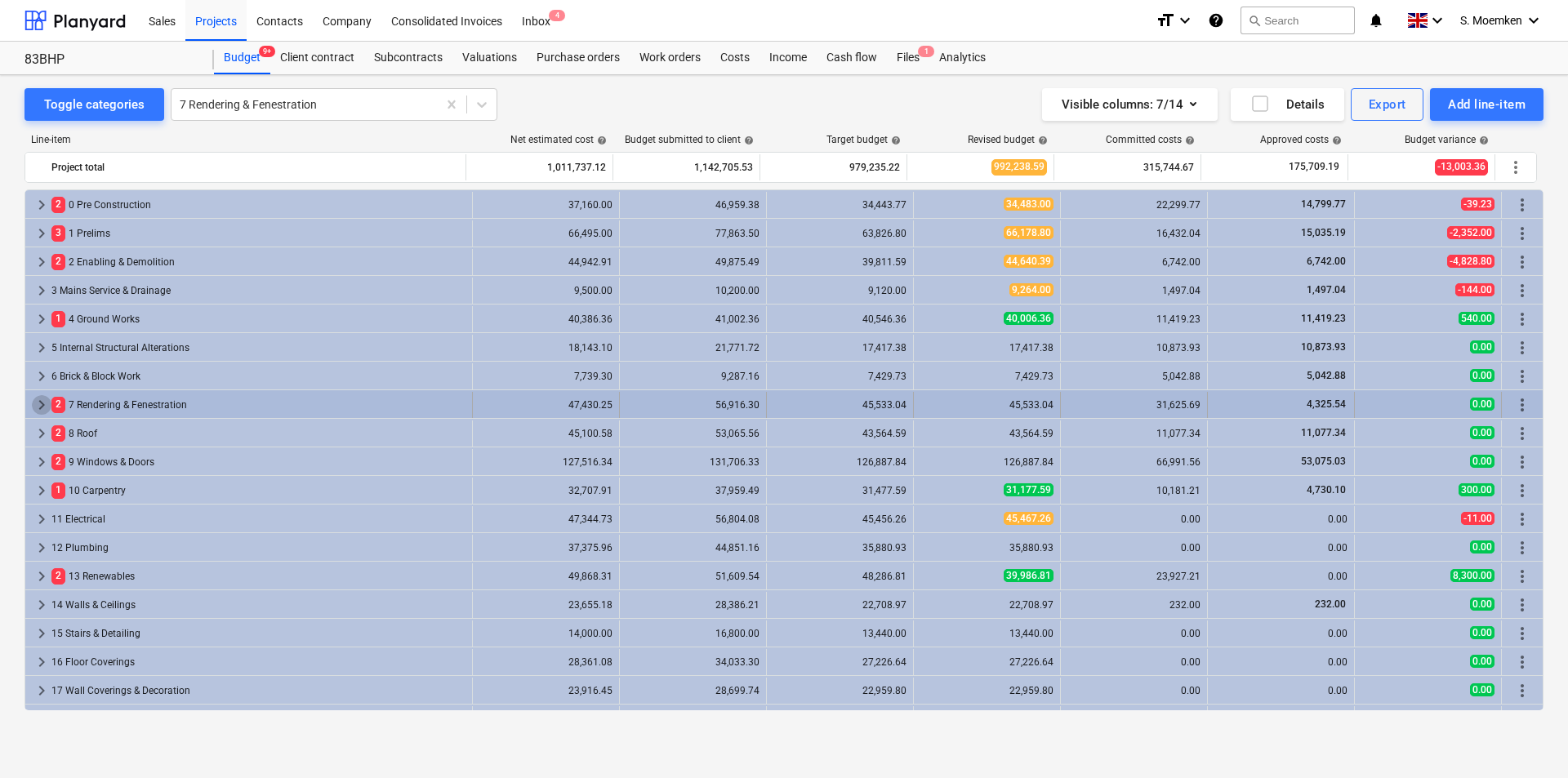
click at [41, 401] on span "keyboard_arrow_right" at bounding box center [41, 404] width 19 height 19
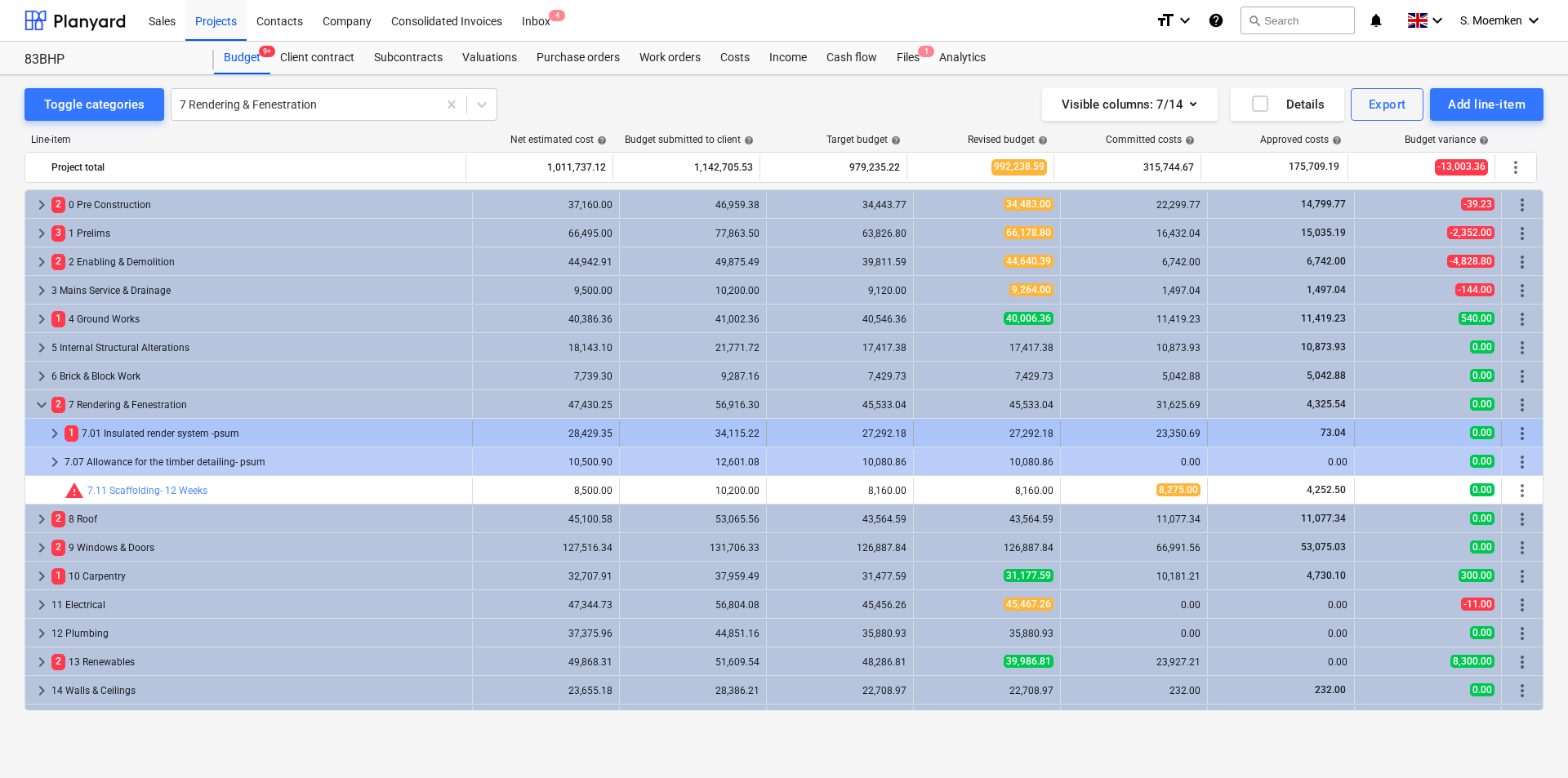
click at [53, 433] on span "keyboard_arrow_right" at bounding box center [54, 433] width 19 height 19
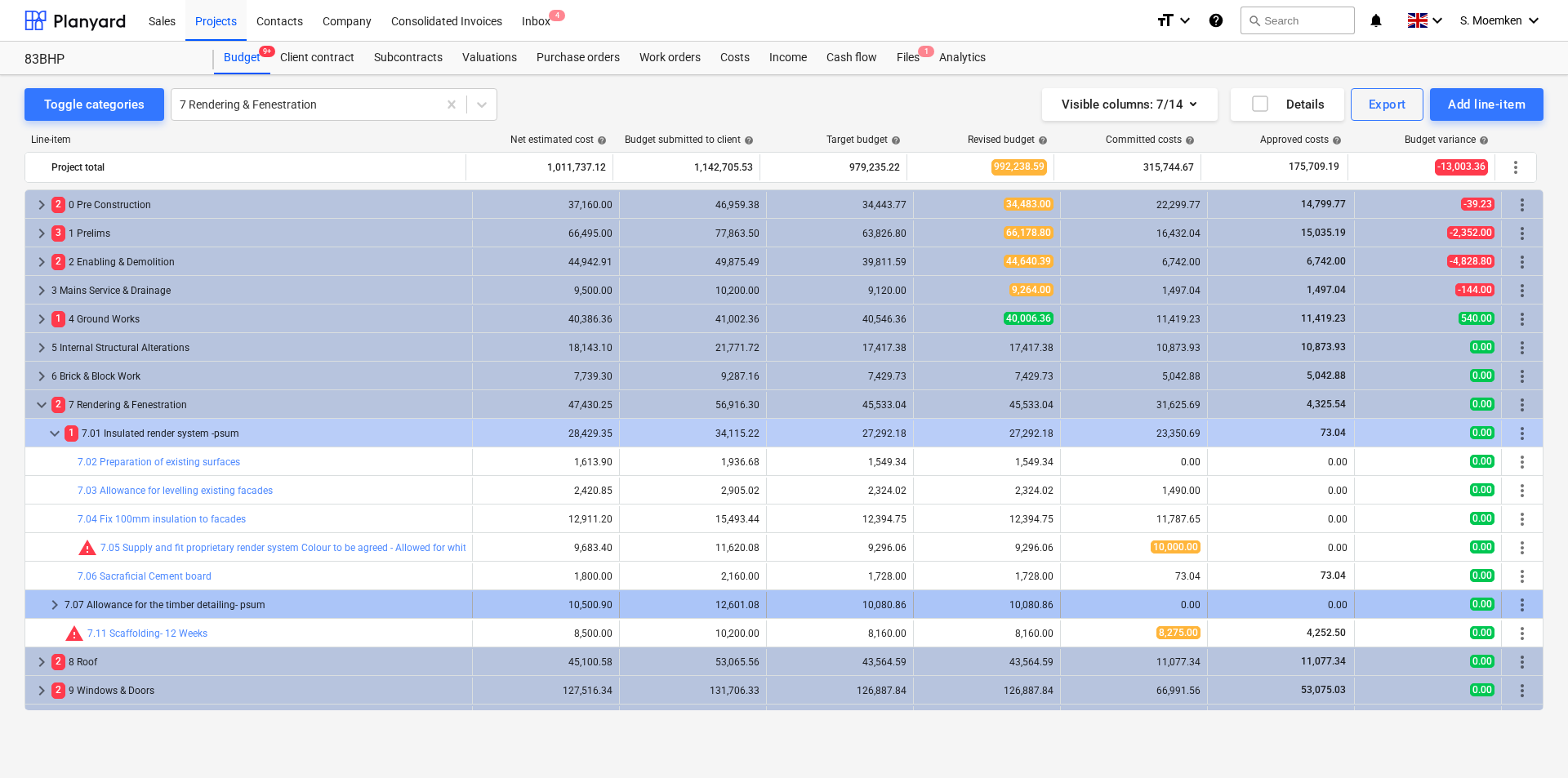
click at [50, 604] on span "keyboard_arrow_right" at bounding box center [54, 605] width 19 height 19
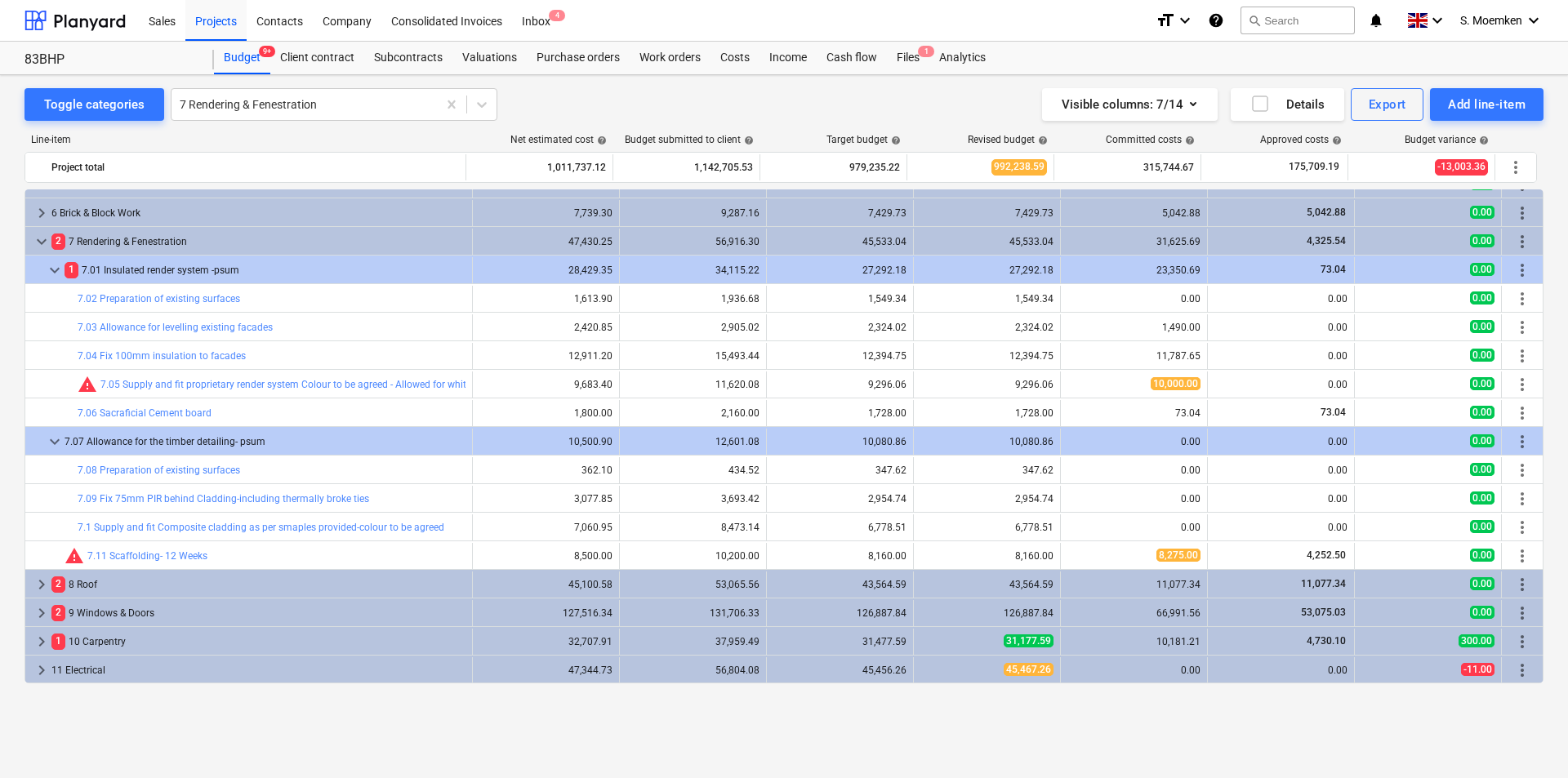
scroll to position [82, 0]
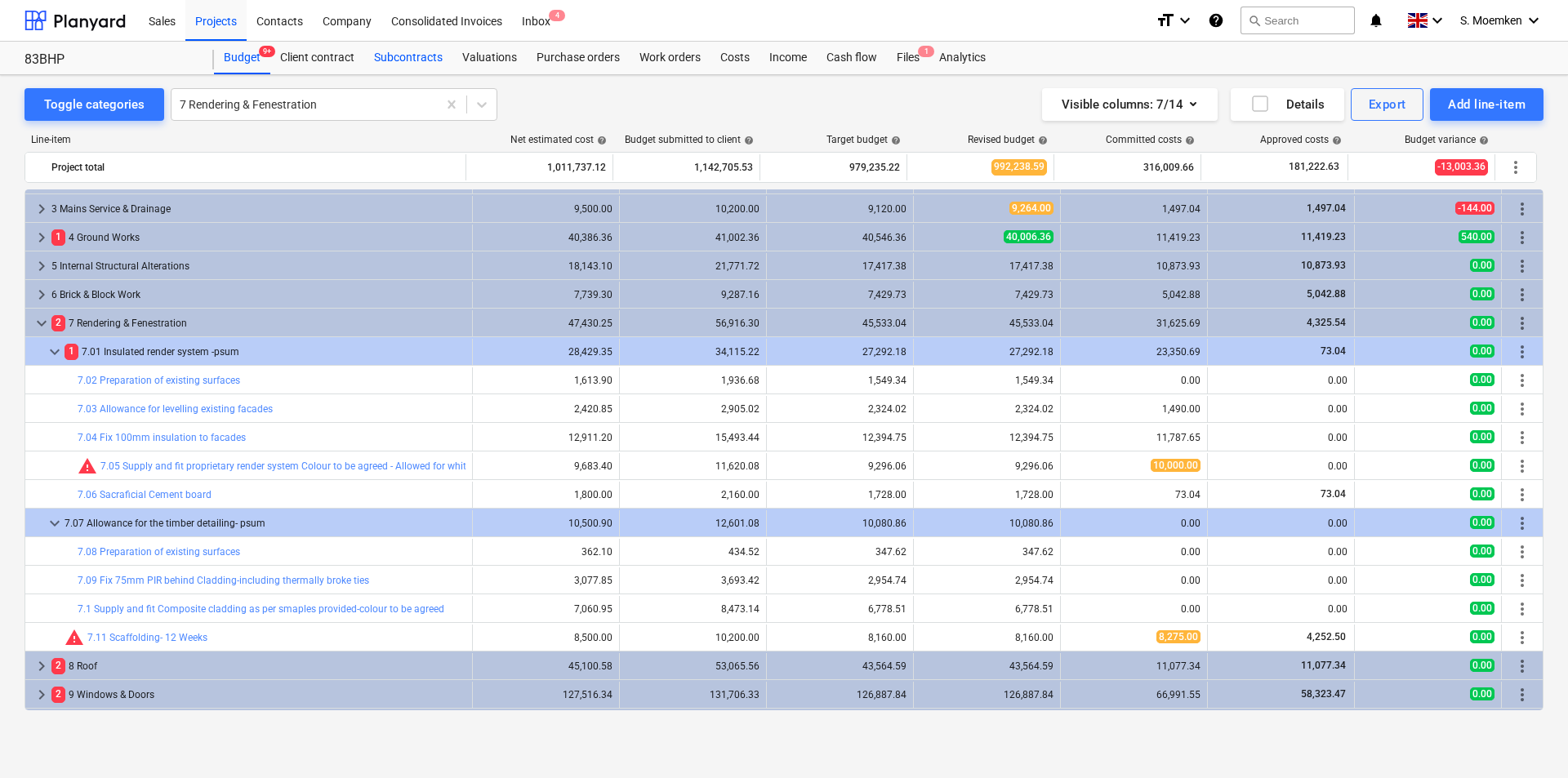
click at [381, 49] on div "Subcontracts" at bounding box center [408, 58] width 88 height 33
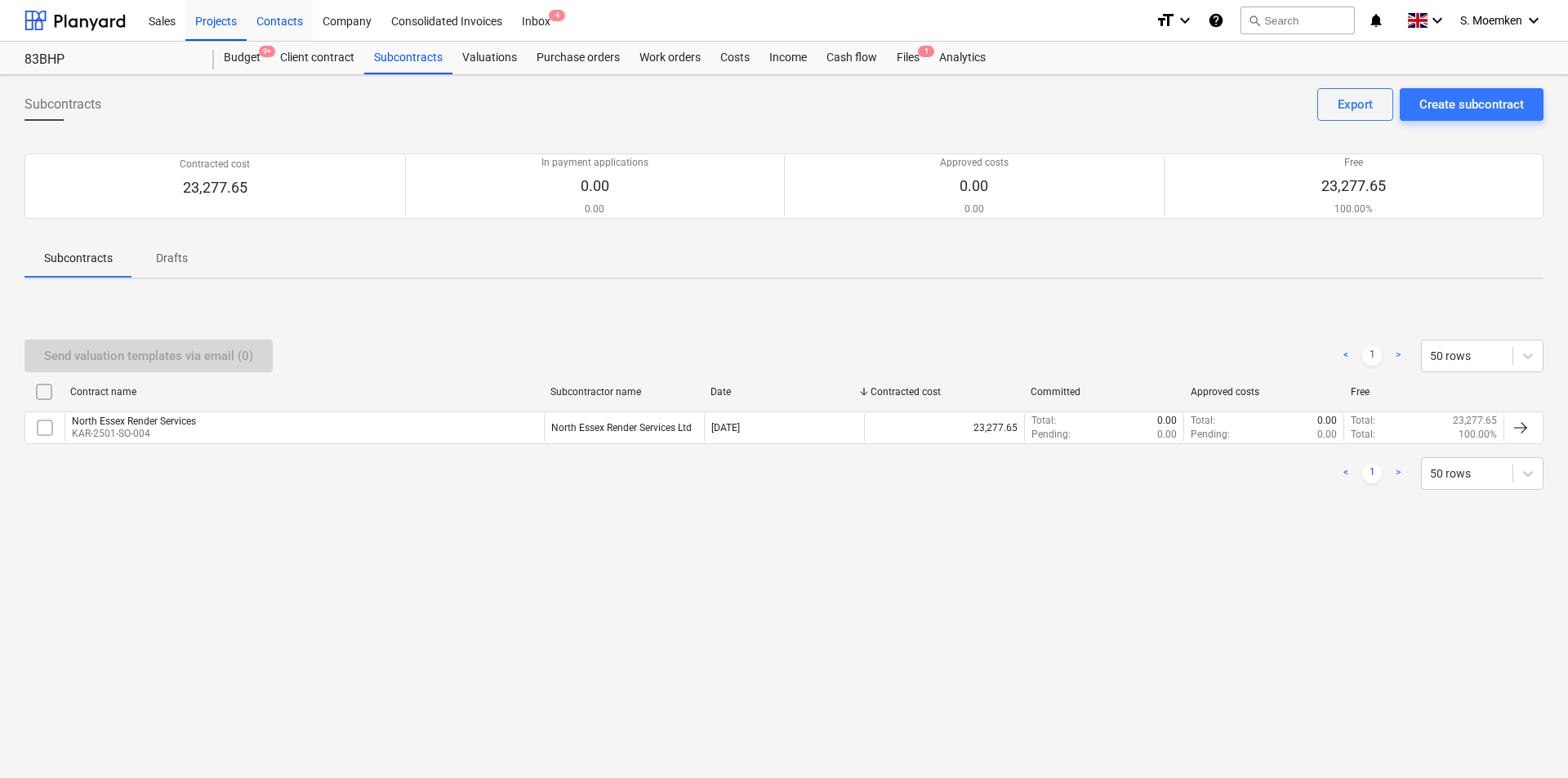
click at [288, 22] on div "Contacts" at bounding box center [280, 19] width 66 height 41
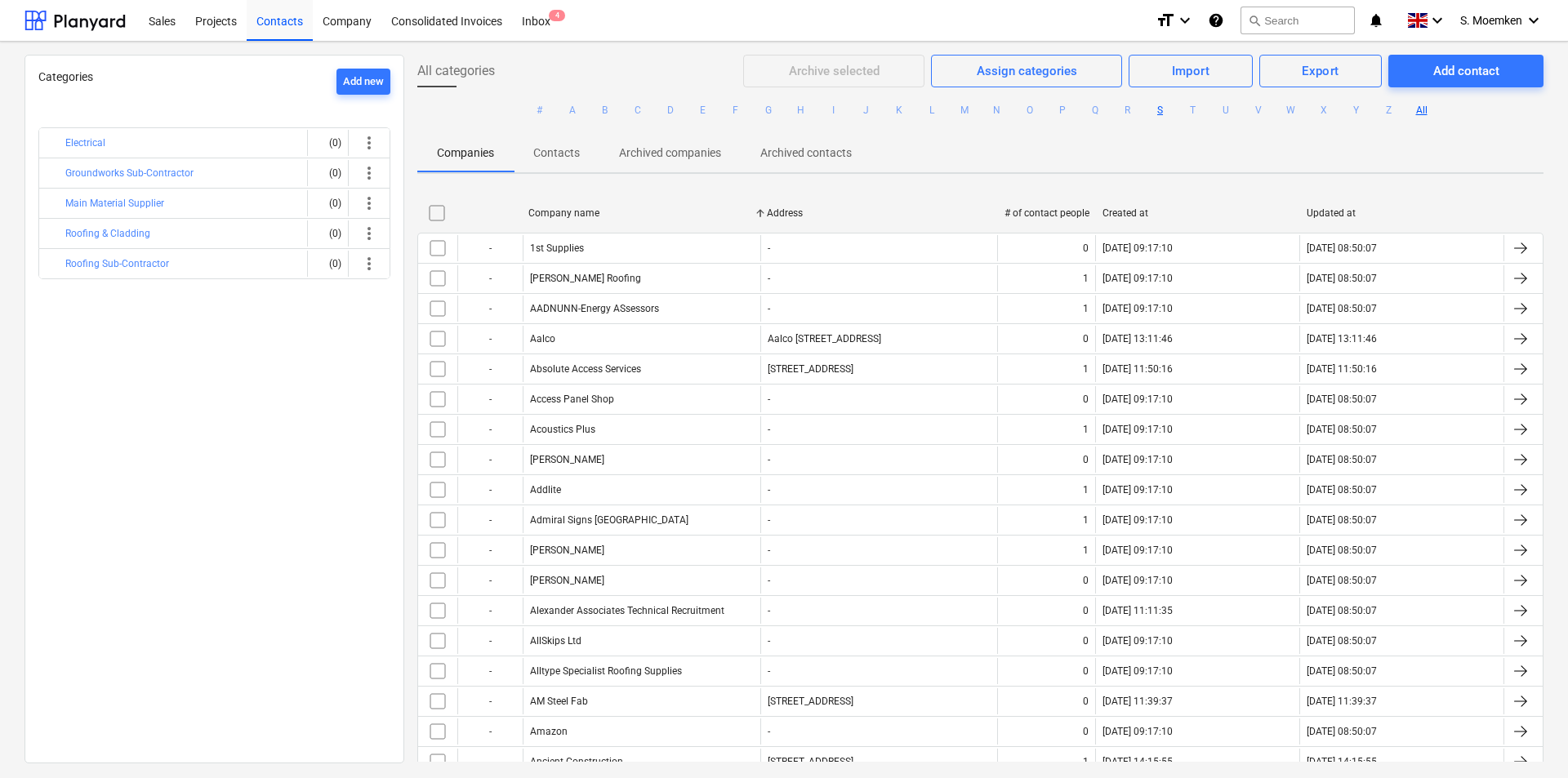
click at [1151, 109] on button "S" at bounding box center [1160, 110] width 19 height 19
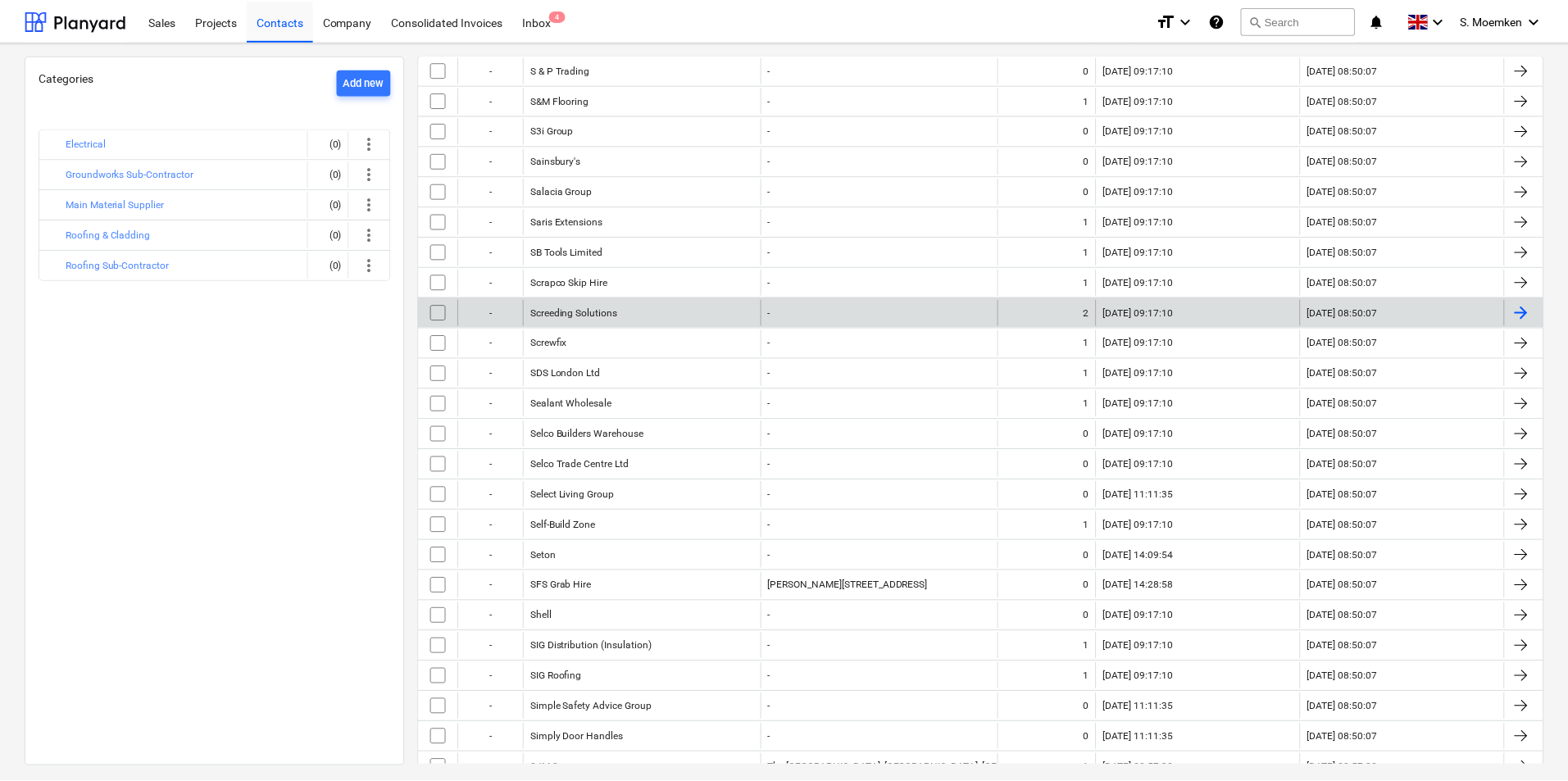
scroll to position [246, 0]
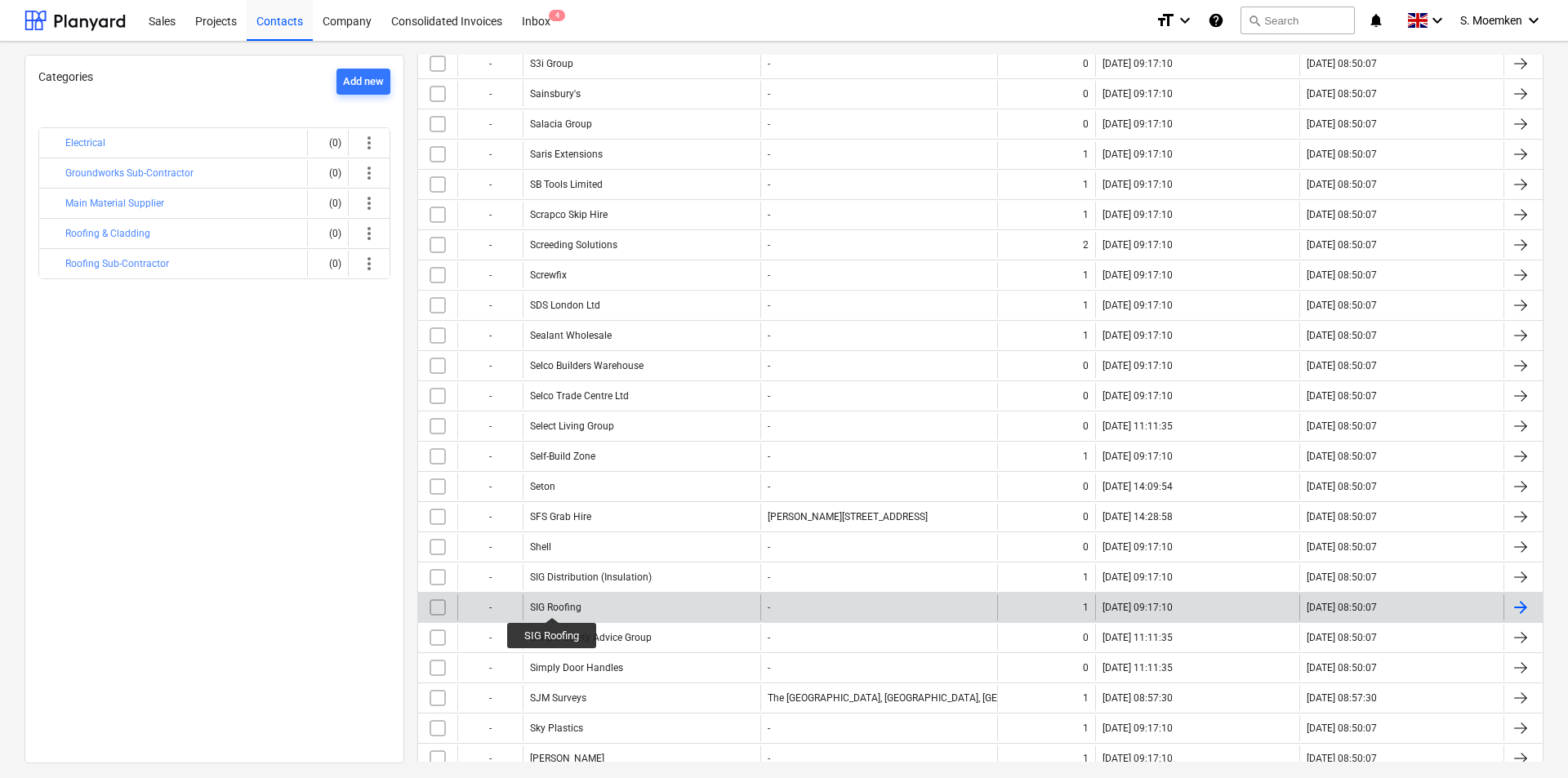
click at [552, 603] on div "SIG Roofing" at bounding box center [555, 608] width 51 height 11
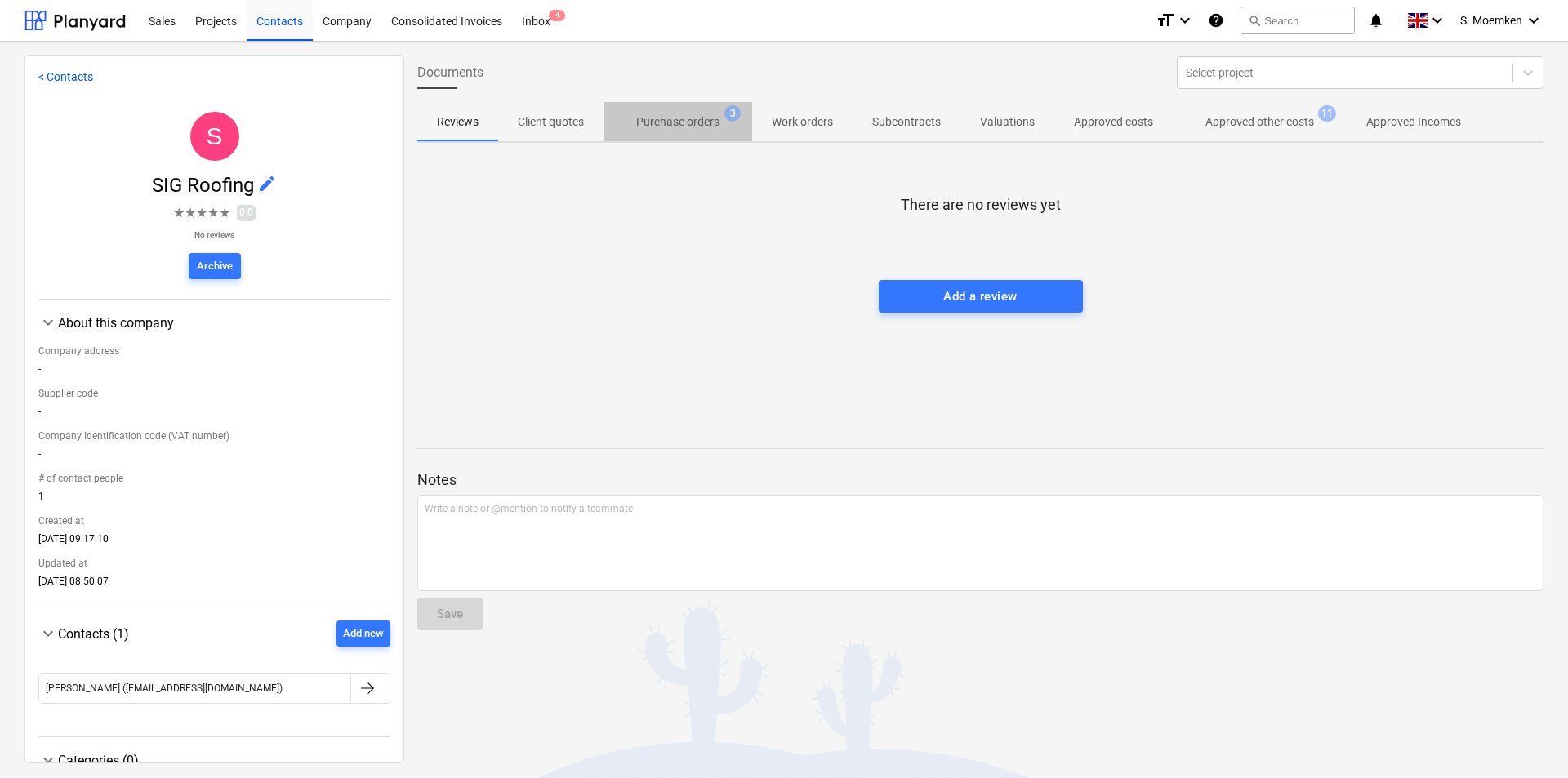
click at [710, 126] on p "Purchase orders" at bounding box center [677, 122] width 83 height 17
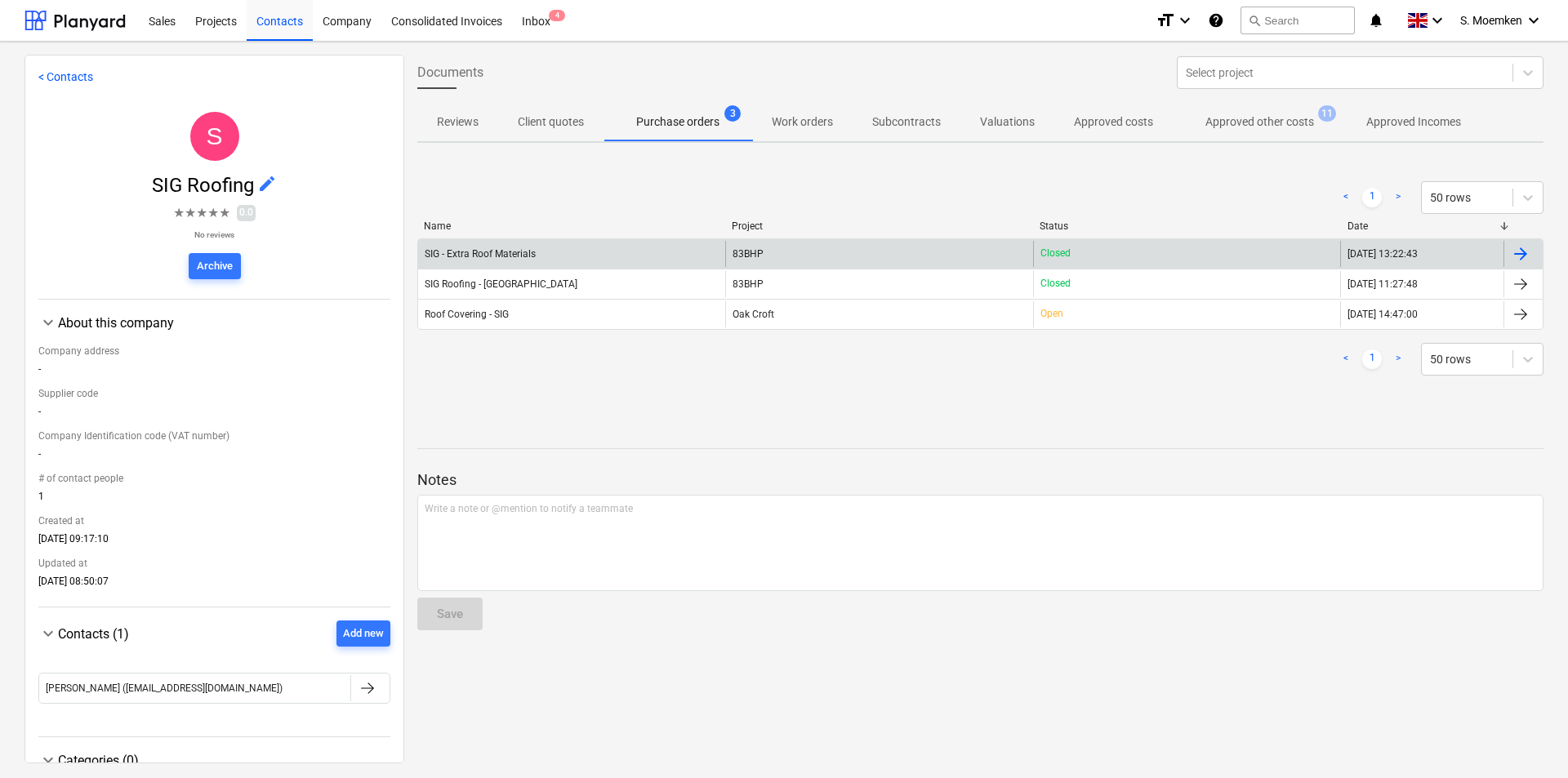
click at [1518, 260] on div at bounding box center [1520, 253] width 19 height 19
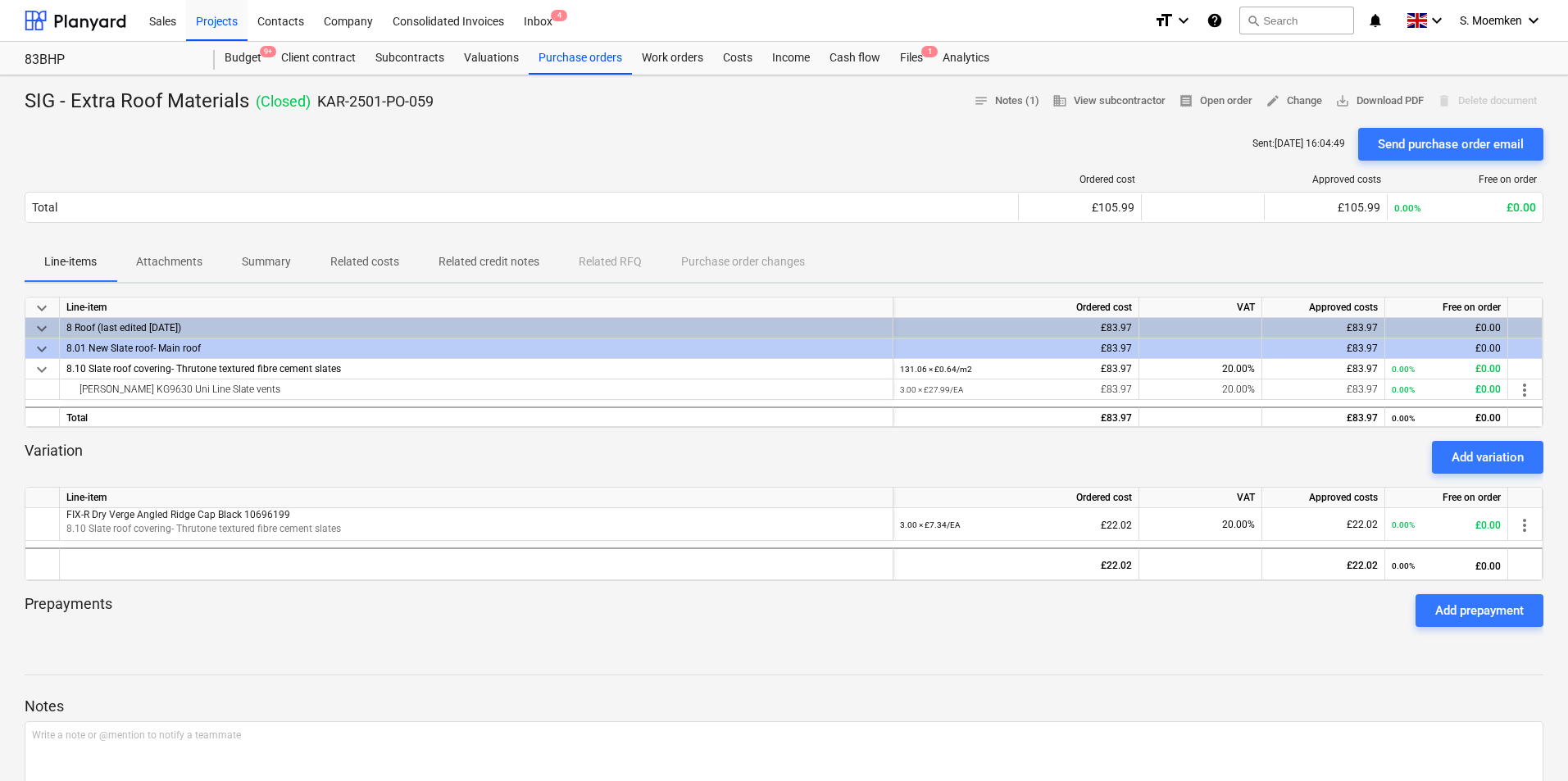
click at [164, 256] on p "Attachments" at bounding box center [169, 261] width 66 height 17
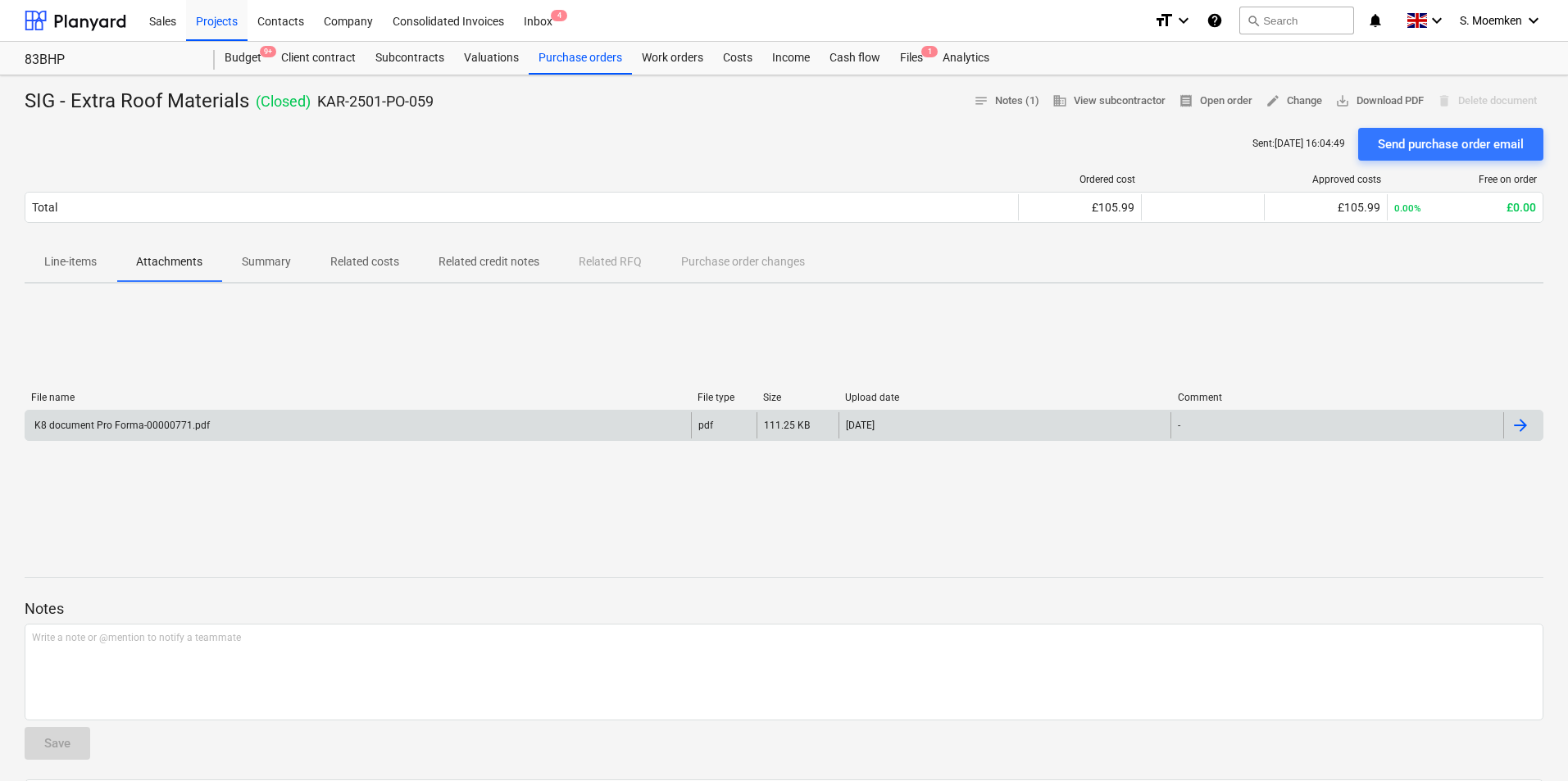
click at [145, 427] on div "K8 document Pro Forma-00000771.pdf" at bounding box center [120, 425] width 177 height 11
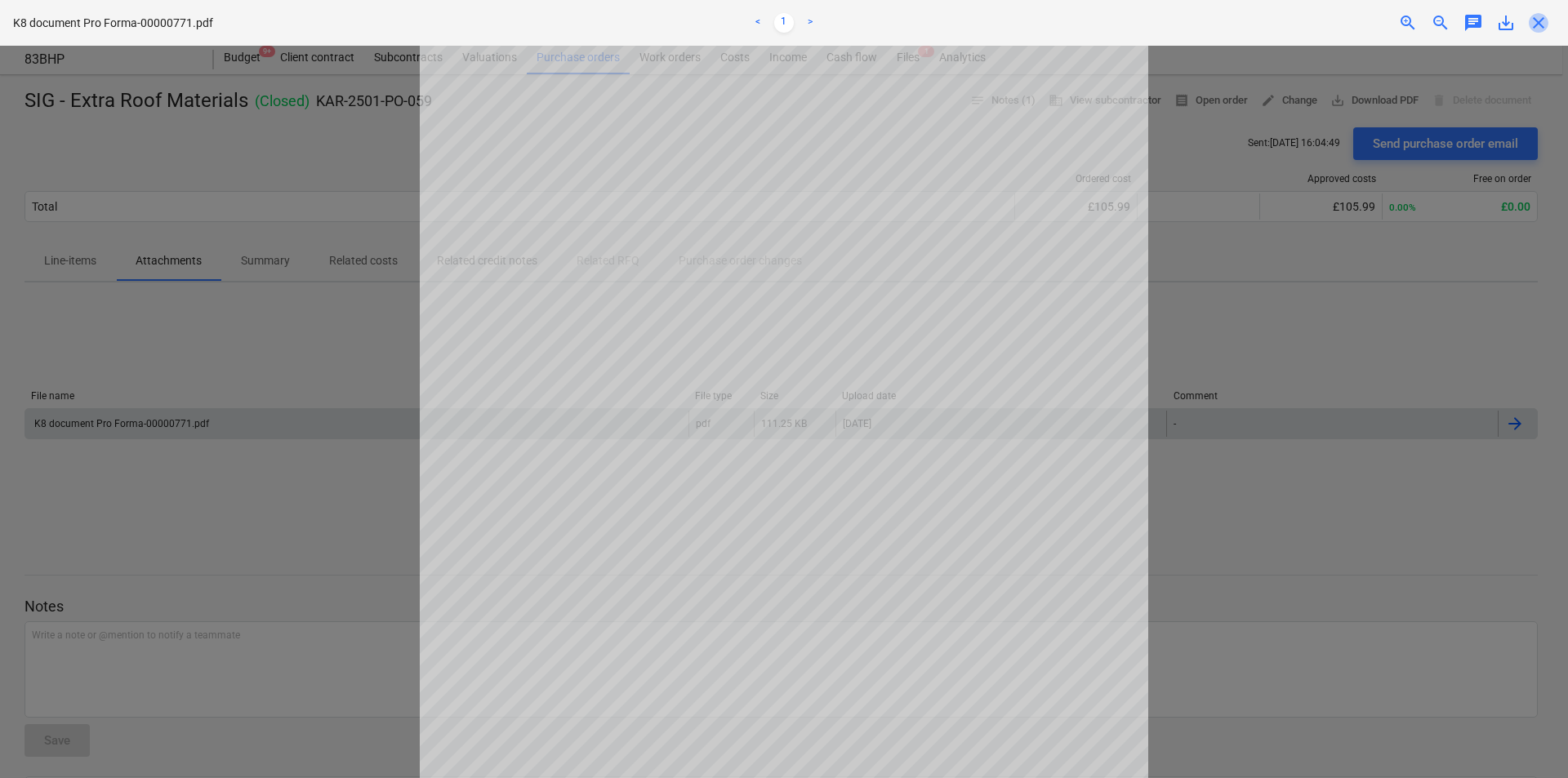
click at [1545, 21] on span "close" at bounding box center [1538, 22] width 19 height 19
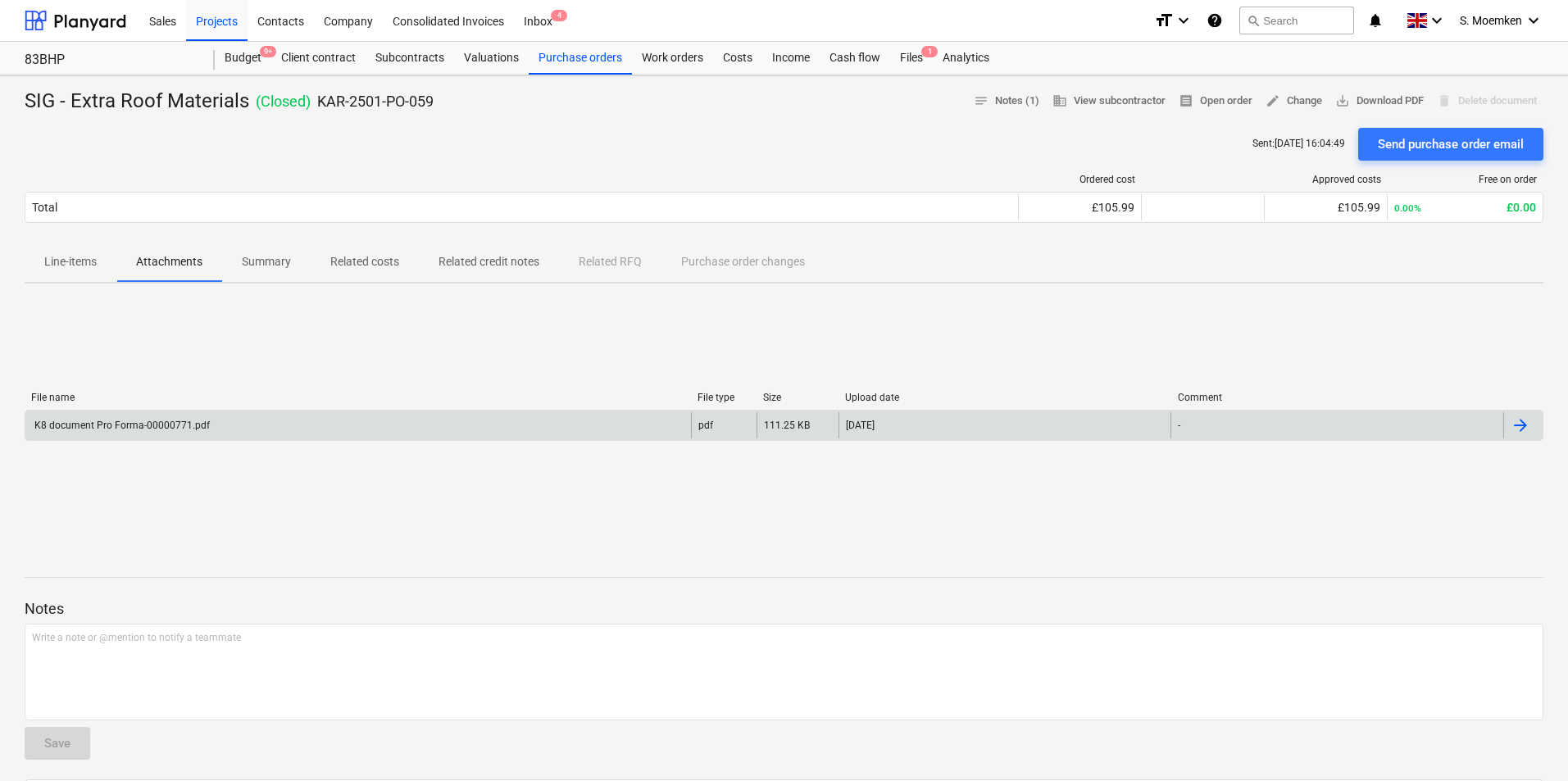
click at [223, 156] on div "Sent : 21.08.2025 16:04:49 Send purchase order email" at bounding box center [784, 144] width 1518 height 33
click at [588, 56] on div "Purchase orders" at bounding box center [580, 58] width 103 height 33
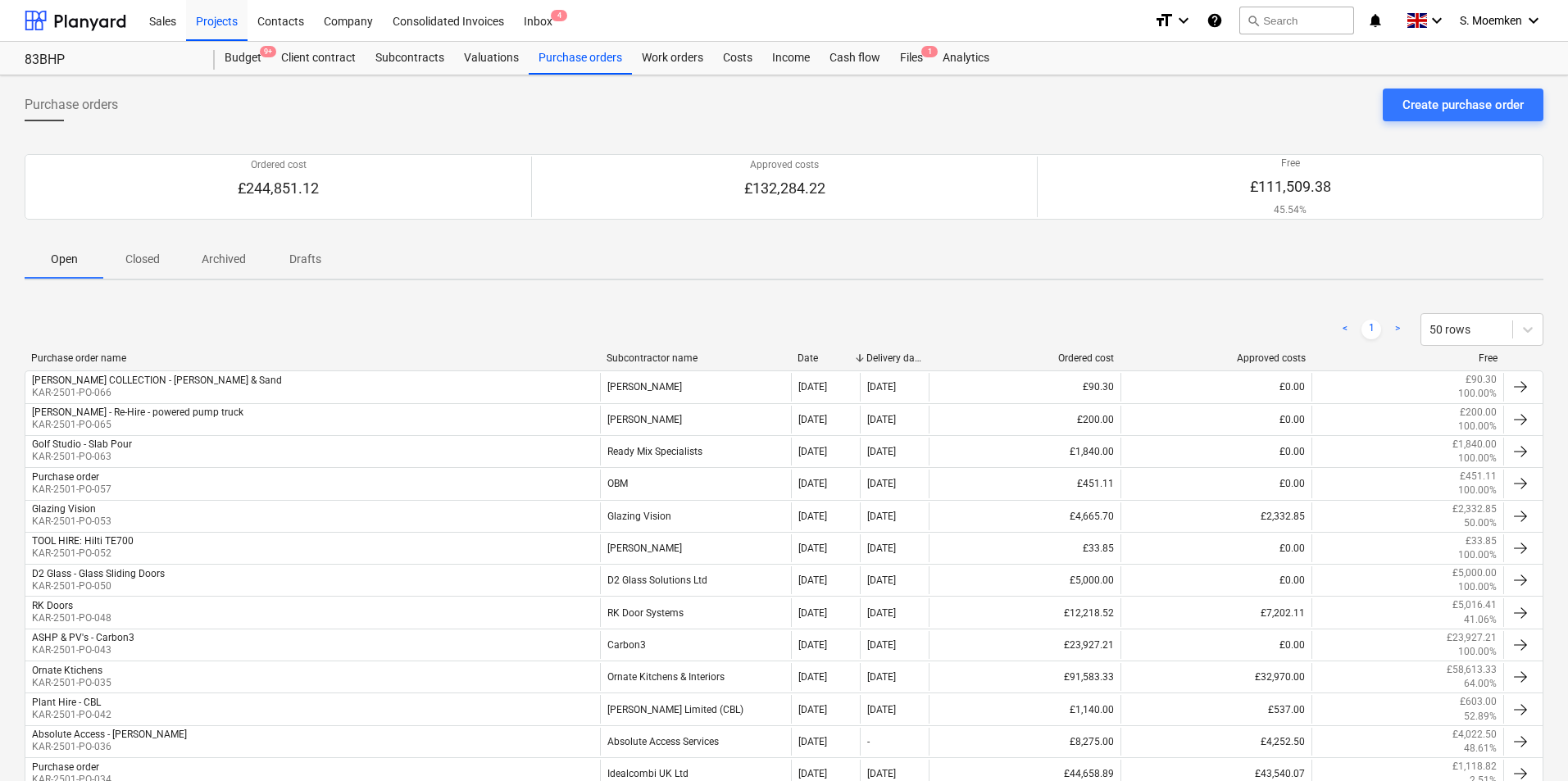
click at [681, 361] on div "Subcontractor name" at bounding box center [695, 358] width 178 height 11
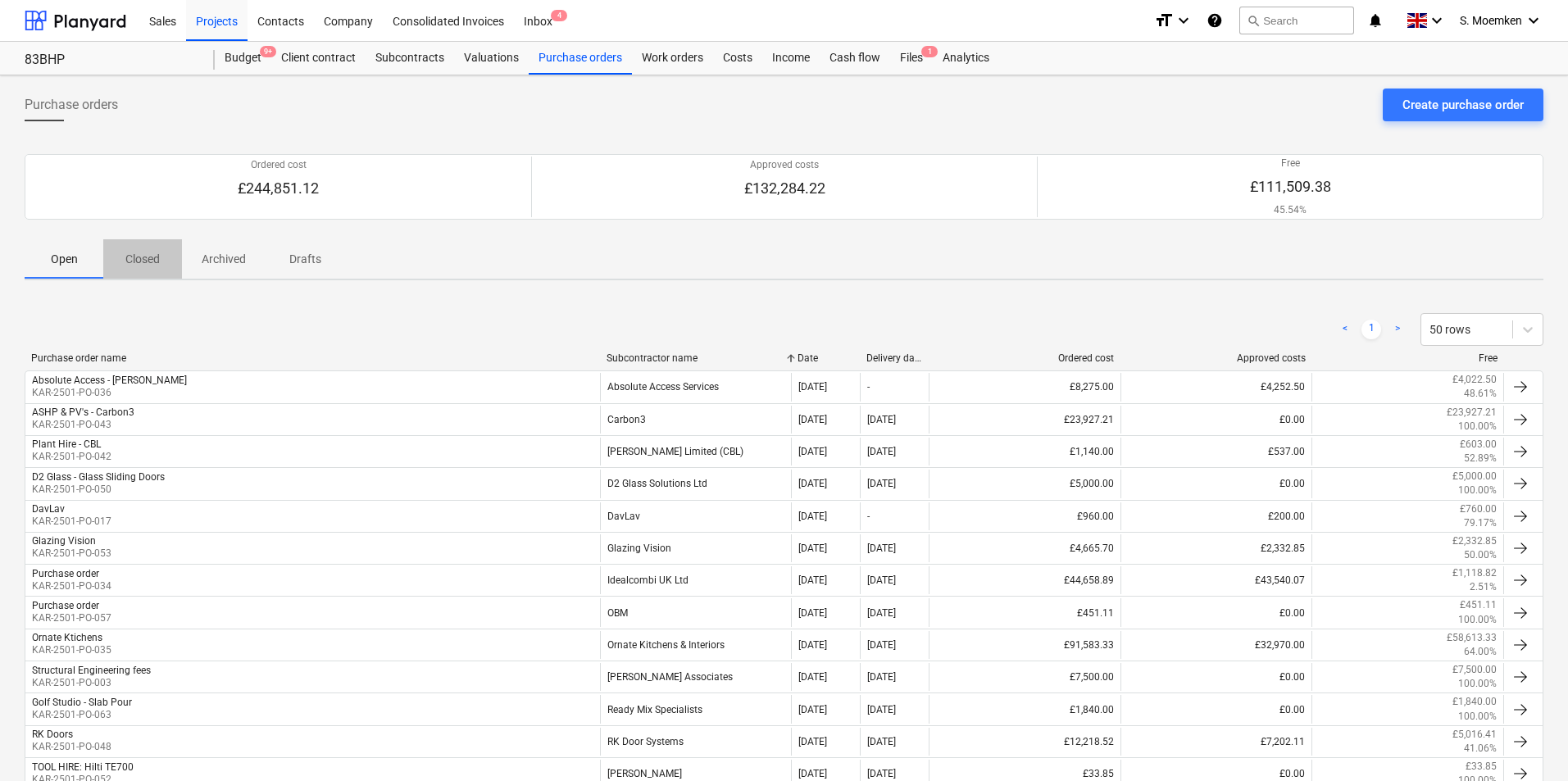
click at [148, 260] on p "Closed" at bounding box center [143, 259] width 40 height 17
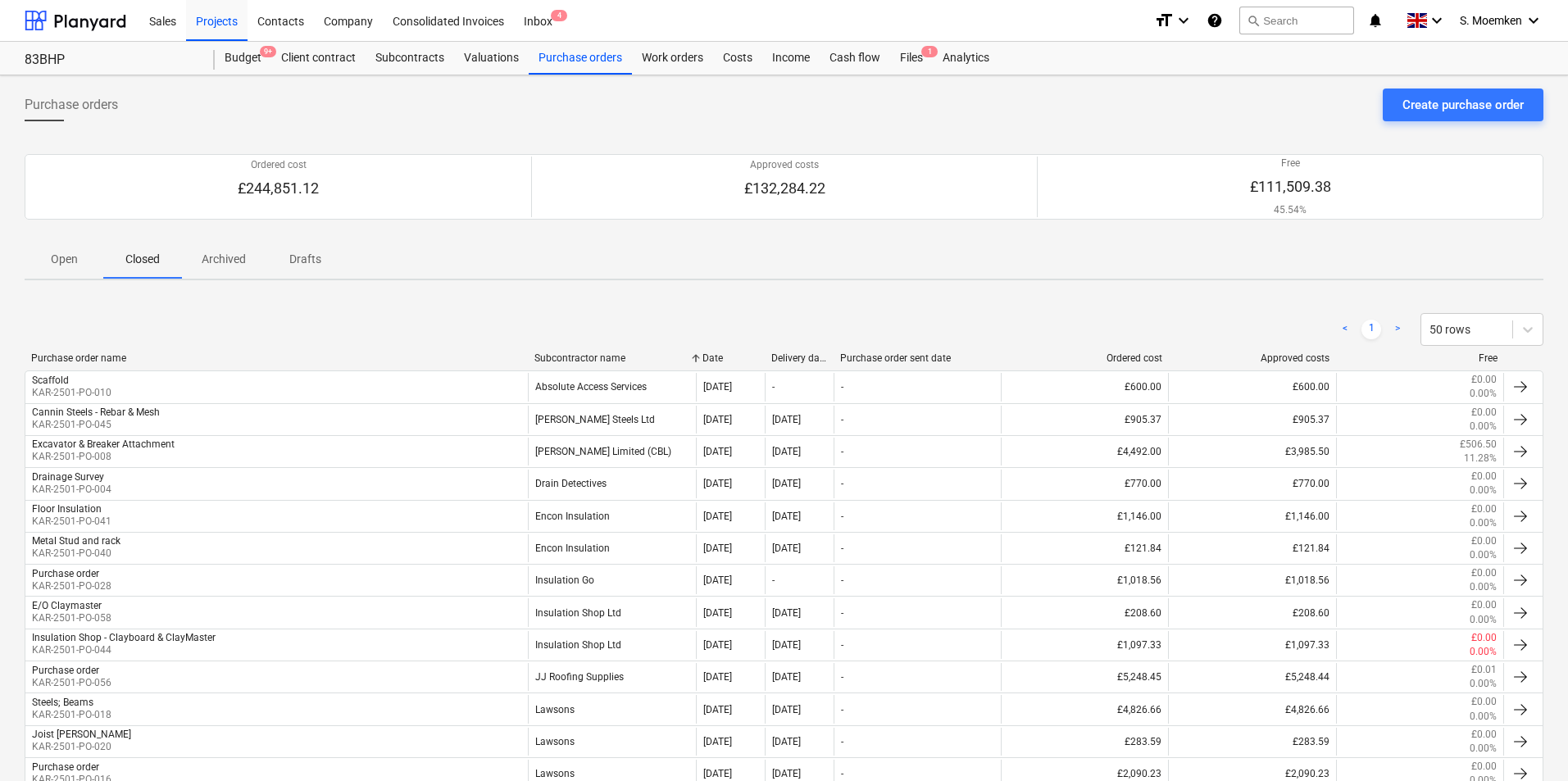
click at [82, 259] on p "Open" at bounding box center [63, 259] width 40 height 17
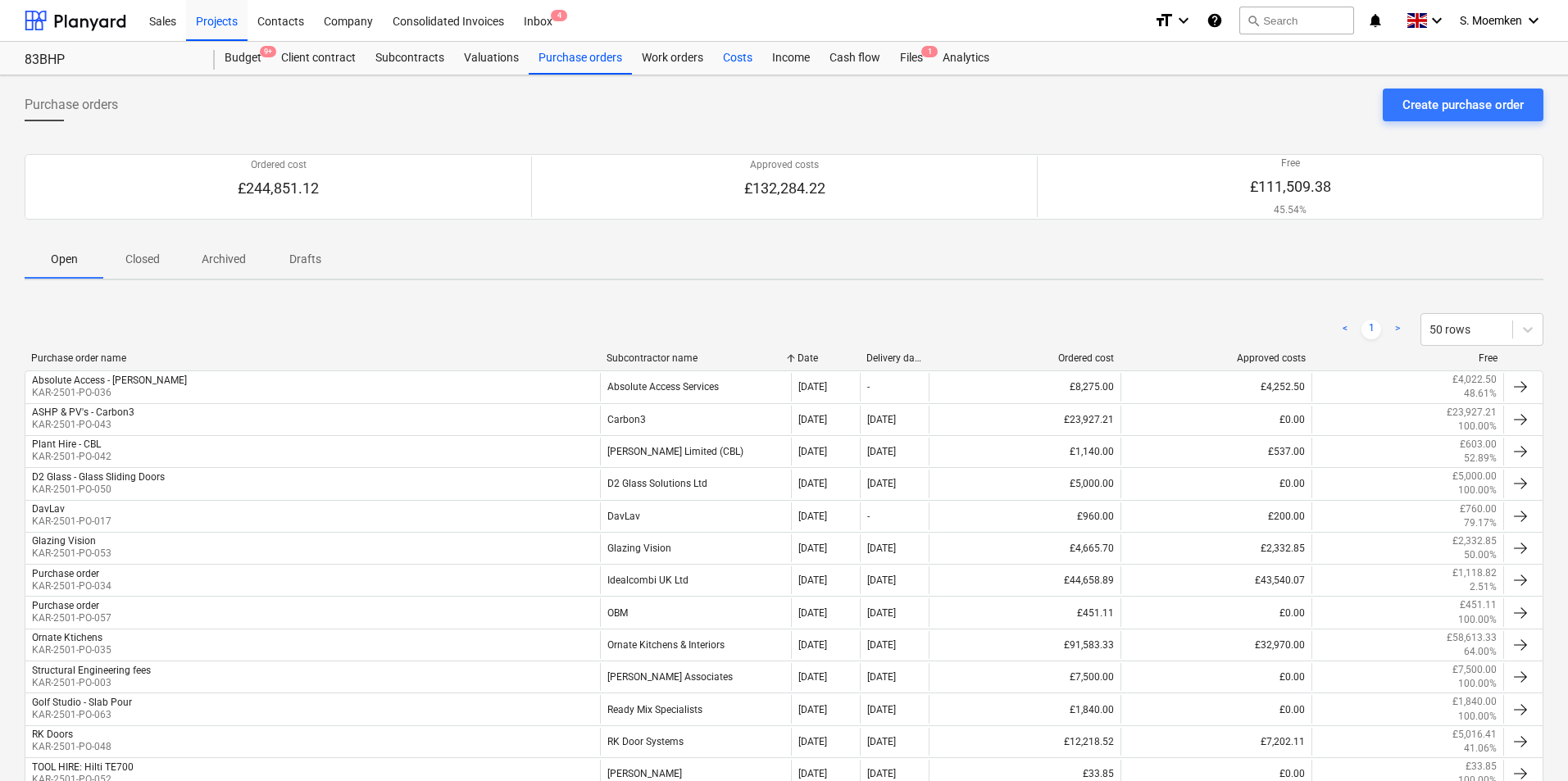
click at [731, 57] on div "Costs" at bounding box center [737, 58] width 49 height 33
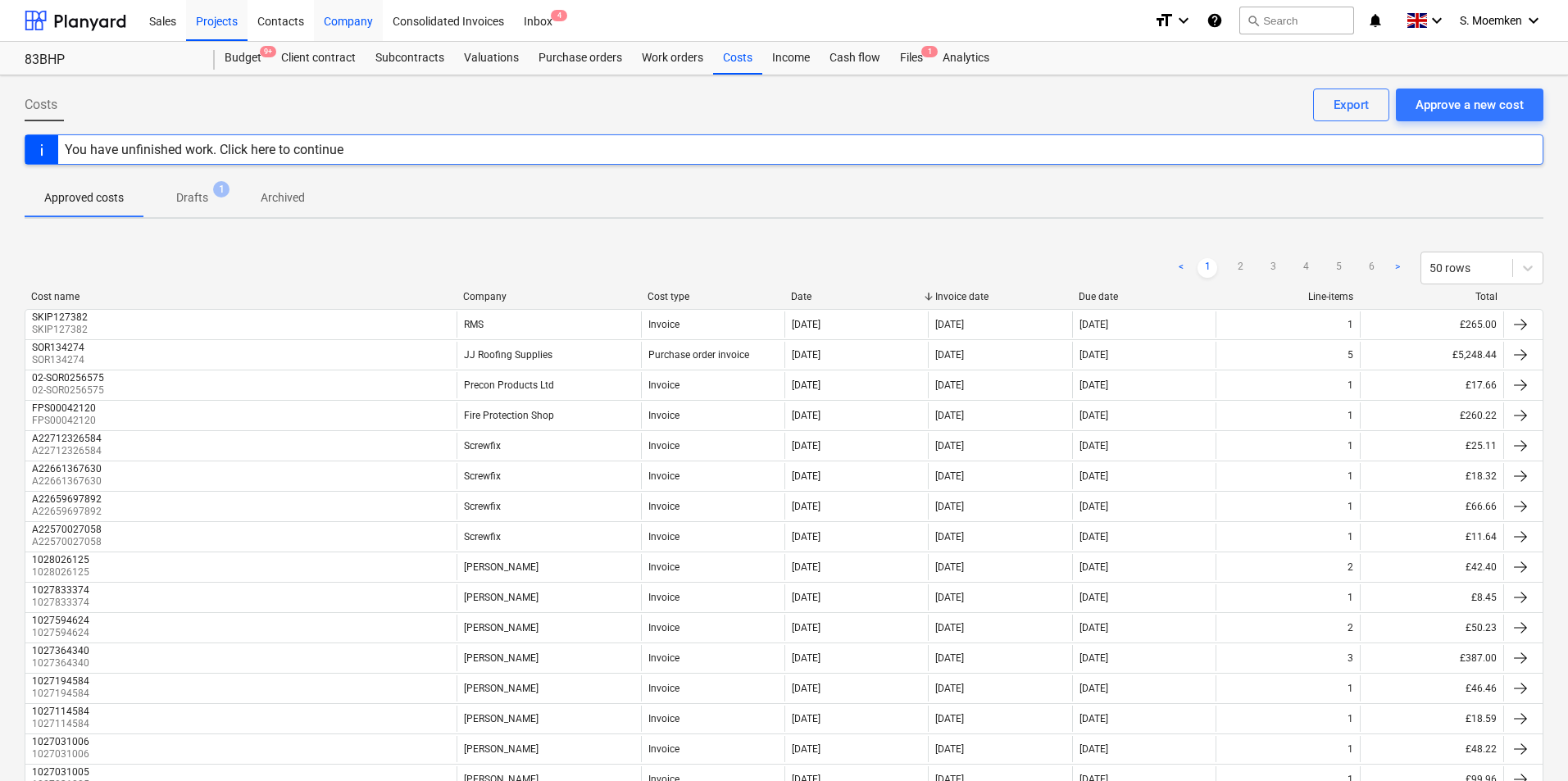
click at [350, 25] on div "Company" at bounding box center [348, 19] width 69 height 41
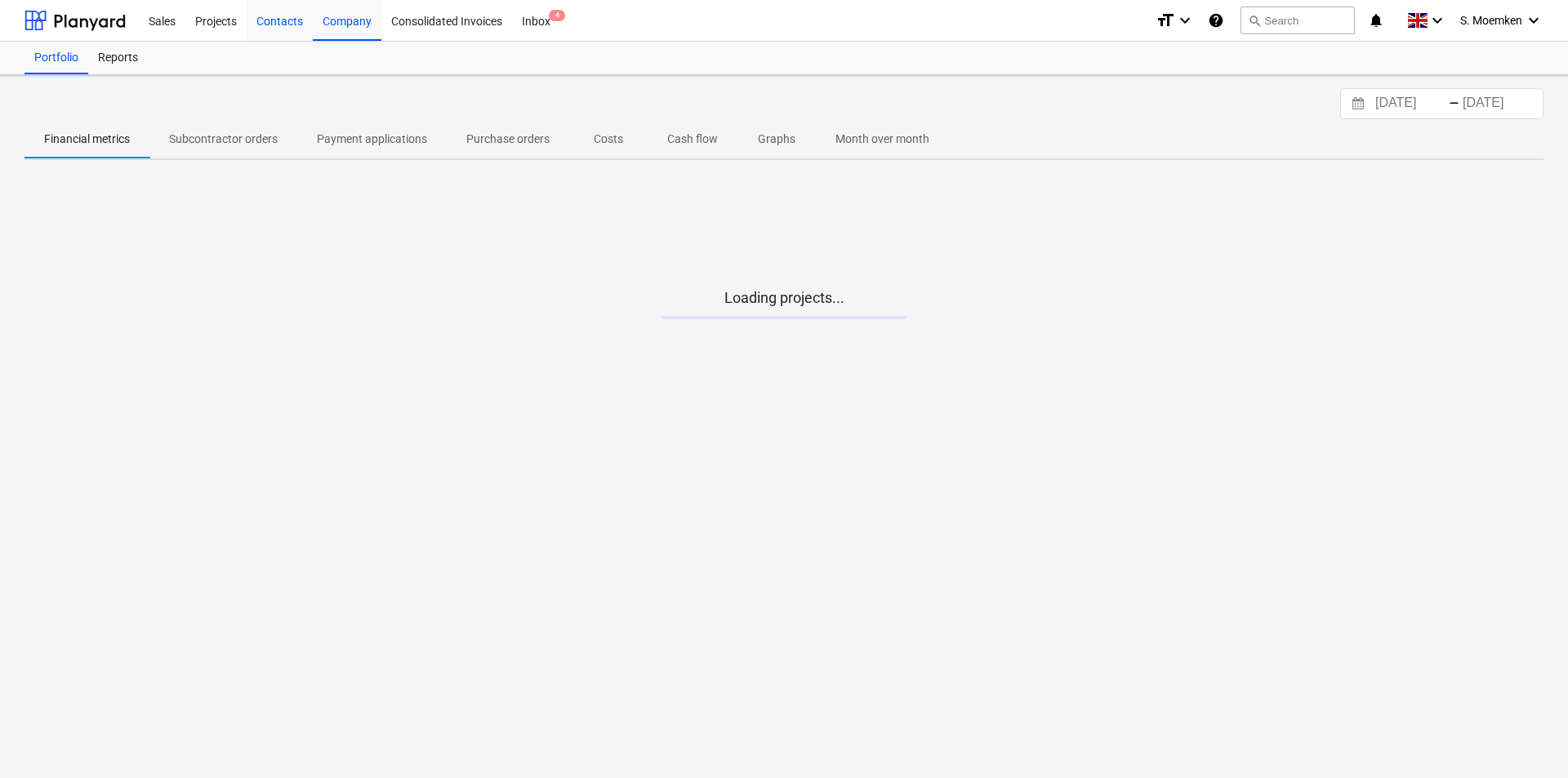
click at [276, 18] on div "Contacts" at bounding box center [280, 19] width 66 height 41
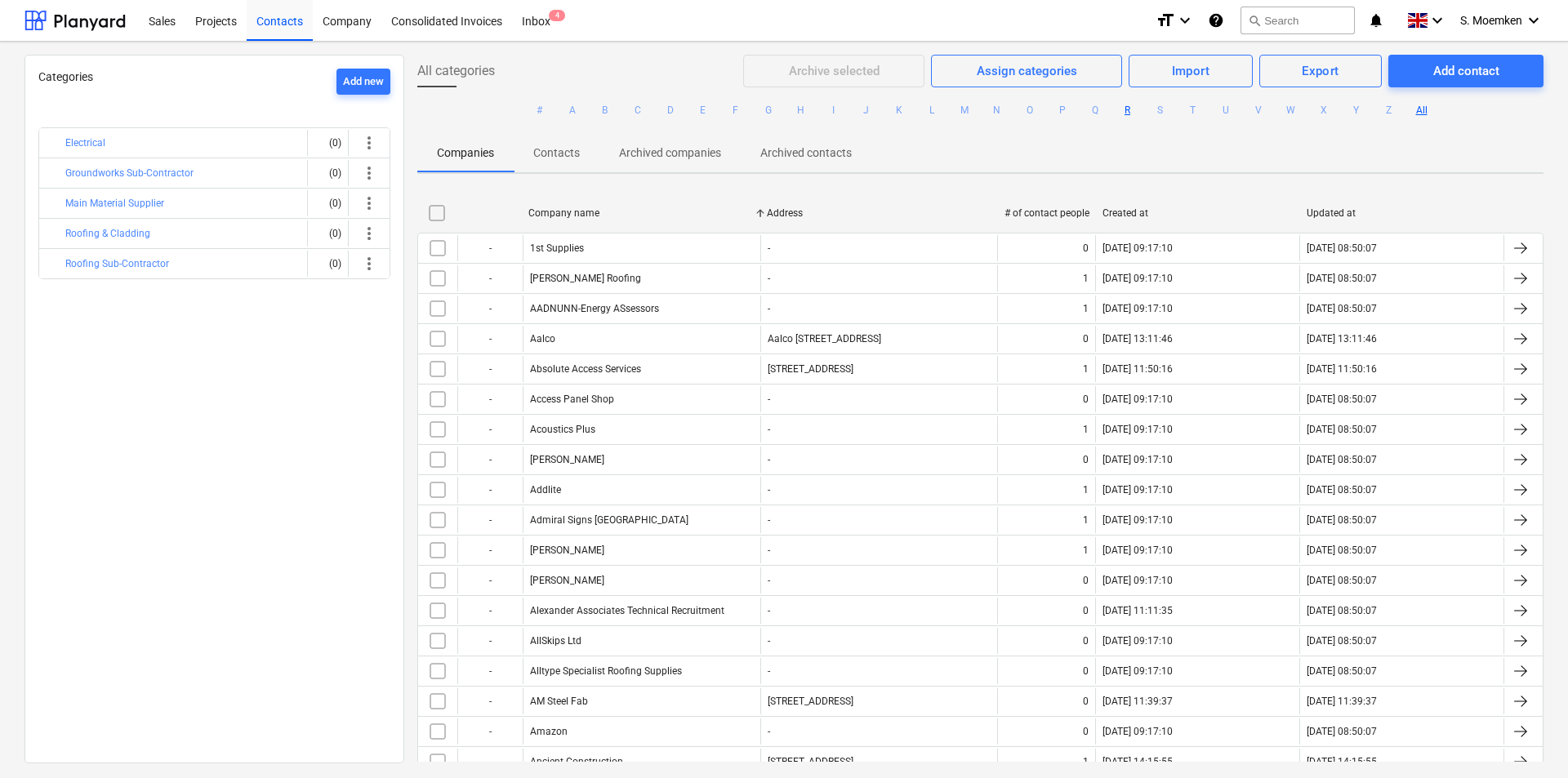
click at [1123, 109] on button "R" at bounding box center [1127, 110] width 19 height 19
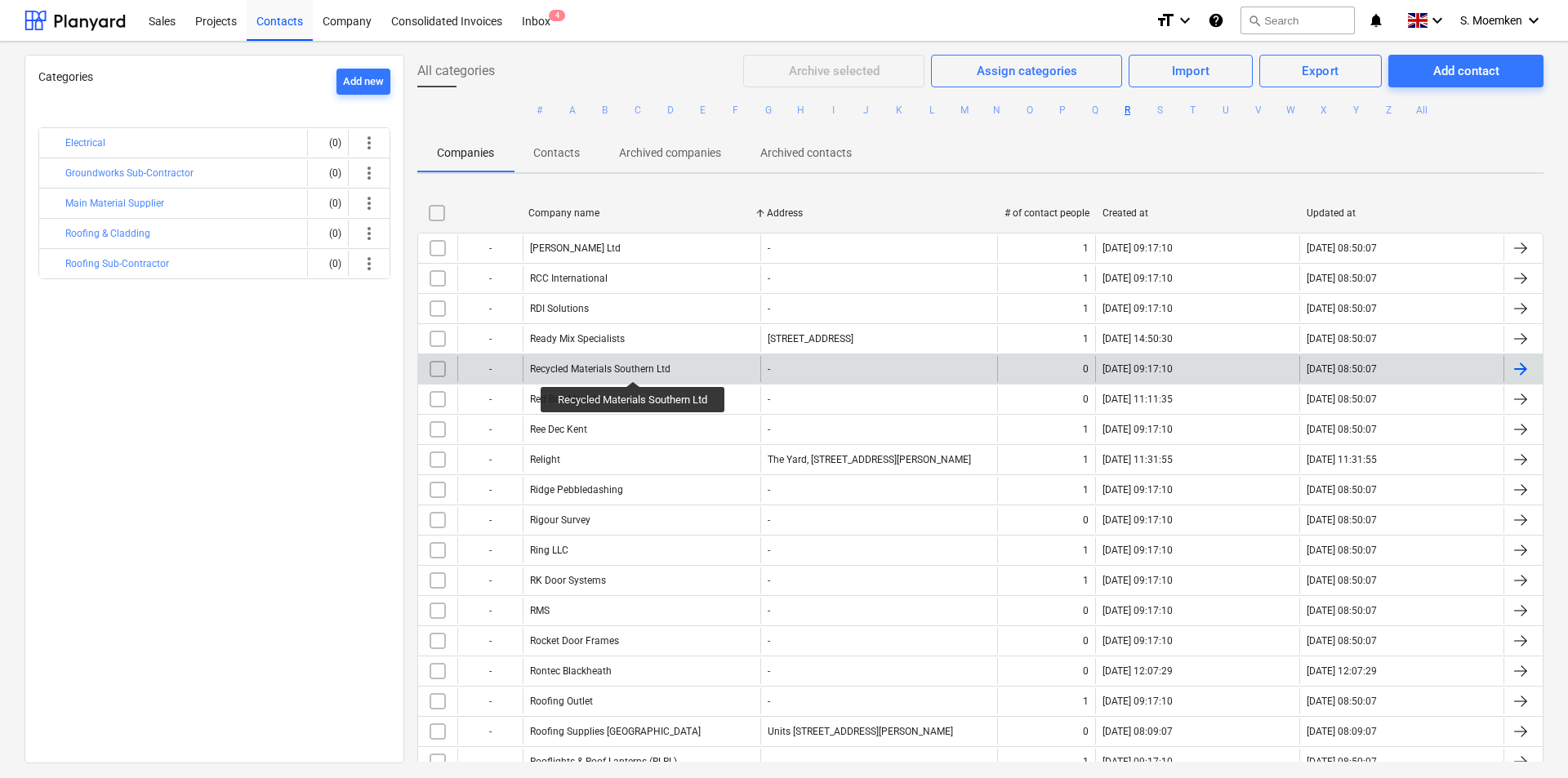
click at [634, 367] on div "Recycled Materials Southern Ltd" at bounding box center [599, 369] width 140 height 11
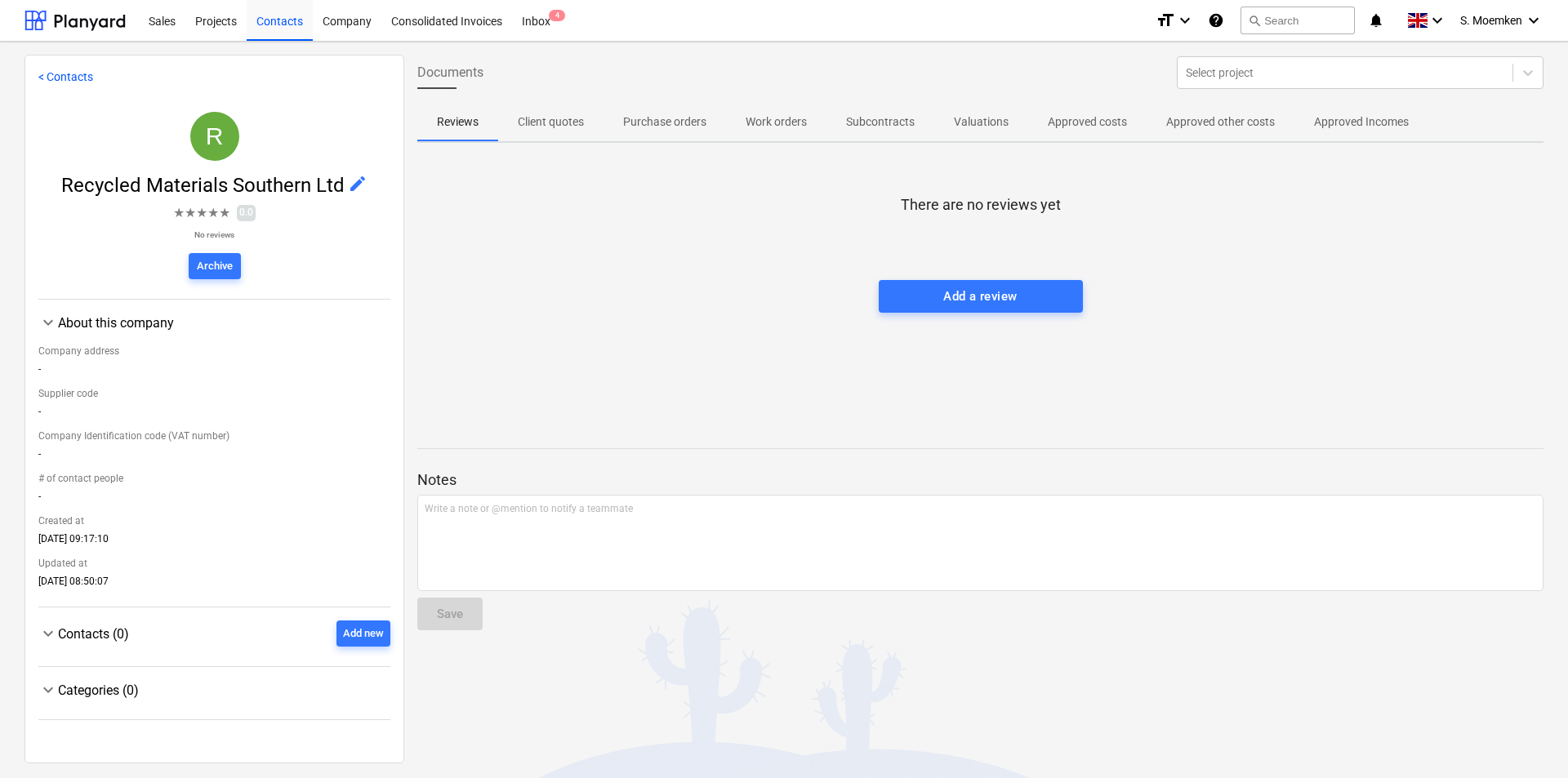
click at [1066, 114] on p "Approved costs" at bounding box center [1087, 122] width 79 height 17
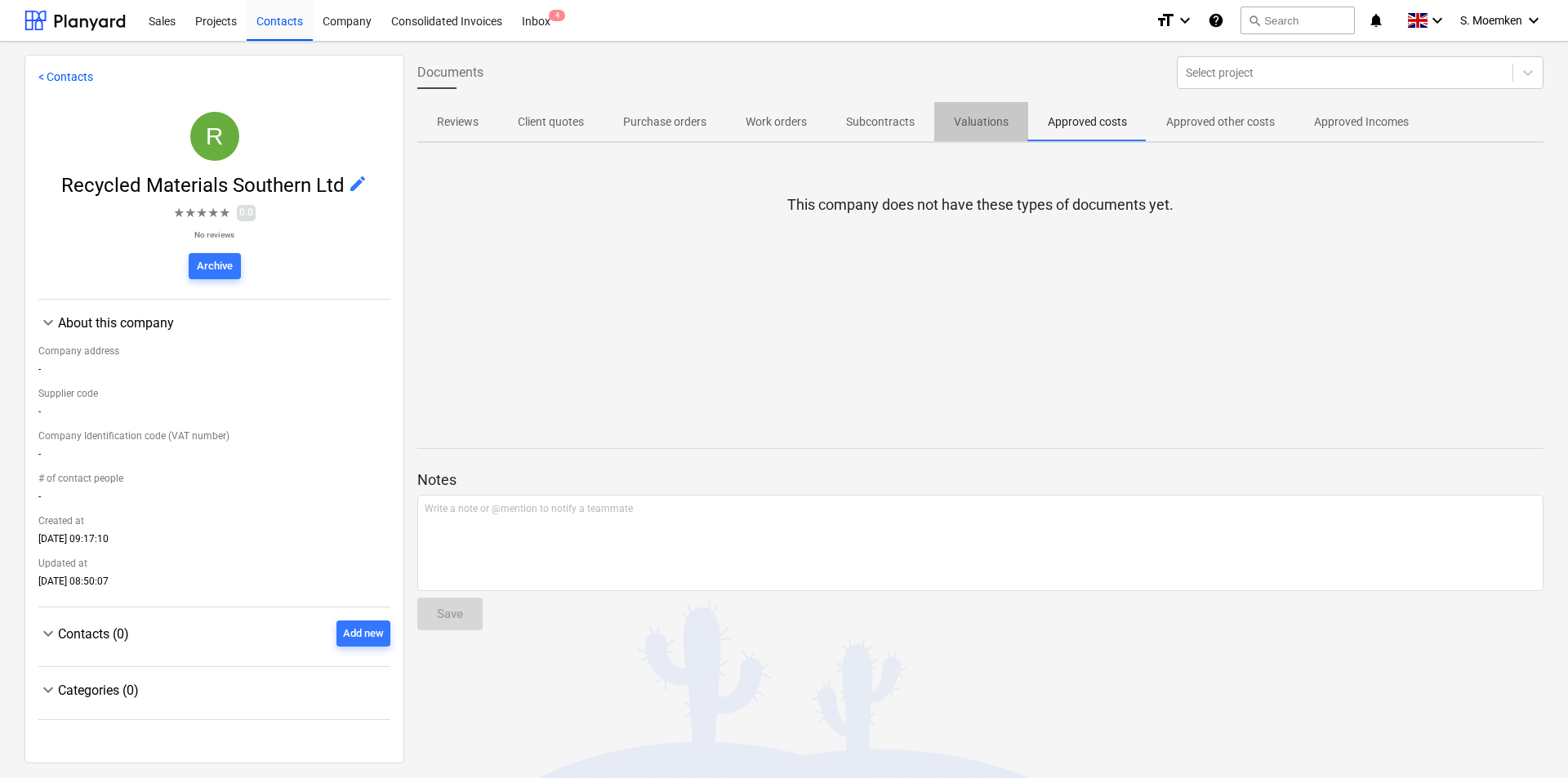
click at [962, 119] on p "Valuations" at bounding box center [981, 122] width 55 height 17
click at [874, 121] on p "Subcontracts" at bounding box center [880, 122] width 69 height 17
click at [791, 116] on p "Work orders" at bounding box center [776, 122] width 61 height 17
click at [1332, 118] on p "Approved Incomes" at bounding box center [1361, 122] width 94 height 17
click at [655, 122] on p "Purchase orders" at bounding box center [664, 122] width 83 height 17
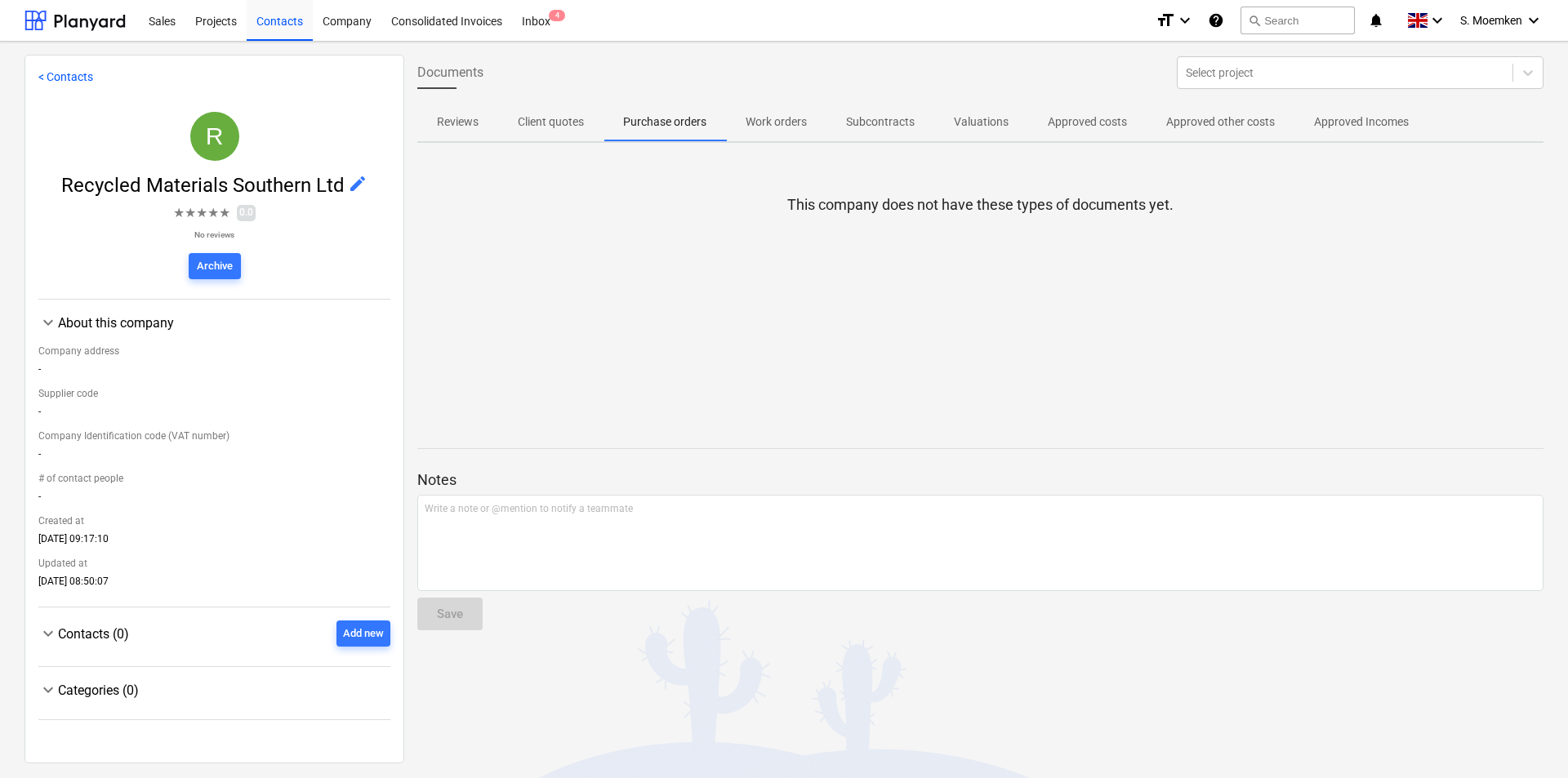
click at [473, 125] on p "Reviews" at bounding box center [457, 122] width 41 height 17
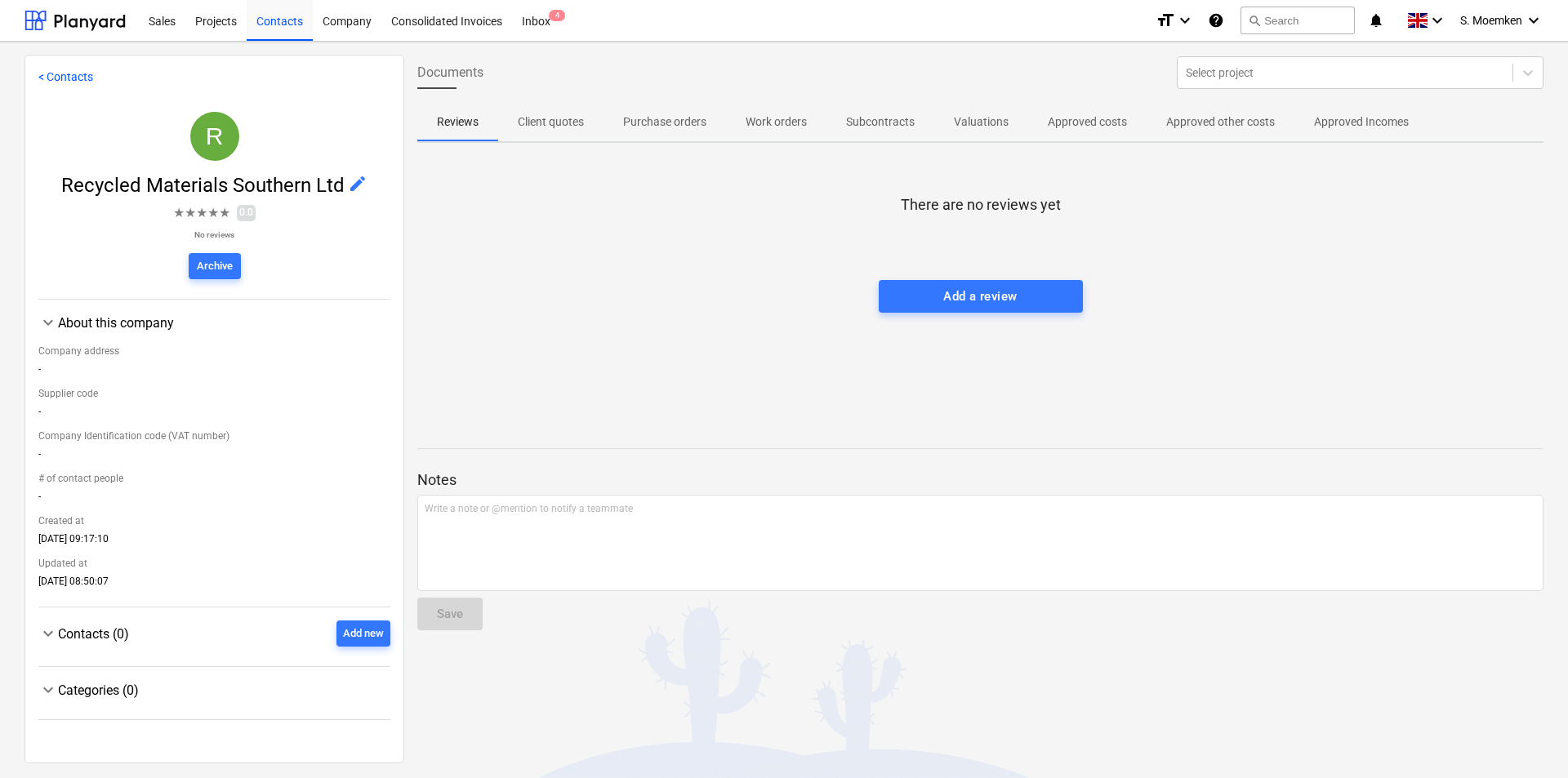
click at [578, 20] on div "Sales Projects Contacts Company Consolidated Invoices Inbox 4" at bounding box center [641, 20] width 1003 height 41
click at [533, 21] on div "Inbox 4" at bounding box center [536, 19] width 49 height 41
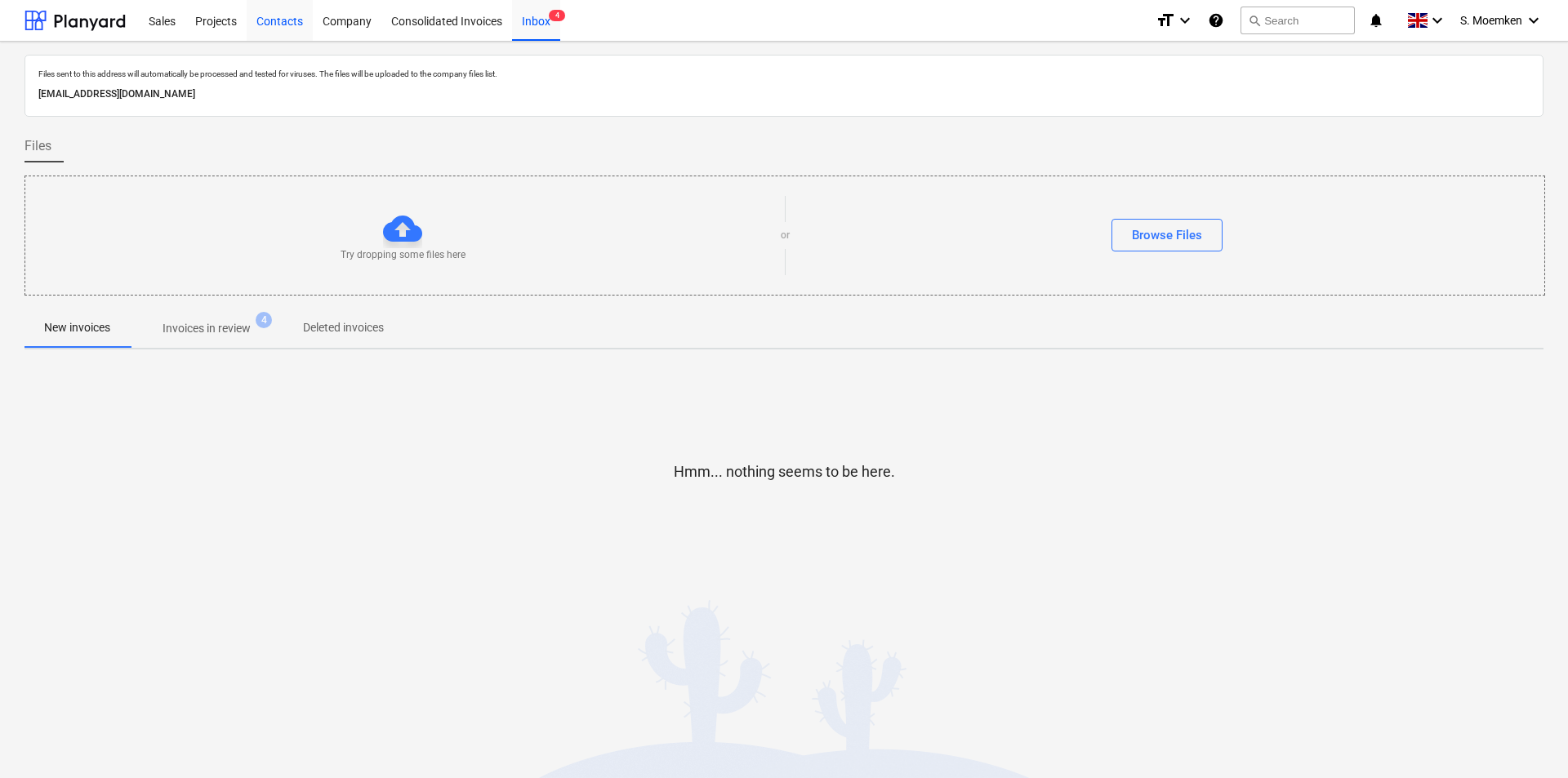
click at [259, 16] on div "Contacts" at bounding box center [280, 19] width 66 height 41
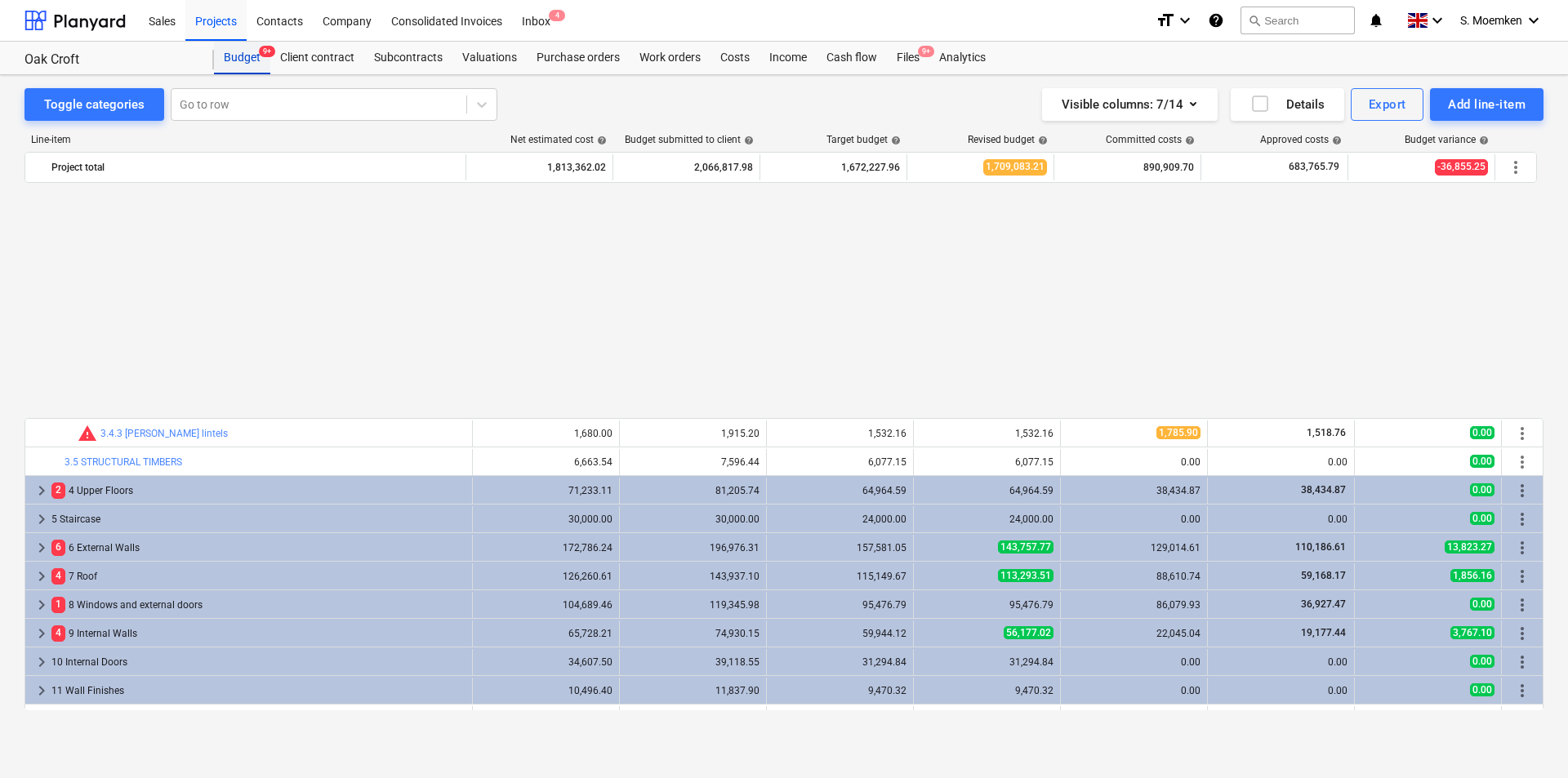
scroll to position [801, 0]
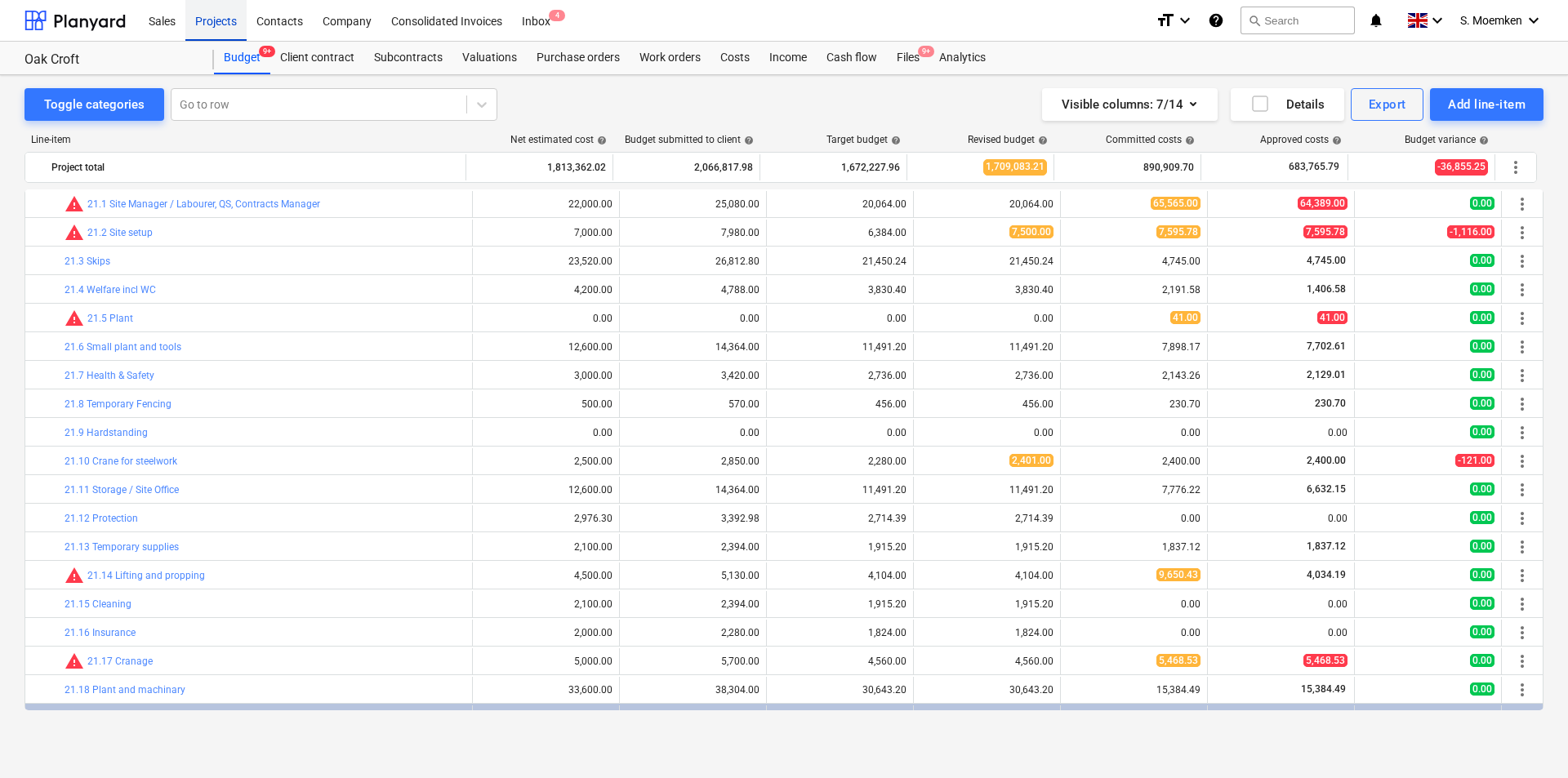
click at [214, 18] on div "Projects" at bounding box center [215, 19] width 61 height 41
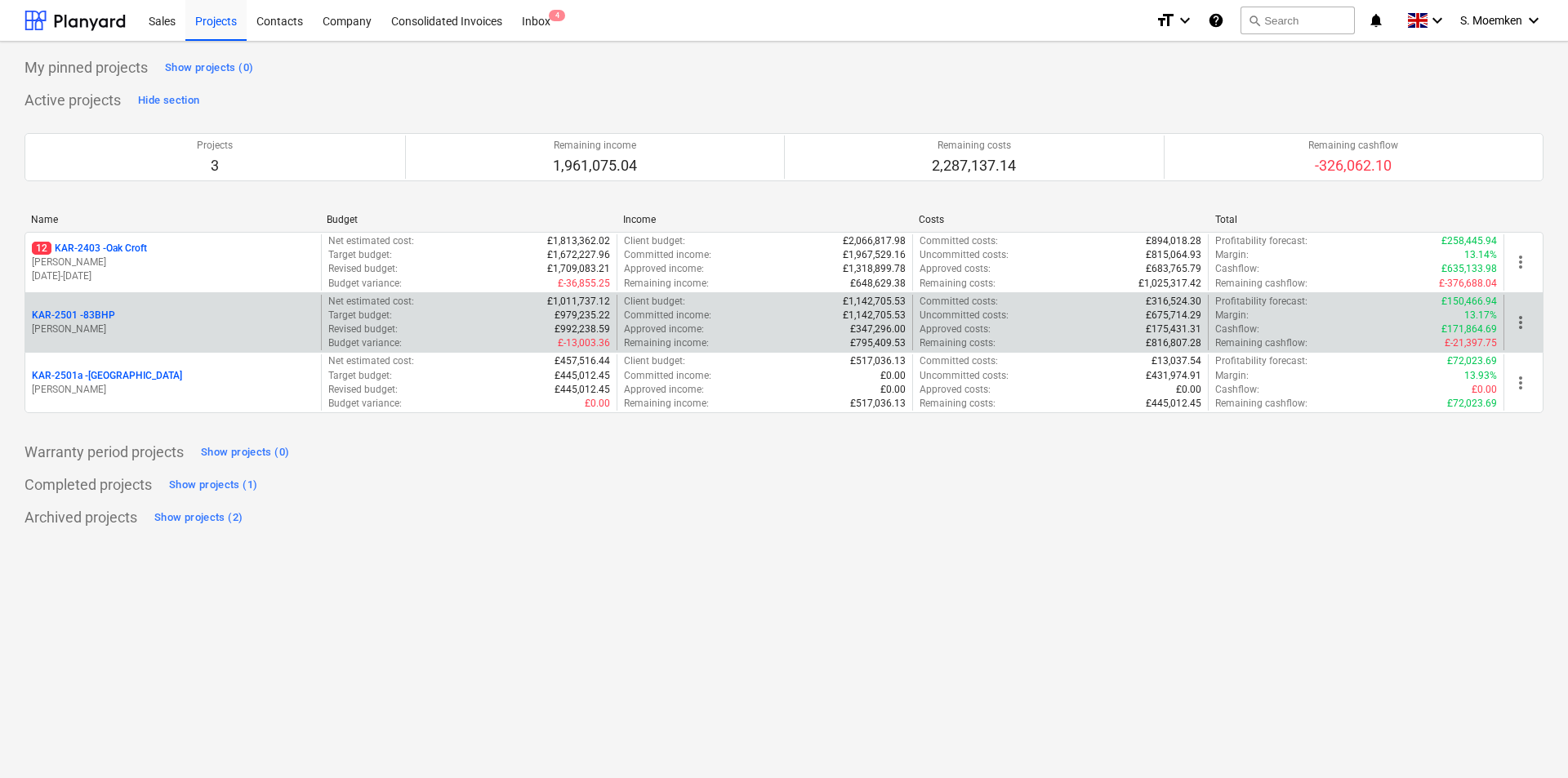
click at [108, 317] on p "KAR-2501 - 83BHP" at bounding box center [73, 315] width 83 height 14
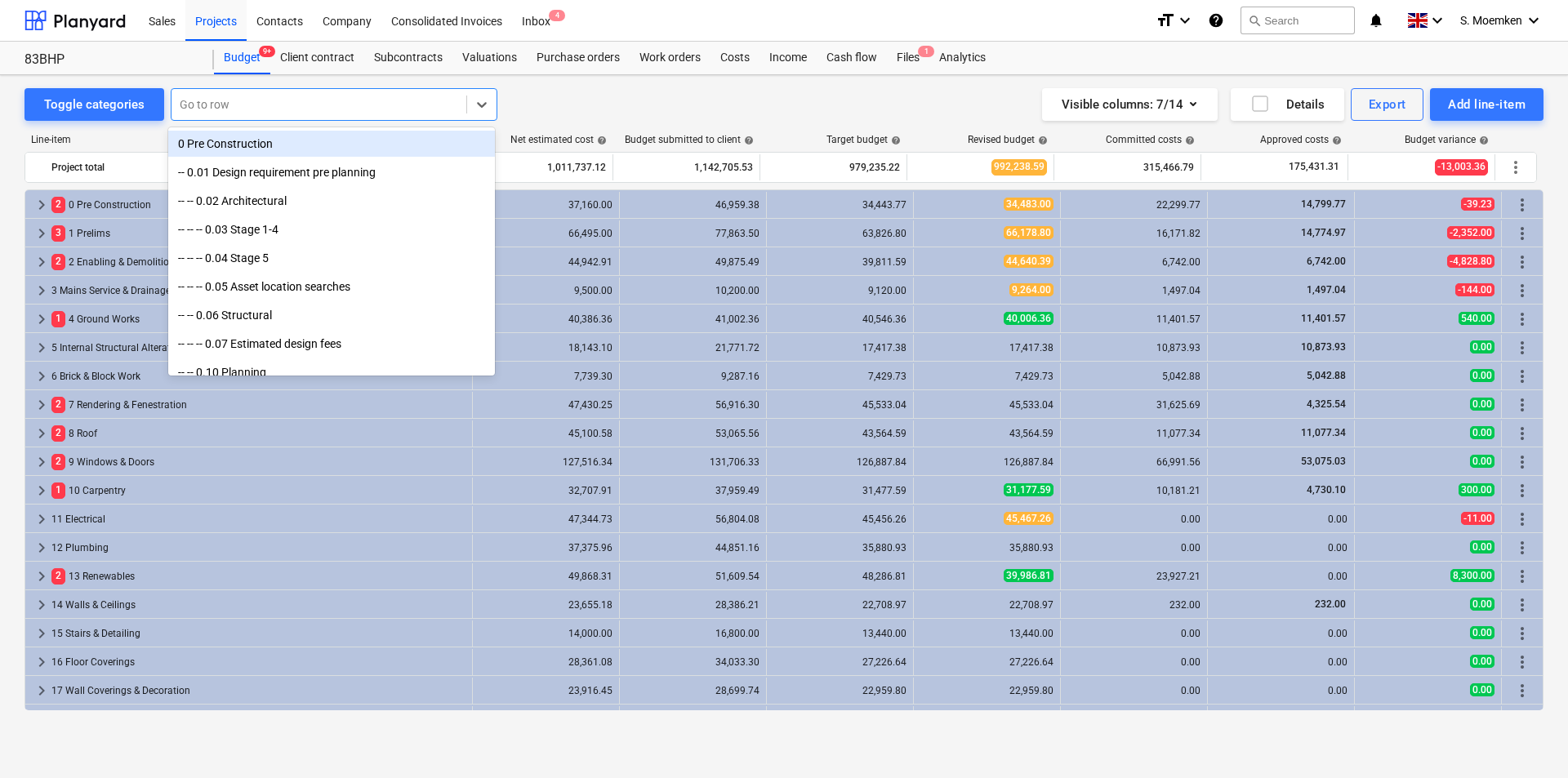
click at [204, 101] on div at bounding box center [319, 104] width 279 height 16
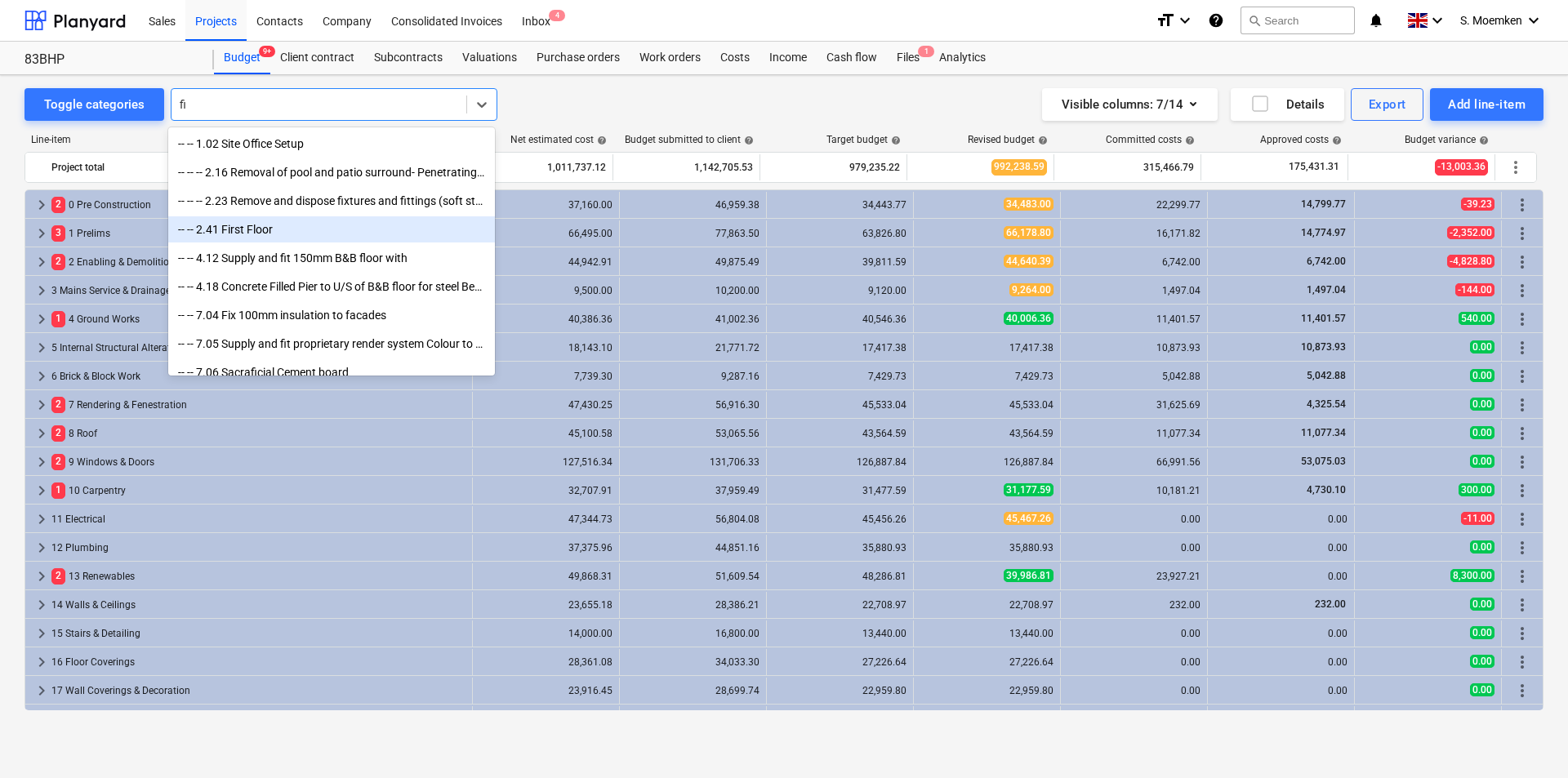
type input "f"
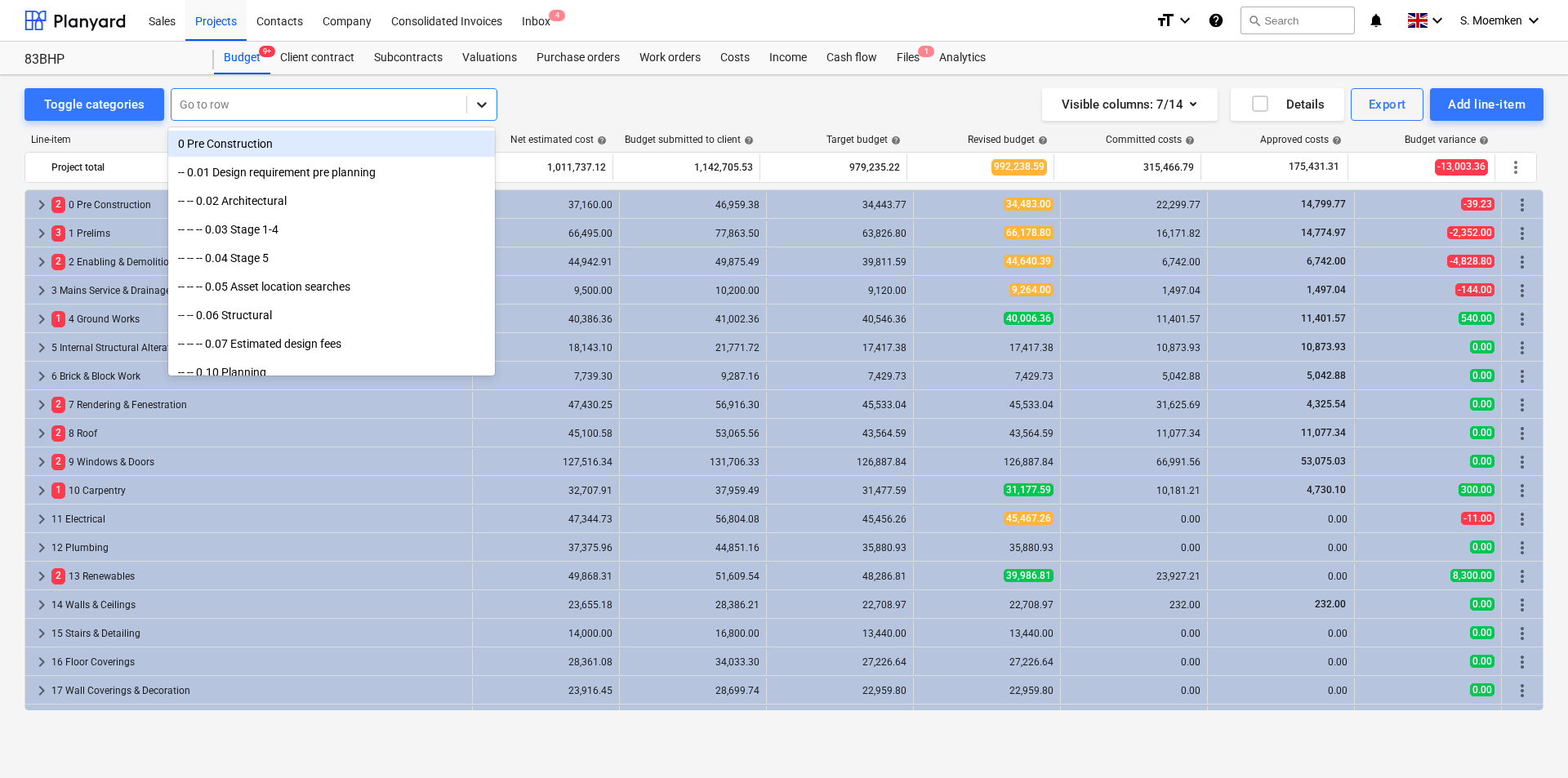
click at [477, 102] on icon at bounding box center [482, 104] width 16 height 16
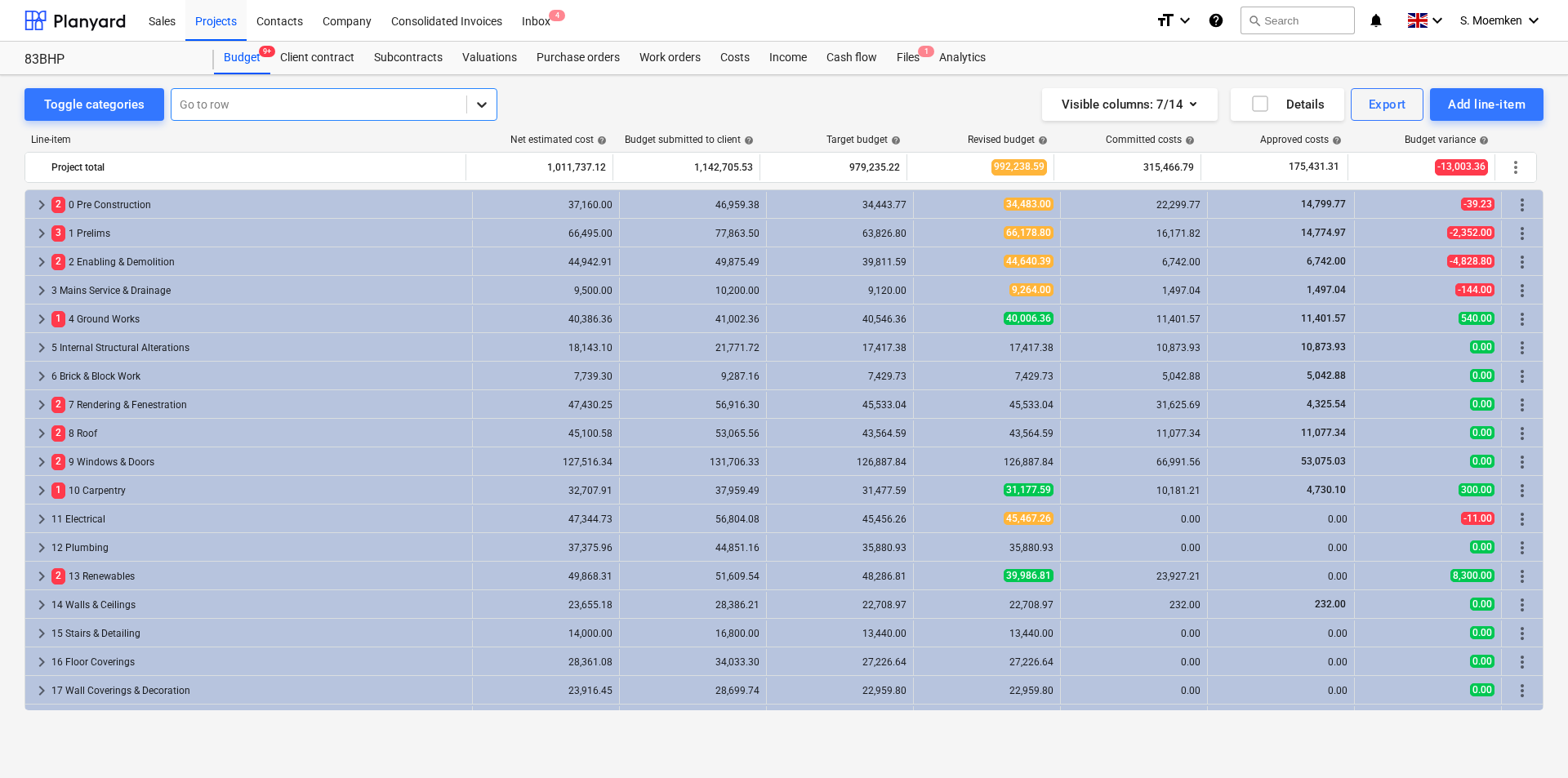
click at [477, 102] on icon at bounding box center [482, 104] width 16 height 16
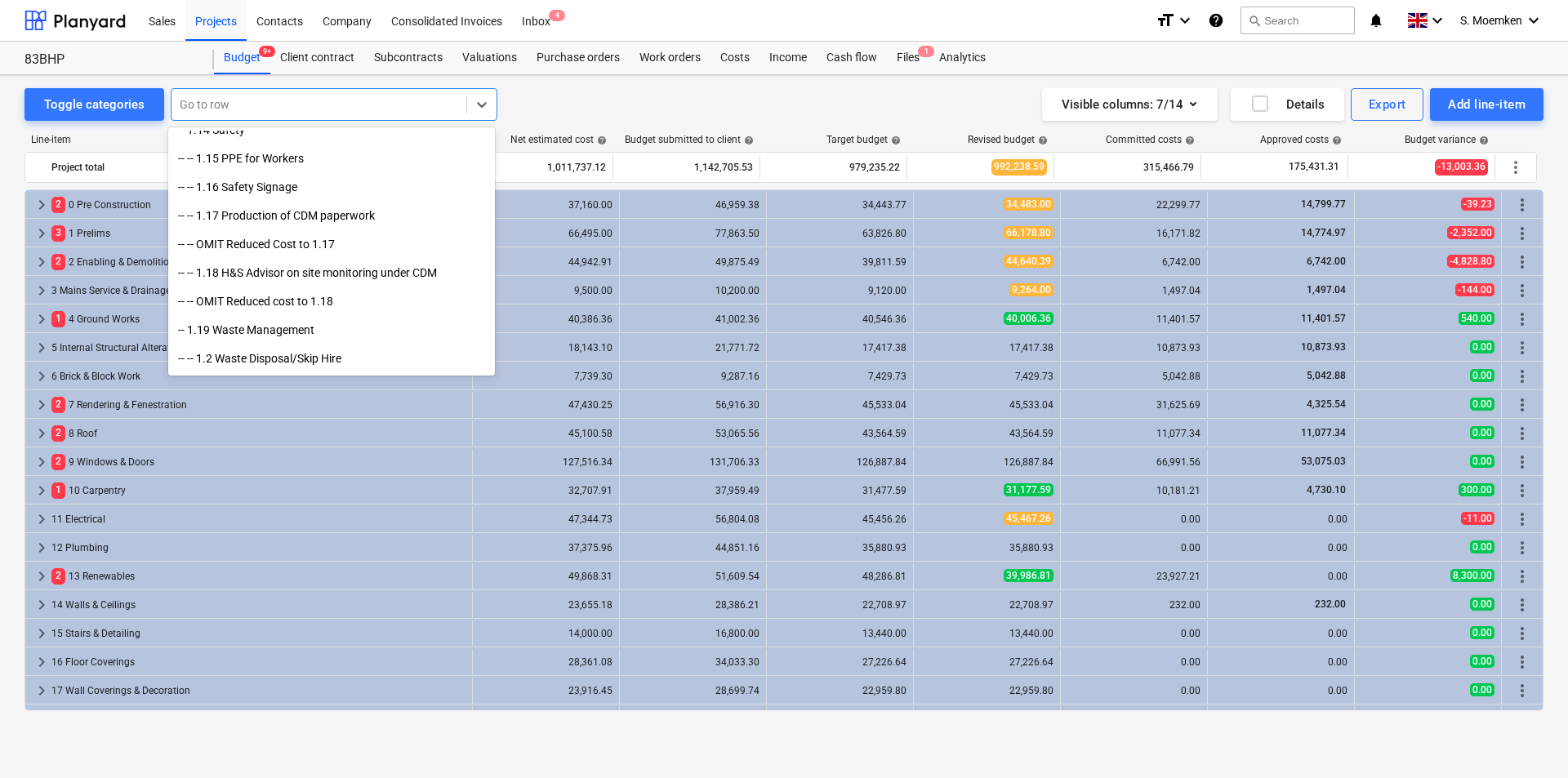
scroll to position [898, 0]
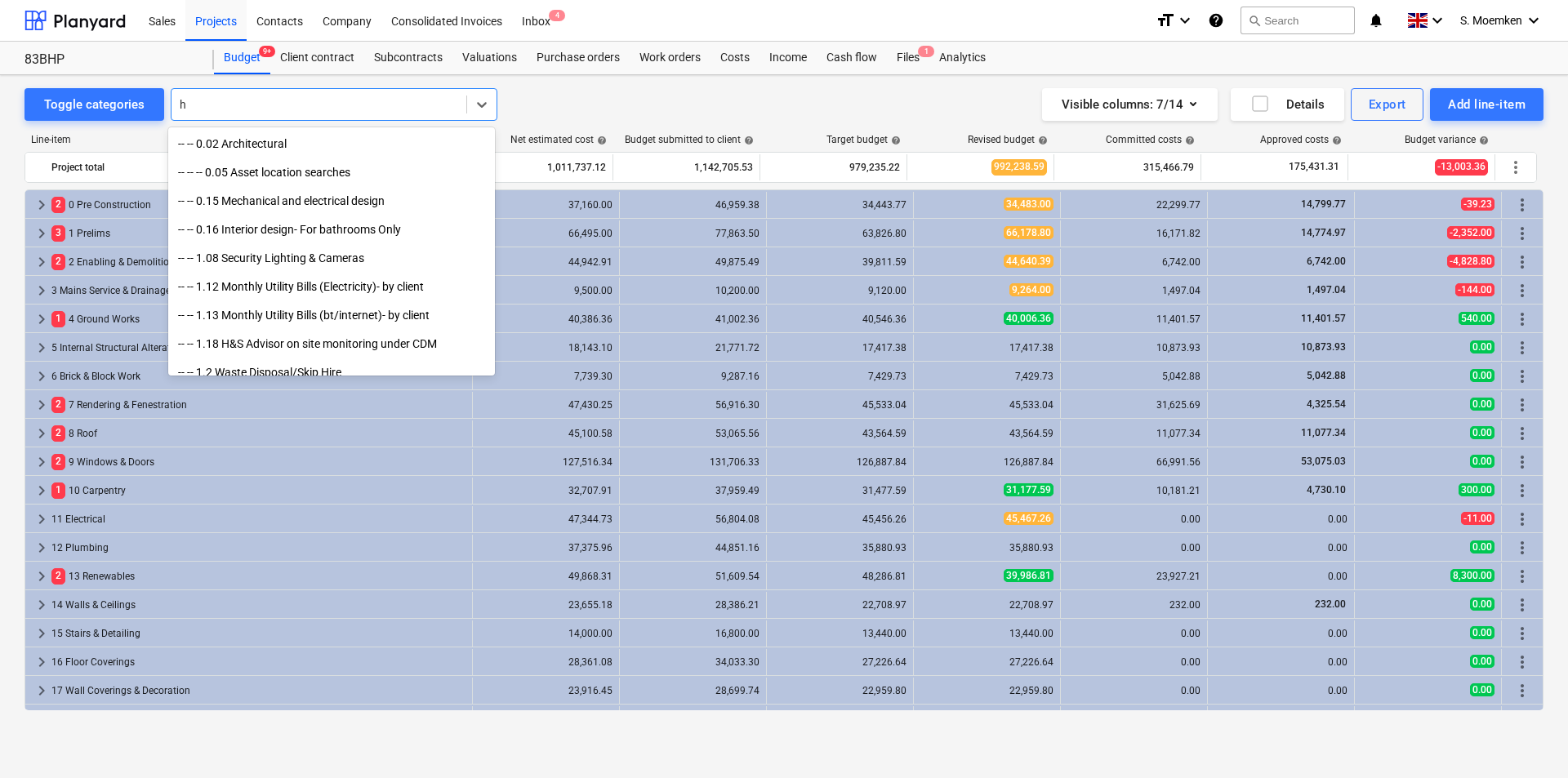
type input "h&"
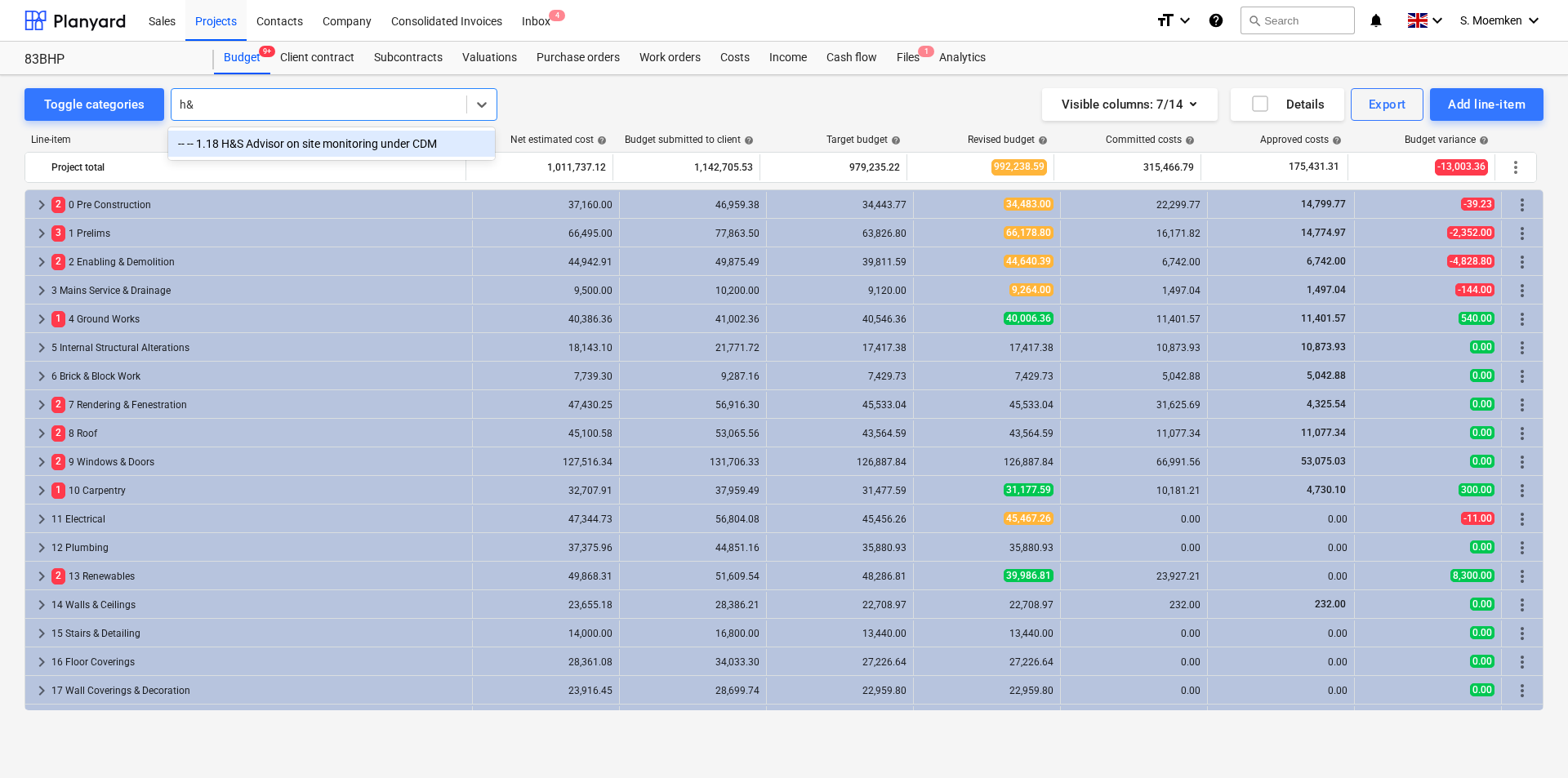
click at [289, 139] on div "-- -- 1.18 H&S Advisor on site monitoring under CDM" at bounding box center [332, 144] width 326 height 27
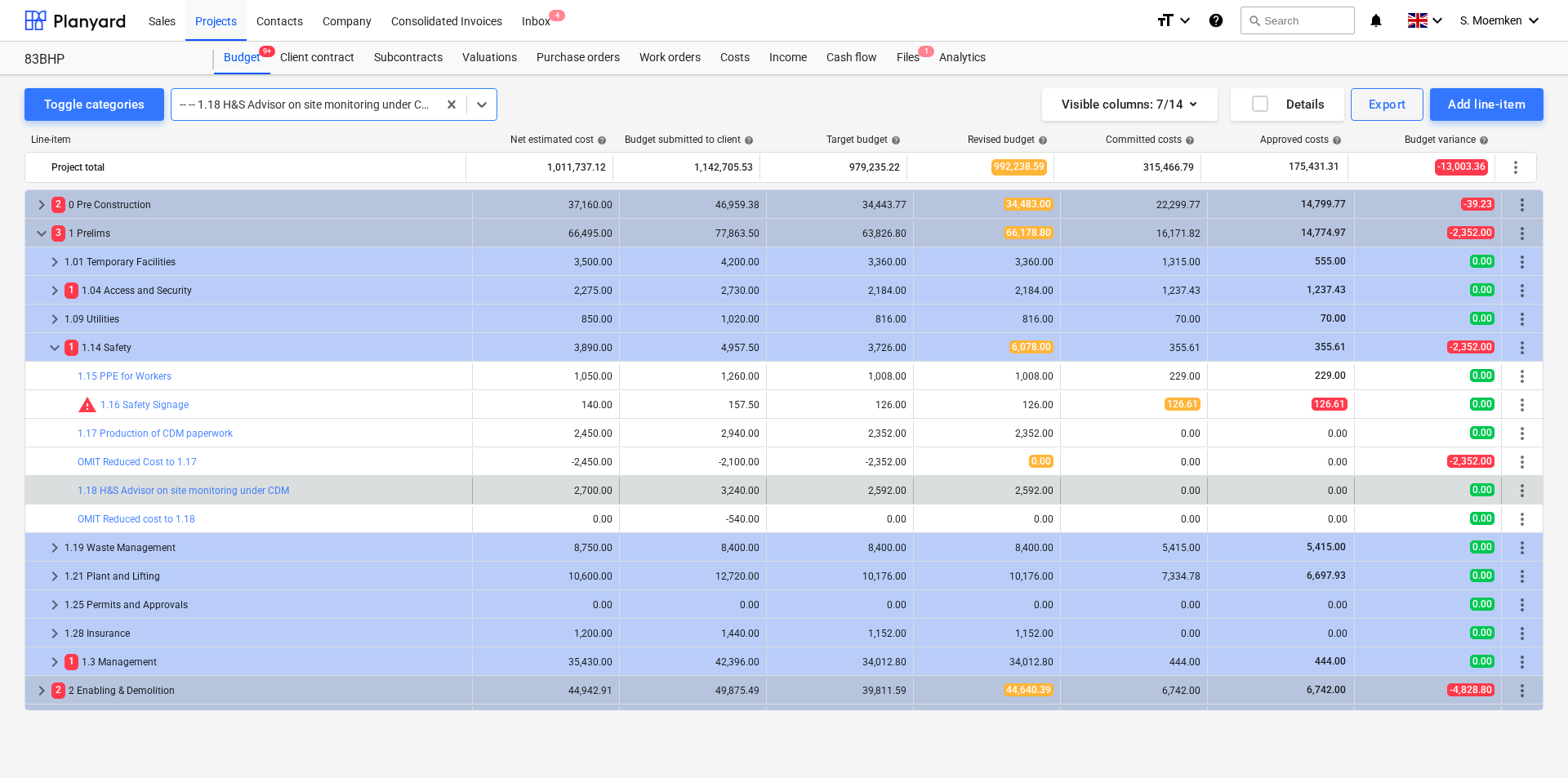
scroll to position [286, 0]
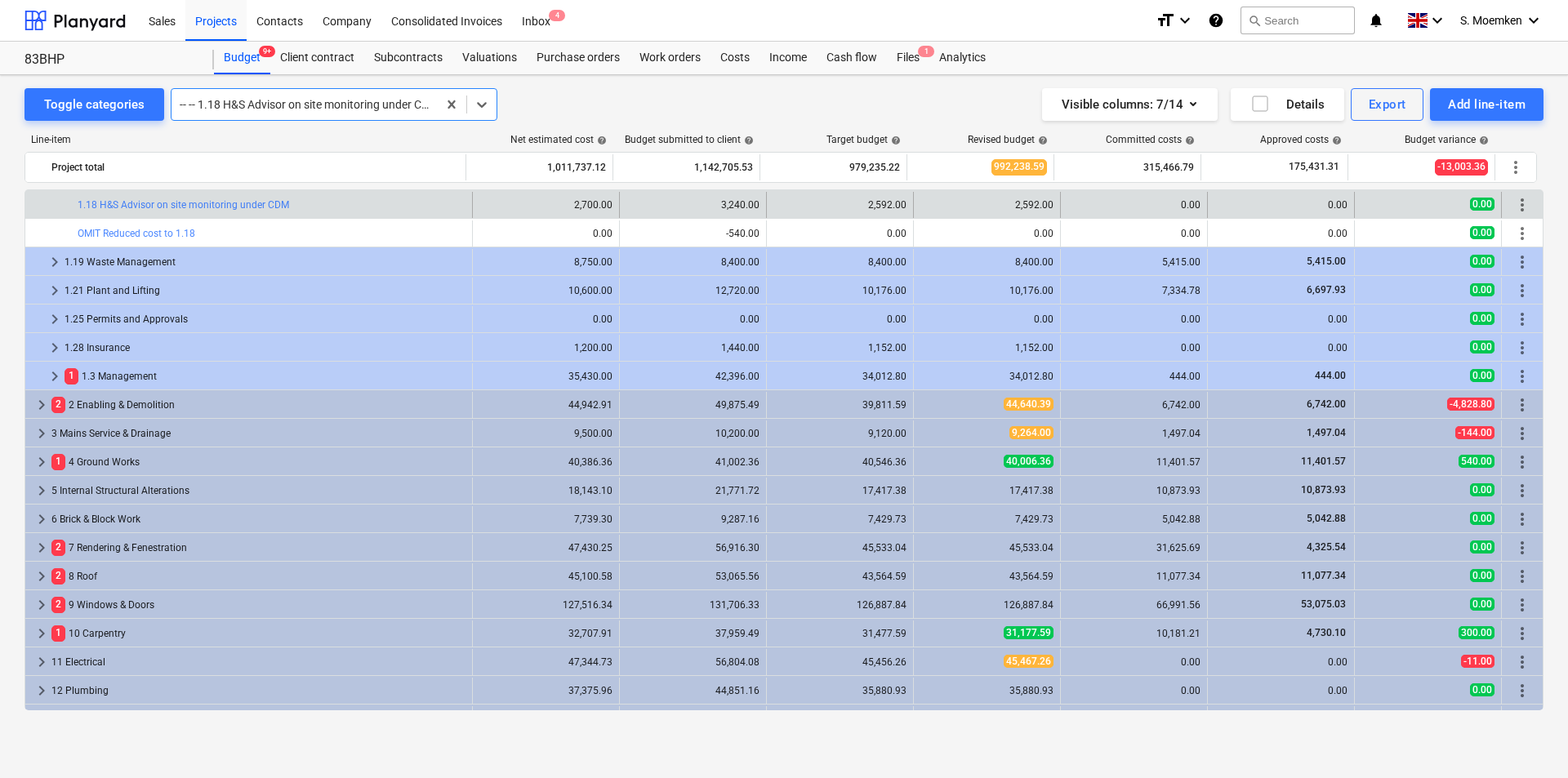
click at [273, 102] on div at bounding box center [304, 104] width 249 height 16
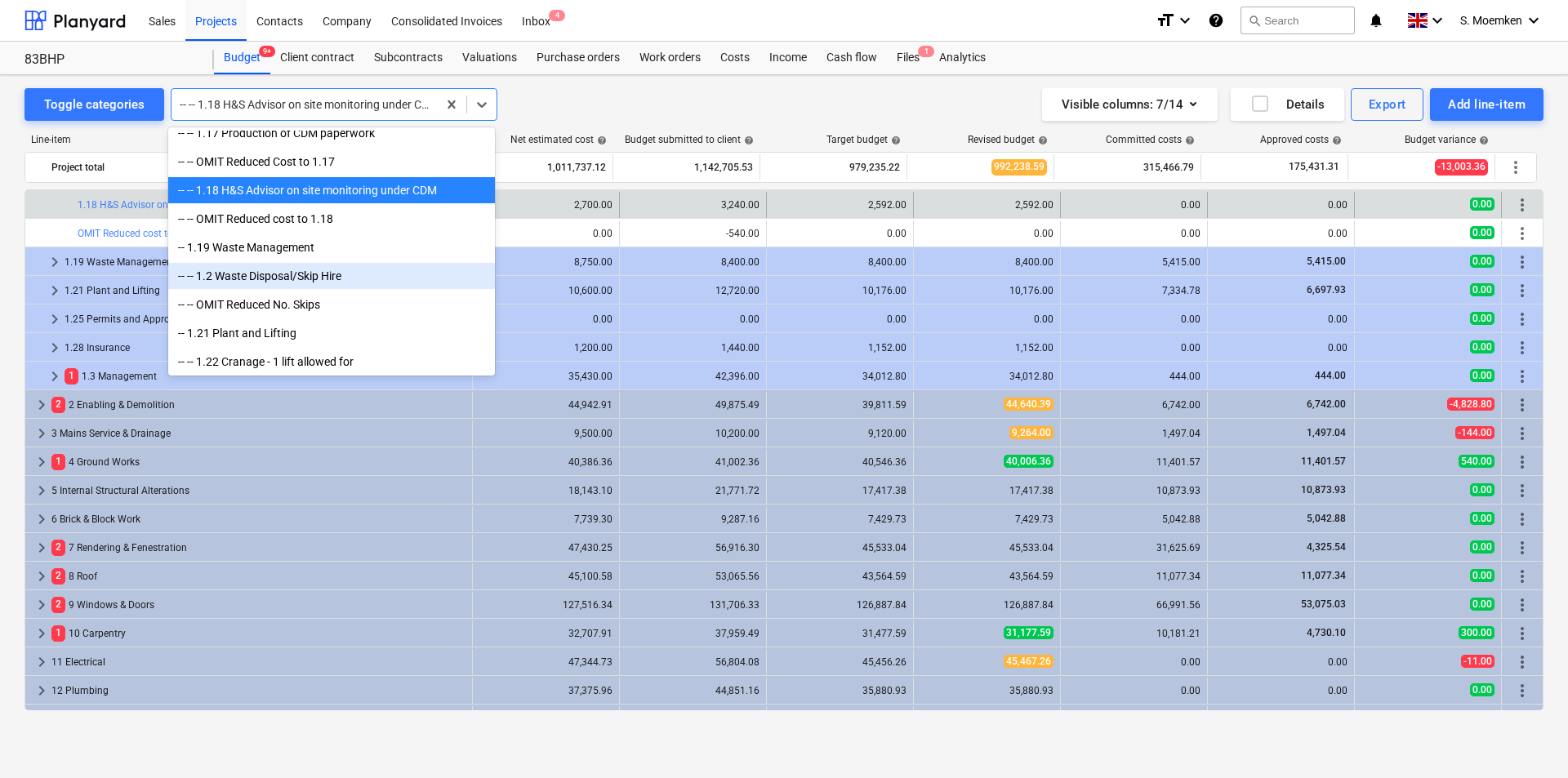
scroll to position [948, 0]
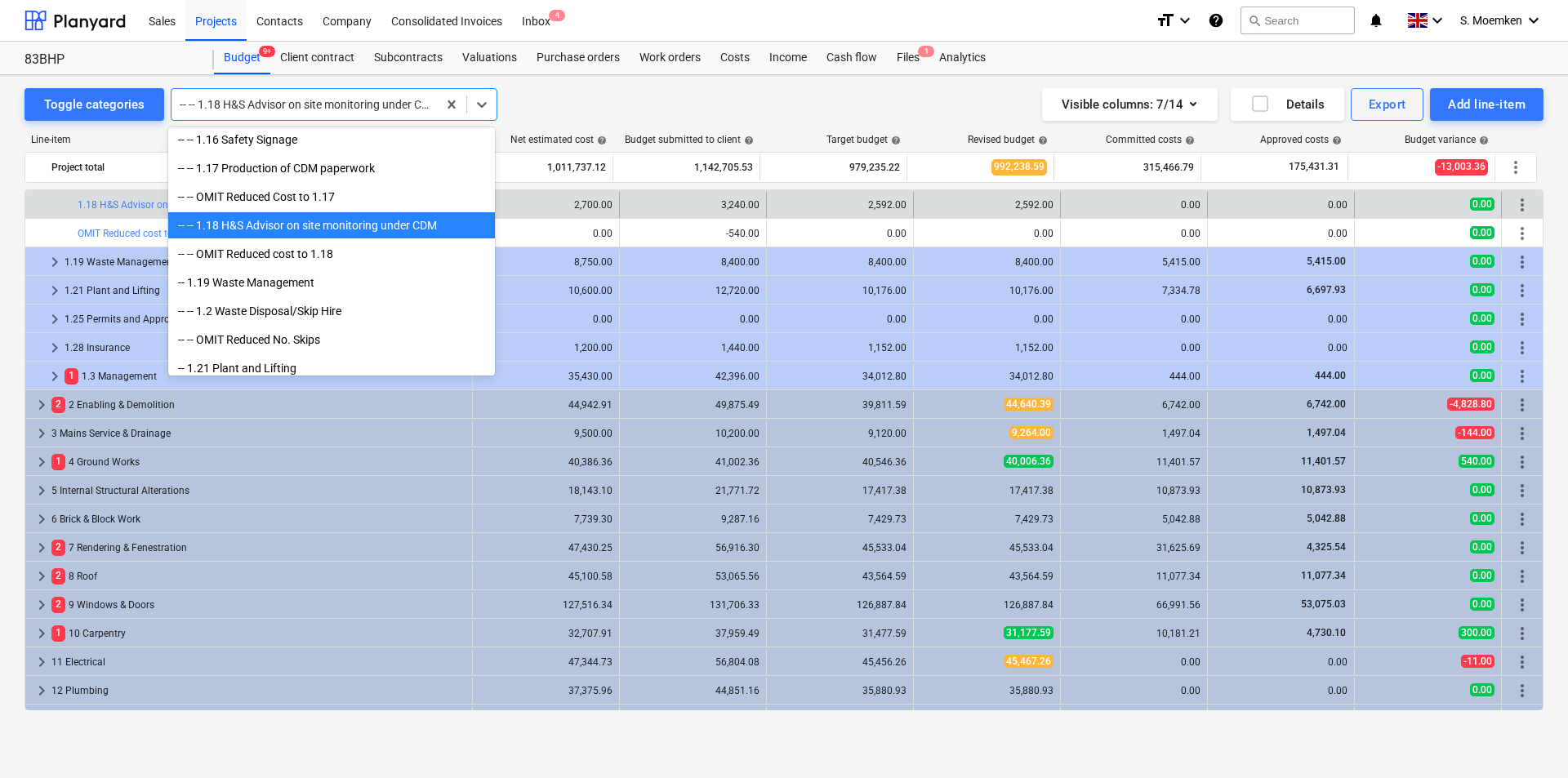
click at [180, 223] on div "-- -- 1.18 H&S Advisor on site monitoring under CDM" at bounding box center [332, 225] width 326 height 27
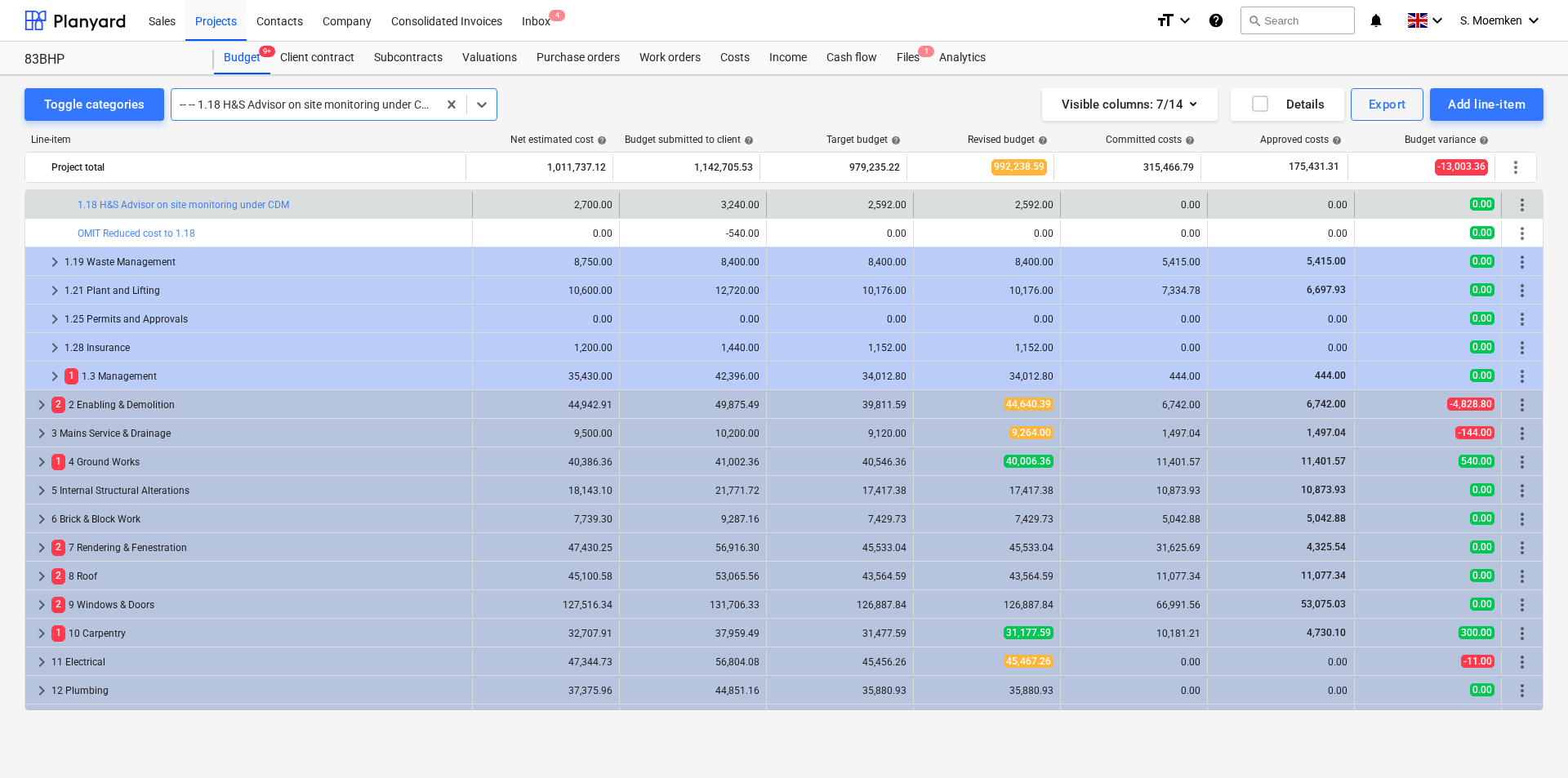
click at [191, 105] on div at bounding box center [304, 104] width 249 height 16
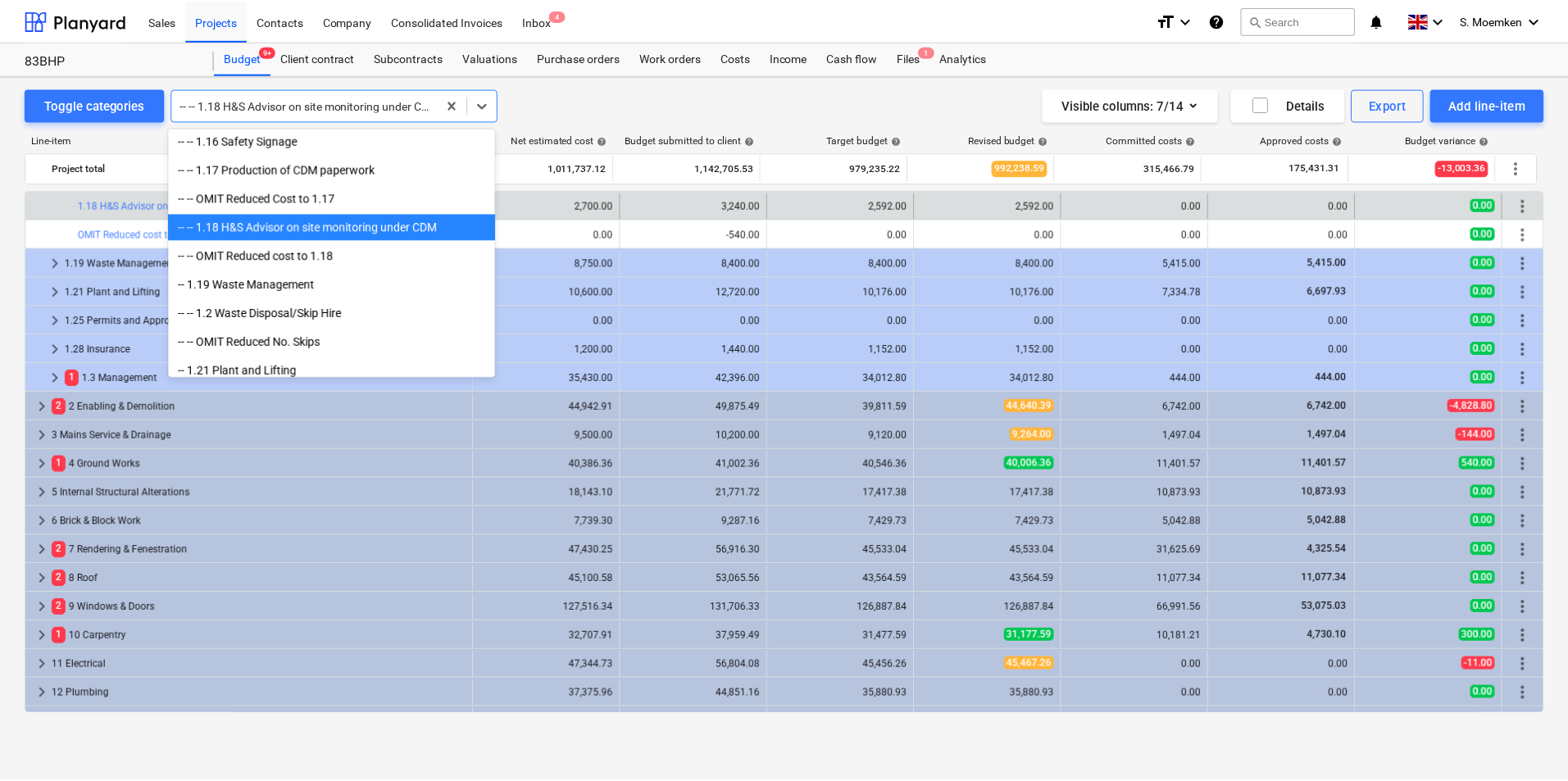
scroll to position [123, 0]
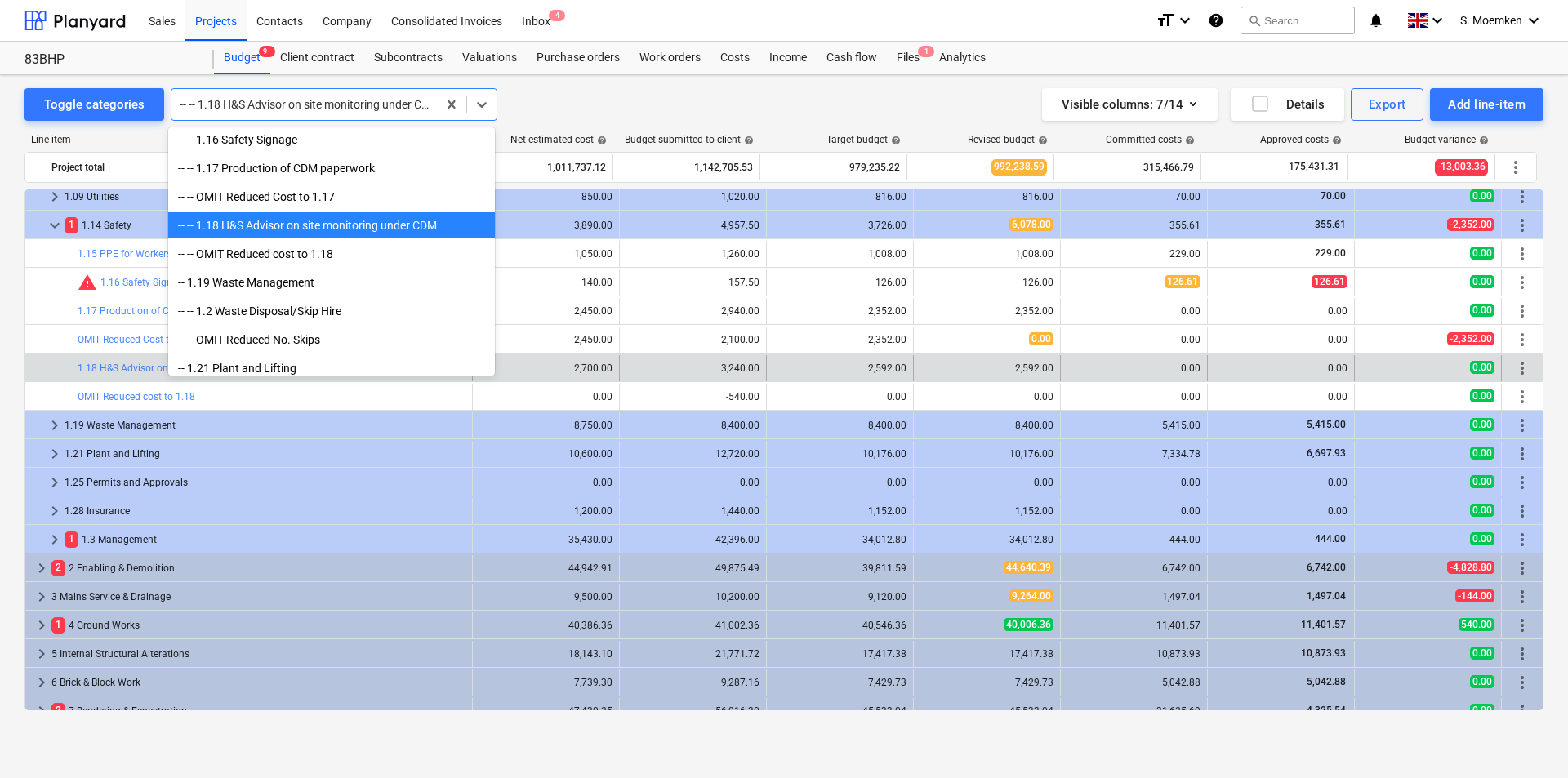
click at [696, 105] on div "Toggle categories option -- -- 1.18 H&S Advisor on site monitoring under CDM, s…" at bounding box center [784, 104] width 1519 height 33
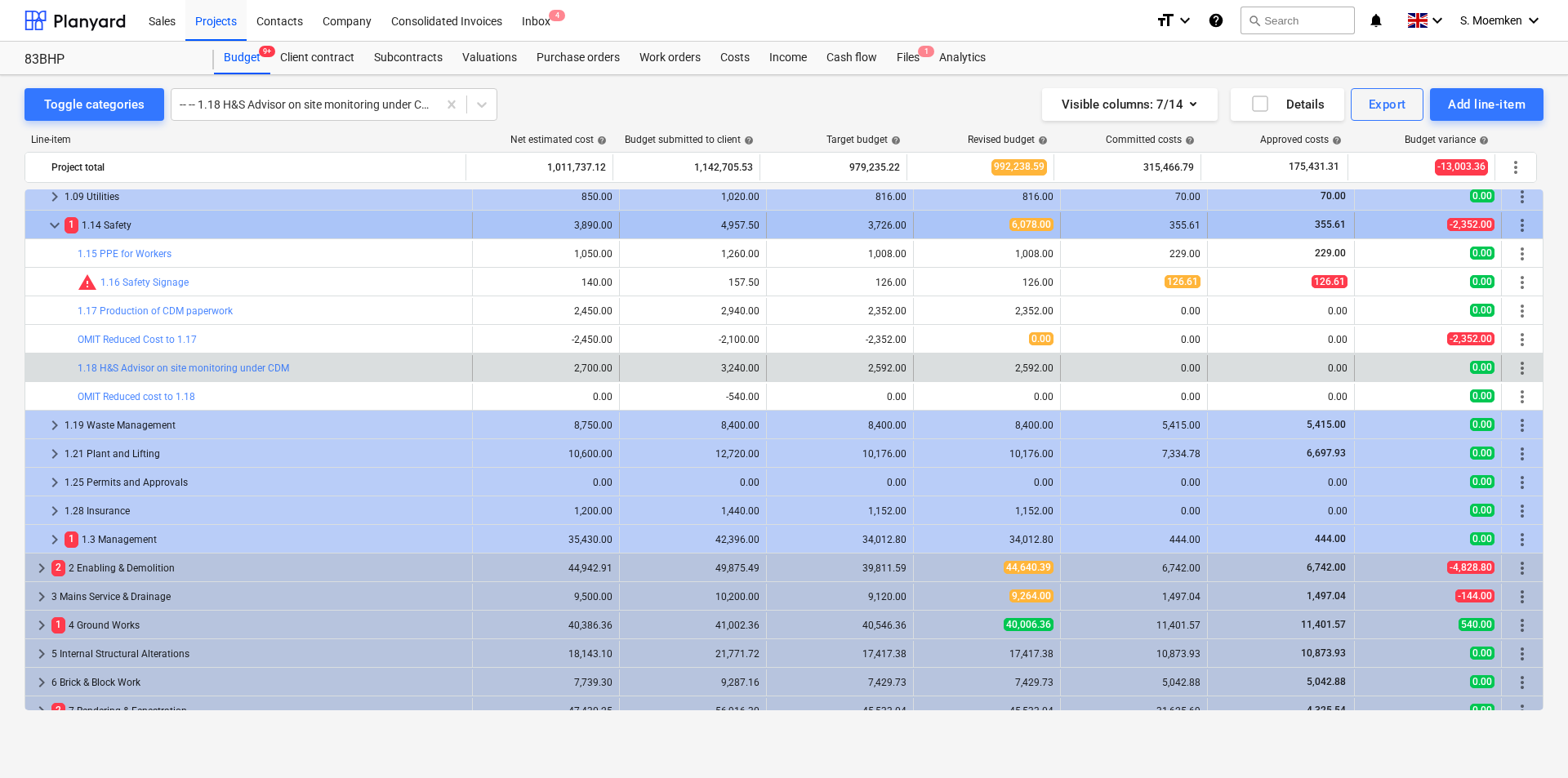
click at [116, 226] on div "1 1.14 Safety" at bounding box center [265, 225] width 401 height 27
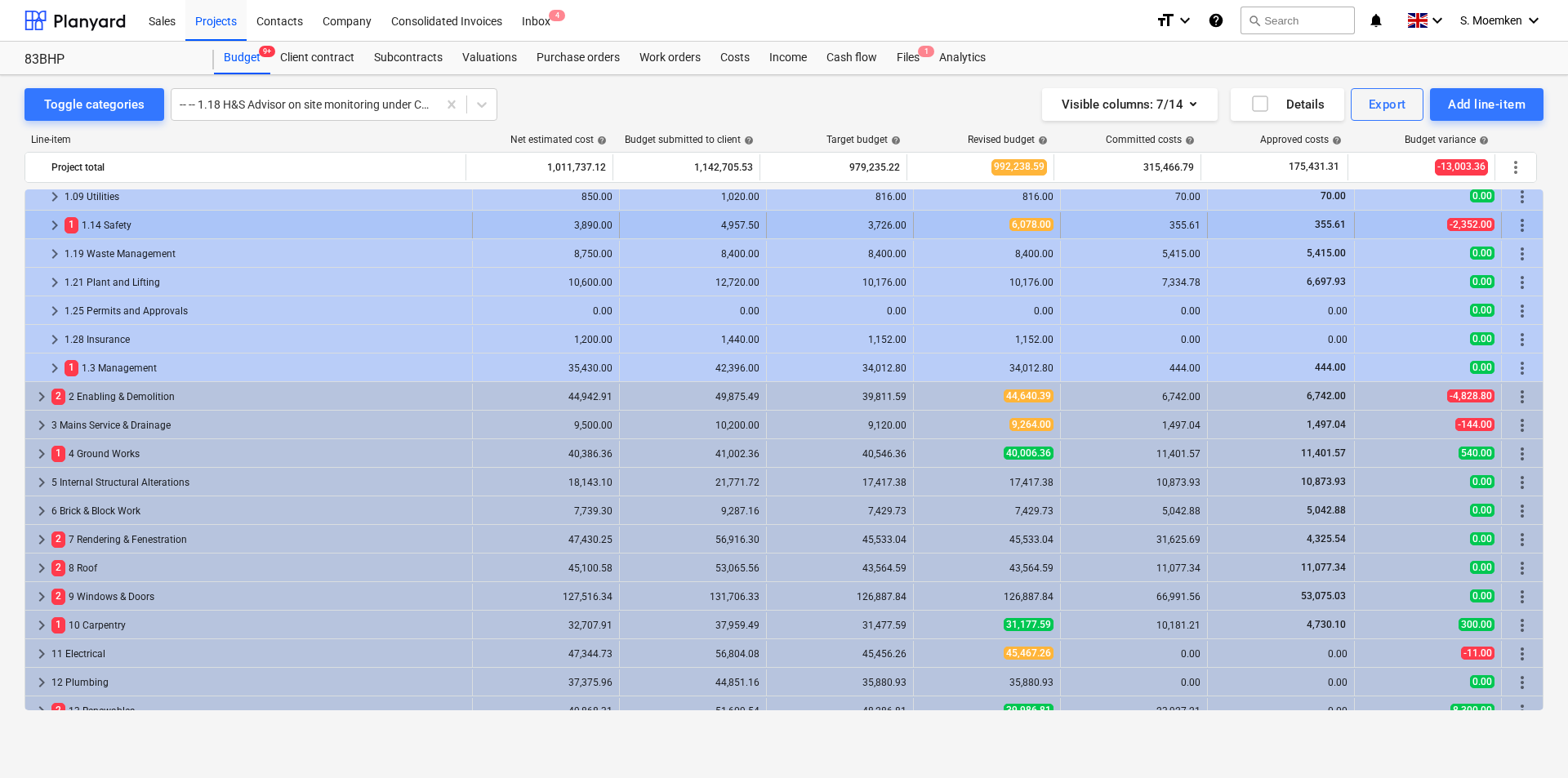
click at [105, 222] on div "1 1.14 Safety" at bounding box center [265, 225] width 401 height 27
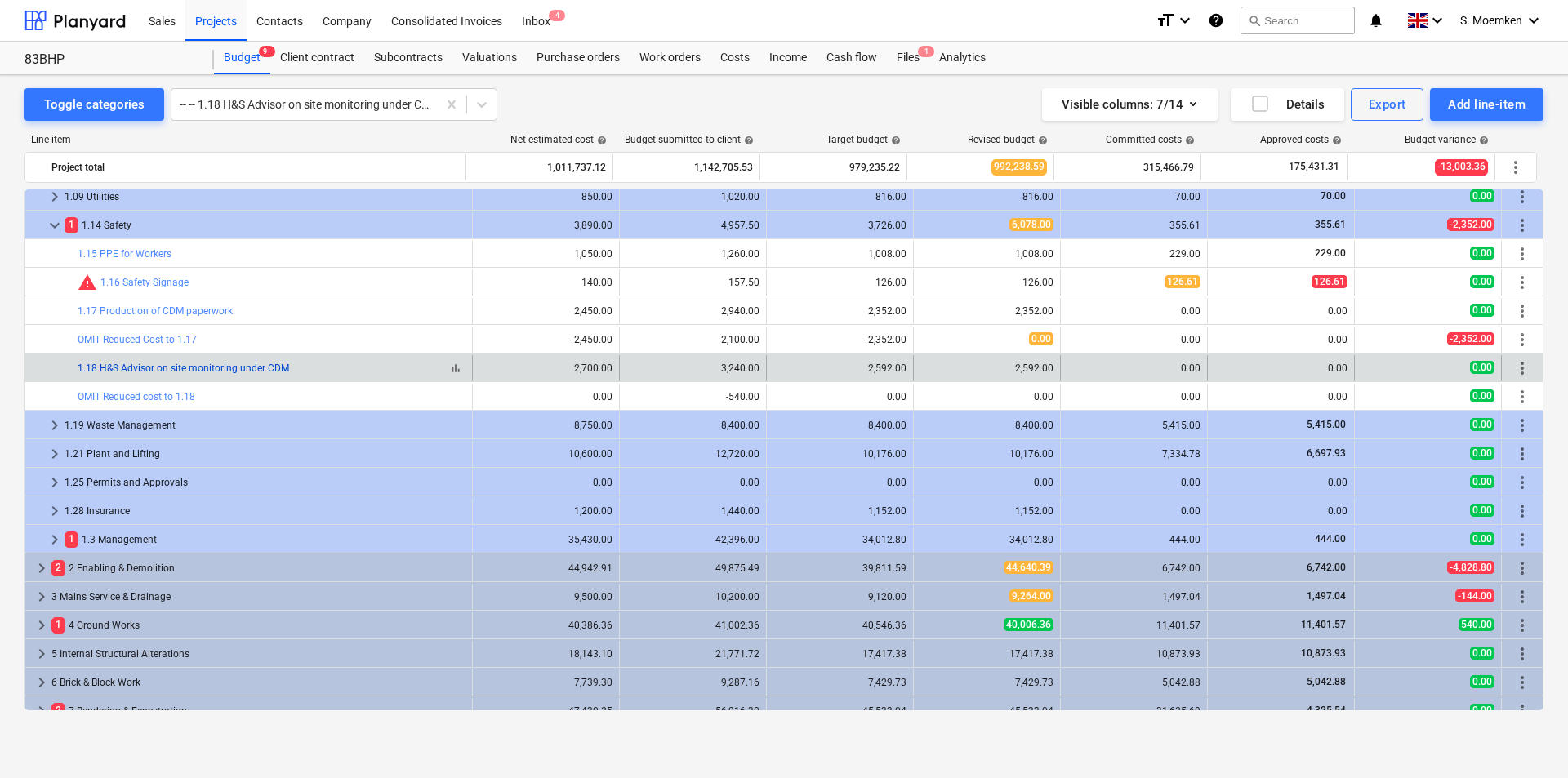
click at [113, 366] on link "1.18 H&S Advisor on site monitoring under CDM" at bounding box center [183, 368] width 212 height 11
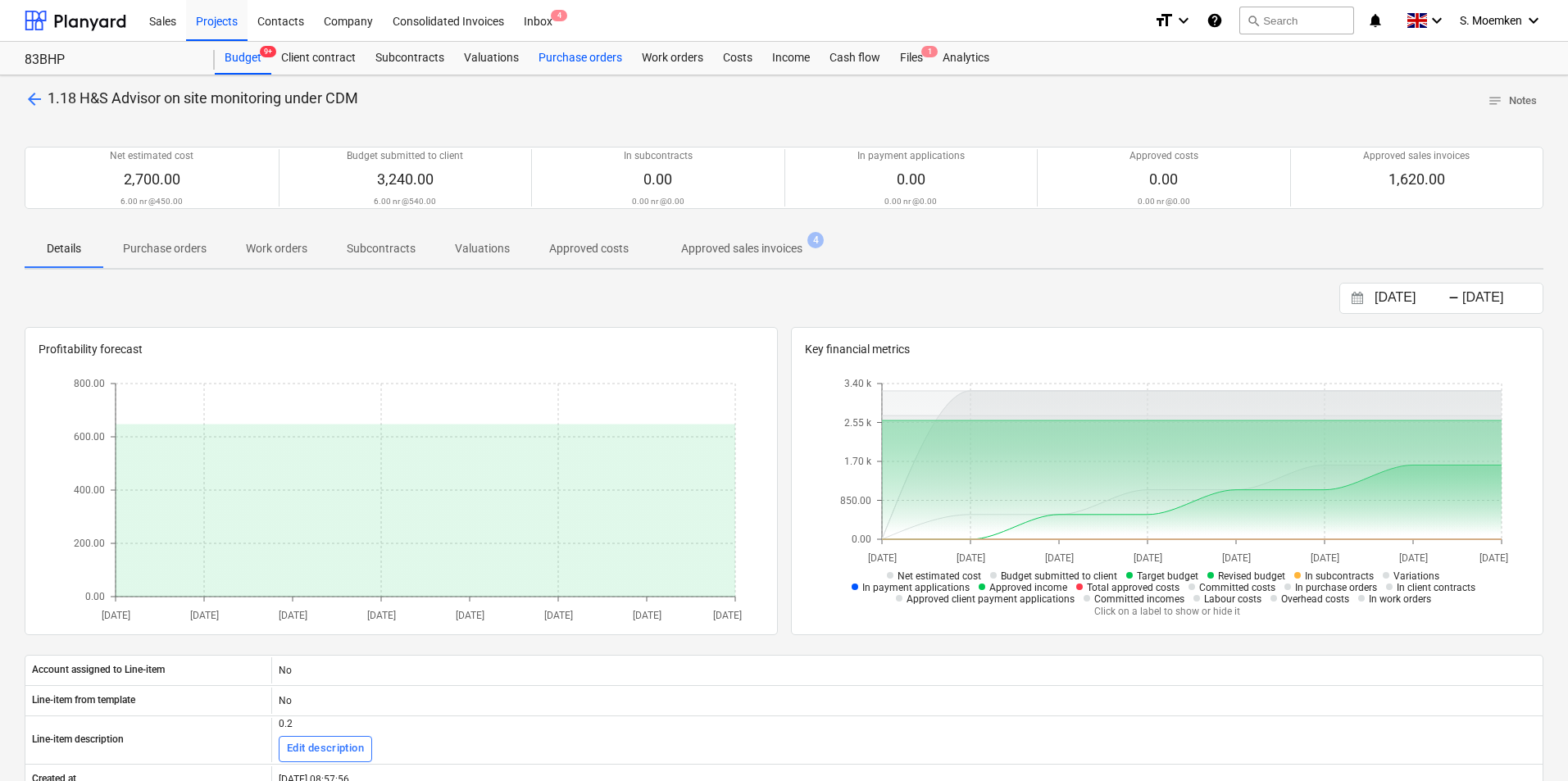
click at [582, 56] on div "Purchase orders" at bounding box center [580, 58] width 103 height 33
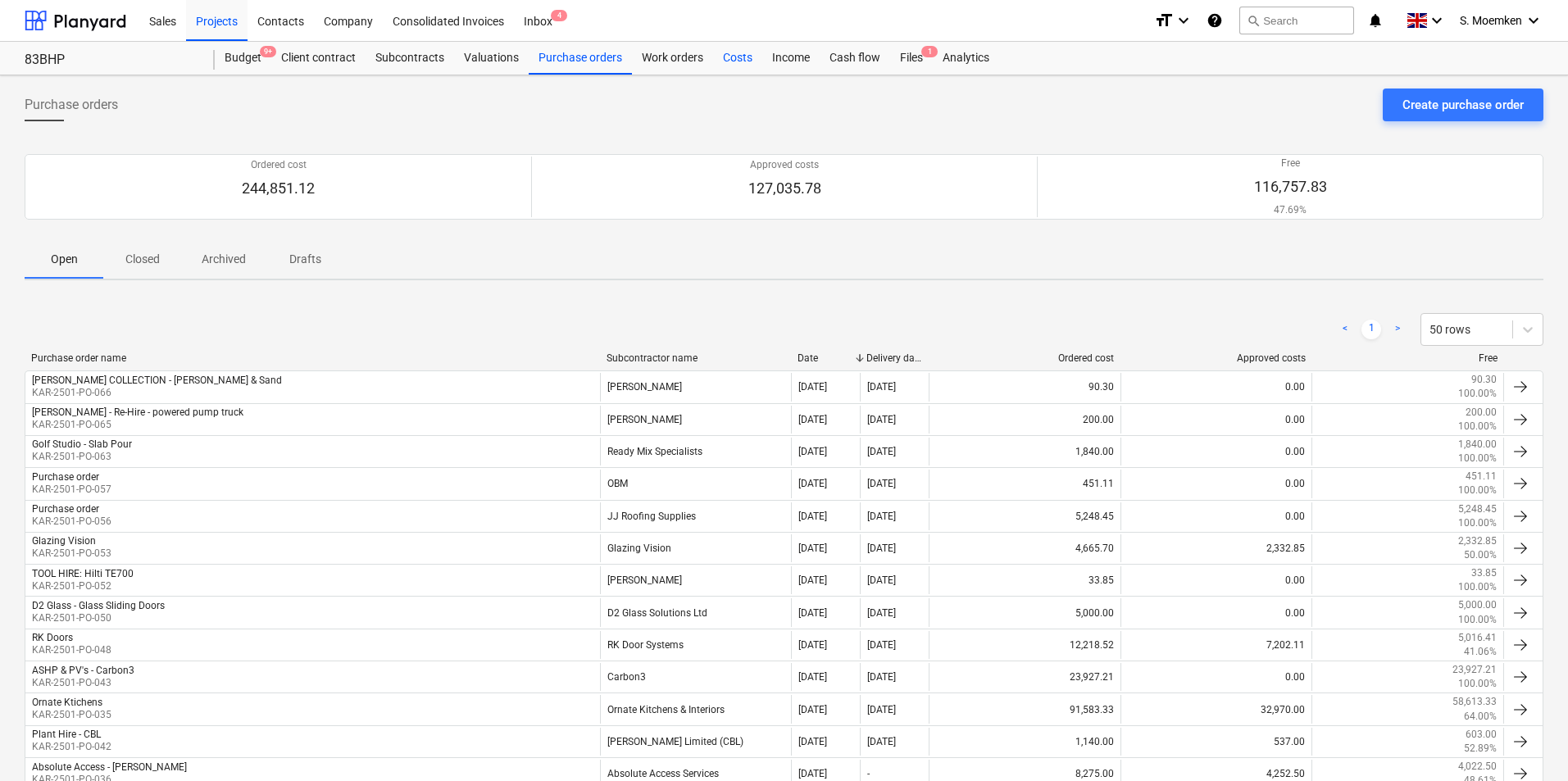
click at [734, 54] on div "Costs" at bounding box center [737, 58] width 49 height 33
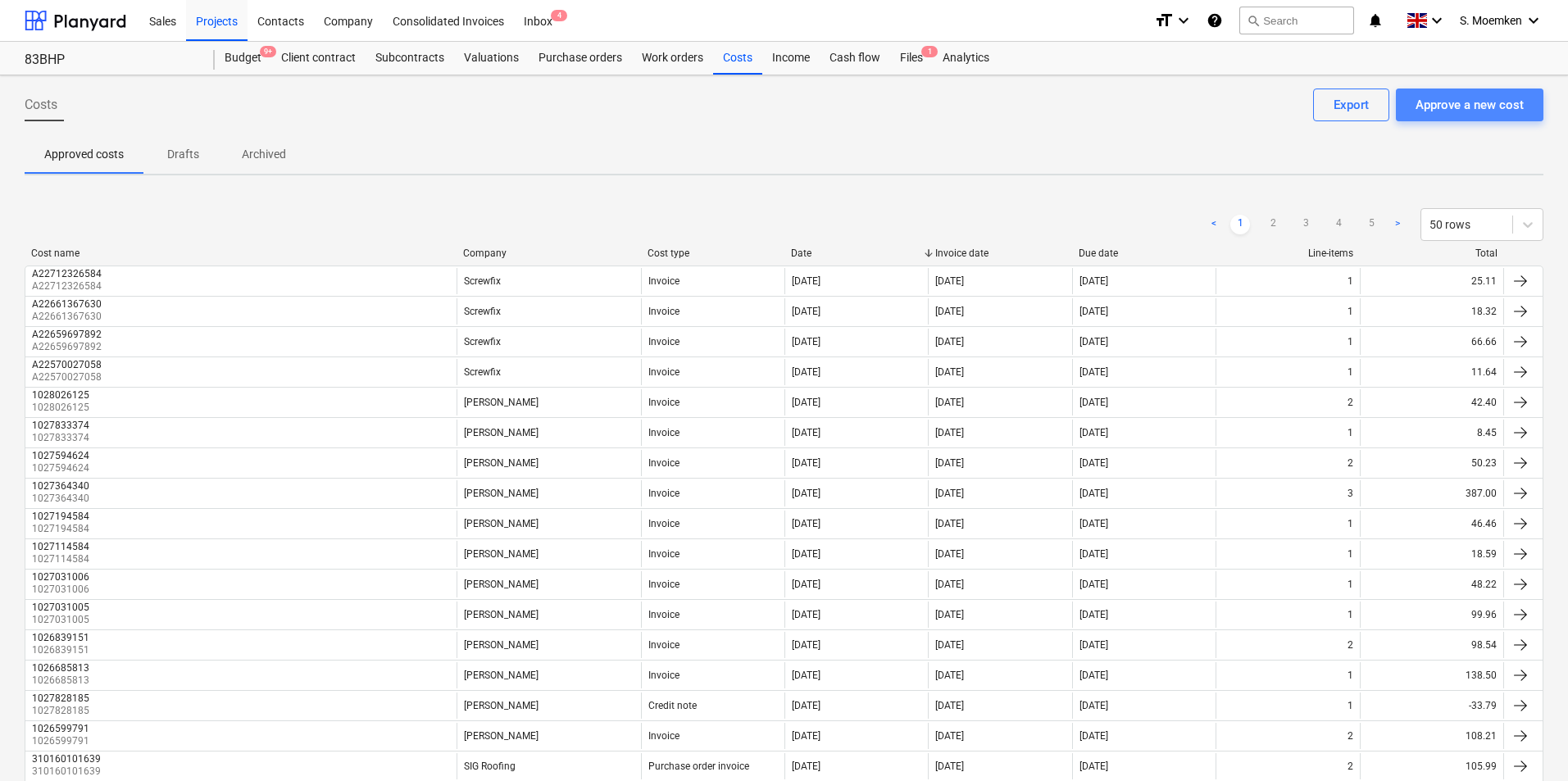
click at [1454, 104] on div "Approve a new cost" at bounding box center [1470, 104] width 109 height 21
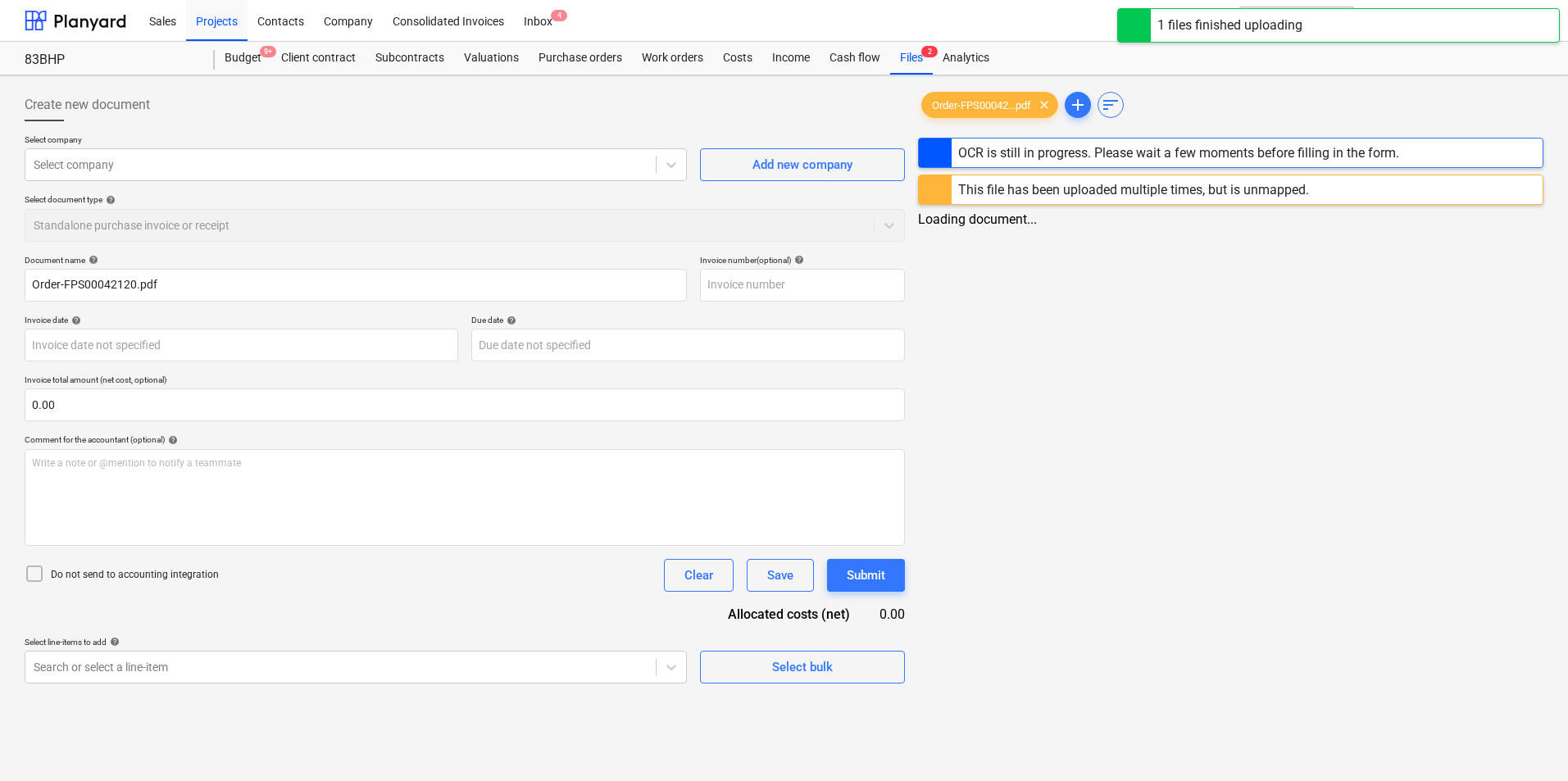
type input "Order-FPS00042120.pdf"
click at [1091, 105] on span "add" at bounding box center [1078, 104] width 27 height 19
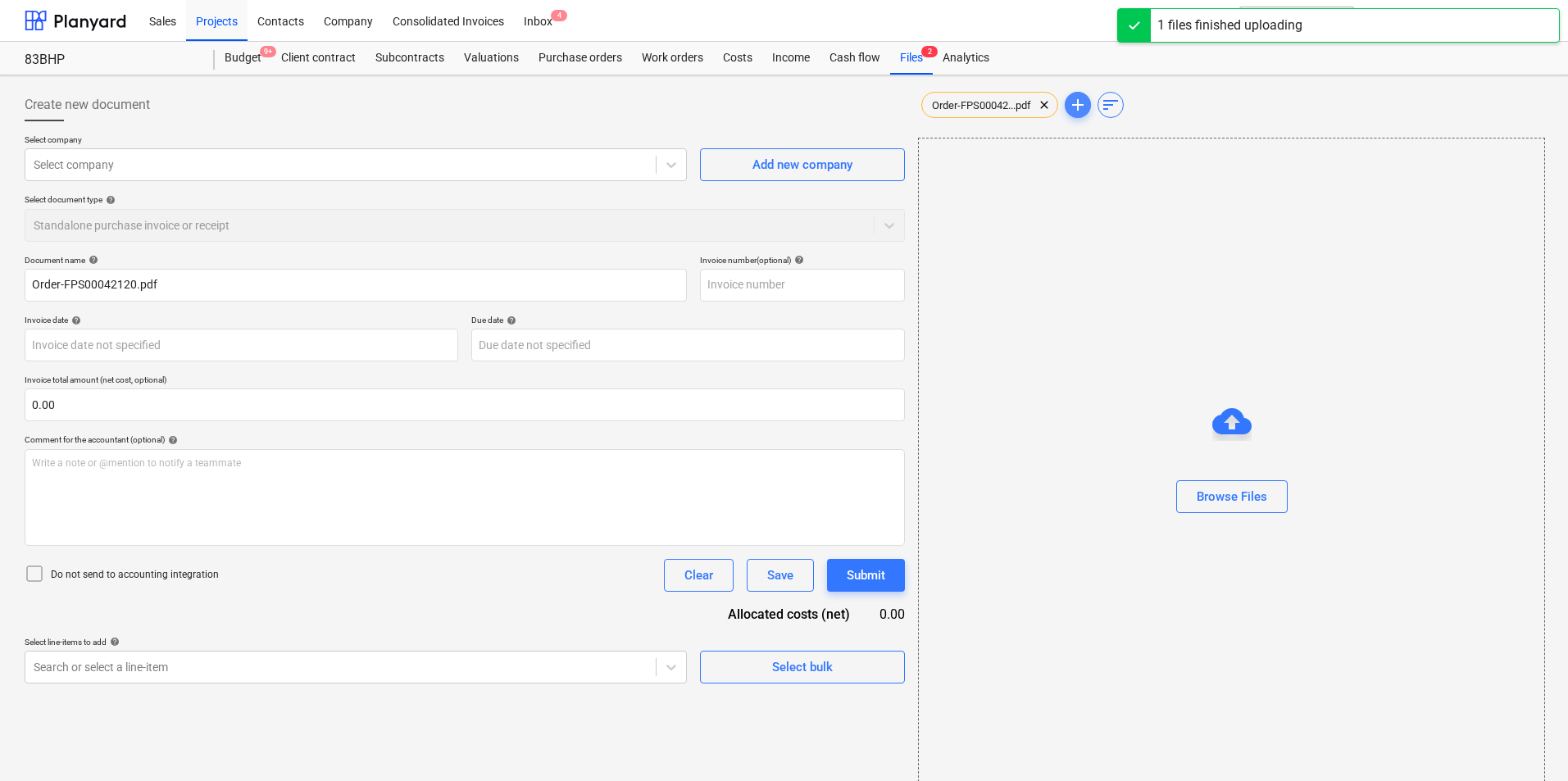
click at [1082, 100] on span "add" at bounding box center [1077, 104] width 19 height 19
click at [1044, 103] on span "clear" at bounding box center [1044, 104] width 19 height 19
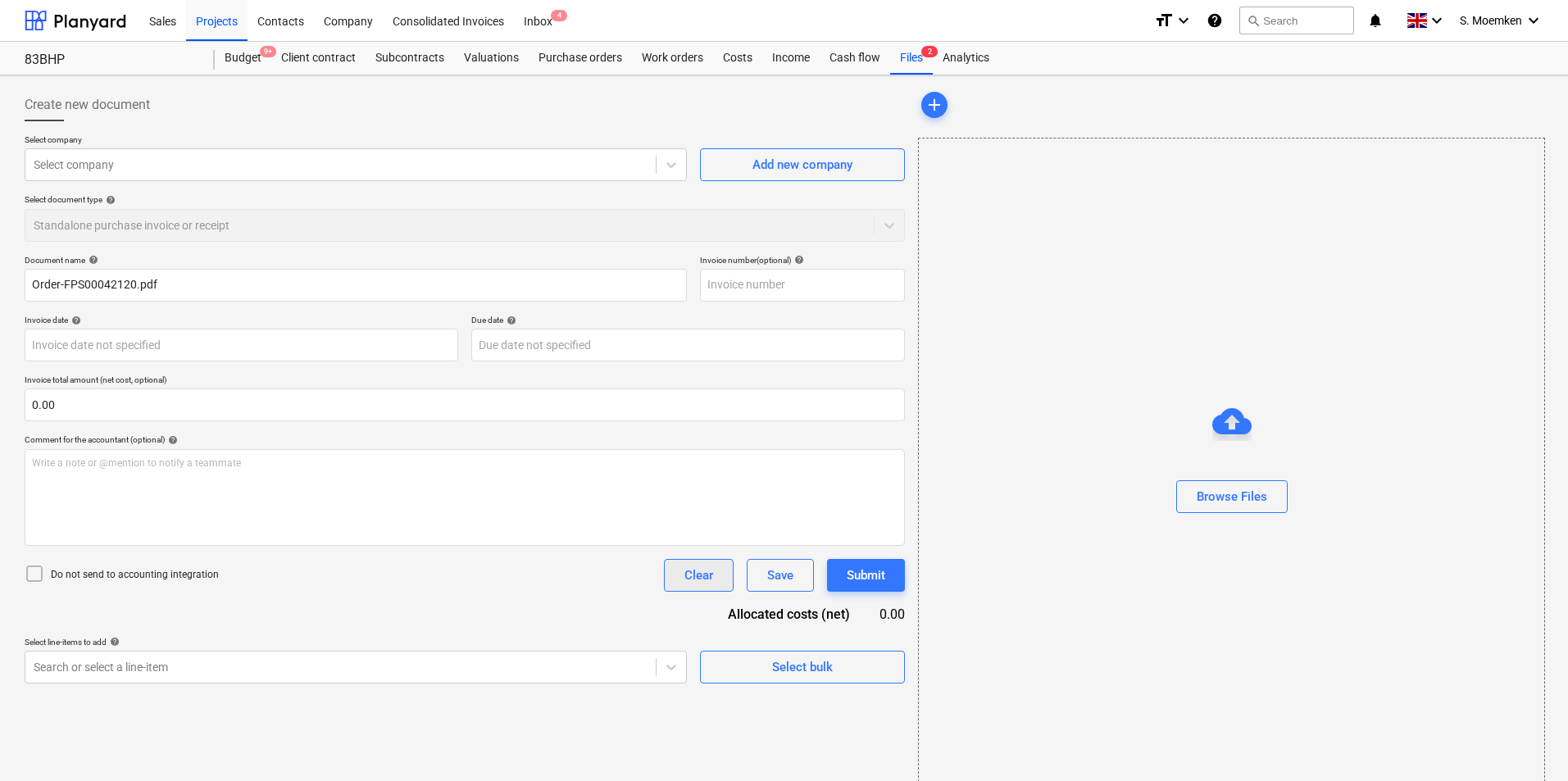
click at [689, 576] on div "Clear" at bounding box center [698, 575] width 29 height 21
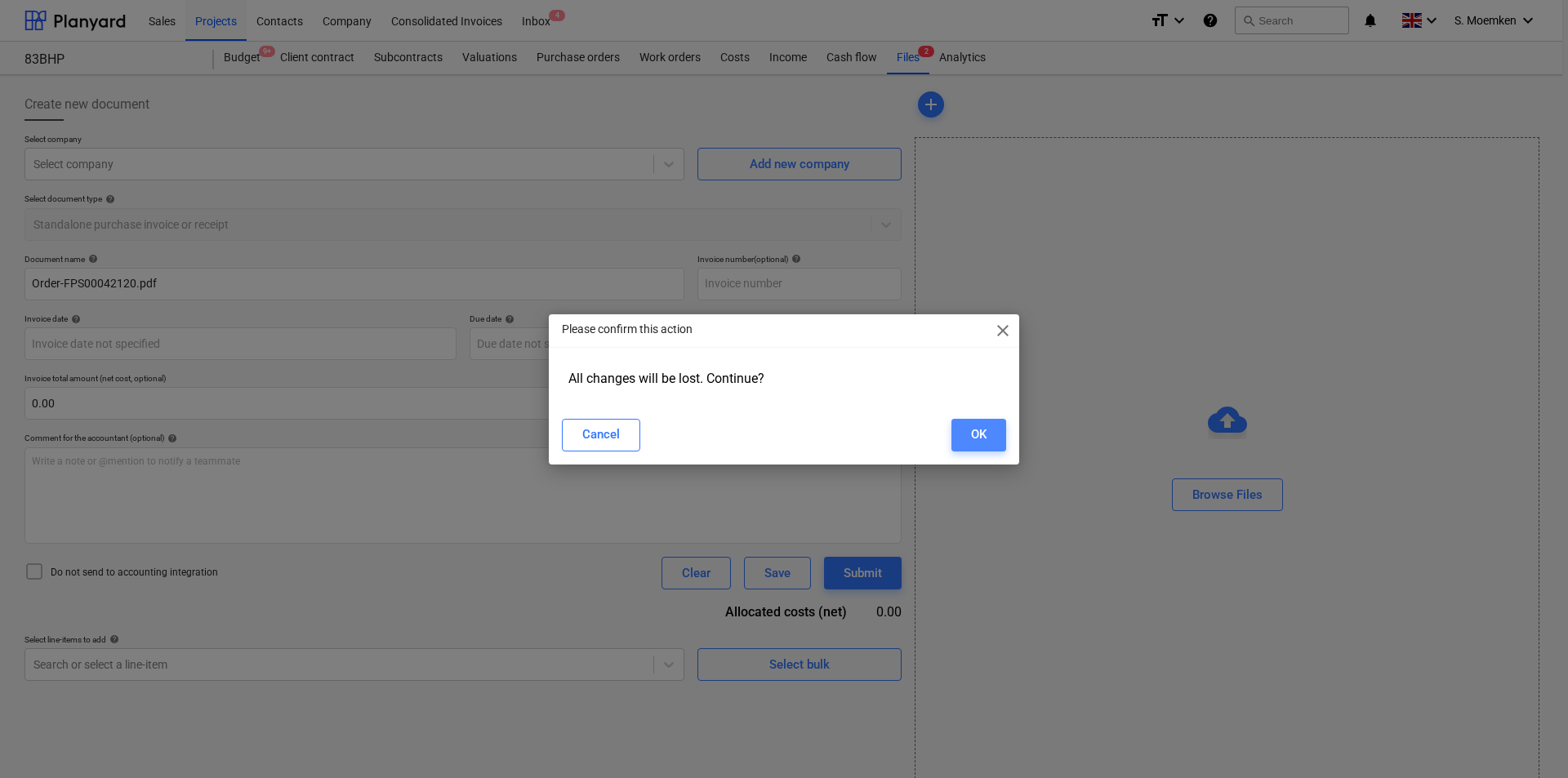
click at [981, 432] on div "OK" at bounding box center [979, 434] width 16 height 21
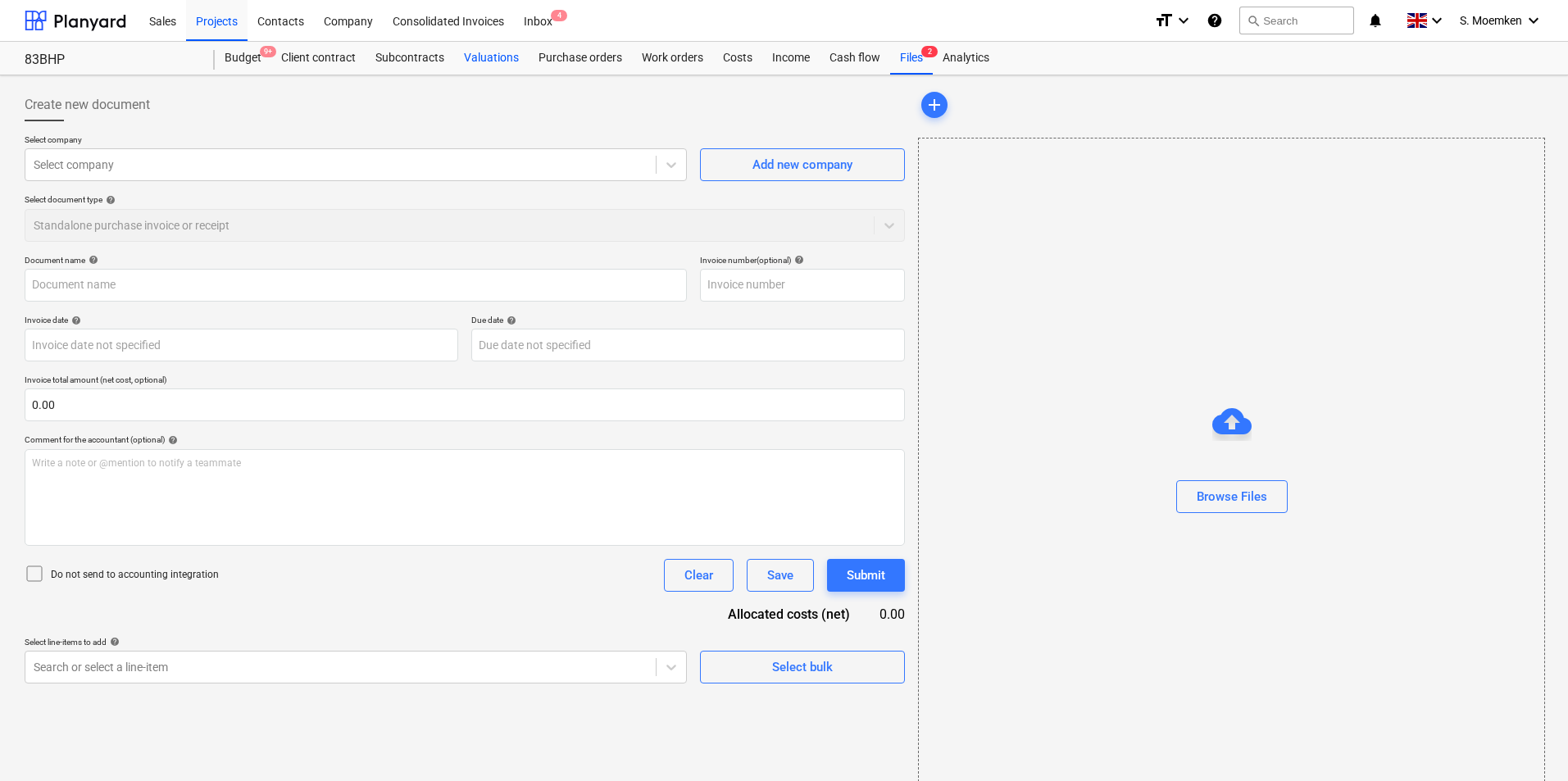
click at [497, 53] on div "Valuations" at bounding box center [491, 58] width 74 height 33
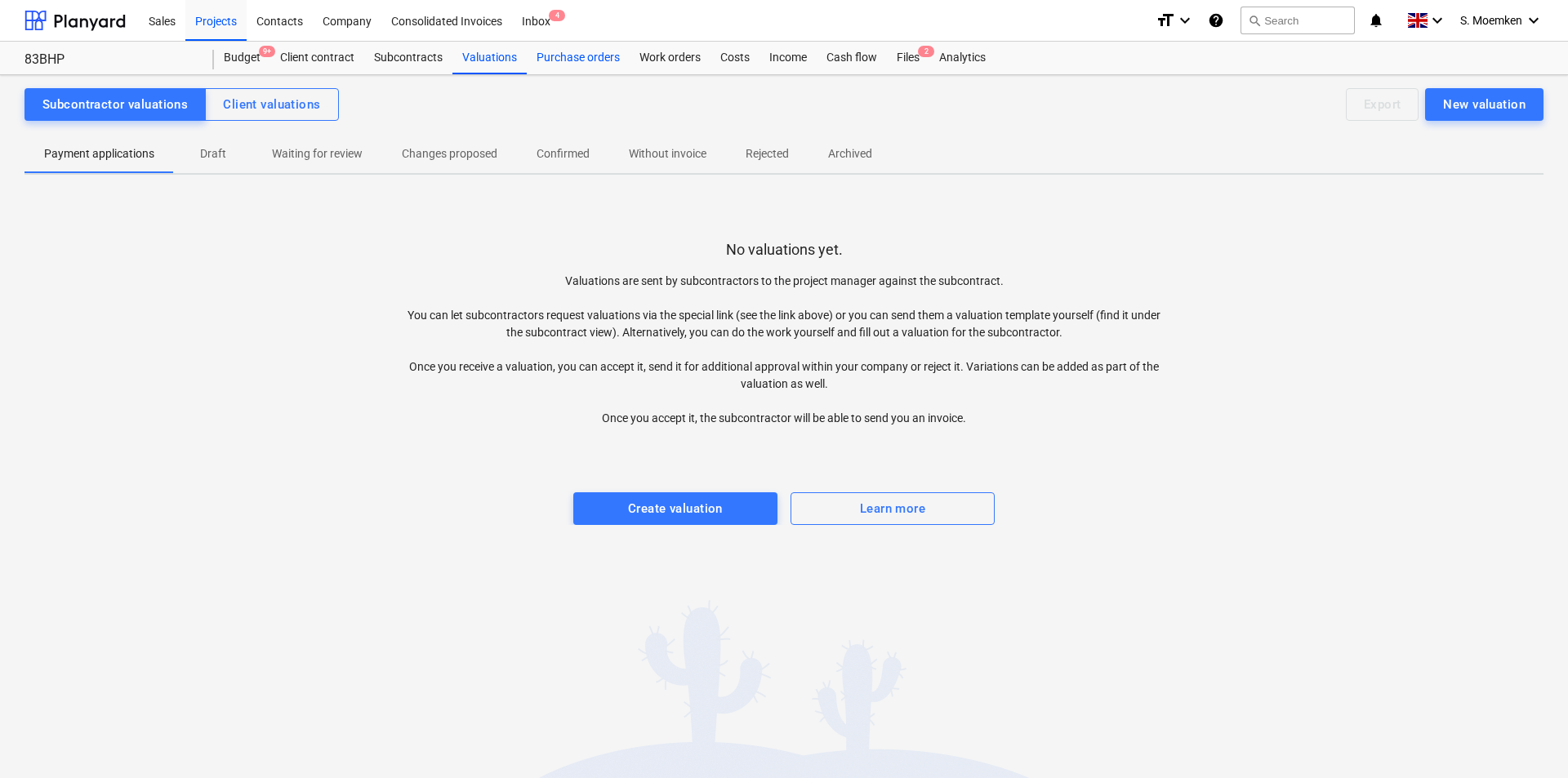
click at [587, 49] on div "Purchase orders" at bounding box center [578, 58] width 103 height 33
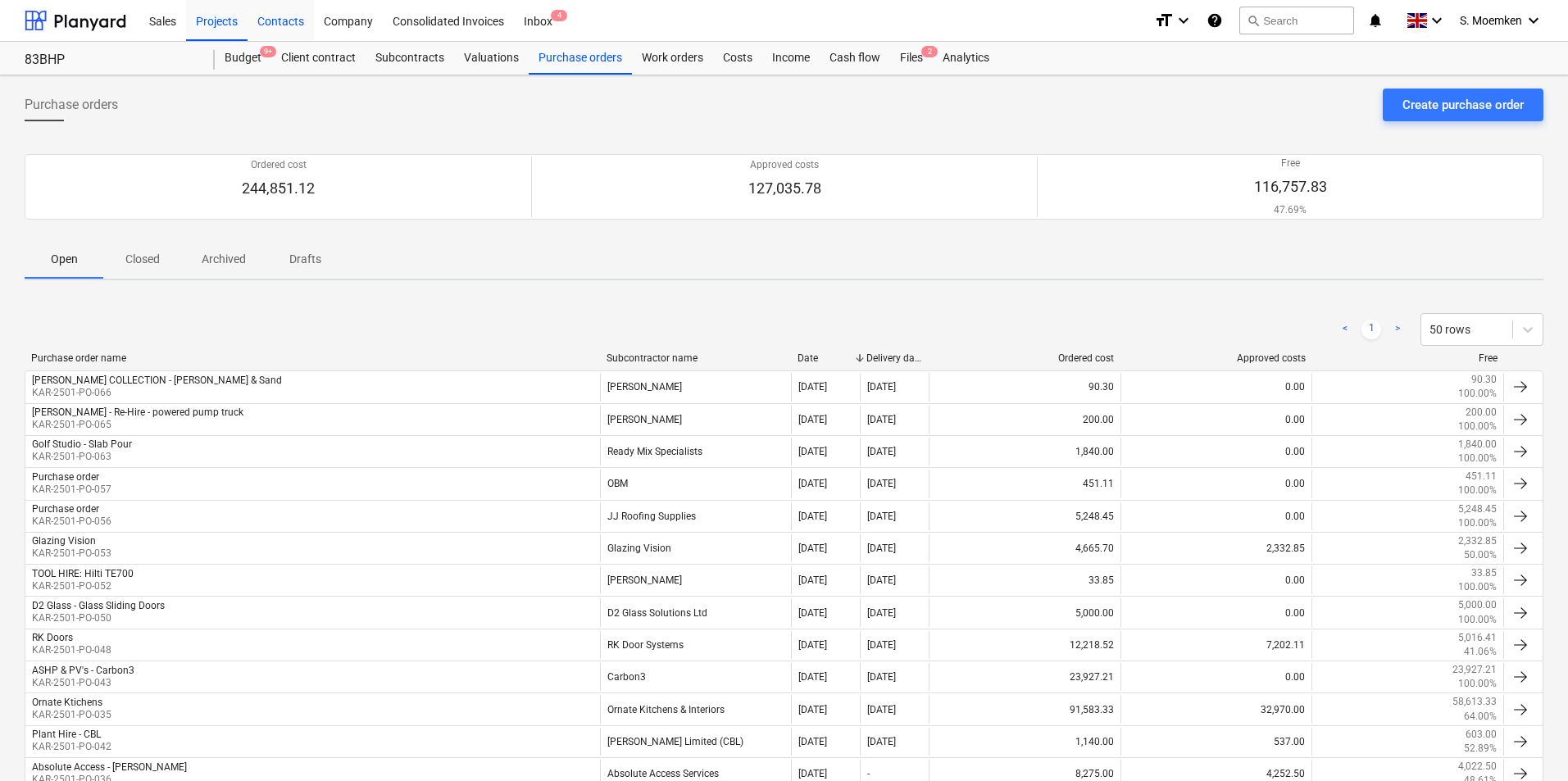
click at [284, 18] on div "Contacts" at bounding box center [280, 19] width 66 height 41
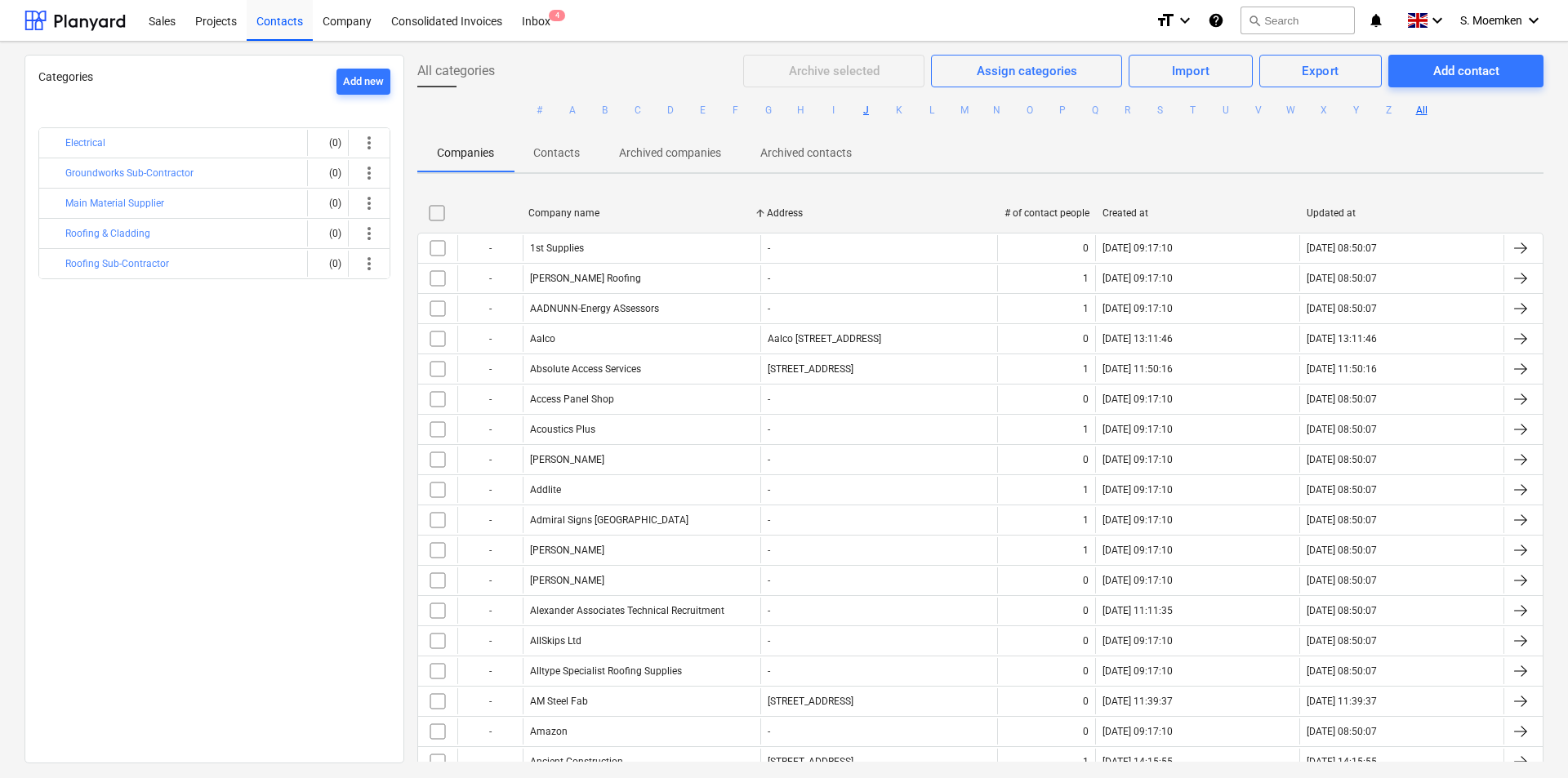
click at [860, 109] on button "J" at bounding box center [866, 110] width 19 height 19
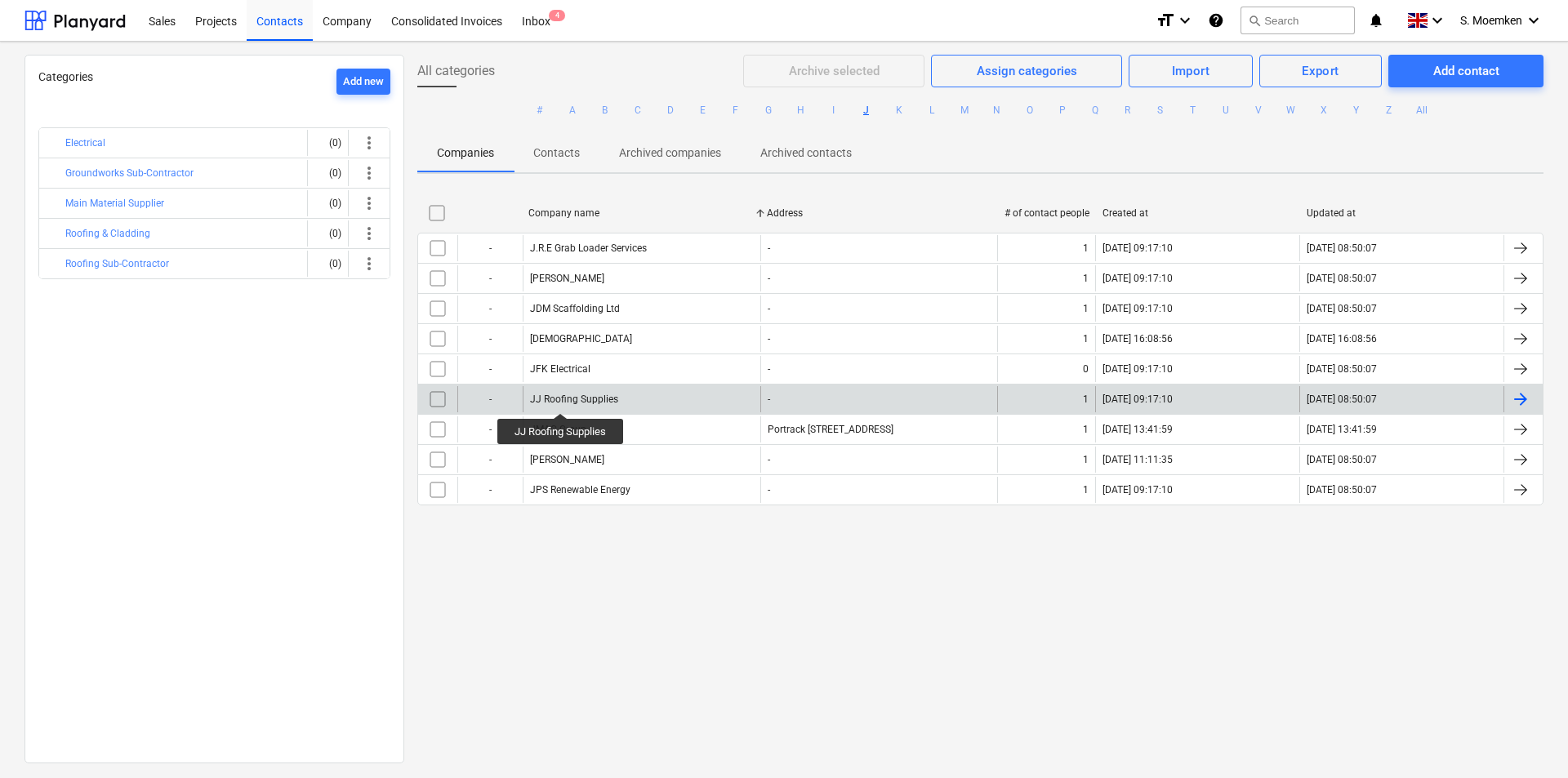
click at [561, 399] on div "JJ Roofing Supplies" at bounding box center [574, 400] width 88 height 11
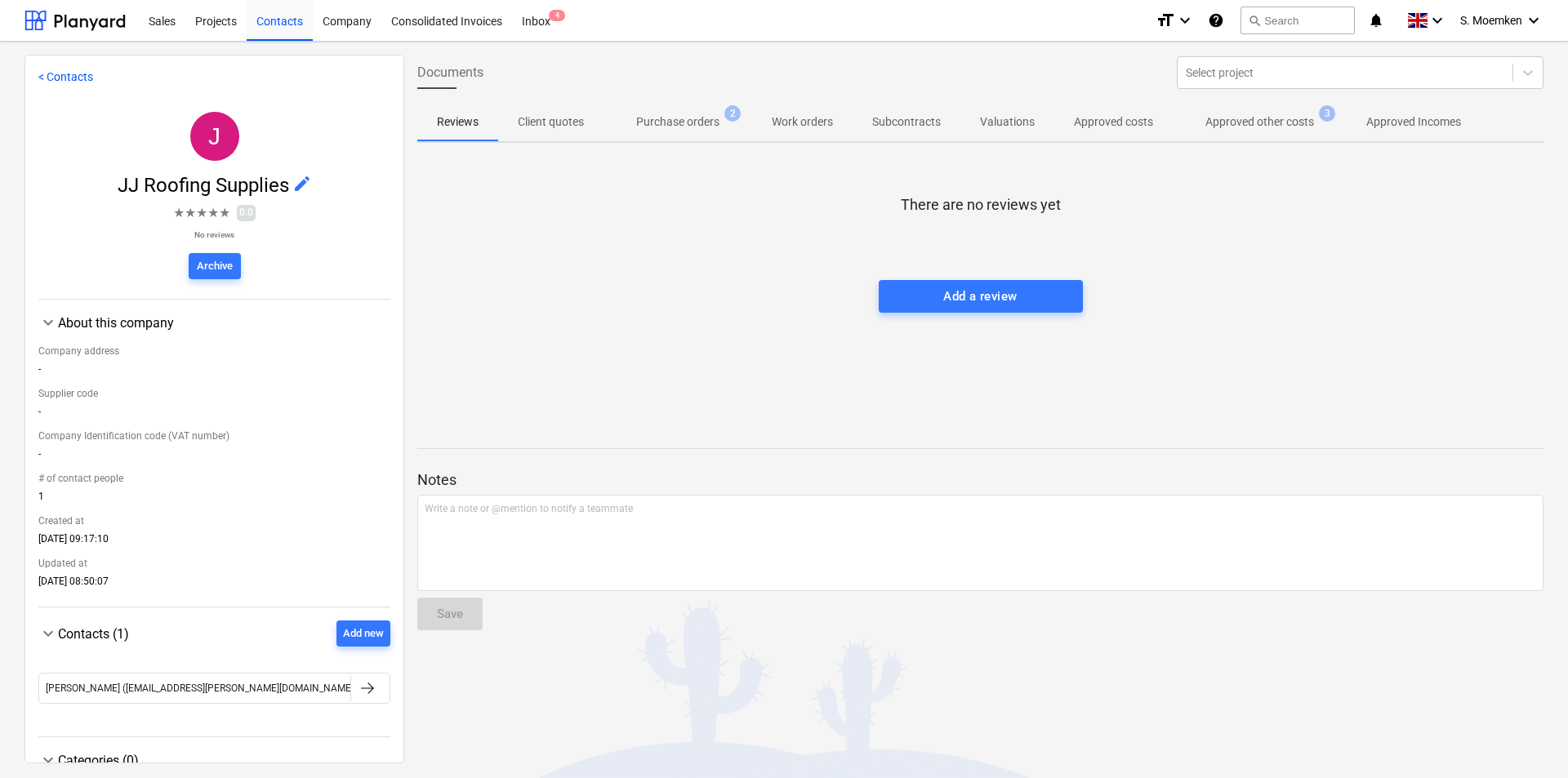
click at [1235, 120] on p "Approved other costs" at bounding box center [1259, 122] width 109 height 17
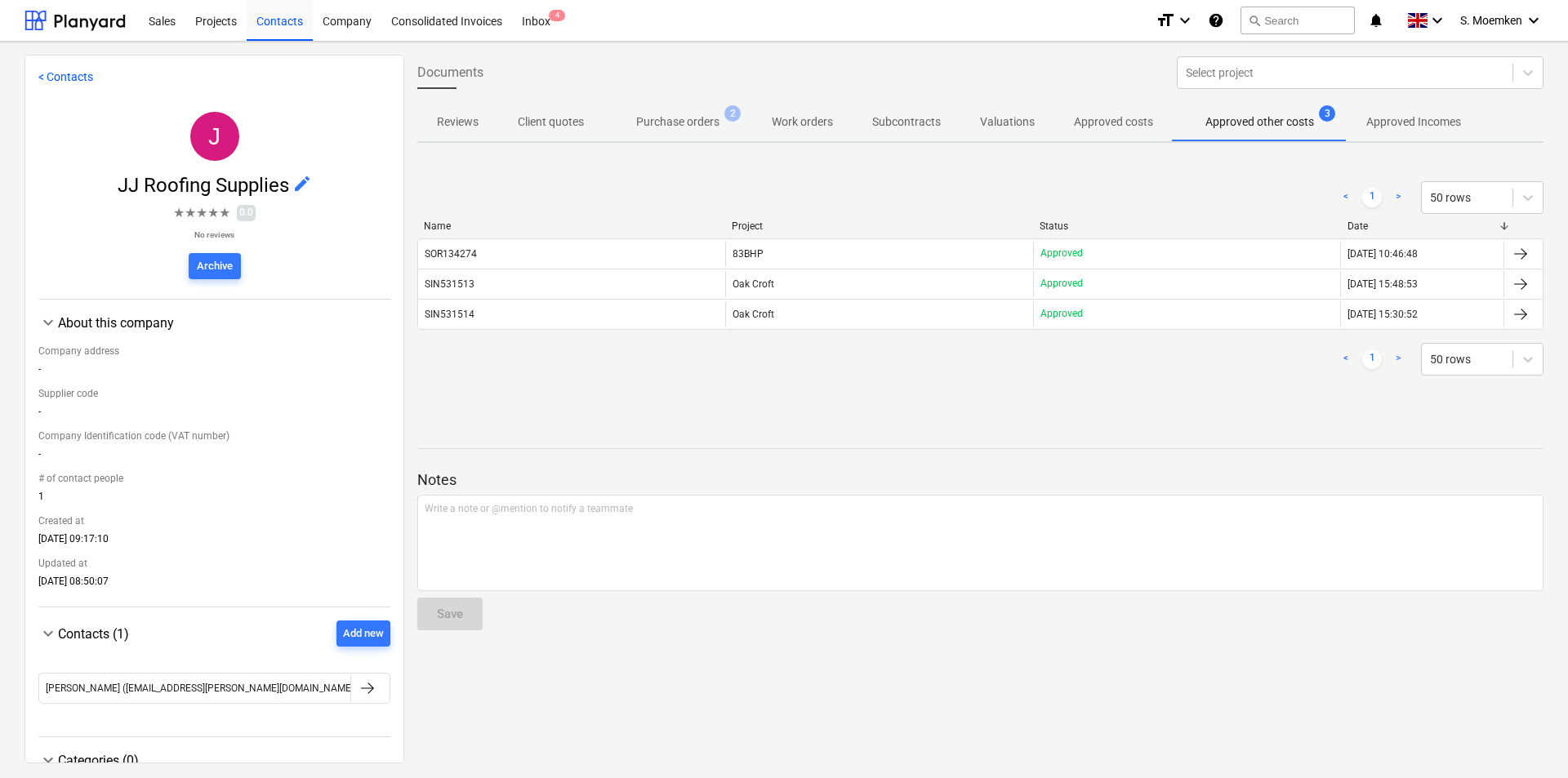
click at [670, 118] on p "Purchase orders" at bounding box center [677, 122] width 83 height 17
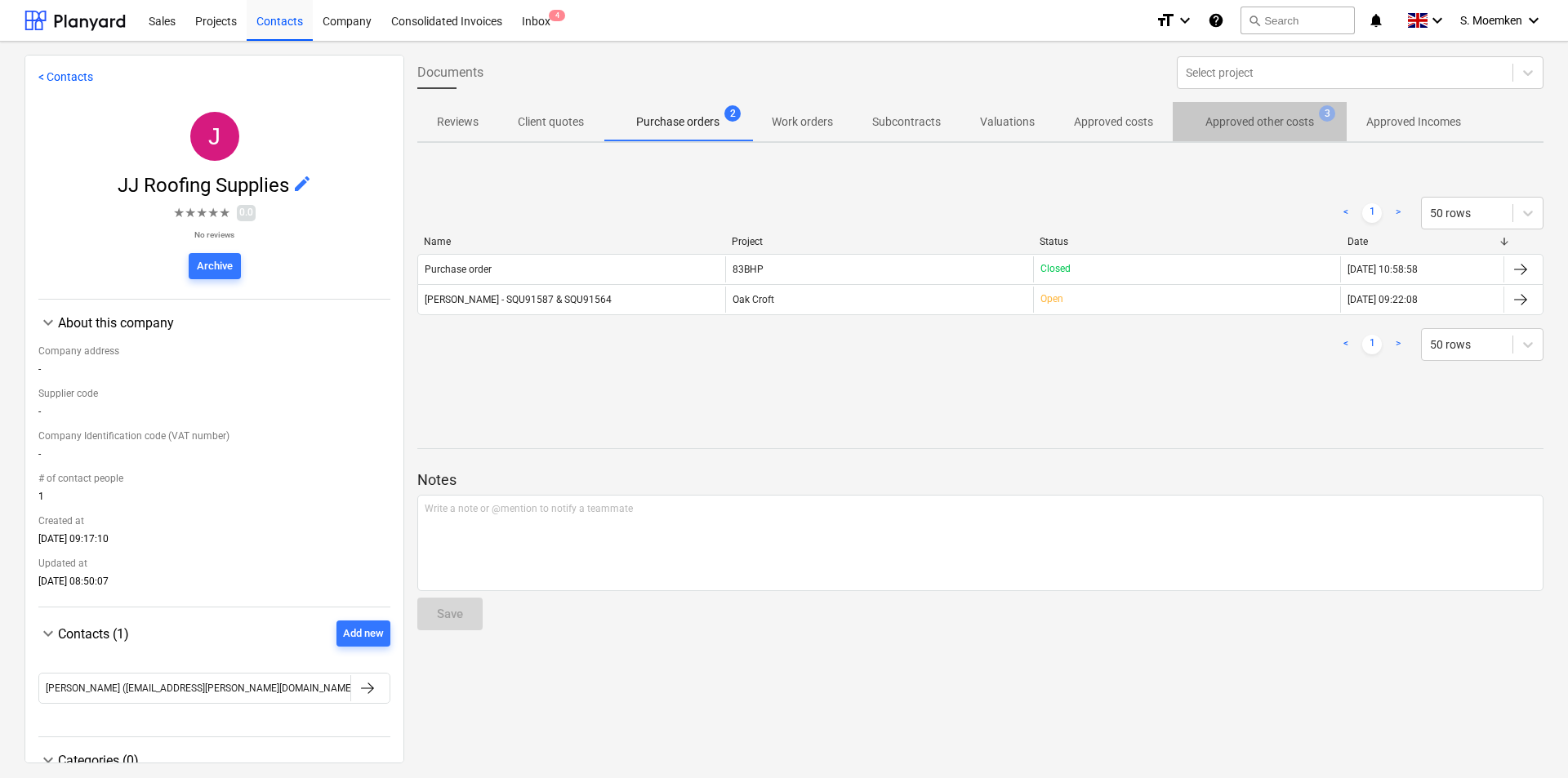
click at [1215, 114] on p "Approved other costs" at bounding box center [1259, 122] width 109 height 17
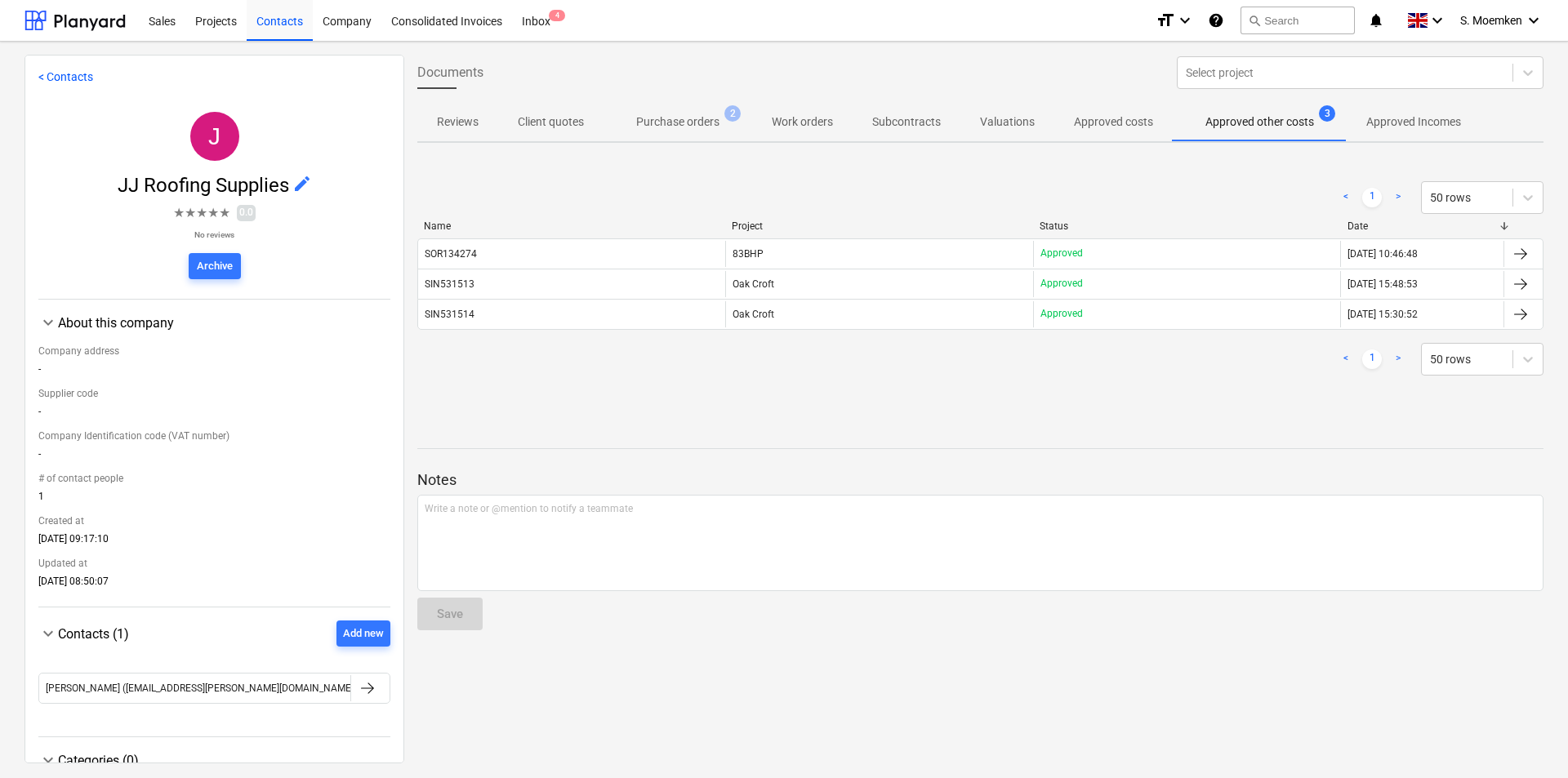
click at [680, 108] on span "Purchase orders 2" at bounding box center [678, 122] width 148 height 29
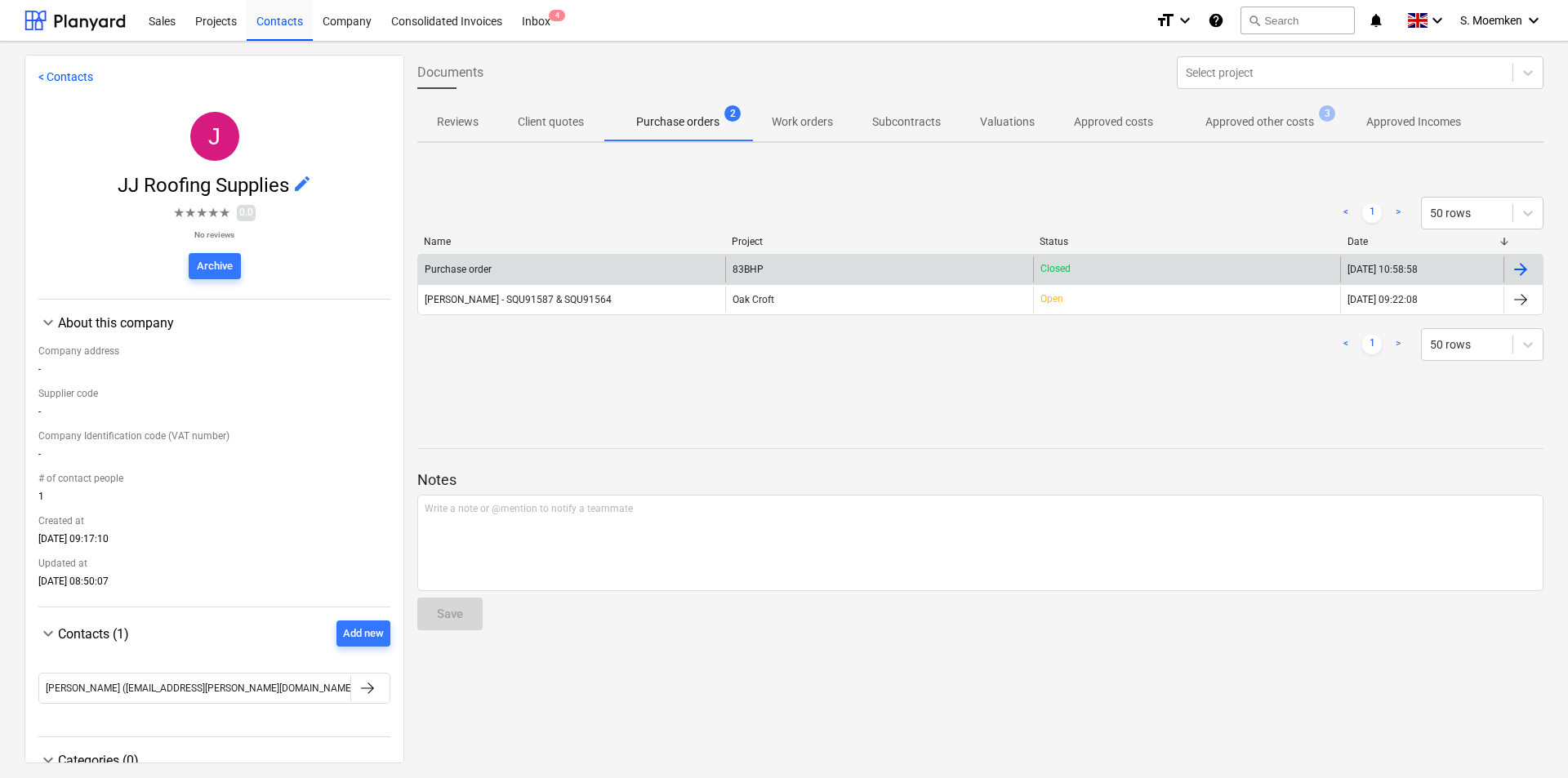
click at [476, 267] on div "Purchase order" at bounding box center [457, 269] width 67 height 11
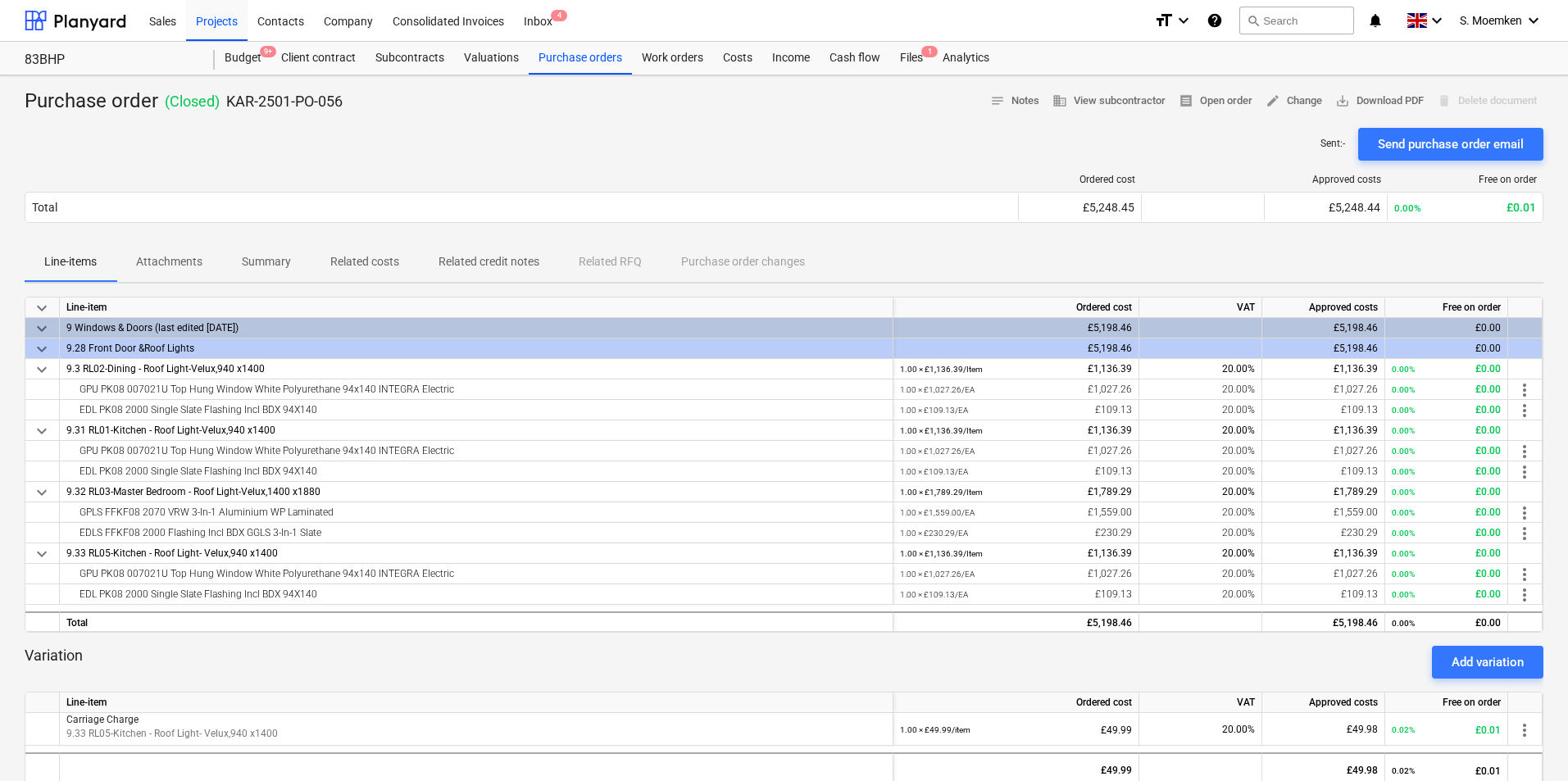
click at [148, 257] on p "Attachments" at bounding box center [169, 261] width 66 height 17
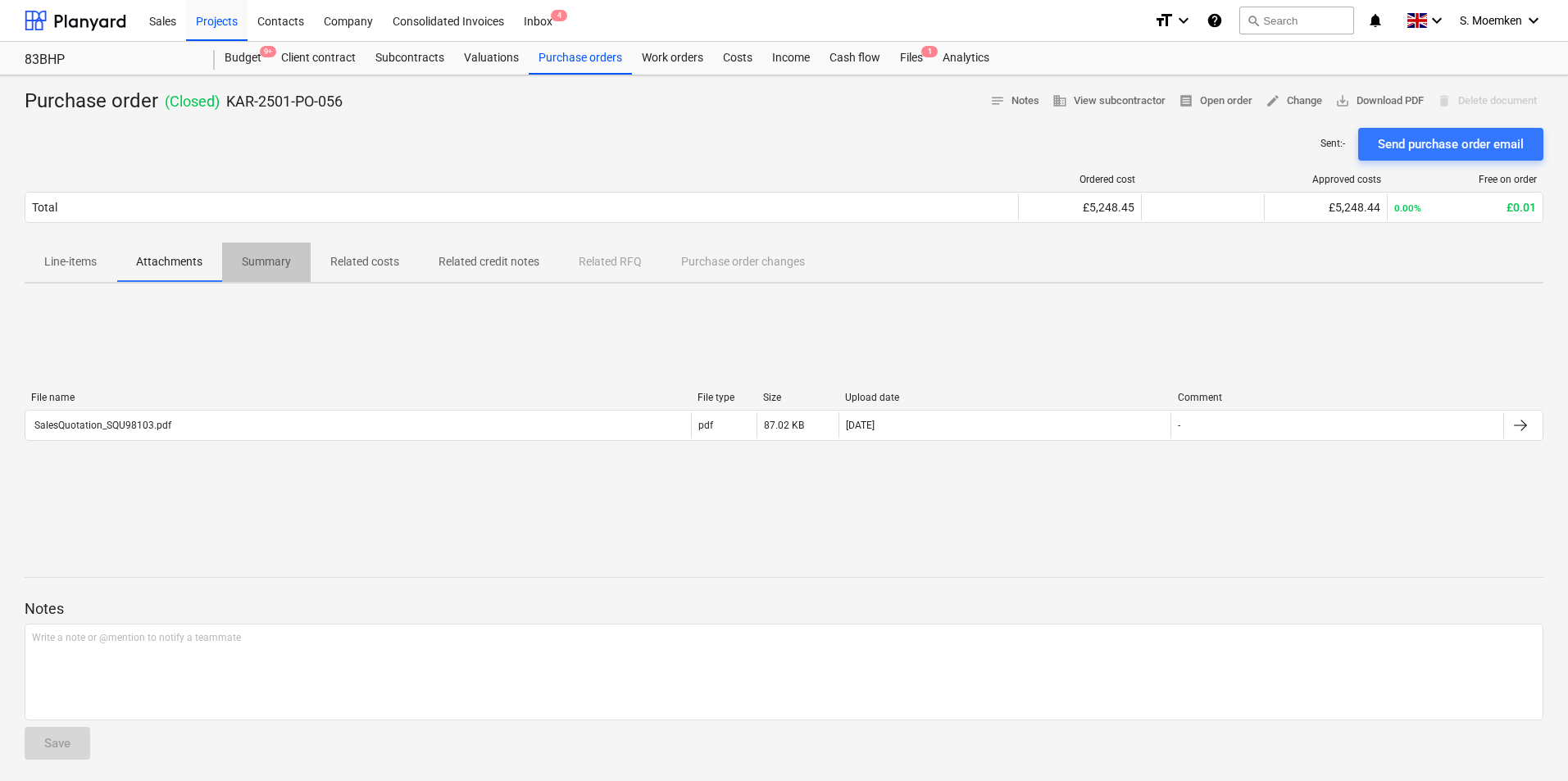
click at [273, 258] on p "Summary" at bounding box center [266, 261] width 49 height 17
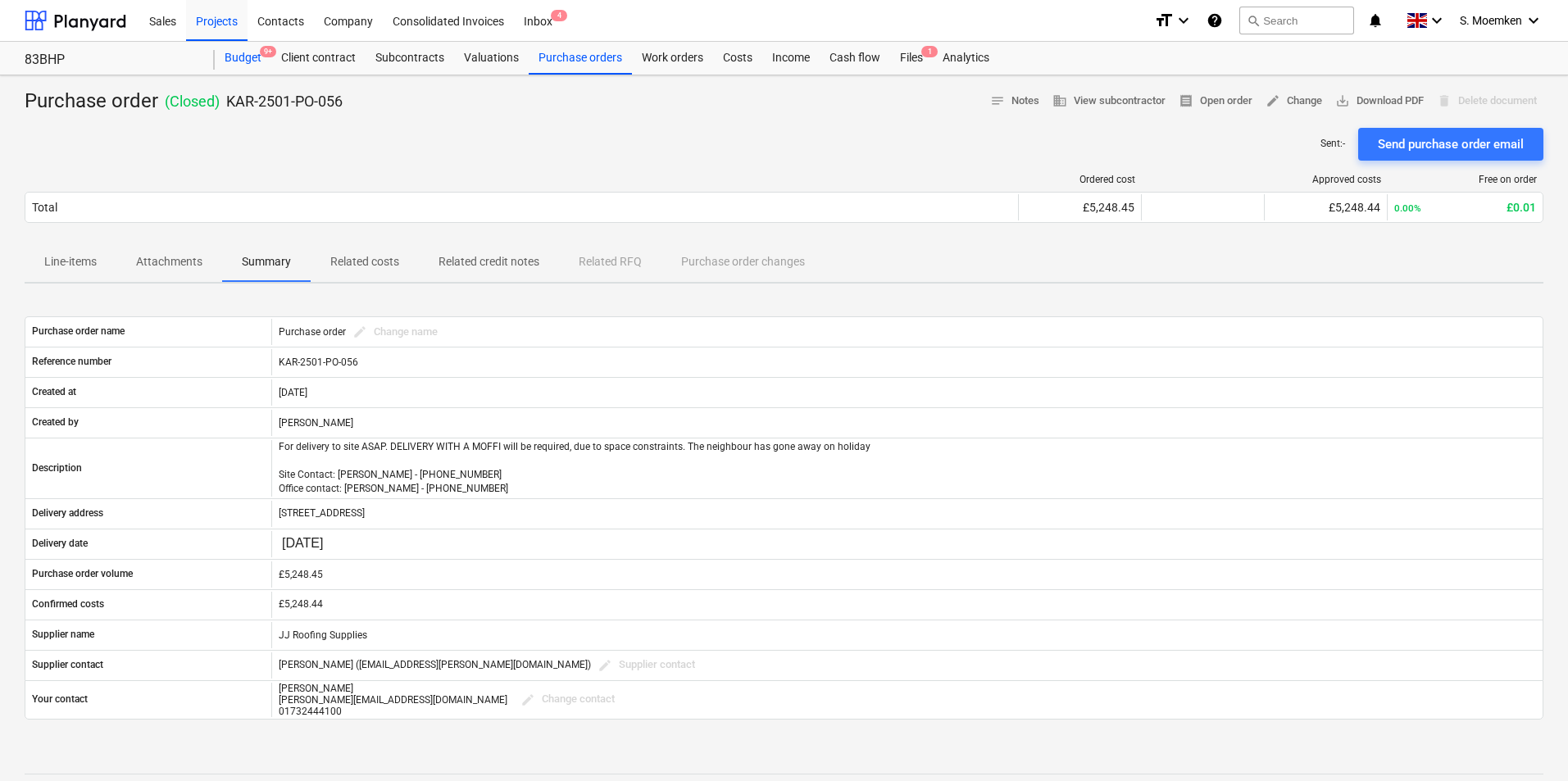
click at [252, 57] on div "Budget 9+" at bounding box center [242, 58] width 56 height 33
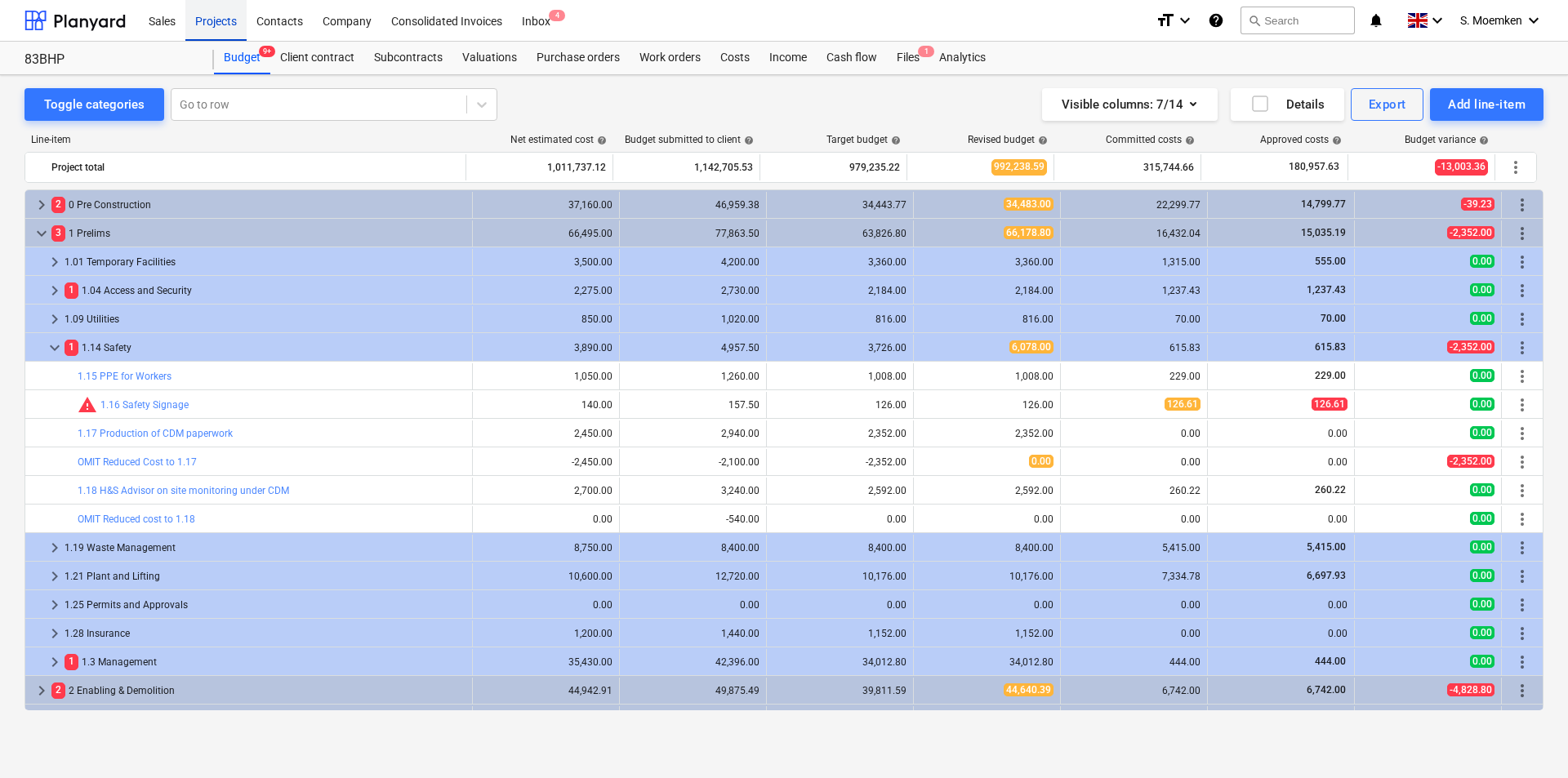
scroll to position [123, 0]
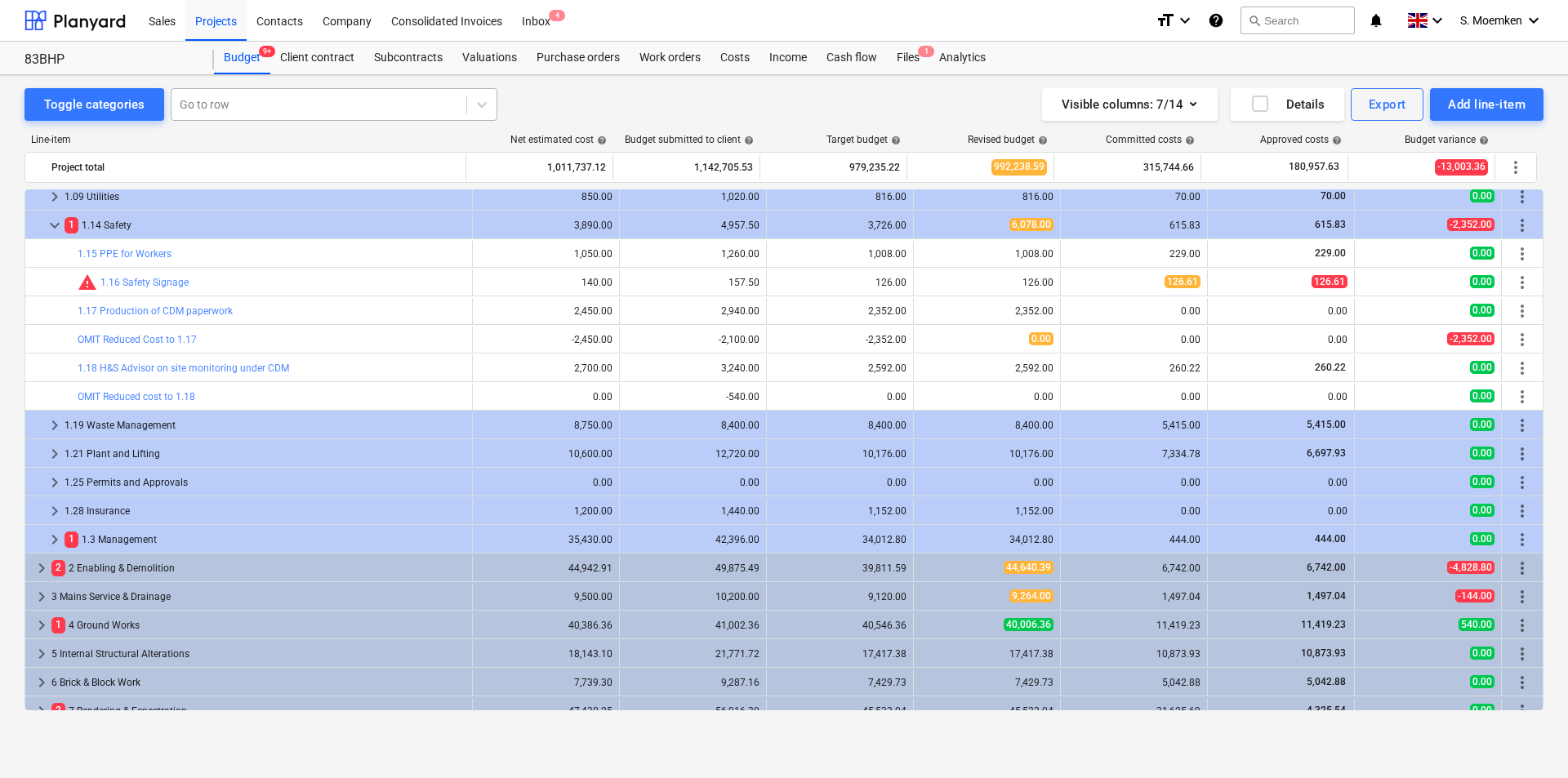
click at [229, 106] on div at bounding box center [319, 104] width 279 height 16
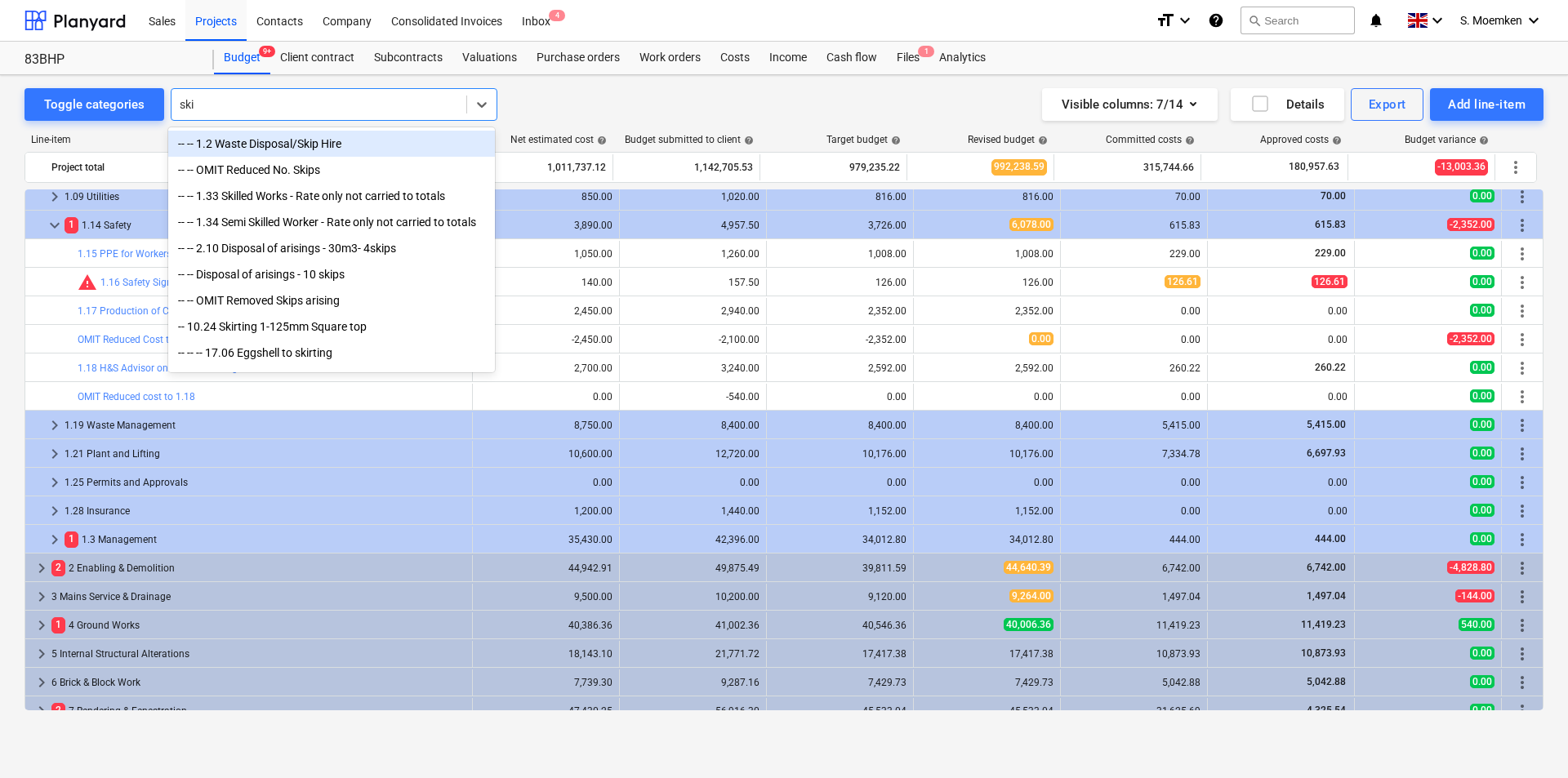
type input "skip"
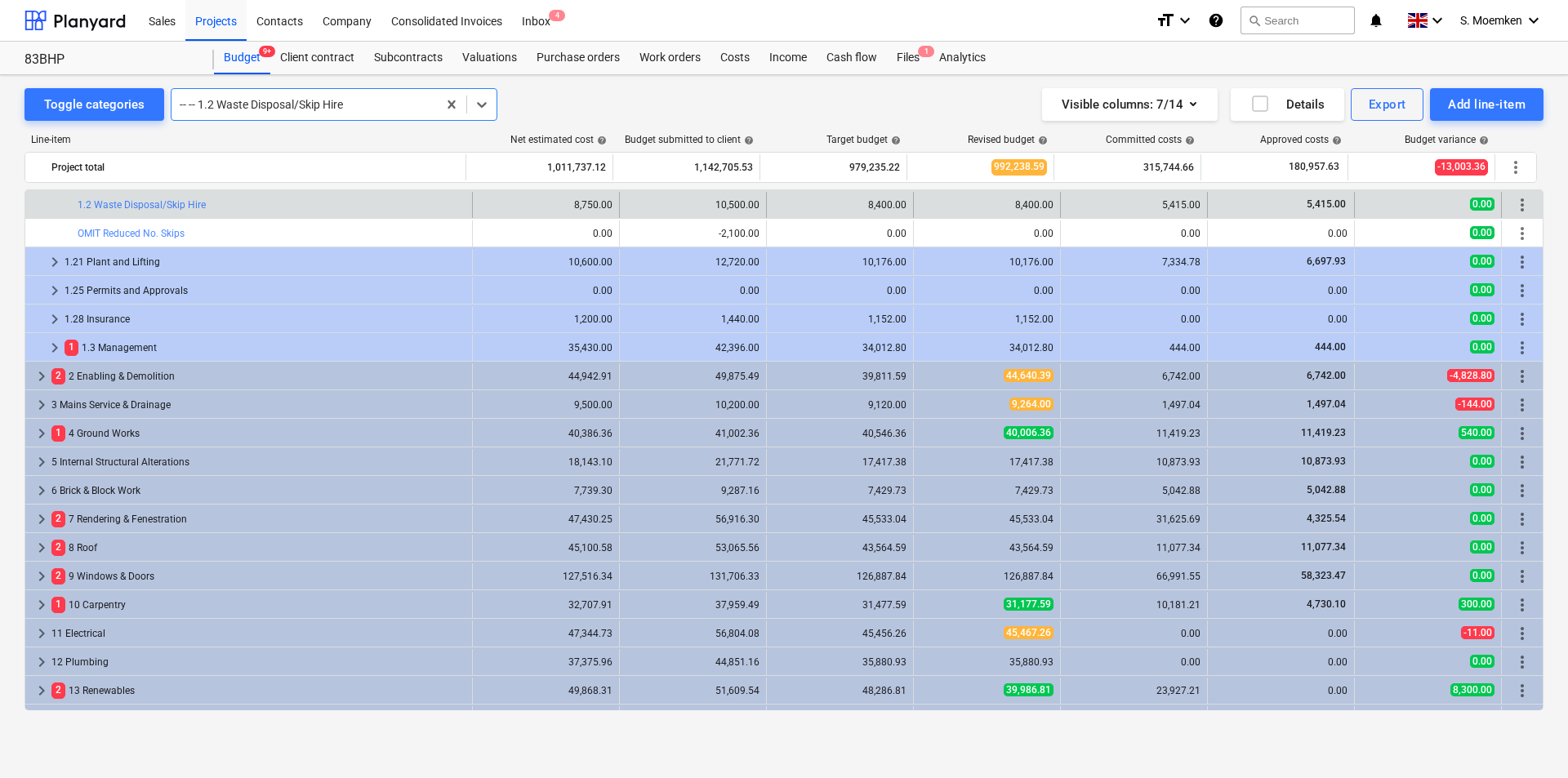
scroll to position [45, 0]
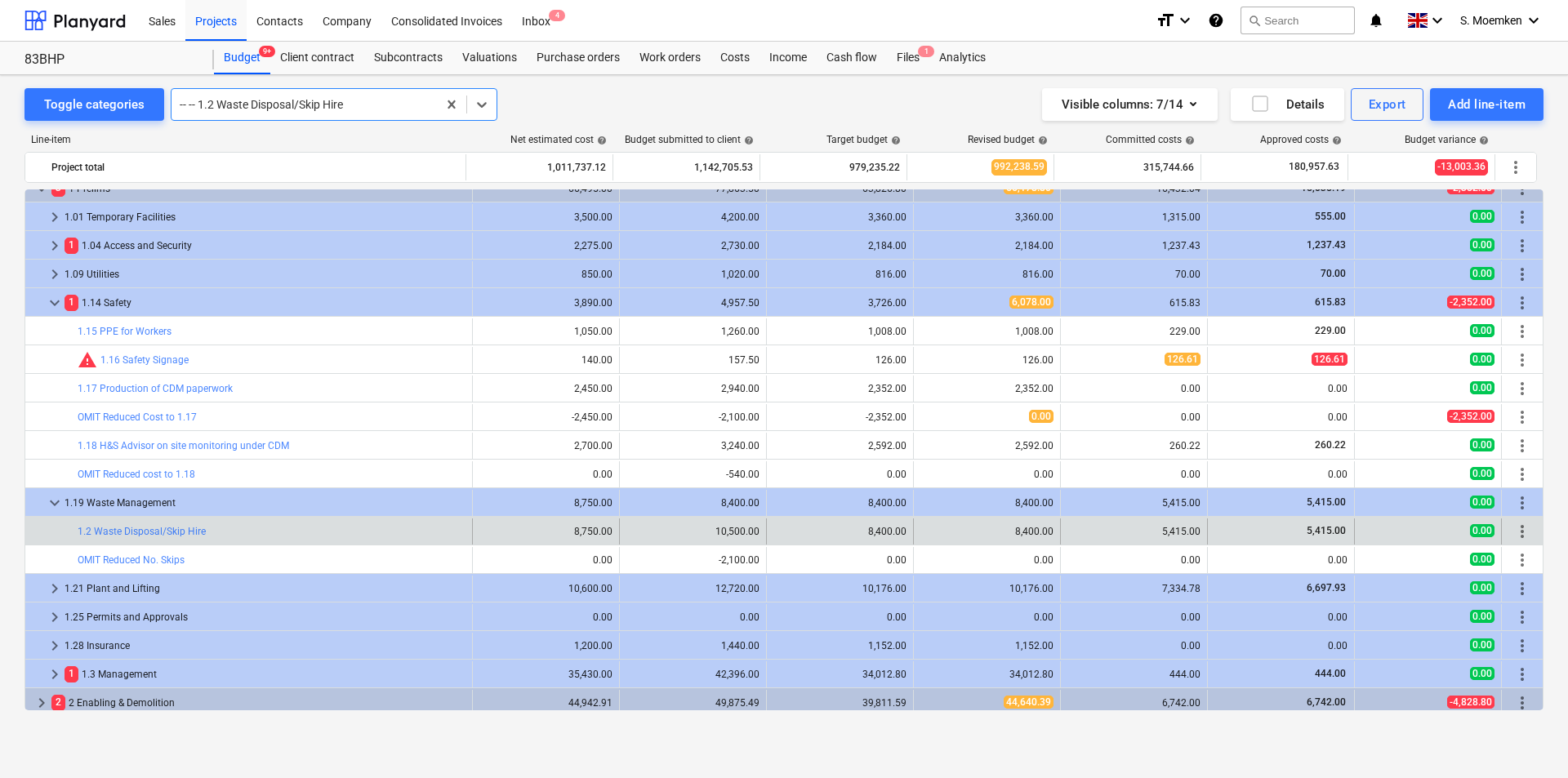
click at [390, 93] on div "-- -- 1.2 Waste Disposal/Skip Hire" at bounding box center [304, 104] width 266 height 23
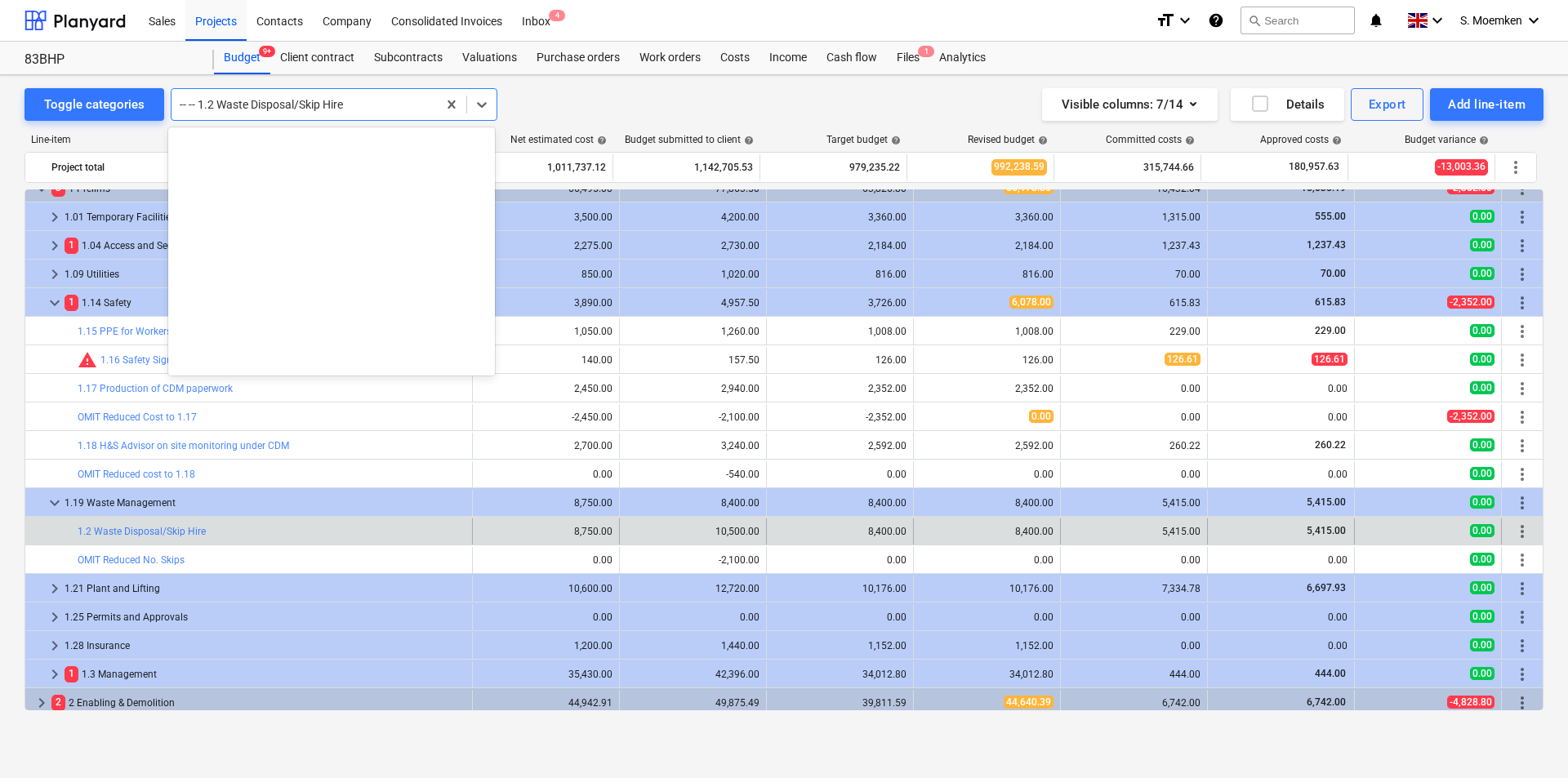
scroll to position [1115, 0]
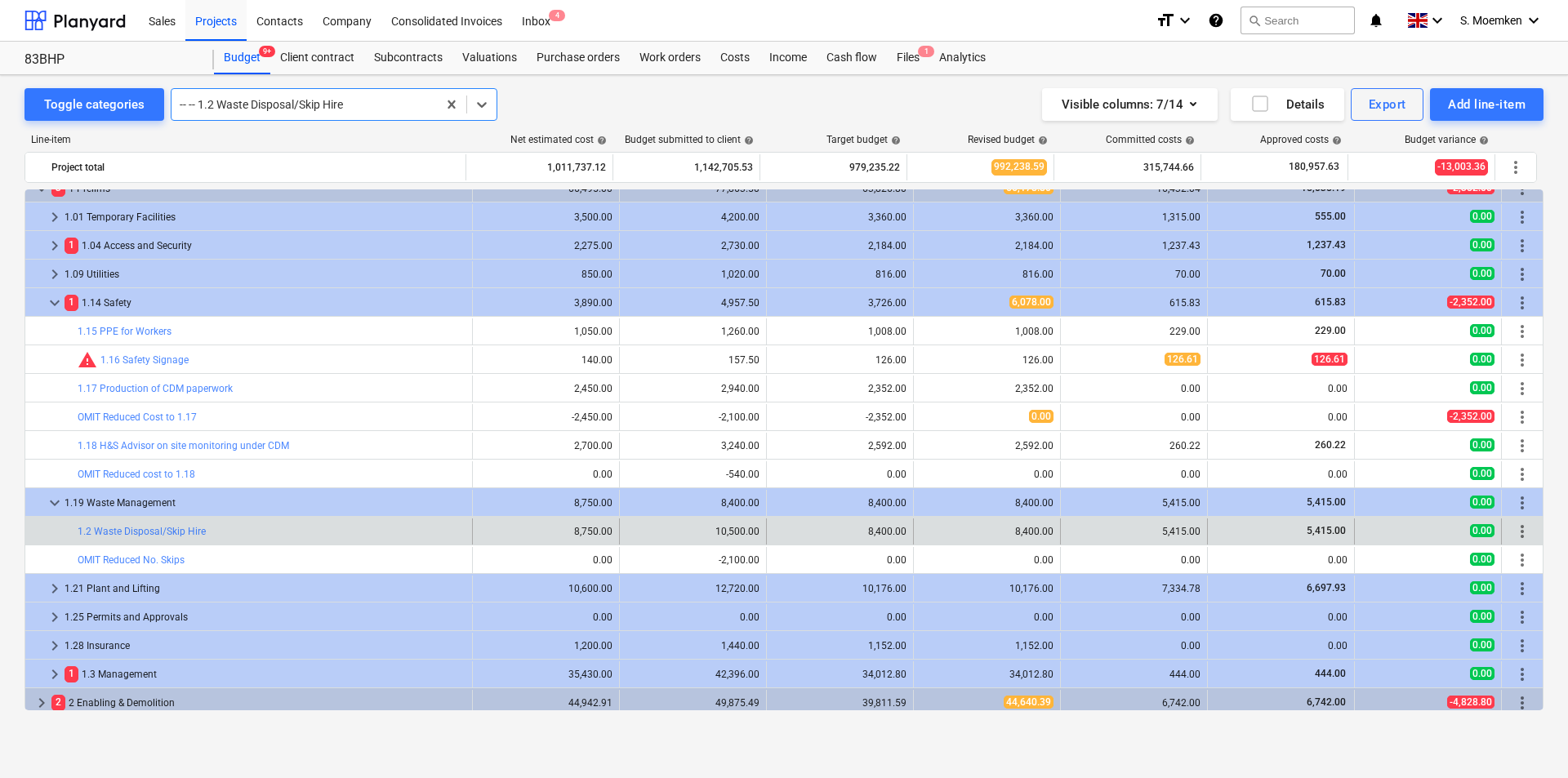
drag, startPoint x: 363, startPoint y: 109, endPoint x: 211, endPoint y: 109, distance: 152.0
click at [211, 109] on div at bounding box center [304, 104] width 249 height 16
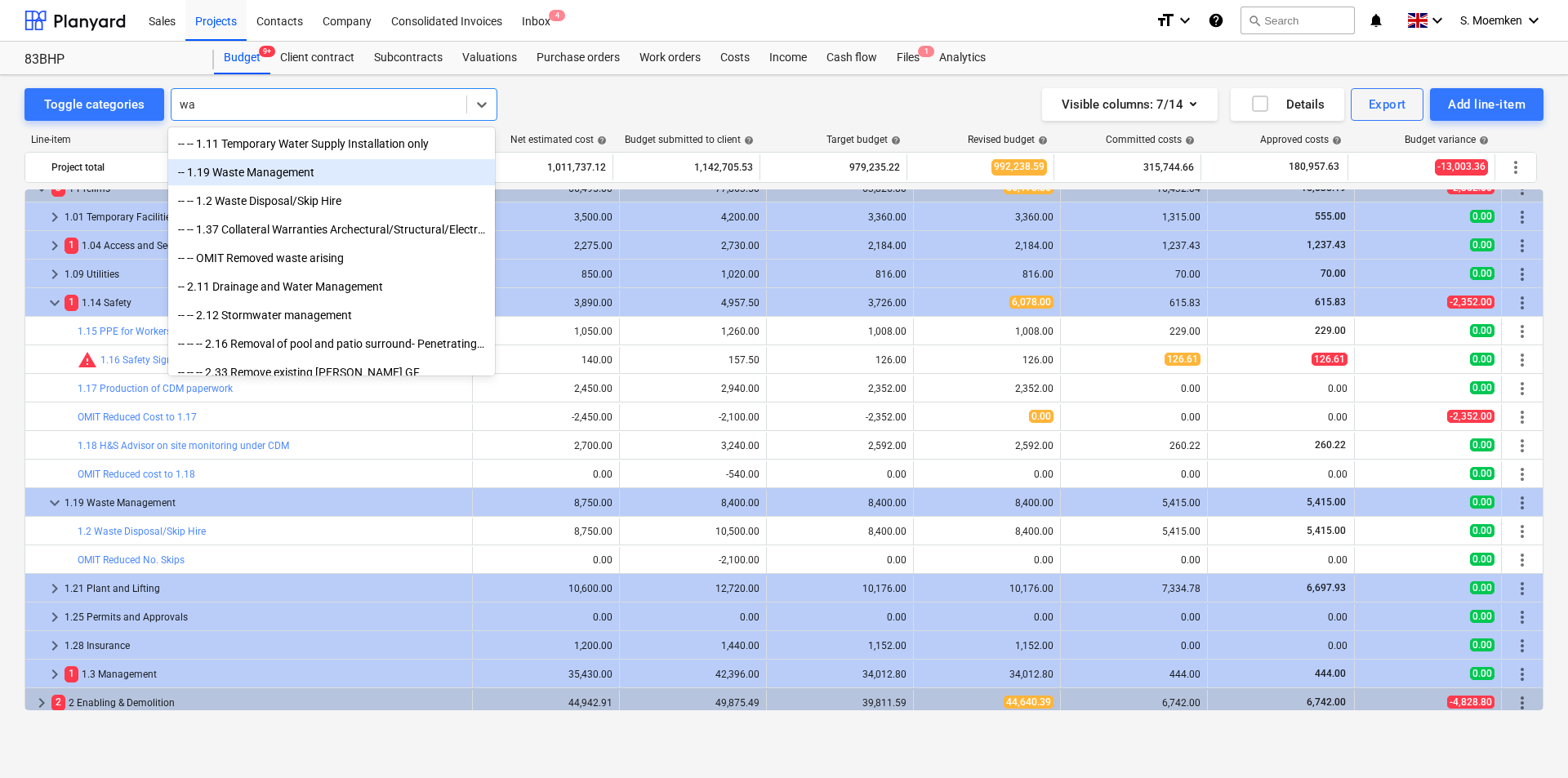
type input "w"
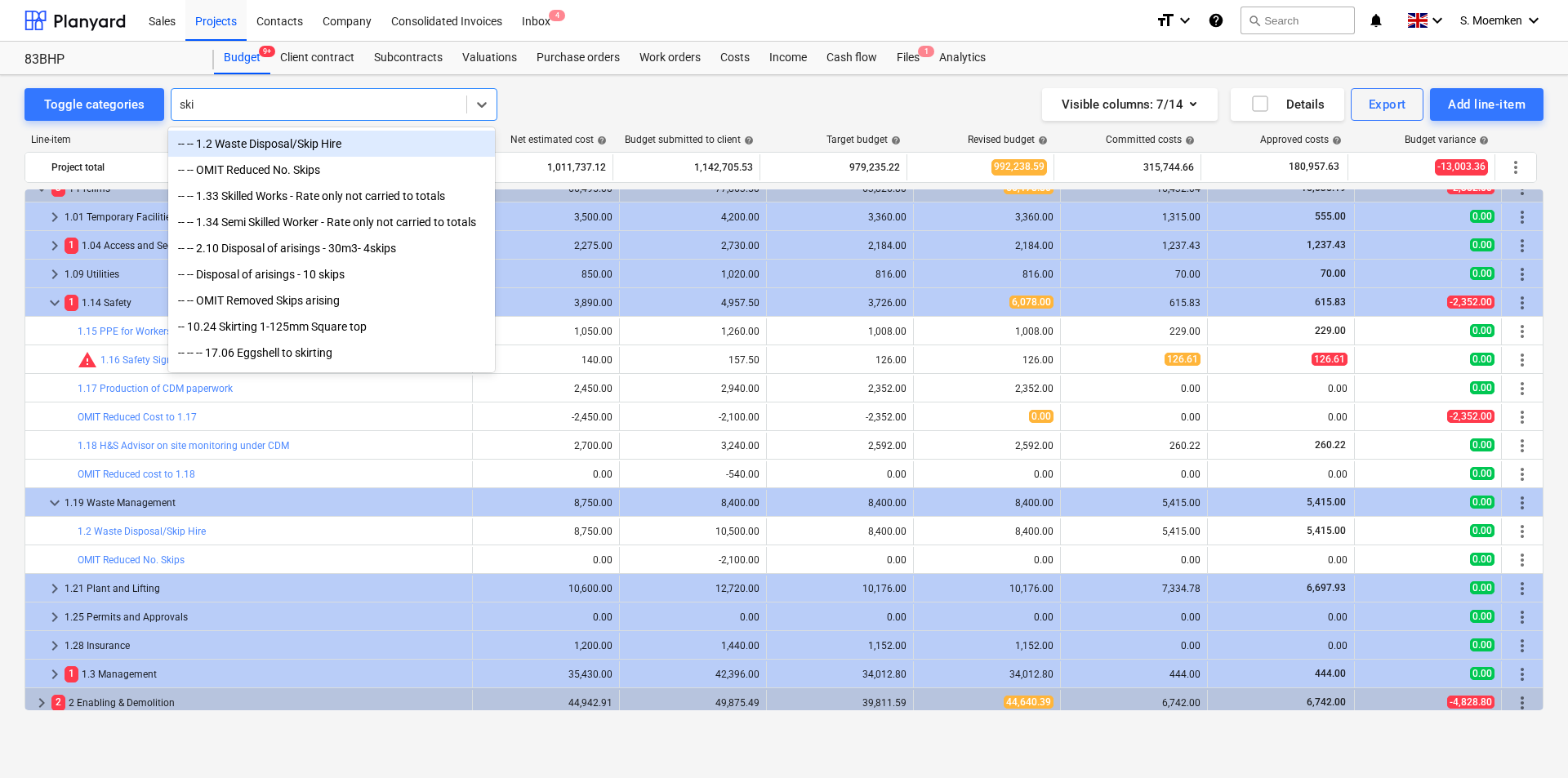
type input "skip"
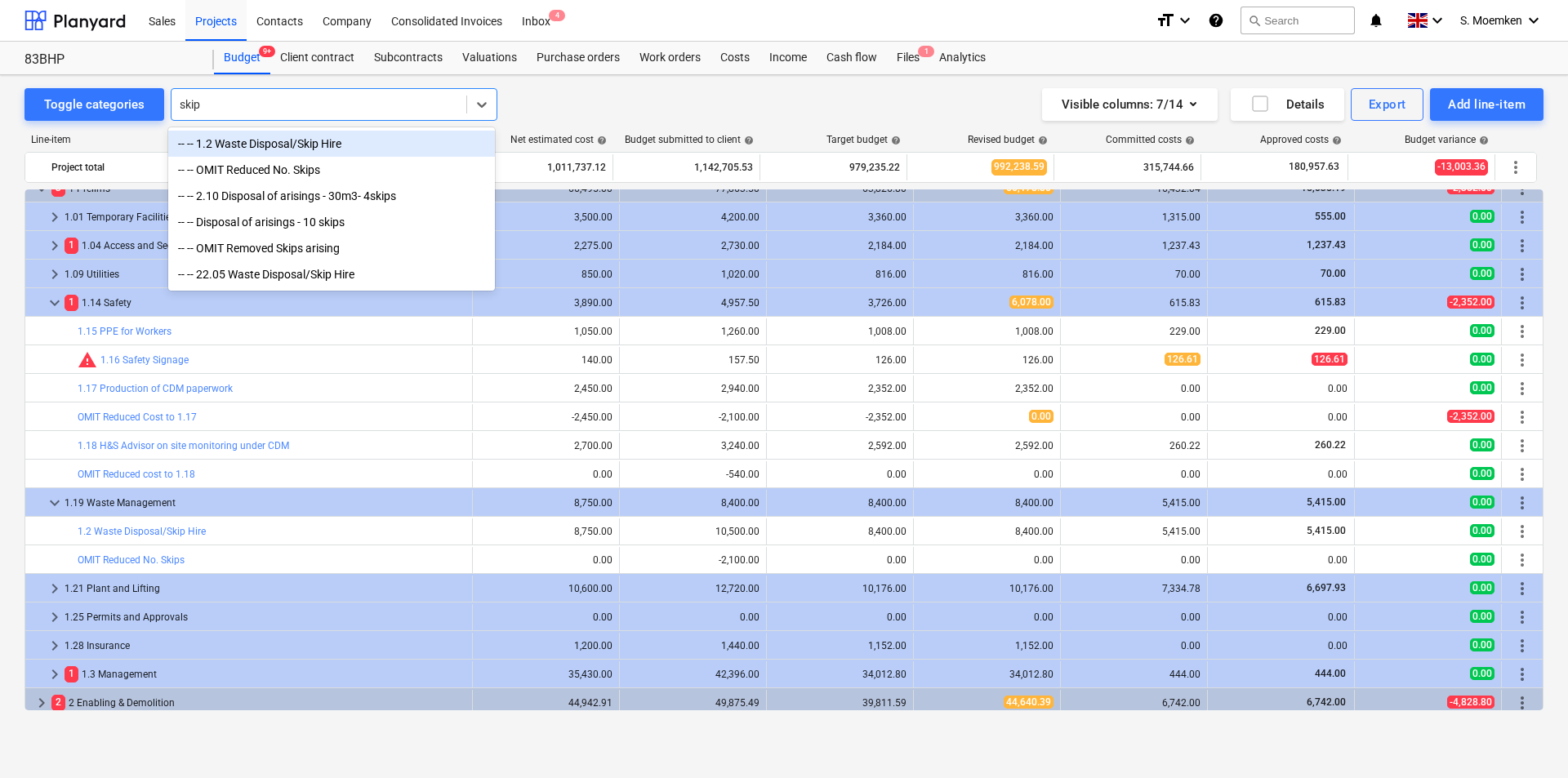
click at [297, 147] on div "-- -- 1.2 Waste Disposal/Skip Hire" at bounding box center [332, 144] width 326 height 27
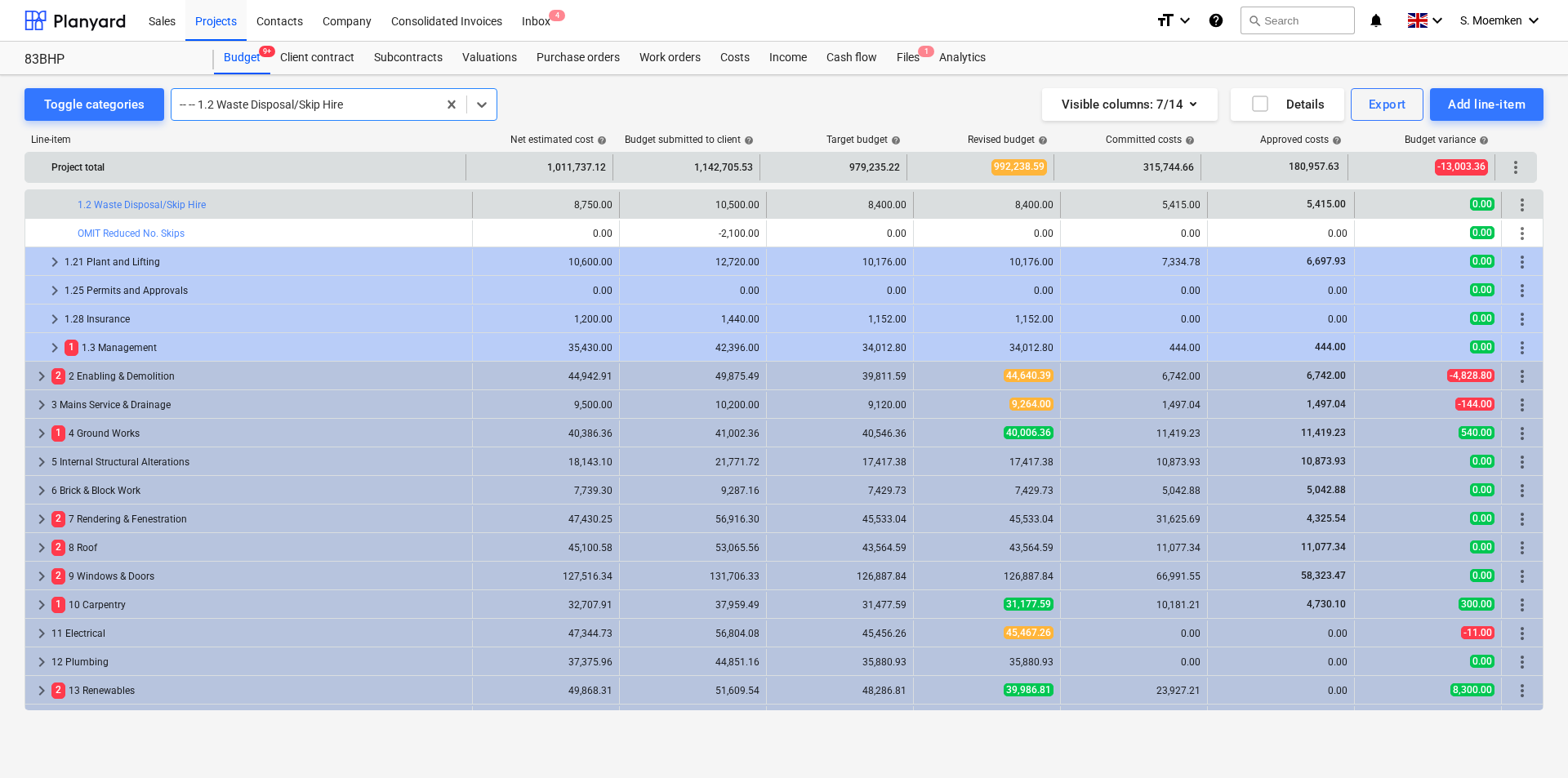
scroll to position [126, 0]
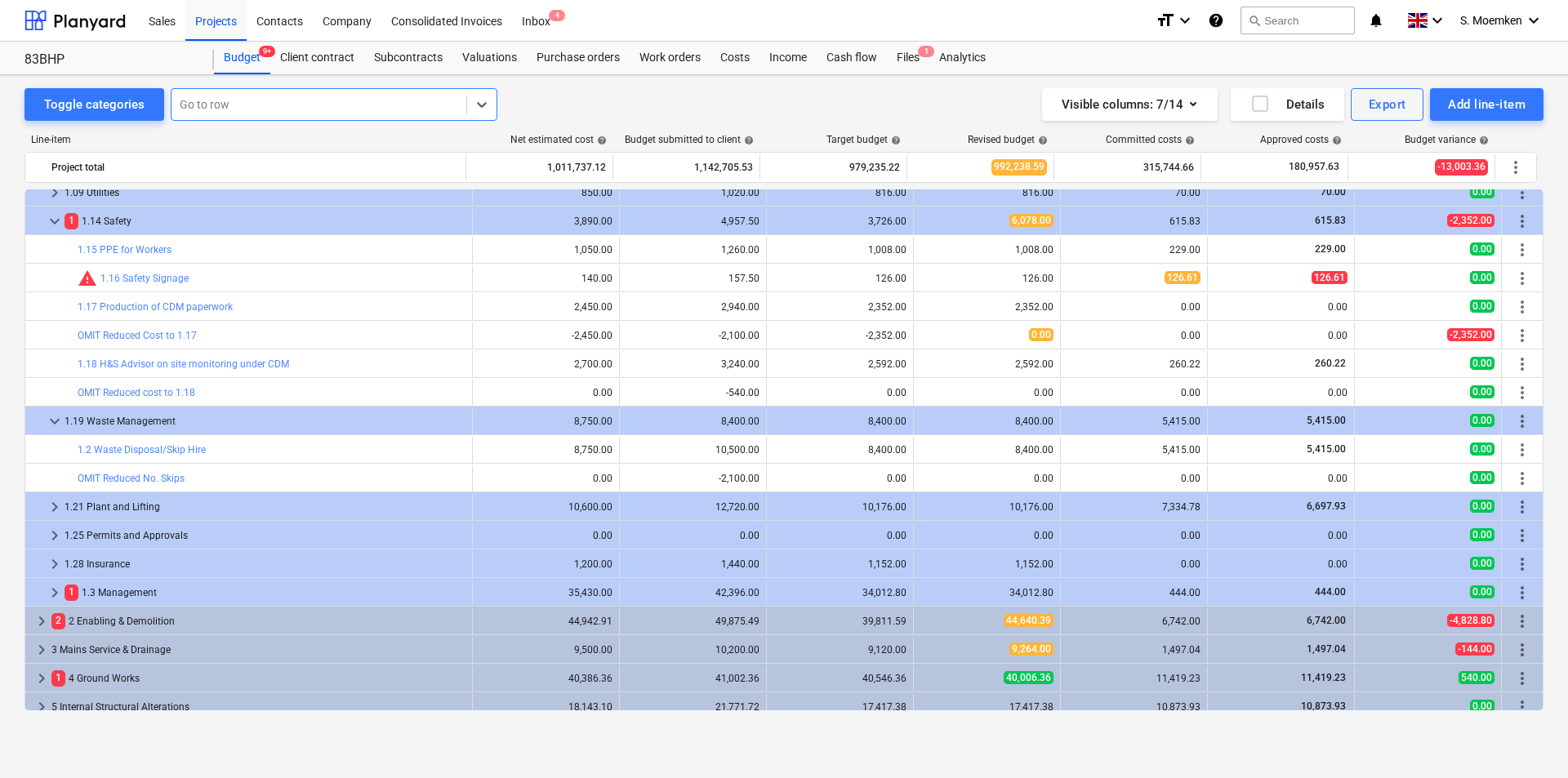
click at [378, 102] on div at bounding box center [319, 104] width 279 height 16
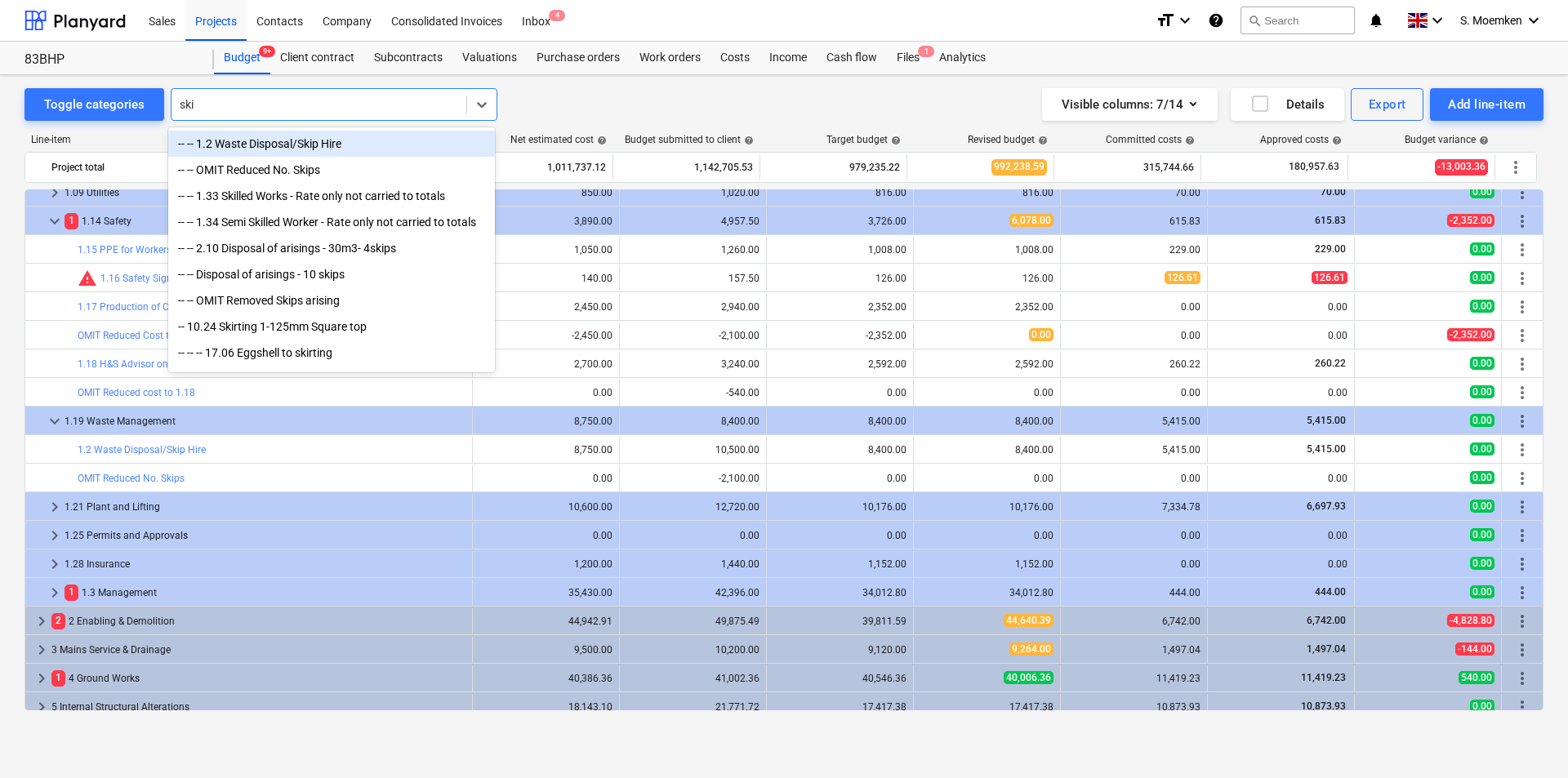
type input "skip"
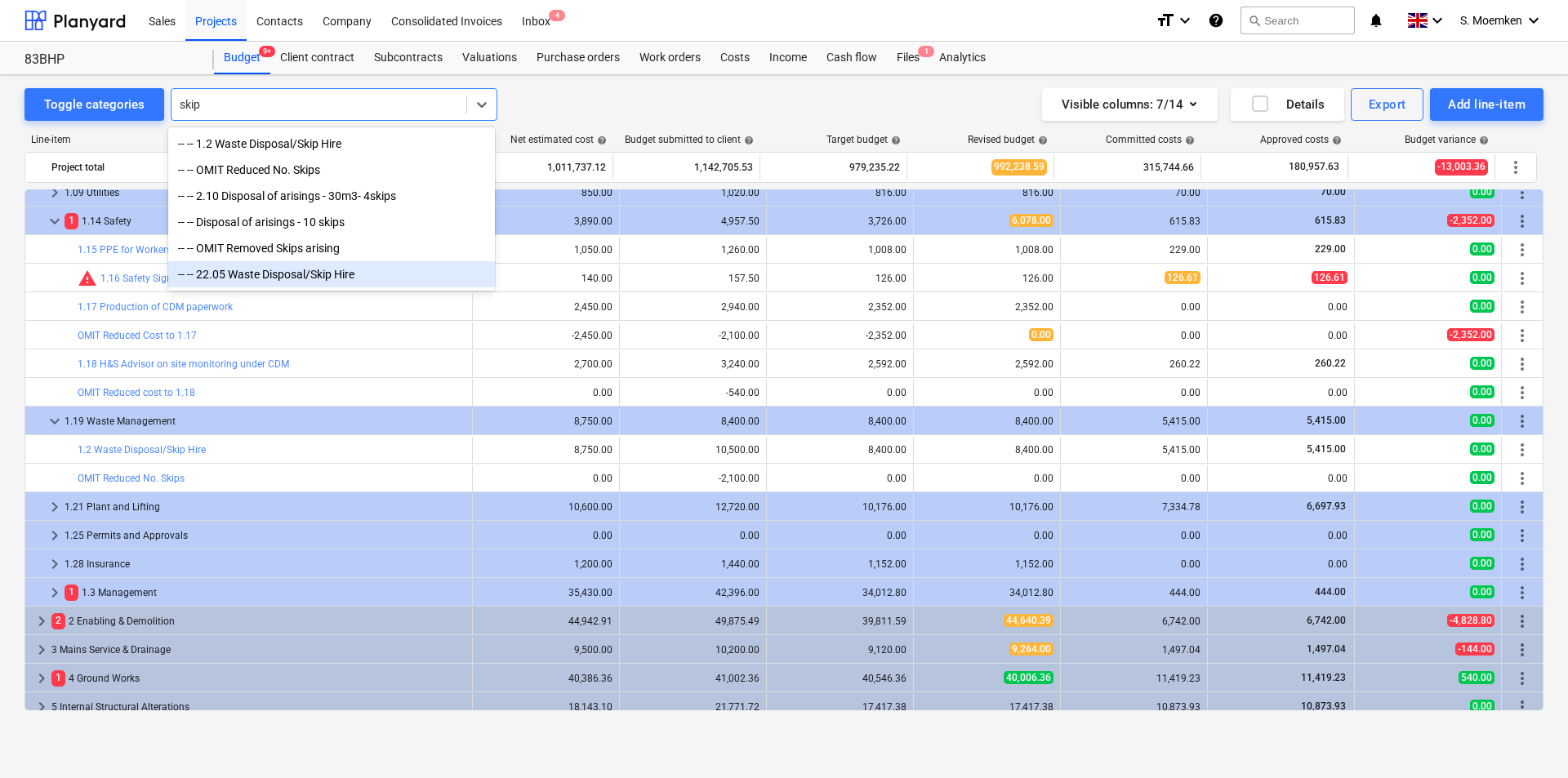
click at [291, 277] on div "-- -- 22.05 Waste Disposal/Skip Hire" at bounding box center [332, 274] width 326 height 27
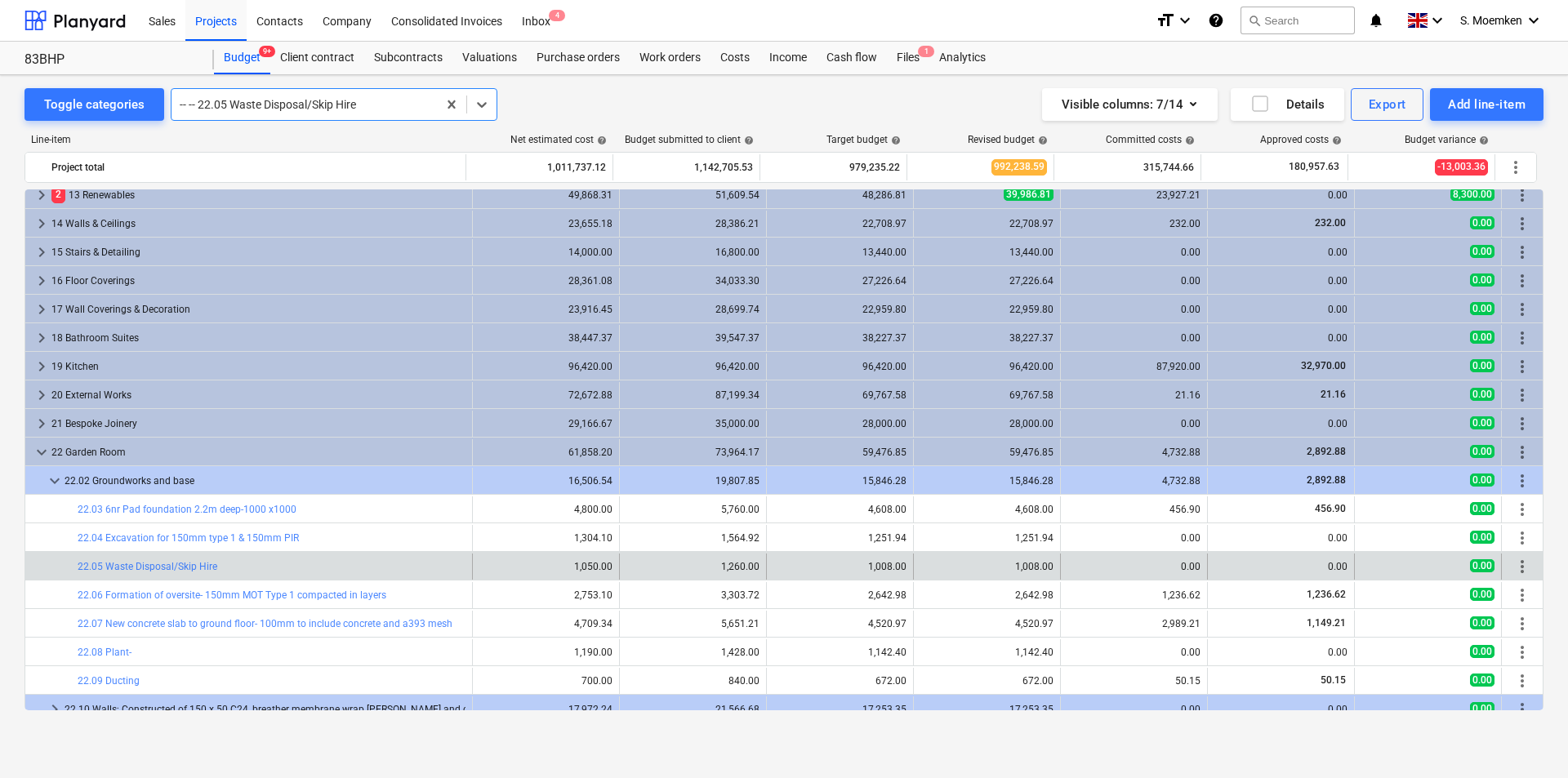
scroll to position [1112, 0]
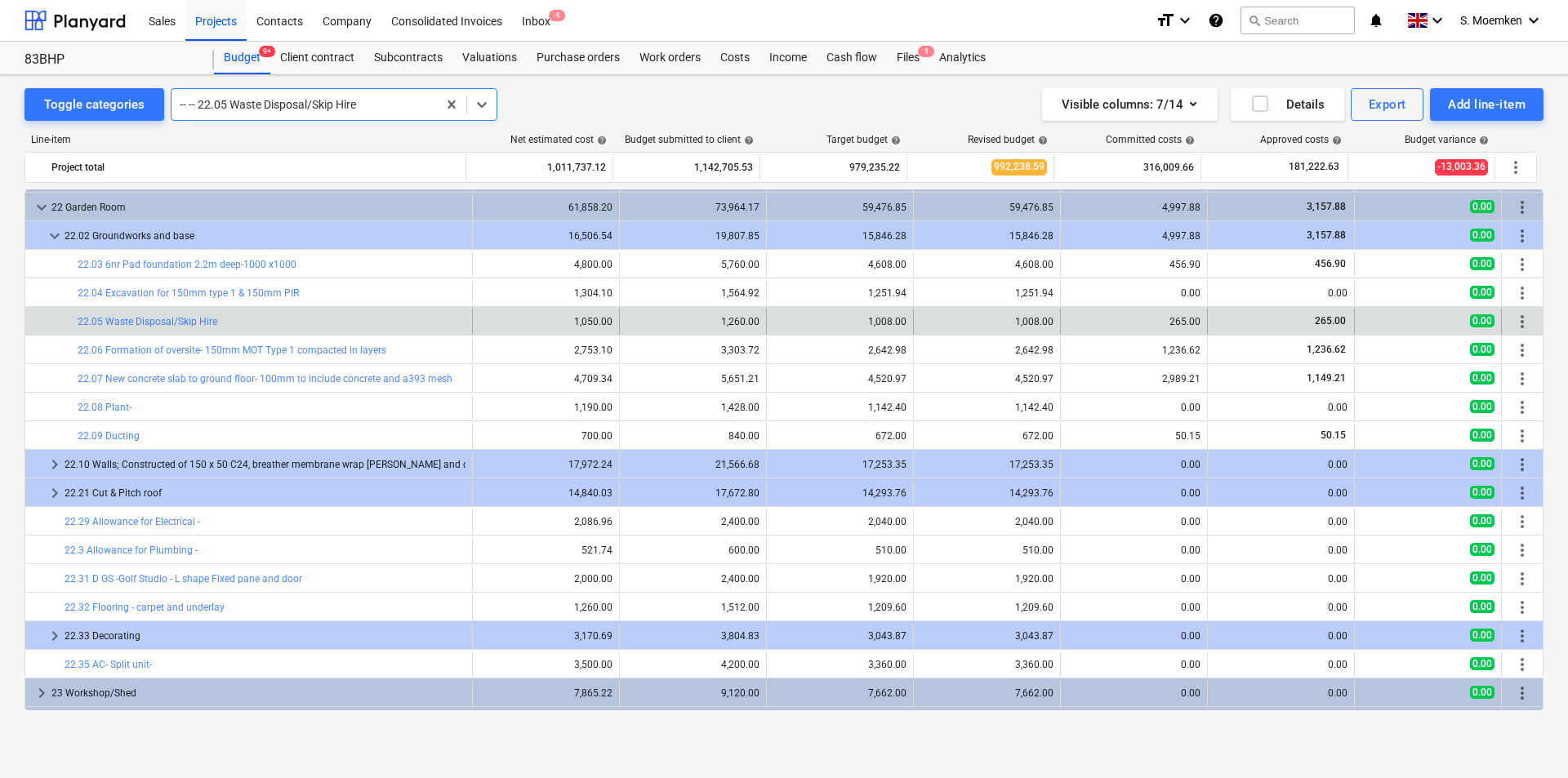
click at [275, 106] on div at bounding box center [304, 104] width 249 height 16
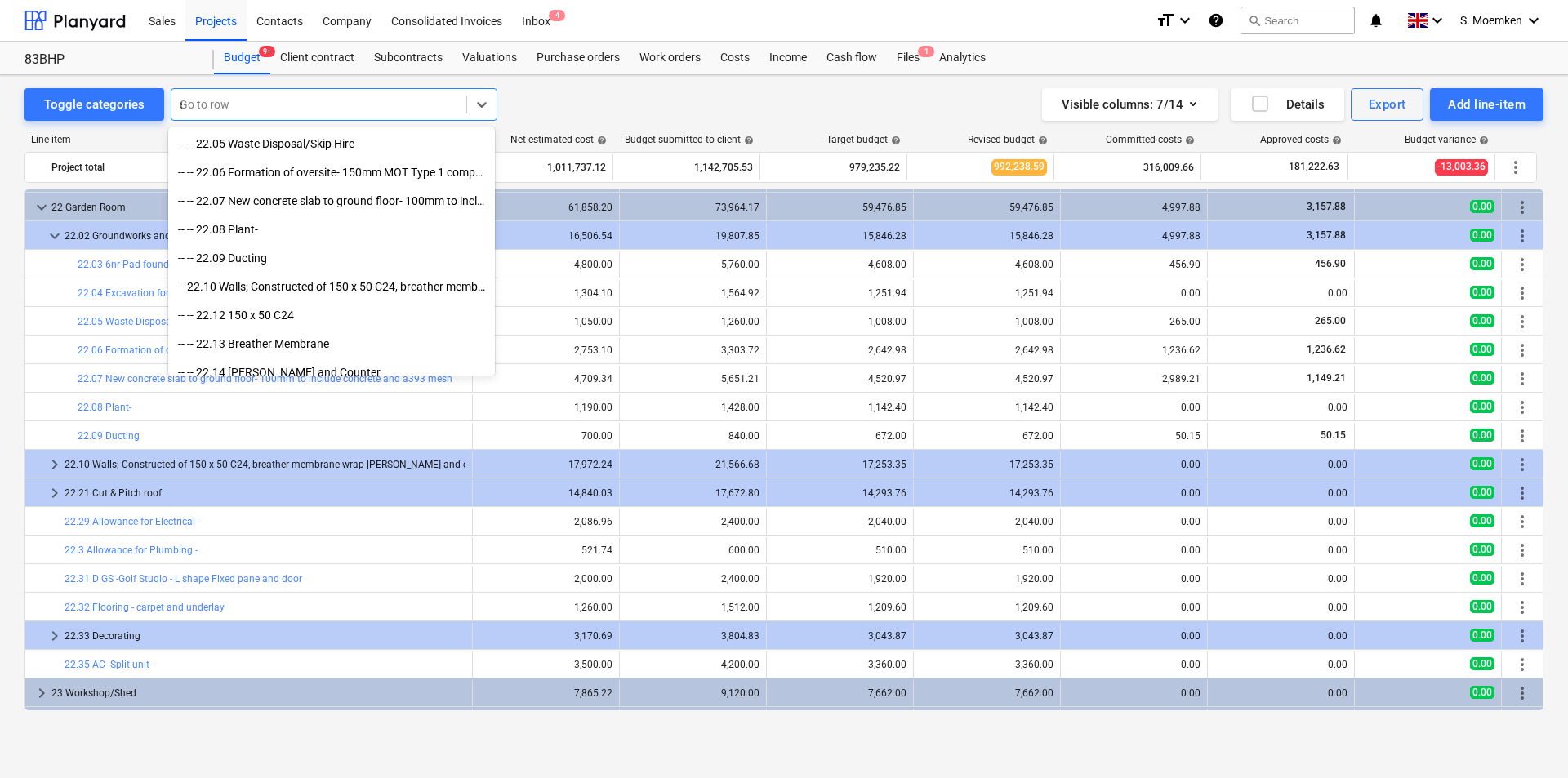
scroll to position [15334, 0]
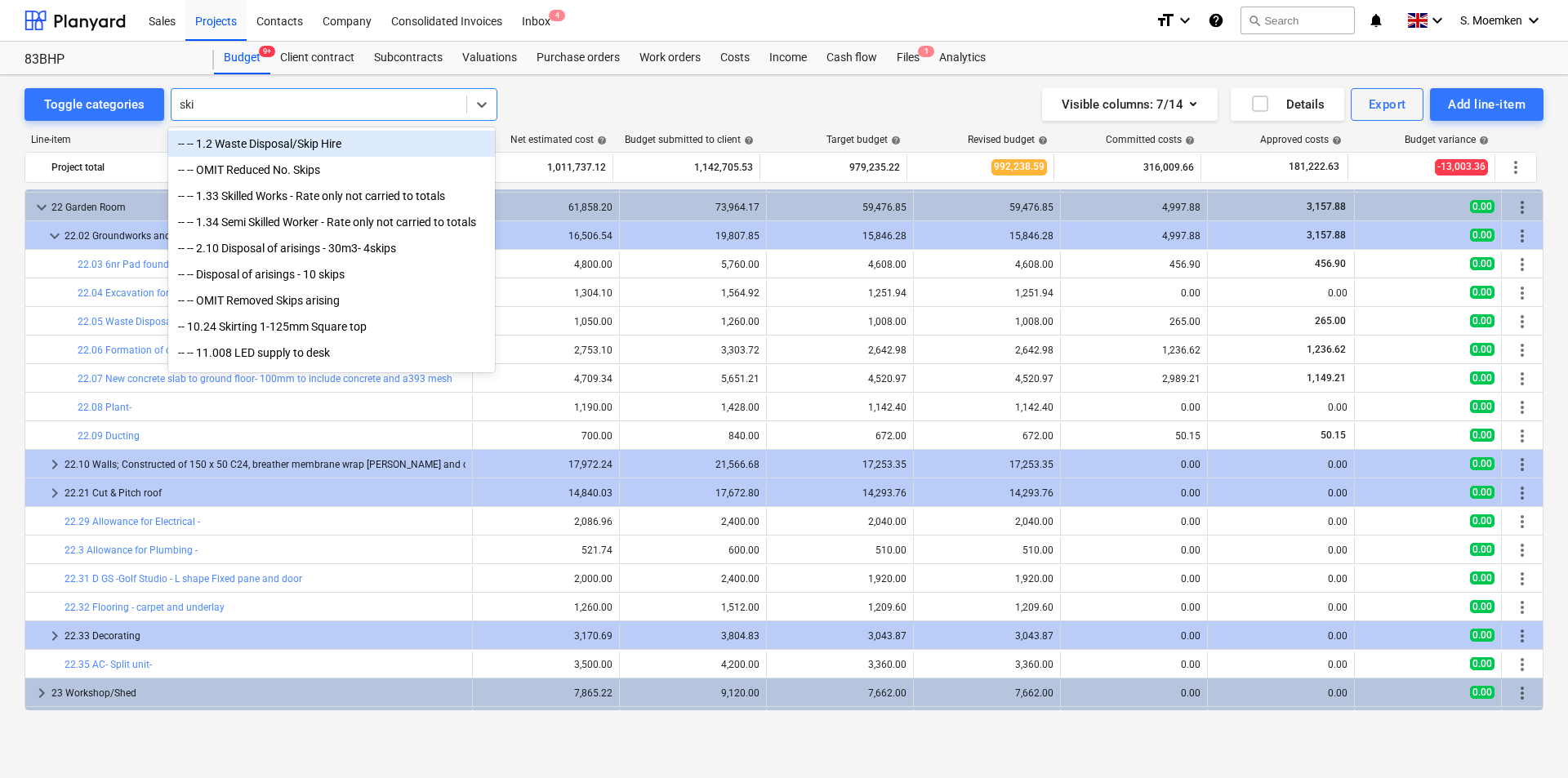
type input "skip"
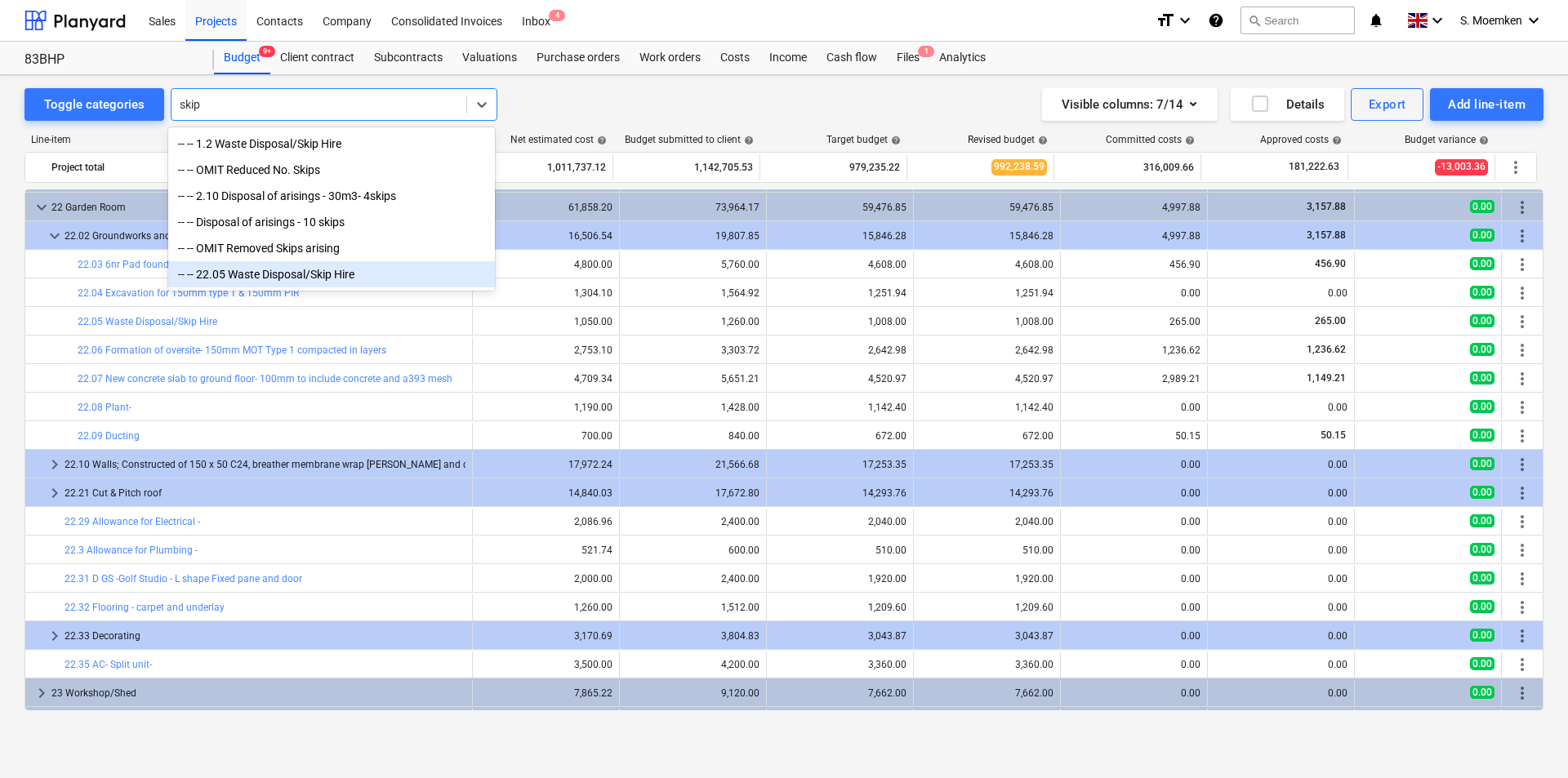
click at [270, 274] on div "-- -- 22.05 Waste Disposal/Skip Hire" at bounding box center [332, 274] width 326 height 27
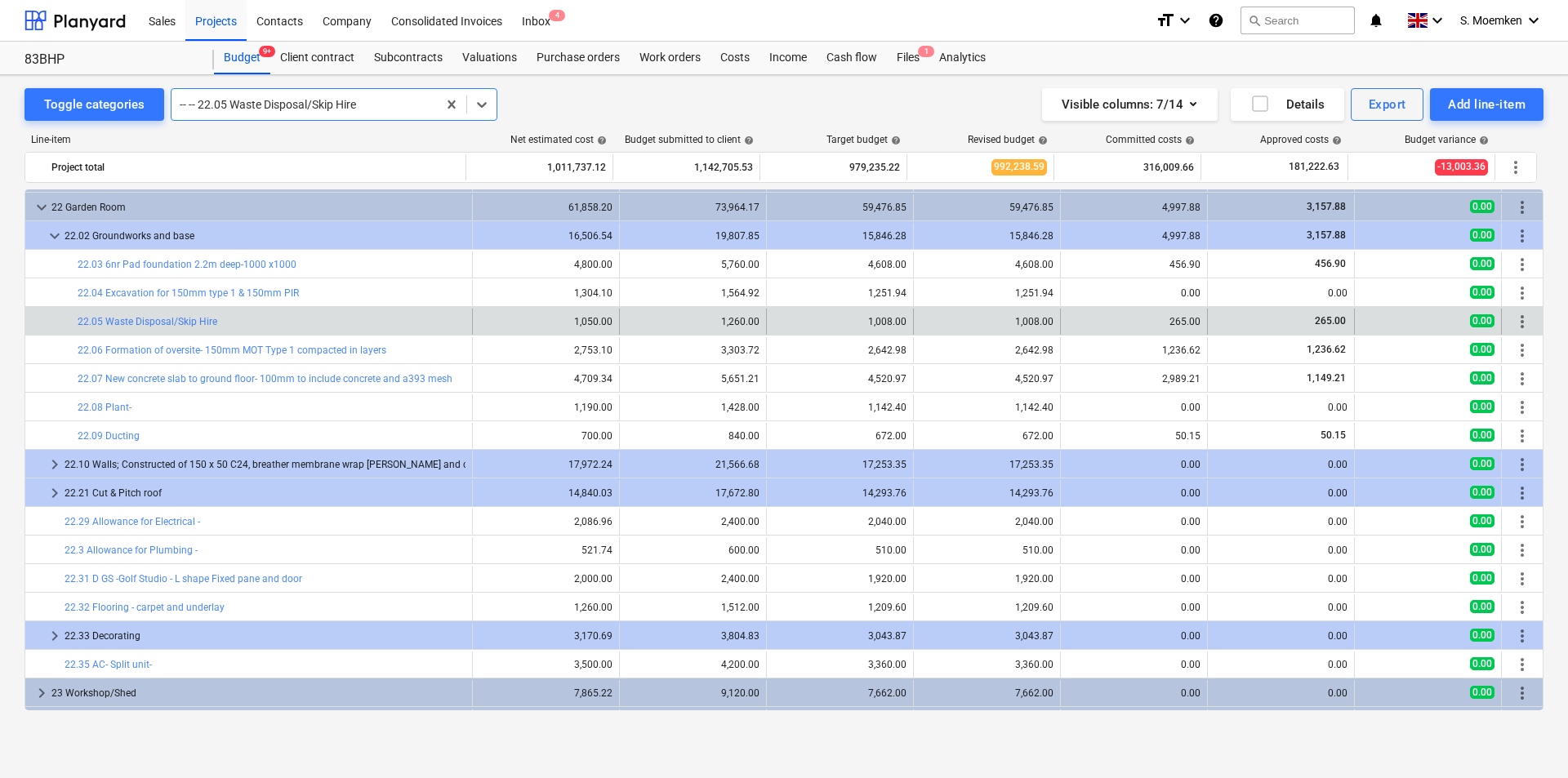
scroll to position [1194, 0]
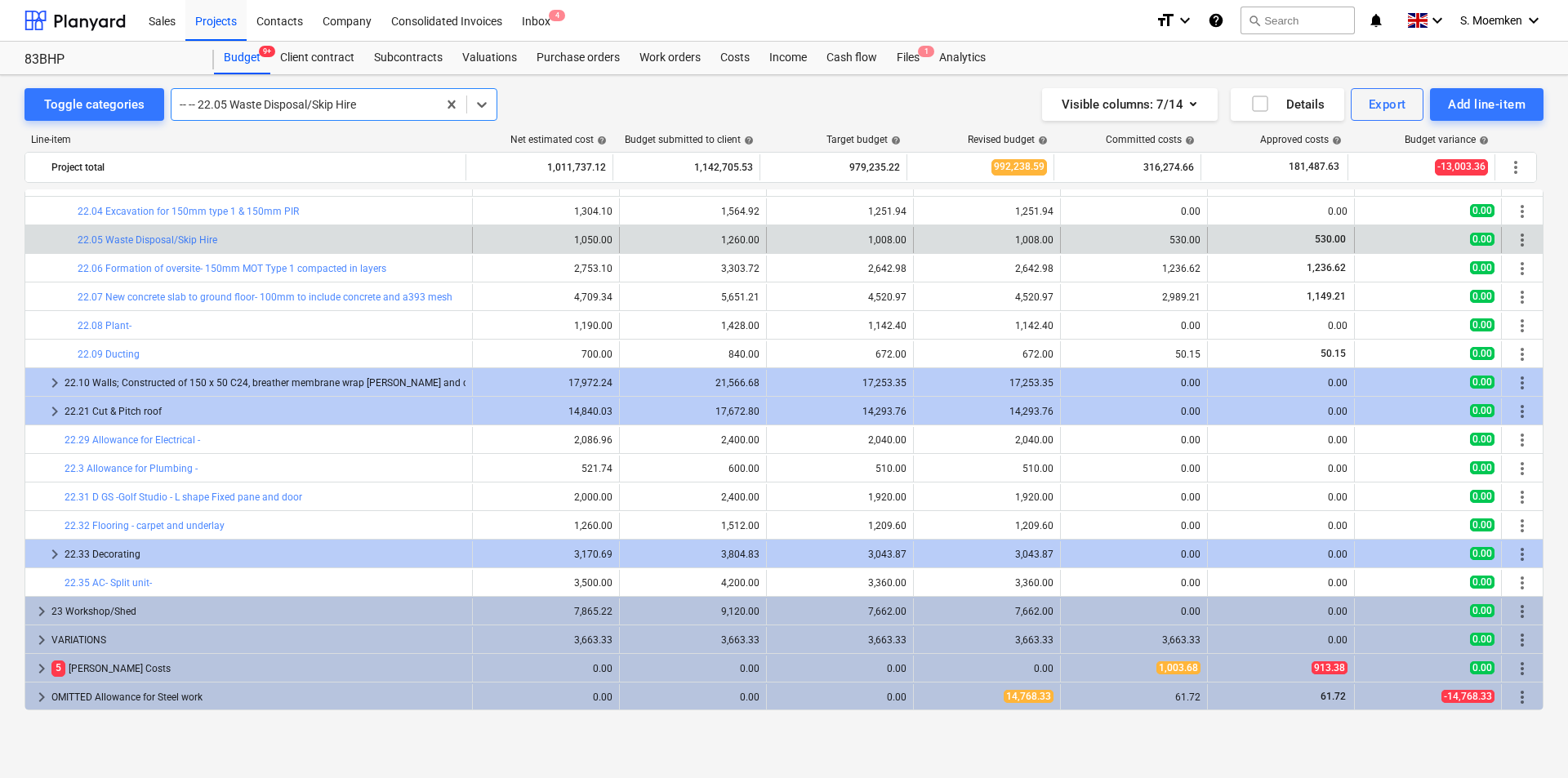
click at [379, 95] on div "-- -- 22.05 Waste Disposal/Skip Hire" at bounding box center [304, 104] width 266 height 23
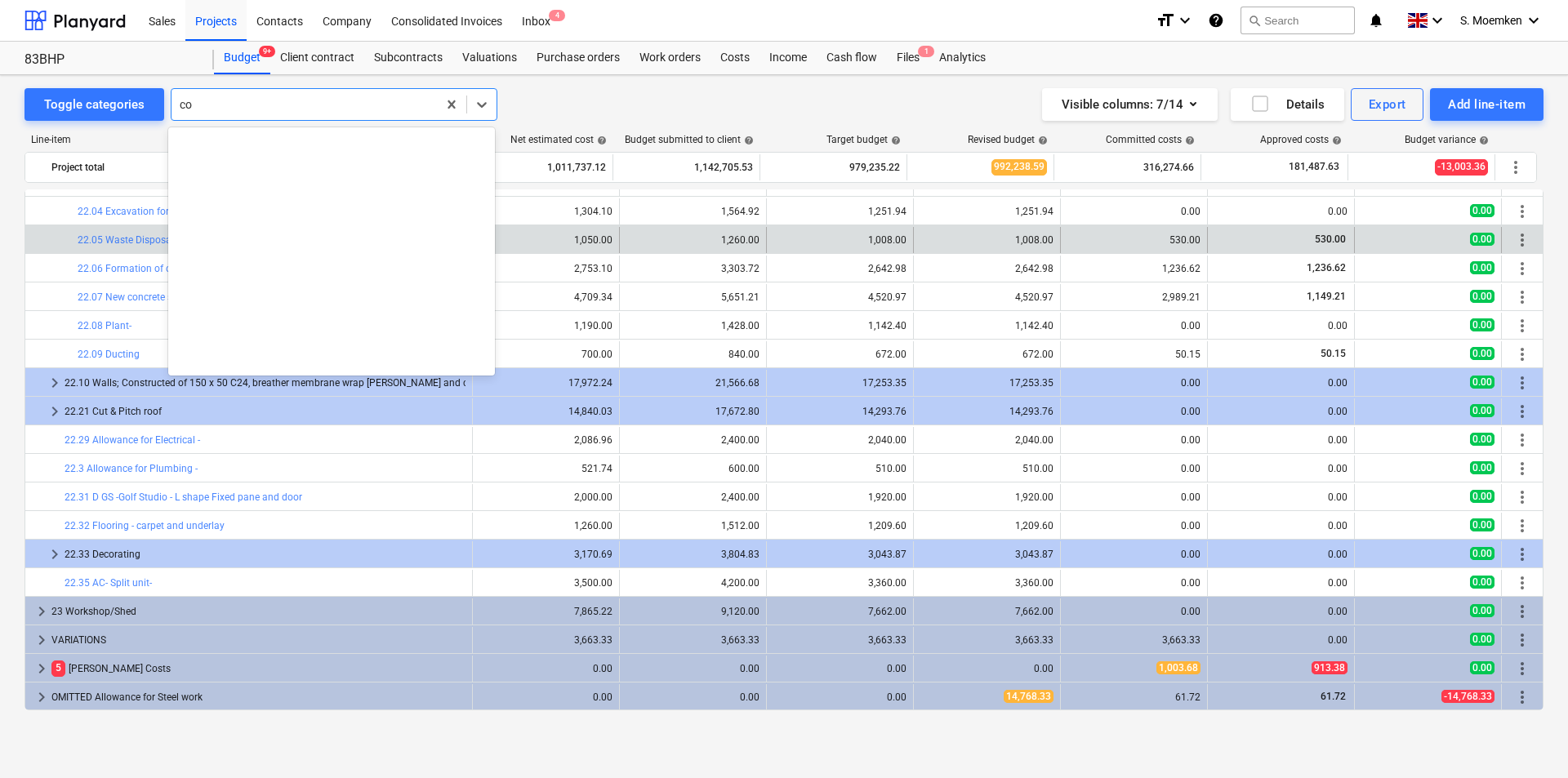
scroll to position [727, 0]
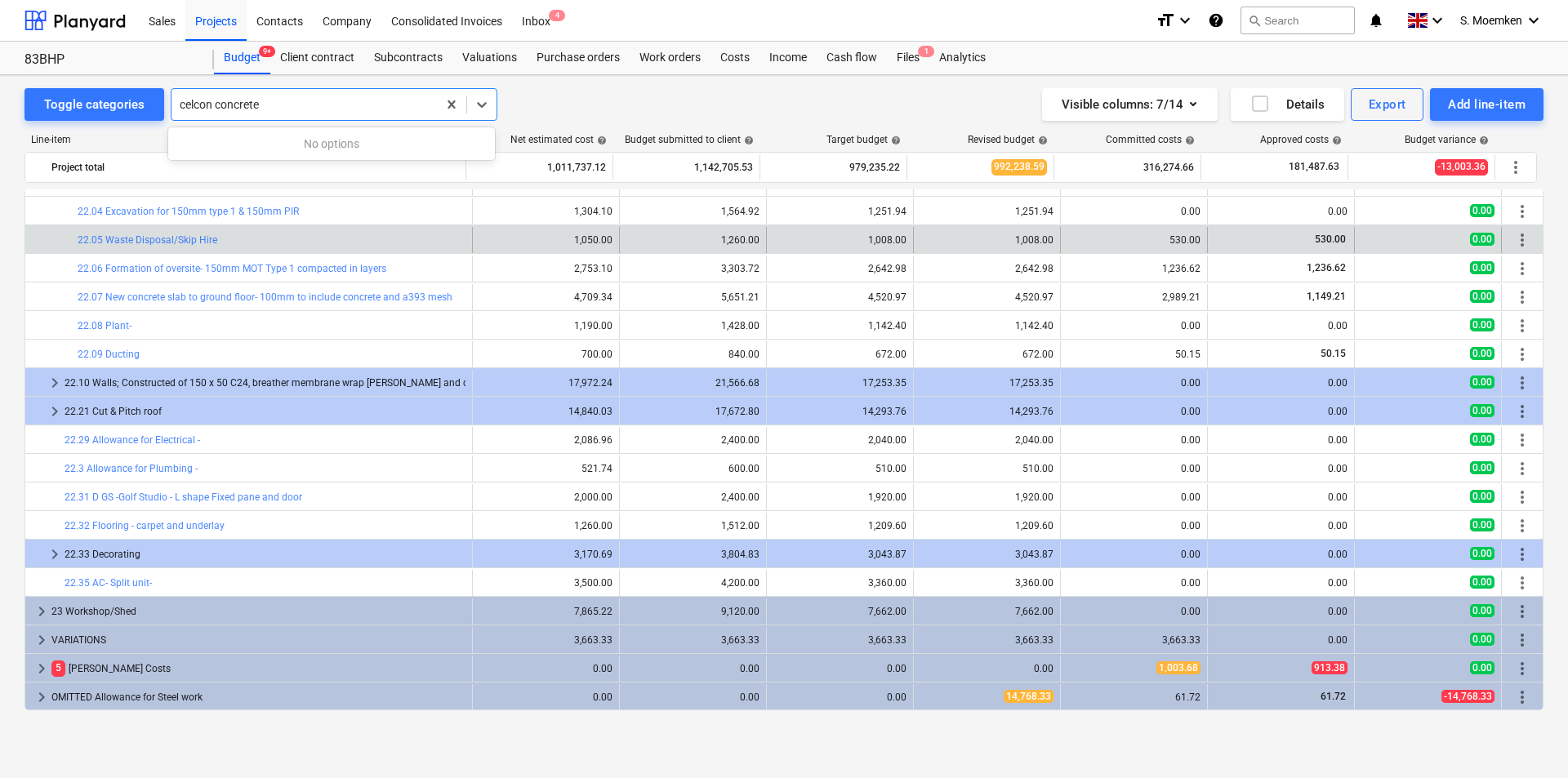
click at [214, 105] on input "celcon concrete" at bounding box center [220, 104] width 82 height 13
drag, startPoint x: 214, startPoint y: 105, endPoint x: 70, endPoint y: 116, distance: 144.4
click at [70, 116] on div "Toggle categories 0 results available for search term celcon concrete. Use Up a…" at bounding box center [261, 104] width 473 height 33
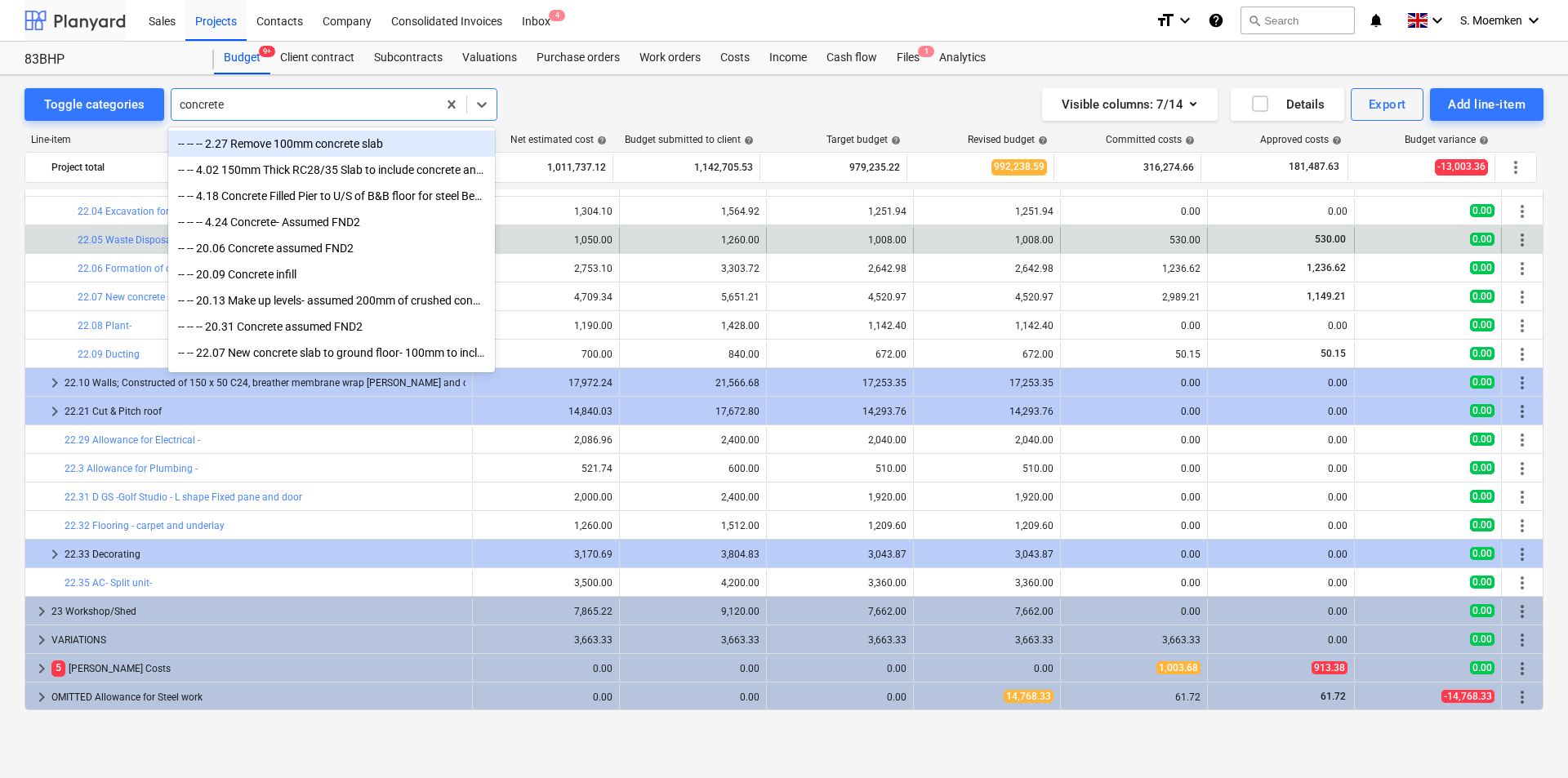
type input "concrete"
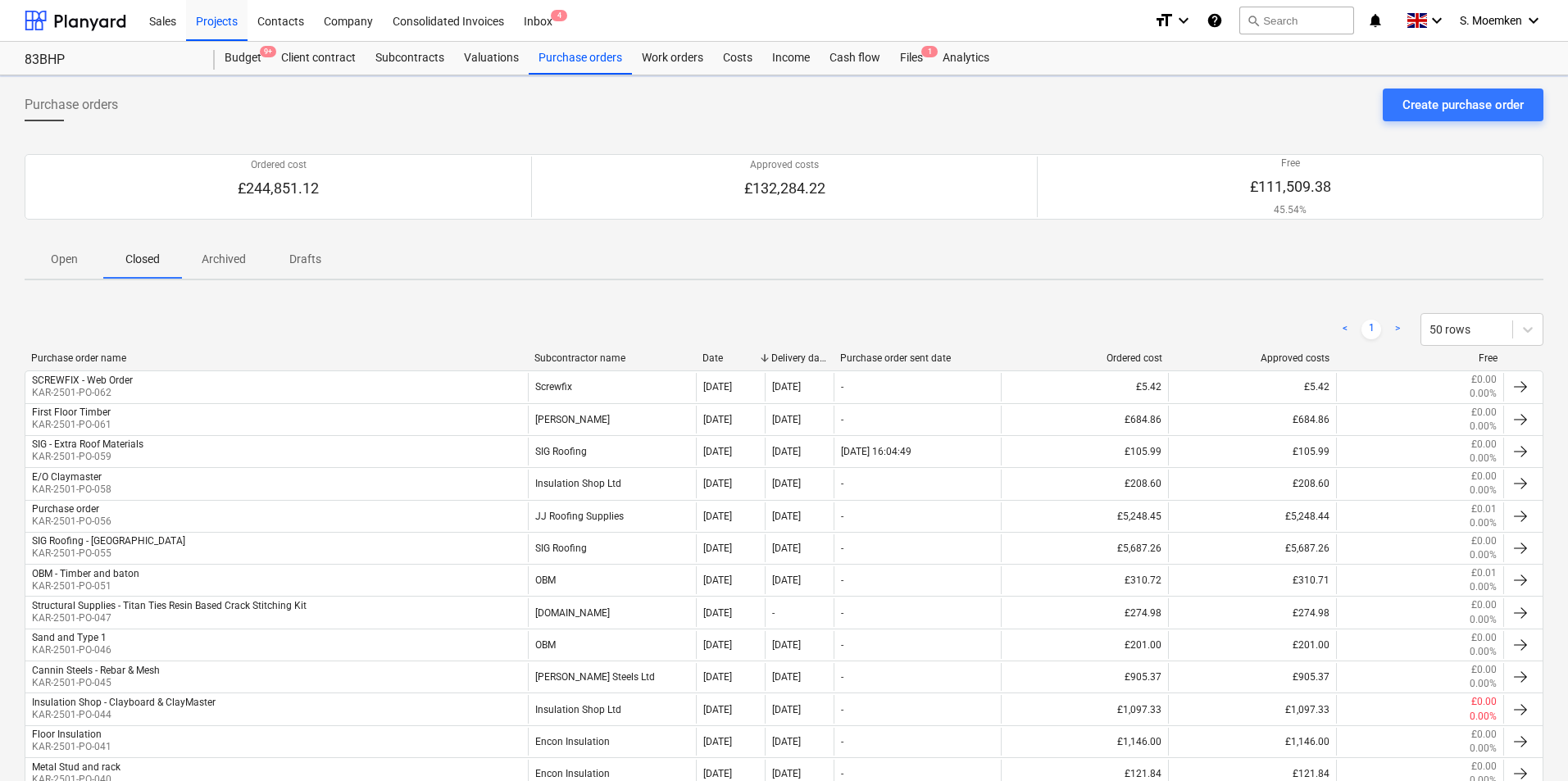
scroll to position [166, 0]
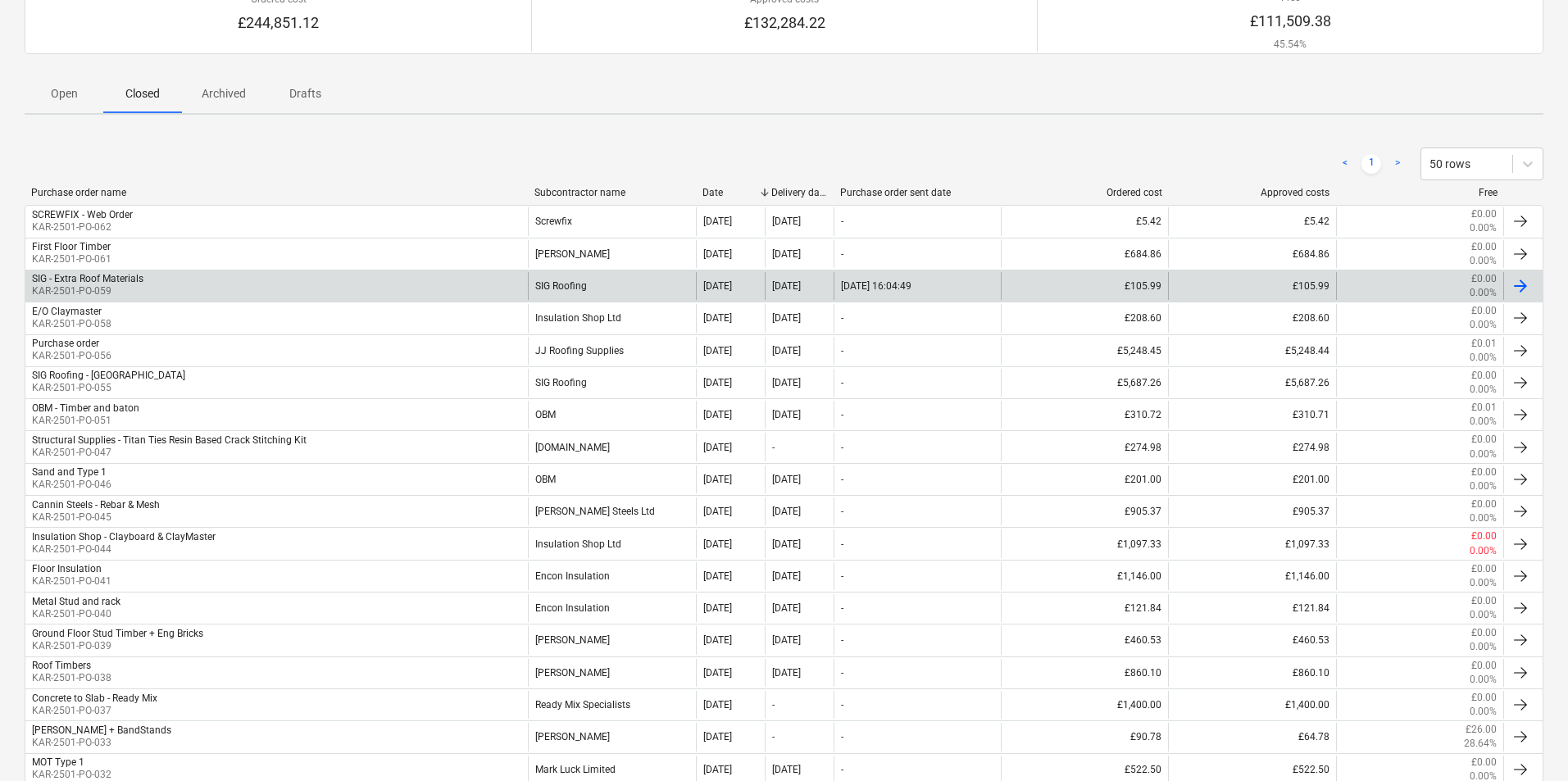
click at [1521, 283] on div at bounding box center [1520, 285] width 19 height 19
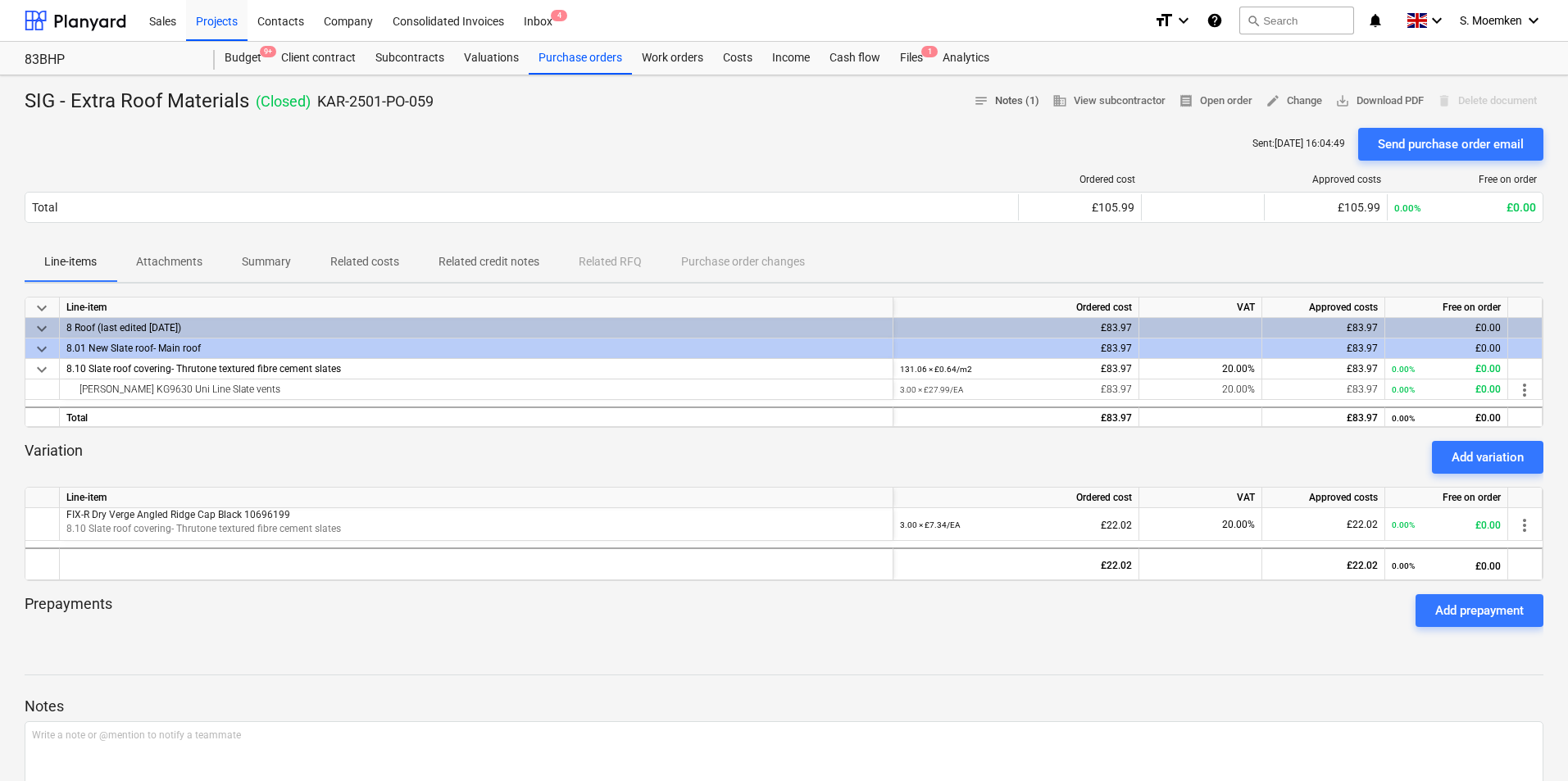
click at [1010, 99] on span "notes Notes (1)" at bounding box center [1006, 101] width 65 height 18
click at [582, 55] on div "Purchase orders" at bounding box center [580, 58] width 103 height 33
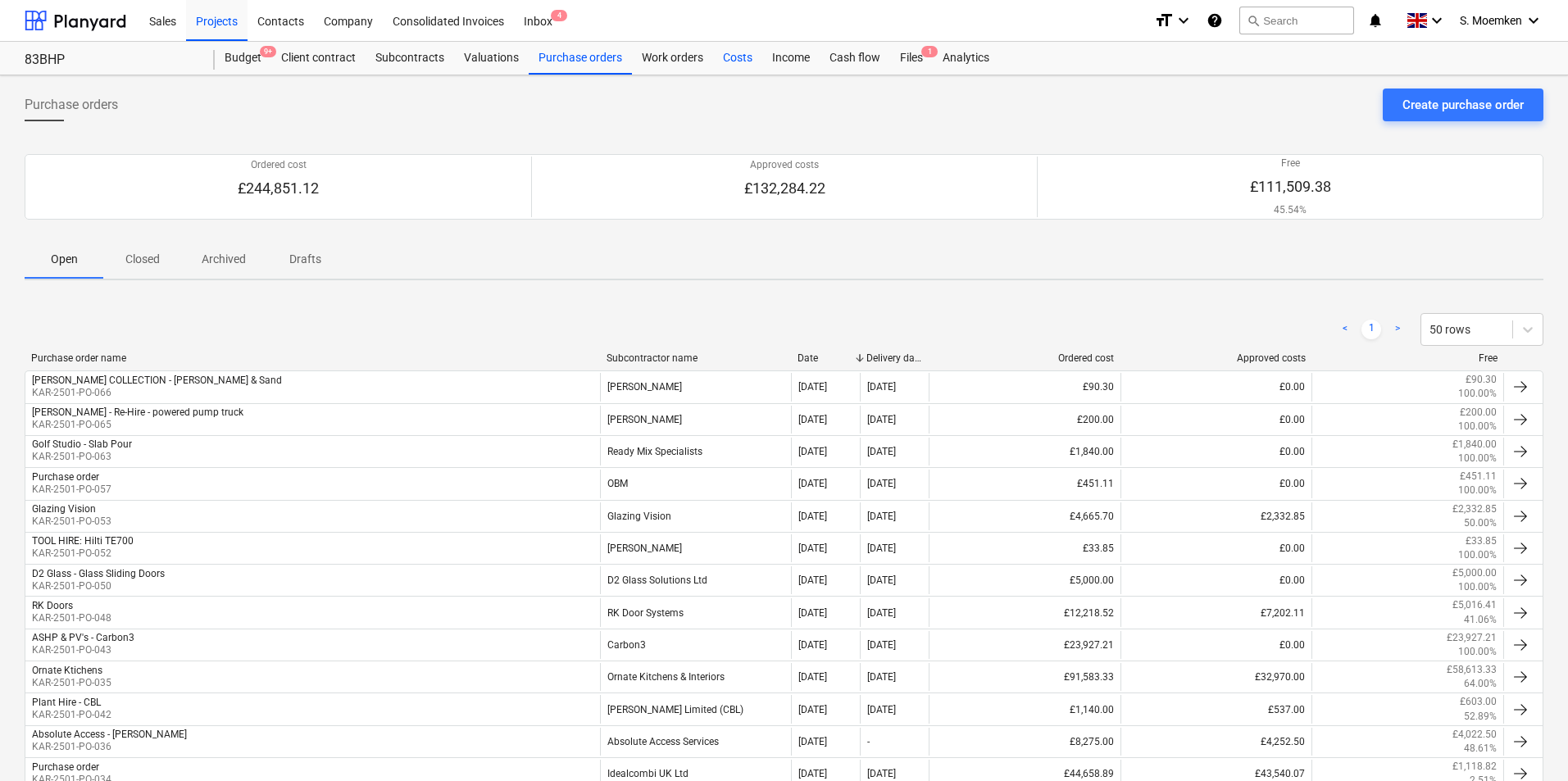
click at [738, 55] on div "Costs" at bounding box center [737, 58] width 49 height 33
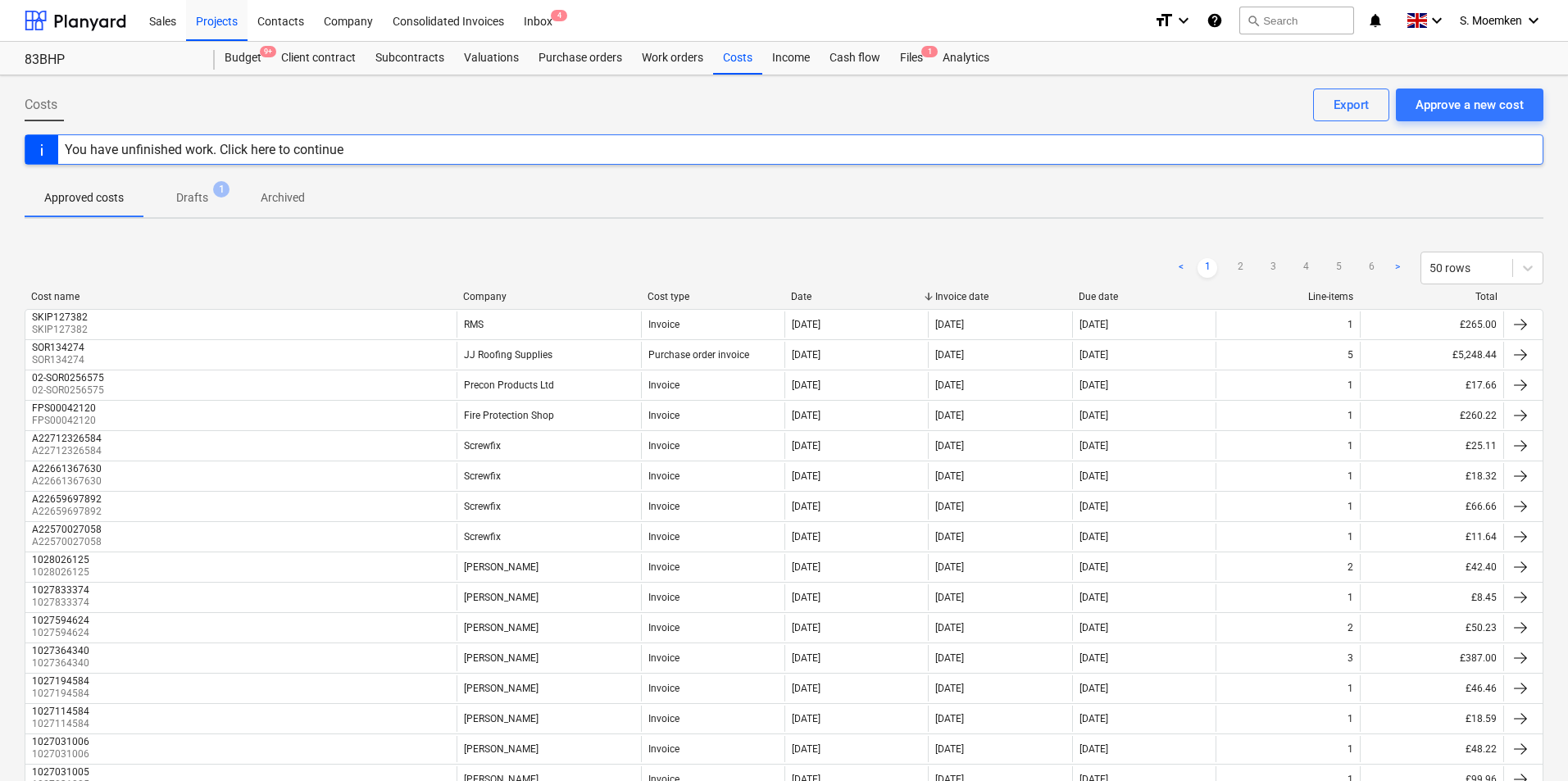
click at [200, 197] on p "Drafts" at bounding box center [192, 198] width 32 height 17
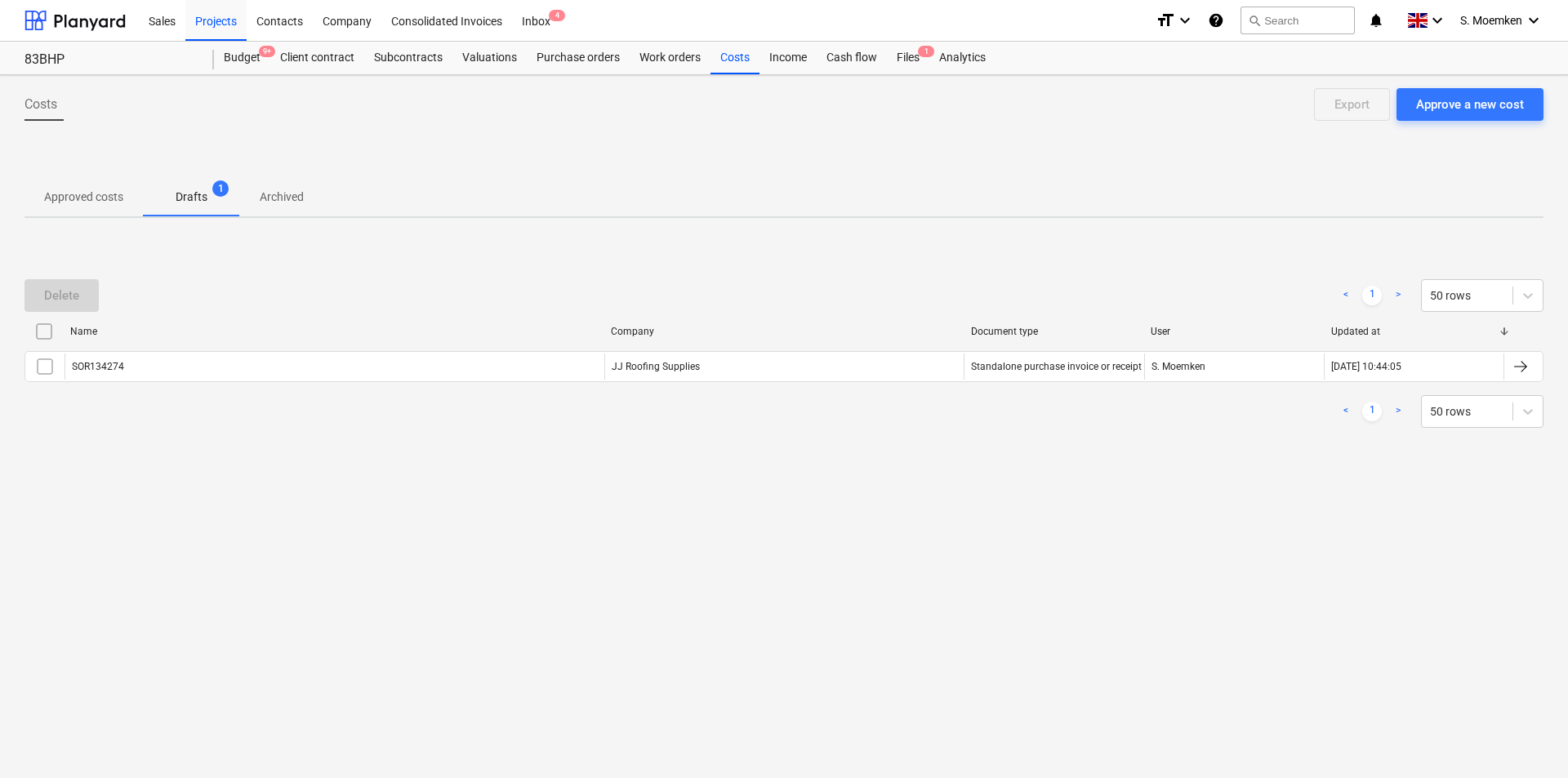
click at [93, 193] on p "Approved costs" at bounding box center [83, 197] width 79 height 17
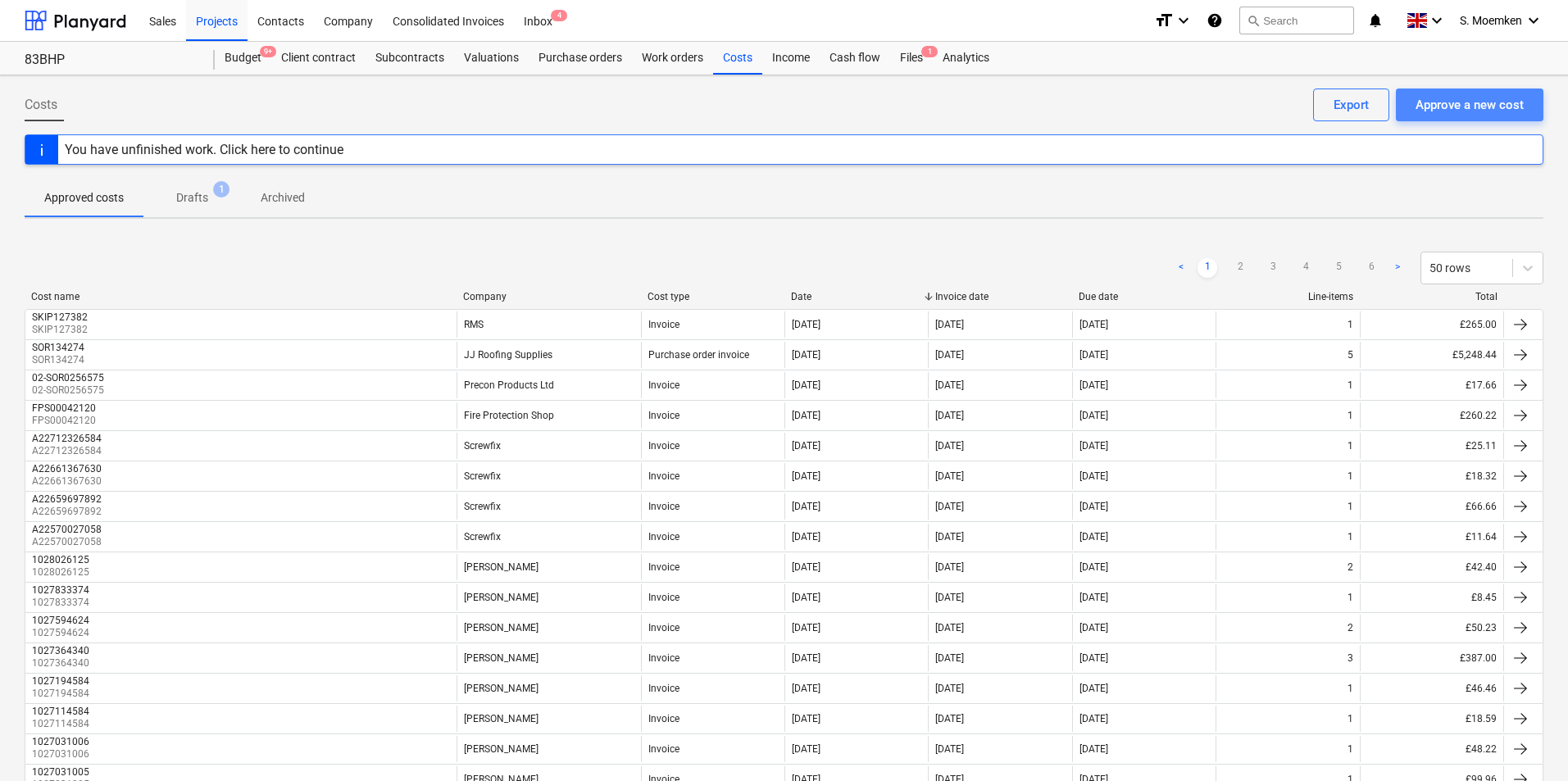
click at [1475, 101] on div "Approve a new cost" at bounding box center [1470, 104] width 109 height 21
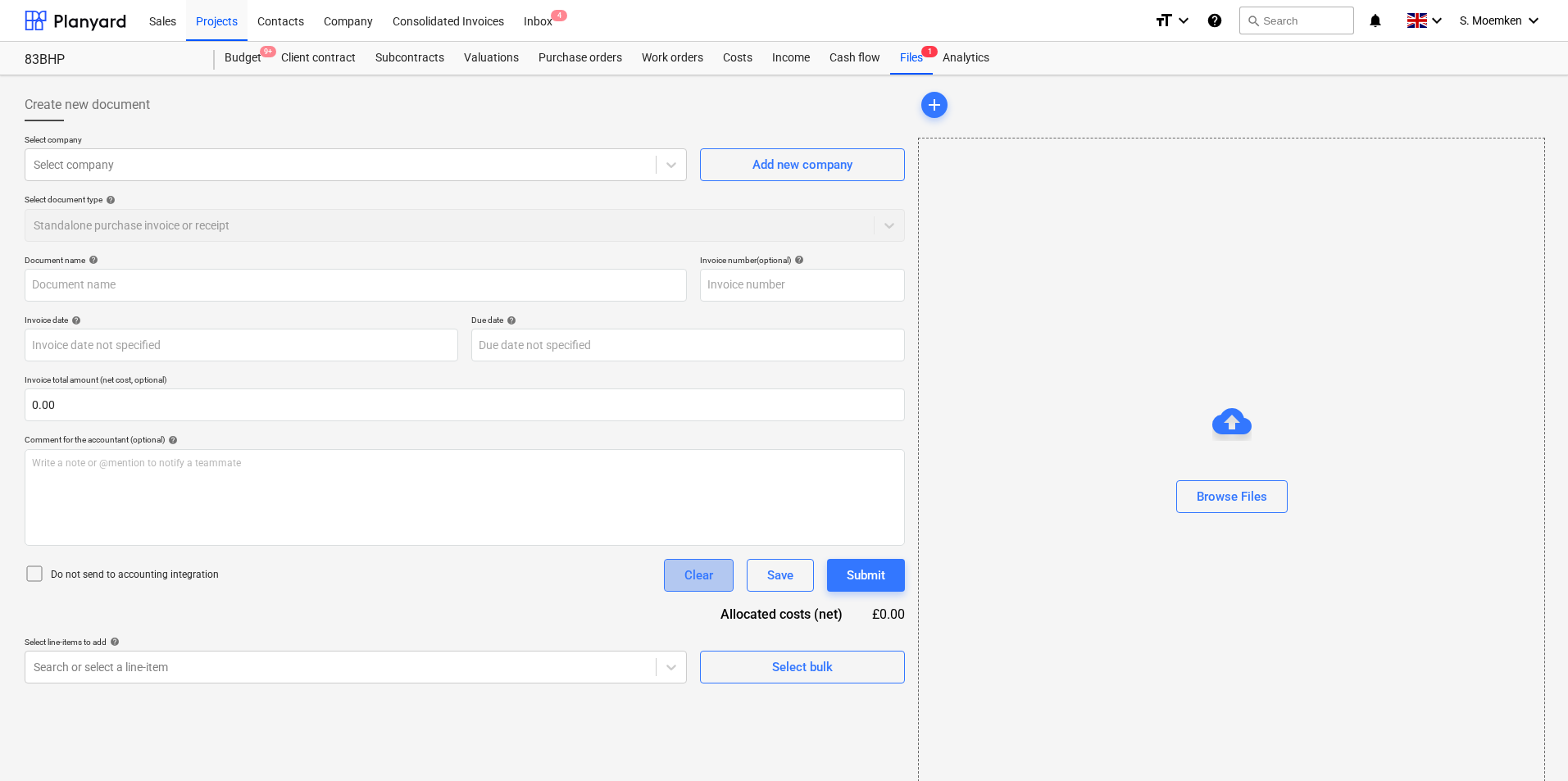
click at [705, 584] on div "Clear" at bounding box center [698, 575] width 29 height 21
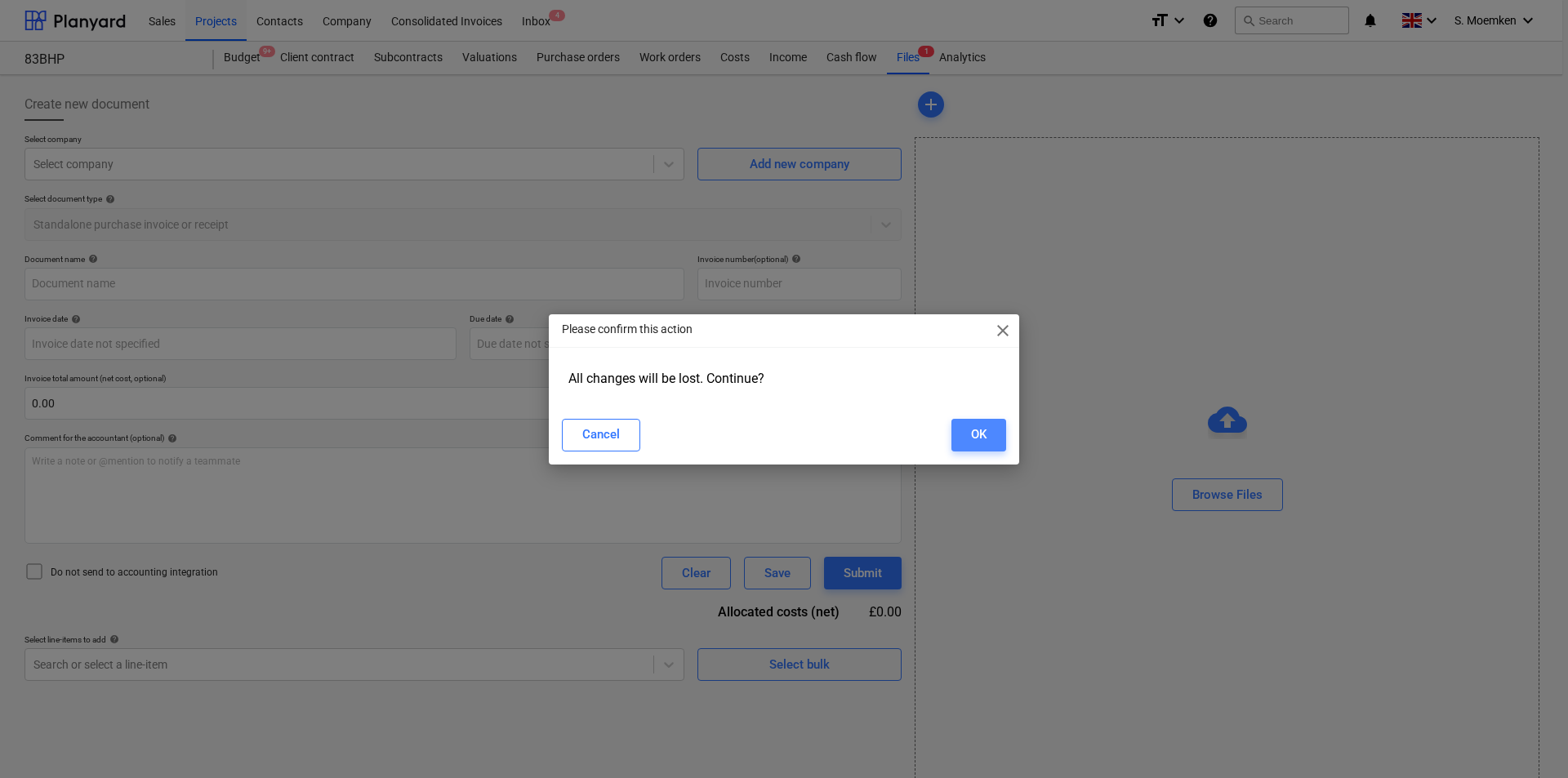
click at [965, 431] on button "OK" at bounding box center [979, 435] width 55 height 33
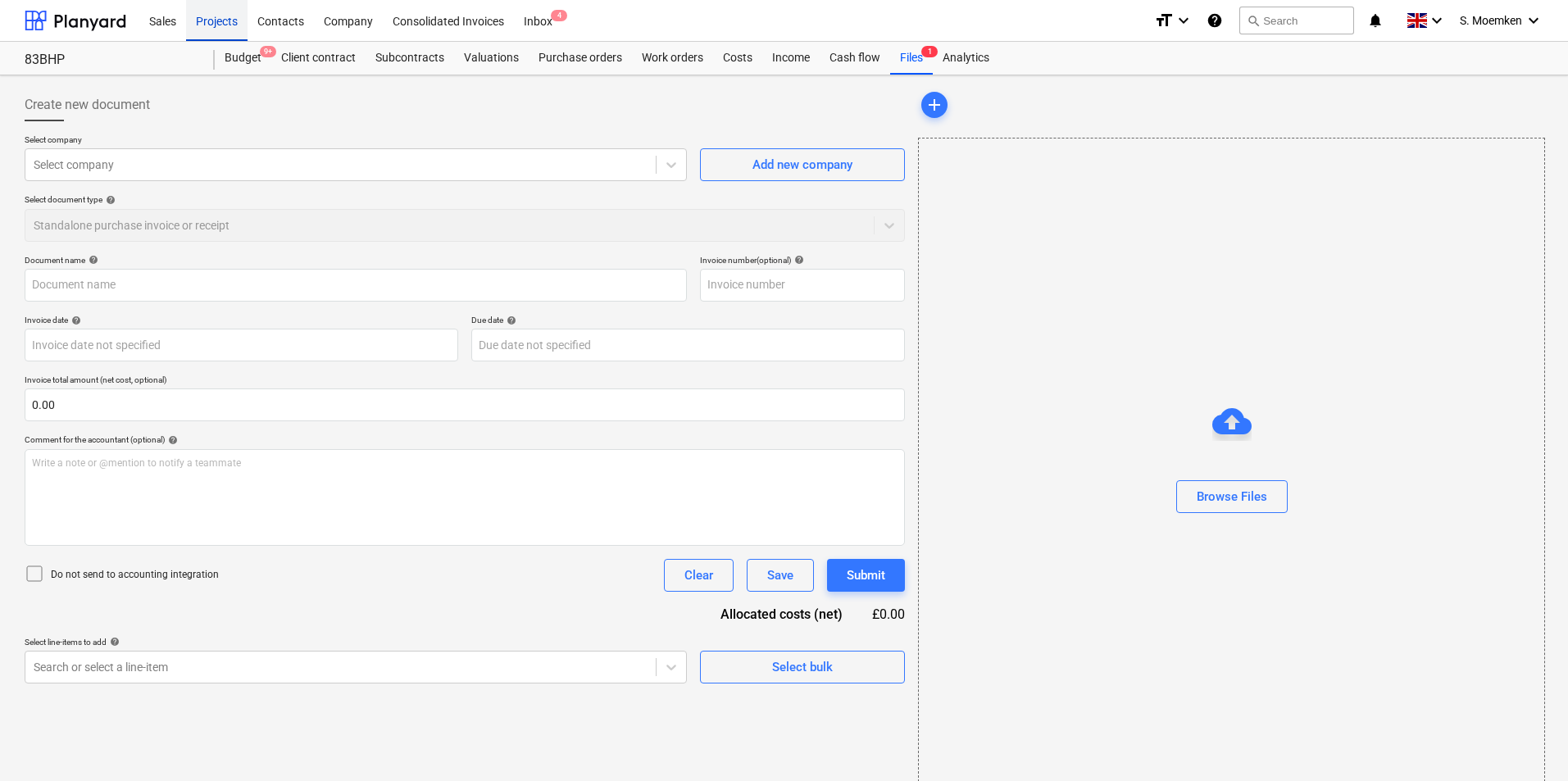
click at [214, 15] on div "Projects" at bounding box center [216, 19] width 62 height 41
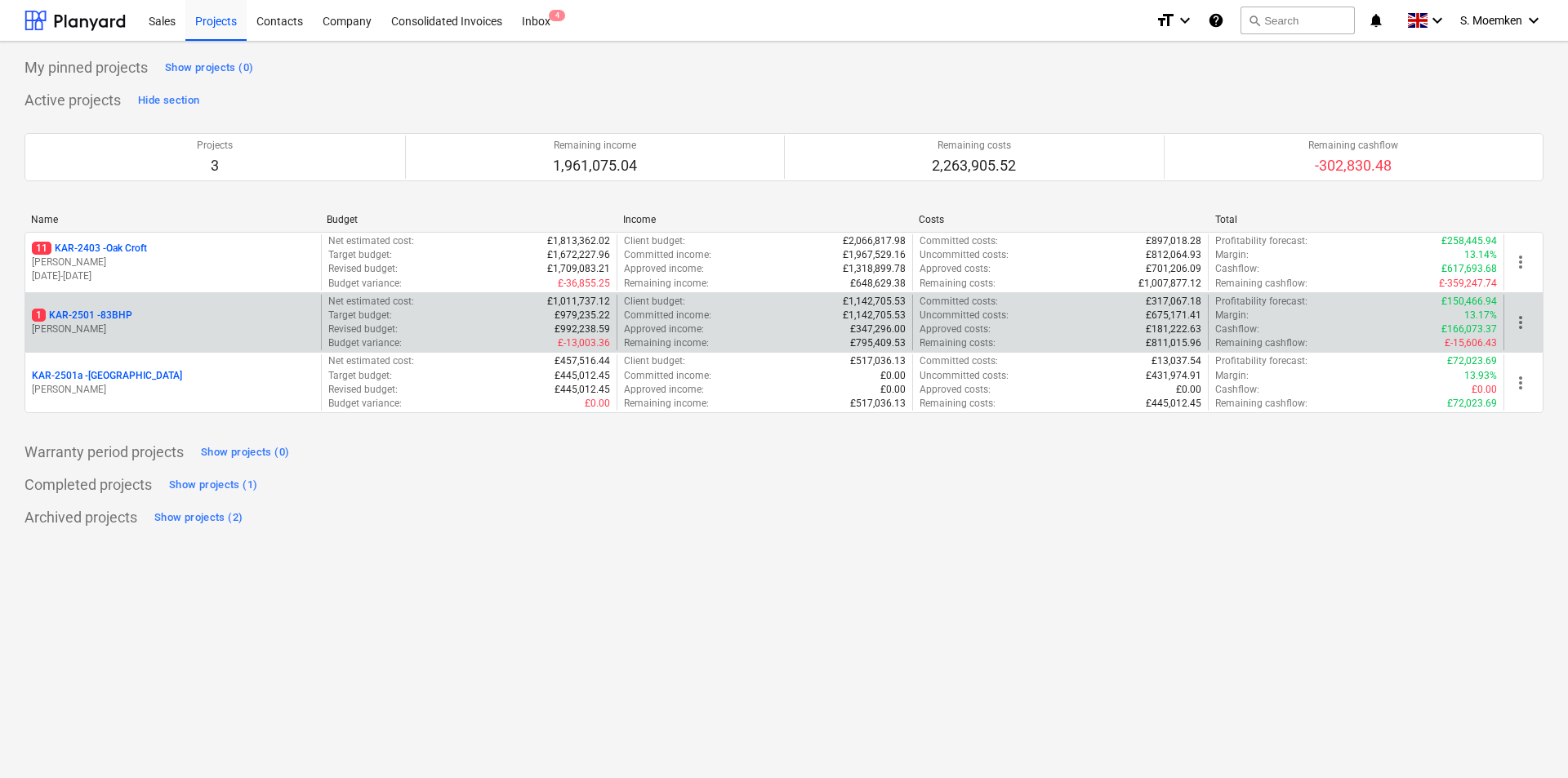
click at [170, 321] on div "1 KAR-2501 - 83BHP" at bounding box center [173, 315] width 282 height 14
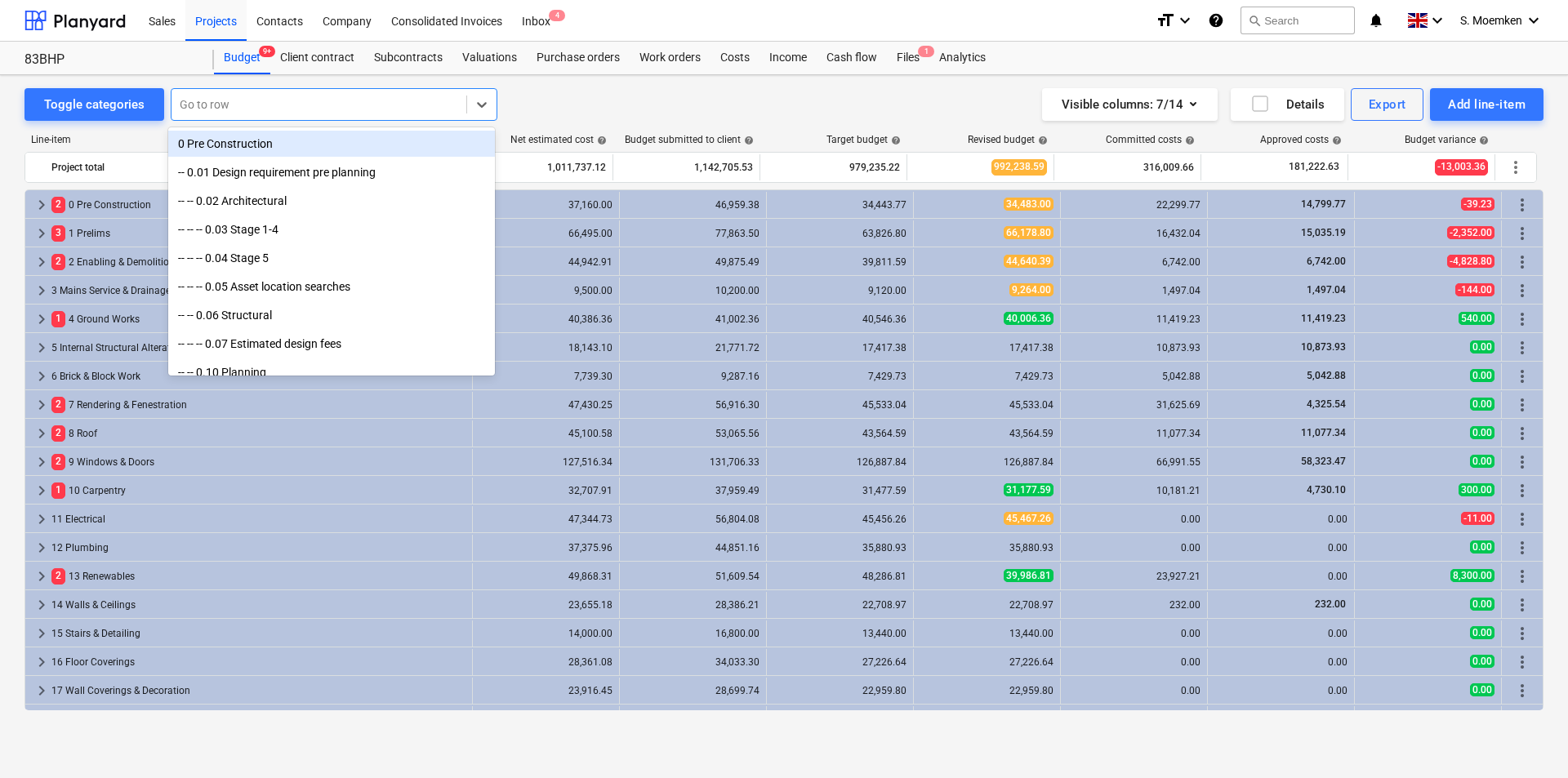
click at [290, 102] on div at bounding box center [319, 104] width 279 height 16
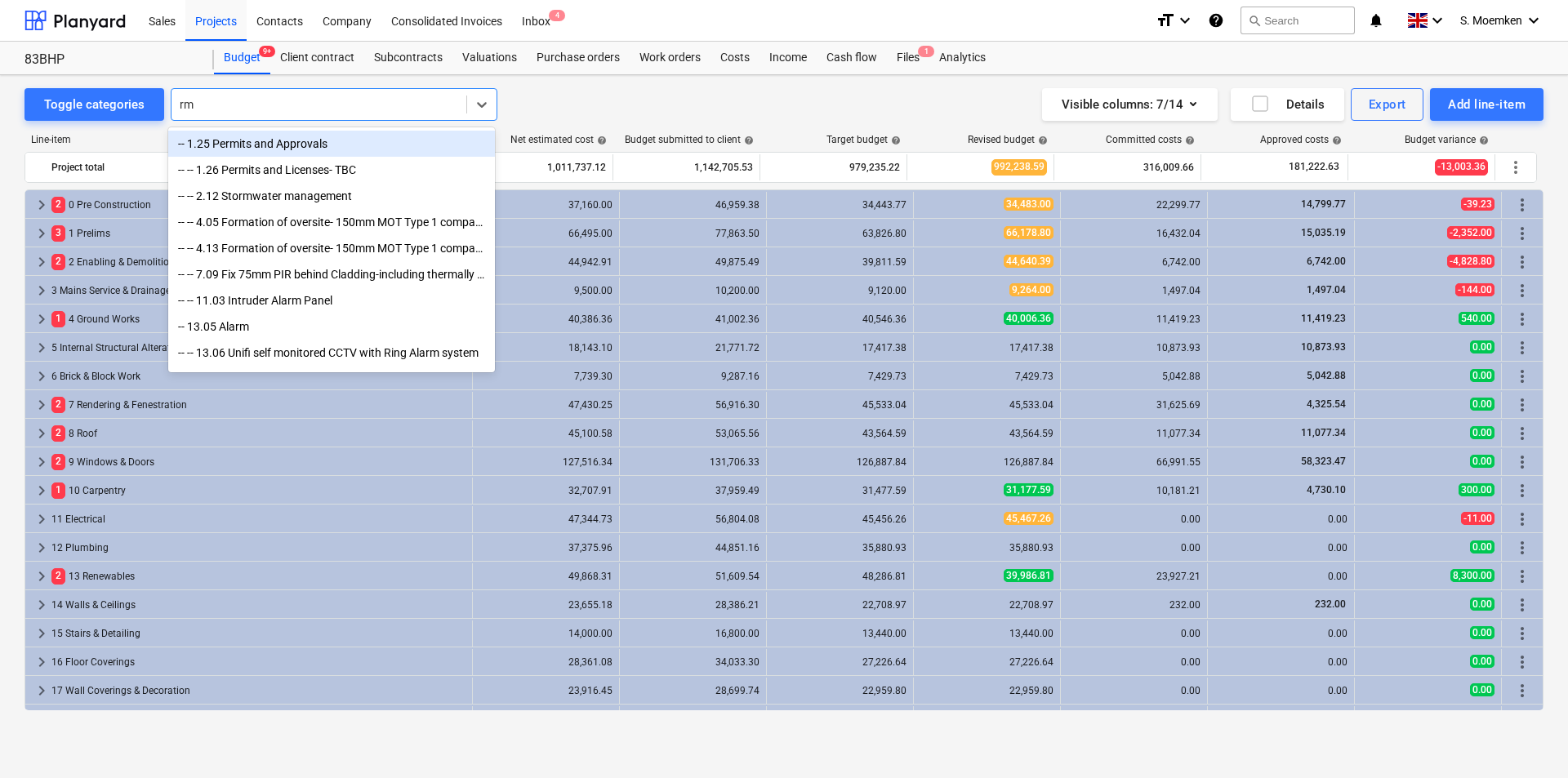
type input "r"
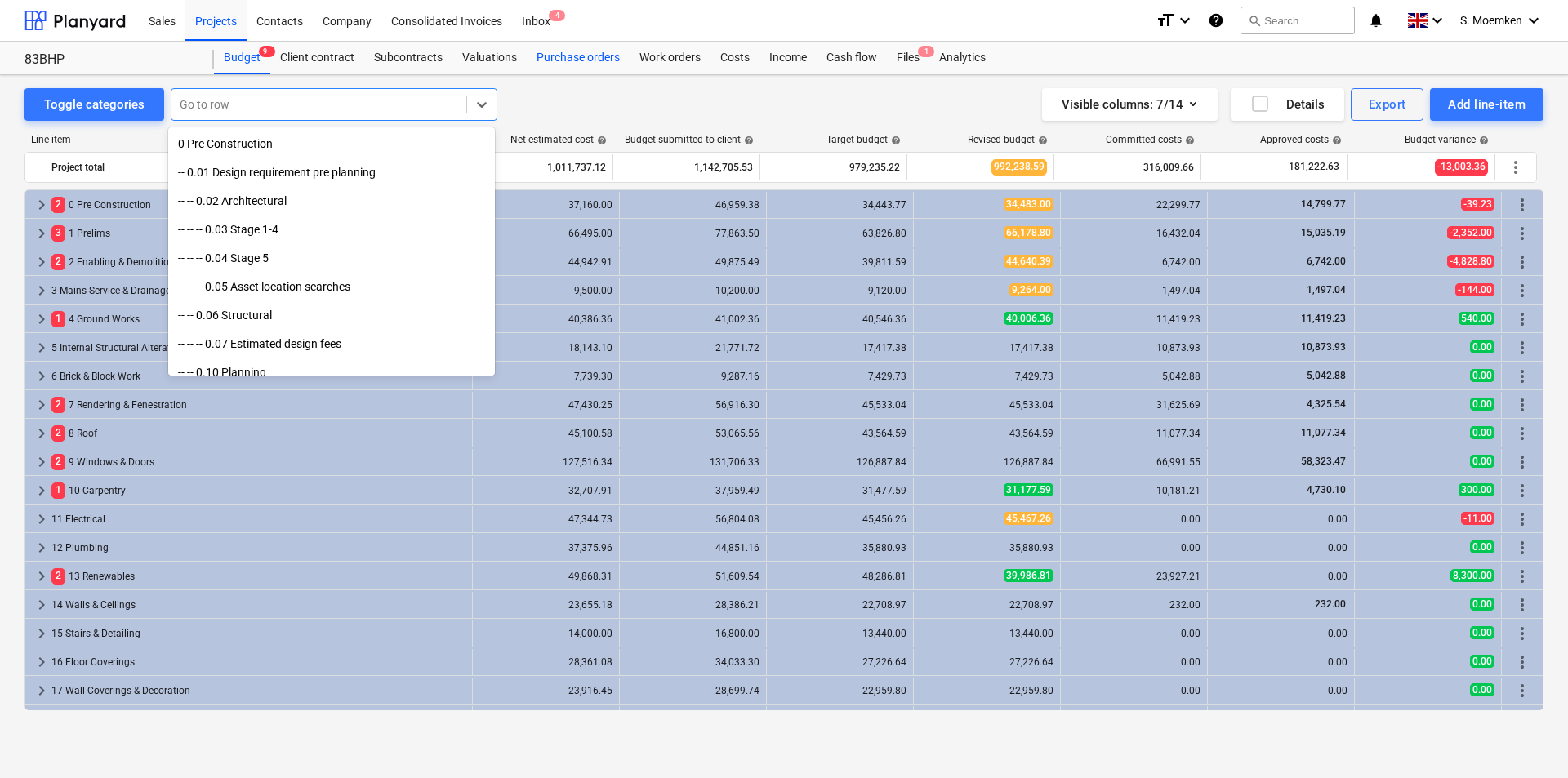
click at [567, 61] on div "Purchase orders" at bounding box center [578, 58] width 103 height 33
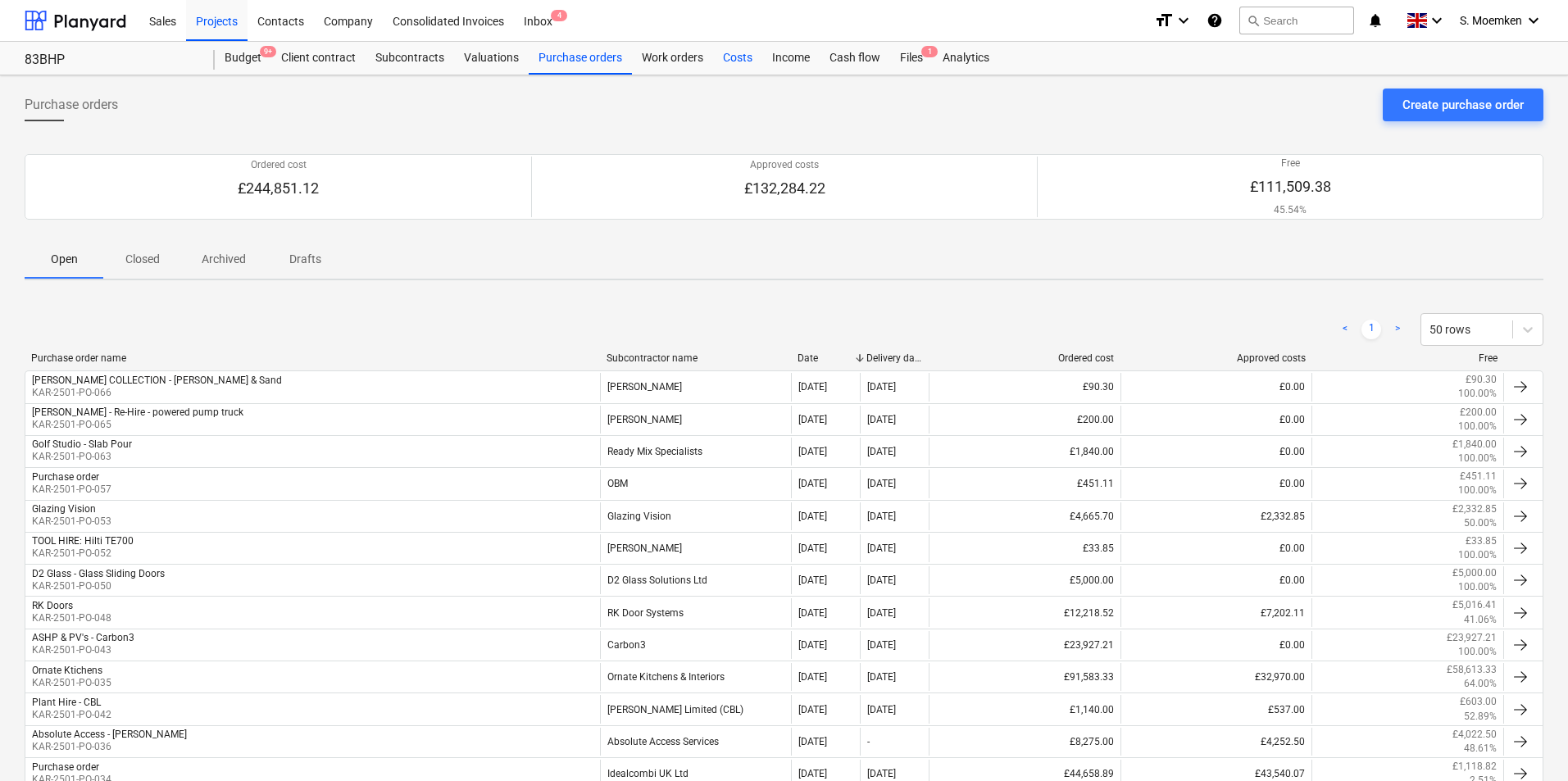
click at [742, 54] on div "Costs" at bounding box center [737, 58] width 49 height 33
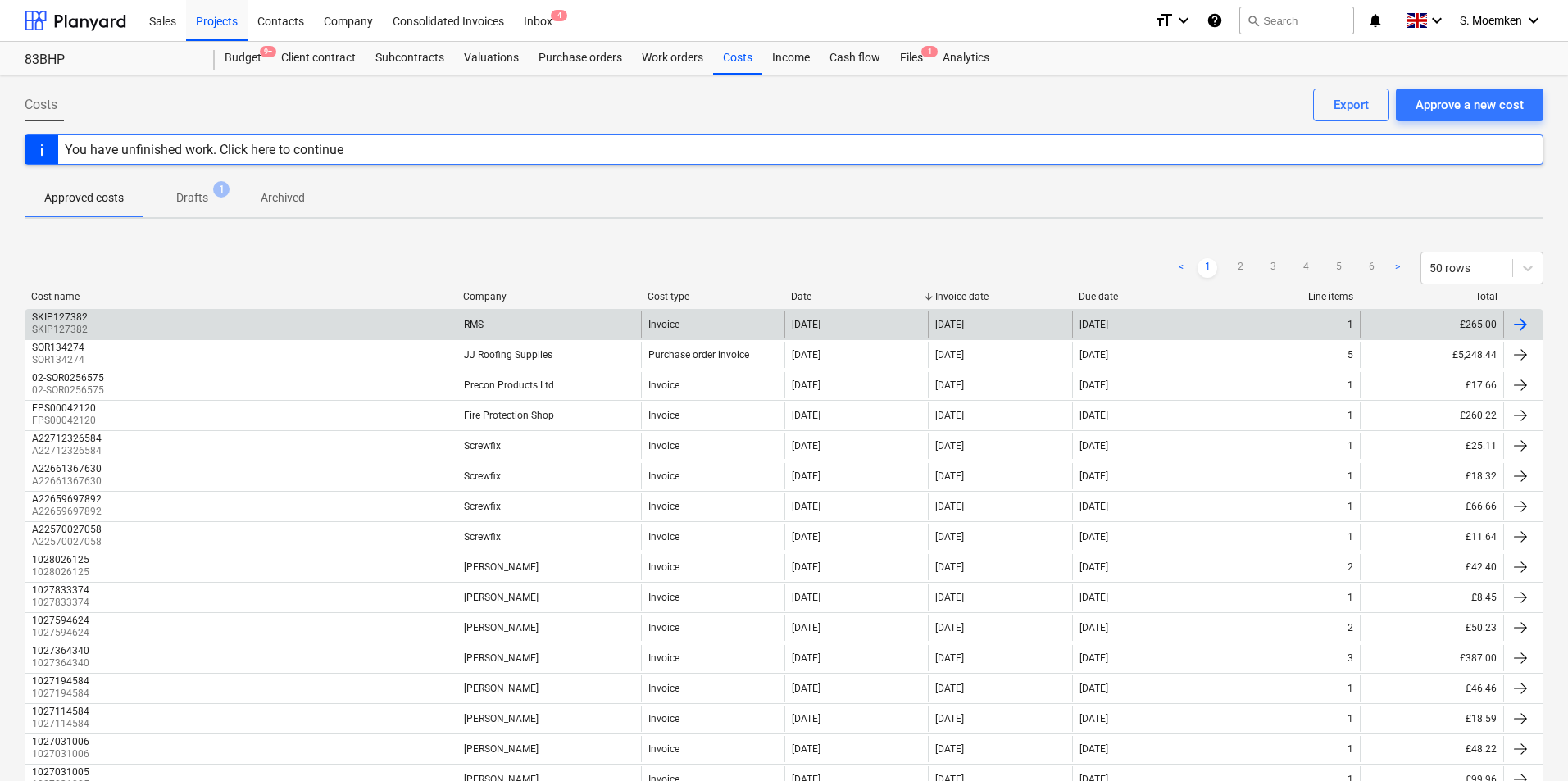
click at [1518, 323] on div at bounding box center [1520, 324] width 19 height 19
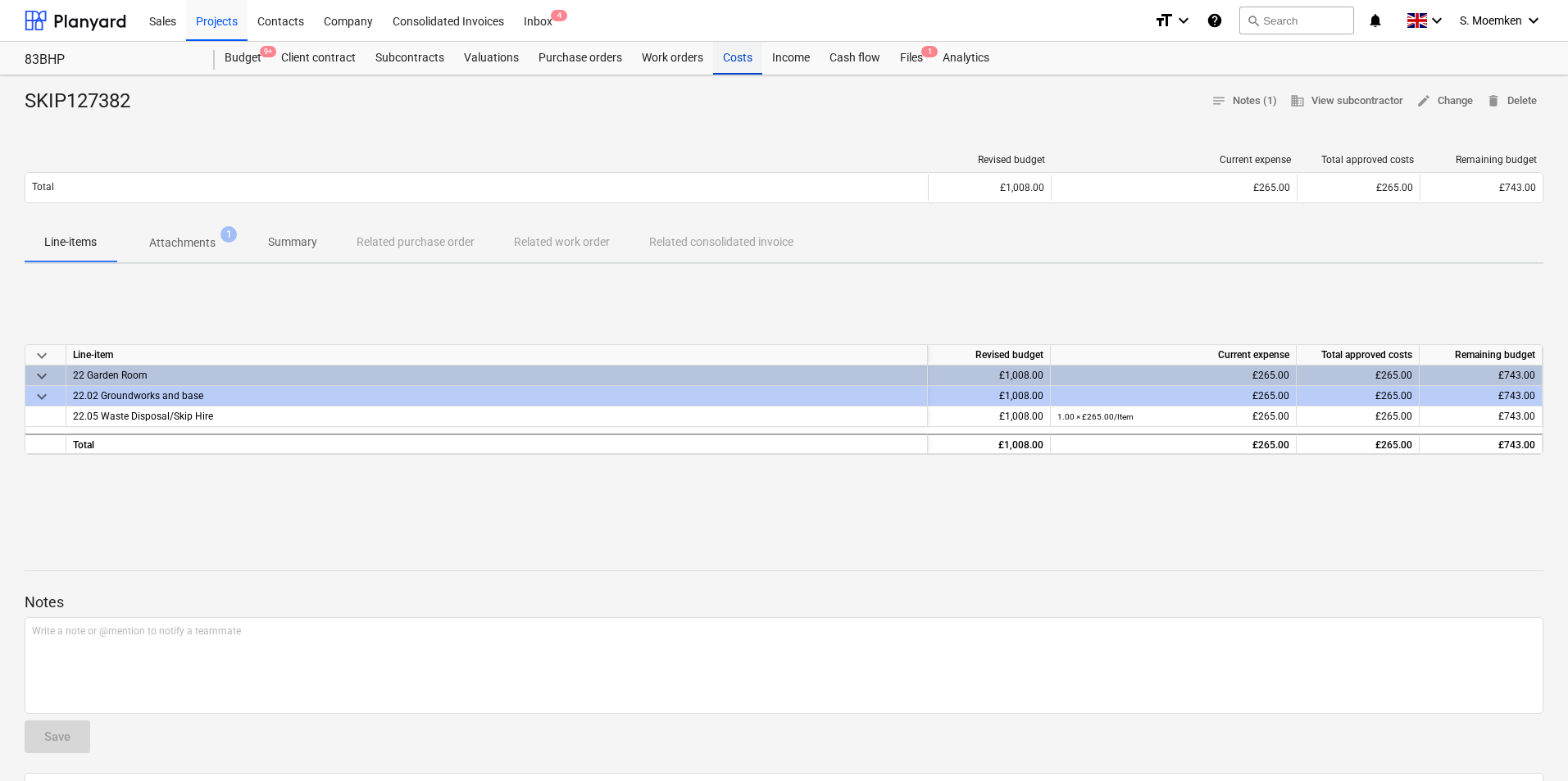
click at [735, 60] on div "Costs" at bounding box center [737, 58] width 49 height 33
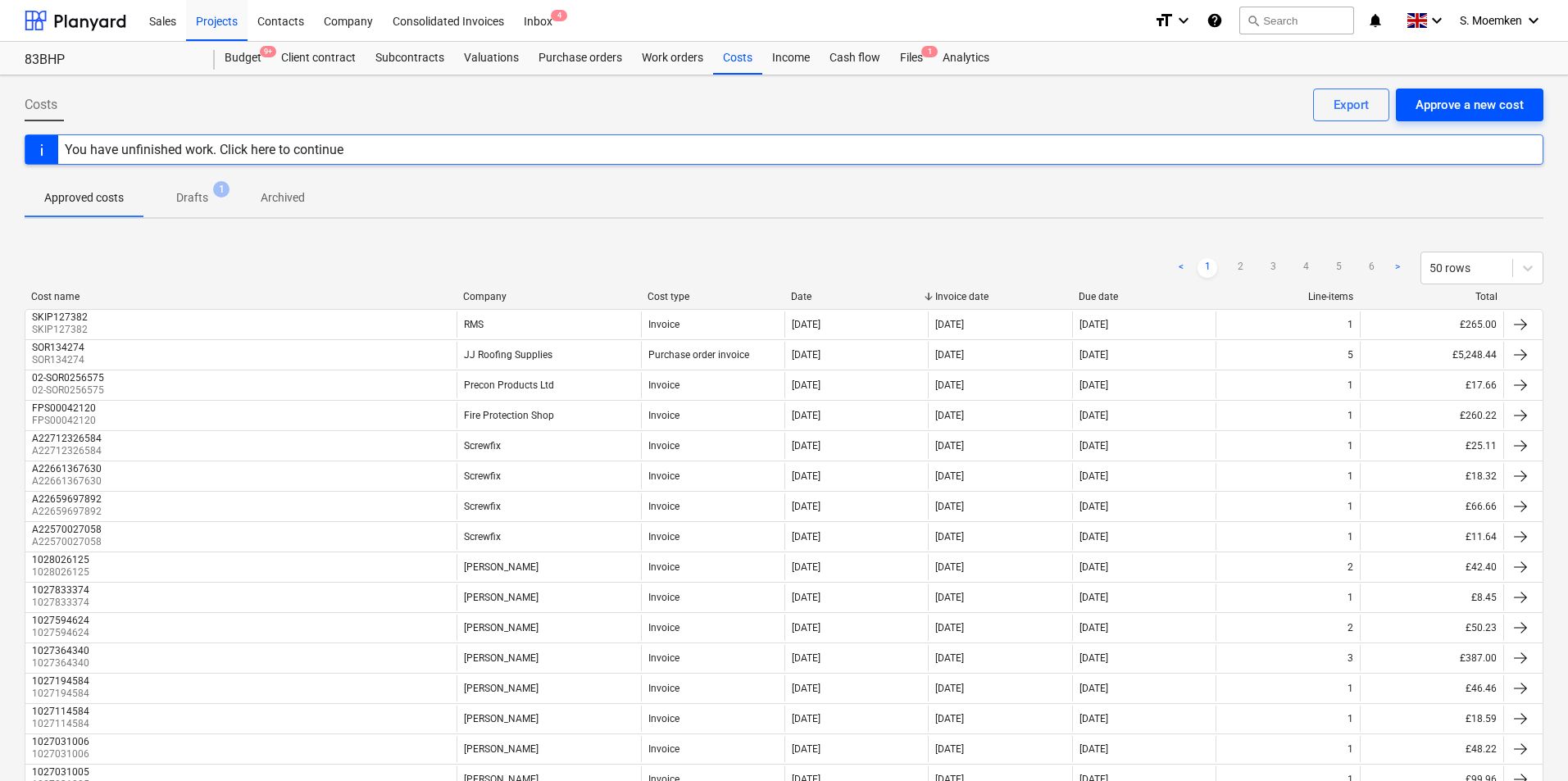
click at [1486, 103] on div "Approve a new cost" at bounding box center [1470, 104] width 109 height 21
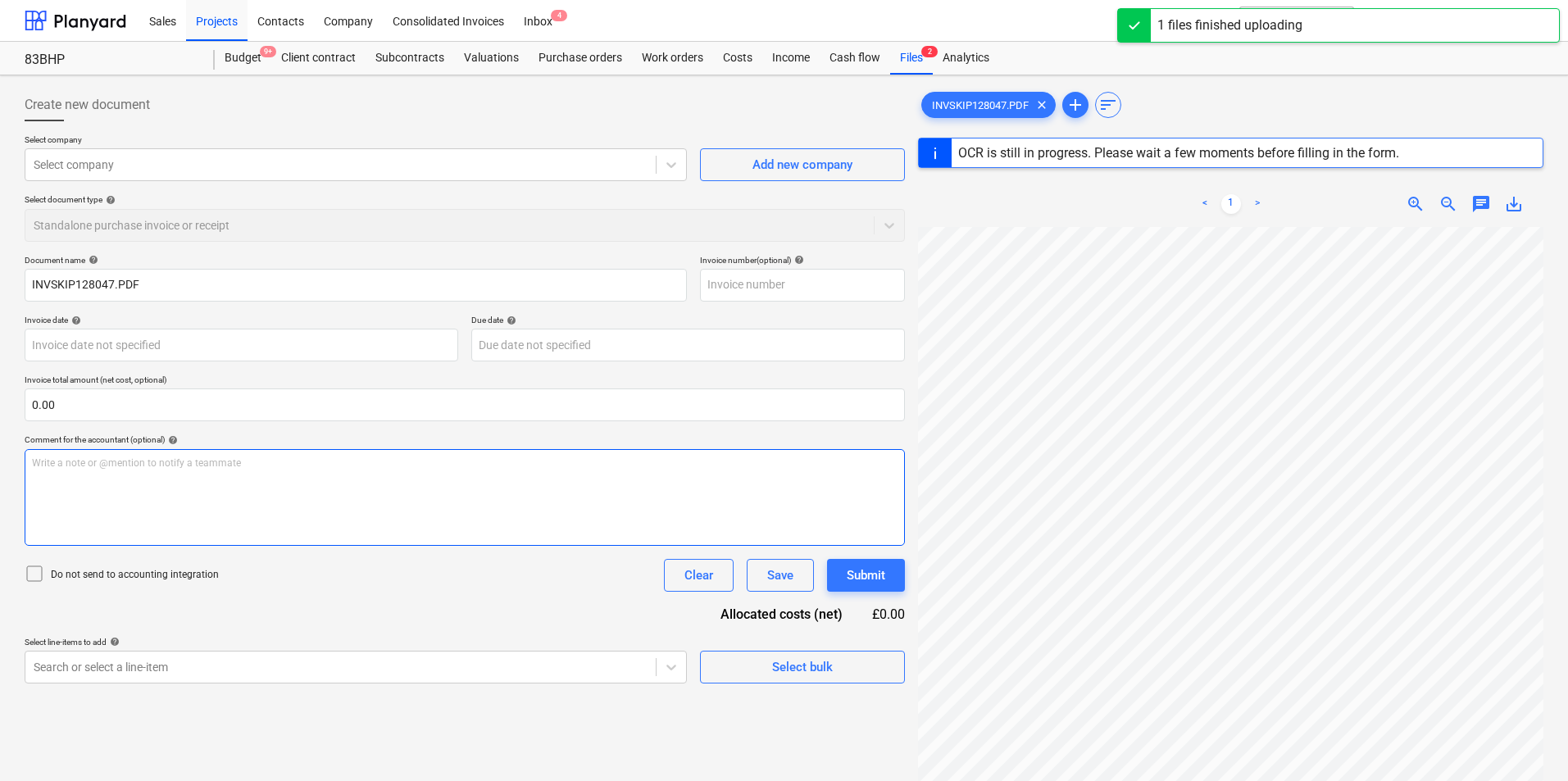
type input "SKIP128047"
type input "[DATE]"
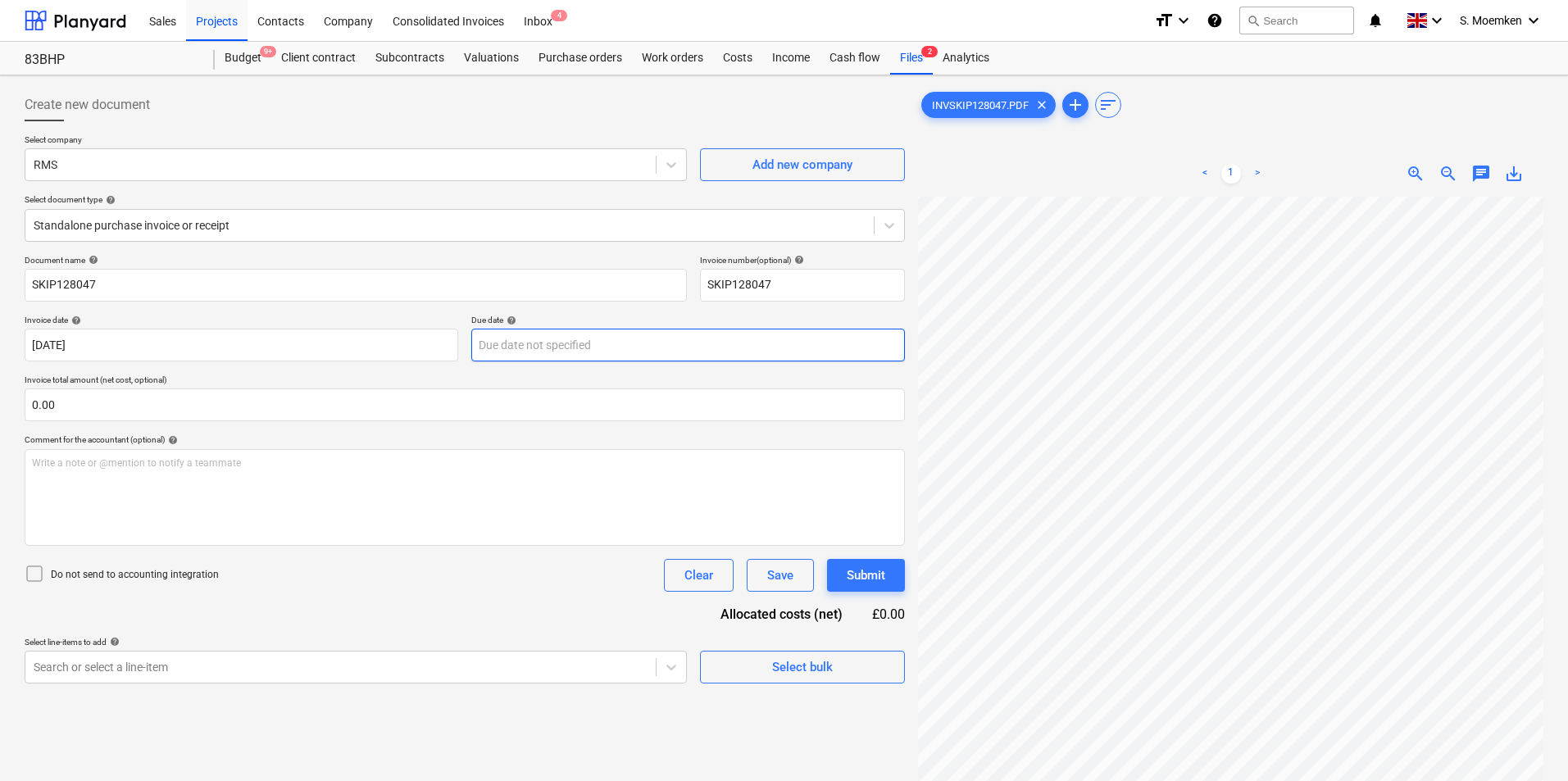
scroll to position [0, 57]
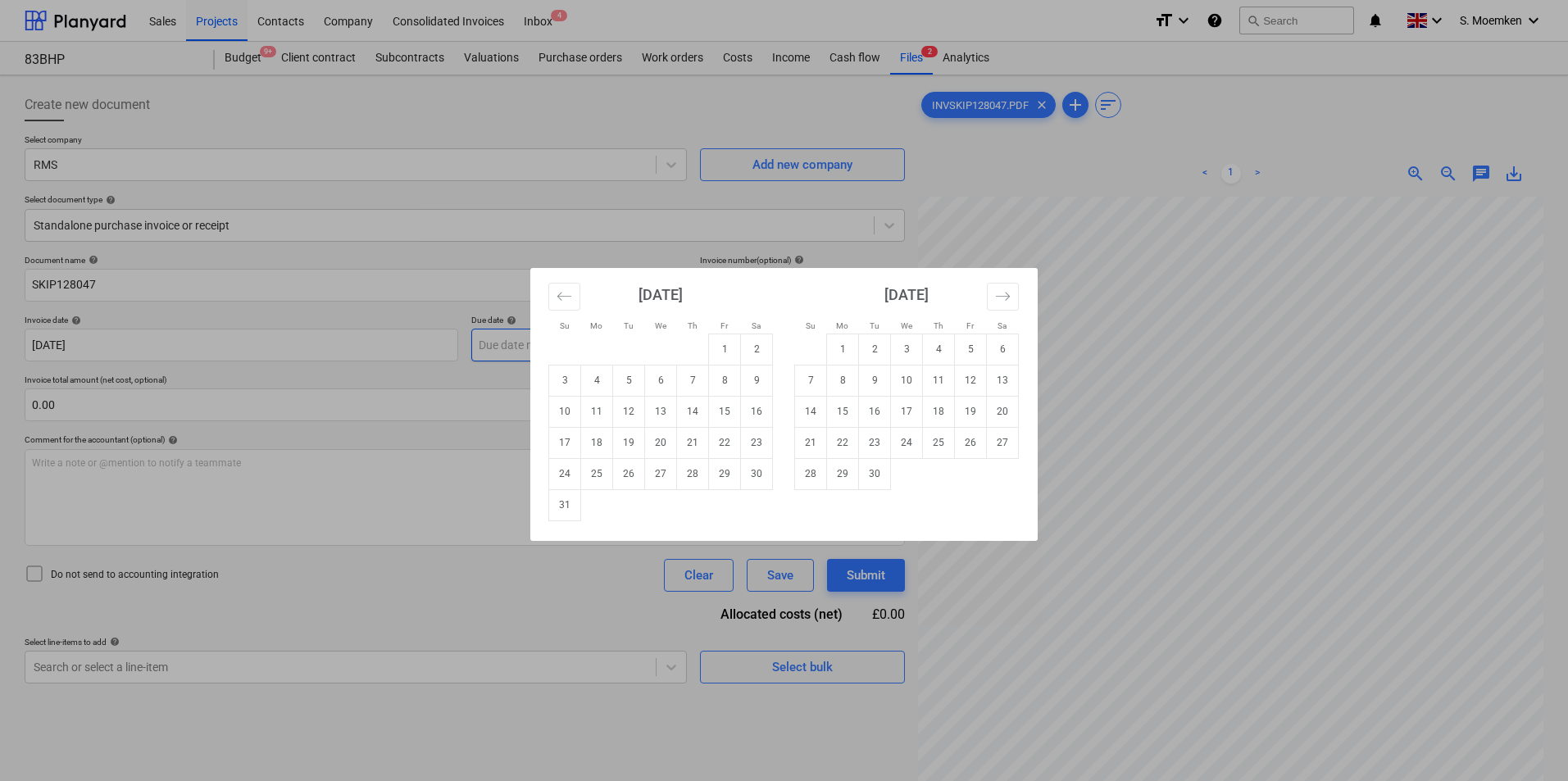
click at [567, 343] on body "Sales Projects Contacts Company Consolidated Invoices Inbox 4 format_size keybo…" at bounding box center [784, 390] width 1568 height 781
click at [870, 484] on td "30" at bounding box center [875, 474] width 32 height 31
type input "[DATE]"
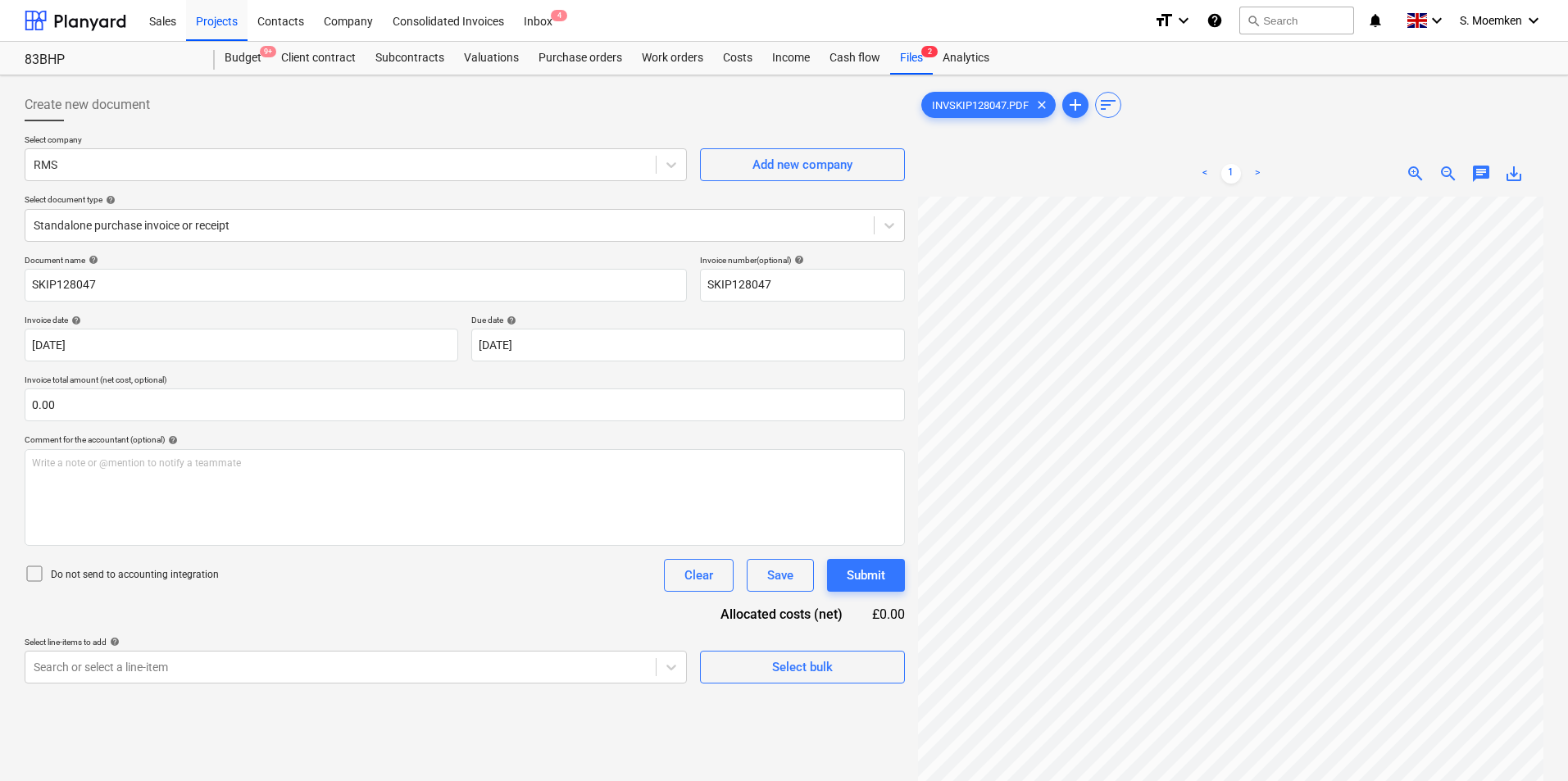
click at [34, 571] on icon at bounding box center [34, 573] width 19 height 19
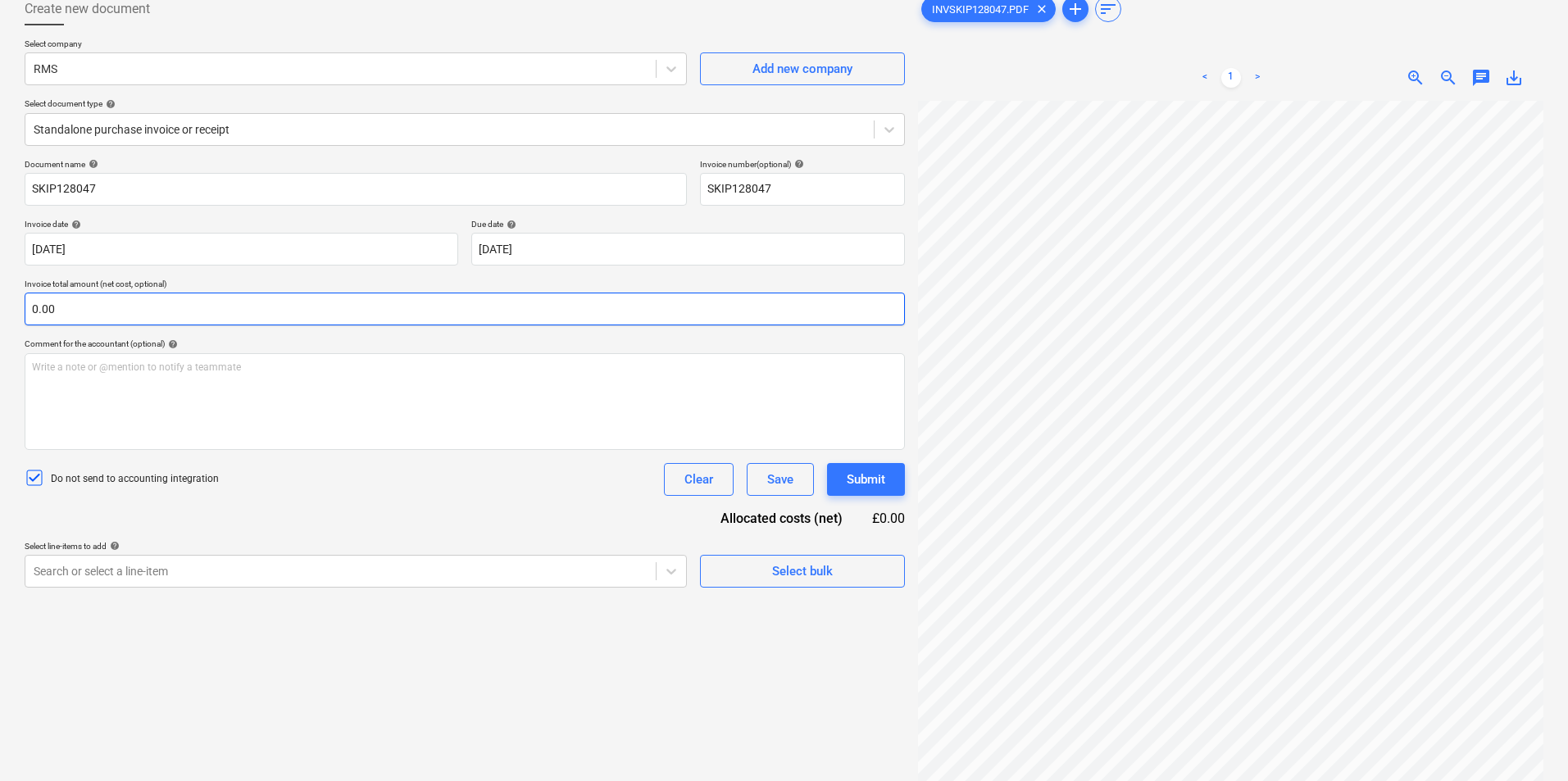
scroll to position [164, 0]
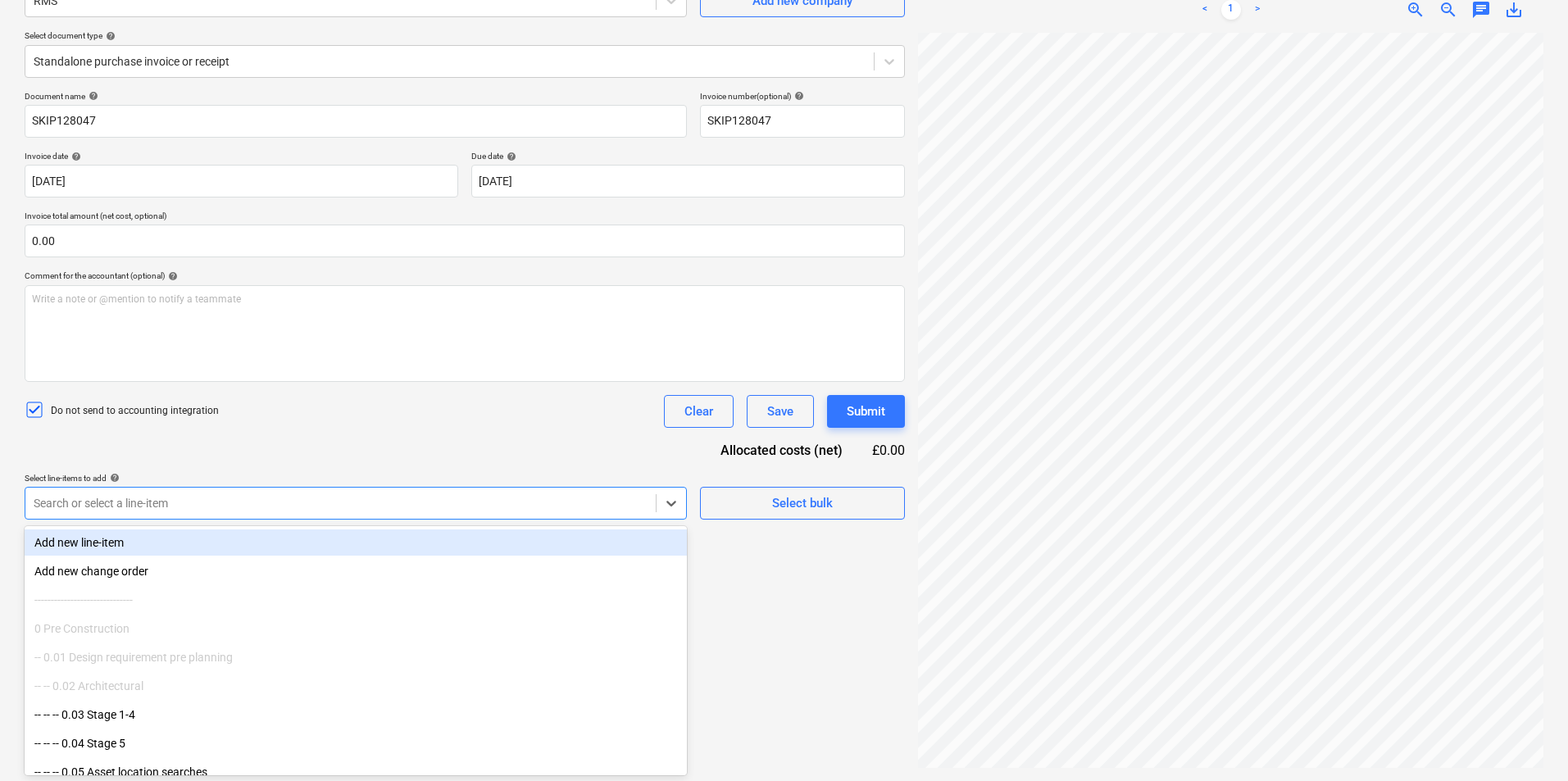
click at [568, 500] on div at bounding box center [341, 503] width 614 height 17
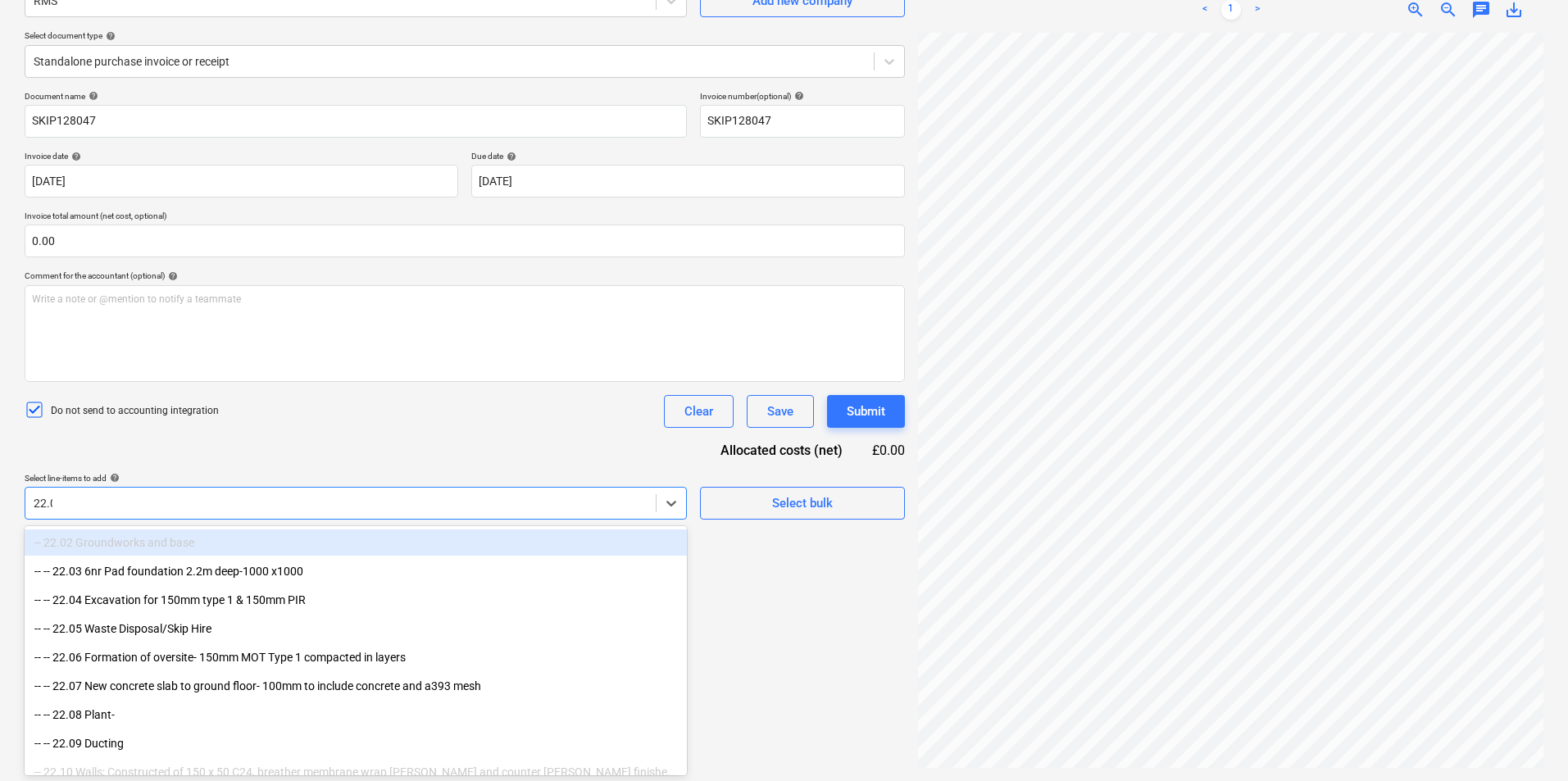
type input "22.05"
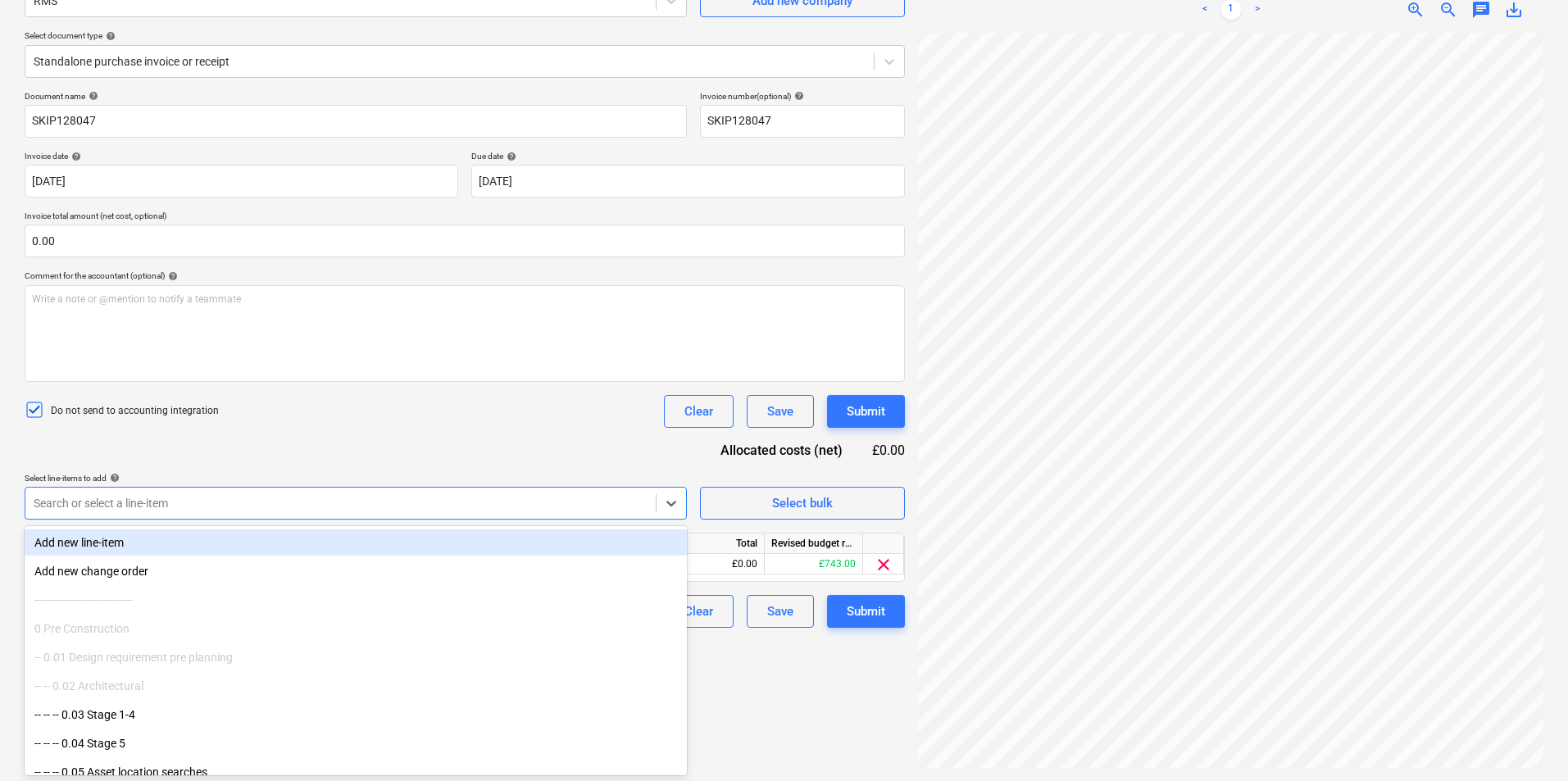
click at [425, 410] on div "Do not send to accounting integration Clear Save Submit" at bounding box center [464, 412] width 880 height 33
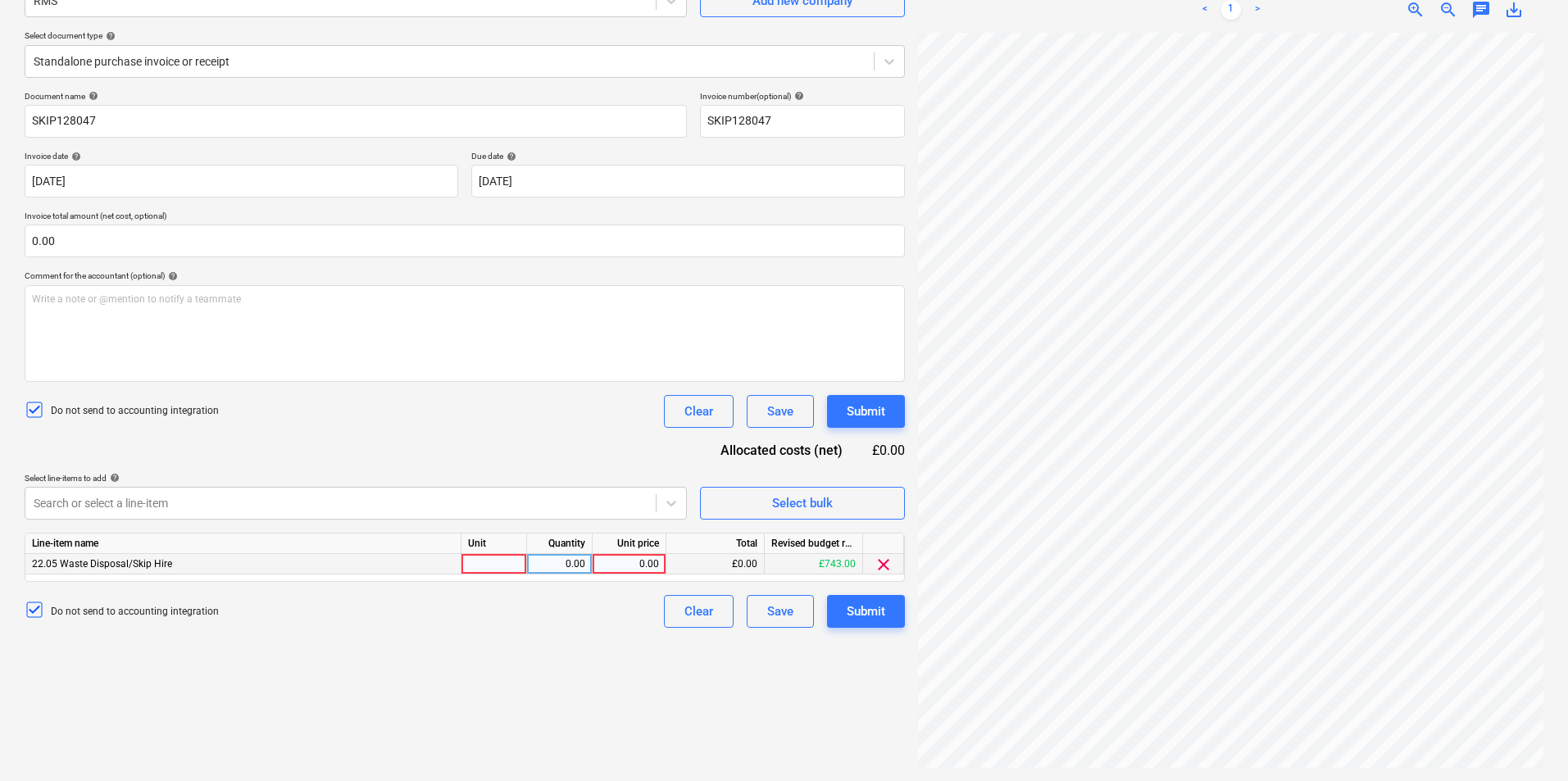
click at [498, 566] on div at bounding box center [494, 564] width 65 height 20
type input "Item"
click at [661, 563] on div "0.00" at bounding box center [629, 564] width 74 height 20
type input "265.00"
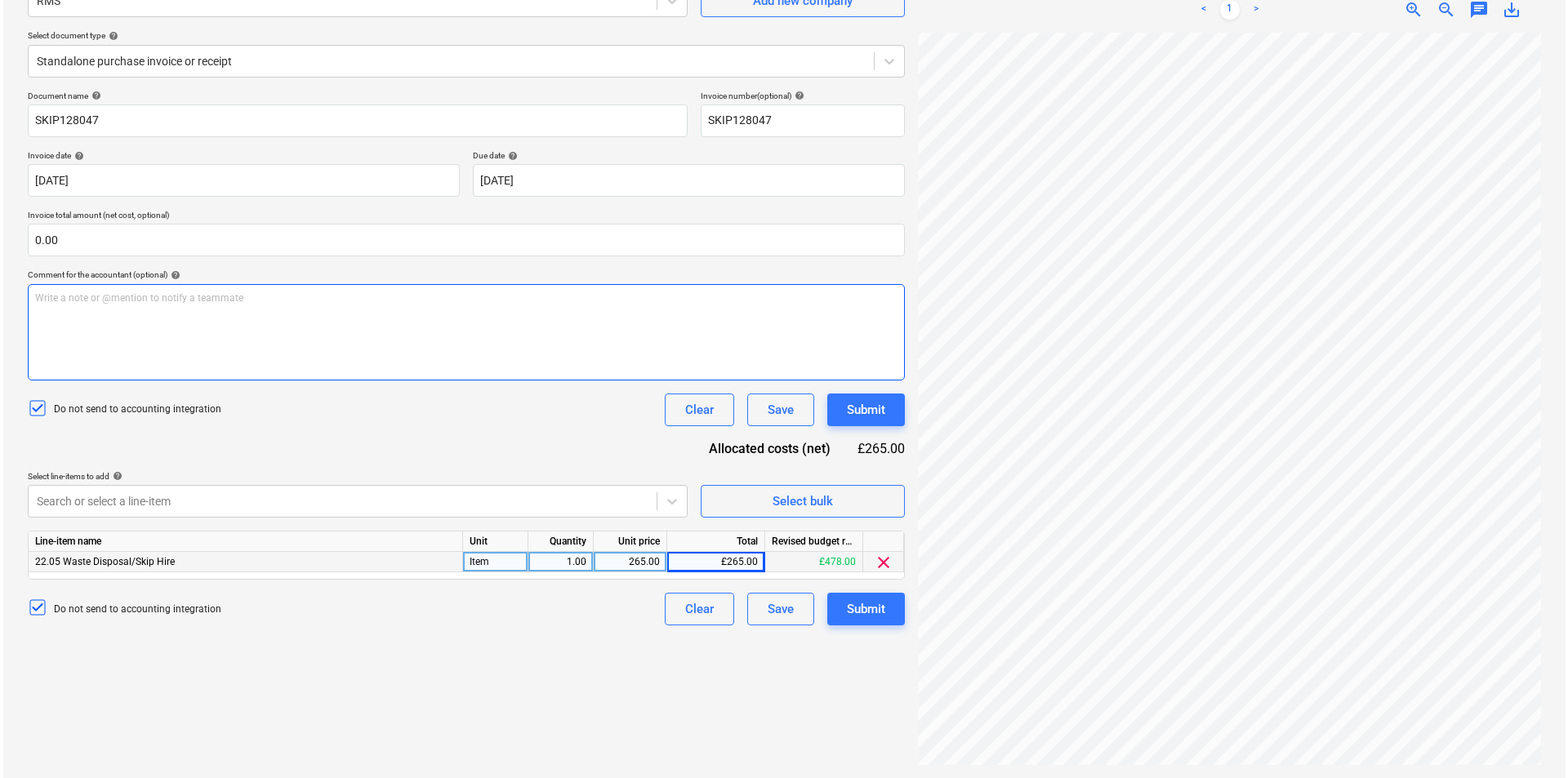
scroll to position [82, 0]
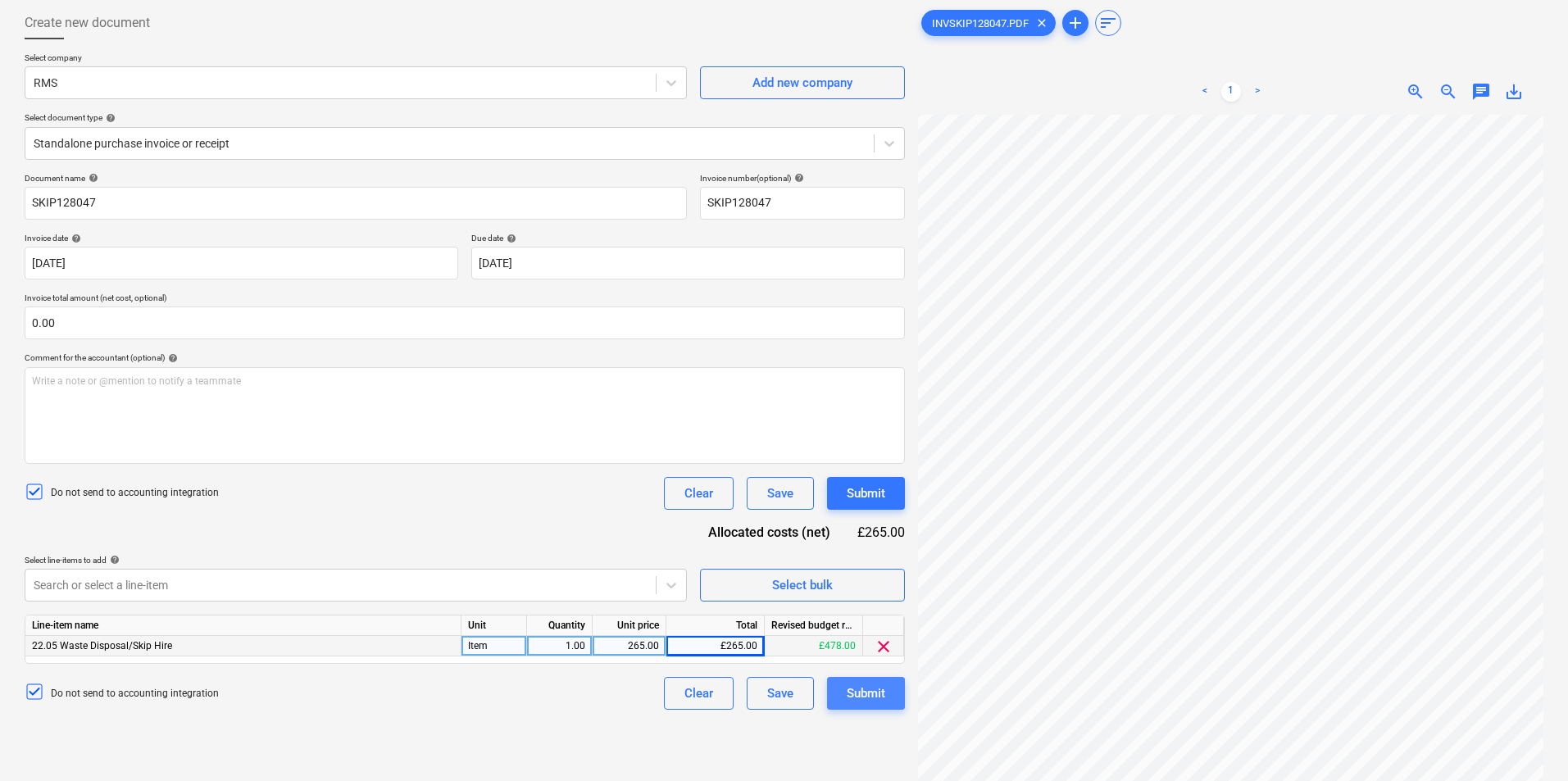
click at [870, 691] on div "Submit" at bounding box center [866, 693] width 39 height 21
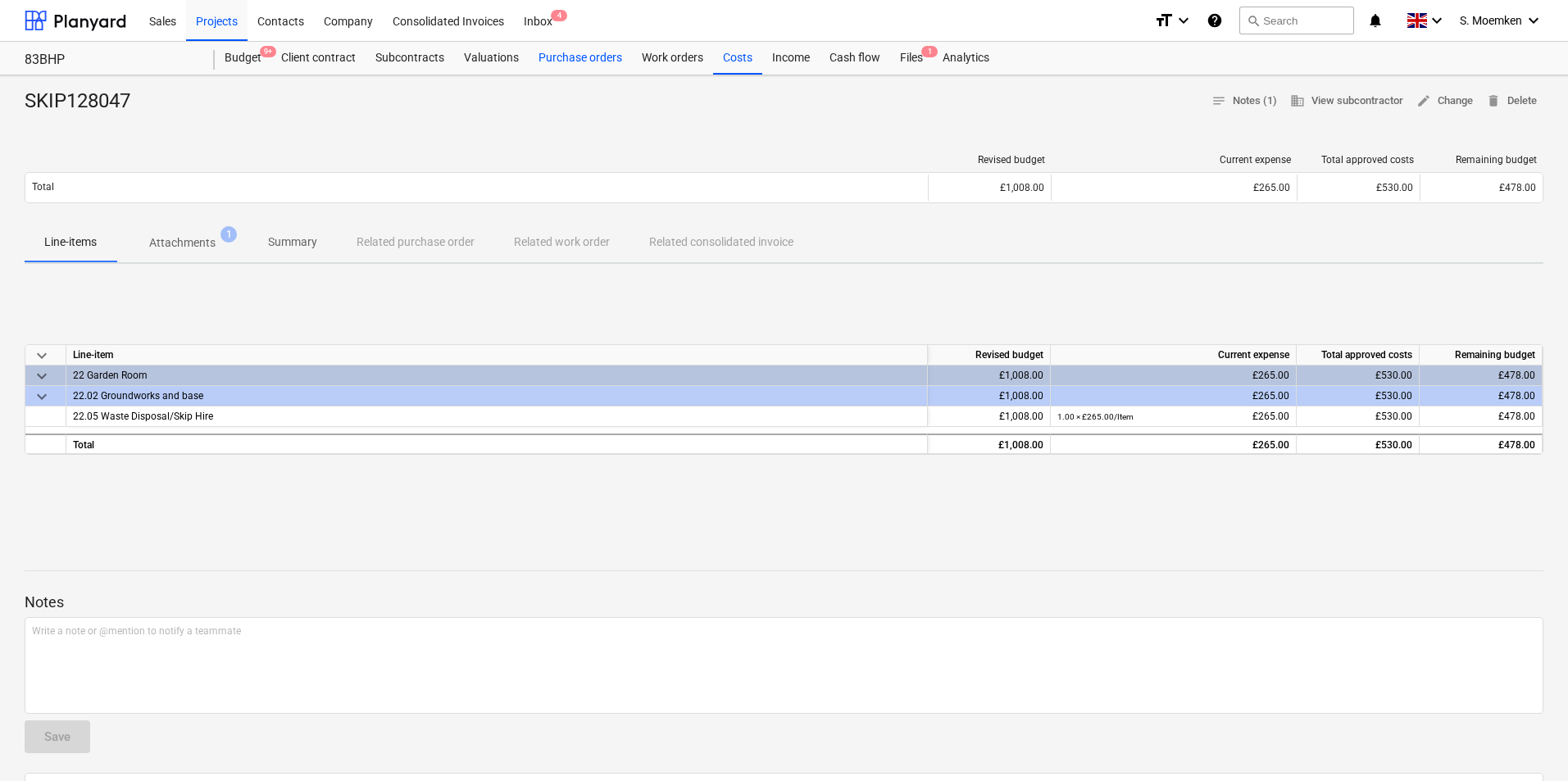
click at [555, 56] on div "Purchase orders" at bounding box center [580, 58] width 103 height 33
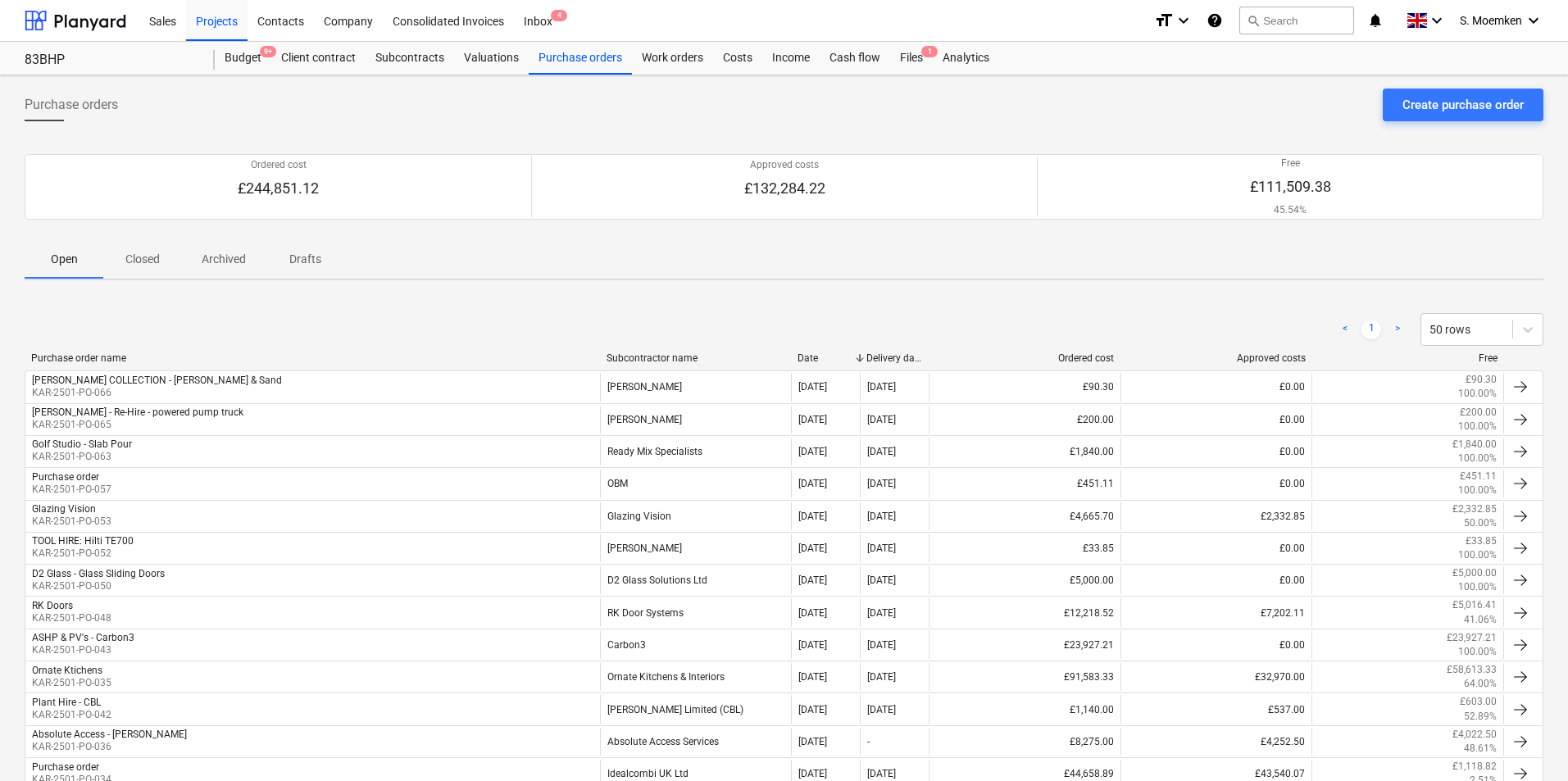
click at [657, 359] on div "Subcontractor name" at bounding box center [695, 358] width 178 height 11
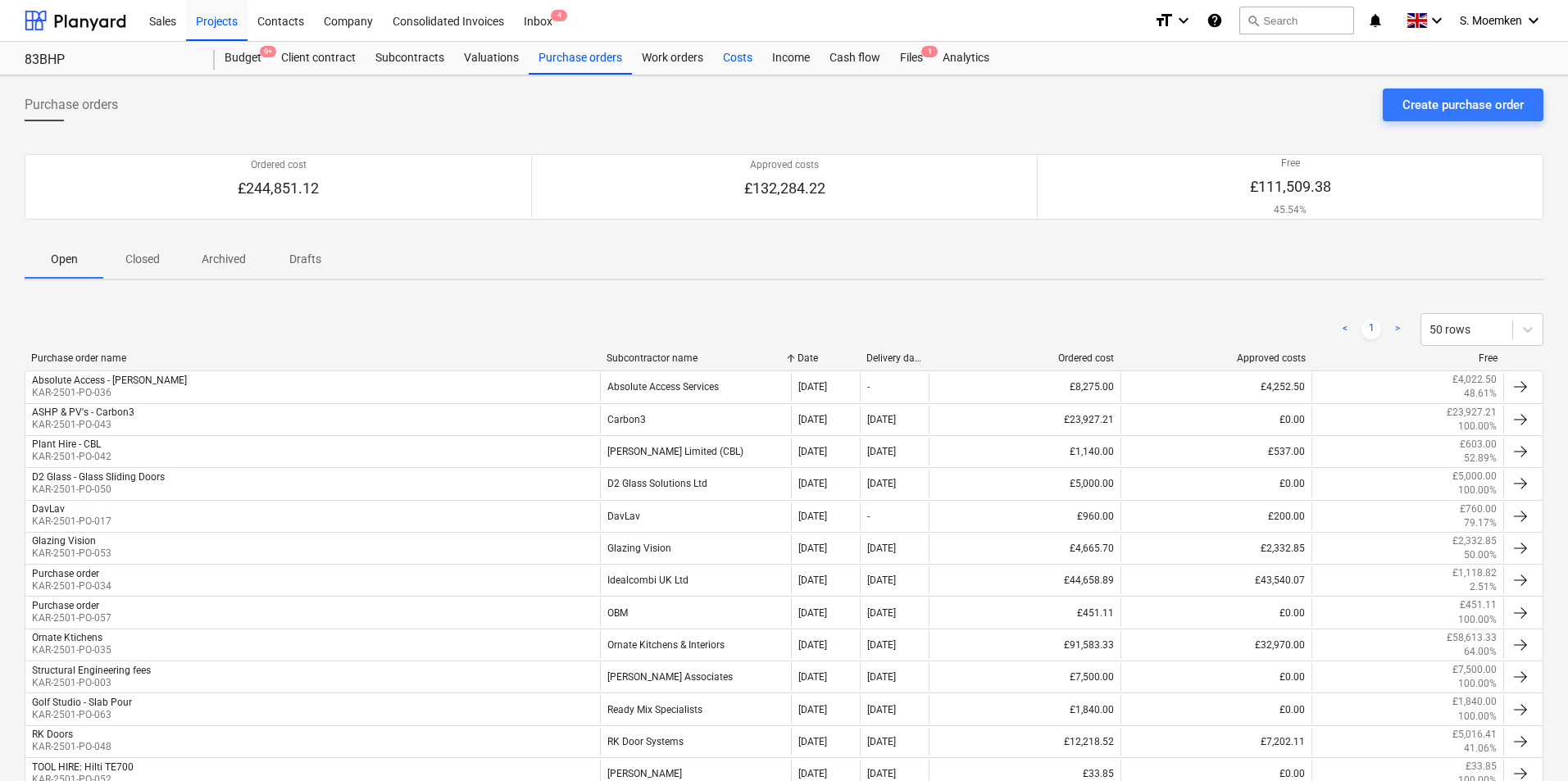
click at [727, 54] on div "Costs" at bounding box center [737, 58] width 49 height 33
